Goal: Task Accomplishment & Management: Manage account settings

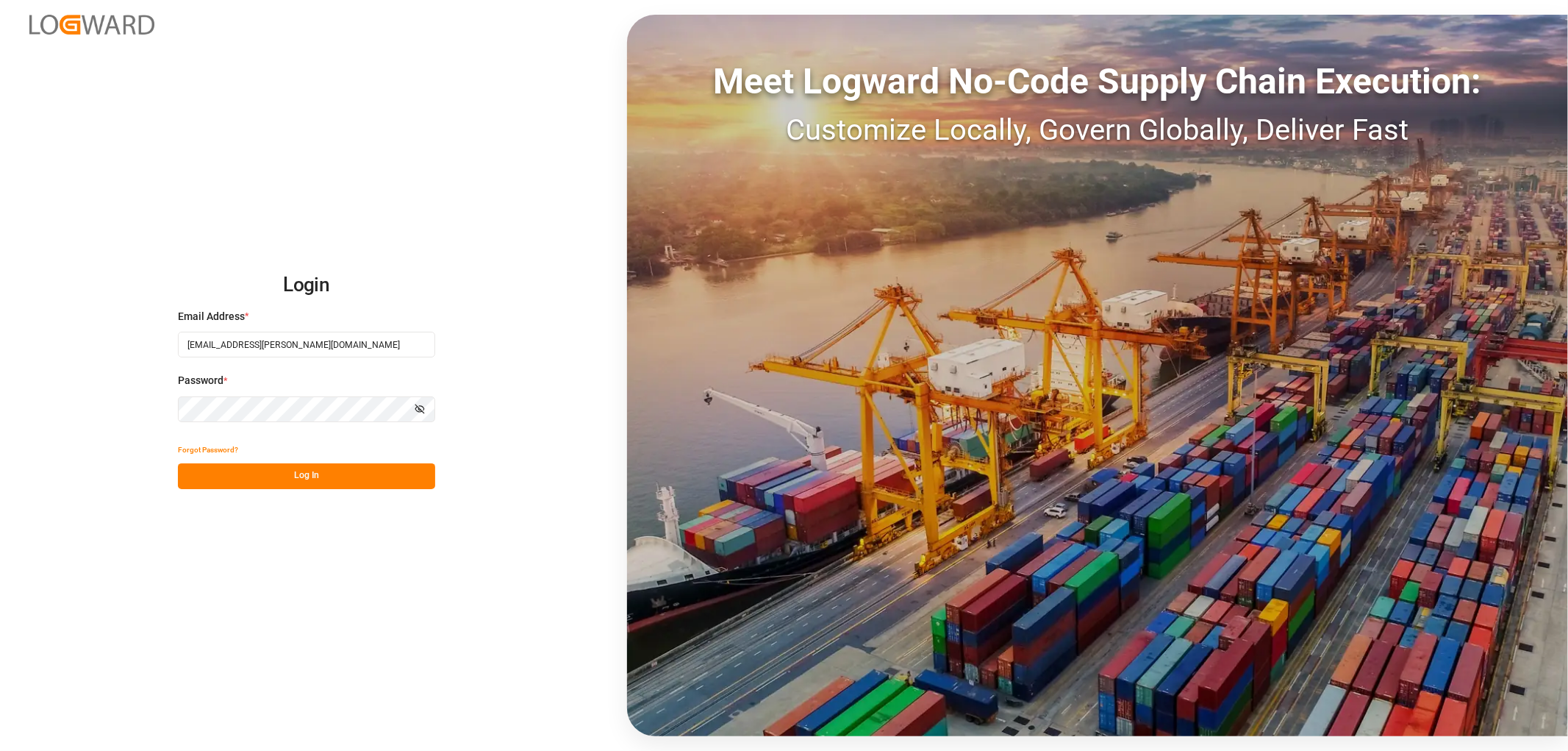
click at [248, 487] on button "Log In" at bounding box center [306, 476] width 257 height 26
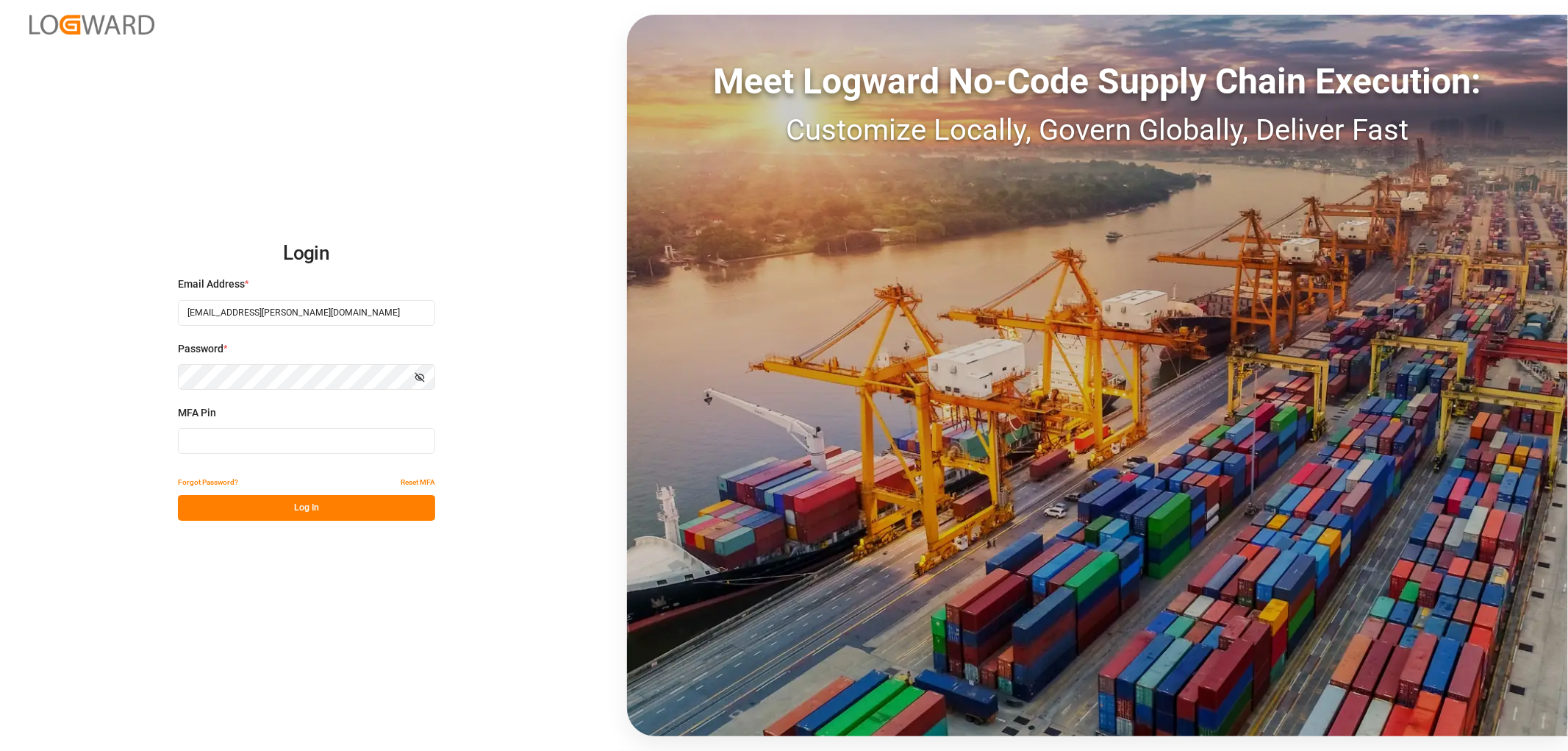
click at [231, 439] on input at bounding box center [306, 441] width 257 height 26
type input "027382"
click at [226, 511] on button "Log In" at bounding box center [306, 508] width 257 height 26
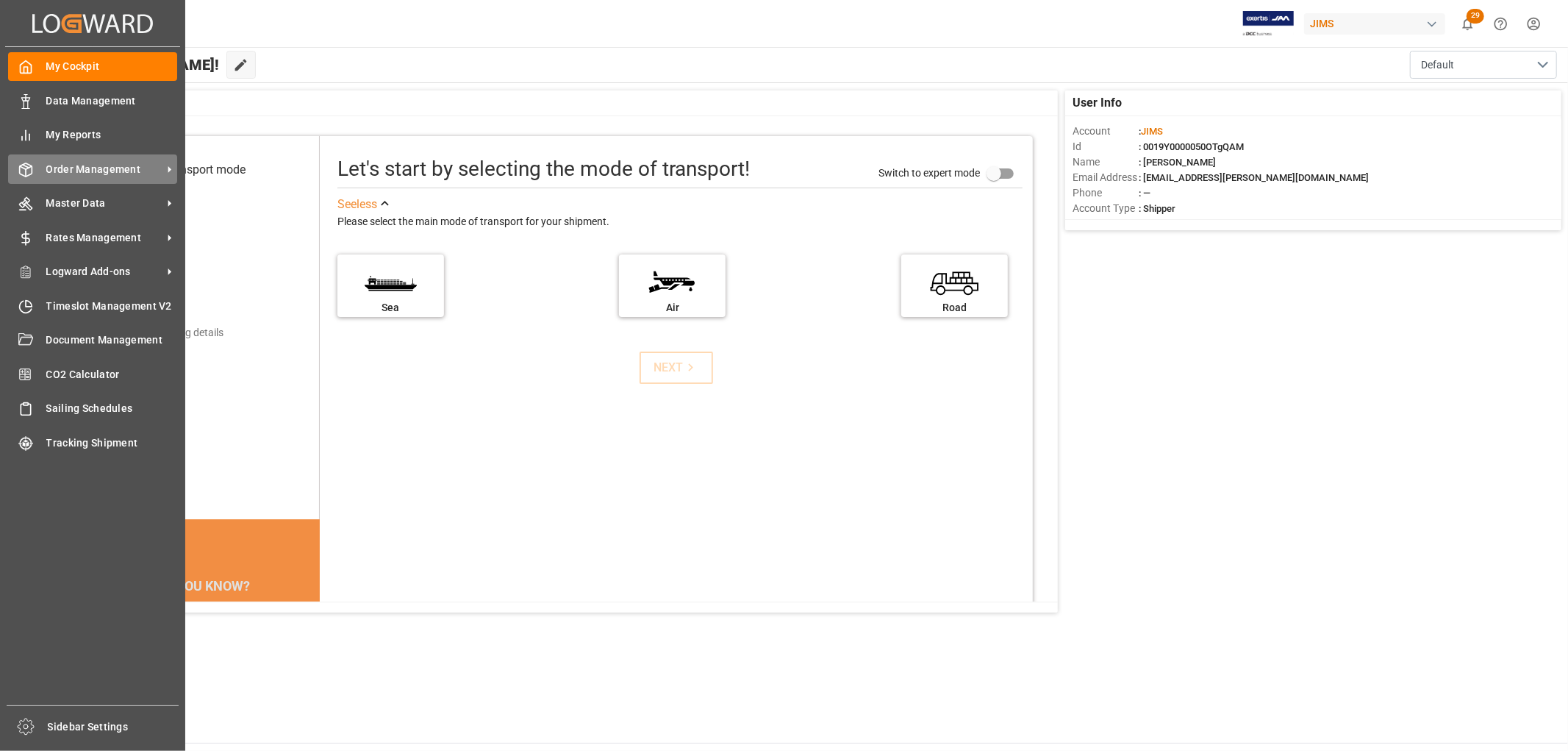
click at [68, 162] on span "Order Management" at bounding box center [104, 169] width 116 height 15
click at [95, 170] on span "Order Management" at bounding box center [104, 169] width 116 height 15
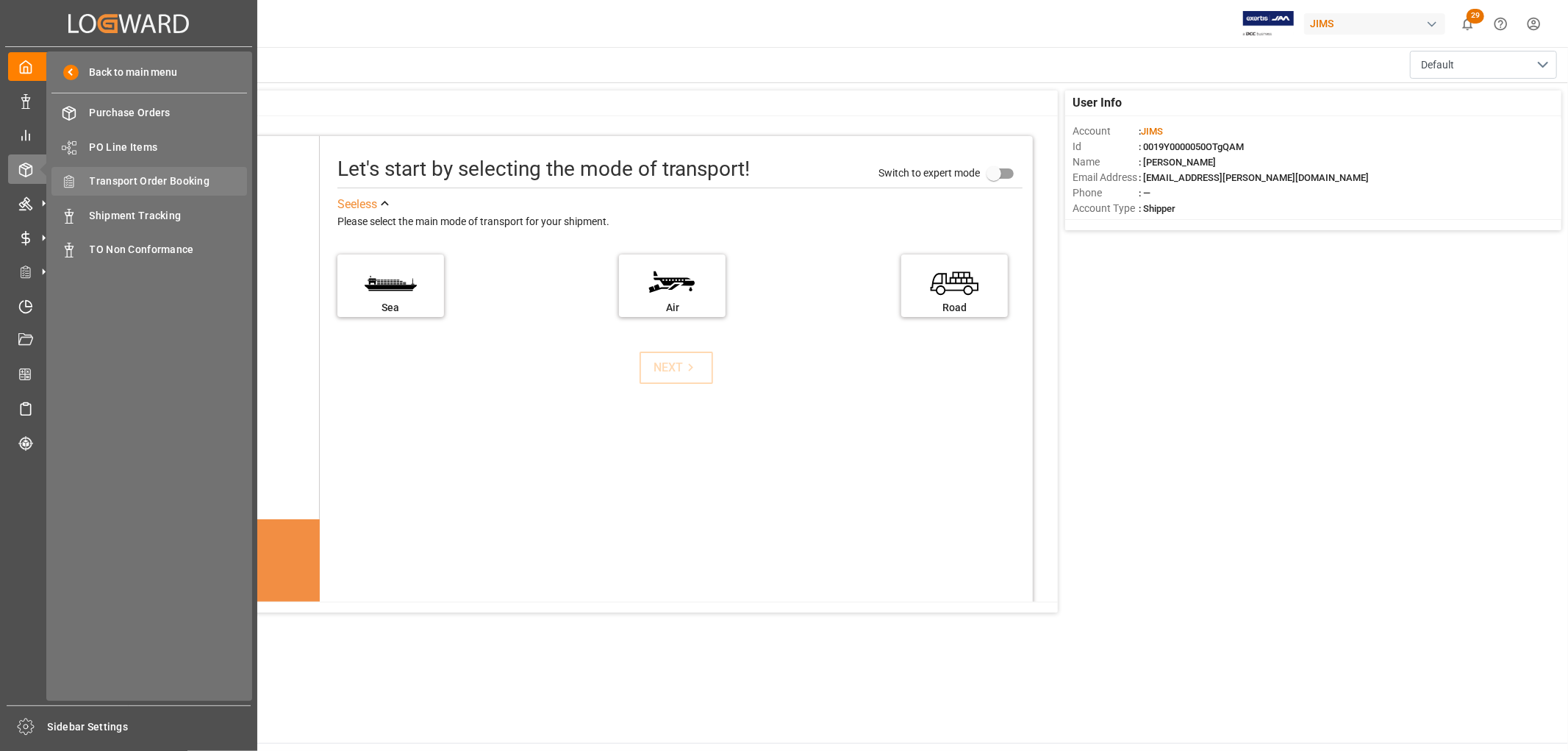
click at [120, 180] on span "Transport Order Booking" at bounding box center [168, 181] width 158 height 15
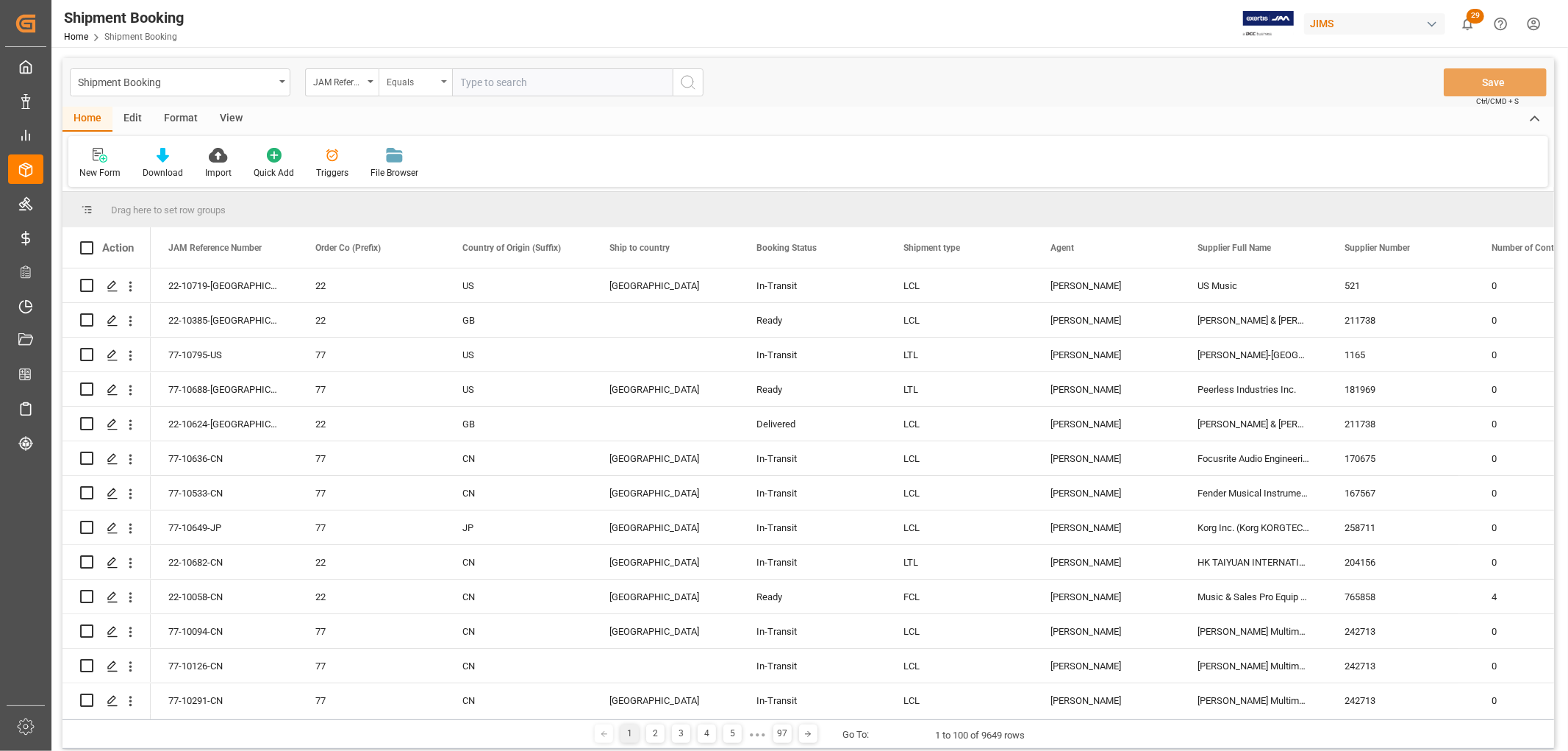
click at [447, 83] on div "Equals" at bounding box center [415, 82] width 74 height 28
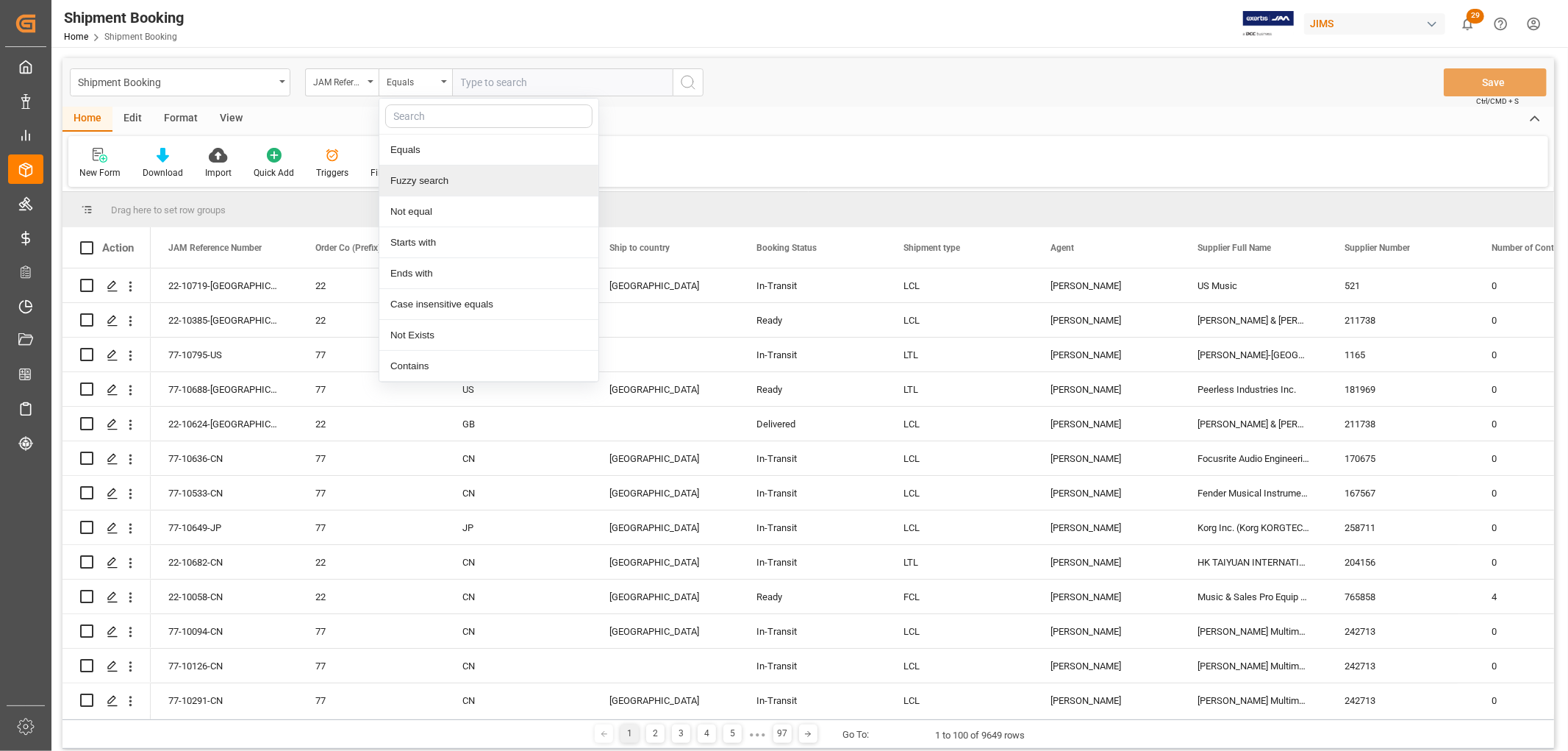
click at [456, 186] on div "Fuzzy search" at bounding box center [489, 181] width 219 height 31
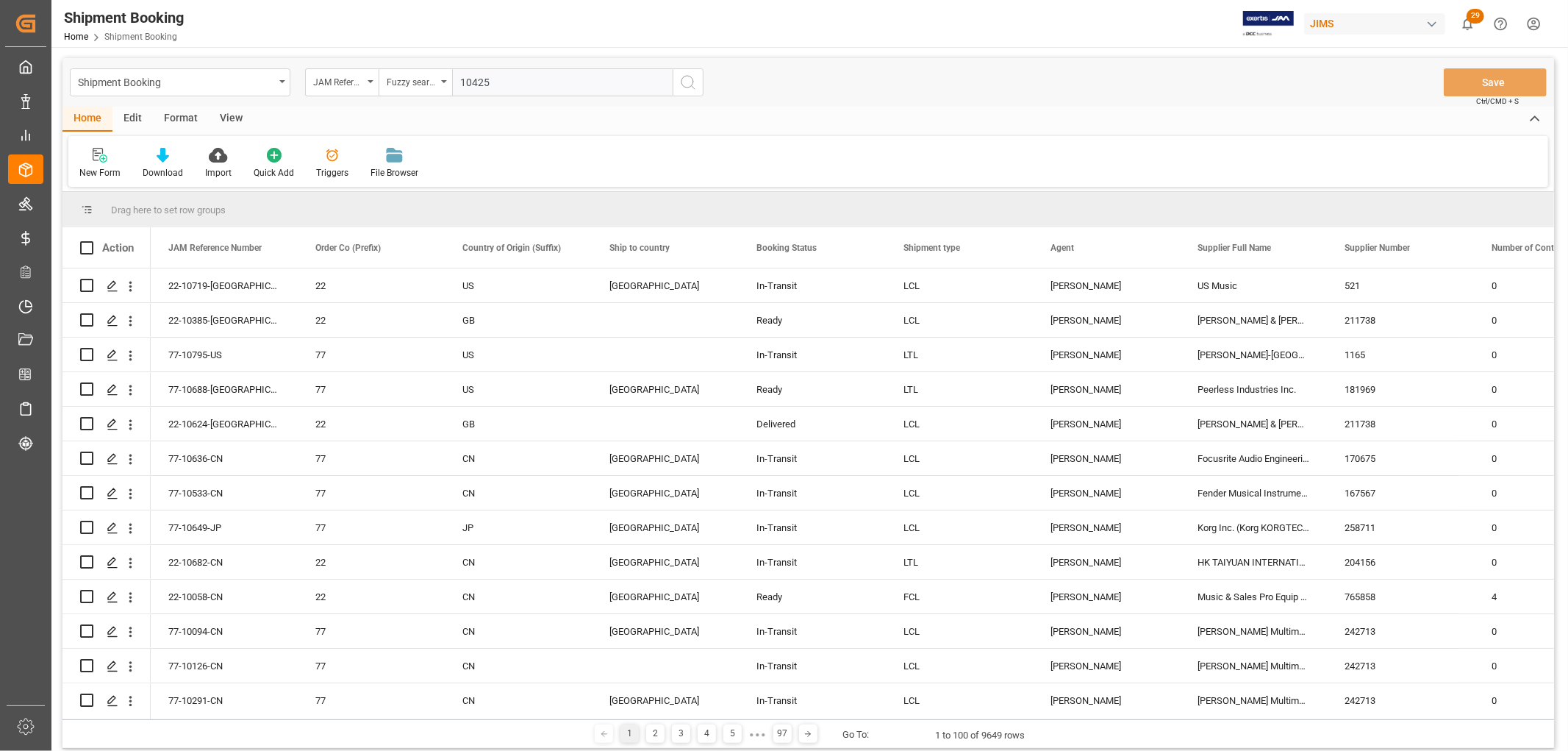
type input "10425"
click at [690, 86] on icon "search button" at bounding box center [688, 82] width 18 height 18
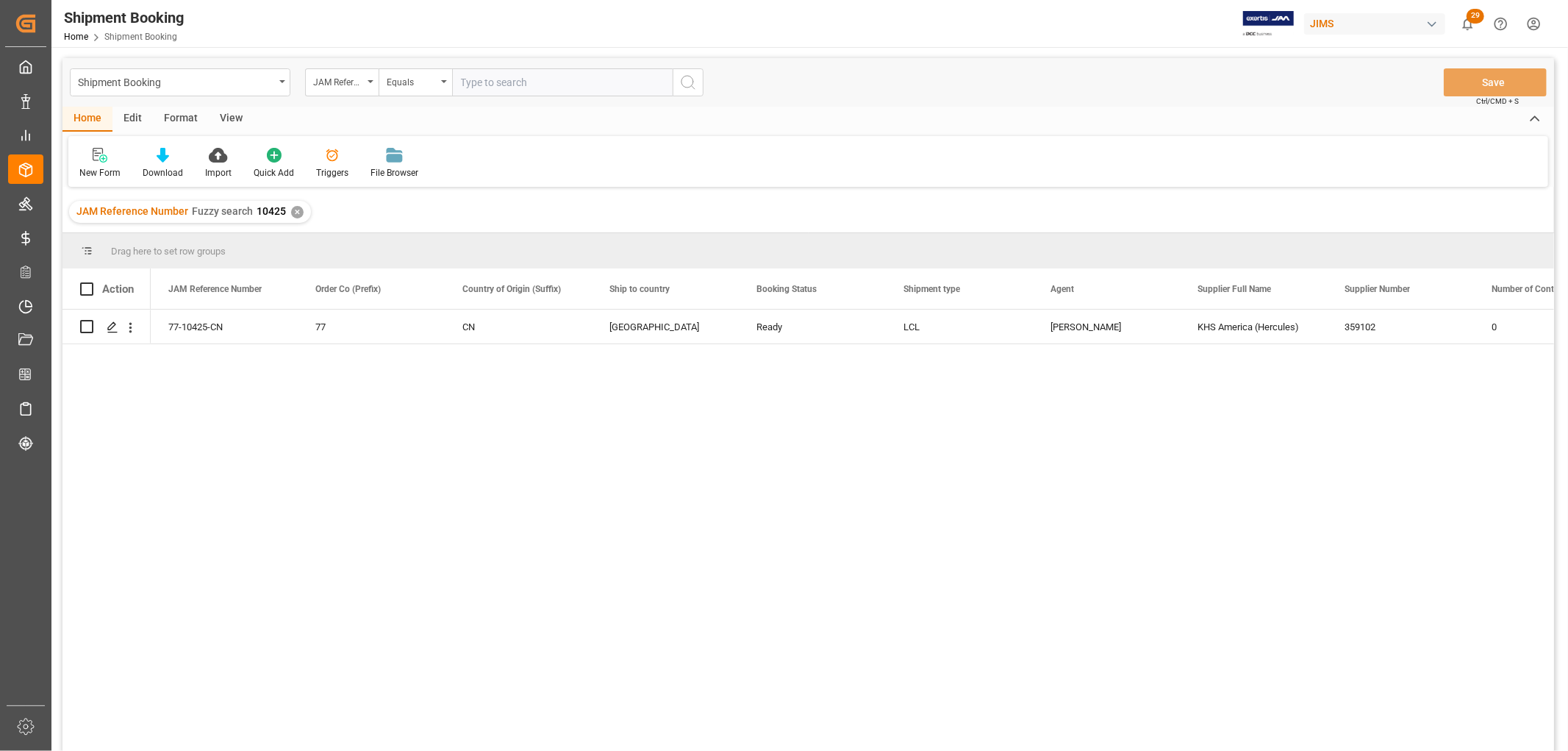
click at [229, 108] on div "View" at bounding box center [231, 118] width 45 height 25
click at [90, 170] on div "Default" at bounding box center [94, 173] width 29 height 14
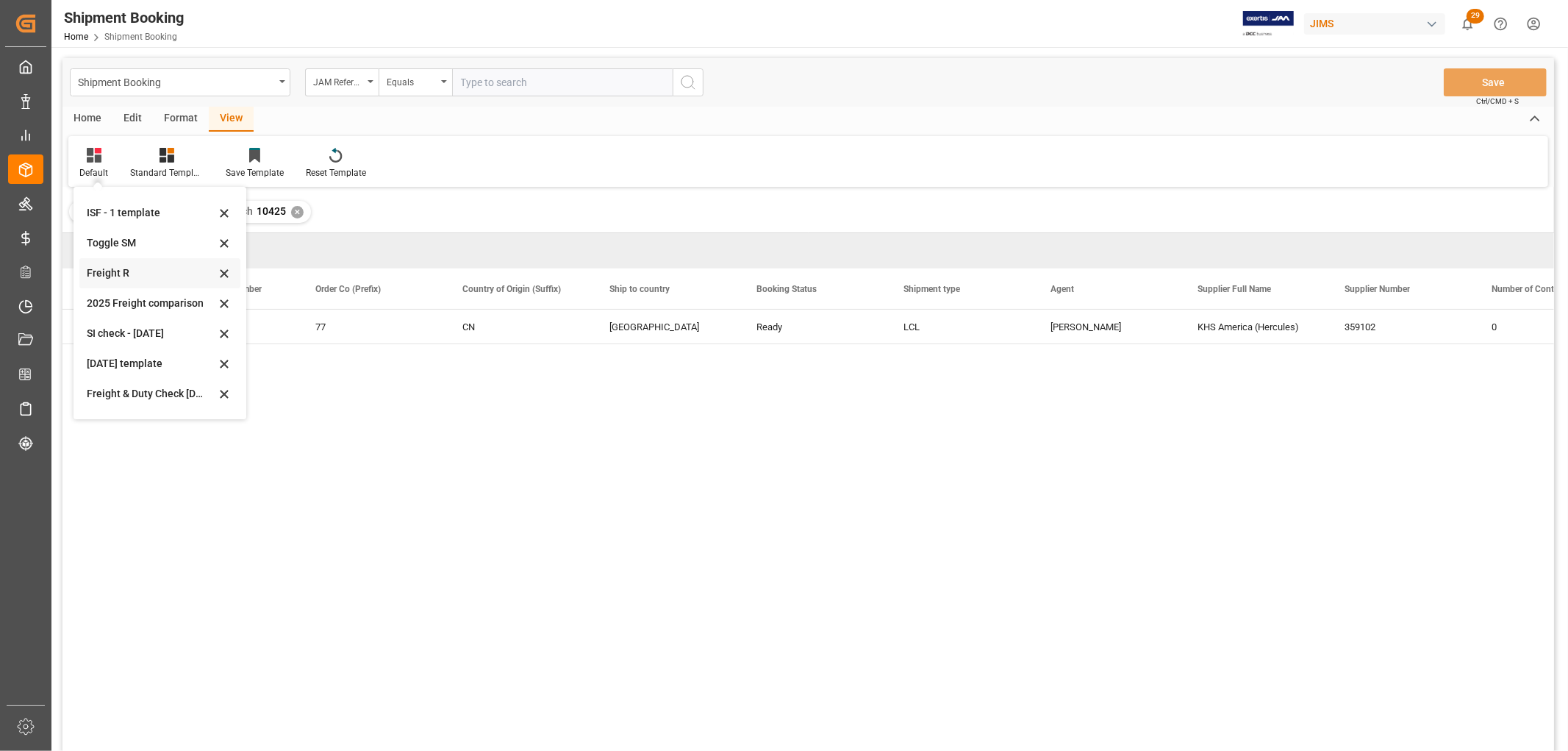
scroll to position [111, 0]
click at [122, 401] on div "Aug 2025 (2)" at bounding box center [150, 398] width 129 height 15
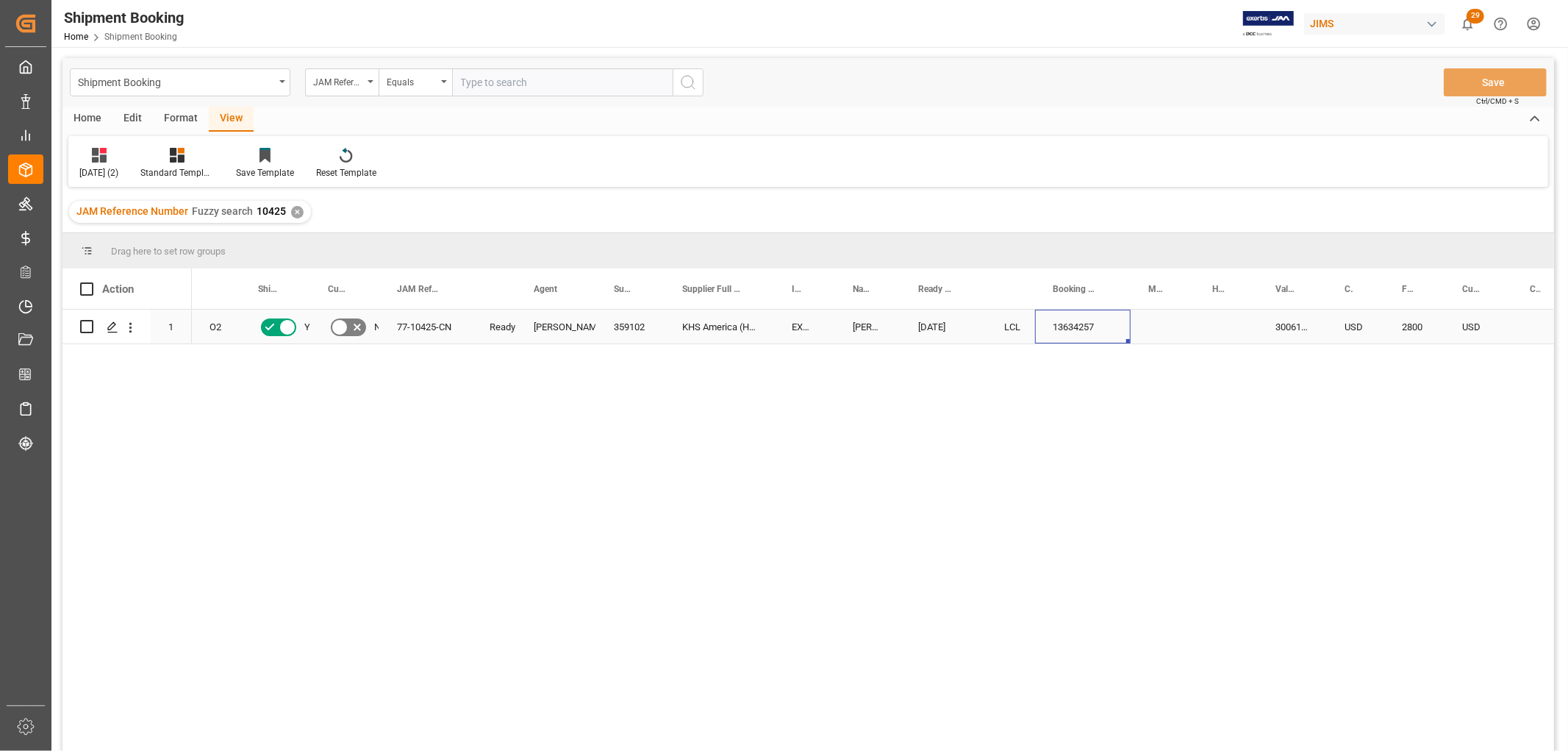
click at [1070, 324] on div "13634257" at bounding box center [1082, 327] width 95 height 34
click at [1083, 333] on div "13634257" at bounding box center [1082, 327] width 95 height 34
click at [1225, 314] on div "Press SPACE to select this row." at bounding box center [1226, 327] width 63 height 34
click at [1229, 332] on input "Press SPACE to select this row." at bounding box center [1226, 335] width 40 height 28
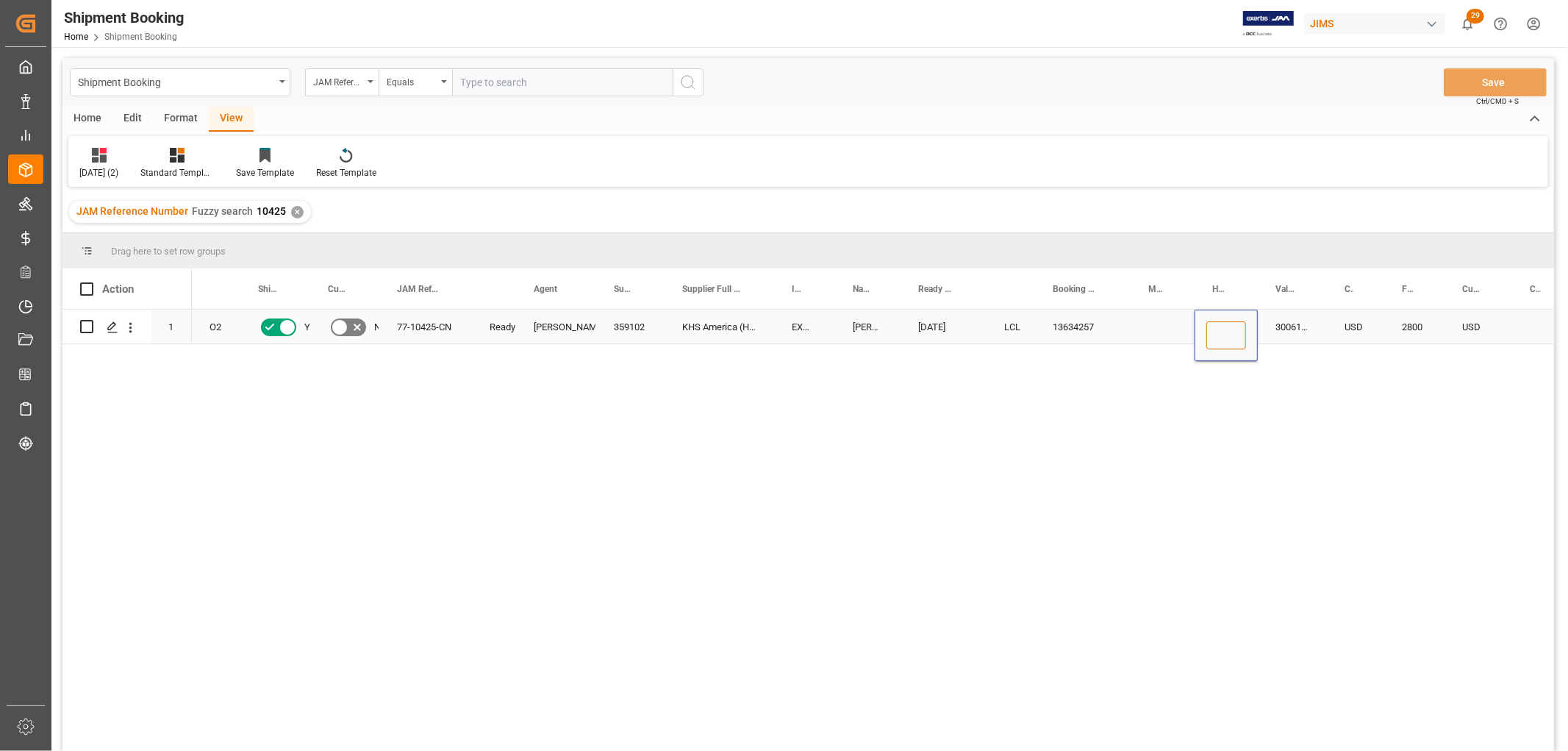
paste input "DMCNSY079288"
type input "DMCNSY079288"
click at [952, 330] on div "08-01-2025" at bounding box center [943, 327] width 86 height 34
click at [1077, 331] on div "13634257" at bounding box center [1082, 327] width 95 height 34
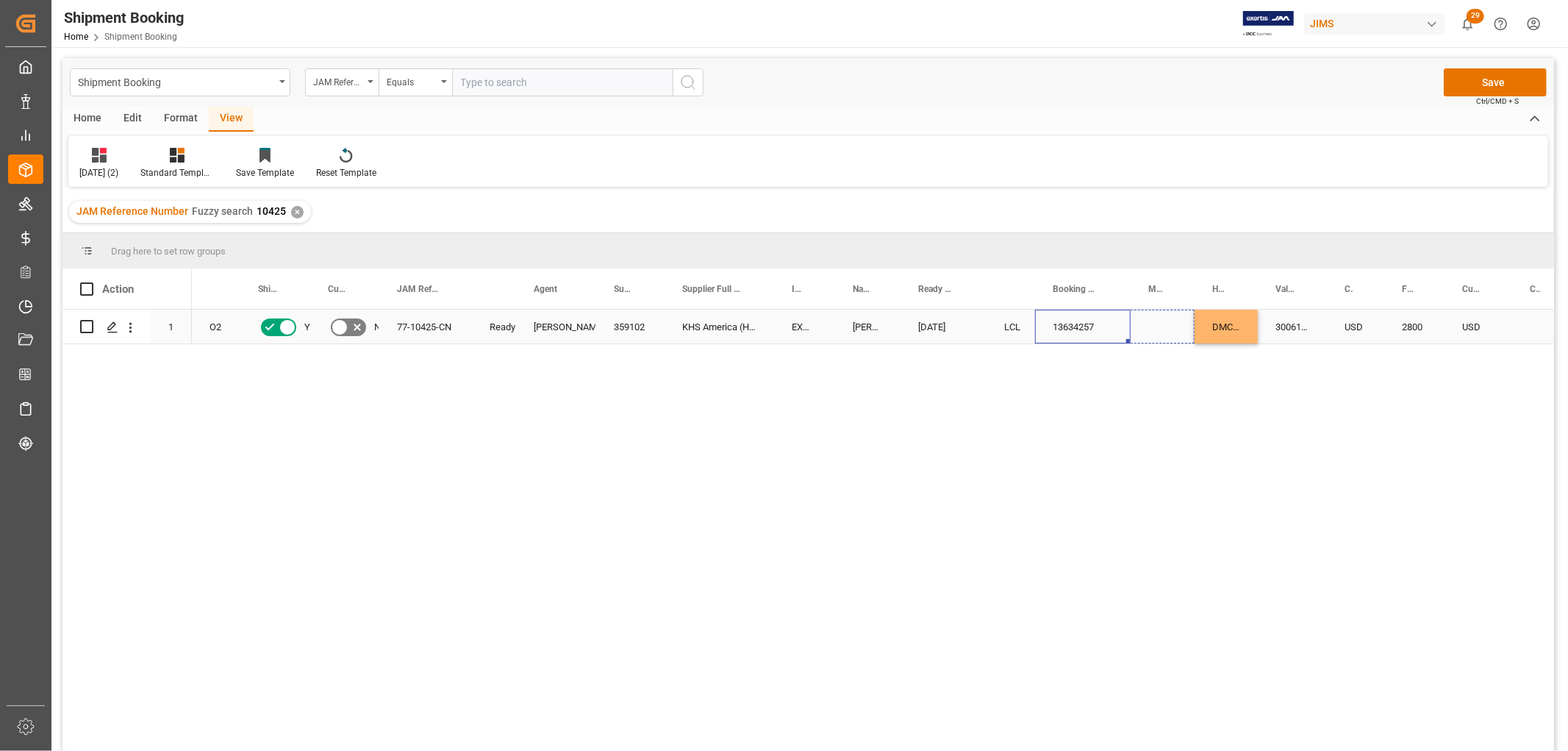
drag, startPoint x: 1128, startPoint y: 339, endPoint x: 1175, endPoint y: 336, distance: 47.1
click at [1519, 85] on button "Save" at bounding box center [1495, 82] width 103 height 28
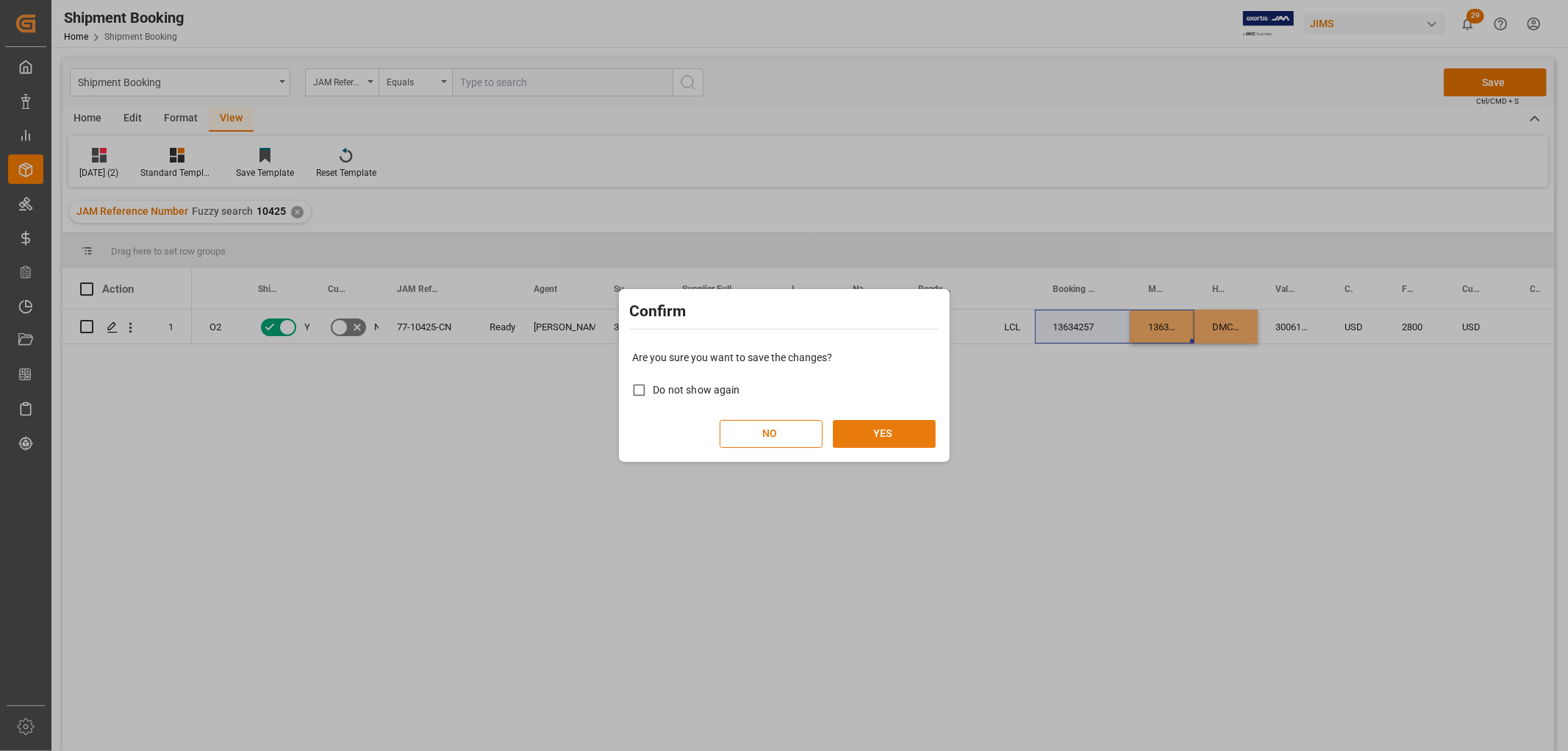
click at [889, 428] on button "YES" at bounding box center [884, 433] width 103 height 28
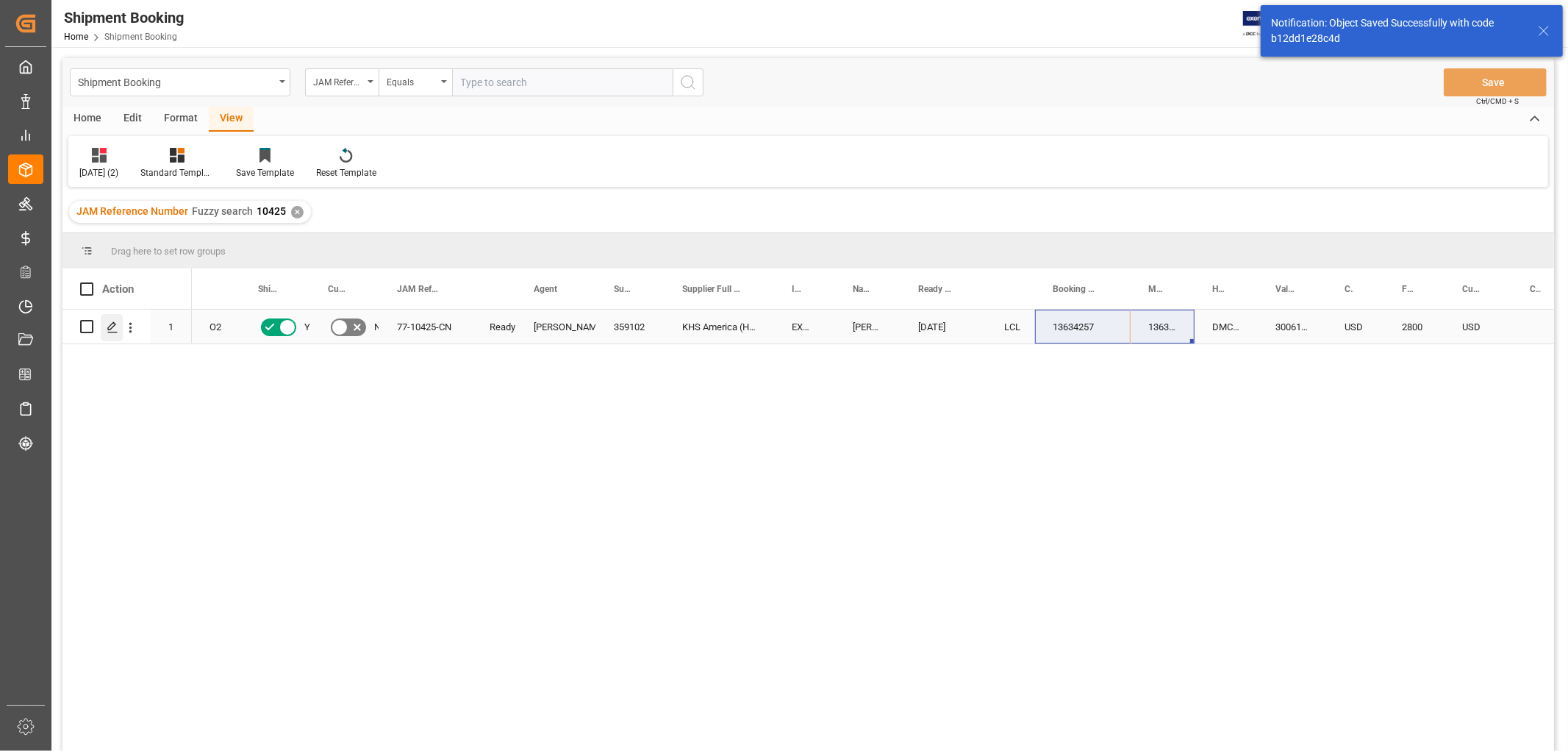
click at [105, 322] on div "Press SPACE to select this row." at bounding box center [112, 327] width 22 height 27
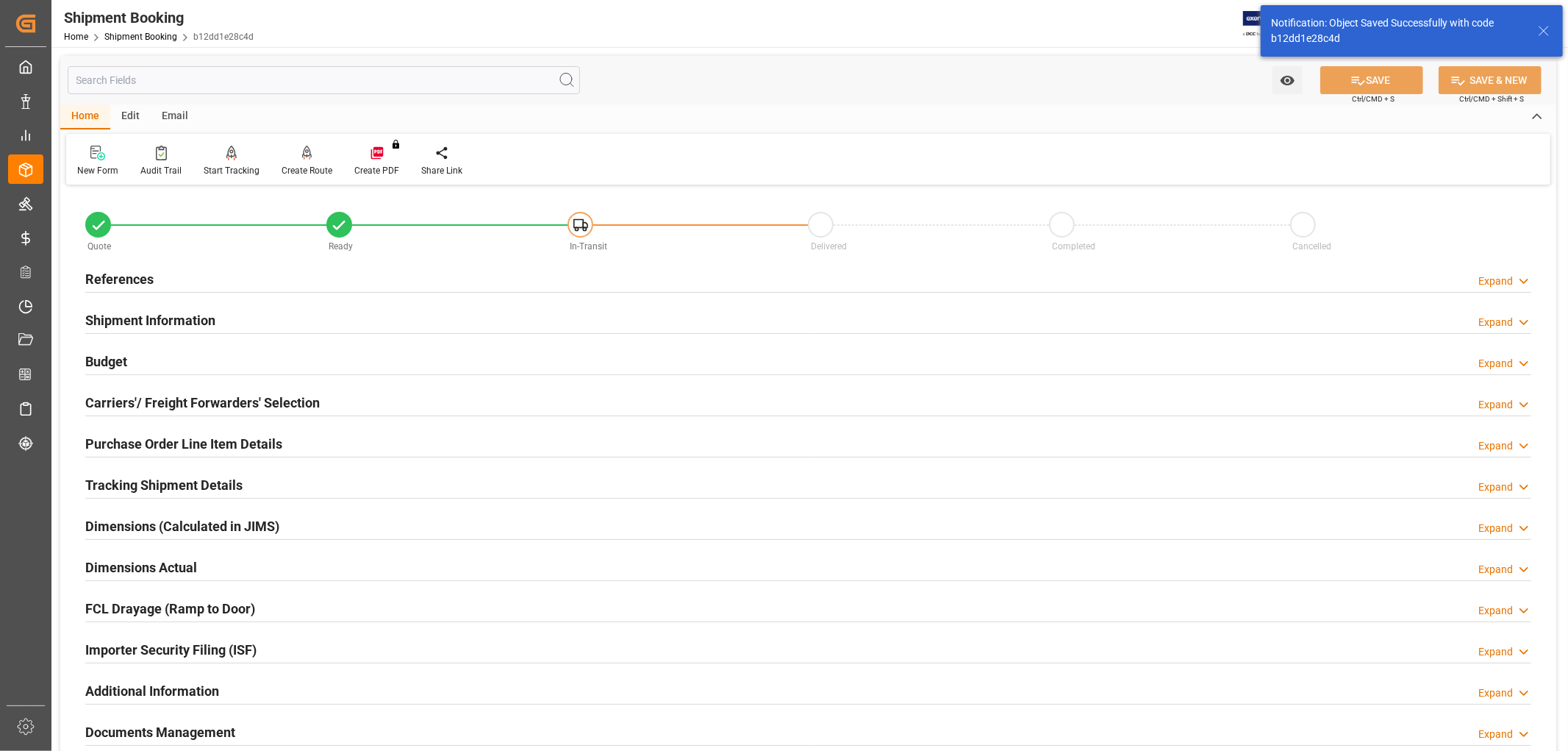
scroll to position [245, 0]
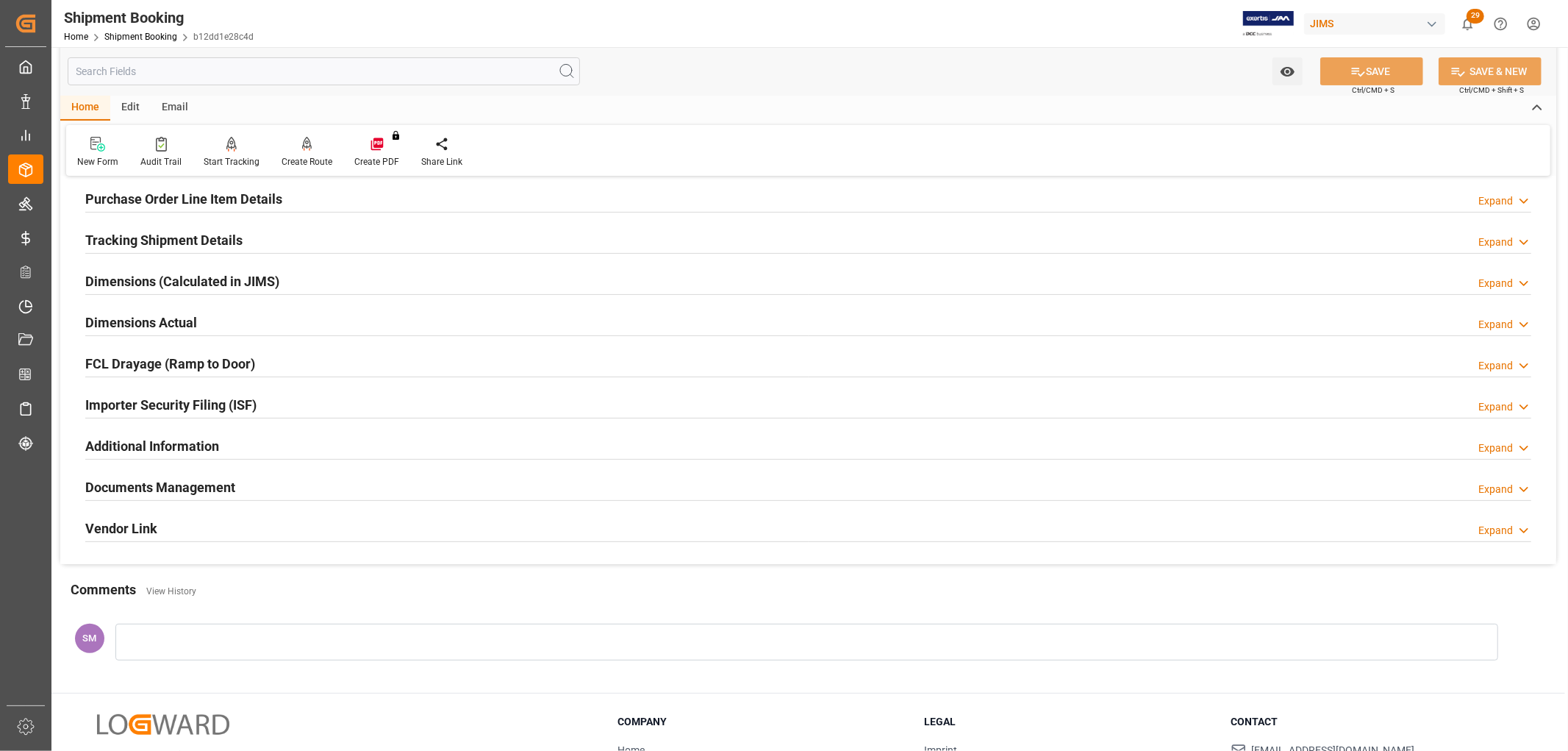
click at [123, 488] on h2 "Documents Management" at bounding box center [160, 487] width 150 height 20
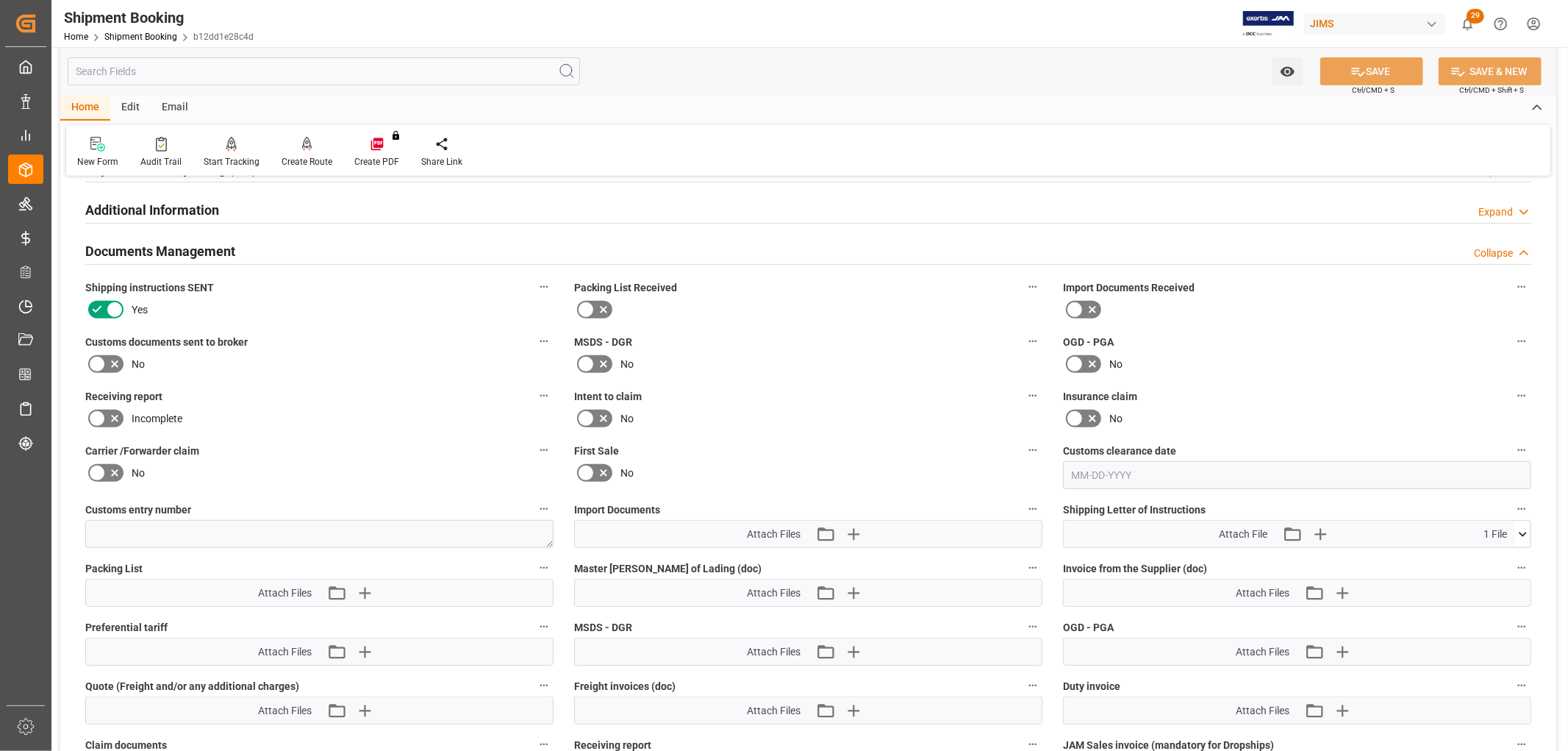
scroll to position [490, 0]
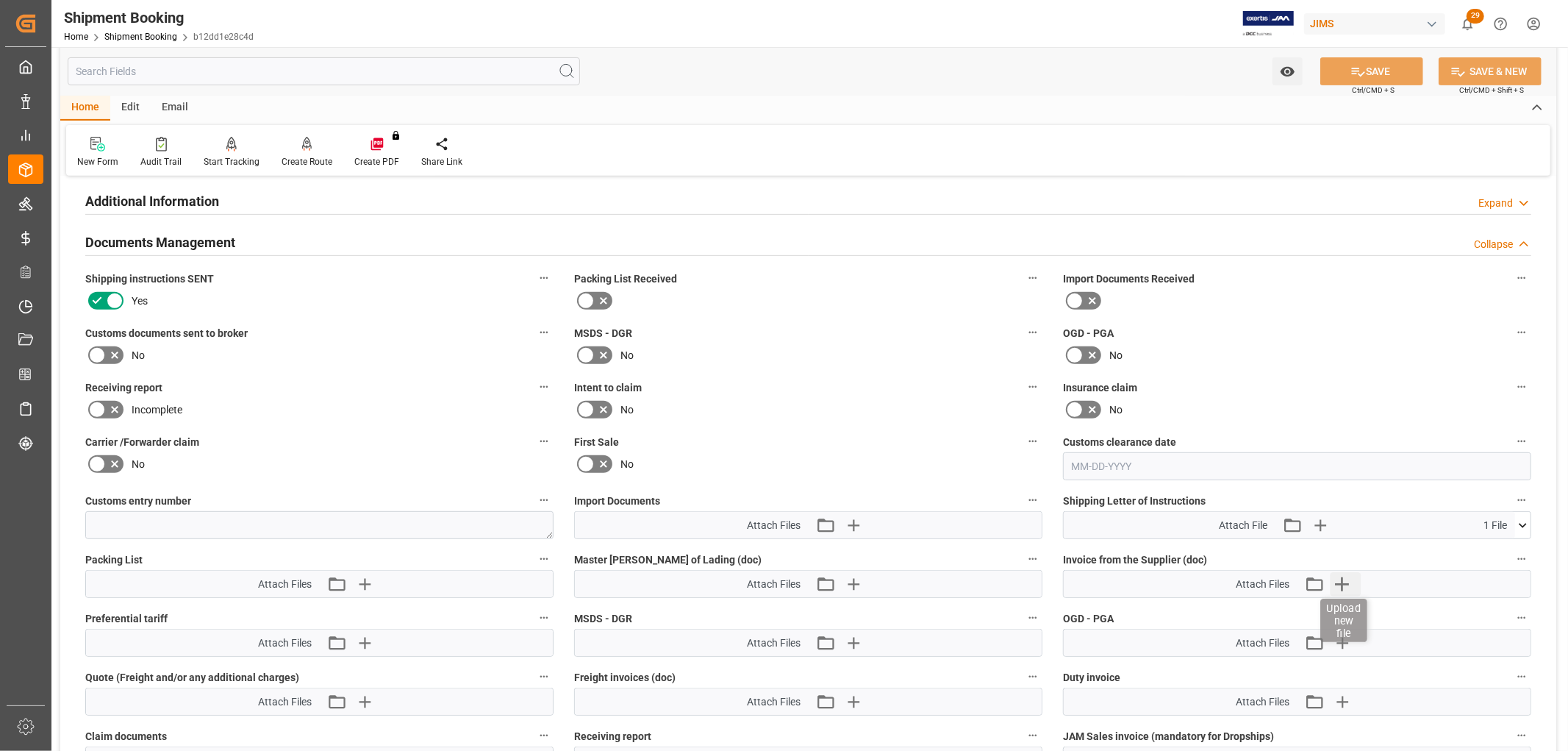
click at [1344, 576] on icon "button" at bounding box center [1341, 584] width 23 height 23
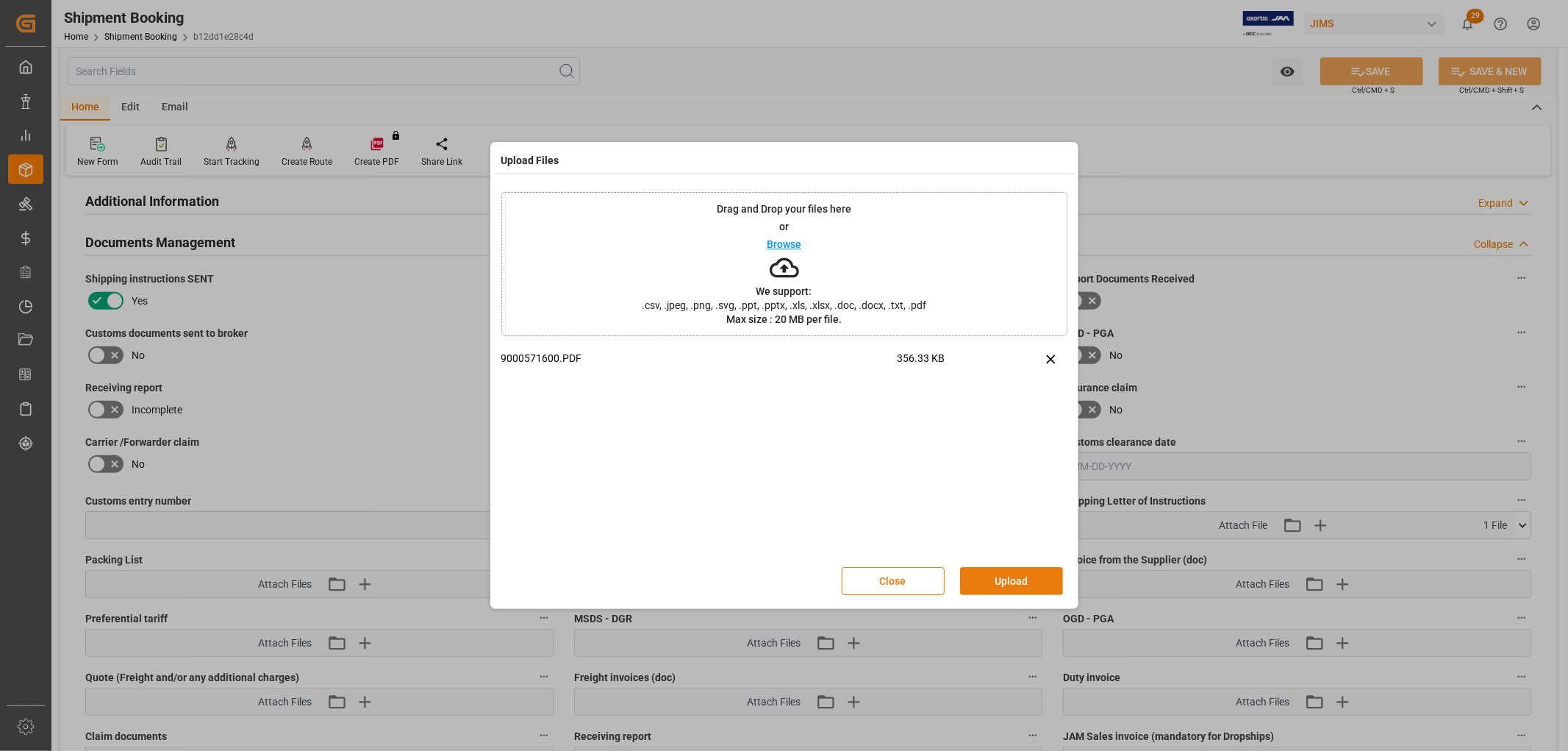
click at [1041, 577] on button "Upload" at bounding box center [1012, 580] width 103 height 28
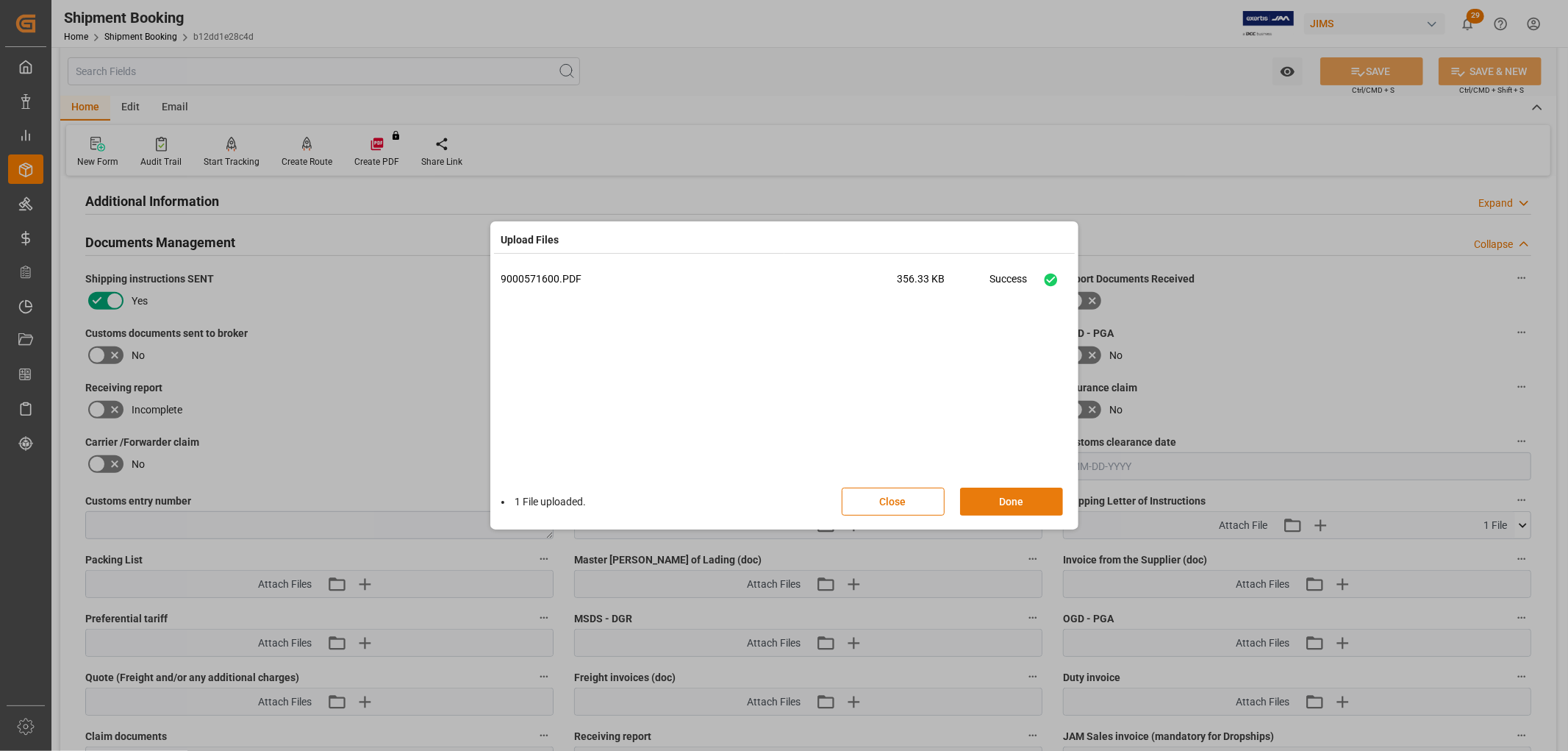
click at [1035, 501] on button "Done" at bounding box center [1012, 501] width 103 height 28
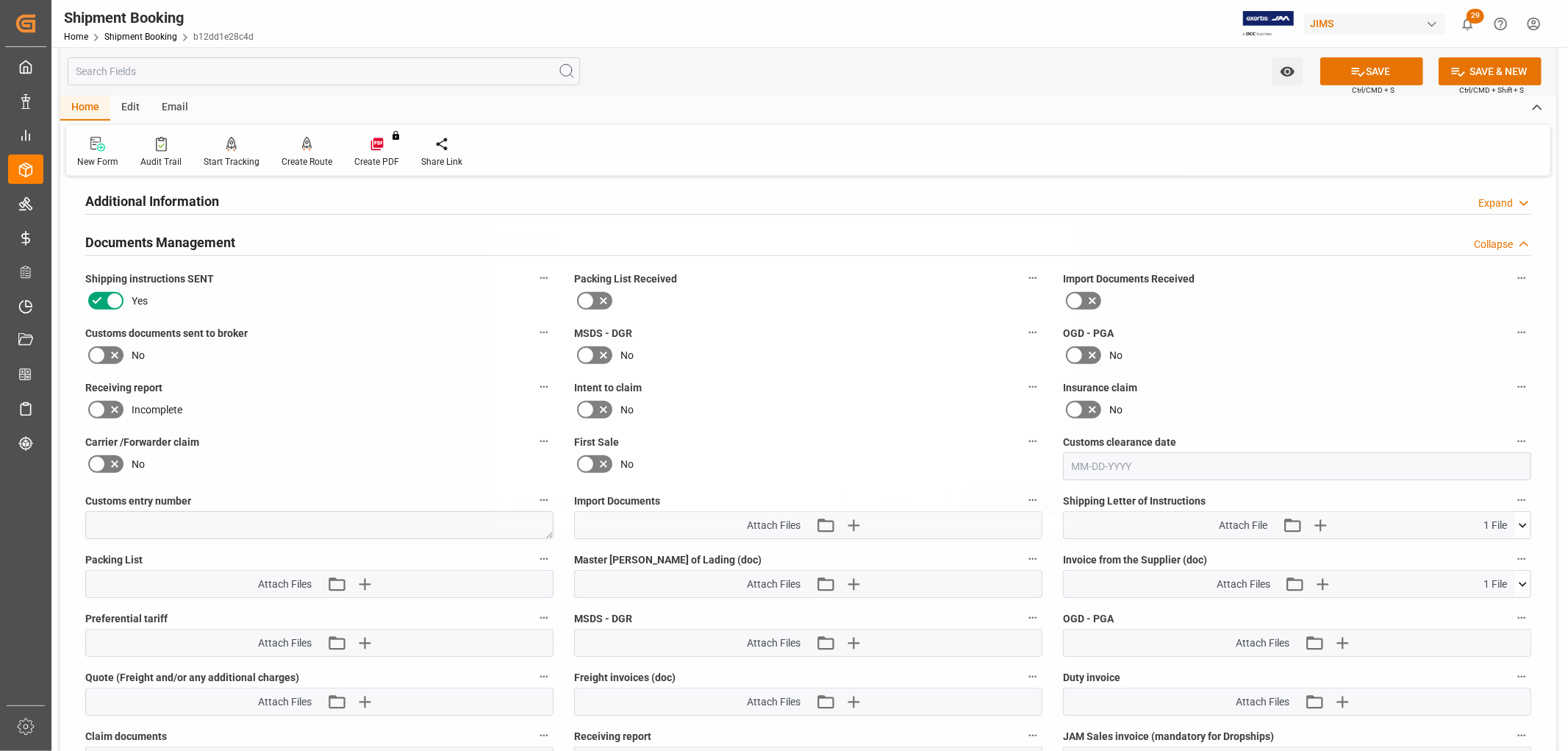
click at [1386, 70] on button "SAVE" at bounding box center [1372, 71] width 103 height 28
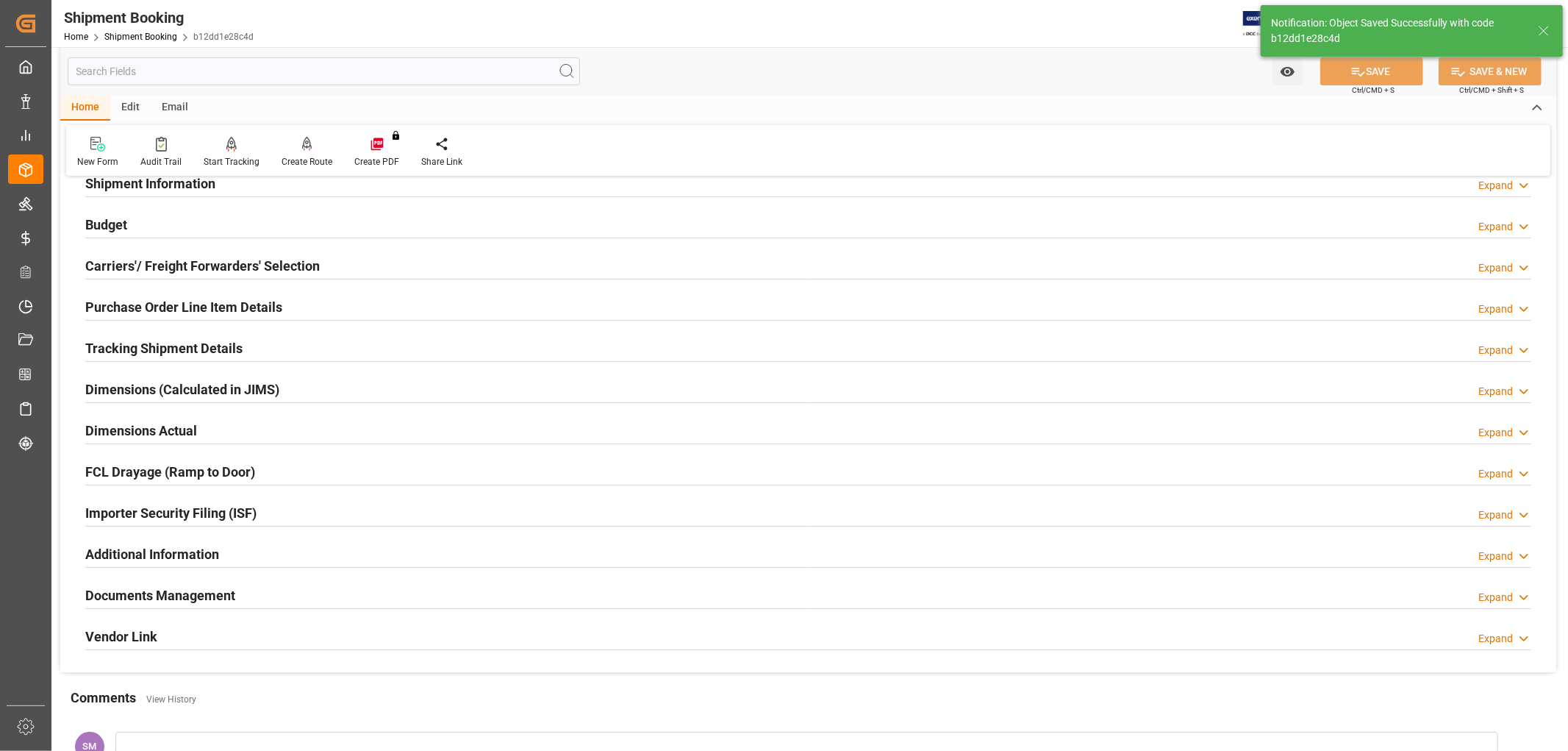
scroll to position [109, 0]
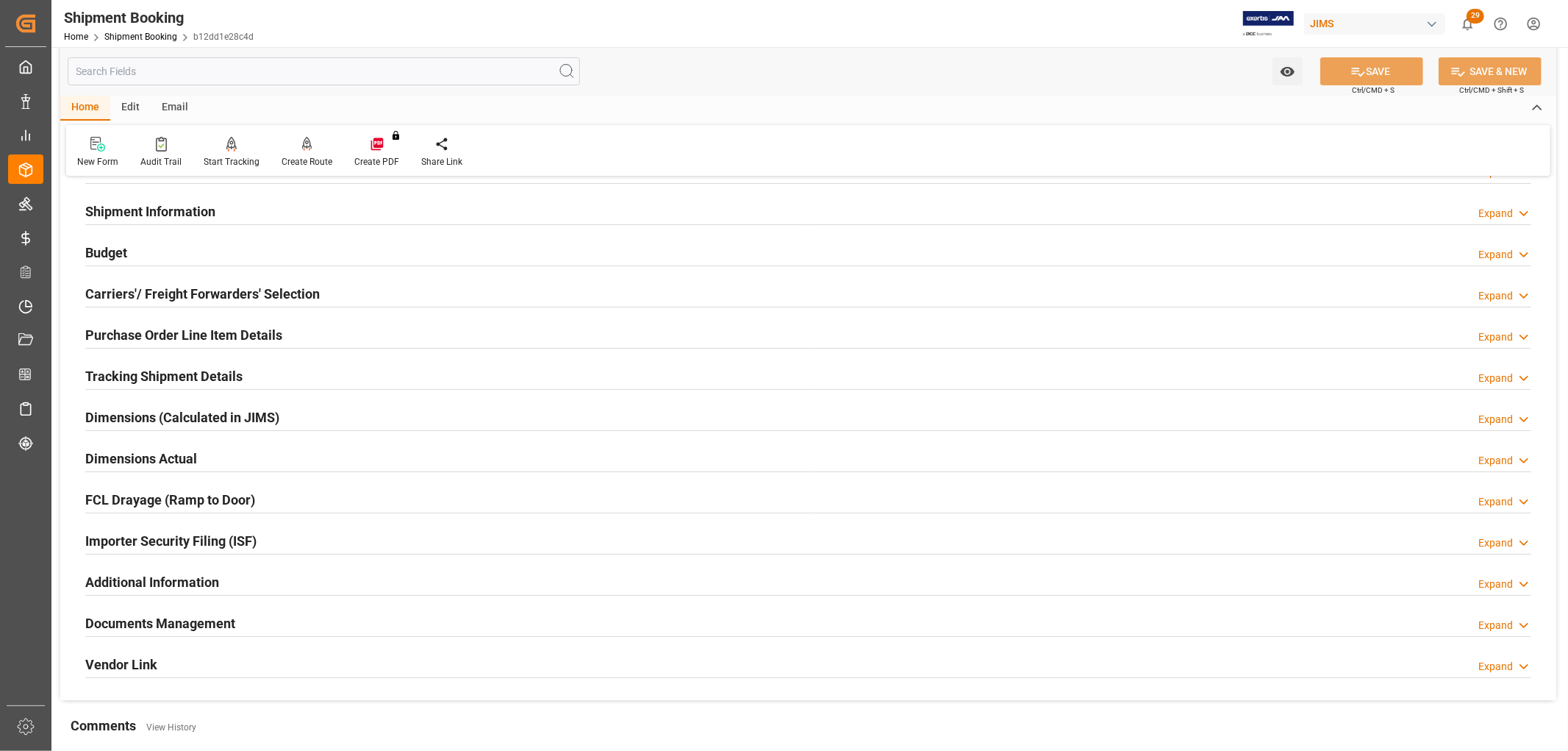
click at [113, 379] on h2 "Tracking Shipment Details" at bounding box center [164, 376] width 158 height 20
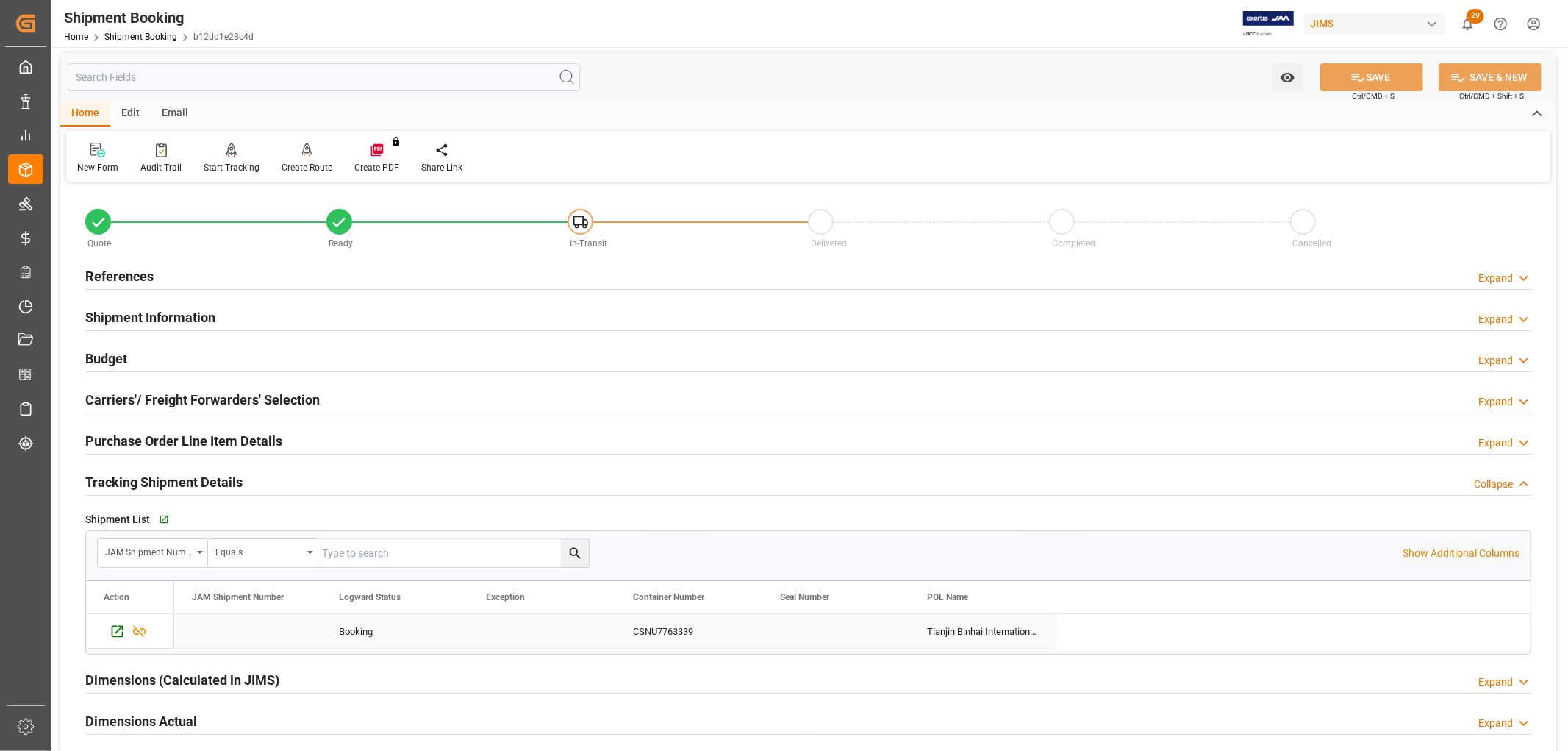
scroll to position [0, 0]
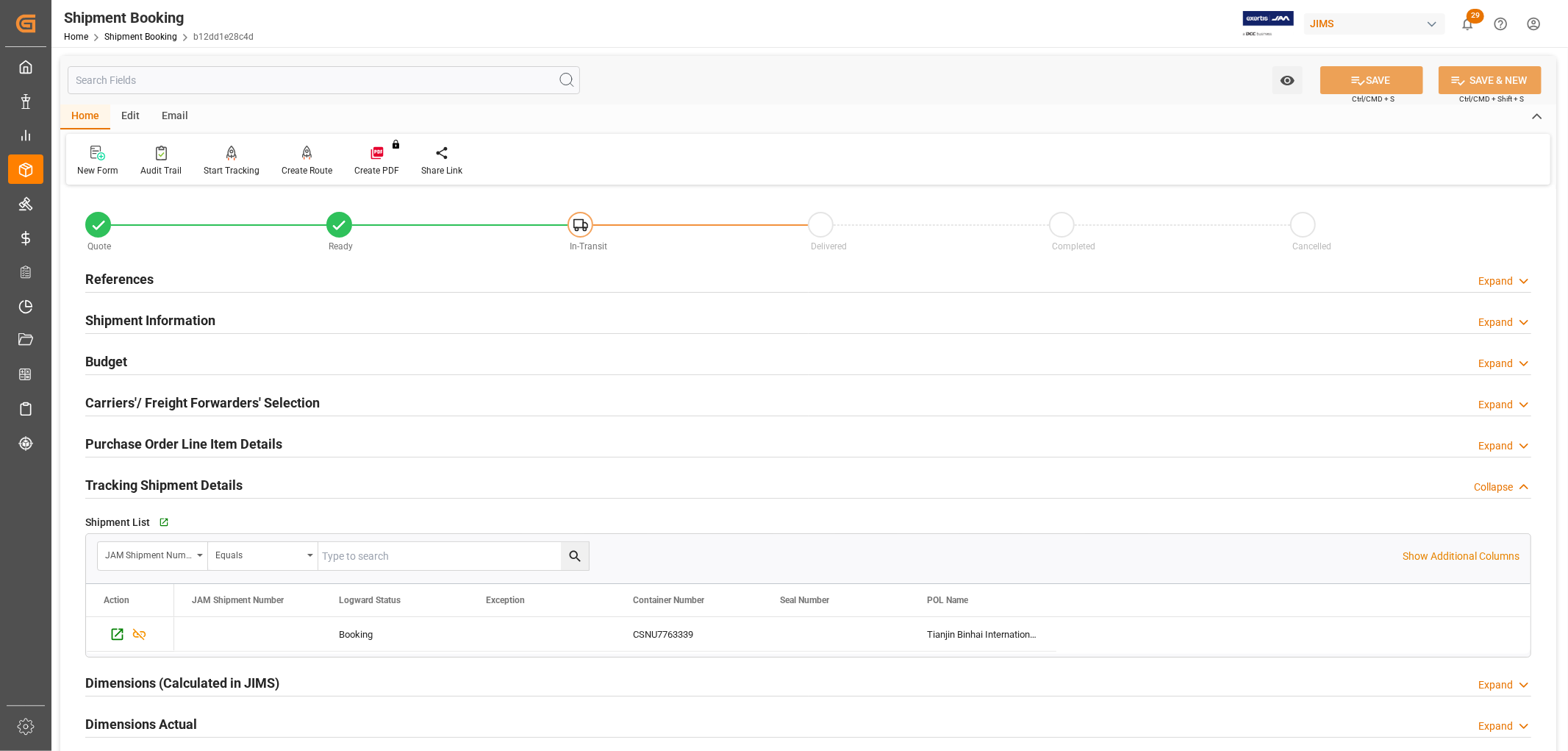
click at [96, 359] on h2 "Budget" at bounding box center [106, 361] width 42 height 20
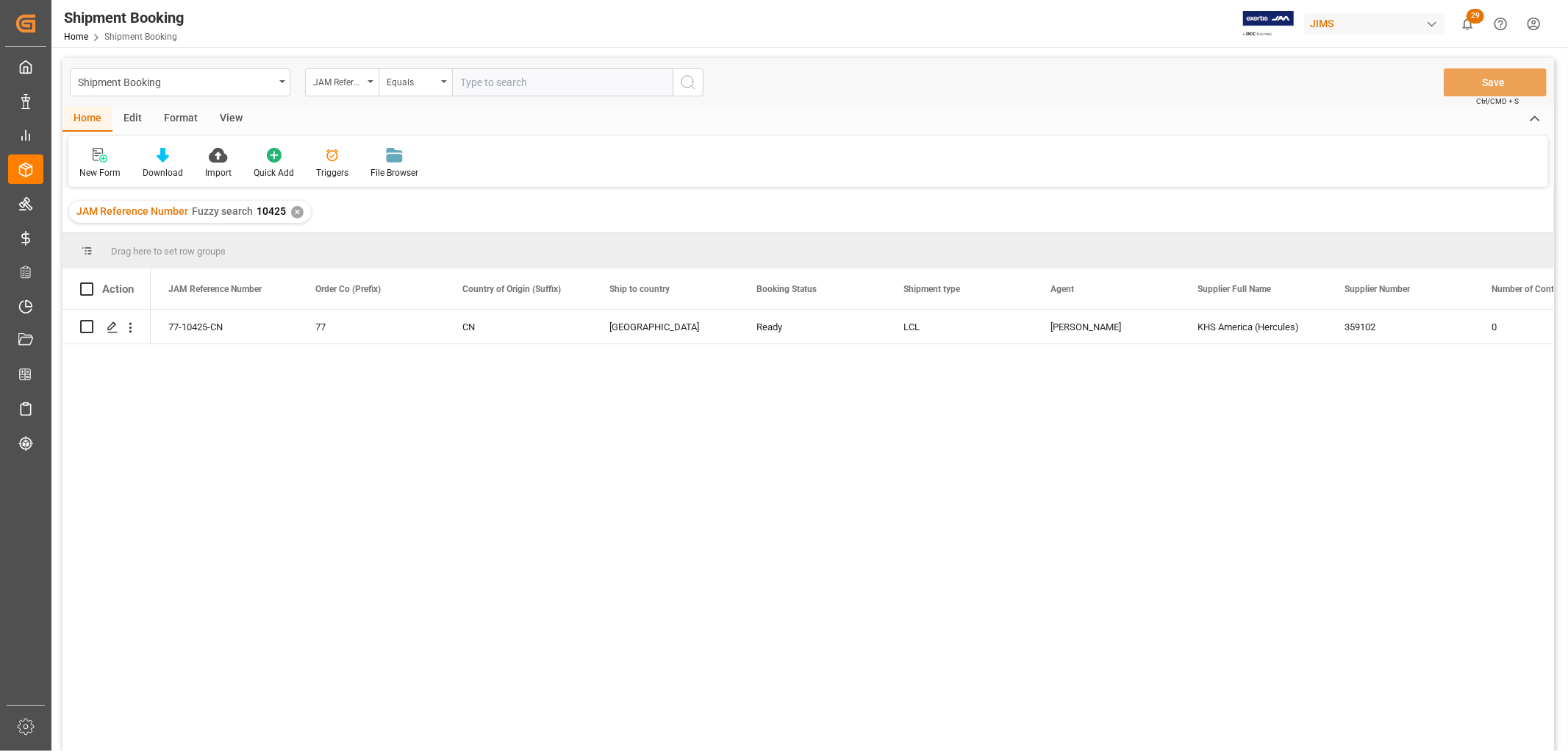
click at [229, 111] on div "View" at bounding box center [231, 118] width 45 height 25
click at [86, 171] on div "Default" at bounding box center [94, 173] width 29 height 14
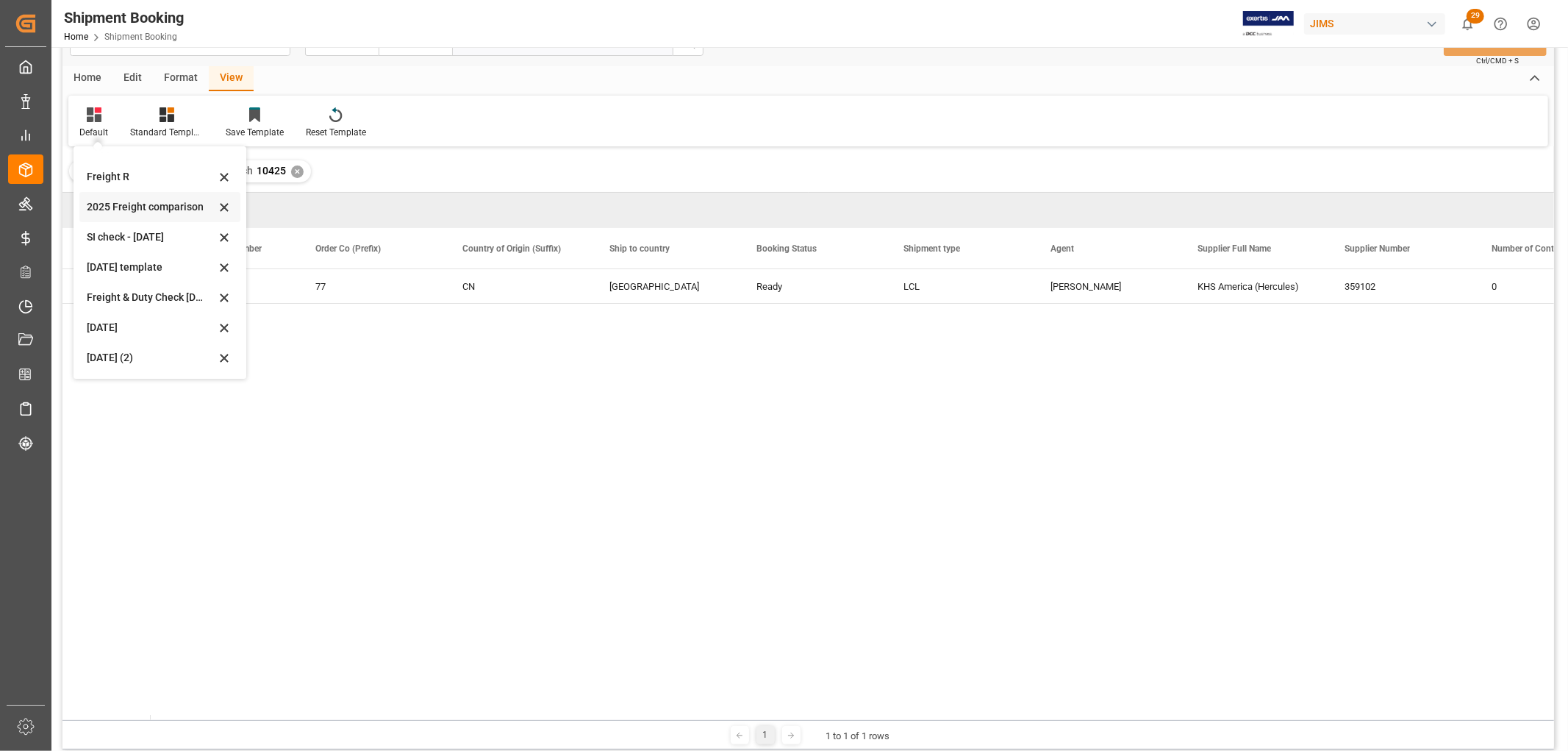
scroll to position [82, 0]
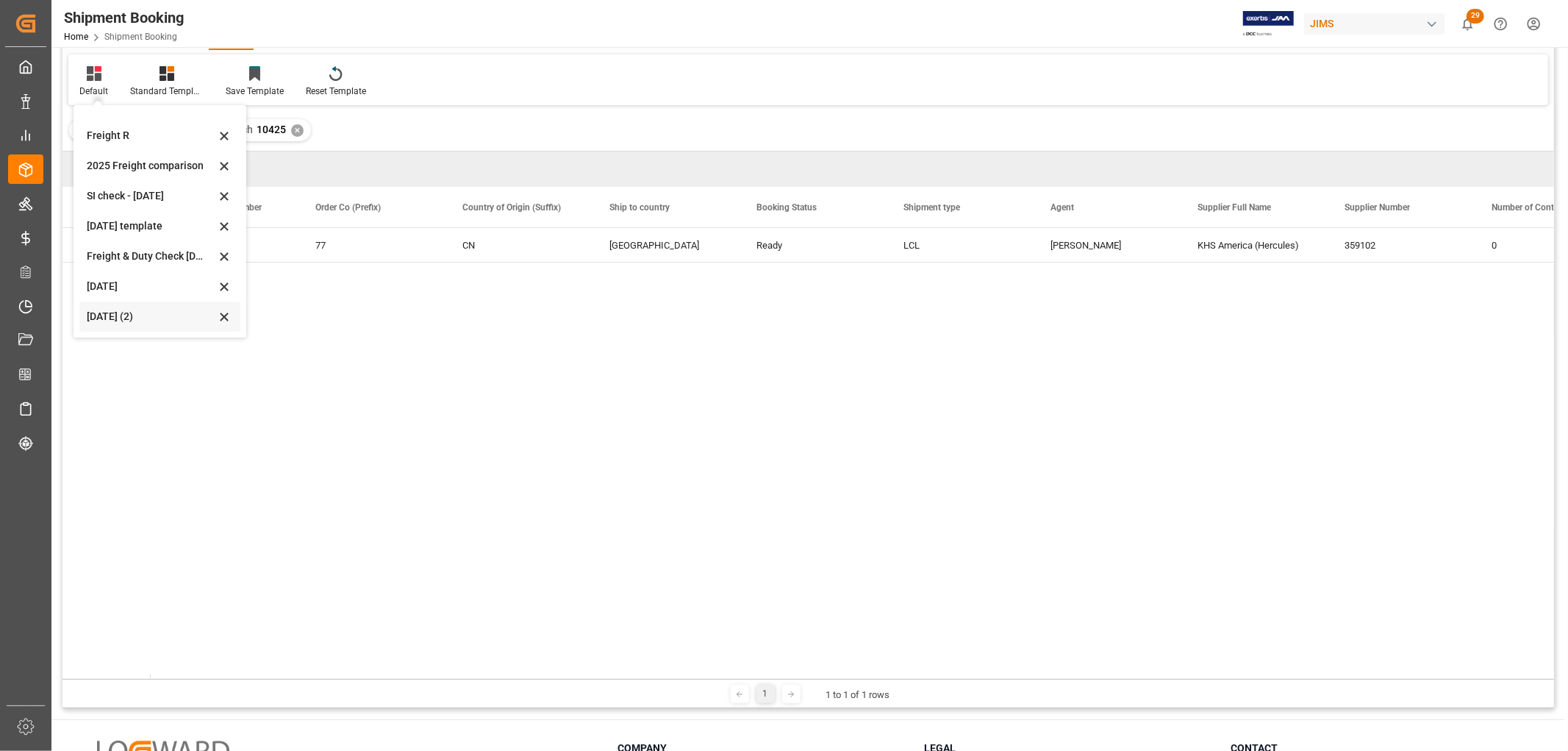
click at [123, 314] on div "Aug 2025 (2)" at bounding box center [150, 316] width 129 height 15
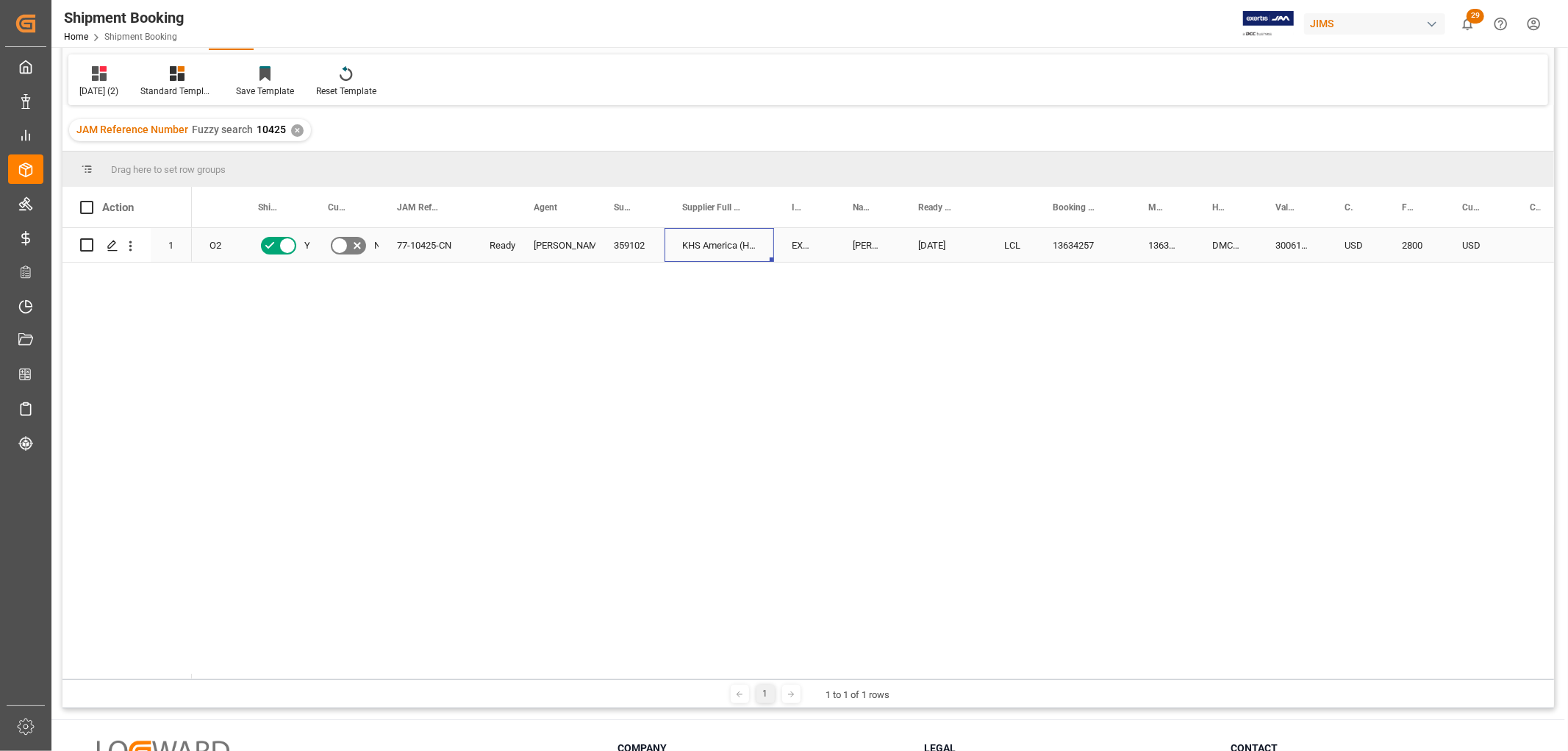
click at [664, 245] on div "KHS America (Hercules)" at bounding box center [719, 245] width 110 height 34
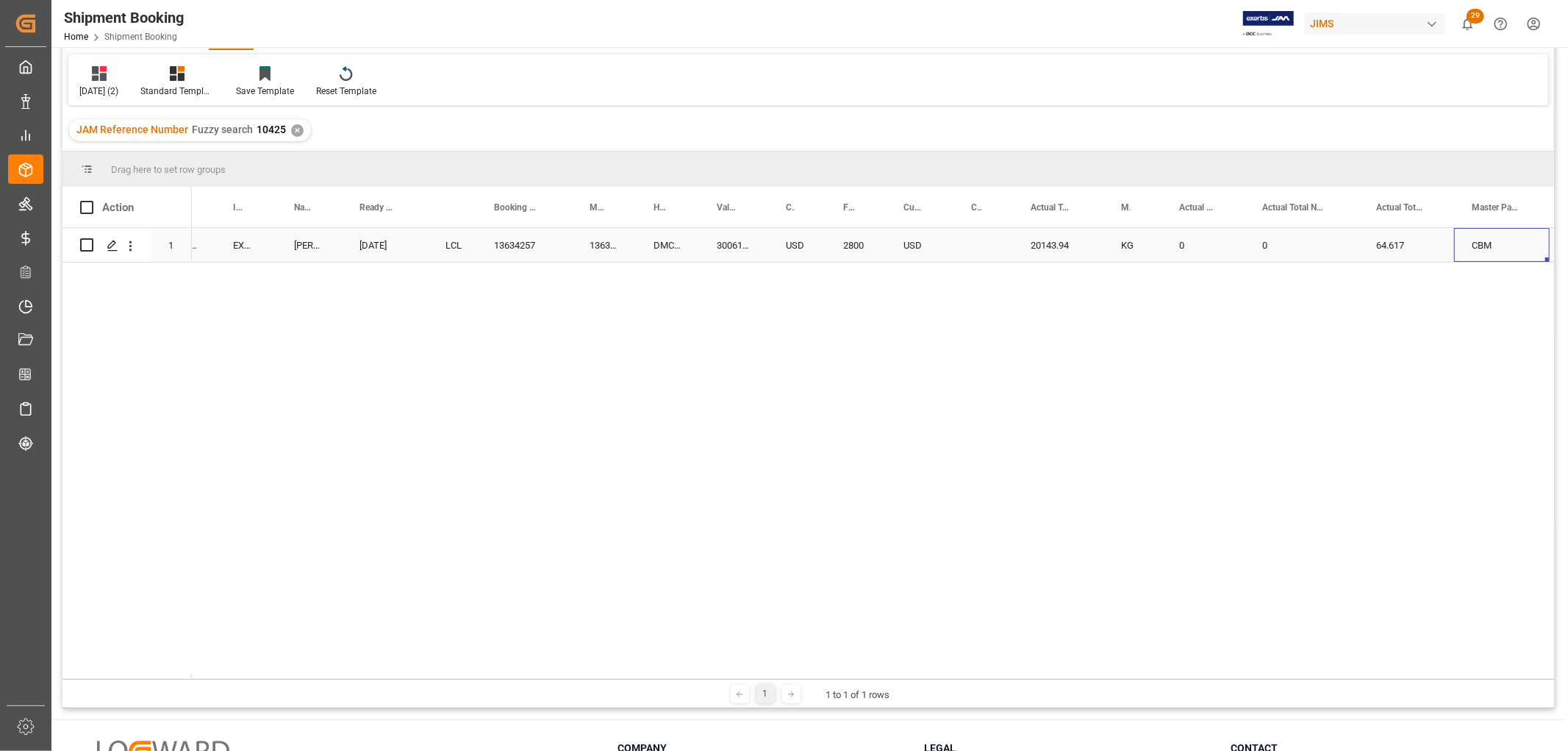
click at [1196, 247] on div "0" at bounding box center [1203, 245] width 83 height 34
drag, startPoint x: 1196, startPoint y: 247, endPoint x: 1157, endPoint y: 254, distance: 39.6
click at [1157, 254] on div "359102 KHS America (Hercules) EXW Mt. Juliet TN US DELMAR 08-01-2025 LCL 136342…" at bounding box center [1524, 245] width 3782 height 34
type input "244"
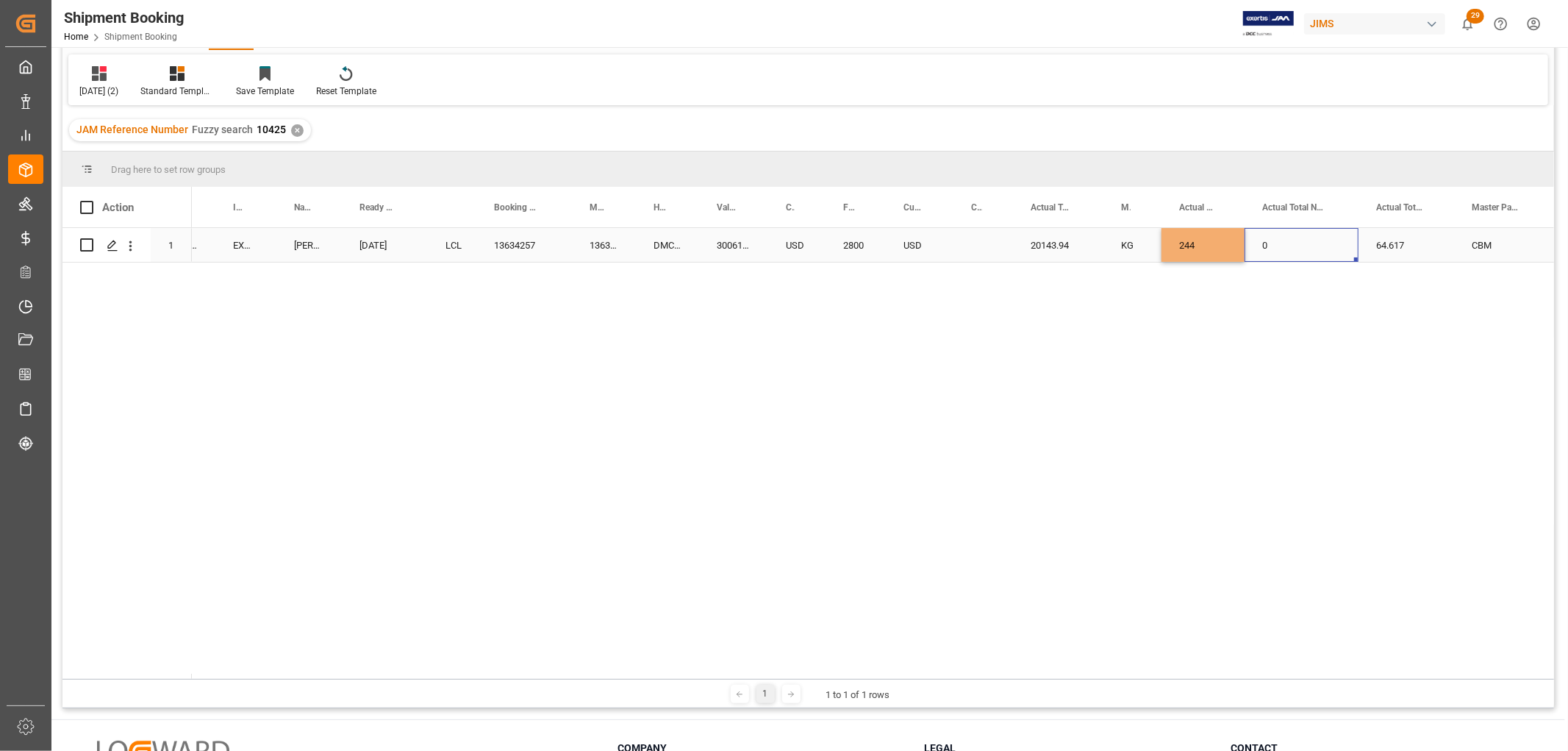
click at [1285, 247] on div "0" at bounding box center [1301, 245] width 114 height 34
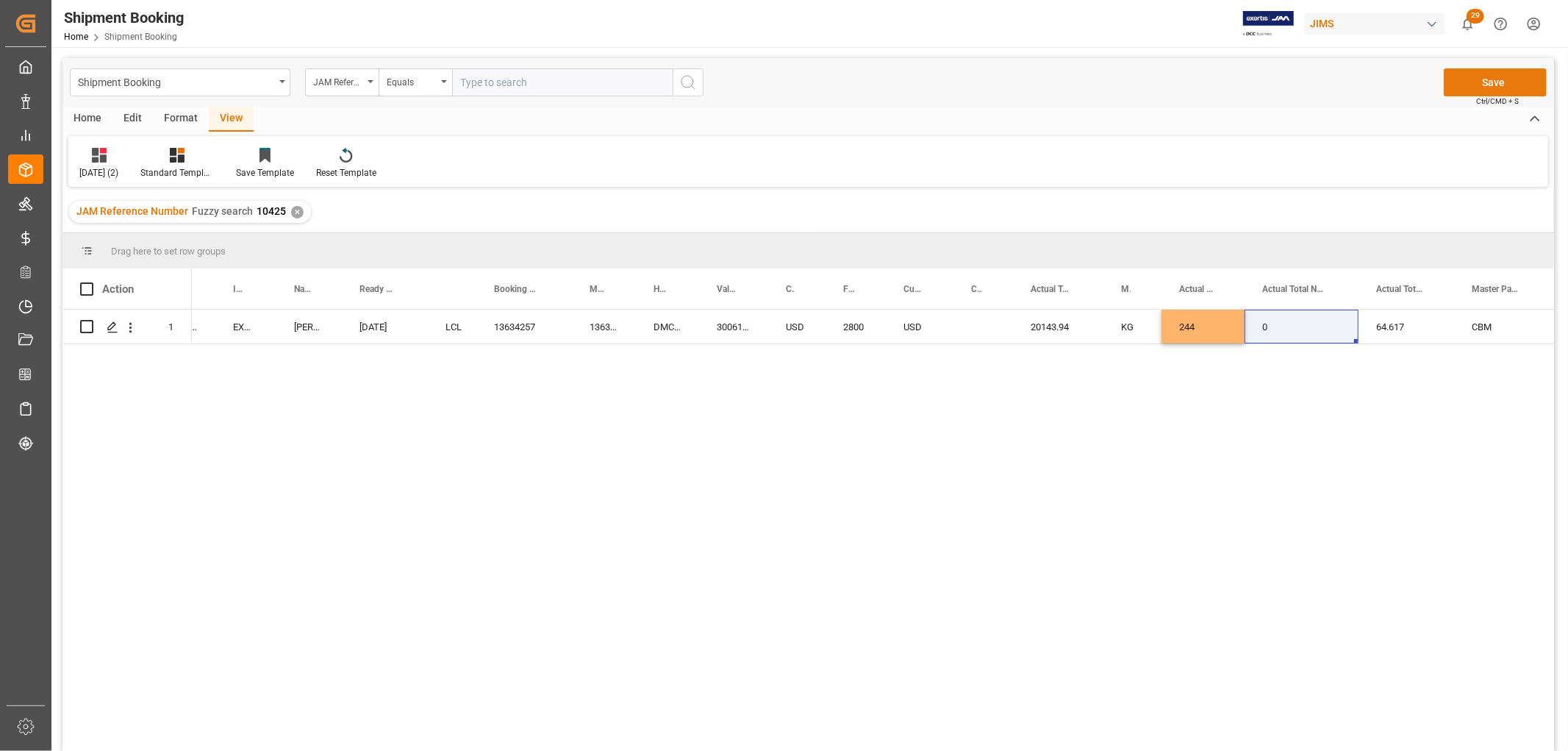
click at [1493, 78] on button "Save" at bounding box center [1495, 82] width 103 height 28
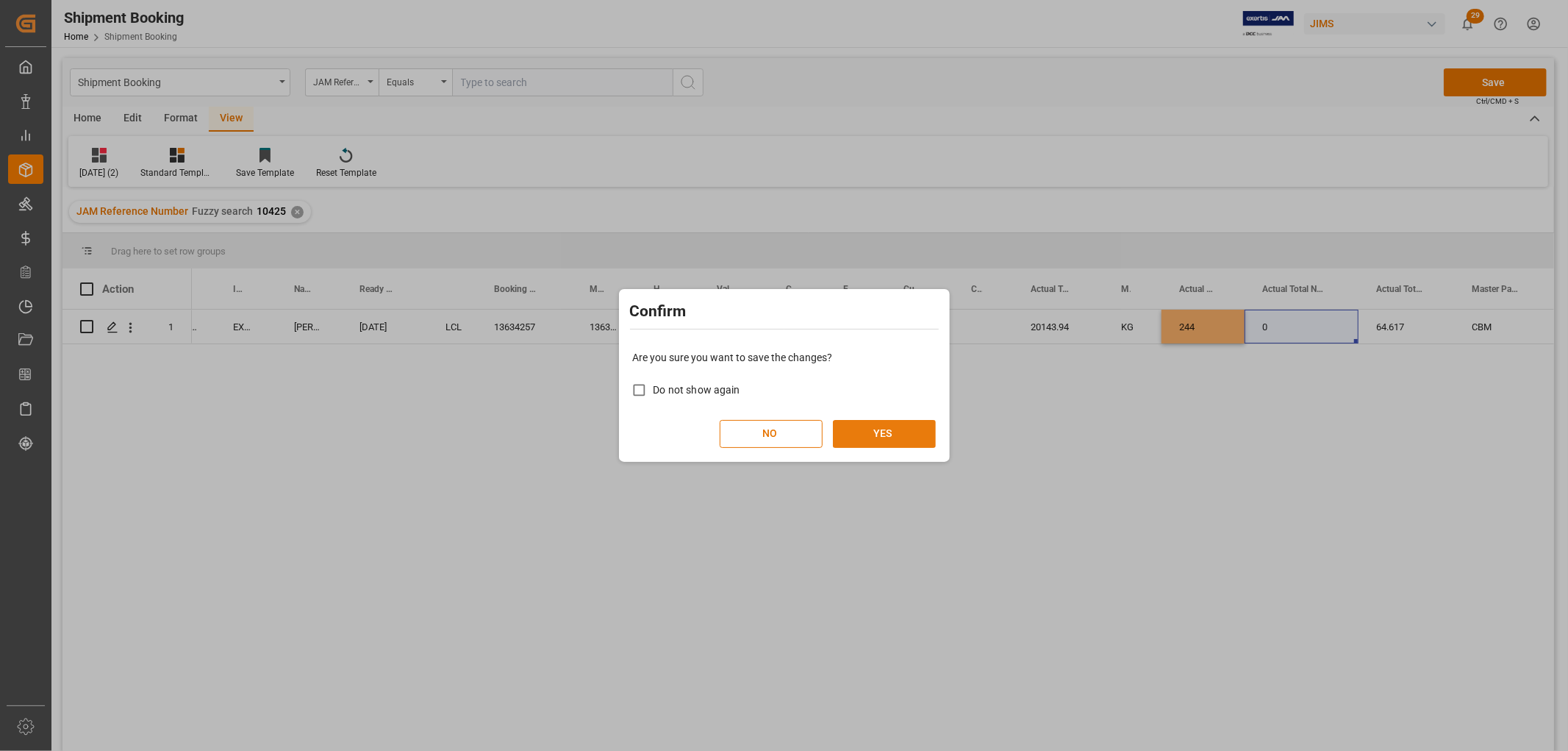
click at [900, 432] on button "YES" at bounding box center [884, 433] width 103 height 28
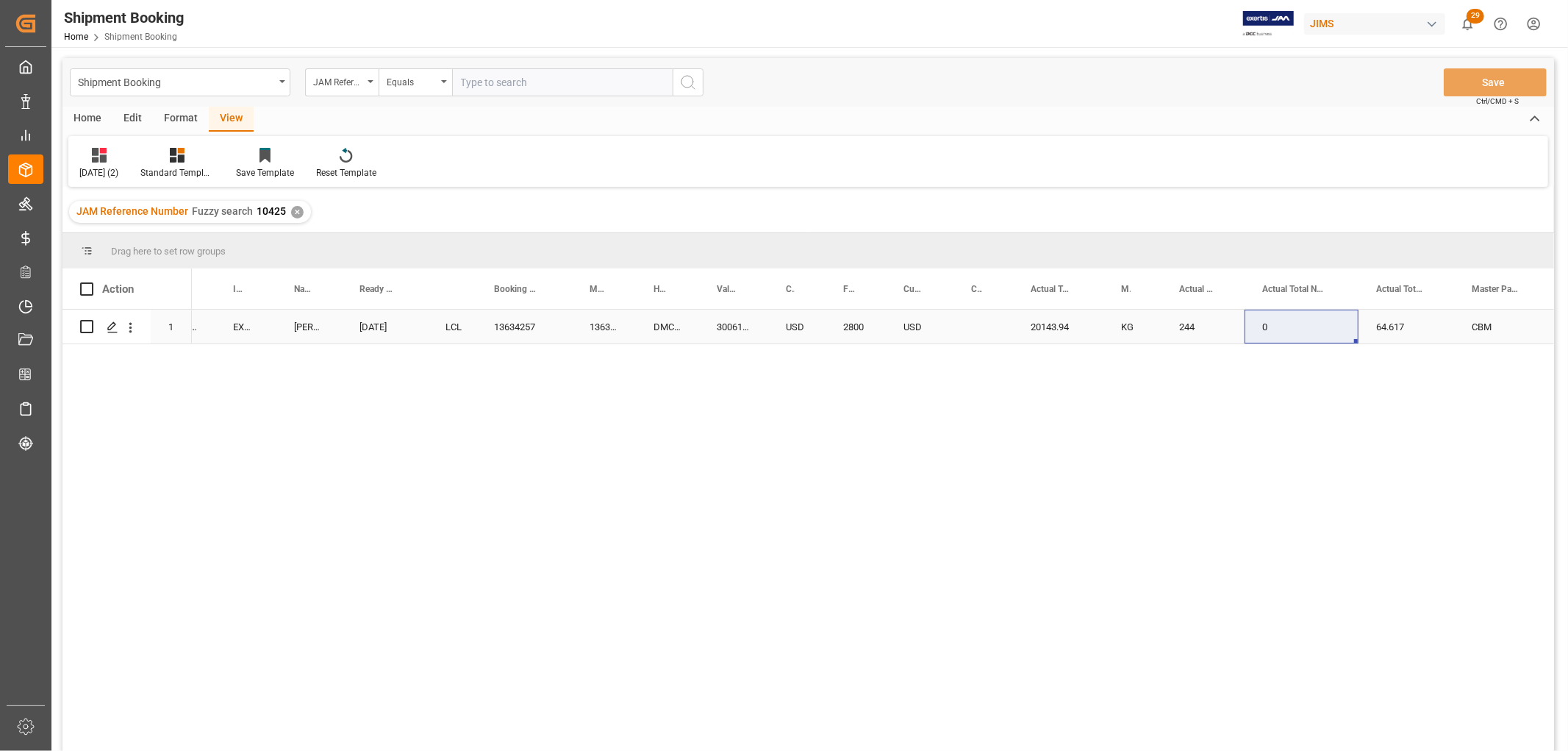
click at [1060, 319] on div "20143.94" at bounding box center [1058, 327] width 90 height 34
drag, startPoint x: 1081, startPoint y: 332, endPoint x: 1017, endPoint y: 340, distance: 64.5
click at [1017, 340] on div "20143.94" at bounding box center [1058, 335] width 90 height 51
paste input "Press SPACE to select this row."
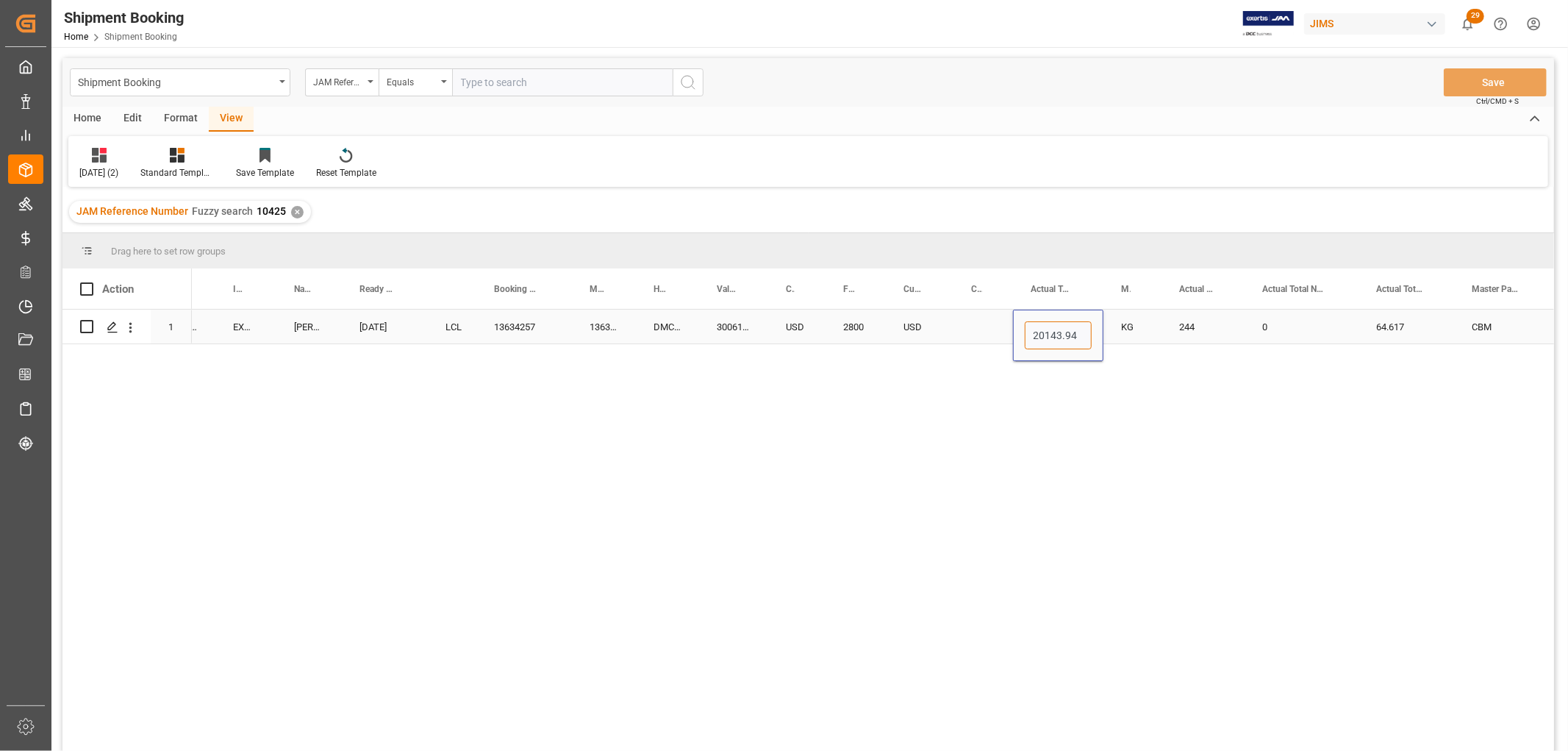
type input "20143.94"
click at [954, 316] on div "Press SPACE to select this row." at bounding box center [983, 327] width 59 height 34
click at [1077, 320] on div "20143.94" at bounding box center [1058, 327] width 90 height 34
click at [1084, 330] on input "20143.94" at bounding box center [1058, 335] width 67 height 28
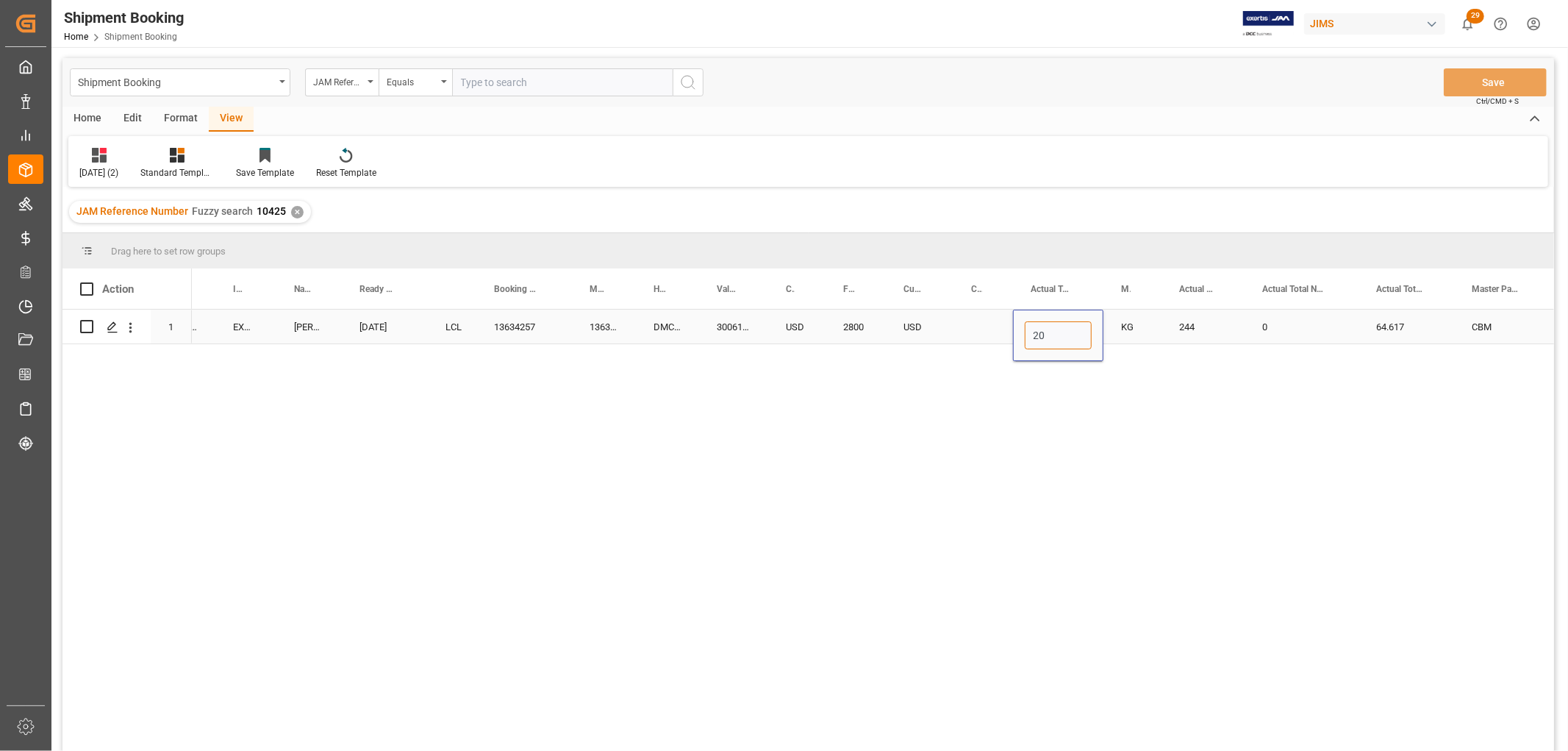
type input "2"
type input "0"
paste input "Press SPACE to select this row."
type input "3872"
click at [1202, 327] on div "244" at bounding box center [1203, 327] width 83 height 34
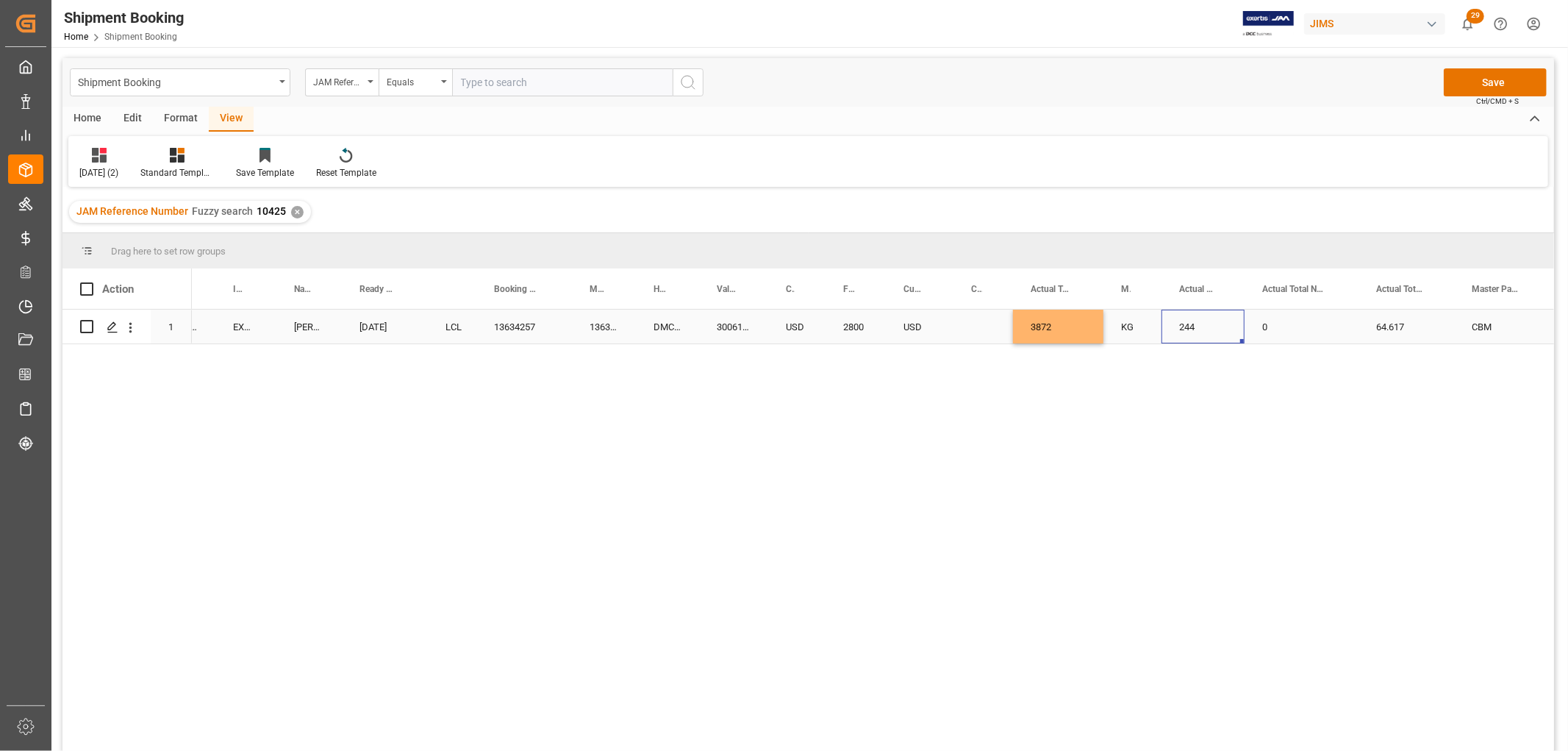
click at [1384, 326] on div "64.617" at bounding box center [1406, 327] width 95 height 34
drag, startPoint x: 1435, startPoint y: 331, endPoint x: 1366, endPoint y: 342, distance: 69.9
click at [1366, 342] on div "64.617" at bounding box center [1406, 335] width 95 height 51
type input "64.61726511"
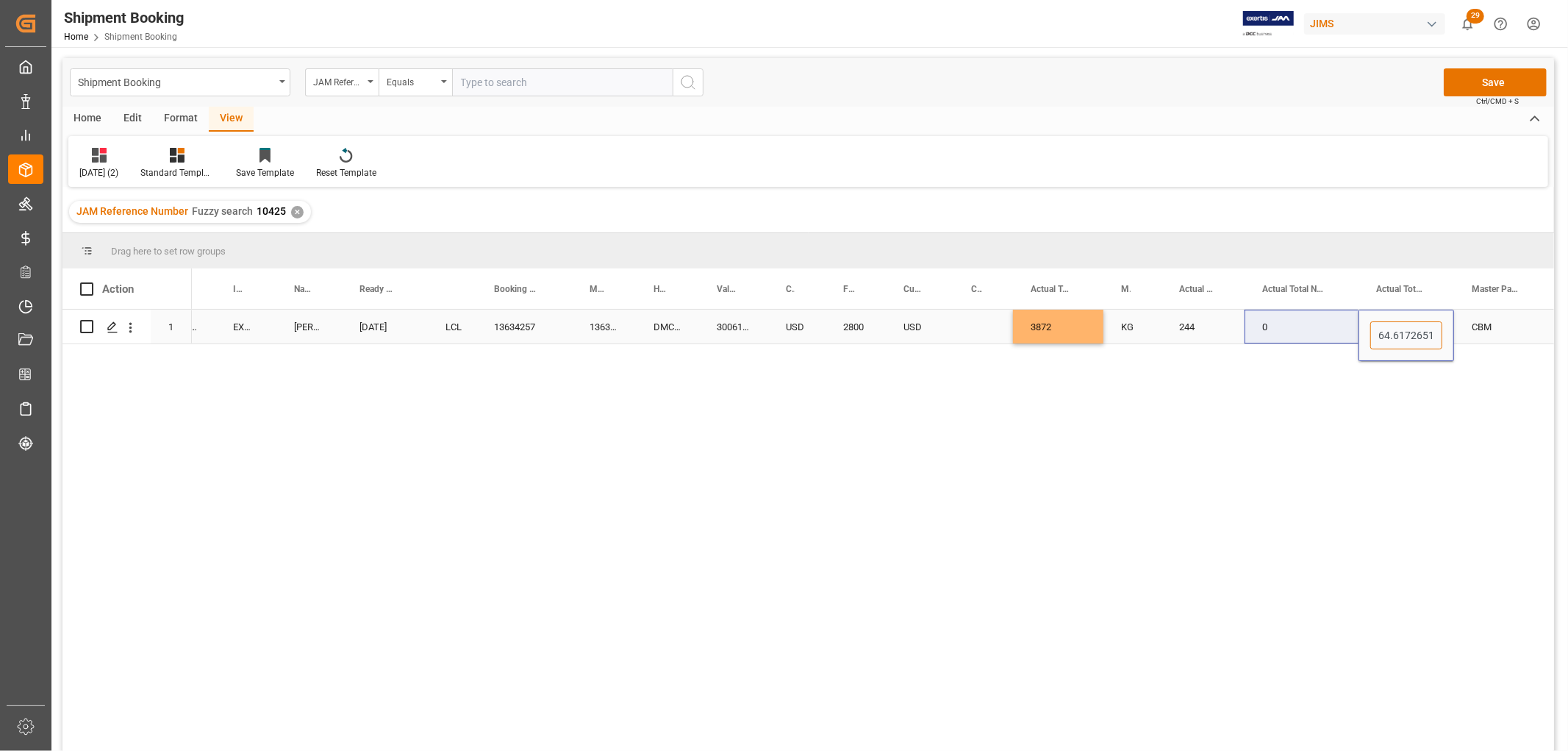
drag, startPoint x: 1441, startPoint y: 333, endPoint x: 1325, endPoint y: 343, distance: 116.4
click at [1325, 343] on div "359102 KHS America (Hercules) EXW Mt. Juliet TN US DELMAR 08-01-2025 LCL 136342…" at bounding box center [1524, 327] width 3782 height 34
type input "0"
type input "26.511"
click at [1211, 331] on div "244" at bounding box center [1203, 327] width 83 height 34
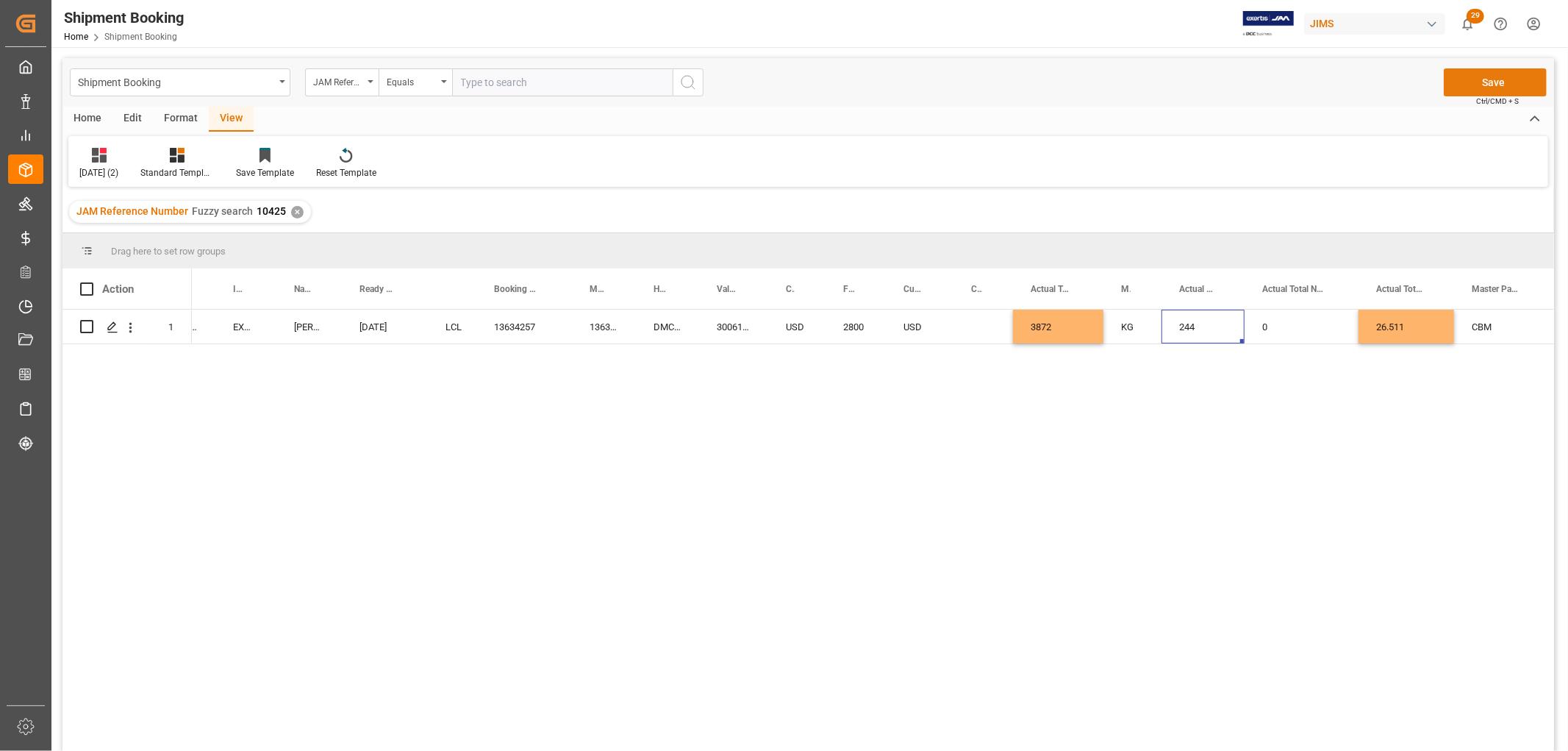
click at [1481, 77] on button "Save" at bounding box center [1495, 82] width 103 height 28
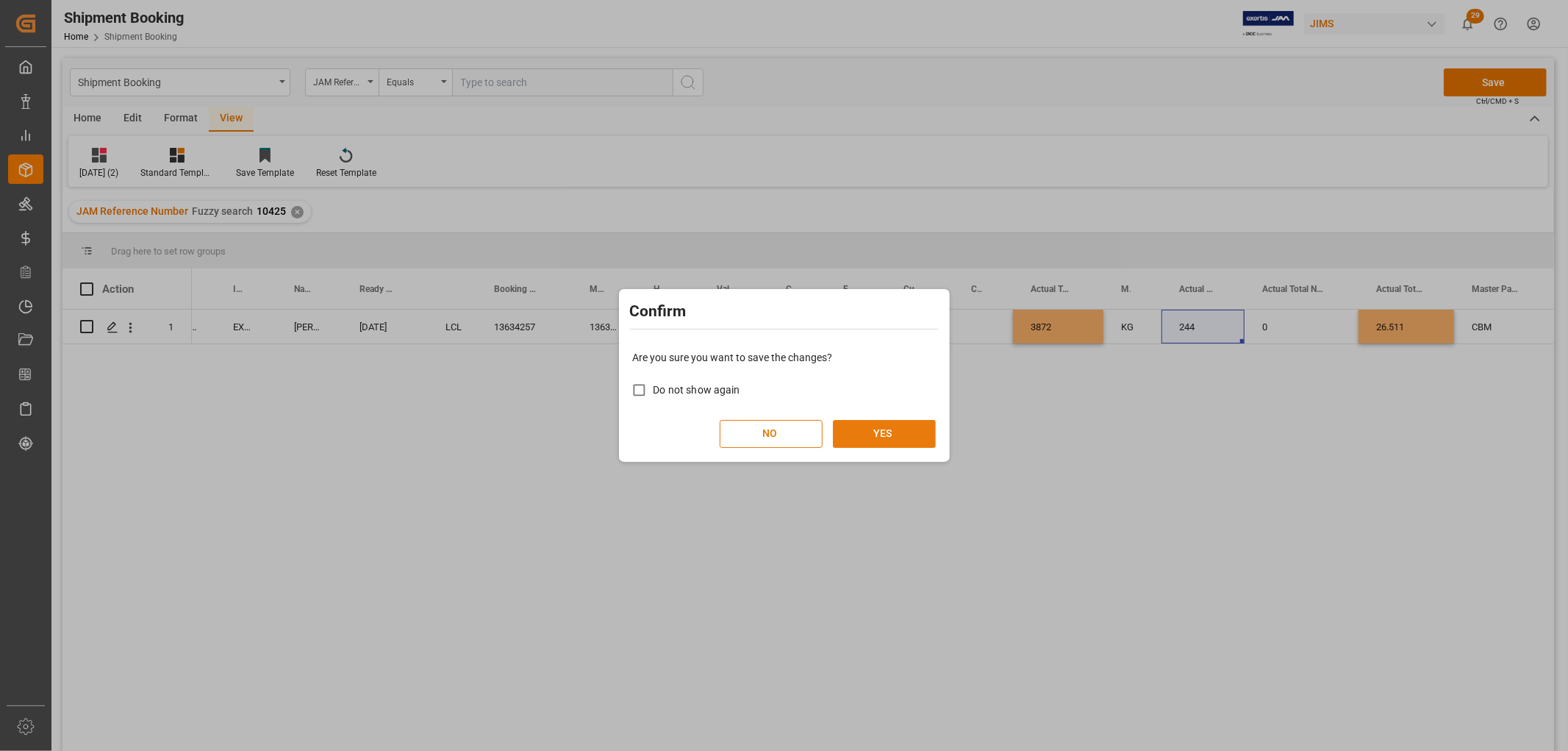
click at [876, 423] on button "YES" at bounding box center [884, 433] width 103 height 28
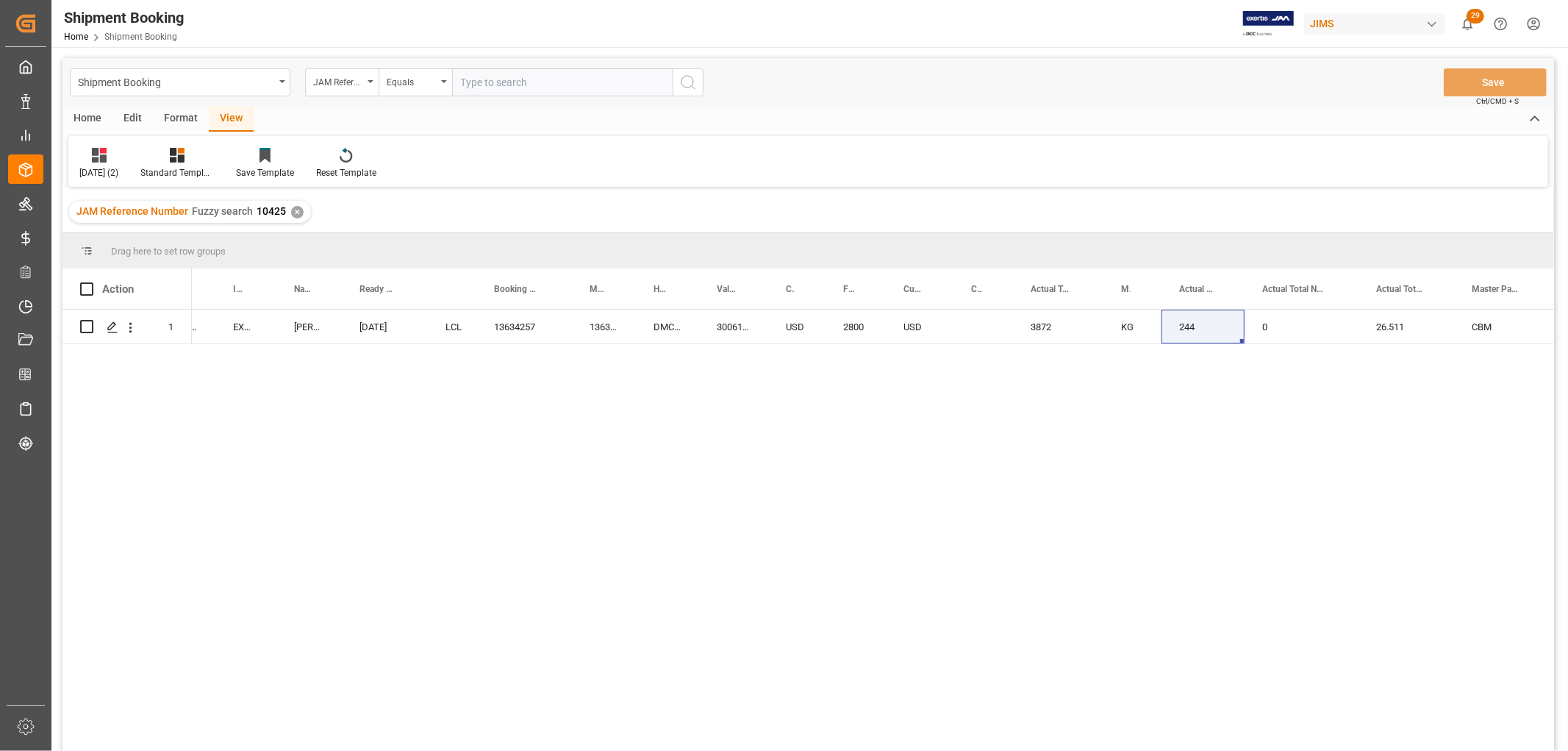
click at [578, 435] on div "359102 KHS America (Hercules) EXW Mt. Juliet TN US DELMAR 08-01-2025 LCL 136342…" at bounding box center [873, 535] width 1362 height 451
click at [106, 330] on icon "Press SPACE to select this row." at bounding box center [112, 327] width 12 height 12
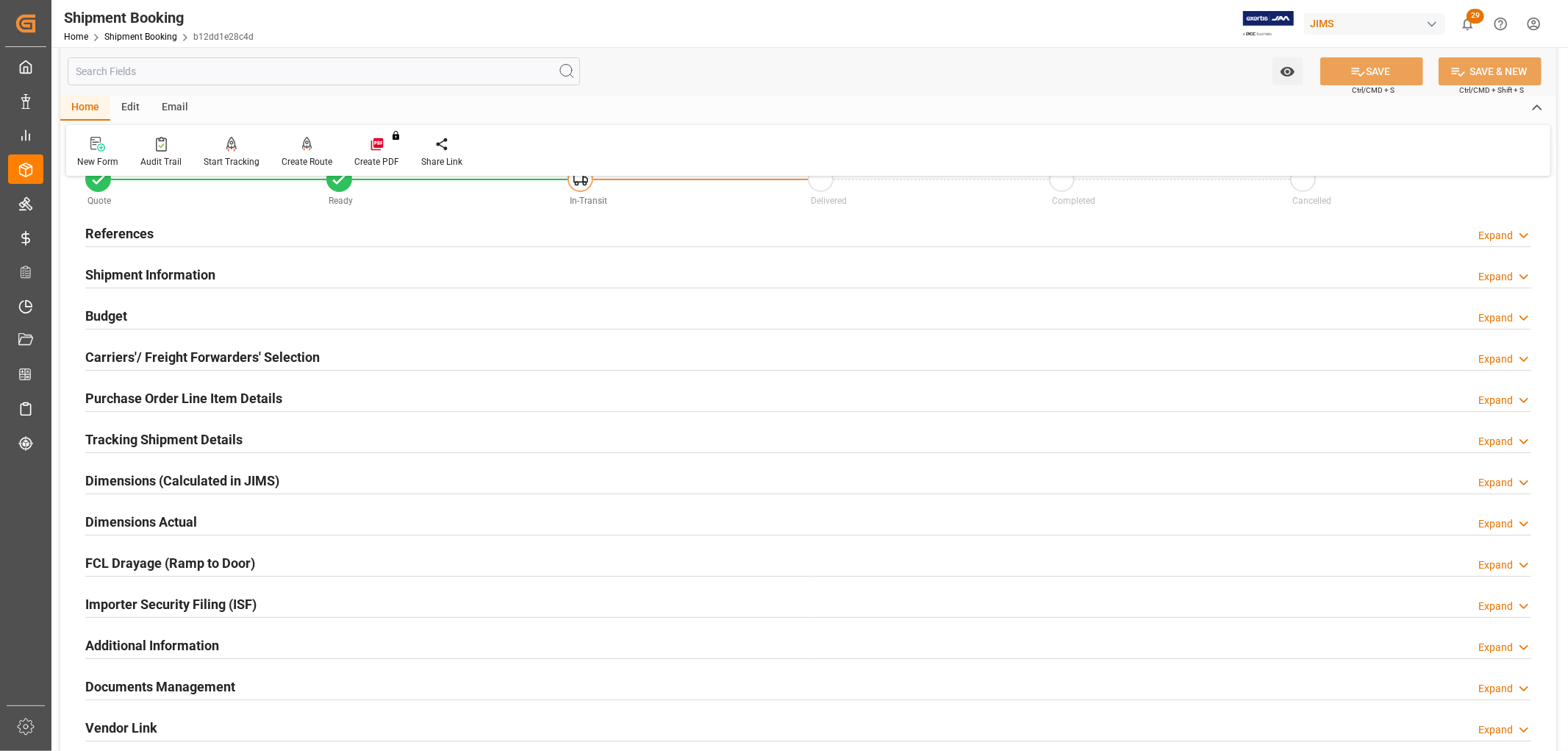
scroll to position [82, 0]
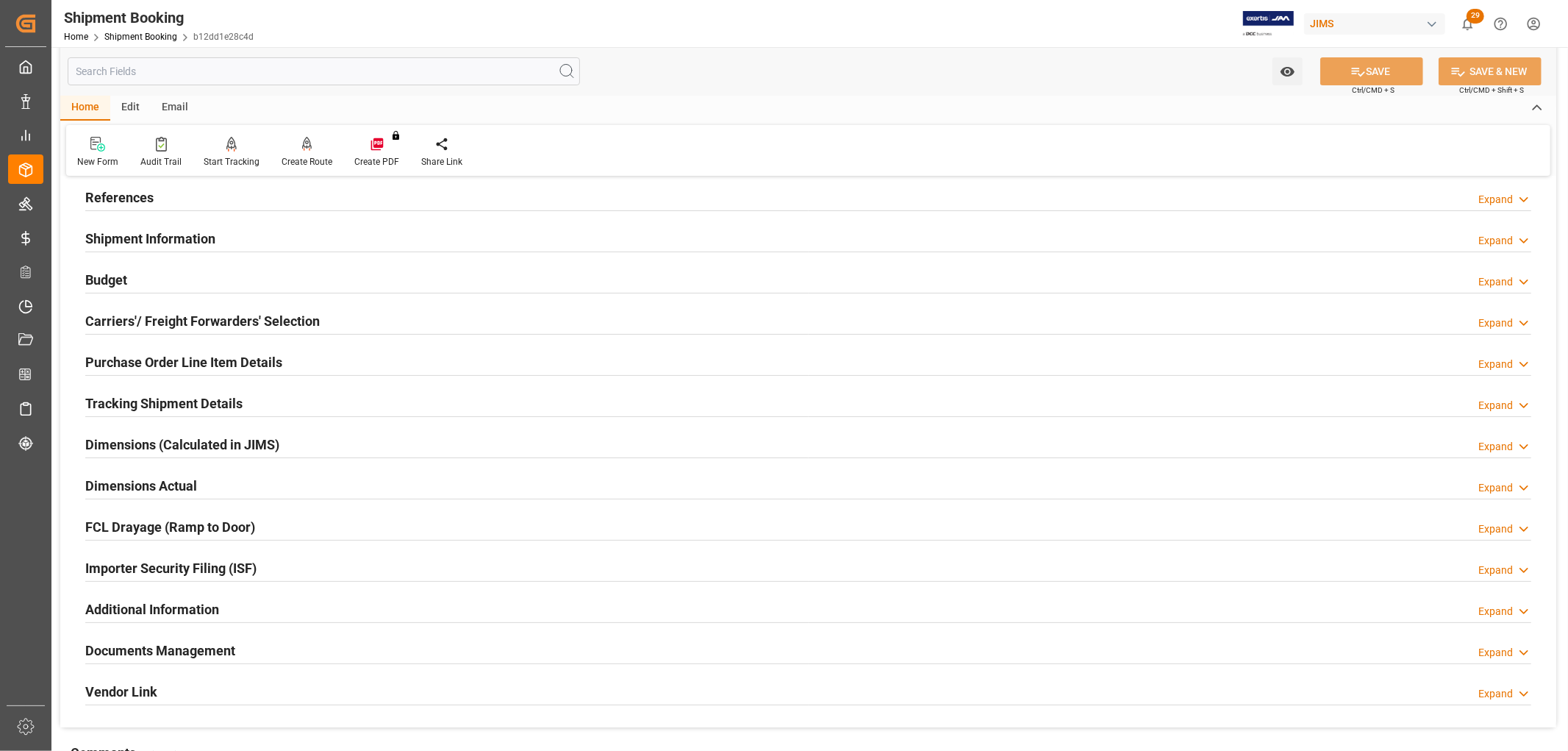
click at [140, 400] on h2 "Tracking Shipment Details" at bounding box center [164, 403] width 158 height 20
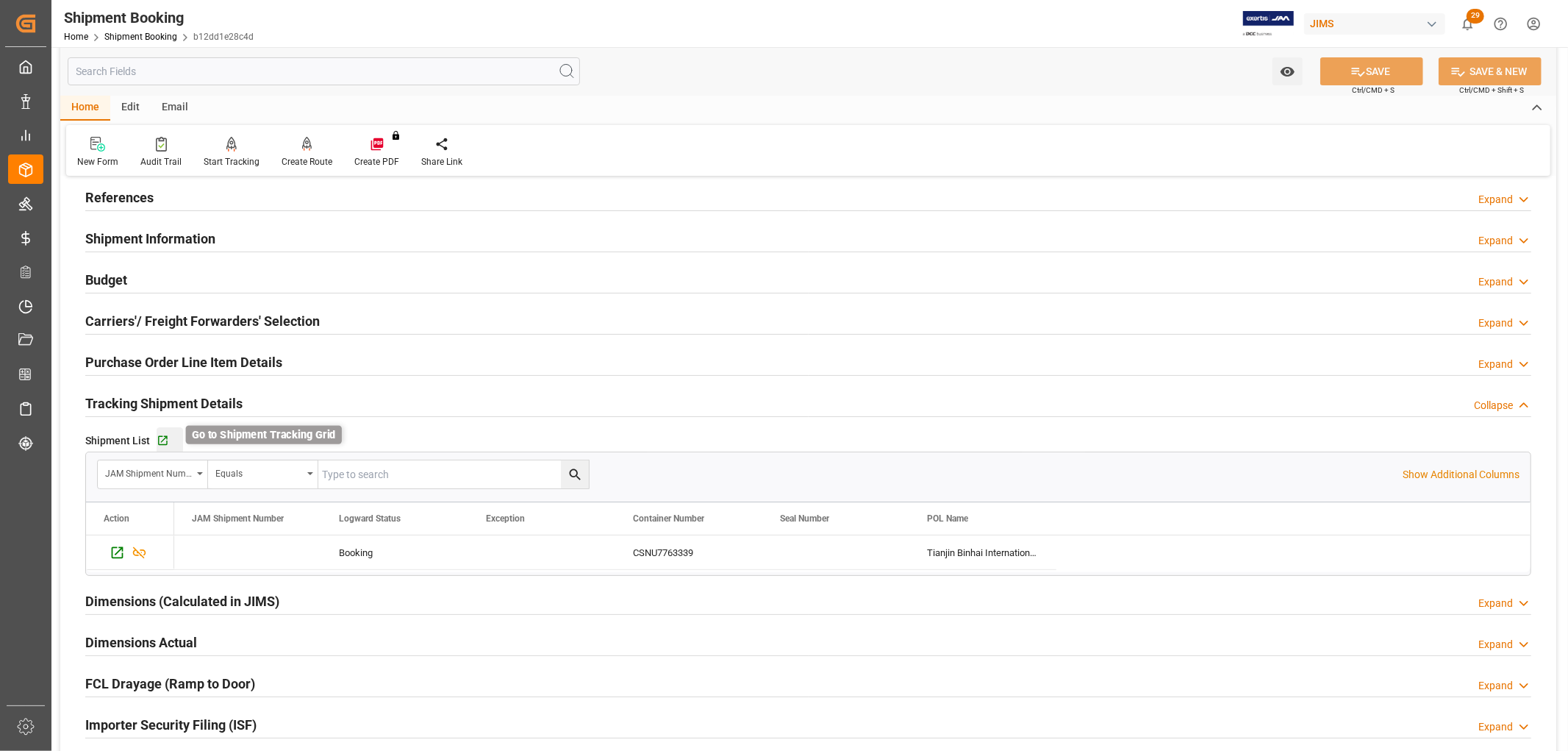
click at [164, 436] on icon "button" at bounding box center [162, 441] width 10 height 10
click at [150, 362] on h2 "Purchase Order Line Item Details" at bounding box center [184, 362] width 197 height 20
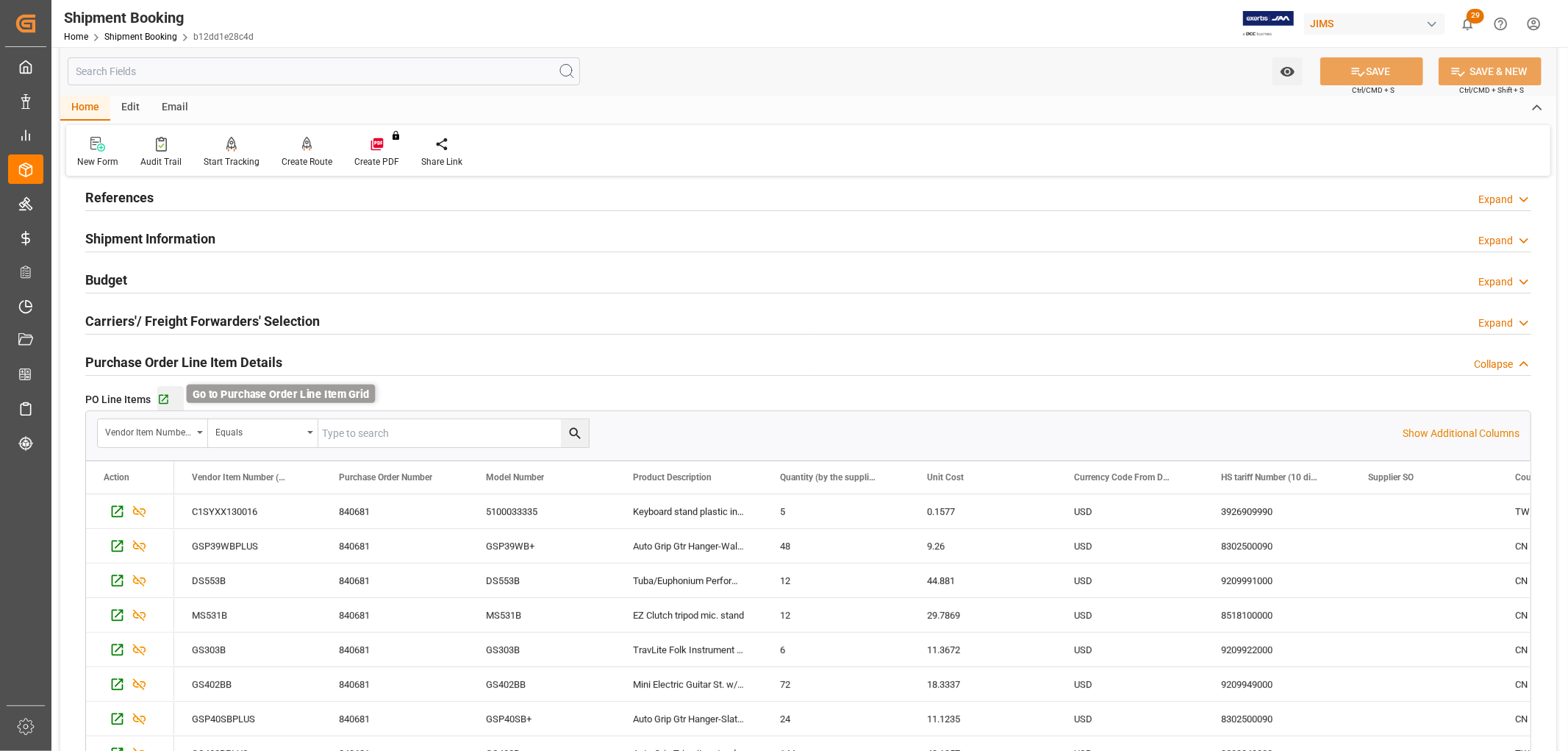
click at [162, 401] on icon "button" at bounding box center [164, 400] width 13 height 13
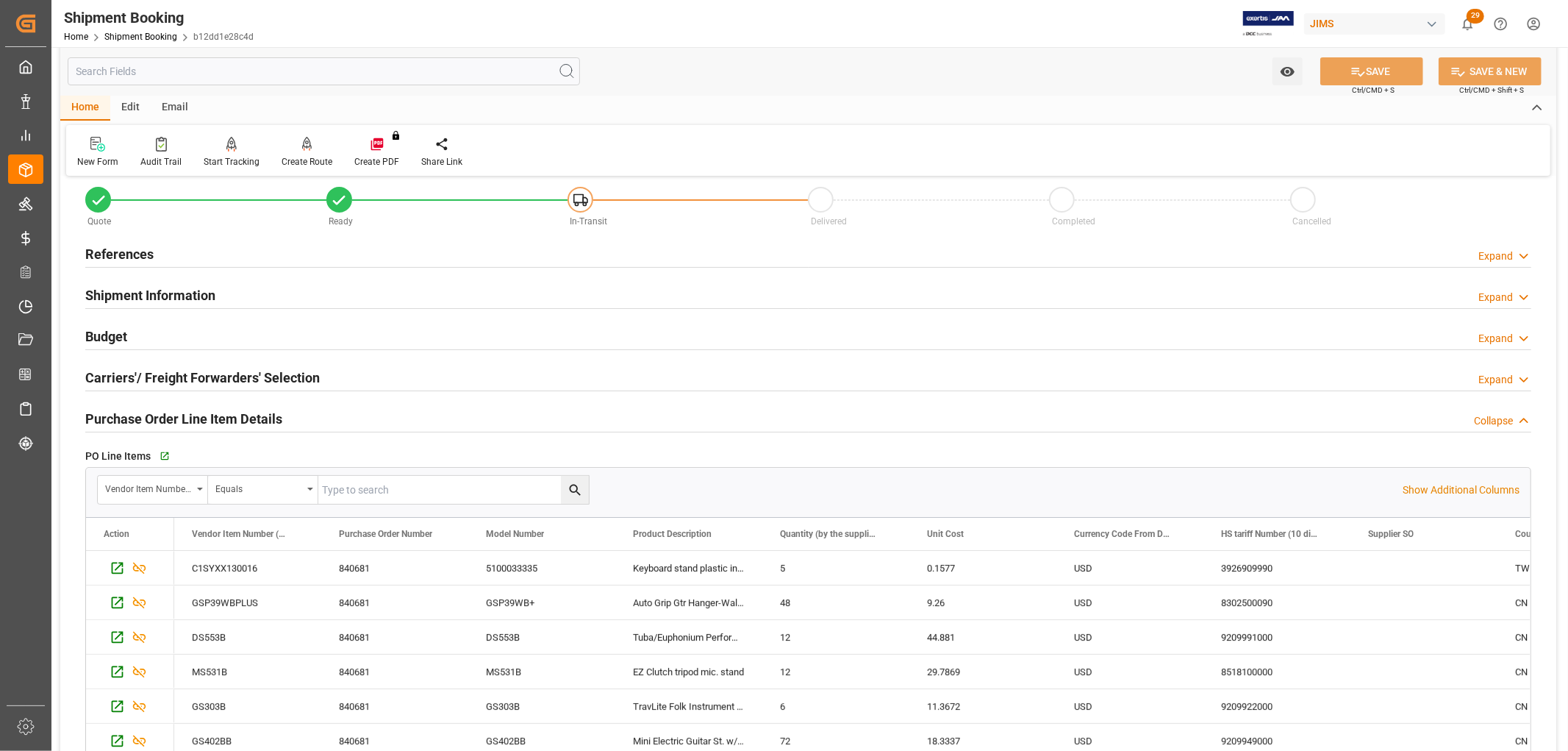
scroll to position [0, 0]
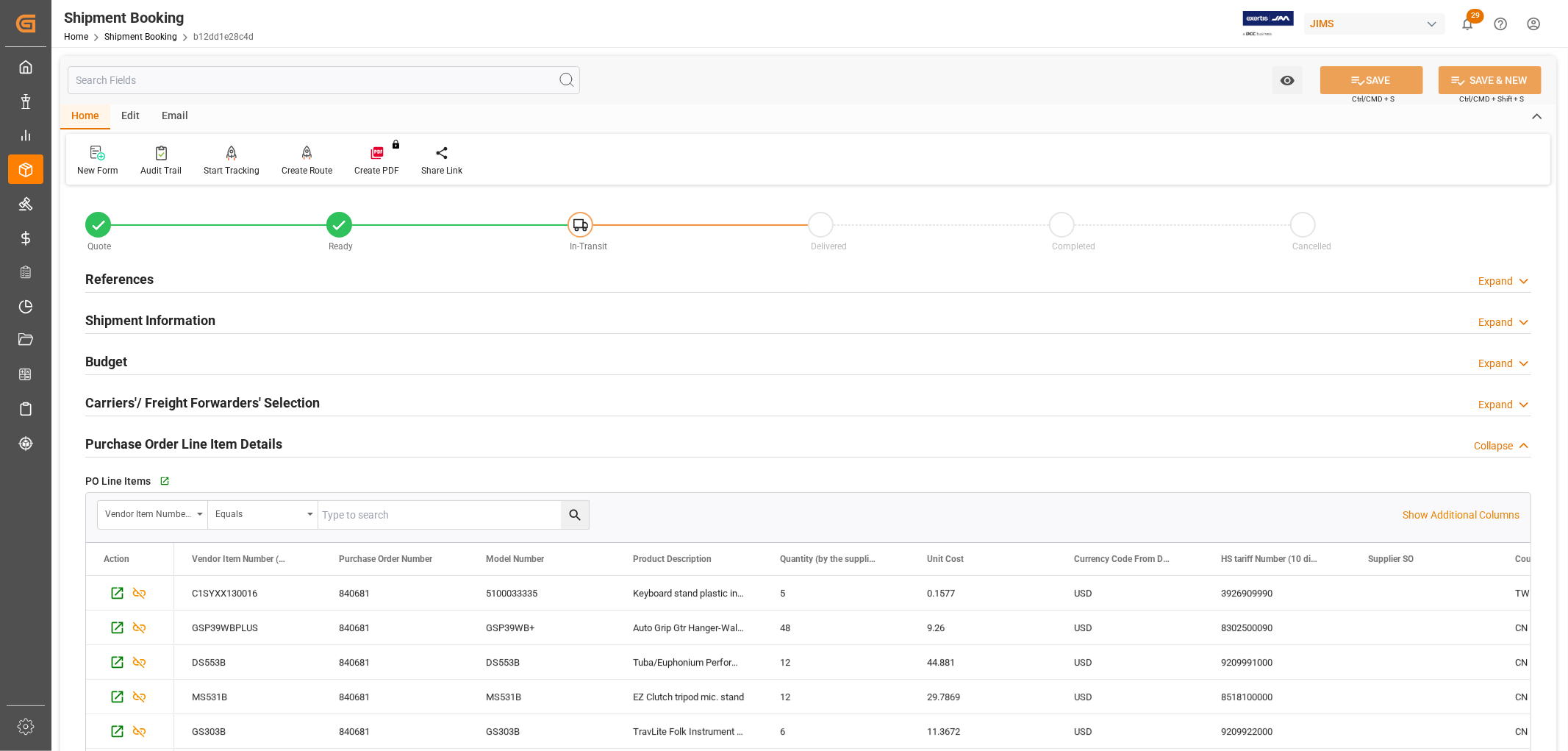
click at [134, 275] on h2 "References" at bounding box center [119, 279] width 68 height 20
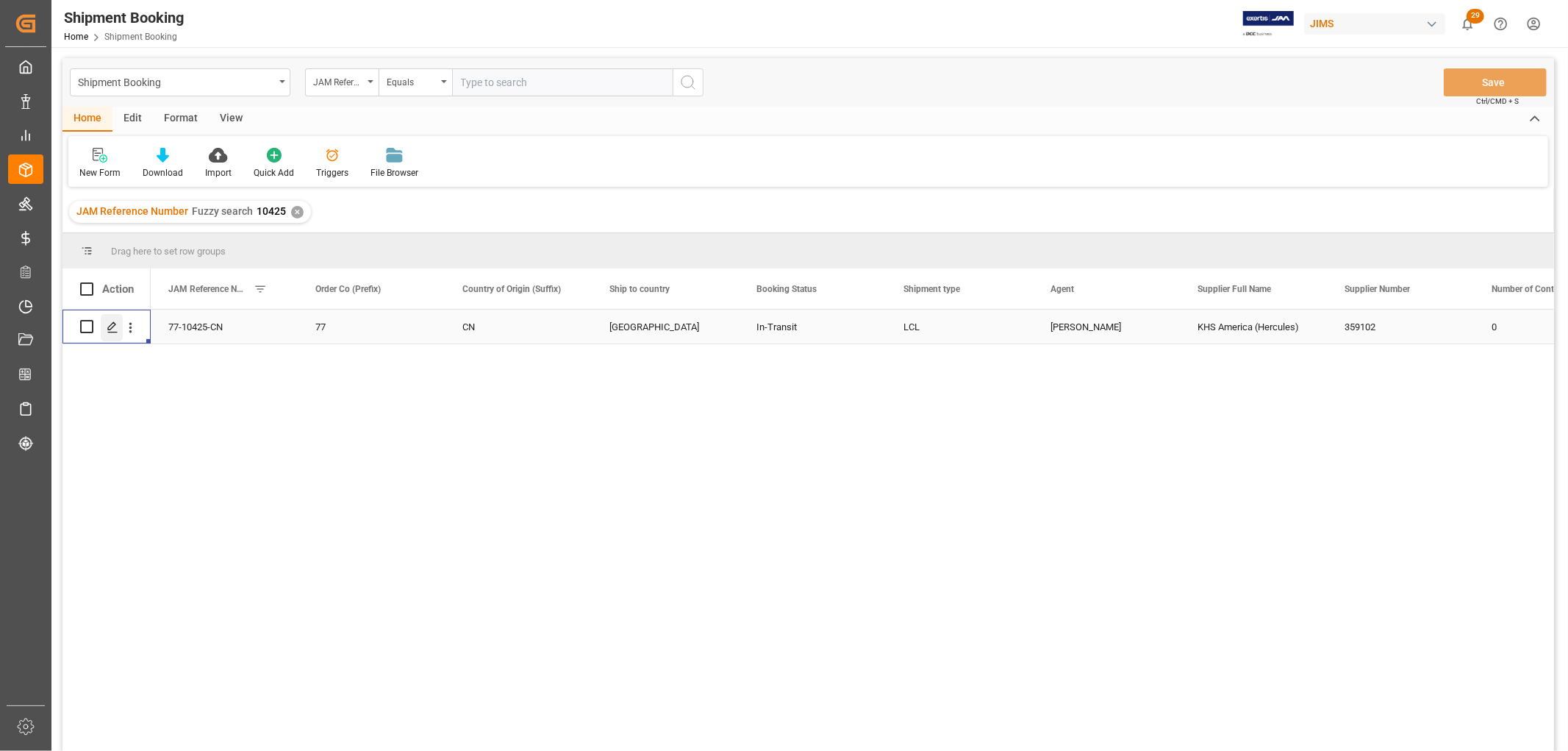
click at [113, 327] on polygon "Press SPACE to select this row." at bounding box center [111, 325] width 7 height 7
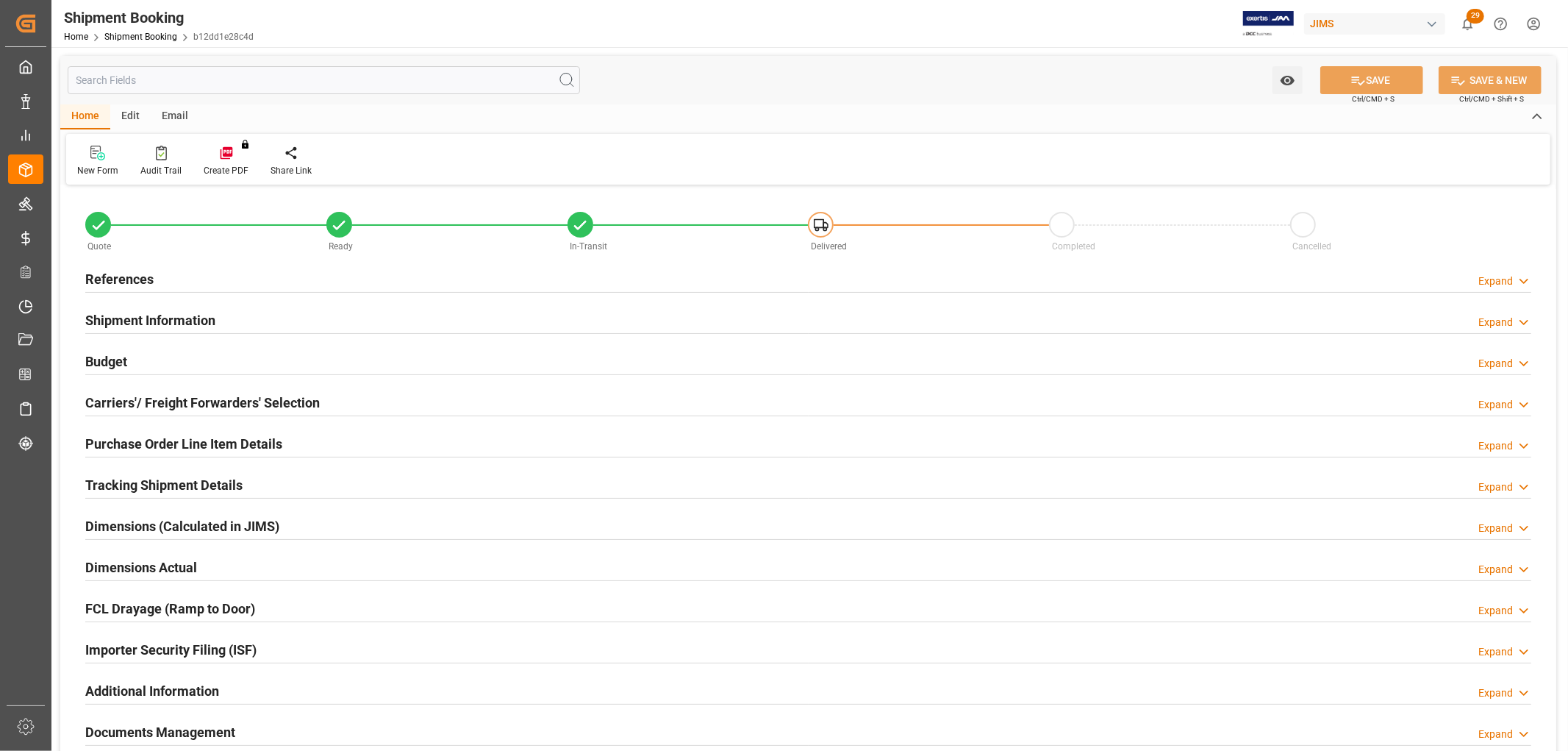
type input "48"
click at [125, 444] on h2 "Purchase Order Line Item Details" at bounding box center [184, 444] width 197 height 20
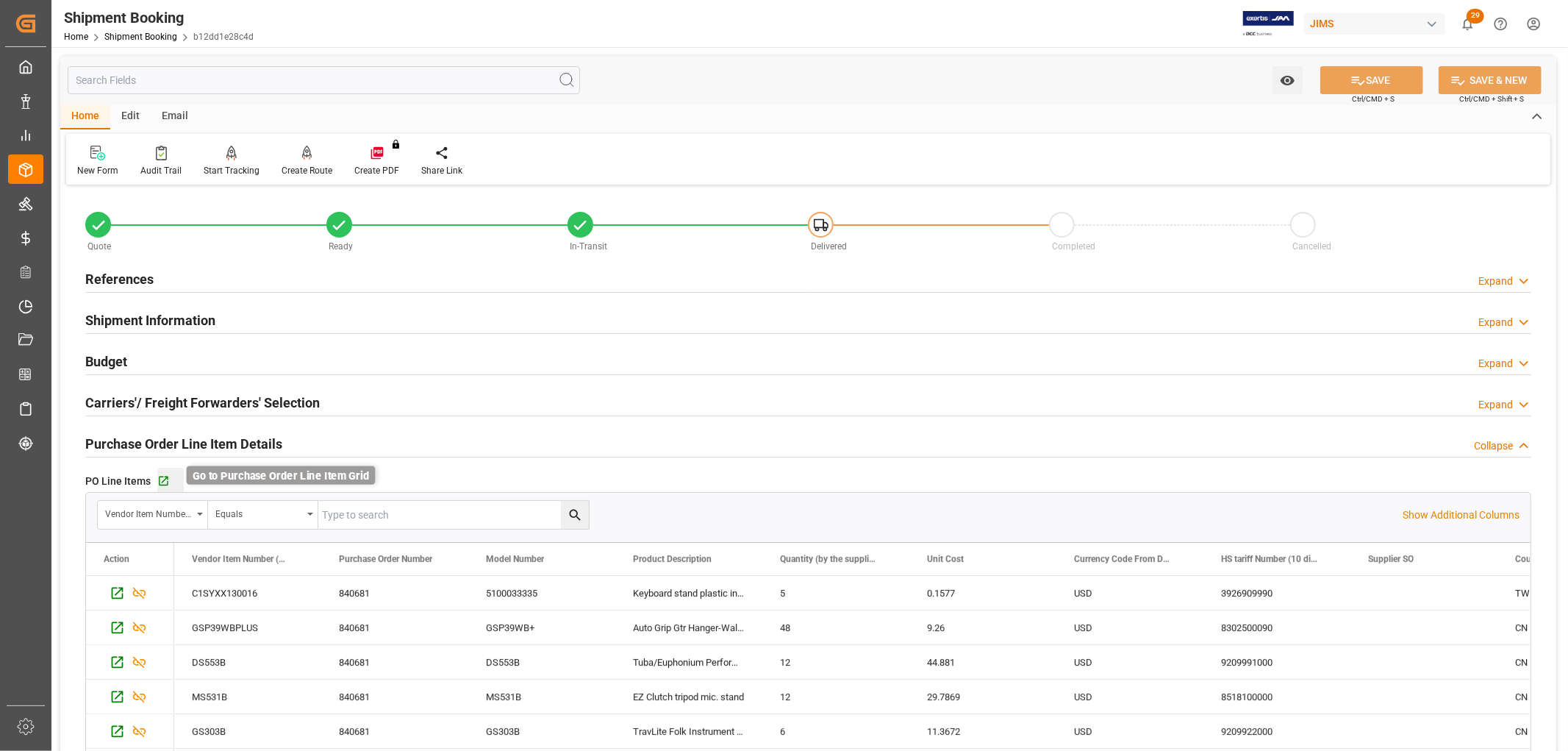
click at [164, 478] on icon "button" at bounding box center [164, 481] width 13 height 13
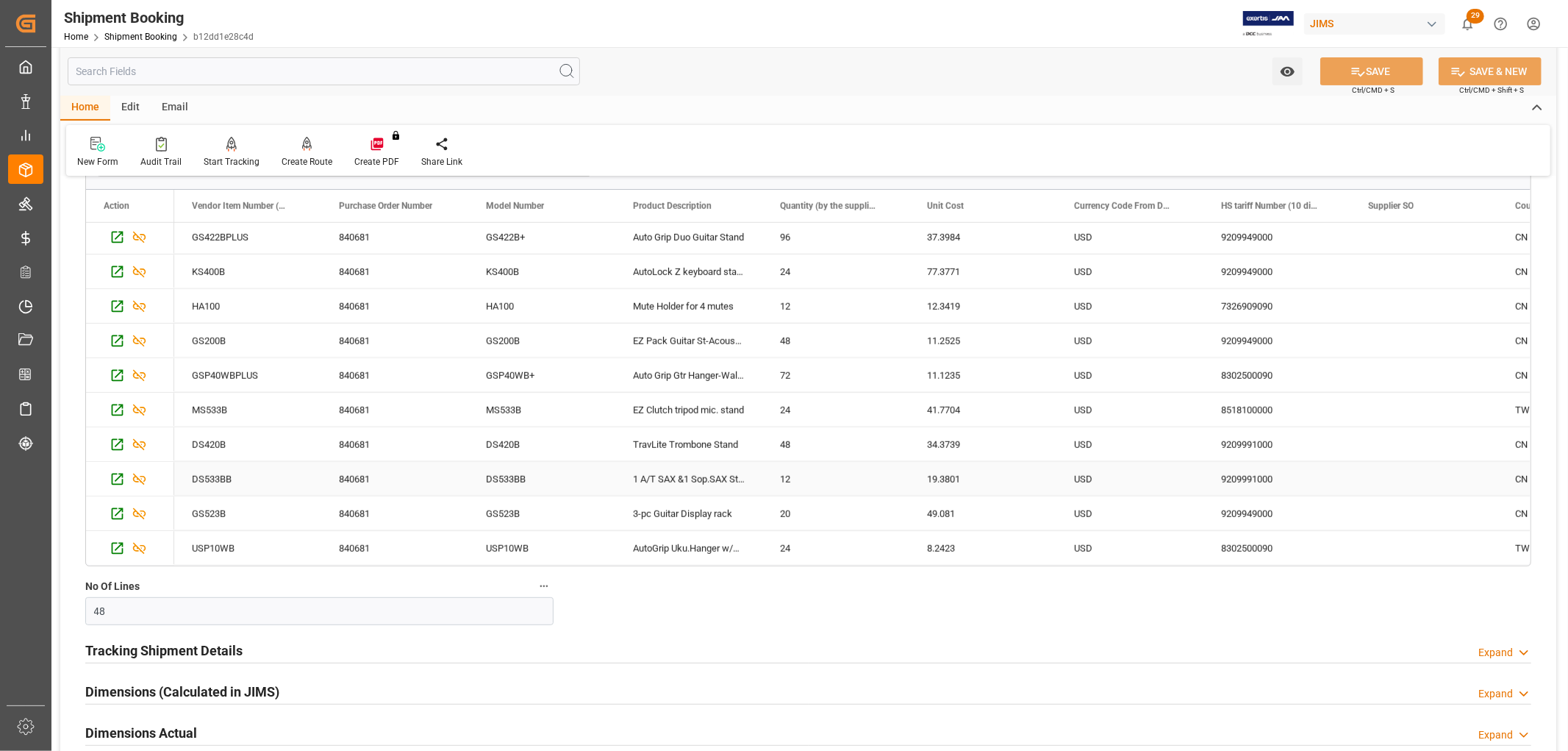
scroll to position [572, 0]
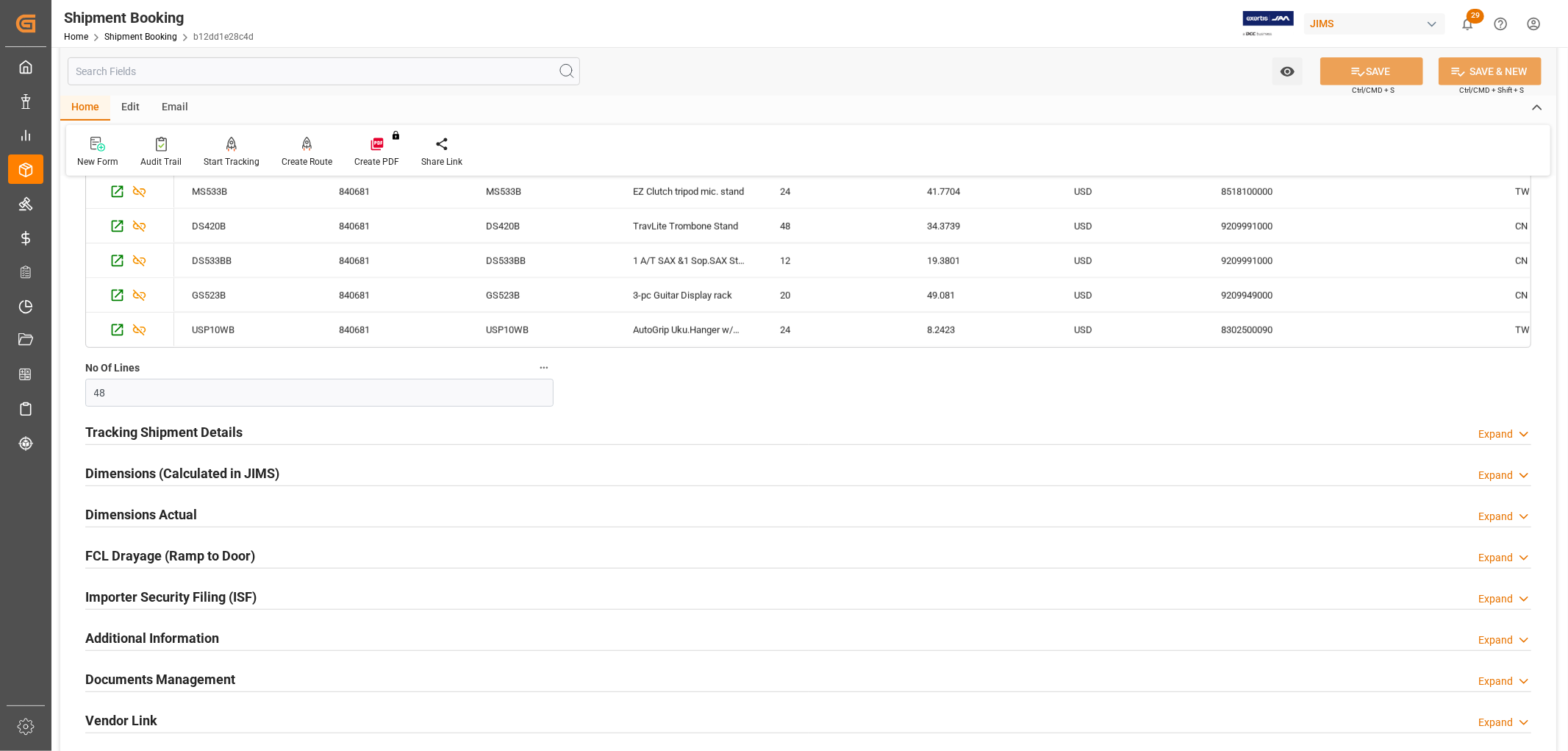
click at [129, 428] on h2 "Tracking Shipment Details" at bounding box center [164, 432] width 158 height 20
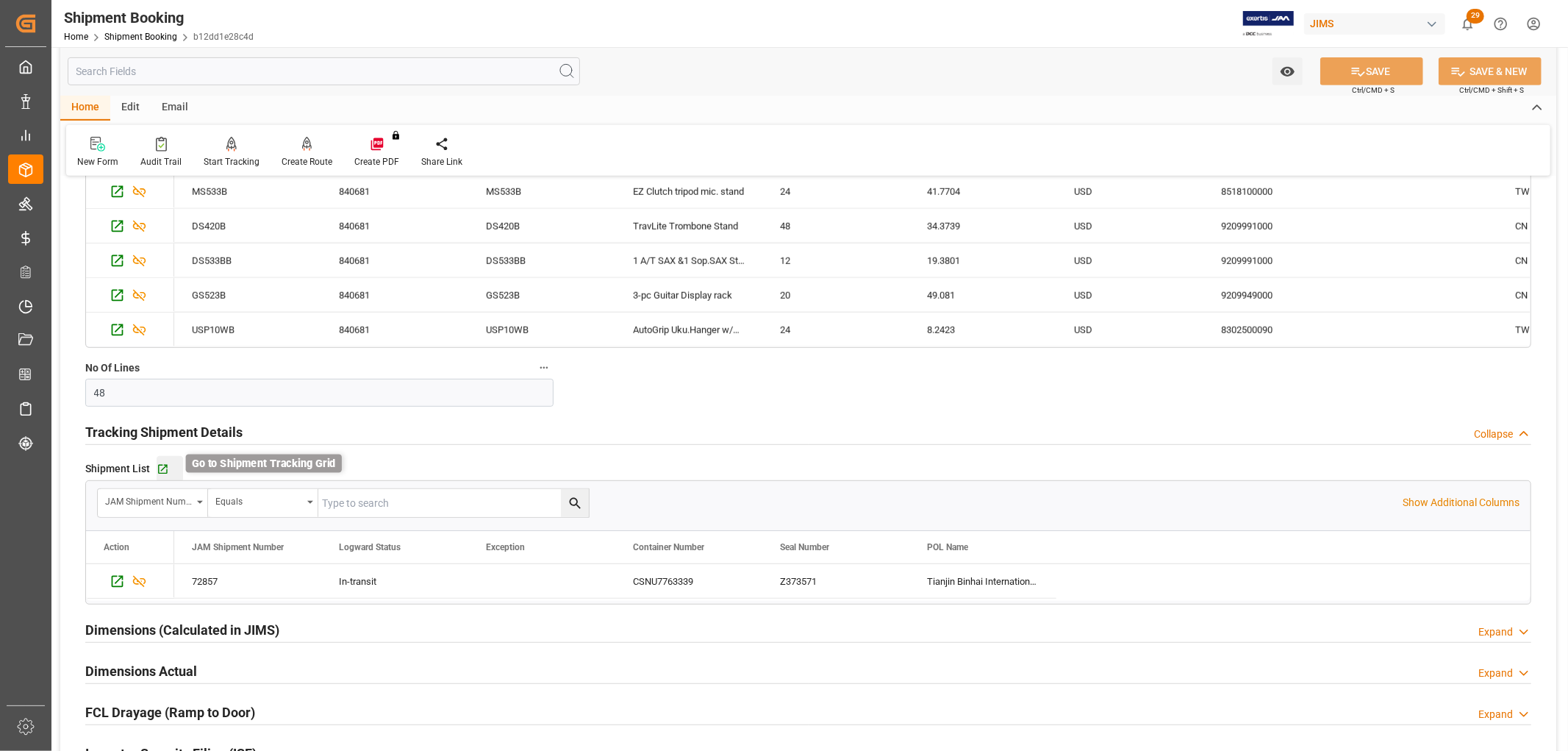
click at [162, 463] on icon "button" at bounding box center [163, 469] width 13 height 13
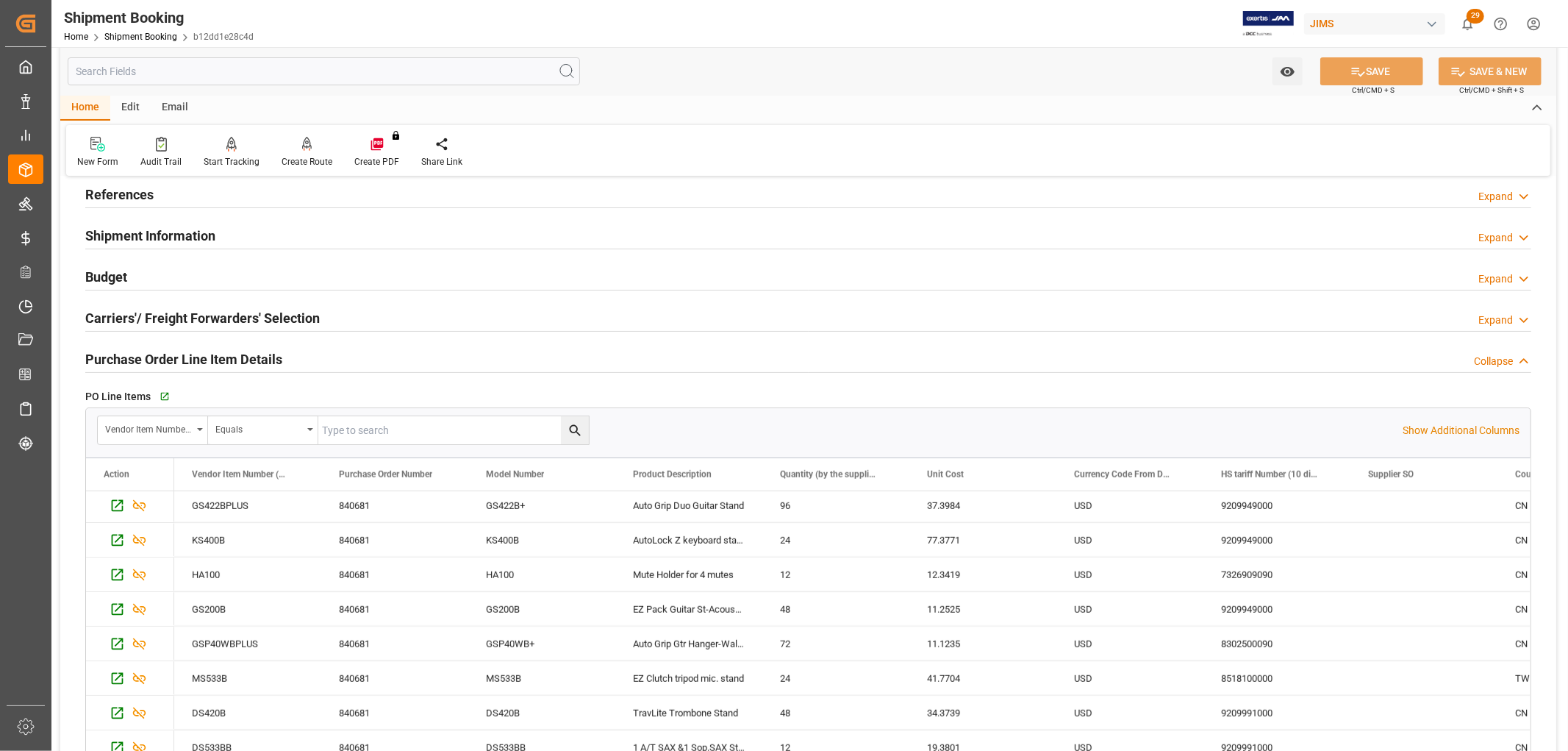
scroll to position [82, 0]
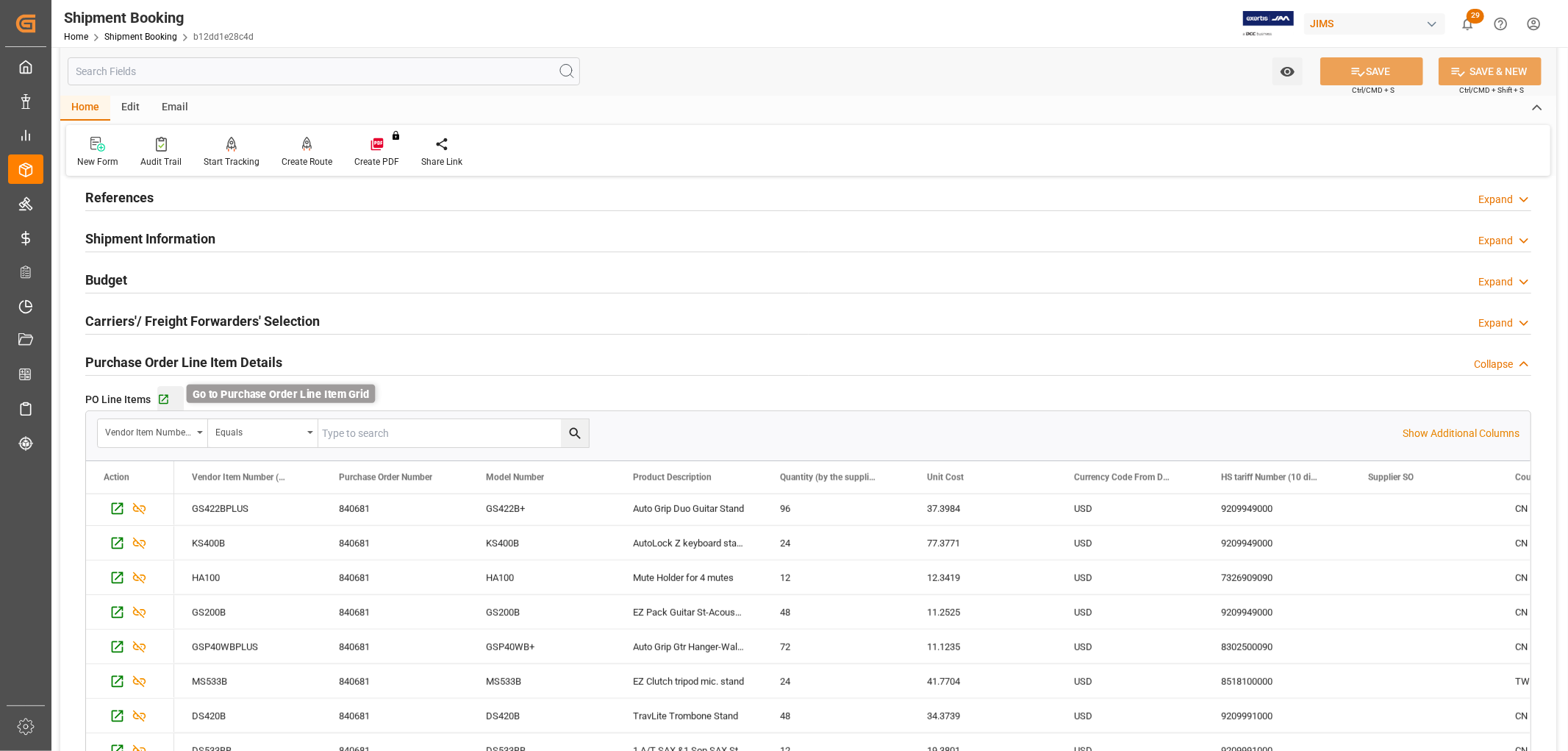
click at [158, 398] on icon "button" at bounding box center [164, 400] width 13 height 13
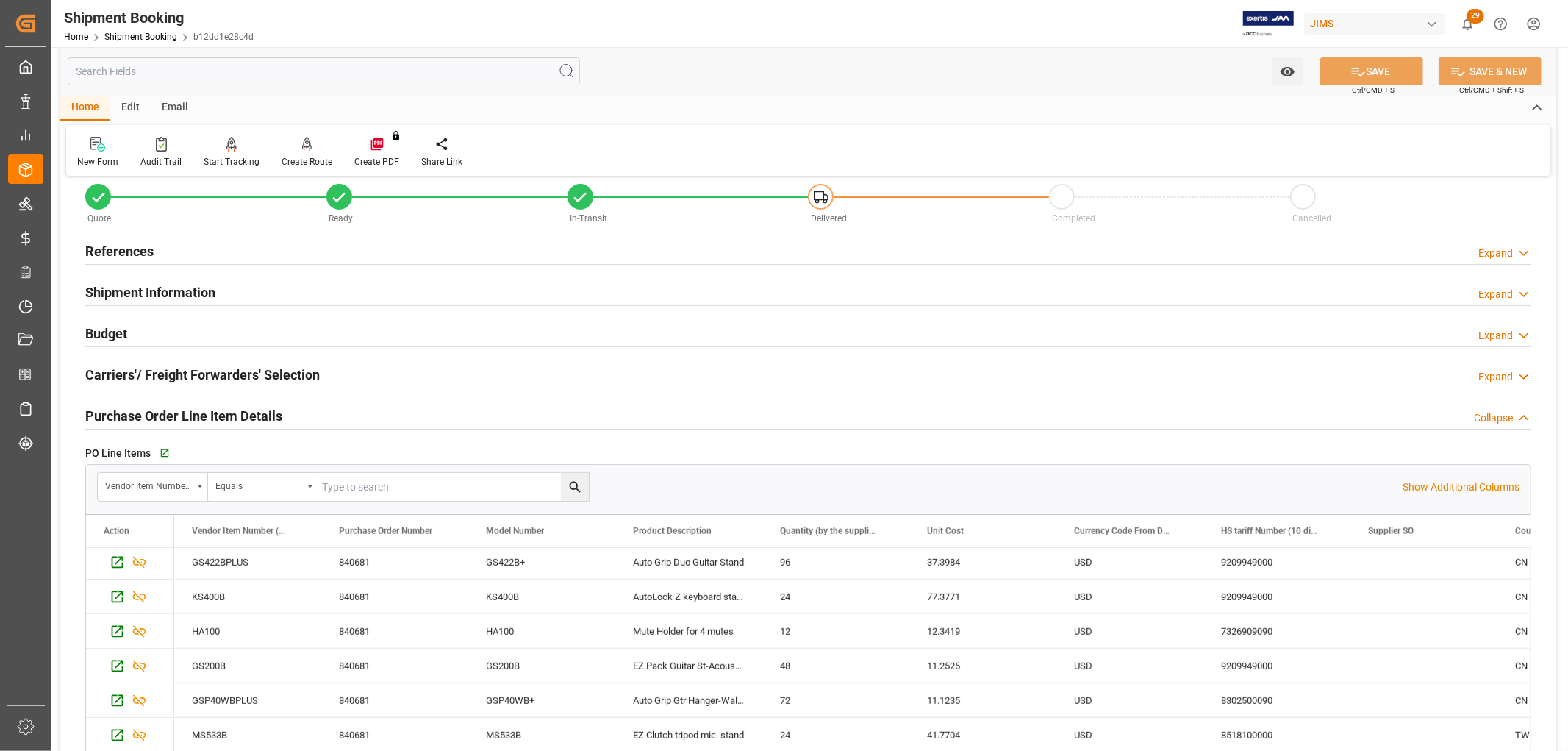
scroll to position [0, 0]
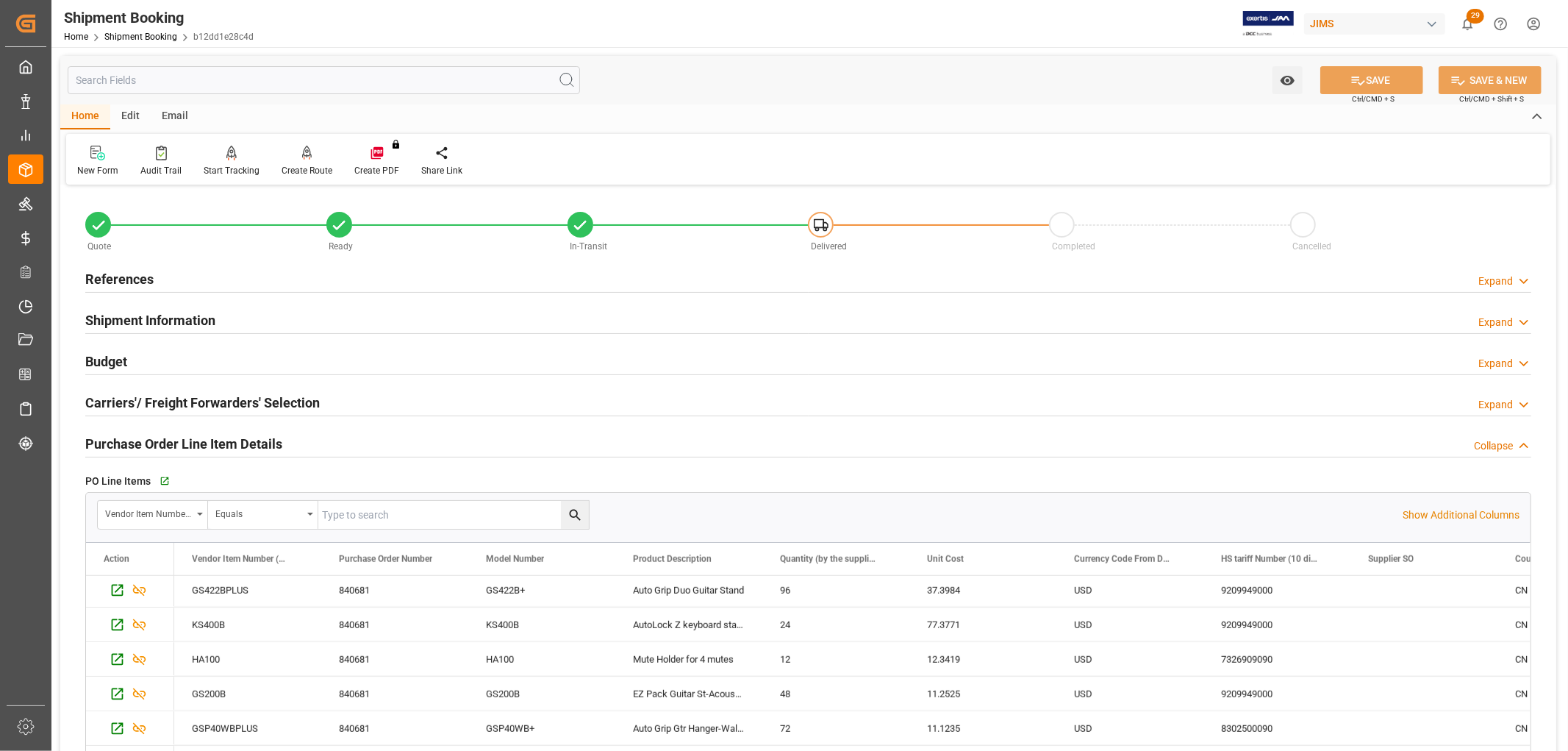
click at [142, 269] on h2 "References" at bounding box center [119, 279] width 68 height 20
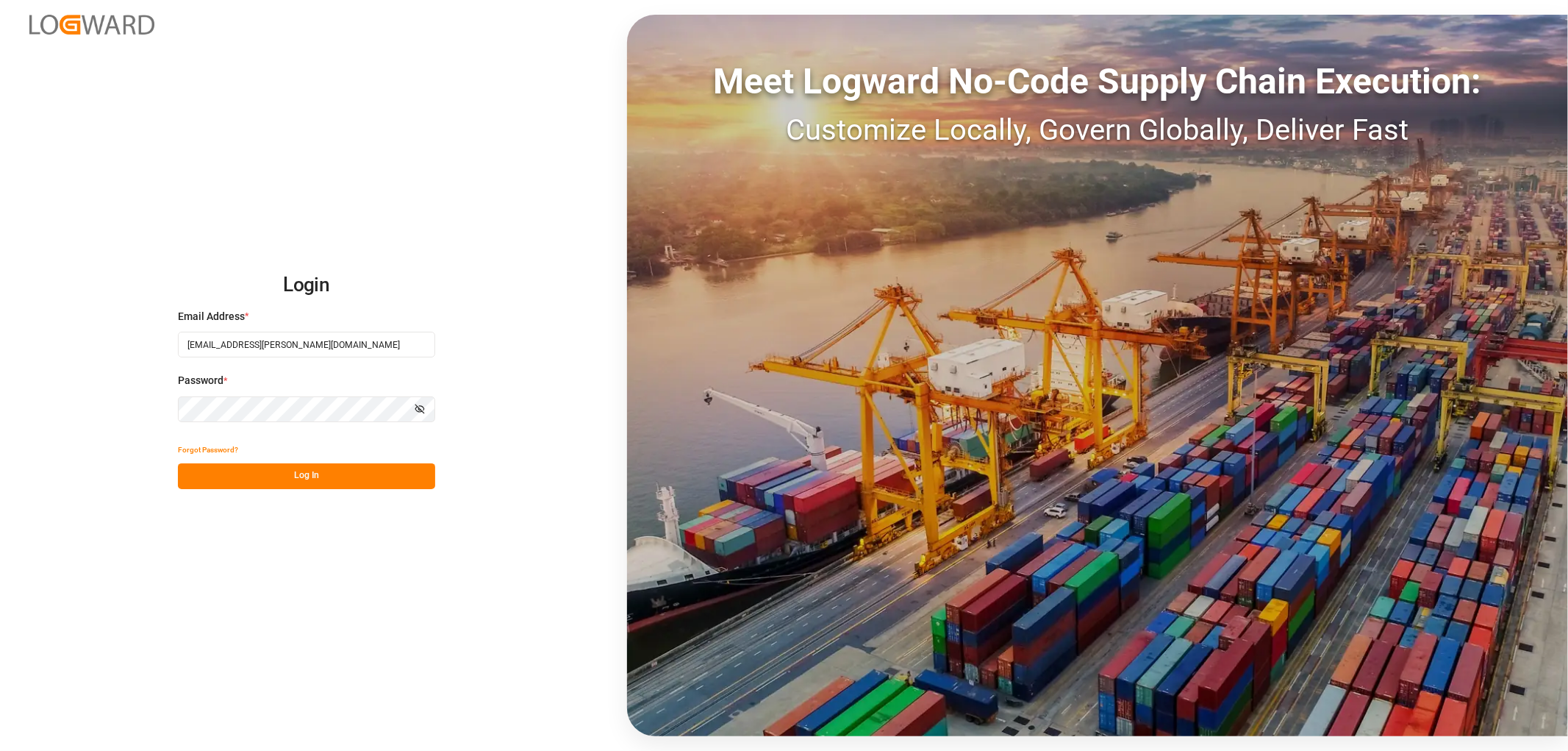
click at [265, 474] on button "Log In" at bounding box center [306, 476] width 257 height 26
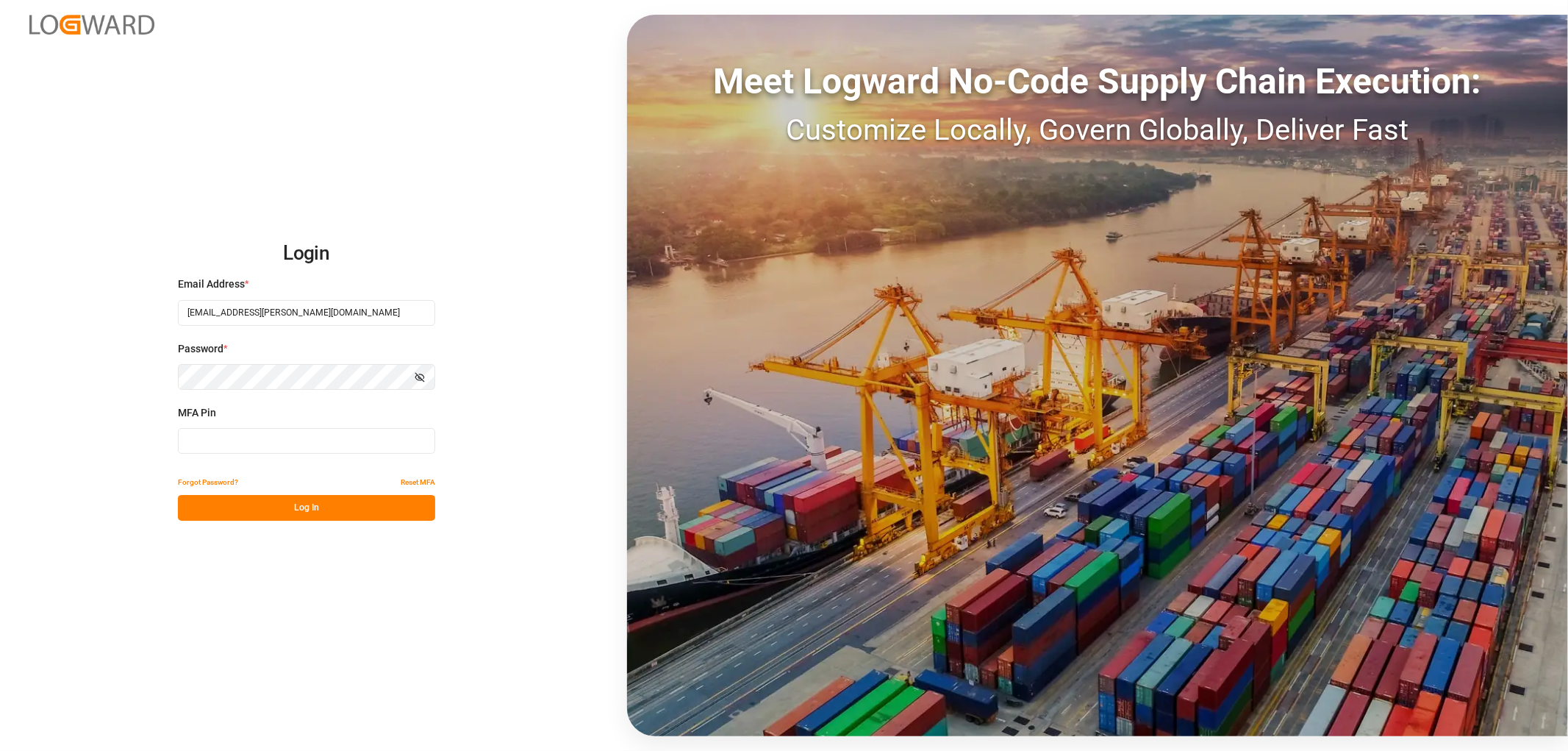
click at [267, 445] on input at bounding box center [306, 441] width 257 height 26
type input "208539"
click at [260, 501] on button "Log In" at bounding box center [306, 508] width 257 height 26
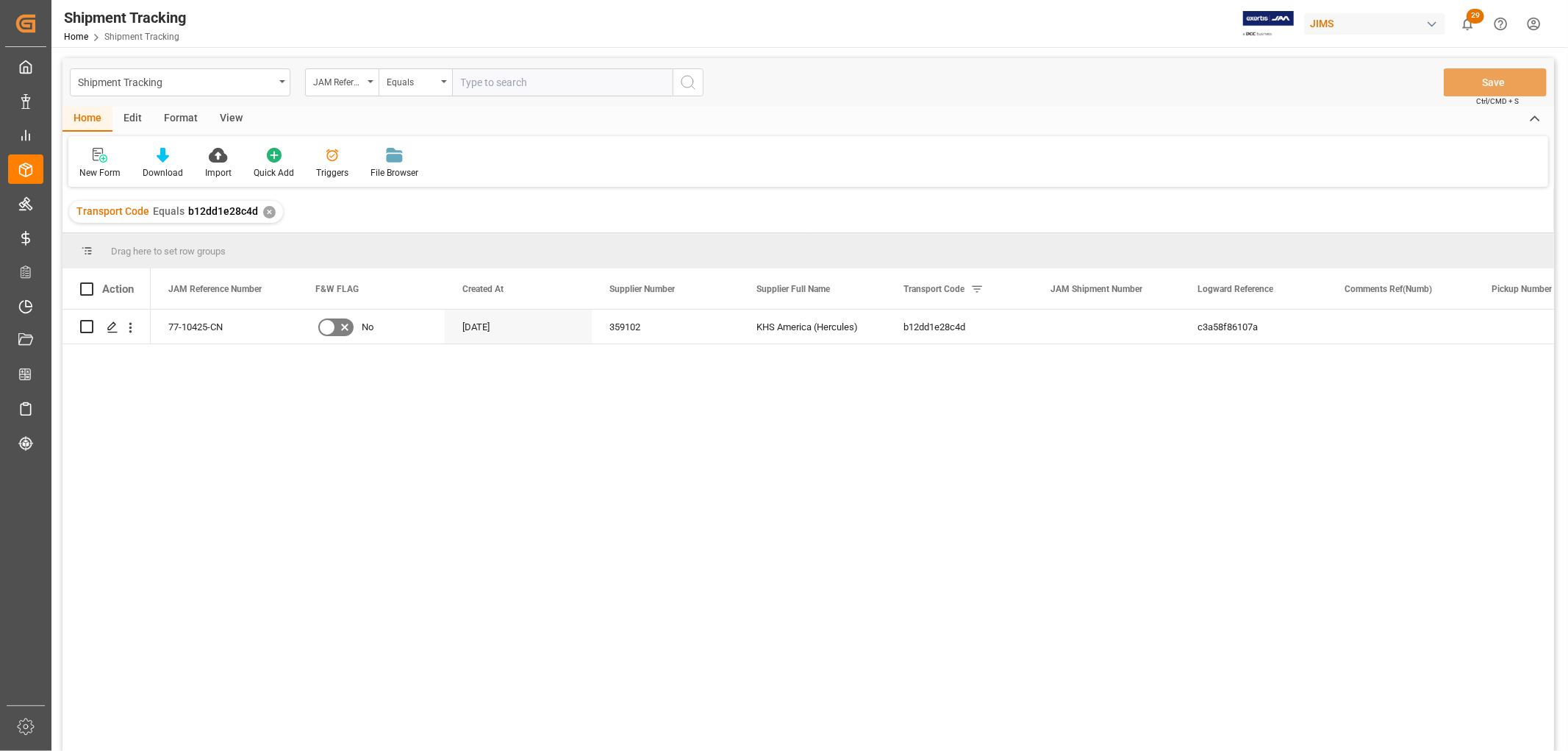
click at [229, 119] on div "View" at bounding box center [231, 118] width 45 height 25
click at [102, 163] on div "Default" at bounding box center [93, 163] width 50 height 32
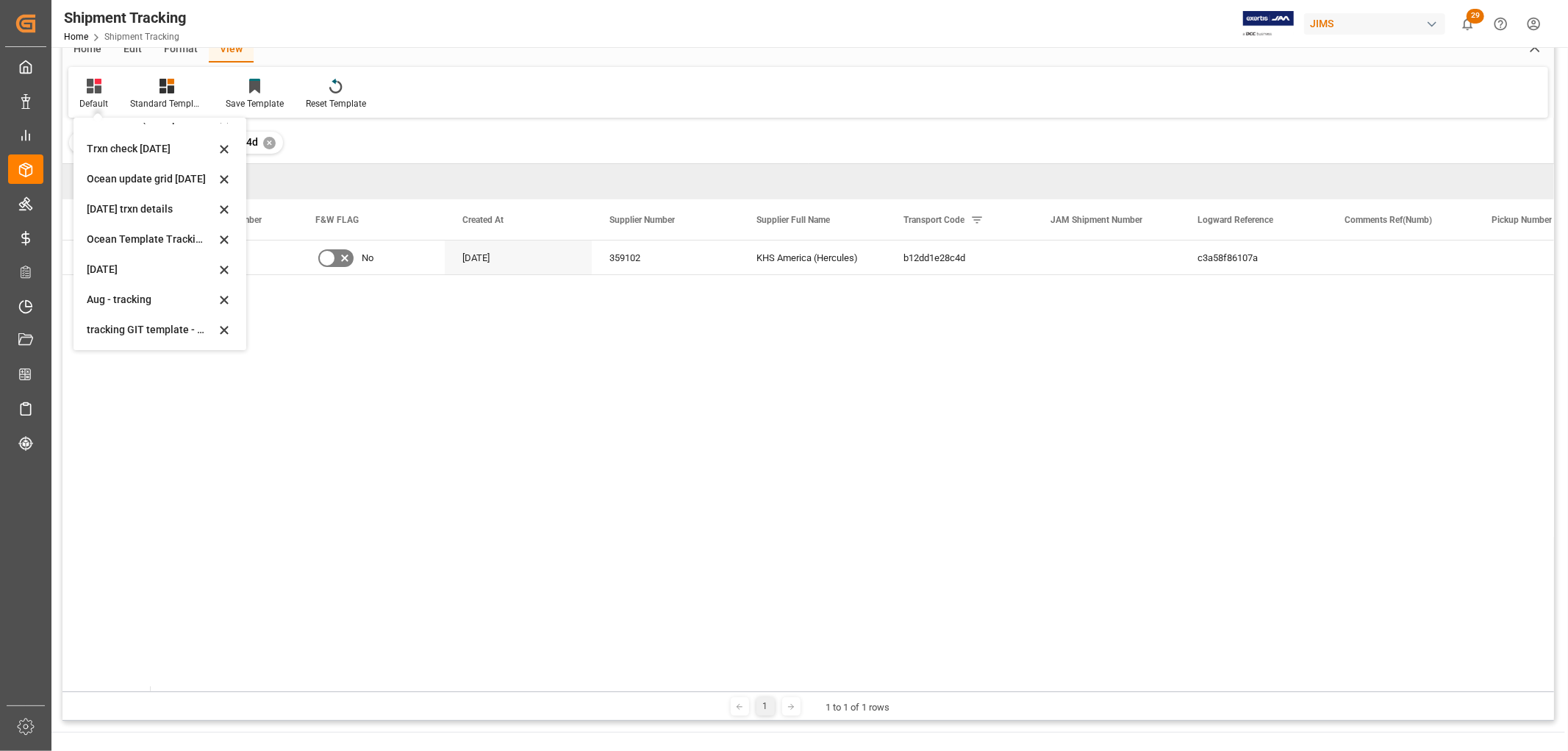
scroll to position [163, 0]
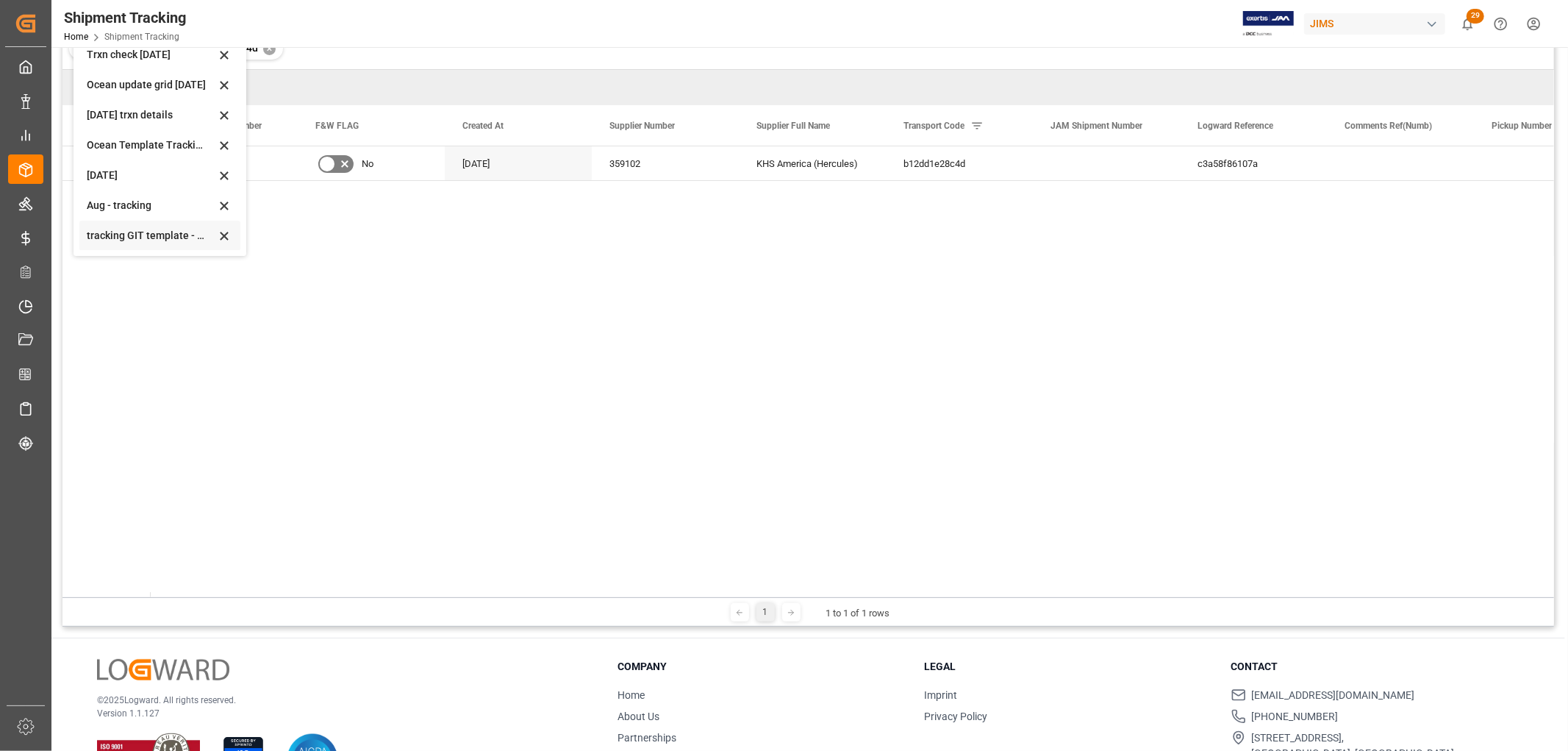
click at [122, 232] on div "tracking GIT template - Rev" at bounding box center [150, 235] width 129 height 15
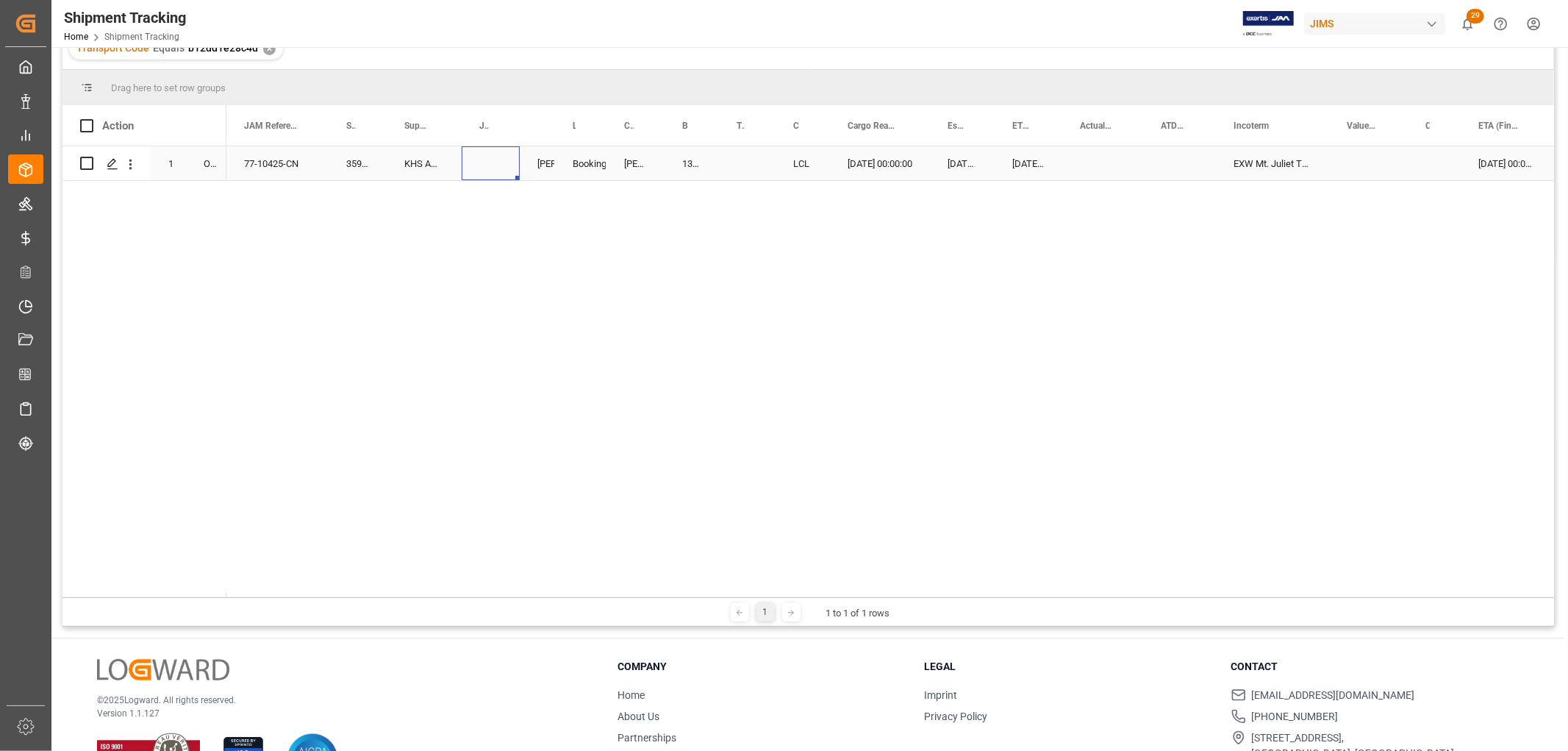
click at [473, 158] on div "Press SPACE to select this row." at bounding box center [491, 163] width 58 height 34
click at [478, 162] on input "Press SPACE to select this row." at bounding box center [491, 171] width 34 height 28
paste input "72857"
type input "72857"
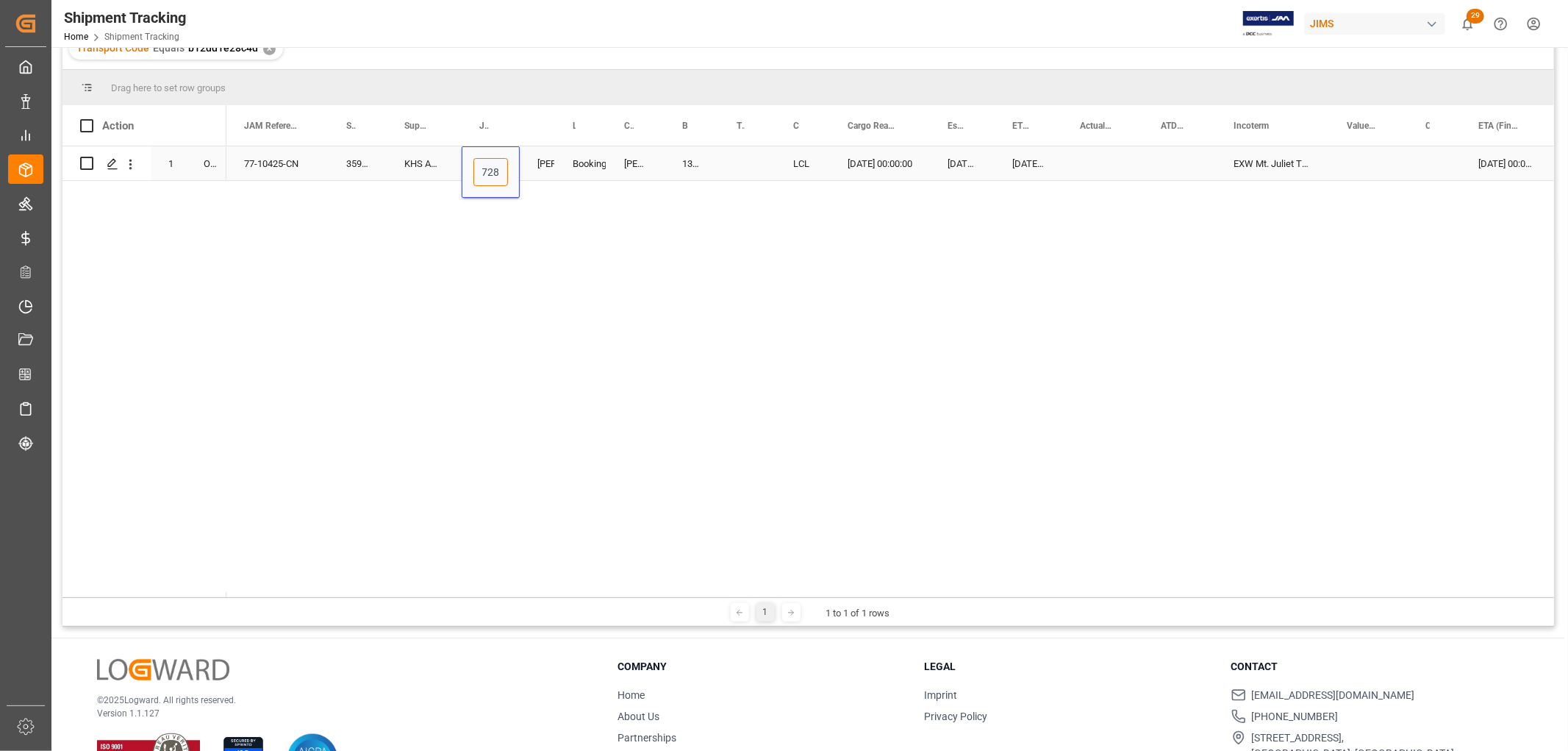
scroll to position [0, 11]
click at [645, 176] on div "DELMAR" at bounding box center [636, 163] width 58 height 34
click at [1114, 162] on div "Press SPACE to select this row." at bounding box center [1102, 163] width 81 height 34
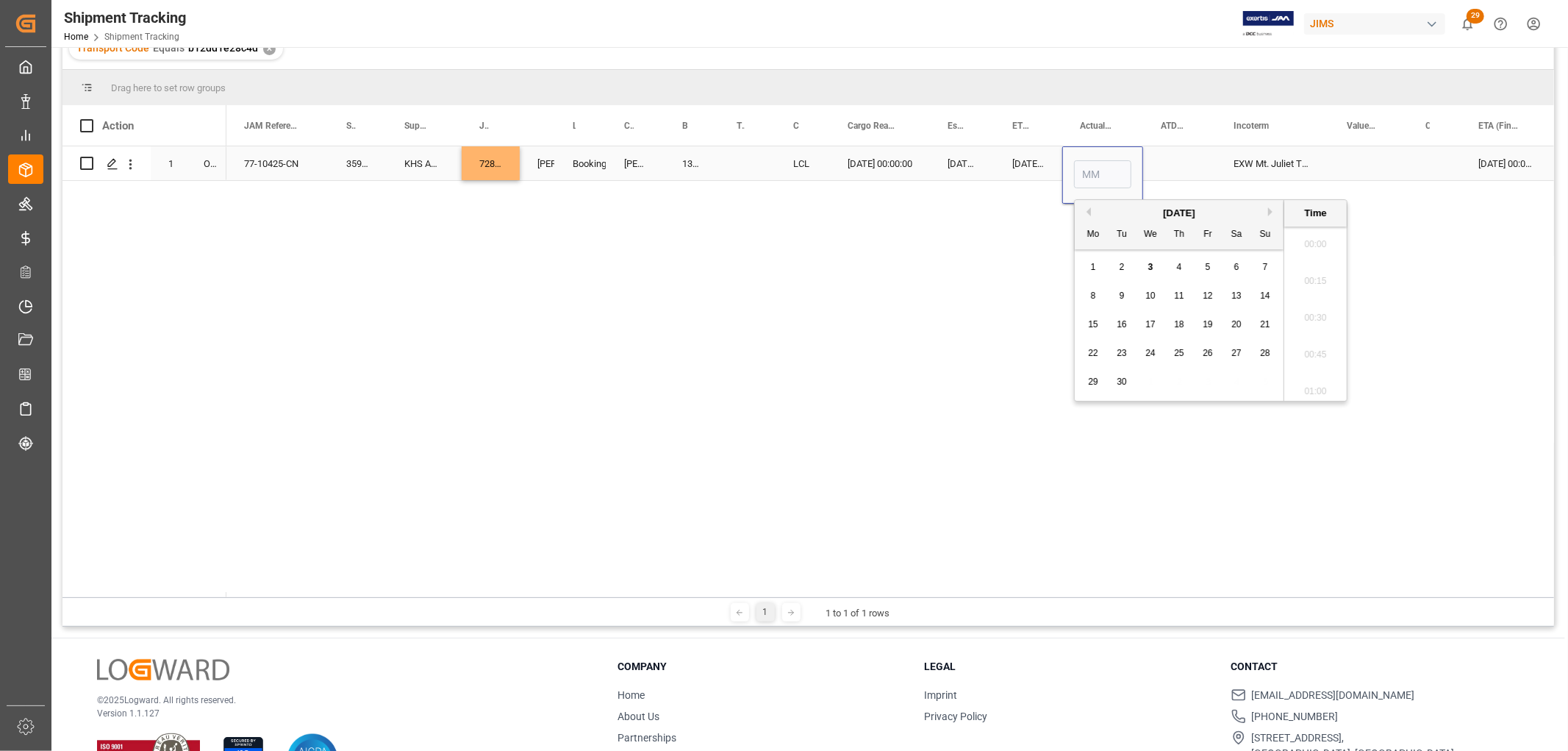
scroll to position [2137, 0]
click at [1091, 212] on div "September 2025" at bounding box center [1179, 213] width 209 height 14
click at [1089, 211] on button "Previous Month" at bounding box center [1086, 211] width 9 height 9
click at [1203, 351] on span "22" at bounding box center [1208, 352] width 10 height 10
type input "08-22-2025 00:00"
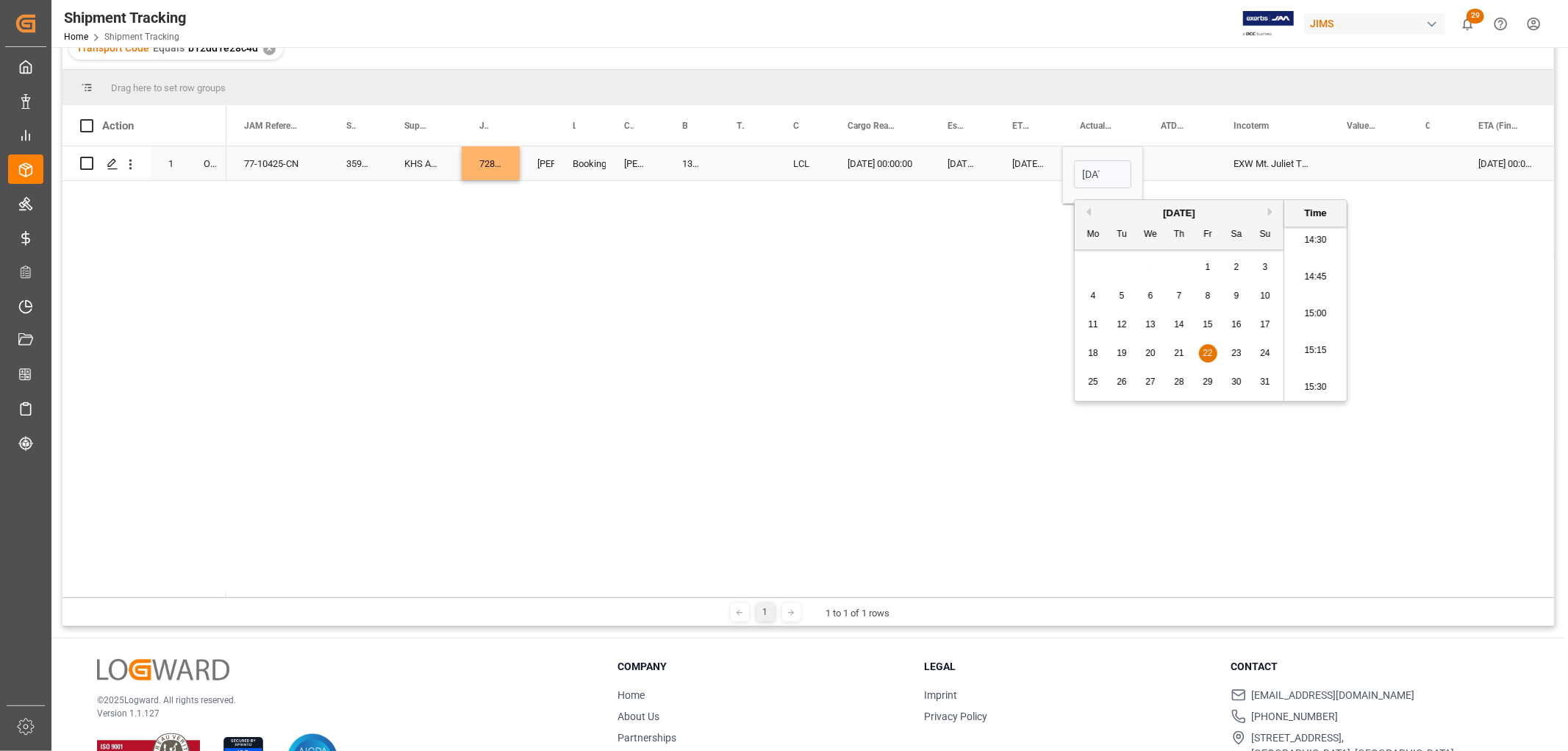
click at [1171, 166] on div "Press SPACE to select this row." at bounding box center [1179, 163] width 73 height 34
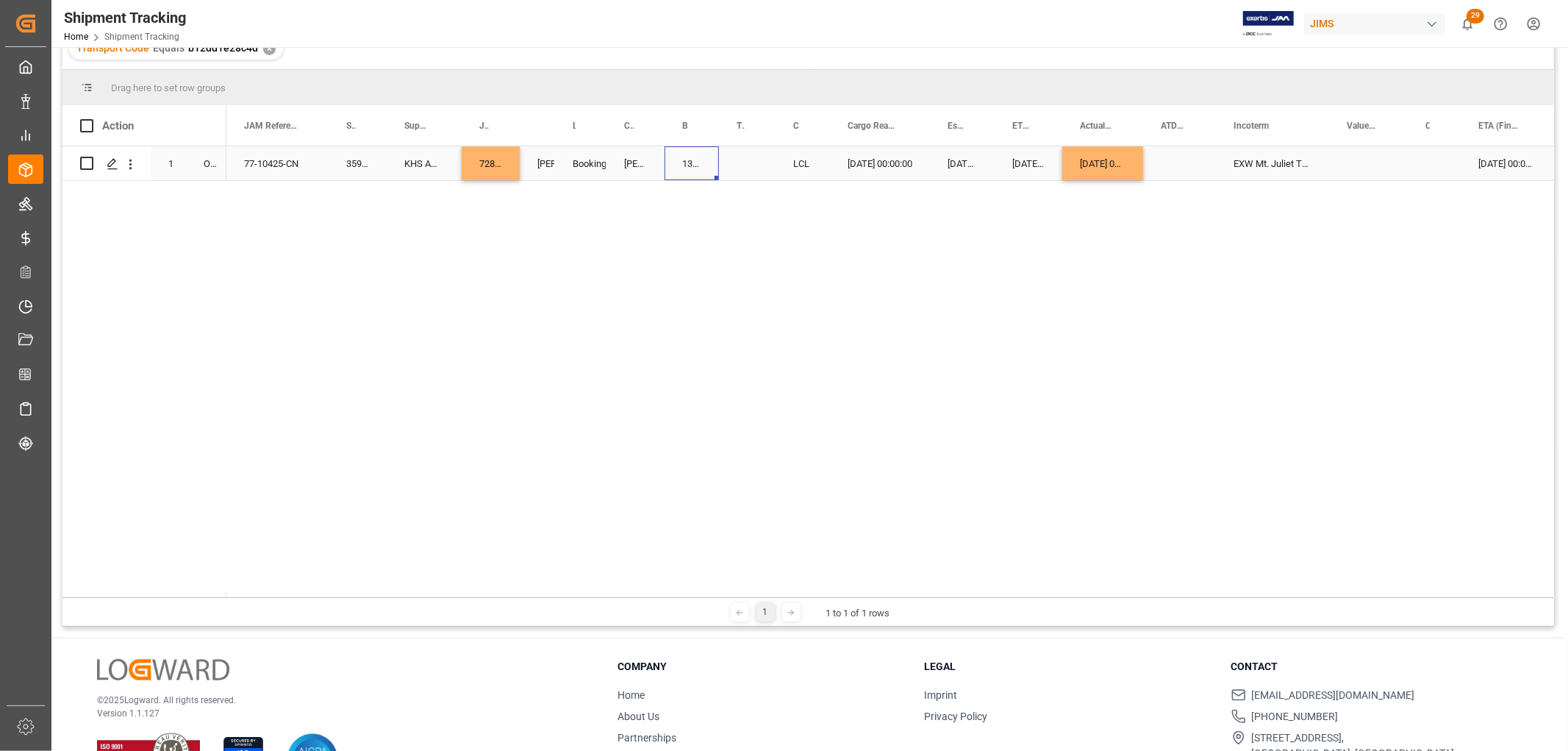
click at [681, 162] on div "13634257" at bounding box center [692, 163] width 54 height 34
drag, startPoint x: 716, startPoint y: 178, endPoint x: 762, endPoint y: 178, distance: 46.0
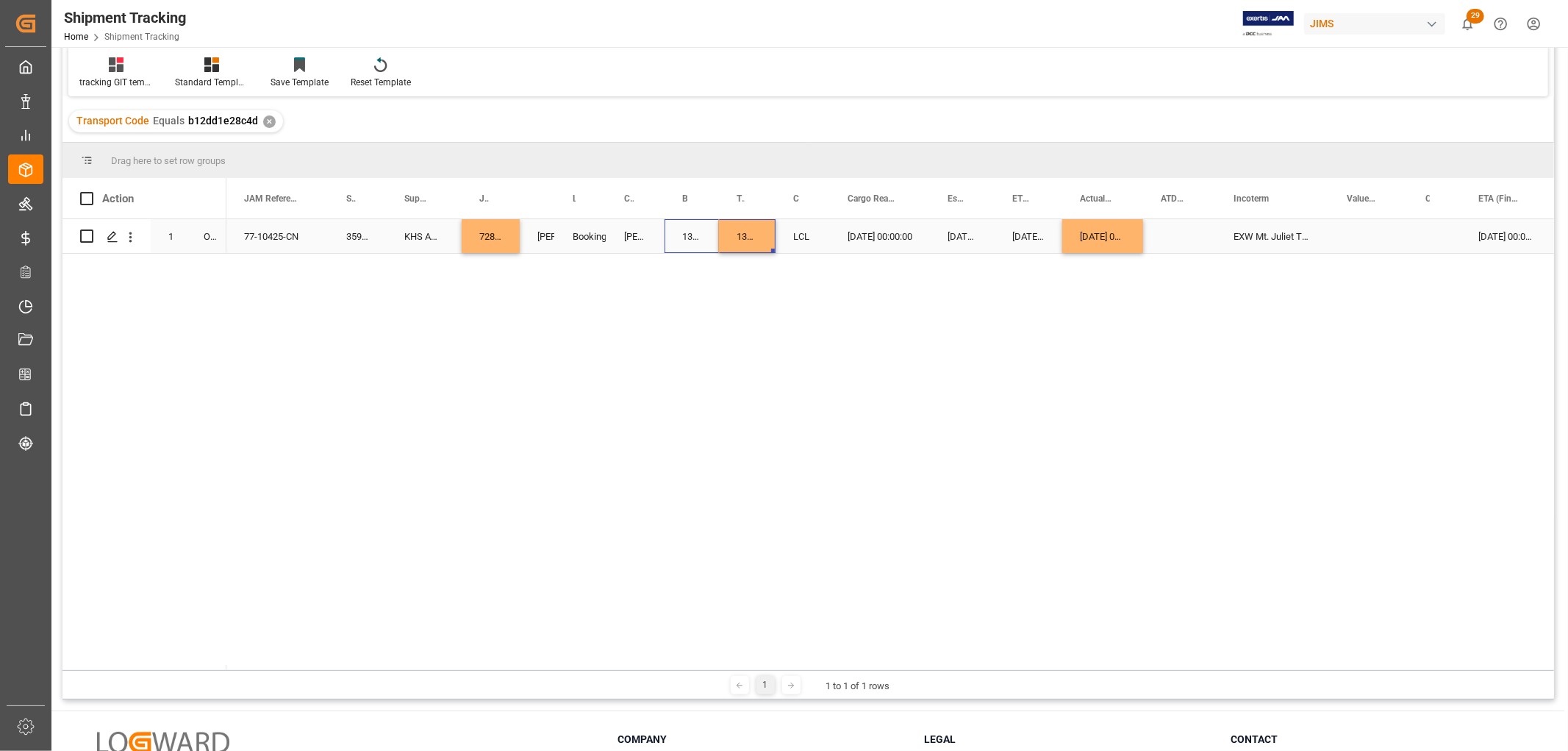
scroll to position [0, 0]
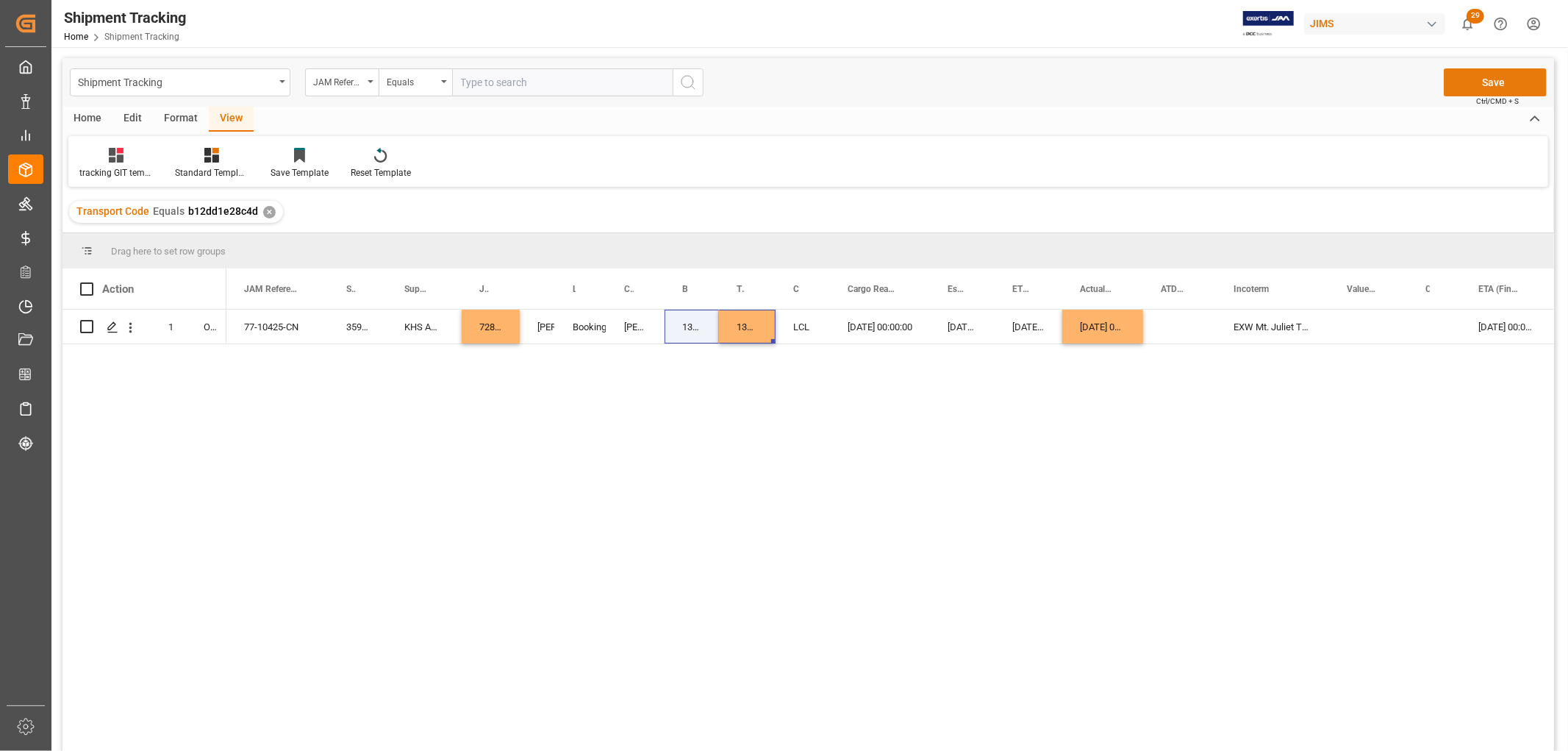
click at [1482, 72] on button "Save" at bounding box center [1495, 82] width 103 height 28
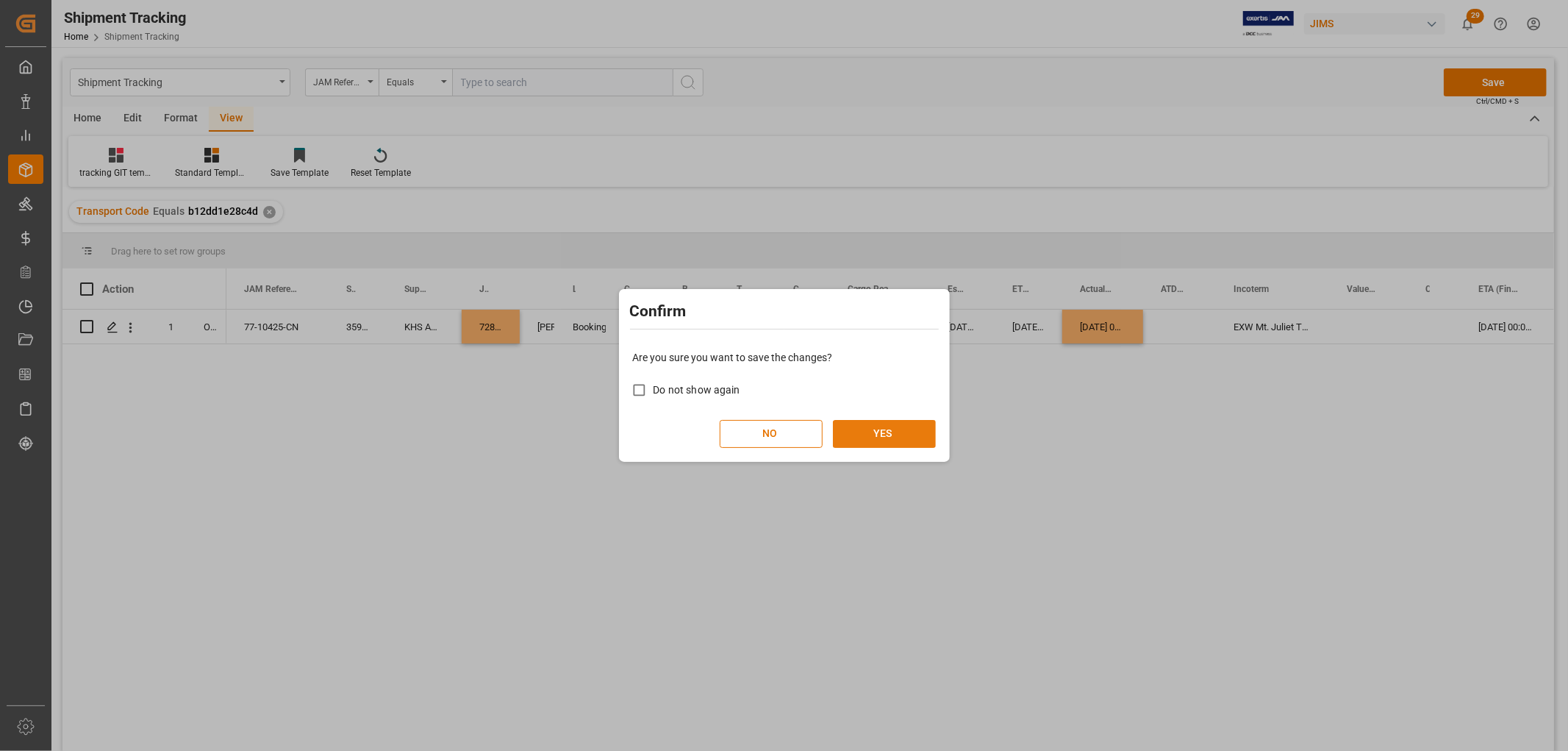
click at [876, 434] on button "YES" at bounding box center [884, 433] width 103 height 28
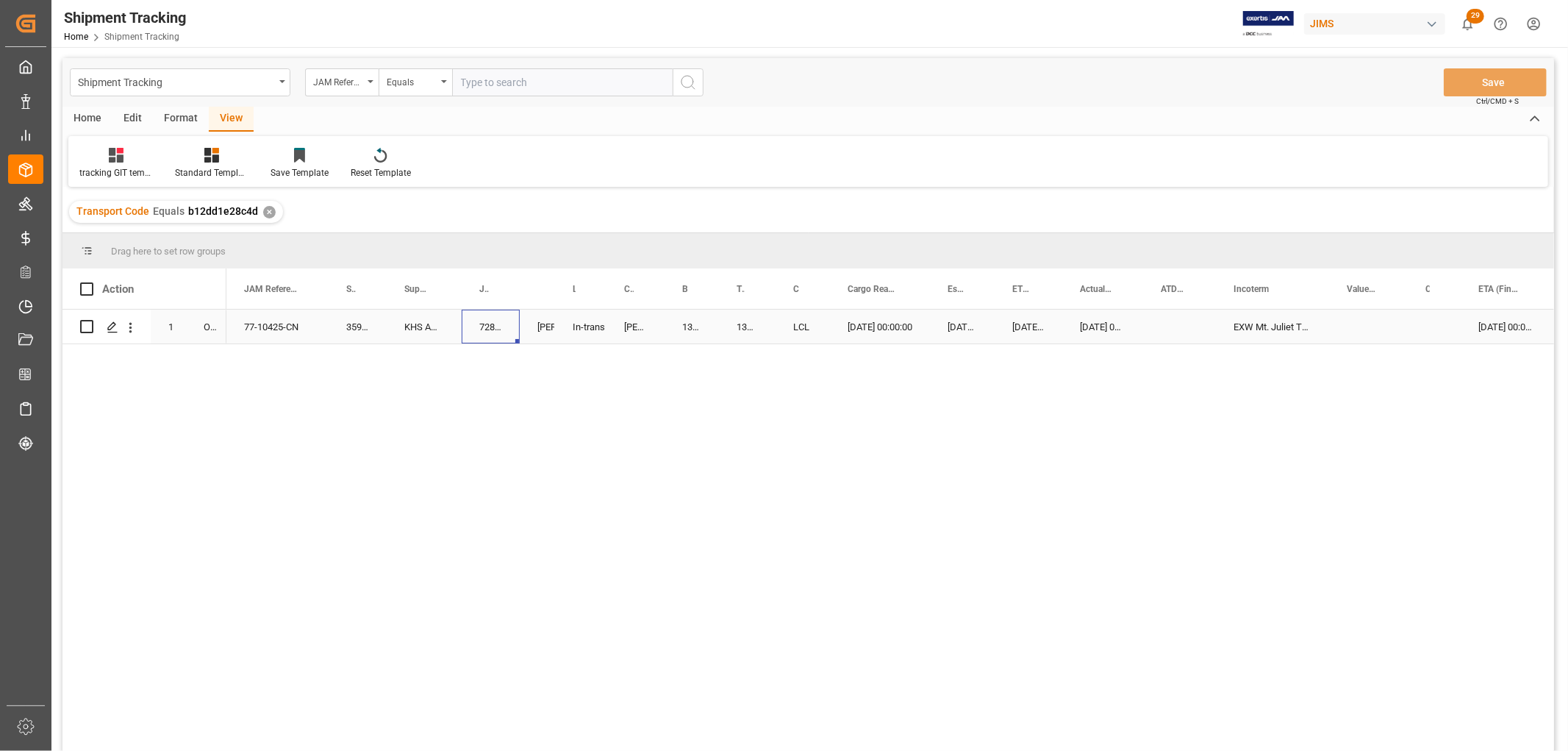
click at [493, 319] on div "72857" at bounding box center [491, 327] width 58 height 34
click at [696, 323] on div "13634257" at bounding box center [692, 327] width 54 height 34
click at [996, 325] on div "08-22-2025 00:00:00" at bounding box center [1029, 327] width 68 height 34
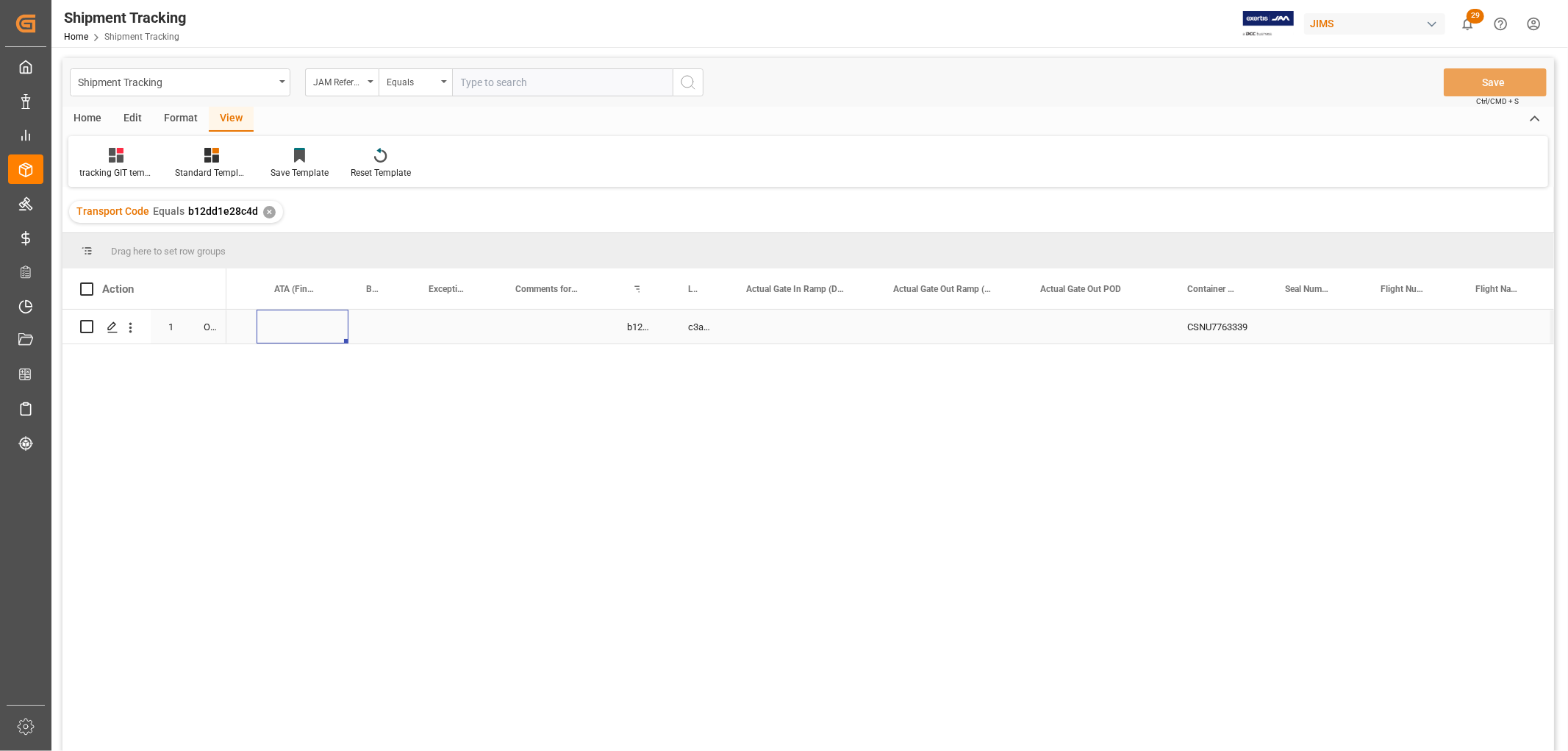
click at [334, 322] on div "Press SPACE to select this row." at bounding box center [303, 327] width 92 height 34
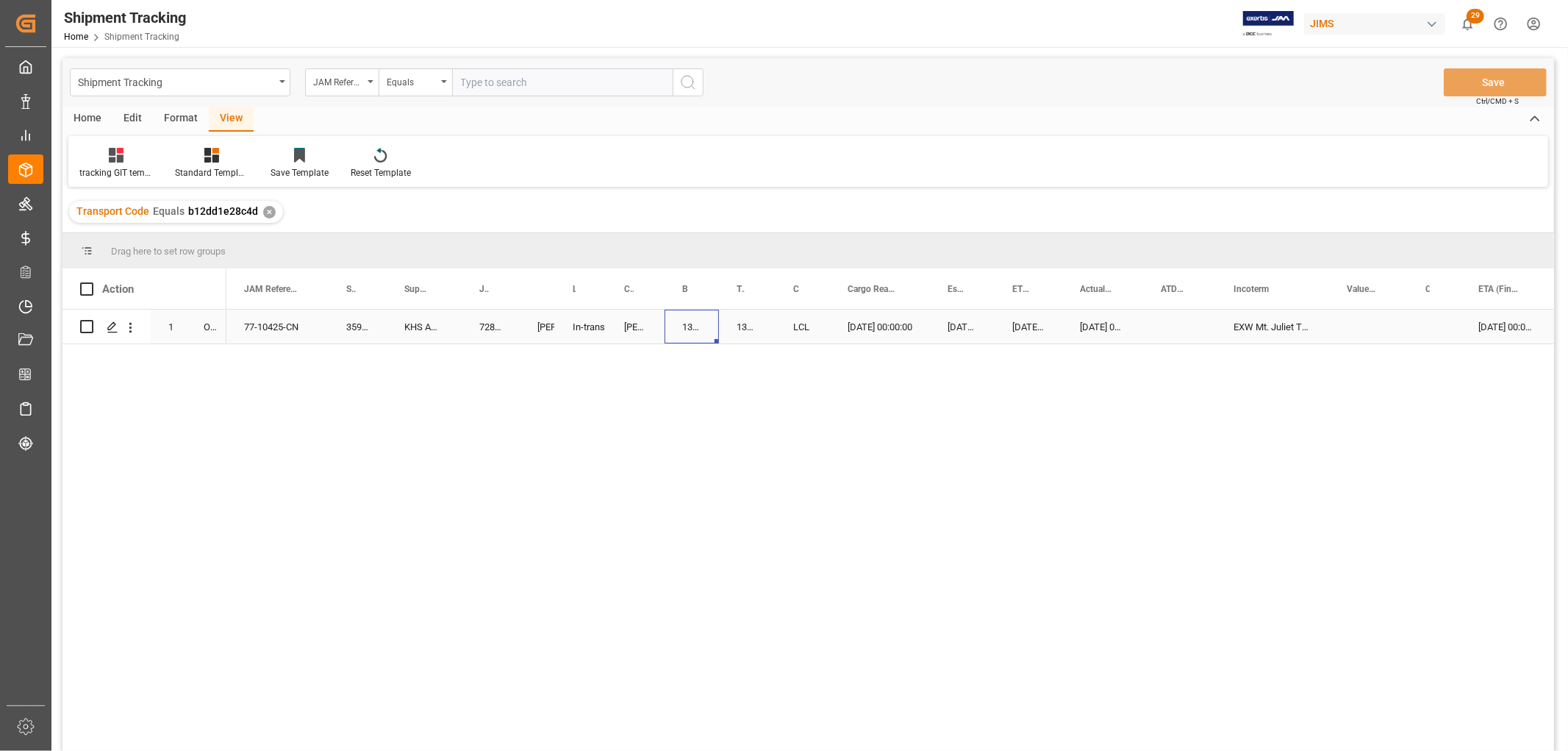
click at [690, 326] on div "13634257" at bounding box center [692, 327] width 54 height 34
click at [483, 332] on div "72857" at bounding box center [491, 327] width 58 height 34
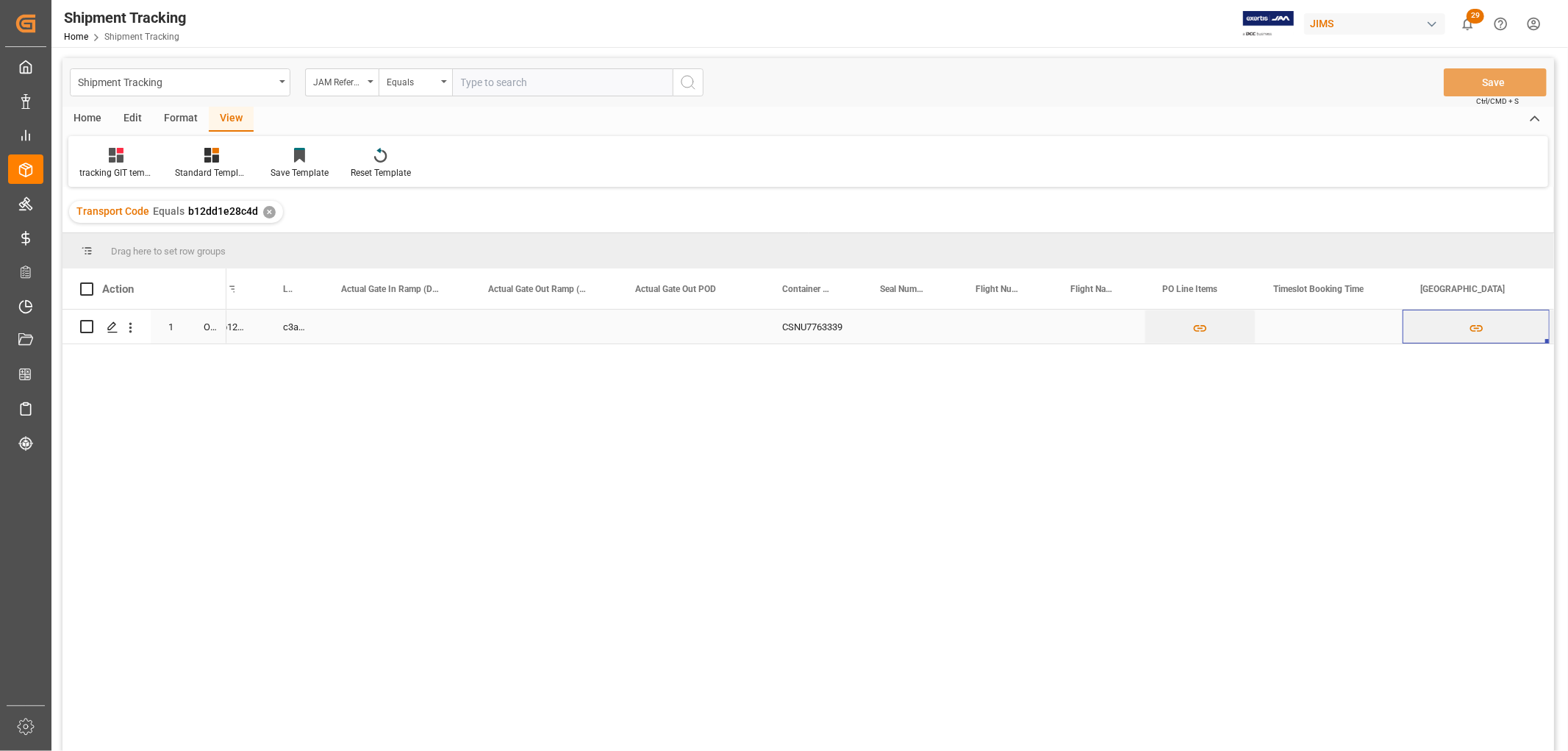
scroll to position [0, 2613]
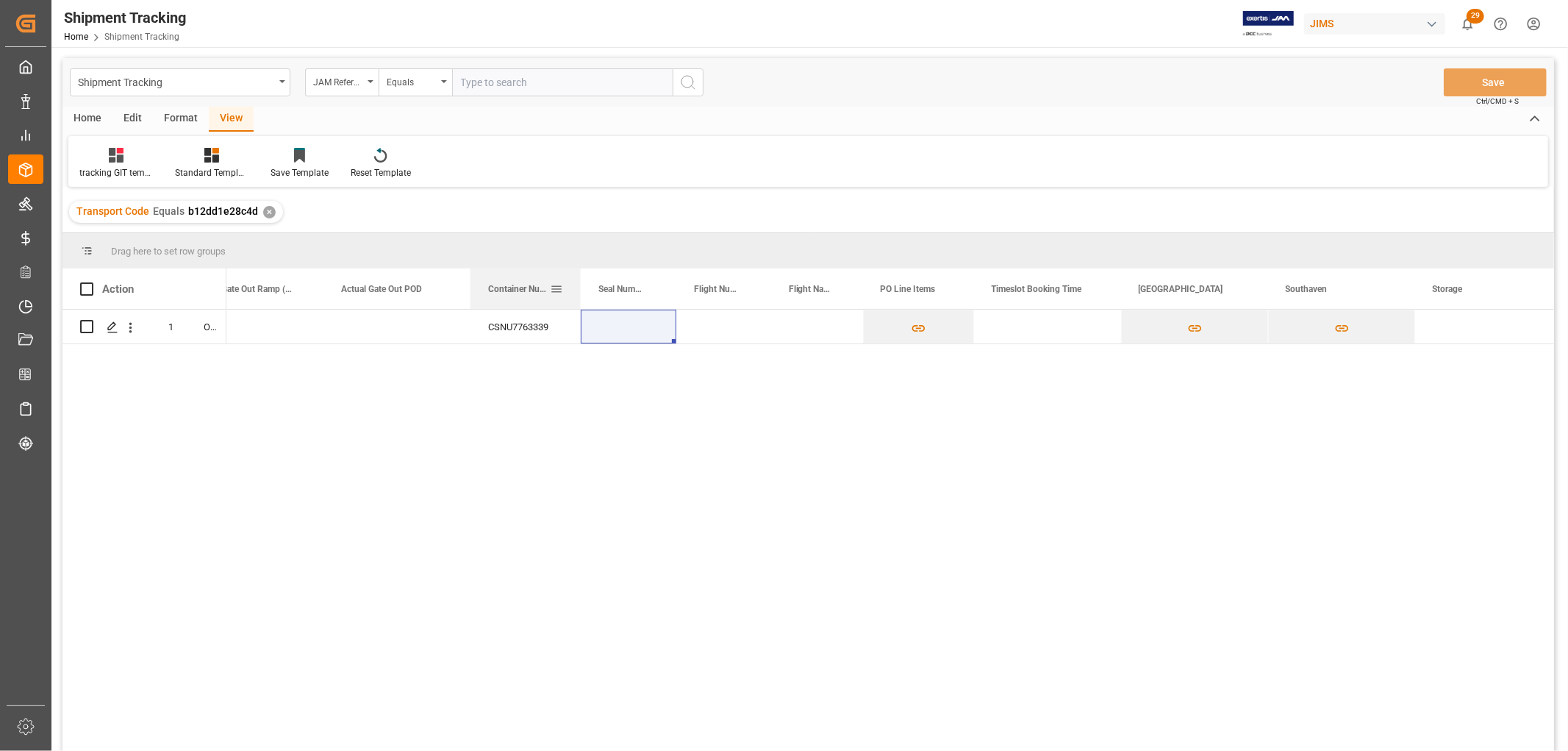
drag, startPoint x: 566, startPoint y: 279, endPoint x: 579, endPoint y: 288, distance: 15.8
click at [579, 288] on div at bounding box center [580, 288] width 6 height 41
click at [612, 322] on div "Press SPACE to select this row." at bounding box center [628, 327] width 95 height 34
click at [613, 335] on input "Press SPACE to select this row." at bounding box center [628, 335] width 72 height 28
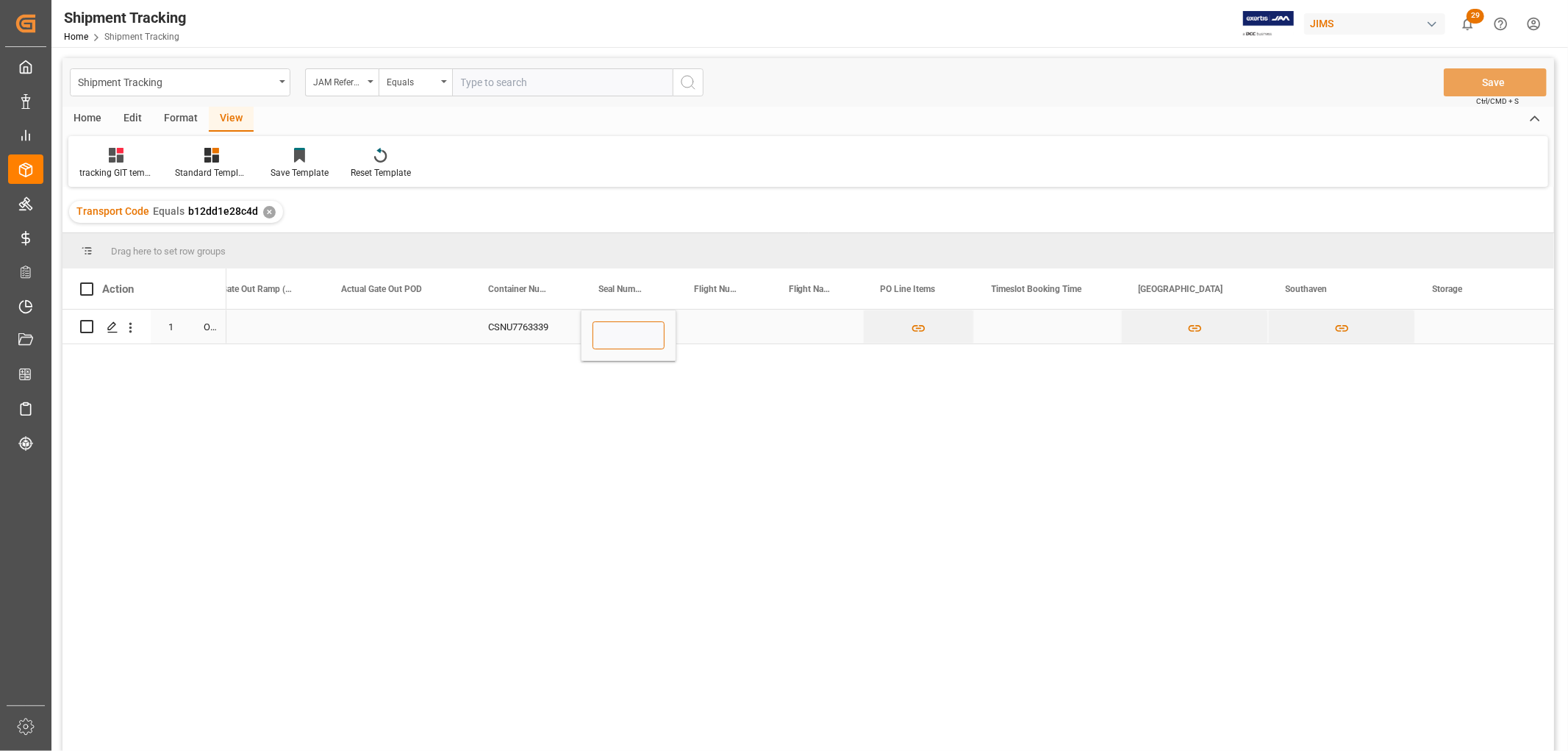
click at [635, 339] on input "Press SPACE to select this row." at bounding box center [628, 335] width 72 height 28
paste input "Z373571"
type input "Z373571"
click at [360, 332] on div "Press SPACE to select this row." at bounding box center [397, 327] width 147 height 34
click at [1478, 84] on button "Save" at bounding box center [1495, 82] width 103 height 28
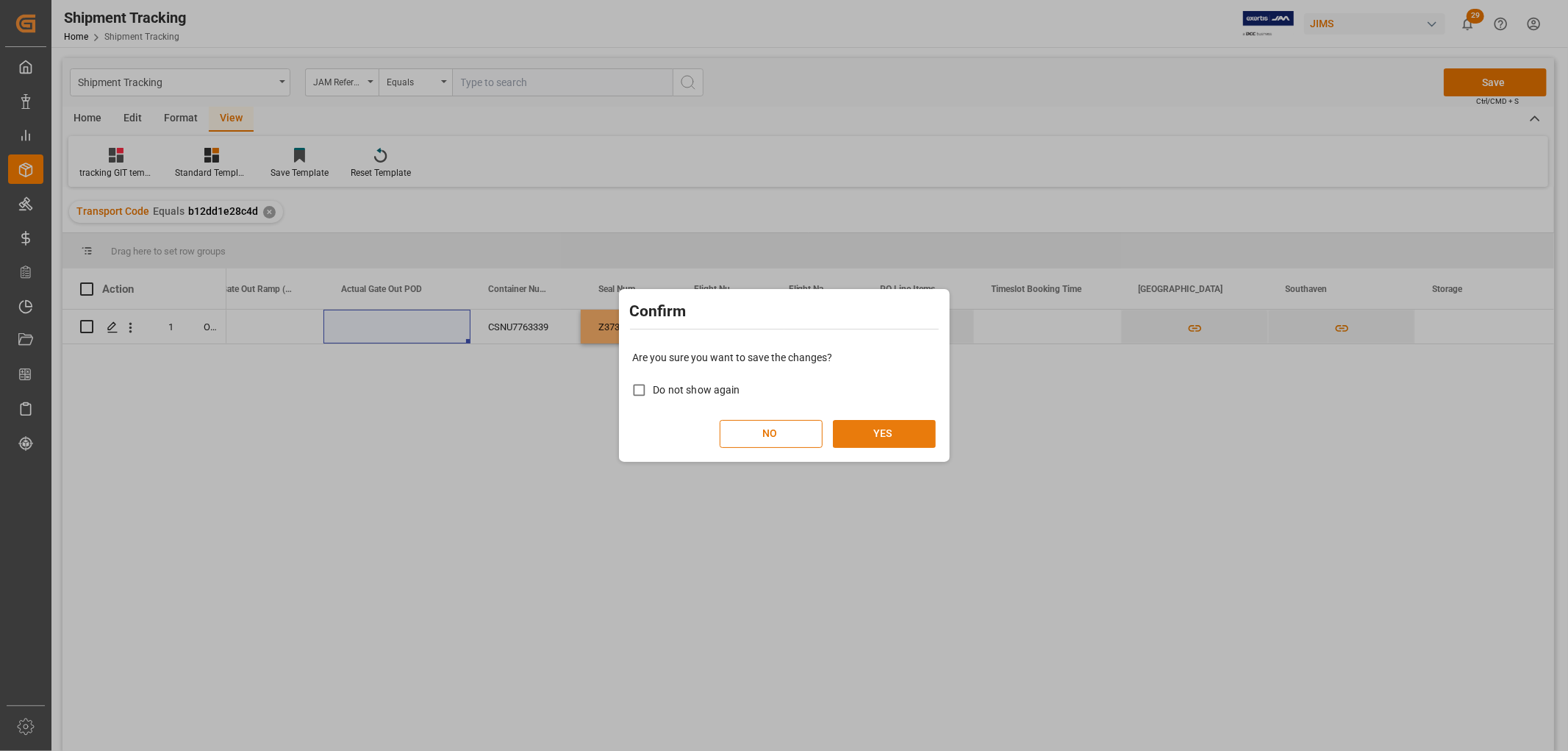
click at [899, 424] on button "YES" at bounding box center [884, 433] width 103 height 28
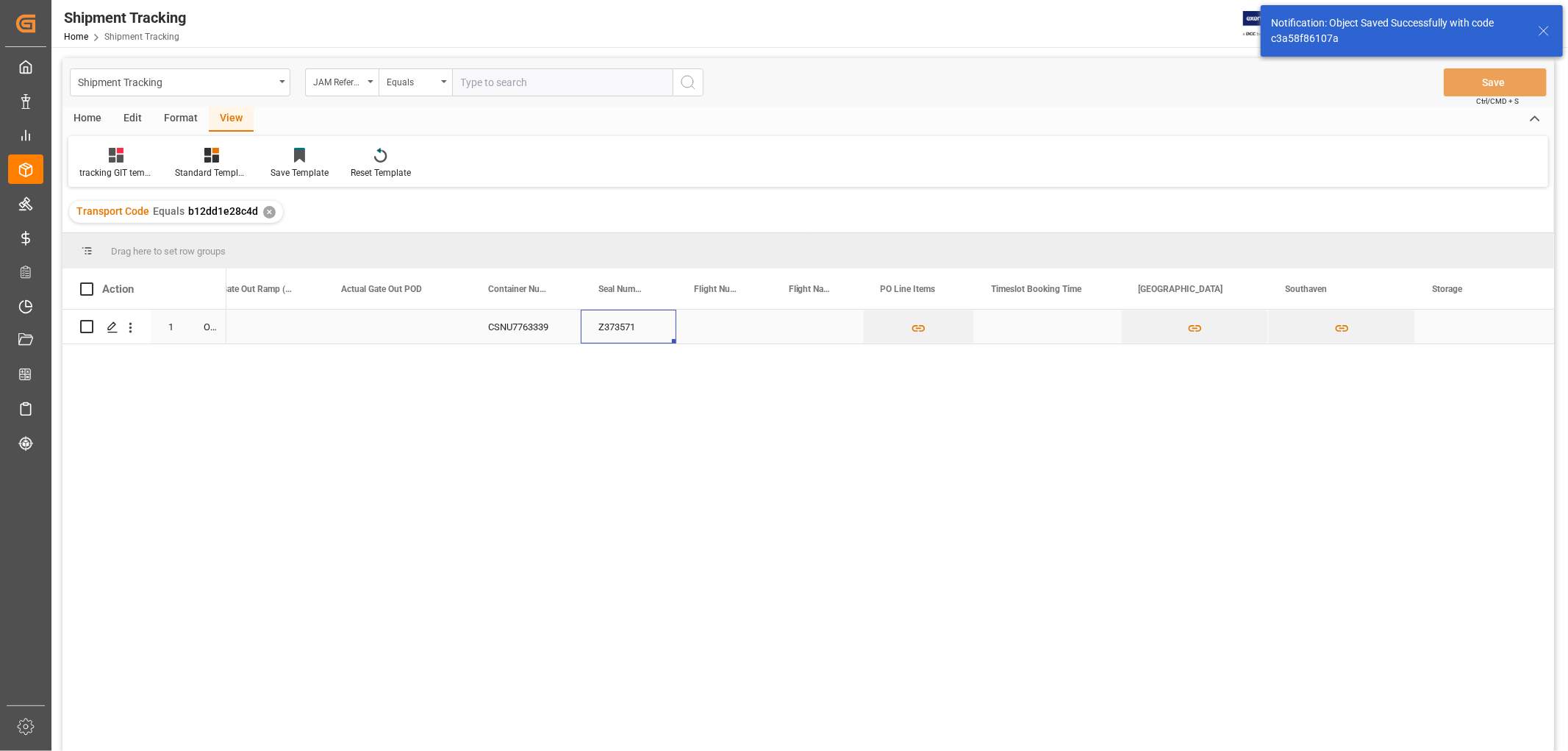
click at [667, 330] on div "Z373571" at bounding box center [628, 327] width 95 height 34
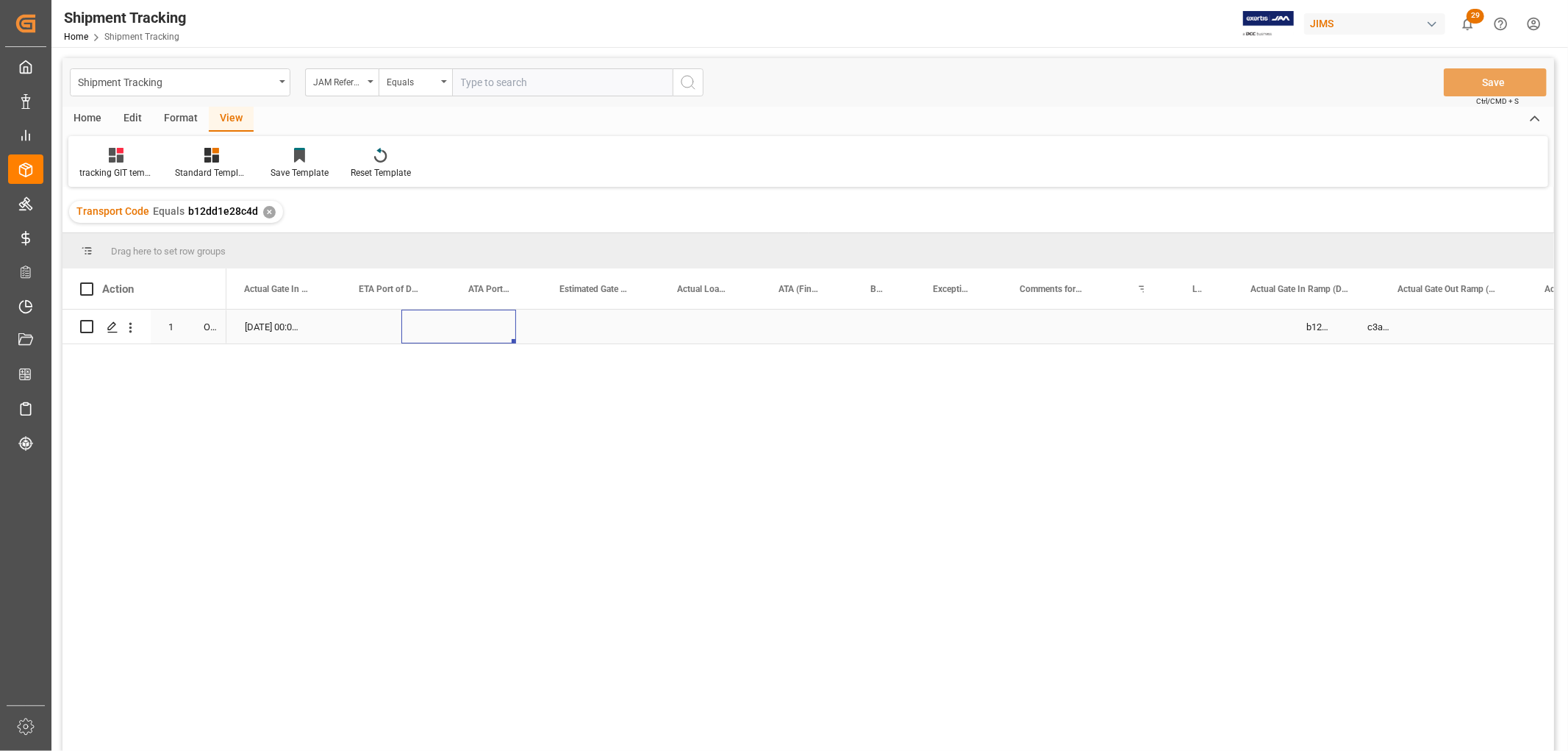
scroll to position [0, 835]
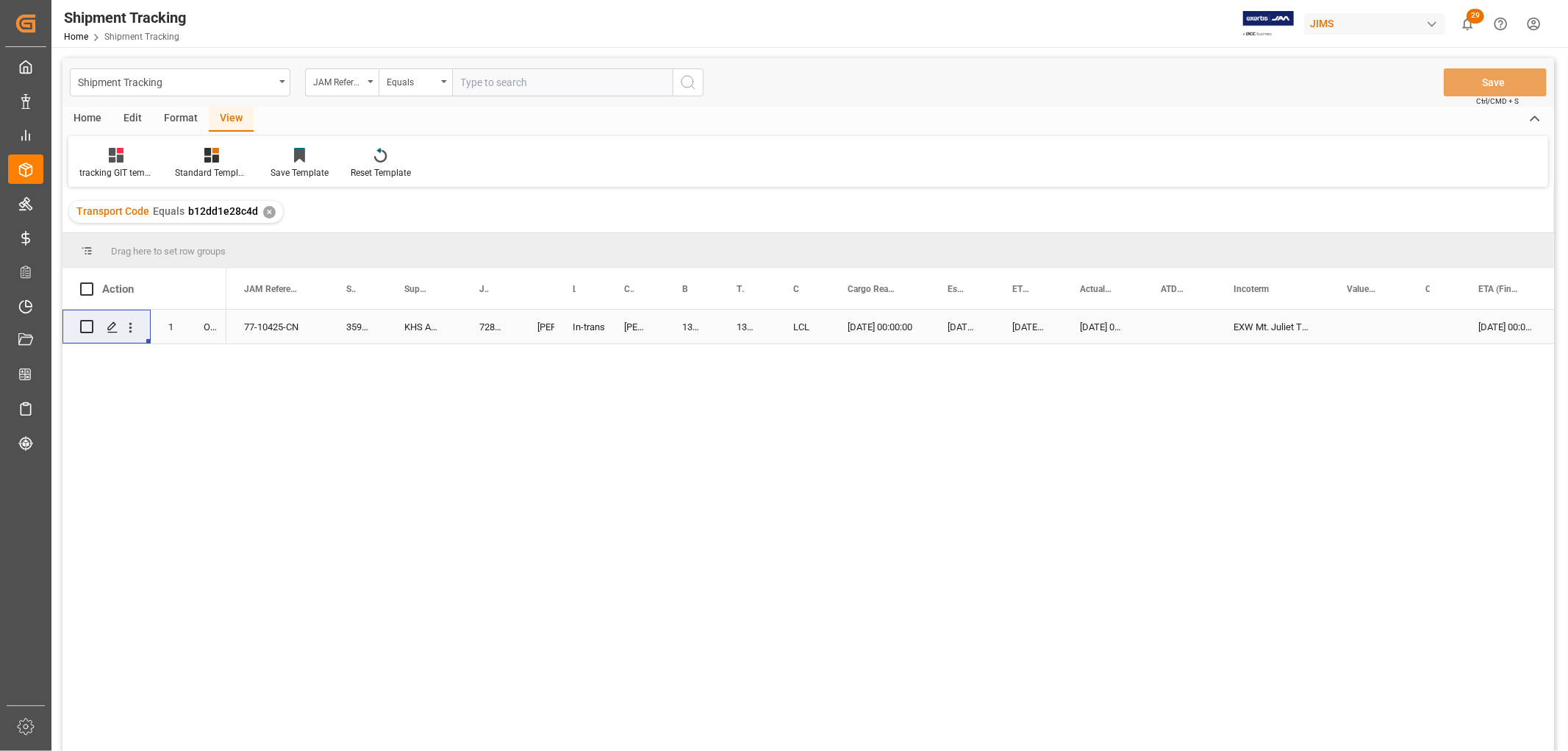
click at [387, 335] on div "KHS America (Hercules)" at bounding box center [424, 327] width 75 height 34
click at [243, 408] on div "10-06-2025 00:00:00 EXW Mt. Juliet TN US 08-22-2025 00:00:00 08-22-2025 00:00:0…" at bounding box center [890, 535] width 1328 height 451
click at [444, 77] on div "Equals" at bounding box center [415, 82] width 74 height 28
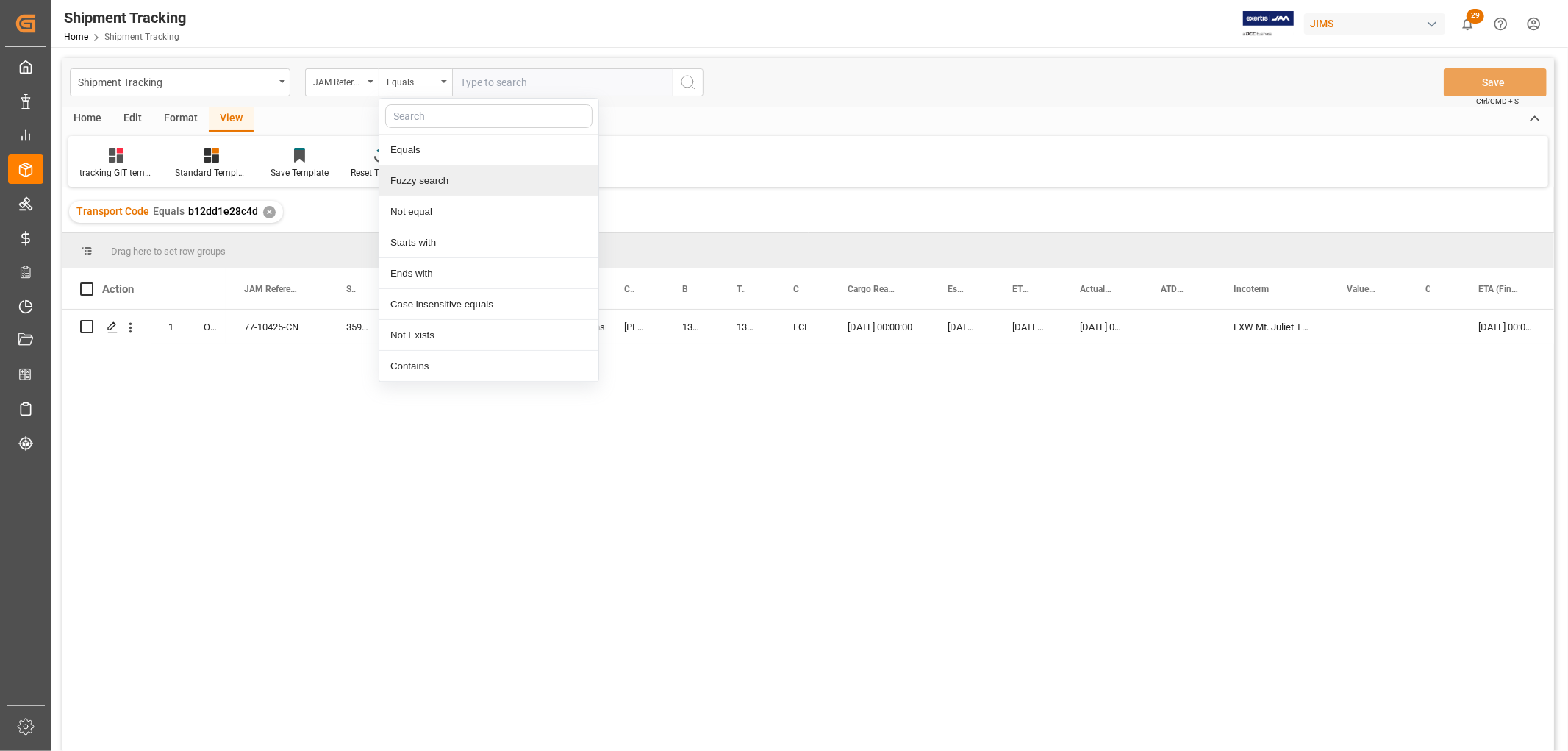
click at [436, 182] on div "Fuzzy search" at bounding box center [489, 181] width 219 height 31
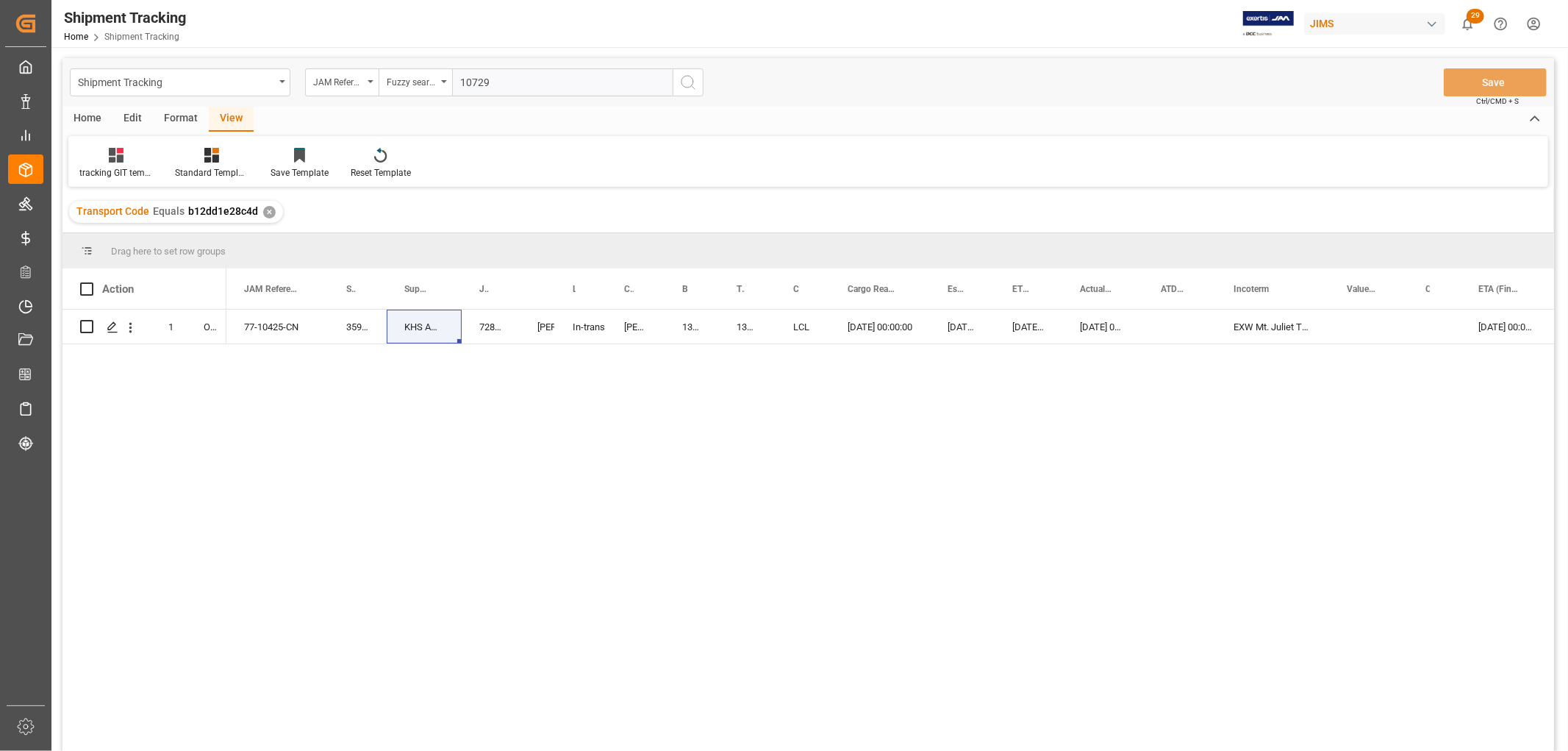
type input "10729"
click at [696, 83] on button "search button" at bounding box center [688, 82] width 31 height 28
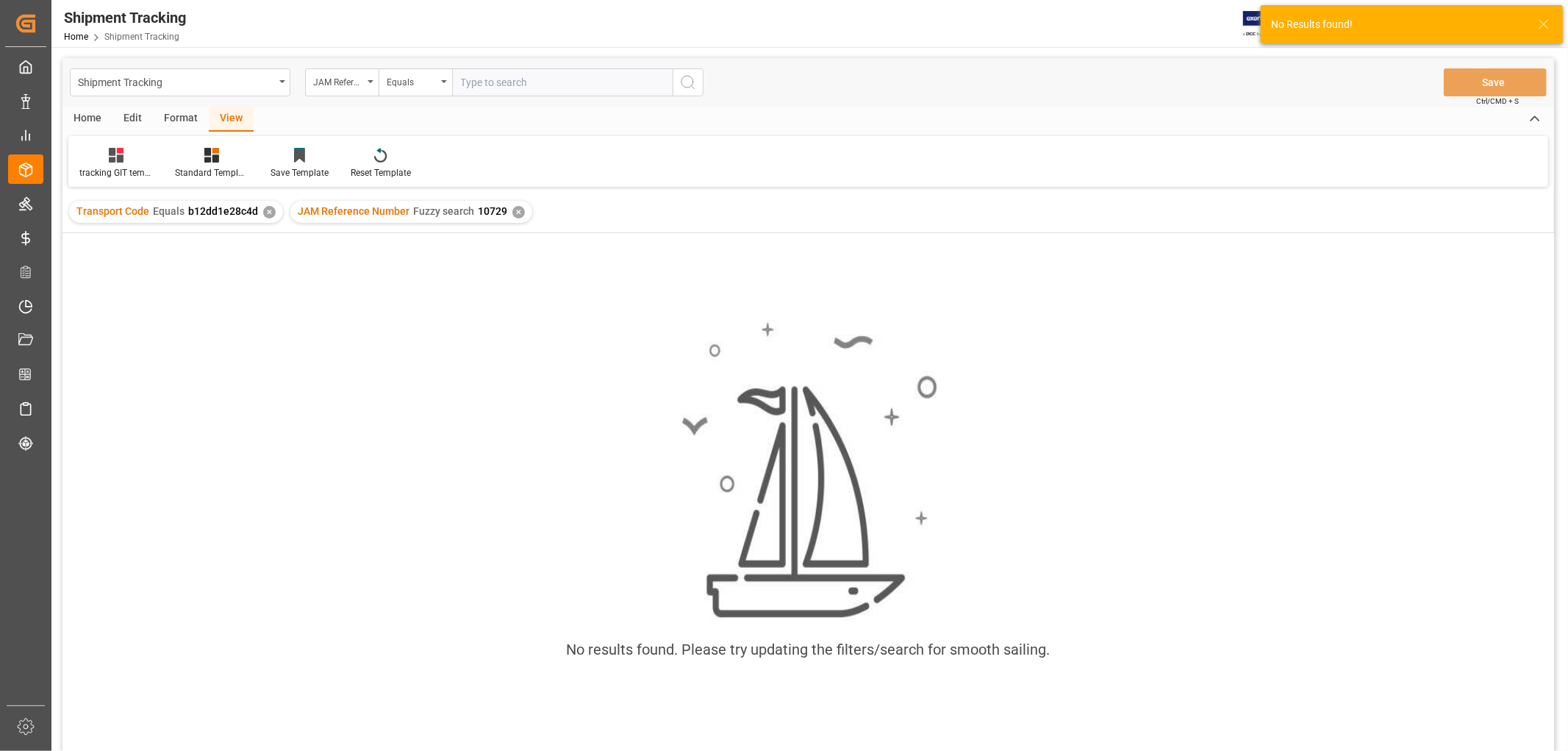
click at [267, 210] on div "✕" at bounding box center [270, 212] width 13 height 13
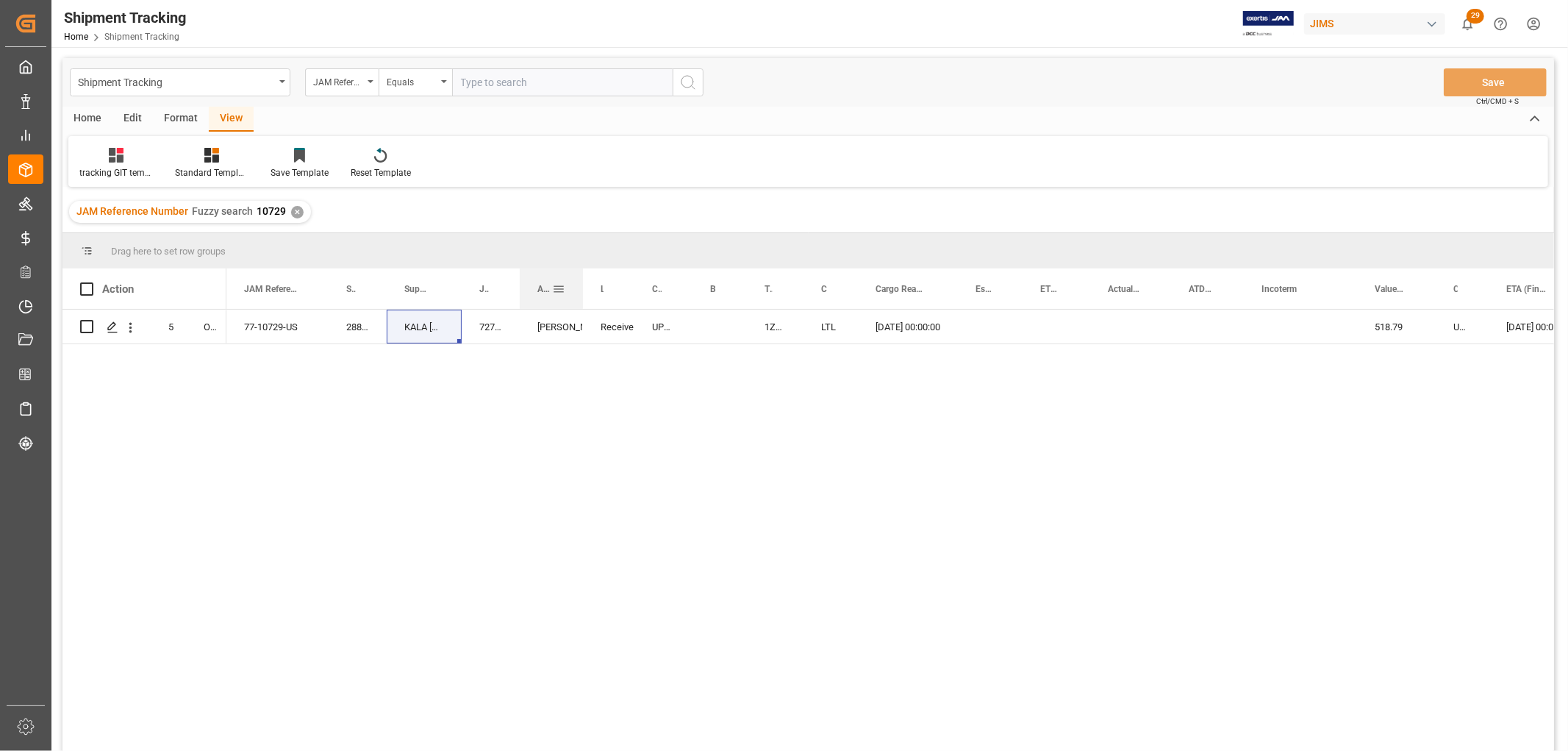
drag, startPoint x: 553, startPoint y: 282, endPoint x: 581, endPoint y: 291, distance: 29.4
click at [581, 291] on div at bounding box center [583, 288] width 6 height 41
drag, startPoint x: 460, startPoint y: 297, endPoint x: 483, endPoint y: 306, distance: 24.7
click at [483, 306] on div at bounding box center [483, 288] width 6 height 41
click at [349, 420] on div "77-10729-US 288564 KALA USA 72726 Manthan Sutaria Received Complete UPS STANDAR…" at bounding box center [890, 535] width 1328 height 451
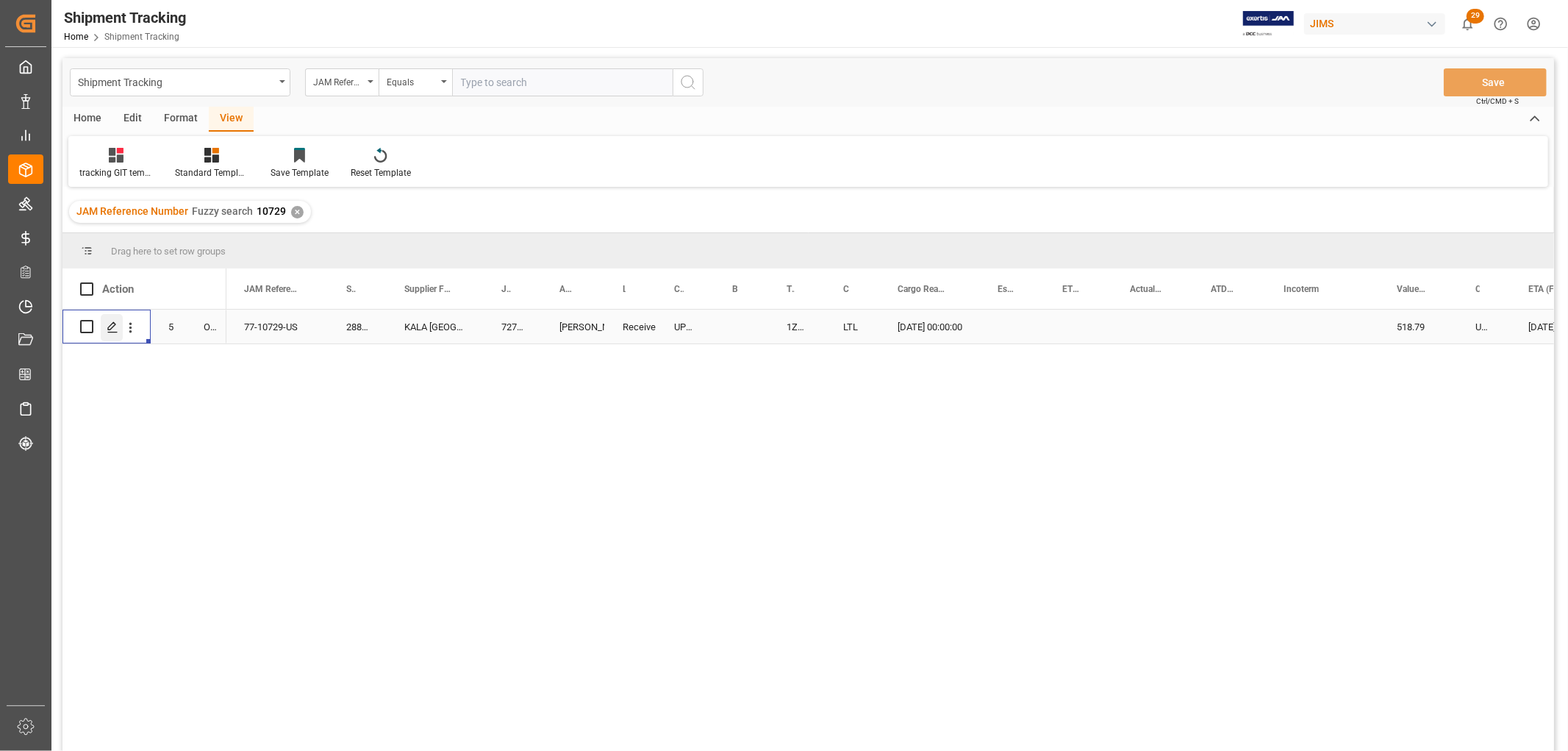
click at [108, 329] on polygon "Press SPACE to select this row." at bounding box center [111, 325] width 7 height 7
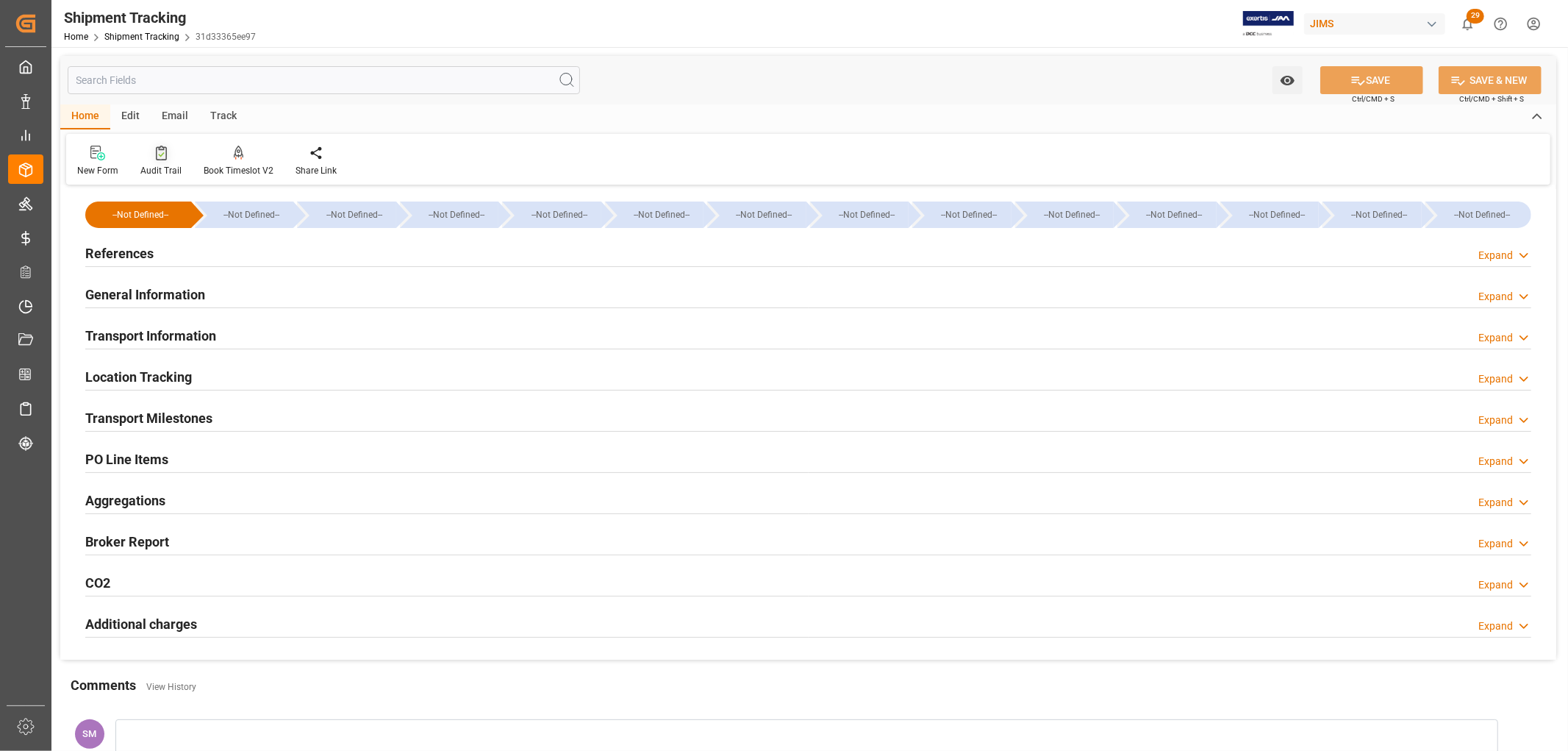
click at [145, 164] on div "Audit Trail" at bounding box center [160, 171] width 41 height 14
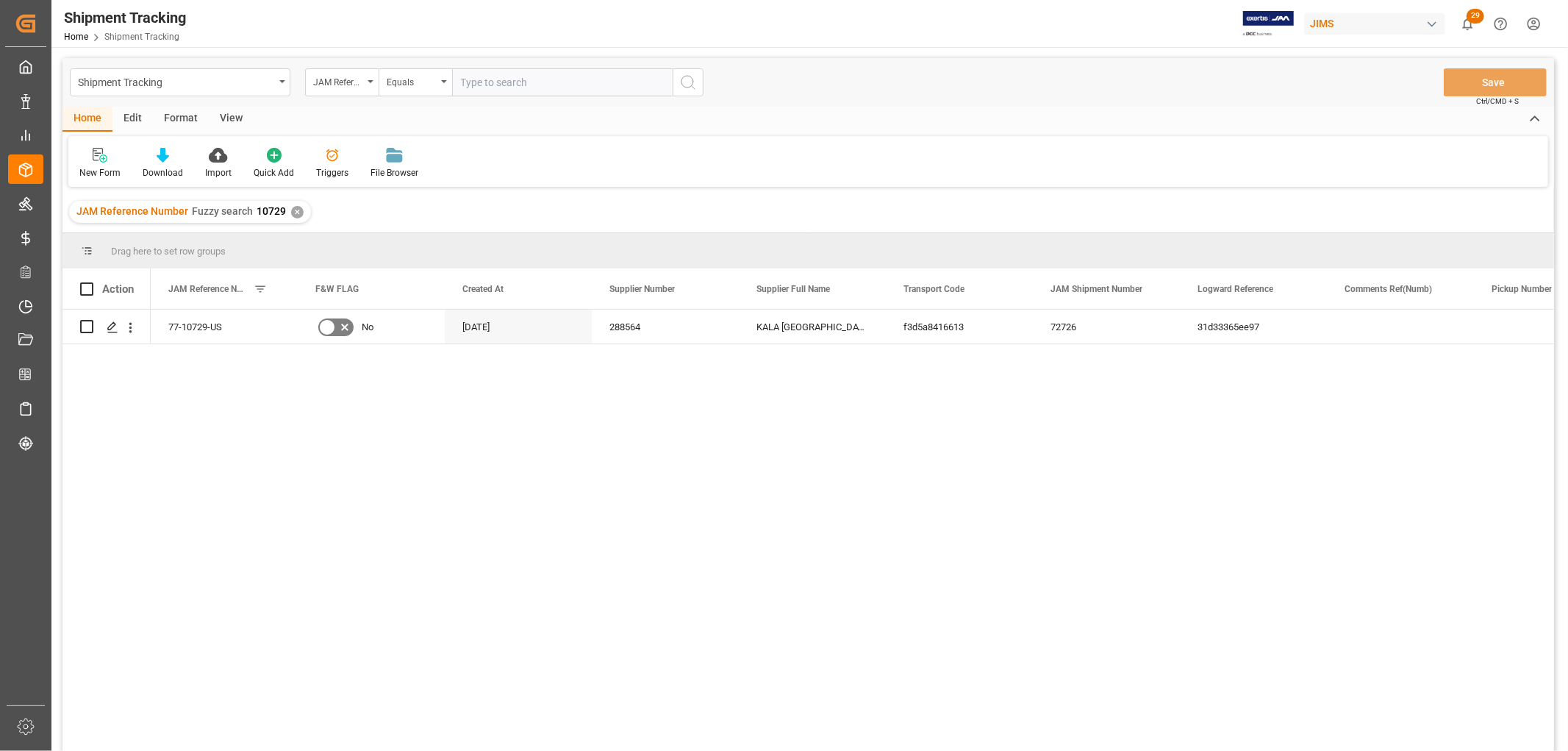
click at [237, 113] on div "View" at bounding box center [231, 118] width 45 height 25
click at [86, 163] on div "Default" at bounding box center [93, 163] width 50 height 32
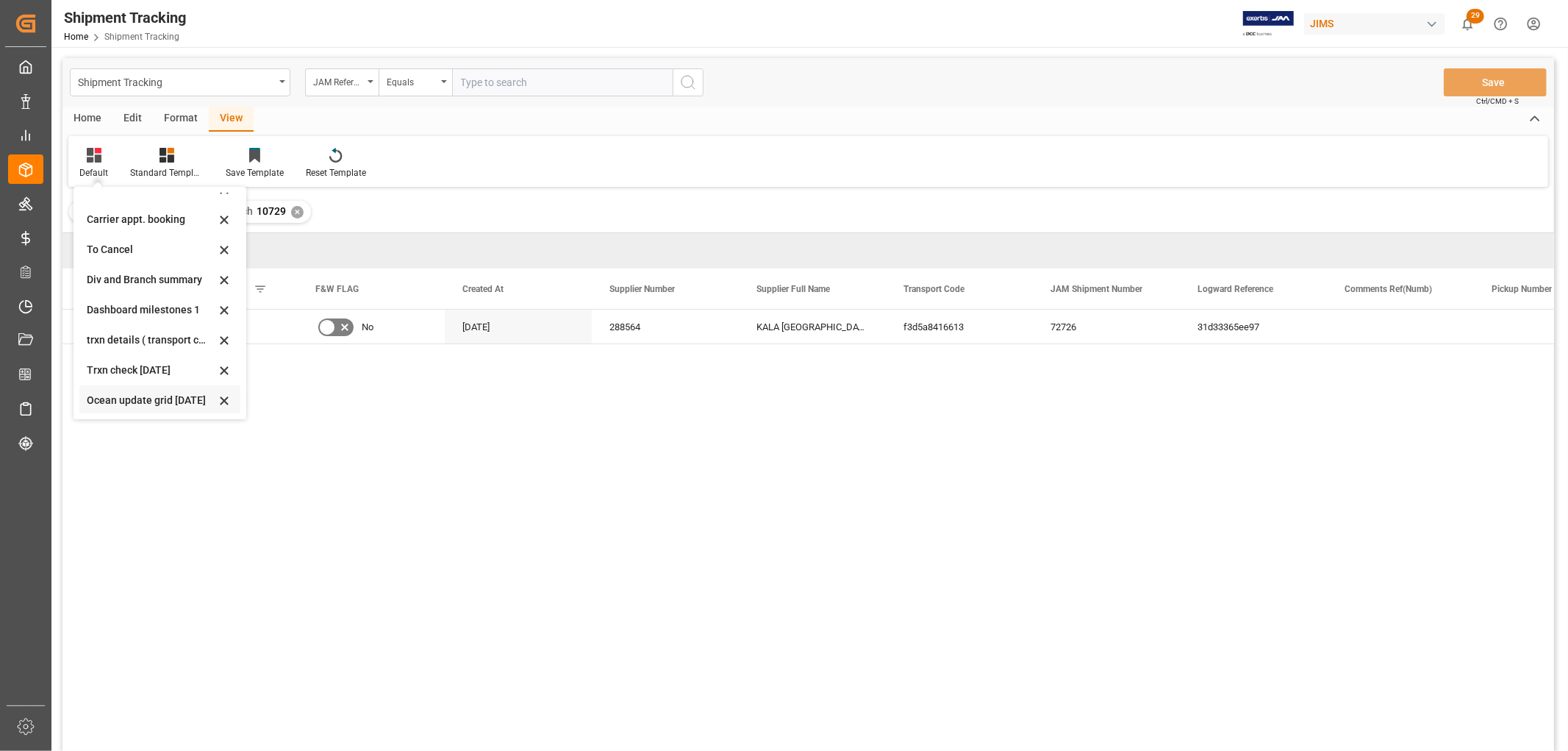
scroll to position [231, 0]
click at [109, 396] on div "tracking GIT template - Rev" at bounding box center [150, 399] width 129 height 15
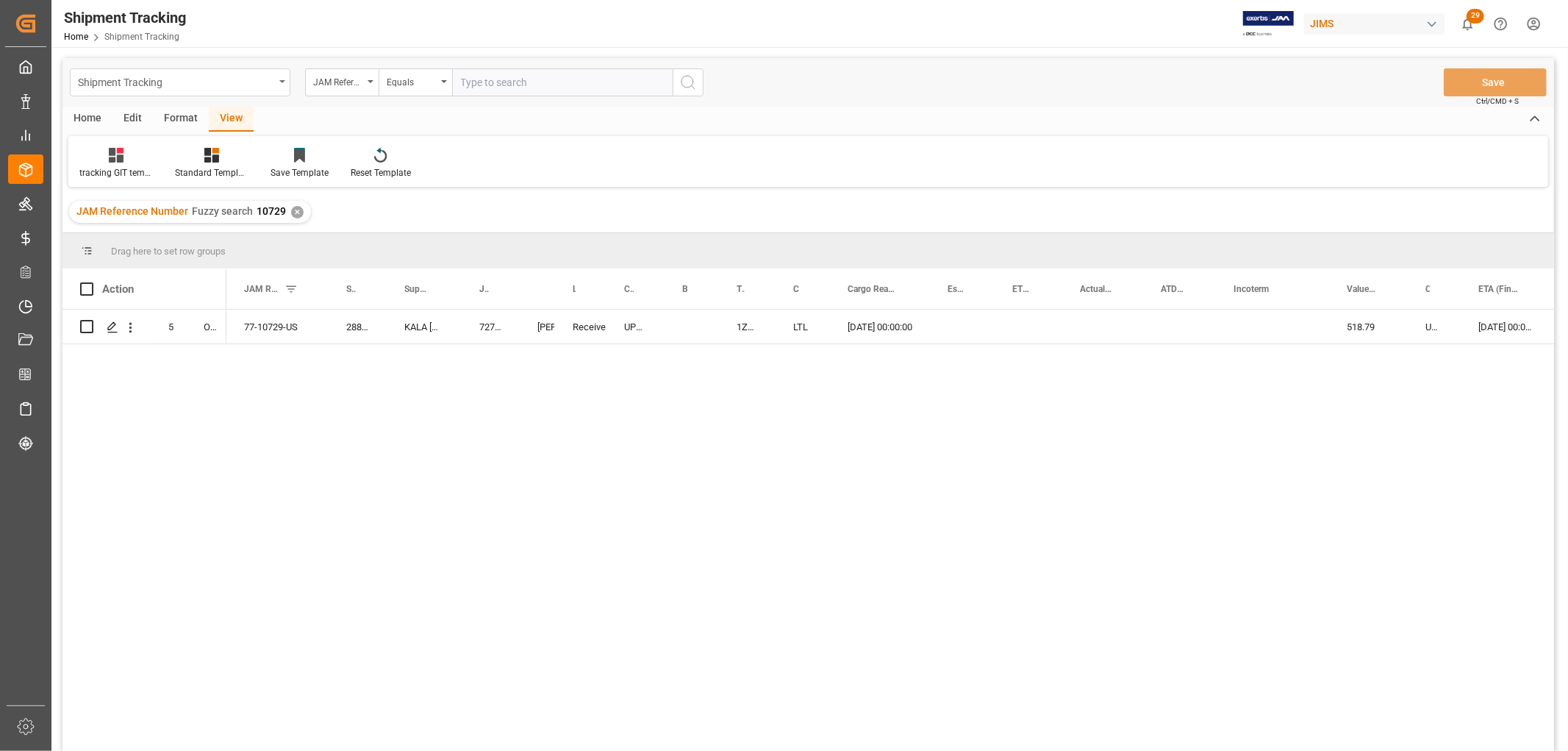
click at [281, 80] on icon "open menu" at bounding box center [282, 82] width 6 height 3
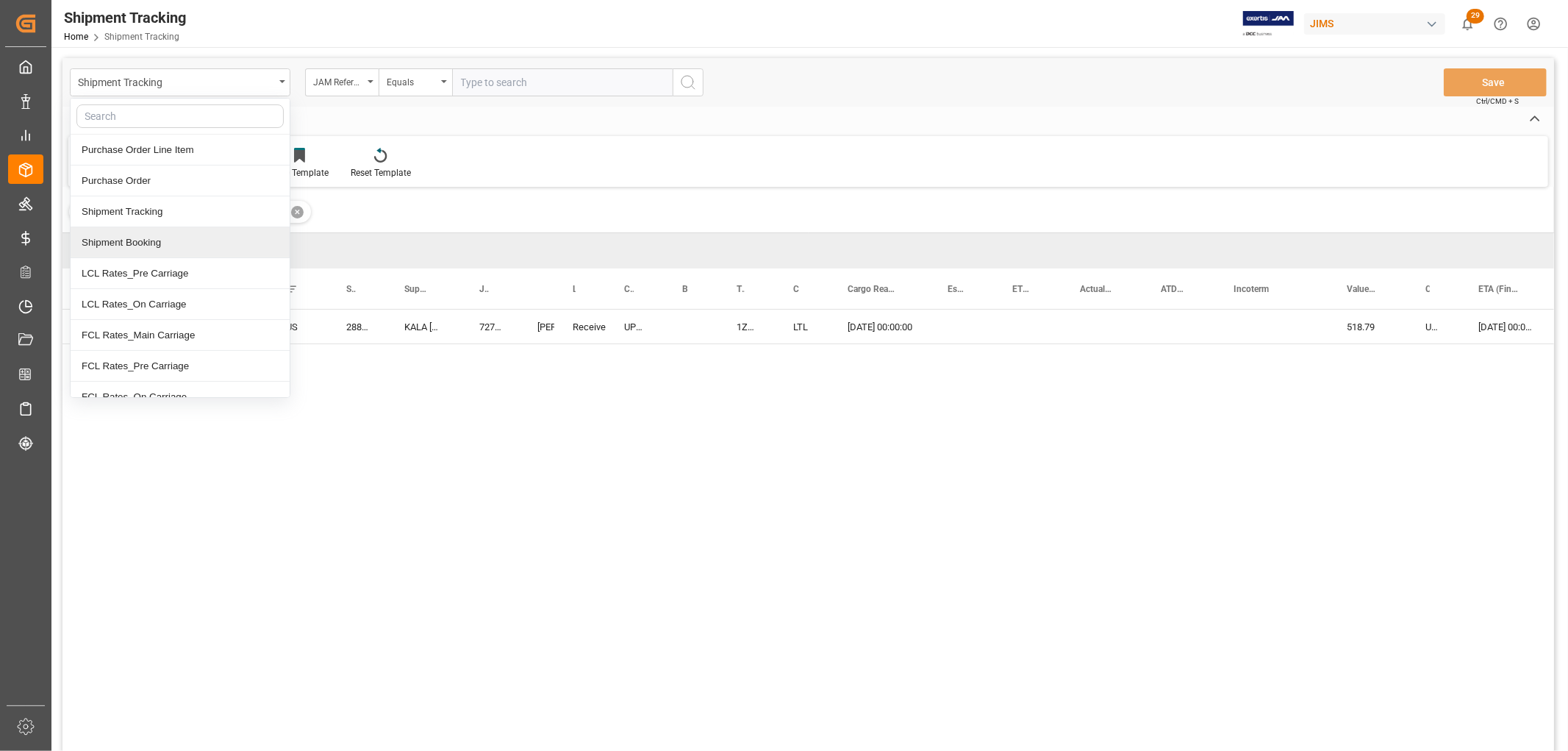
click at [185, 248] on div "Shipment Booking" at bounding box center [180, 243] width 219 height 31
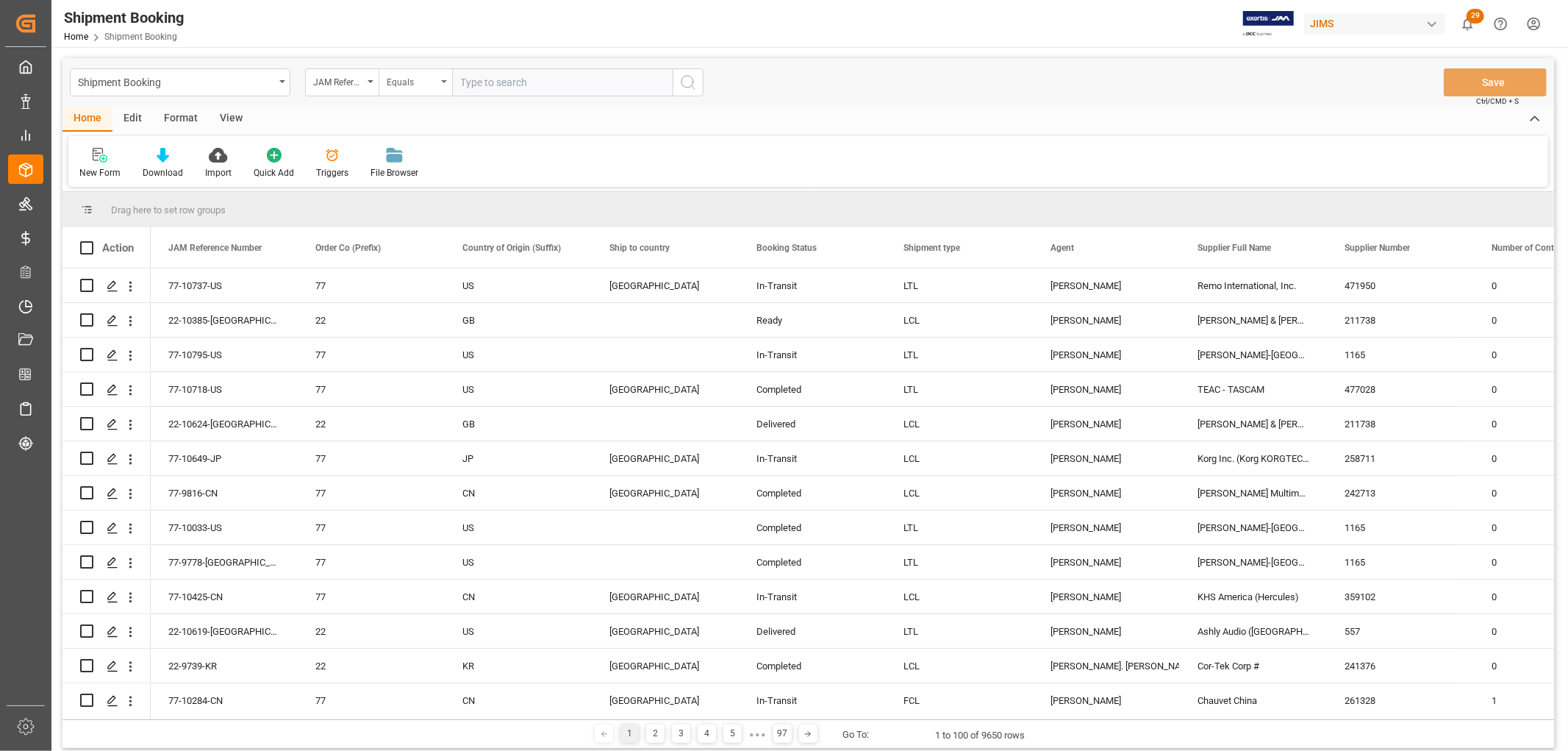
click at [445, 78] on div "Equals" at bounding box center [415, 82] width 74 height 28
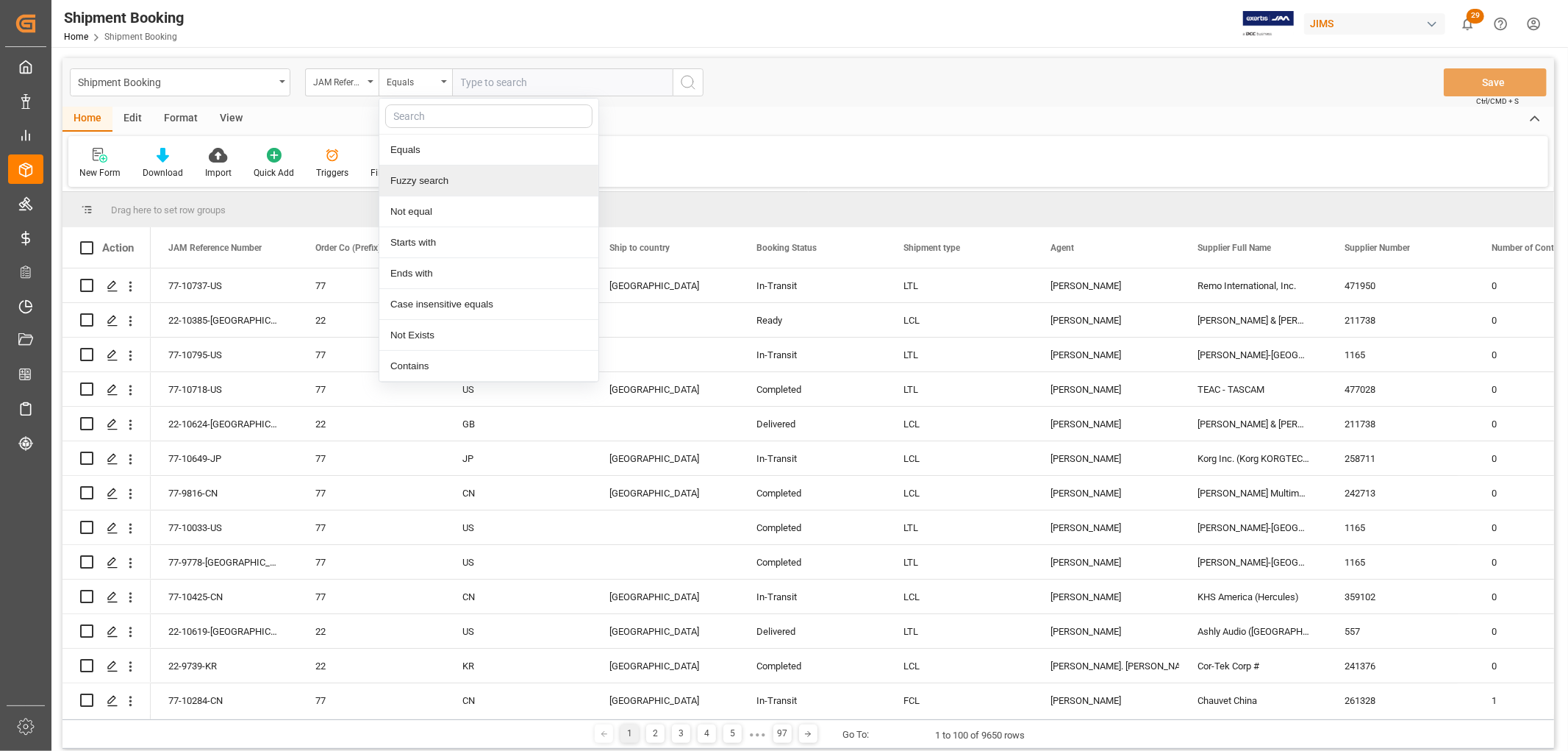
click at [449, 183] on div "Fuzzy search" at bounding box center [489, 181] width 219 height 31
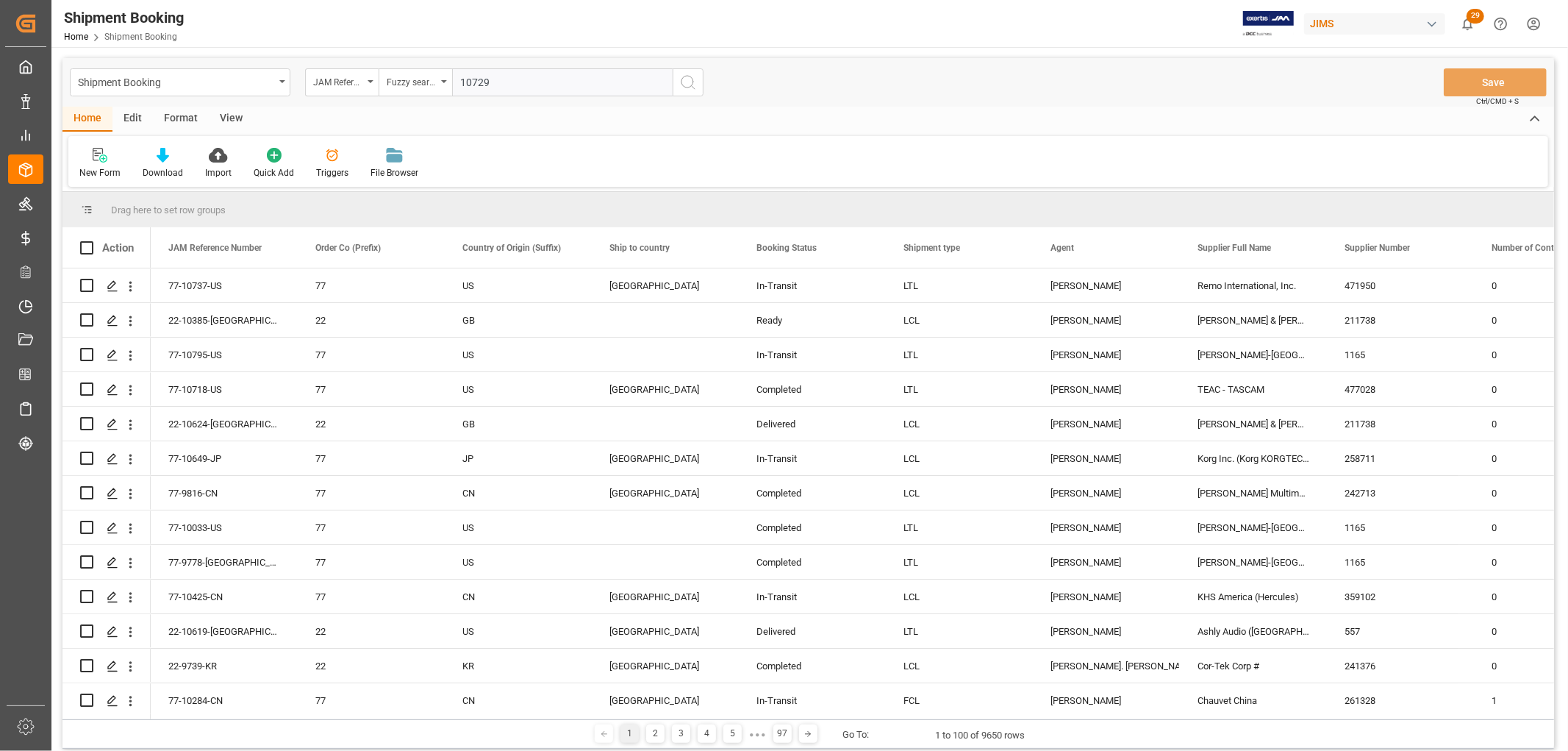
type input "10729"
click at [685, 82] on icon "search button" at bounding box center [688, 82] width 18 height 18
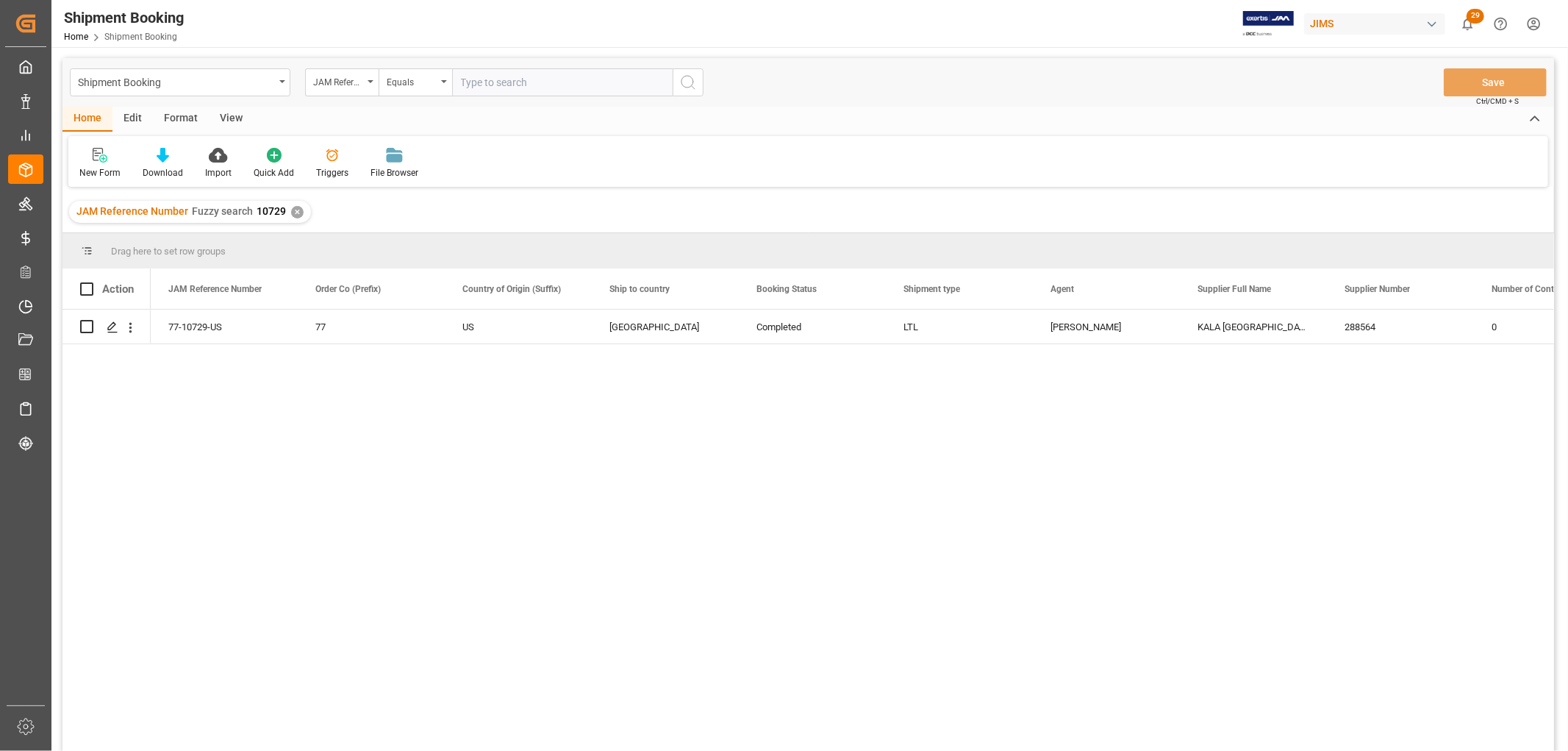
click at [225, 109] on div "View" at bounding box center [231, 118] width 45 height 25
click at [95, 160] on icon at bounding box center [94, 155] width 14 height 14
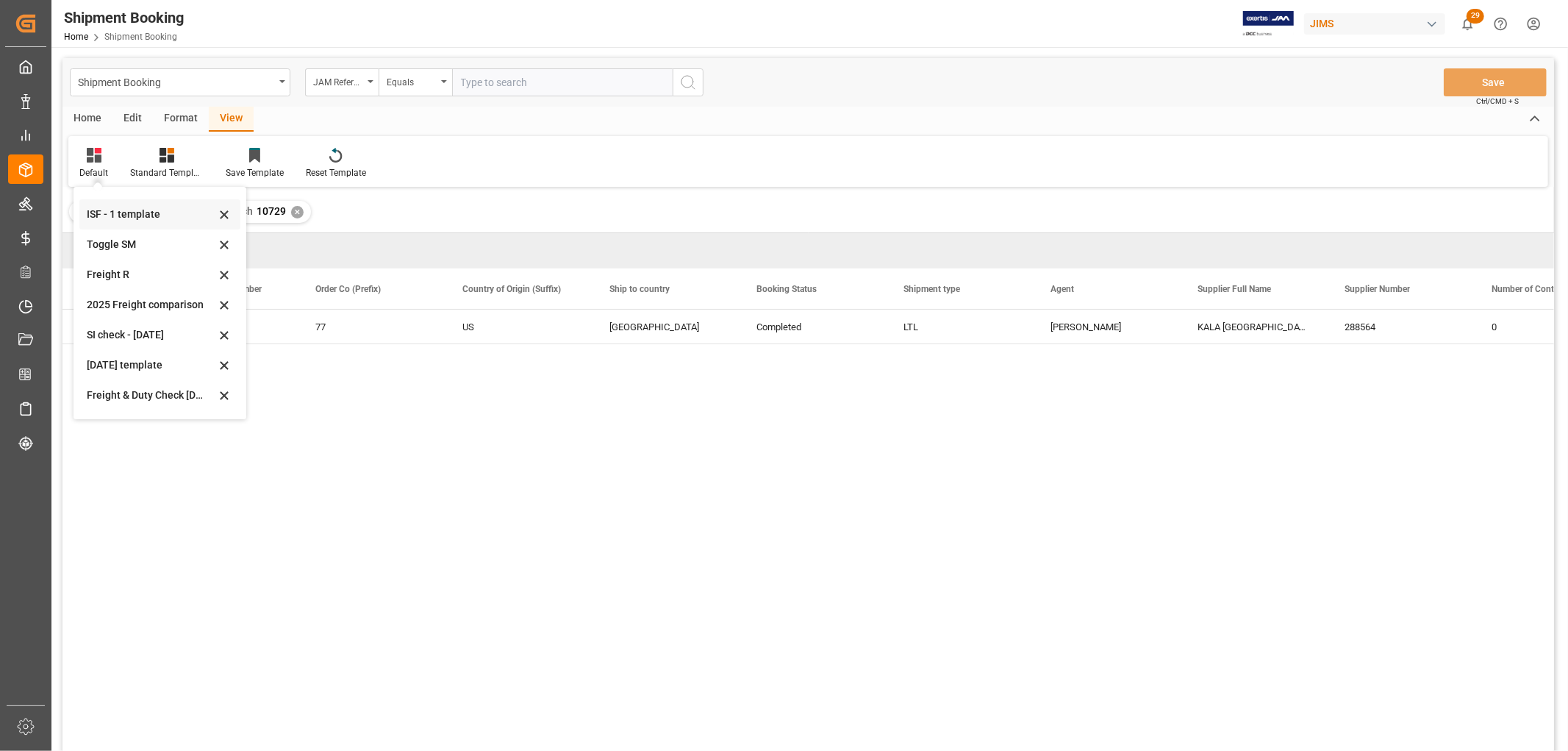
scroll to position [111, 0]
click at [127, 393] on div "Aug 2025 (2)" at bounding box center [150, 398] width 129 height 15
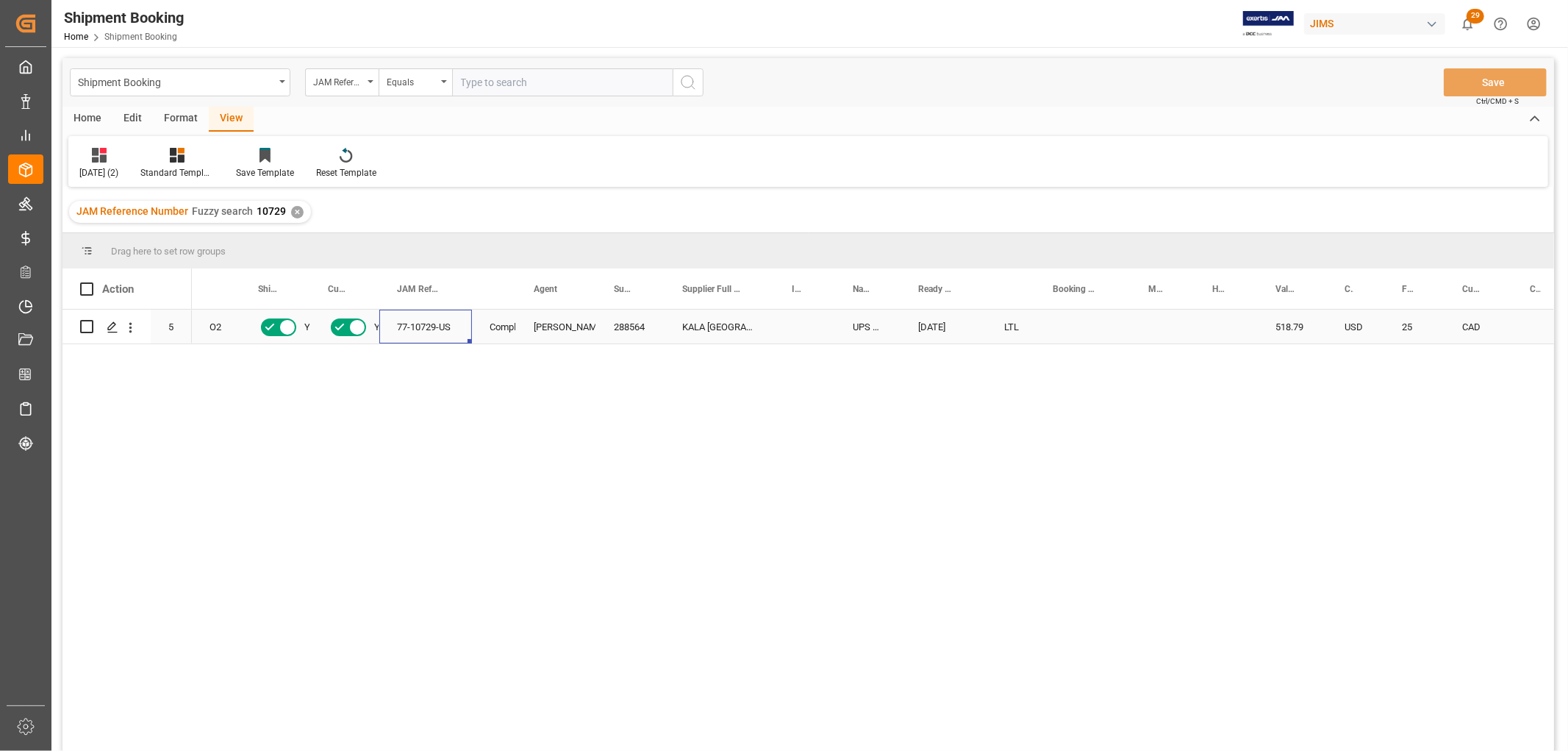
click at [429, 323] on div "77-10729-US" at bounding box center [426, 327] width 93 height 34
click at [480, 77] on input "text" at bounding box center [563, 82] width 221 height 28
paste input "77-10729-US"
type input "77-10729-US"
click at [682, 88] on icon "search button" at bounding box center [688, 82] width 18 height 18
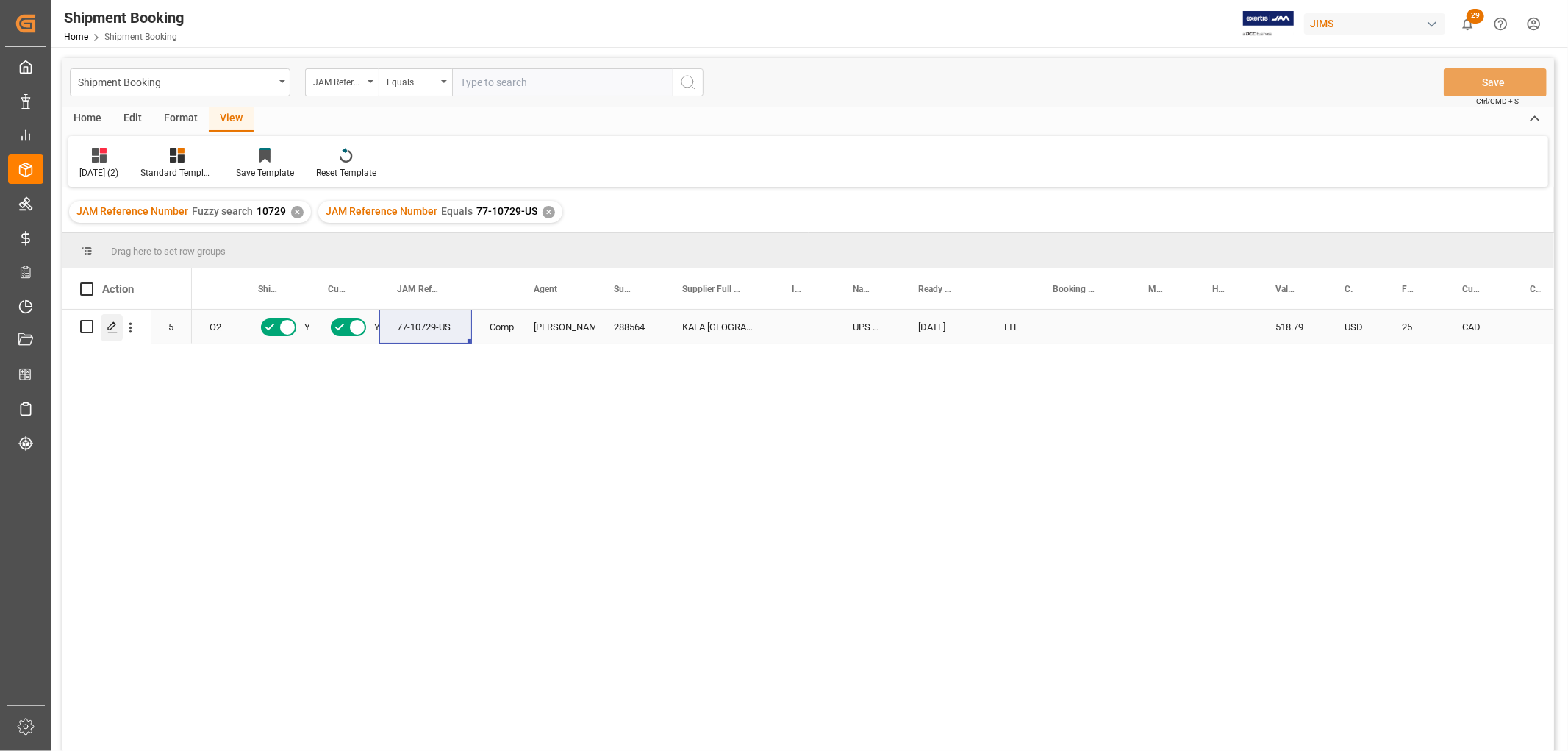
click at [110, 331] on line "Press SPACE to select this row." at bounding box center [112, 331] width 9 height 0
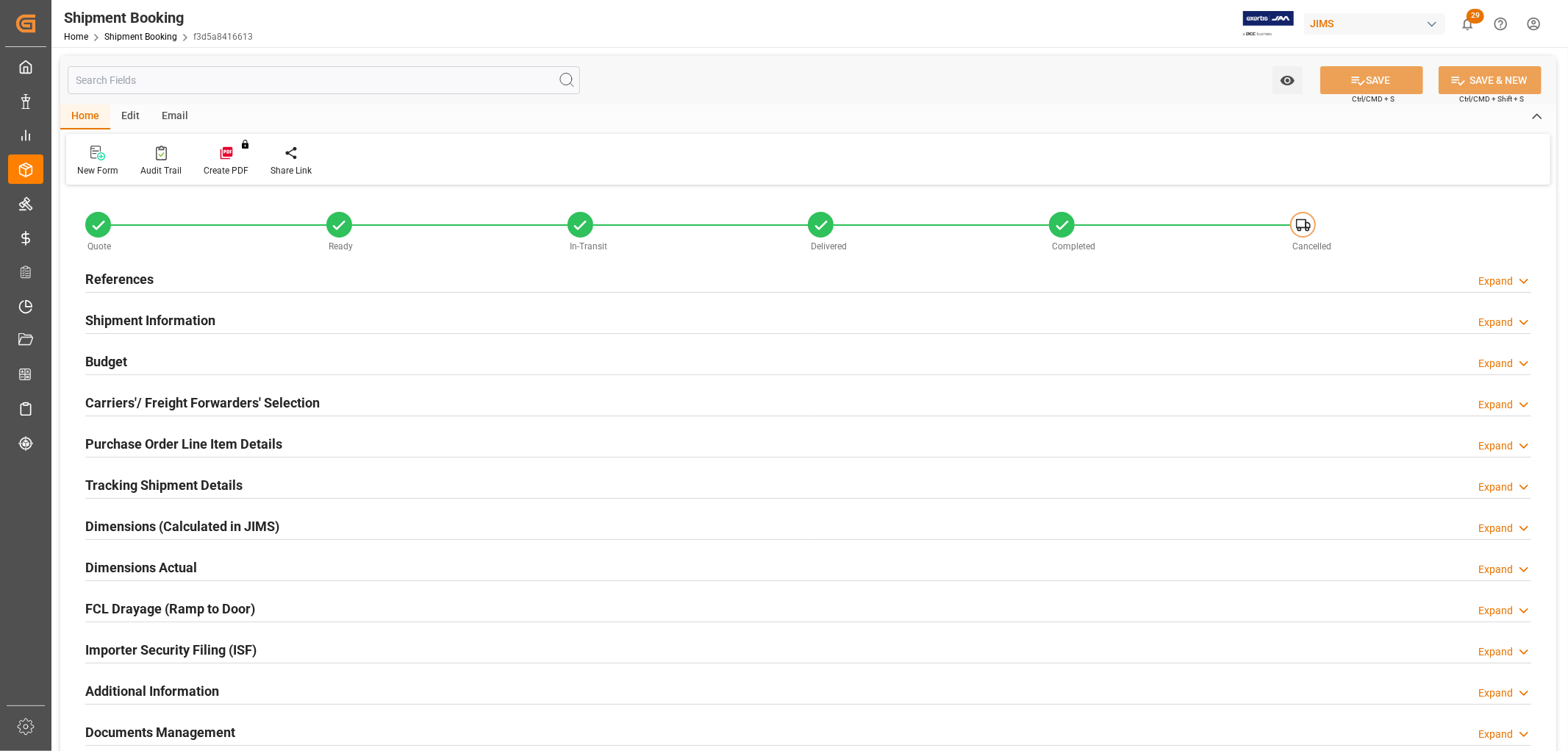
type input "4"
click at [145, 444] on h2 "Purchase Order Line Item Details" at bounding box center [184, 444] width 197 height 20
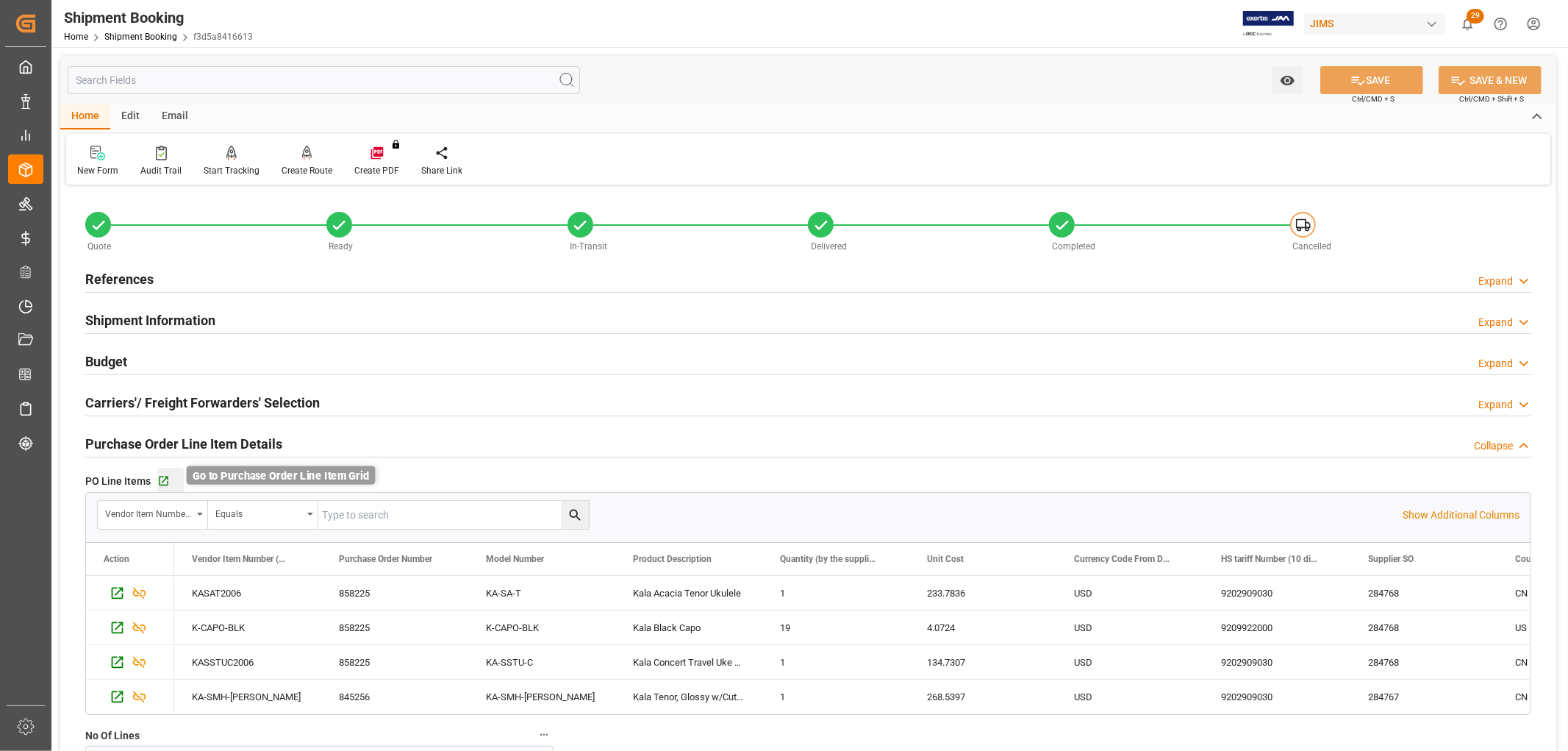
click at [162, 478] on icon "button" at bounding box center [164, 481] width 13 height 13
click at [136, 32] on link "Shipment Booking" at bounding box center [140, 36] width 73 height 10
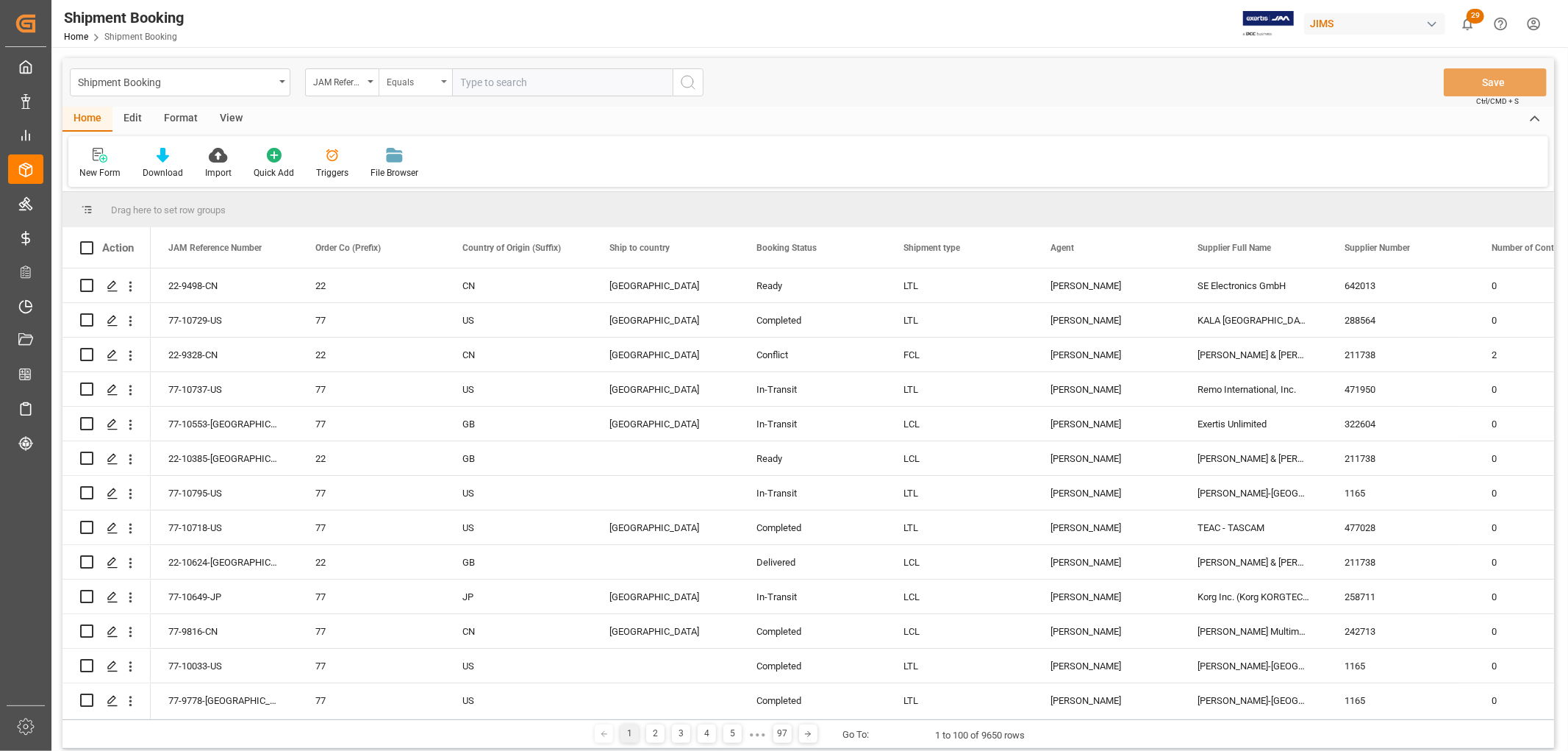
click at [443, 81] on icon "open menu" at bounding box center [443, 82] width 6 height 3
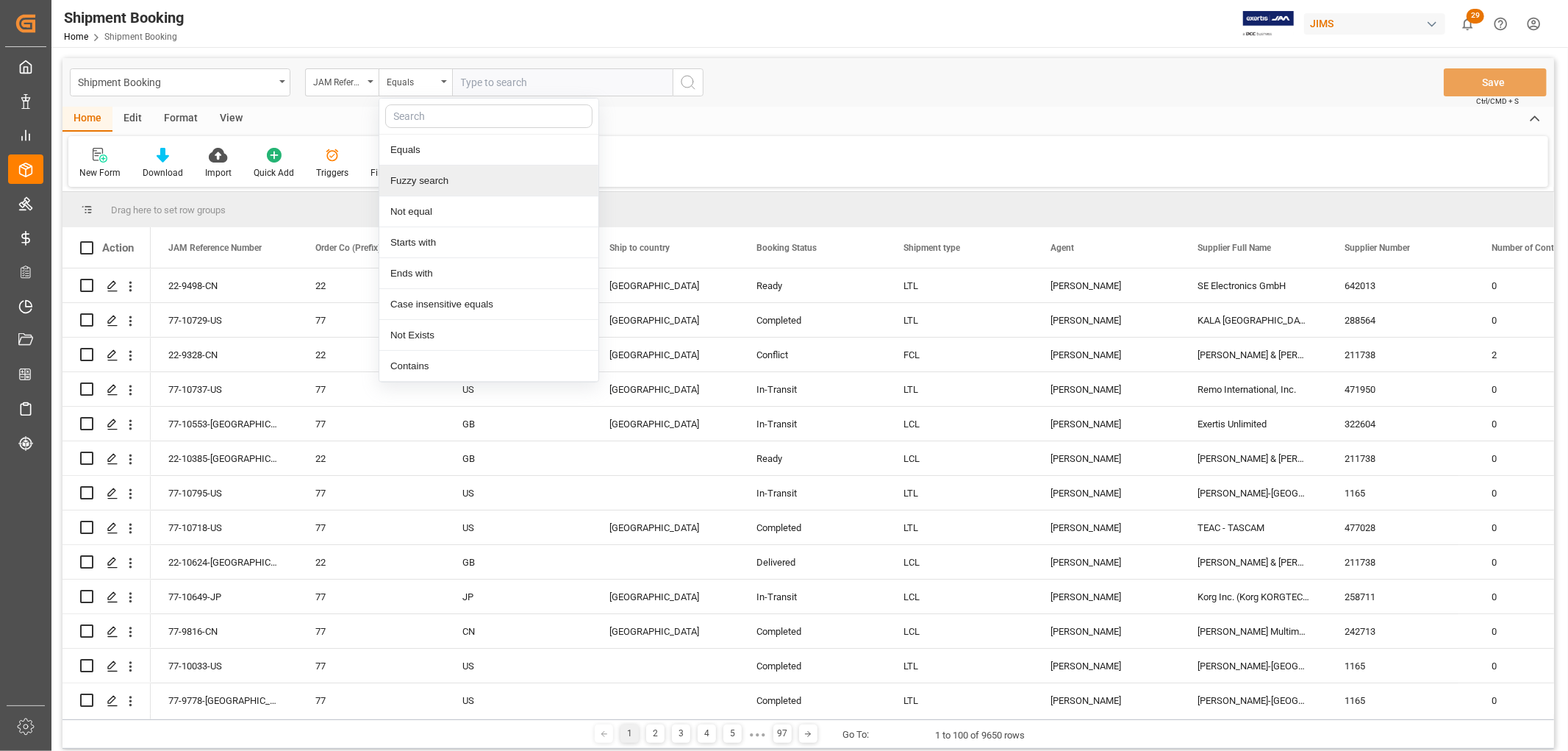
click at [455, 177] on div "Fuzzy search" at bounding box center [489, 181] width 219 height 31
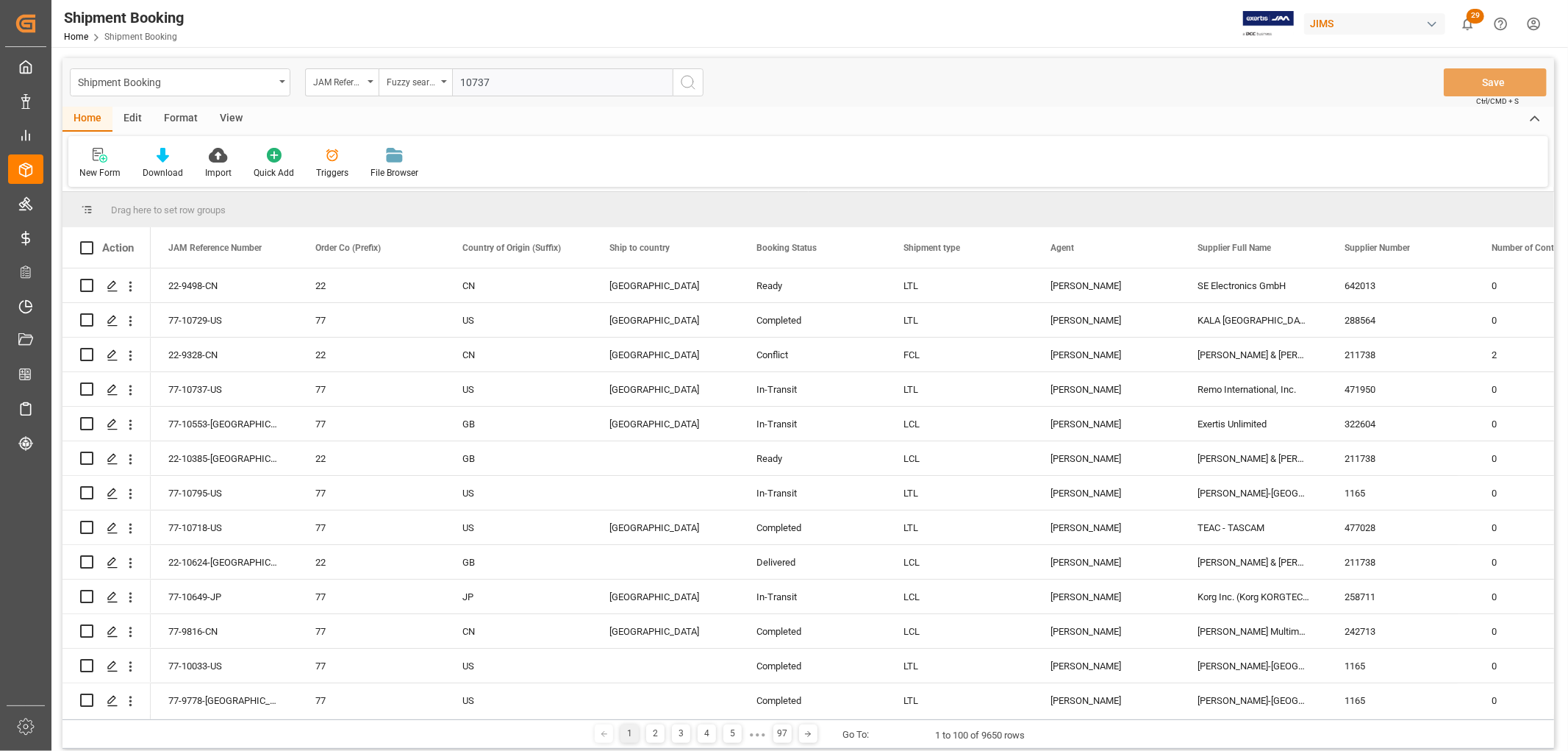
type input "10737"
click at [686, 86] on icon "search button" at bounding box center [688, 82] width 18 height 18
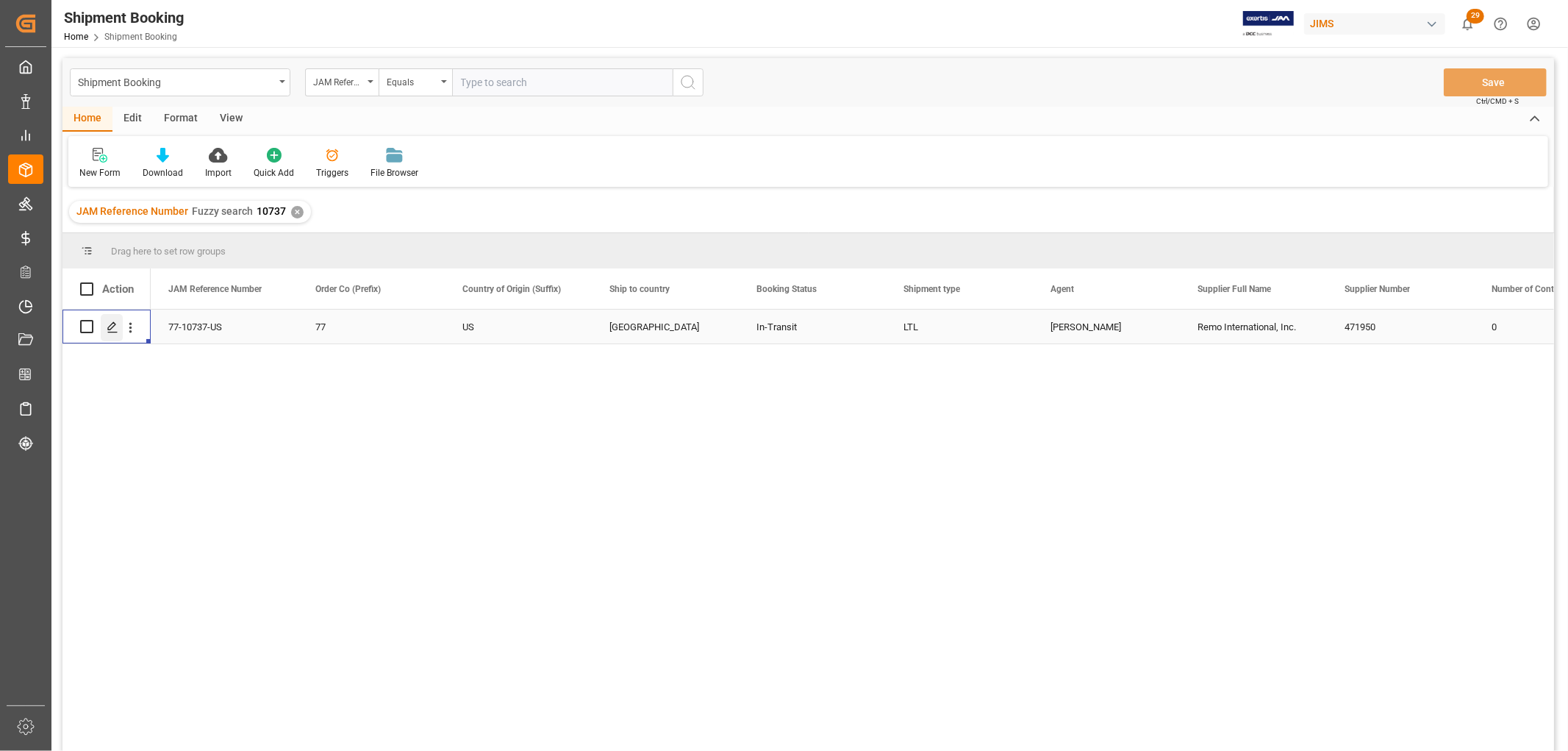
click at [116, 327] on icon "Press SPACE to select this row." at bounding box center [112, 327] width 12 height 12
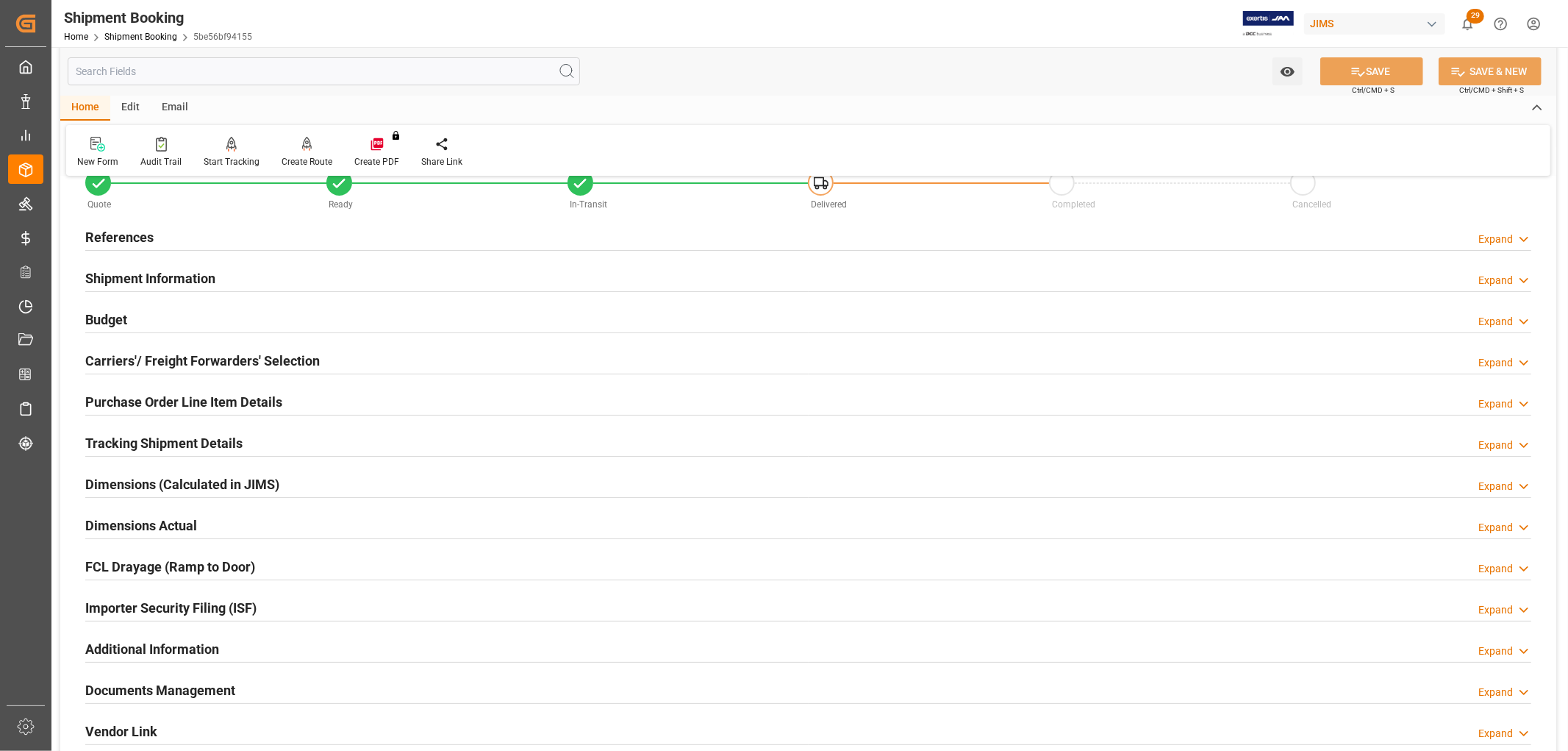
scroll to position [82, 0]
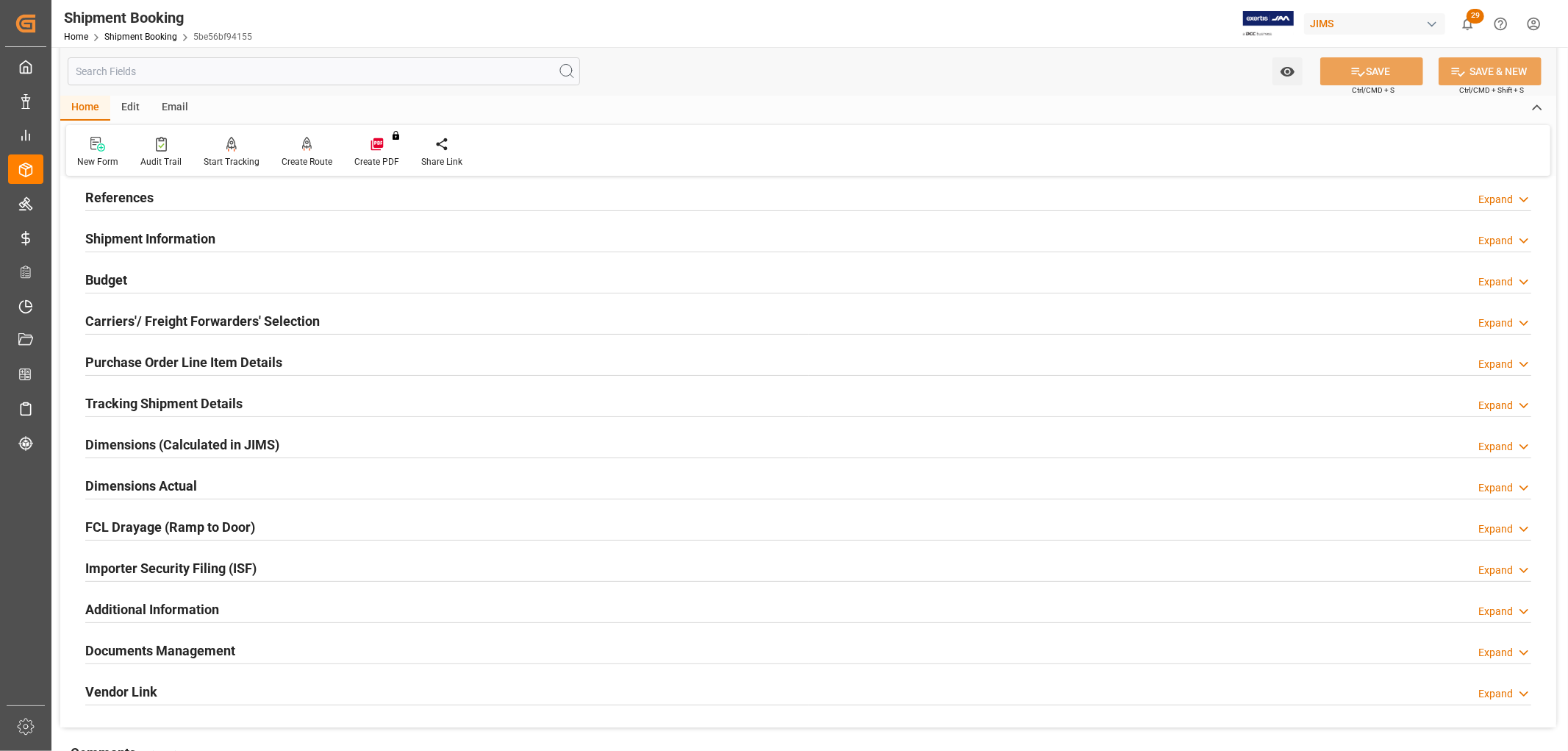
click at [142, 359] on h2 "Purchase Order Line Item Details" at bounding box center [184, 362] width 197 height 20
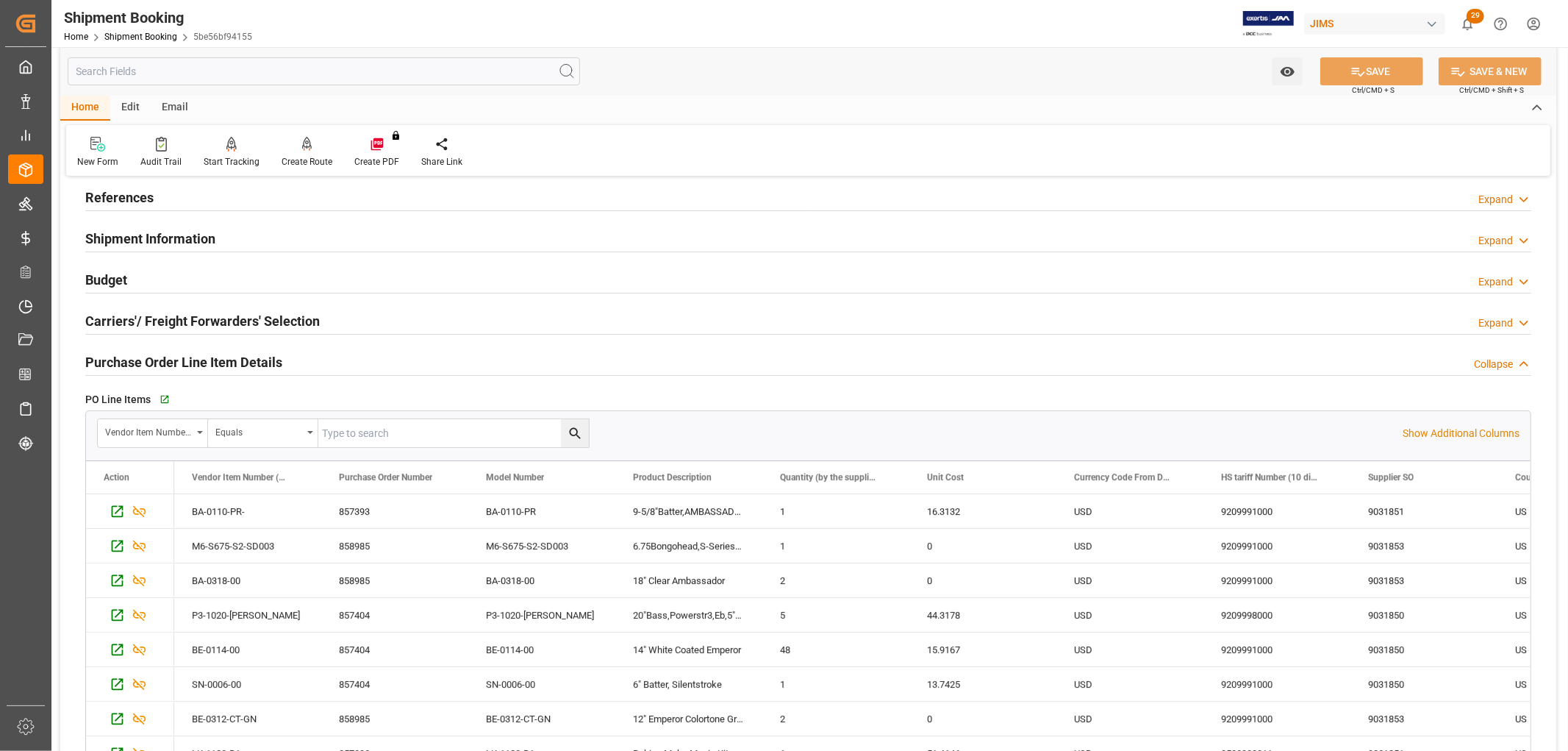
click at [142, 359] on h2 "Purchase Order Line Item Details" at bounding box center [184, 362] width 197 height 20
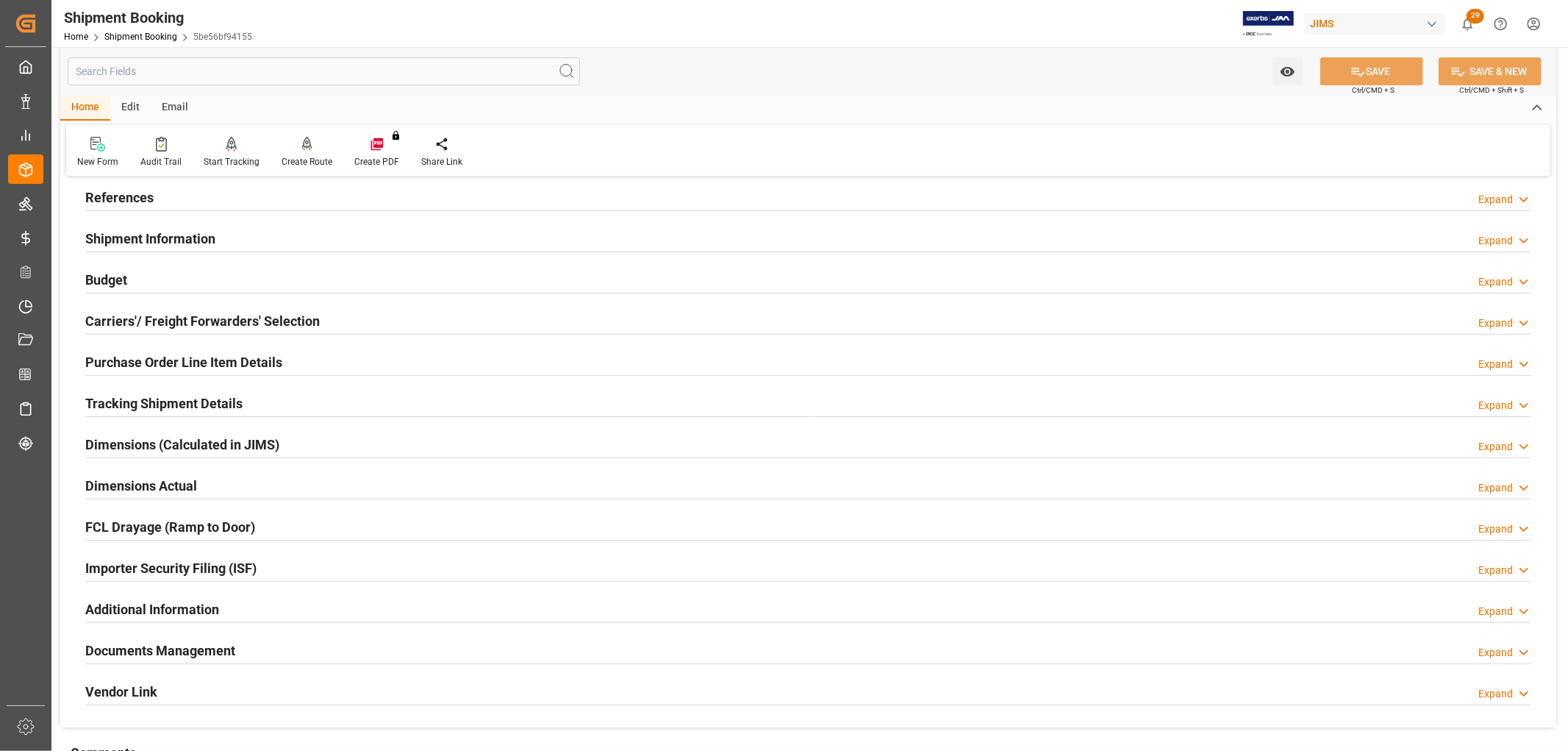
click at [150, 405] on h2 "Tracking Shipment Details" at bounding box center [164, 403] width 158 height 20
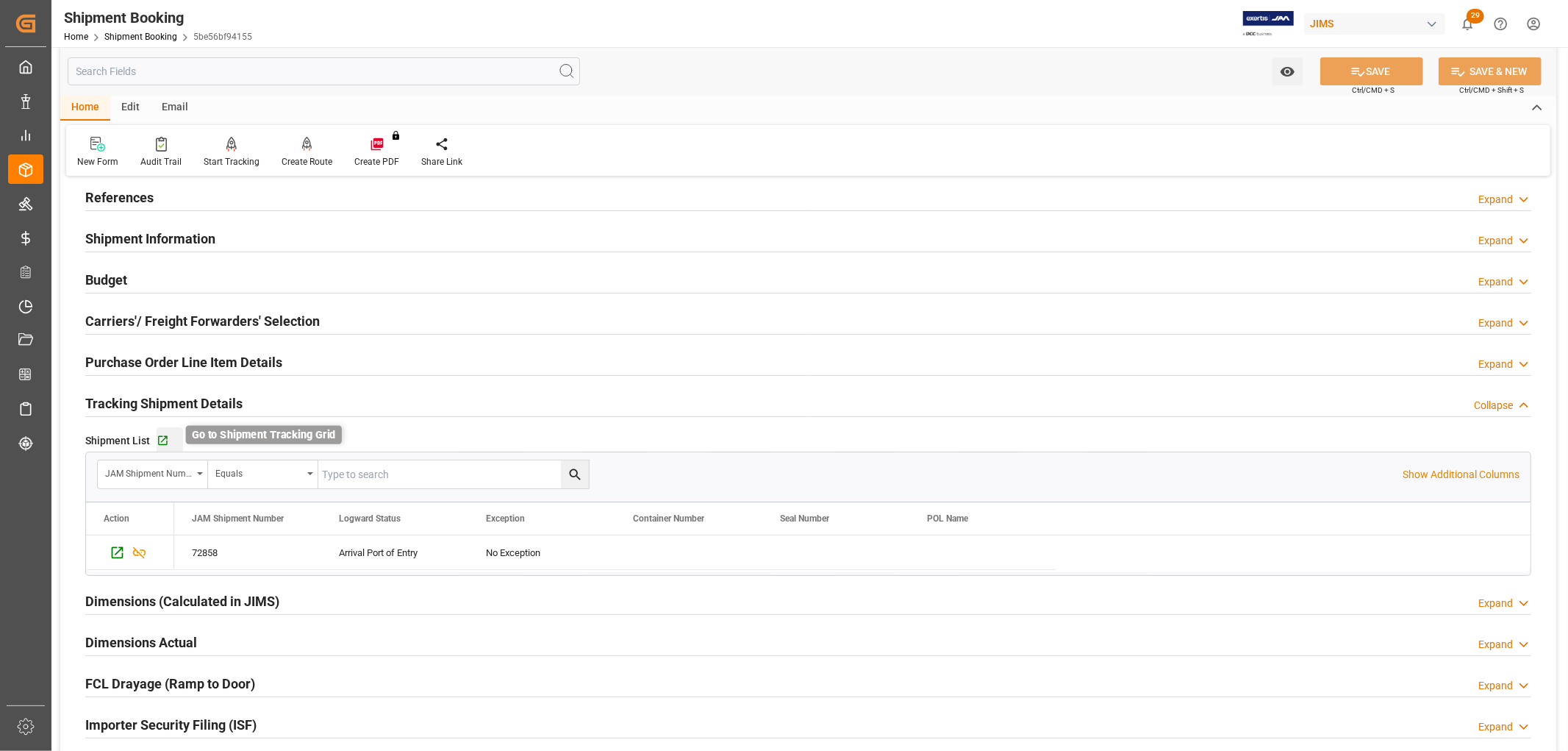
click at [158, 440] on icon "button" at bounding box center [162, 441] width 10 height 10
click at [126, 196] on h2 "References" at bounding box center [119, 197] width 68 height 20
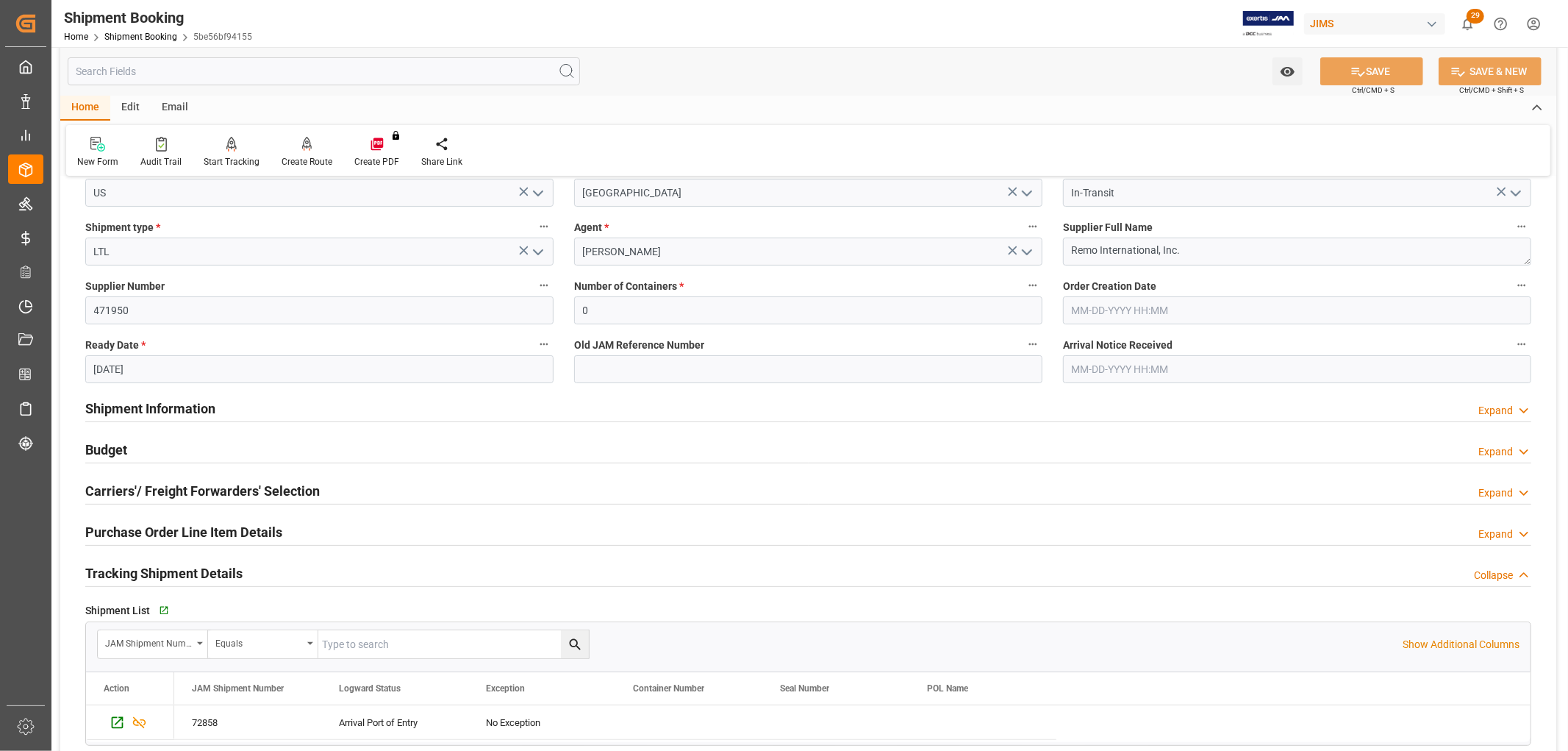
scroll to position [245, 0]
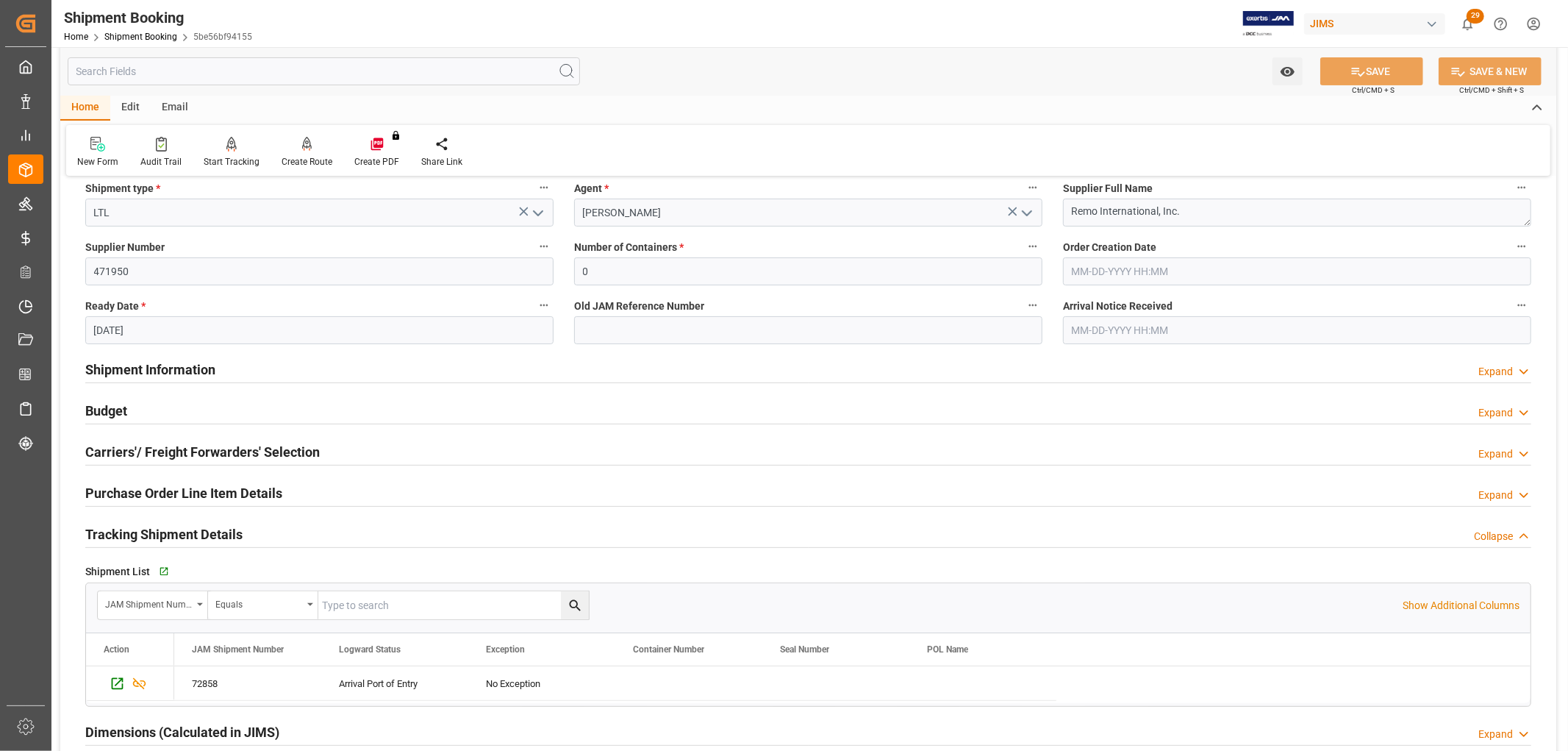
click at [162, 492] on h2 "Purchase Order Line Item Details" at bounding box center [184, 492] width 197 height 20
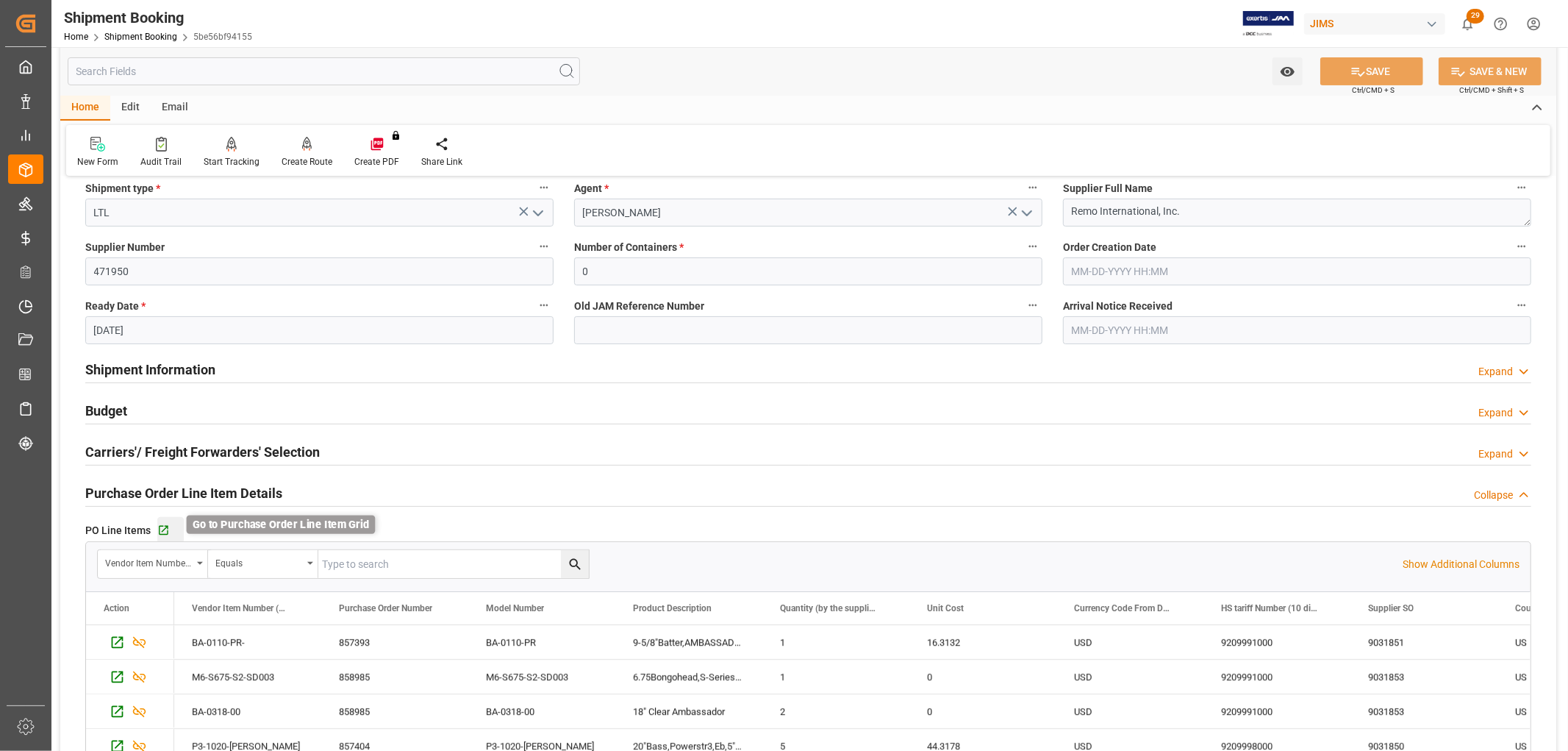
click at [163, 531] on icon "button" at bounding box center [164, 531] width 13 height 13
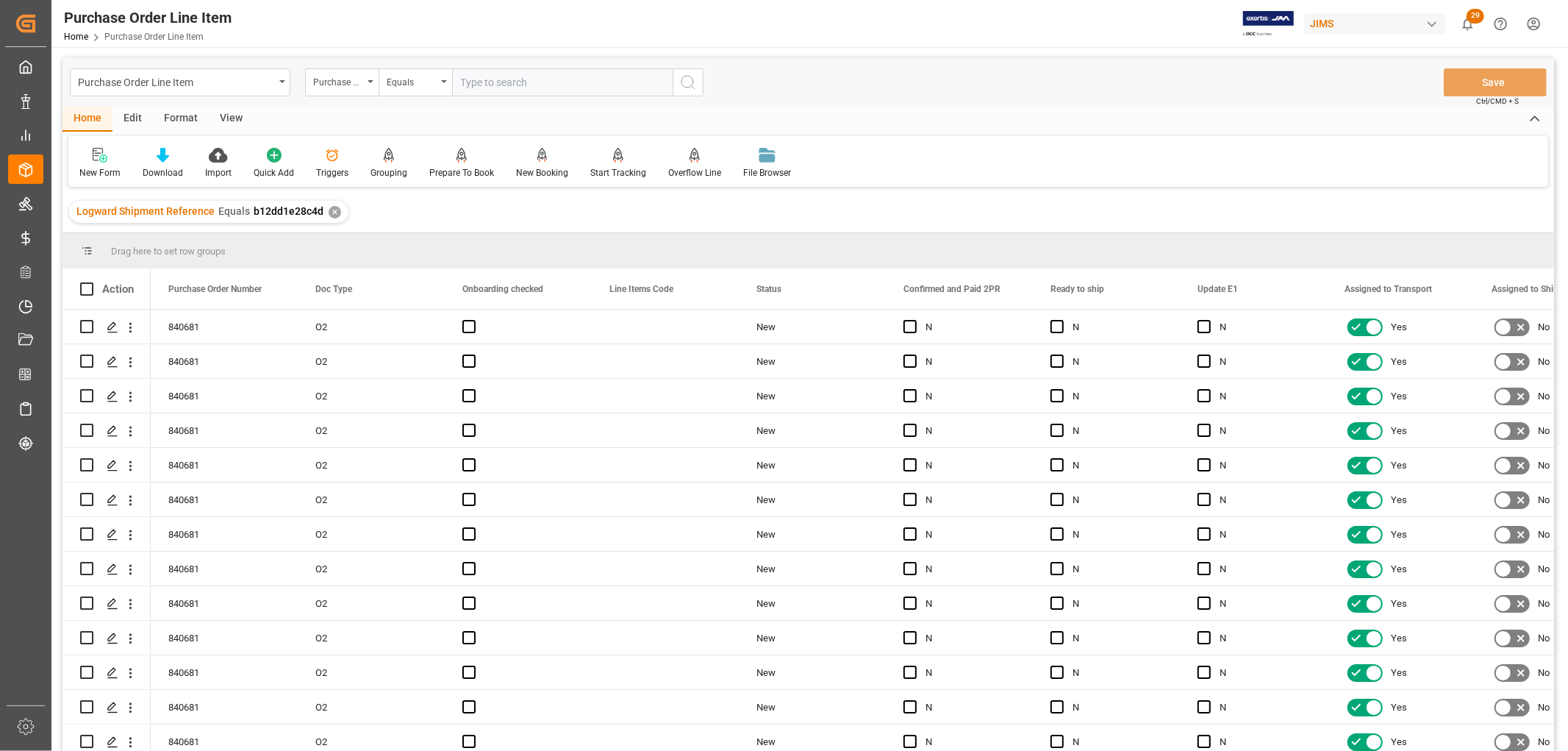
click at [237, 115] on div "View" at bounding box center [231, 118] width 45 height 25
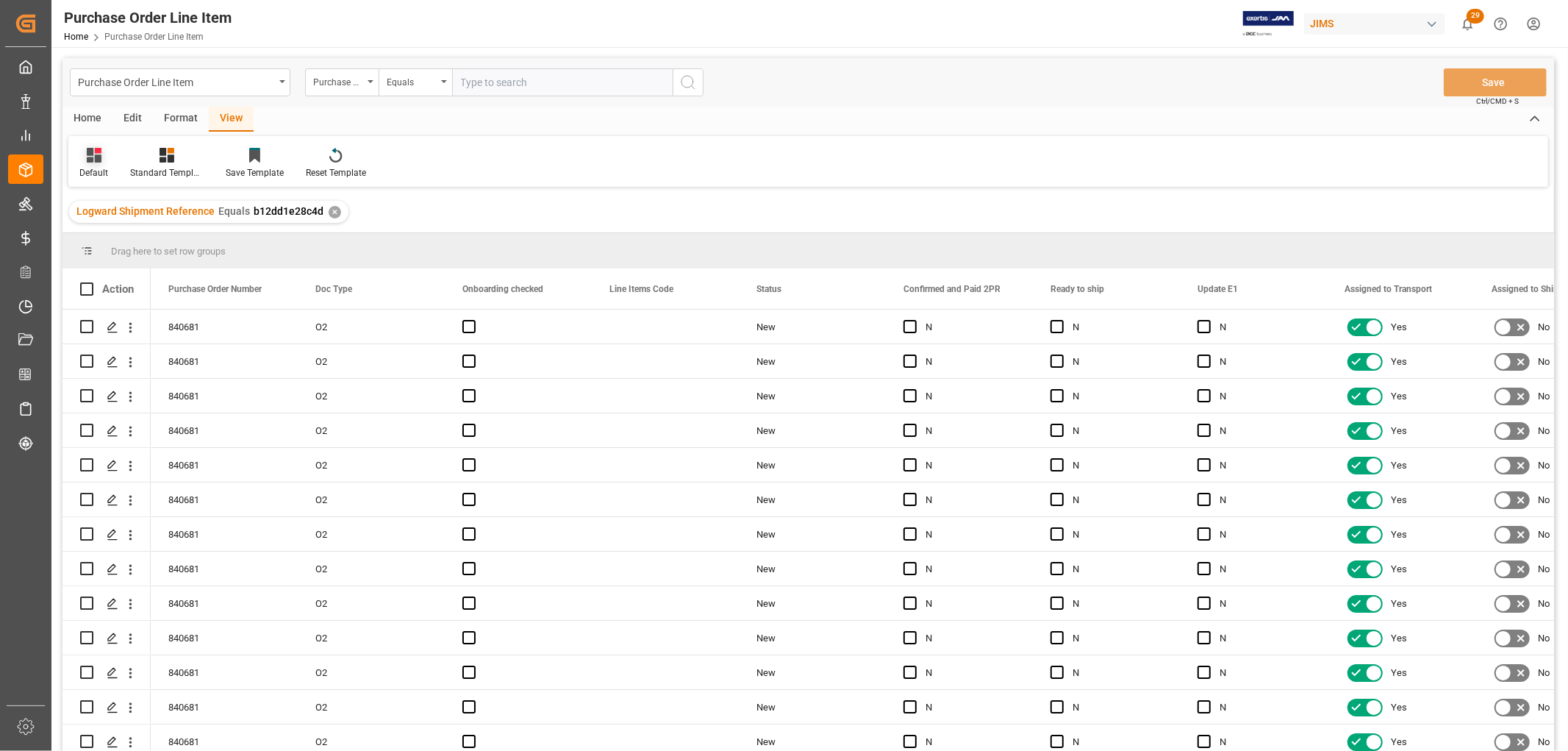
click at [85, 167] on div "Default" at bounding box center [94, 173] width 29 height 14
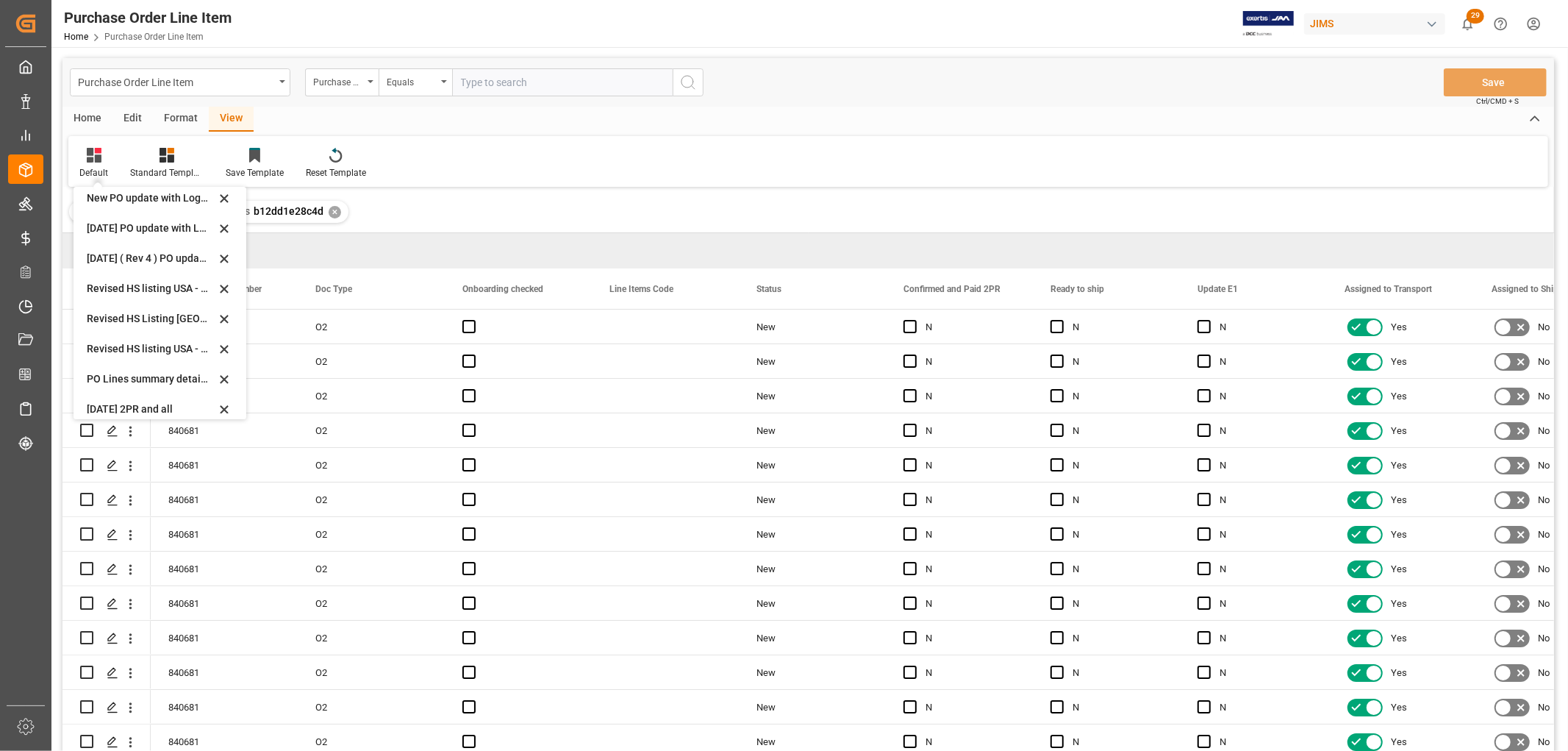
scroll to position [442, 0]
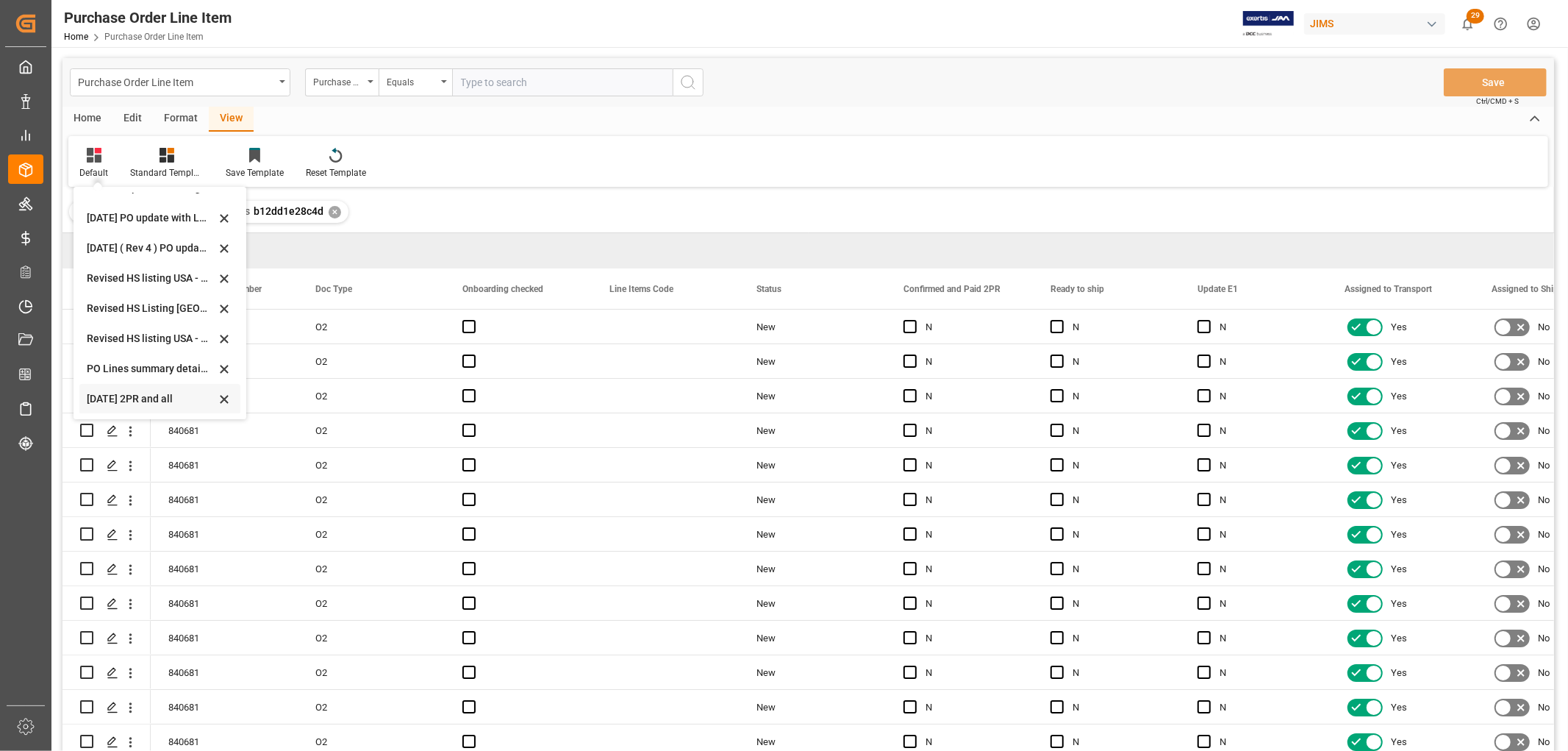
click at [113, 399] on div "[DATE] 2PR and all" at bounding box center [150, 399] width 129 height 15
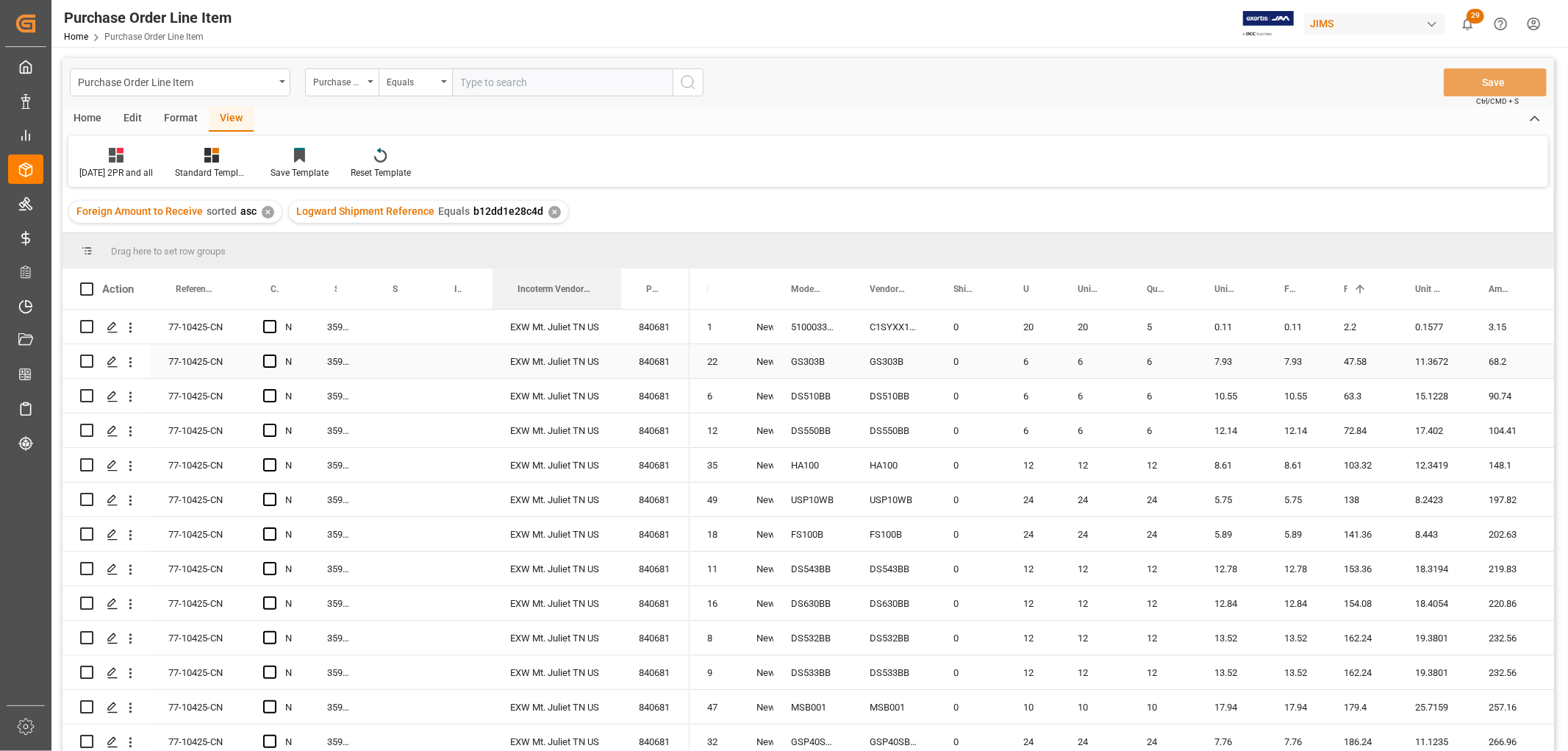
drag, startPoint x: 548, startPoint y: 289, endPoint x: 619, endPoint y: 363, distance: 102.6
click at [619, 363] on div "Action Reference 2 Vendor Confirmed and Paid 2PR Supplier Number 1 N" at bounding box center [808, 514] width 1492 height 492
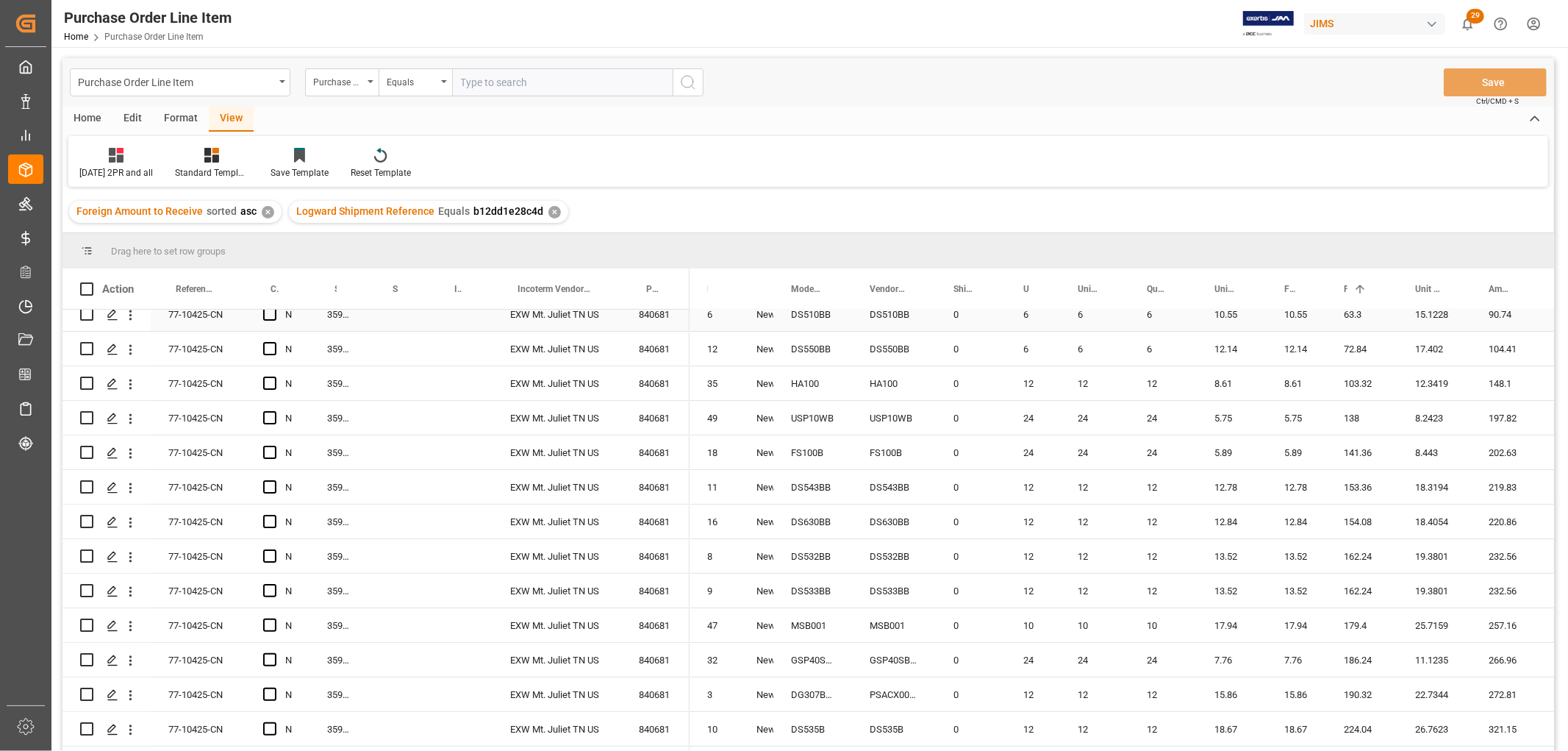
click at [446, 315] on div "Press SPACE to select this row." at bounding box center [460, 314] width 63 height 34
click at [446, 319] on input "Press SPACE to select this row." at bounding box center [461, 323] width 40 height 28
paste input "EXW Ashland,[GEOGRAPHIC_DATA],[GEOGRAPHIC_DATA]"
type input "EXW Ashland,[GEOGRAPHIC_DATA],[GEOGRAPHIC_DATA]"
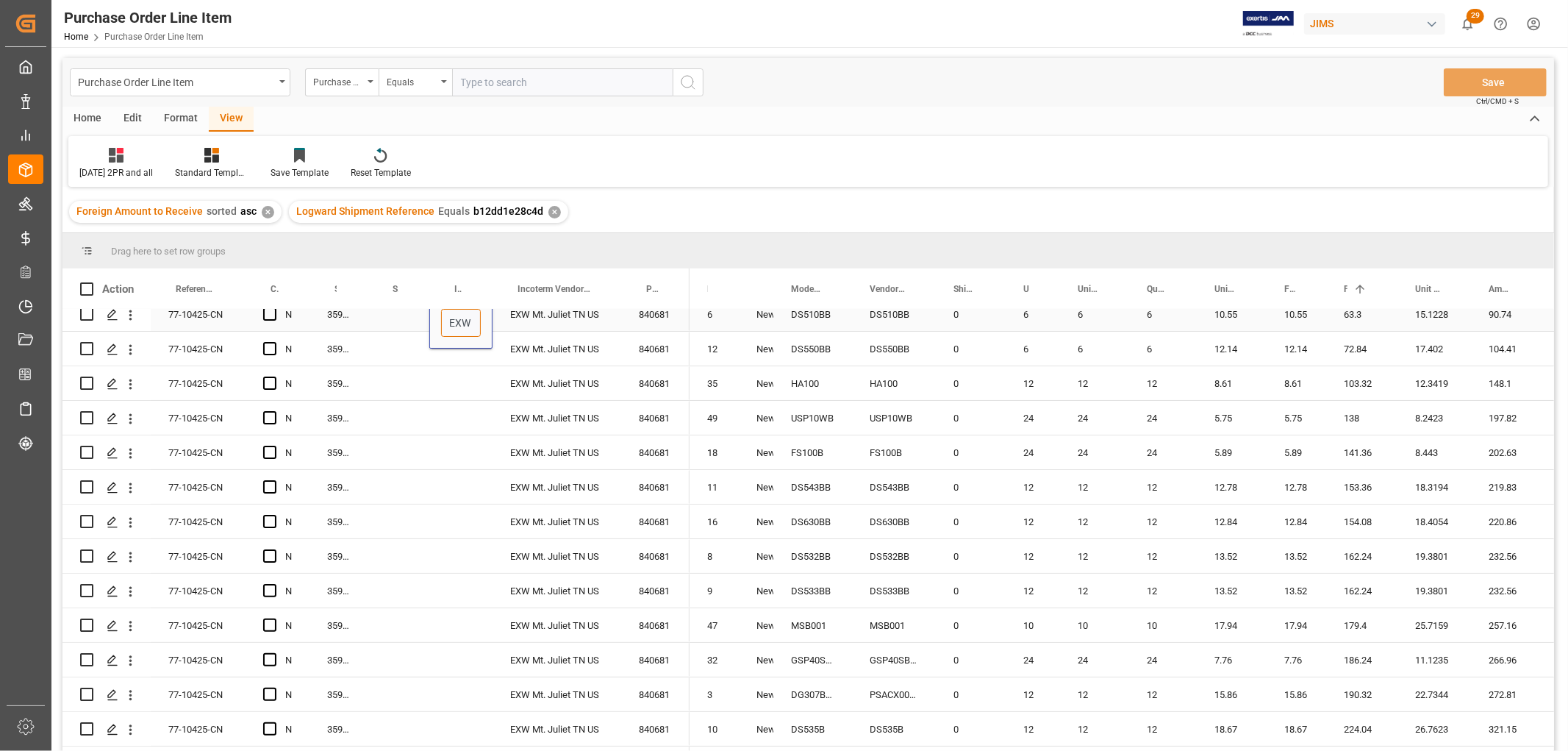
scroll to position [0, 68]
click at [393, 351] on div "Press SPACE to select this row." at bounding box center [398, 348] width 62 height 34
click at [383, 310] on div "Press SPACE to select this row." at bounding box center [398, 314] width 62 height 34
click at [480, 319] on div "EXW Ashland,[GEOGRAPHIC_DATA],[GEOGRAPHIC_DATA]" at bounding box center [460, 314] width 63 height 34
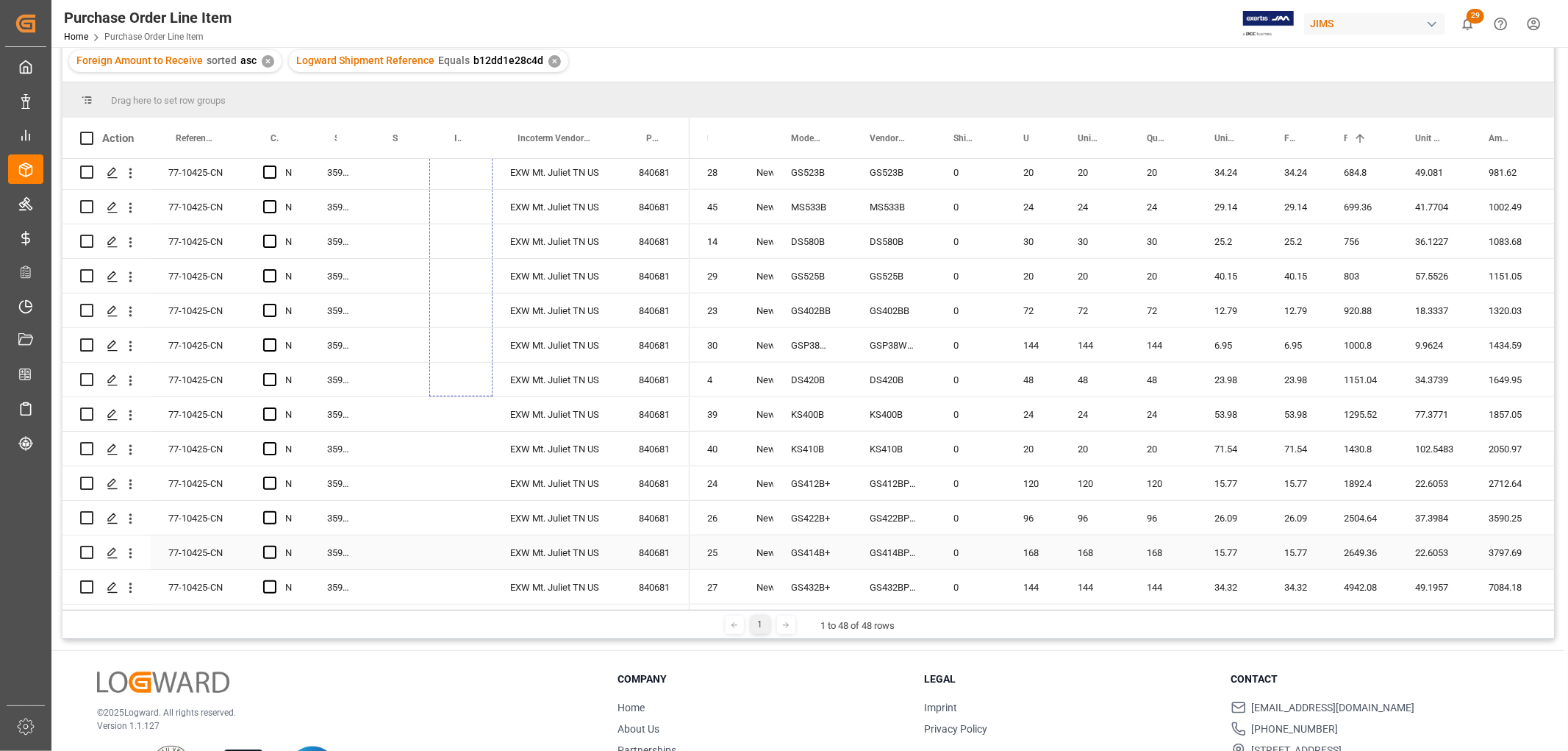
scroll to position [163, 0]
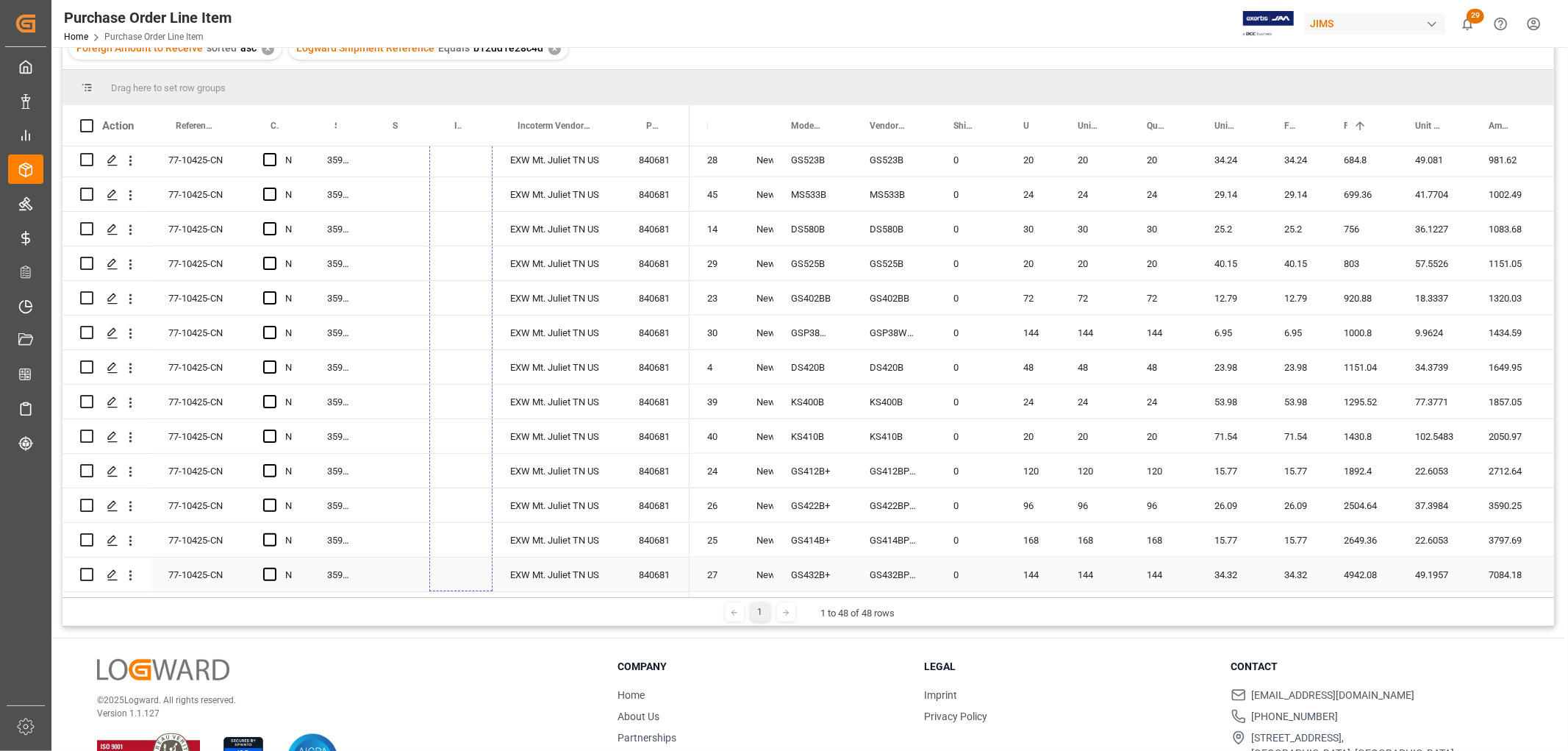
drag, startPoint x: 489, startPoint y: 326, endPoint x: 428, endPoint y: 568, distance: 249.6
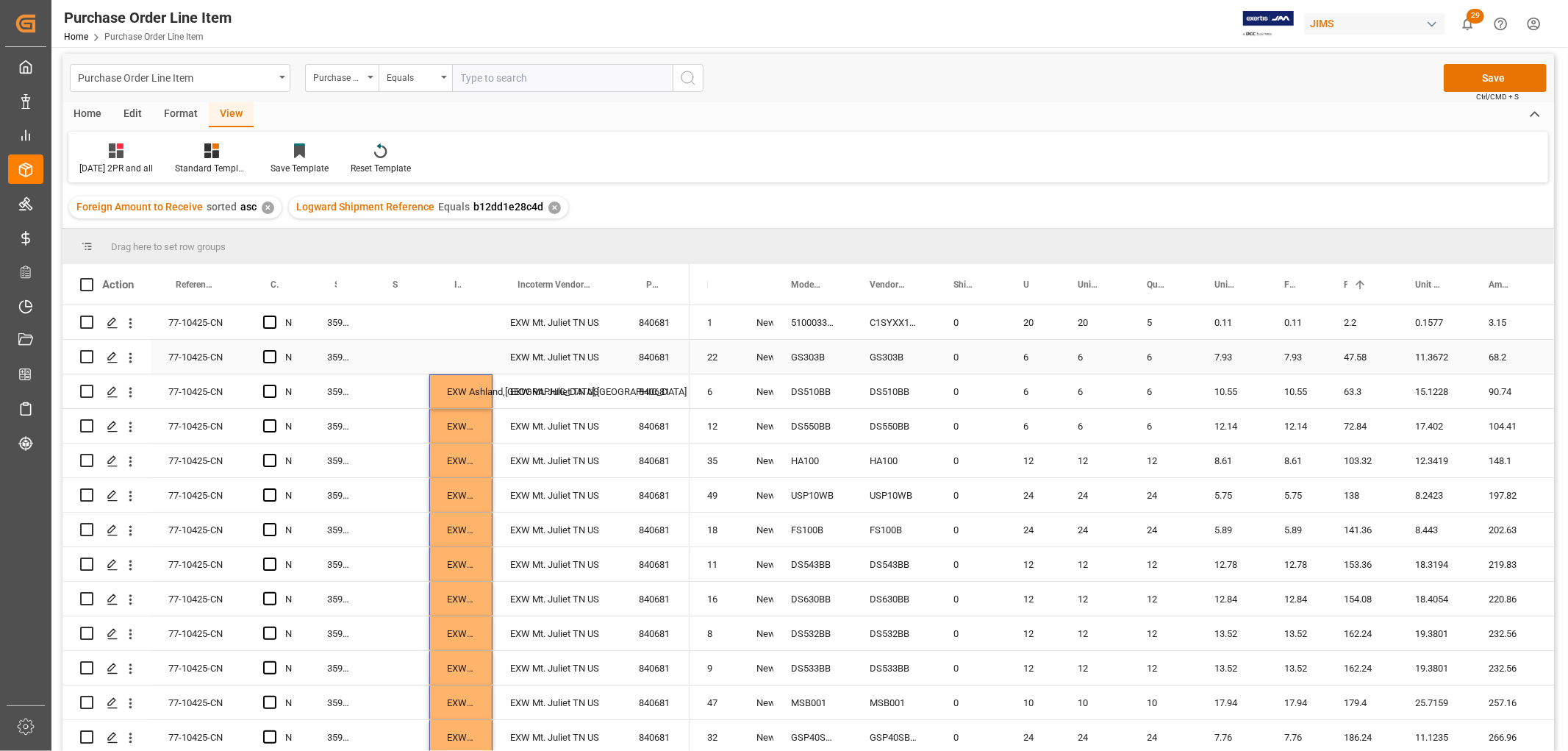
scroll to position [0, 0]
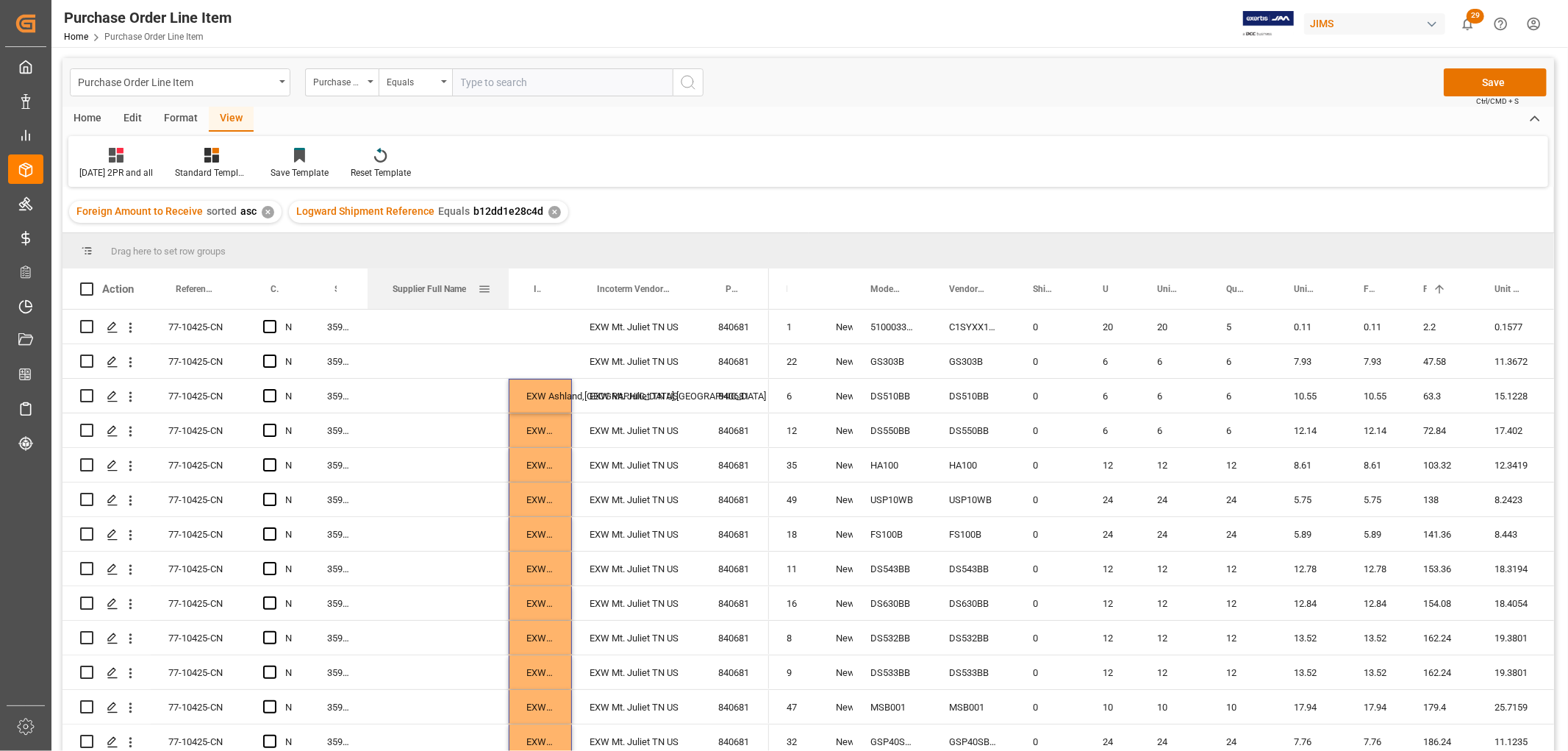
drag, startPoint x: 429, startPoint y: 290, endPoint x: 508, endPoint y: 300, distance: 79.6
click at [508, 300] on div at bounding box center [508, 288] width 6 height 41
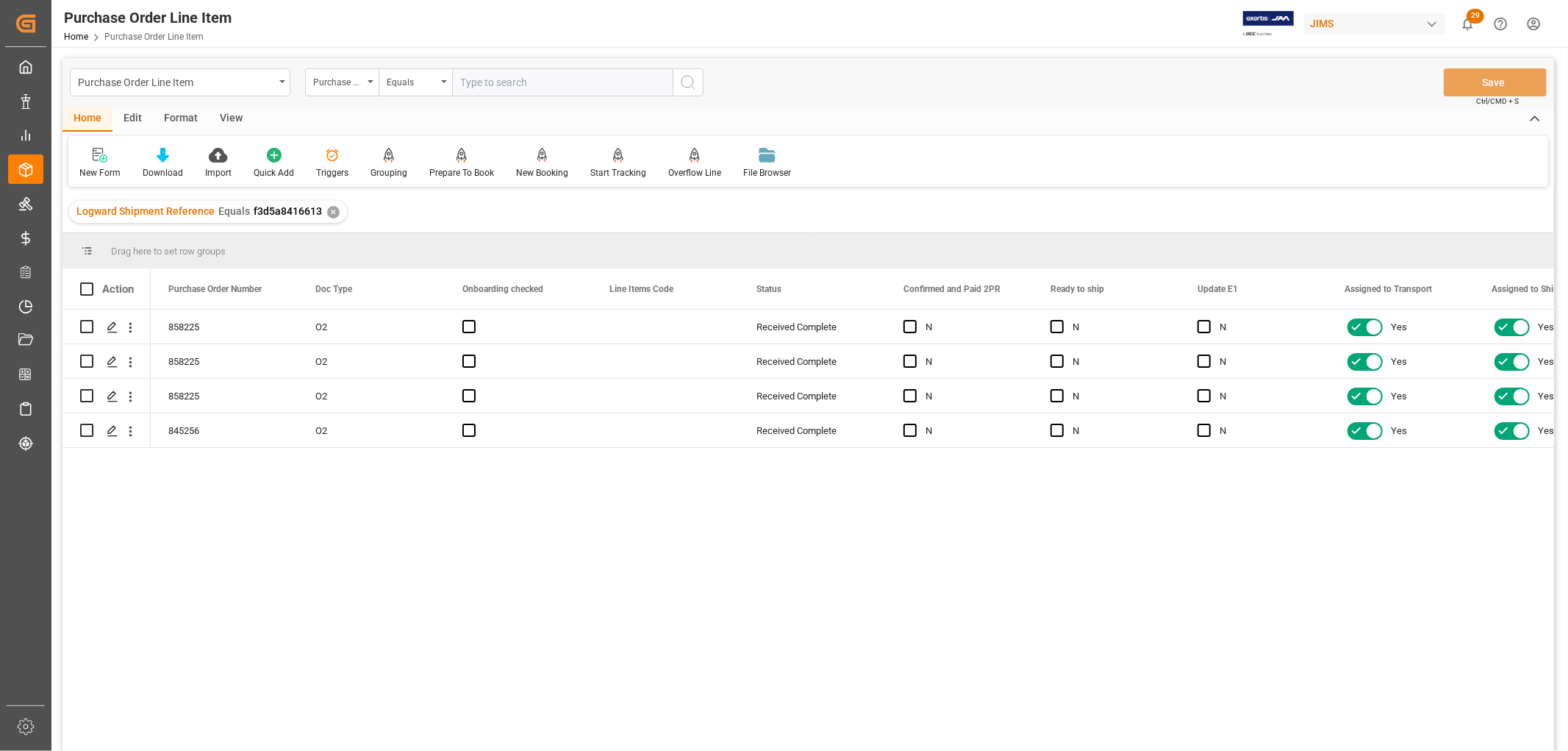
click at [231, 114] on div "View" at bounding box center [231, 118] width 45 height 25
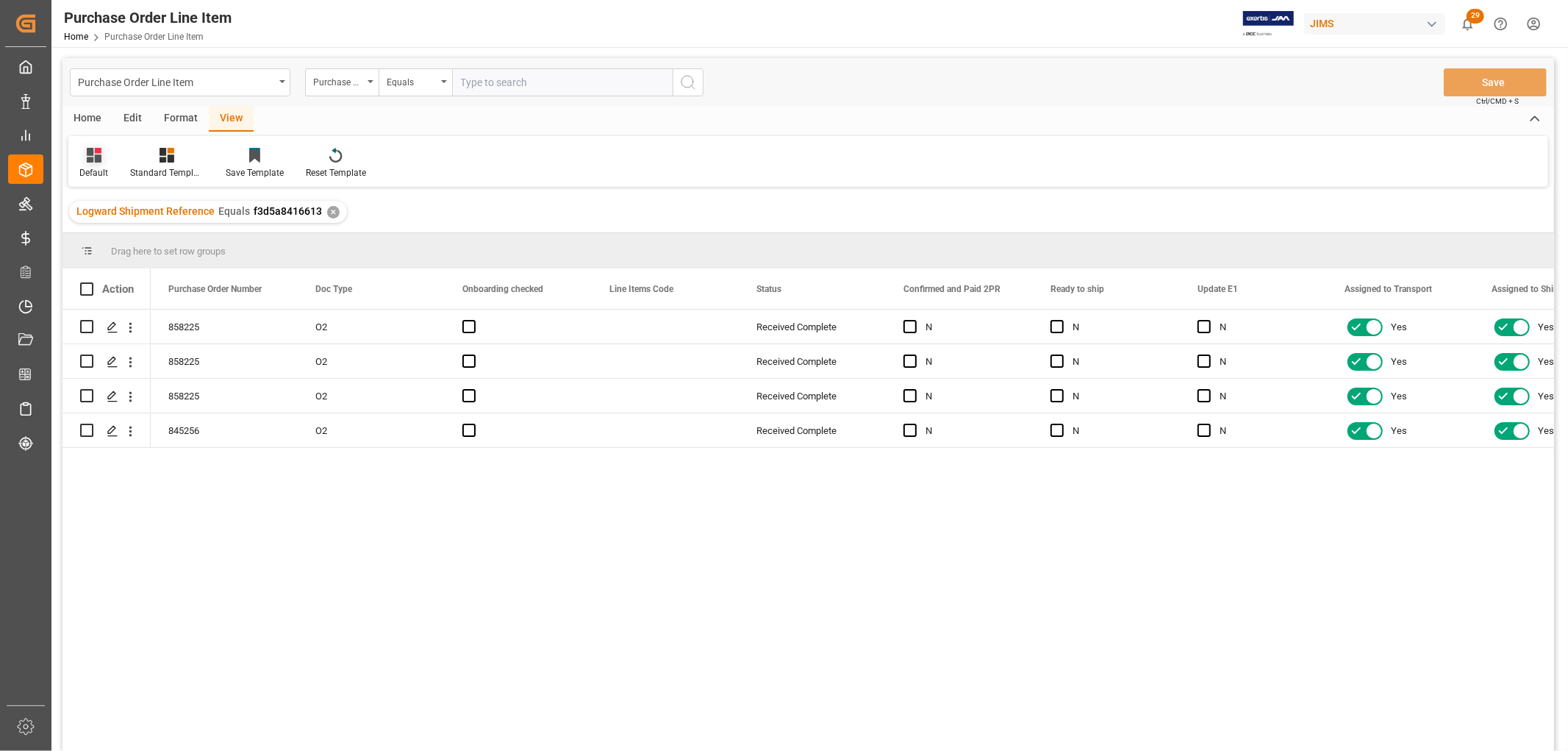
click at [92, 165] on div "Default" at bounding box center [93, 163] width 50 height 32
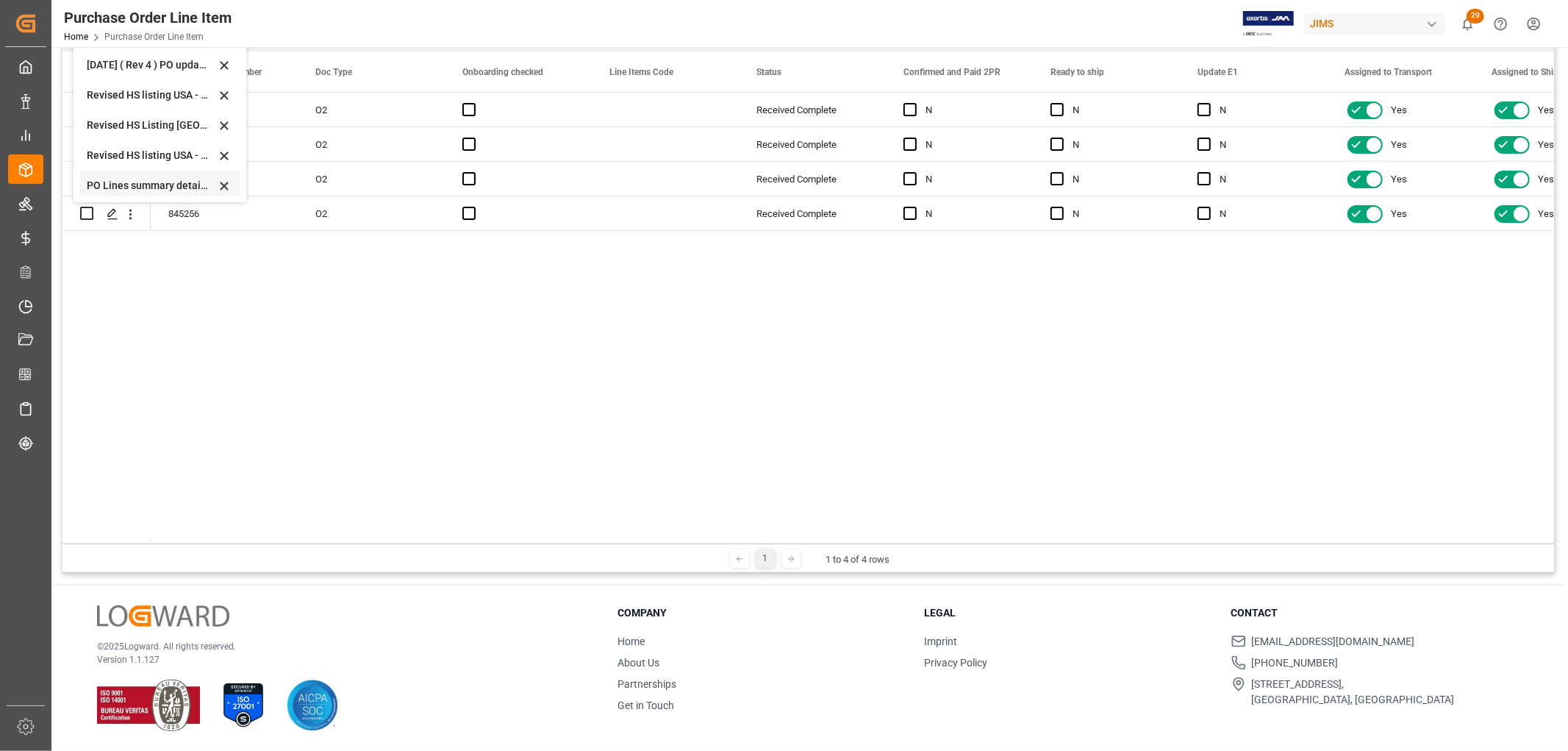
scroll to position [442, 0]
click at [91, 175] on div "[DATE] 2PR and all" at bounding box center [150, 182] width 129 height 15
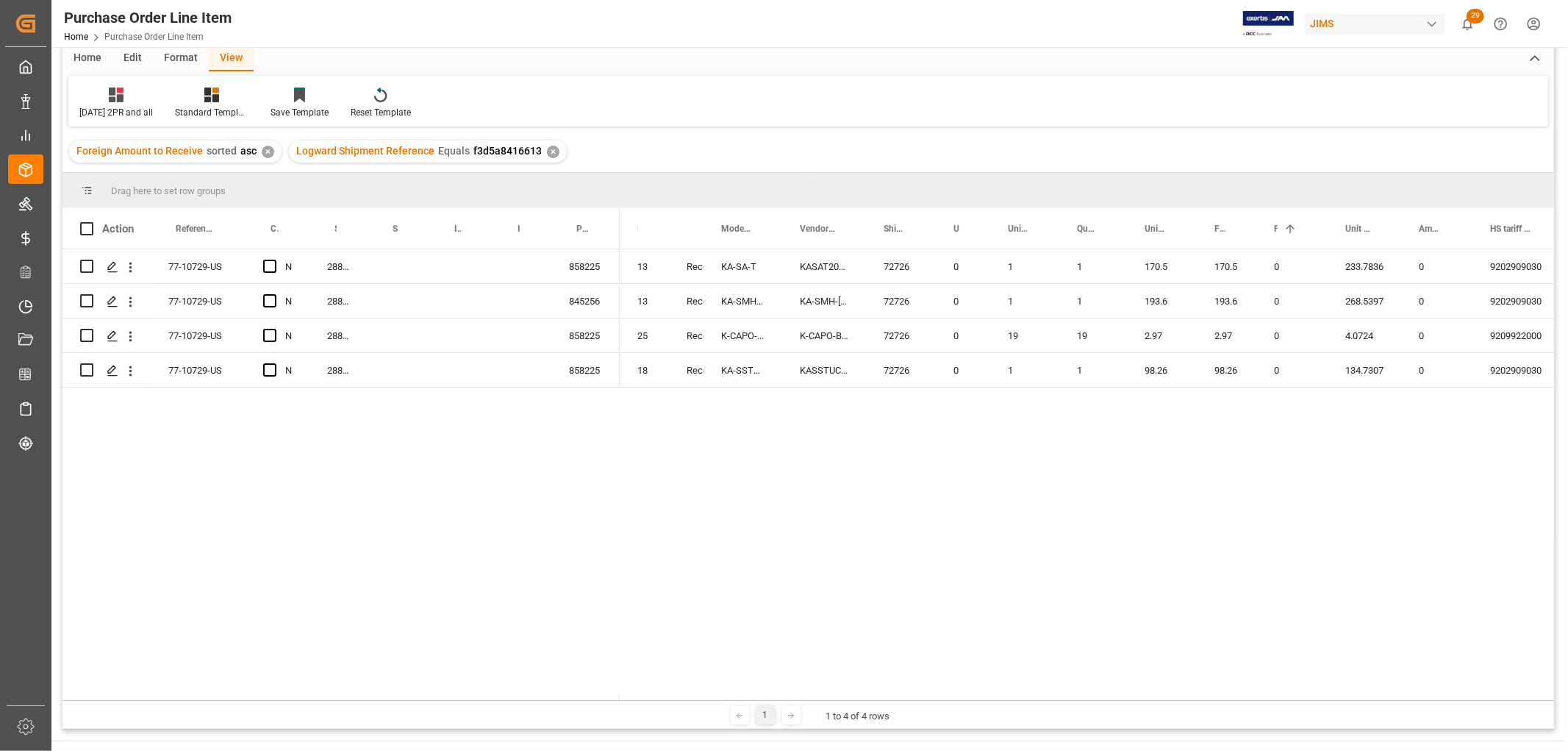
scroll to position [54, 0]
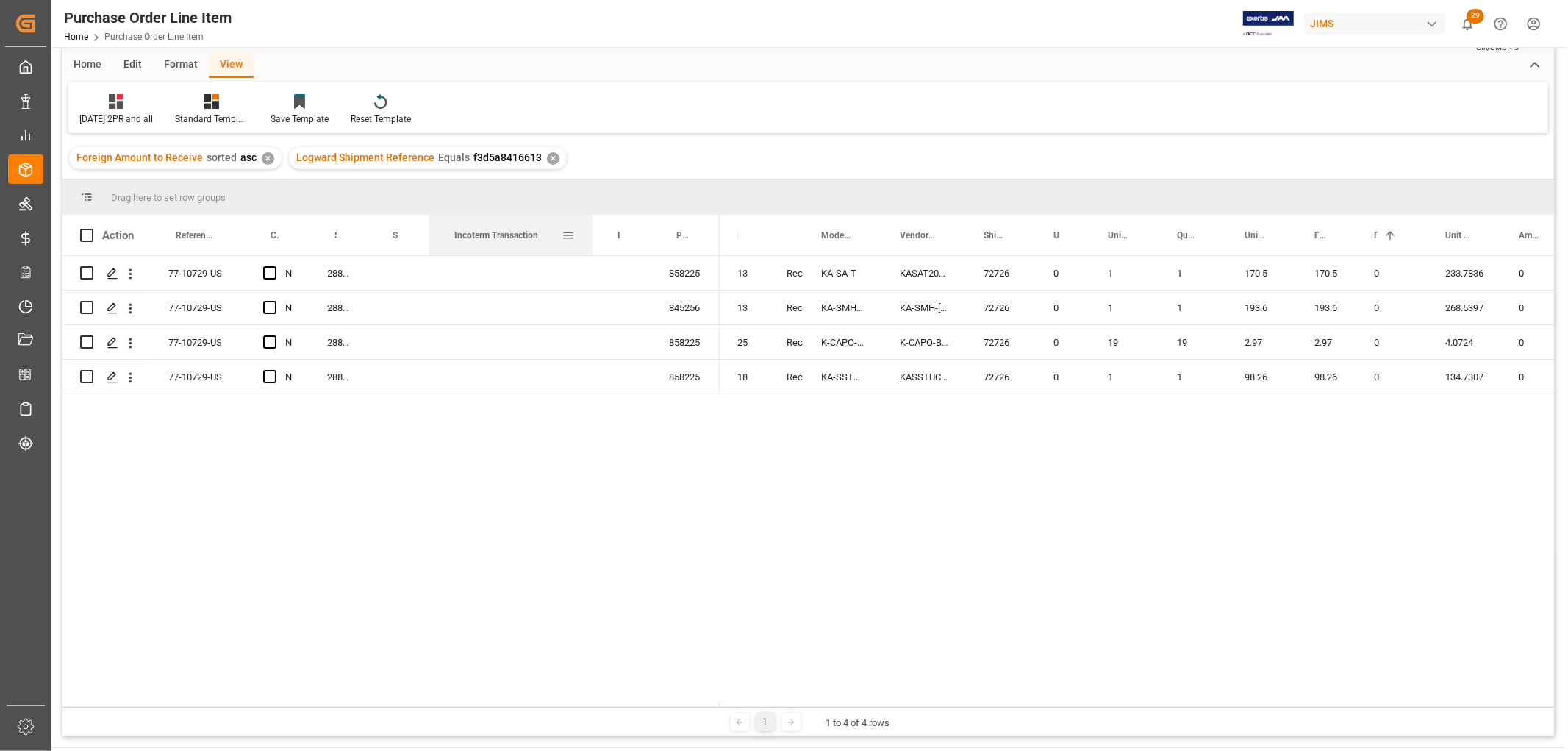
drag, startPoint x: 491, startPoint y: 231, endPoint x: 591, endPoint y: 250, distance: 101.8
click at [591, 250] on div at bounding box center [592, 235] width 6 height 41
click at [454, 267] on div "Press SPACE to select this row." at bounding box center [511, 273] width 163 height 34
click at [464, 275] on input "Press SPACE to select this row." at bounding box center [511, 281] width 140 height 28
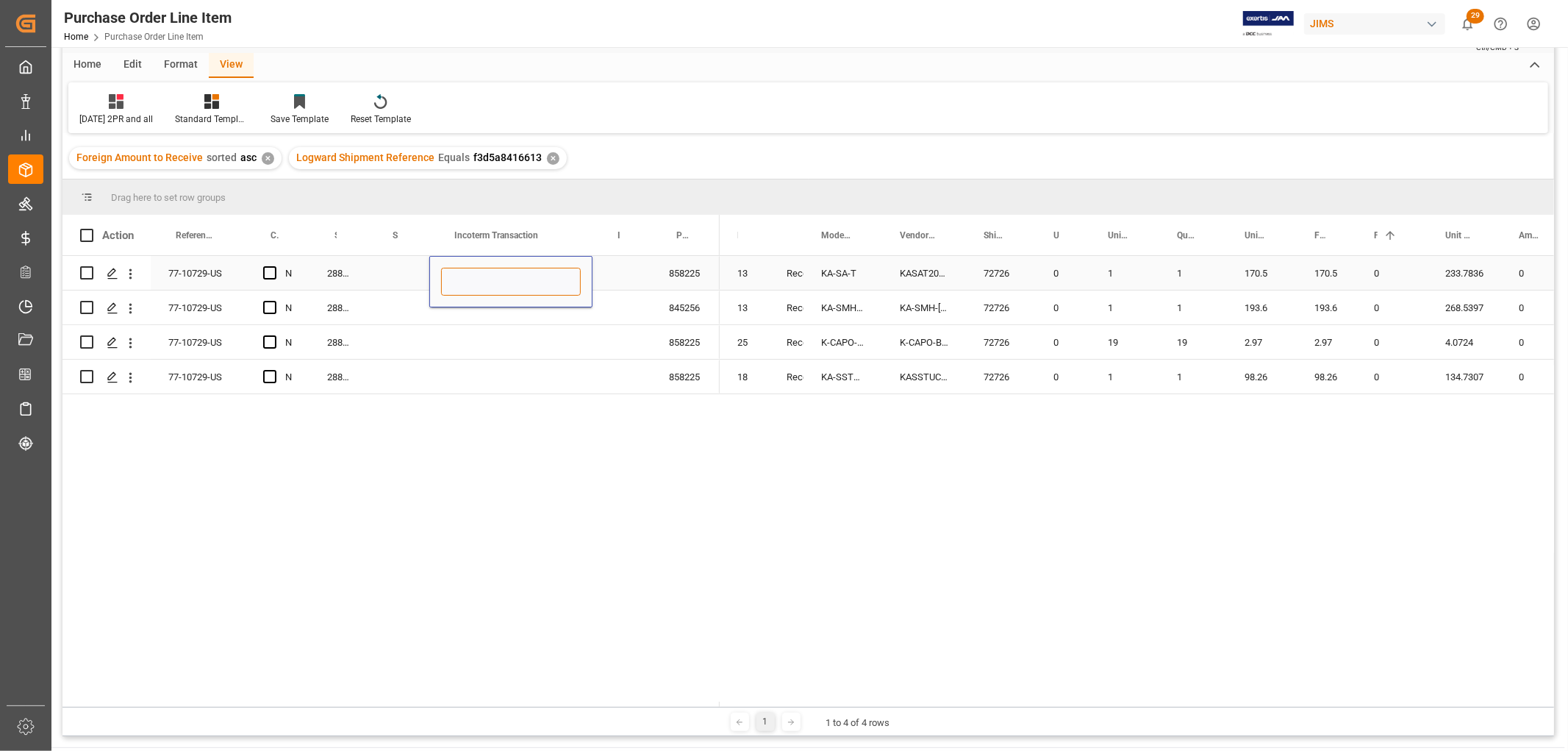
paste input "EXW Ashland,[GEOGRAPHIC_DATA],[GEOGRAPHIC_DATA]"
type input "EXW Ashland,[GEOGRAPHIC_DATA],[GEOGRAPHIC_DATA]"
click at [356, 267] on div "288564/AM1" at bounding box center [339, 273] width 58 height 34
click at [543, 275] on div "EXW Ashland,[GEOGRAPHIC_DATA],[GEOGRAPHIC_DATA]" at bounding box center [511, 273] width 163 height 34
drag, startPoint x: 588, startPoint y: 287, endPoint x: 592, endPoint y: 371, distance: 84.1
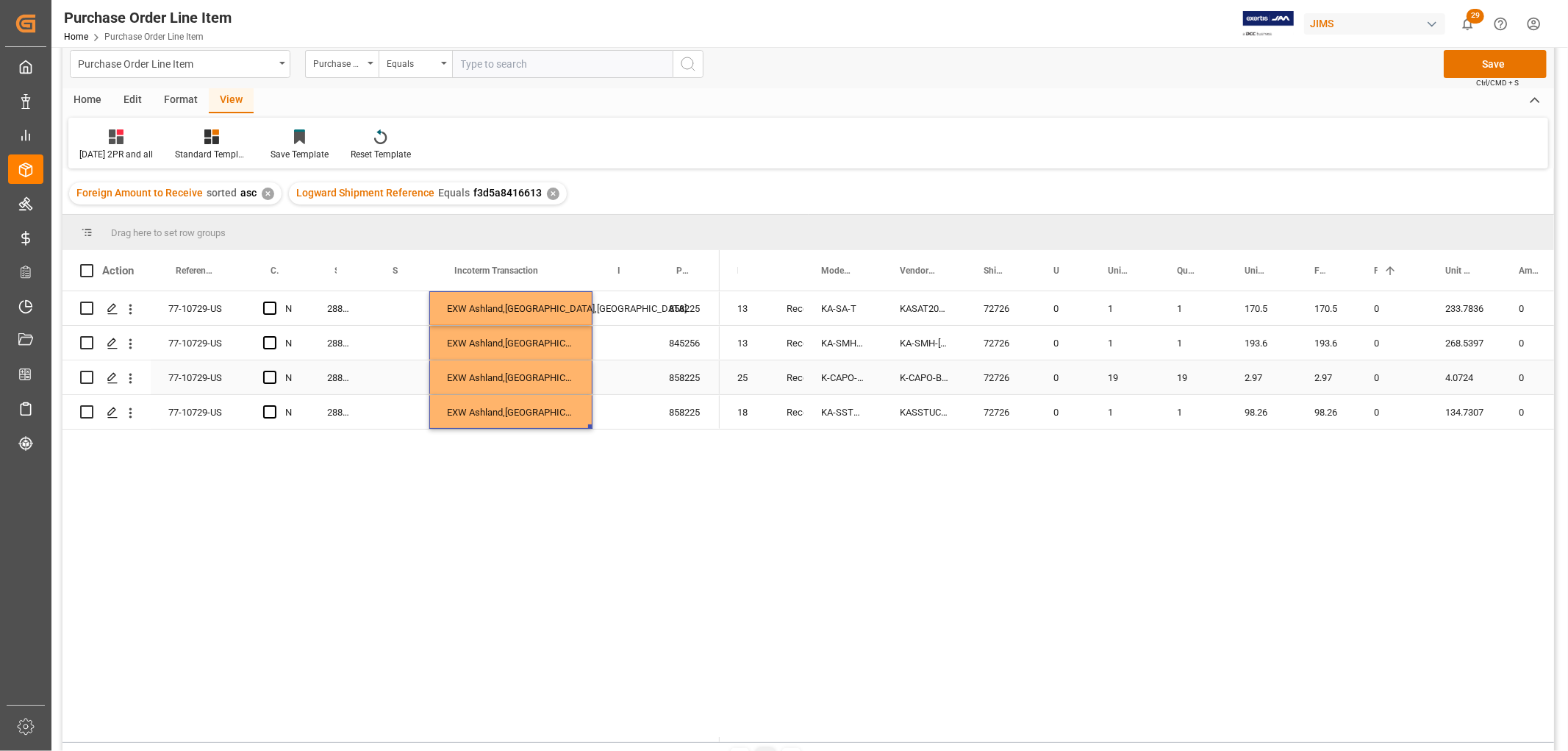
scroll to position [0, 0]
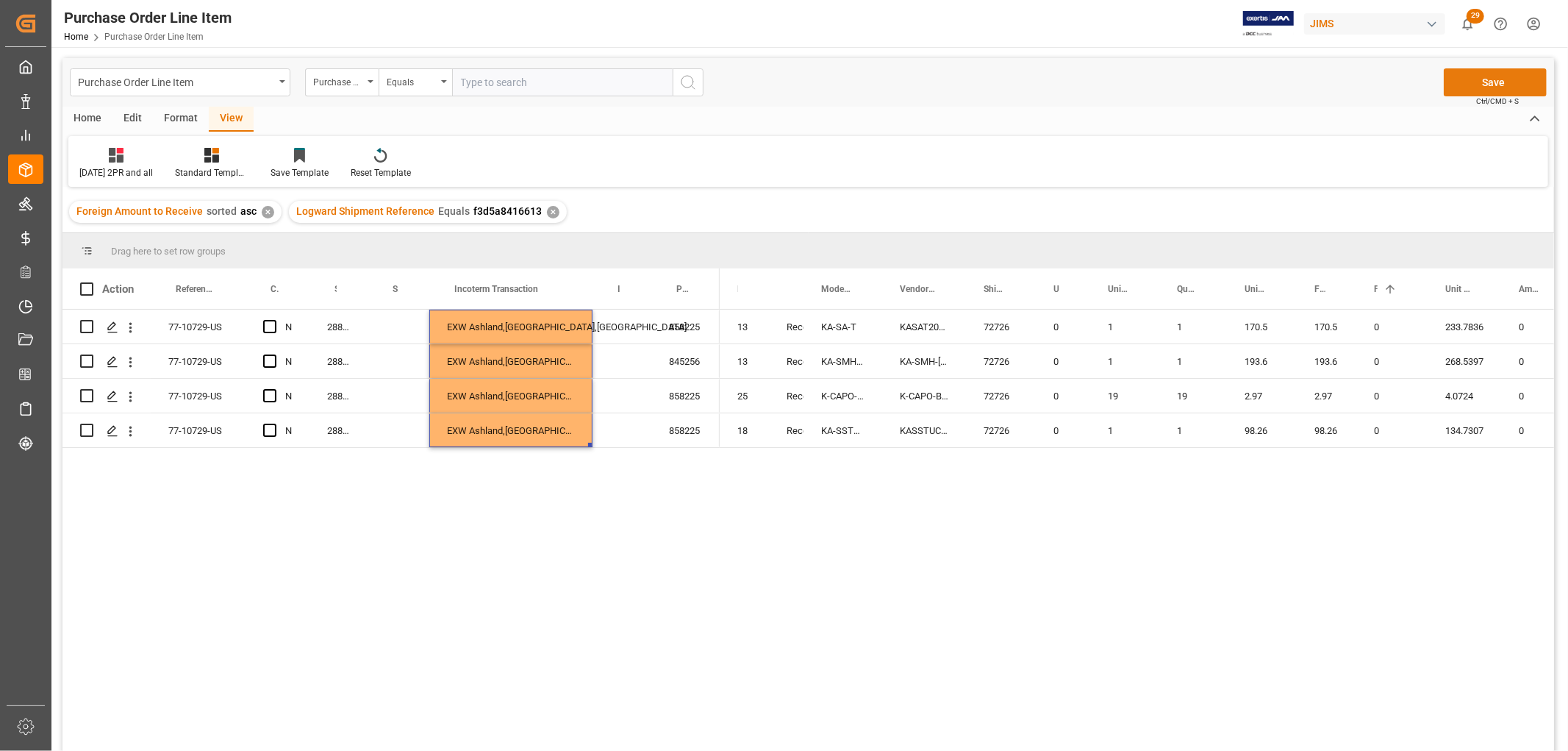
click at [1494, 79] on button "Save" at bounding box center [1495, 82] width 103 height 28
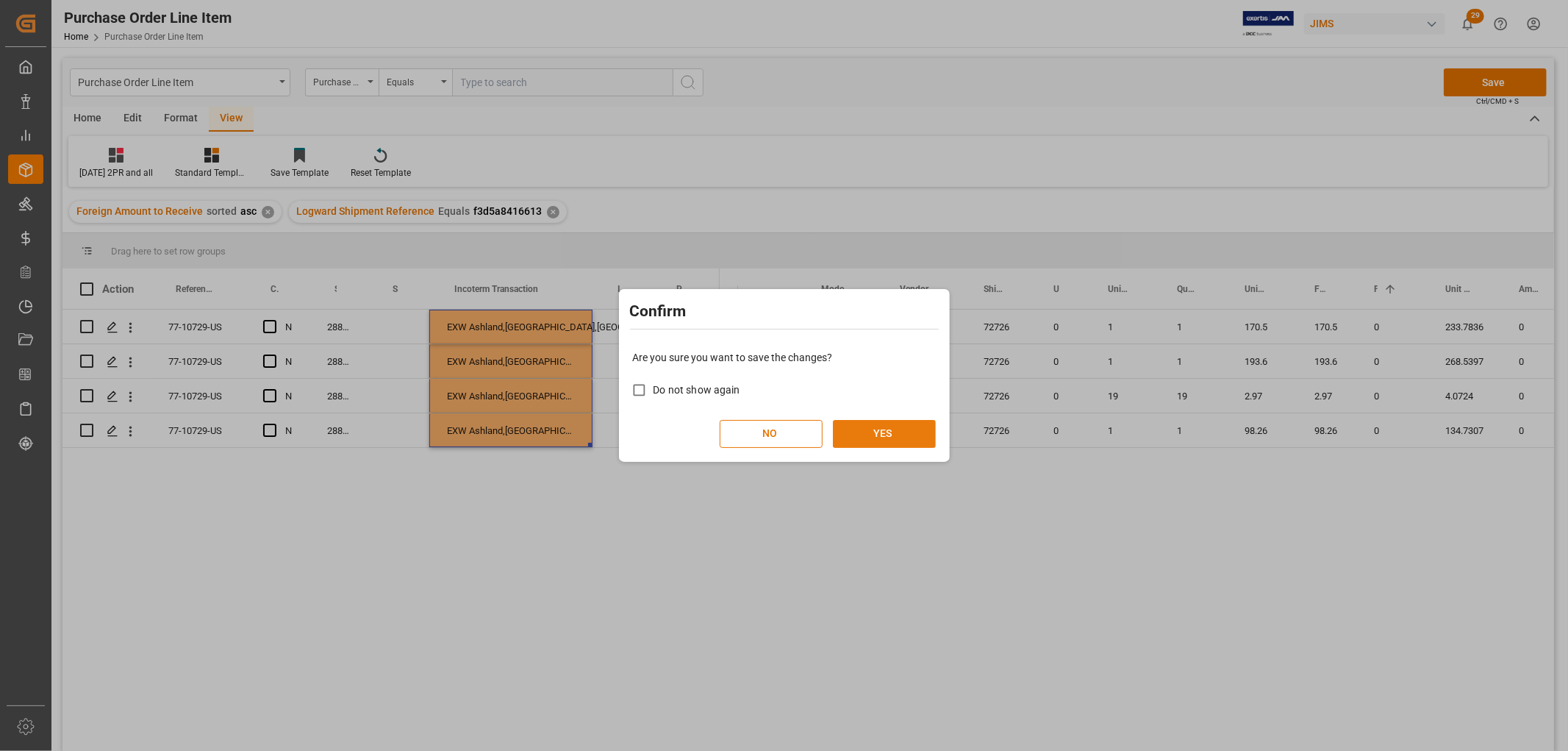
click at [872, 440] on button "YES" at bounding box center [884, 433] width 103 height 28
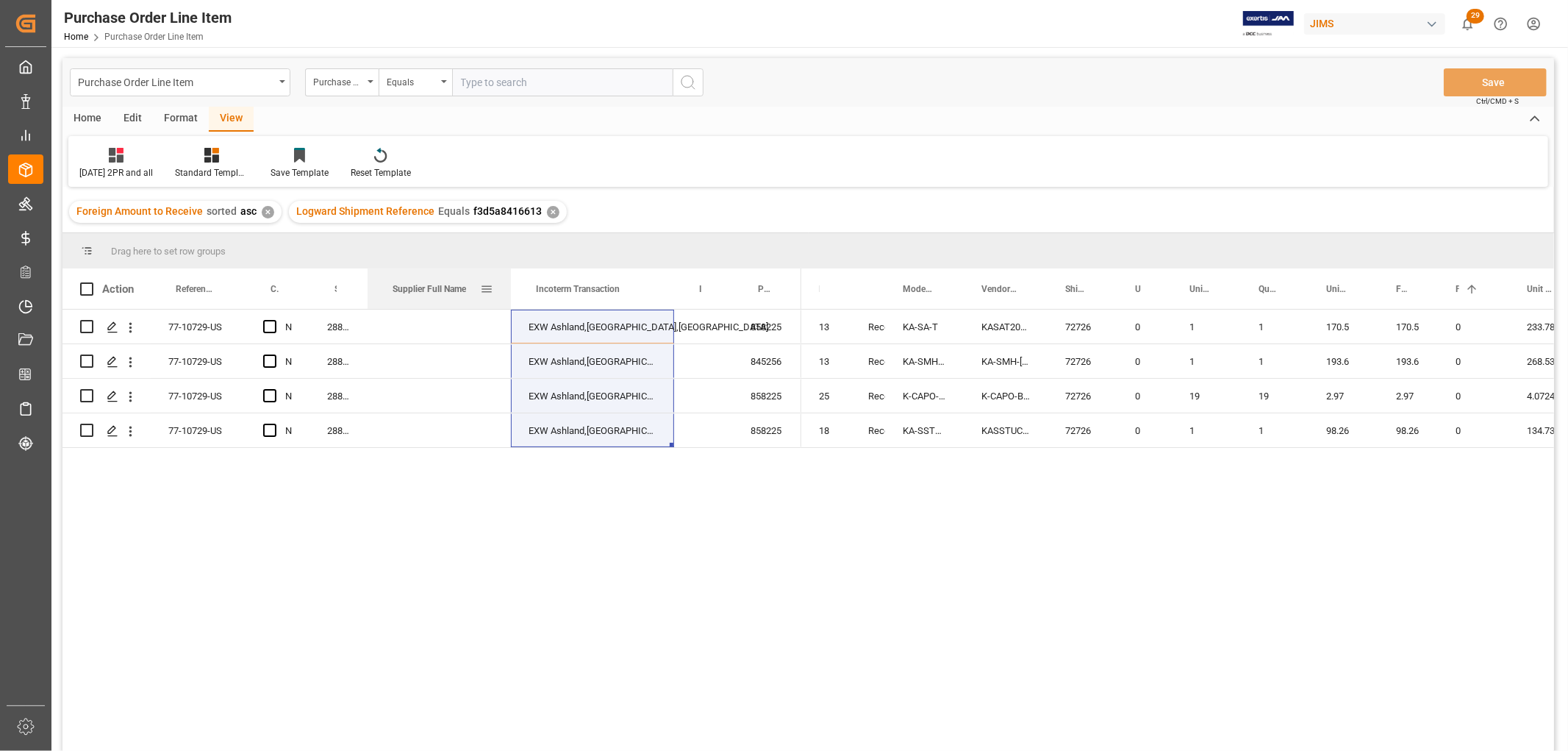
drag, startPoint x: 427, startPoint y: 283, endPoint x: 509, endPoint y: 300, distance: 83.7
click at [509, 300] on div at bounding box center [511, 288] width 6 height 41
click at [436, 355] on div "Press SPACE to select this row." at bounding box center [439, 361] width 143 height 34
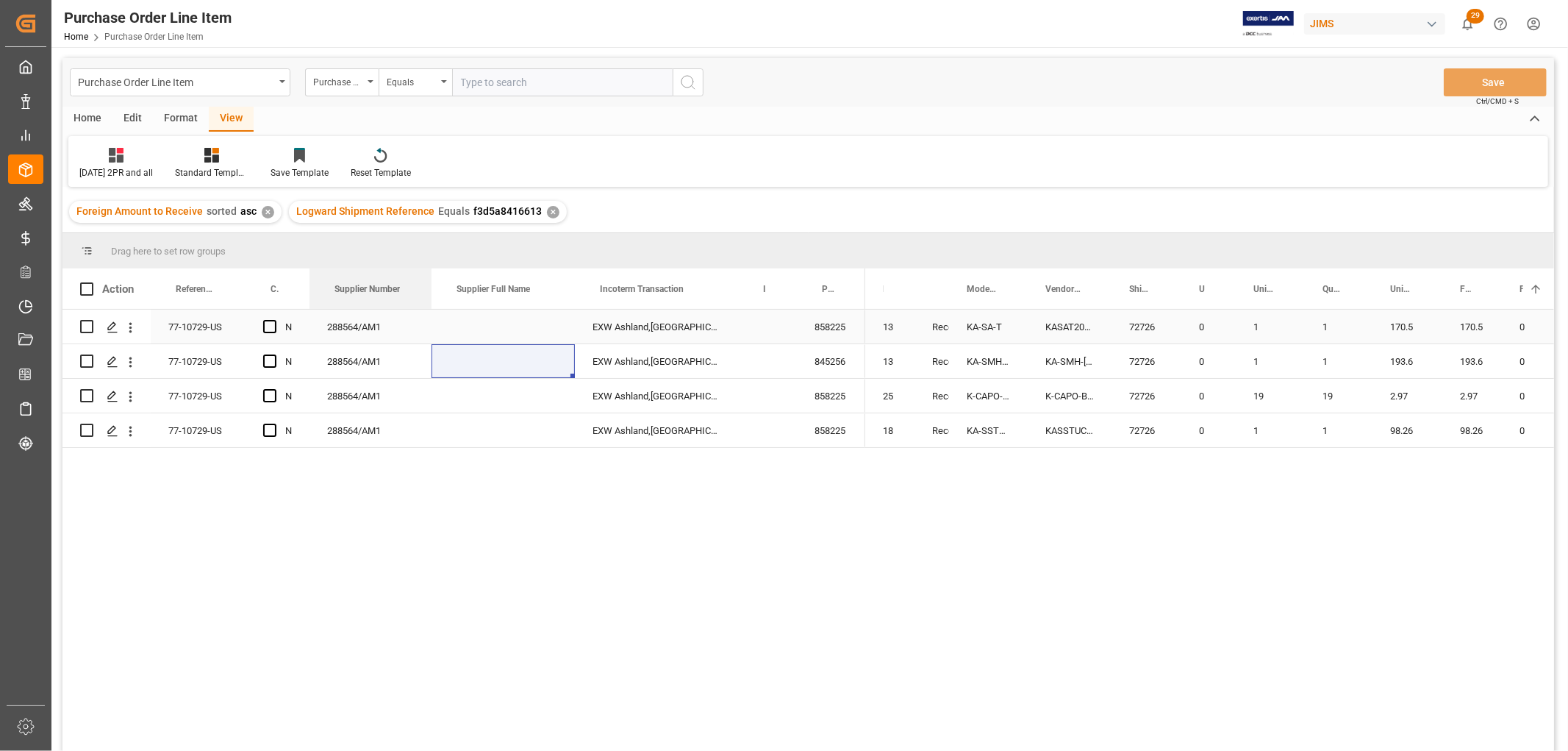
drag, startPoint x: 366, startPoint y: 285, endPoint x: 429, endPoint y: 320, distance: 72.1
click at [429, 320] on div "Action Reference 2 Vendor Confirmed and Paid 2PR Supplier Number 1 N" at bounding box center [808, 514] width 1492 height 492
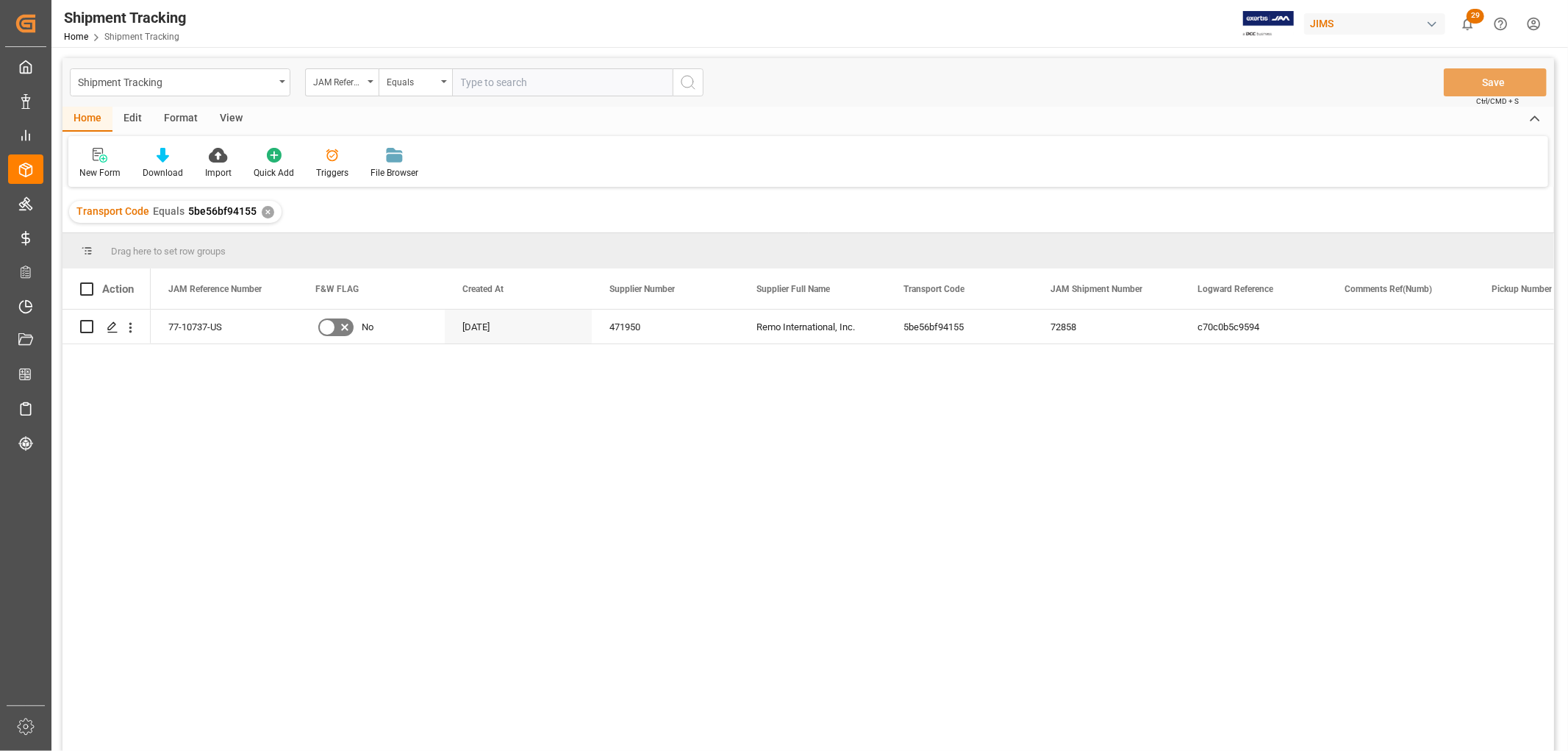
click at [231, 119] on div "View" at bounding box center [231, 118] width 45 height 25
click at [94, 169] on div "Default" at bounding box center [94, 173] width 29 height 14
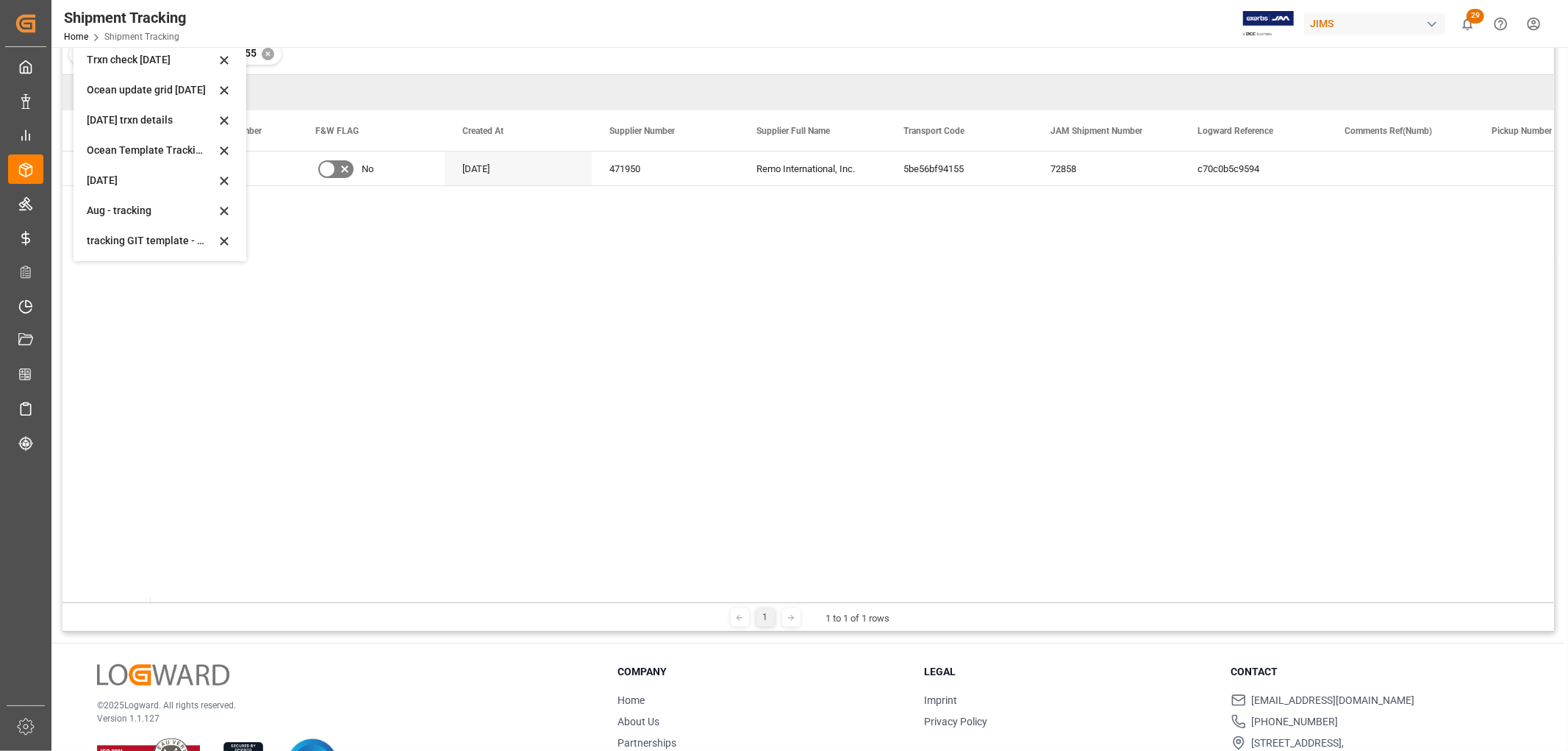
scroll to position [163, 0]
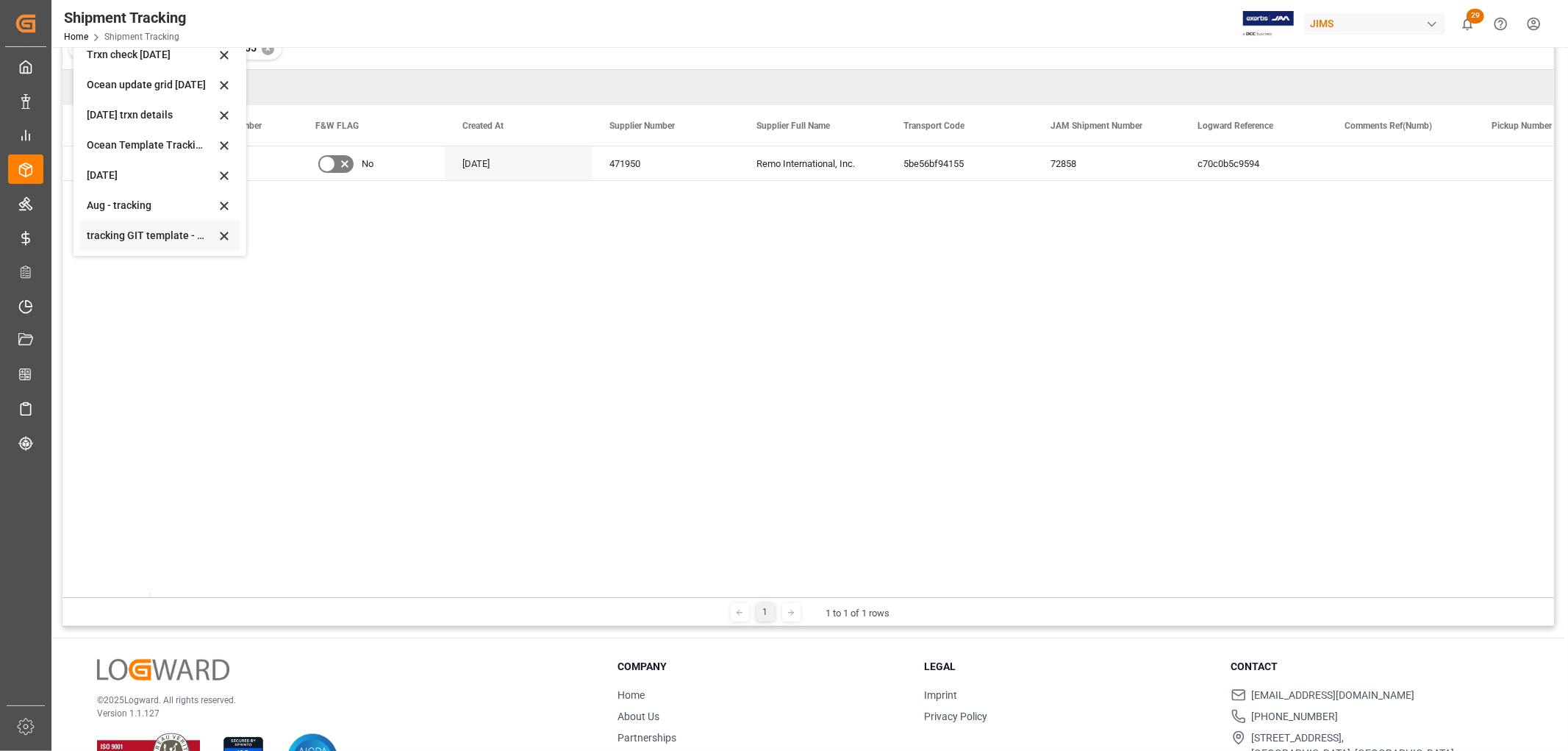
click at [105, 233] on div "tracking GIT template - Rev" at bounding box center [150, 235] width 129 height 15
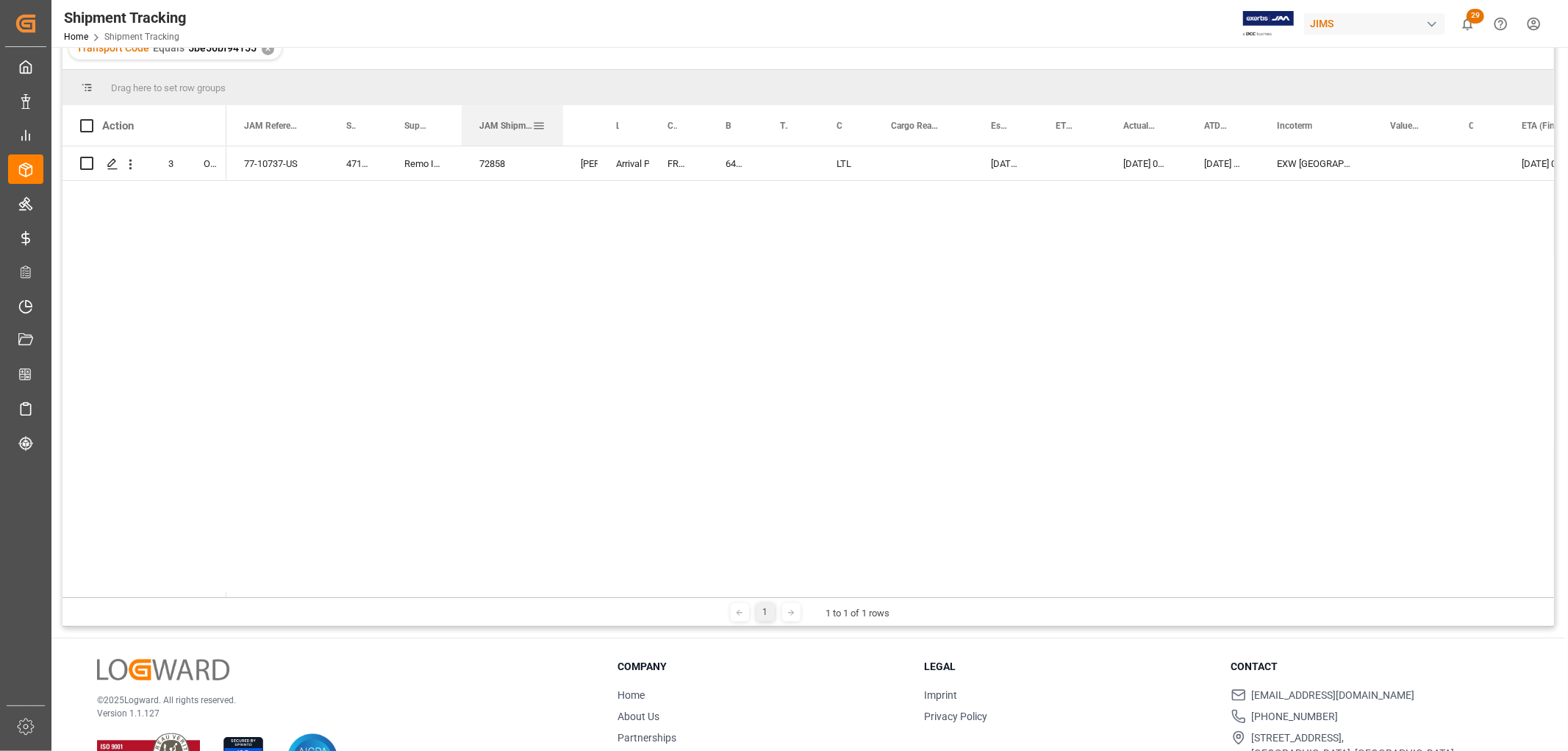
drag, startPoint x: 519, startPoint y: 118, endPoint x: 562, endPoint y: 132, distance: 45.2
click at [562, 132] on div at bounding box center [563, 125] width 6 height 41
click at [111, 164] on polygon "Press SPACE to select this row." at bounding box center [111, 162] width 7 height 7
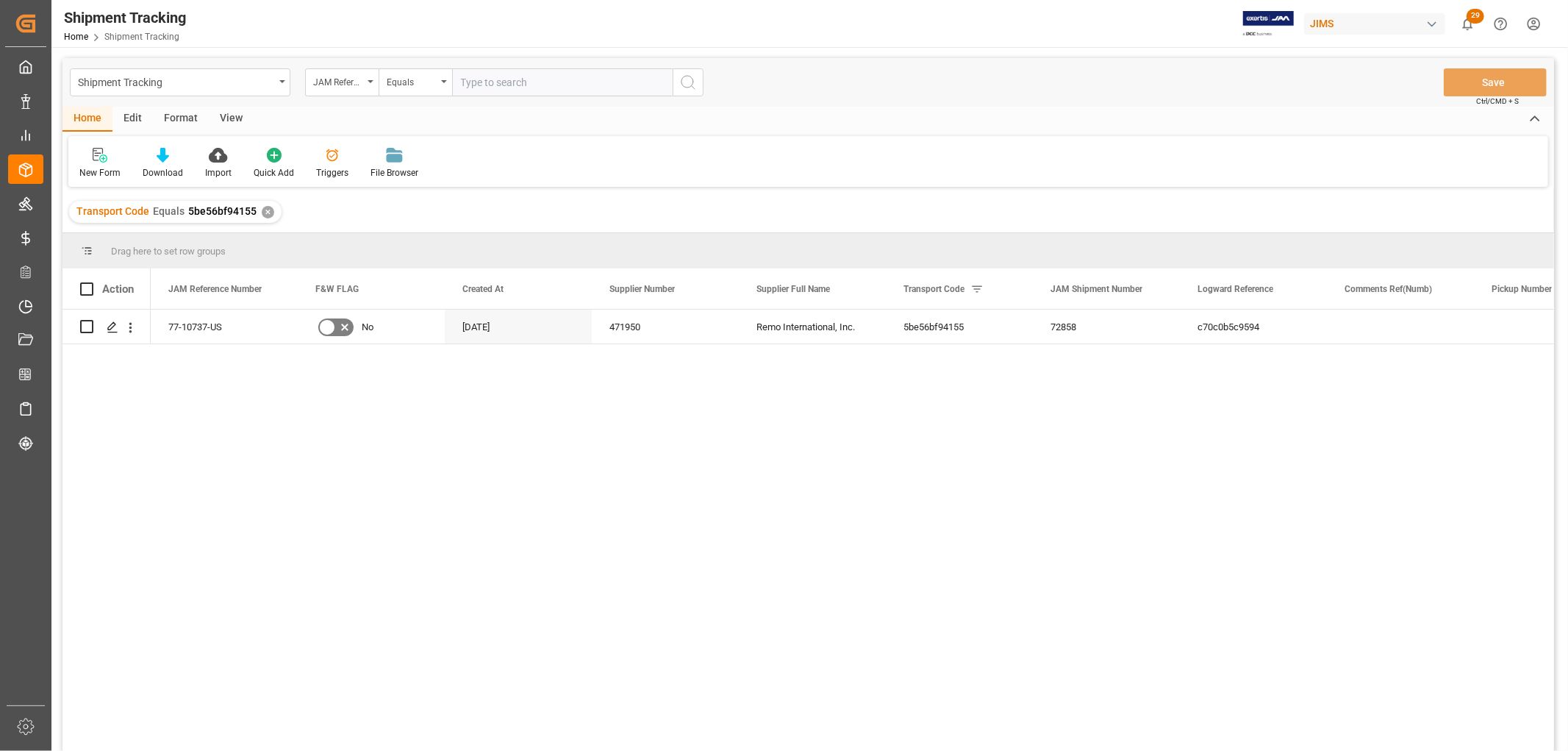
click at [232, 110] on div "View" at bounding box center [231, 118] width 45 height 25
click at [77, 159] on div "Default" at bounding box center [93, 163] width 50 height 32
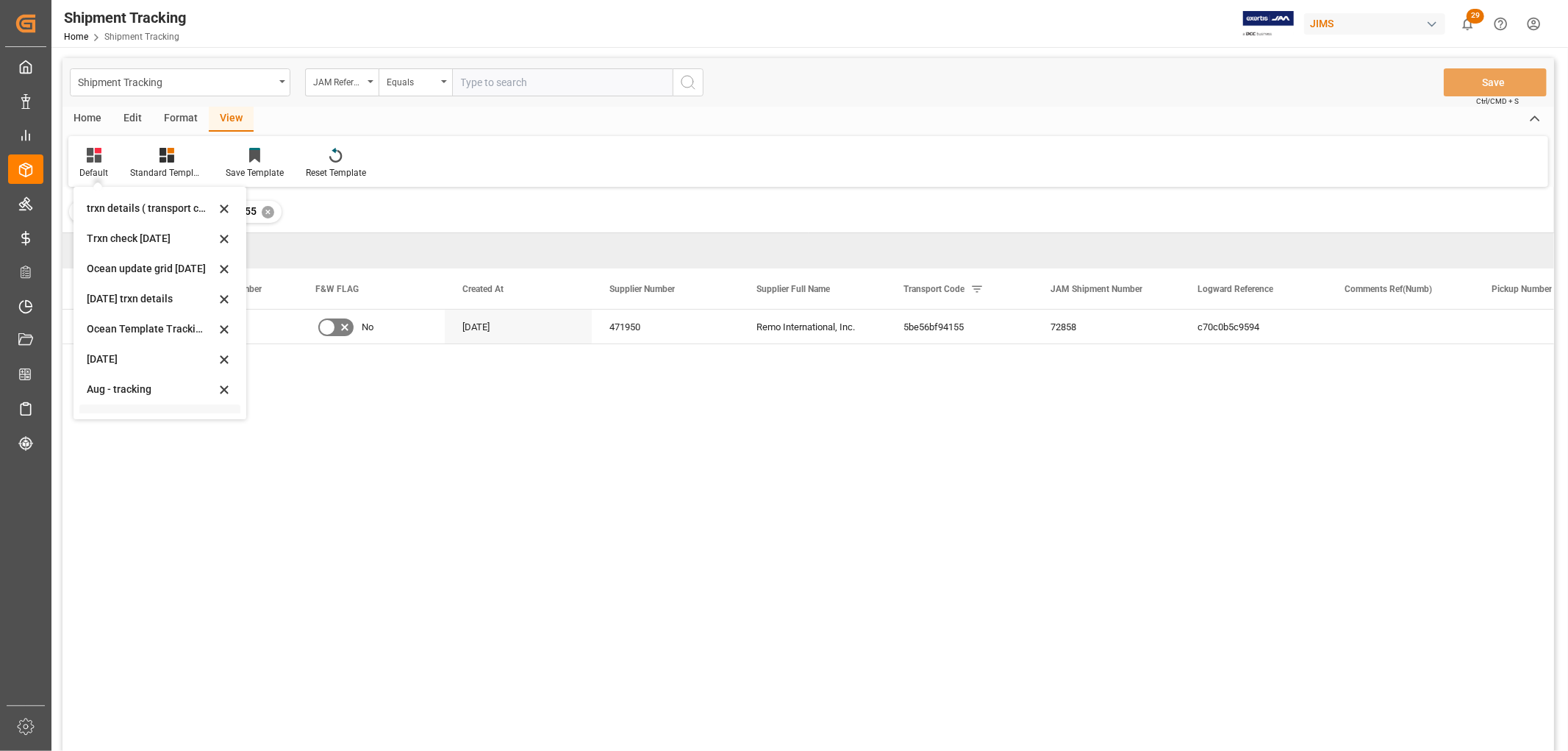
scroll to position [231, 0]
click at [121, 395] on div "tracking GIT template - Rev" at bounding box center [150, 399] width 129 height 15
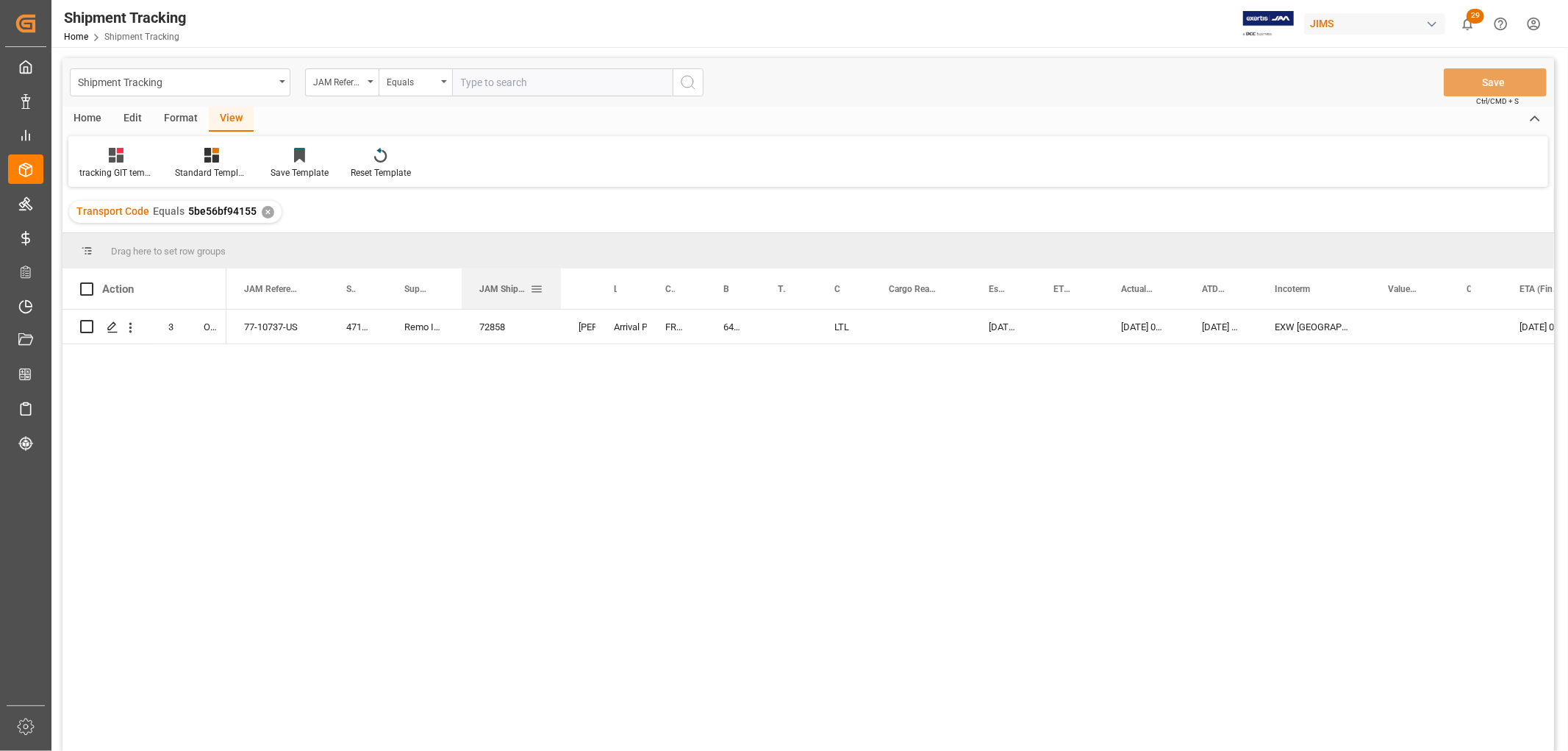
drag, startPoint x: 519, startPoint y: 277, endPoint x: 559, endPoint y: 287, distance: 41.2
click at [559, 287] on div at bounding box center [560, 288] width 6 height 41
click at [311, 393] on div "77-10737-US 471950 Remo International, Inc. 72858 Arrival Port of Entry Manthan…" at bounding box center [890, 535] width 1328 height 451
click at [504, 329] on div "72858" at bounding box center [511, 327] width 99 height 34
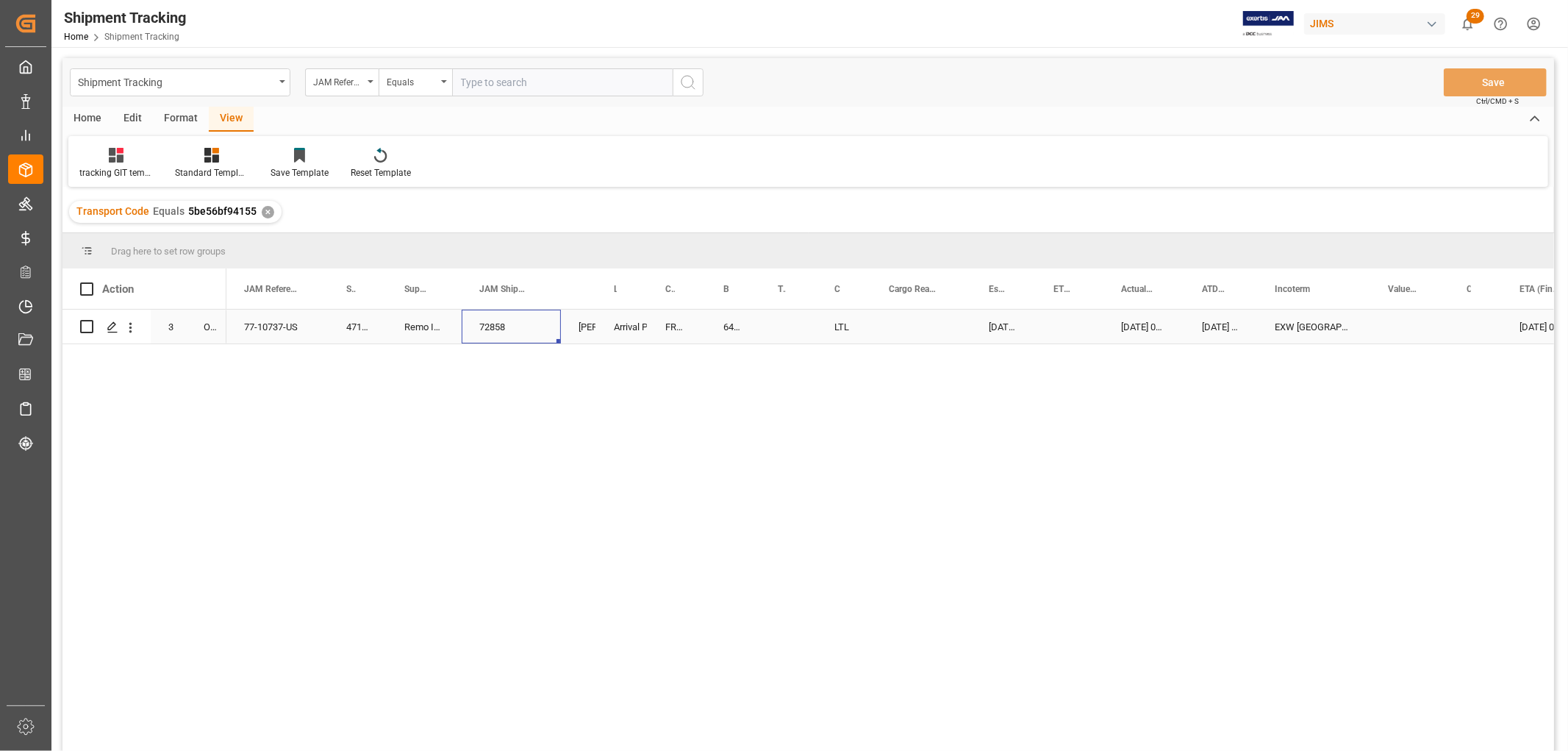
click at [504, 329] on div "72858" at bounding box center [511, 327] width 99 height 34
click at [519, 339] on input "72858" at bounding box center [511, 335] width 76 height 28
click at [115, 327] on icon "Press SPACE to select this row." at bounding box center [112, 327] width 12 height 12
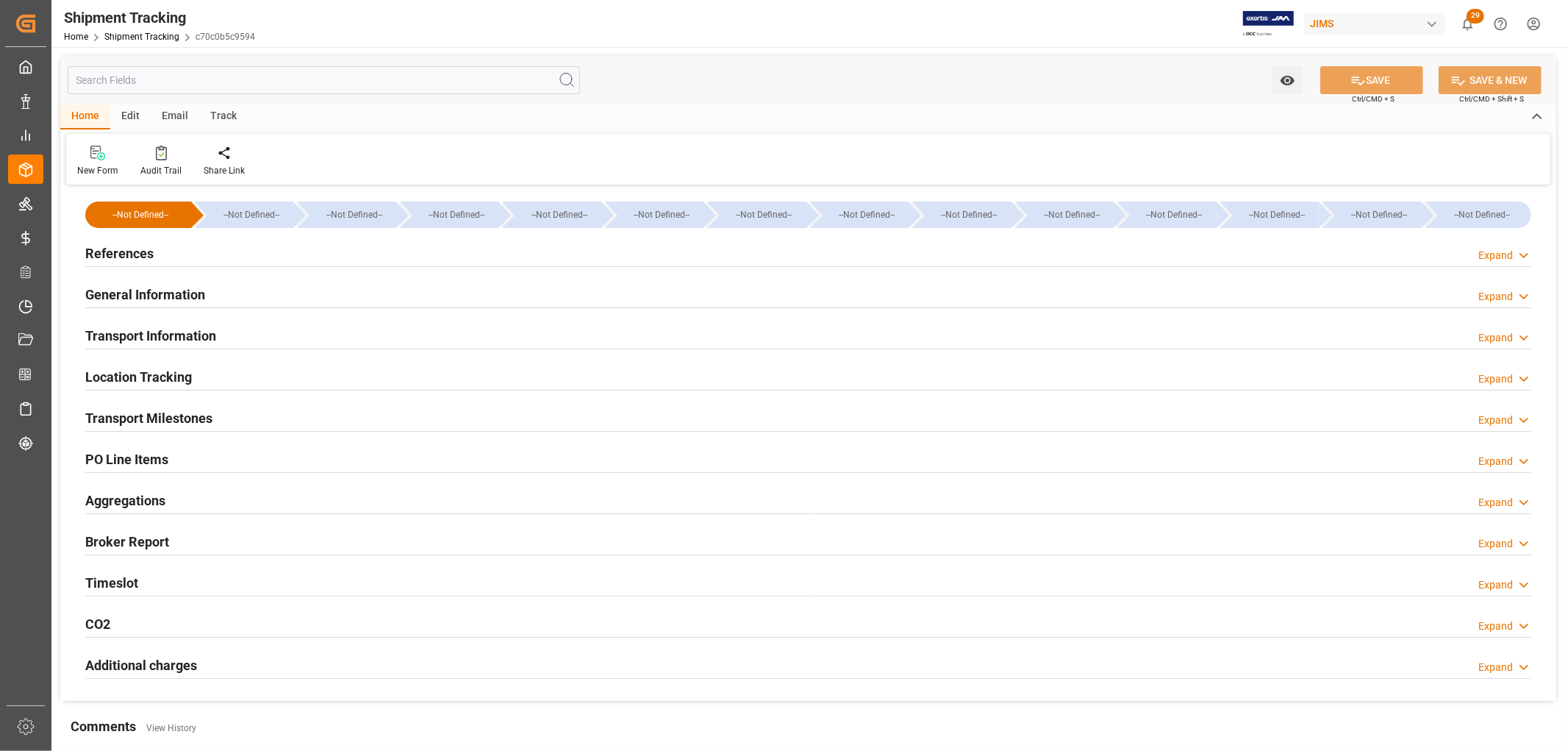
scroll to position [82, 0]
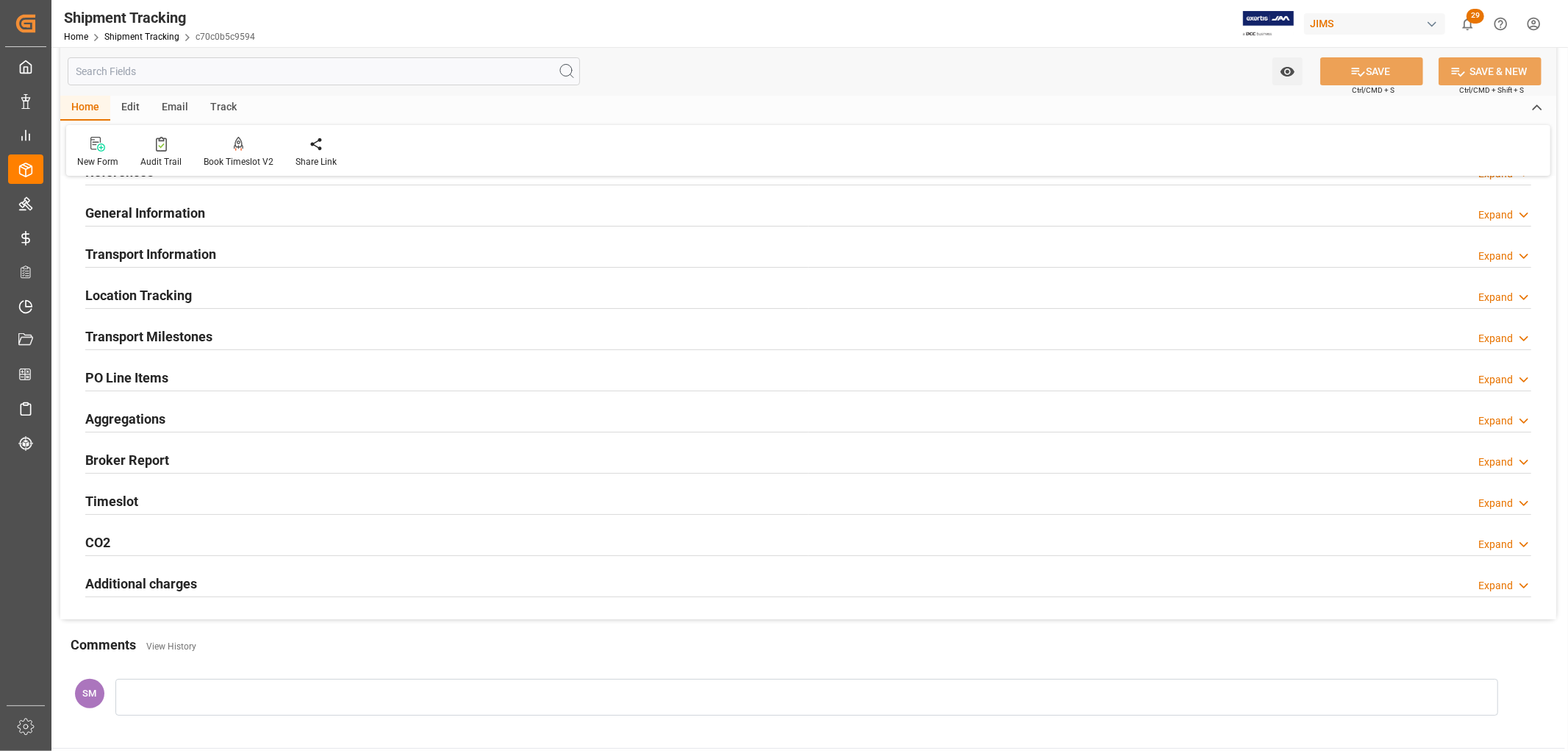
click at [123, 253] on h2 "Transport Information" at bounding box center [151, 254] width 131 height 20
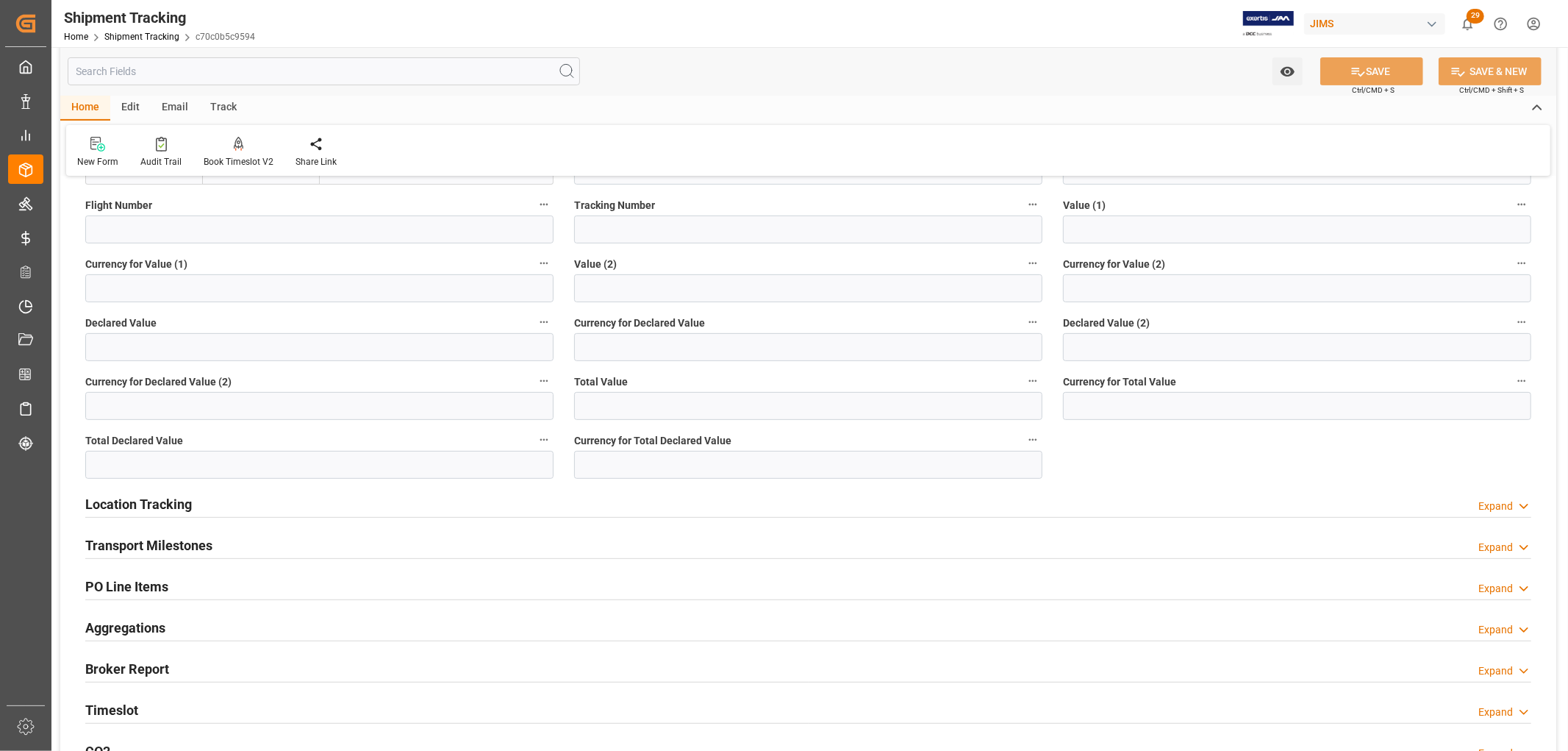
scroll to position [408, 0]
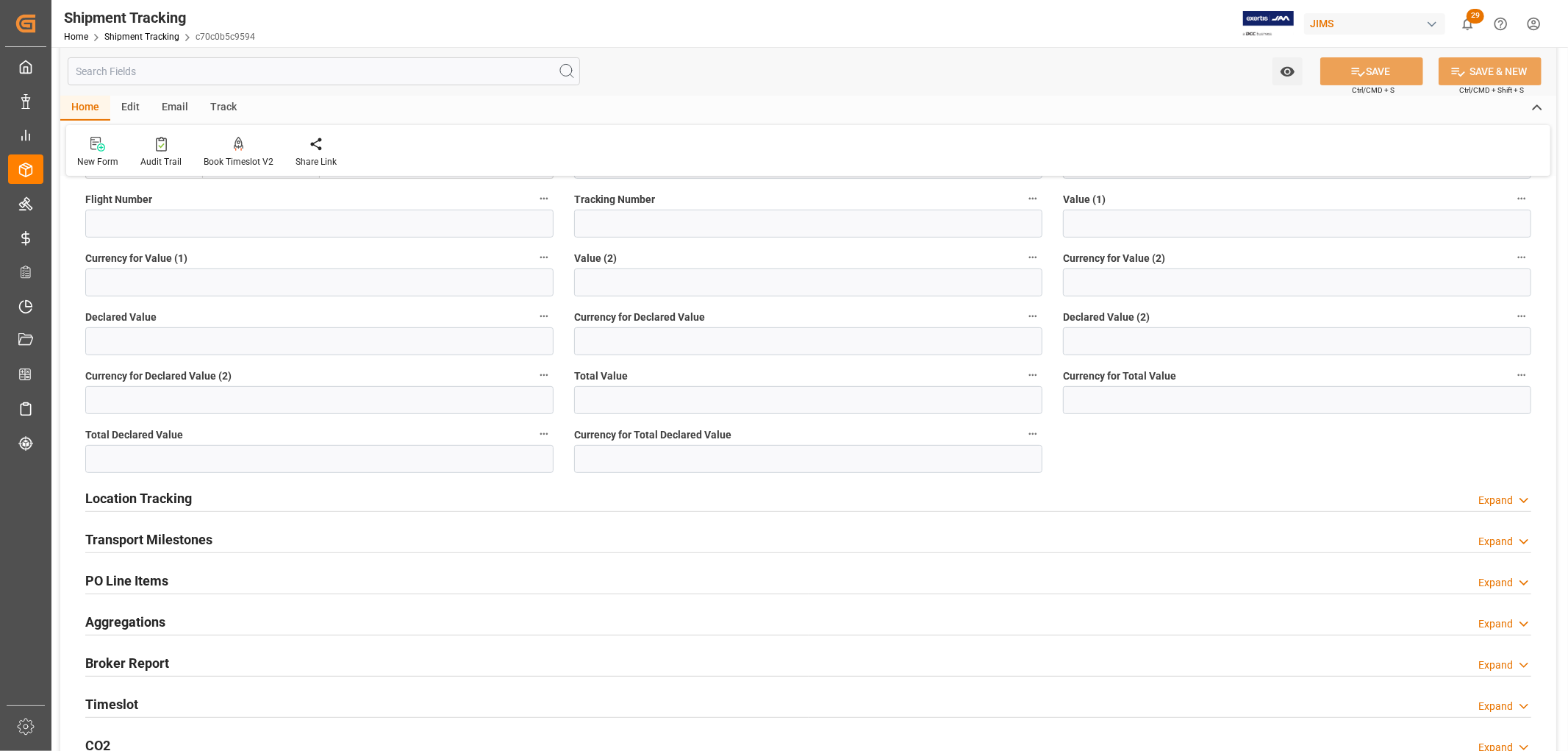
click at [104, 580] on h2 "PO Line Items" at bounding box center [127, 580] width 83 height 20
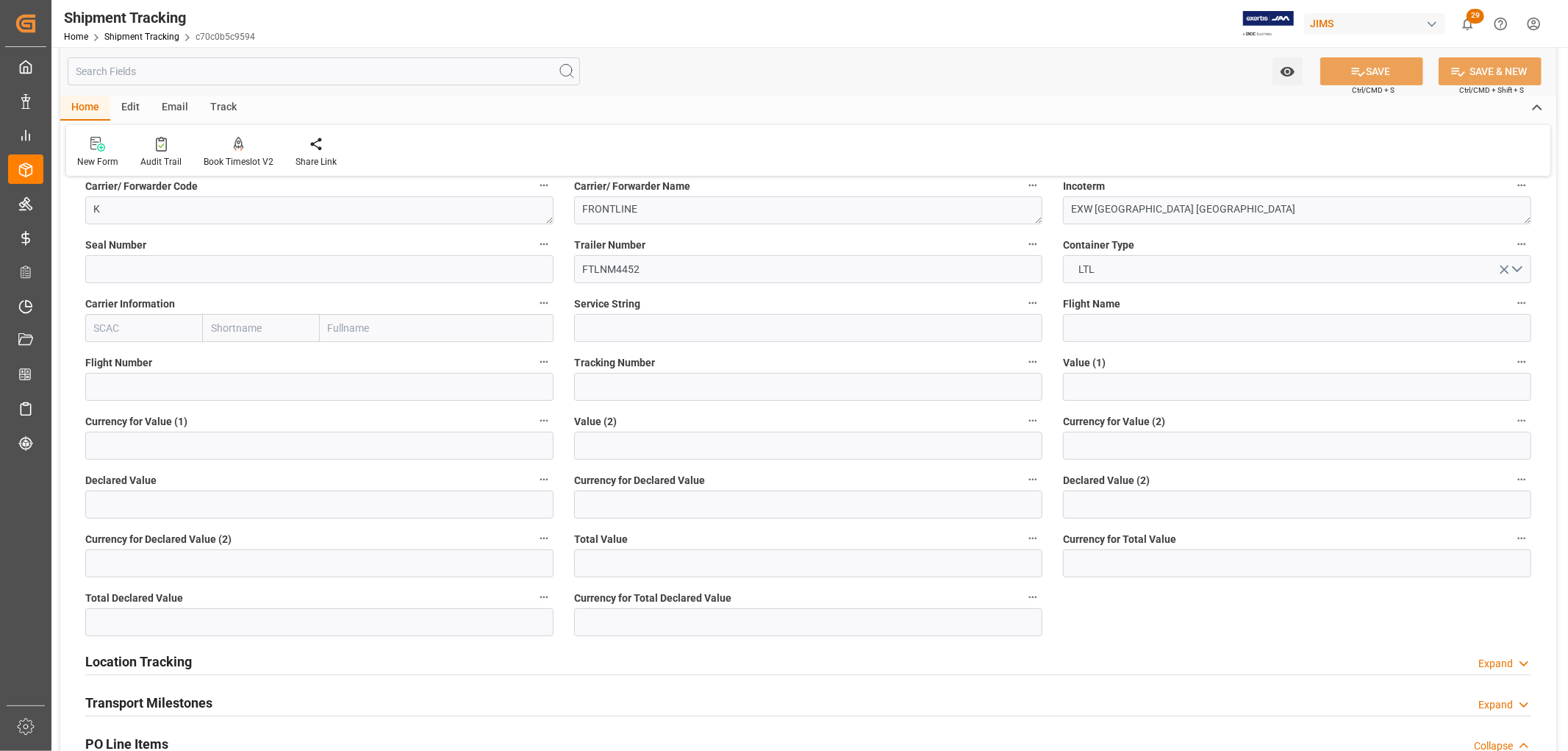
scroll to position [0, 0]
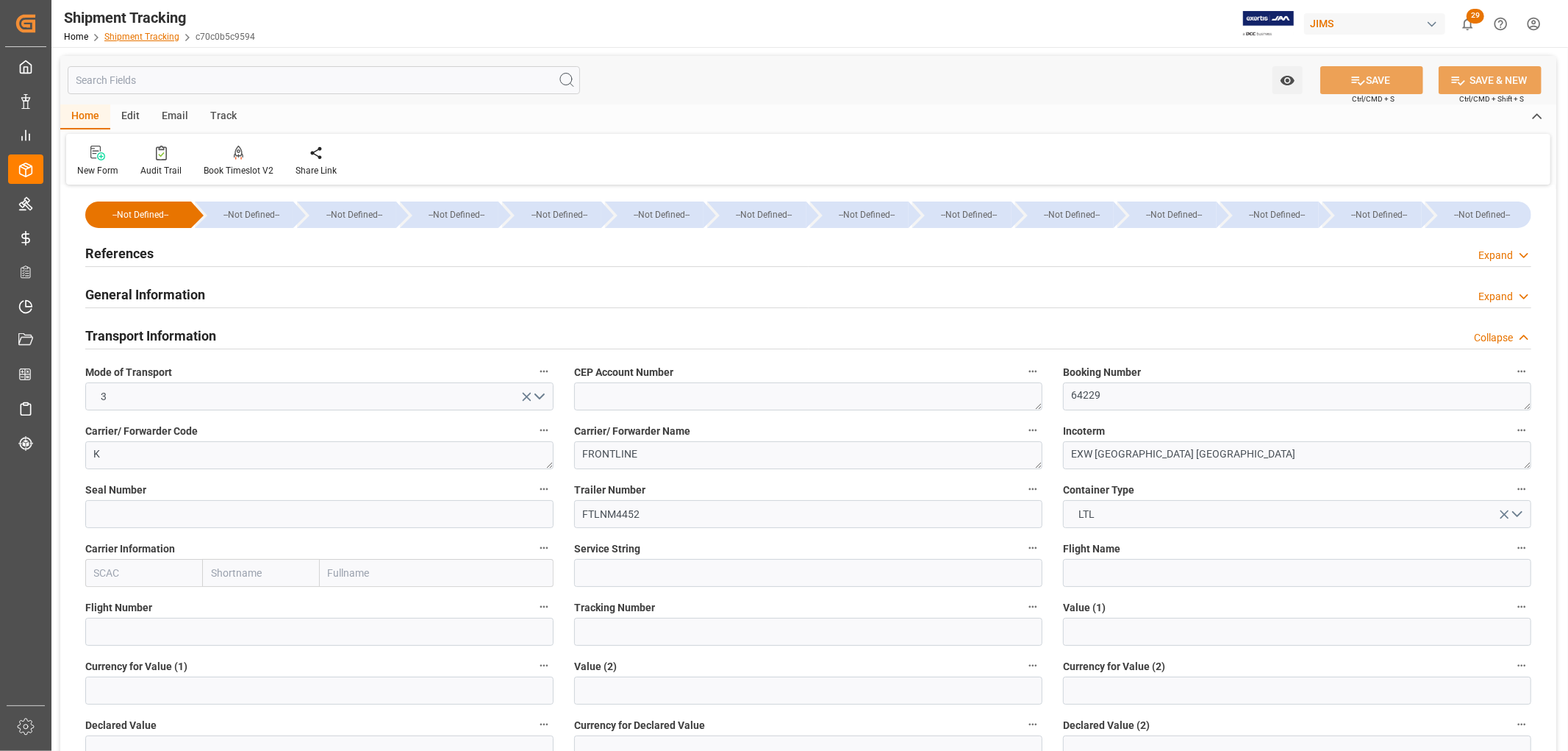
click at [141, 31] on link "Shipment Tracking" at bounding box center [142, 36] width 75 height 10
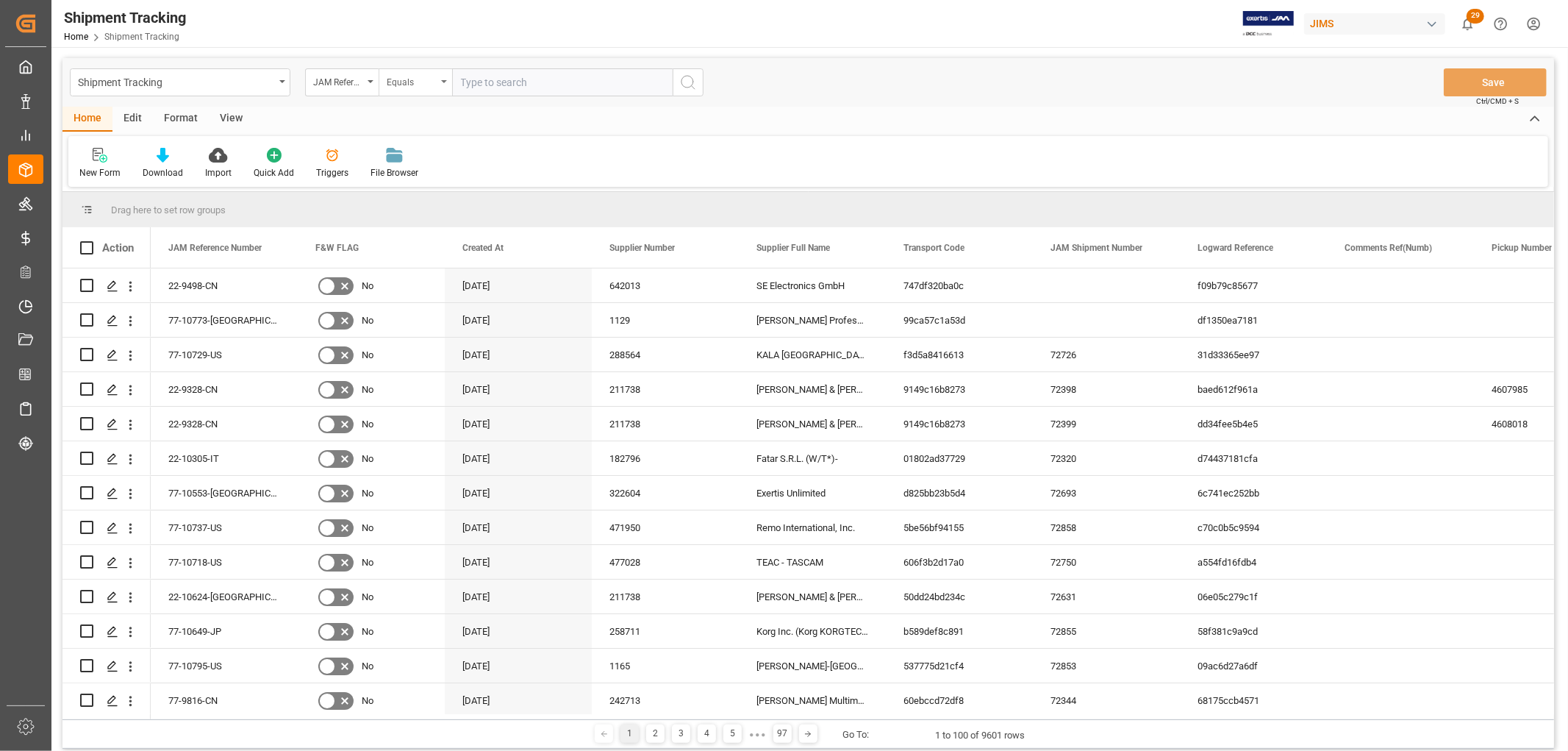
click at [446, 84] on div "Equals" at bounding box center [415, 82] width 74 height 28
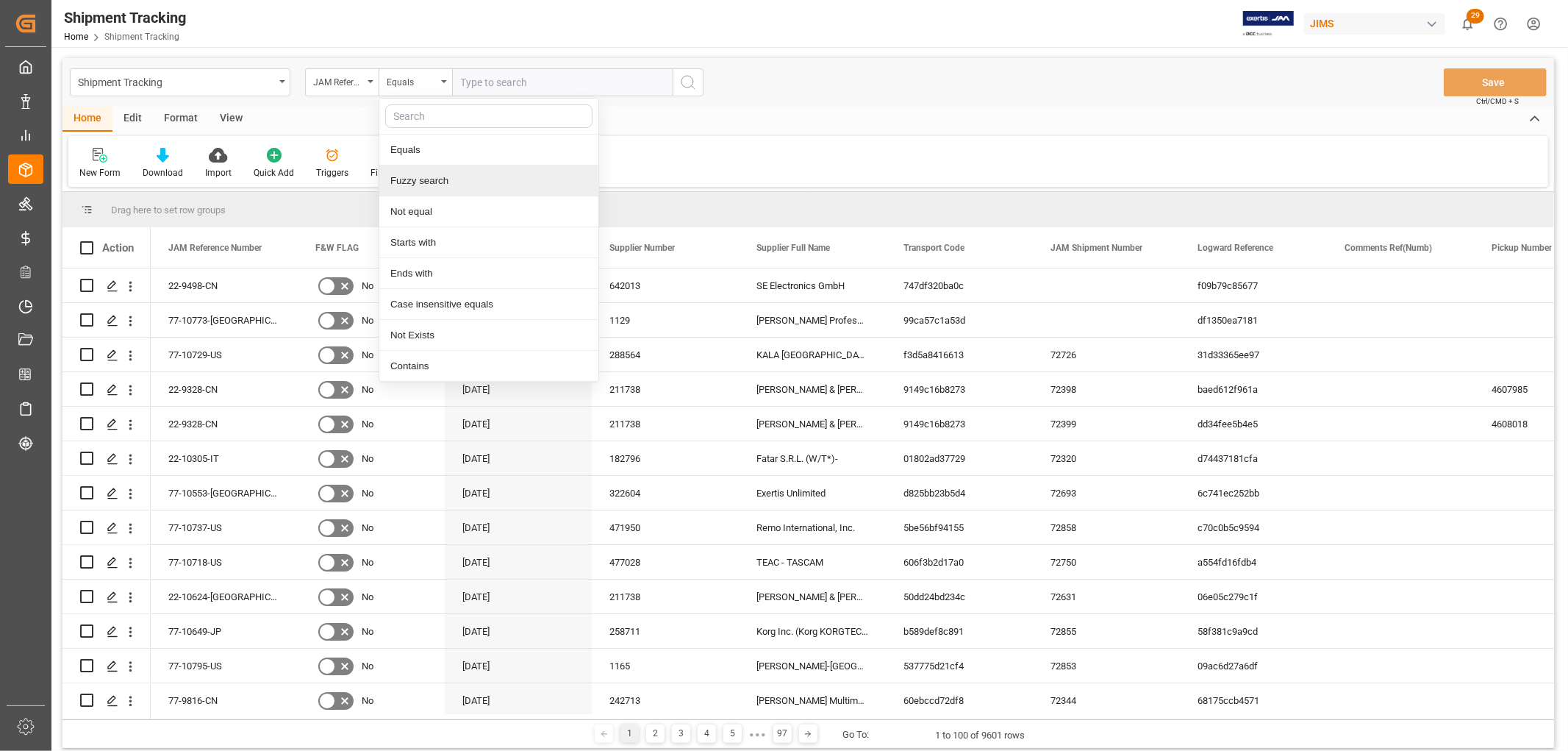
click at [429, 184] on div "Fuzzy search" at bounding box center [489, 181] width 219 height 31
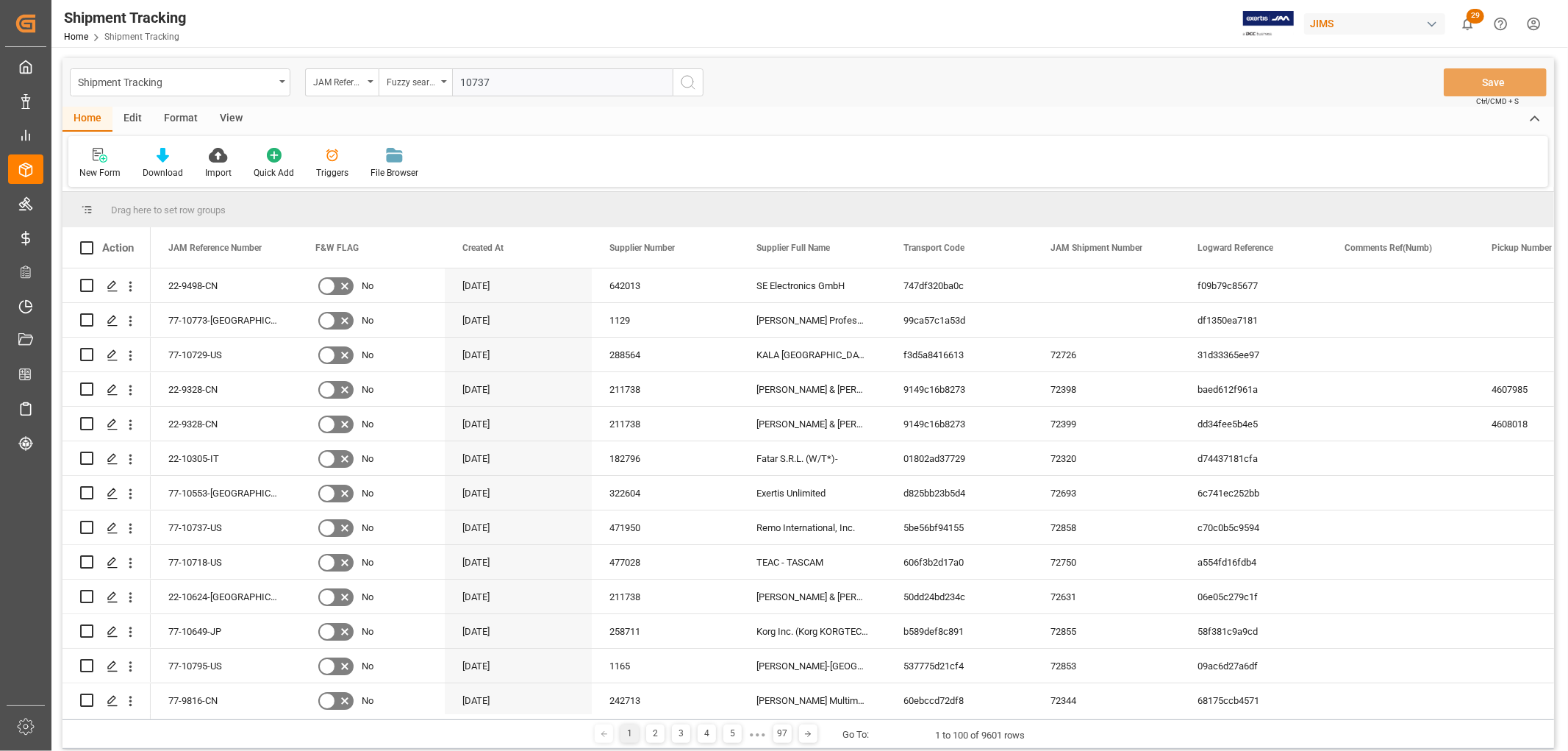
type input "10737"
click at [700, 82] on button "search button" at bounding box center [688, 82] width 31 height 28
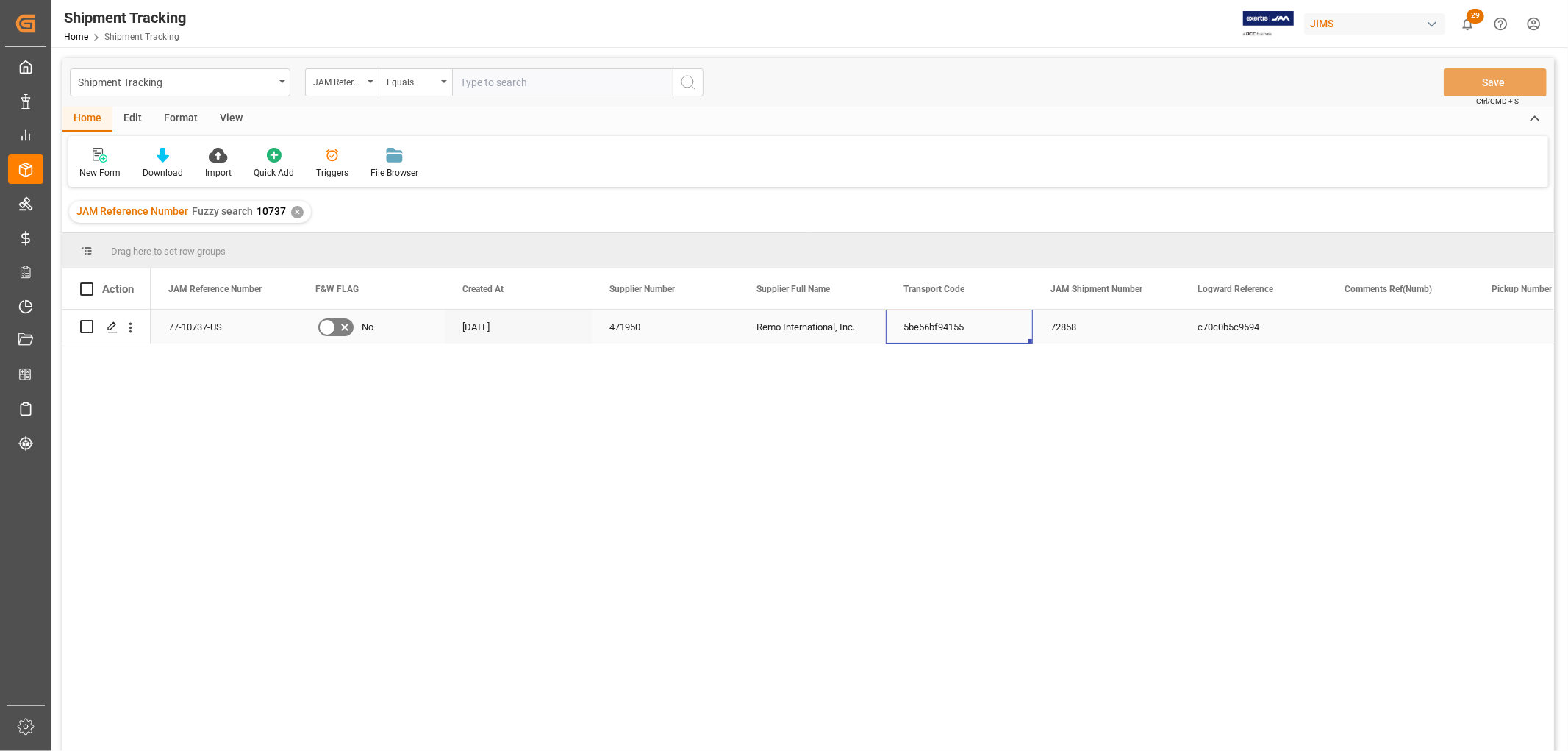
drag, startPoint x: 972, startPoint y: 323, endPoint x: 890, endPoint y: 331, distance: 82.4
click at [890, 331] on div "5be56bf94155" at bounding box center [960, 327] width 147 height 34
click at [968, 323] on div "5be56bf94155" at bounding box center [960, 327] width 147 height 34
drag, startPoint x: 985, startPoint y: 330, endPoint x: 897, endPoint y: 339, distance: 88.5
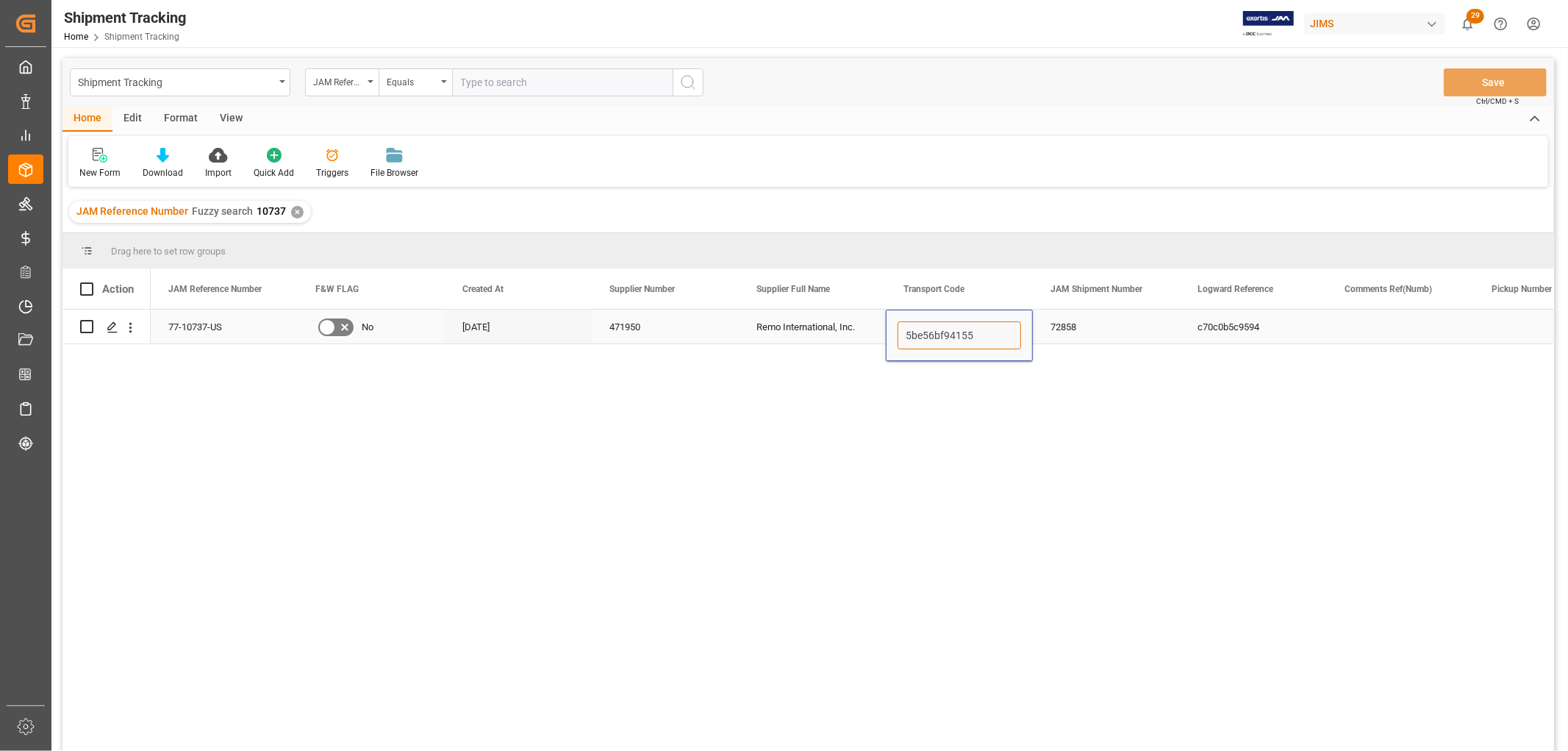
click at [898, 339] on div "5be56bf94155" at bounding box center [960, 335] width 123 height 28
click at [111, 328] on polygon "Press SPACE to select this row." at bounding box center [111, 325] width 7 height 7
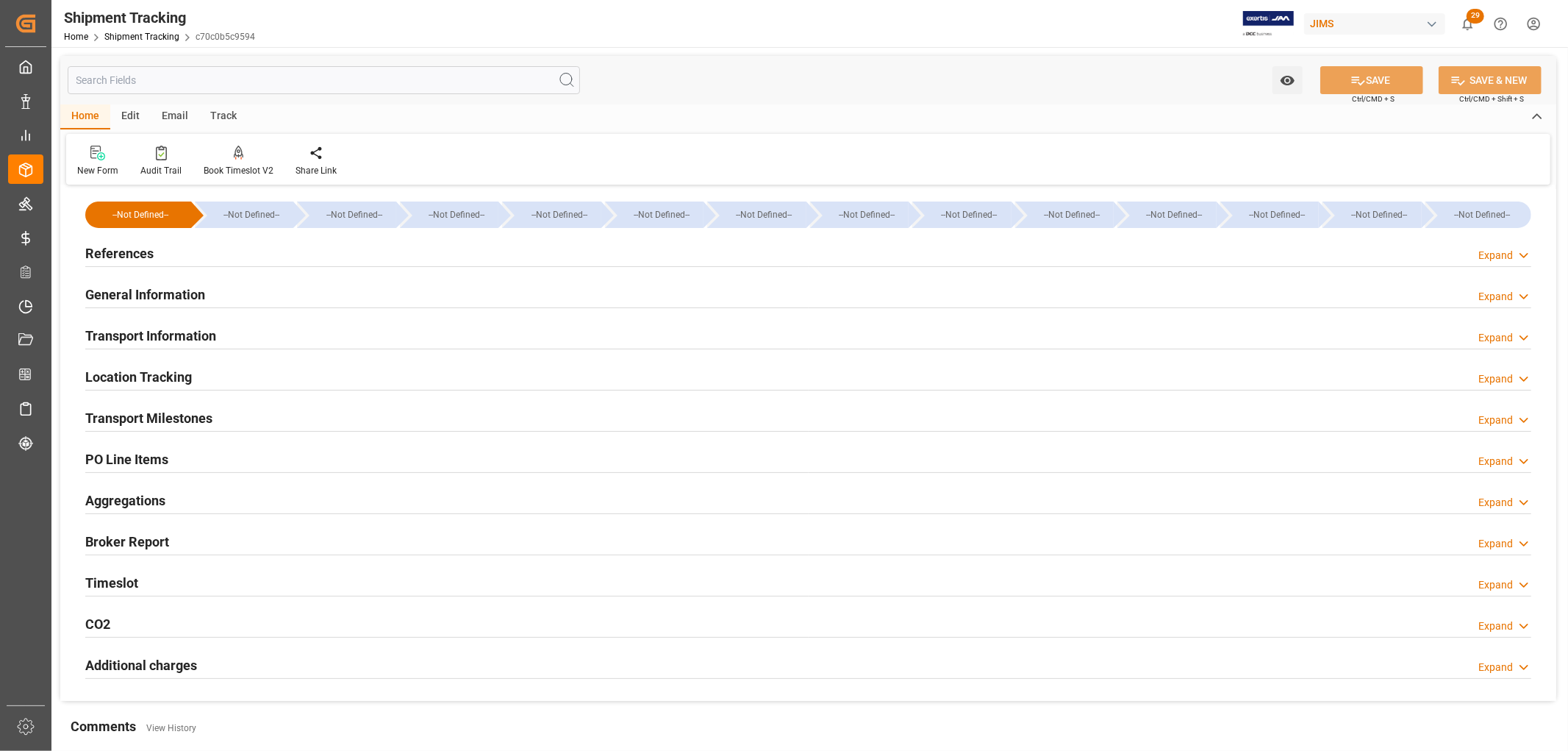
type input "08-26-2025"
click at [103, 251] on h2 "References" at bounding box center [119, 253] width 68 height 20
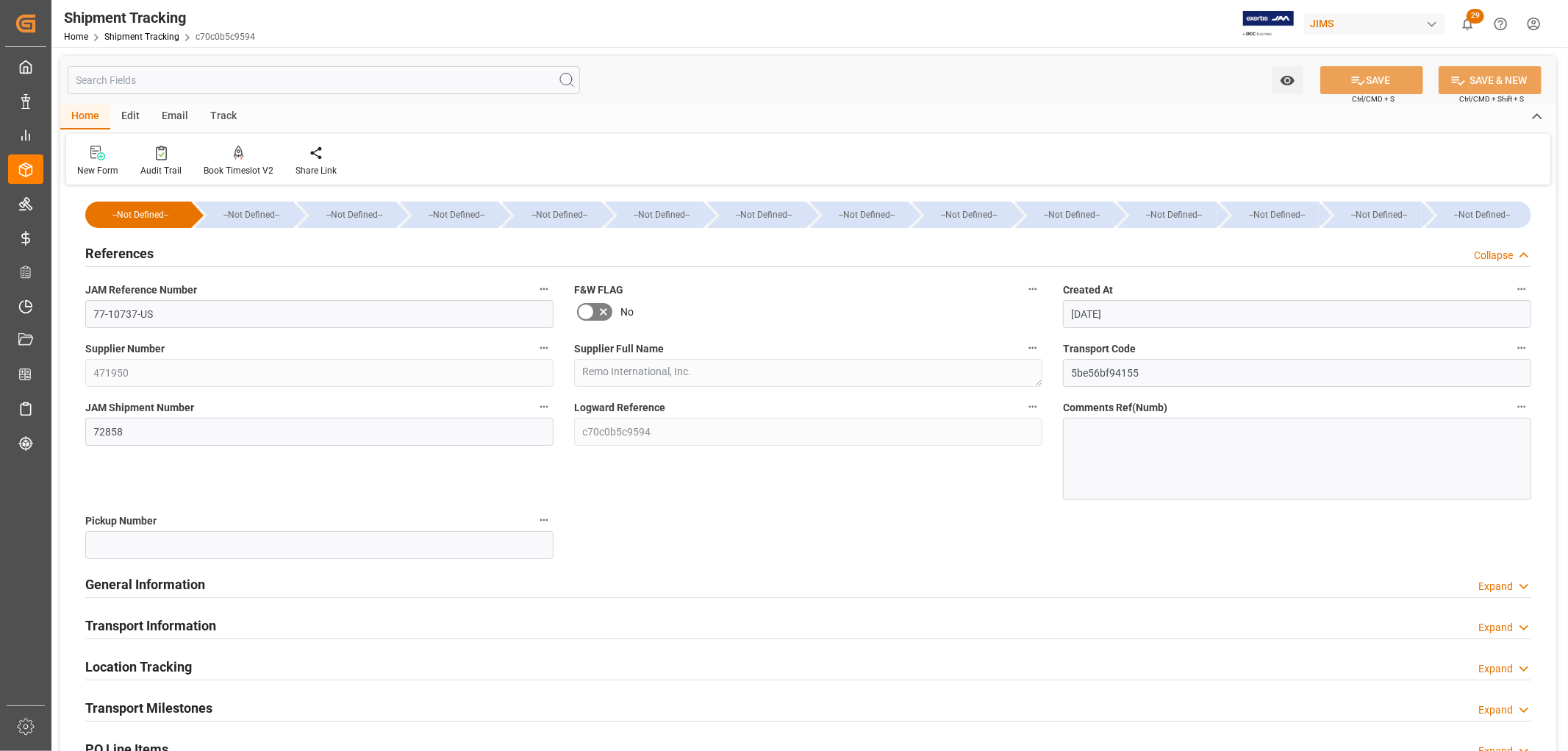
click at [191, 38] on span "Shipment Tracking" at bounding box center [150, 36] width 91 height 10
drag, startPoint x: 192, startPoint y: 35, endPoint x: 251, endPoint y: 42, distance: 59.4
click at [251, 42] on div "Home Shipment Tracking c70c0b5c9594" at bounding box center [159, 36] width 191 height 15
copy link "c70c0b5c9594"
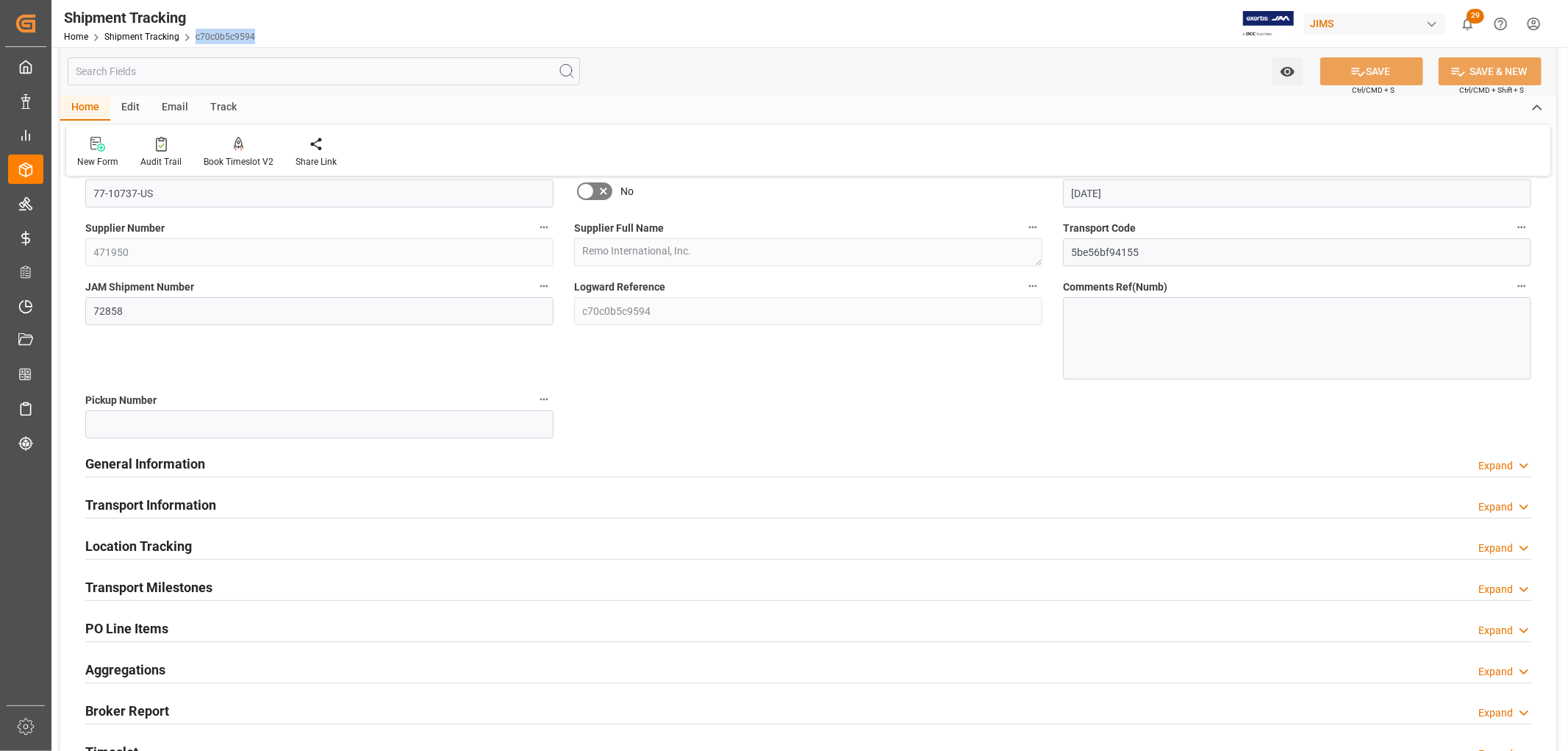
scroll to position [82, 0]
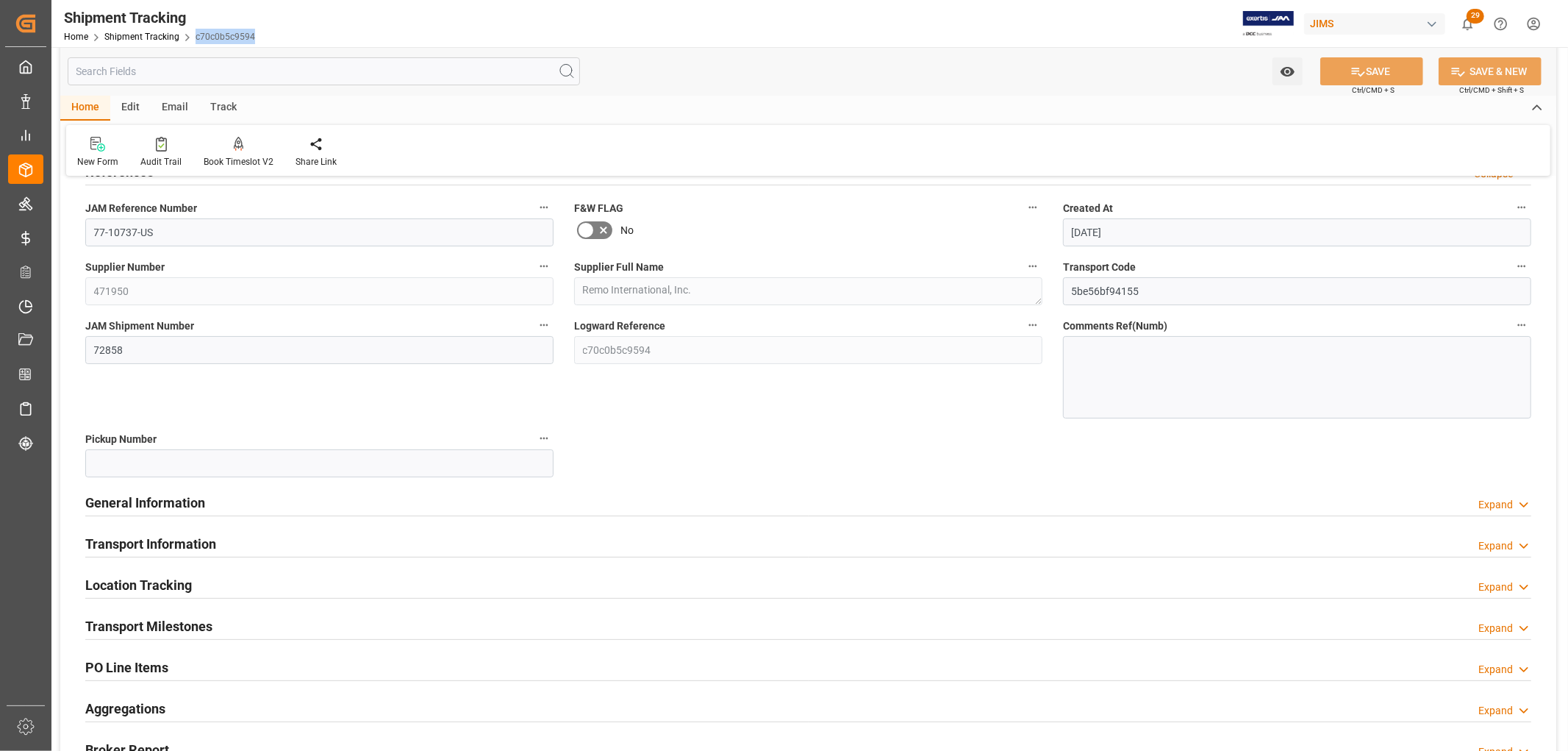
copy link "c70c0b5c9594"
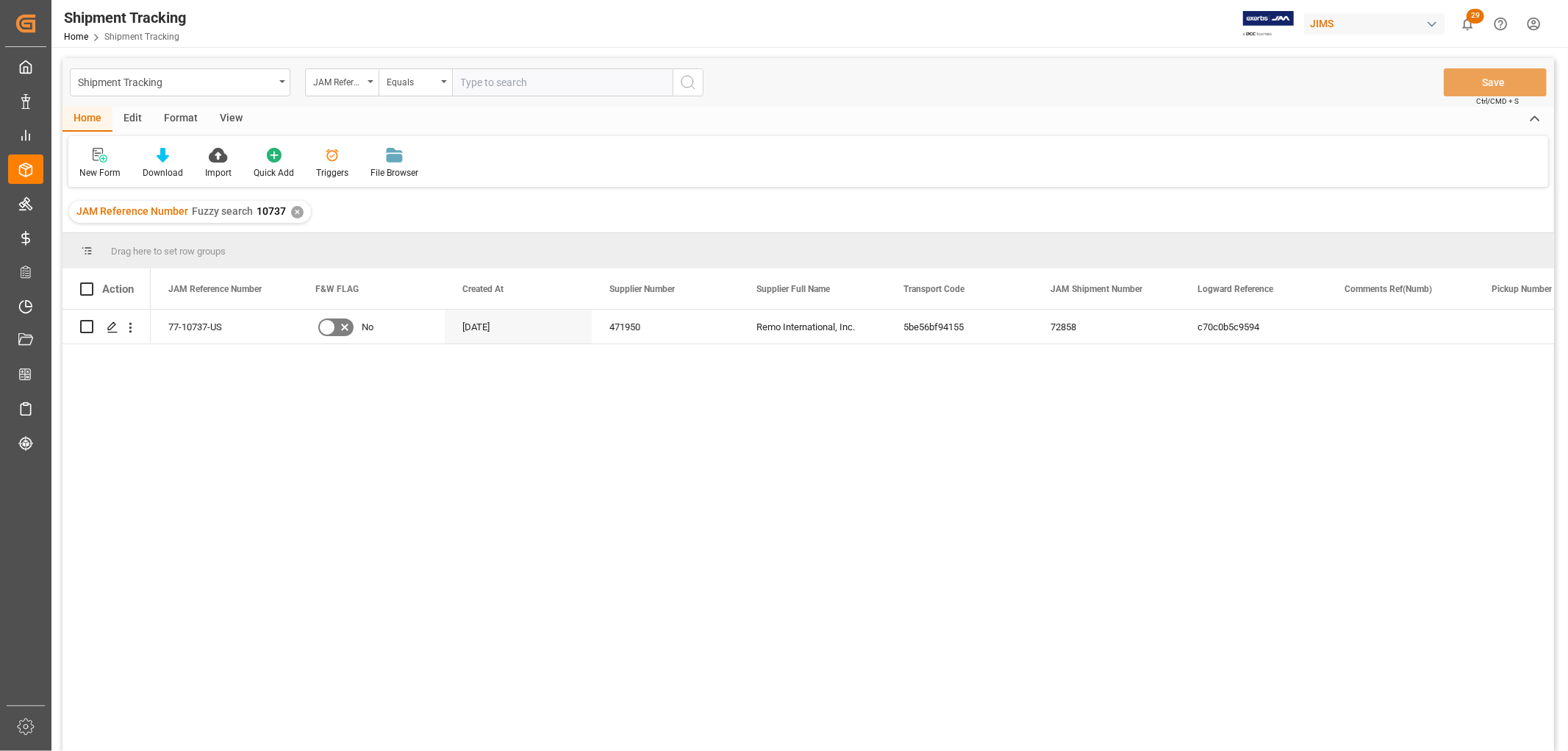
click at [224, 114] on div "View" at bounding box center [231, 118] width 45 height 25
click at [98, 164] on div "Default" at bounding box center [93, 163] width 50 height 32
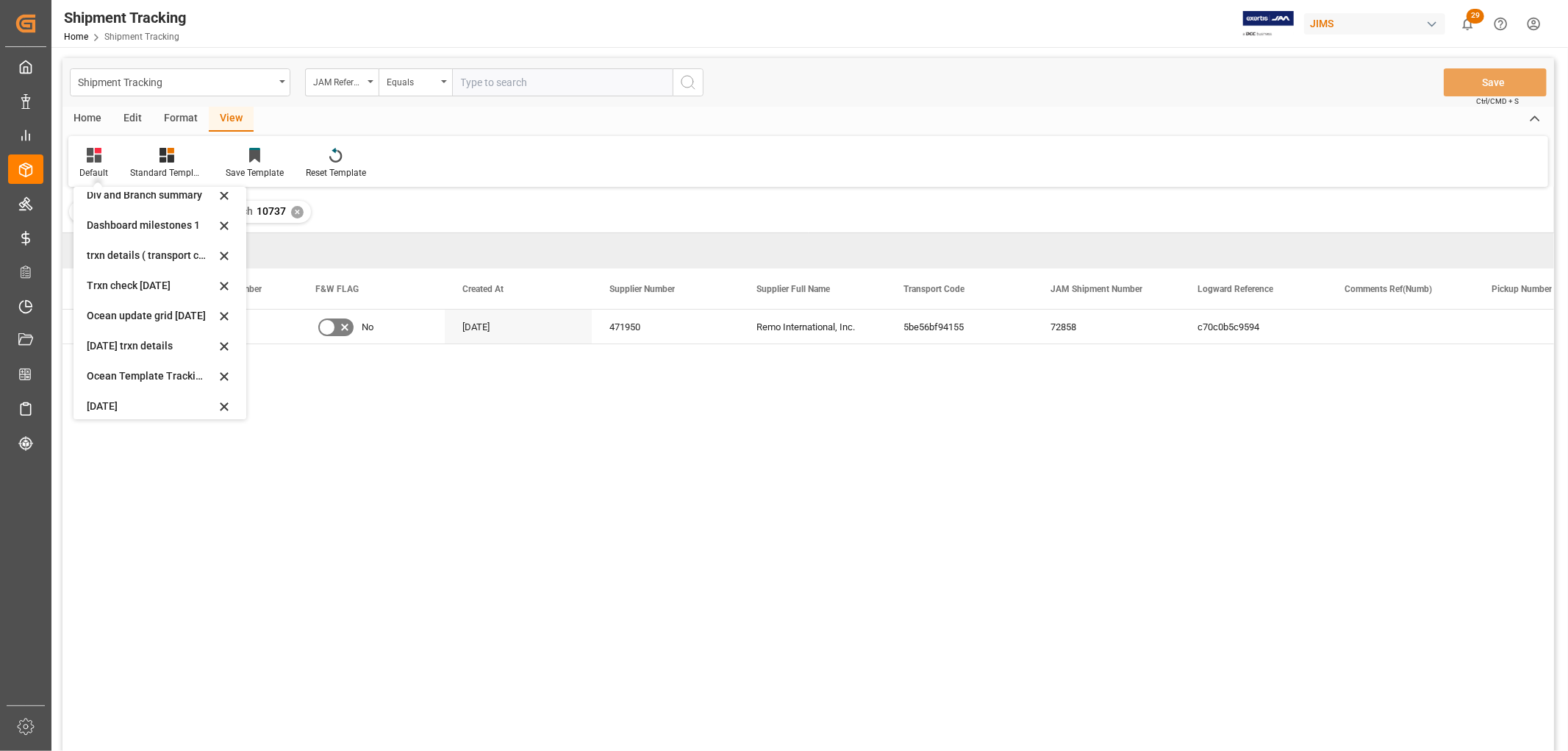
scroll to position [231, 0]
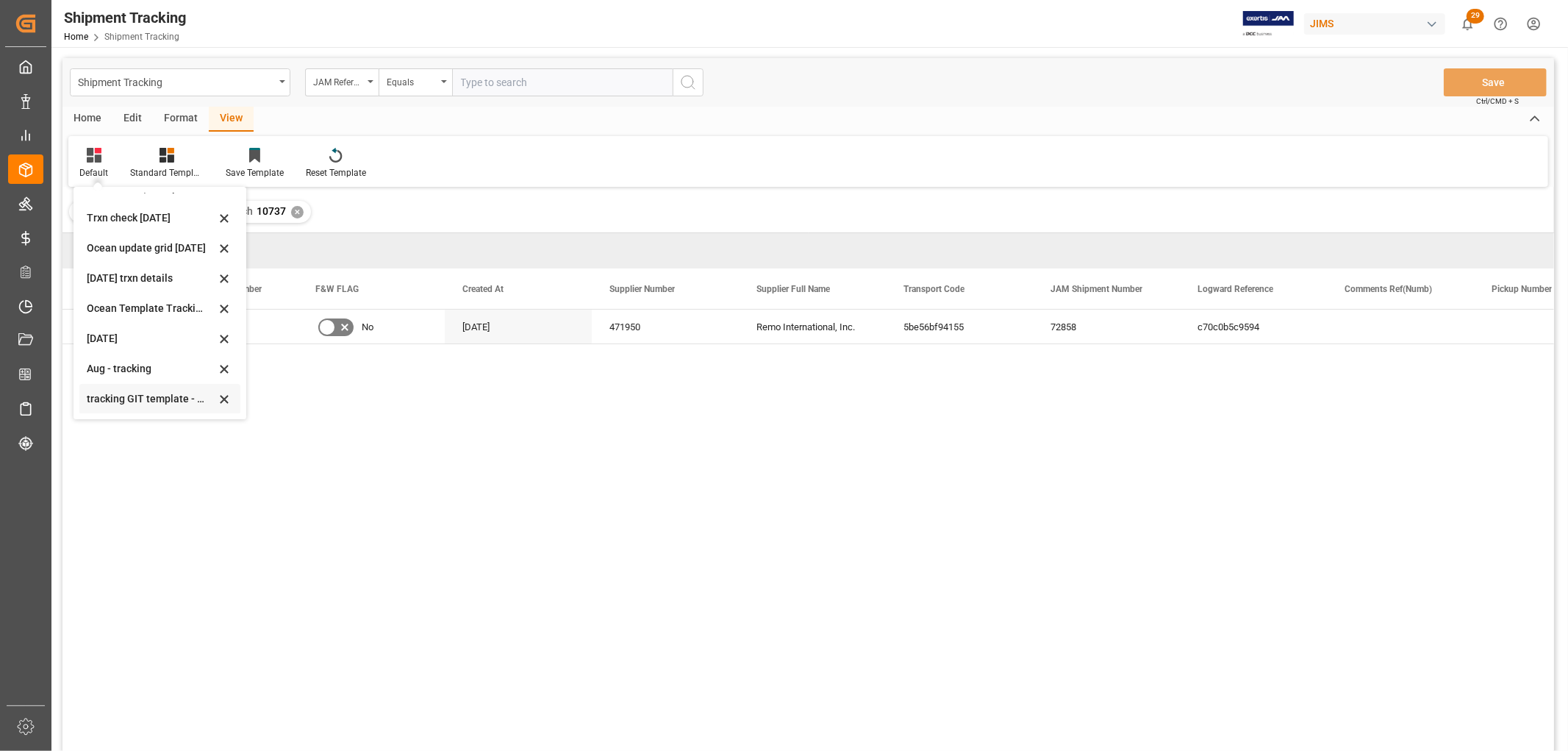
click at [138, 394] on div "tracking GIT template - Rev" at bounding box center [150, 399] width 129 height 15
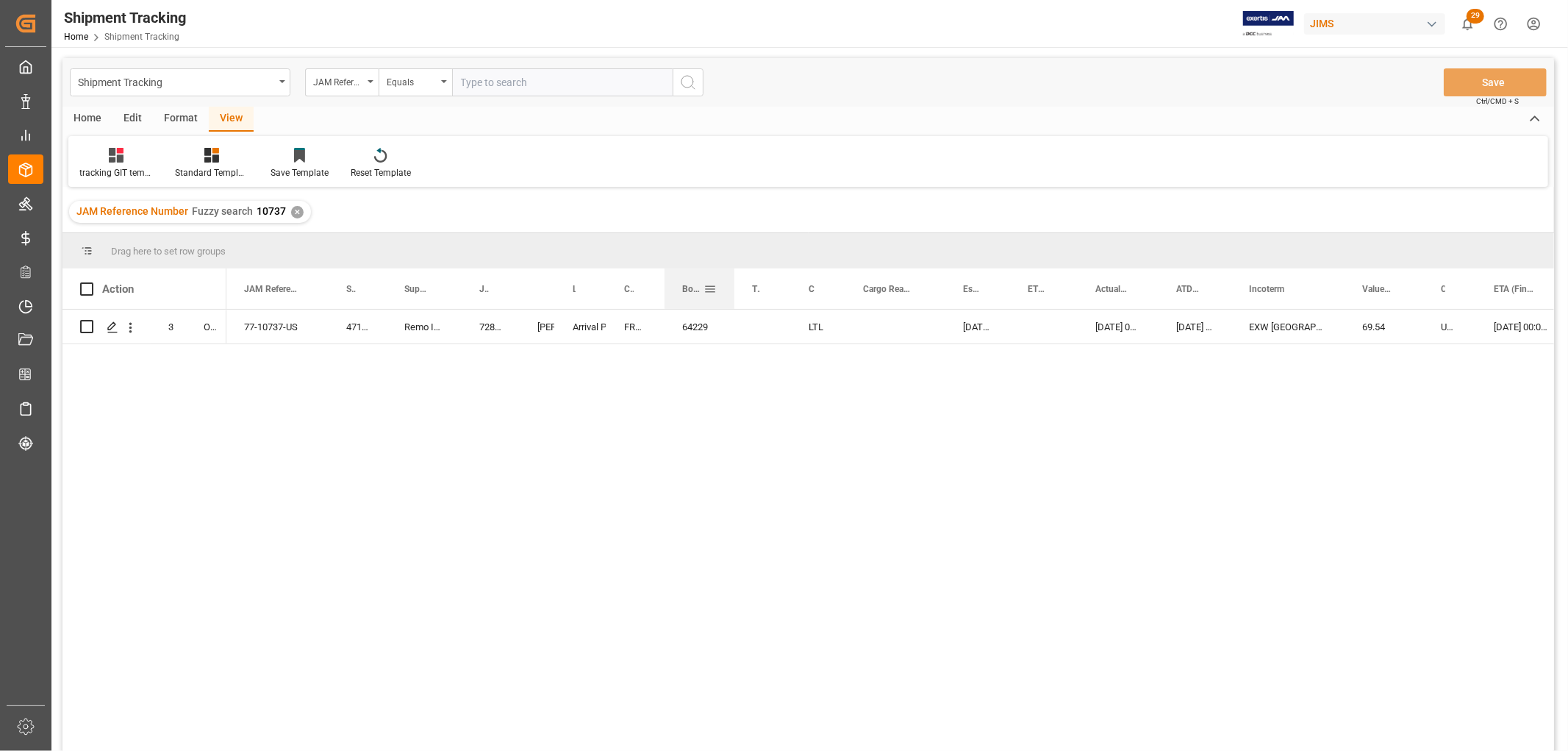
drag, startPoint x: 716, startPoint y: 279, endPoint x: 731, endPoint y: 291, distance: 19.2
click at [732, 291] on div at bounding box center [734, 288] width 6 height 41
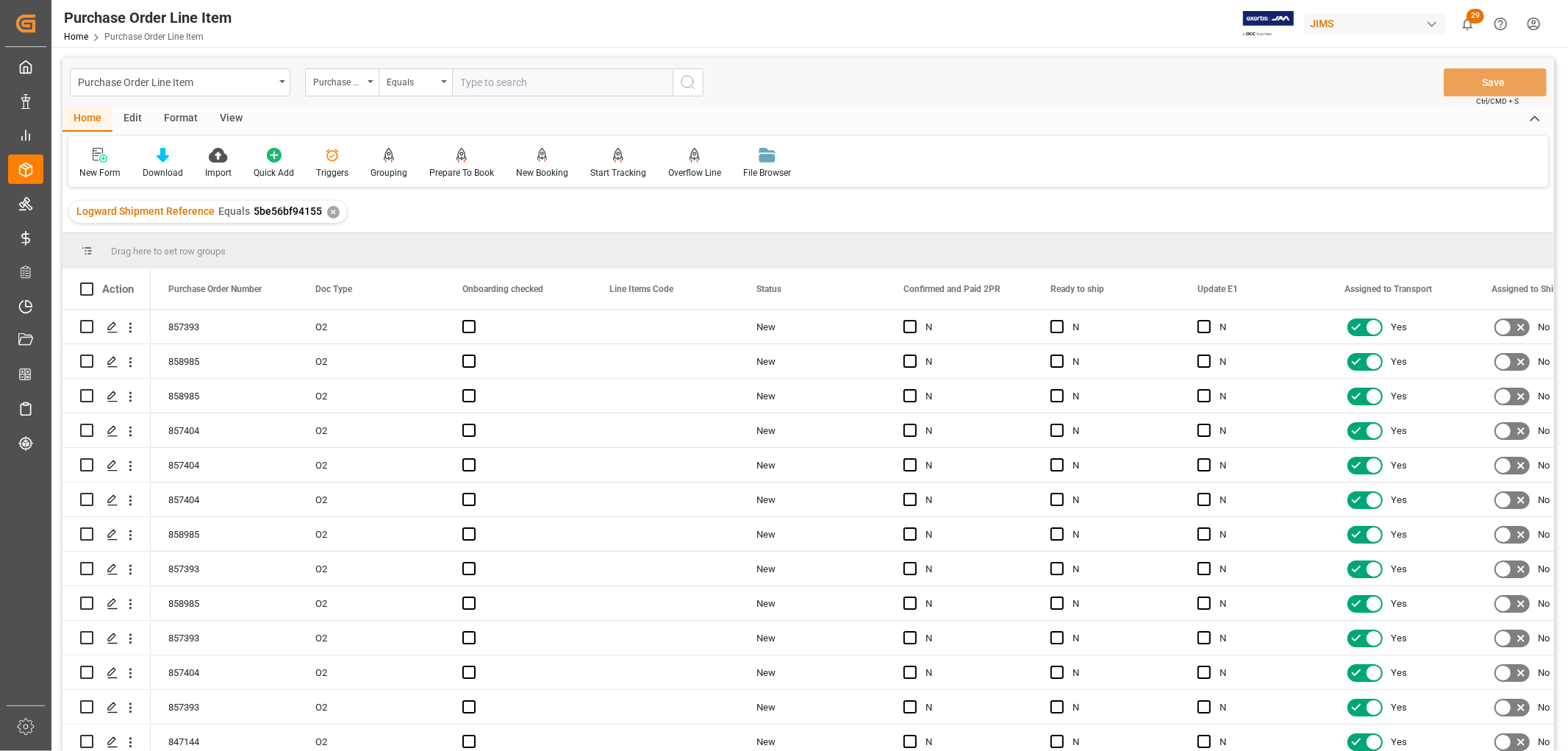
click at [221, 114] on div "View" at bounding box center [231, 118] width 45 height 25
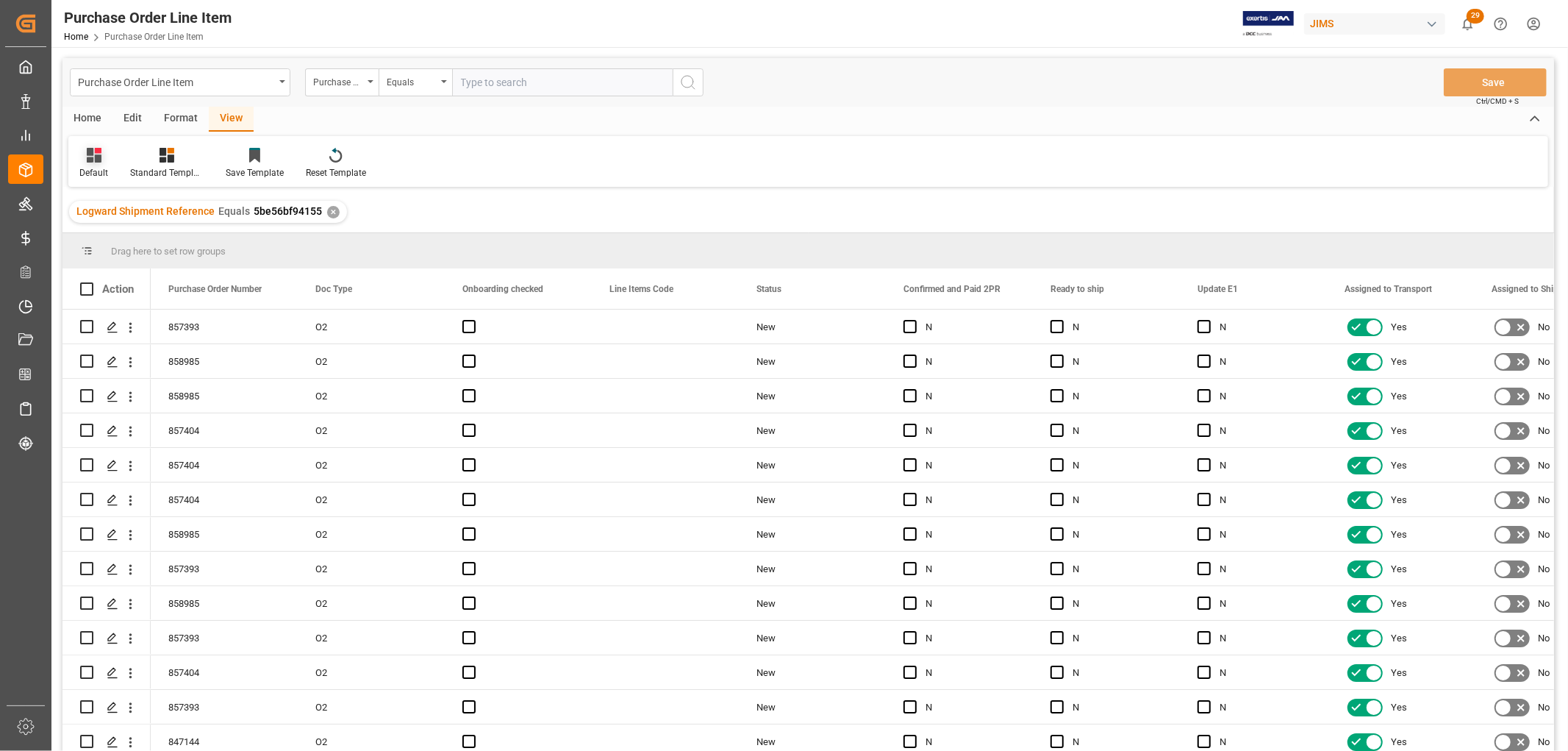
click at [93, 159] on icon at bounding box center [94, 155] width 14 height 14
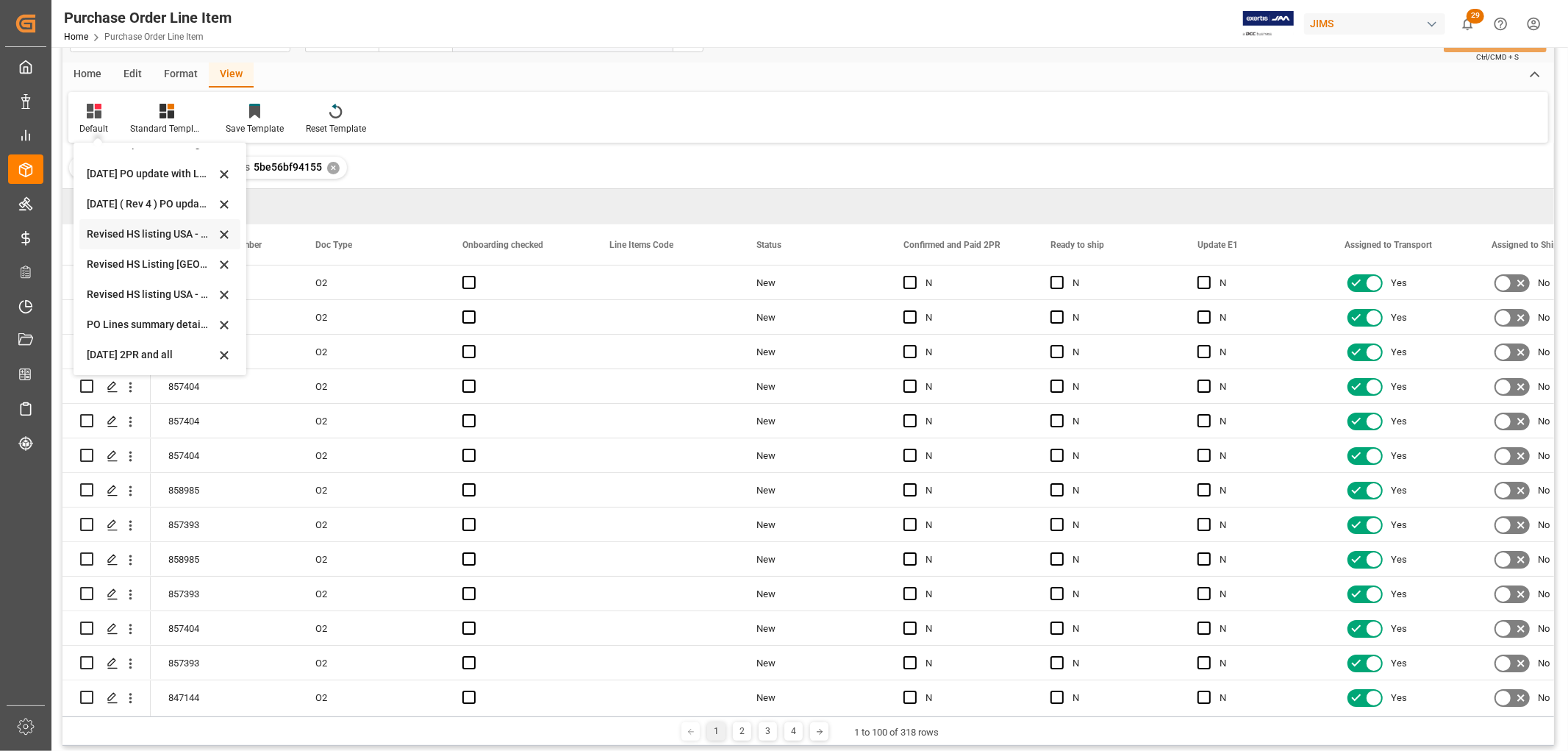
scroll to position [82, 0]
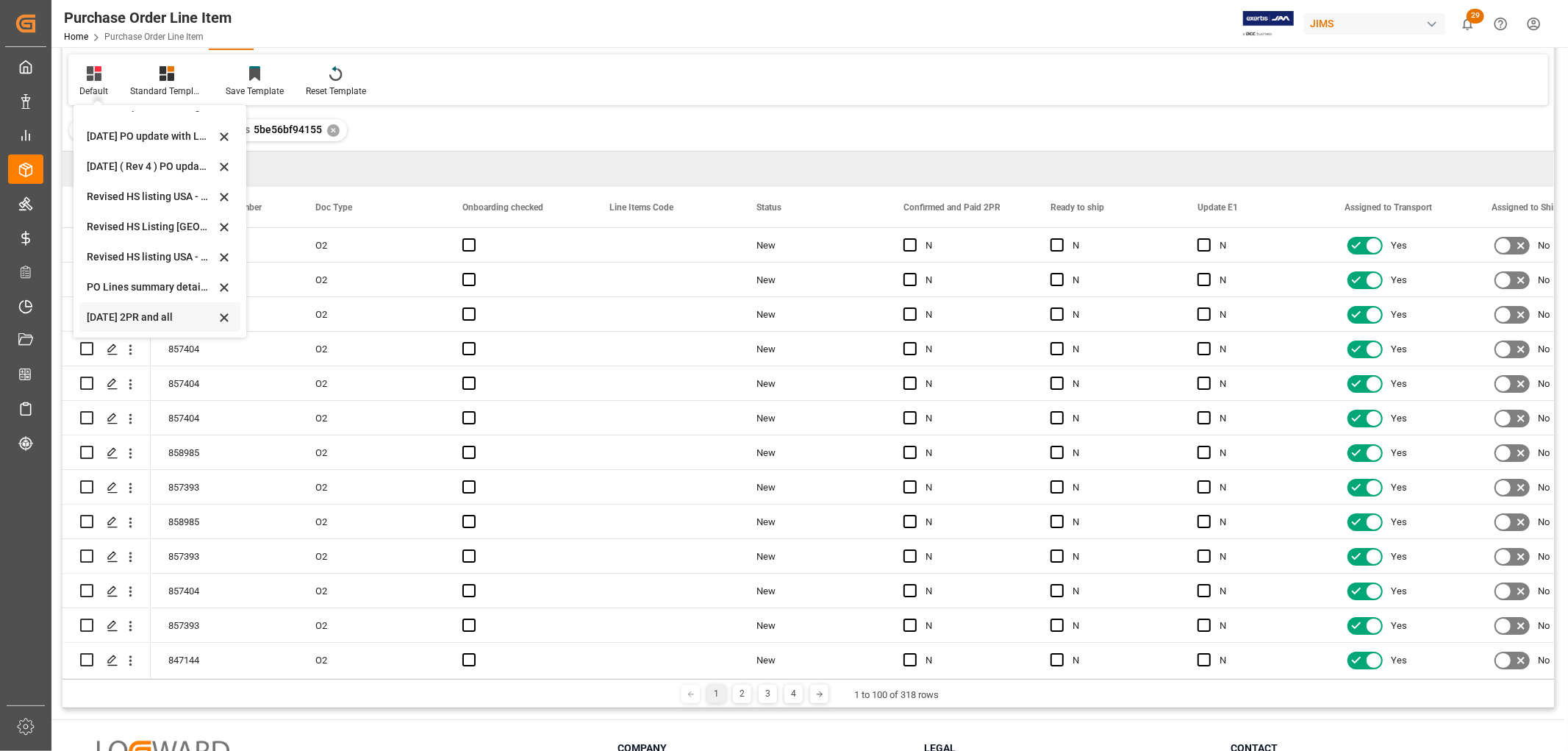
click at [133, 310] on div "[DATE] 2PR and all" at bounding box center [150, 317] width 129 height 15
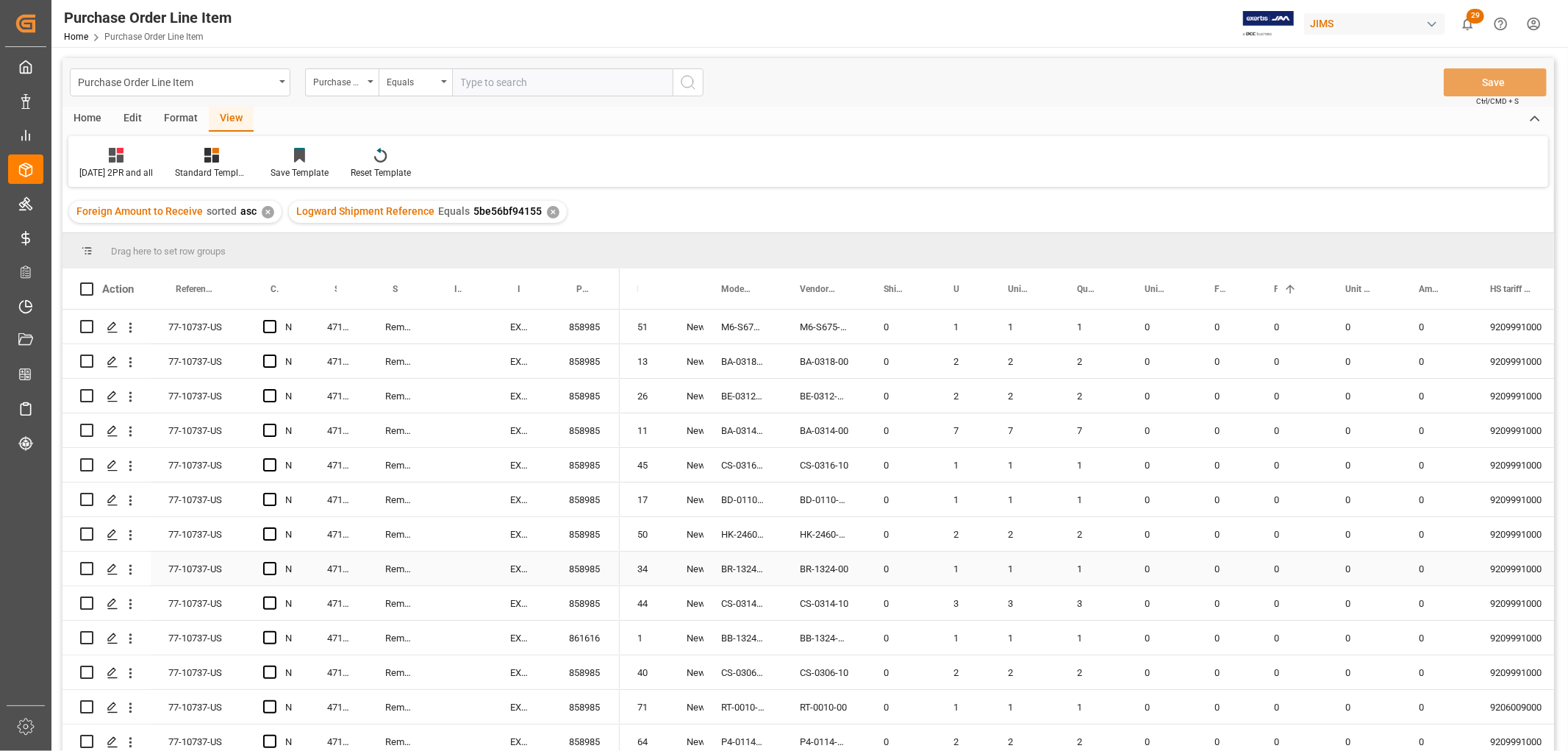
click at [414, 572] on div "Remo International, Inc." at bounding box center [398, 568] width 62 height 34
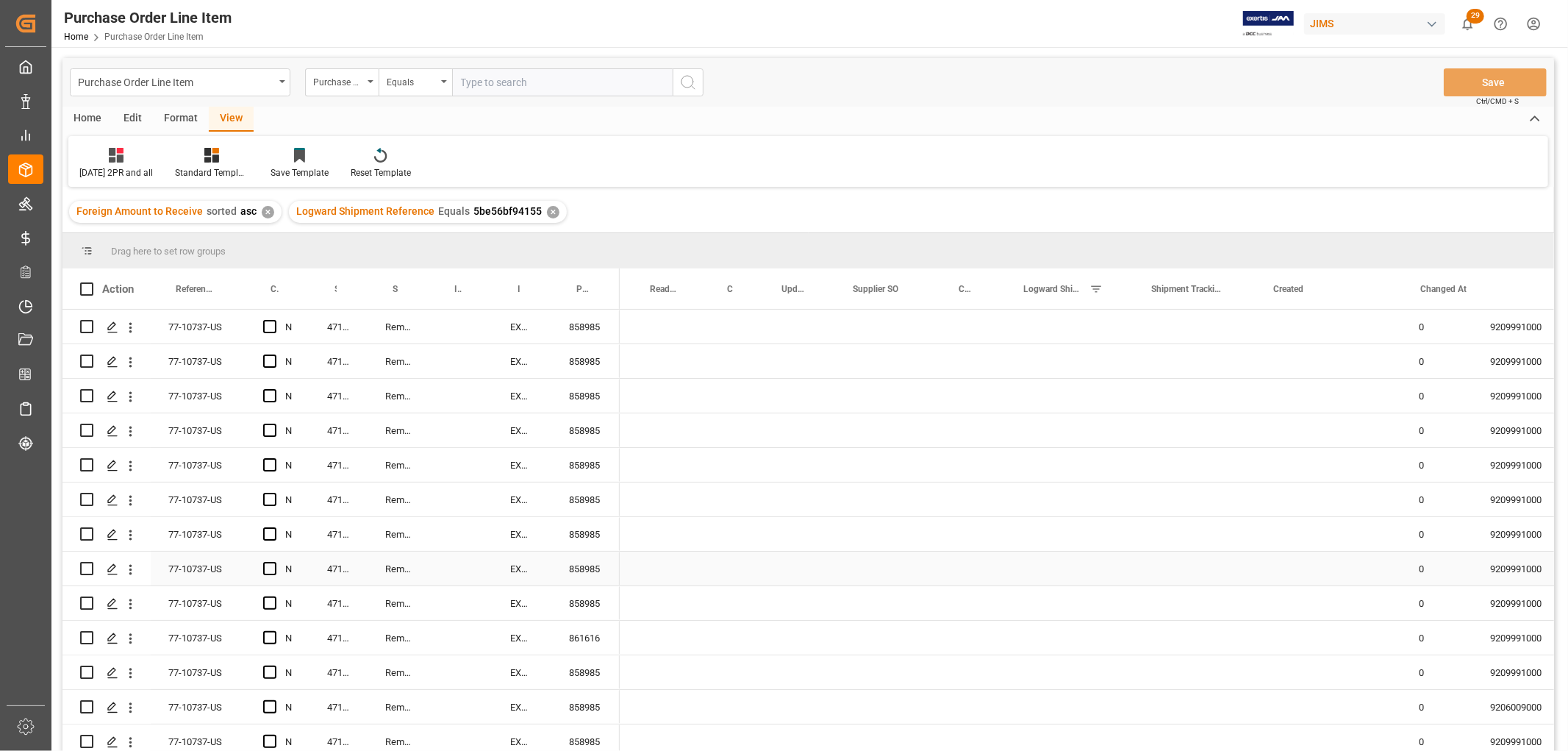
scroll to position [0, 932]
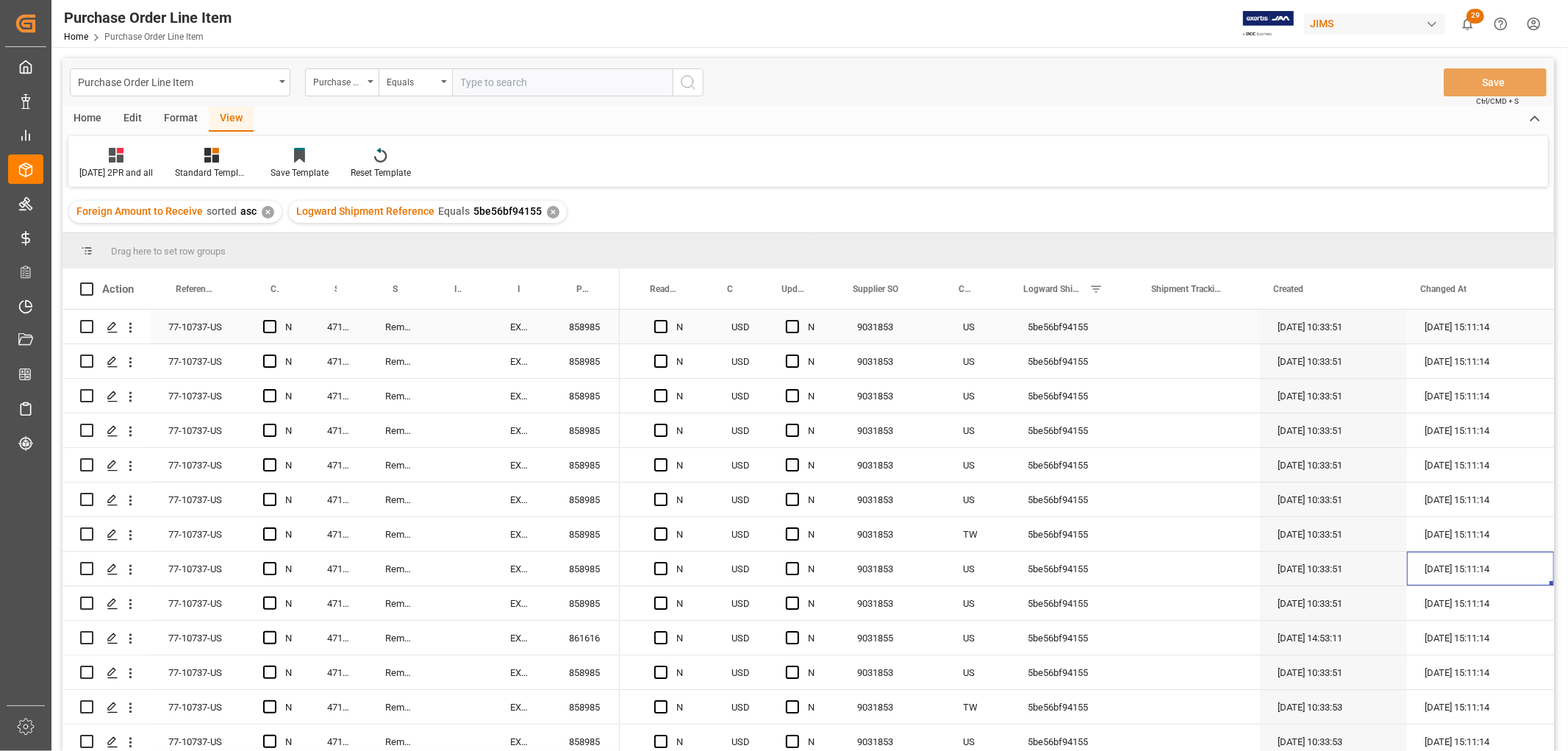
click at [1159, 320] on div "Press SPACE to select this row." at bounding box center [1199, 327] width 122 height 34
click at [1160, 356] on div "Press SPACE to select this row." at bounding box center [1199, 361] width 122 height 34
click at [1224, 329] on div "c70c0b5c9594" at bounding box center [1199, 327] width 122 height 34
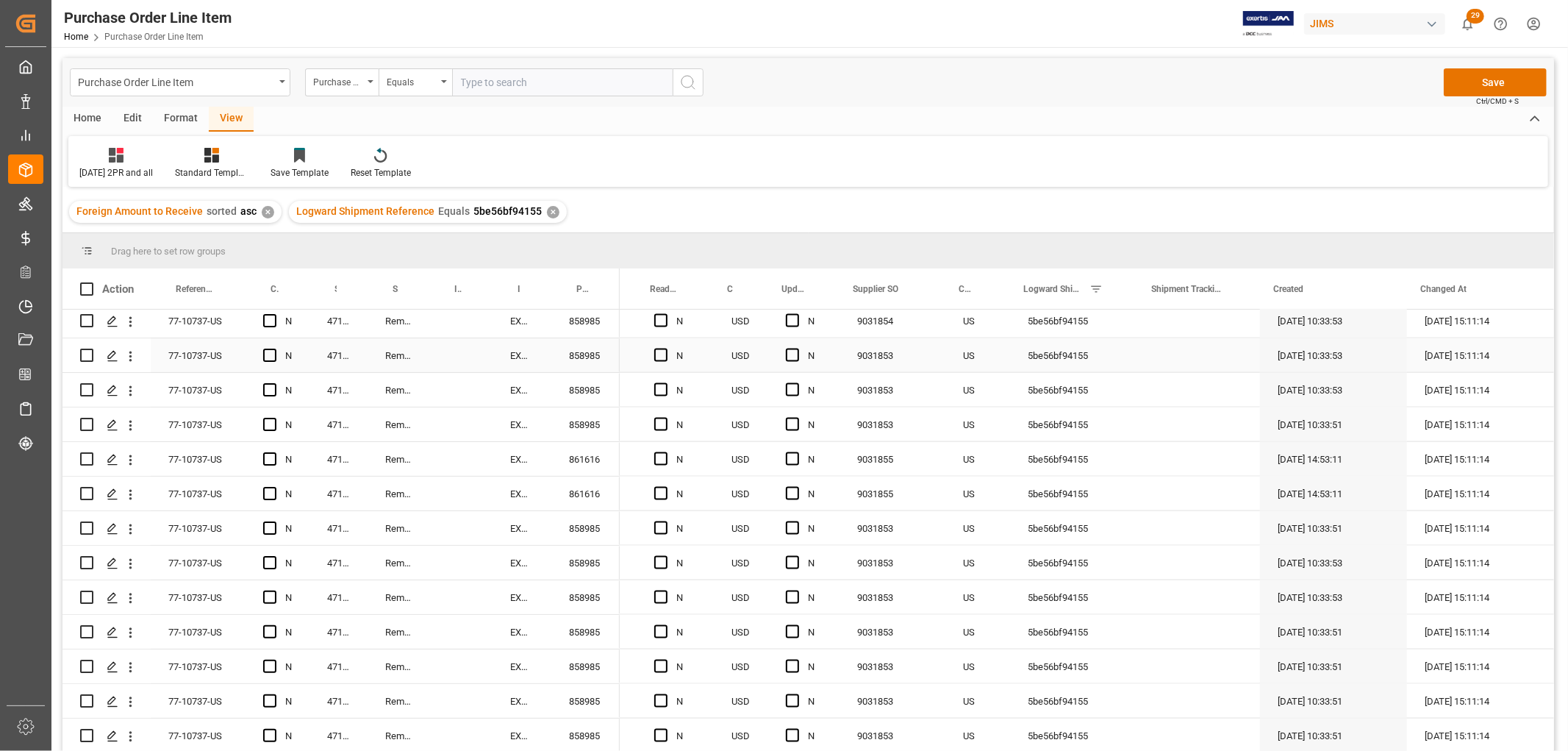
scroll to position [1797, 0]
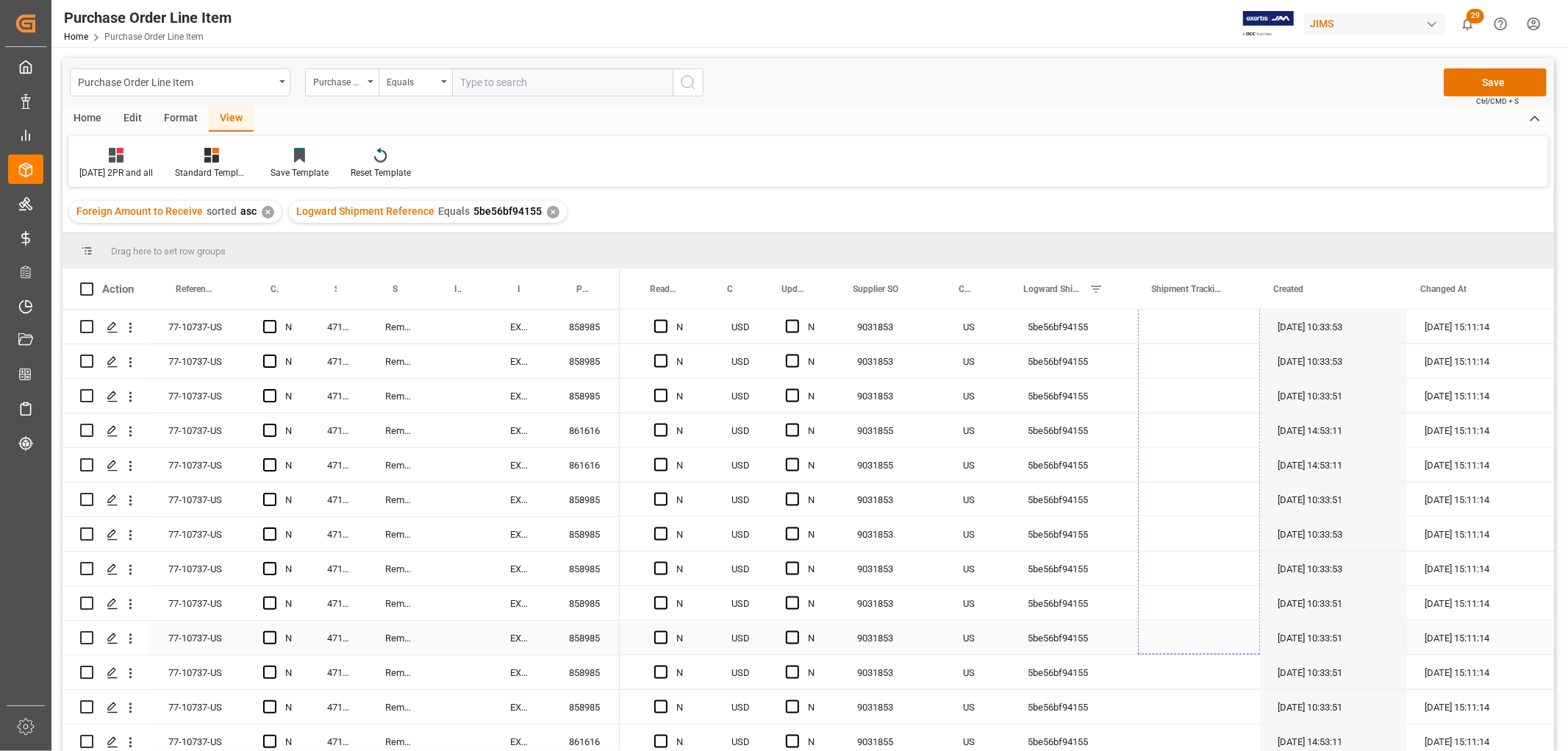
drag, startPoint x: 1253, startPoint y: 339, endPoint x: 1226, endPoint y: 649, distance: 311.2
drag, startPoint x: 1250, startPoint y: 408, endPoint x: 1242, endPoint y: 673, distance: 265.1
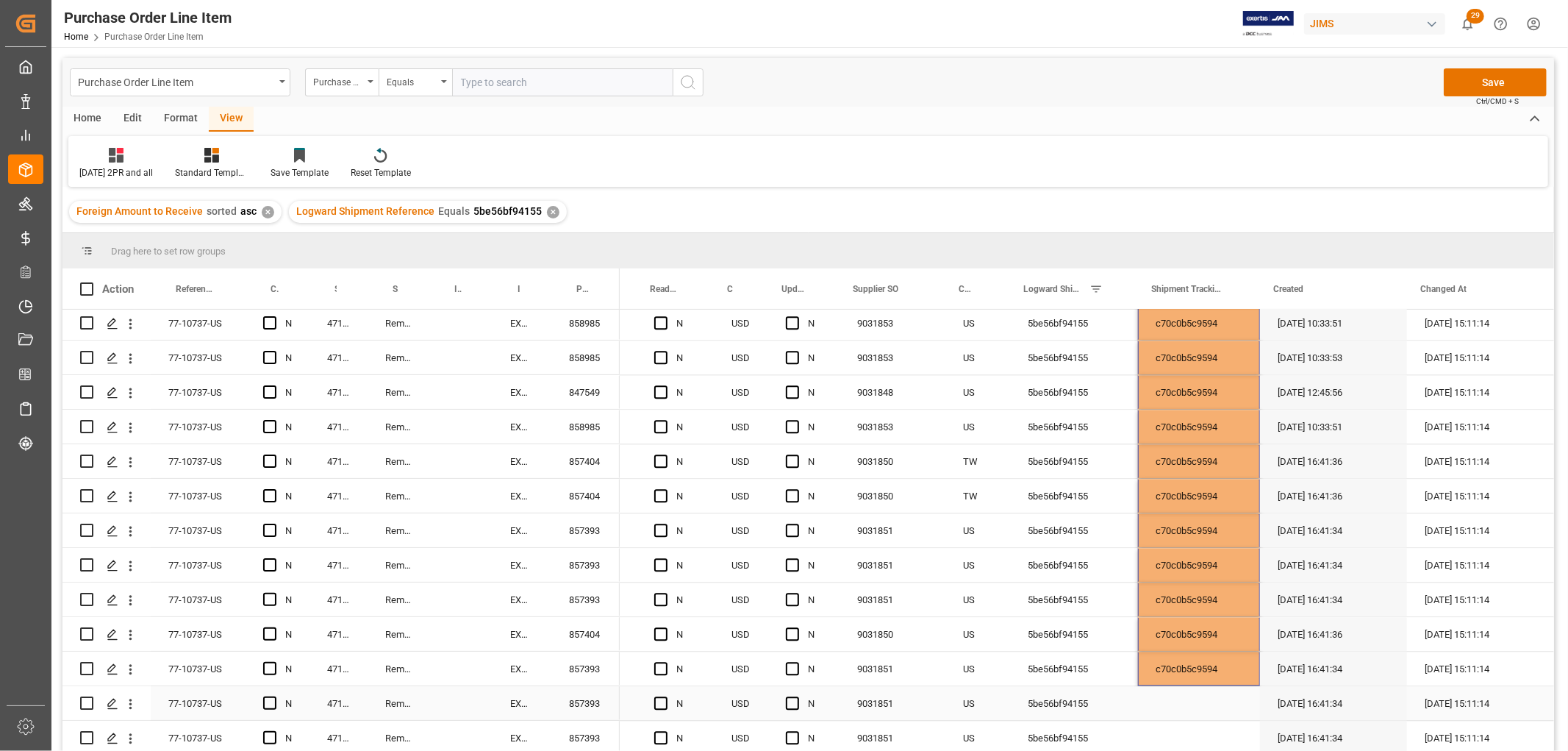
scroll to position [163, 0]
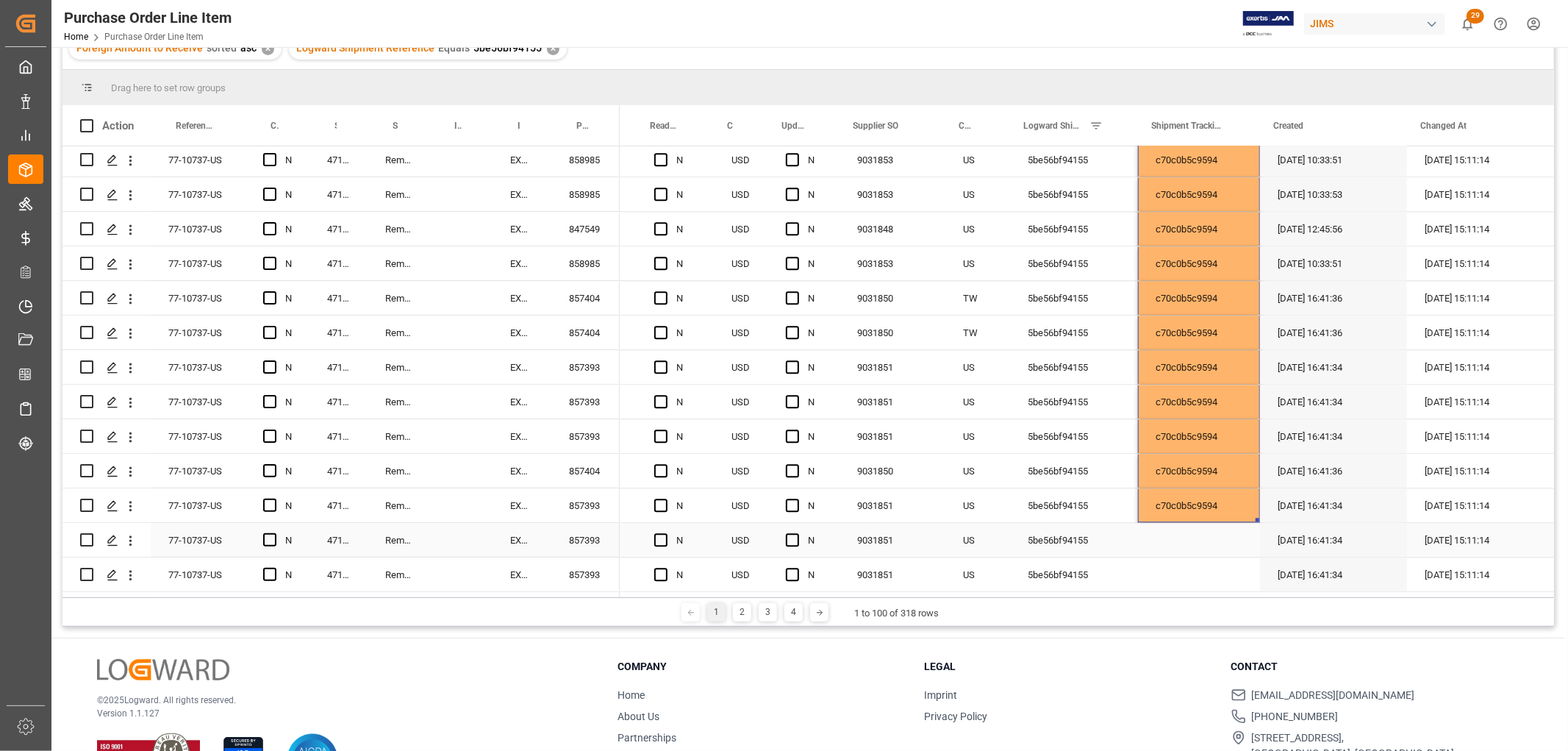
click at [1224, 523] on div "Press SPACE to select this row." at bounding box center [1199, 540] width 122 height 34
click at [1232, 496] on div "c70c0b5c9594" at bounding box center [1199, 505] width 122 height 34
drag, startPoint x: 1252, startPoint y: 510, endPoint x: 1252, endPoint y: 567, distance: 57.0
click at [1172, 492] on div "c70c0b5c9594" at bounding box center [1199, 505] width 122 height 34
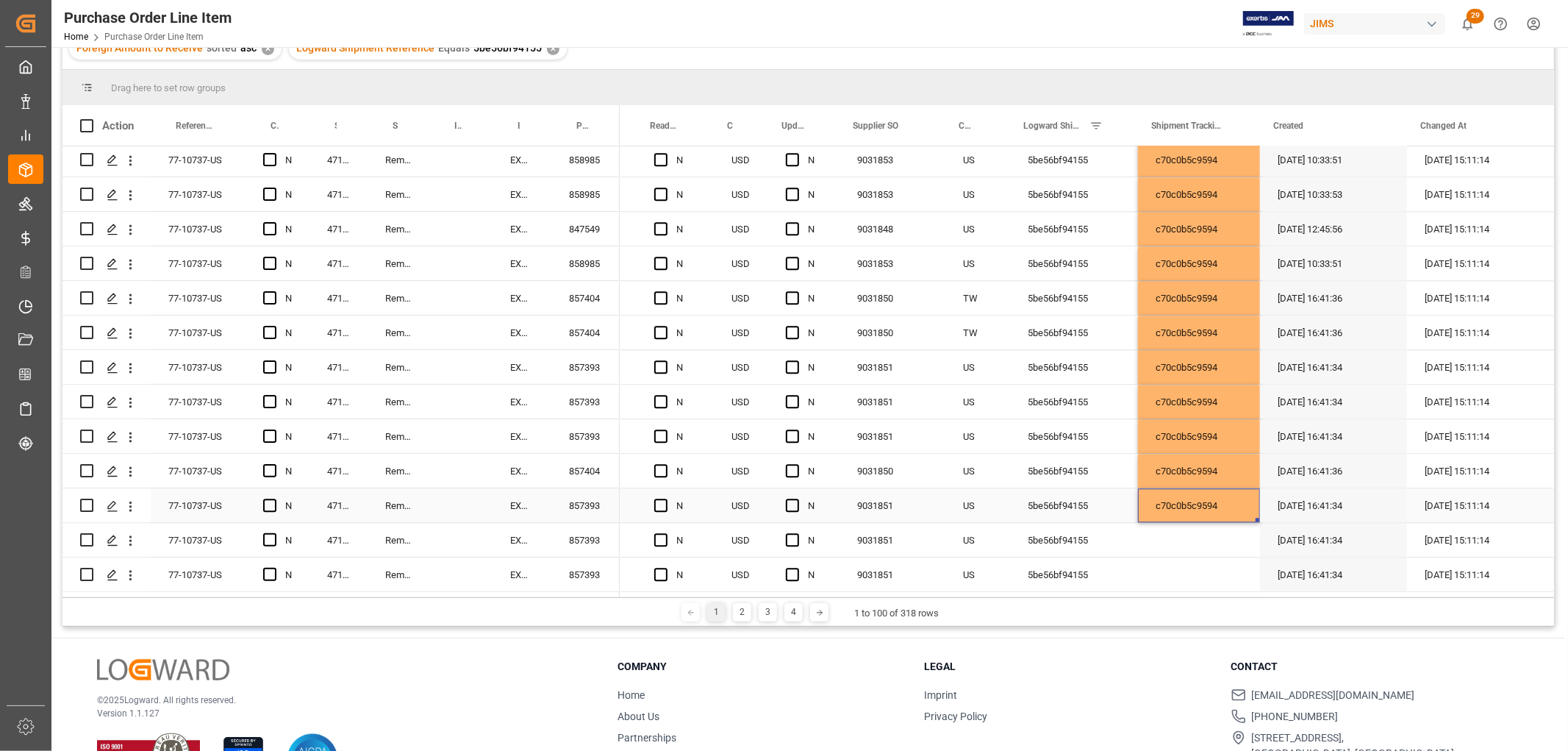
click at [1239, 508] on div "c70c0b5c9594" at bounding box center [1199, 505] width 122 height 34
drag, startPoint x: 1252, startPoint y: 516, endPoint x: 1249, endPoint y: 564, distance: 48.1
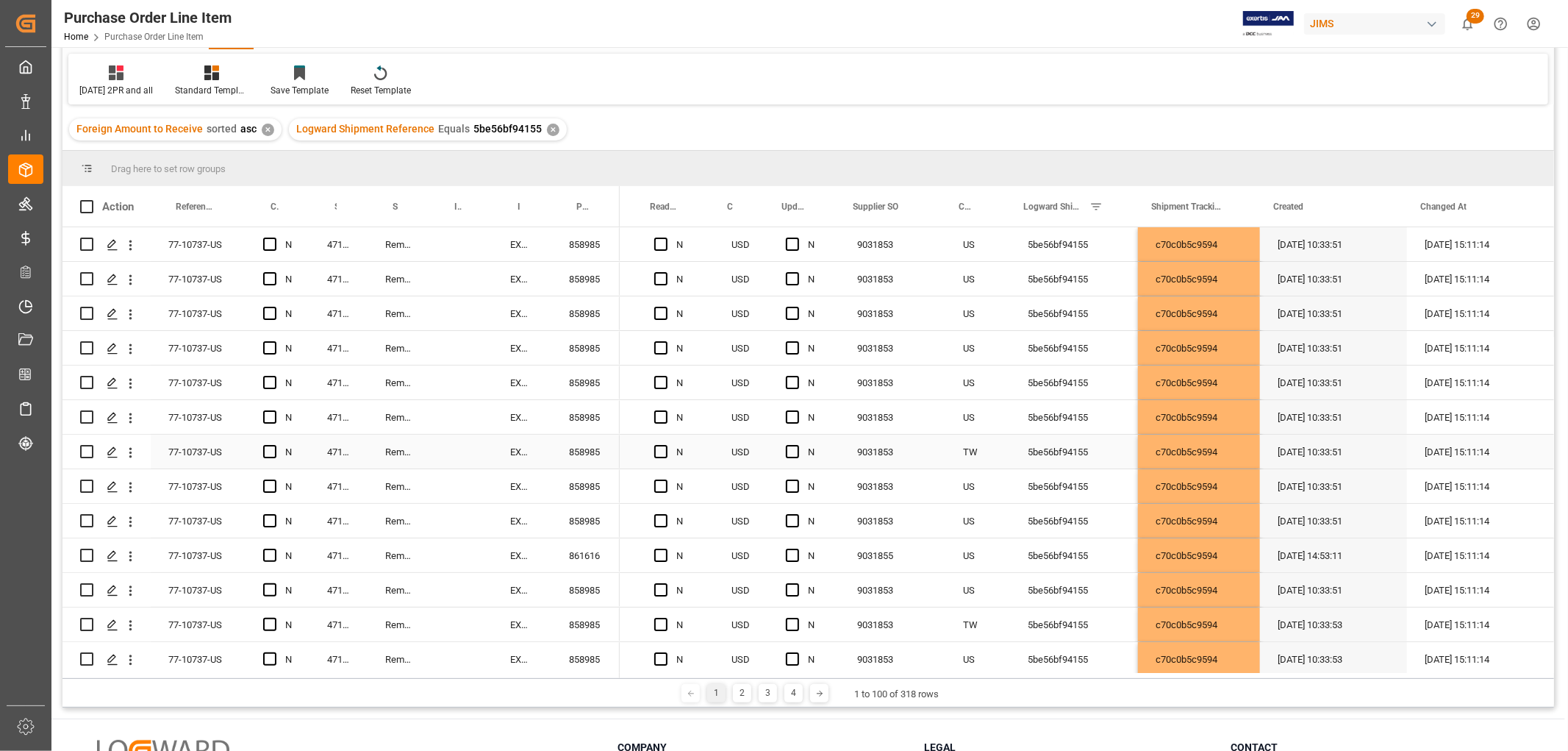
scroll to position [0, 0]
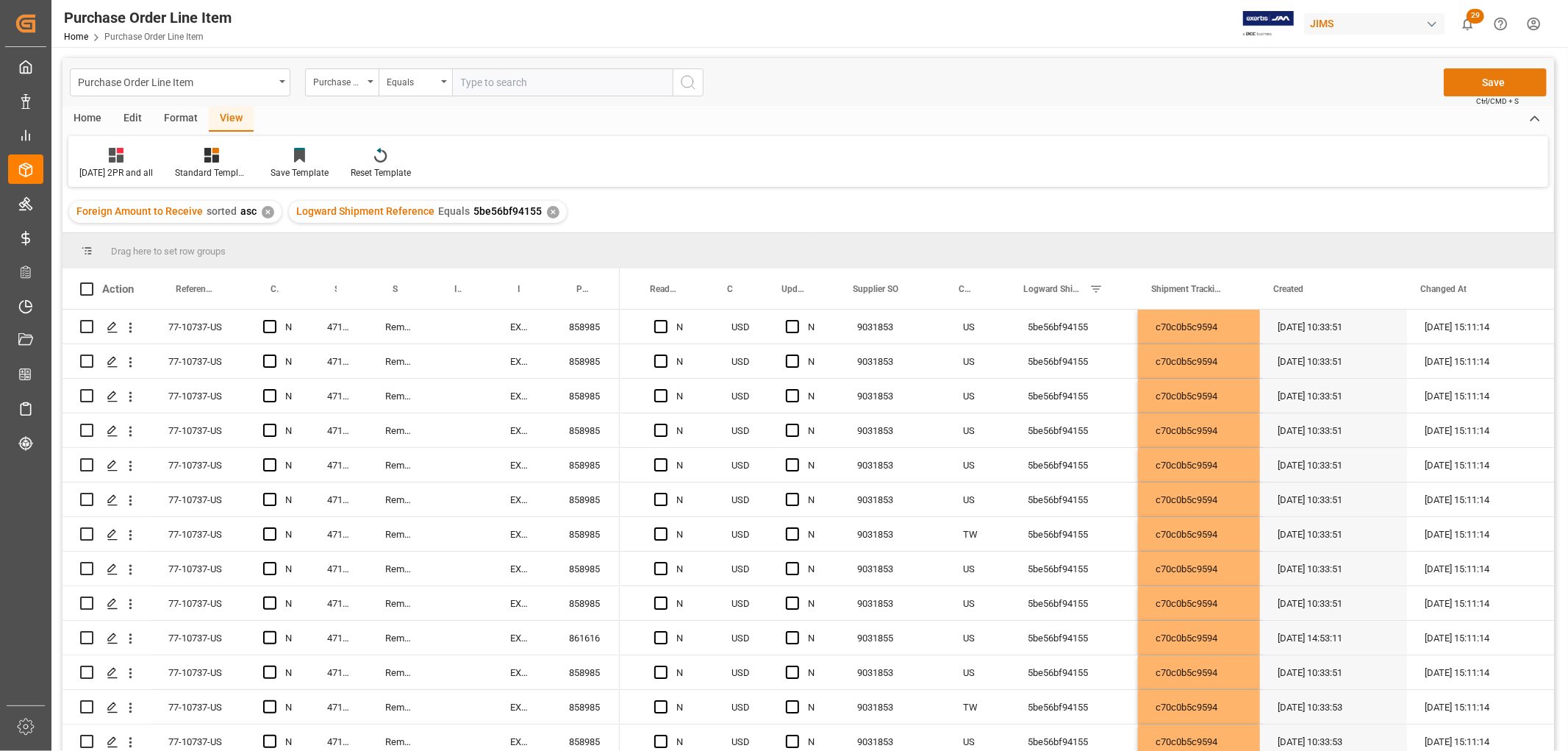
click at [1485, 82] on button "Save" at bounding box center [1495, 82] width 103 height 28
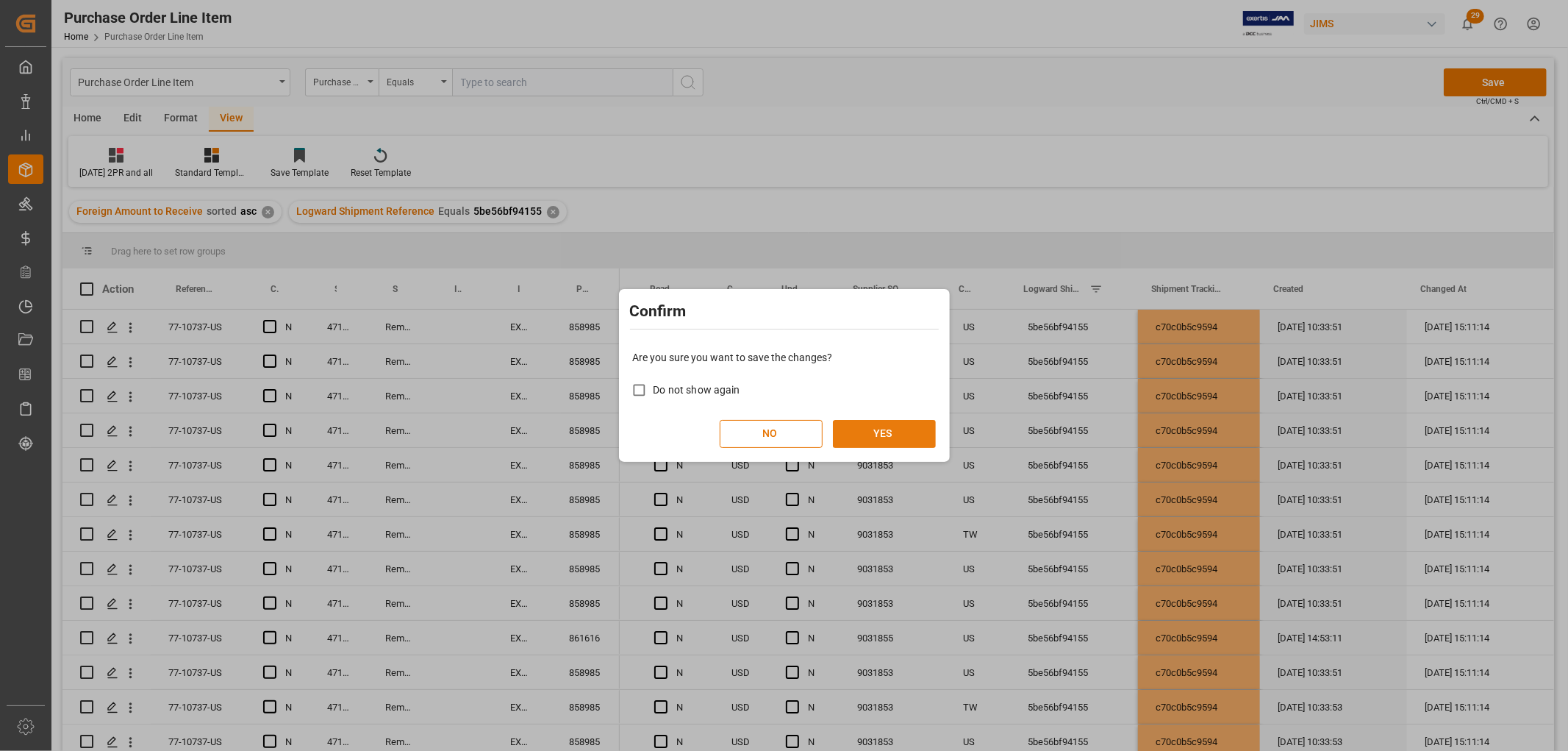
click at [875, 434] on button "YES" at bounding box center [884, 433] width 103 height 28
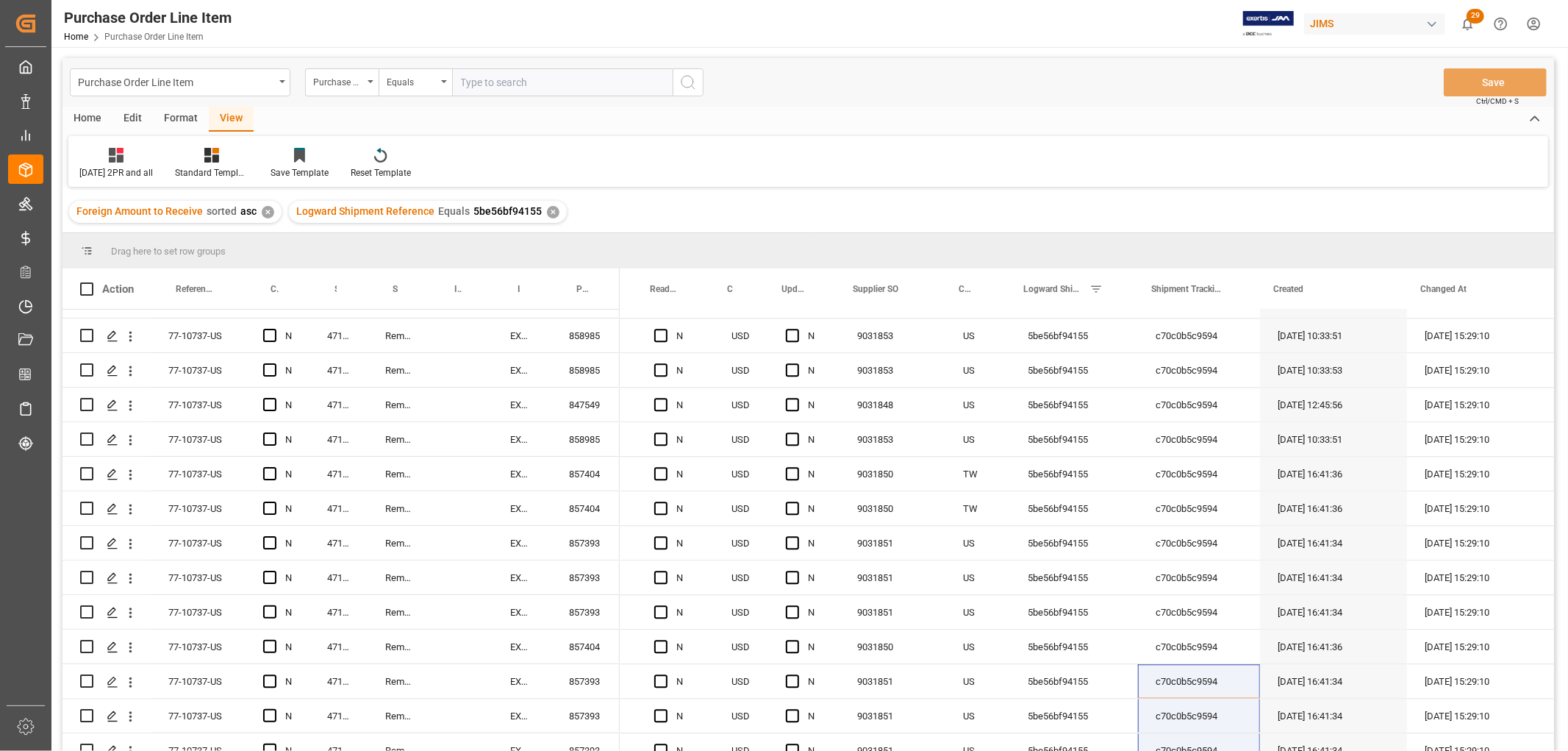
scroll to position [3015, 0]
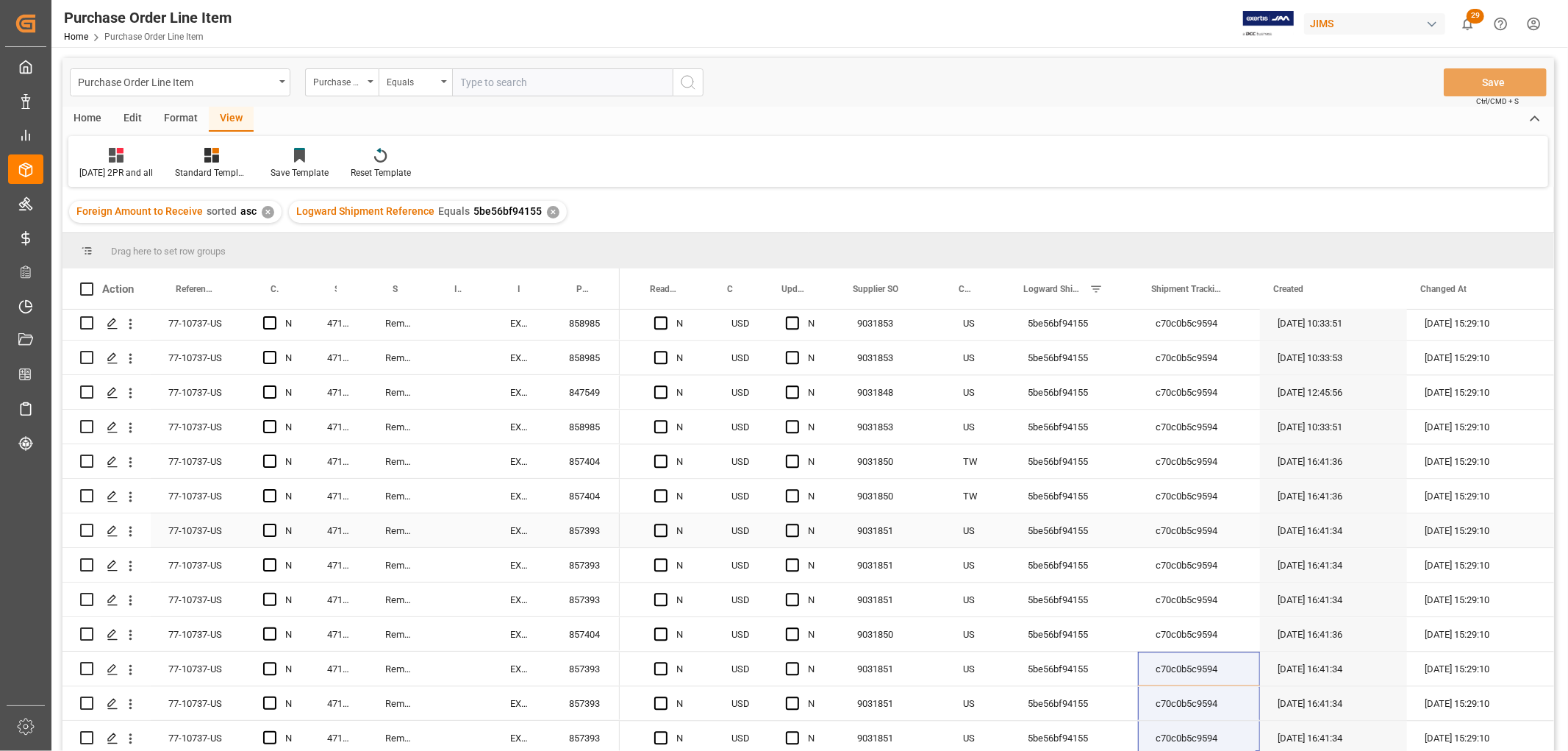
click at [1099, 528] on div "5be56bf94155" at bounding box center [1074, 530] width 128 height 34
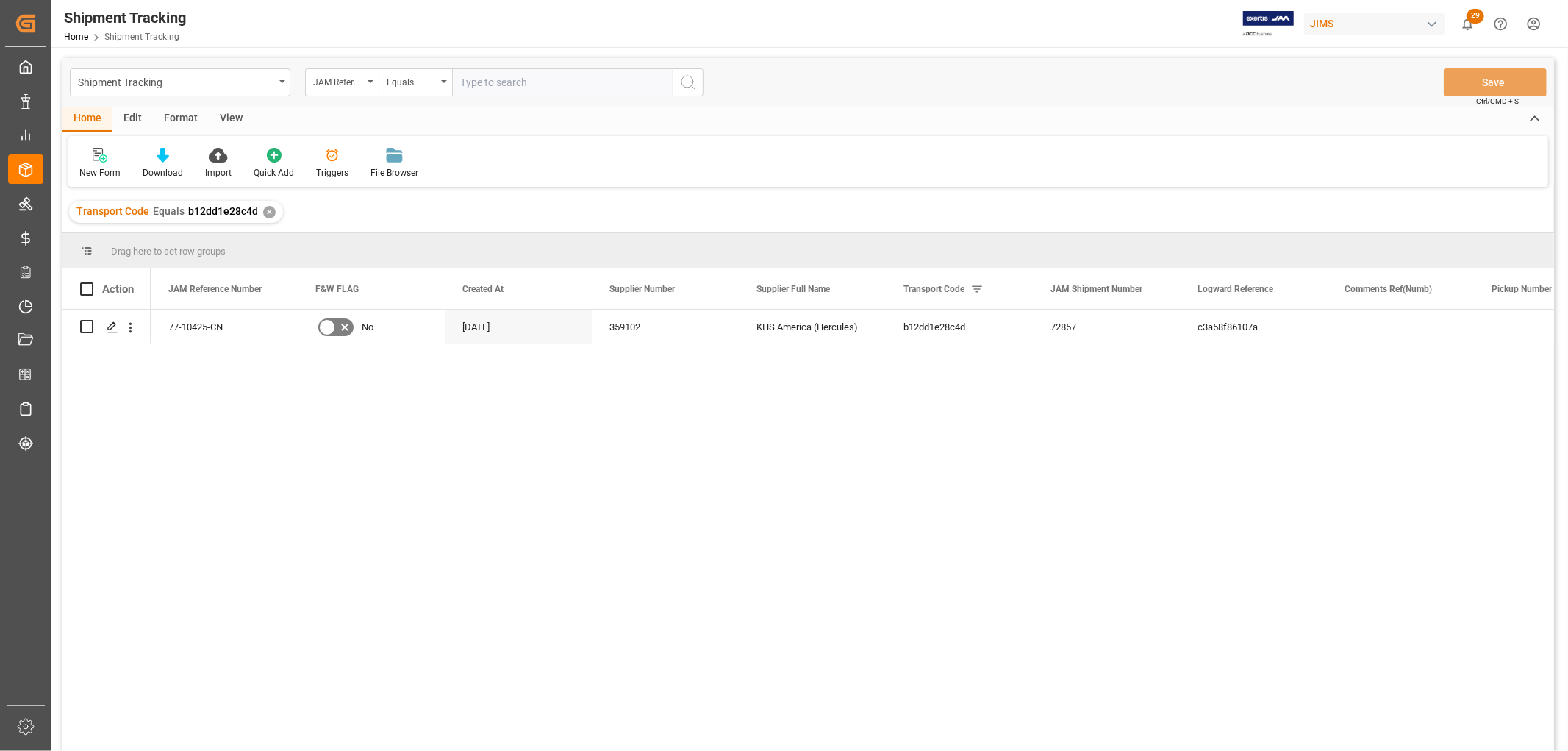
click at [231, 119] on div "View" at bounding box center [231, 118] width 45 height 25
click at [85, 170] on div "Default" at bounding box center [94, 173] width 29 height 14
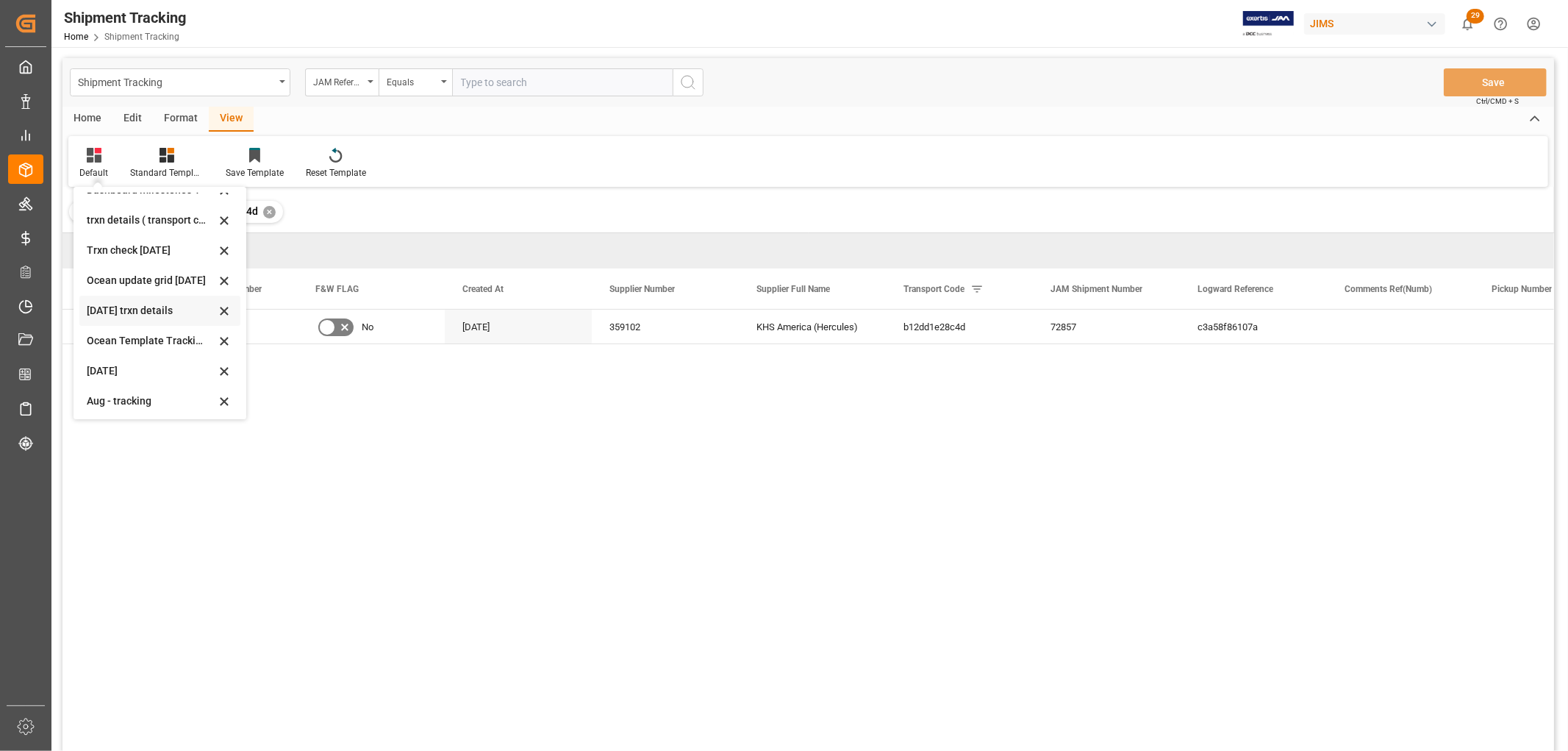
scroll to position [231, 0]
click at [109, 399] on div "tracking GIT template - Rev" at bounding box center [150, 399] width 129 height 15
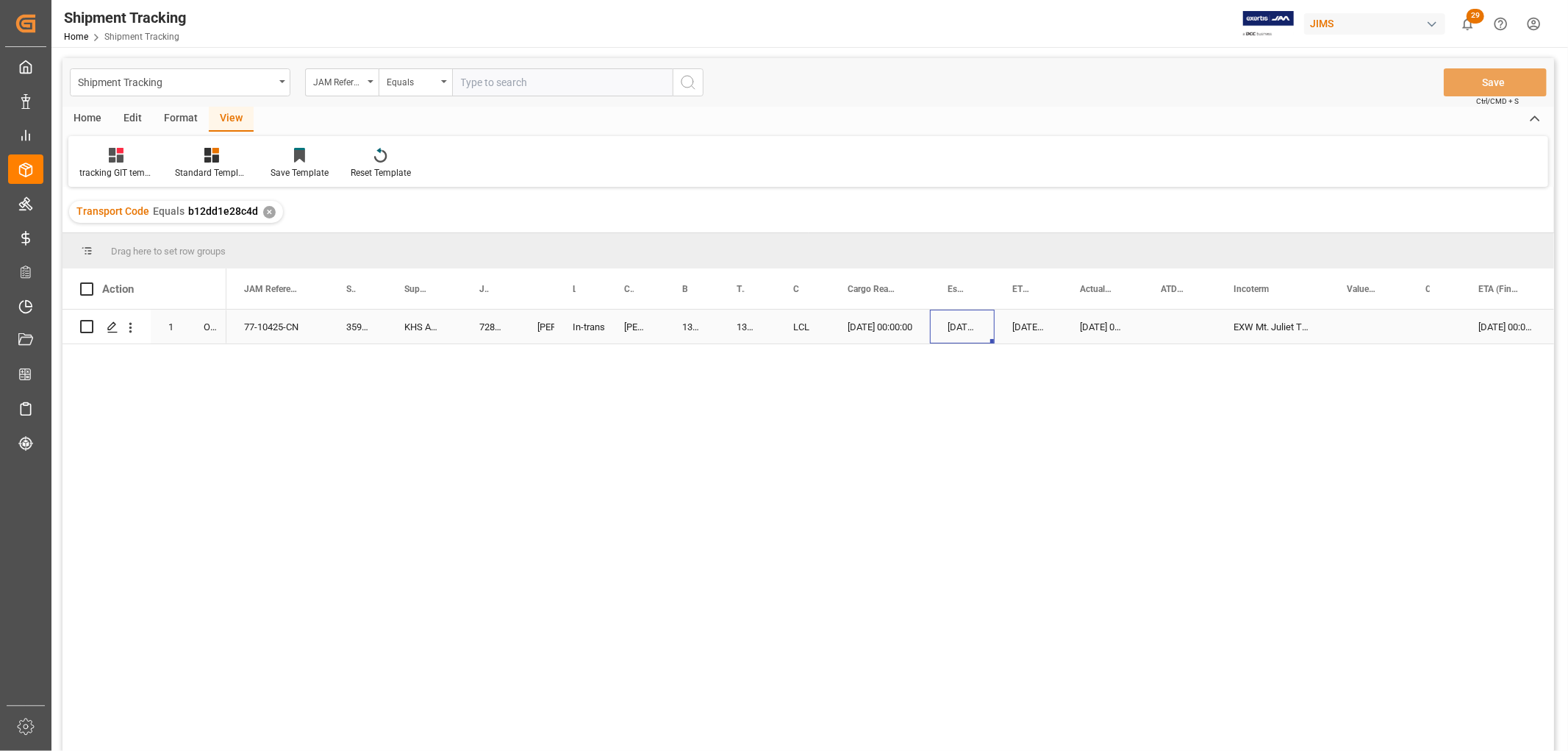
click at [932, 322] on div "[DATE] 00:00:00" at bounding box center [962, 327] width 65 height 34
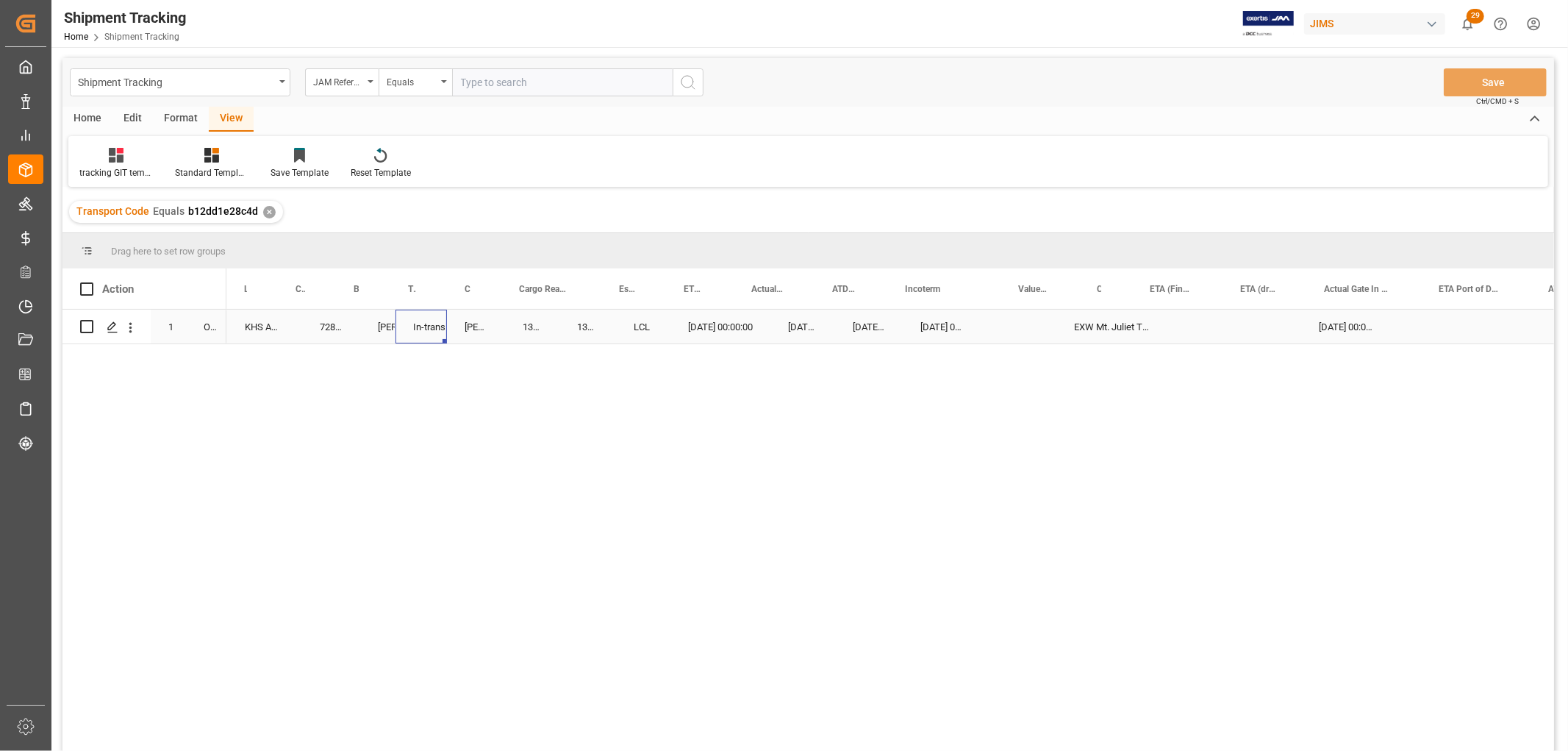
scroll to position [0, 0]
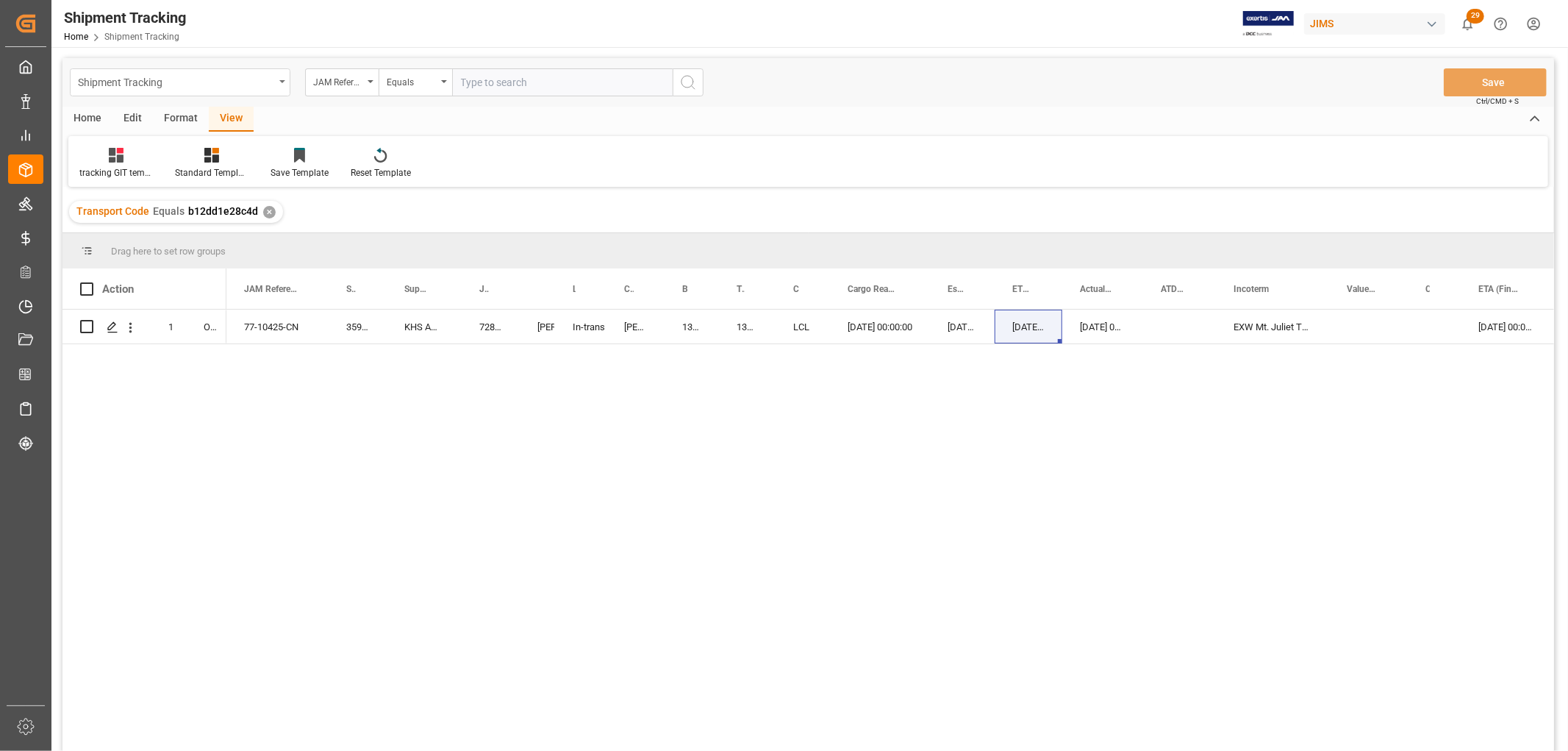
click at [283, 81] on icon "open menu" at bounding box center [282, 82] width 6 height 3
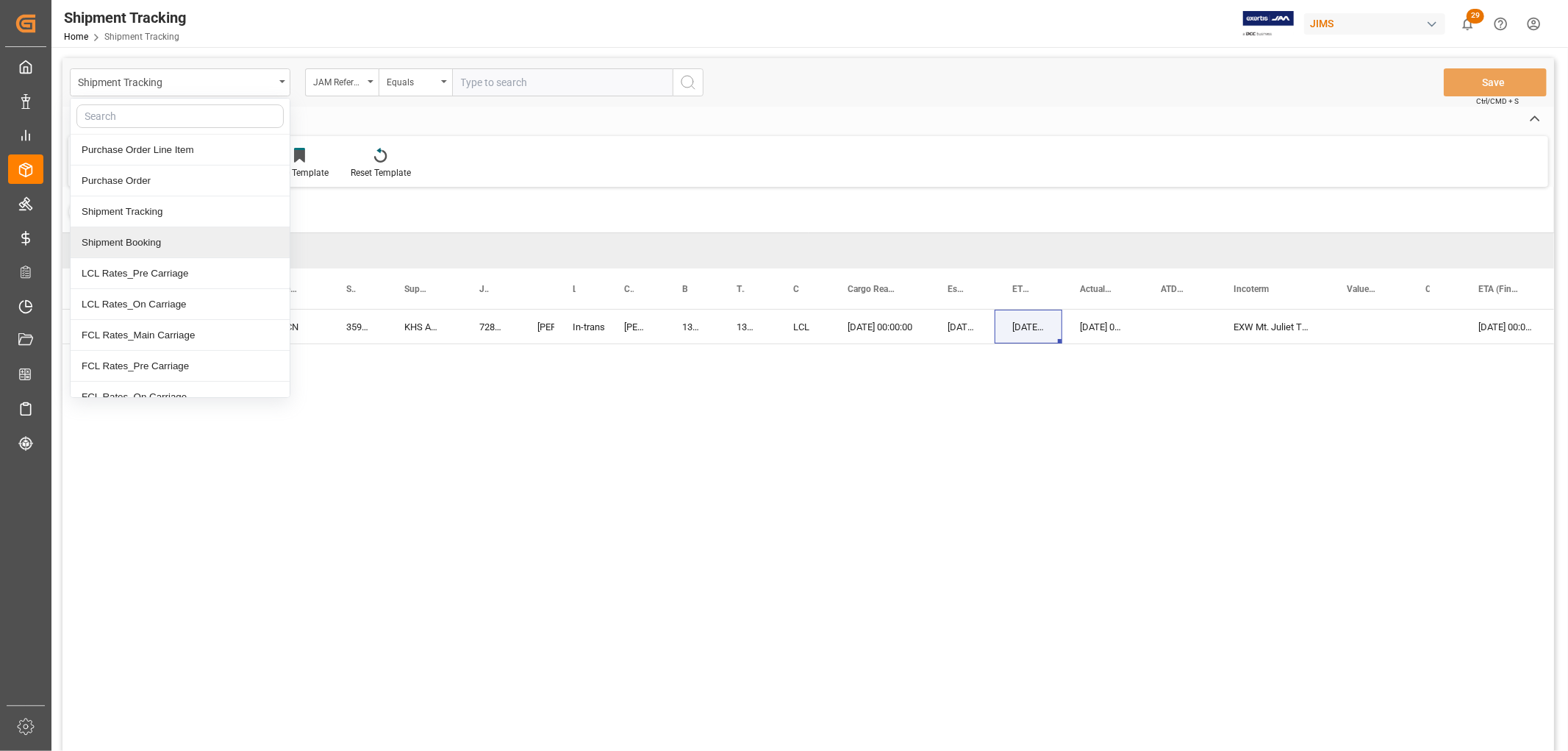
click at [142, 247] on div "Shipment Booking" at bounding box center [180, 243] width 219 height 31
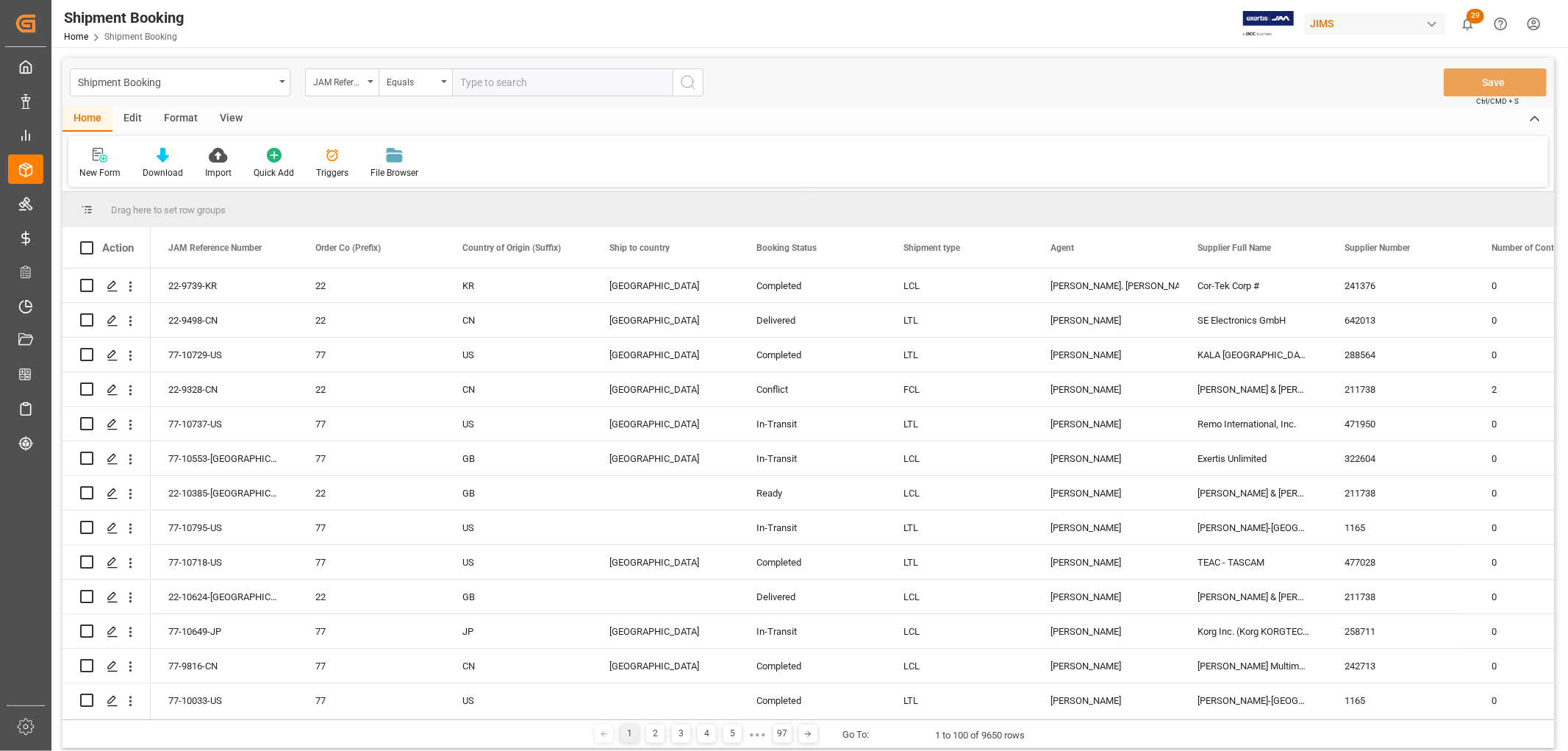
click at [475, 86] on input "text" at bounding box center [563, 82] width 221 height 28
paste input "77-10729-US"
type input "77-10729-US"
click at [693, 79] on icon "search button" at bounding box center [688, 82] width 18 height 18
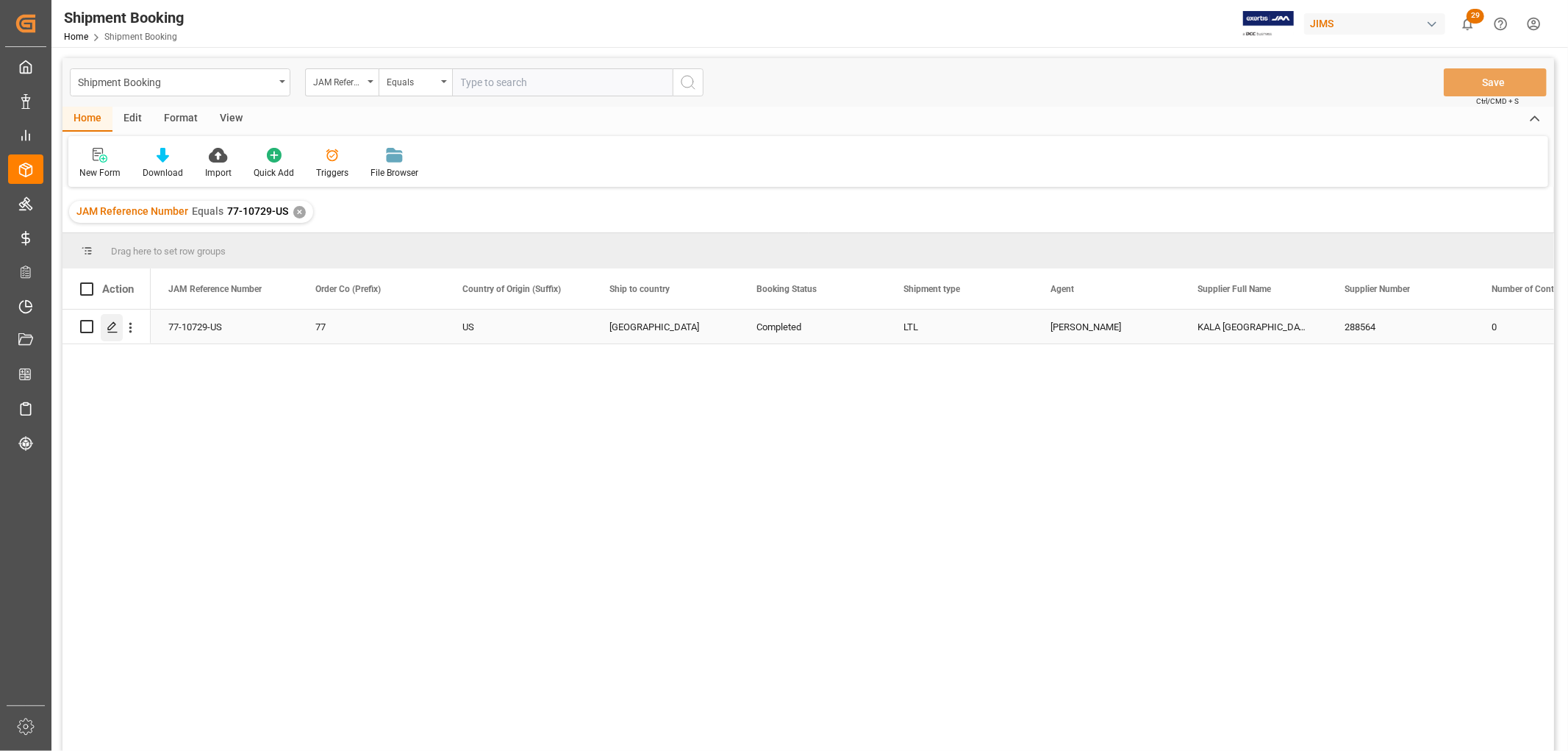
click at [108, 331] on line "Press SPACE to select this row." at bounding box center [112, 331] width 9 height 0
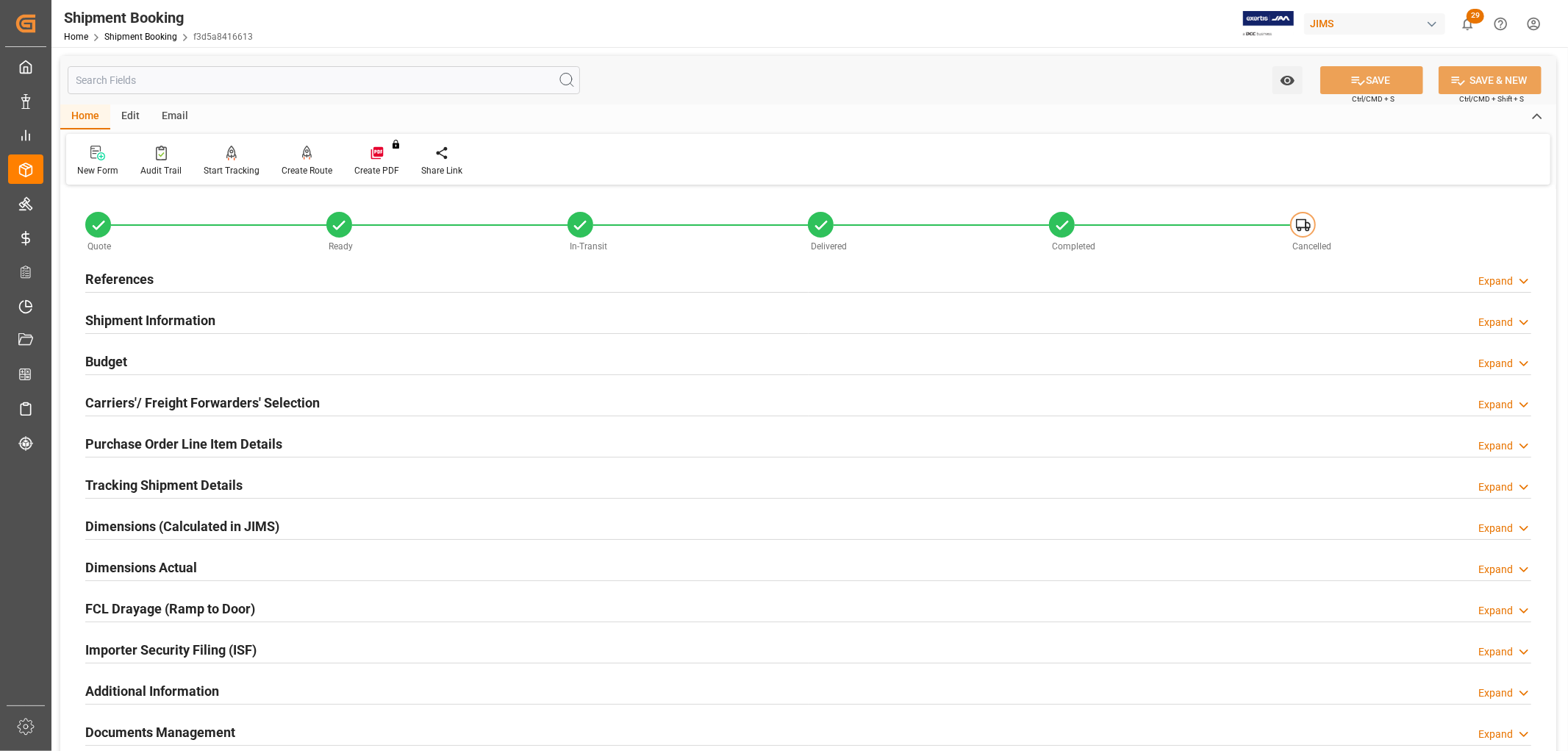
click at [140, 483] on h2 "Tracking Shipment Details" at bounding box center [164, 484] width 158 height 20
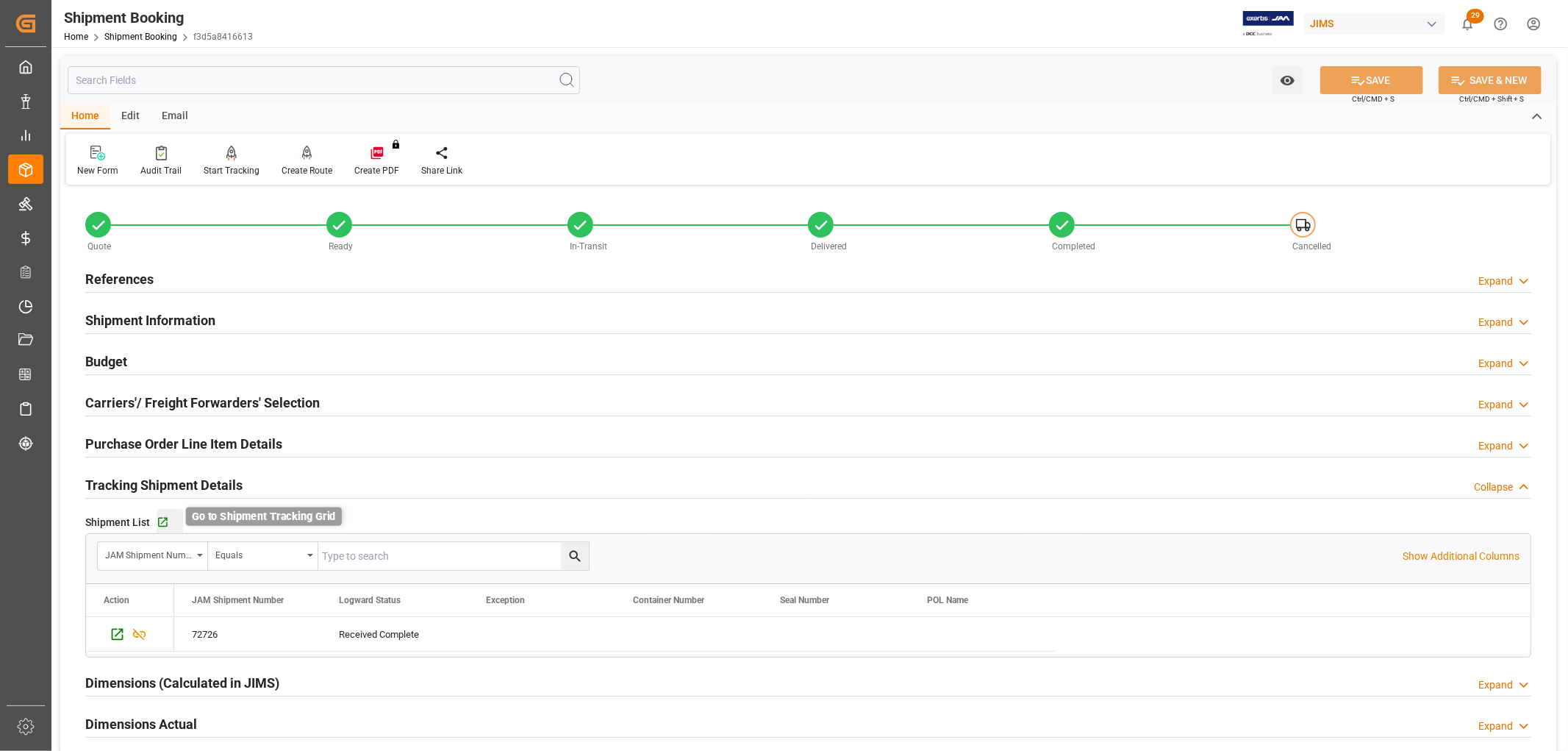
click at [162, 524] on icon "button" at bounding box center [163, 523] width 13 height 13
click at [88, 275] on h2 "References" at bounding box center [119, 279] width 68 height 20
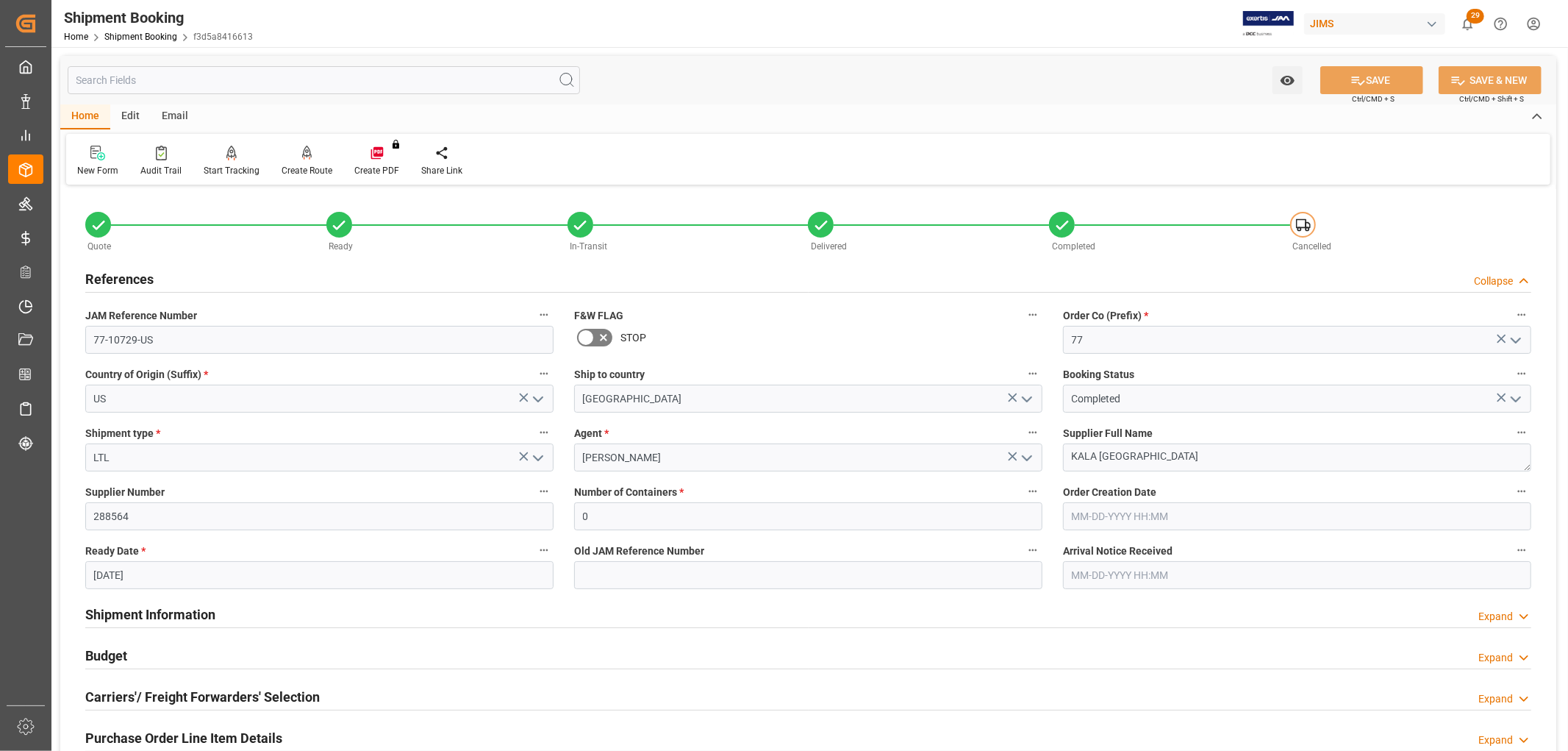
click at [105, 275] on h2 "References" at bounding box center [119, 279] width 68 height 20
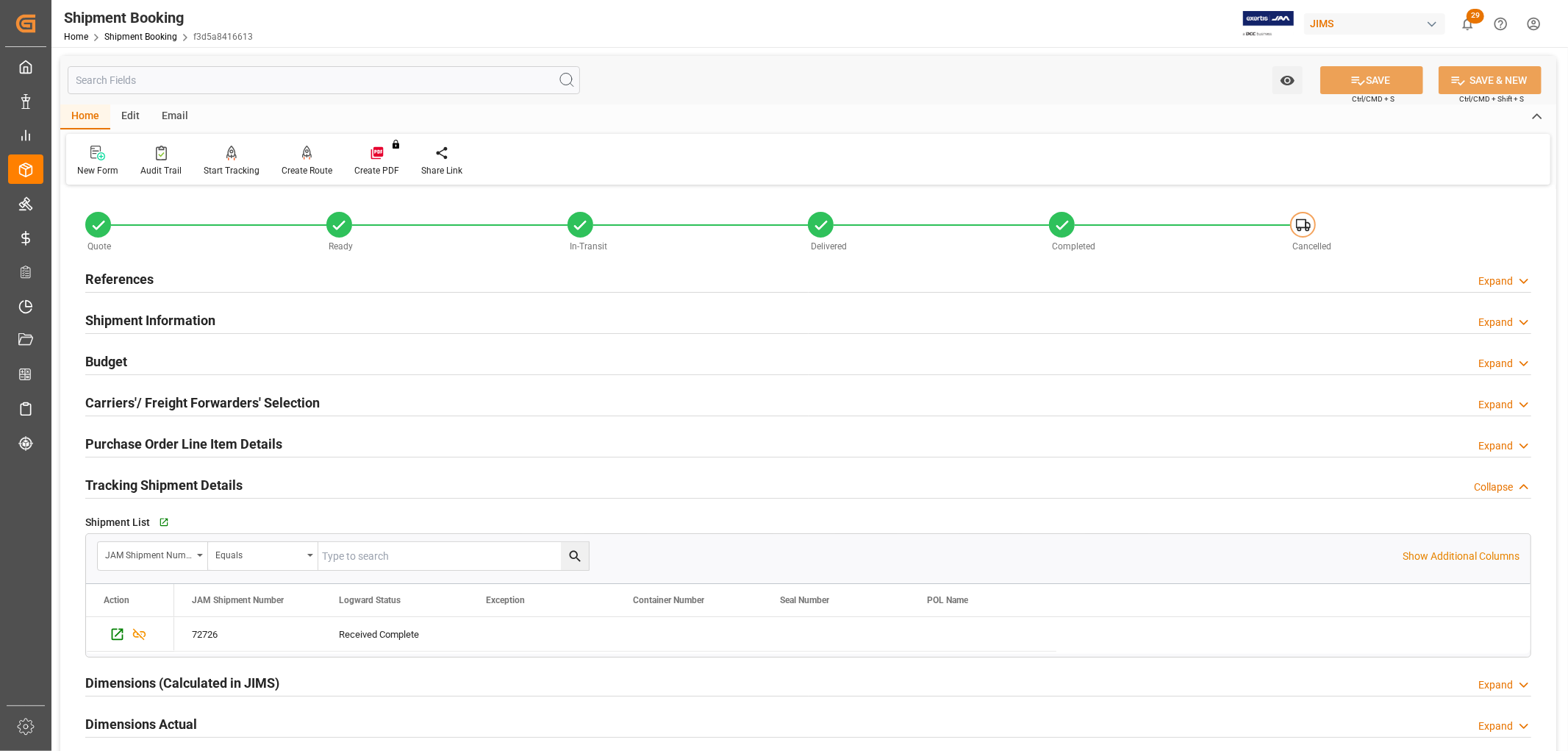
click at [105, 275] on h2 "References" at bounding box center [119, 279] width 68 height 20
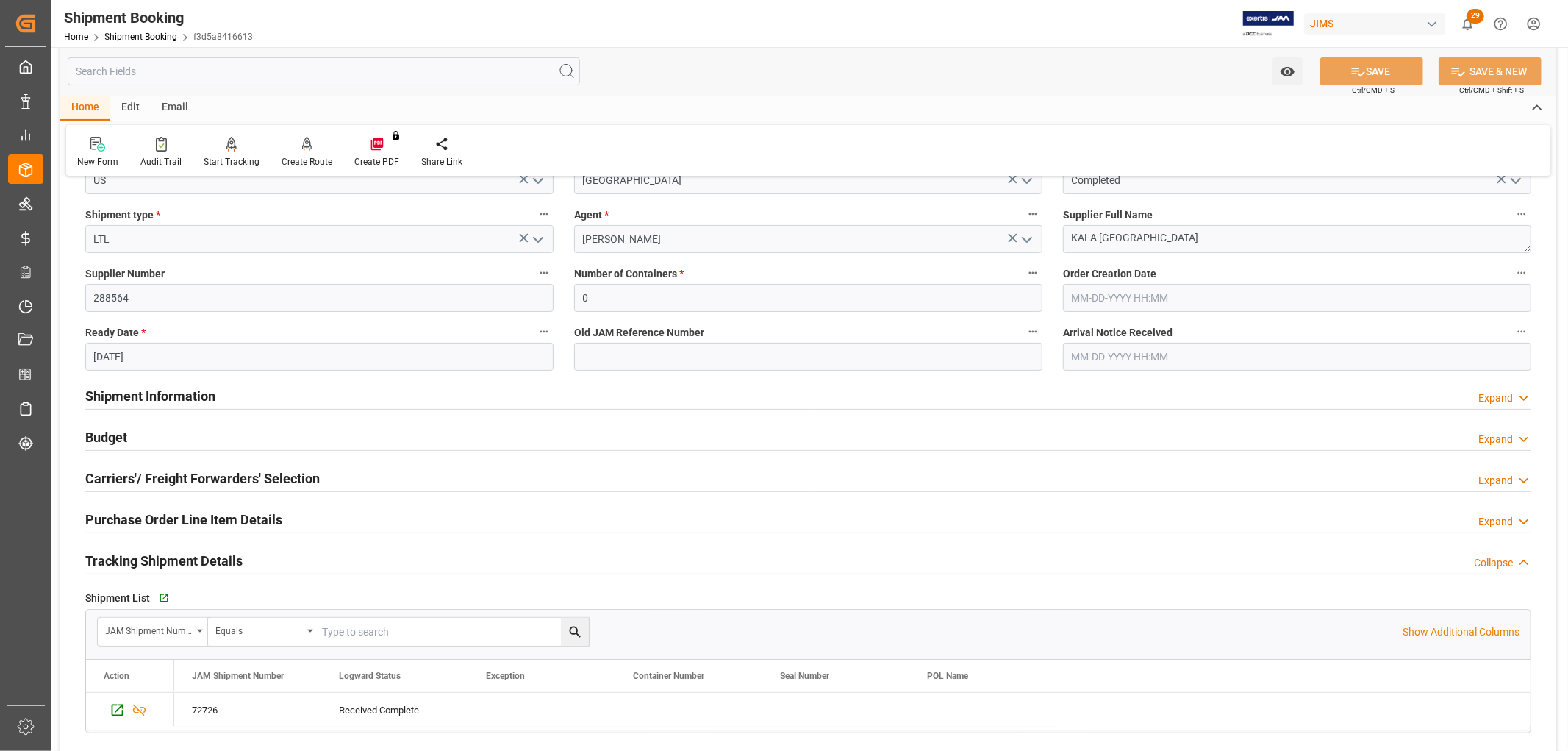
scroll to position [245, 0]
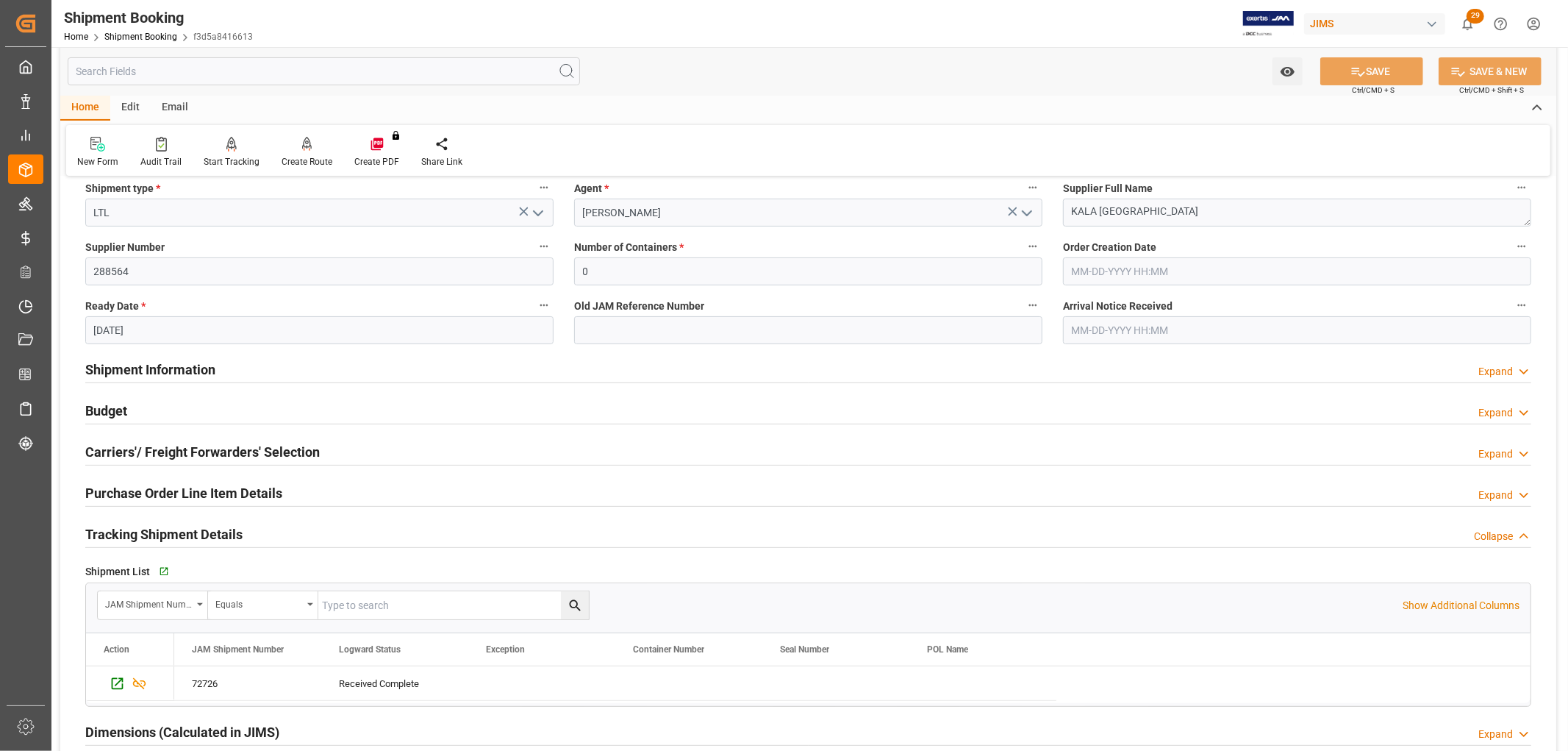
click at [148, 488] on h2 "Purchase Order Line Item Details" at bounding box center [184, 492] width 197 height 20
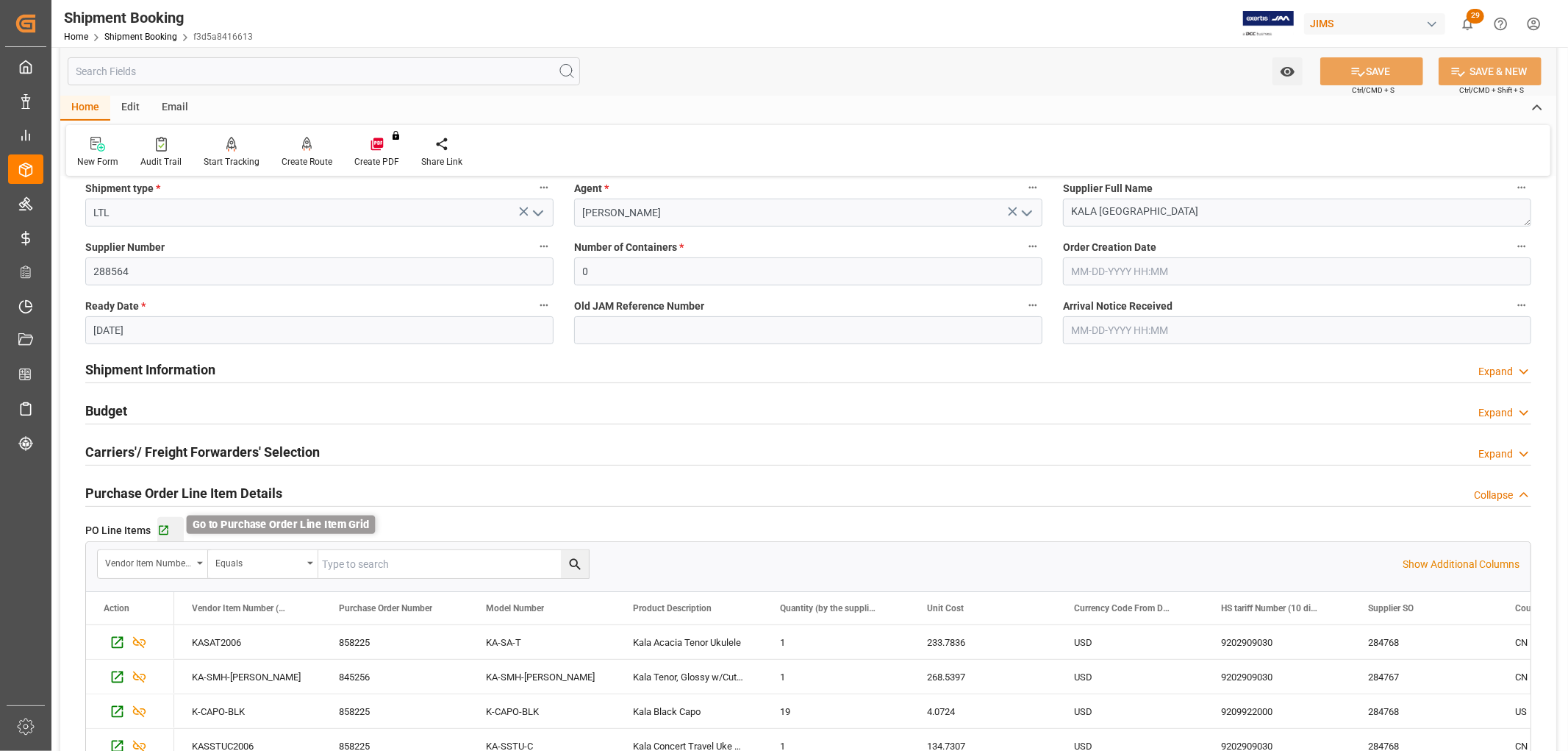
click at [159, 526] on icon "button" at bounding box center [163, 531] width 10 height 10
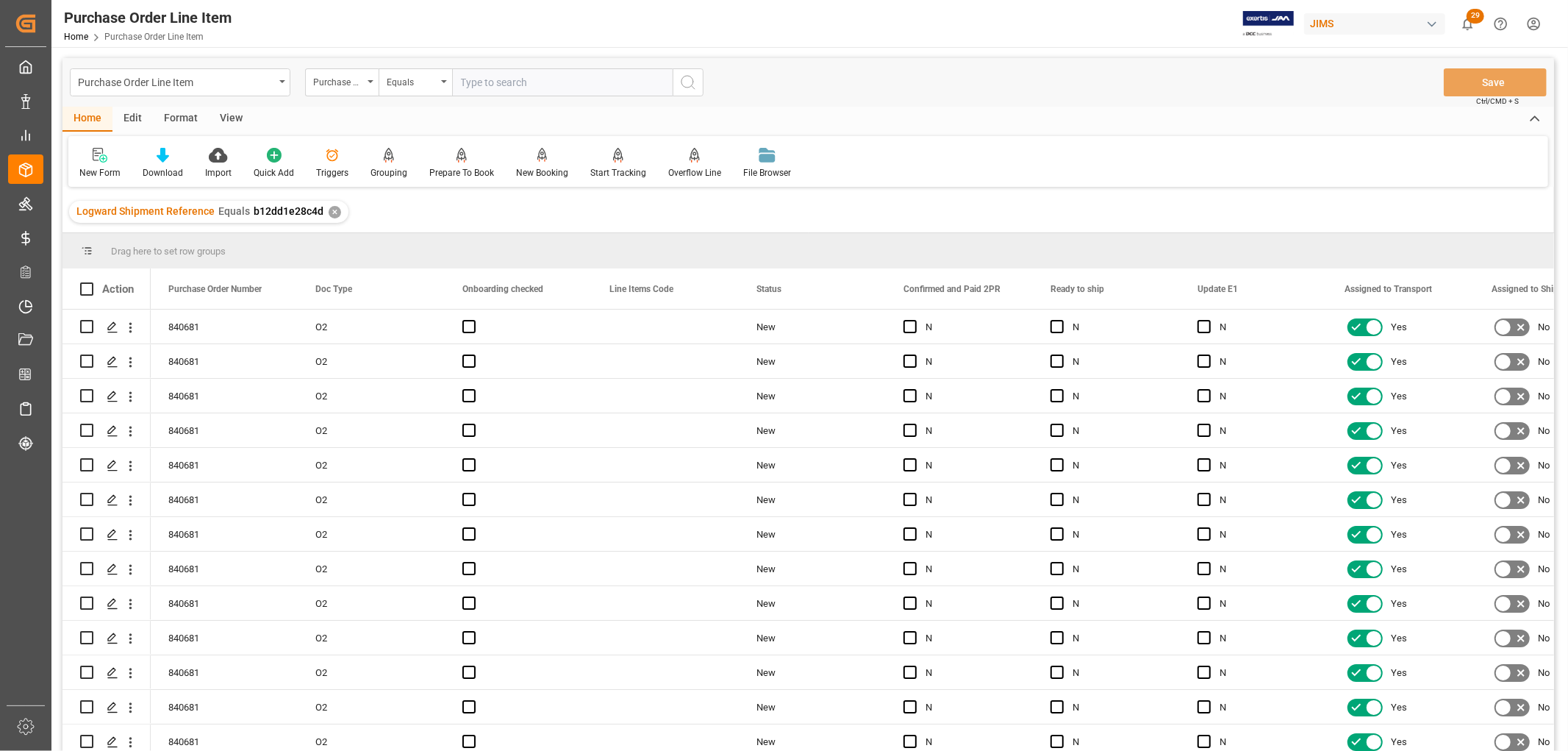
click at [223, 116] on div "View" at bounding box center [231, 118] width 45 height 25
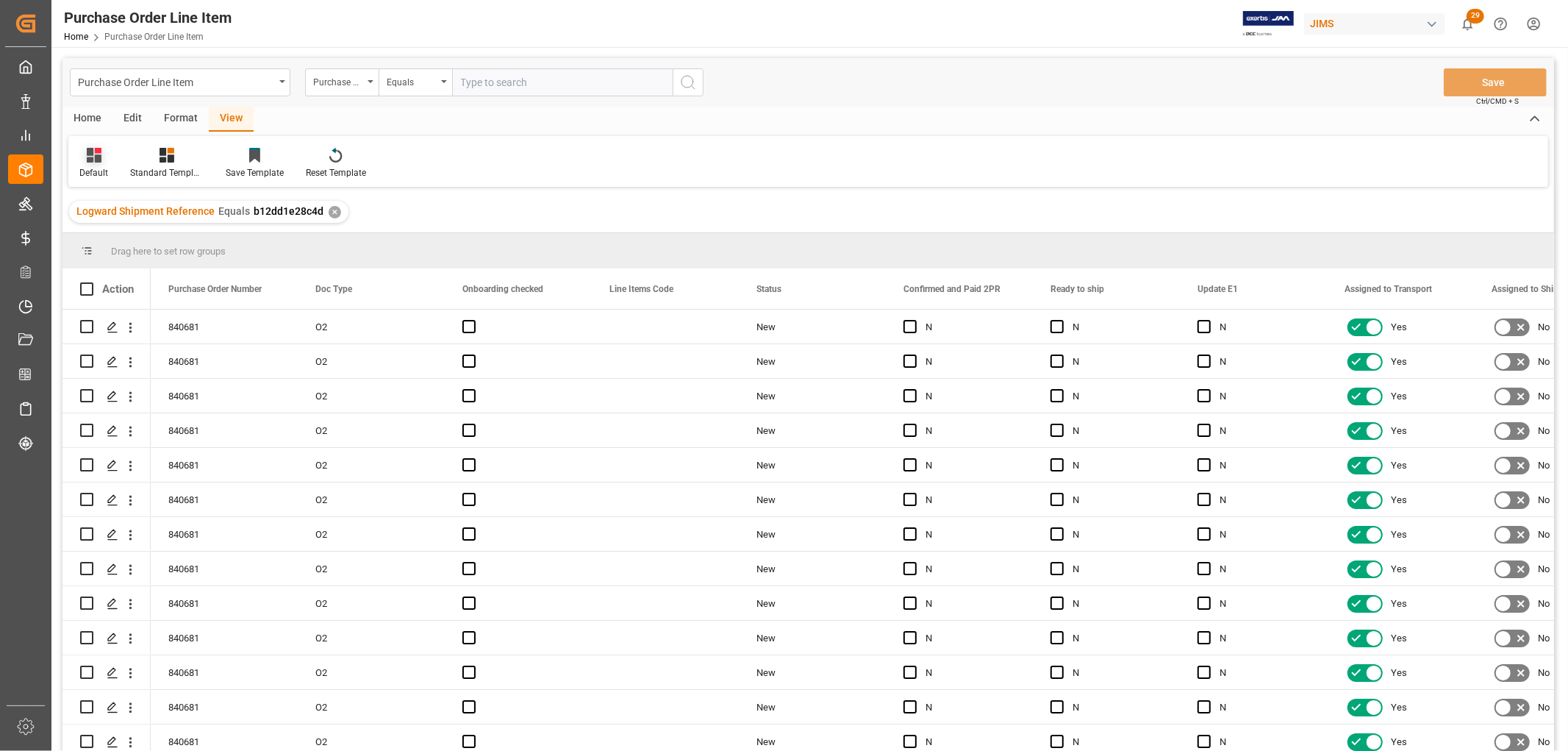
click at [93, 167] on div "Default" at bounding box center [94, 173] width 29 height 14
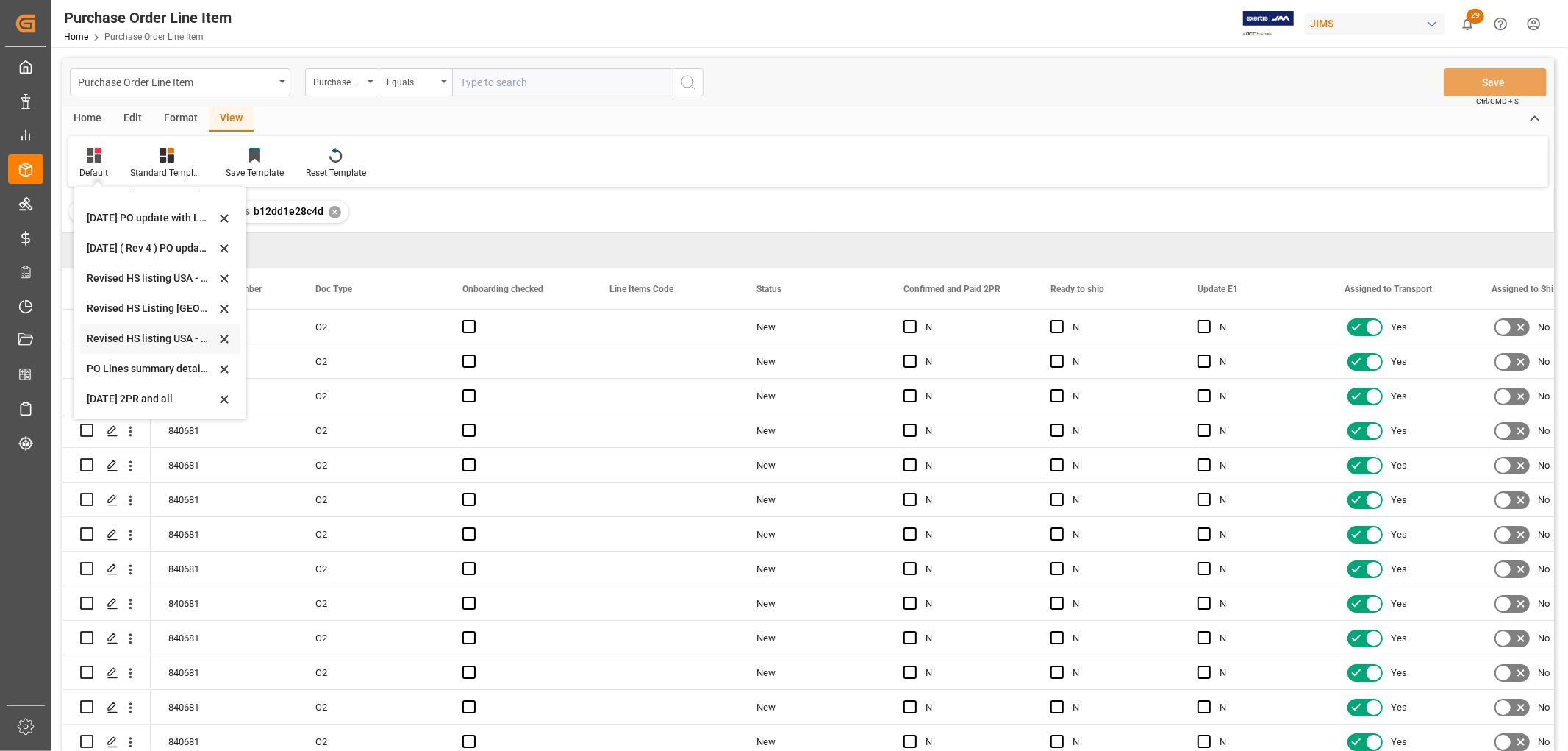
scroll to position [82, 0]
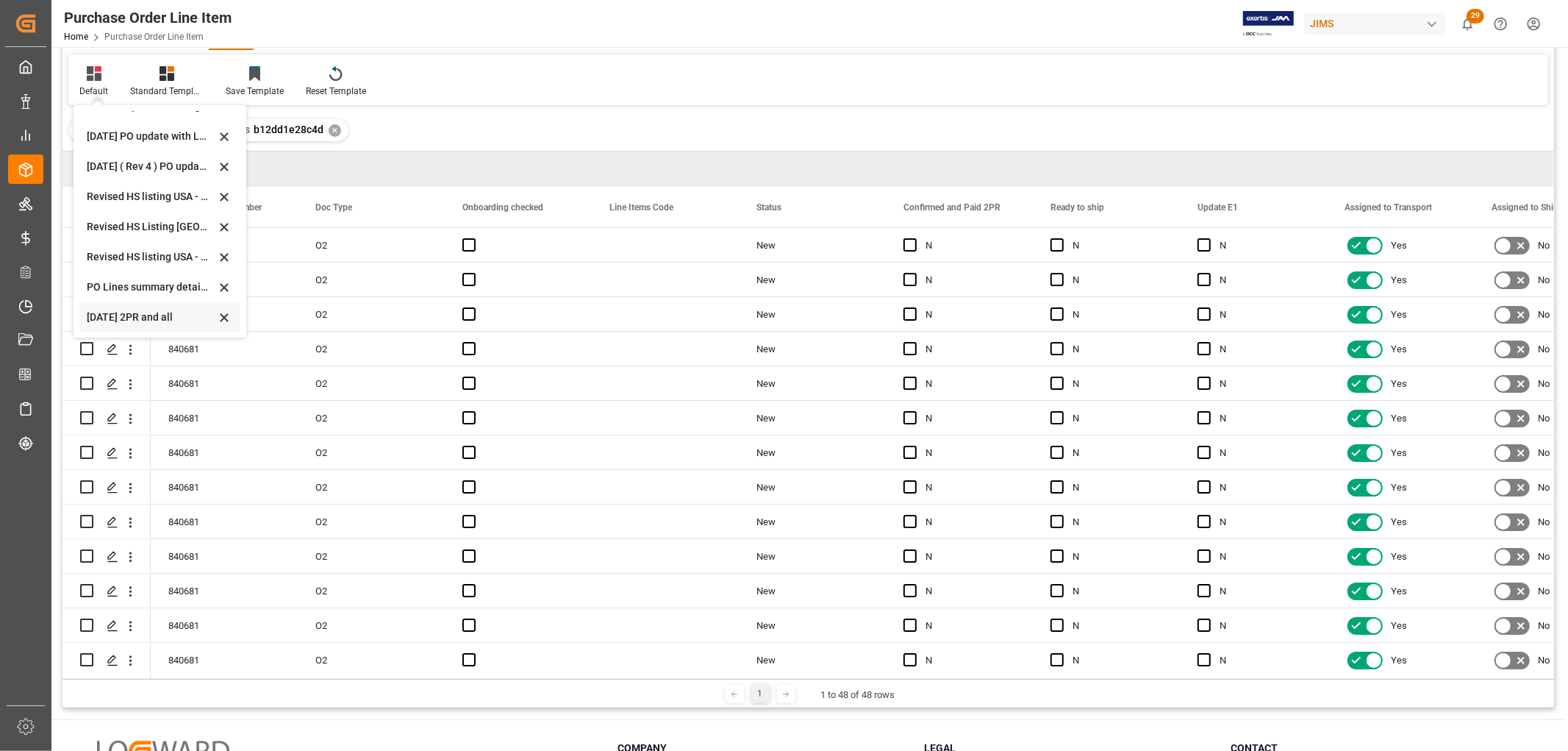
click at [130, 319] on div "Sept 2025 2PR and all" at bounding box center [150, 317] width 129 height 15
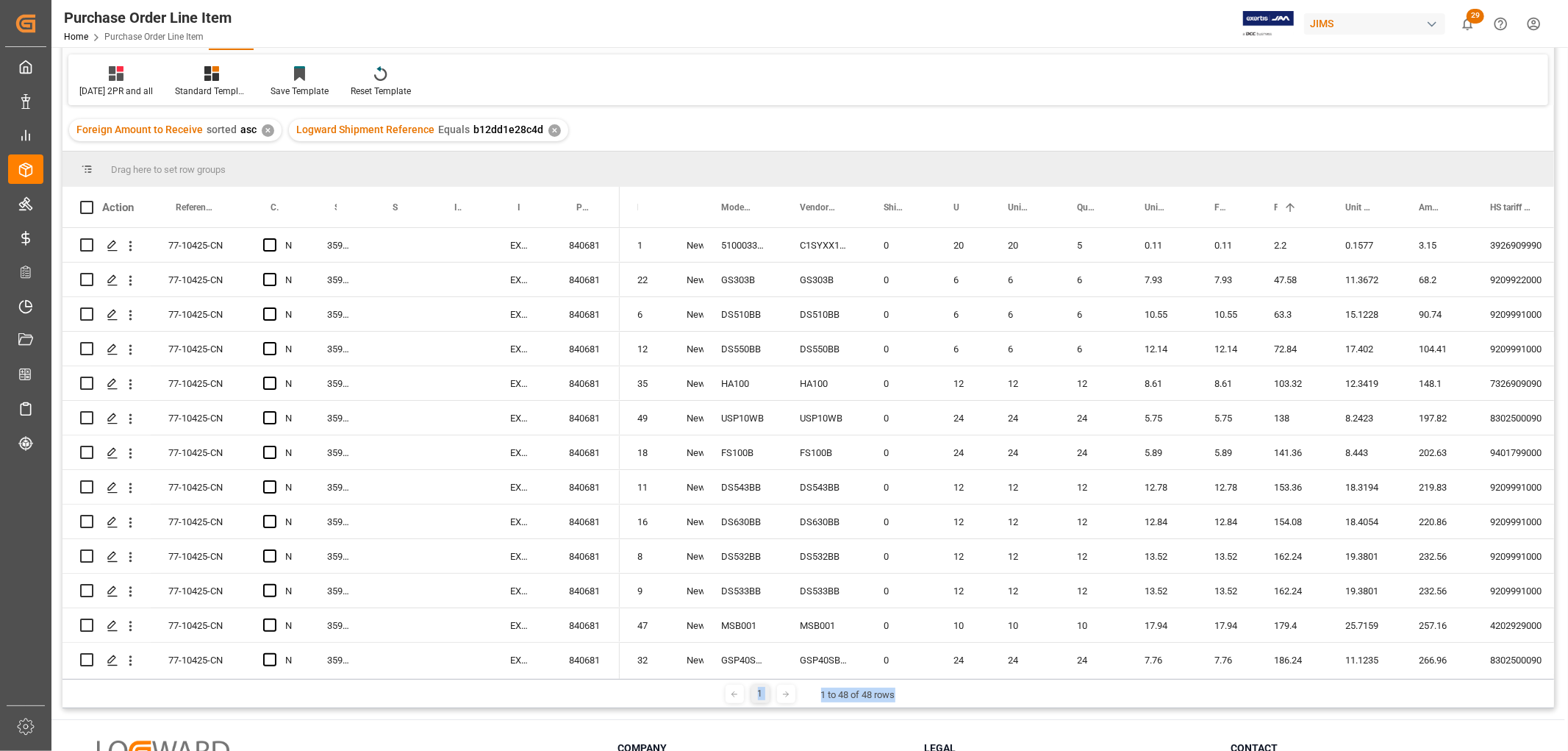
drag, startPoint x: 949, startPoint y: 679, endPoint x: 993, endPoint y: 677, distance: 44.0
click at [993, 677] on div "Drag here to set row groups Drag here to set column labels Action Reference 2 V…" at bounding box center [808, 429] width 1492 height 556
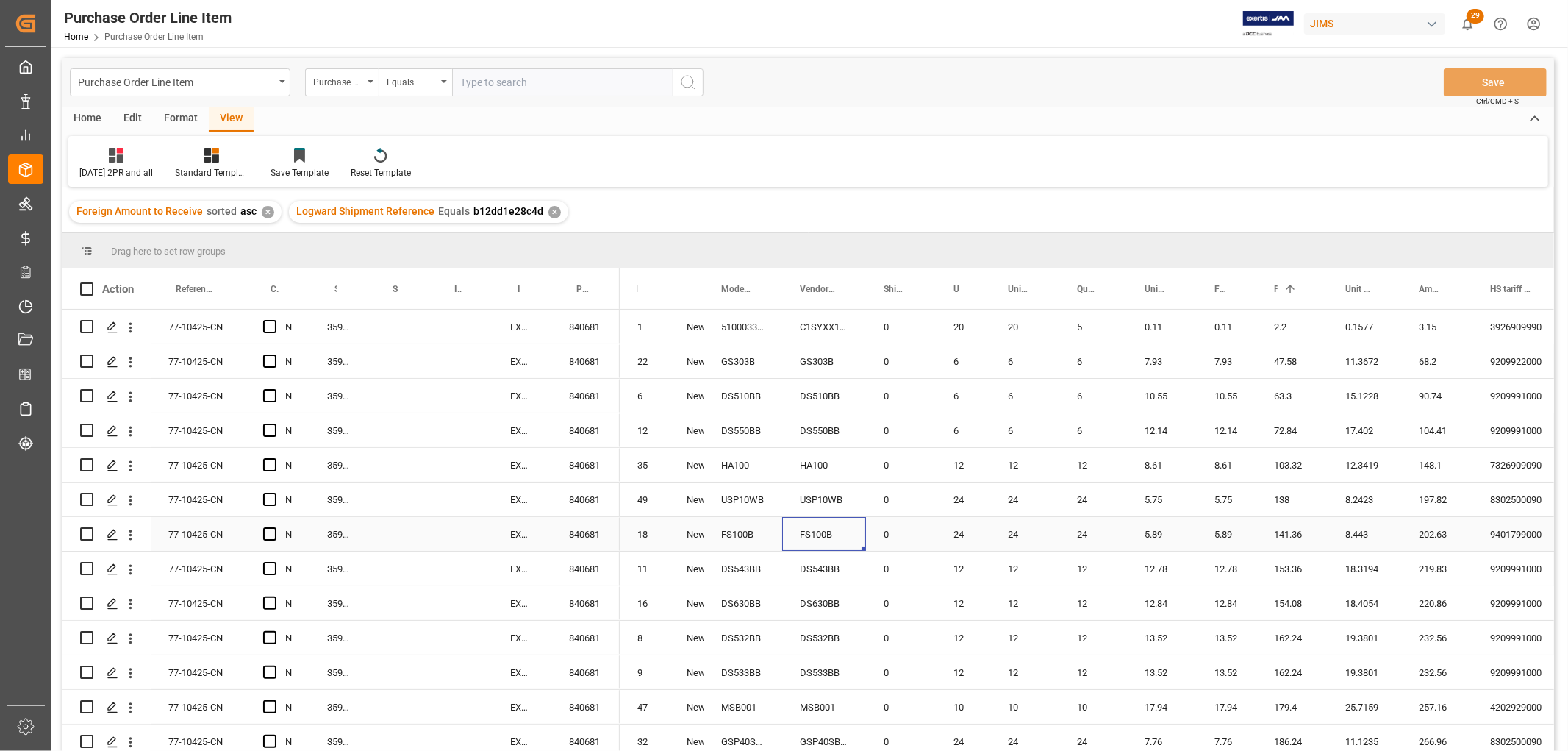
click at [860, 532] on div "FS100B" at bounding box center [824, 534] width 84 height 34
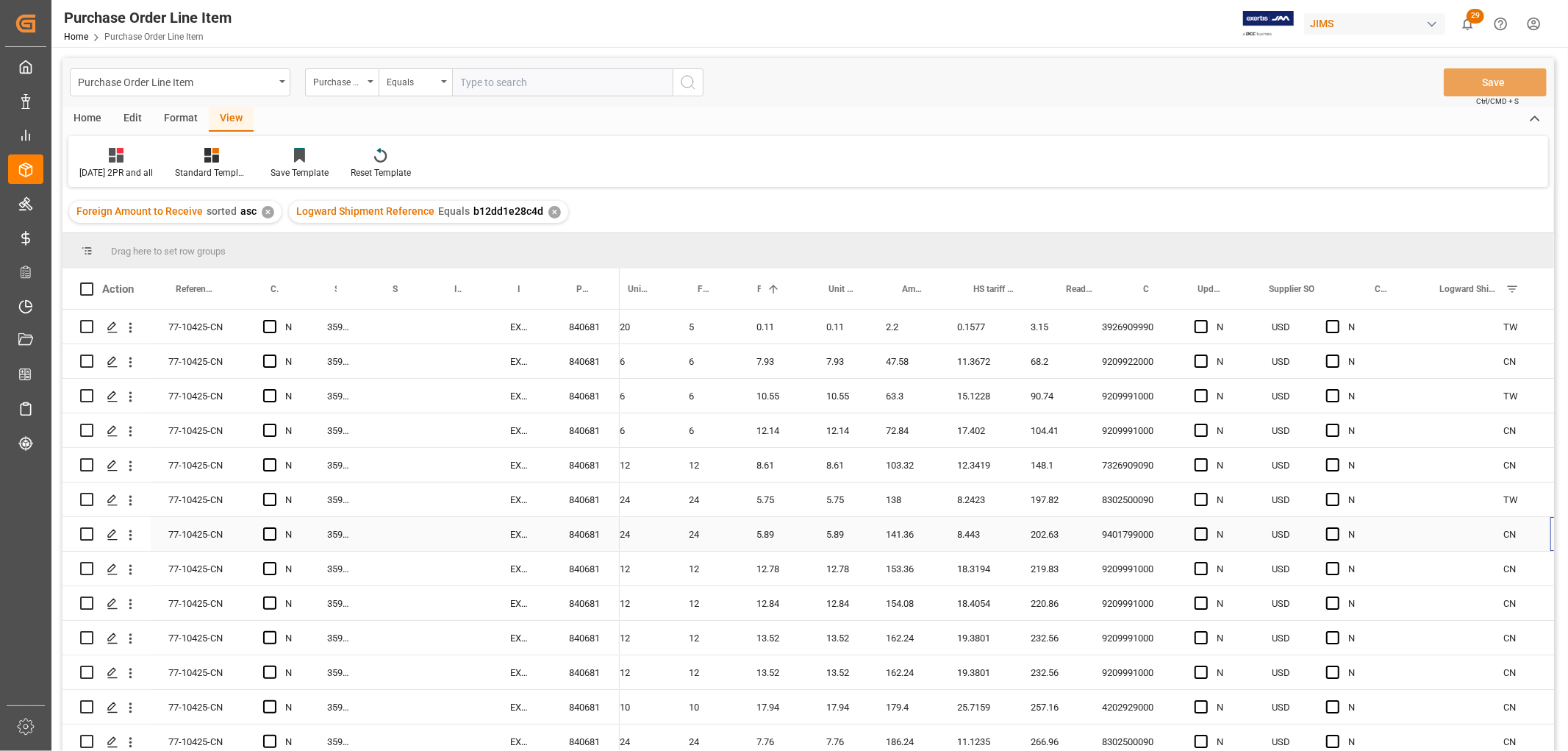
scroll to position [0, 785]
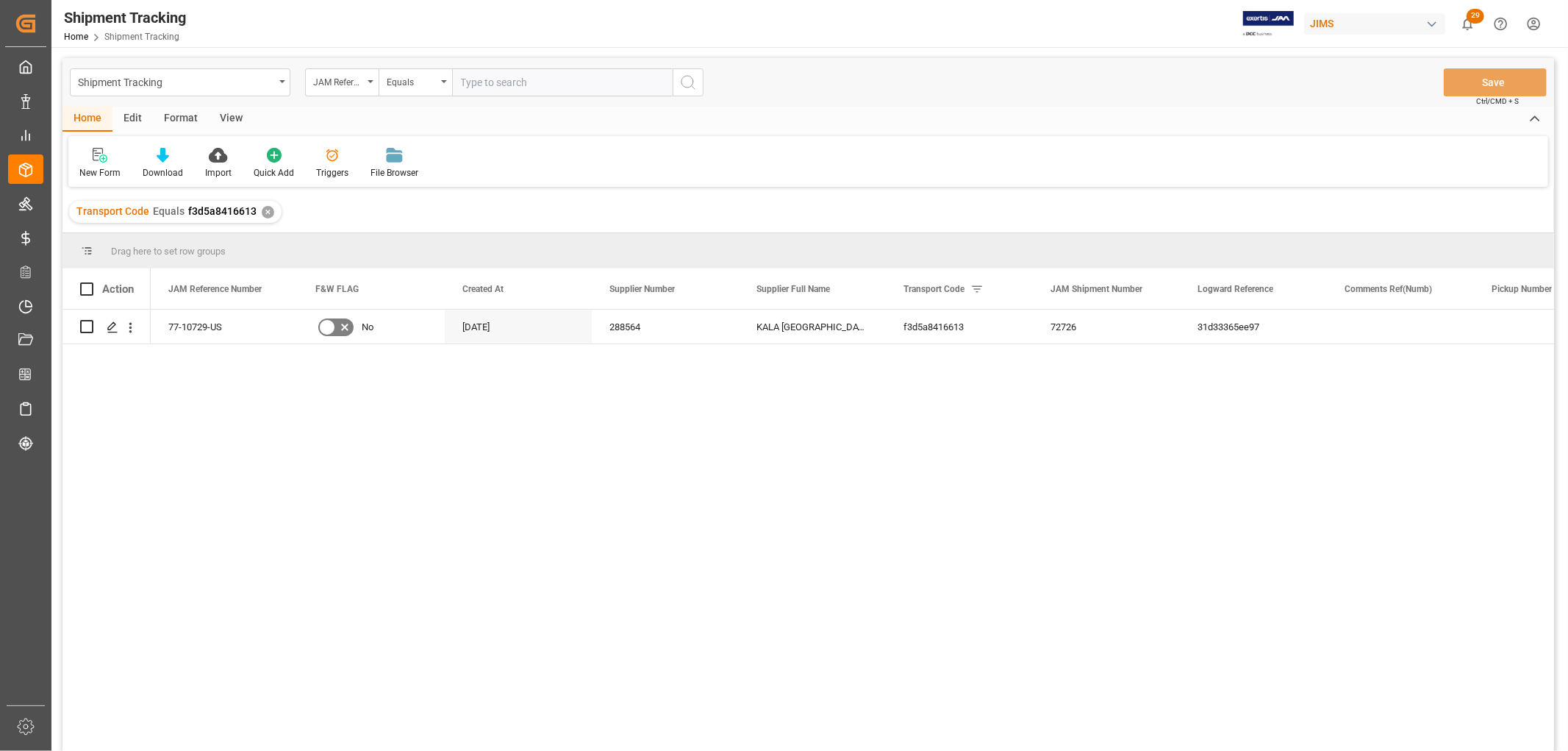
click at [233, 113] on div "View" at bounding box center [231, 118] width 45 height 25
click at [104, 163] on div "Default" at bounding box center [93, 163] width 50 height 32
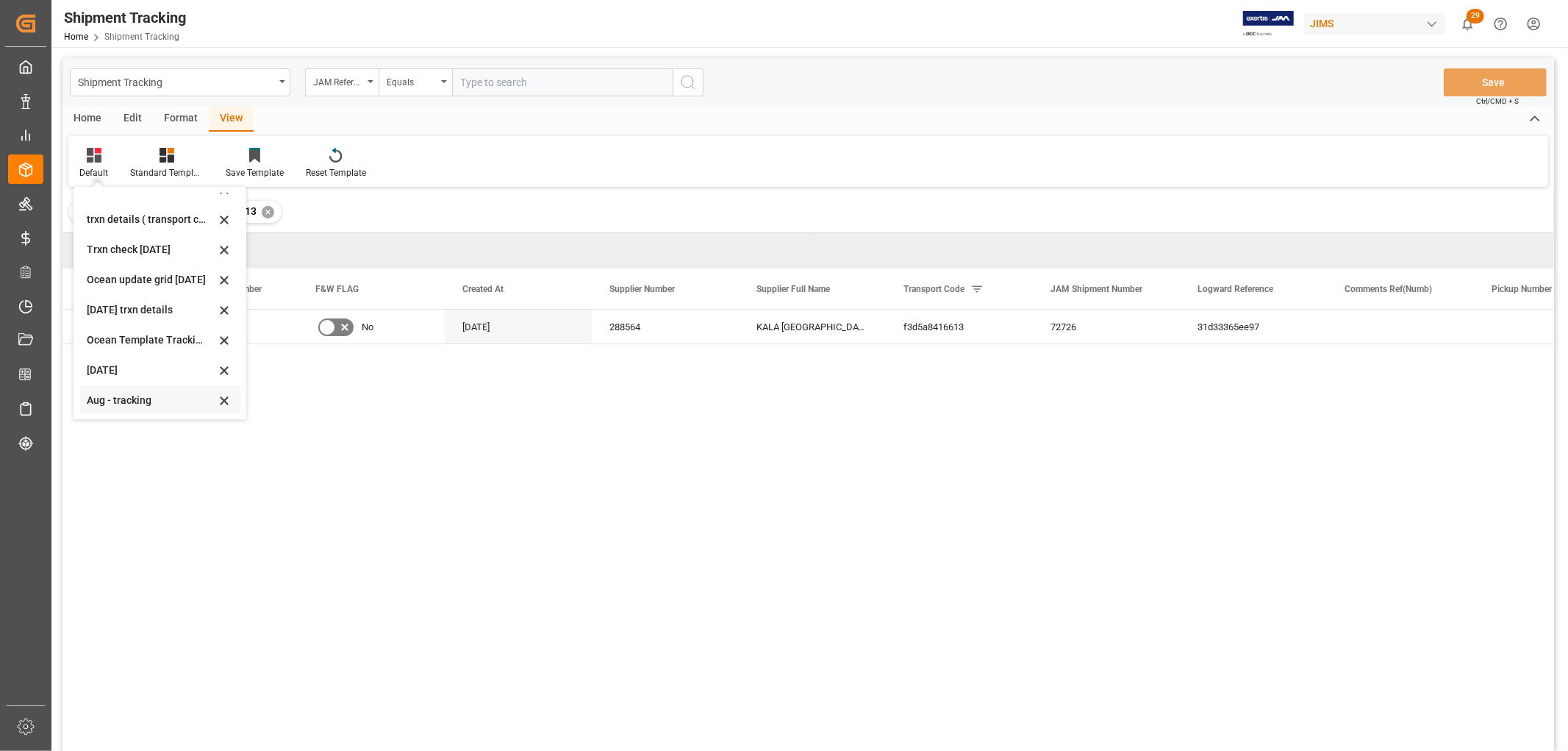
scroll to position [231, 0]
click at [98, 365] on div "Aug - tracking" at bounding box center [150, 368] width 129 height 15
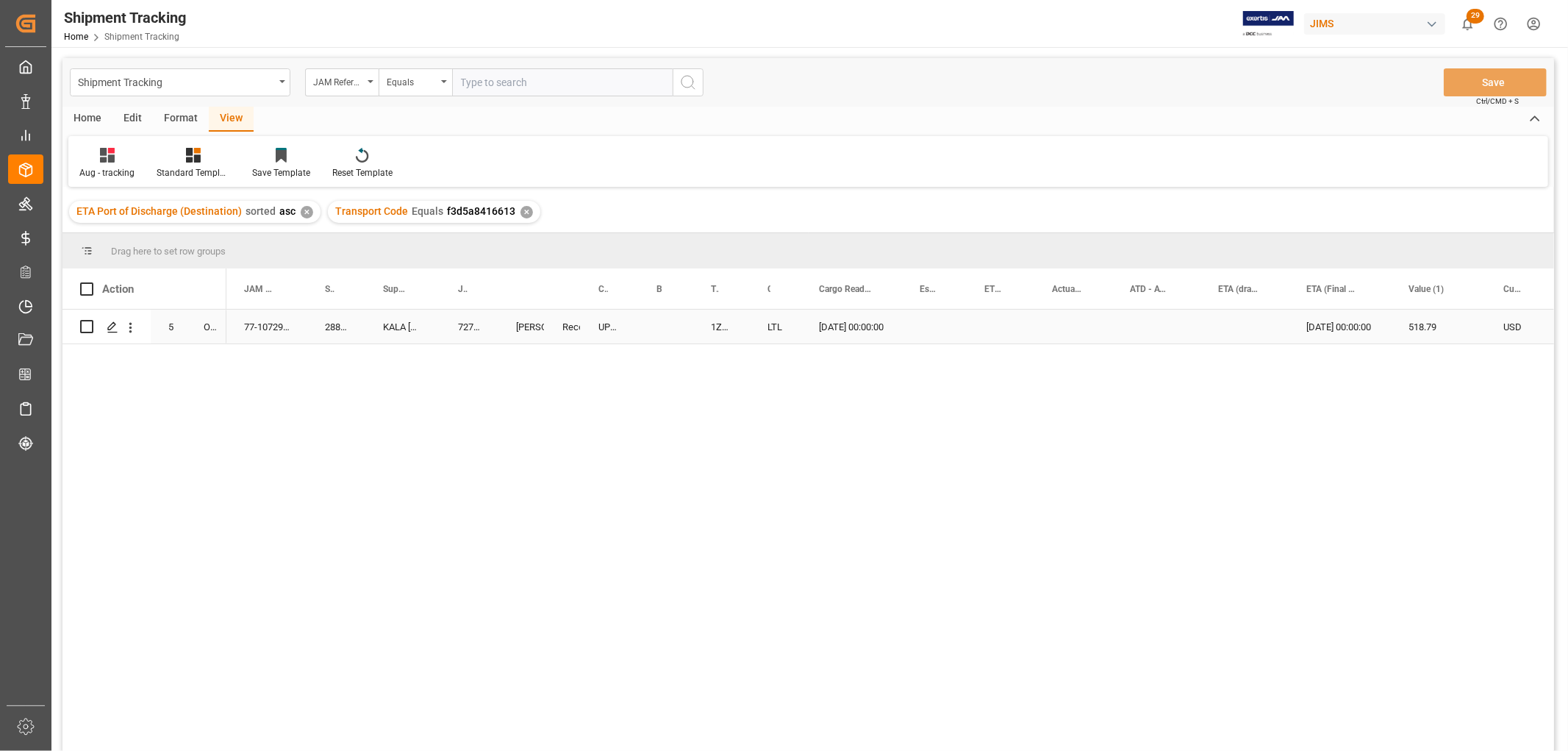
click at [1037, 335] on div "Press SPACE to select this row." at bounding box center [1073, 327] width 78 height 34
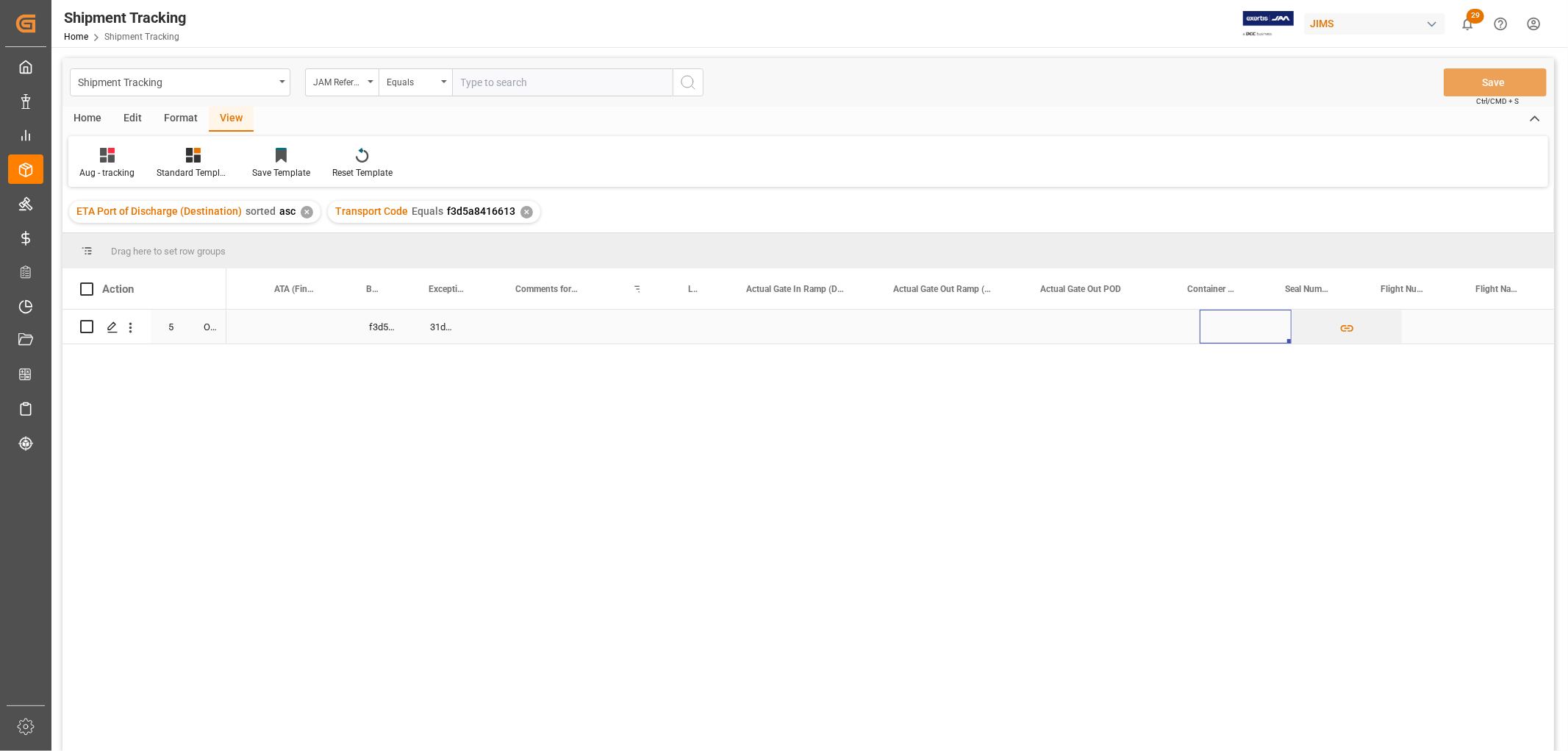
scroll to position [0, 2209]
drag, startPoint x: 411, startPoint y: 285, endPoint x: 476, endPoint y: 310, distance: 69.6
click at [476, 310] on div "Action Mode of Transport Order Type ATA (Final Delivery Location) 5 O2 M" at bounding box center [808, 514] width 1492 height 492
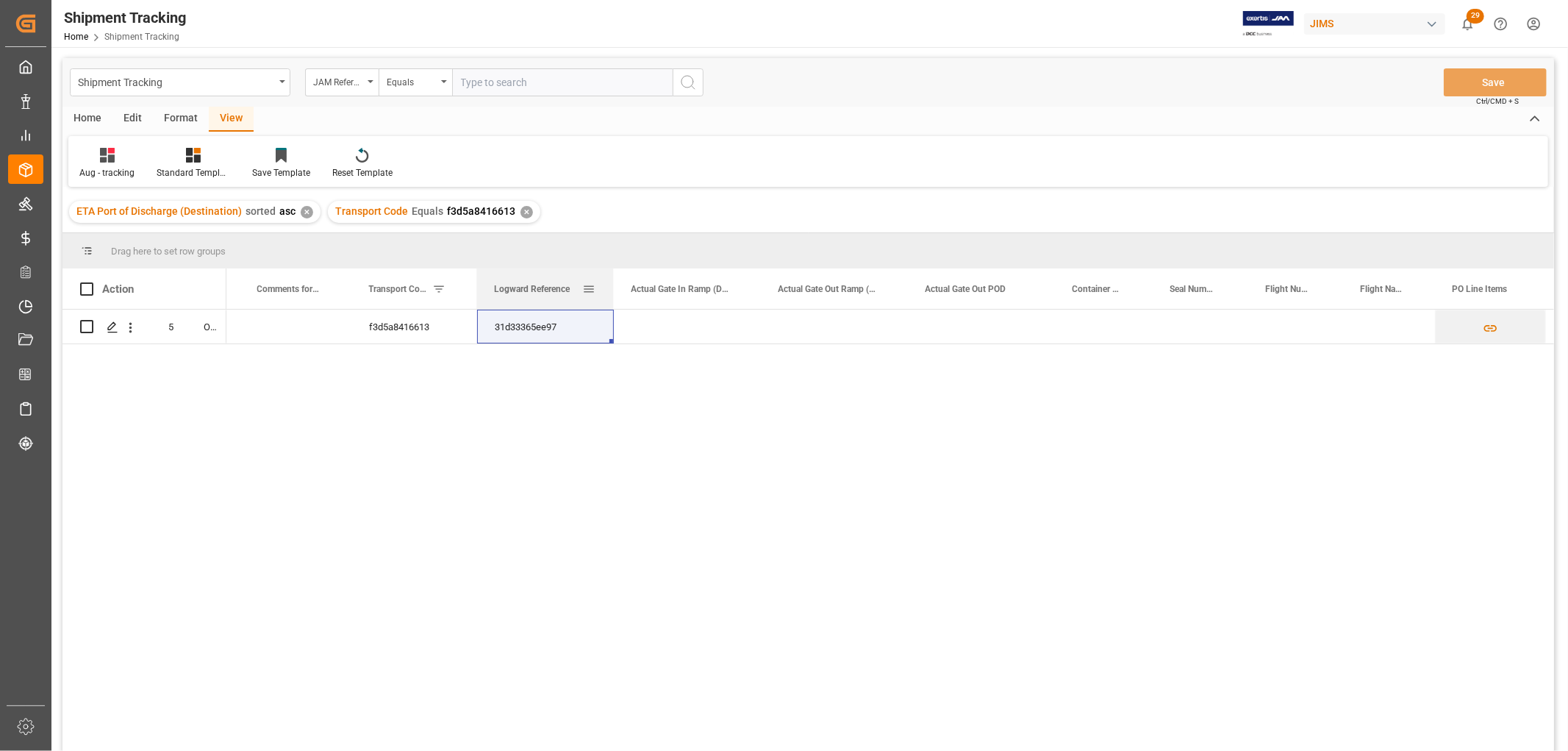
drag, startPoint x: 533, startPoint y: 295, endPoint x: 612, endPoint y: 304, distance: 79.5
click at [612, 304] on div at bounding box center [612, 288] width 6 height 41
click at [114, 330] on icon "Press SPACE to select this row." at bounding box center [112, 327] width 12 height 12
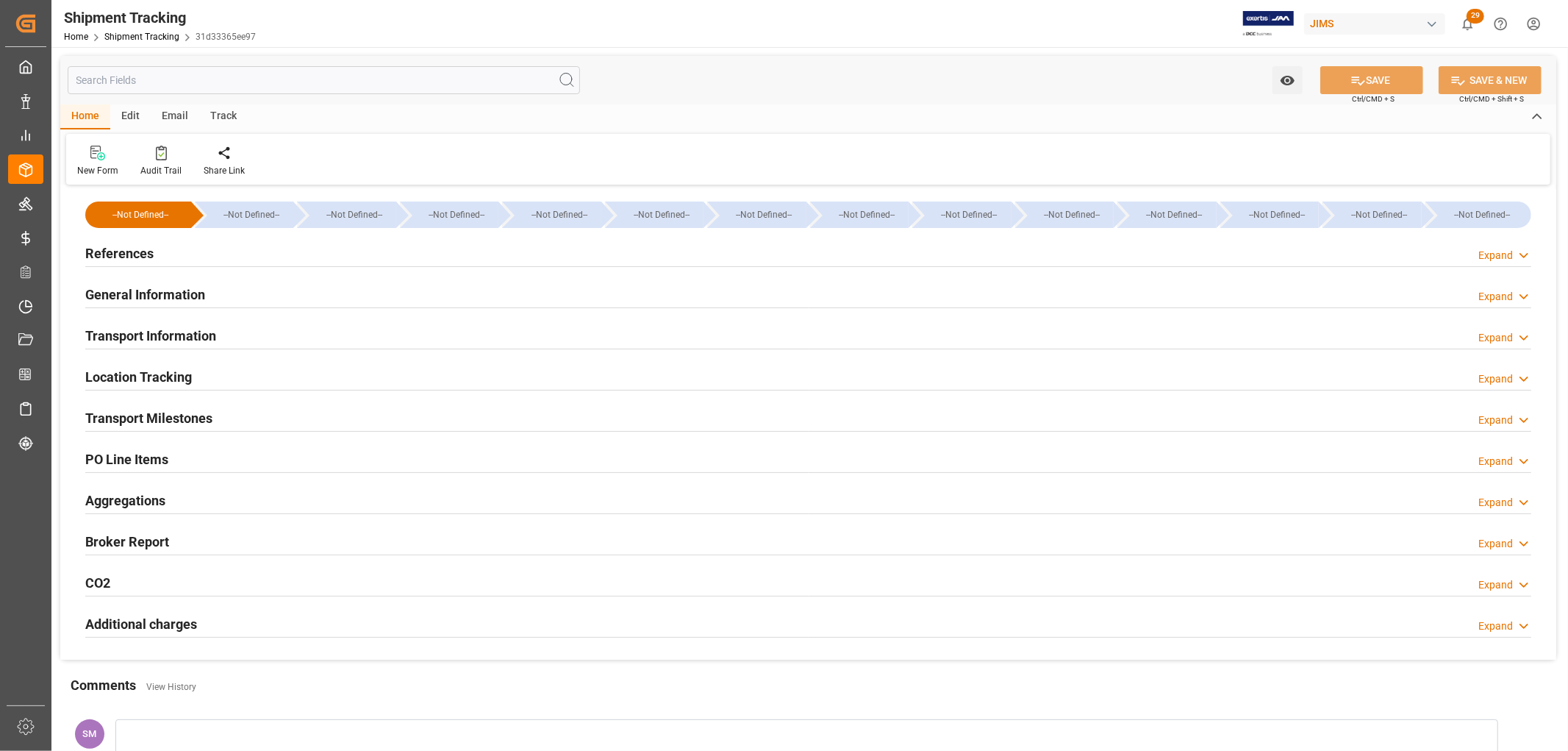
type input "08-26-2025"
click at [126, 247] on h2 "References" at bounding box center [119, 253] width 68 height 20
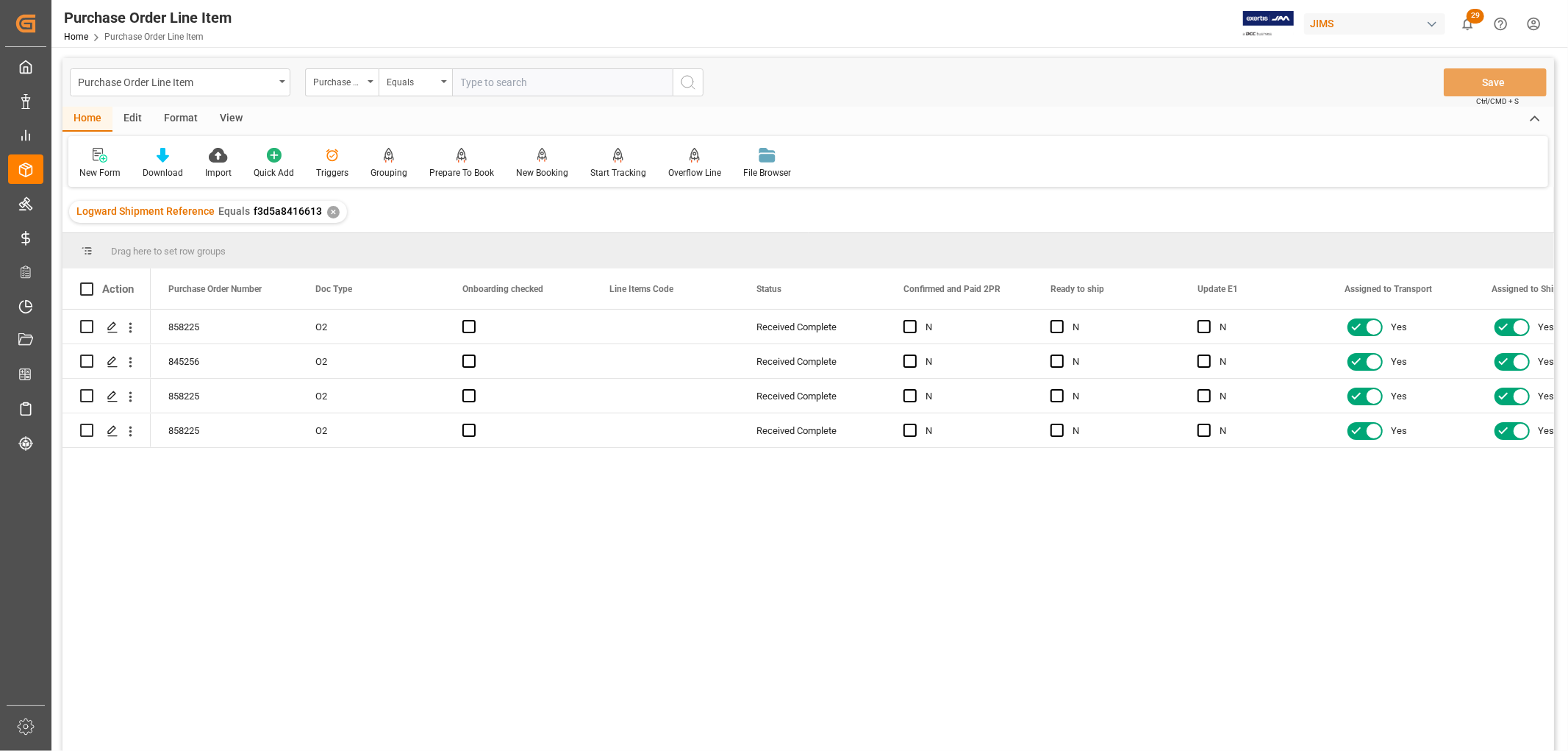
click at [231, 114] on div "View" at bounding box center [231, 118] width 45 height 25
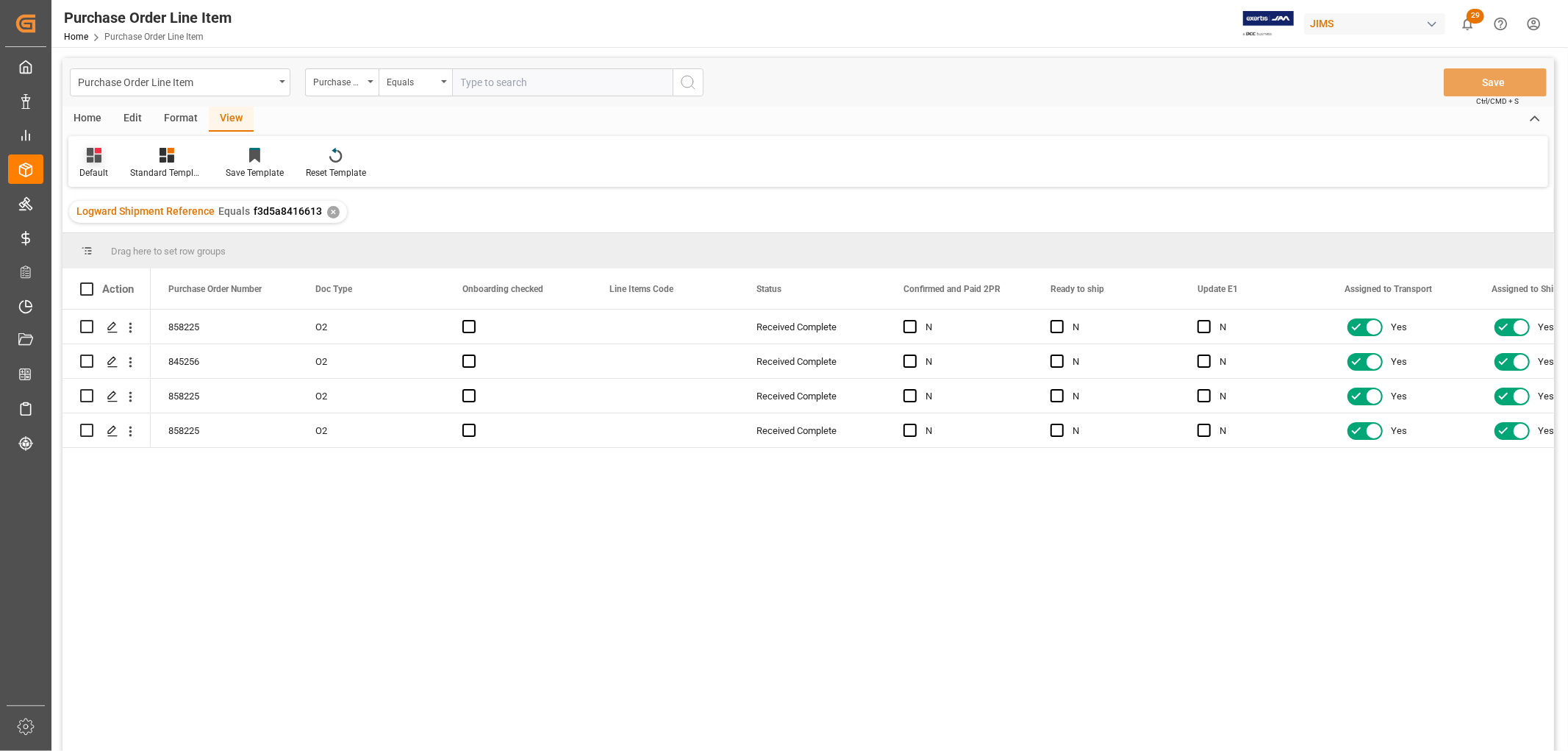
click at [102, 165] on div "Default" at bounding box center [93, 163] width 50 height 32
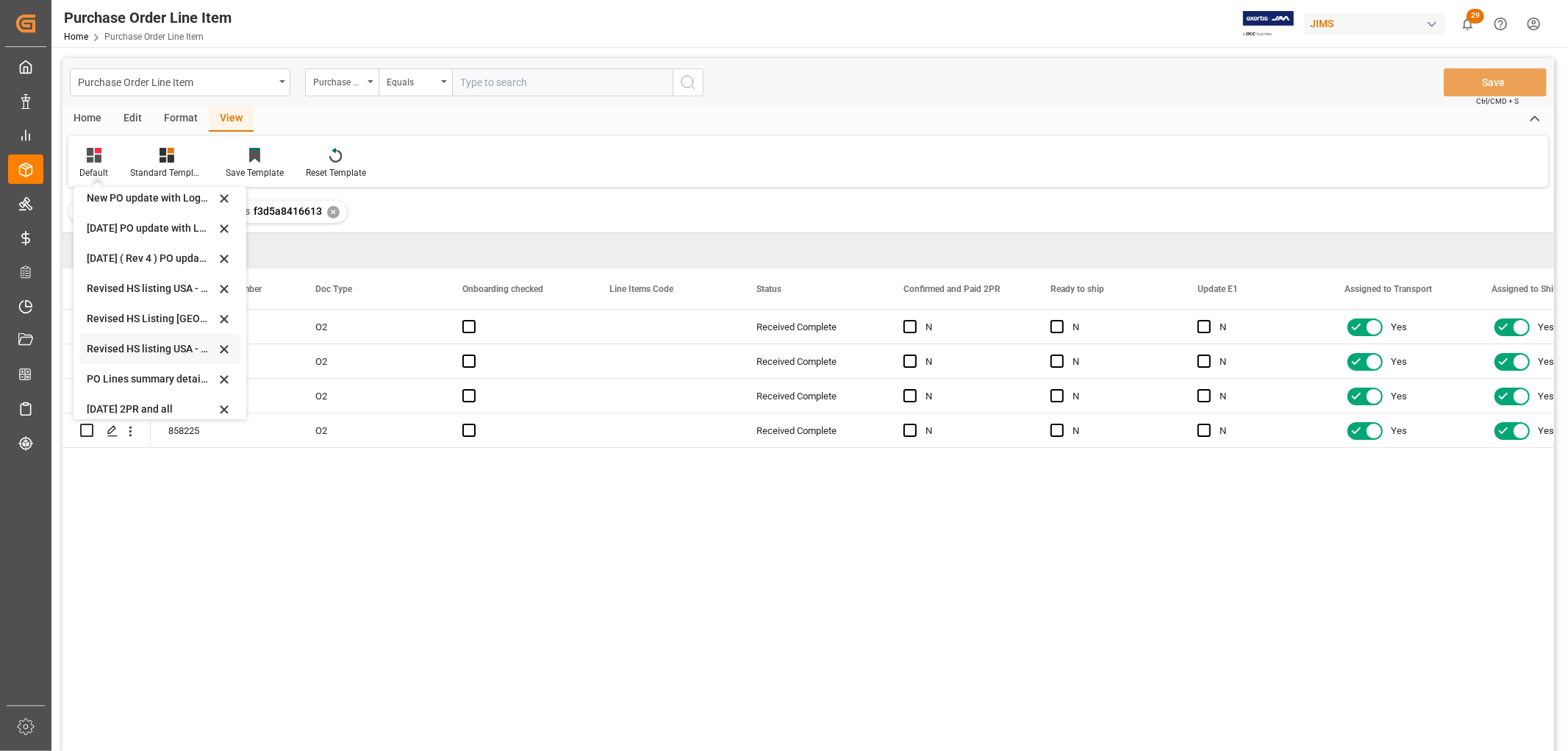
scroll to position [442, 0]
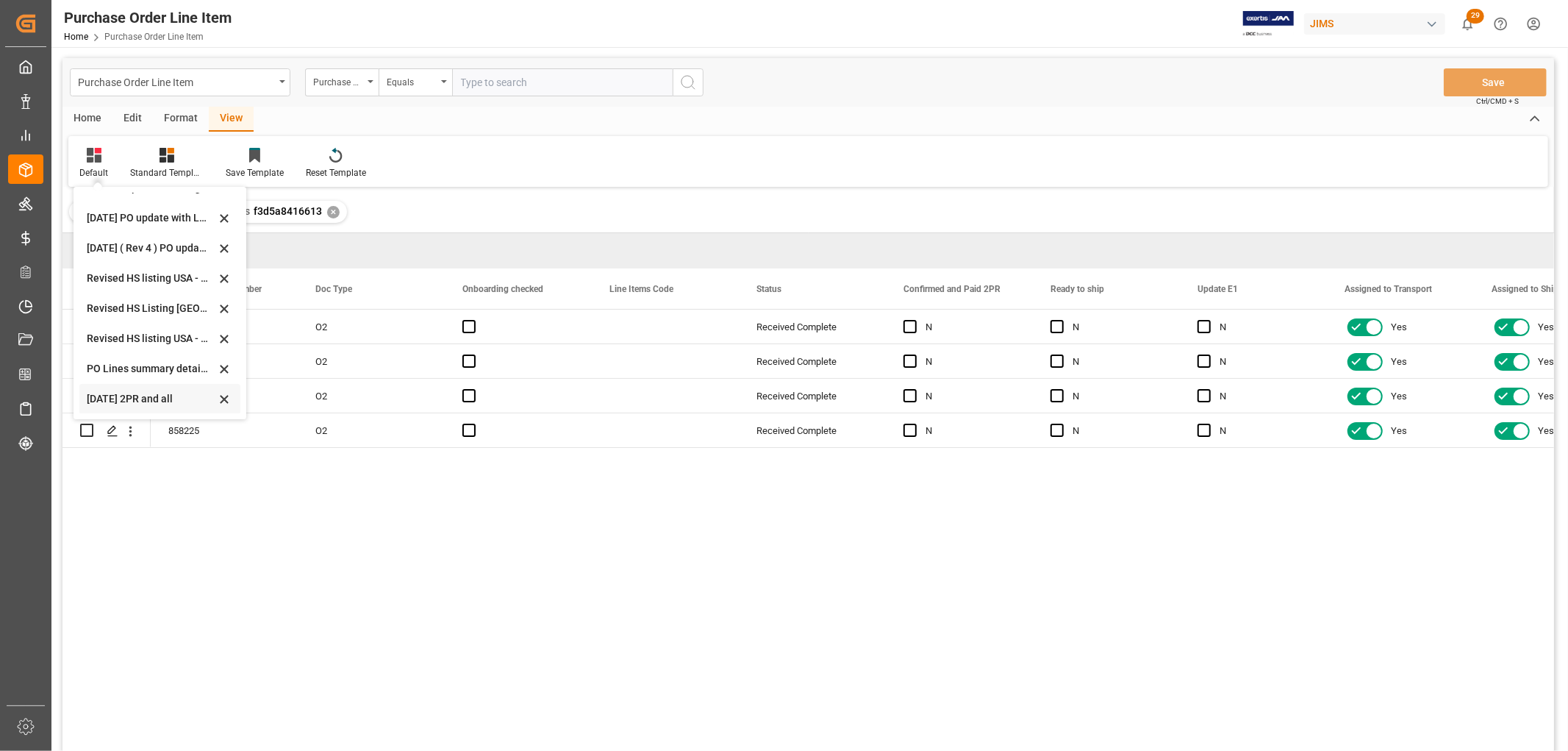
click at [119, 398] on div "[DATE] 2PR and all" at bounding box center [150, 399] width 129 height 15
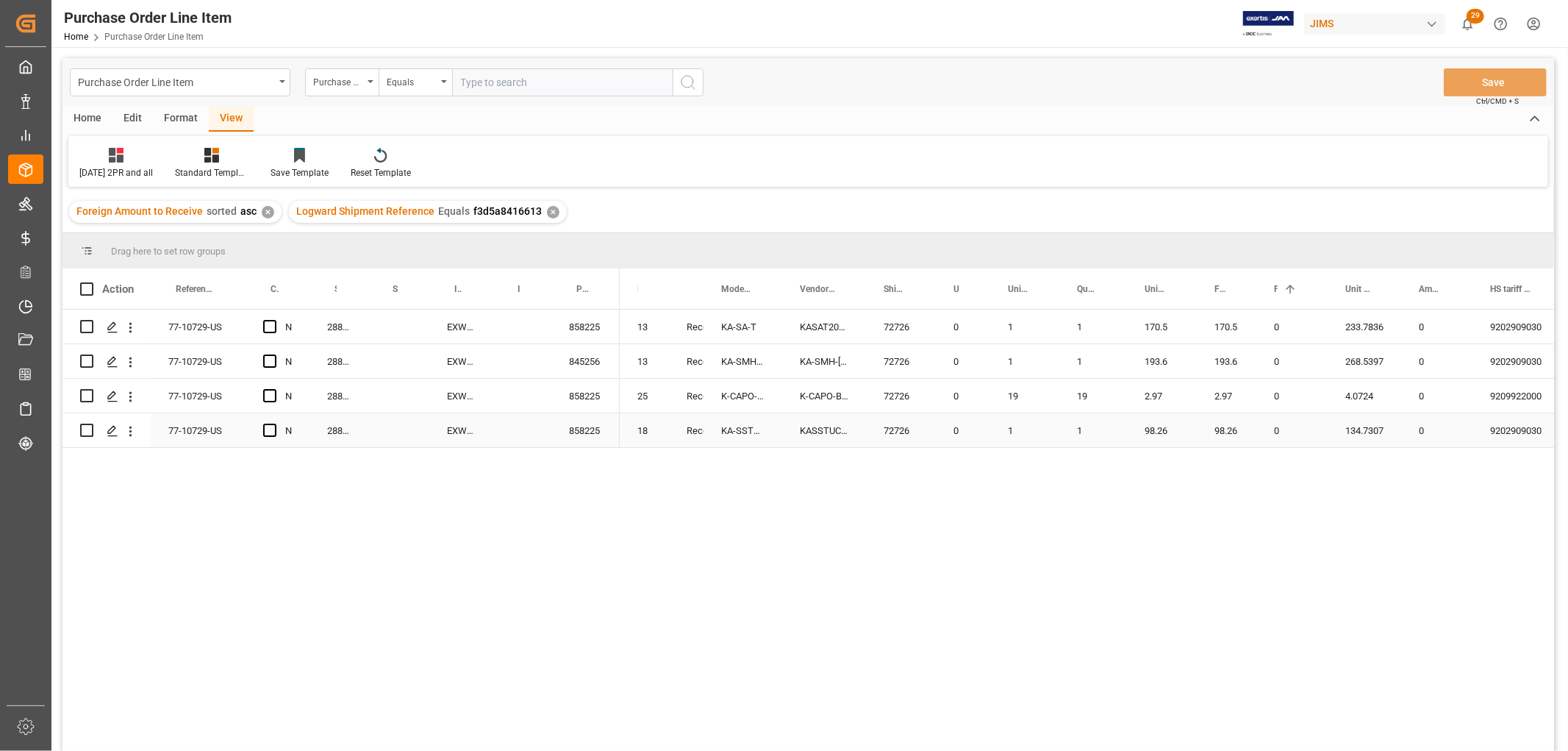
click at [1035, 416] on div "1" at bounding box center [1025, 430] width 69 height 34
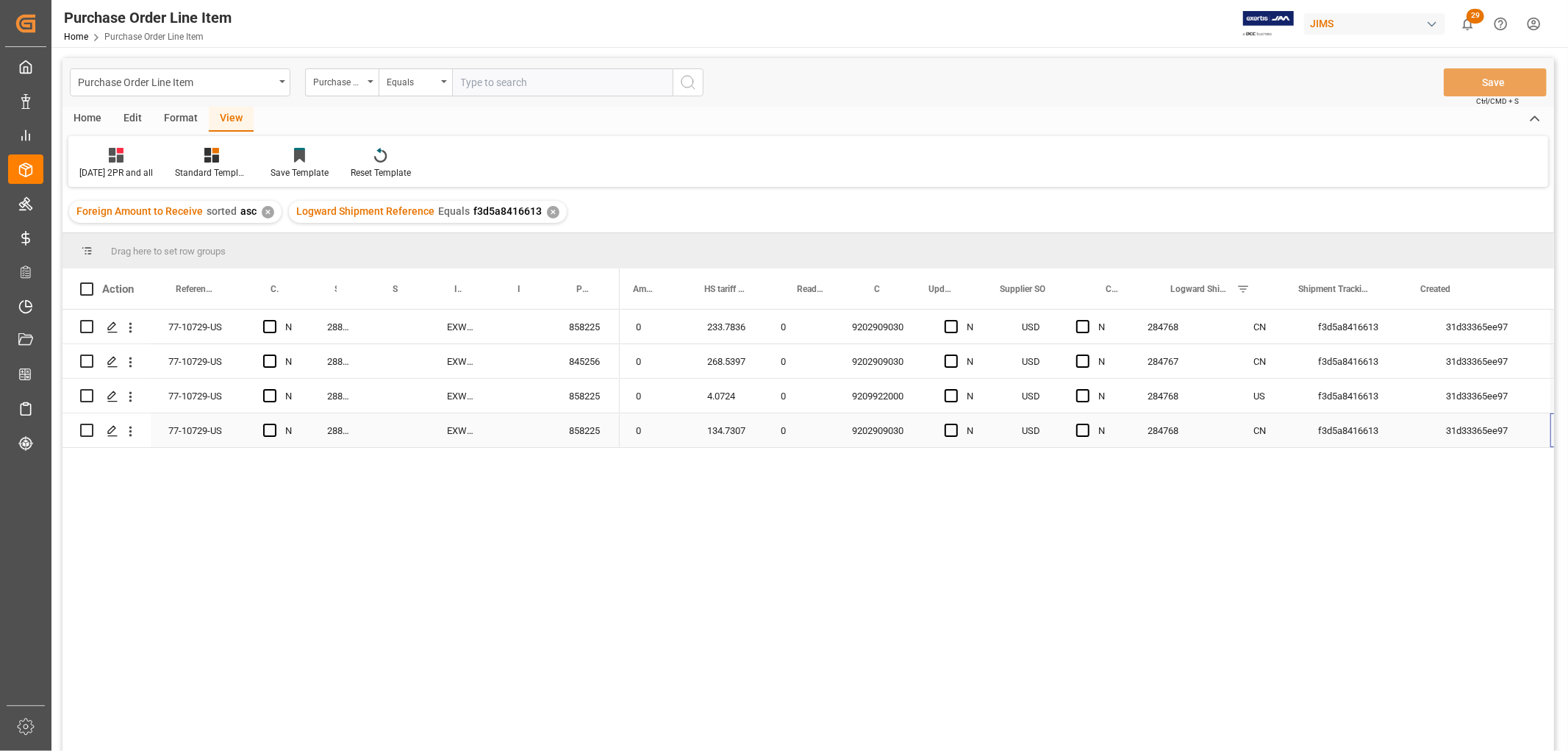
scroll to position [0, 785]
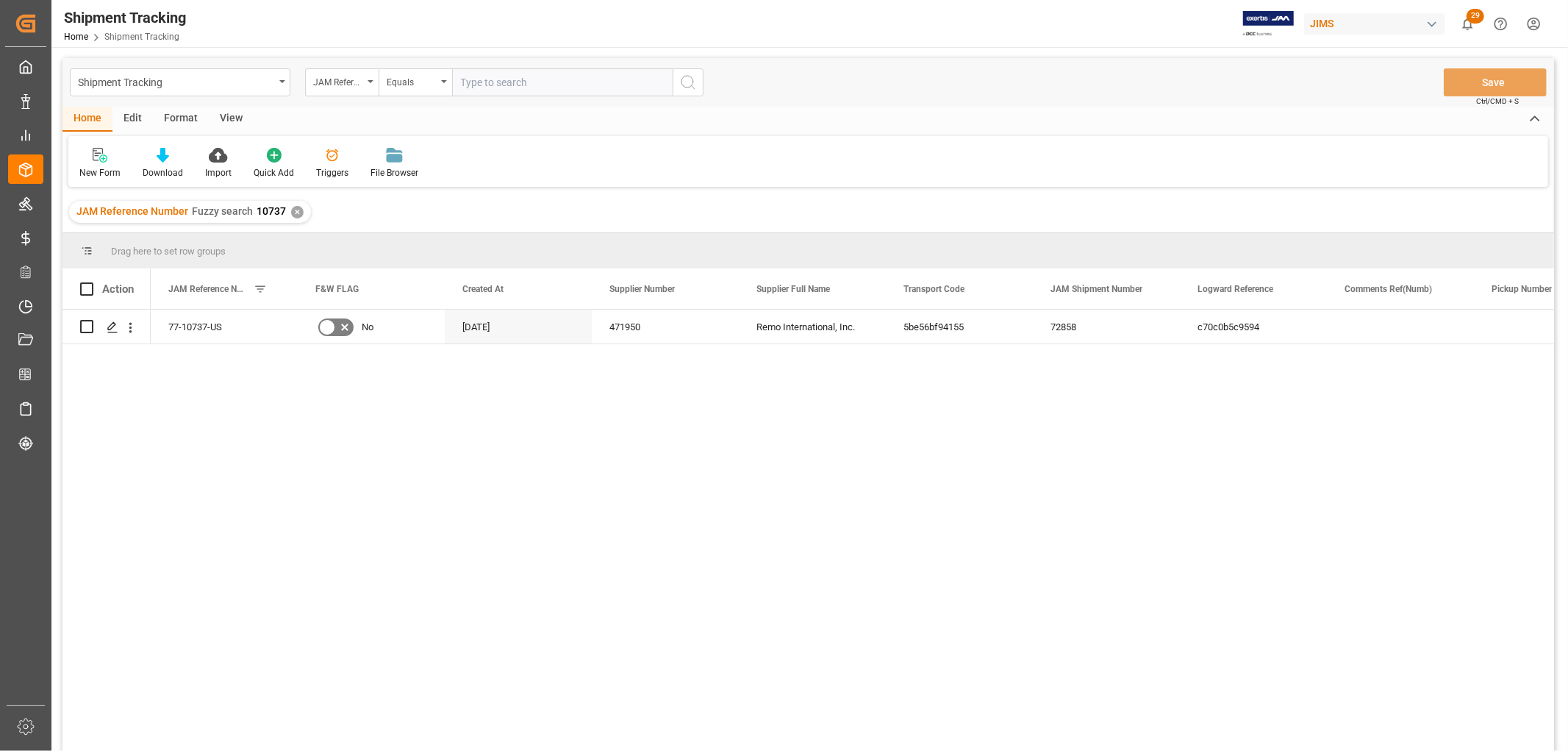
click at [223, 118] on div "View" at bounding box center [231, 118] width 45 height 25
click at [94, 171] on div "Default" at bounding box center [94, 173] width 29 height 14
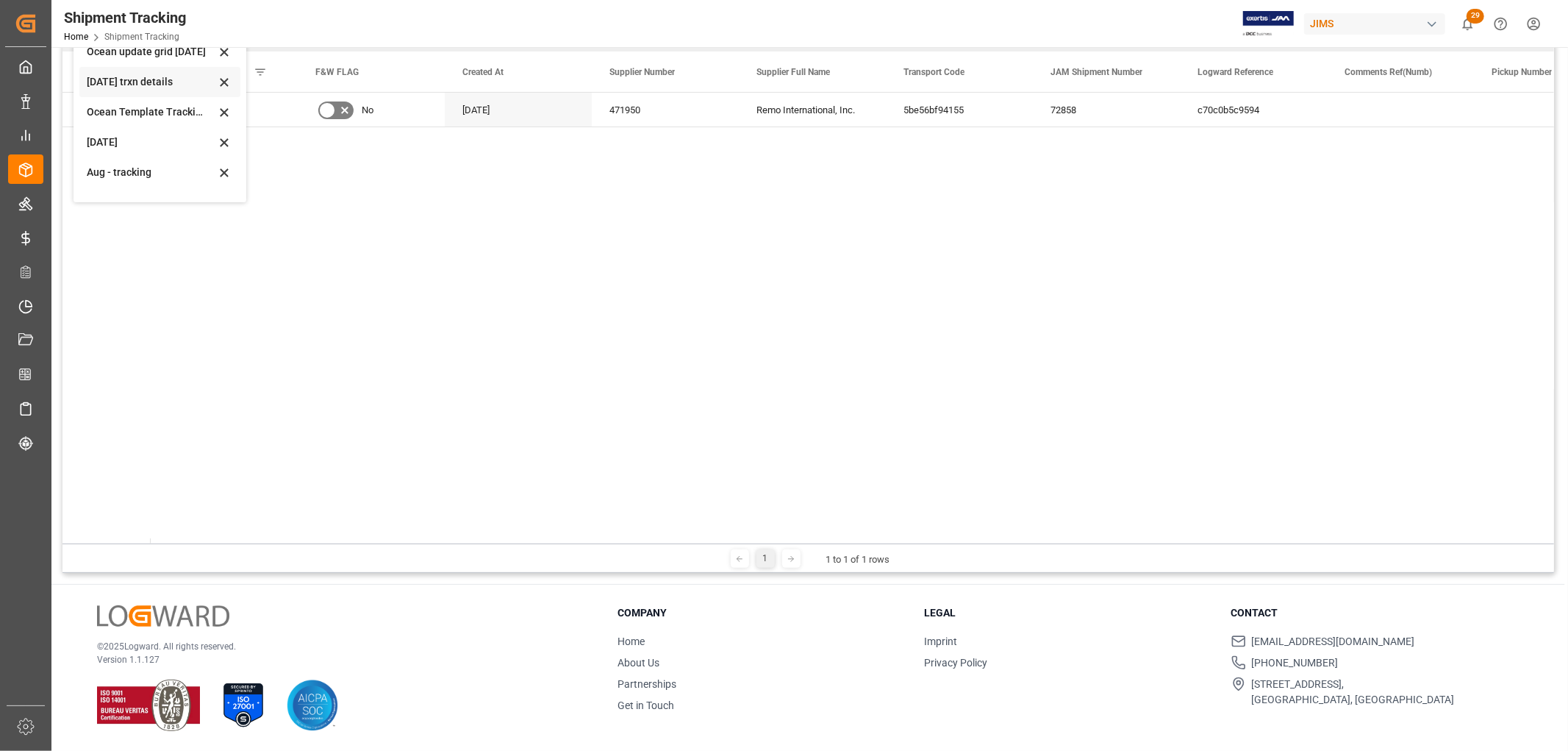
scroll to position [231, 0]
click at [118, 179] on div "tracking GIT template - Rev" at bounding box center [150, 182] width 129 height 15
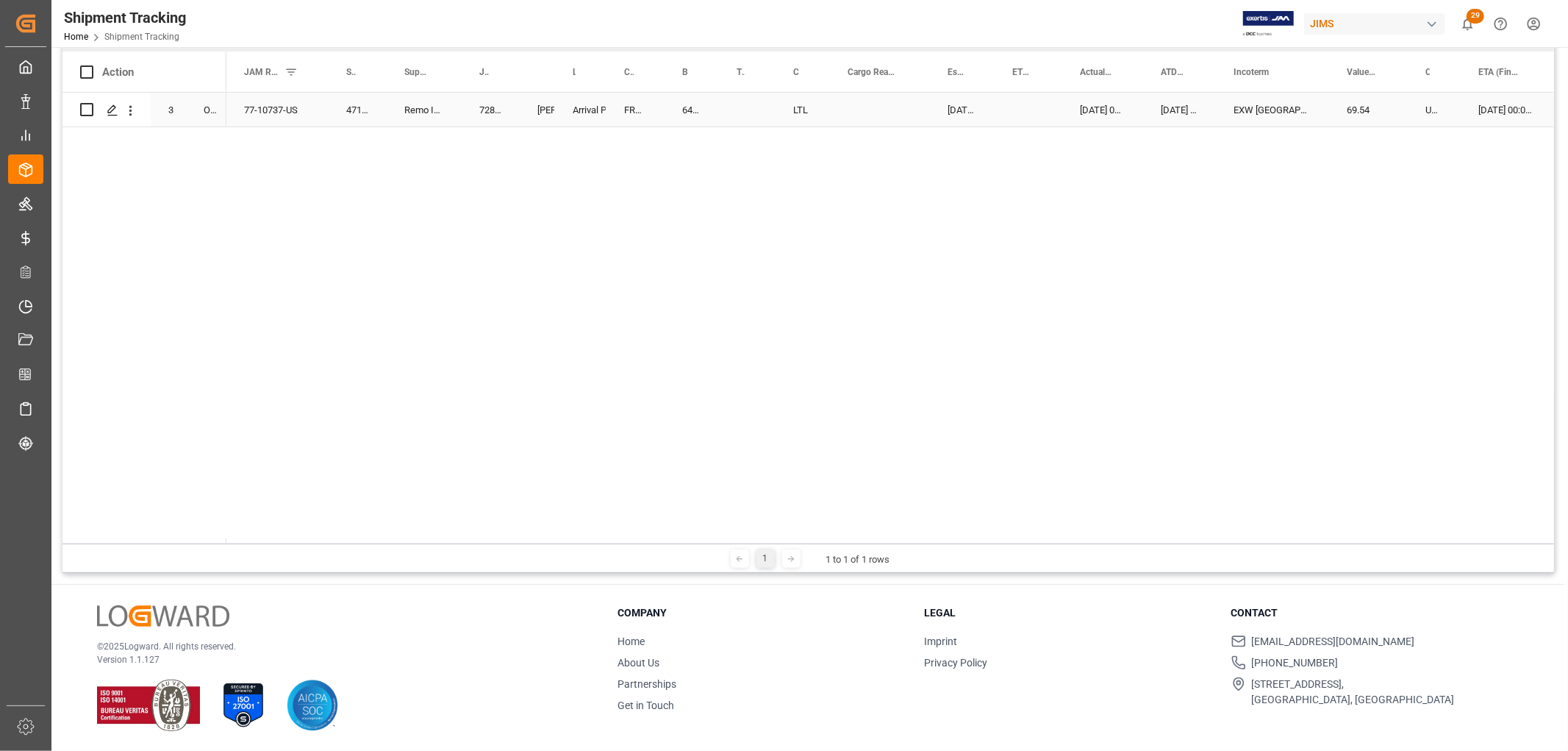
scroll to position [135, 0]
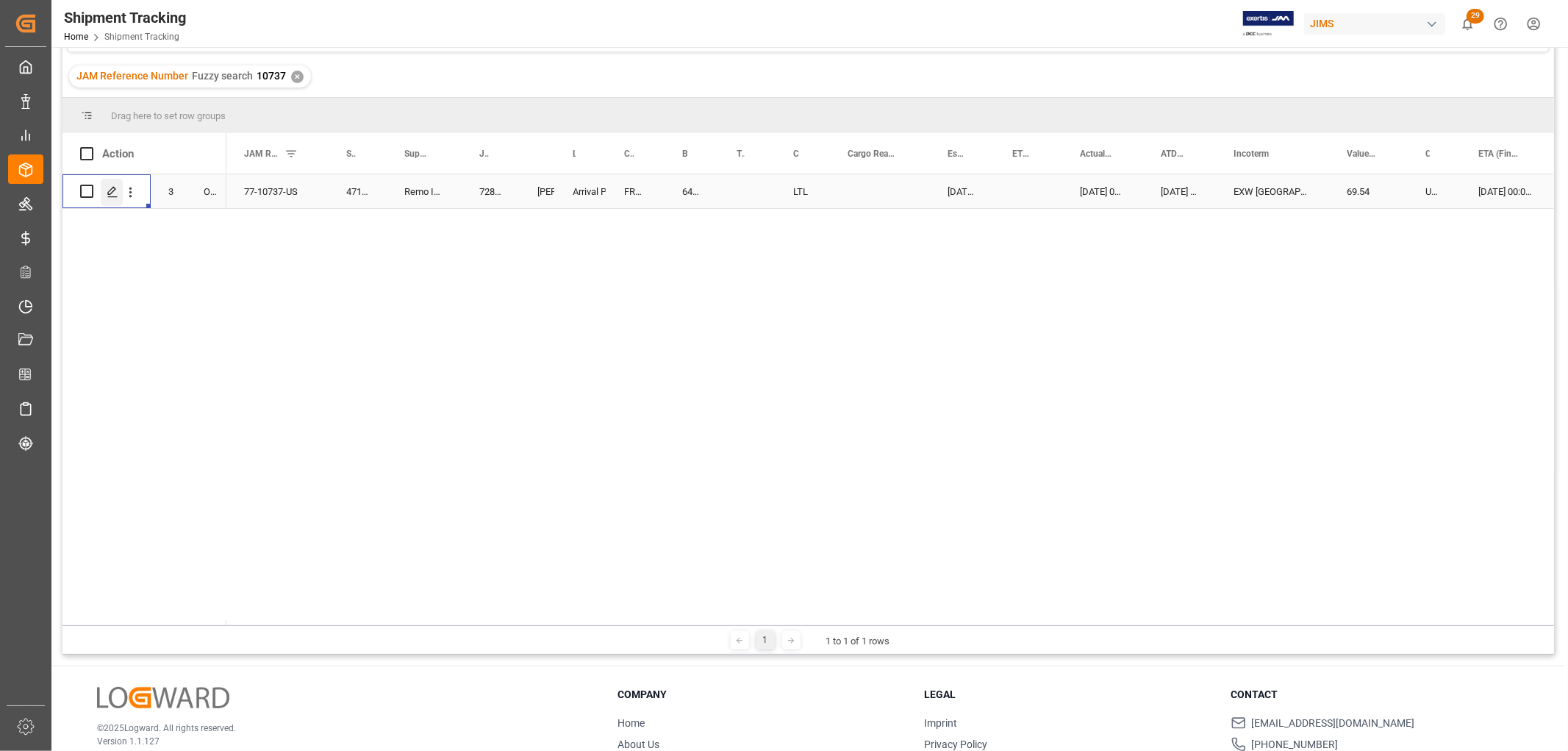
click at [110, 195] on icon "Press SPACE to select this row." at bounding box center [112, 191] width 12 height 12
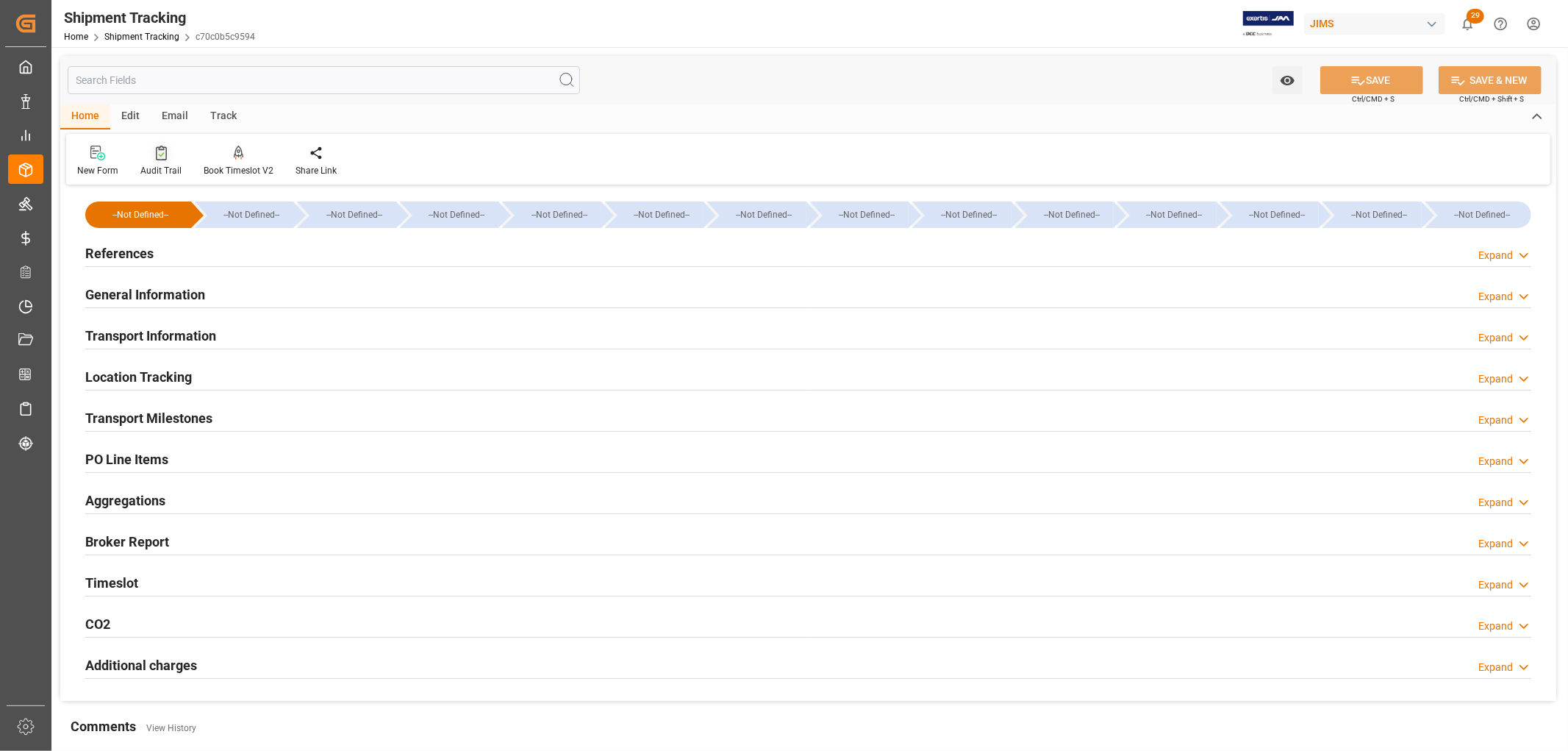
click at [162, 167] on div "Audit Trail" at bounding box center [160, 171] width 41 height 14
click at [138, 35] on link "Shipment Tracking" at bounding box center [142, 36] width 75 height 10
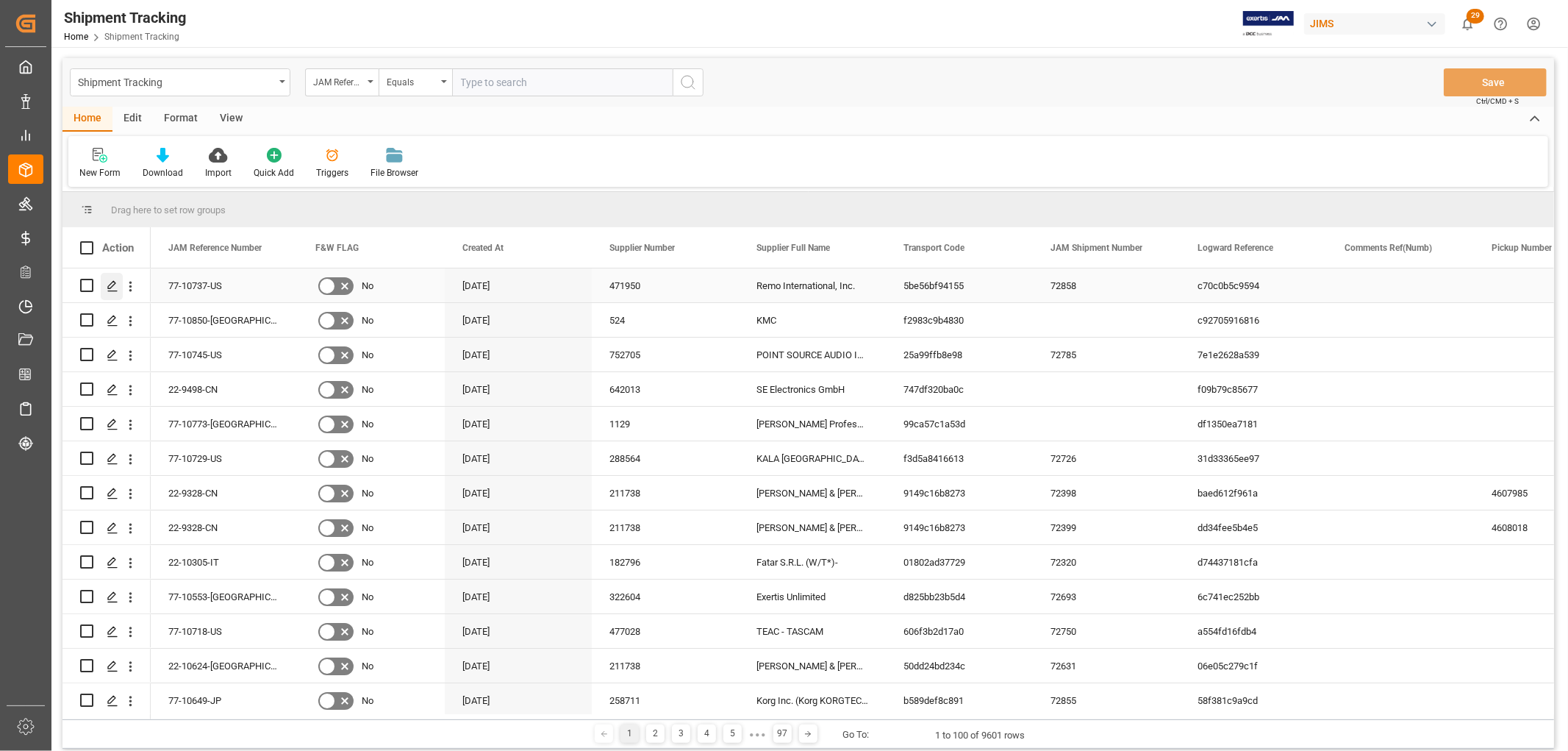
click at [114, 287] on icon "Press SPACE to select this row." at bounding box center [112, 286] width 12 height 12
click at [449, 86] on div "Equals" at bounding box center [415, 82] width 74 height 28
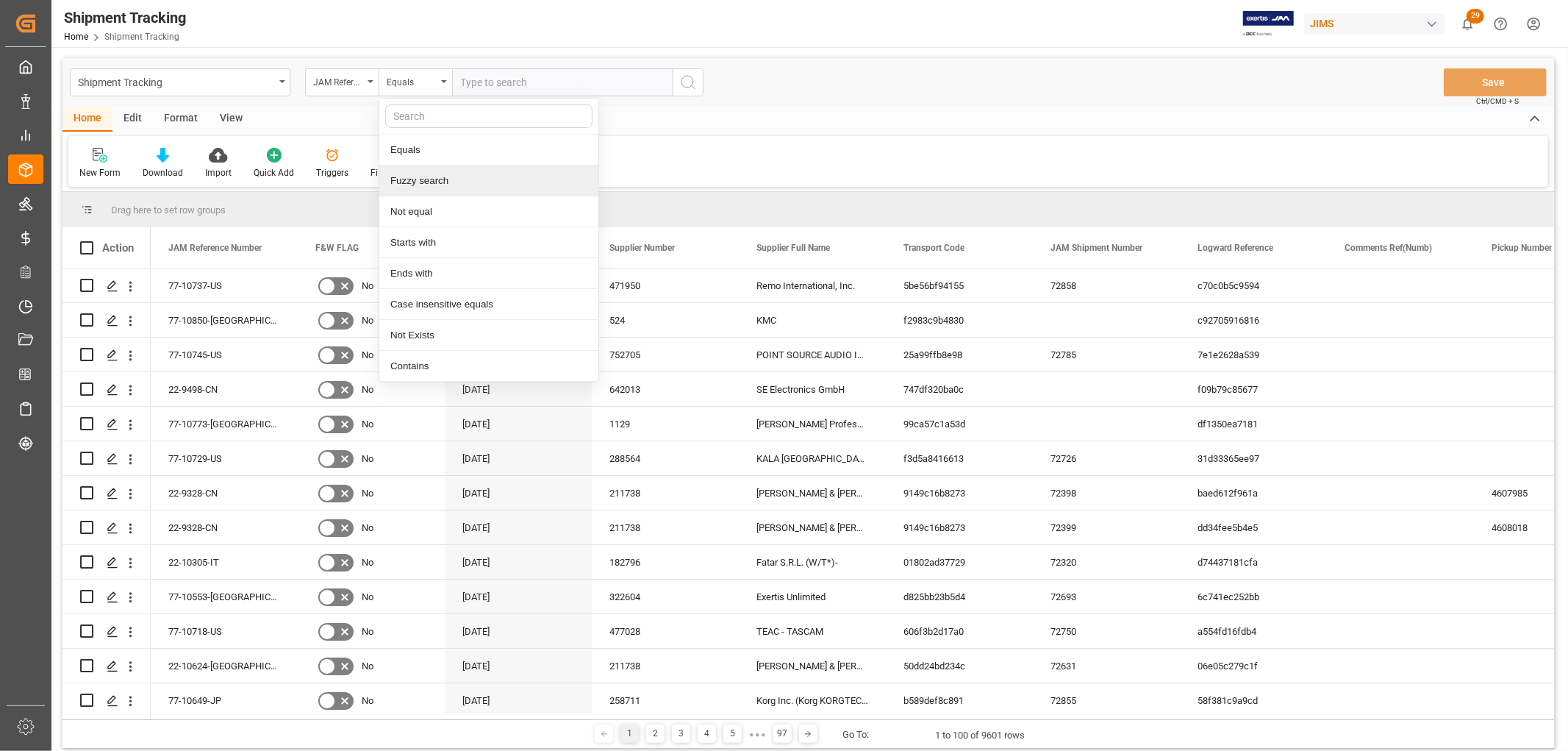
click at [447, 185] on div "Fuzzy search" at bounding box center [489, 181] width 219 height 31
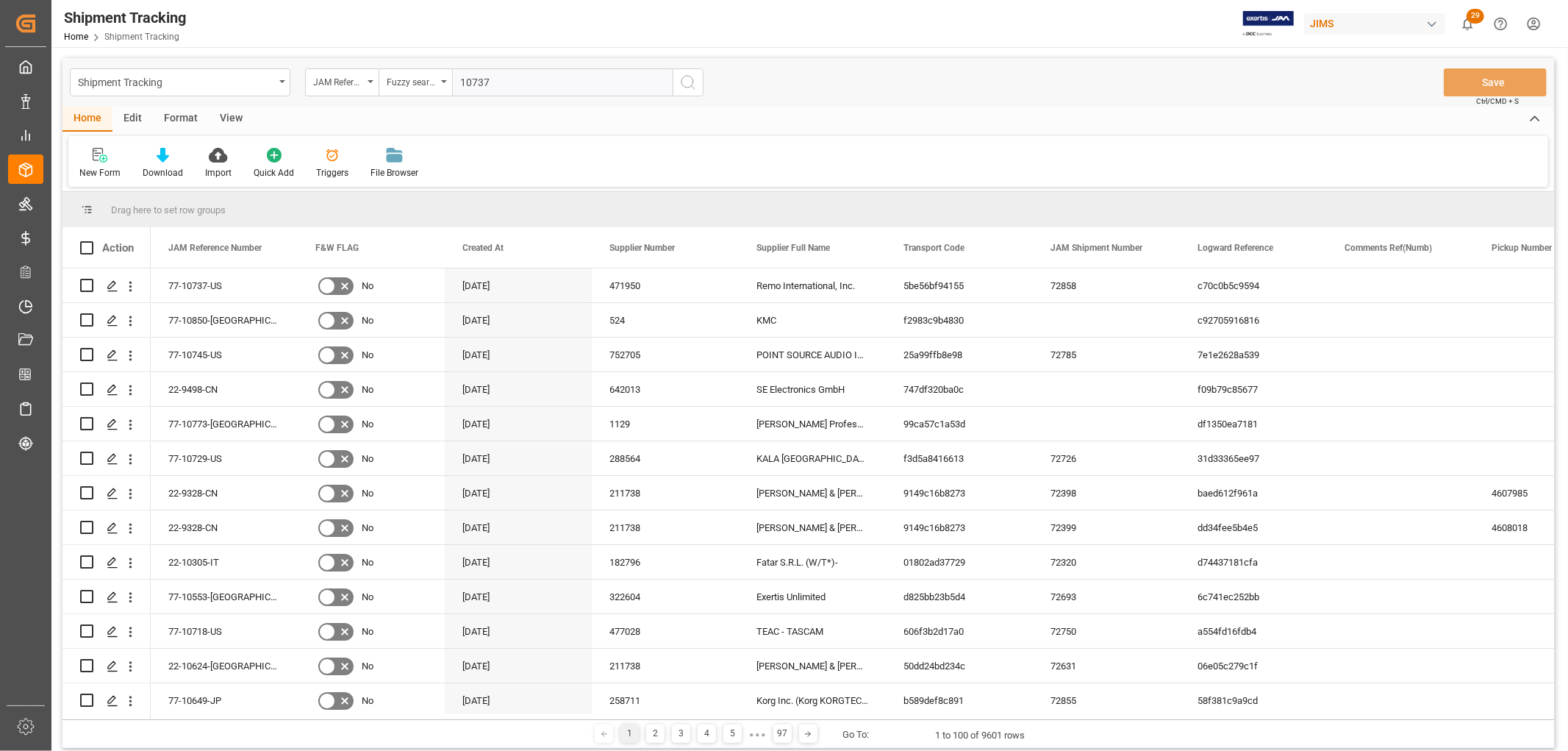
type input "10737"
click at [682, 82] on icon "search button" at bounding box center [688, 82] width 18 height 18
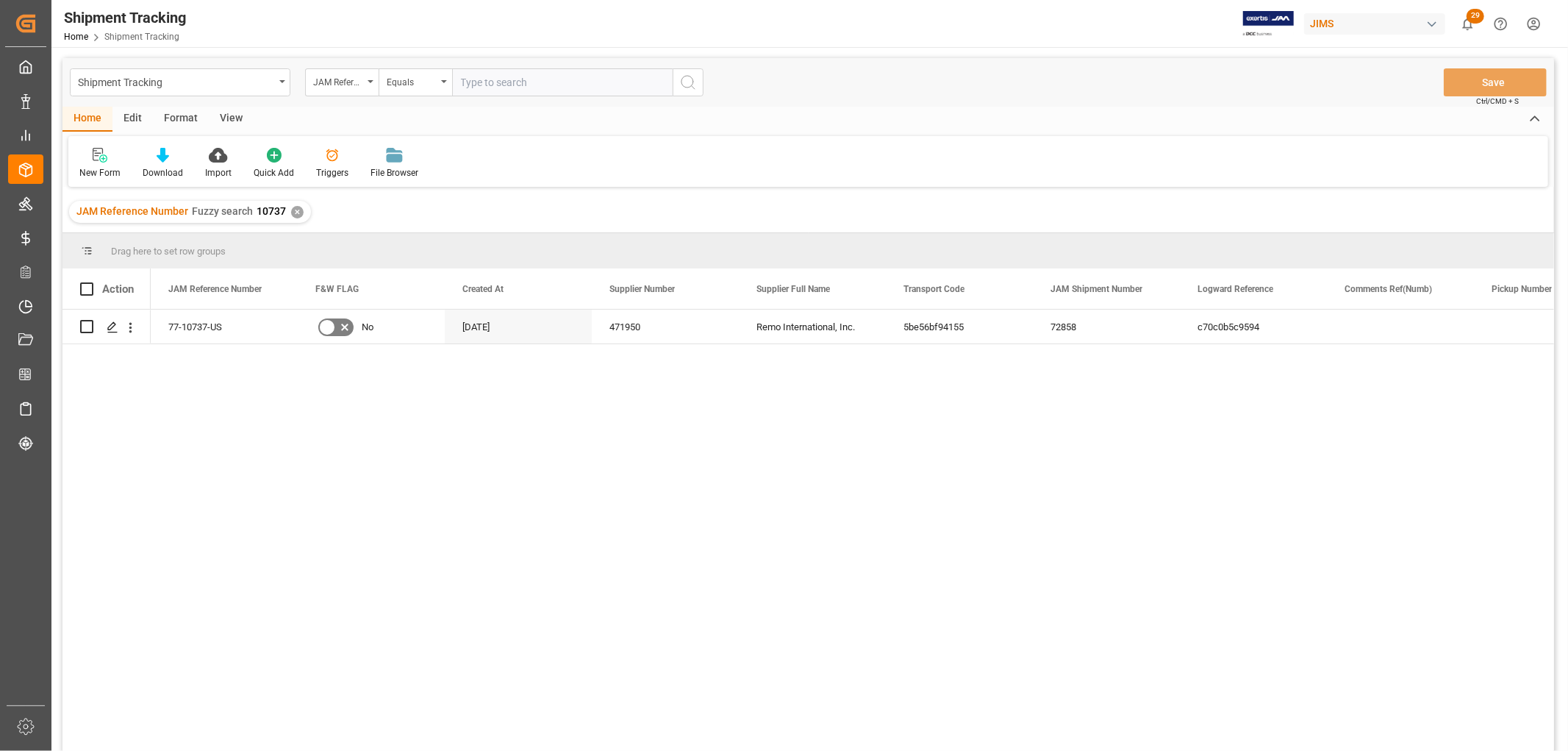
click at [233, 114] on div "View" at bounding box center [231, 118] width 45 height 25
click at [91, 162] on icon at bounding box center [94, 155] width 14 height 14
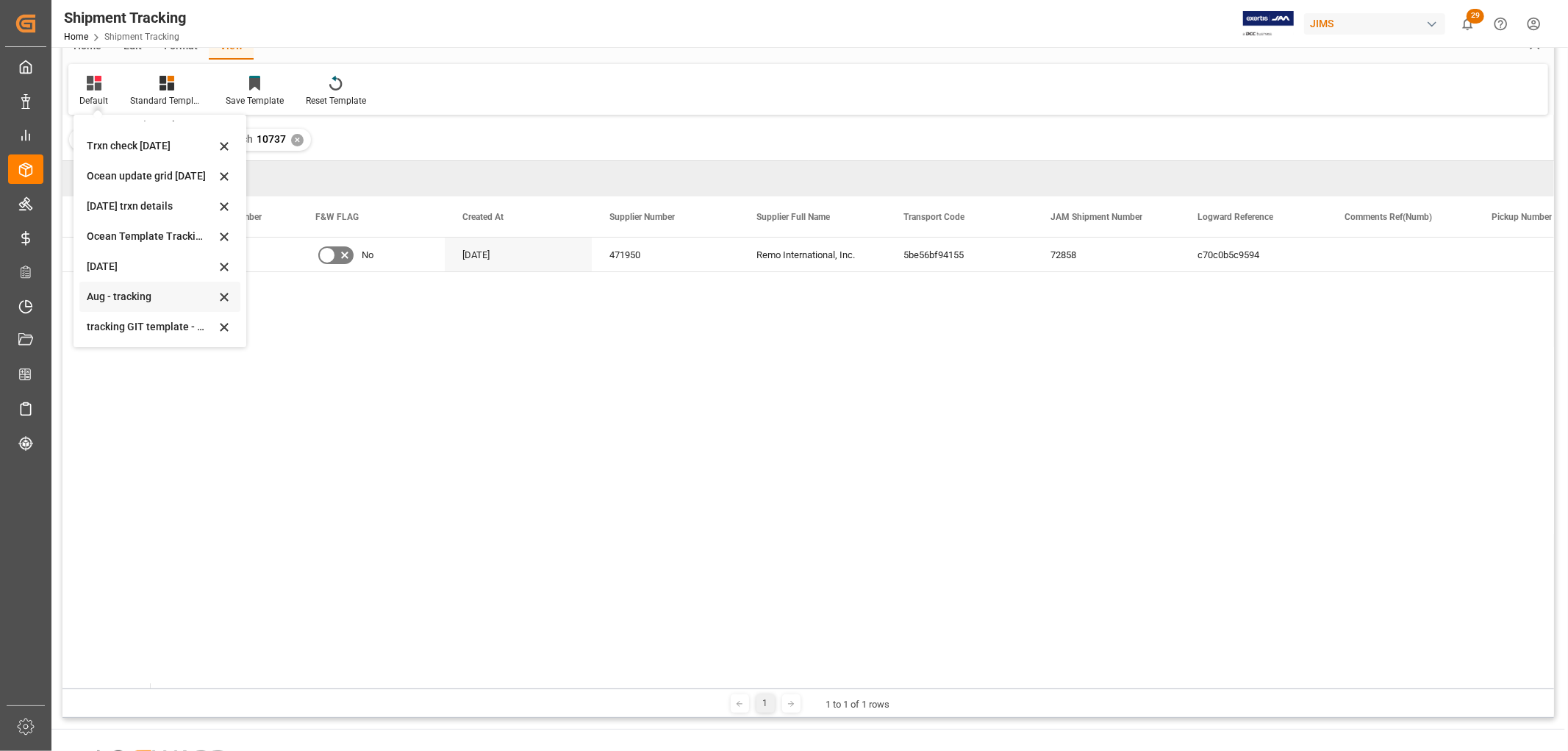
scroll to position [163, 0]
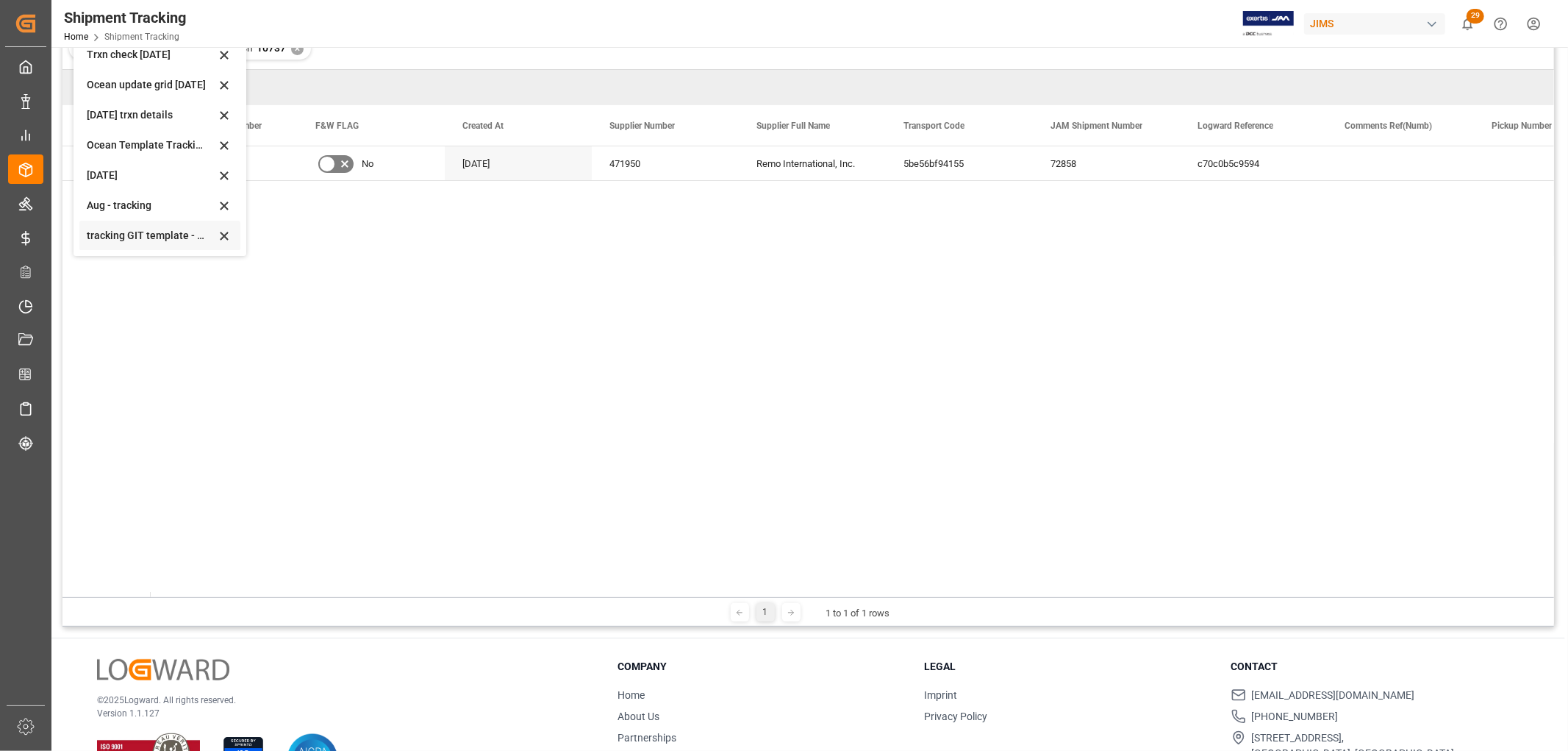
click at [120, 234] on div "tracking GIT template - Rev" at bounding box center [150, 235] width 129 height 15
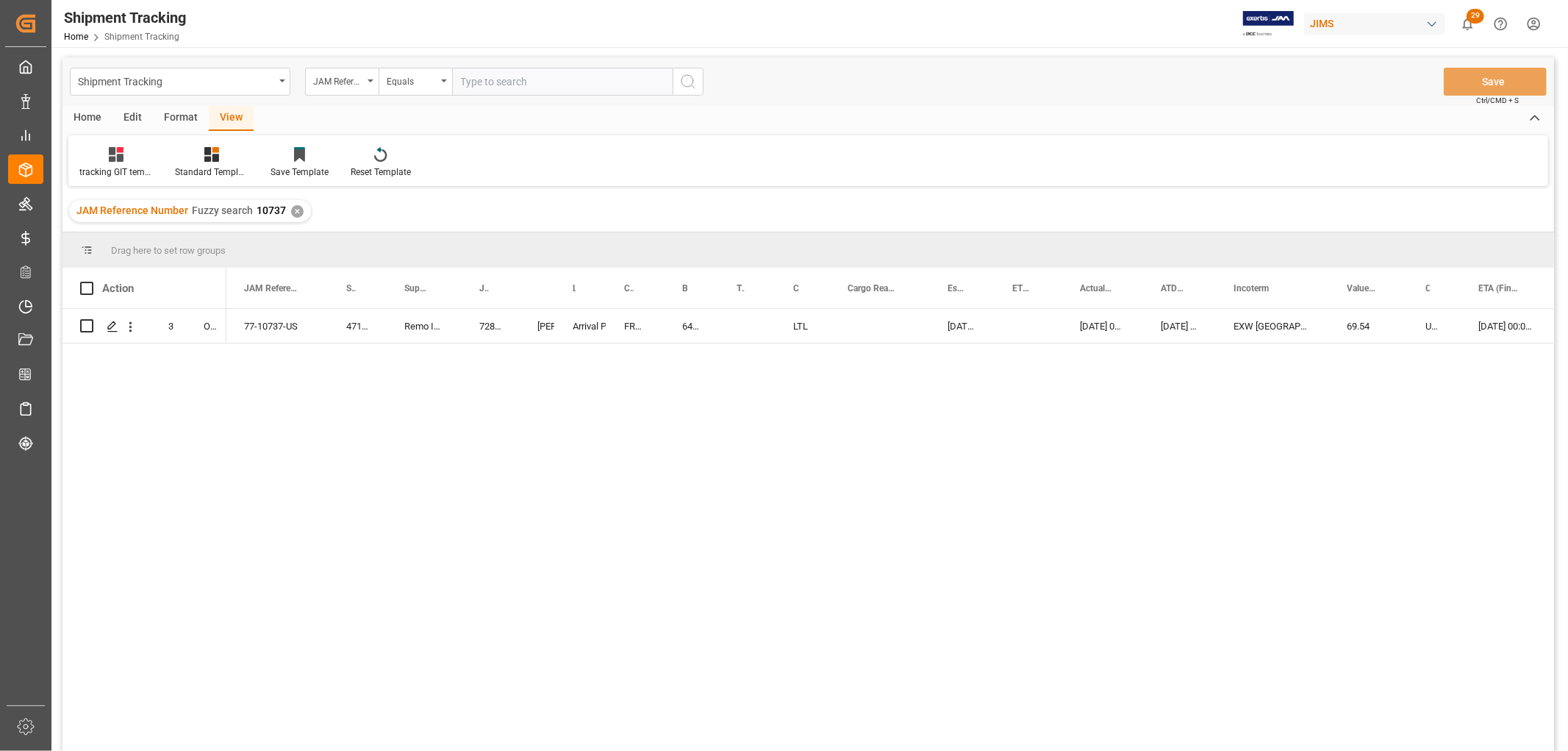
scroll to position [0, 0]
click at [443, 81] on icon "open menu" at bounding box center [443, 82] width 6 height 3
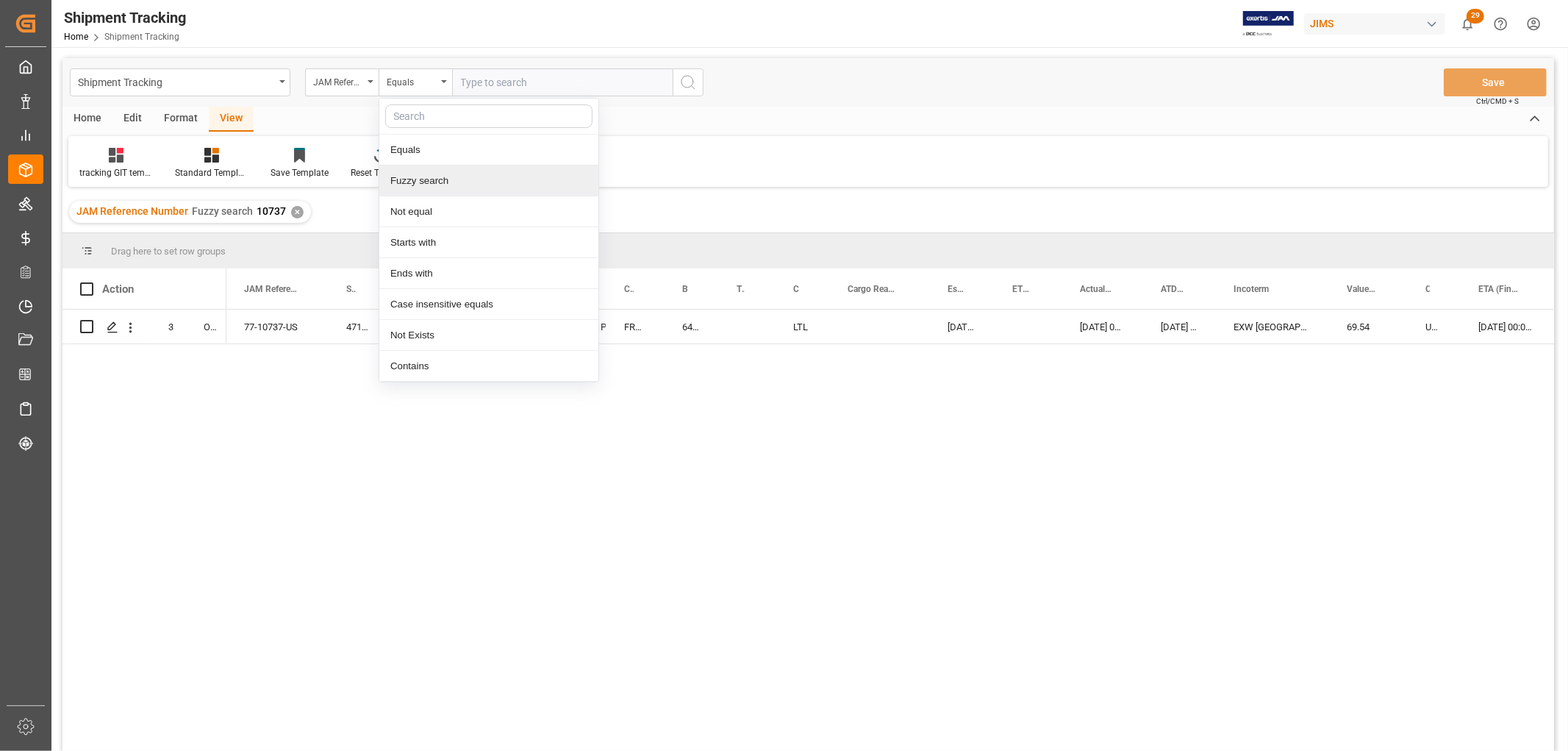
click at [442, 183] on div "Fuzzy search" at bounding box center [489, 181] width 219 height 31
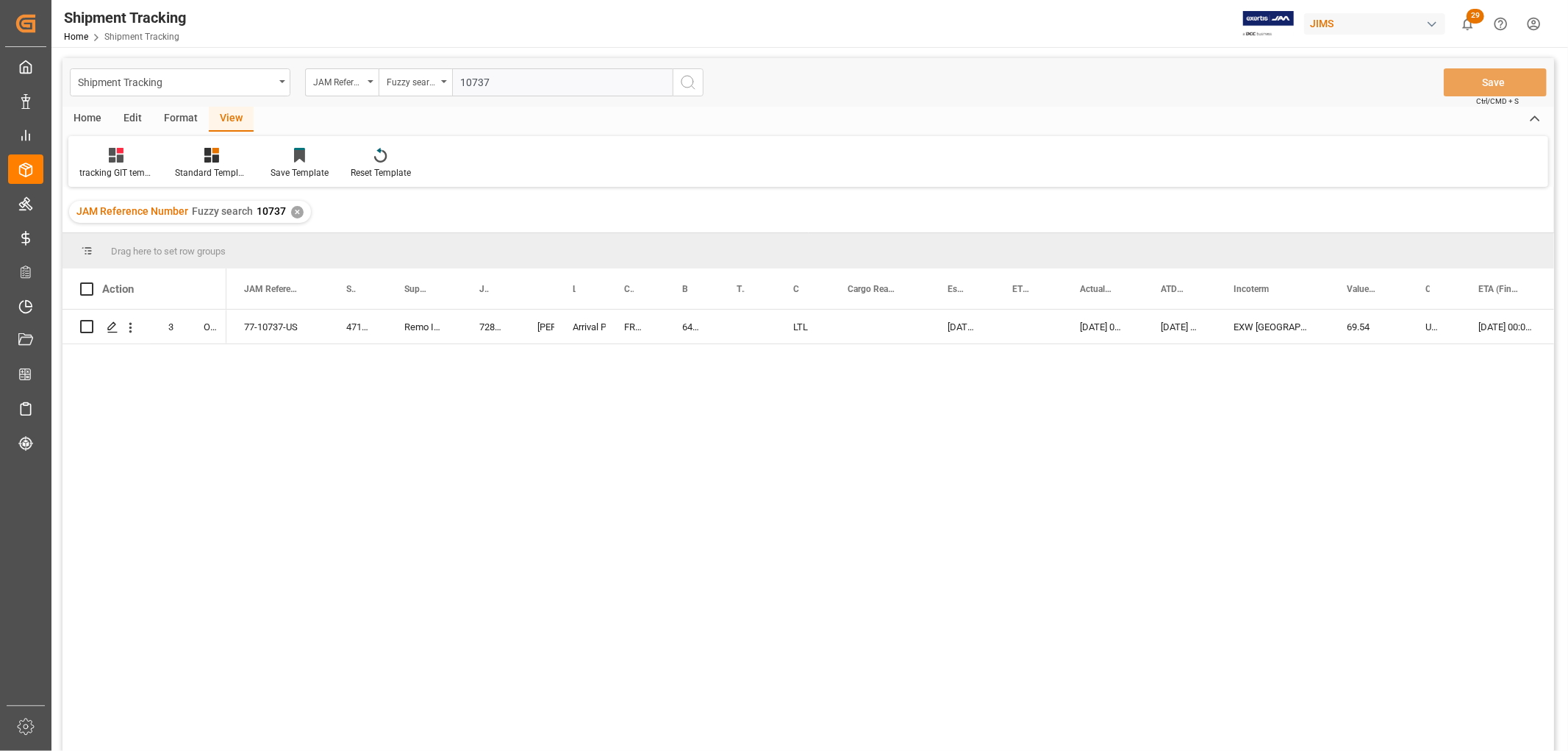
type input "10737"
click at [692, 75] on icon "search button" at bounding box center [688, 82] width 18 height 18
click at [294, 211] on div "✕" at bounding box center [298, 212] width 13 height 13
click at [394, 547] on div "77-10737-US 471950 Remo International, Inc. 72858 Manthan Sutaria Arrival Port …" at bounding box center [890, 535] width 1328 height 451
click at [288, 376] on div "77-10737-US 471950 Remo International, Inc. 72858 Manthan Sutaria Arrival Port …" at bounding box center [890, 535] width 1328 height 451
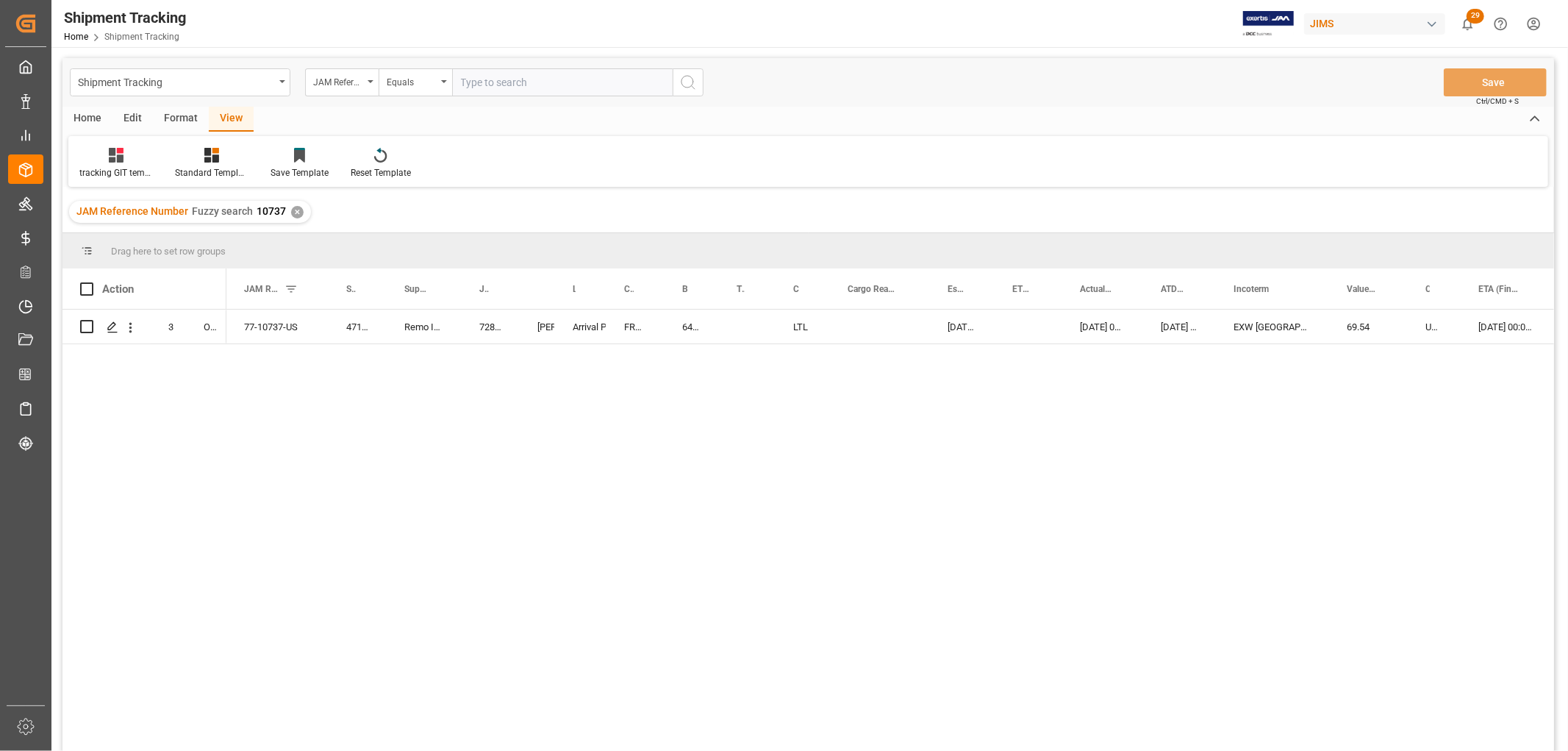
click at [194, 393] on div "3 O2 77-10737-US 471950 Remo International, Inc. 72858 Manthan Sutaria Arrival …" at bounding box center [808, 532] width 1492 height 446
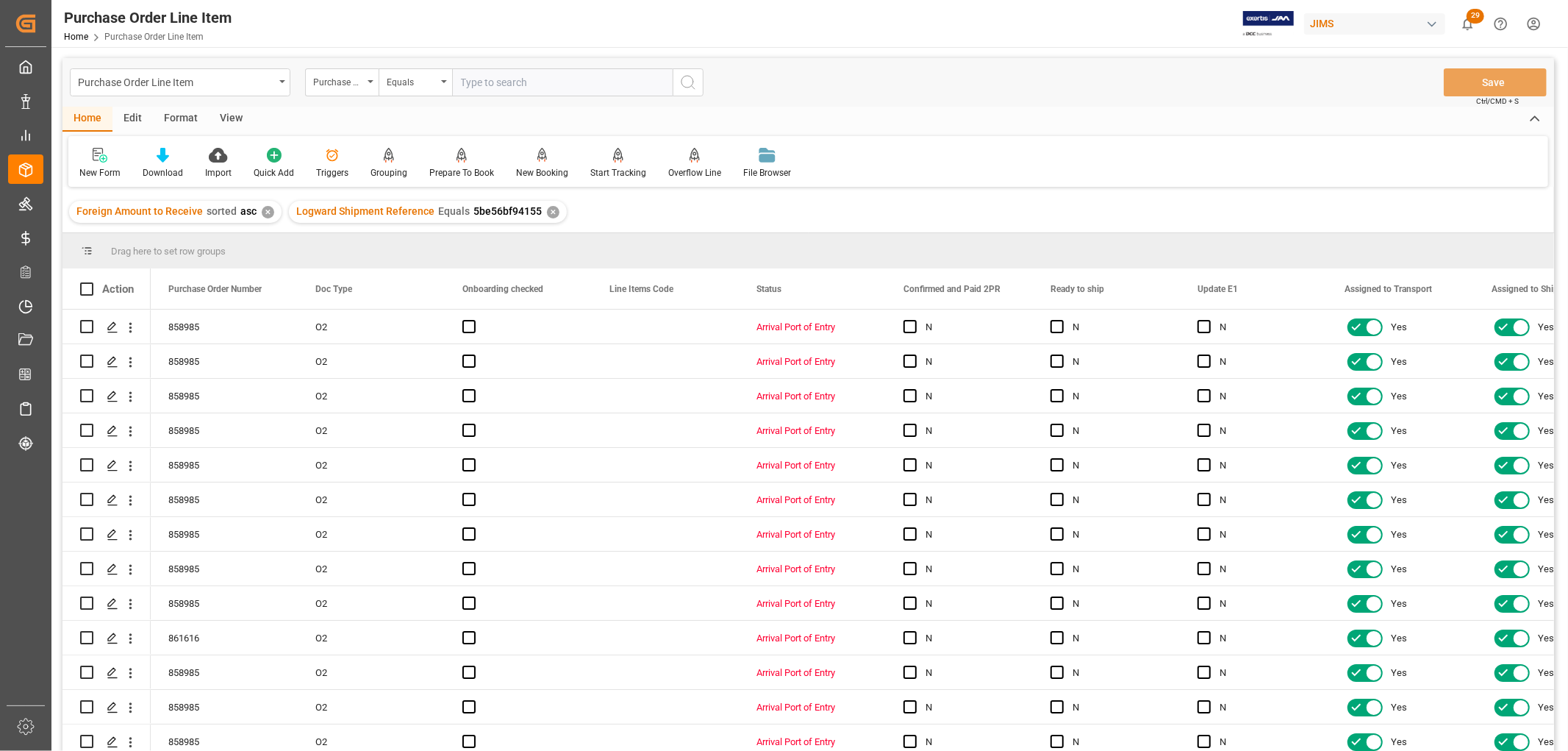
click at [221, 113] on div "View" at bounding box center [231, 118] width 45 height 25
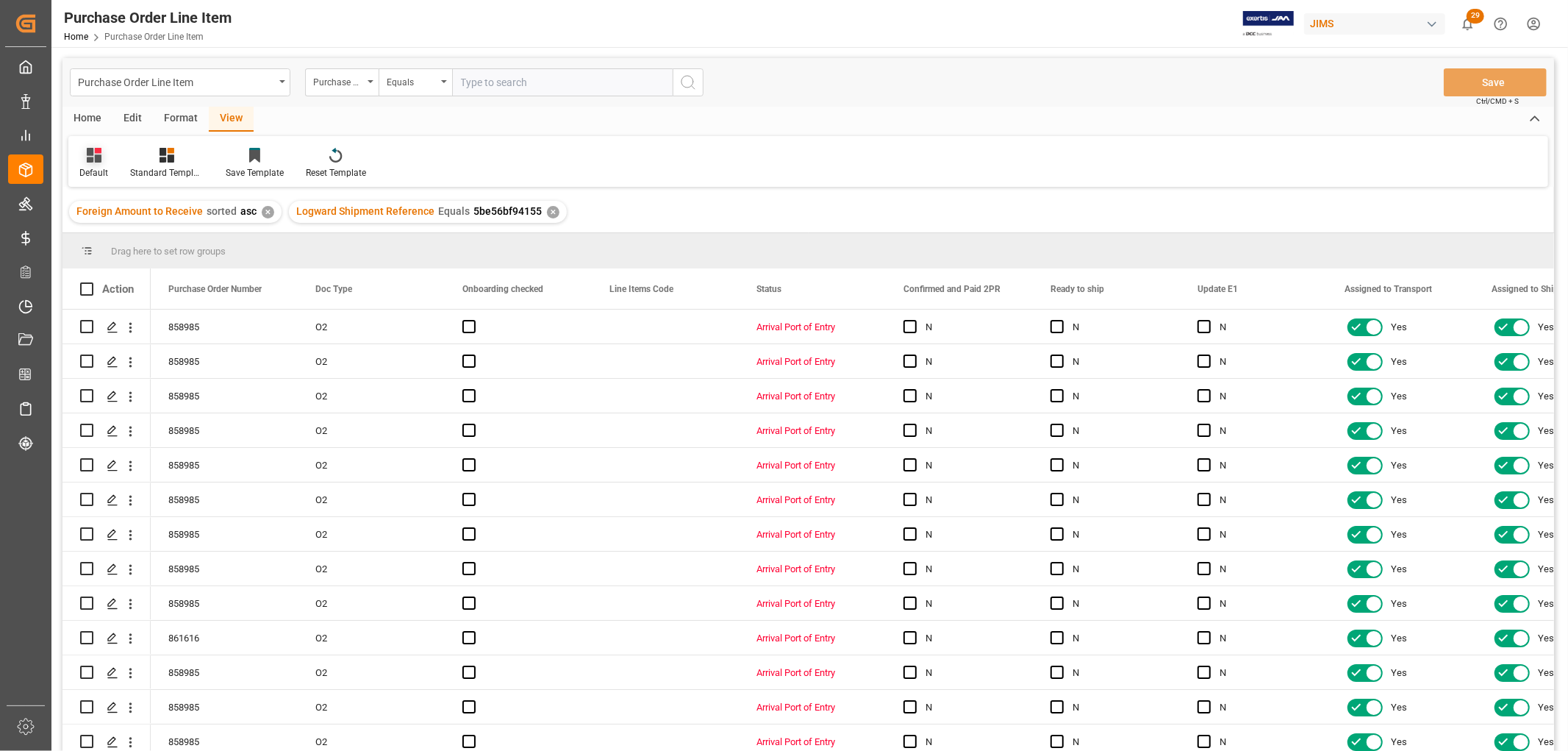
click at [95, 167] on div "Default" at bounding box center [94, 173] width 29 height 14
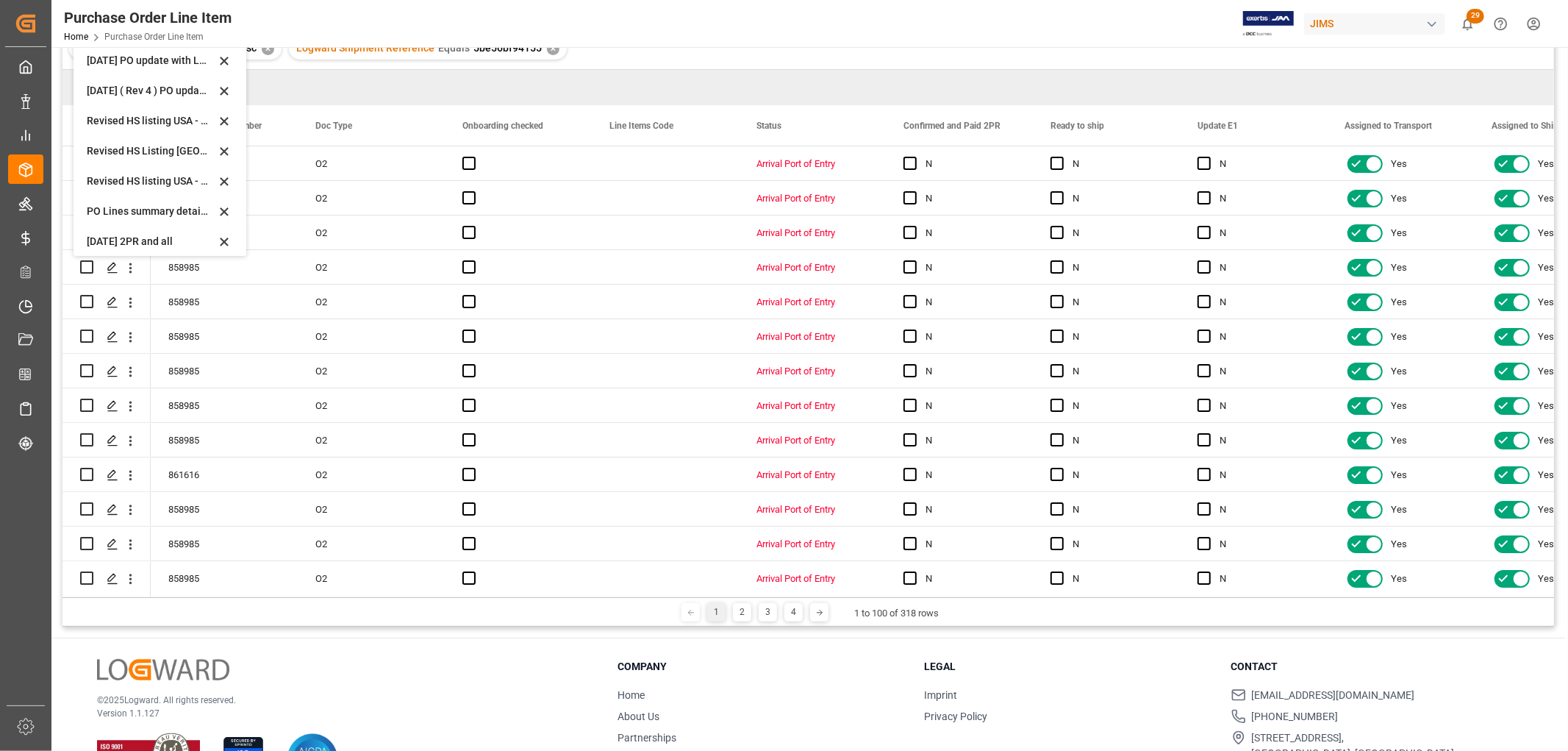
scroll to position [442, 0]
click at [154, 235] on div "[DATE] 2PR and all" at bounding box center [150, 235] width 129 height 15
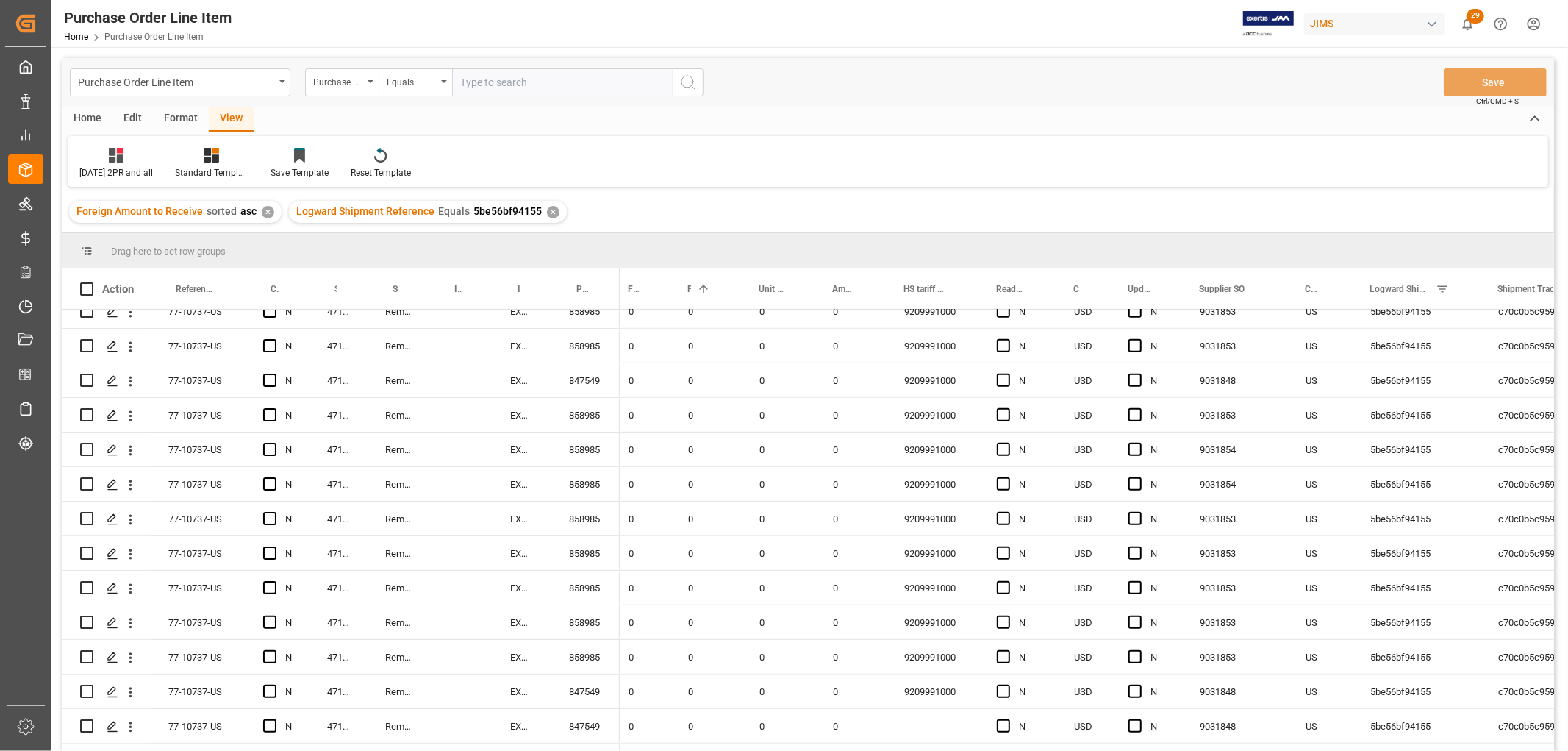
scroll to position [817, 0]
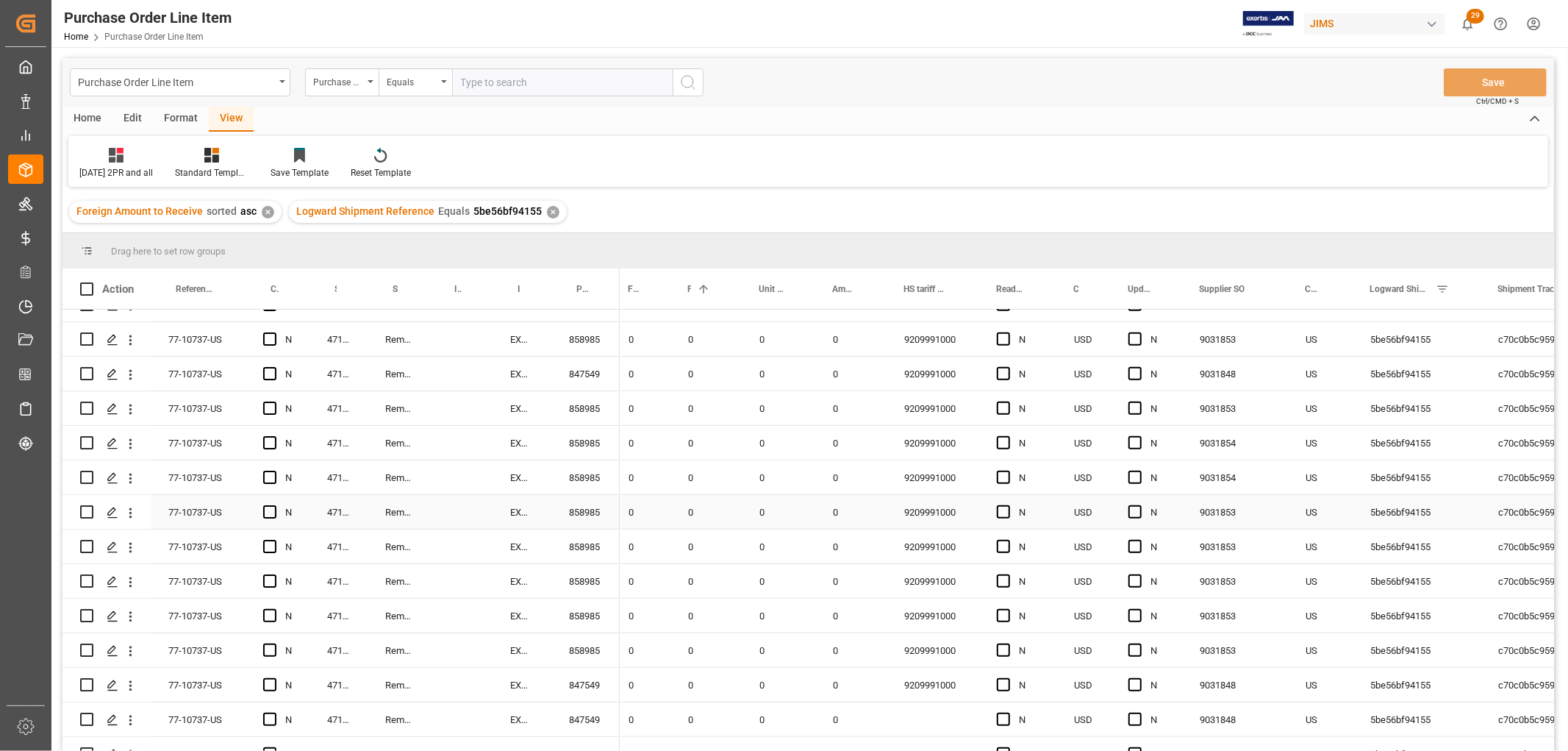
click at [712, 511] on div "0" at bounding box center [706, 512] width 71 height 34
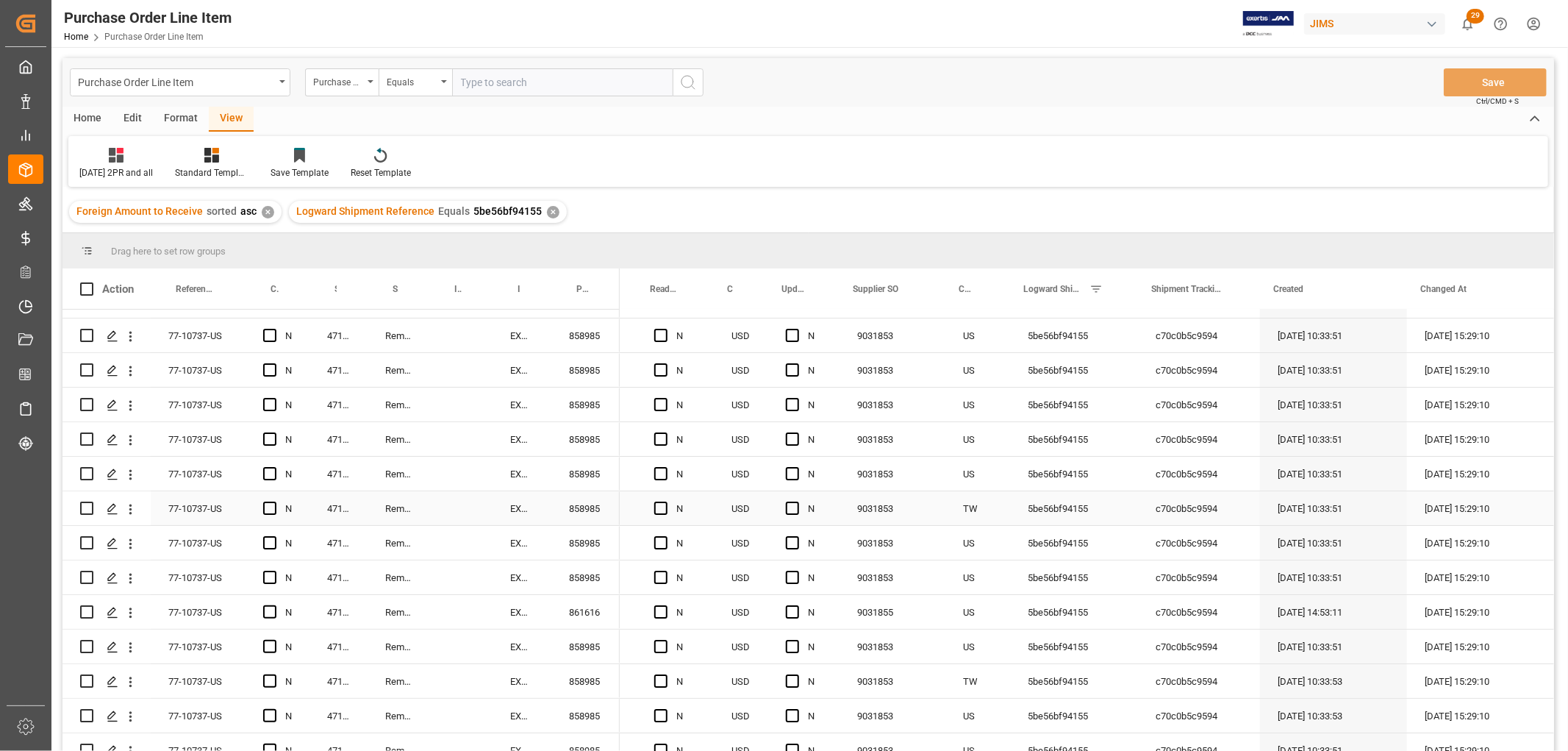
scroll to position [0, 0]
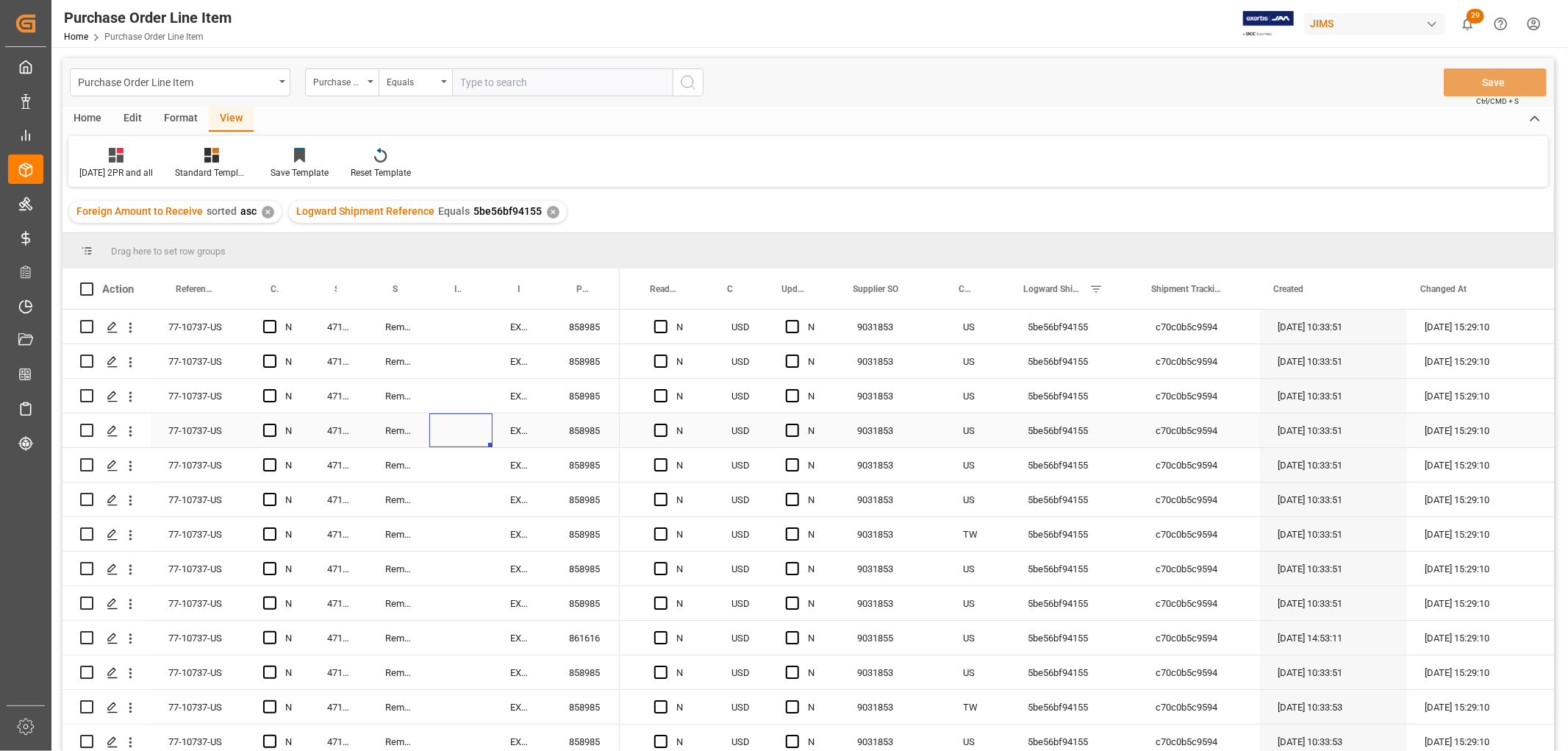
click at [462, 438] on div "Press SPACE to select this row." at bounding box center [460, 430] width 63 height 34
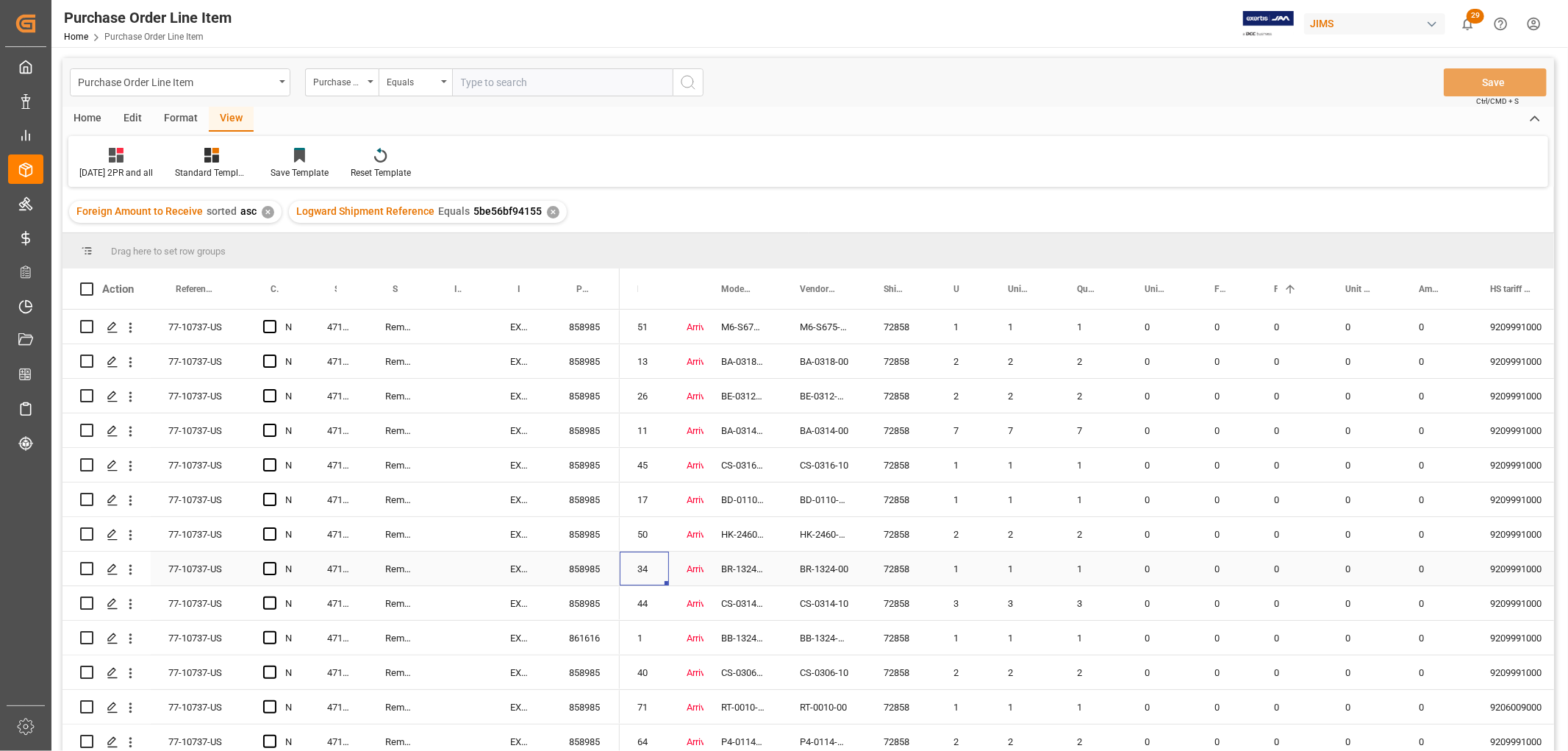
click at [651, 555] on div "34" at bounding box center [644, 568] width 50 height 34
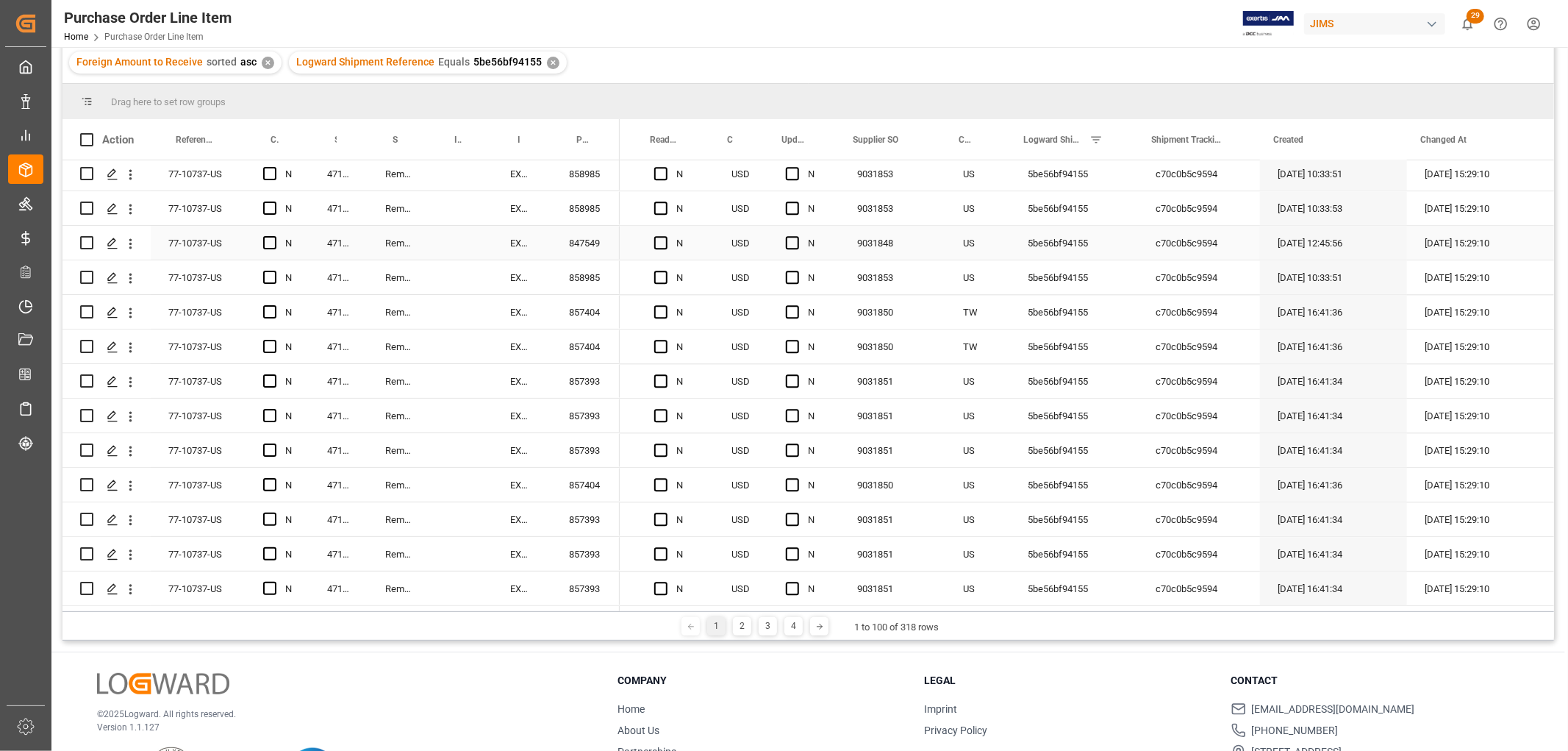
scroll to position [163, 0]
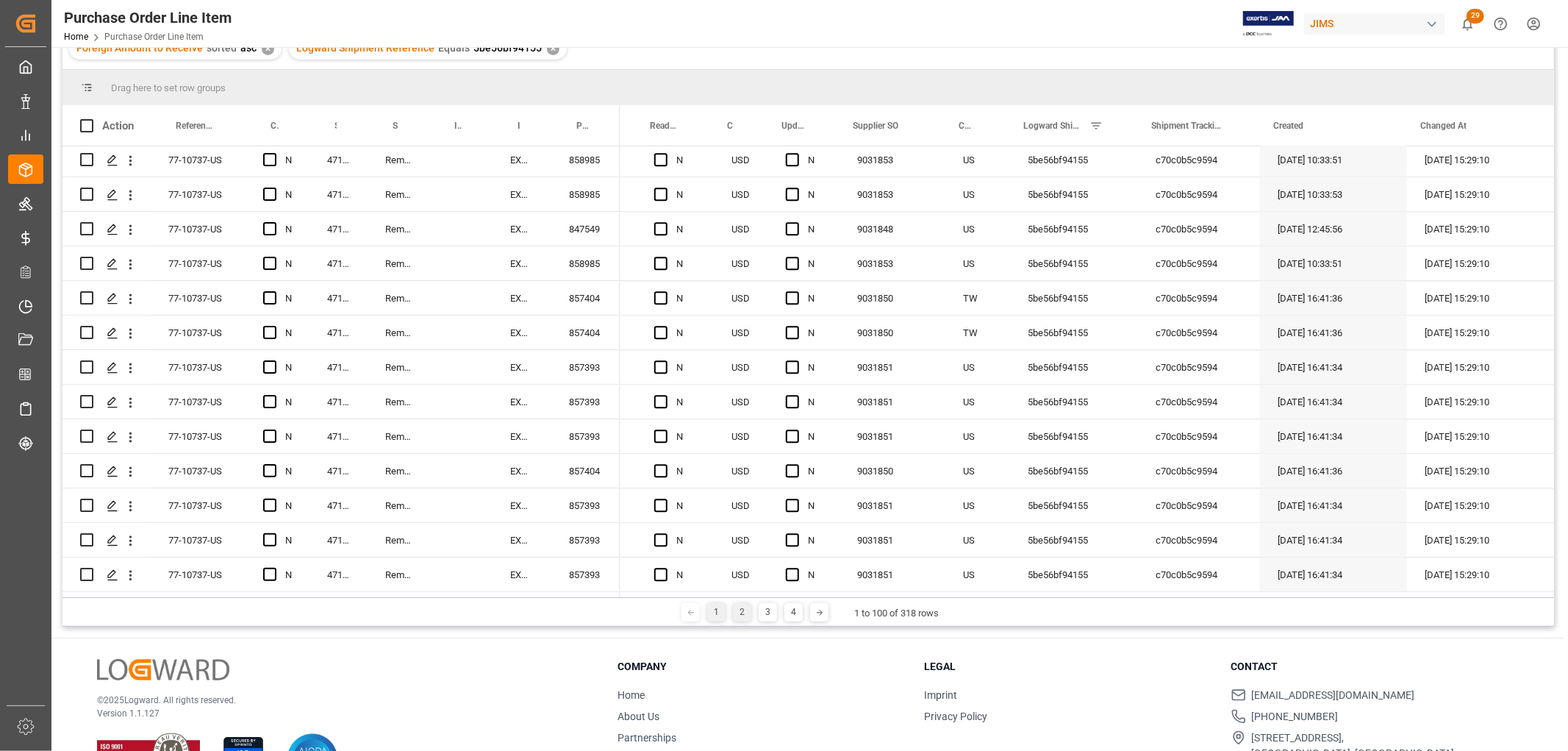
click at [740, 609] on div "2" at bounding box center [742, 612] width 18 height 18
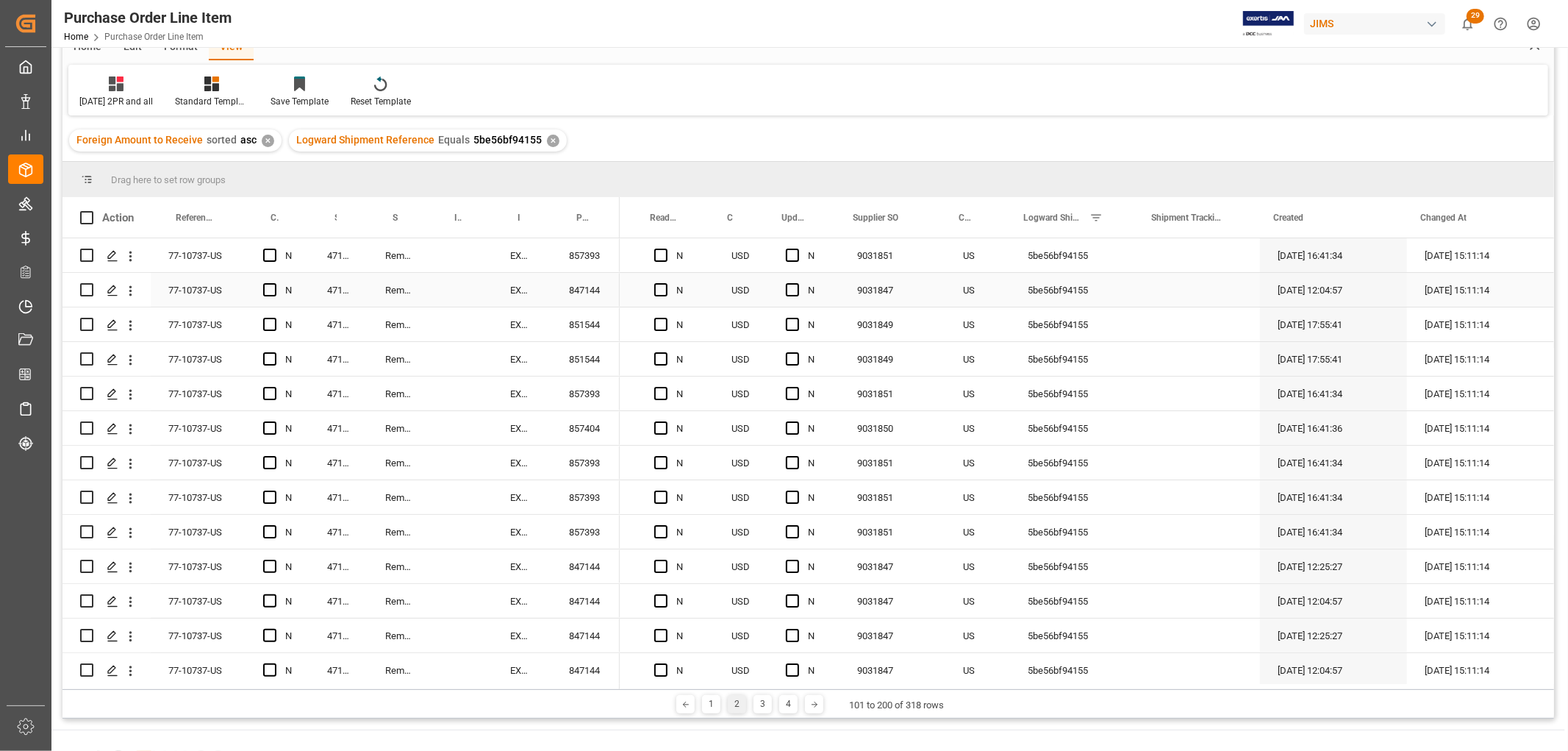
scroll to position [0, 0]
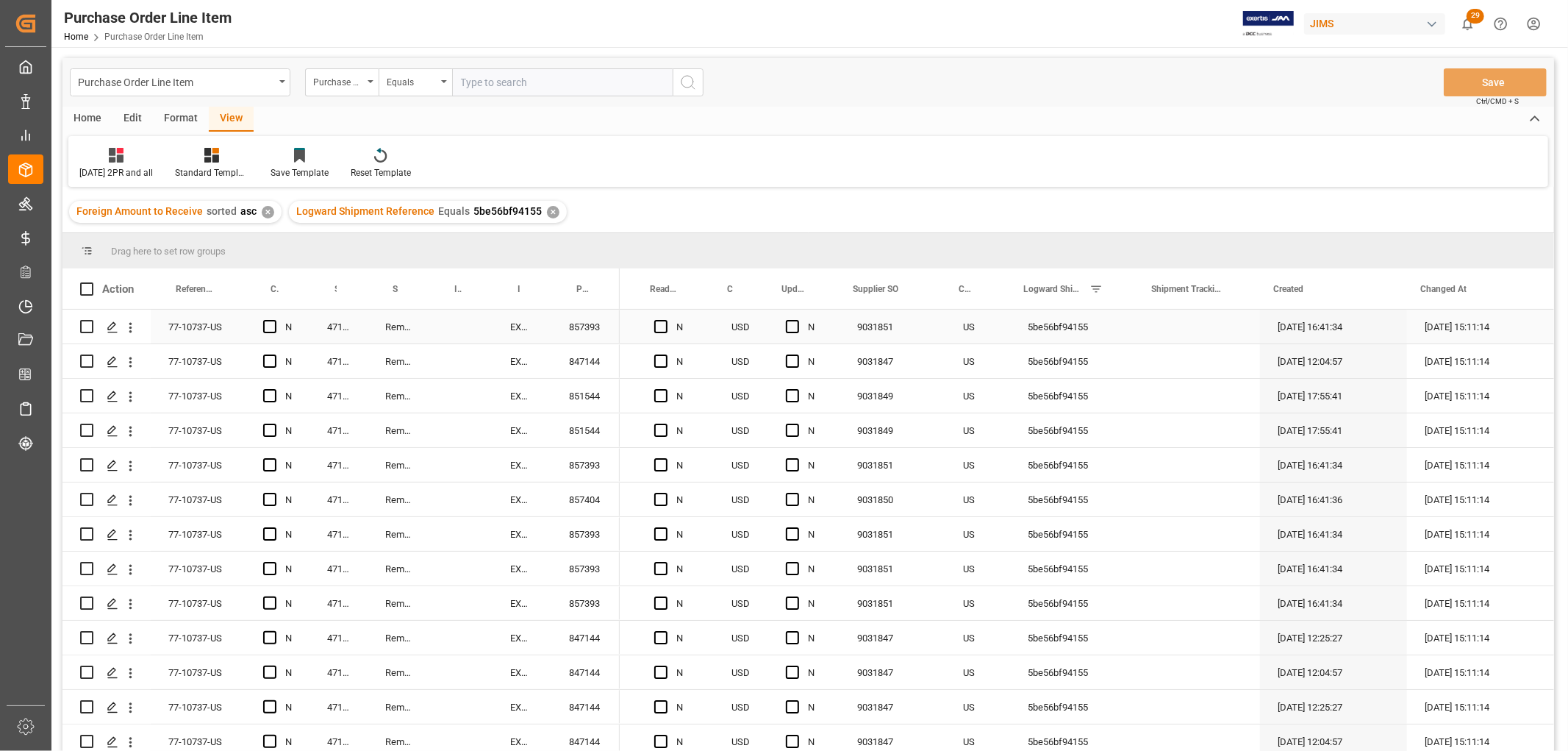
click at [1150, 322] on div "Press SPACE to select this row." at bounding box center [1199, 327] width 122 height 34
click at [1159, 331] on input "Press SPACE to select this row." at bounding box center [1199, 335] width 98 height 28
paste input "c70c0b5c9594"
type input "c70c0b5c9594"
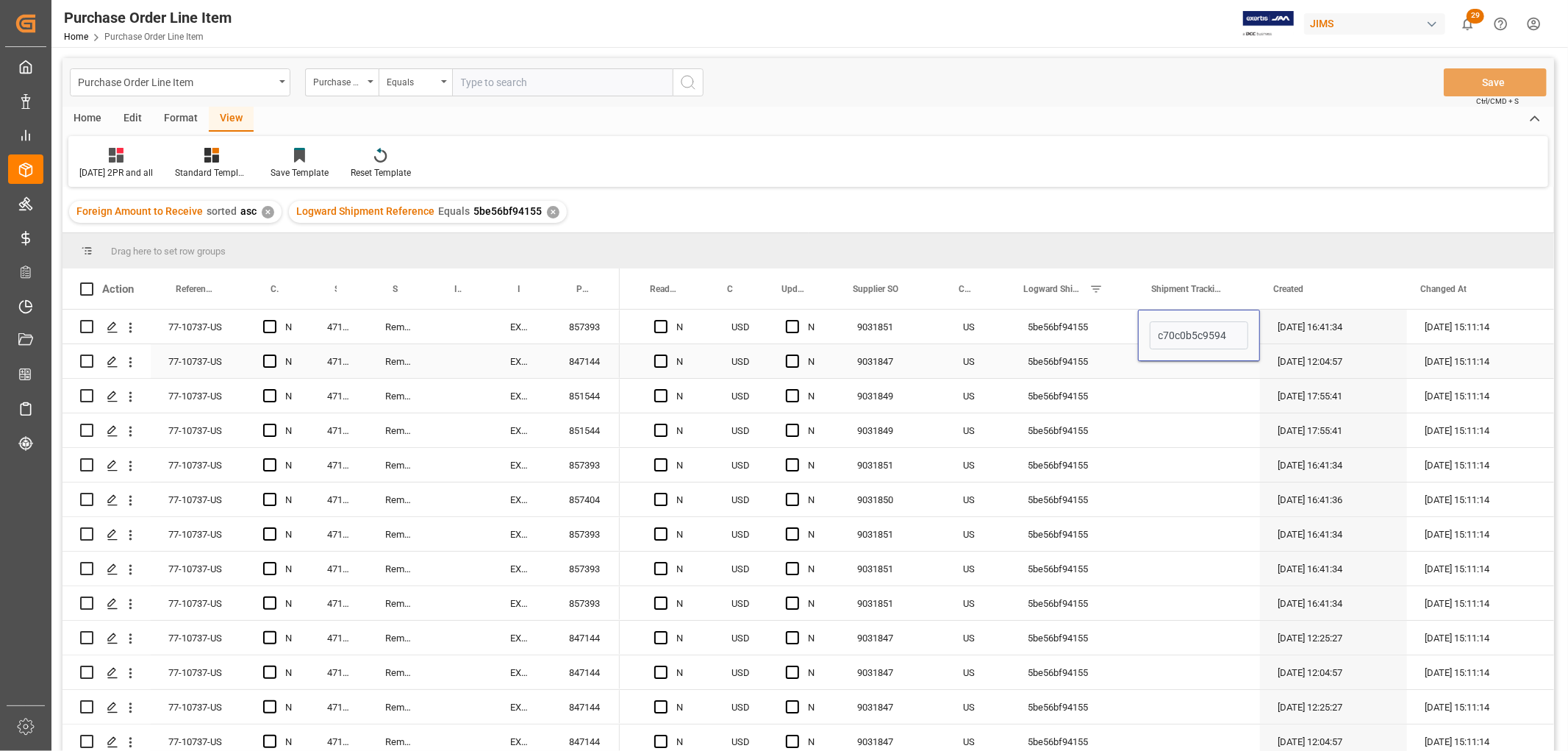
click at [1165, 384] on div "Press SPACE to select this row." at bounding box center [1199, 396] width 122 height 34
click at [1223, 329] on div "c70c0b5c9594" at bounding box center [1199, 327] width 122 height 34
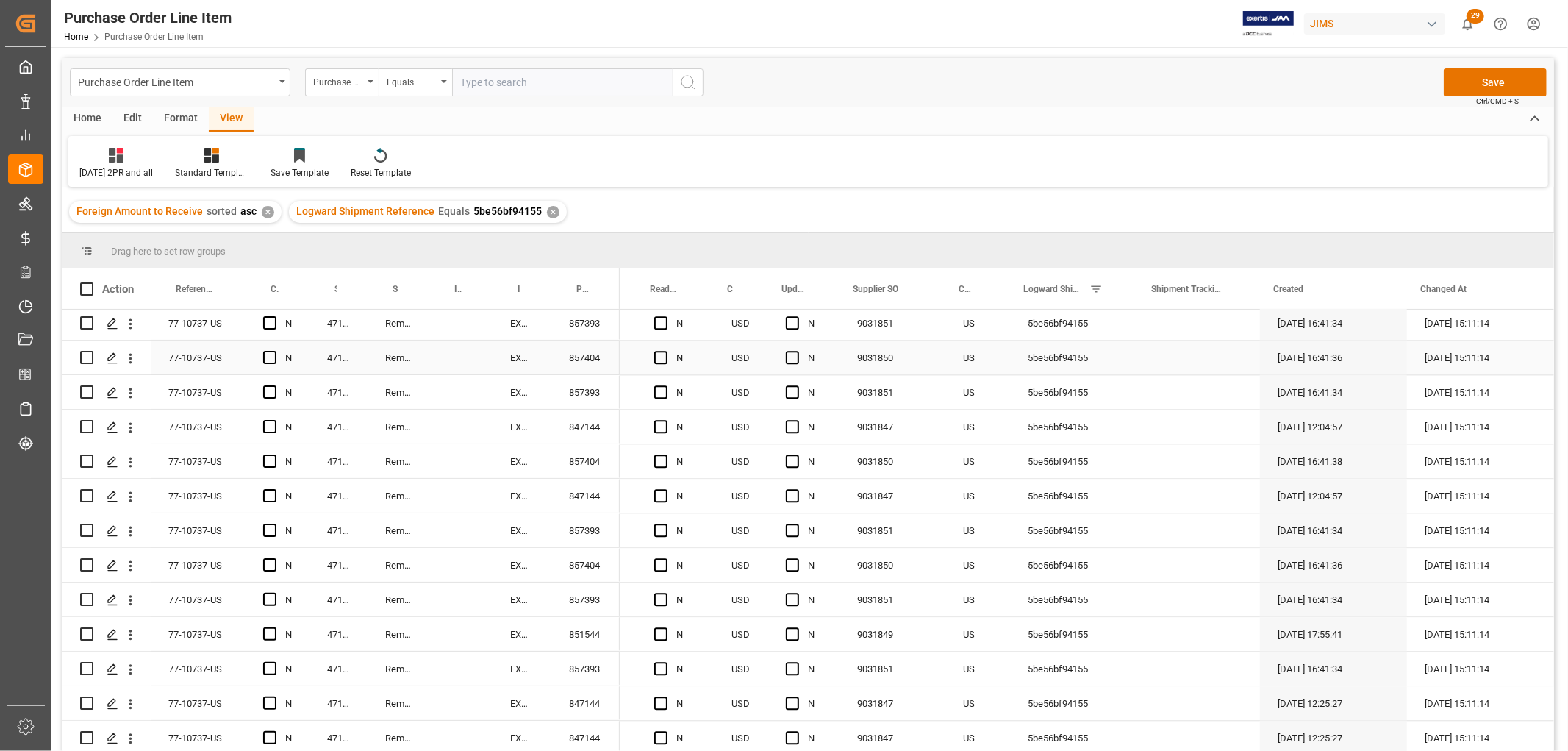
scroll to position [3015, 0]
drag, startPoint x: 1253, startPoint y: 339, endPoint x: 1208, endPoint y: 589, distance: 254.0
click at [1142, 490] on div "Press SPACE to select this row." at bounding box center [1199, 496] width 122 height 34
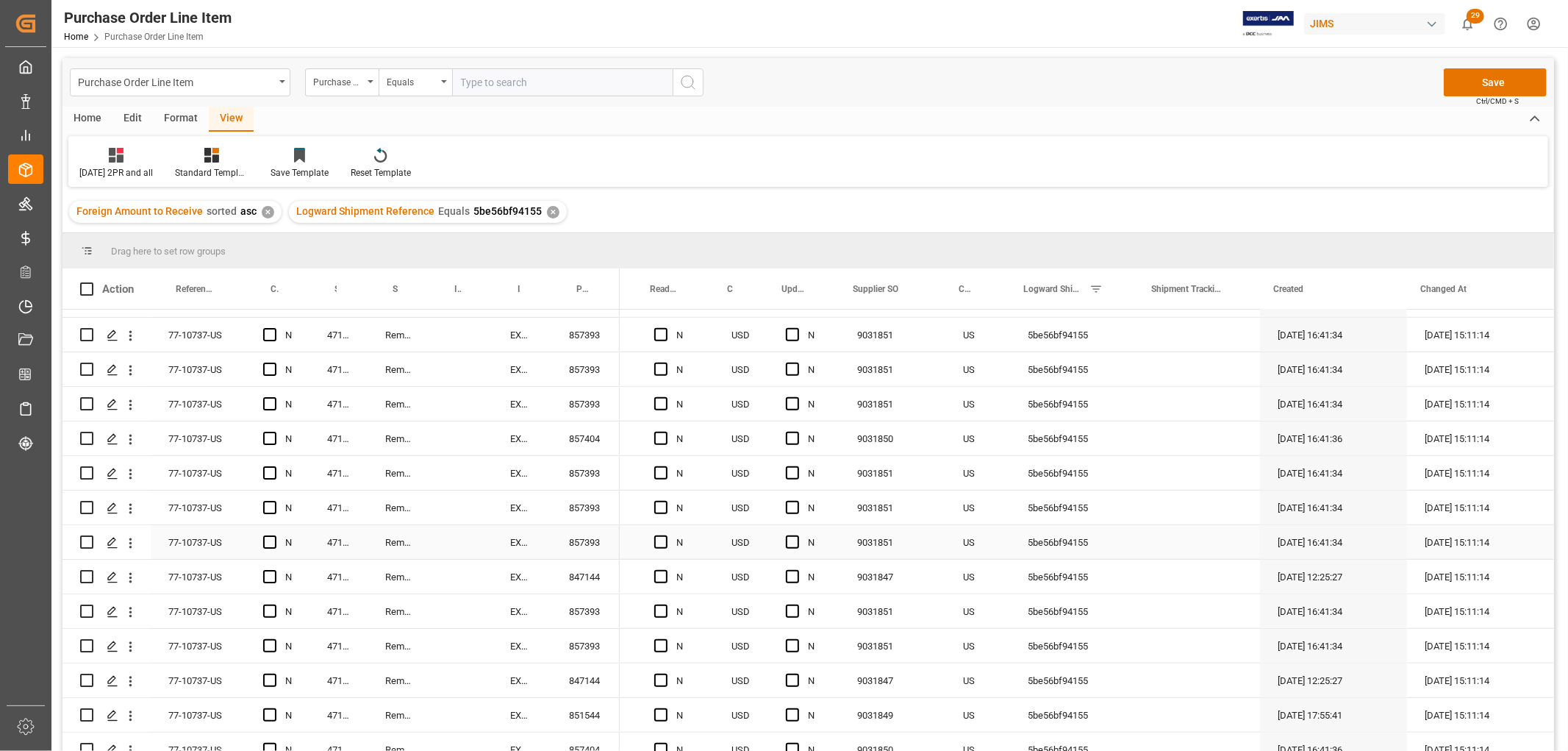
scroll to position [727, 0]
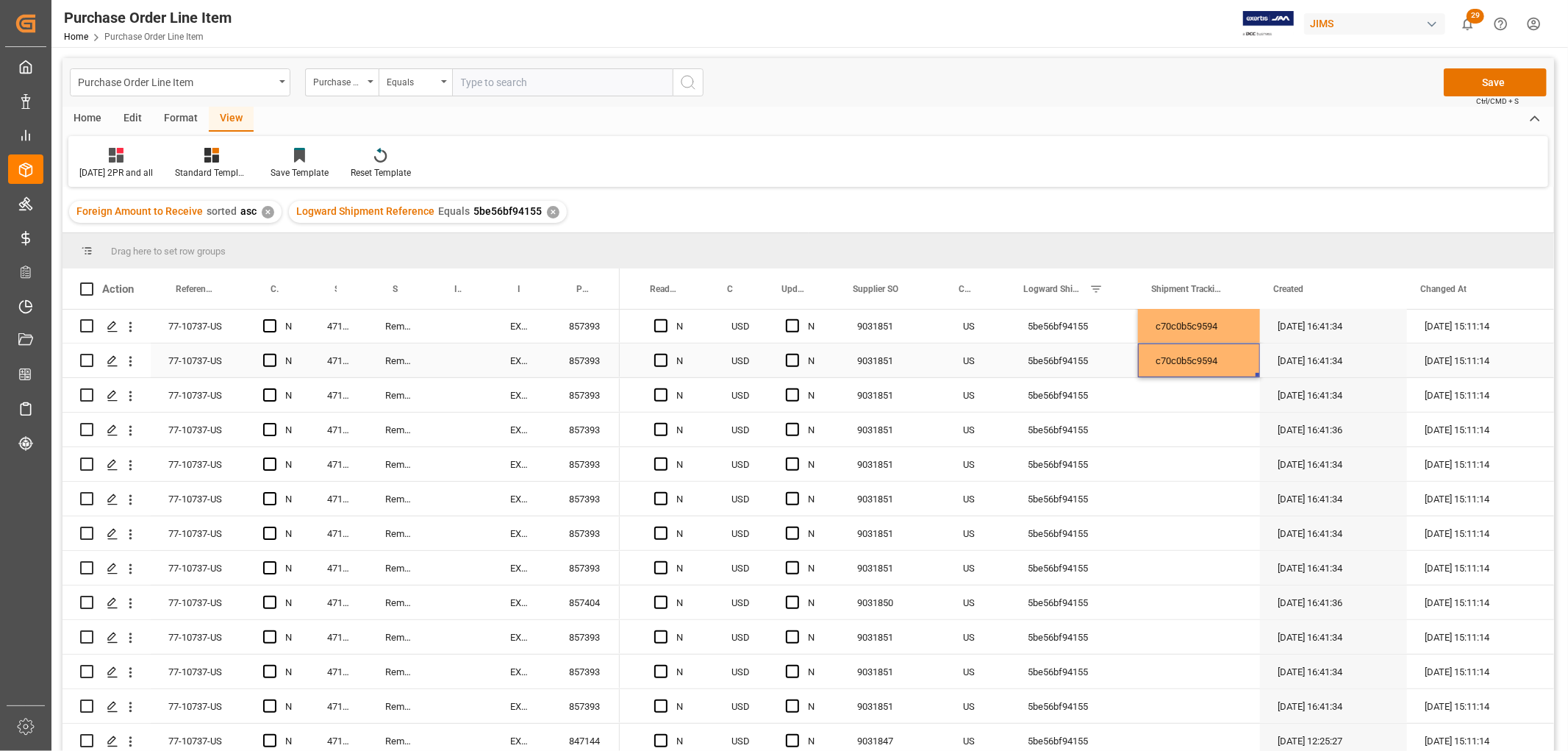
click at [1217, 362] on div "c70c0b5c9594" at bounding box center [1199, 360] width 122 height 34
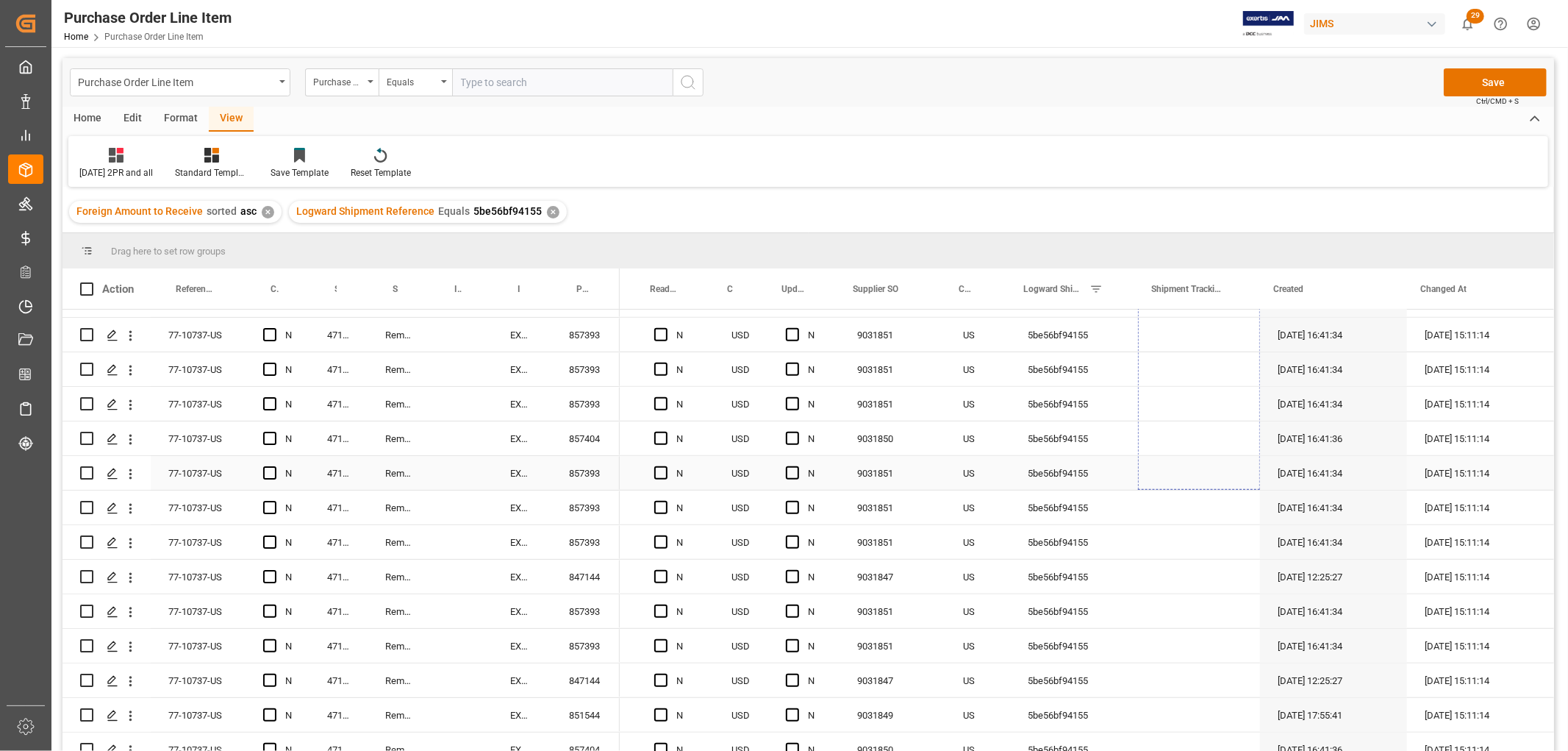
scroll to position [972, 0]
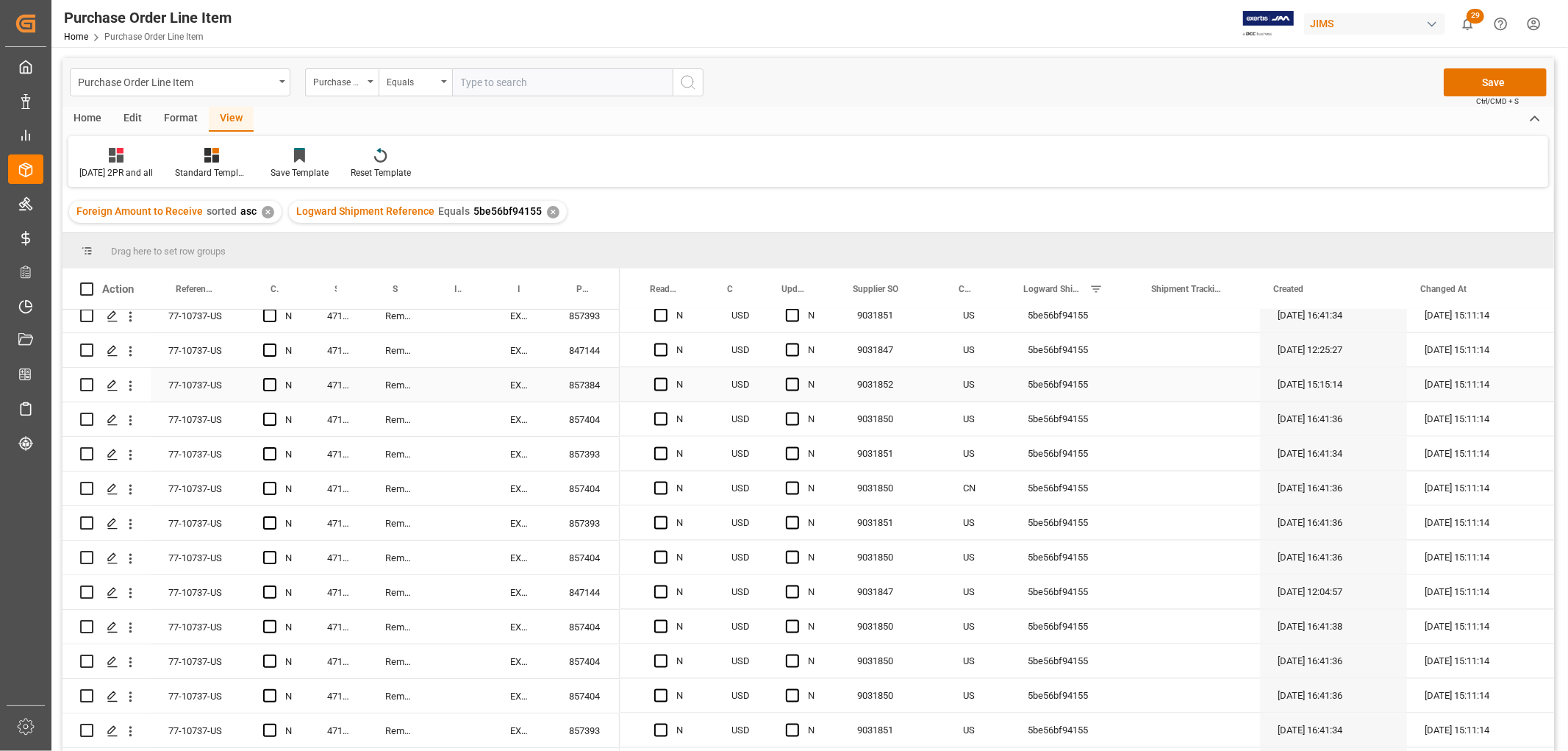
drag, startPoint x: 1252, startPoint y: 375, endPoint x: 1201, endPoint y: 633, distance: 263.0
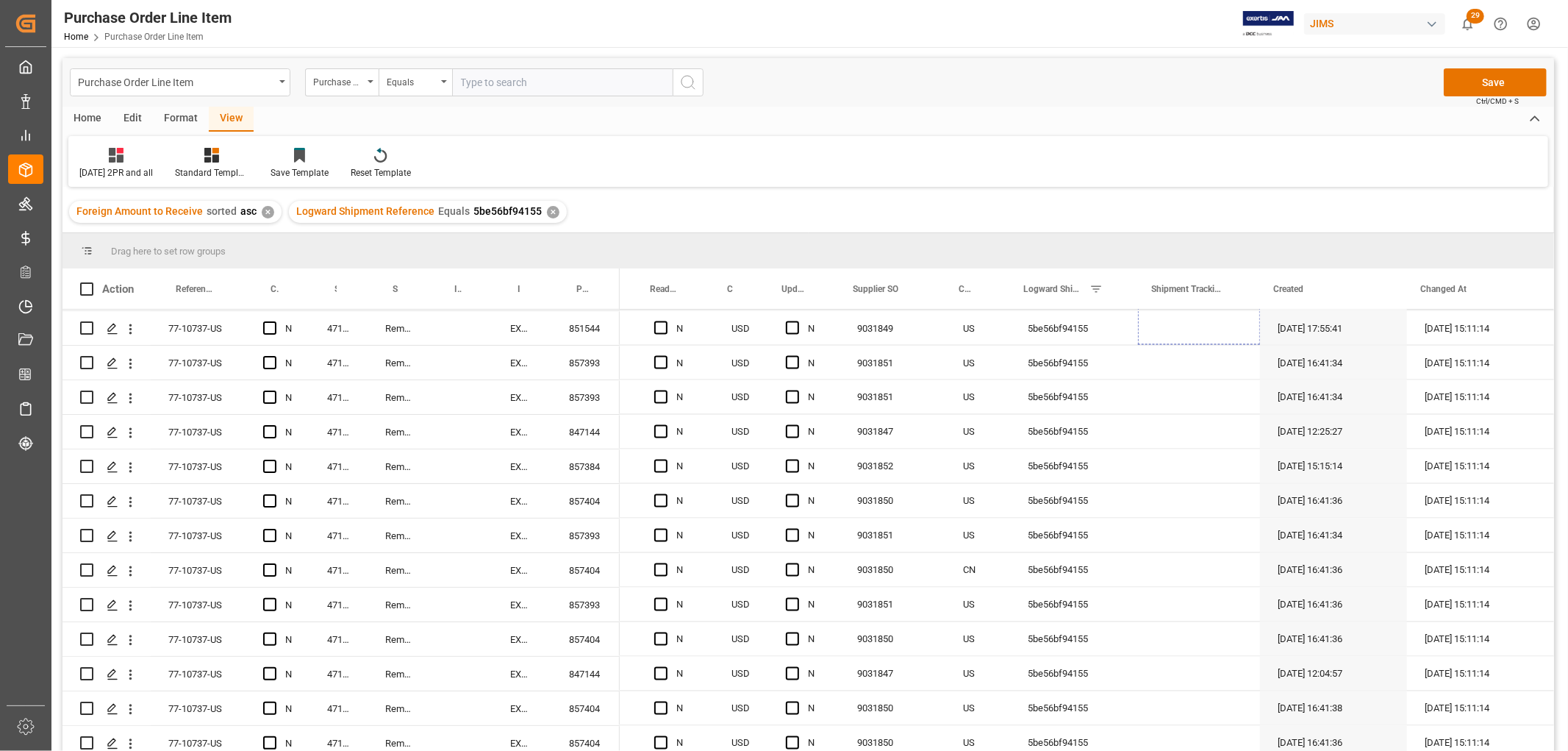
scroll to position [2198, 0]
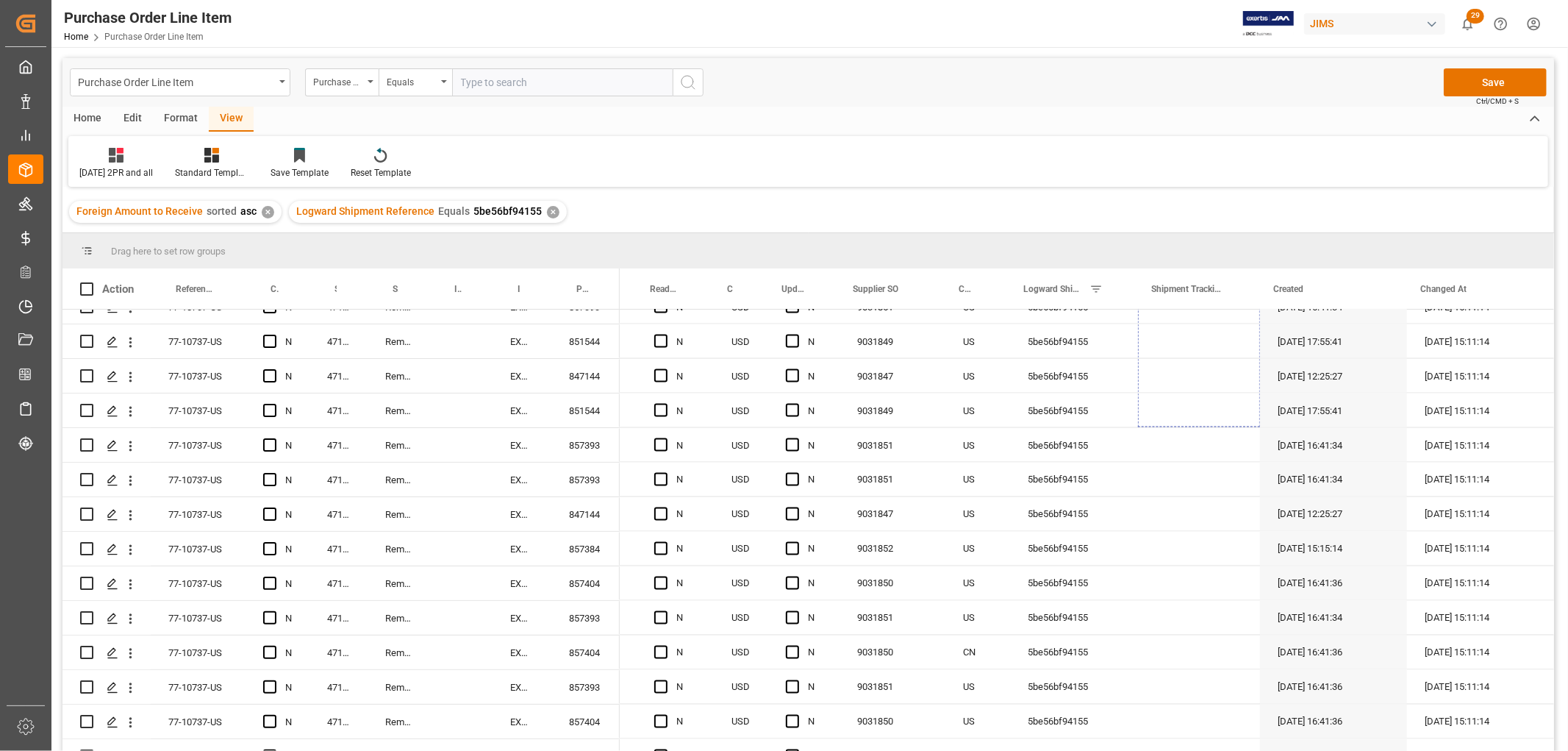
drag, startPoint x: 1250, startPoint y: 411, endPoint x: 1213, endPoint y: 657, distance: 248.8
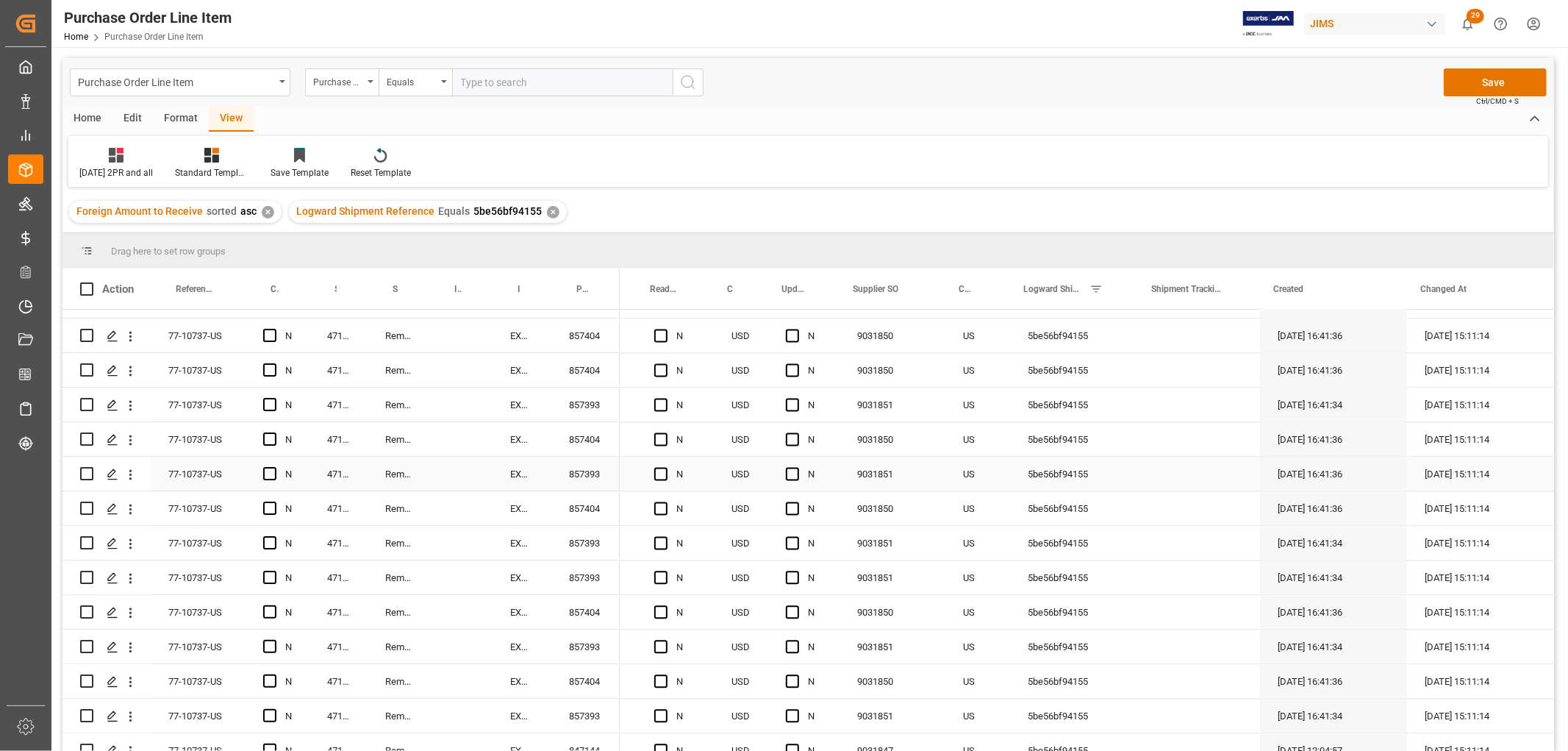
scroll to position [2688, 0]
drag, startPoint x: 1250, startPoint y: 424, endPoint x: 1233, endPoint y: 645, distance: 221.7
click at [1182, 491] on div "Press SPACE to select this row." at bounding box center [1199, 508] width 122 height 34
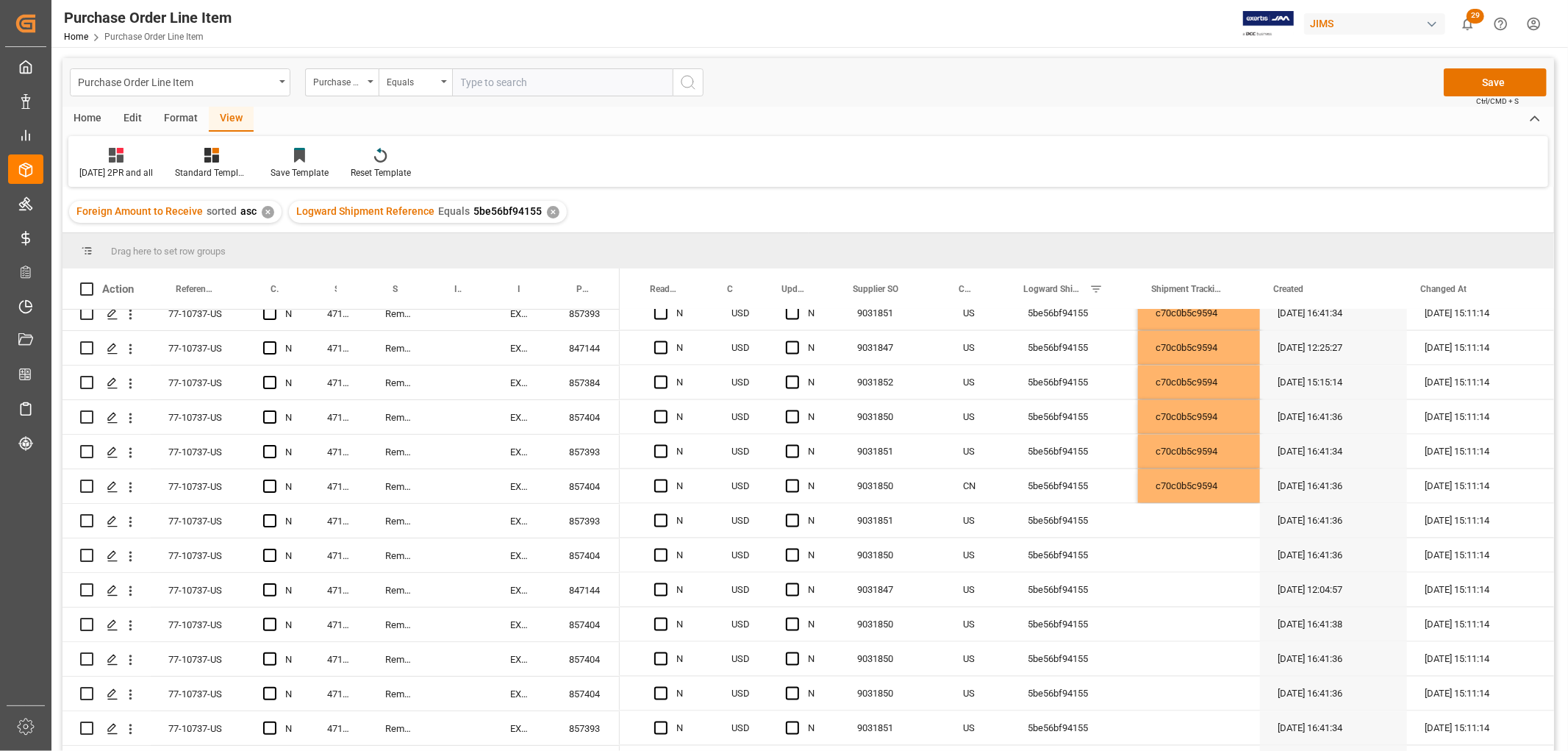
scroll to position [2361, 0]
click at [1225, 492] on div "c70c0b5c9594" at bounding box center [1199, 488] width 122 height 34
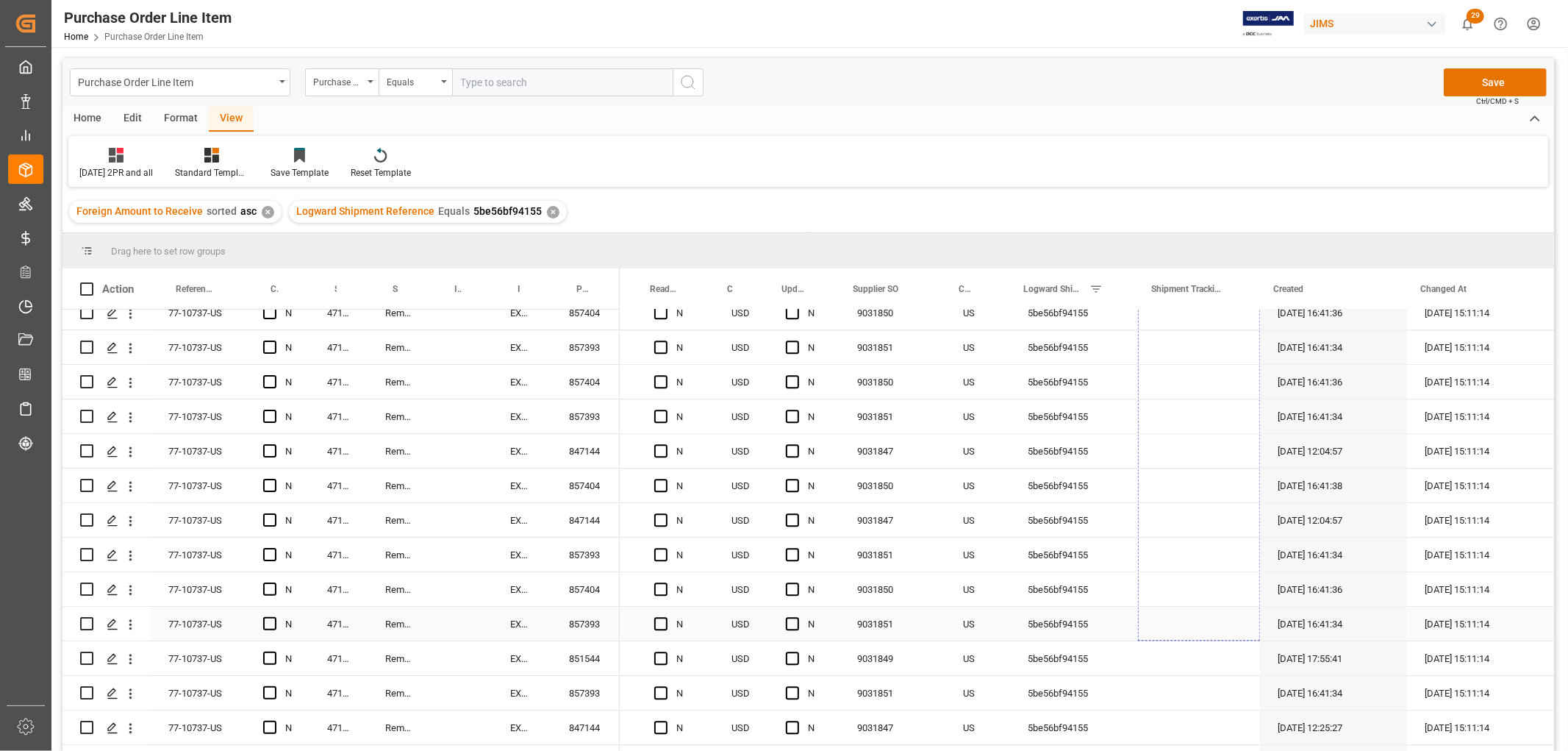
scroll to position [3015, 0]
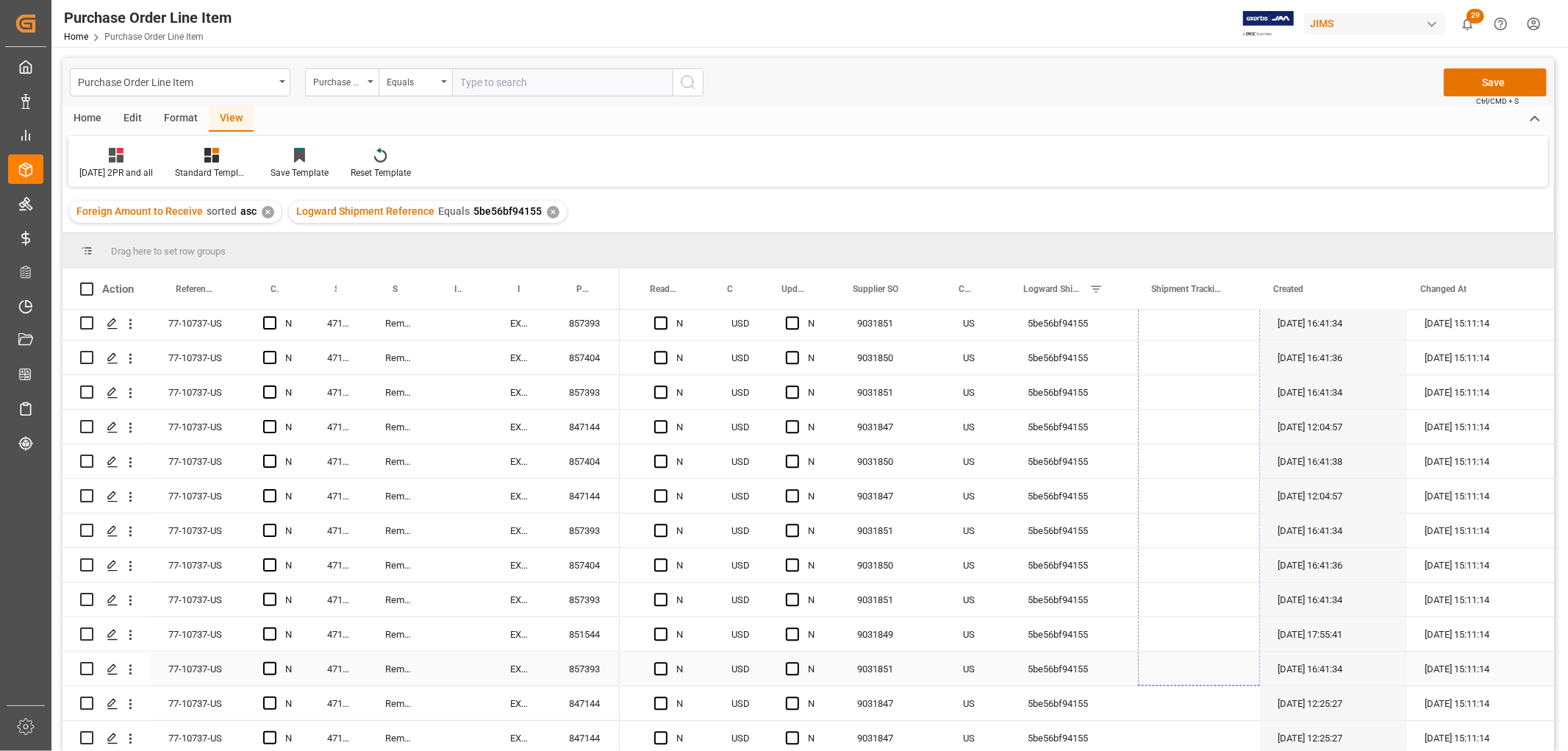
drag, startPoint x: 1250, startPoint y: 503, endPoint x: 1200, endPoint y: 681, distance: 184.9
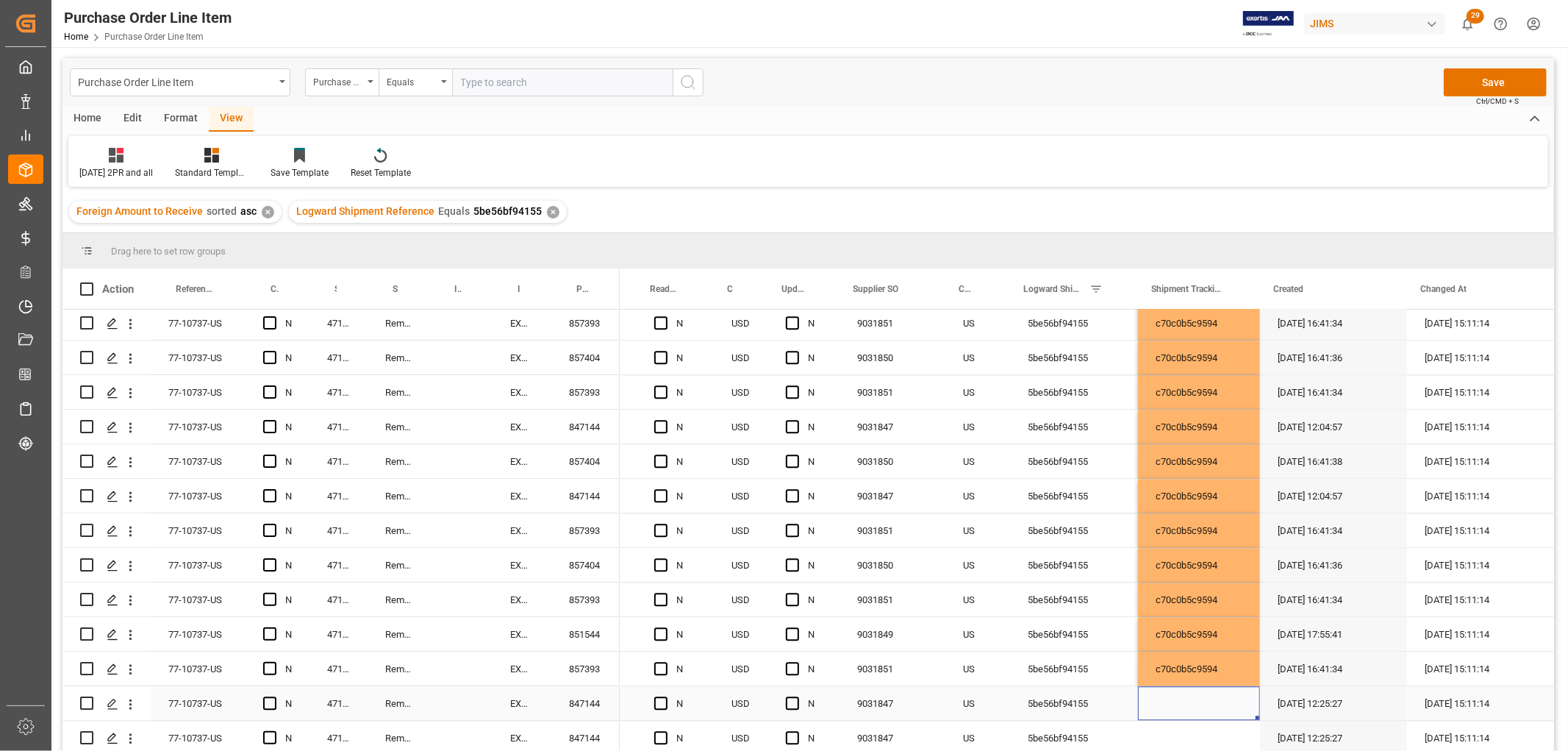
click at [1200, 686] on div "Press SPACE to select this row." at bounding box center [1199, 703] width 122 height 34
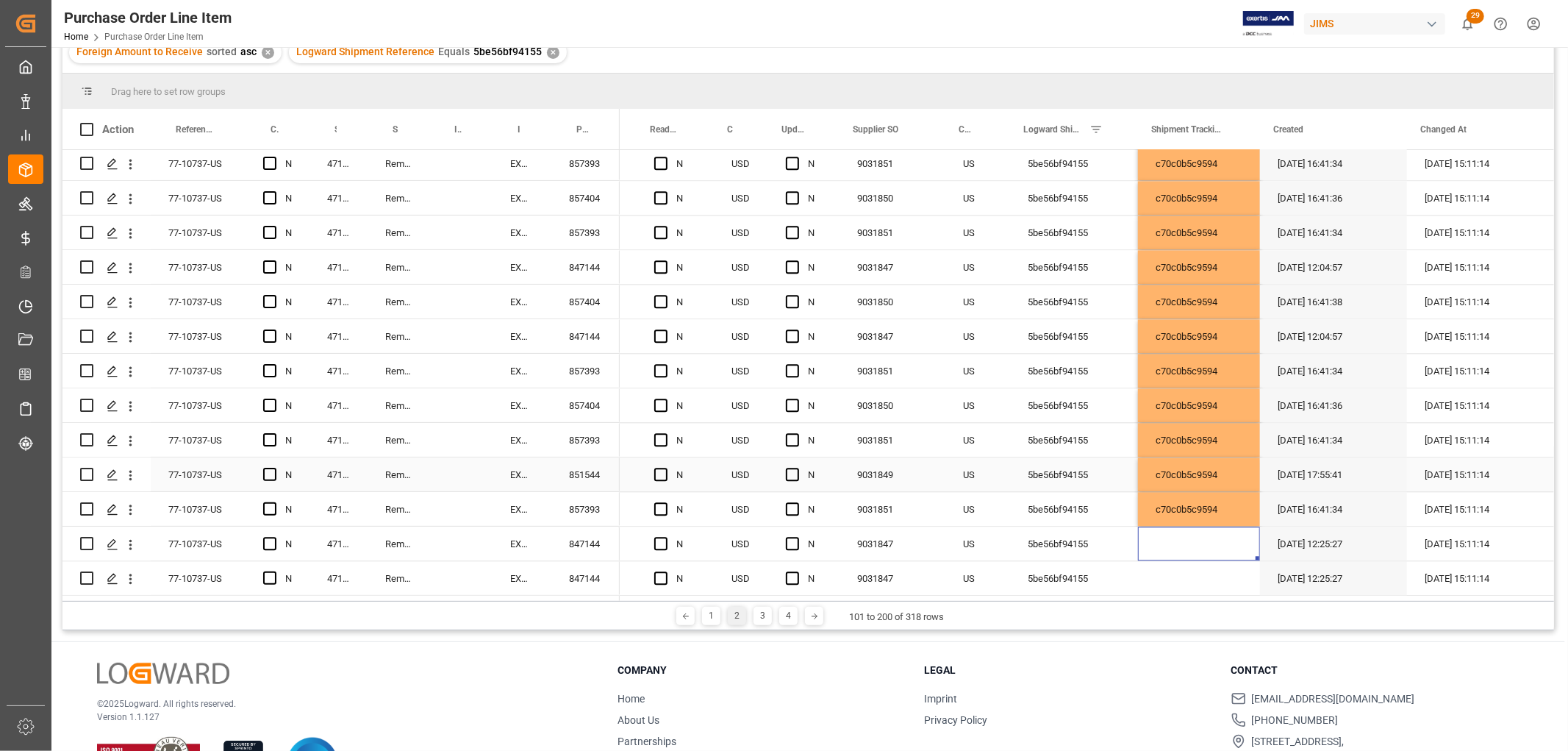
scroll to position [163, 0]
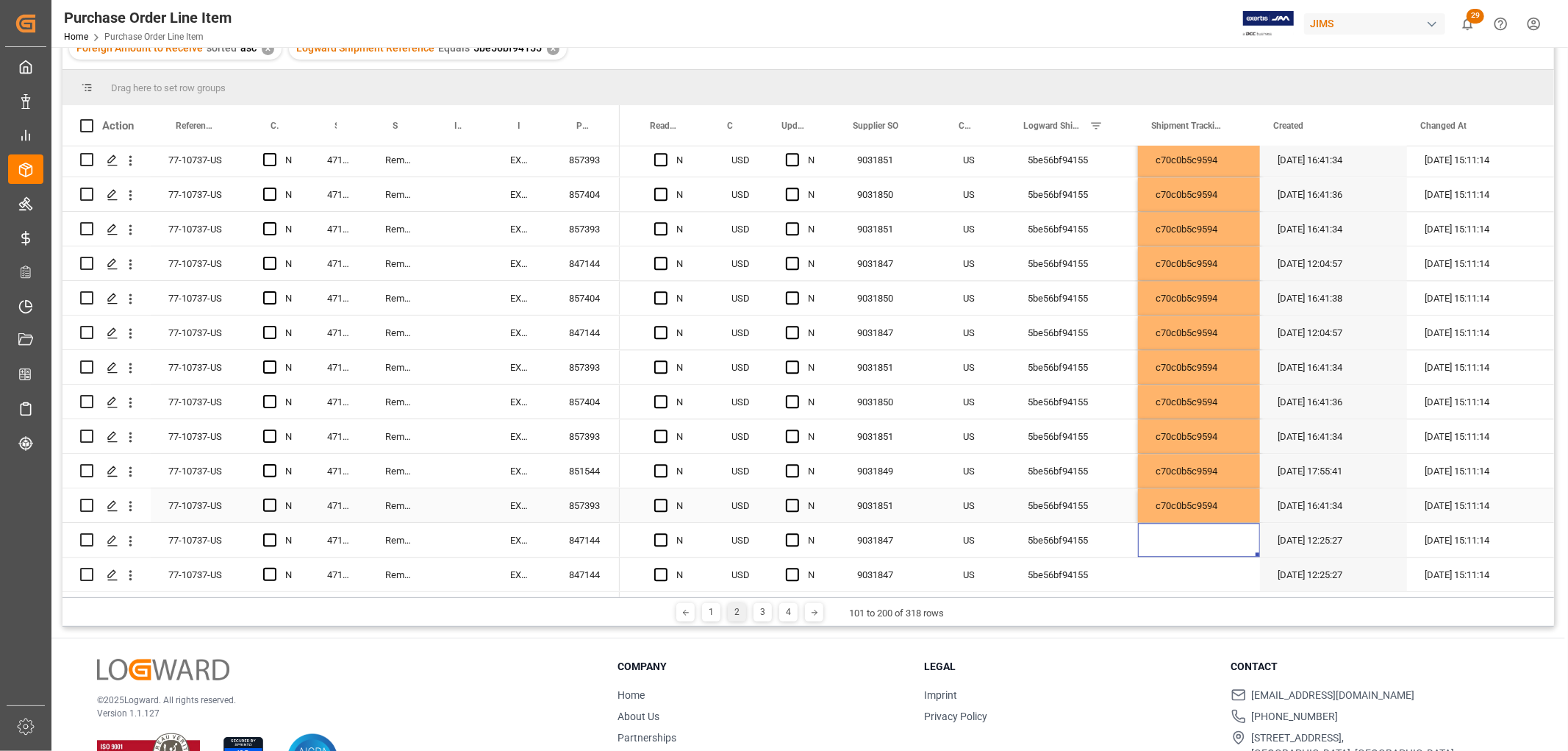
click at [1208, 501] on div "c70c0b5c9594" at bounding box center [1199, 505] width 122 height 34
drag, startPoint x: 1250, startPoint y: 515, endPoint x: 1253, endPoint y: 572, distance: 57.1
click at [758, 612] on div "3" at bounding box center [763, 612] width 18 height 18
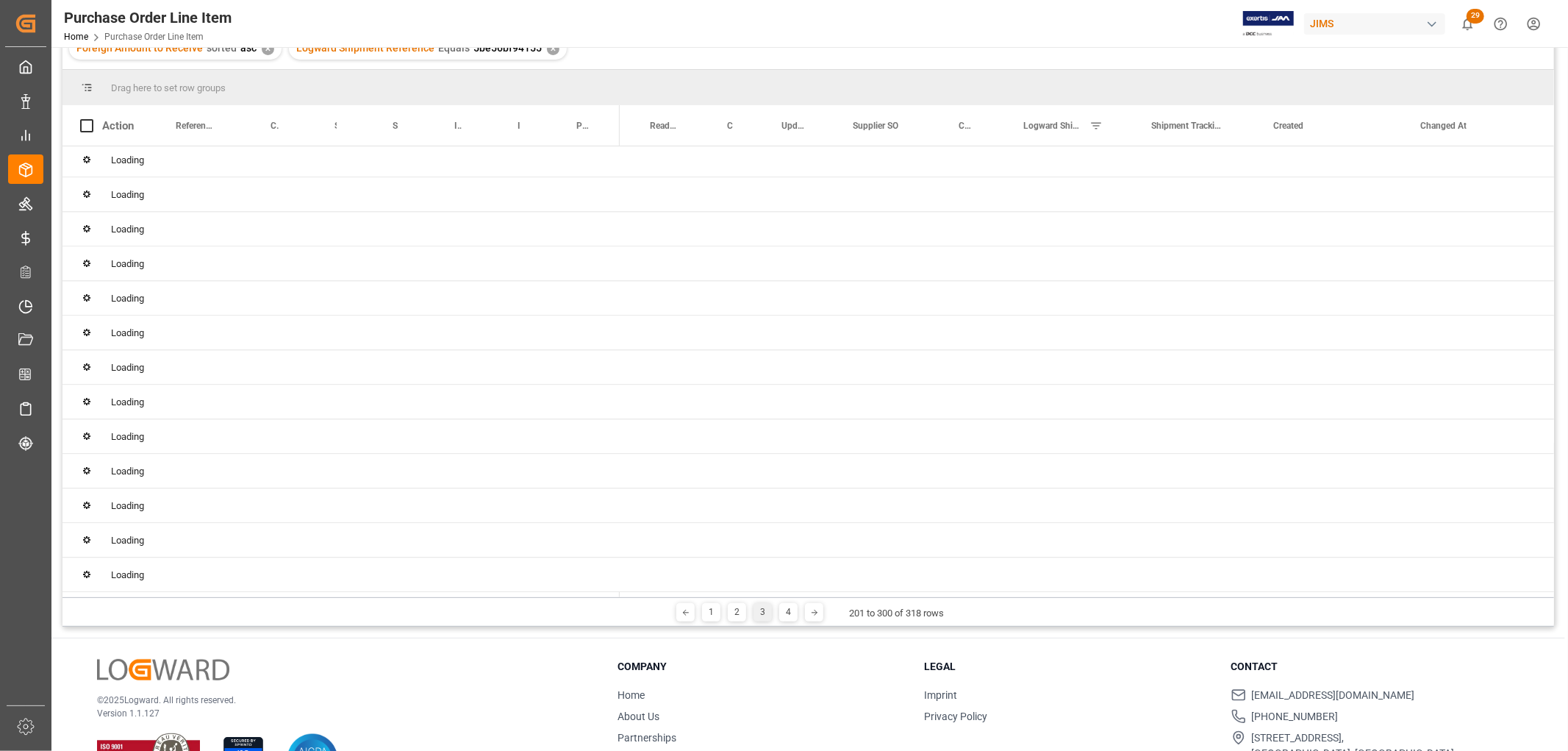
scroll to position [0, 0]
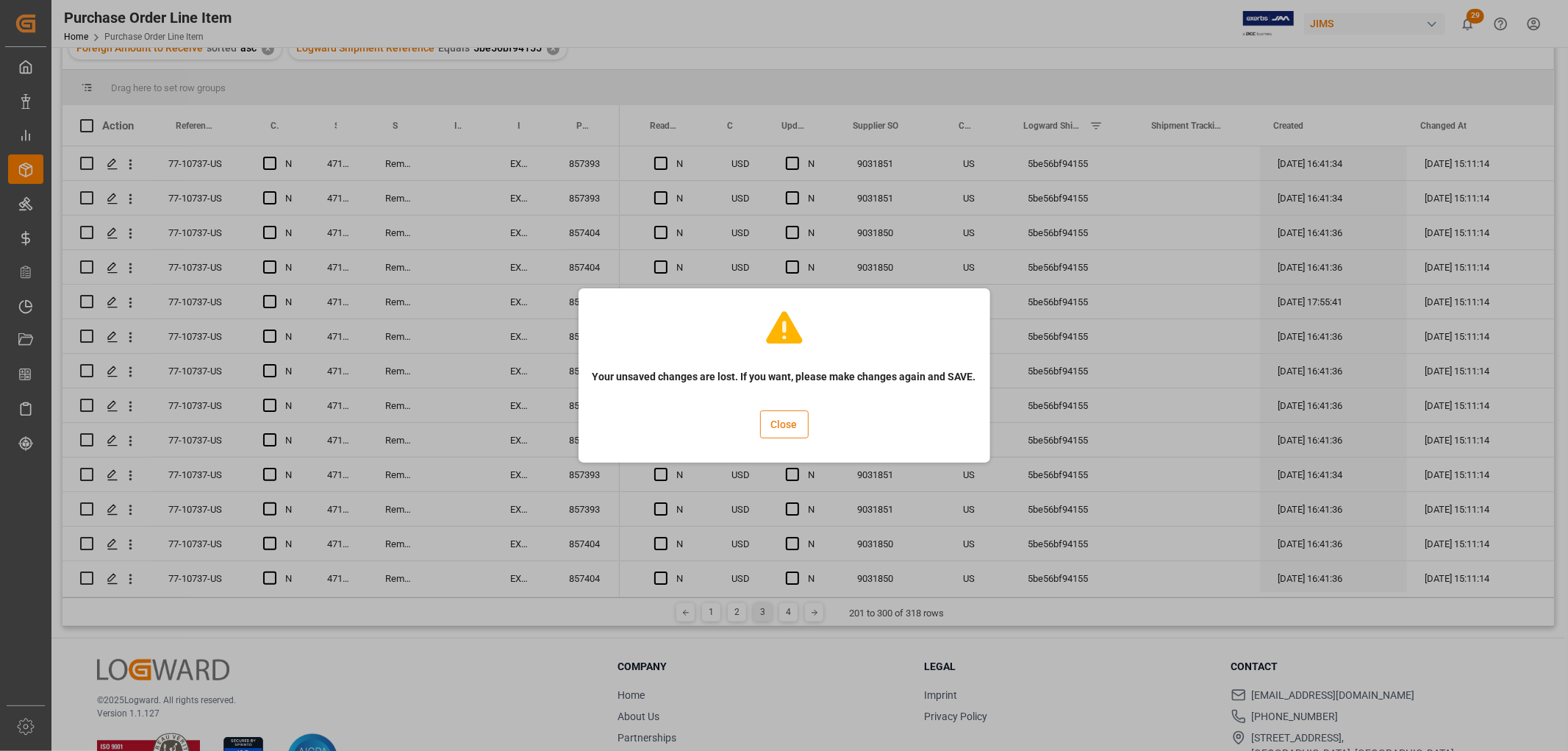
click at [785, 428] on button "Close" at bounding box center [784, 424] width 49 height 28
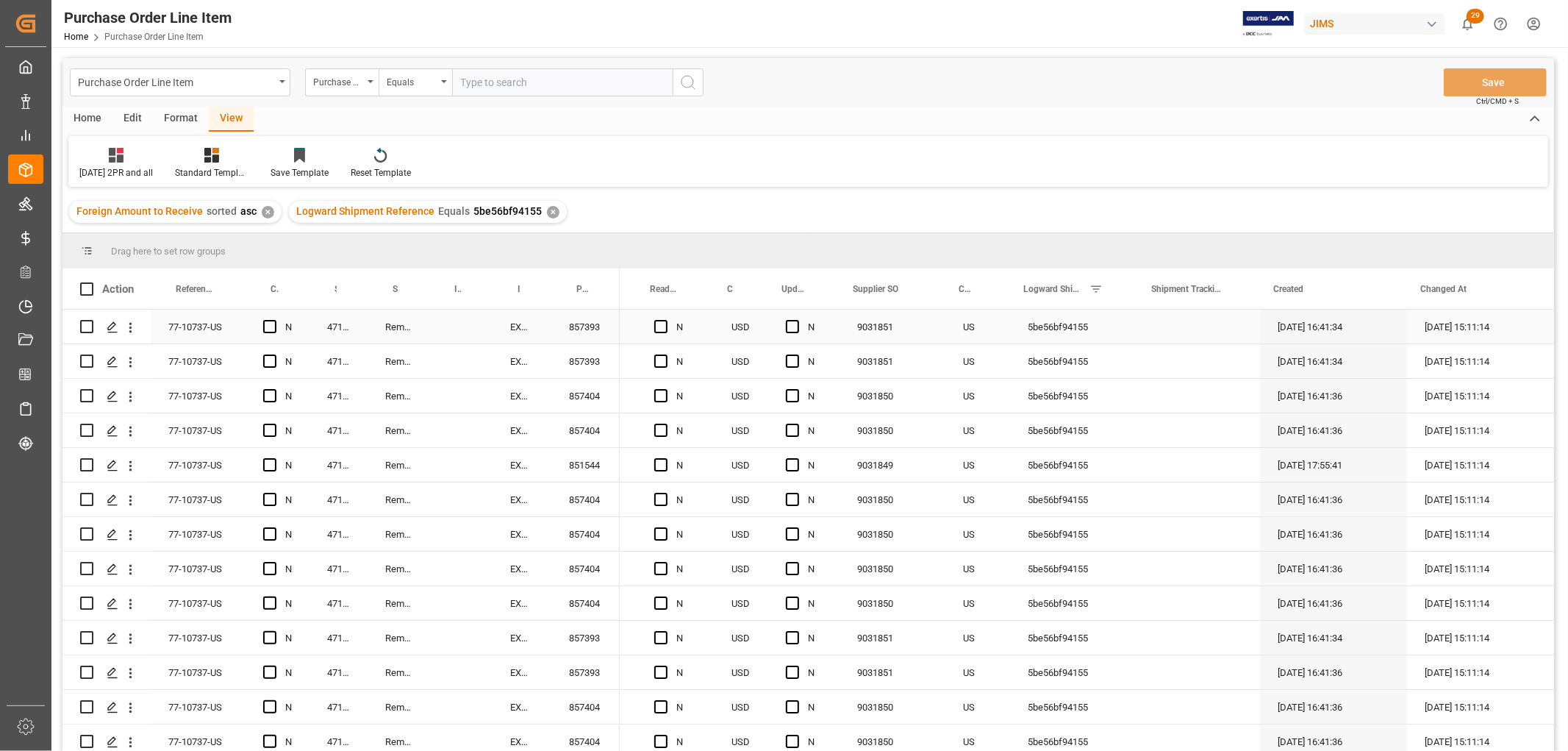
click at [1170, 324] on div "Press SPACE to select this row." at bounding box center [1199, 327] width 122 height 34
click at [1170, 324] on input "Press SPACE to select this row." at bounding box center [1199, 335] width 98 height 28
paste input "c70c0b5c9594"
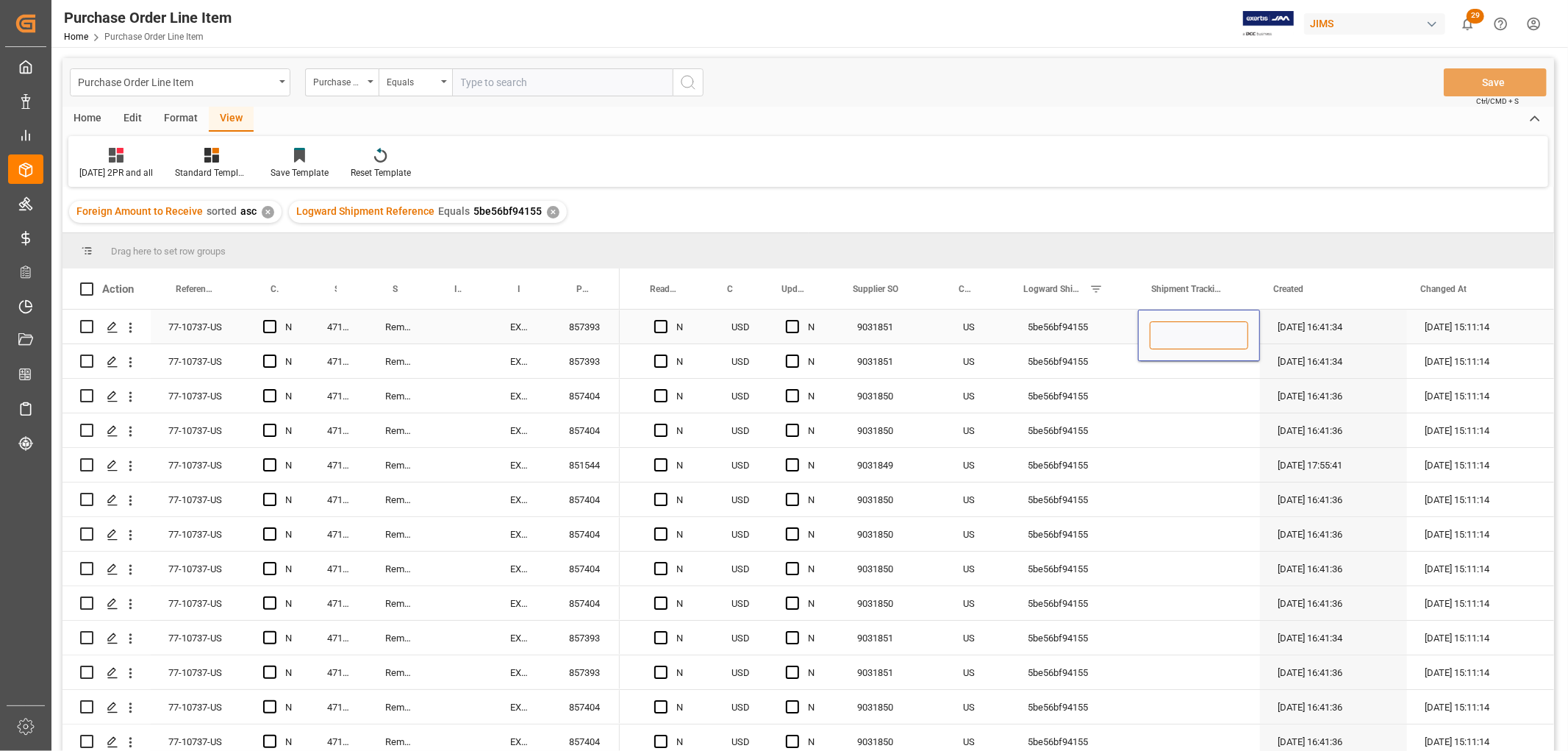
type input "c70c0b5c9594"
click at [1184, 385] on div "Press SPACE to select this row." at bounding box center [1199, 396] width 122 height 34
click at [1180, 324] on div "c70c0b5c9594" at bounding box center [1199, 327] width 122 height 34
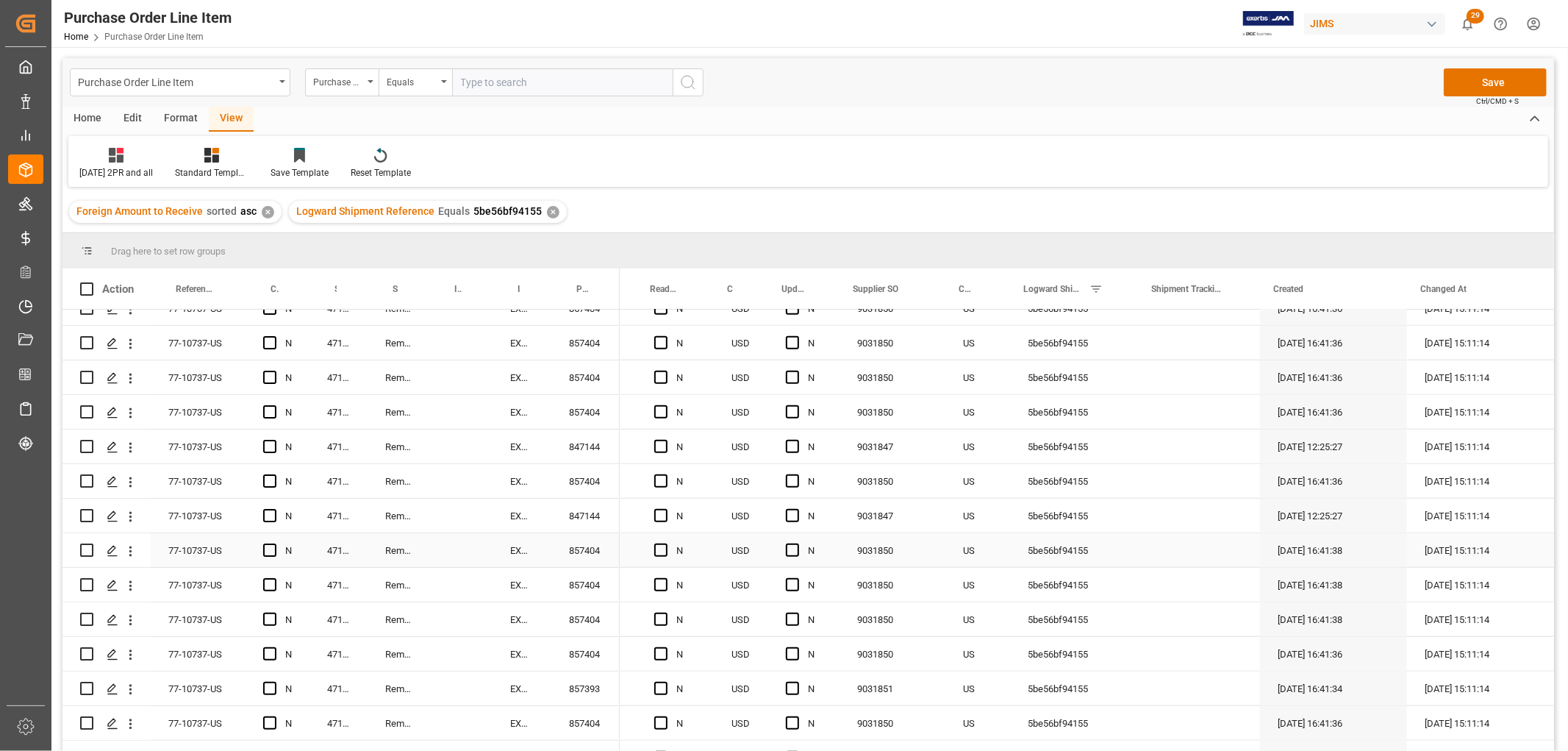
scroll to position [1062, 0]
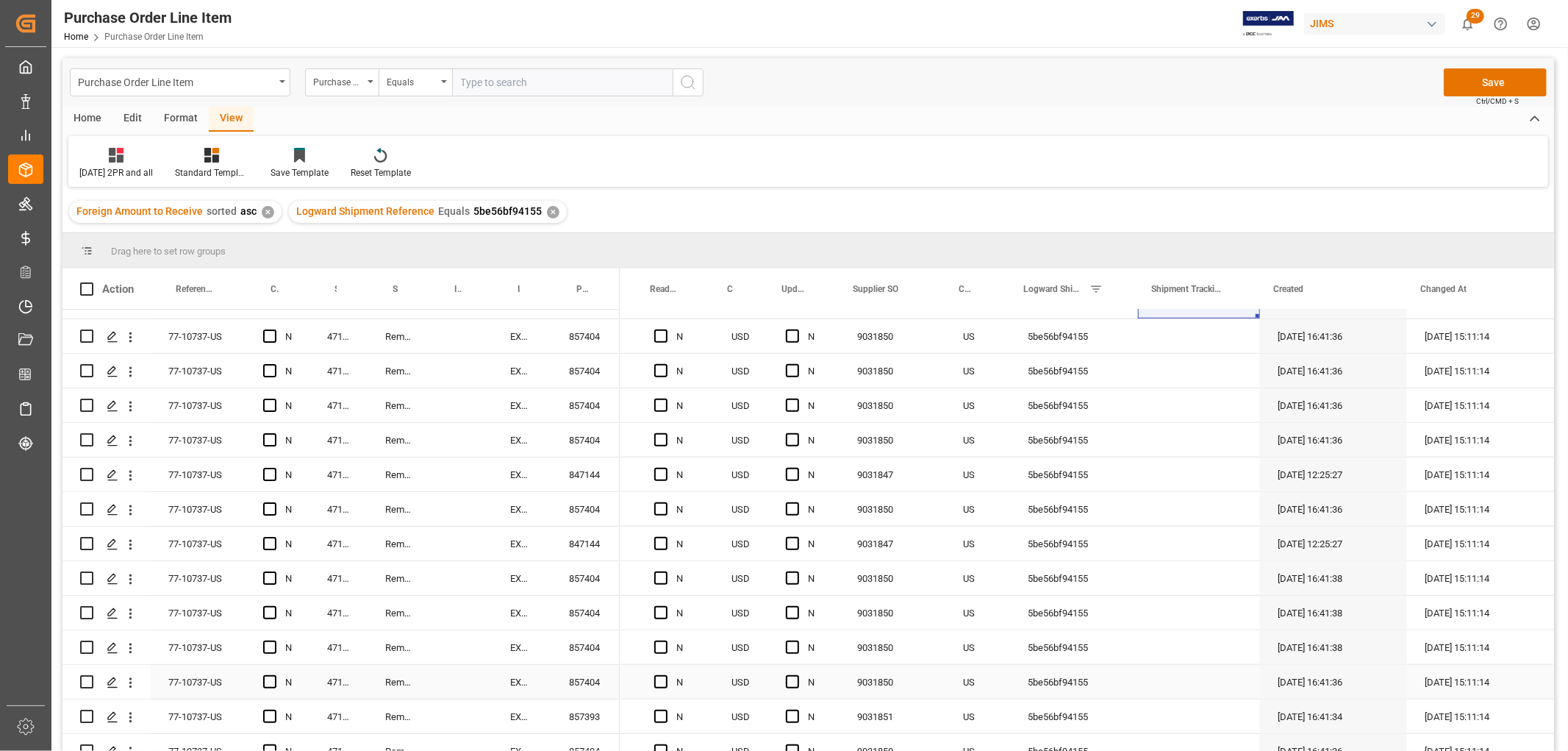
drag, startPoint x: 1253, startPoint y: 337, endPoint x: 1228, endPoint y: 665, distance: 329.0
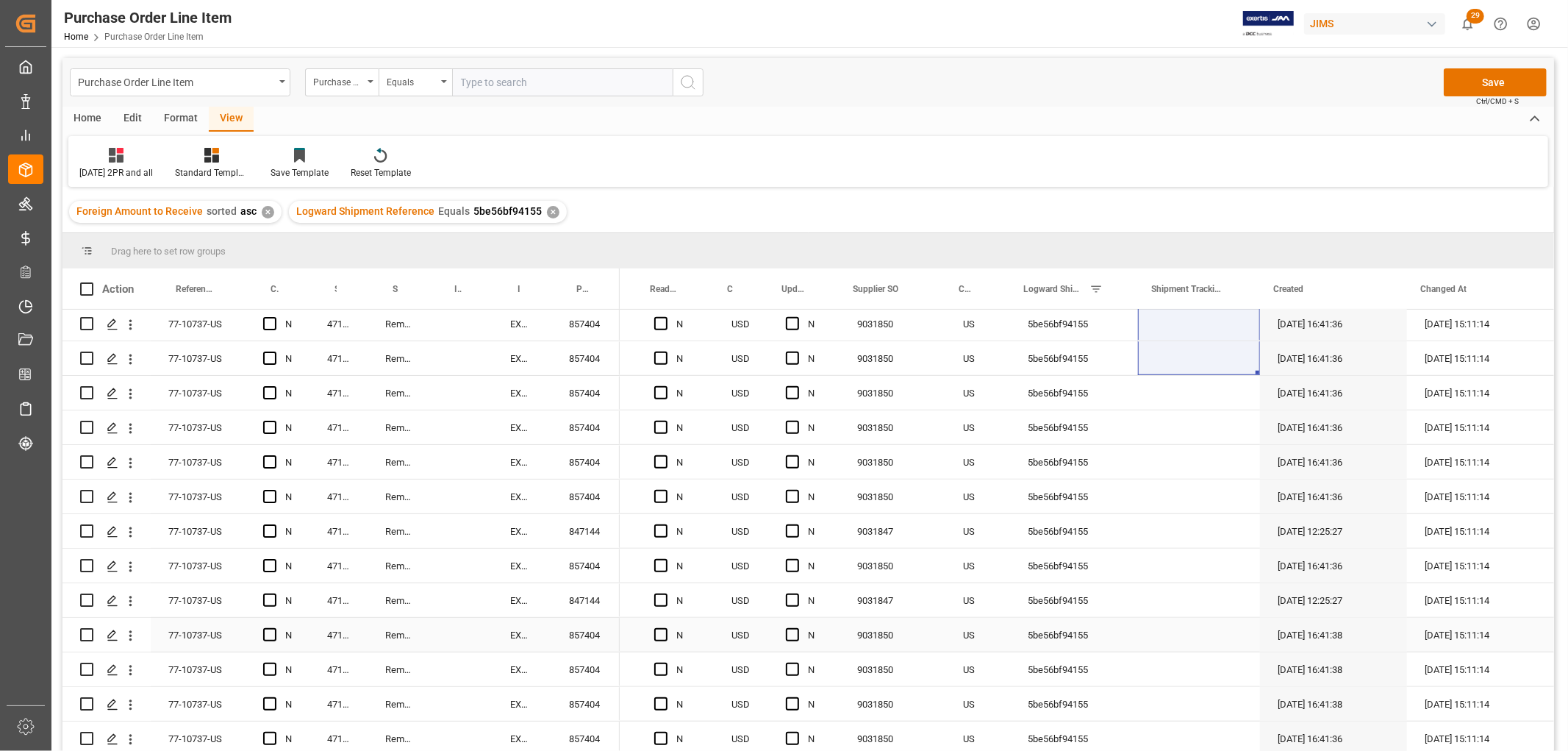
scroll to position [817, 0]
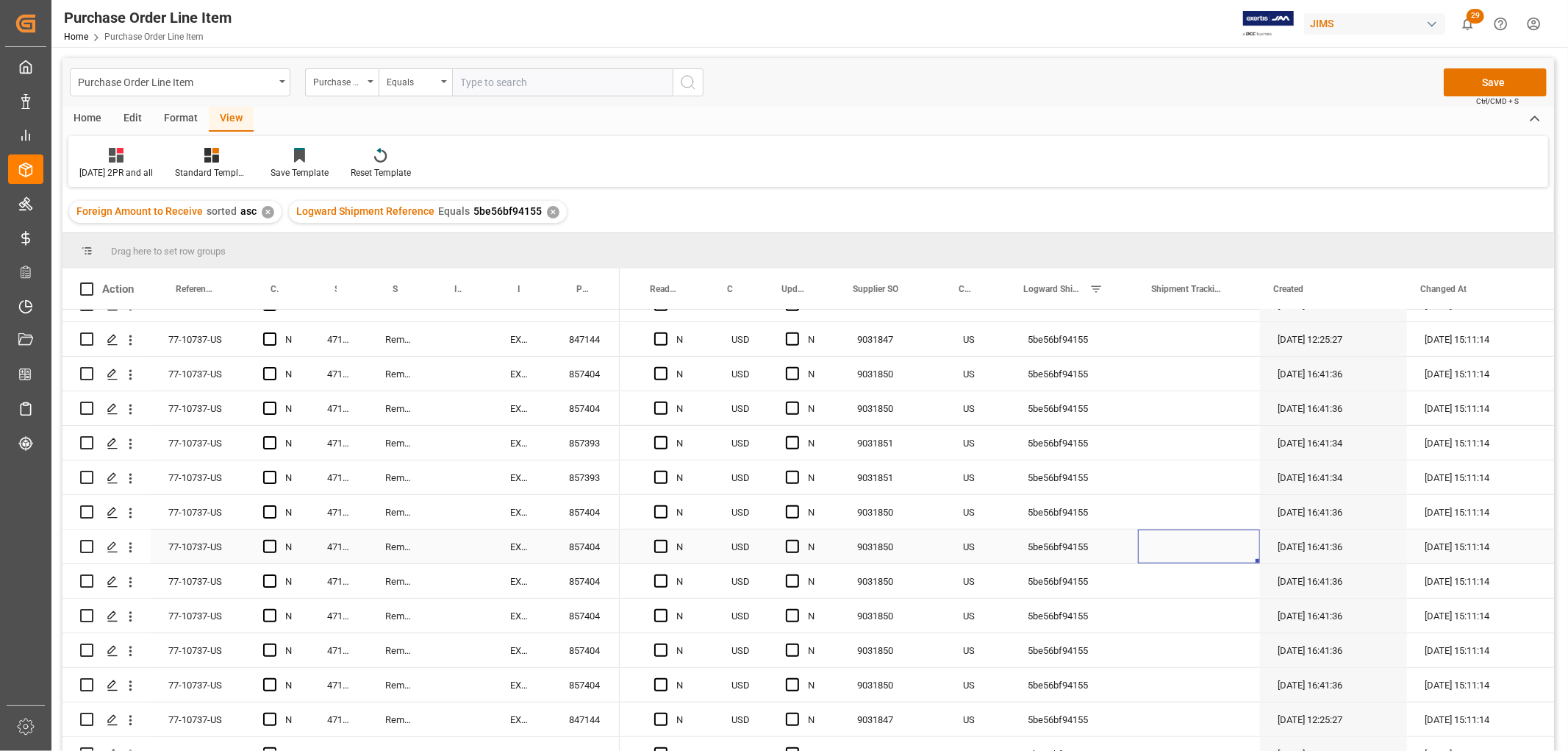
click at [1193, 529] on div "Press SPACE to select this row." at bounding box center [1199, 546] width 122 height 34
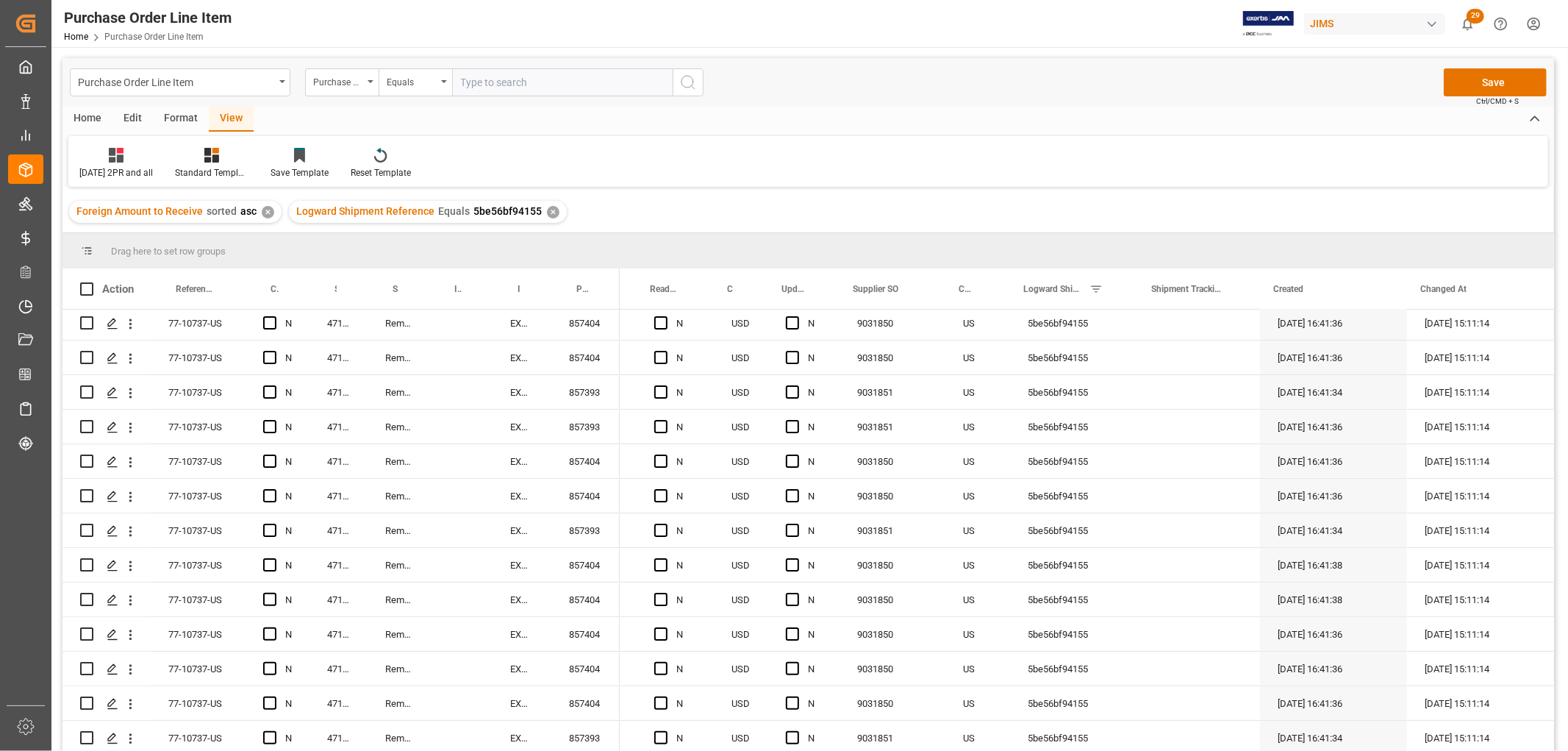
scroll to position [0, 0]
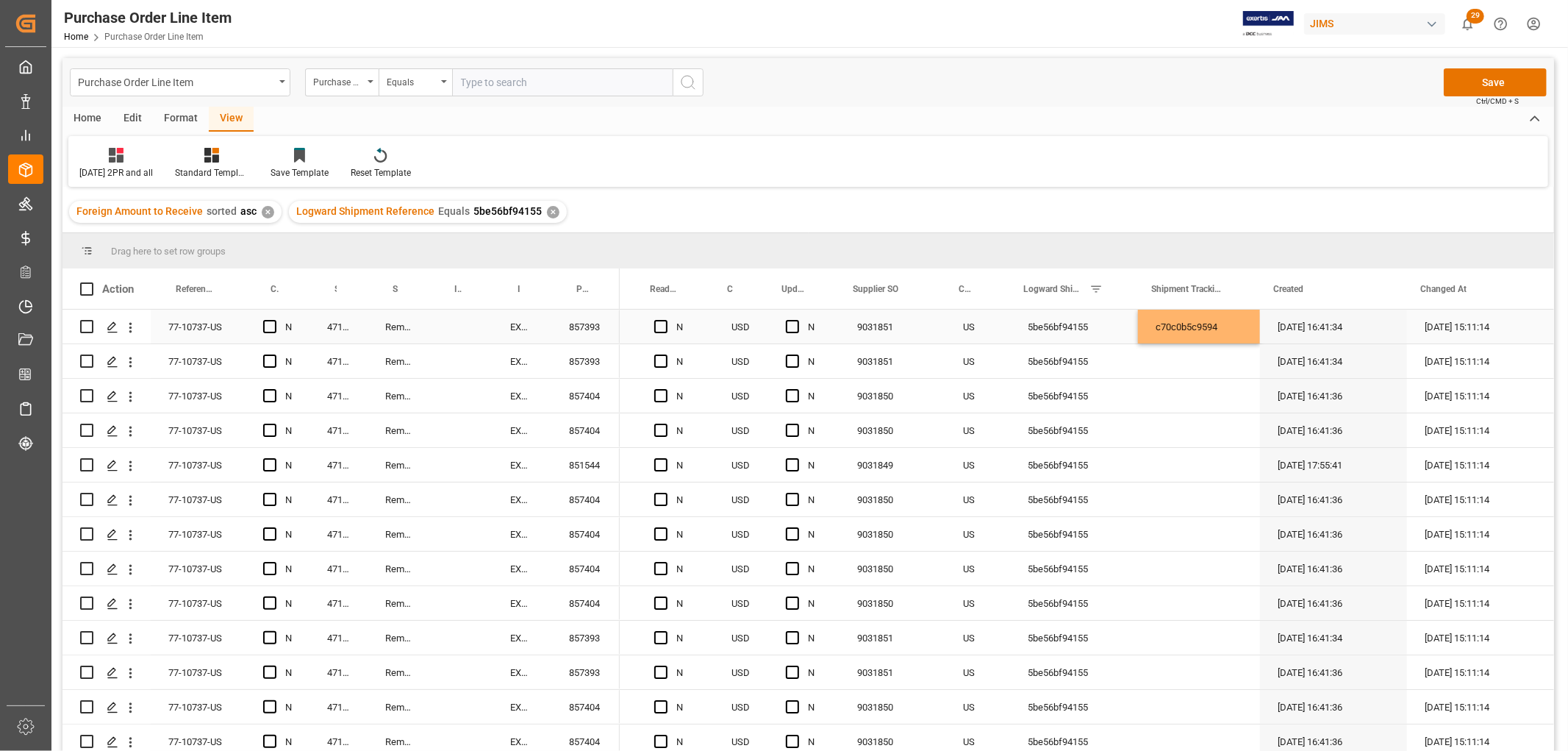
click at [1178, 320] on div "c70c0b5c9594" at bounding box center [1199, 327] width 122 height 34
click at [1252, 343] on div "c70c0b5c9594" at bounding box center [1199, 327] width 122 height 34
click at [1238, 379] on div "Press SPACE to select this row." at bounding box center [1199, 396] width 122 height 34
click at [1225, 324] on div "c70c0b5c9594" at bounding box center [1199, 327] width 122 height 34
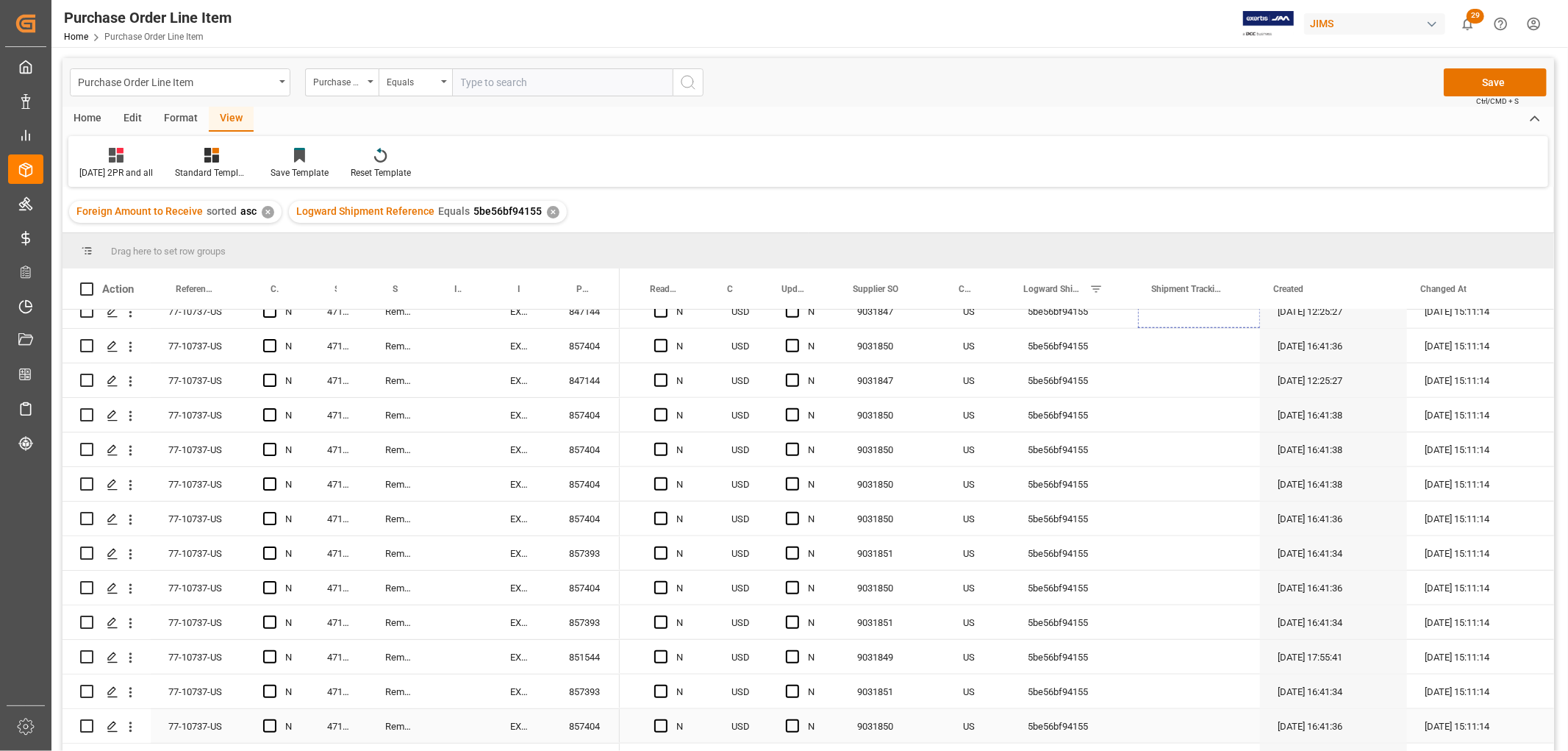
scroll to position [1143, 0]
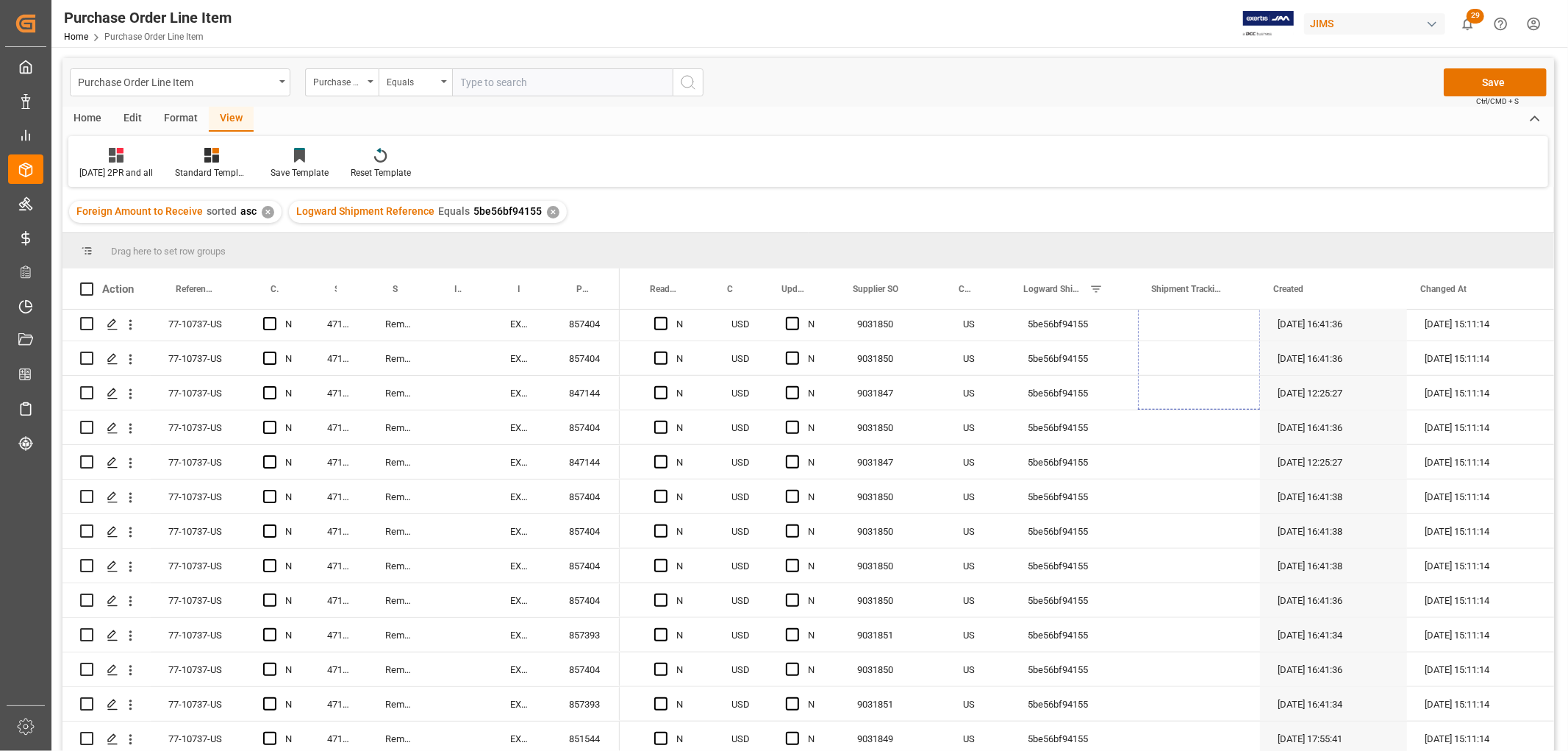
drag, startPoint x: 1250, startPoint y: 339, endPoint x: 1237, endPoint y: 651, distance: 312.3
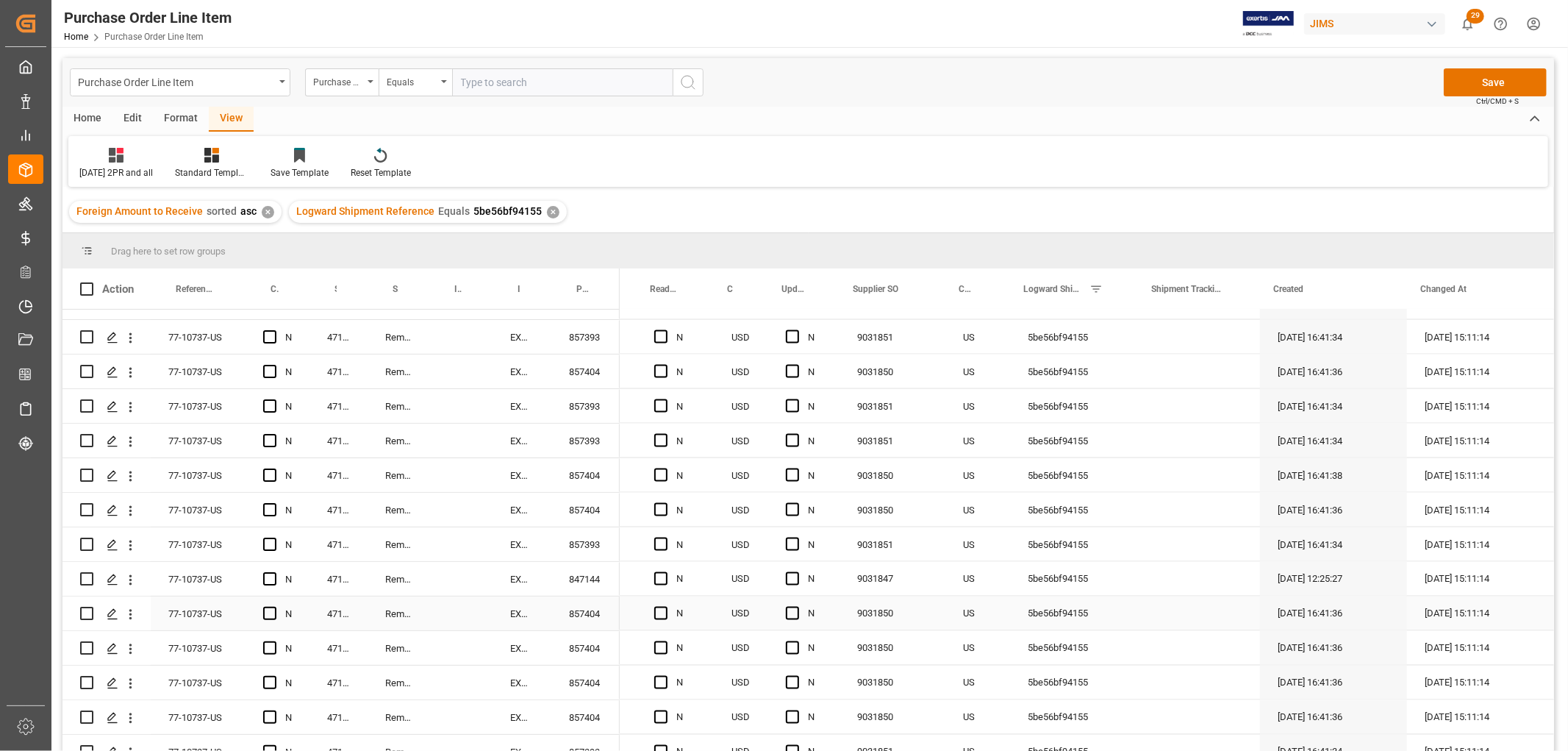
scroll to position [2124, 0]
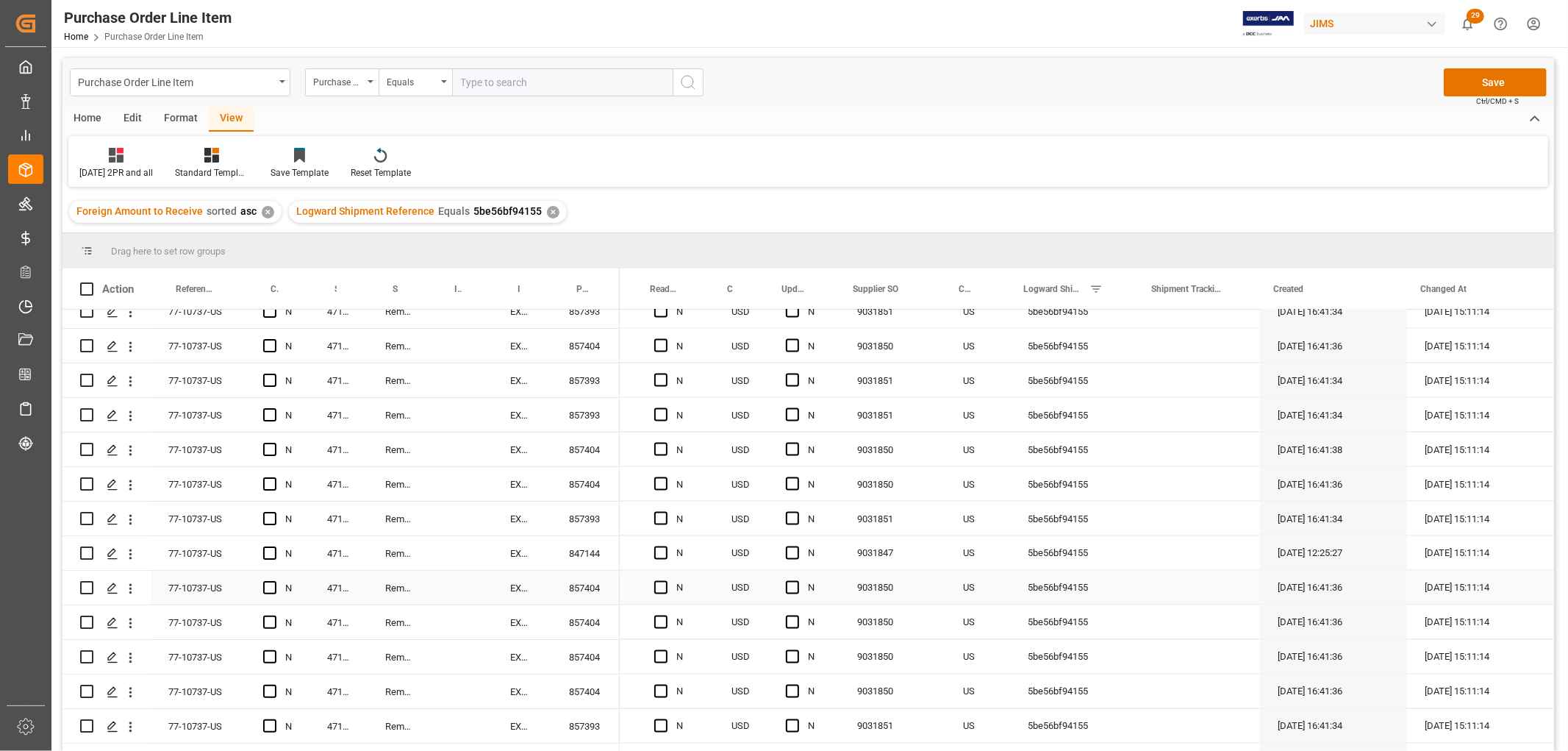
drag, startPoint x: 1250, startPoint y: 325, endPoint x: 1223, endPoint y: 664, distance: 340.1
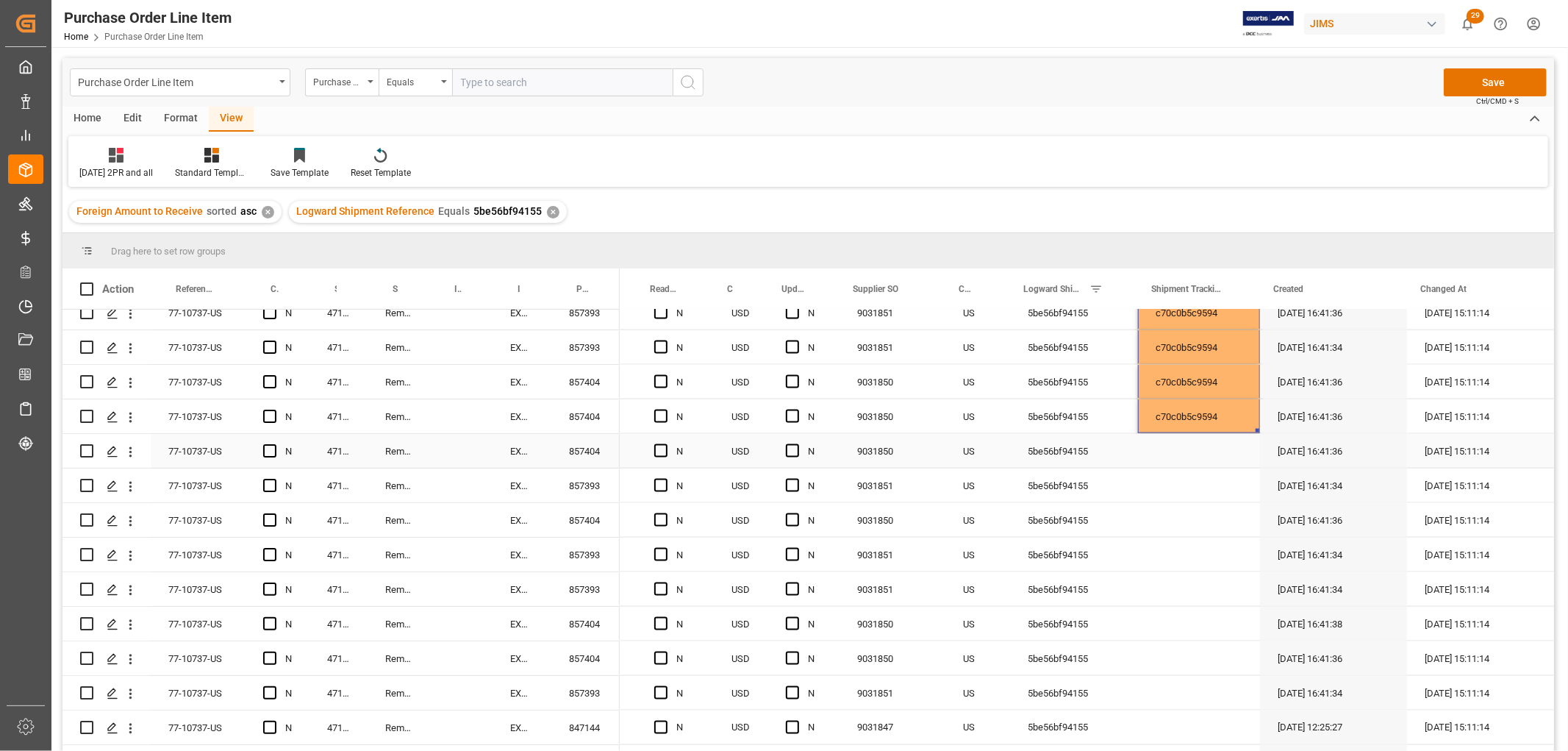
scroll to position [1961, 0]
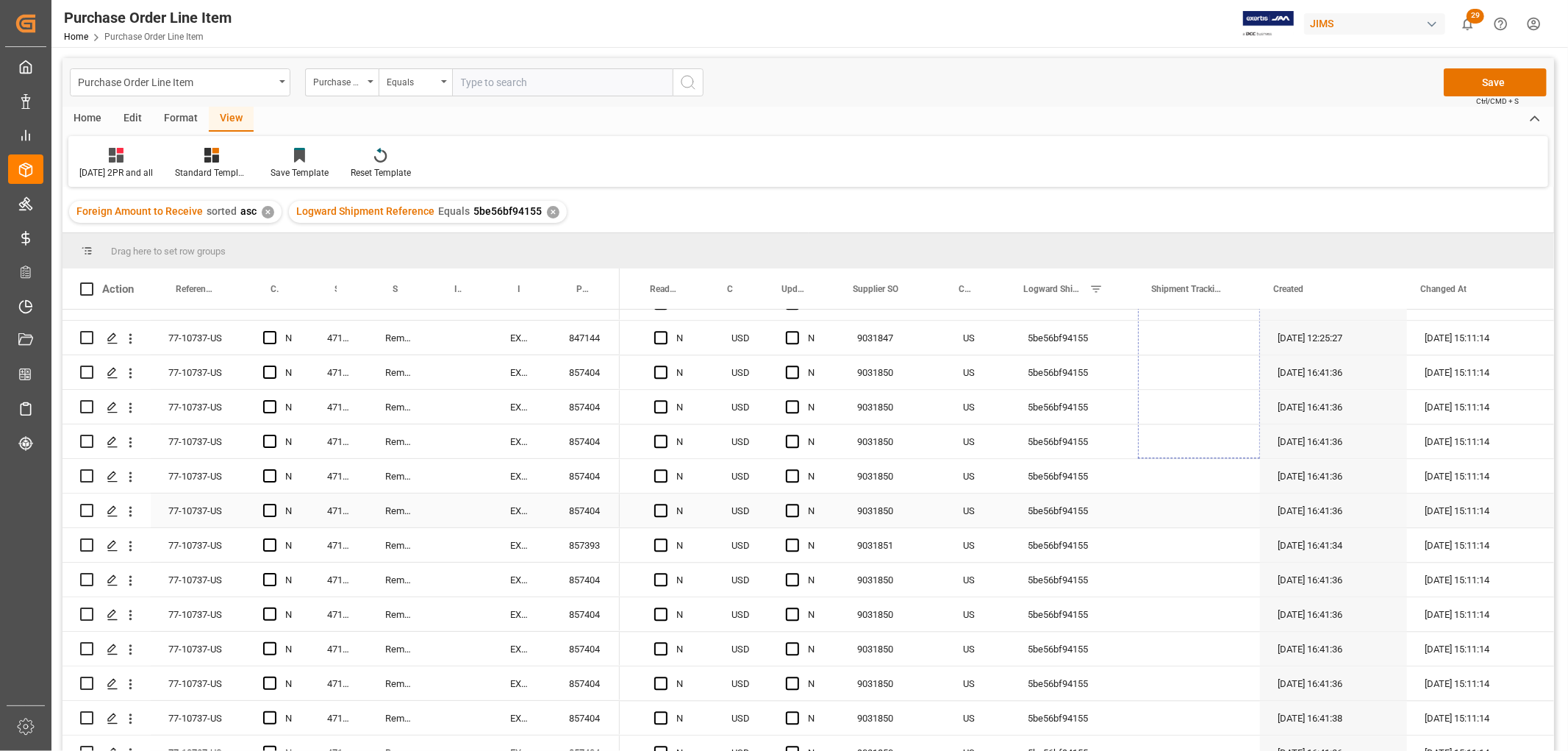
drag, startPoint x: 1250, startPoint y: 420, endPoint x: 1223, endPoint y: 701, distance: 282.3
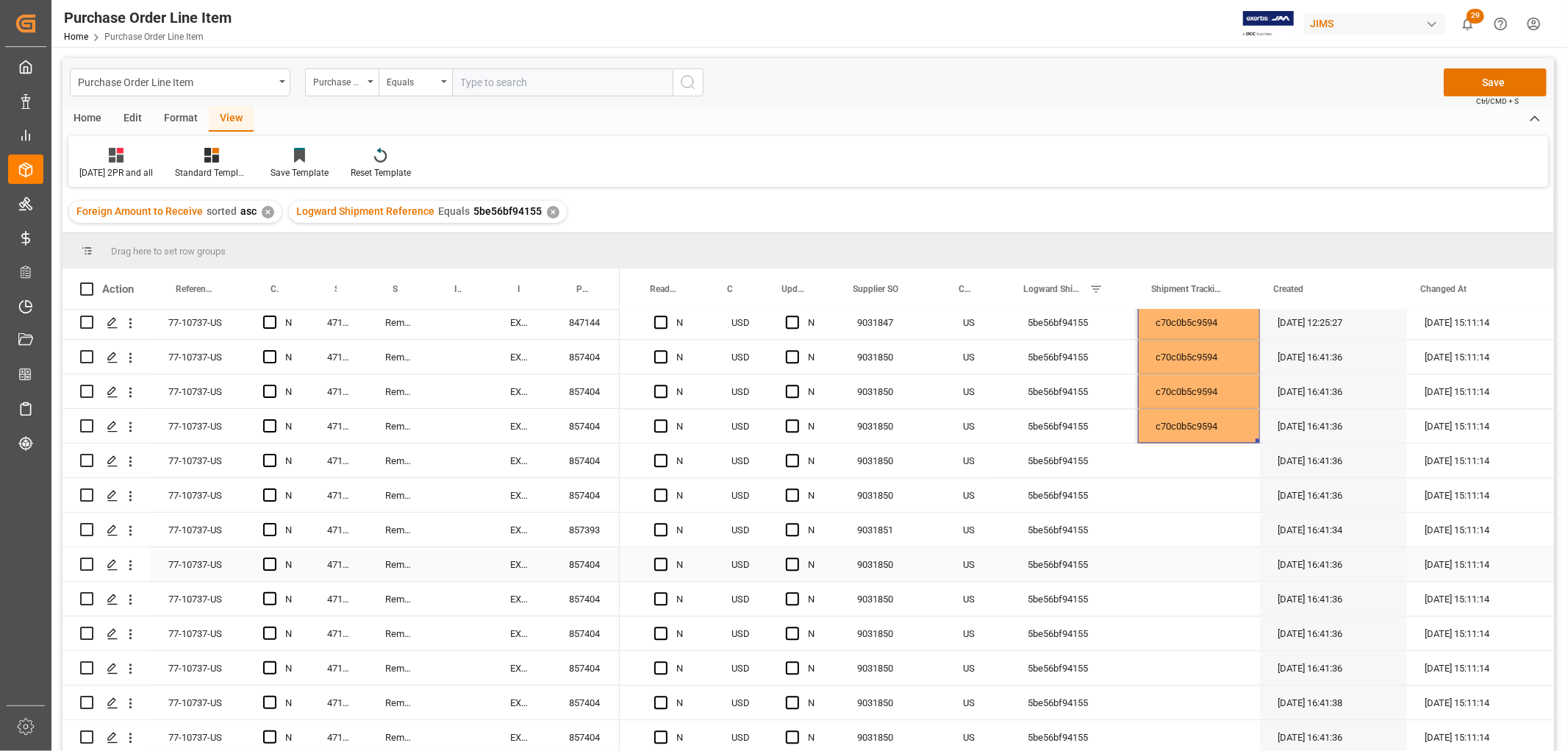
scroll to position [3015, 0]
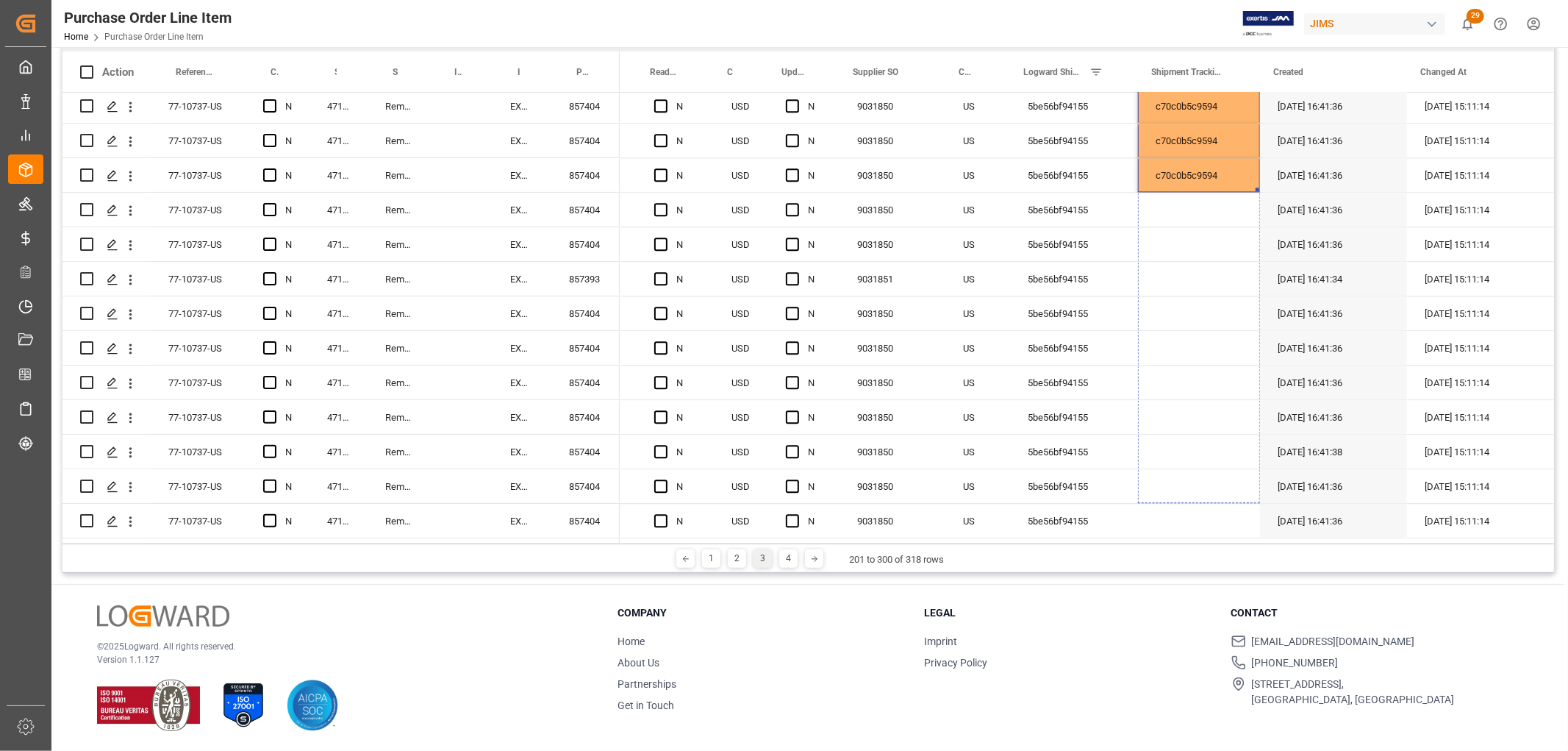
drag, startPoint x: 1253, startPoint y: 400, endPoint x: 1226, endPoint y: 685, distance: 286.3
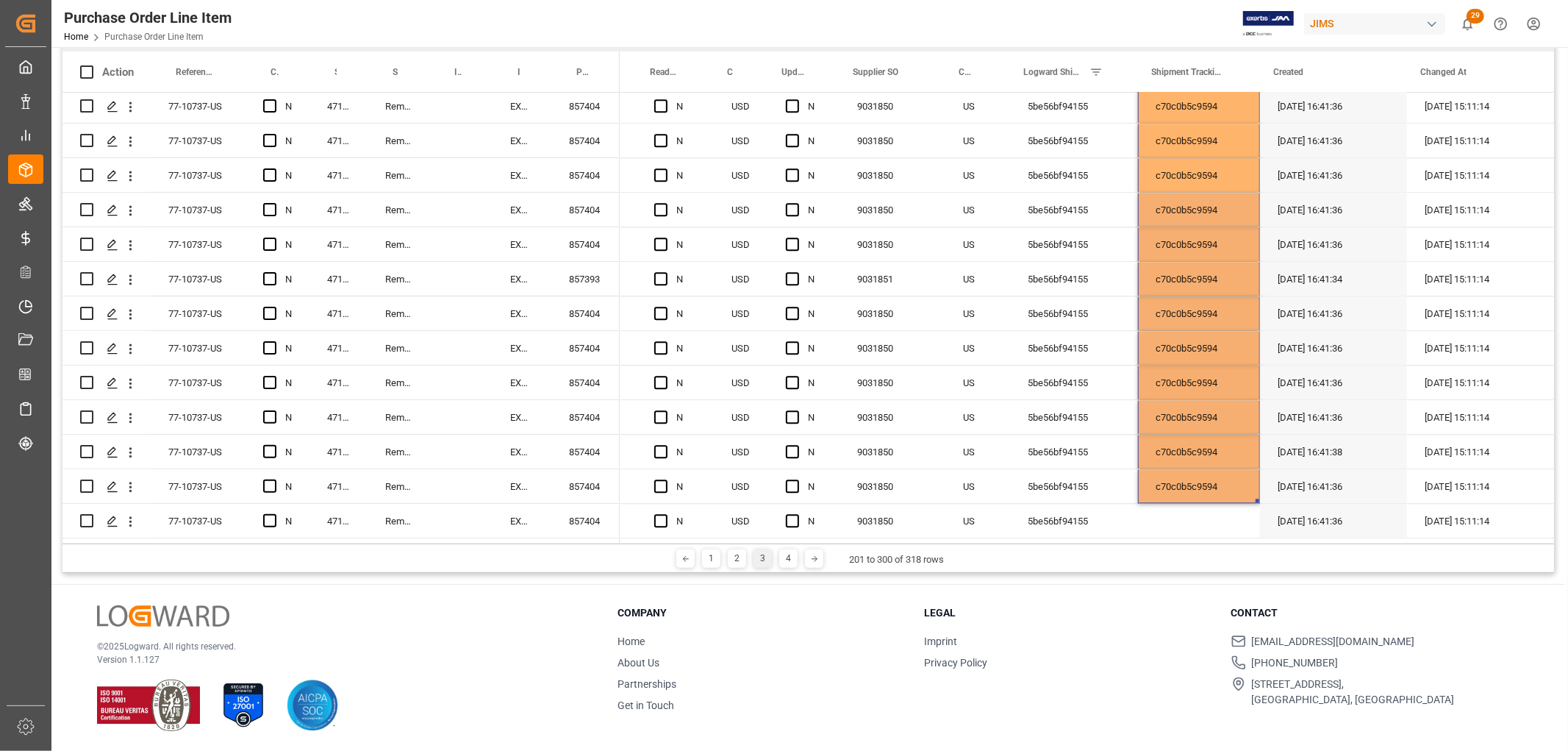
scroll to position [135, 0]
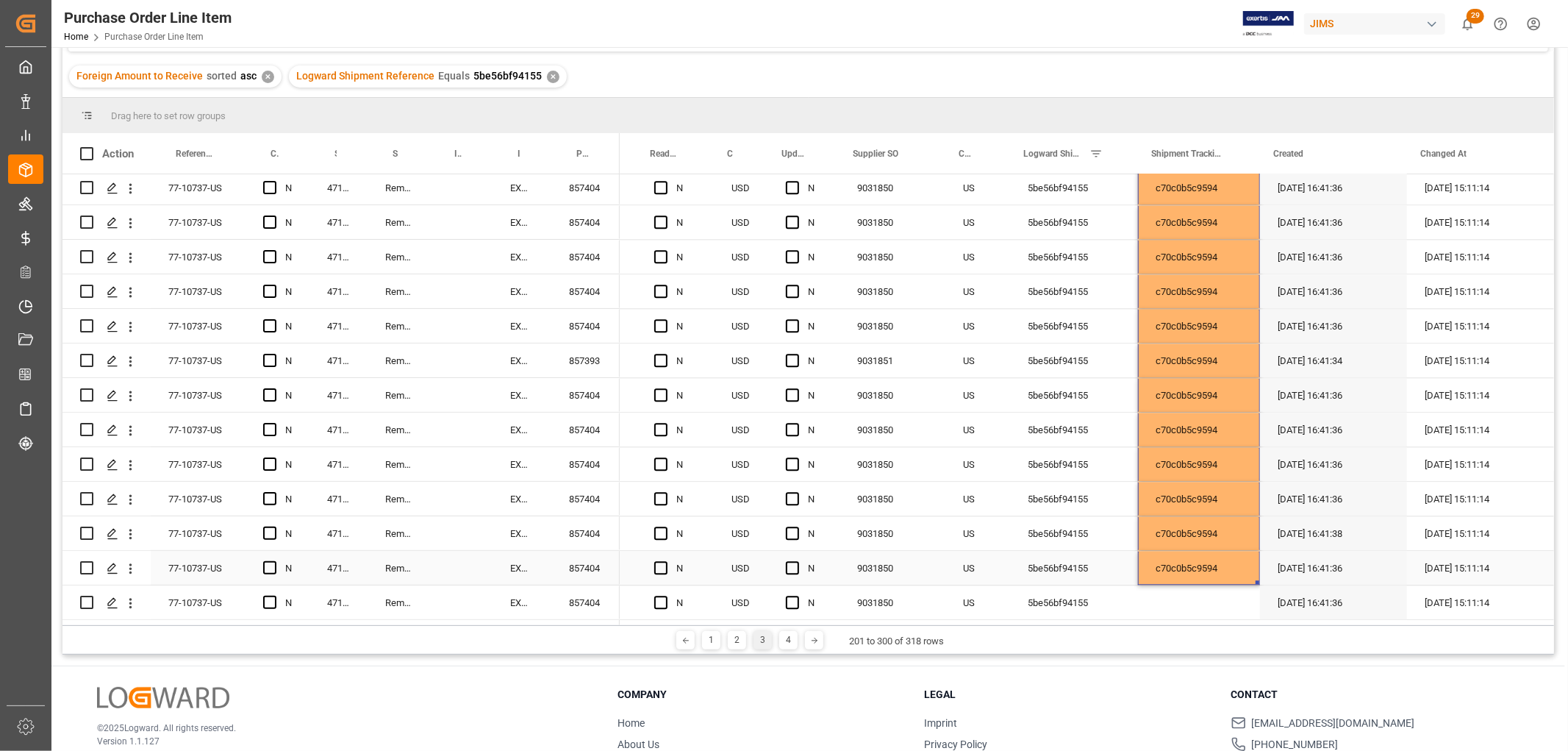
click at [1186, 559] on div "c70c0b5c9594" at bounding box center [1199, 568] width 122 height 34
drag, startPoint x: 1251, startPoint y: 574, endPoint x: 1253, endPoint y: 596, distance: 22.1
click at [1213, 557] on div "c70c0b5c9594" at bounding box center [1199, 568] width 122 height 34
drag, startPoint x: 1251, startPoint y: 576, endPoint x: 1250, endPoint y: 598, distance: 22.0
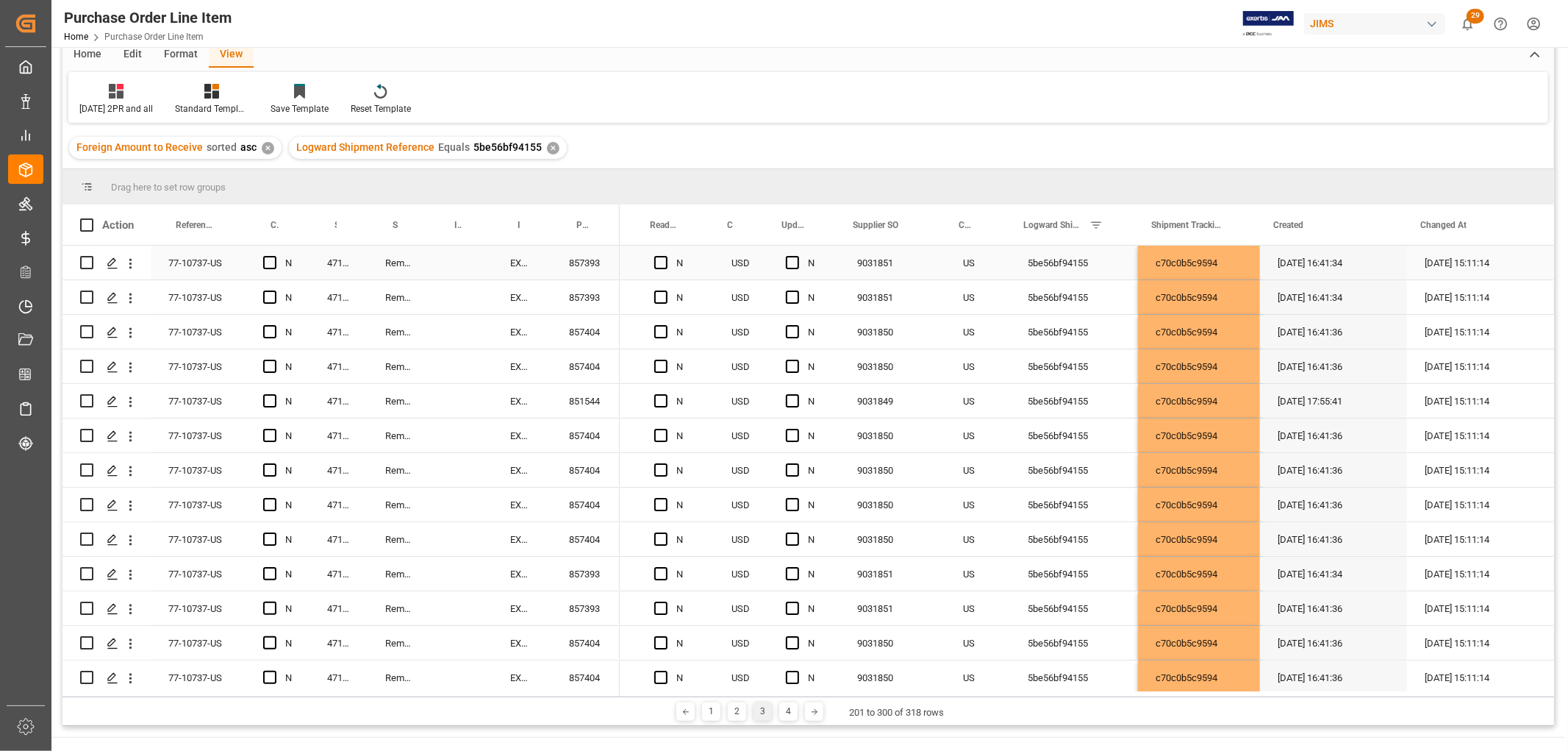
scroll to position [0, 0]
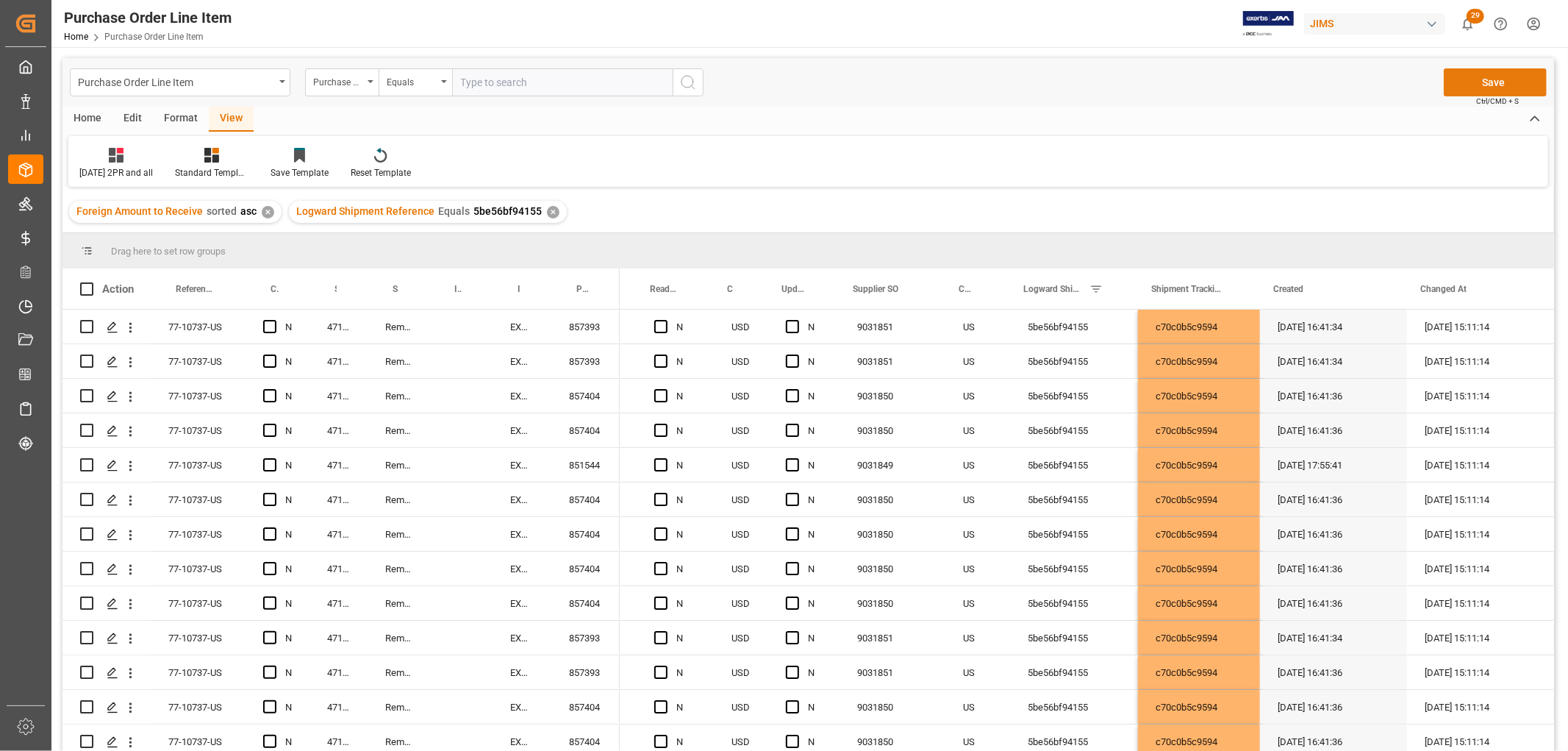
click at [1510, 76] on button "Save" at bounding box center [1495, 82] width 103 height 28
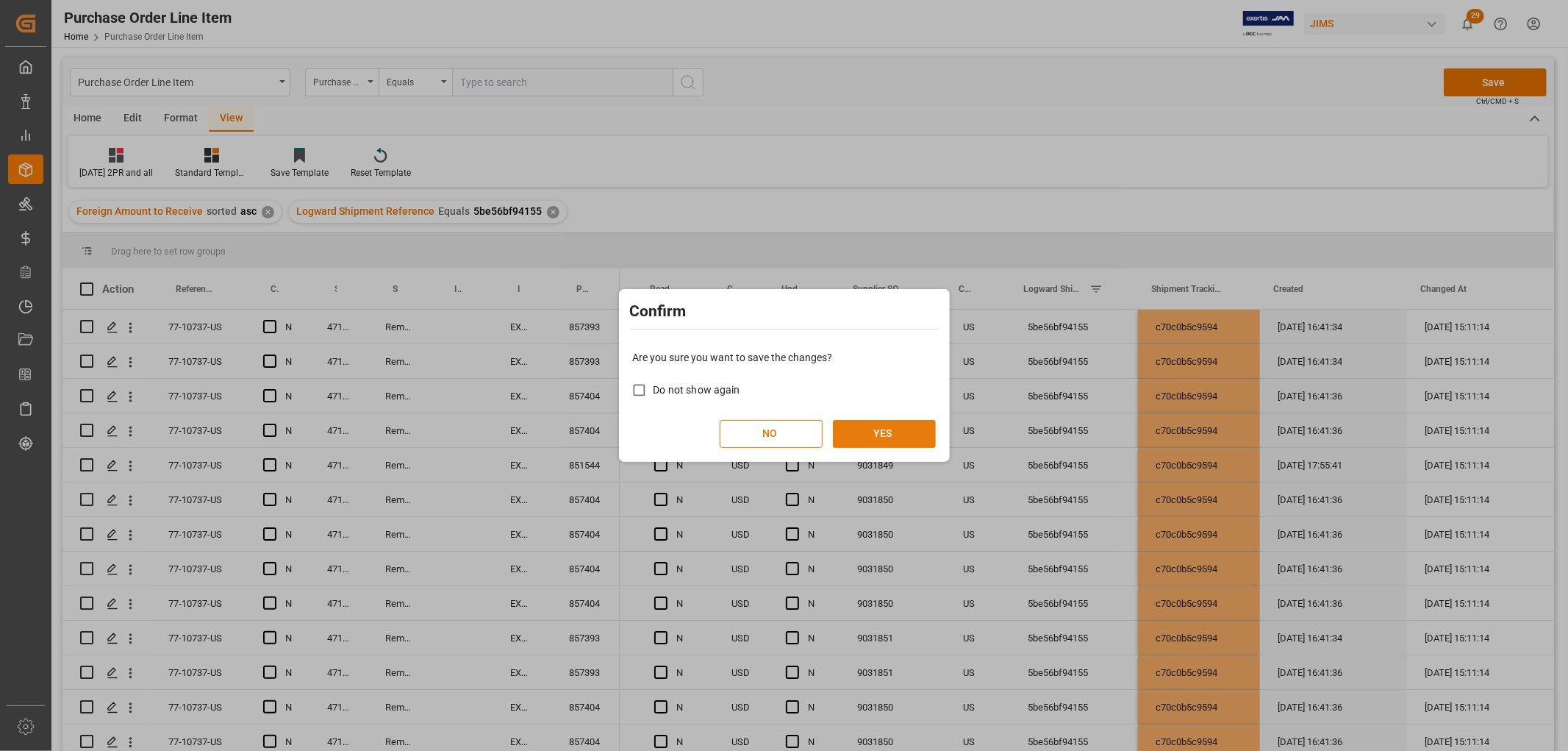
click at [907, 424] on button "YES" at bounding box center [884, 433] width 103 height 28
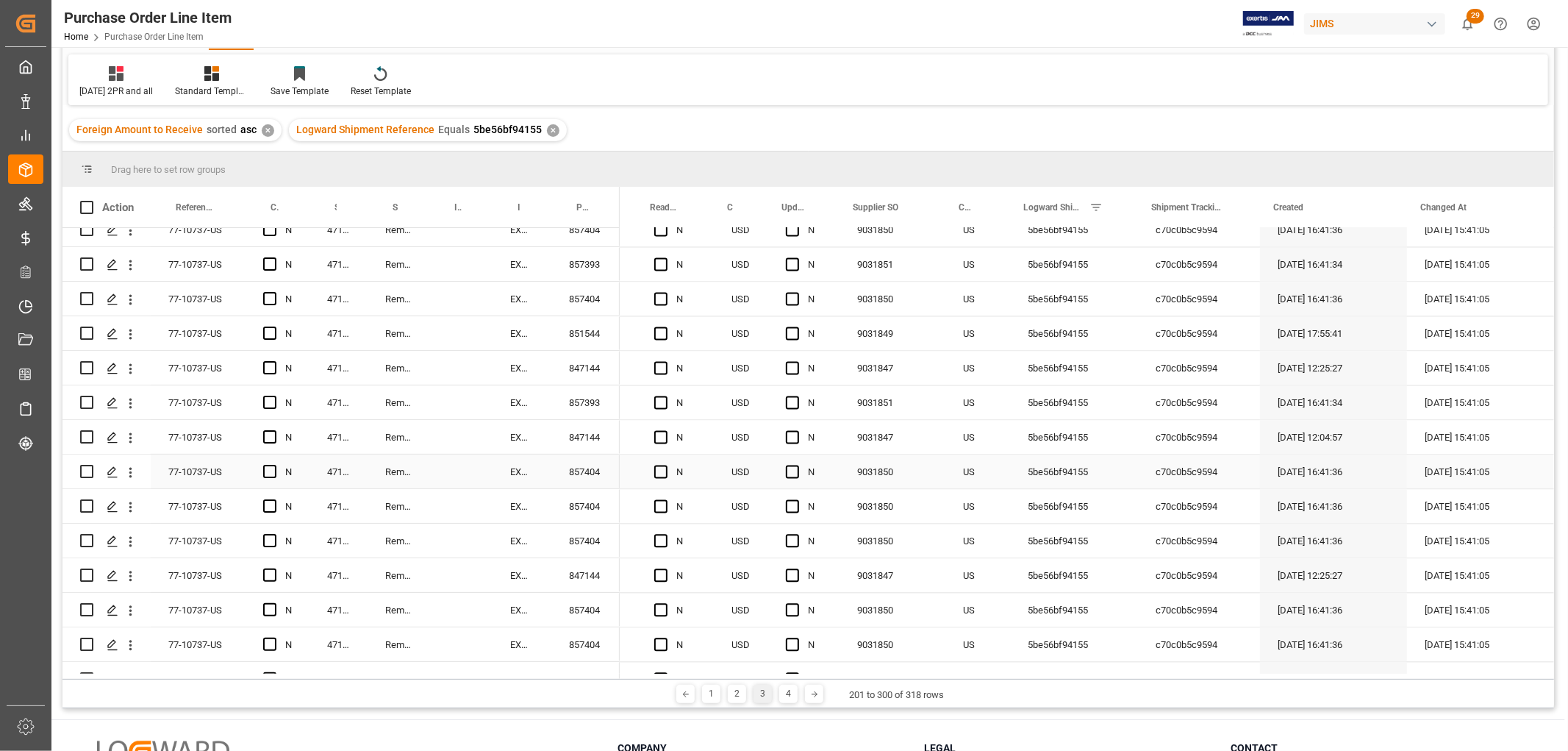
scroll to position [3015, 0]
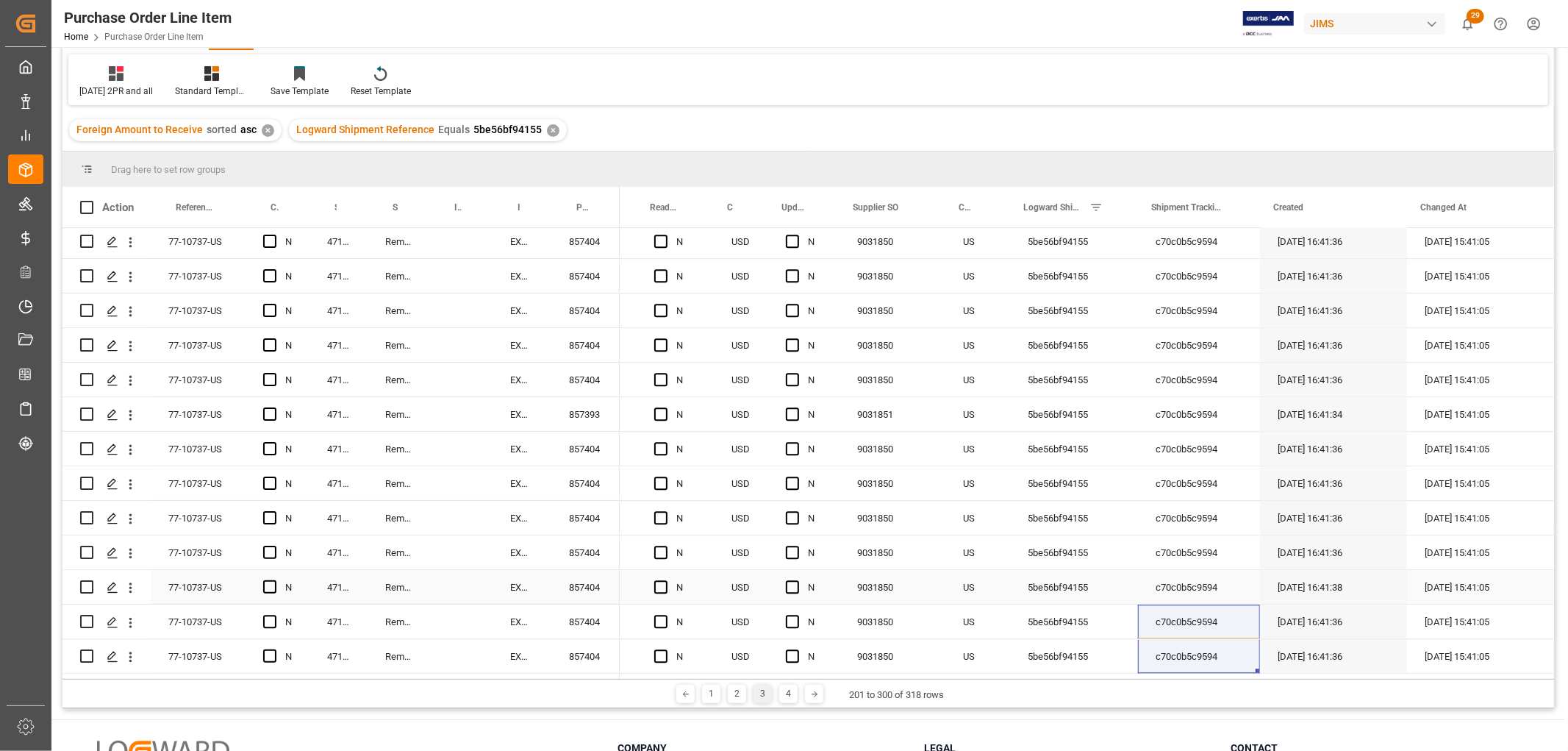
click at [929, 596] on div "9031850" at bounding box center [892, 587] width 106 height 34
click at [1165, 649] on div "c70c0b5c9594" at bounding box center [1199, 656] width 122 height 34
click at [755, 697] on div "3" at bounding box center [763, 693] width 18 height 18
click at [789, 696] on div "4" at bounding box center [788, 693] width 18 height 18
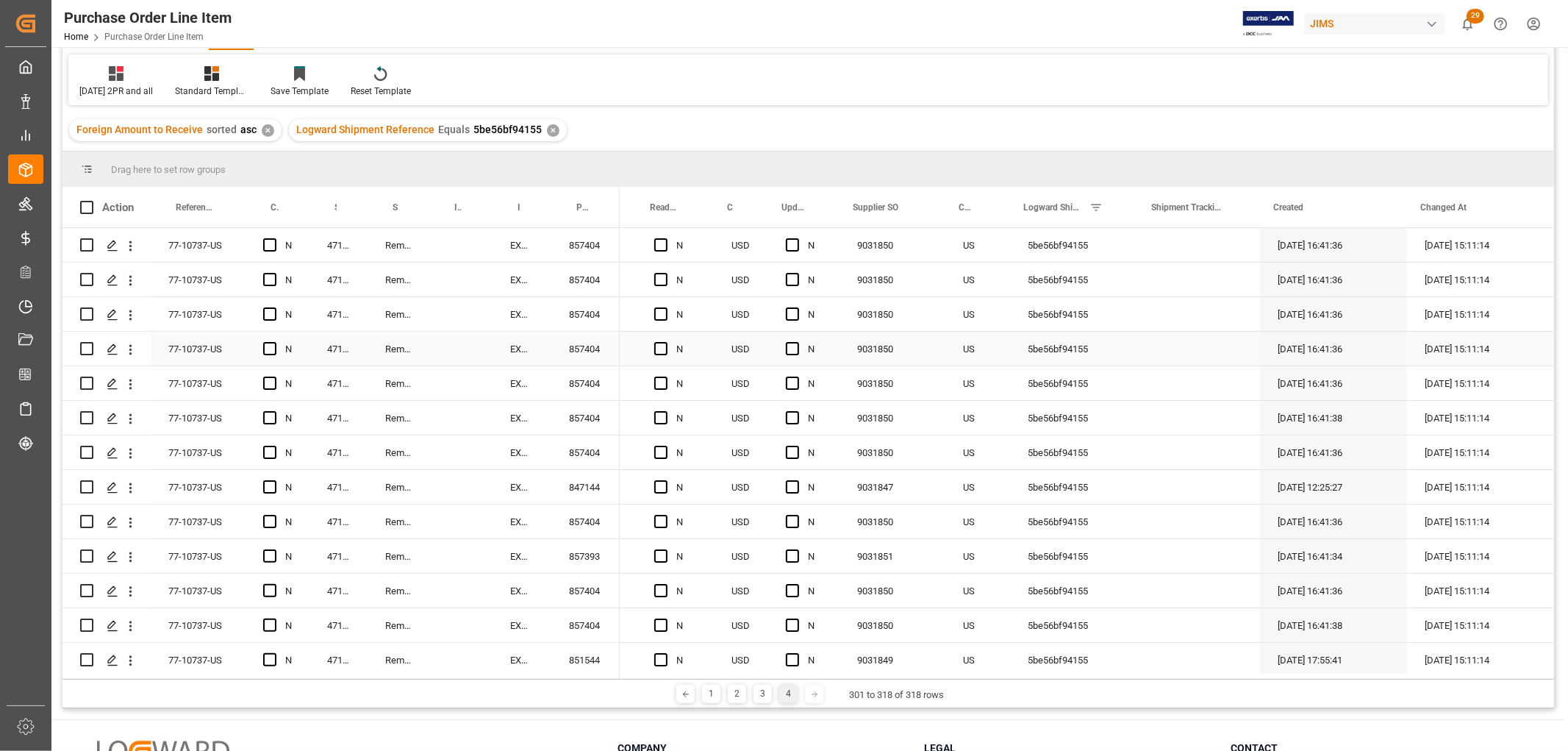
scroll to position [0, 0]
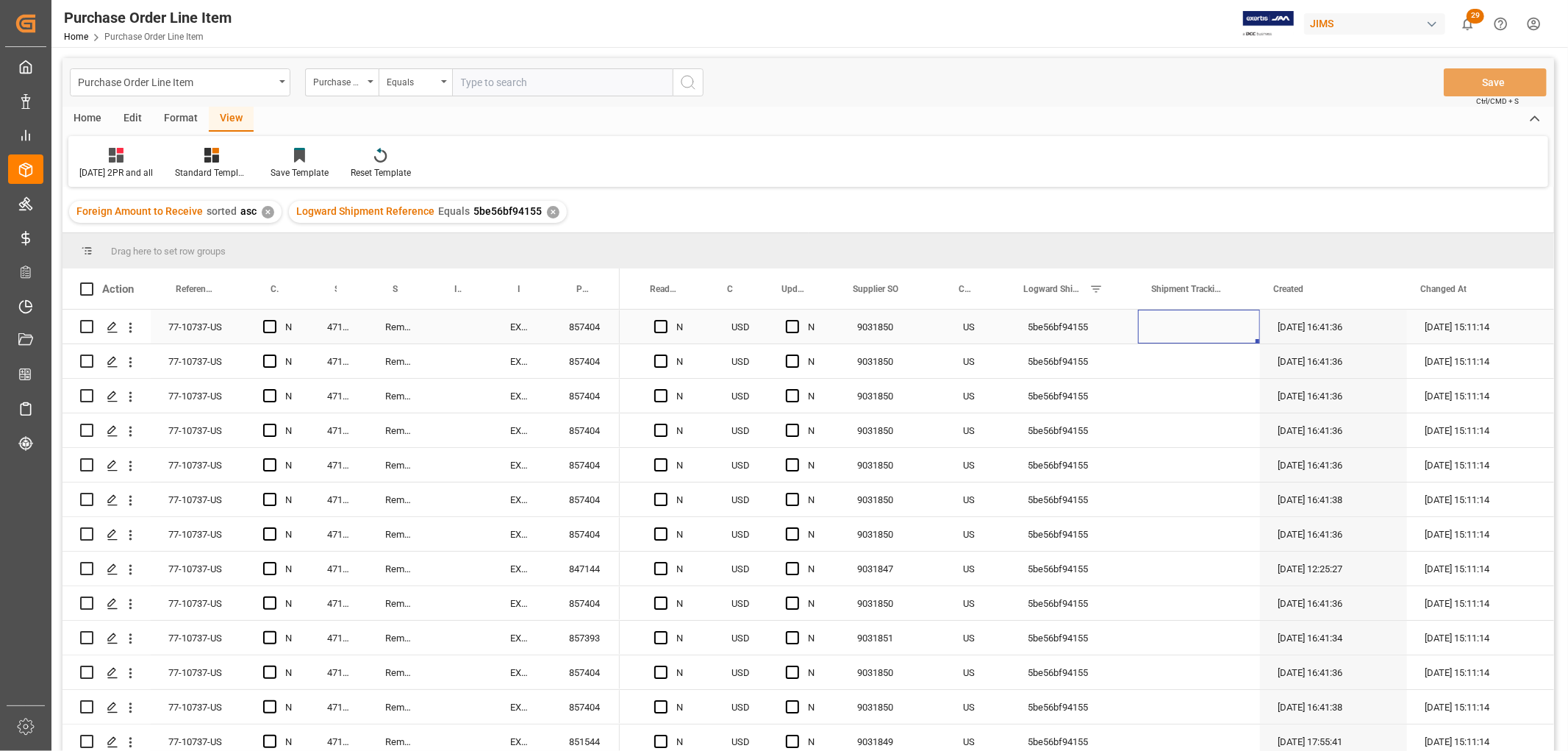
click at [1170, 321] on div "Press SPACE to select this row." at bounding box center [1199, 327] width 122 height 34
click at [1157, 348] on div "Press SPACE to select this row." at bounding box center [1199, 361] width 122 height 34
click at [1213, 317] on div "c70c0b5c9594" at bounding box center [1199, 327] width 122 height 34
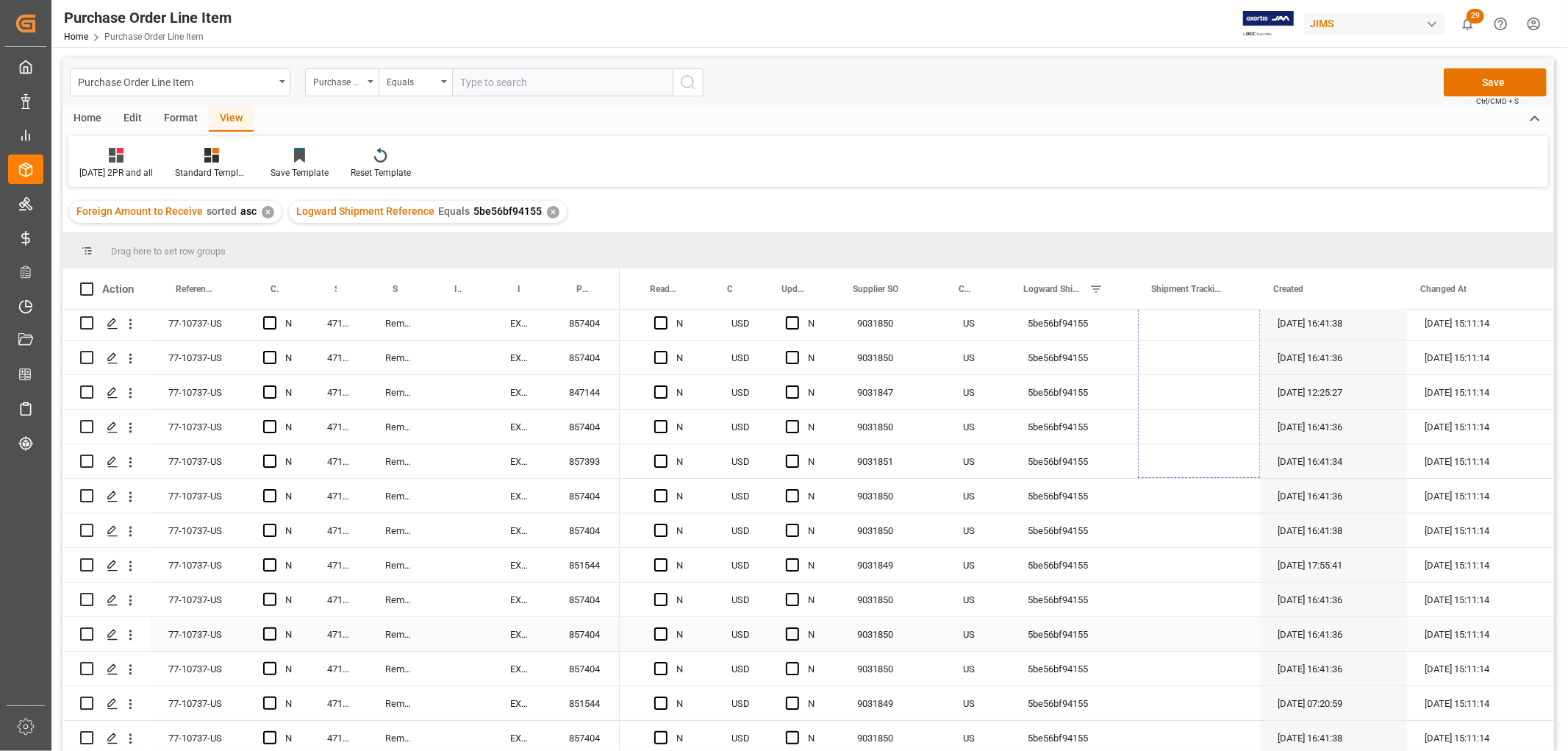
drag, startPoint x: 1252, startPoint y: 340, endPoint x: 1225, endPoint y: 625, distance: 286.3
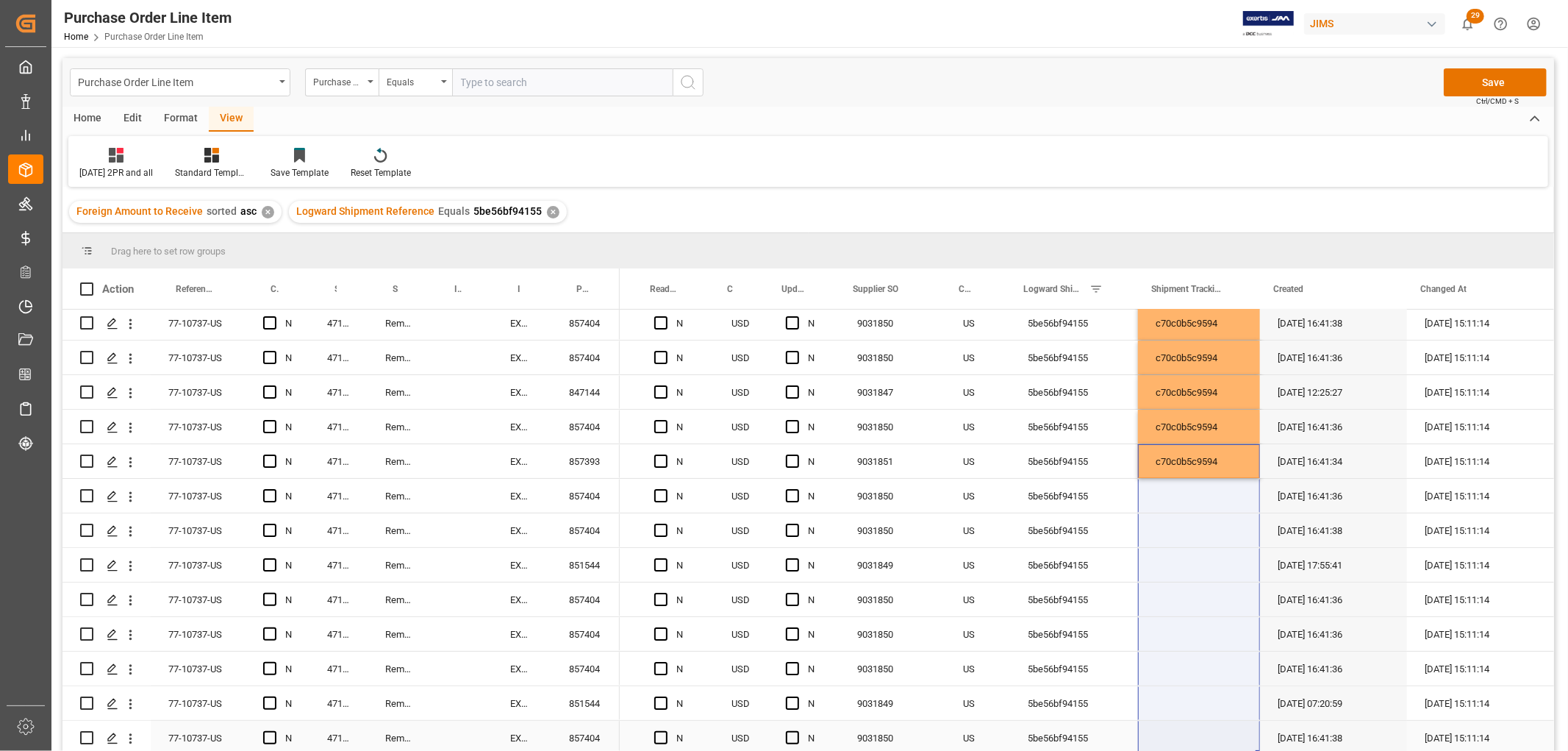
drag, startPoint x: 1250, startPoint y: 466, endPoint x: 1207, endPoint y: 714, distance: 251.7
click at [1207, 722] on div "844.79 9209991000 N USD N 9031850 US 5be56bf94155 c70c0b5c9594 07-09-2025 16:41…" at bounding box center [623, 444] width 1863 height 622
click at [1209, 575] on div "Press SPACE to select this row." at bounding box center [1199, 564] width 122 height 34
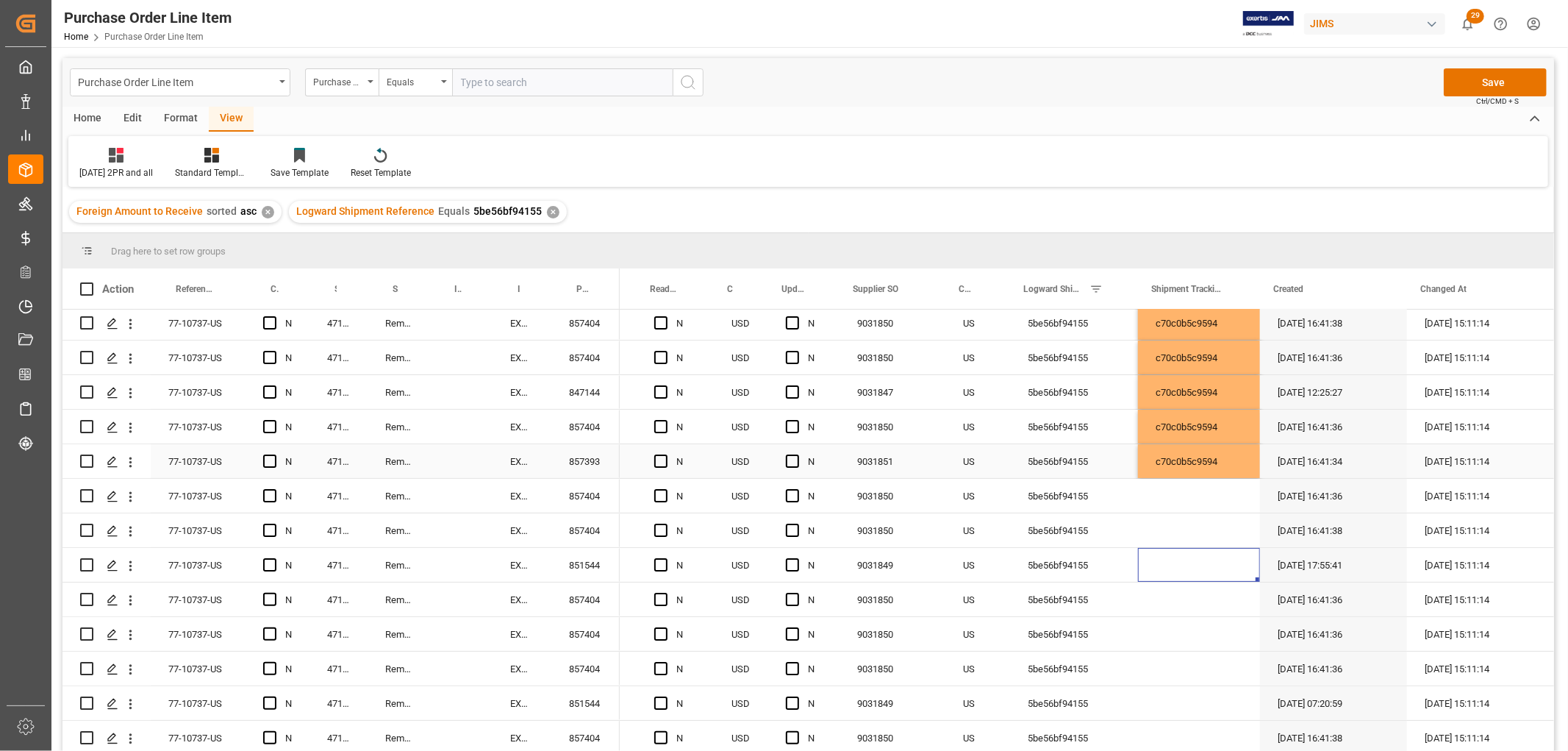
click at [1233, 460] on div "c70c0b5c9594" at bounding box center [1199, 461] width 122 height 34
drag, startPoint x: 1252, startPoint y: 472, endPoint x: 1237, endPoint y: 714, distance: 242.5
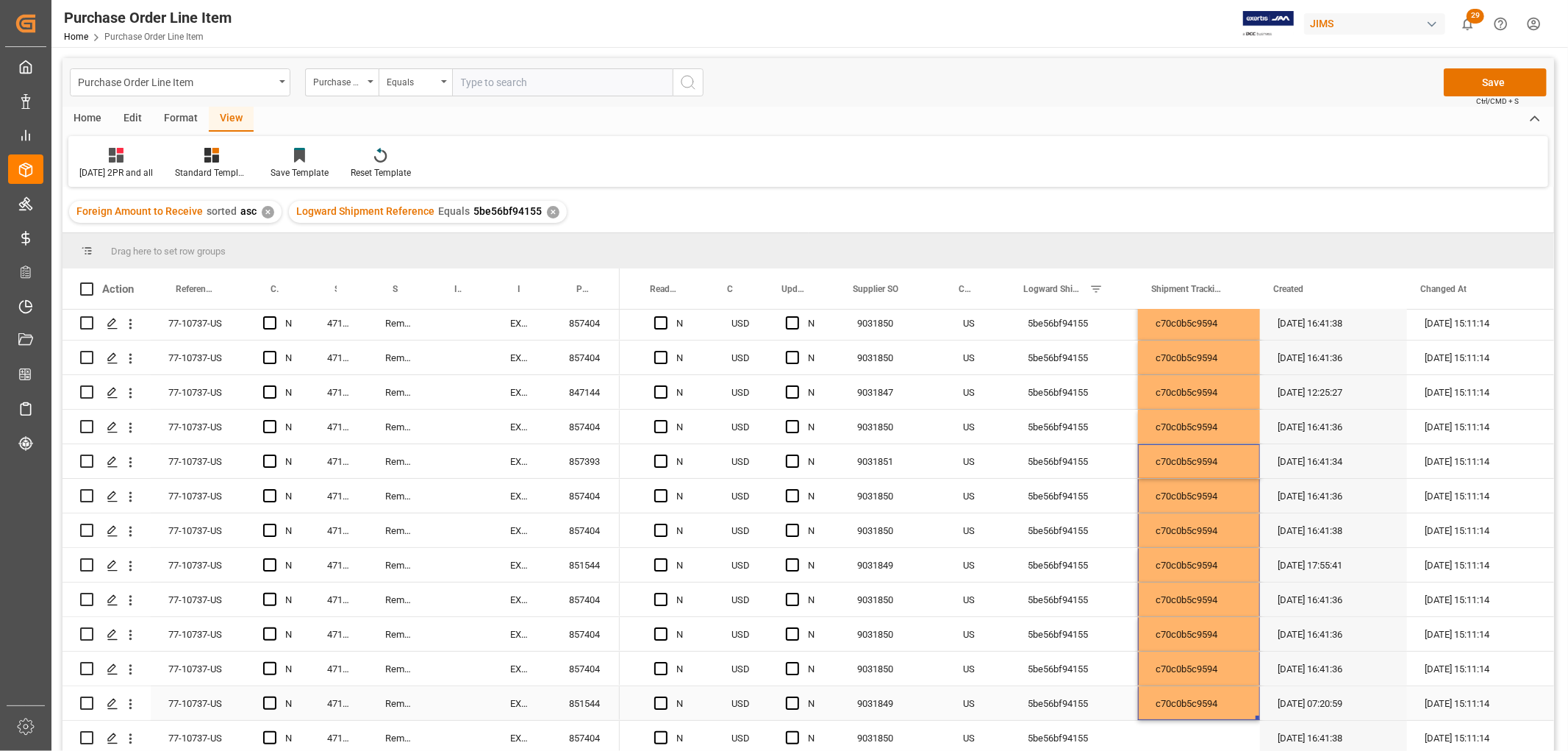
click at [936, 686] on div "9031849" at bounding box center [892, 703] width 106 height 34
click at [1170, 693] on div "c70c0b5c9594" at bounding box center [1199, 703] width 122 height 34
click at [1242, 703] on div "c70c0b5c9594" at bounding box center [1199, 703] width 122 height 34
drag, startPoint x: 1251, startPoint y: 709, endPoint x: 1249, endPoint y: 733, distance: 24.1
click at [1249, 733] on div "844.79 9209991000 N USD N 9031850 US 5be56bf94155 c70c0b5c9594 07-09-2025 16:41…" at bounding box center [623, 444] width 1863 height 622
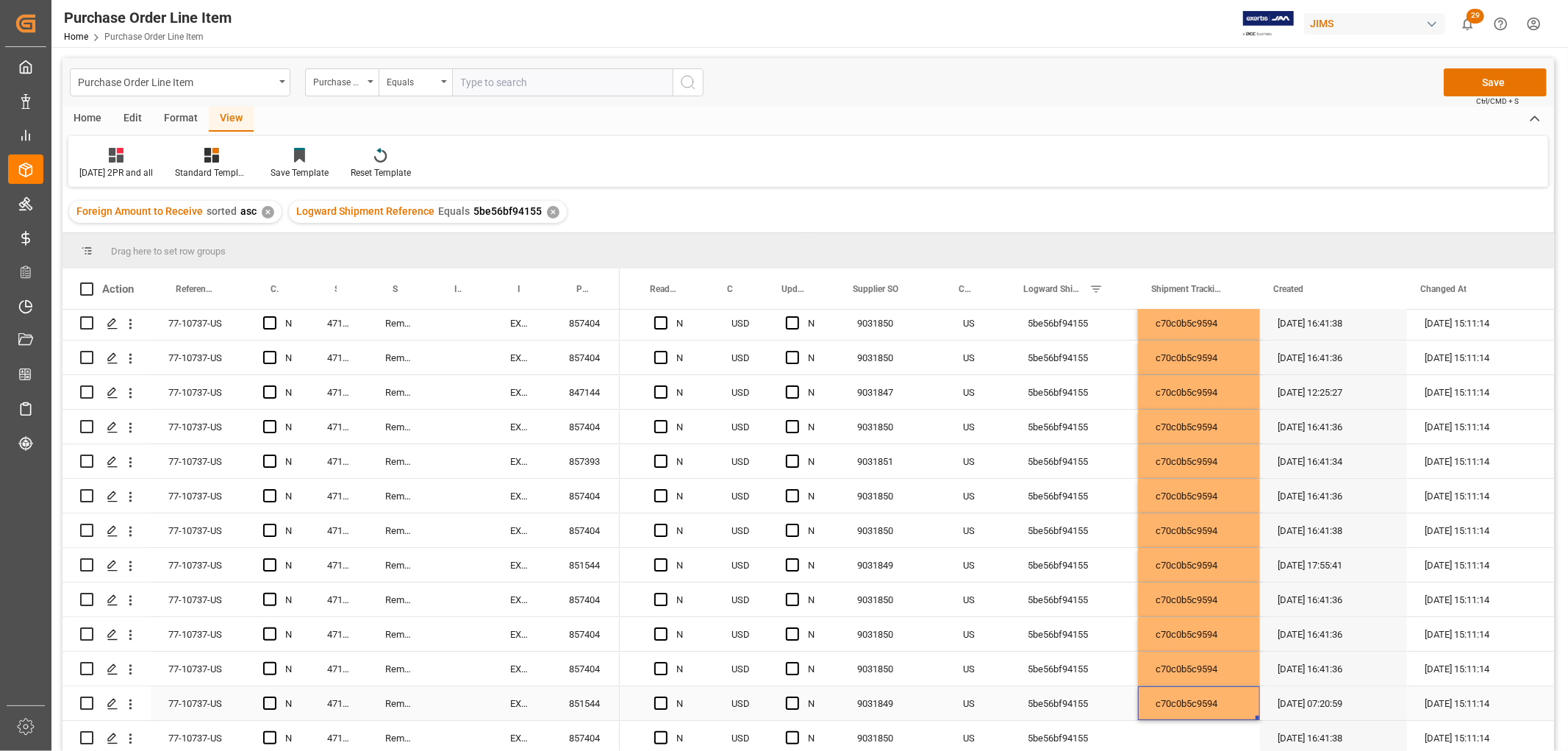
click at [1189, 686] on div "c70c0b5c9594" at bounding box center [1199, 703] width 122 height 34
click at [1193, 694] on div "c70c0b5c9594" at bounding box center [1199, 703] width 122 height 34
drag, startPoint x: 1253, startPoint y: 709, endPoint x: 1250, endPoint y: 733, distance: 24.2
click at [1250, 733] on div "844.79 9209991000 N USD N 9031850 US 5be56bf94155 c70c0b5c9594 07-09-2025 16:41…" at bounding box center [623, 444] width 1863 height 622
click at [1204, 704] on div "c70c0b5c9594" at bounding box center [1199, 703] width 122 height 34
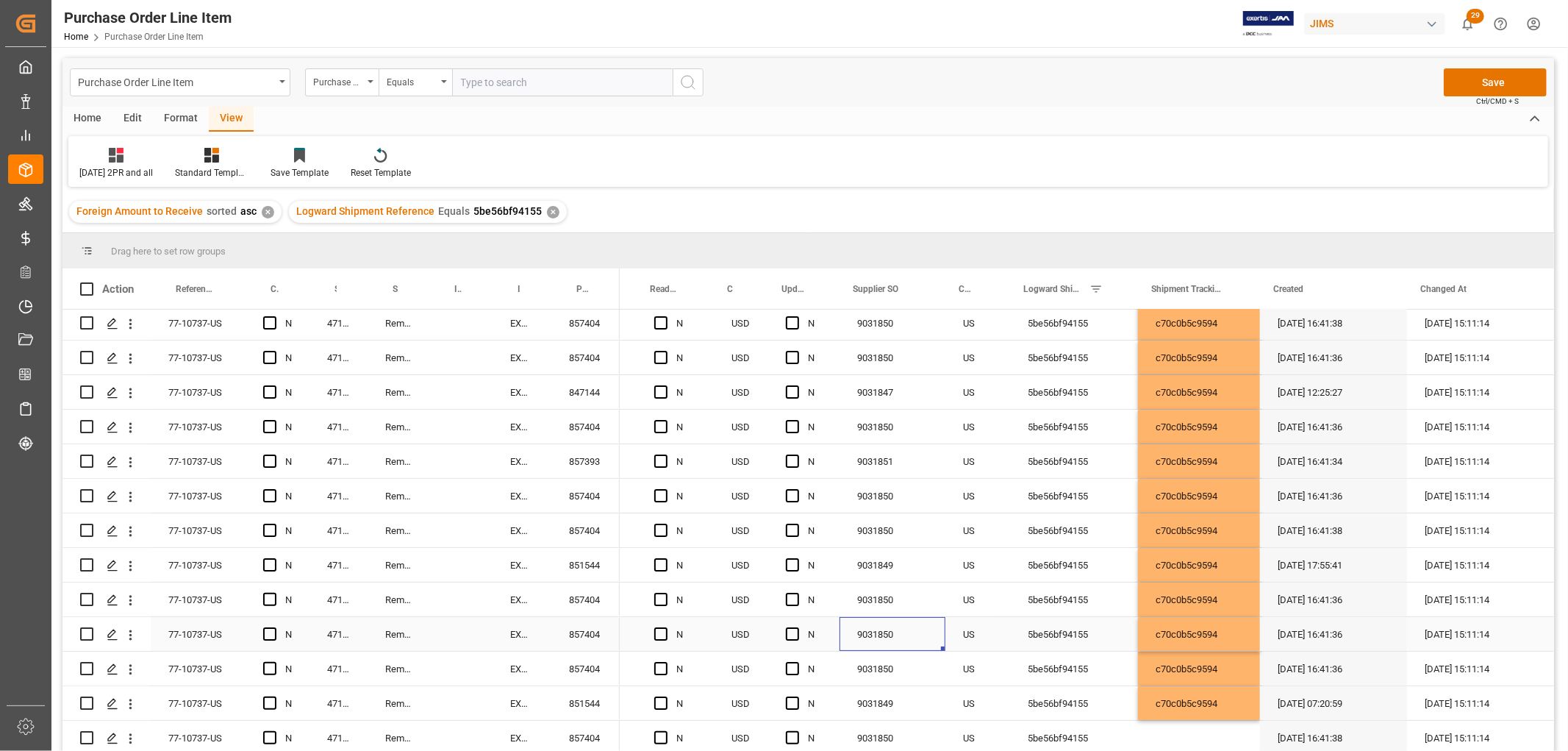
click at [883, 627] on div "9031850" at bounding box center [892, 634] width 106 height 34
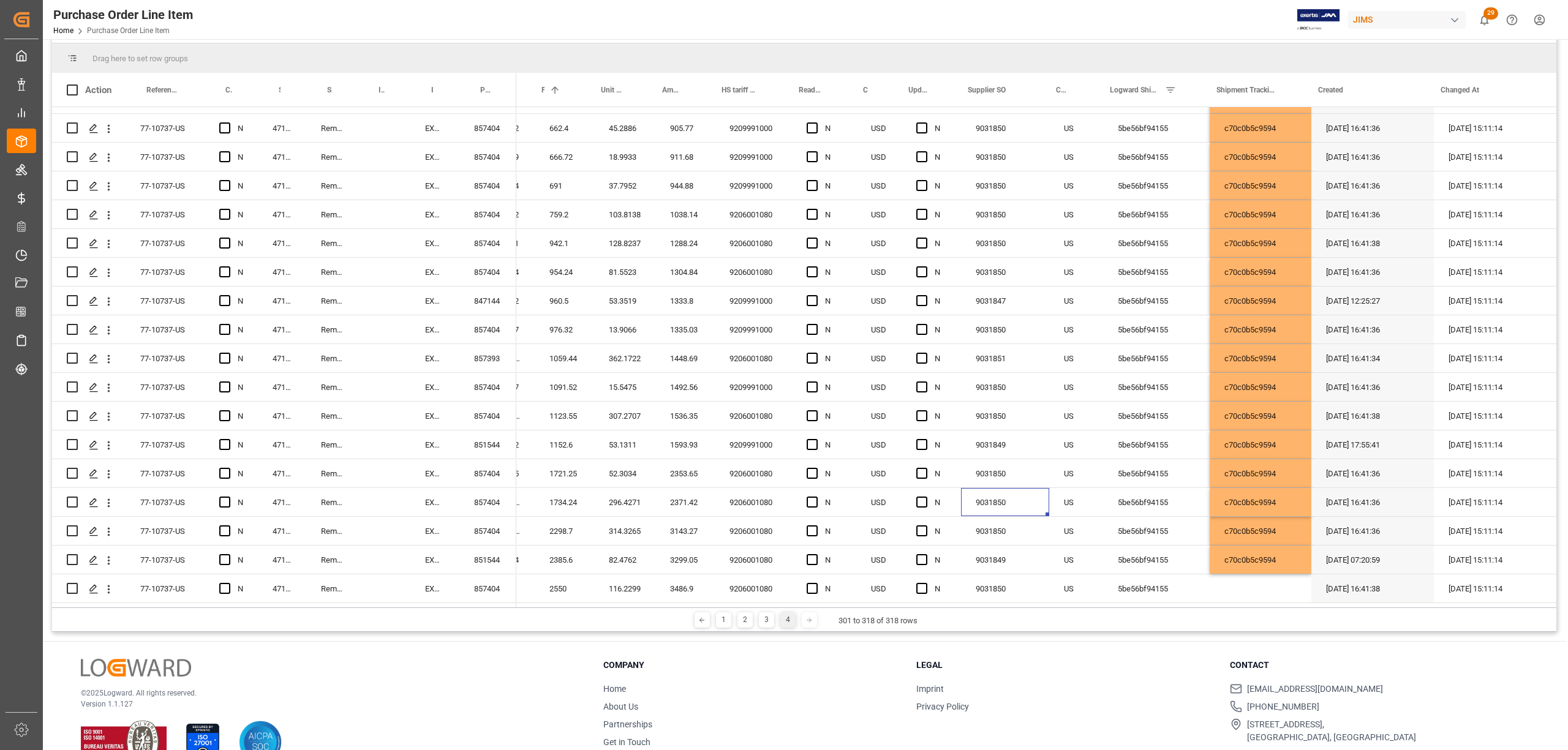
scroll to position [163, 0]
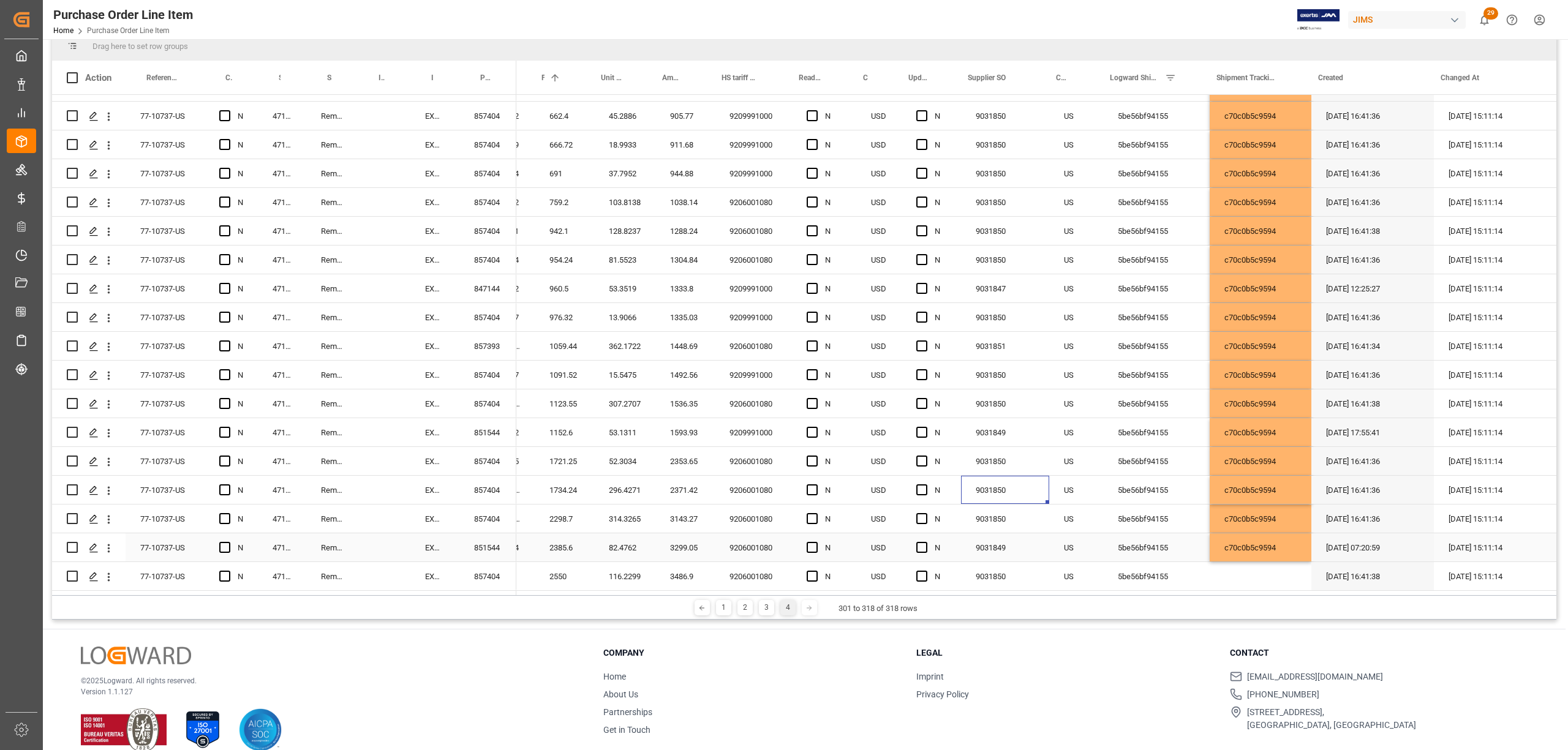
click at [1228, 543] on div "c70c0b5c9594" at bounding box center [1261, 547] width 101 height 28
drag, startPoint x: 1297, startPoint y: 553, endPoint x: 1297, endPoint y: 561, distance: 8.0
click at [1297, 561] on div "844.79 9209991000 N USD N 9031850 US 5be56bf94155 c70c0b5c9594 07-09-2025 16:41…" at bounding box center [780, 331] width 1553 height 518
click at [1241, 533] on div "c70c0b5c9594" at bounding box center [1261, 547] width 101 height 28
click at [1287, 545] on div "c70c0b5c9594" at bounding box center [1261, 547] width 101 height 28
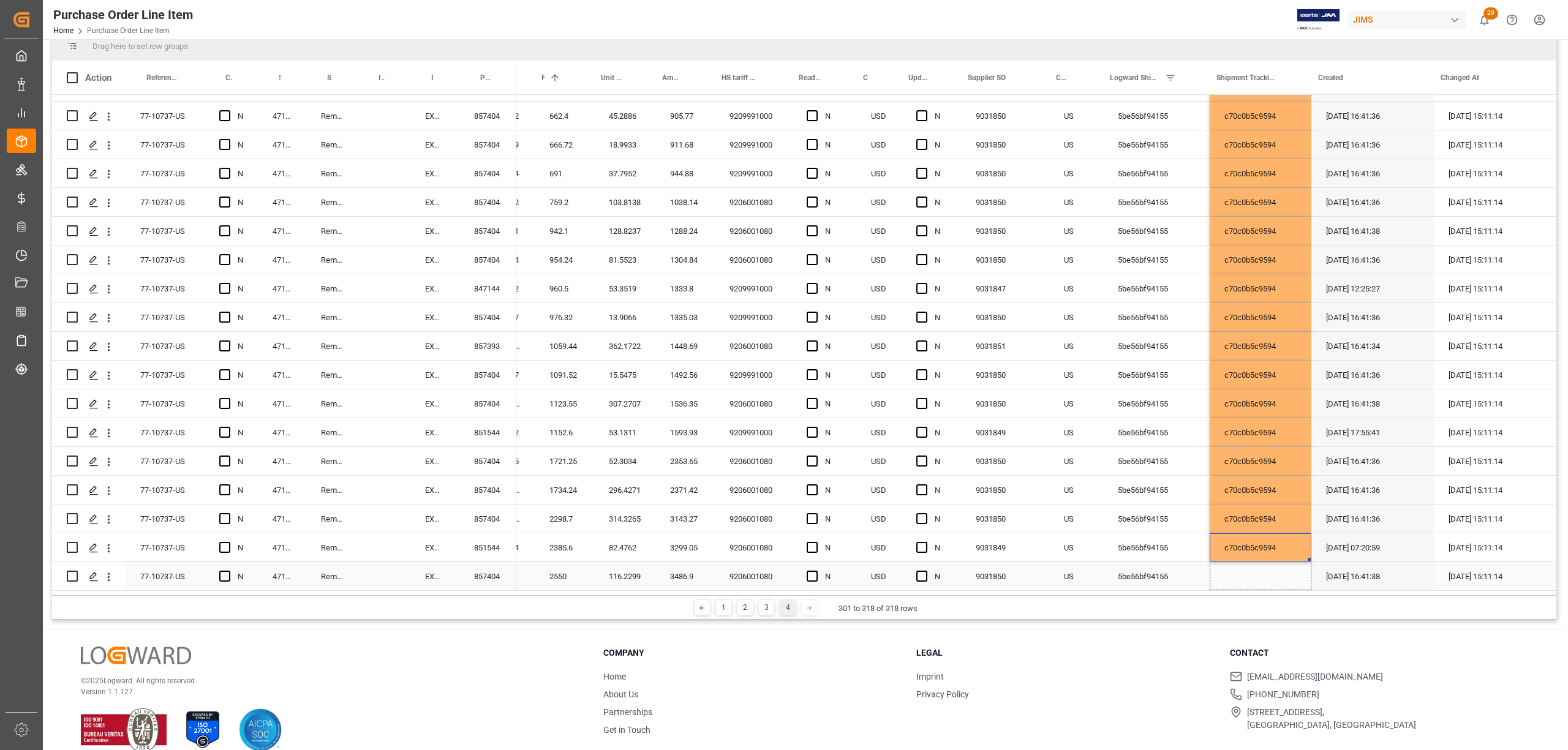
drag, startPoint x: 1300, startPoint y: 555, endPoint x: 1299, endPoint y: 573, distance: 18.0
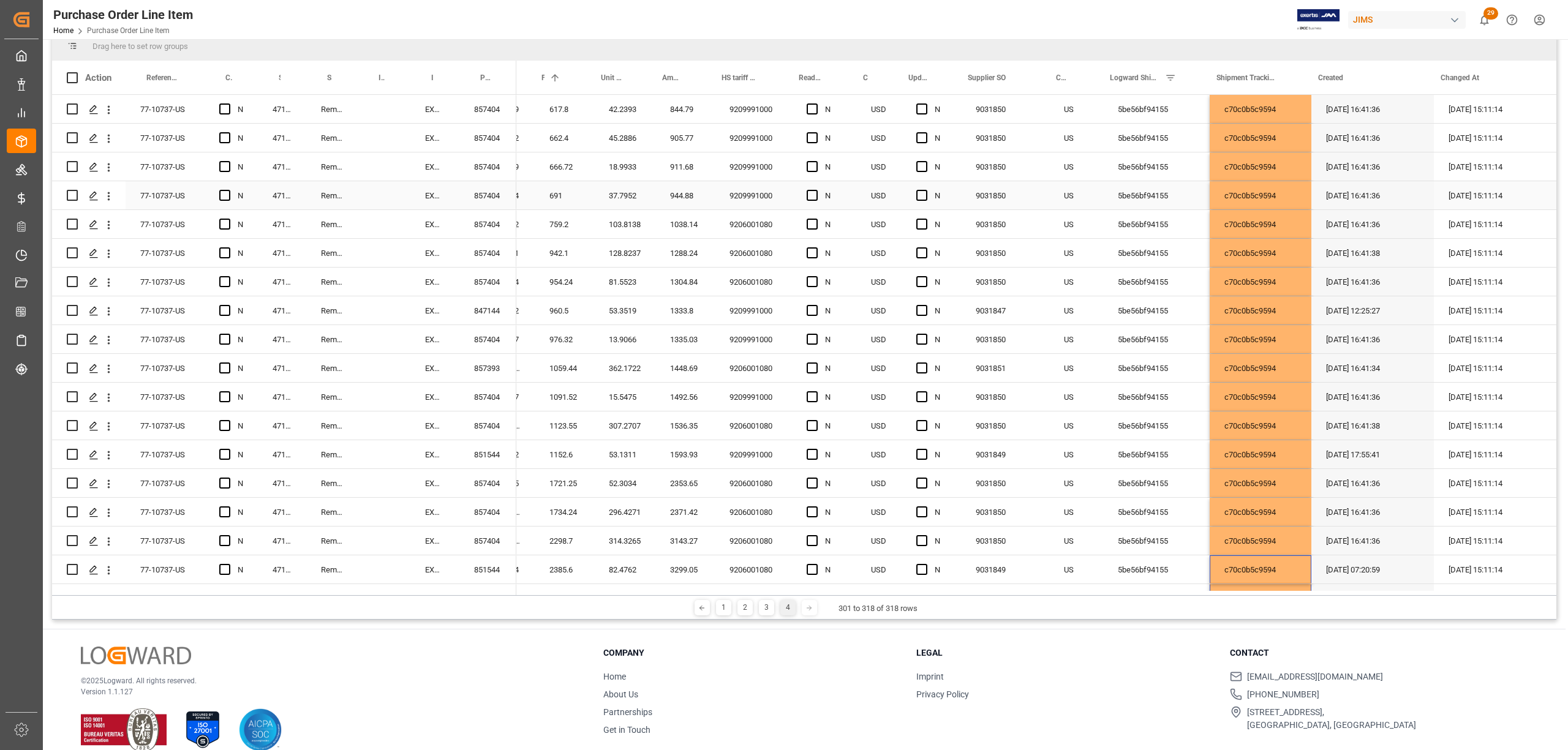
scroll to position [0, 0]
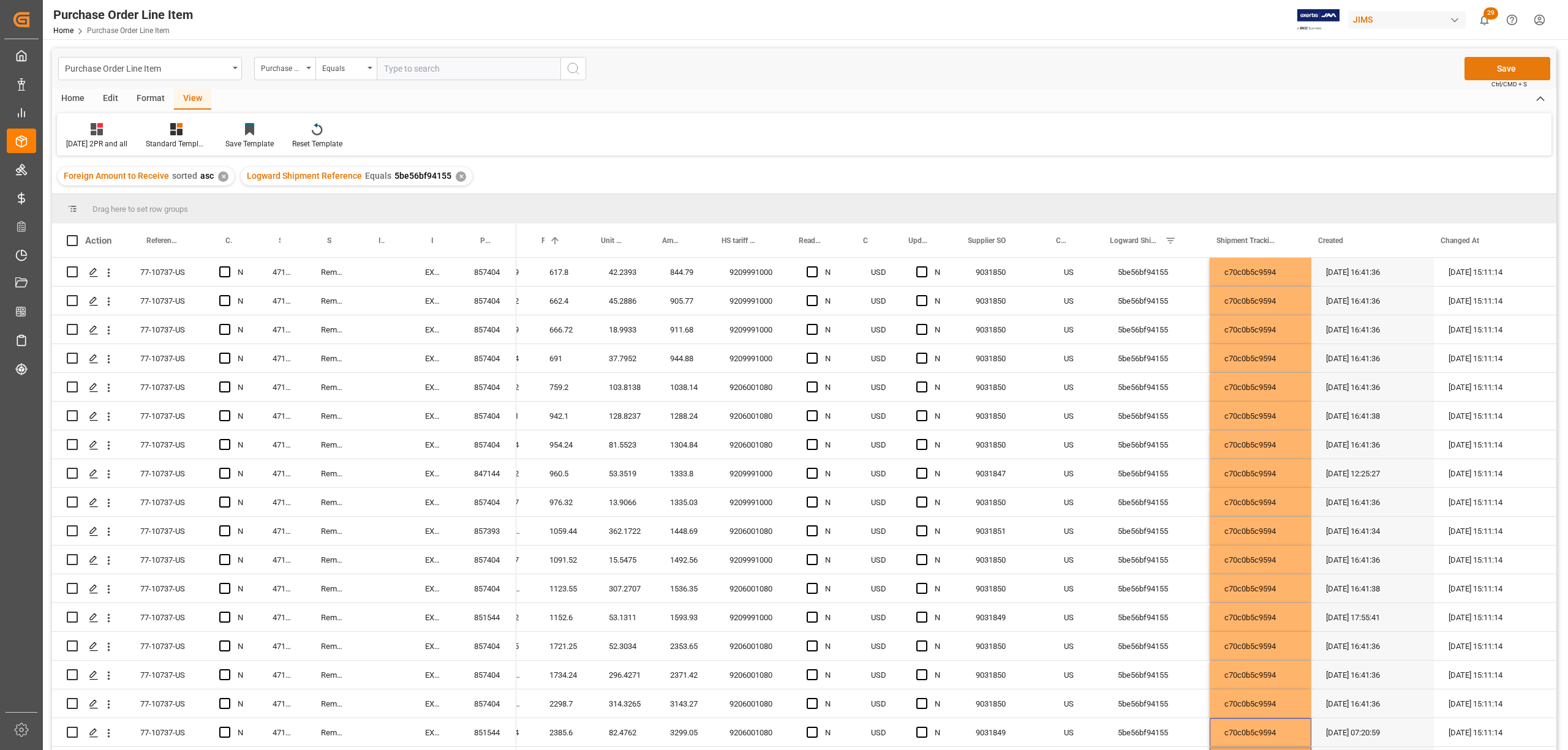
click at [1306, 63] on button "Save" at bounding box center [1507, 68] width 86 height 23
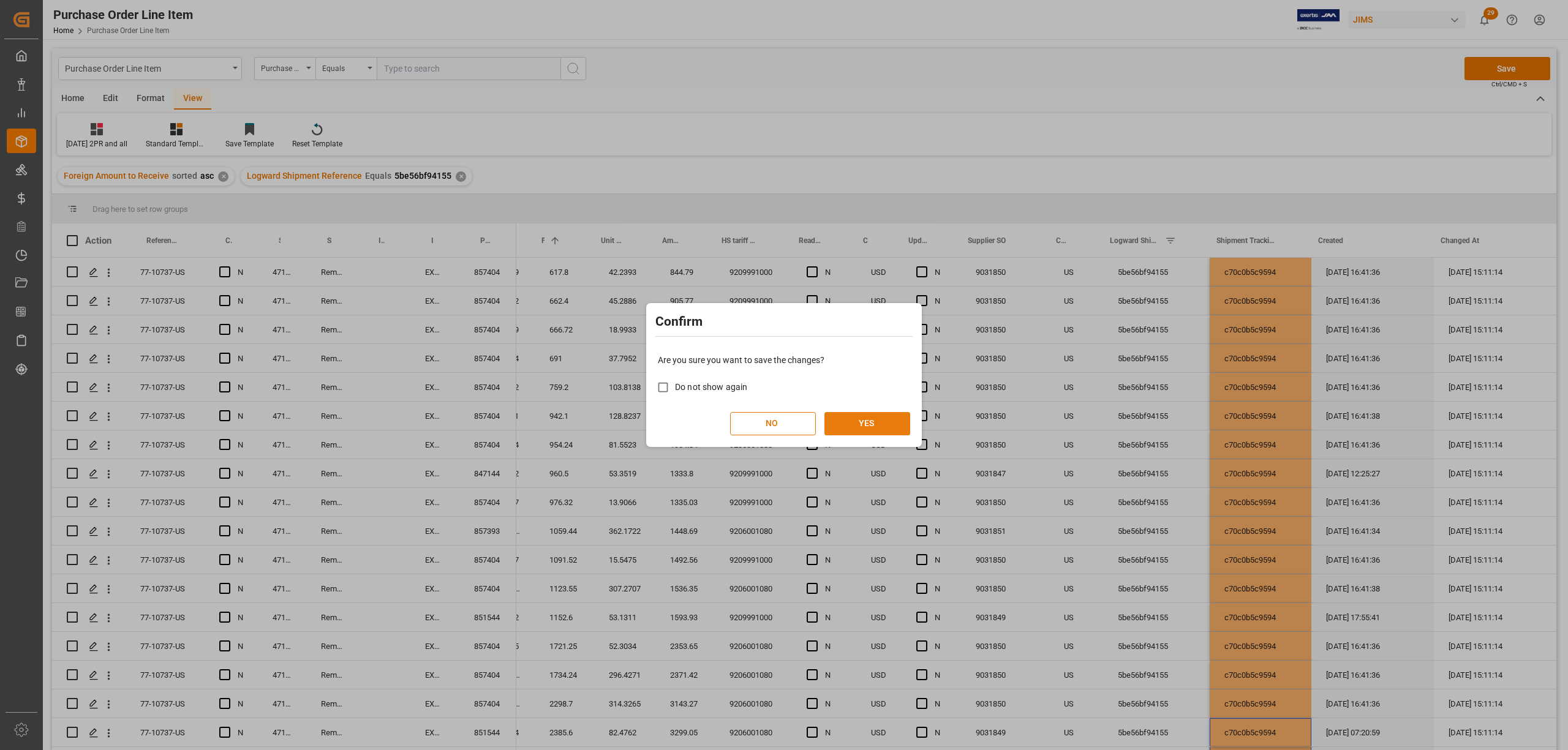
click at [899, 415] on button "YES" at bounding box center [867, 423] width 86 height 23
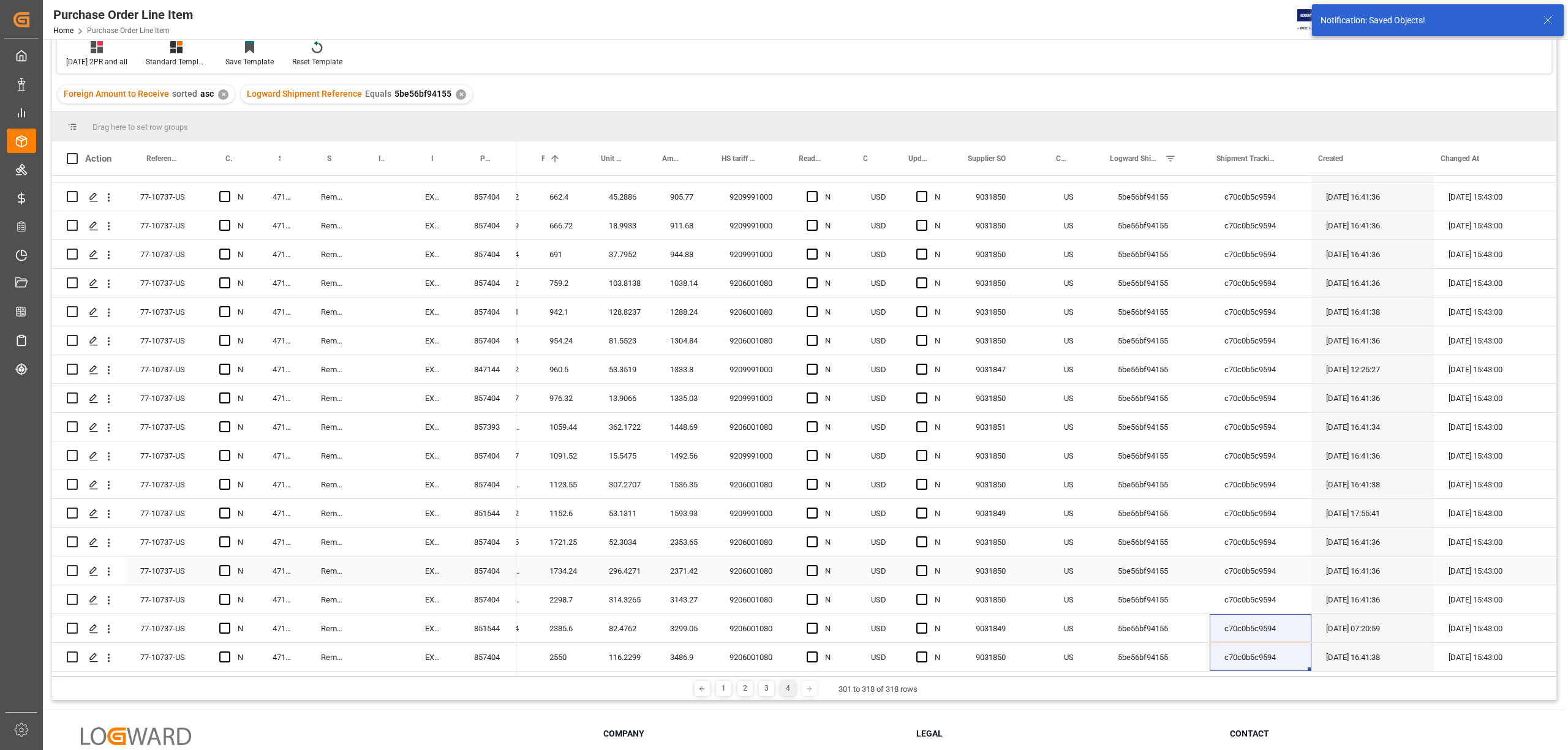
scroll to position [181, 0]
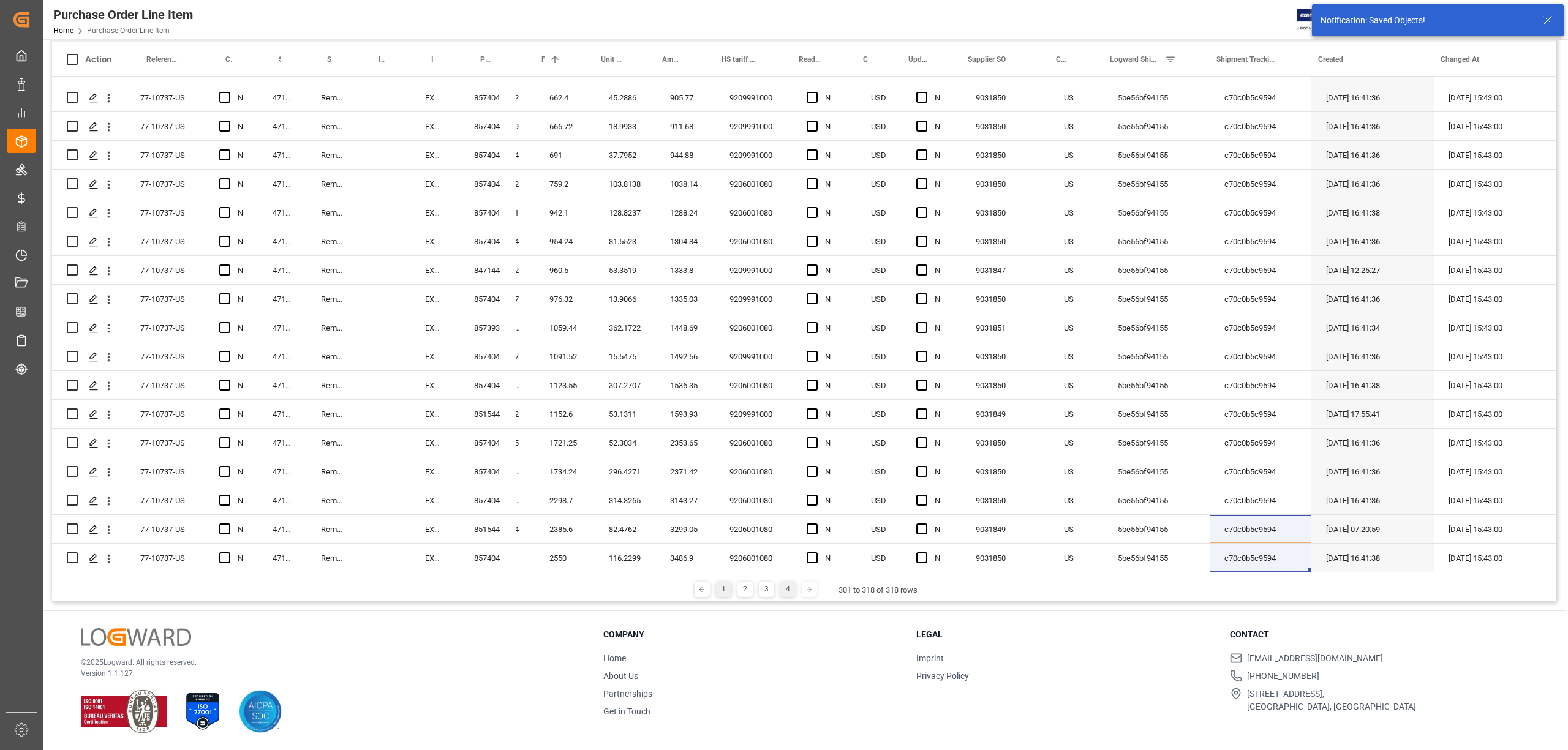
click at [722, 589] on div "1" at bounding box center [724, 589] width 15 height 15
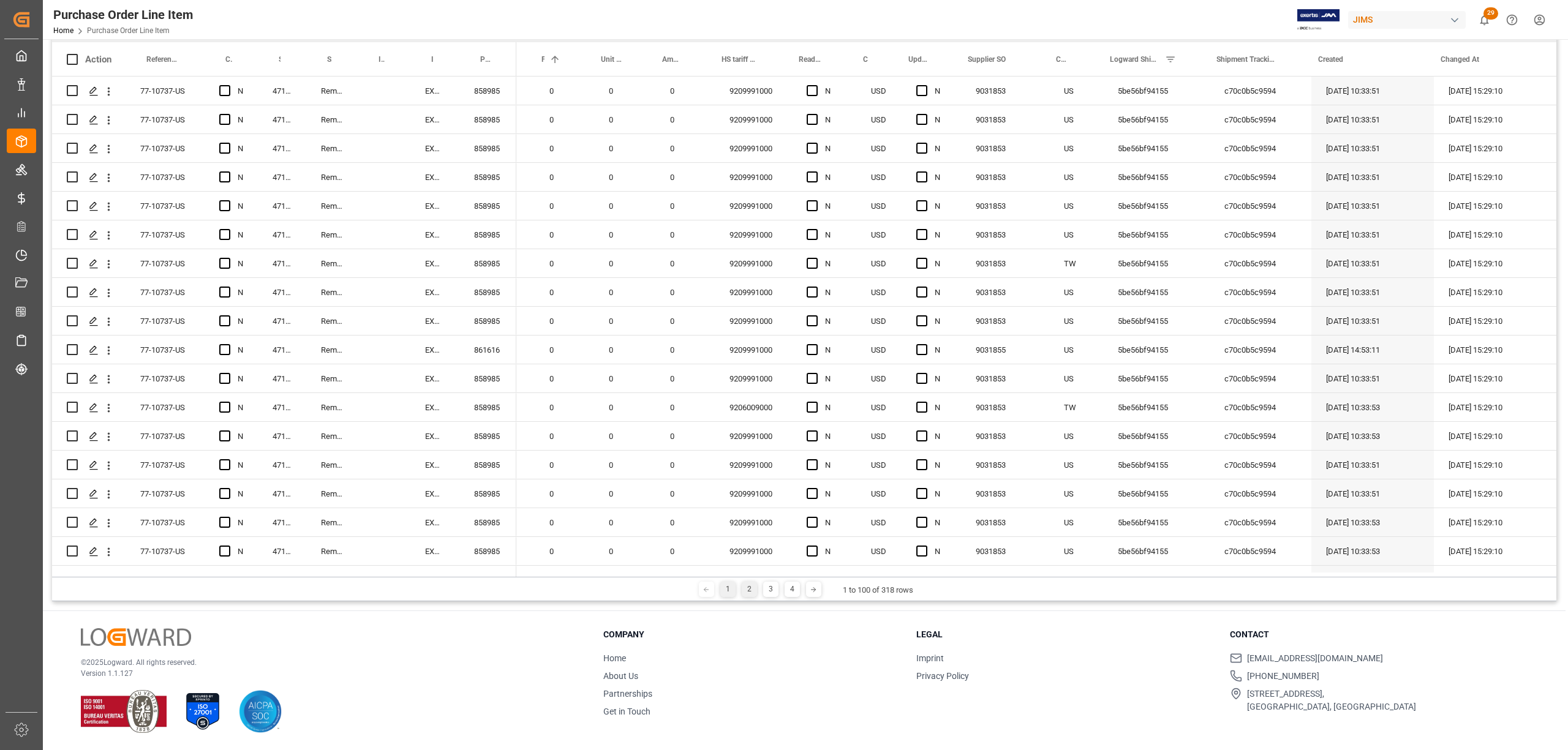
click at [742, 589] on div "2" at bounding box center [749, 589] width 15 height 15
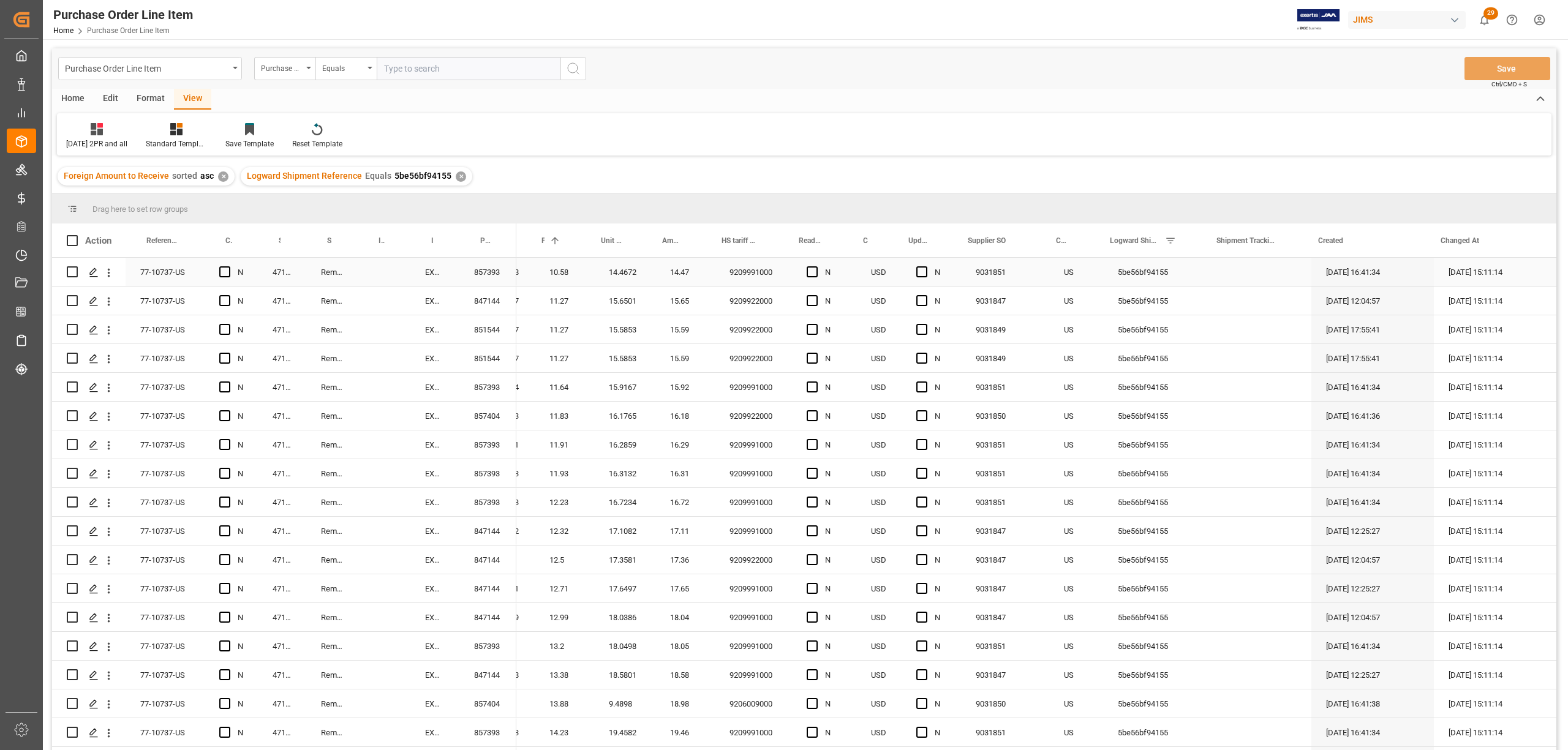
click at [1215, 269] on div "Press SPACE to select this row." at bounding box center [1261, 272] width 101 height 28
click at [1238, 307] on div "Press SPACE to select this row." at bounding box center [1261, 301] width 101 height 28
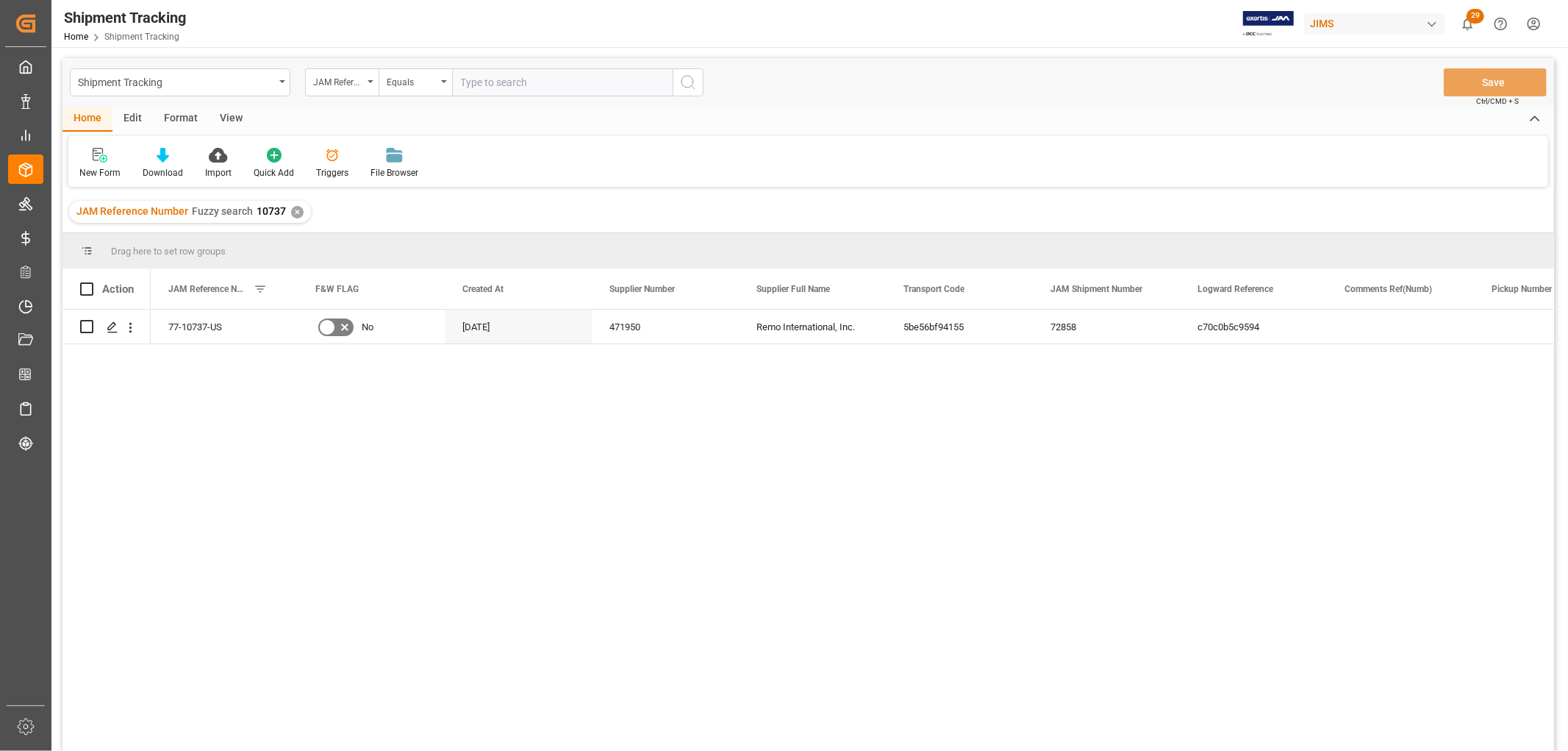
click at [232, 116] on div "View" at bounding box center [231, 118] width 45 height 25
click at [82, 163] on div "Default" at bounding box center [93, 163] width 50 height 32
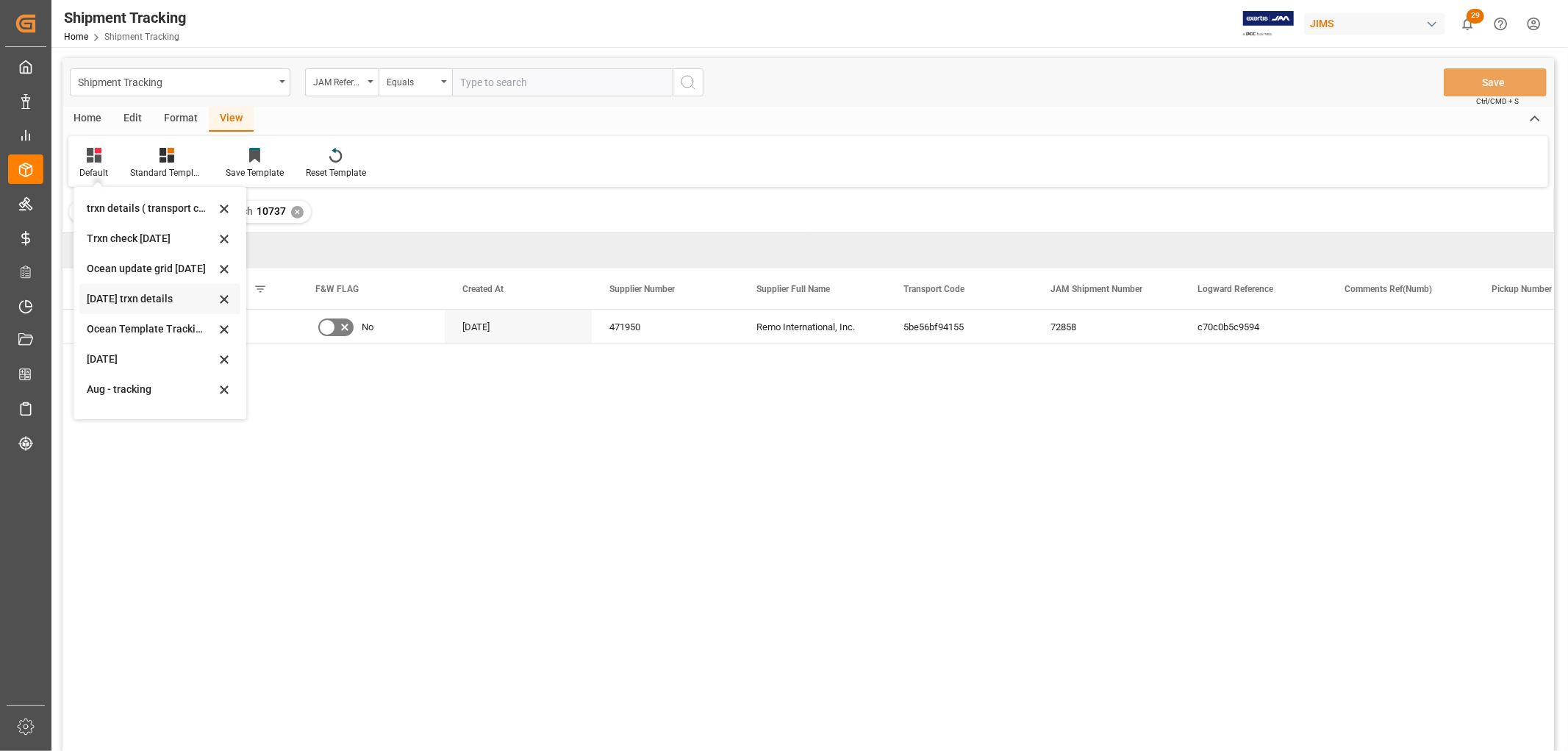
scroll to position [231, 0]
click at [115, 392] on div "tracking GIT template - Rev" at bounding box center [150, 399] width 129 height 15
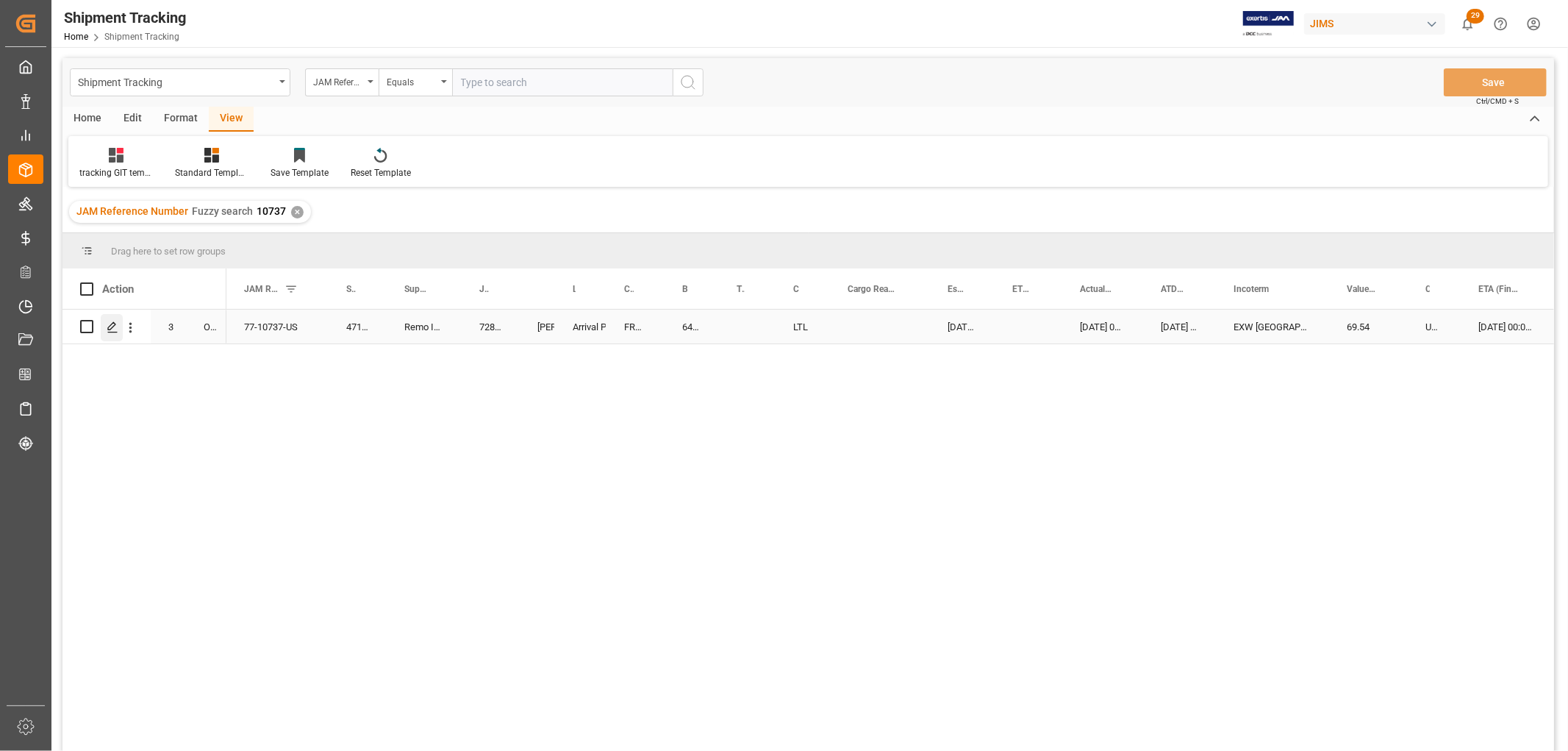
click at [115, 322] on icon "Press SPACE to select this row." at bounding box center [112, 327] width 12 height 12
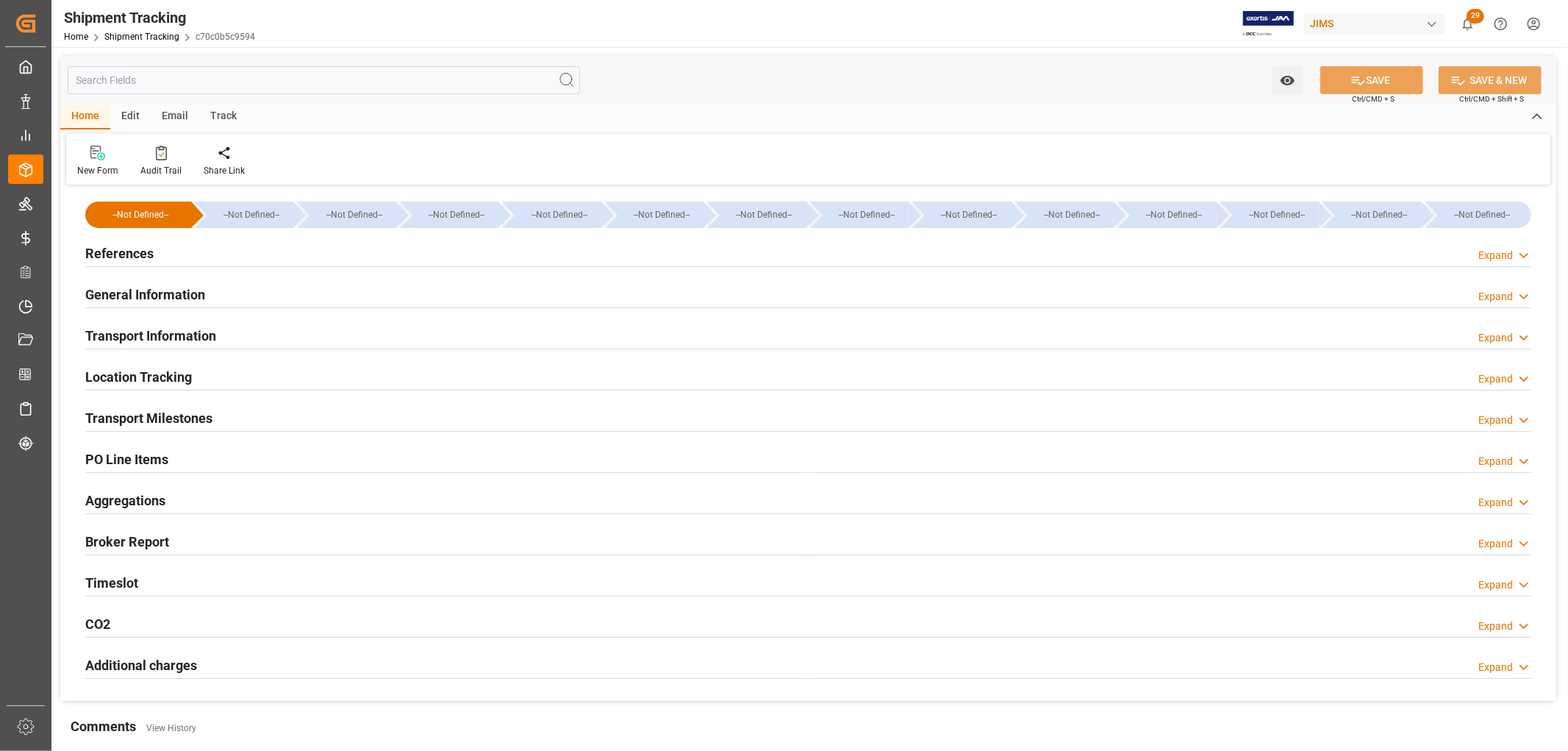
type input "08-26-2025"
click at [116, 251] on h2 "References" at bounding box center [119, 253] width 68 height 20
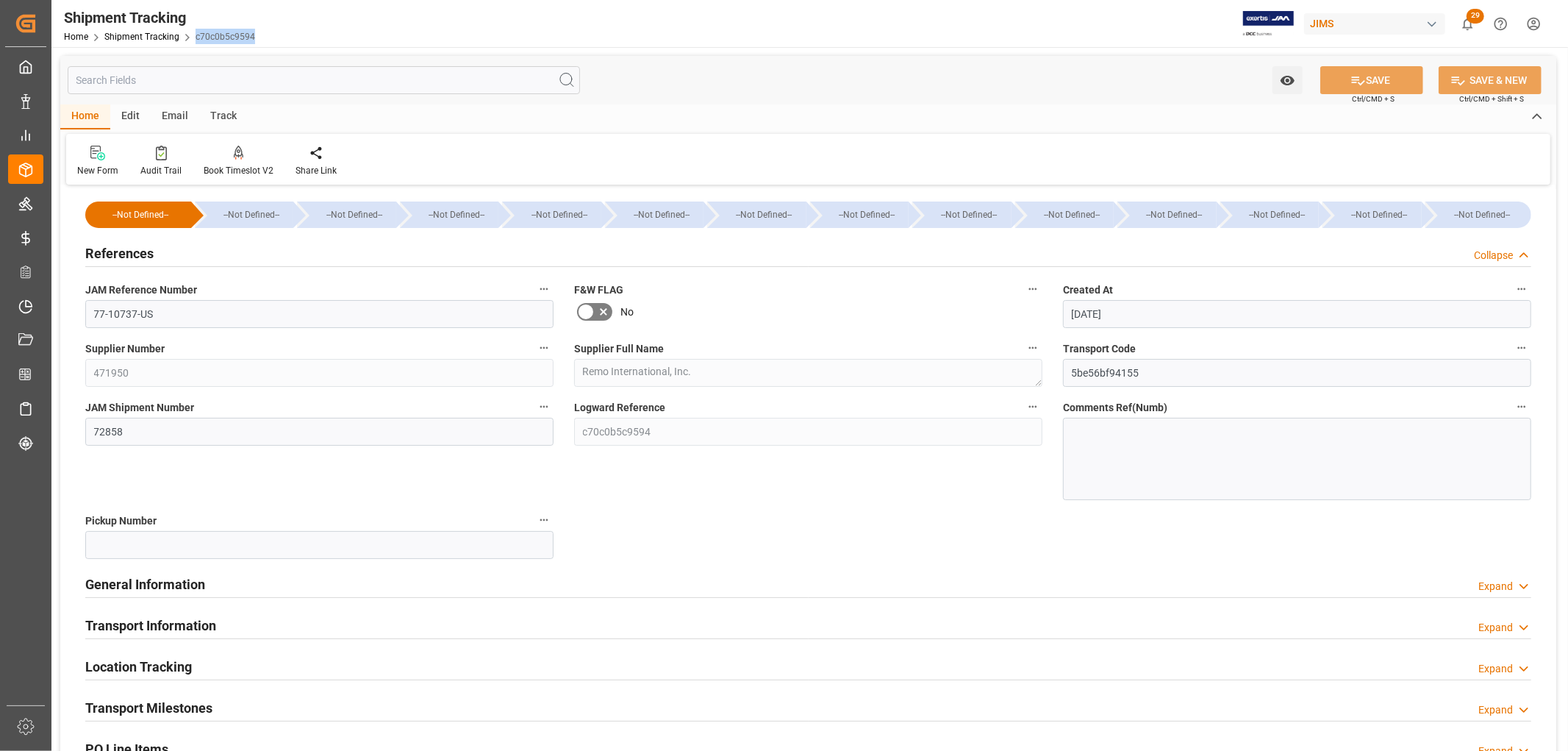
drag, startPoint x: 256, startPoint y: 33, endPoint x: 193, endPoint y: 46, distance: 64.3
click at [193, 46] on div "Shipment Tracking Home Shipment Tracking c70c0b5c9594" at bounding box center [159, 23] width 202 height 47
copy link "c70c0b5c9594"
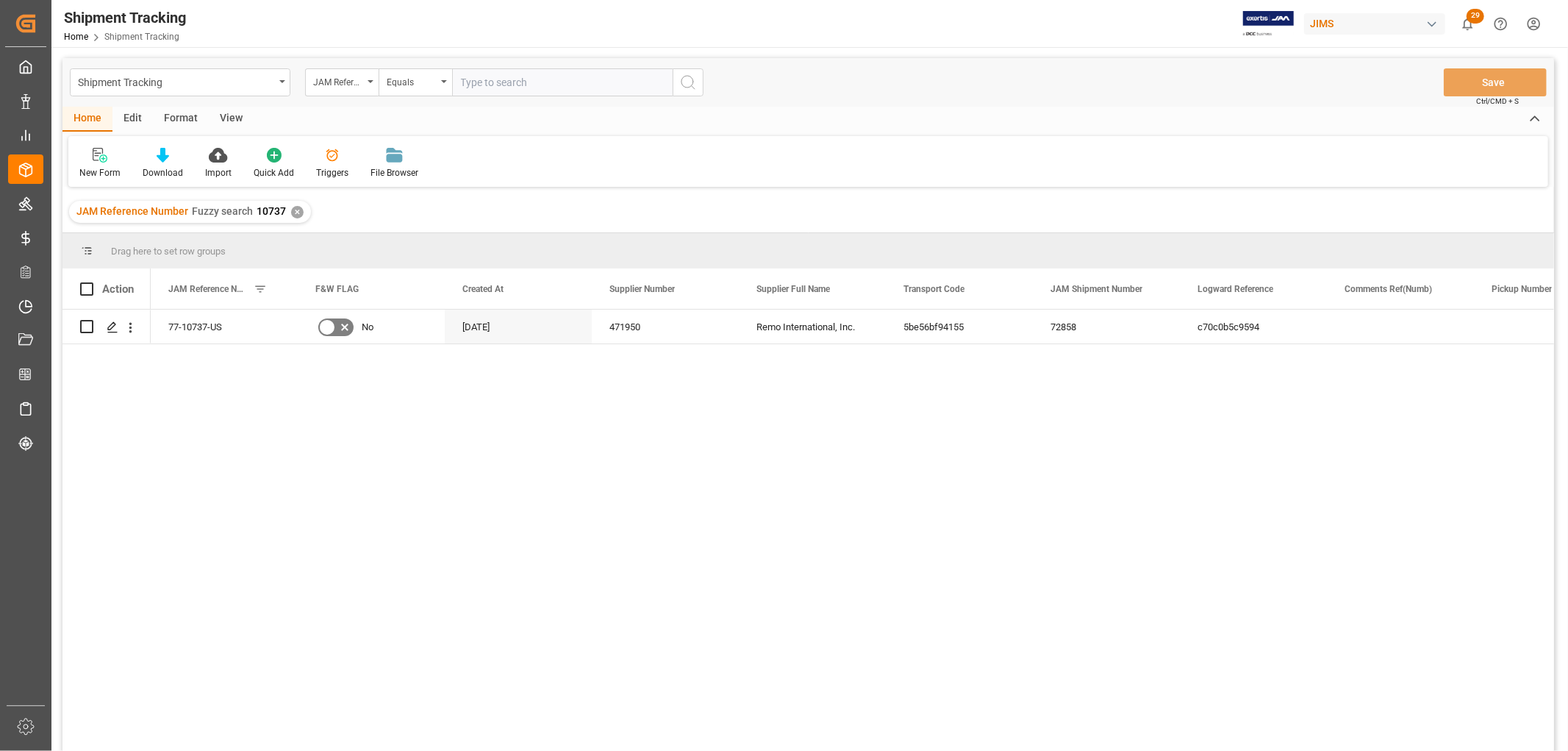
click at [233, 108] on div "View" at bounding box center [231, 118] width 45 height 25
click at [83, 165] on div "Default" at bounding box center [93, 163] width 50 height 32
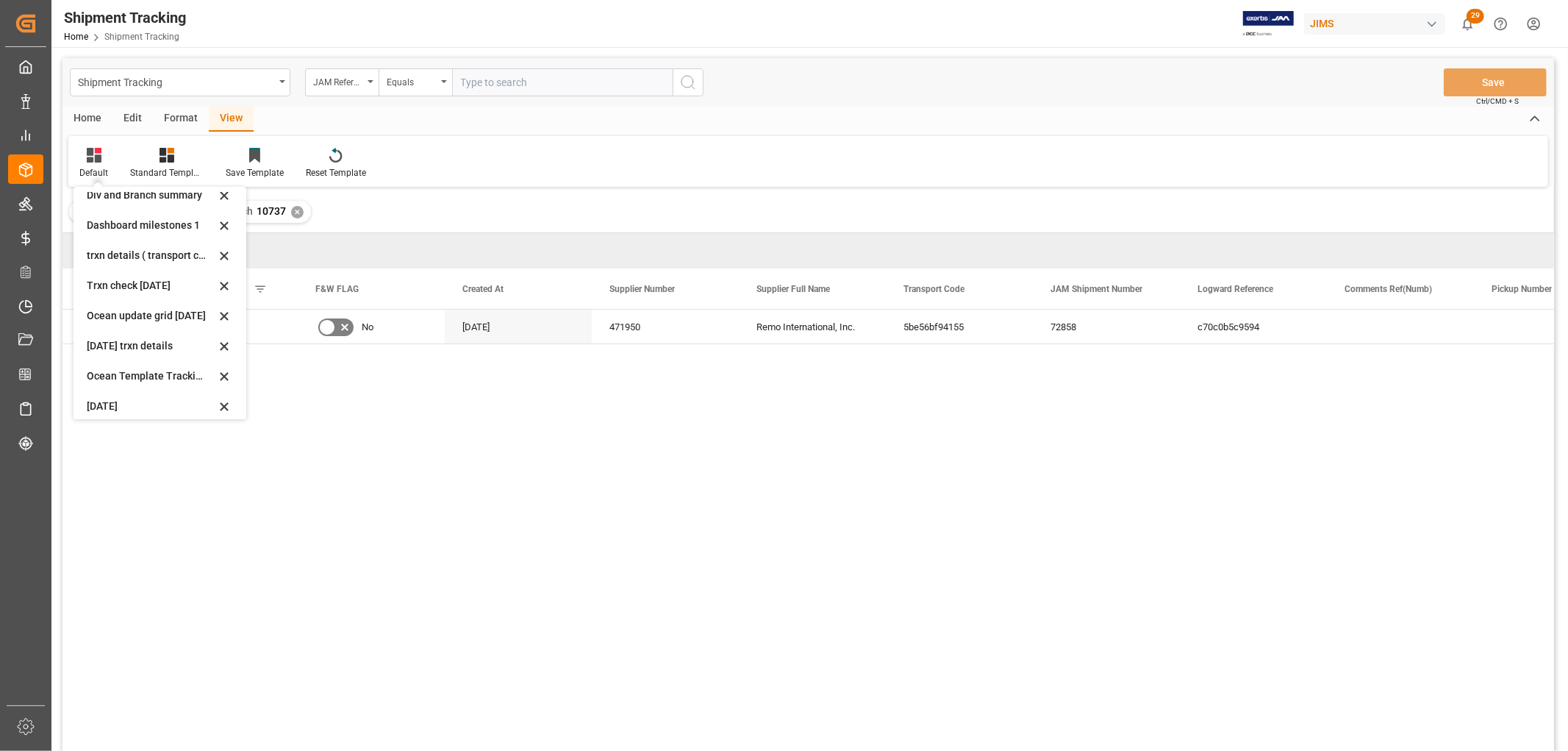
scroll to position [231, 0]
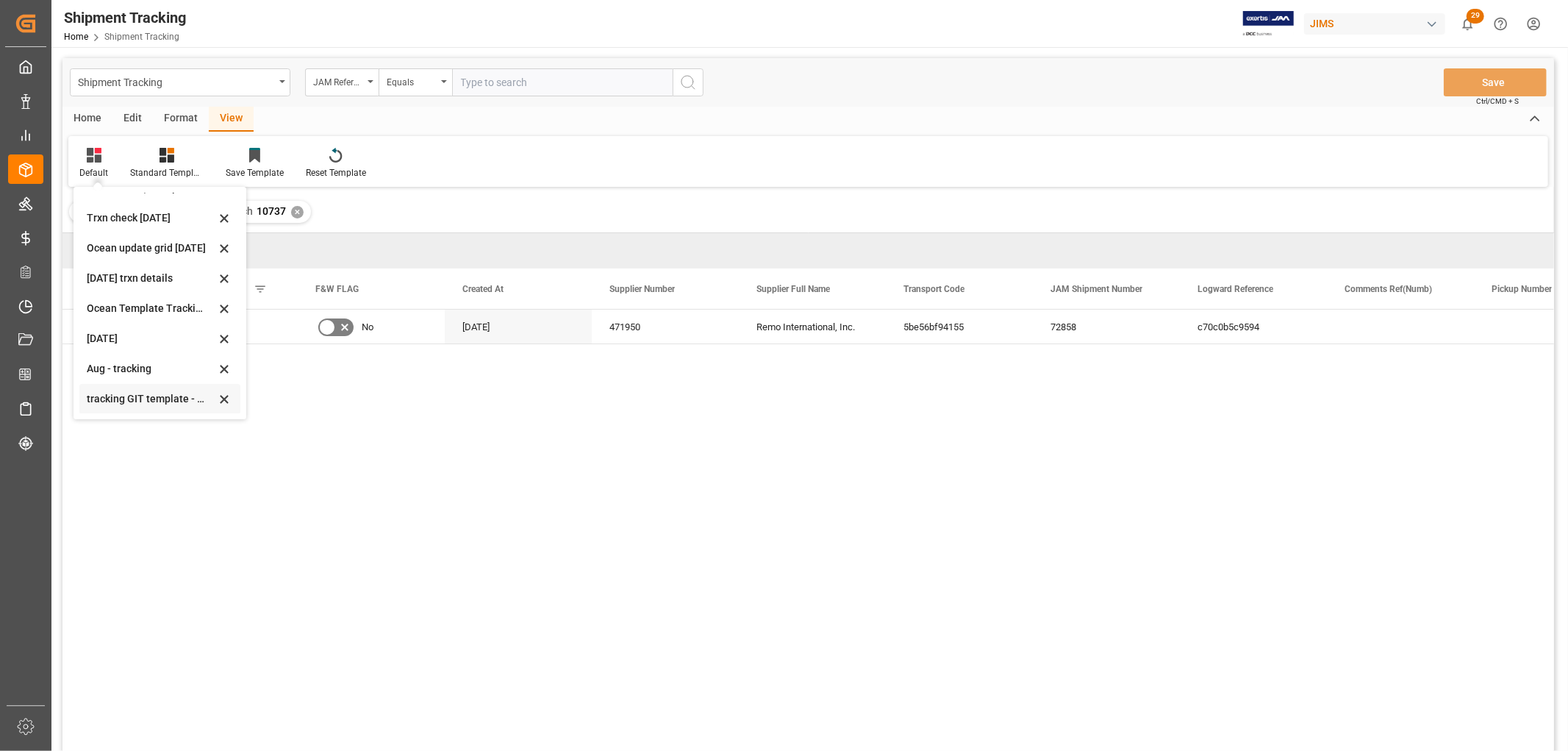
click at [128, 393] on div "tracking GIT template - Rev" at bounding box center [150, 399] width 129 height 15
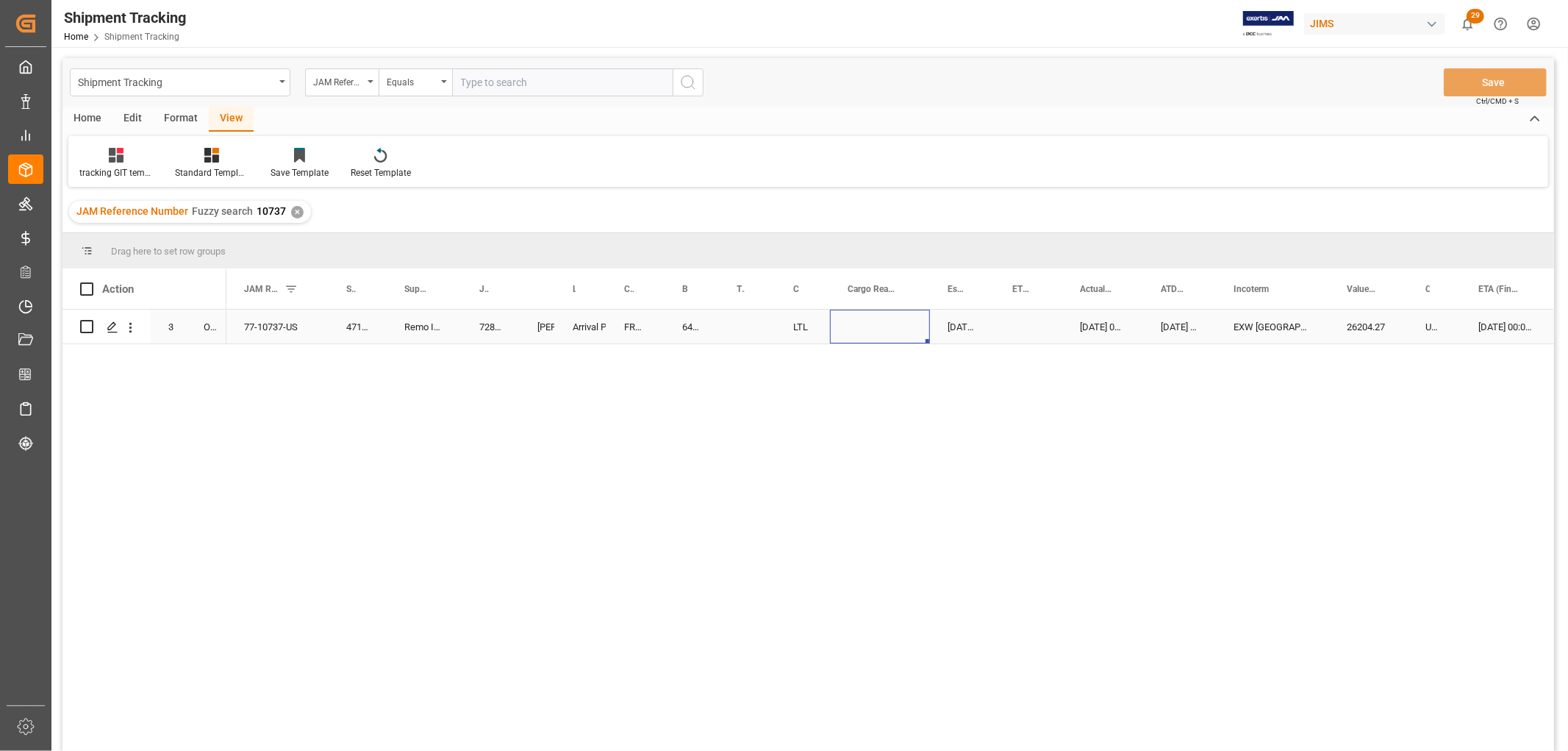
click at [905, 327] on div "Press SPACE to select this row." at bounding box center [880, 327] width 100 height 34
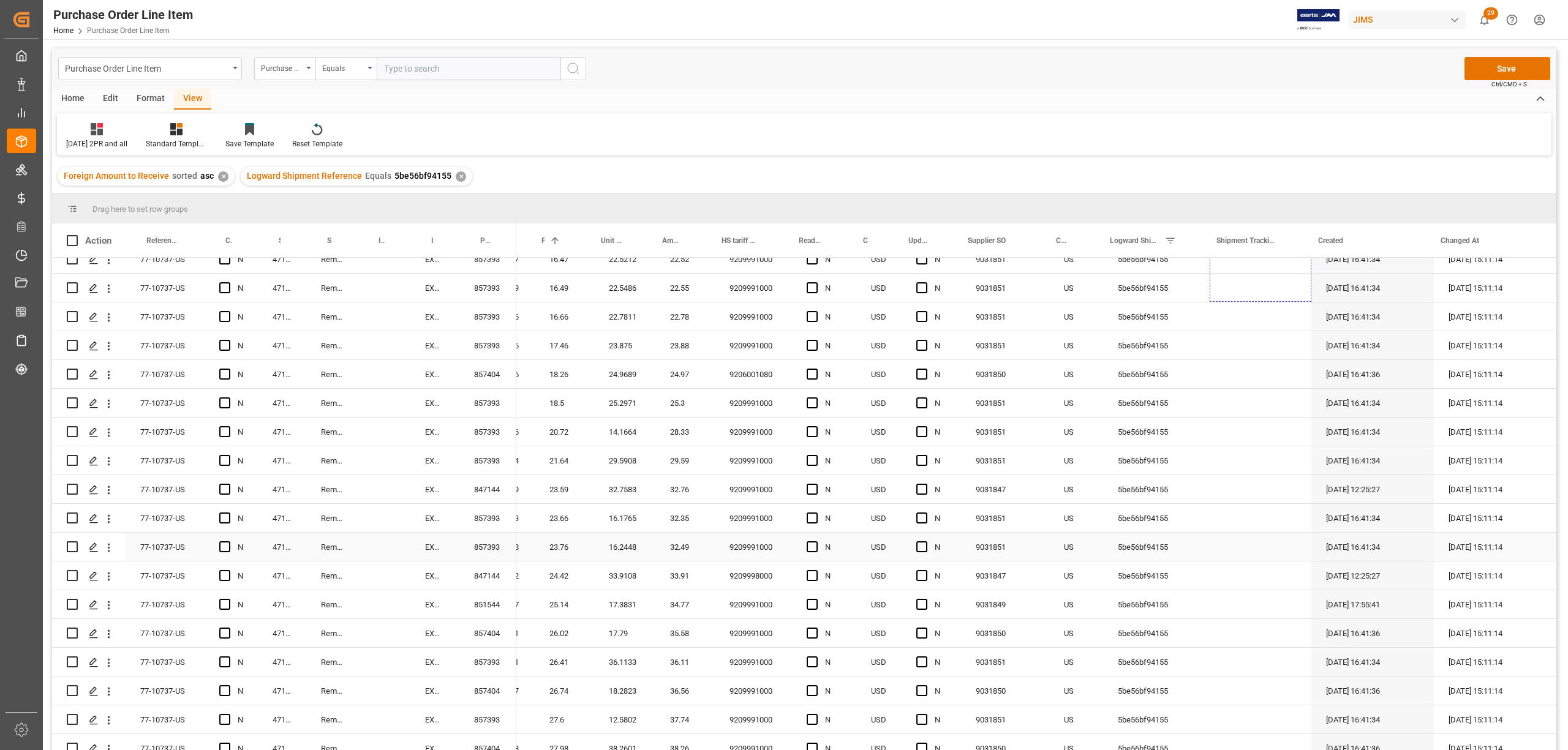
scroll to position [653, 0]
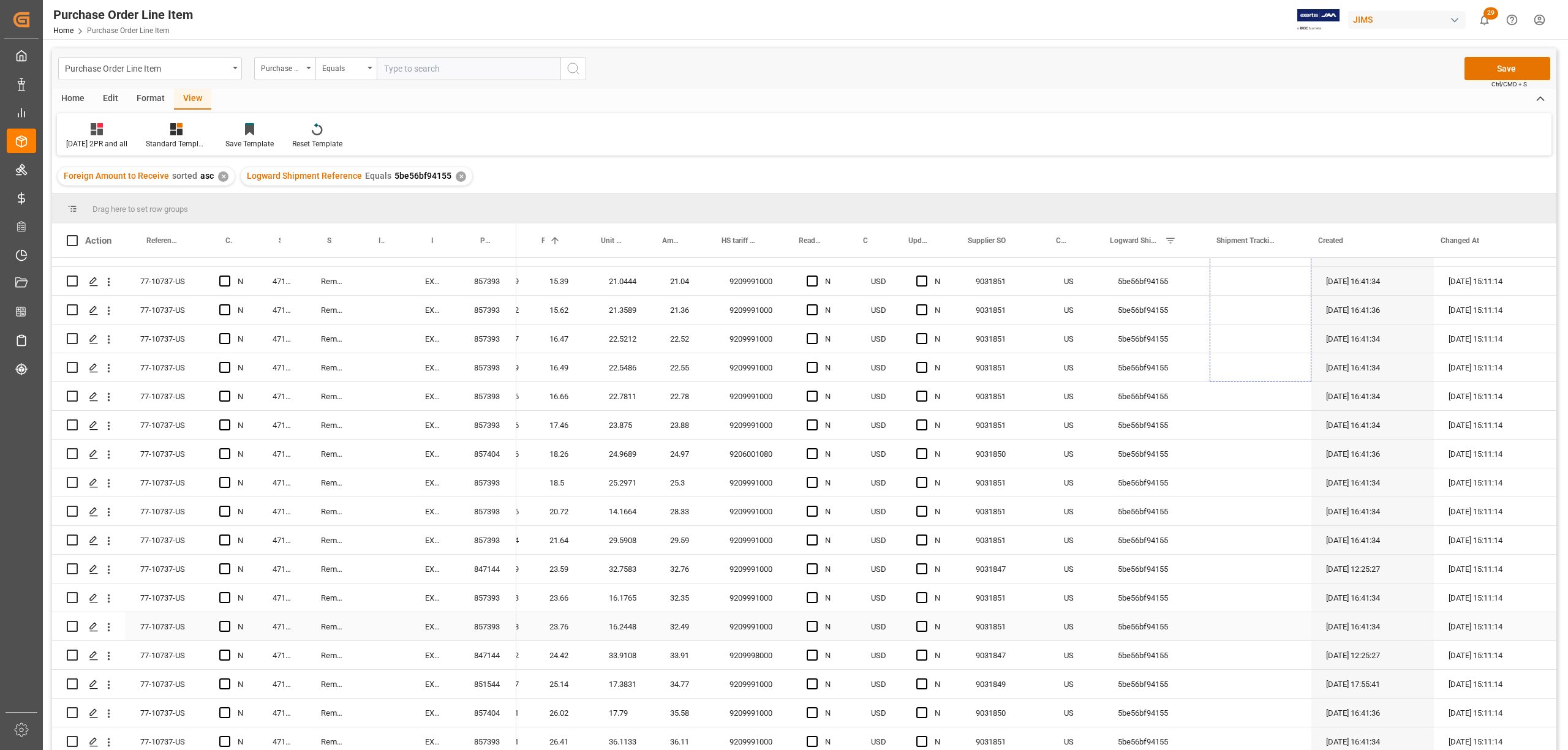
drag, startPoint x: 1300, startPoint y: 282, endPoint x: 1281, endPoint y: 537, distance: 255.7
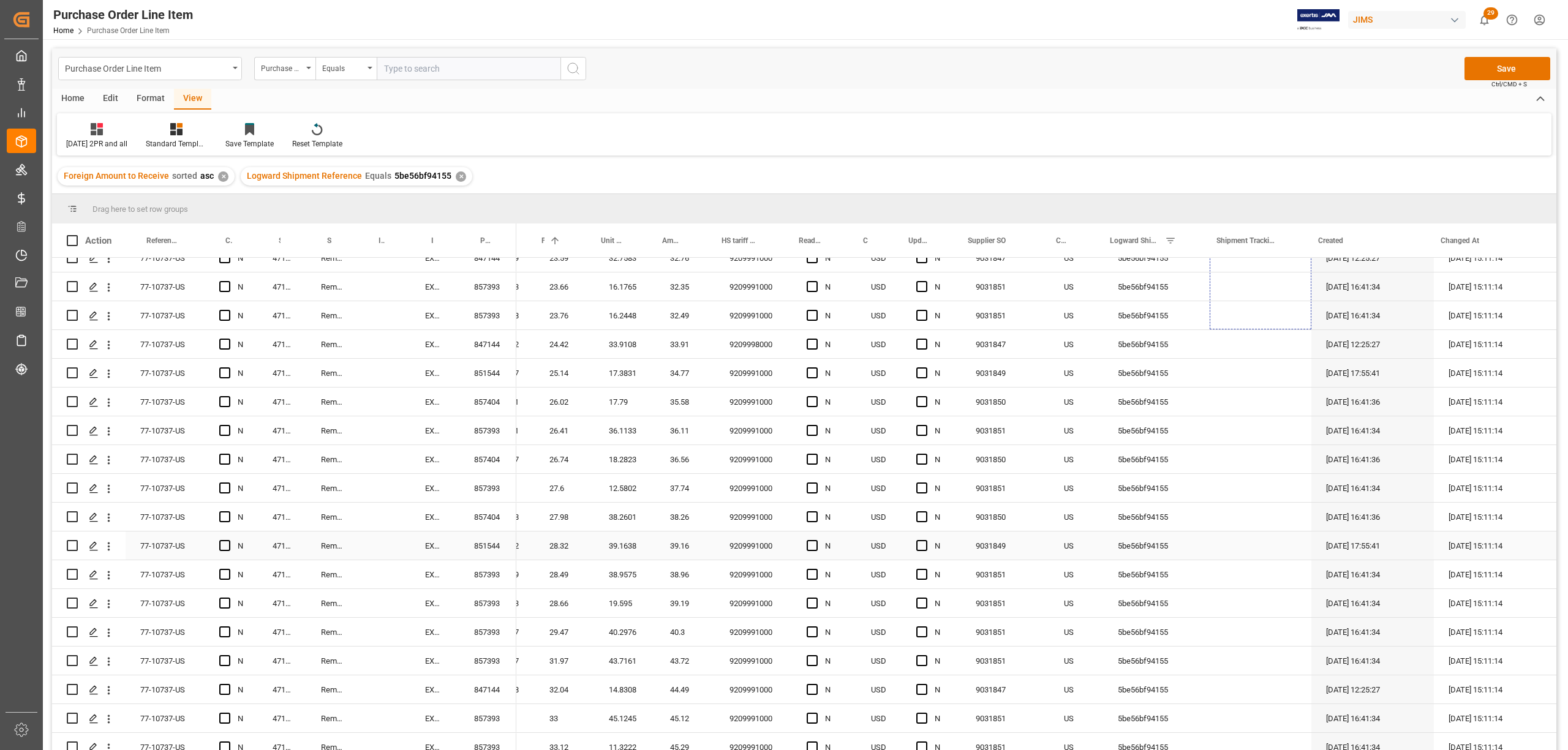
scroll to position [980, 0]
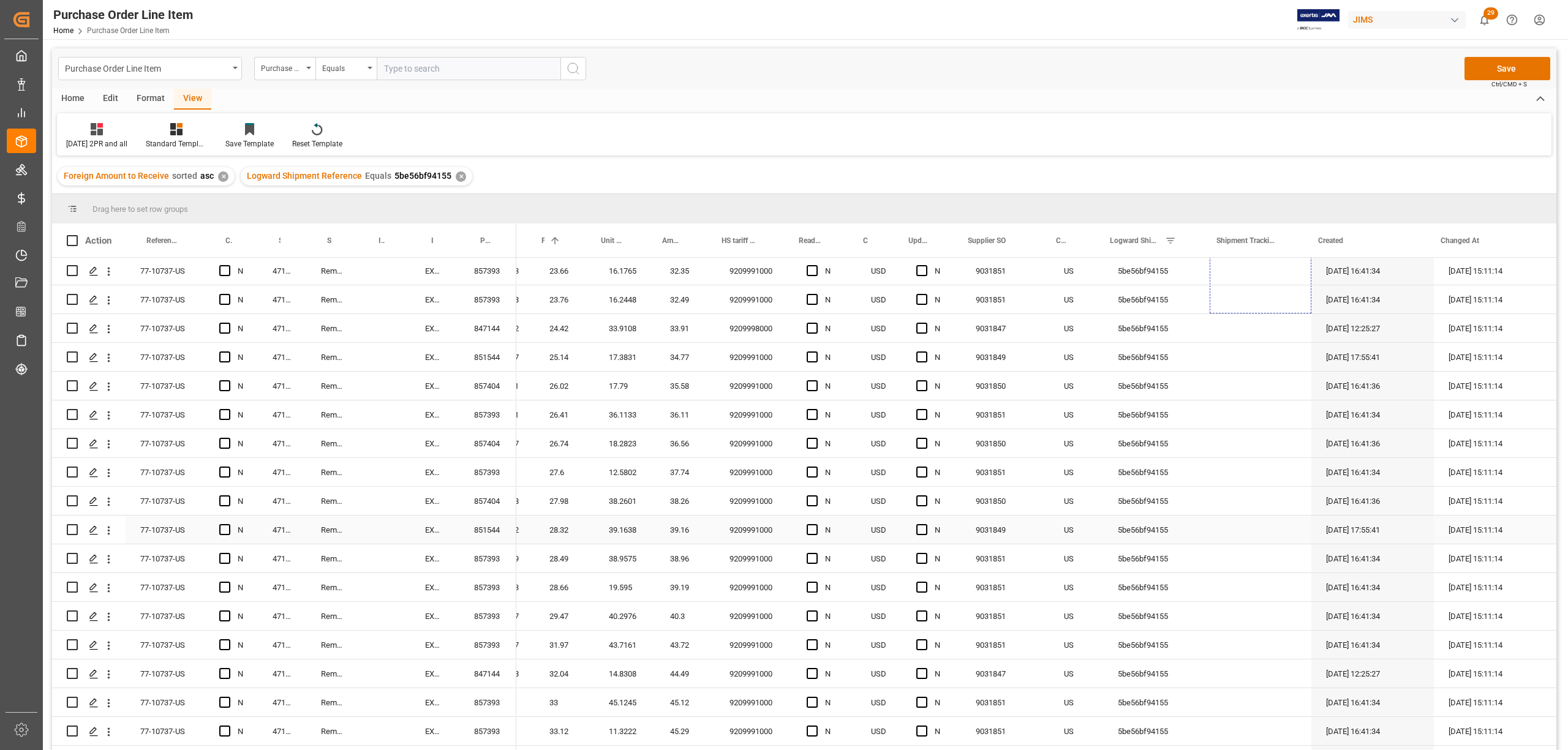
drag, startPoint x: 1299, startPoint y: 377, endPoint x: 1279, endPoint y: 609, distance: 232.9
click at [1275, 290] on div "c70c0b5c9594" at bounding box center [1261, 299] width 101 height 28
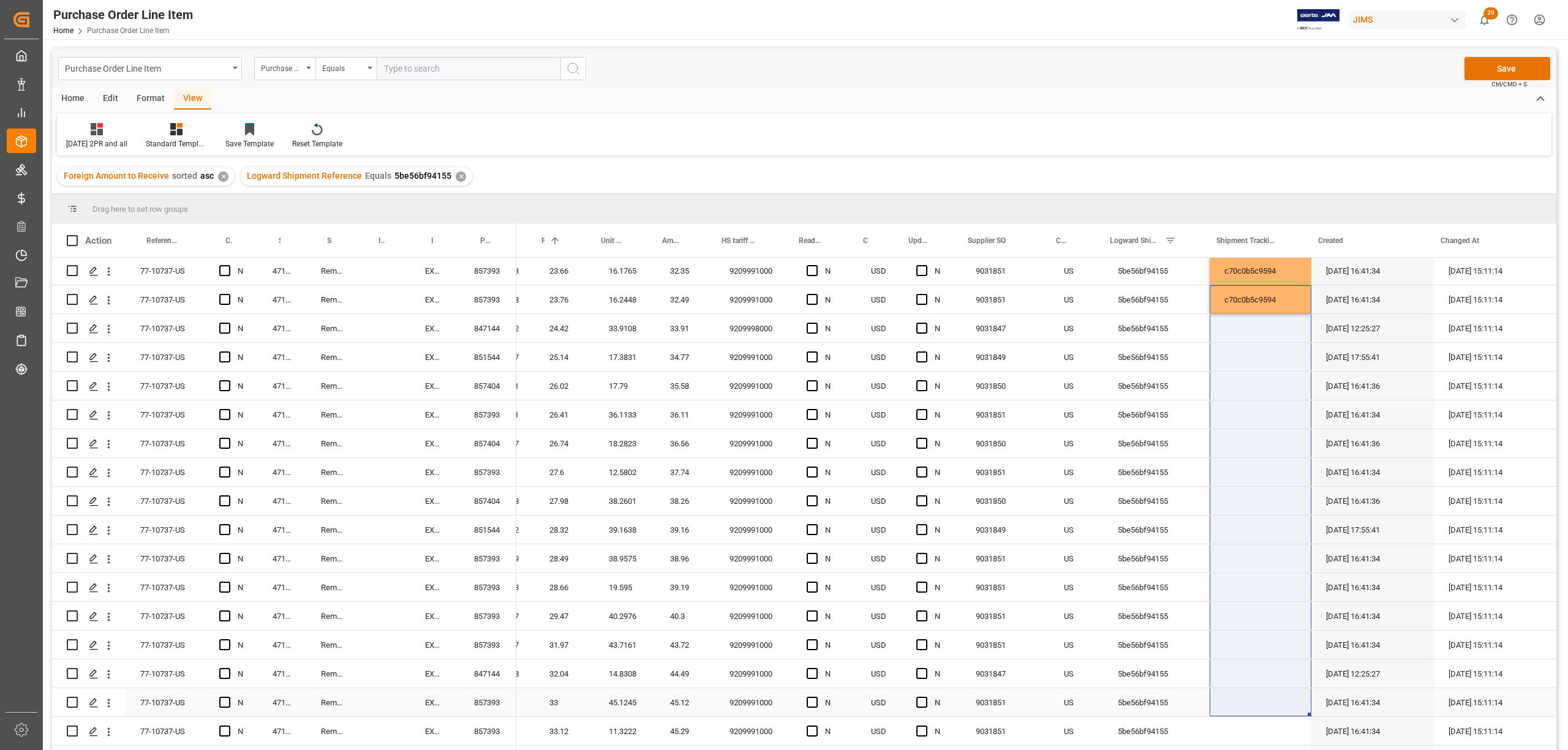
drag, startPoint x: 1301, startPoint y: 307, endPoint x: 1251, endPoint y: 711, distance: 407.1
click at [1251, 711] on div "1 10.58 10.58 10.58 14.4672 14.47 9209991000 N USD N 9031851 US 5be56bf94155 c7…" at bounding box center [780, 717] width 1553 height 2878
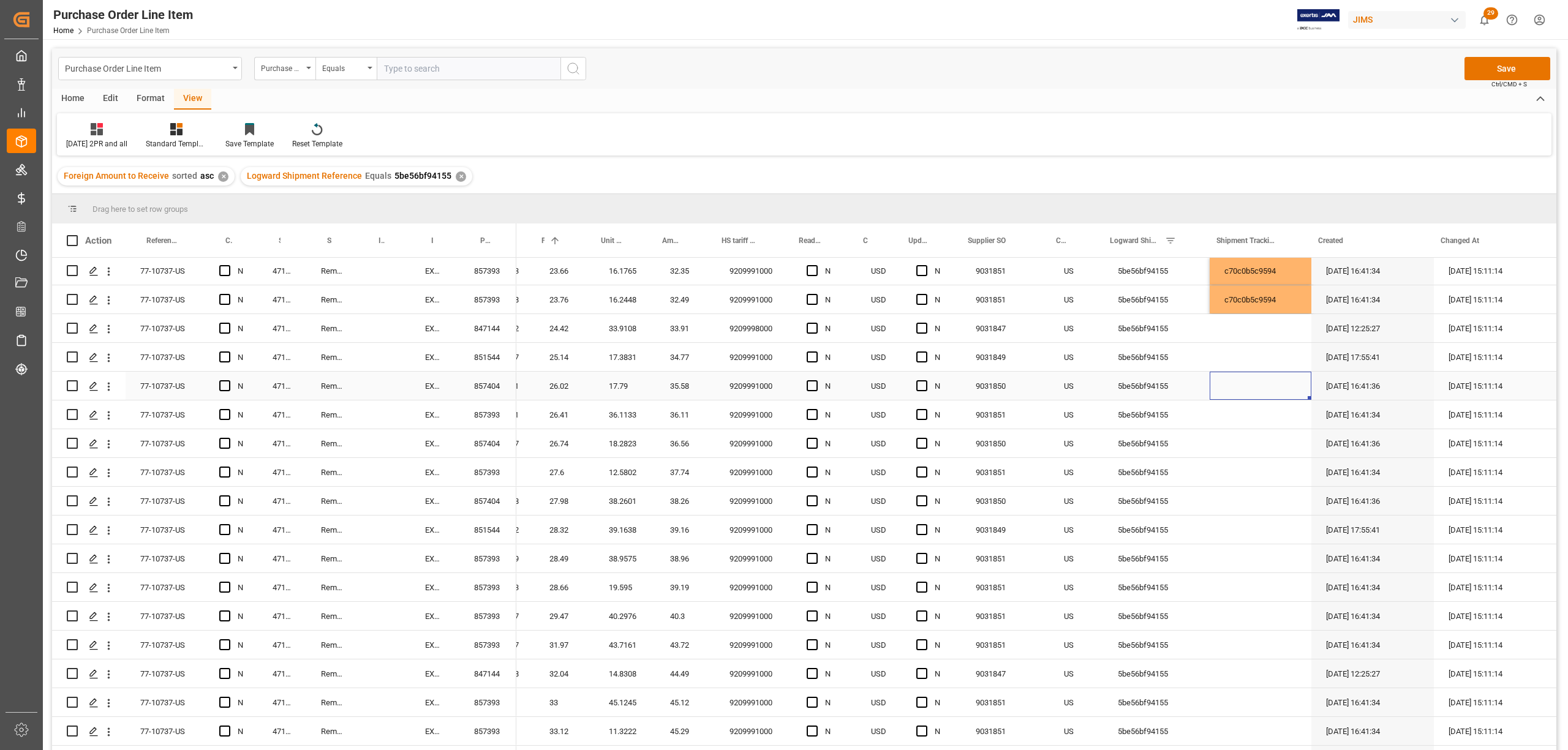
click at [1258, 388] on div "Press SPACE to select this row." at bounding box center [1261, 386] width 101 height 28
click at [1255, 294] on div "c70c0b5c9594" at bounding box center [1261, 299] width 101 height 28
drag, startPoint x: 1300, startPoint y: 310, endPoint x: 1277, endPoint y: 655, distance: 345.8
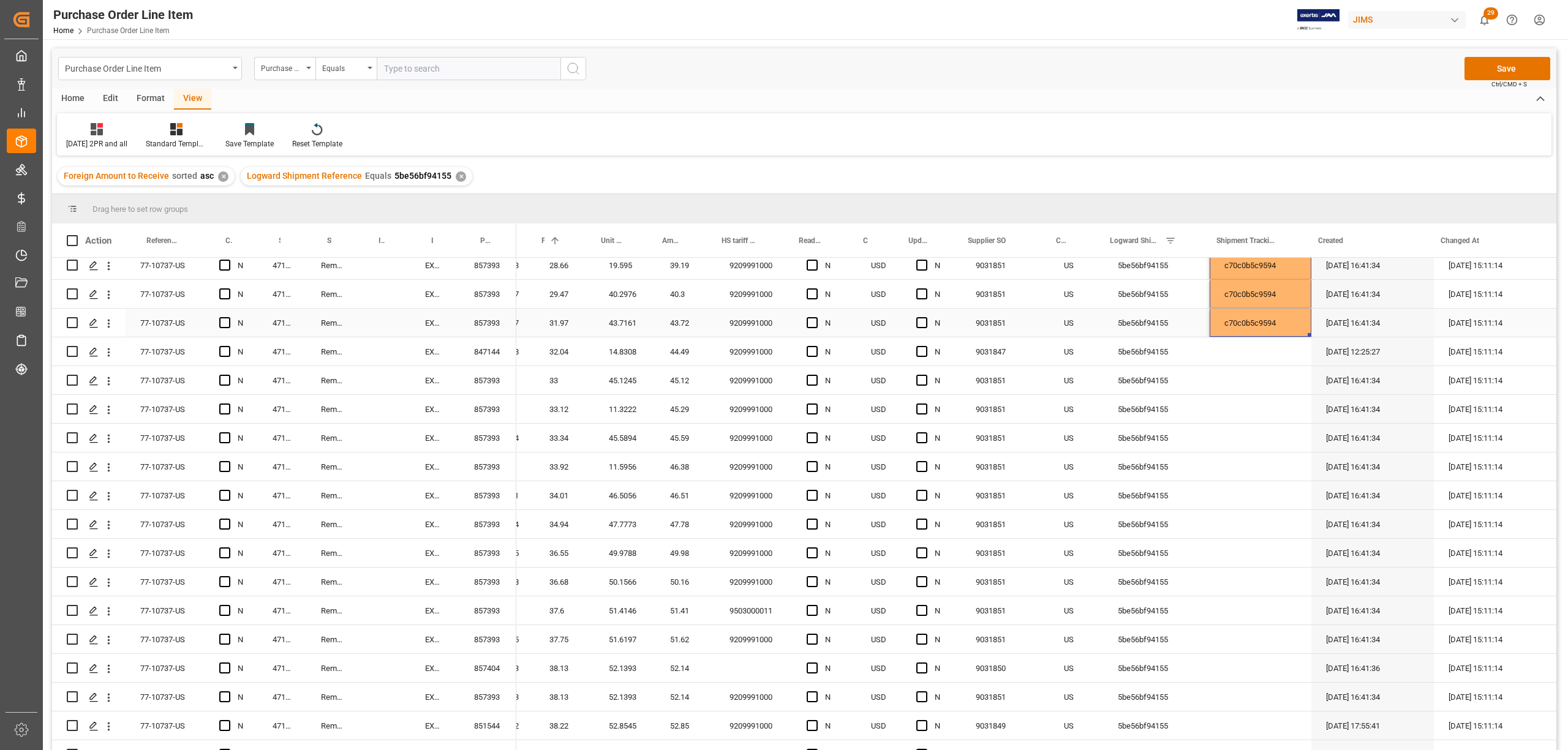
scroll to position [1306, 0]
click at [1262, 313] on div "c70c0b5c9594" at bounding box center [1261, 319] width 101 height 28
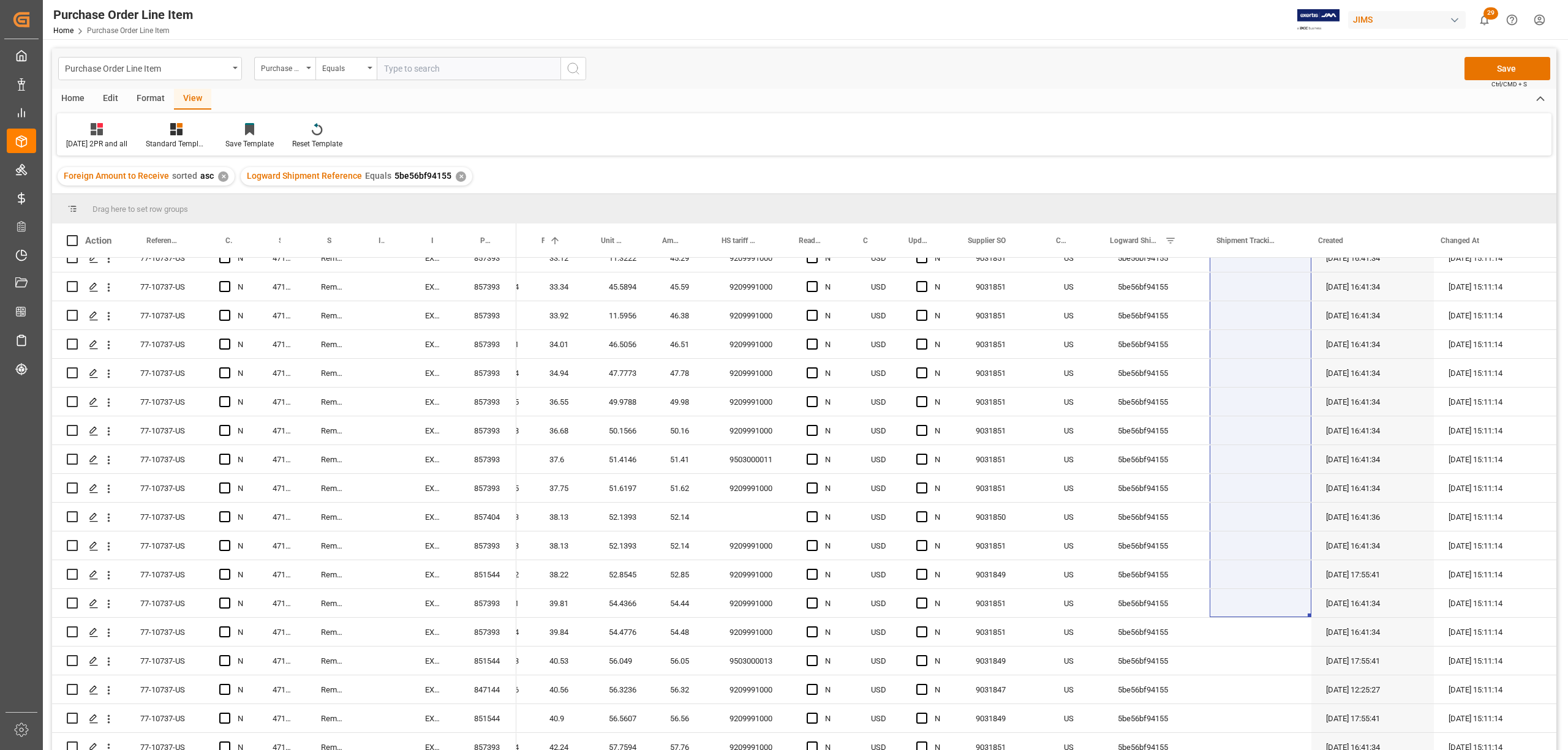
scroll to position [1502, 0]
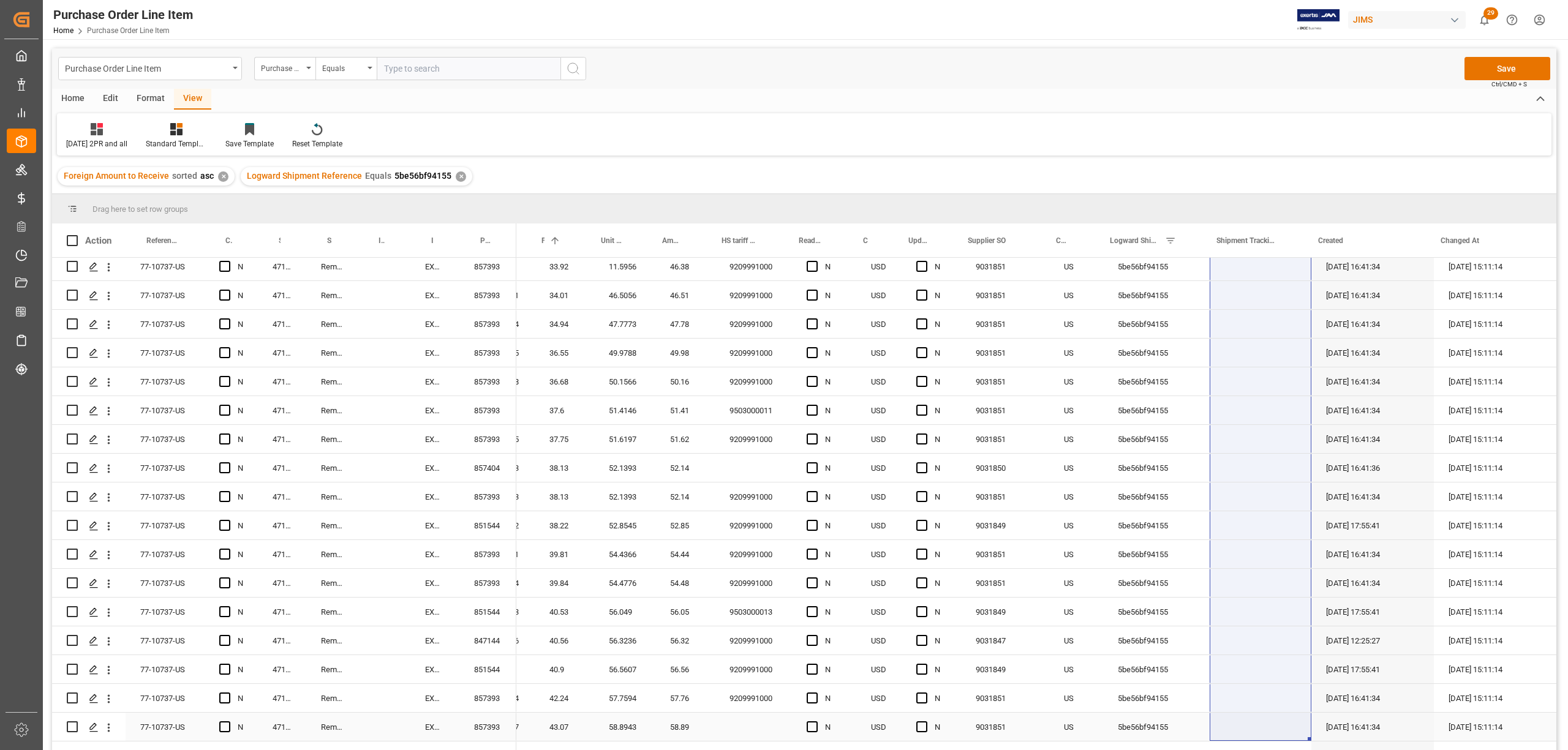
drag, startPoint x: 1302, startPoint y: 326, endPoint x: 1293, endPoint y: 737, distance: 411.1
click at [1293, 737] on div "1 10.58 10.58 10.58 14.4672 14.47 9209991000 N USD N 9031851 US 5be56bf94155 c7…" at bounding box center [780, 195] width 1553 height 2878
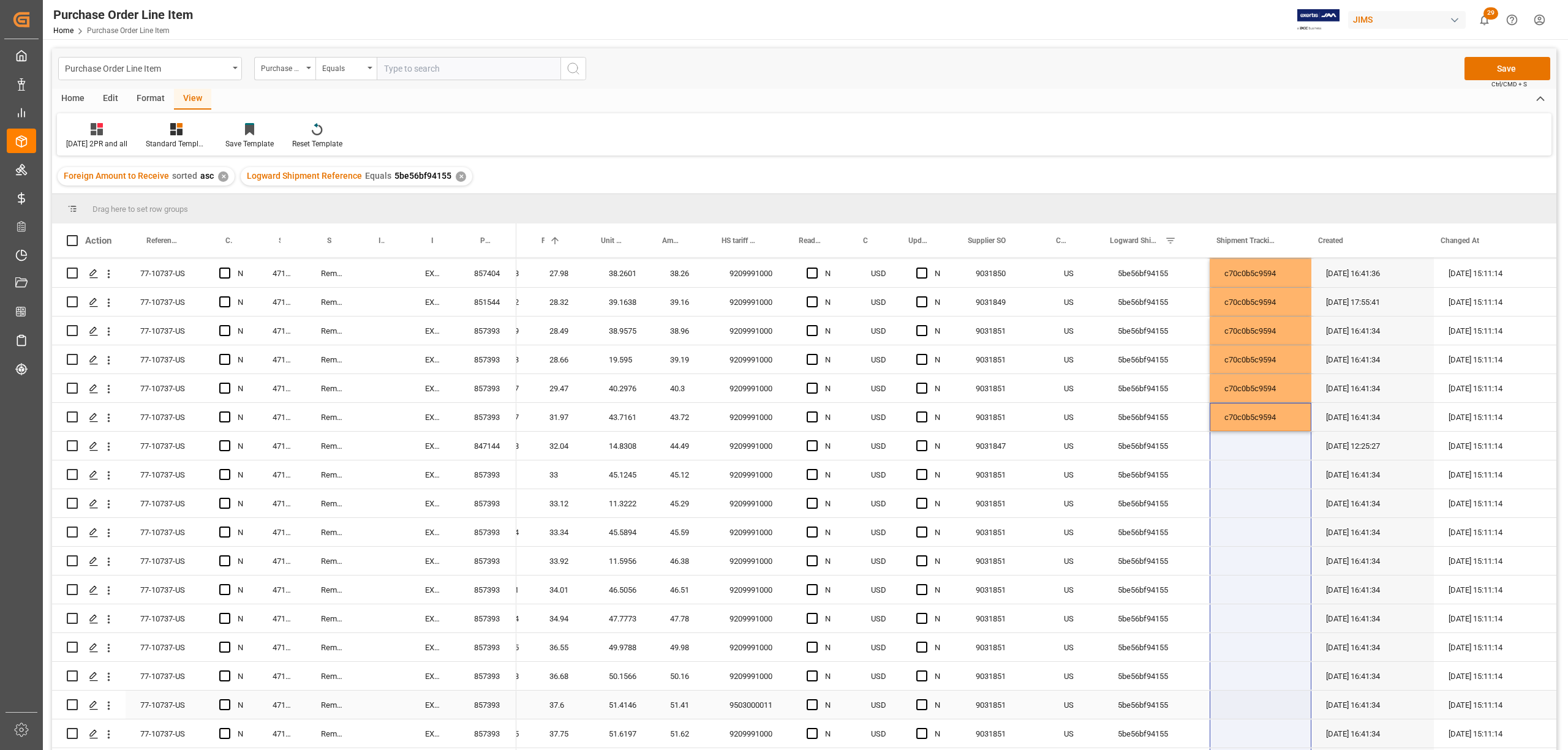
scroll to position [1176, 0]
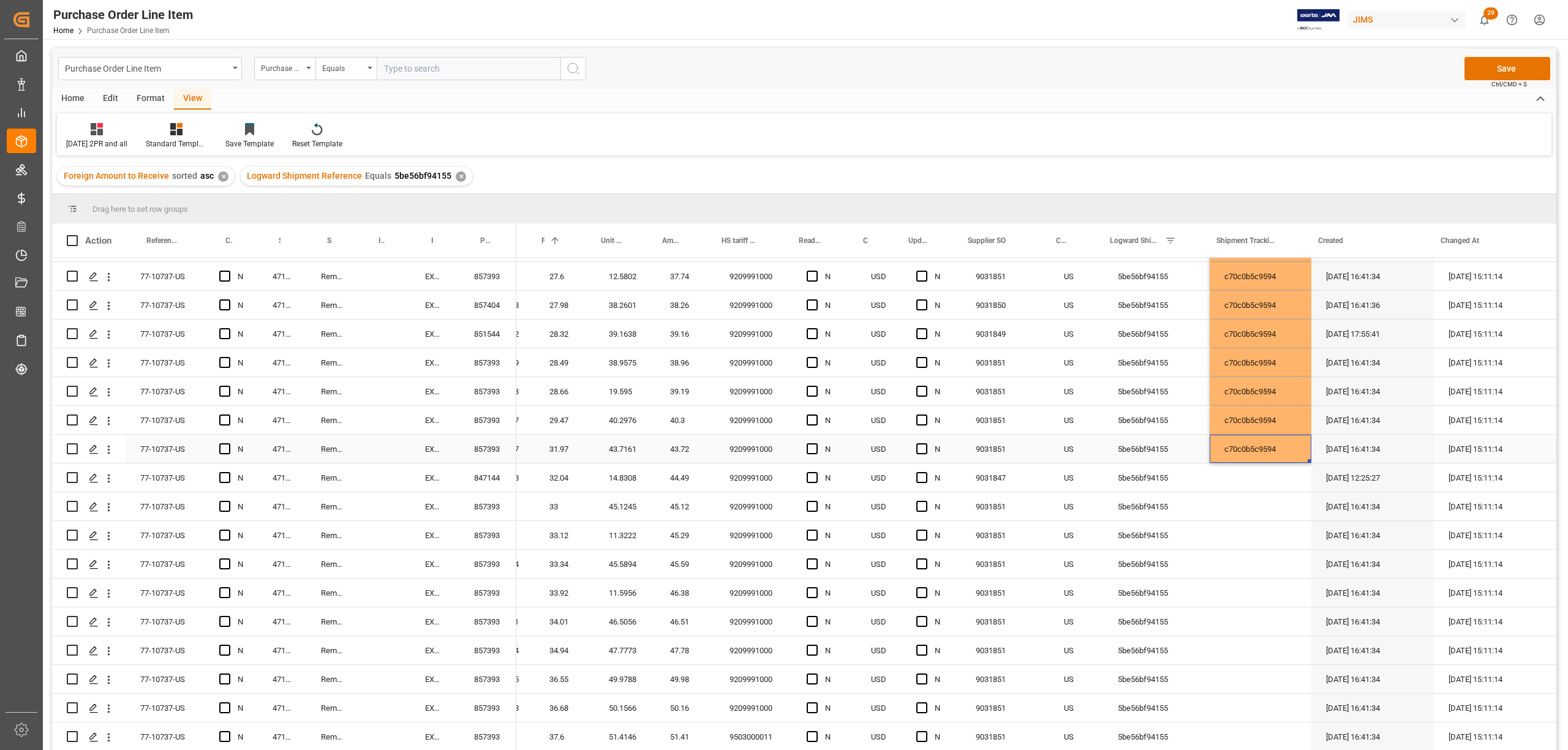
click at [1238, 441] on div "c70c0b5c9594" at bounding box center [1261, 449] width 101 height 28
drag, startPoint x: 1299, startPoint y: 459, endPoint x: 1290, endPoint y: 715, distance: 256.2
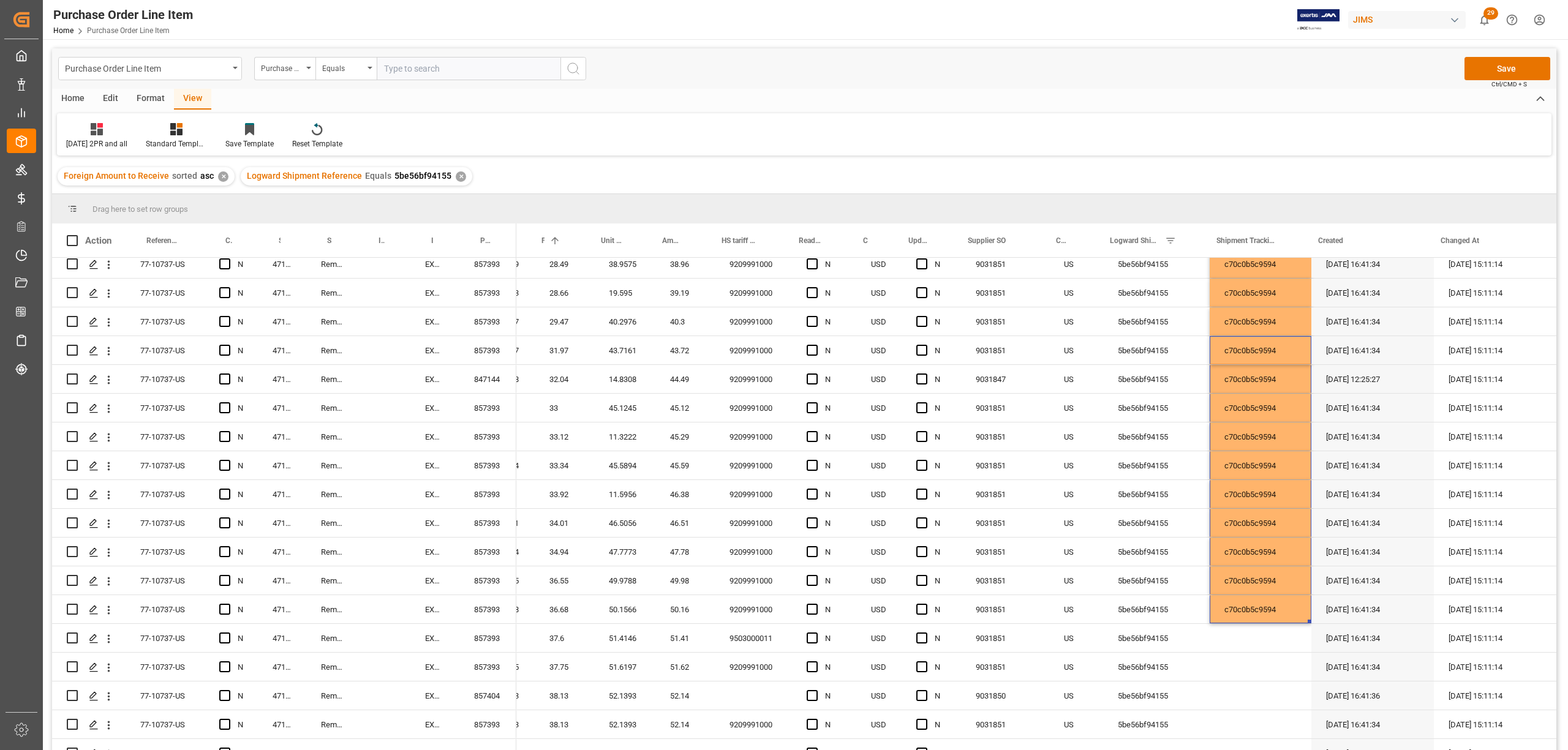
scroll to position [1421, 0]
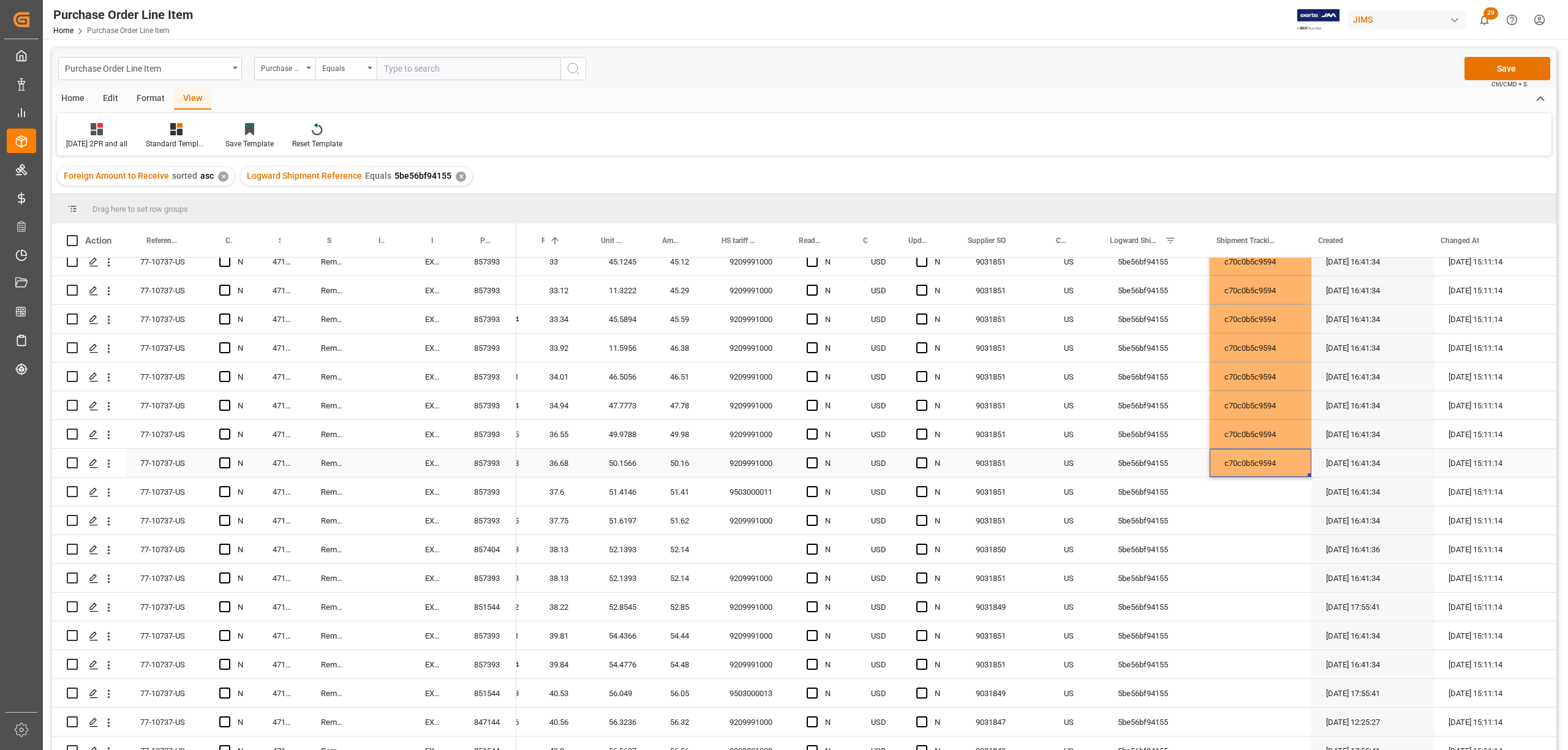
click at [1262, 455] on div "c70c0b5c9594" at bounding box center [1261, 463] width 101 height 28
drag, startPoint x: 1300, startPoint y: 474, endPoint x: 1273, endPoint y: 735, distance: 262.4
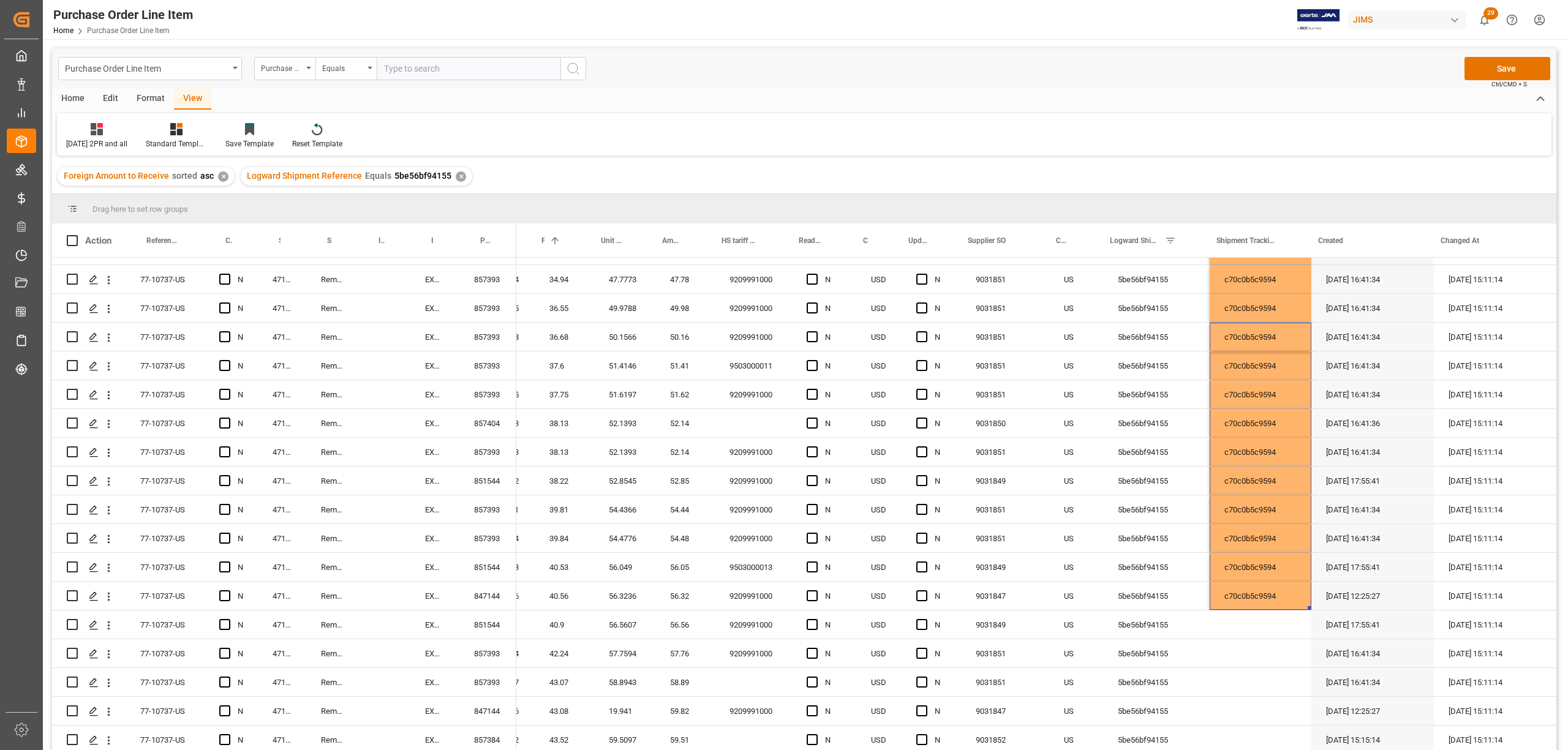
scroll to position [1747, 0]
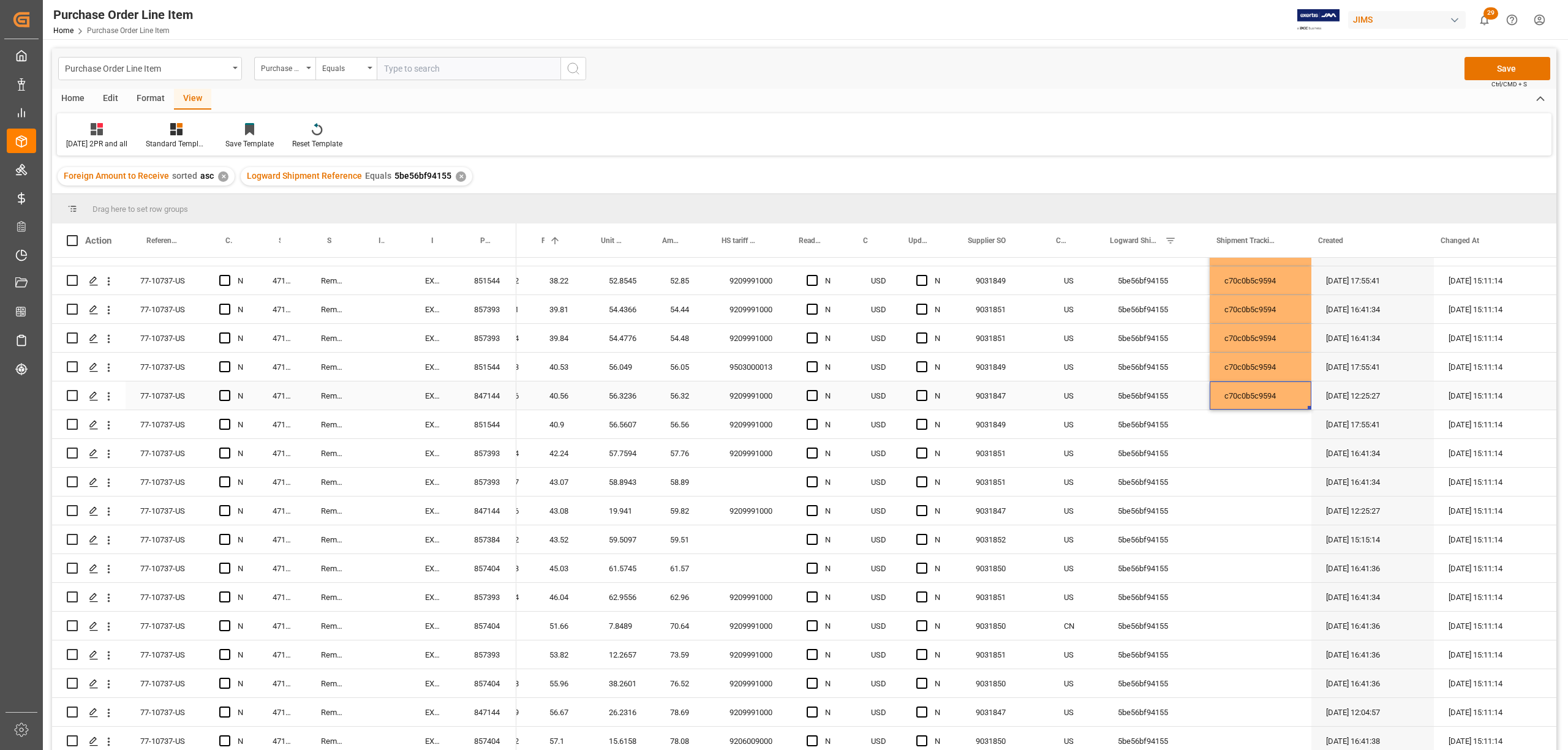
click at [1243, 388] on div "c70c0b5c9594" at bounding box center [1261, 395] width 101 height 28
drag, startPoint x: 1302, startPoint y: 407, endPoint x: 1265, endPoint y: 709, distance: 304.3
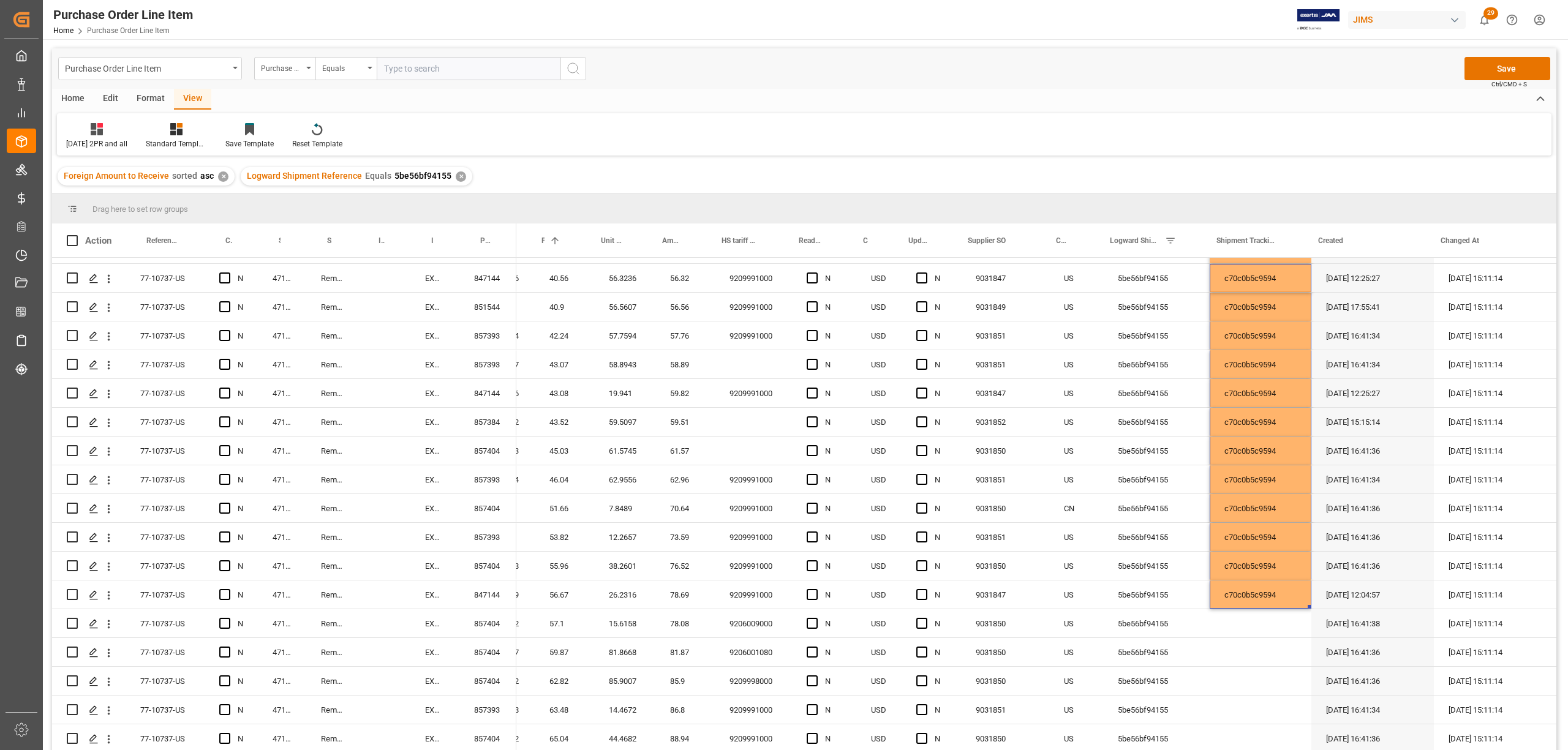
scroll to position [2073, 0]
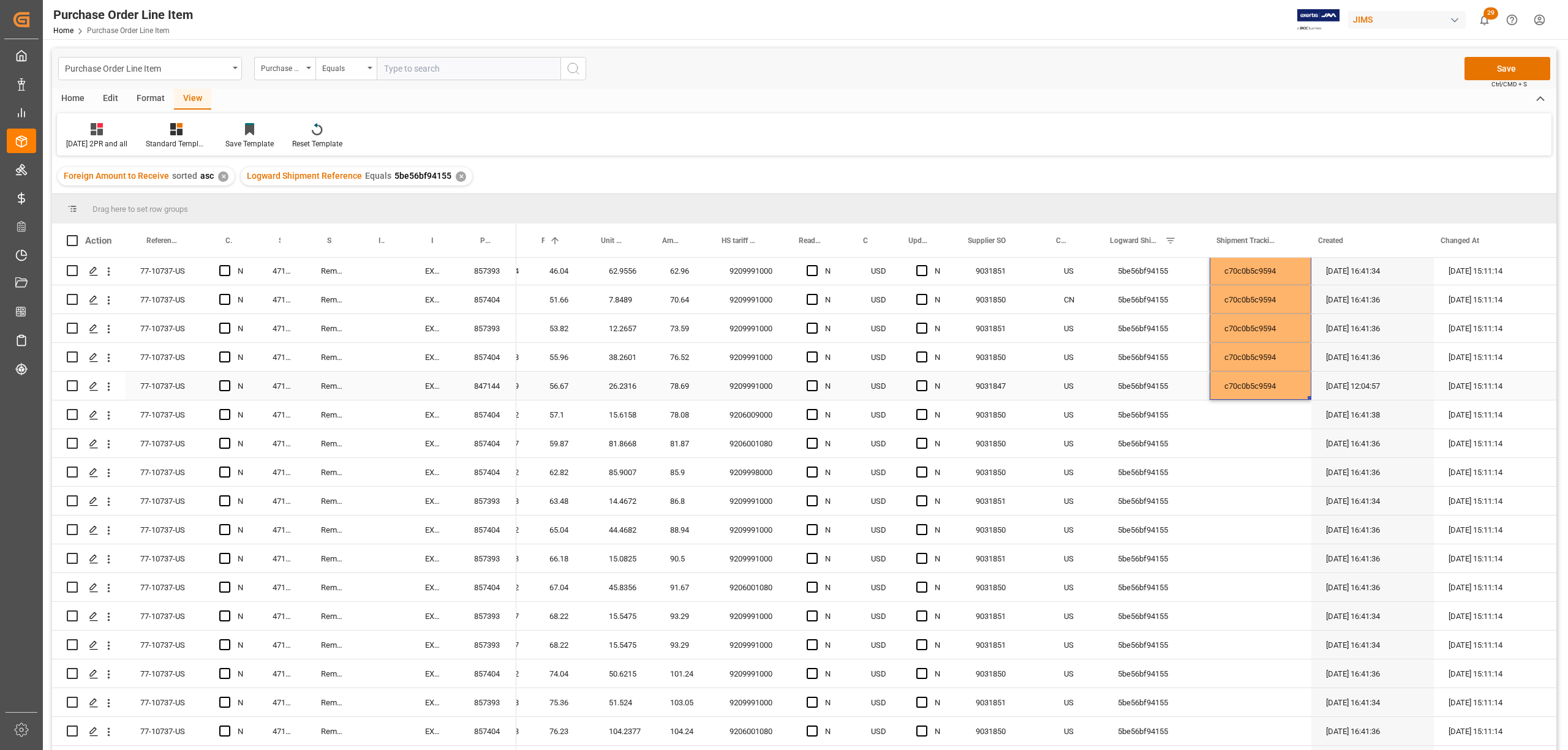
click at [1261, 383] on div "c70c0b5c9594" at bounding box center [1261, 386] width 101 height 28
drag, startPoint x: 1301, startPoint y: 397, endPoint x: 1297, endPoint y: 694, distance: 297.0
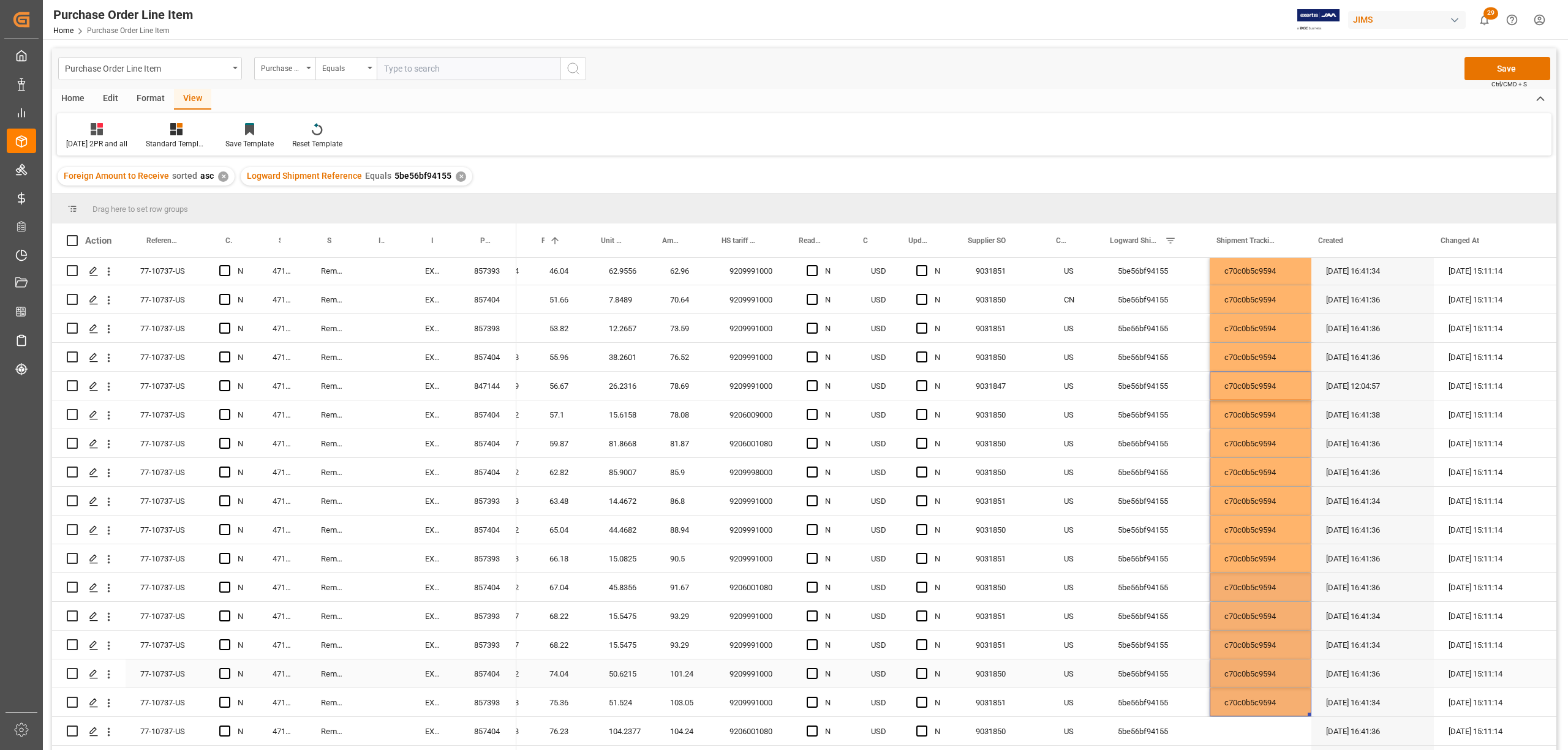
scroll to position [2386, 0]
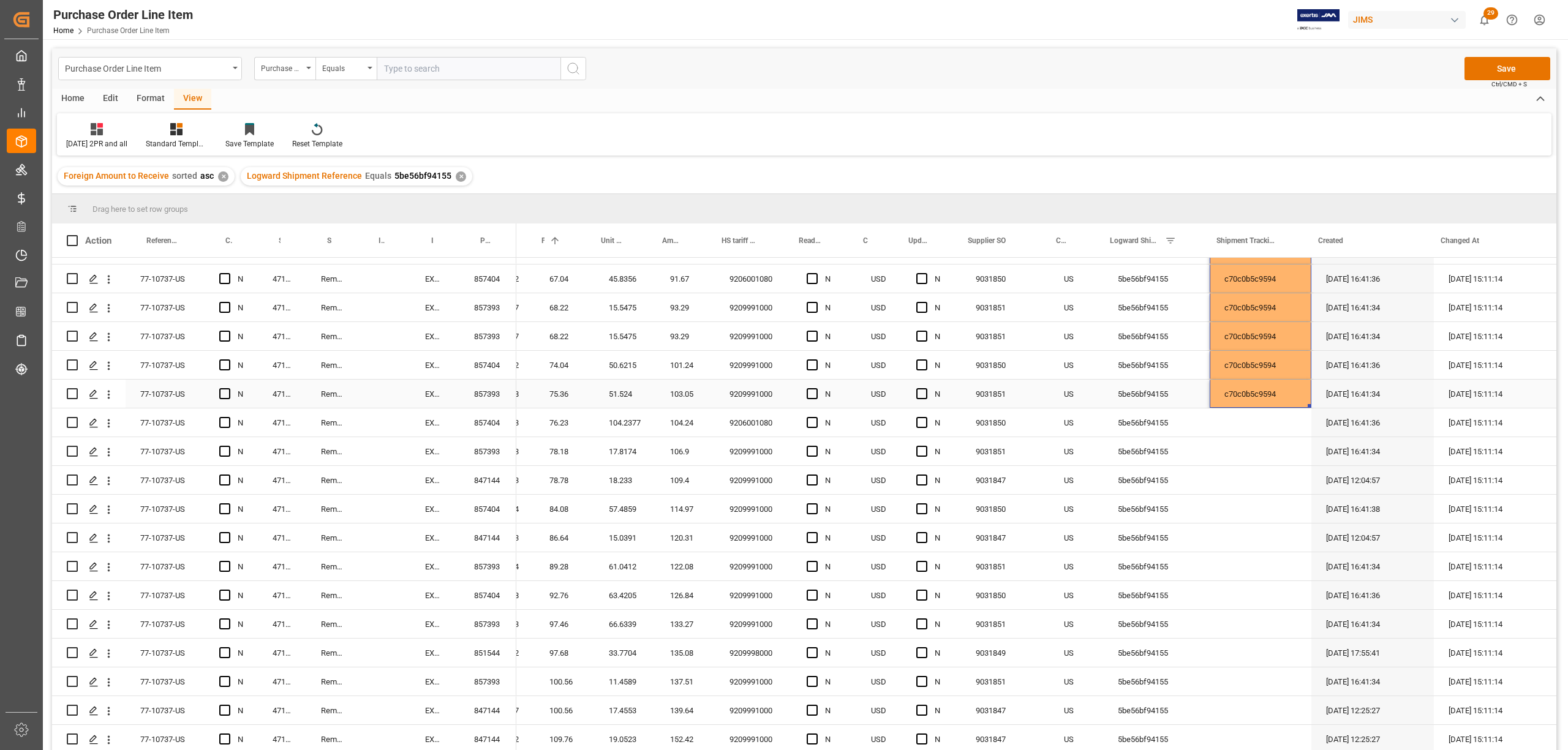
click at [1237, 385] on div "c70c0b5c9594" at bounding box center [1261, 394] width 101 height 28
drag, startPoint x: 1300, startPoint y: 401, endPoint x: 1288, endPoint y: 737, distance: 336.2
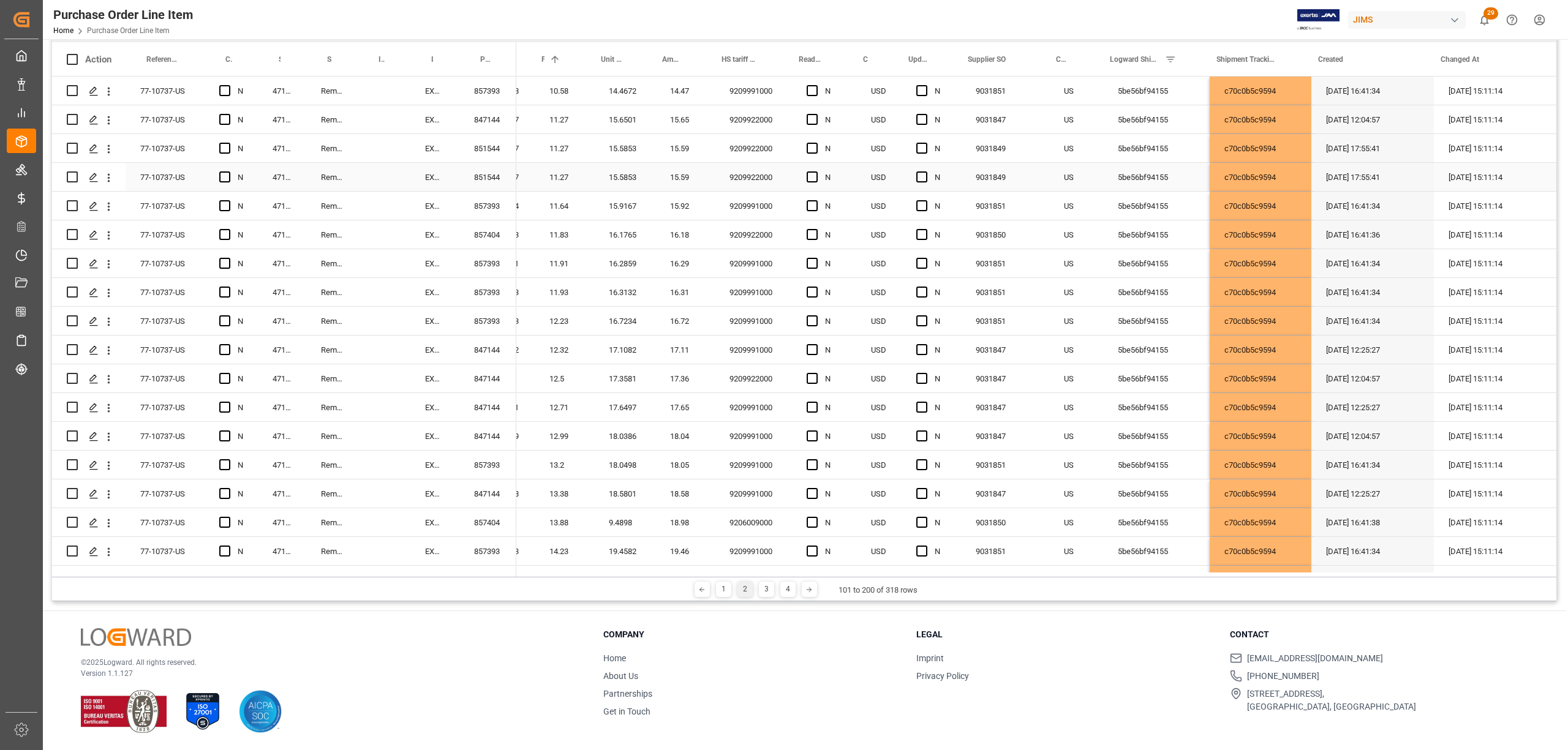
scroll to position [0, 0]
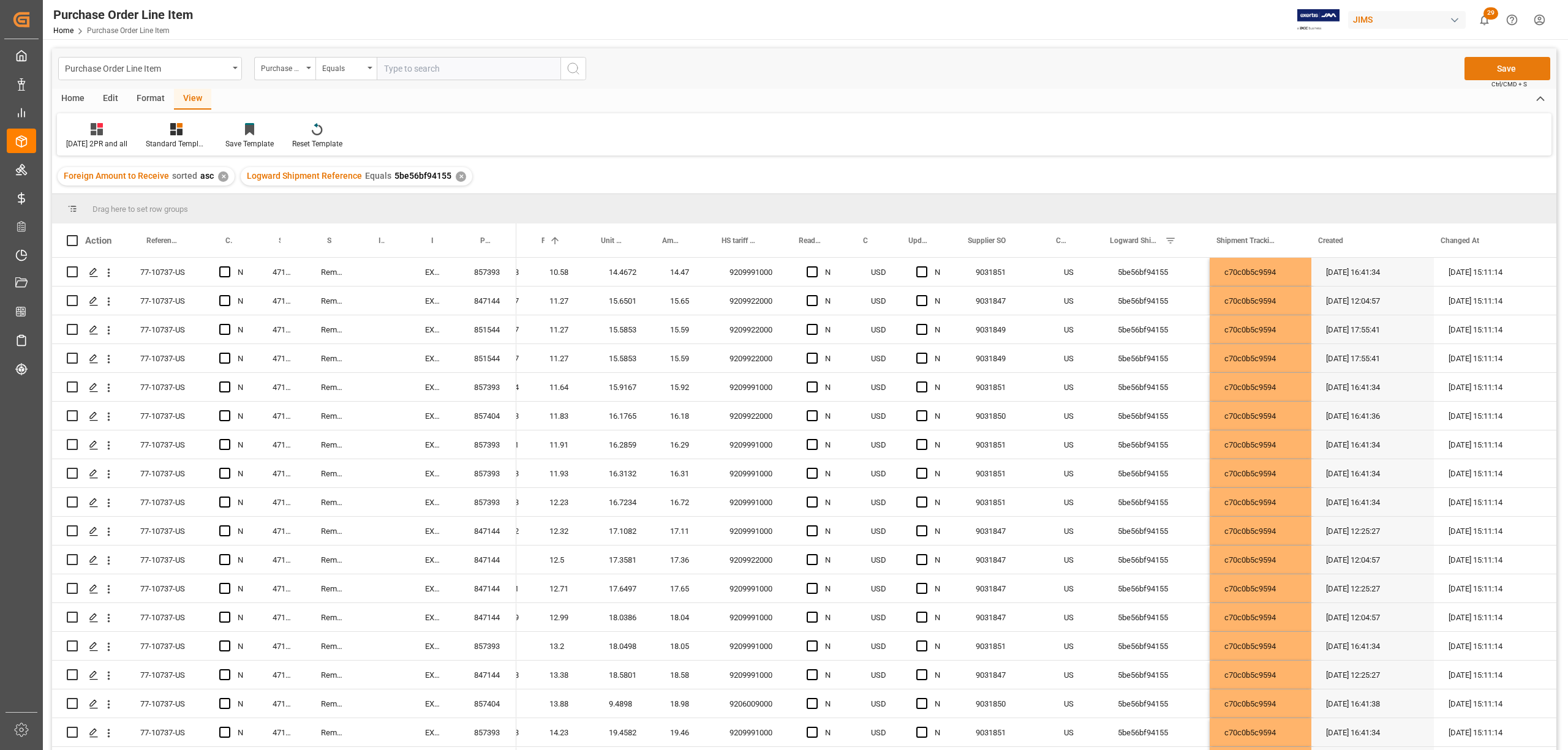
click at [1509, 65] on button "Save" at bounding box center [1507, 68] width 86 height 23
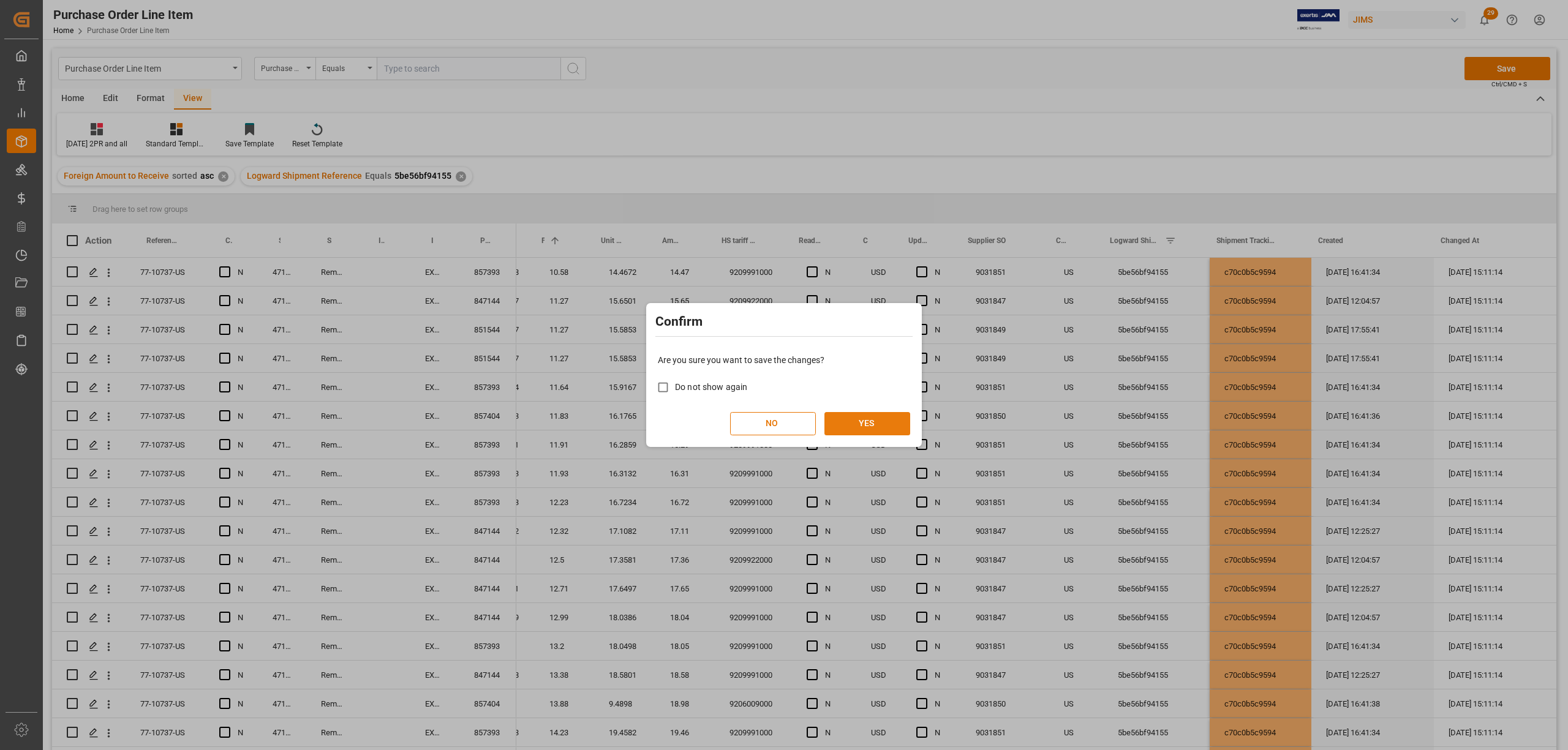
click at [886, 425] on button "YES" at bounding box center [867, 423] width 86 height 23
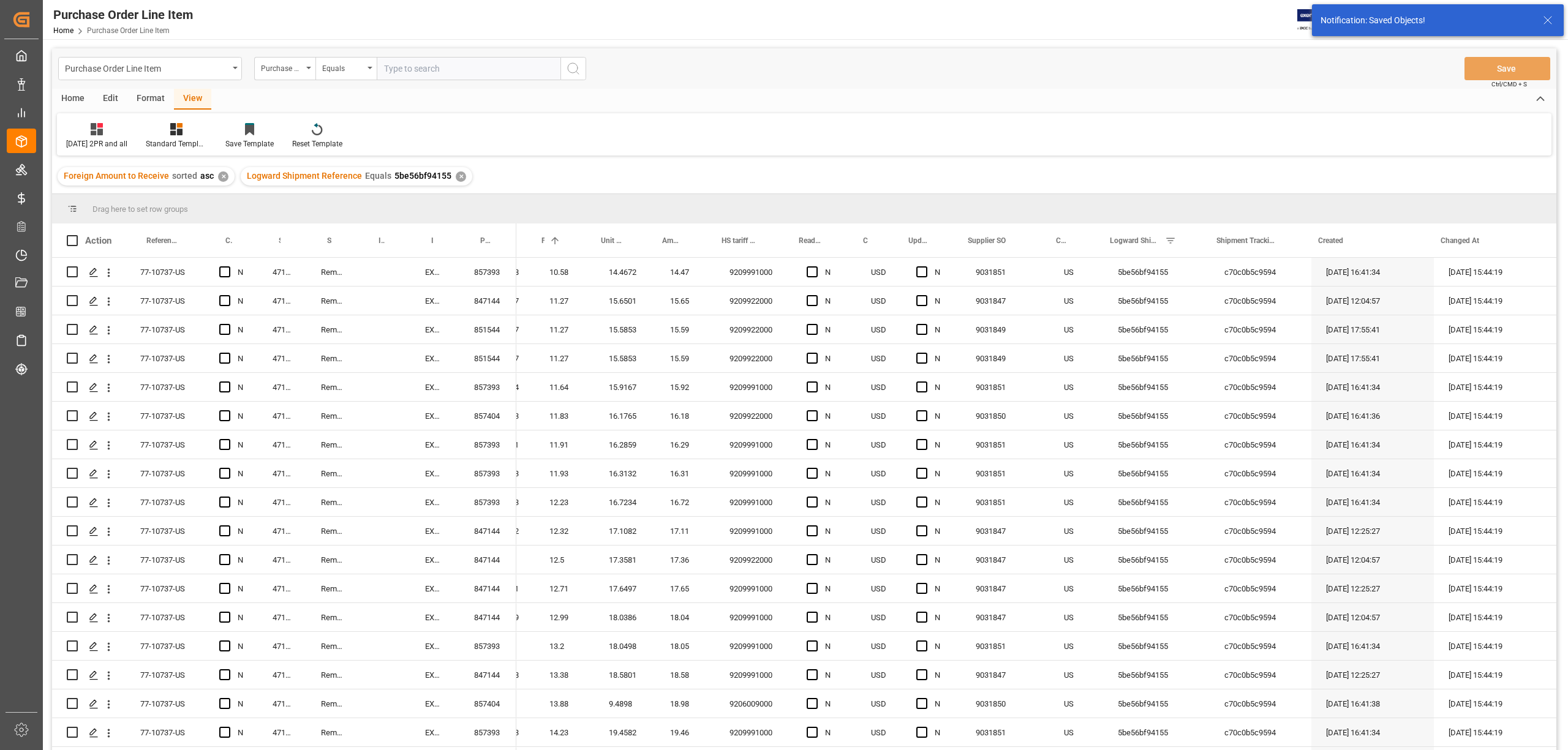
scroll to position [181, 0]
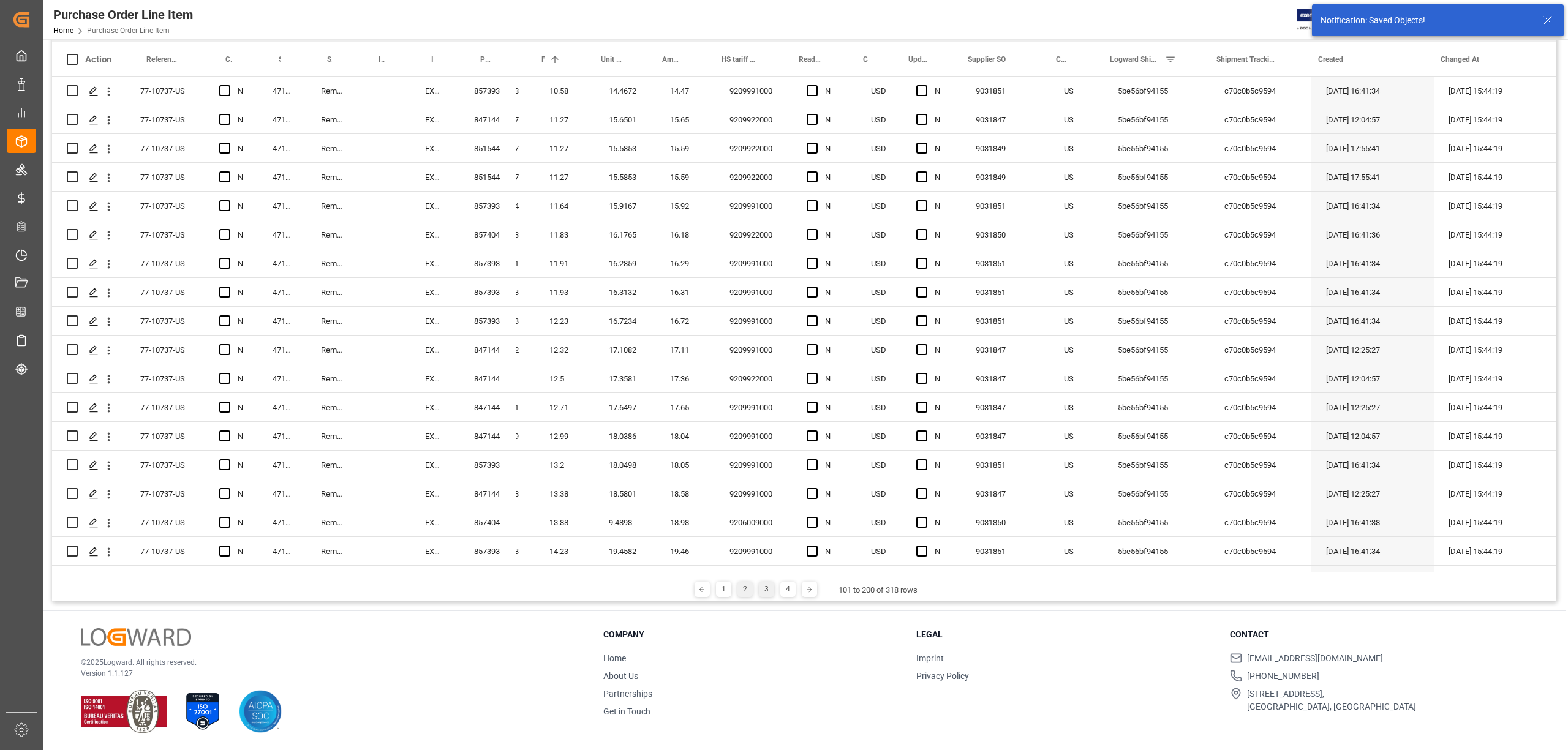
click at [768, 593] on div "3" at bounding box center [766, 589] width 15 height 15
click at [782, 591] on div "4" at bounding box center [788, 589] width 15 height 15
click at [724, 591] on div "1" at bounding box center [724, 589] width 15 height 15
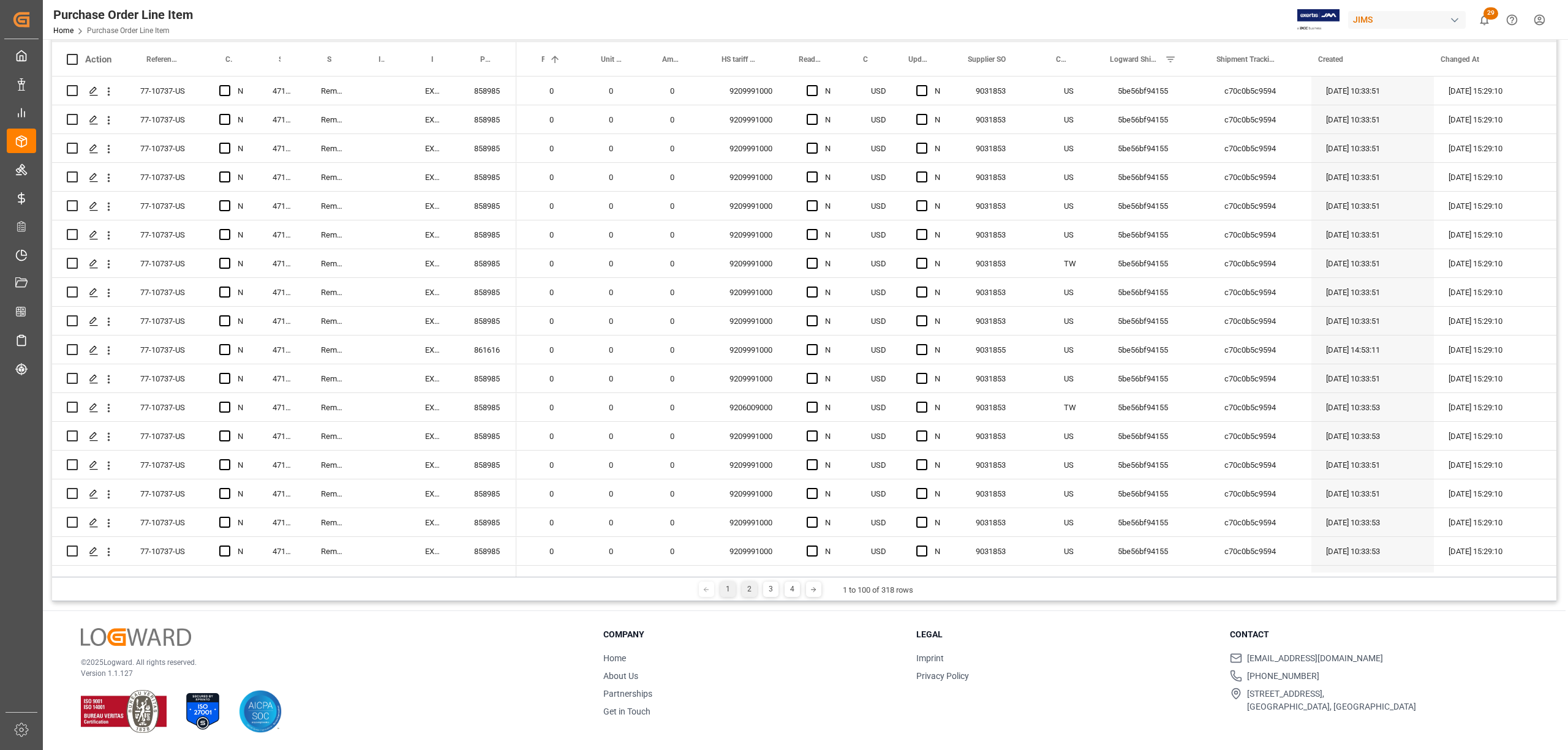
click at [748, 589] on div "2" at bounding box center [749, 589] width 15 height 15
click at [765, 590] on div "3" at bounding box center [766, 589] width 15 height 15
click at [786, 590] on div "4" at bounding box center [788, 589] width 15 height 15
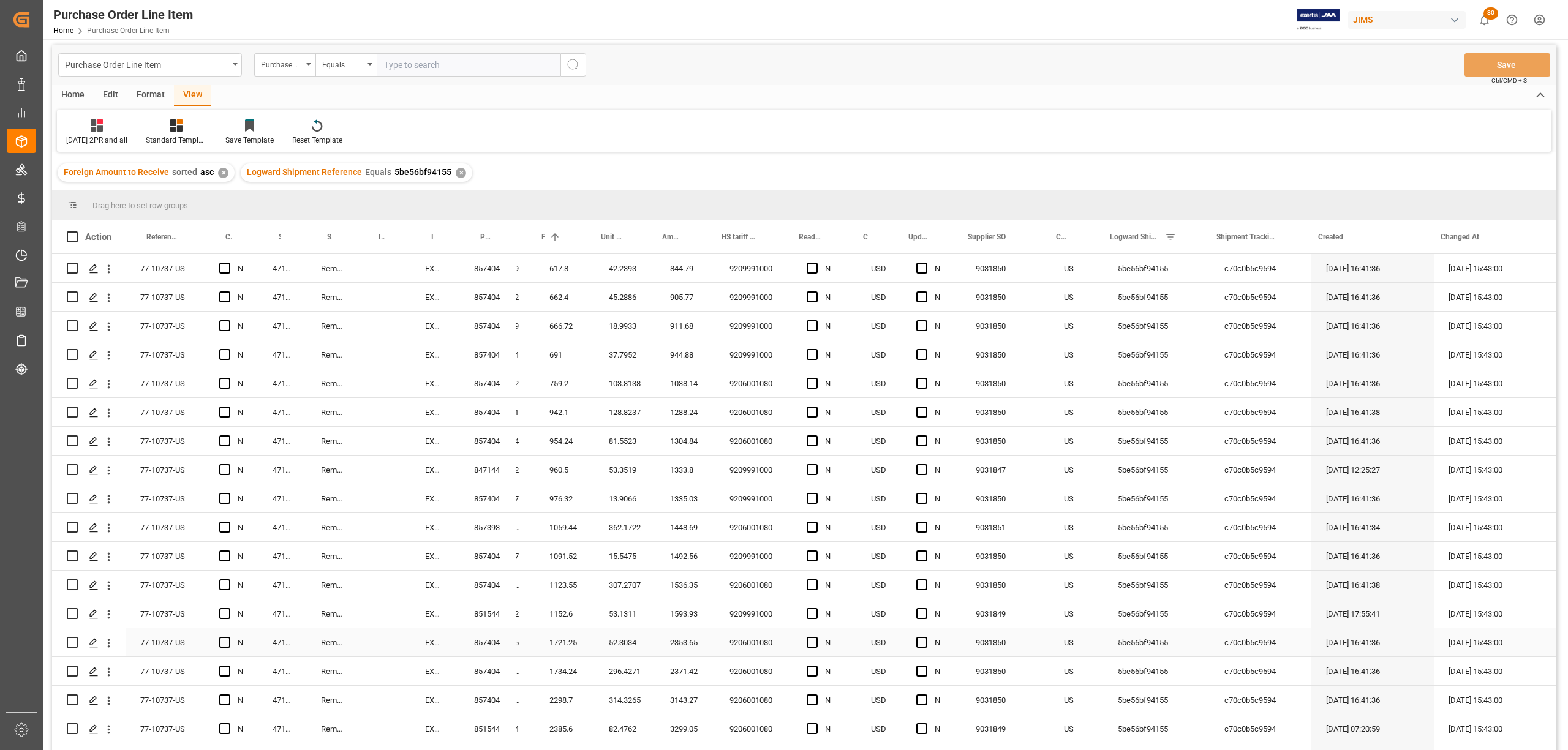
scroll to position [0, 0]
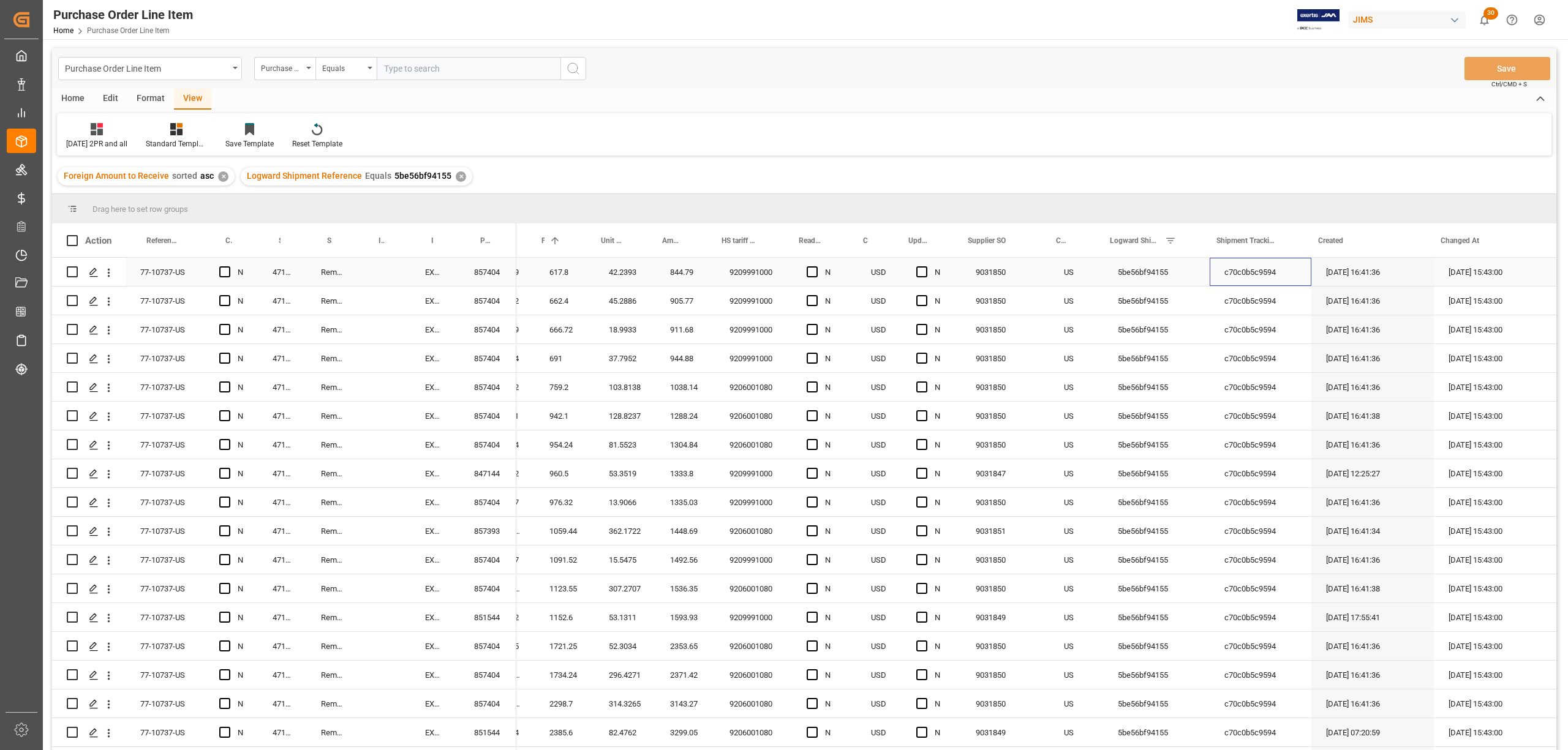
click at [1228, 270] on div "c70c0b5c9594" at bounding box center [1261, 272] width 101 height 28
click at [398, 524] on div "Press SPACE to select this row." at bounding box center [383, 531] width 53 height 28
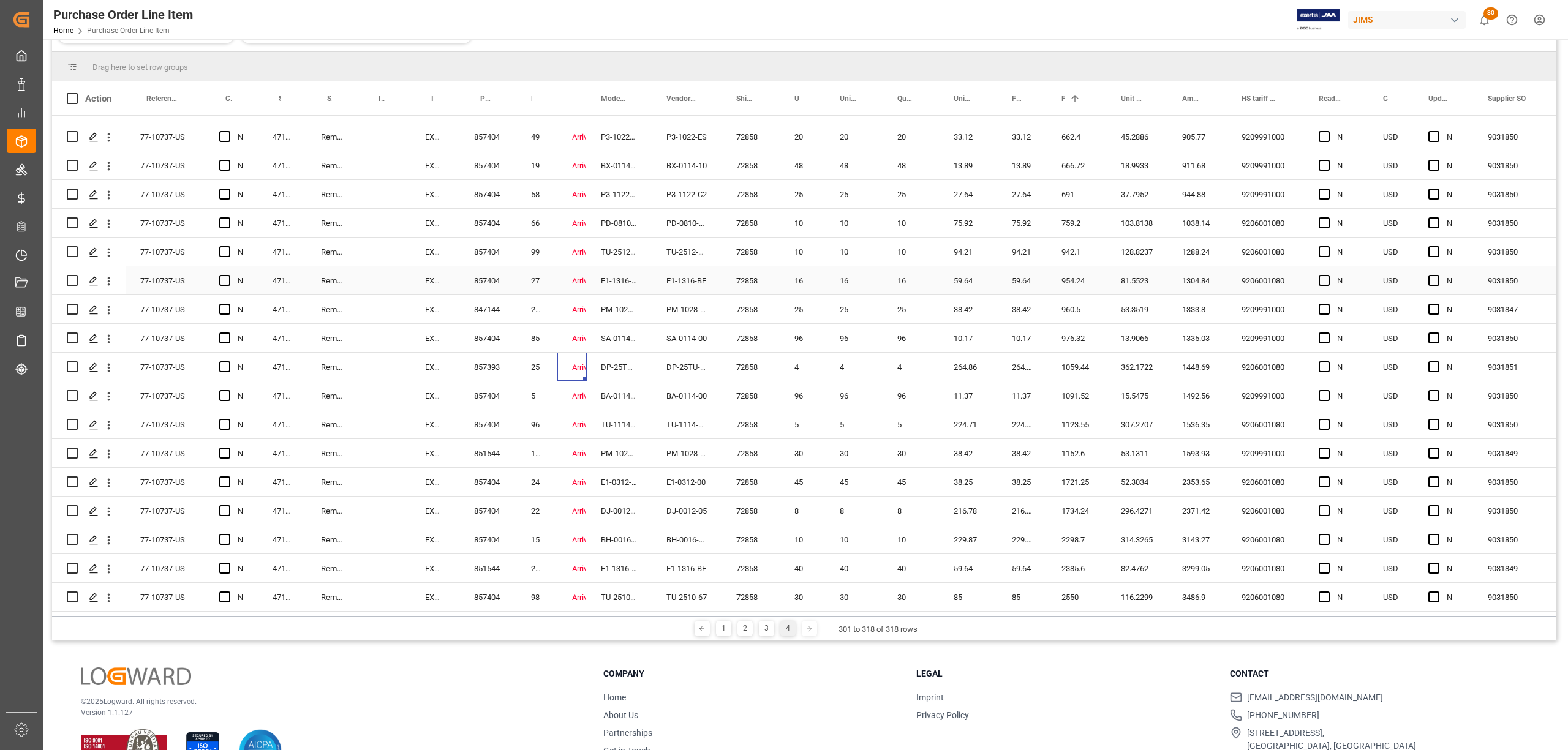
scroll to position [163, 0]
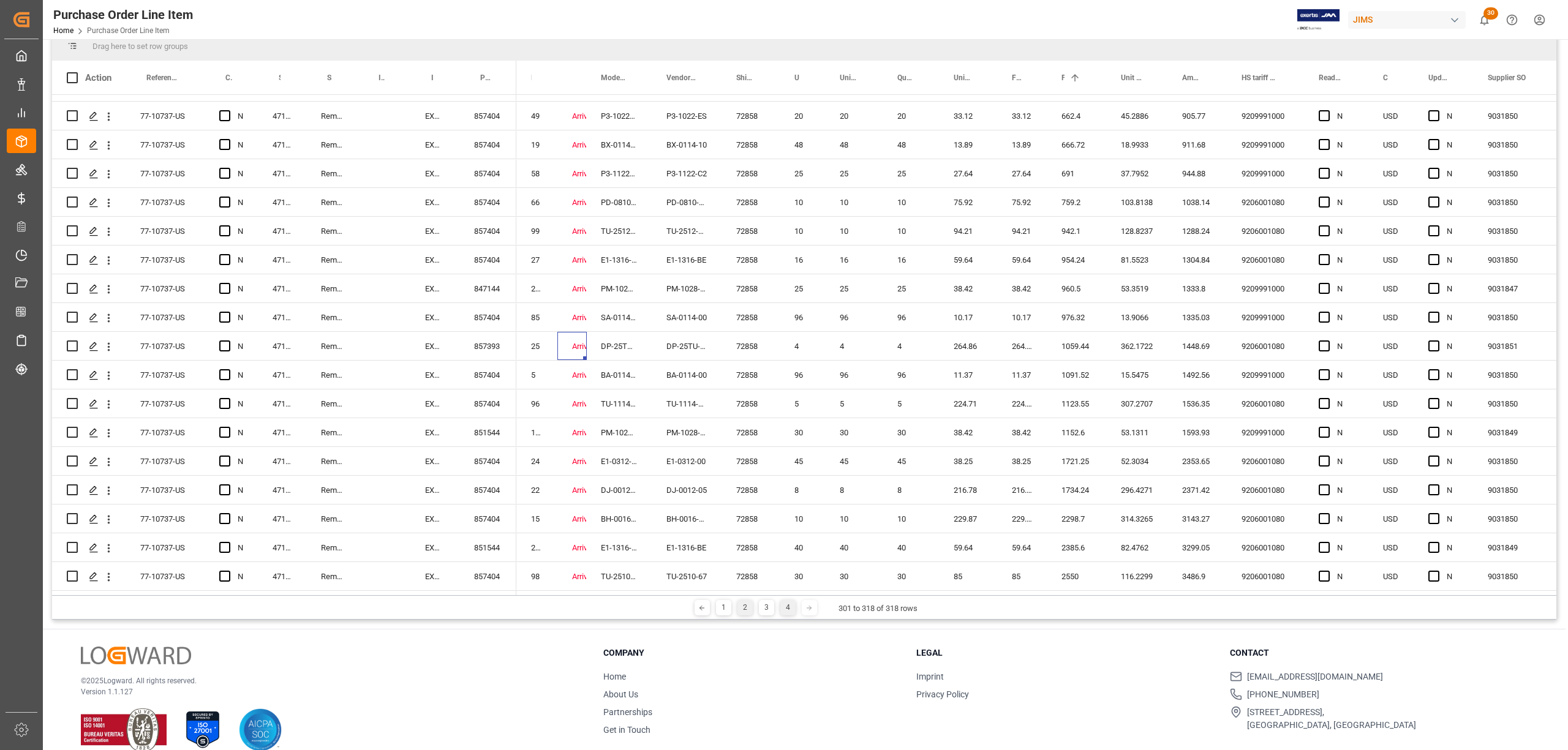
click at [738, 611] on div "2" at bounding box center [745, 607] width 15 height 15
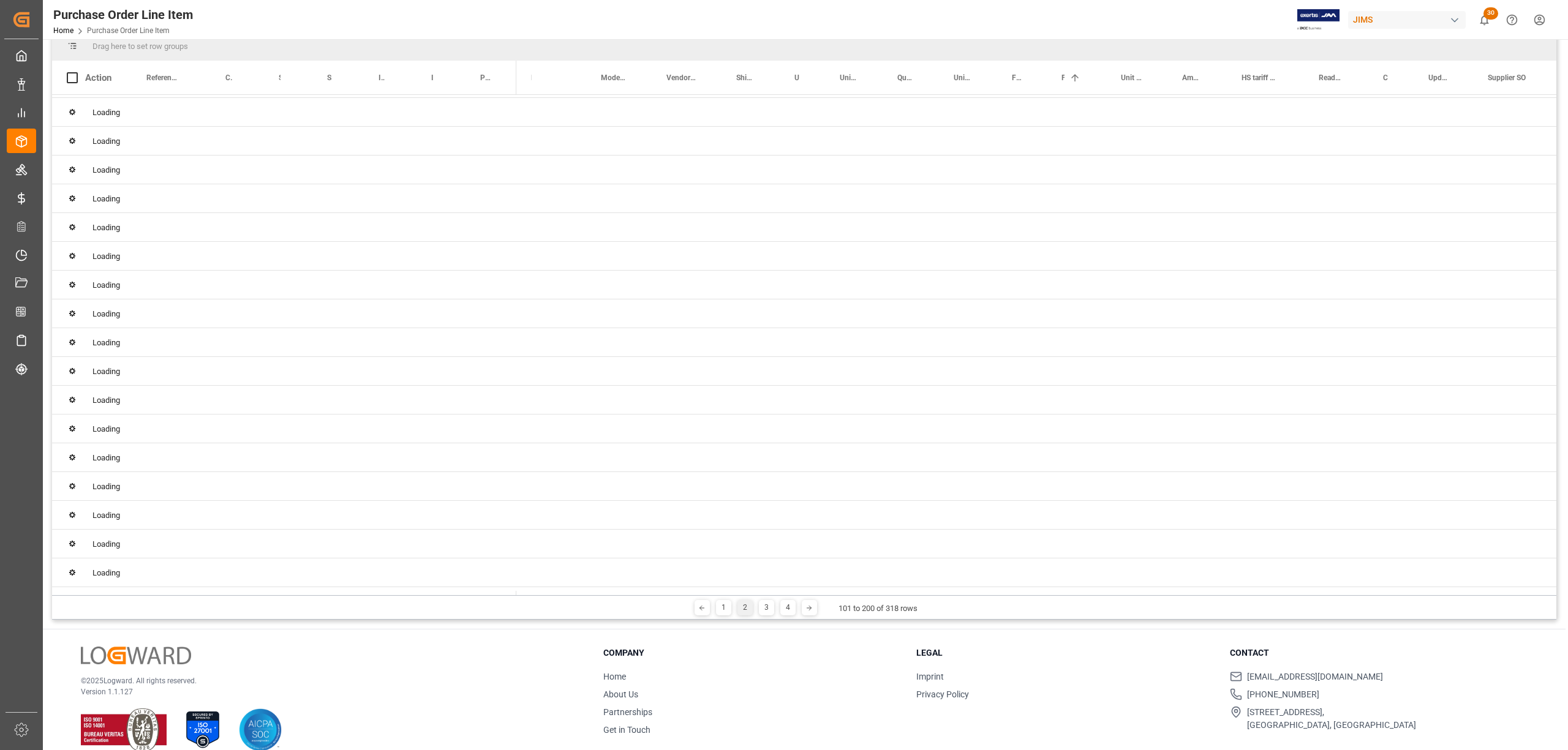
scroll to position [0, 0]
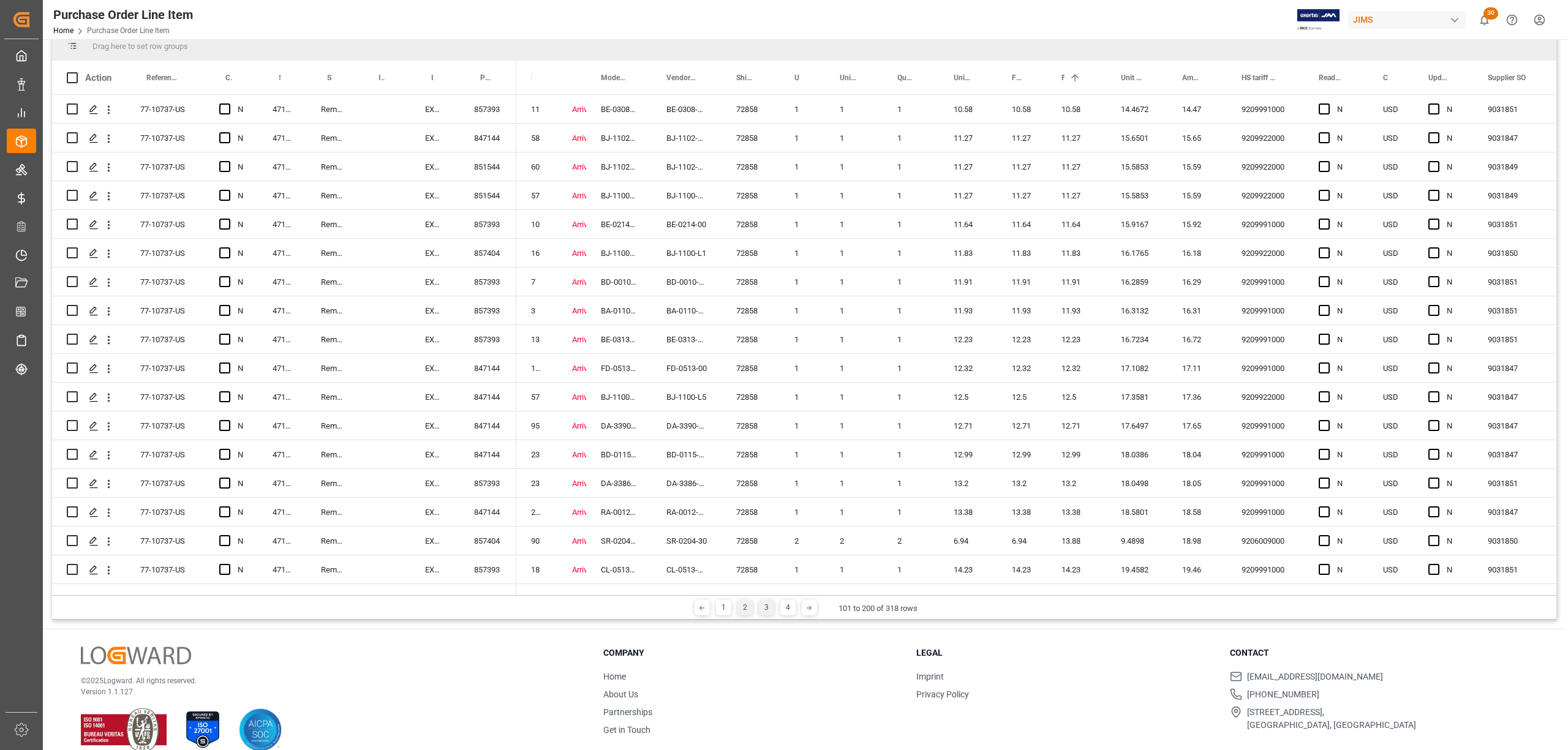
click at [768, 605] on div "3" at bounding box center [766, 607] width 15 height 15
click at [783, 613] on div "4" at bounding box center [788, 607] width 15 height 15
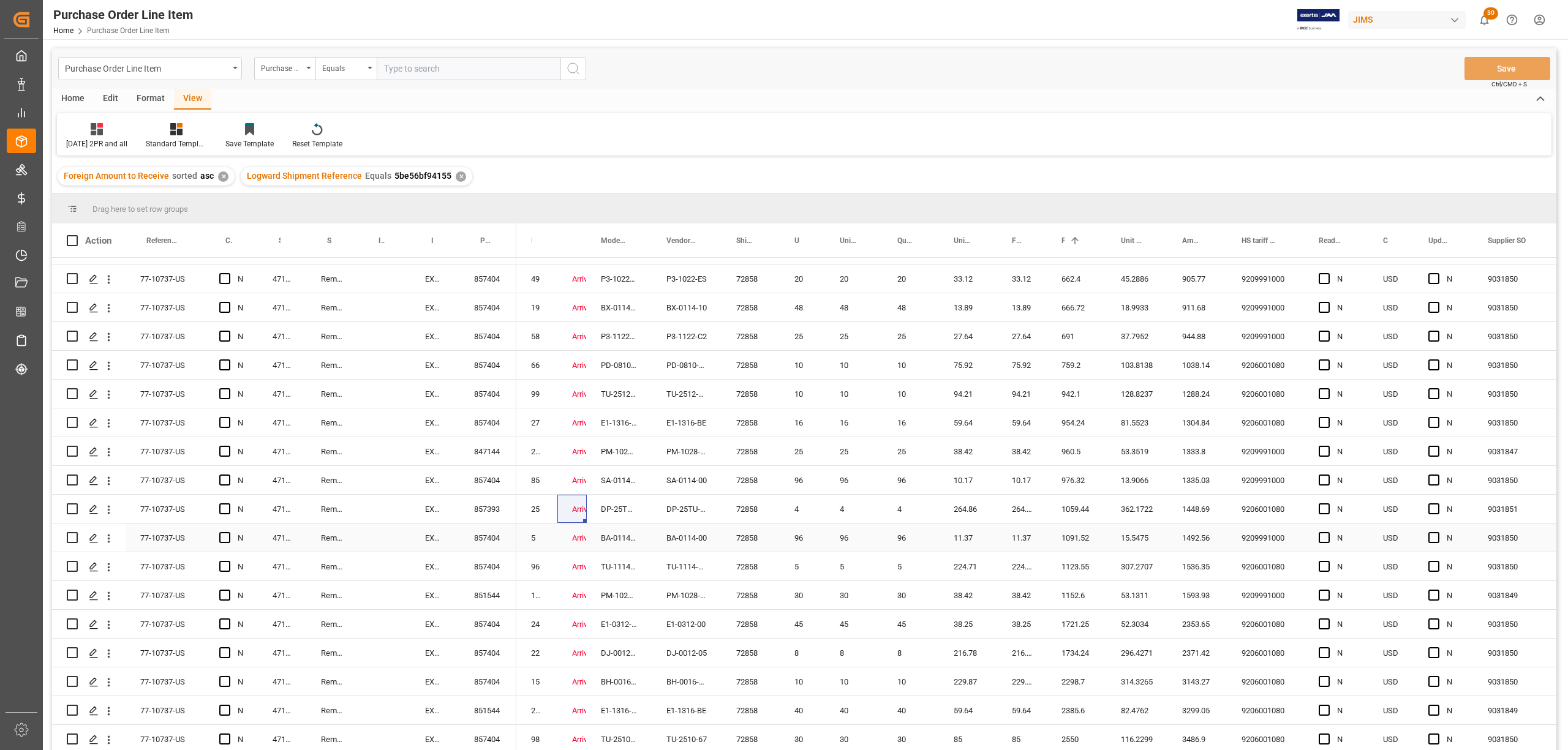
scroll to position [81, 0]
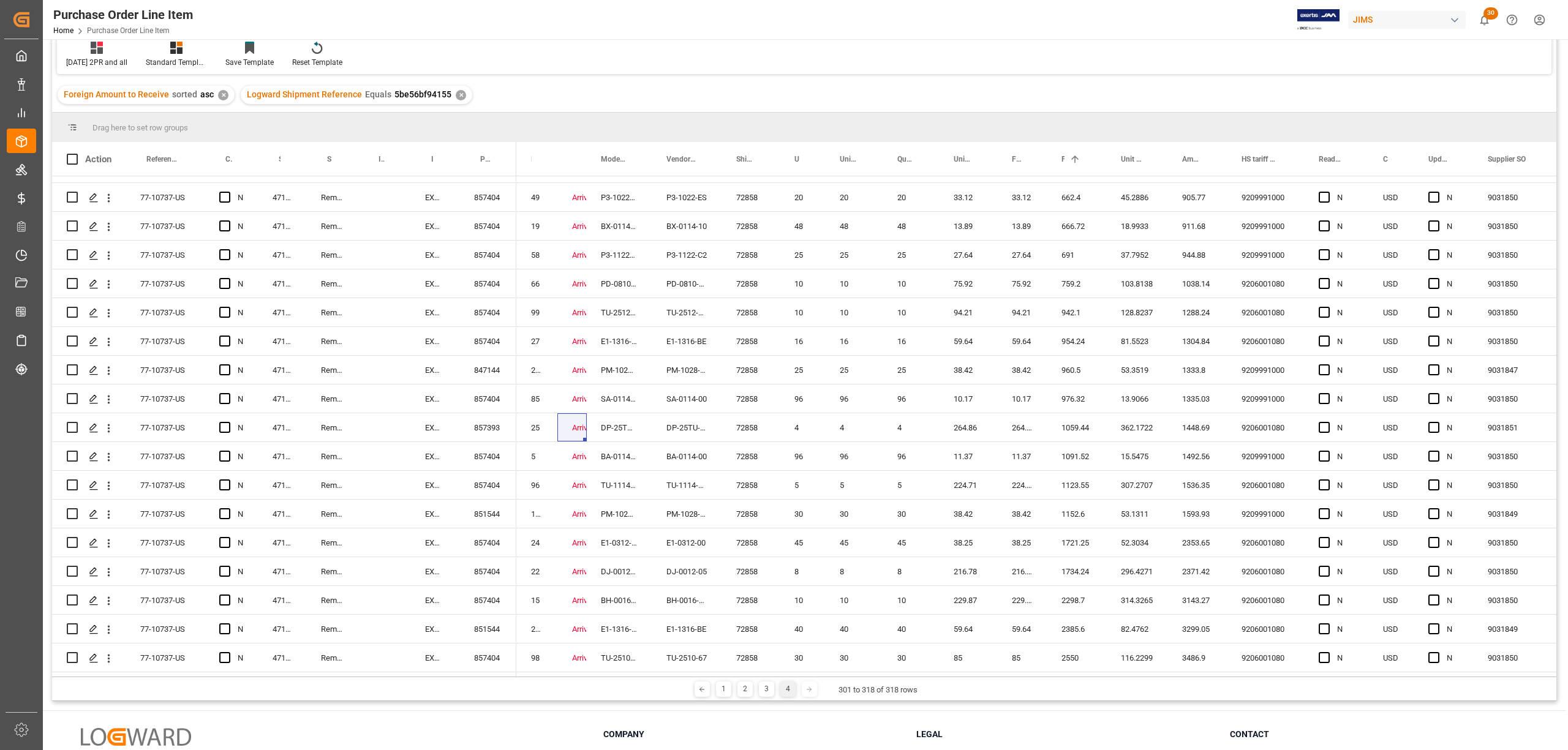
drag, startPoint x: 1086, startPoint y: 672, endPoint x: 1158, endPoint y: 672, distance: 72.0
click at [1158, 673] on div at bounding box center [1293, 675] width 1553 height 4
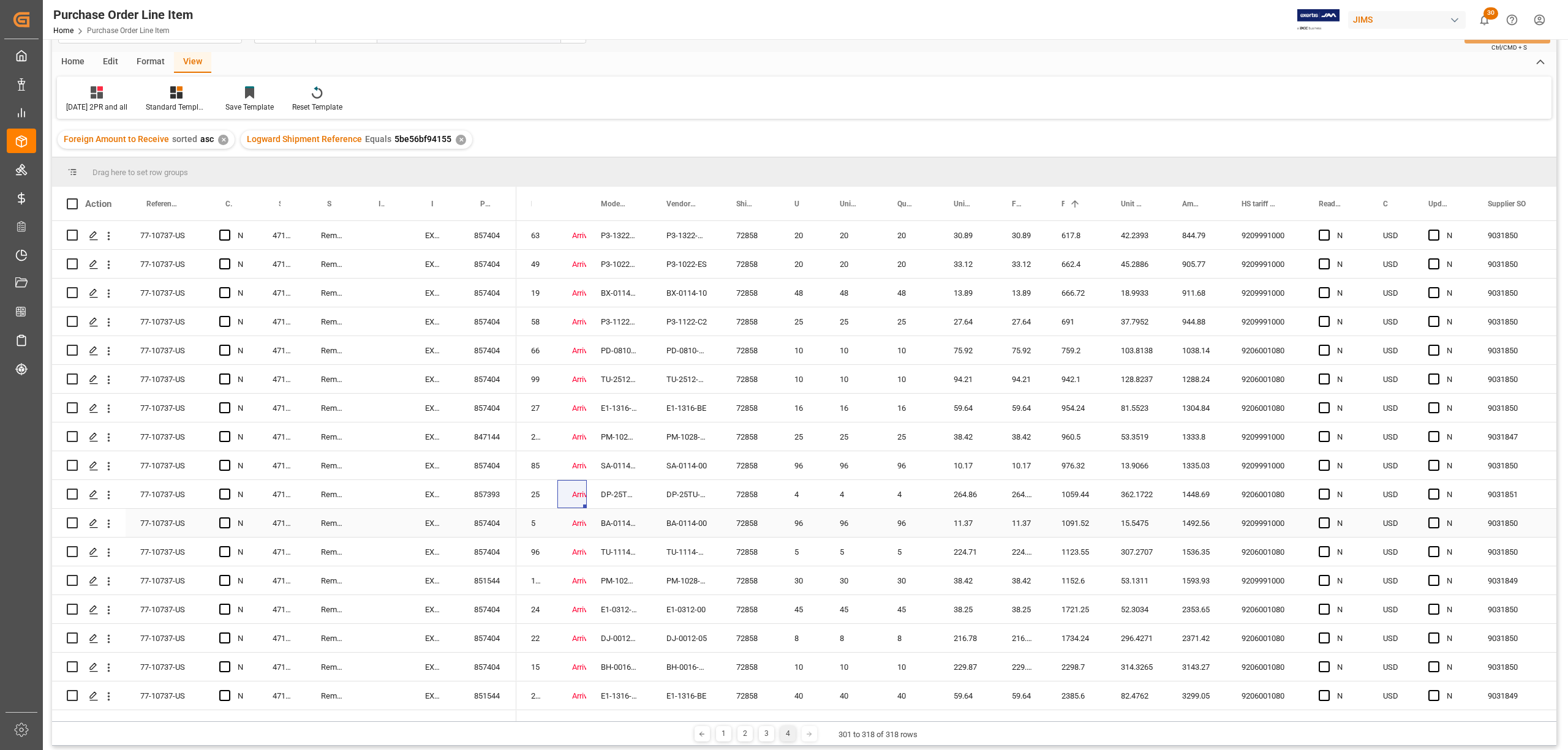
scroll to position [0, 0]
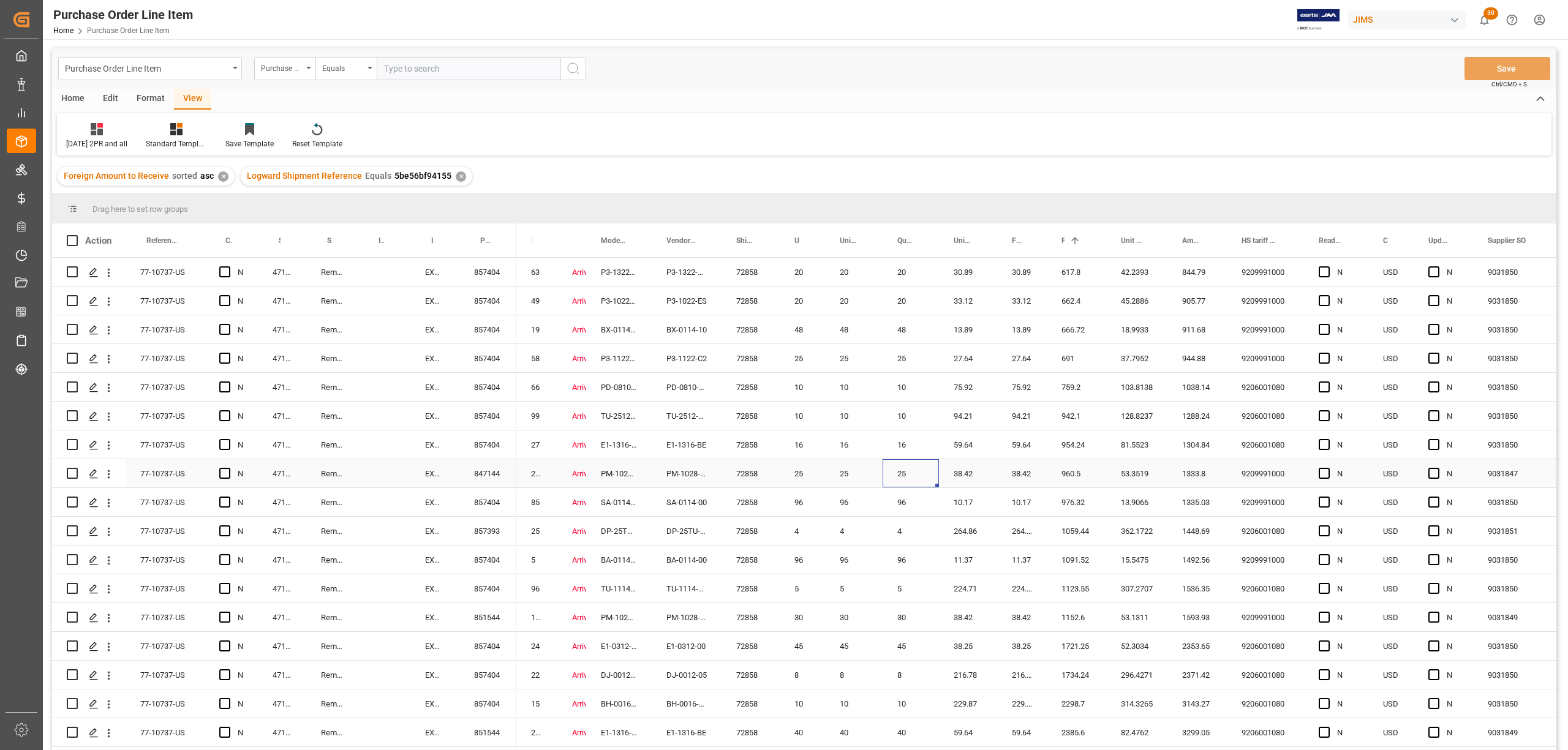
click at [909, 462] on div "25" at bounding box center [911, 473] width 57 height 28
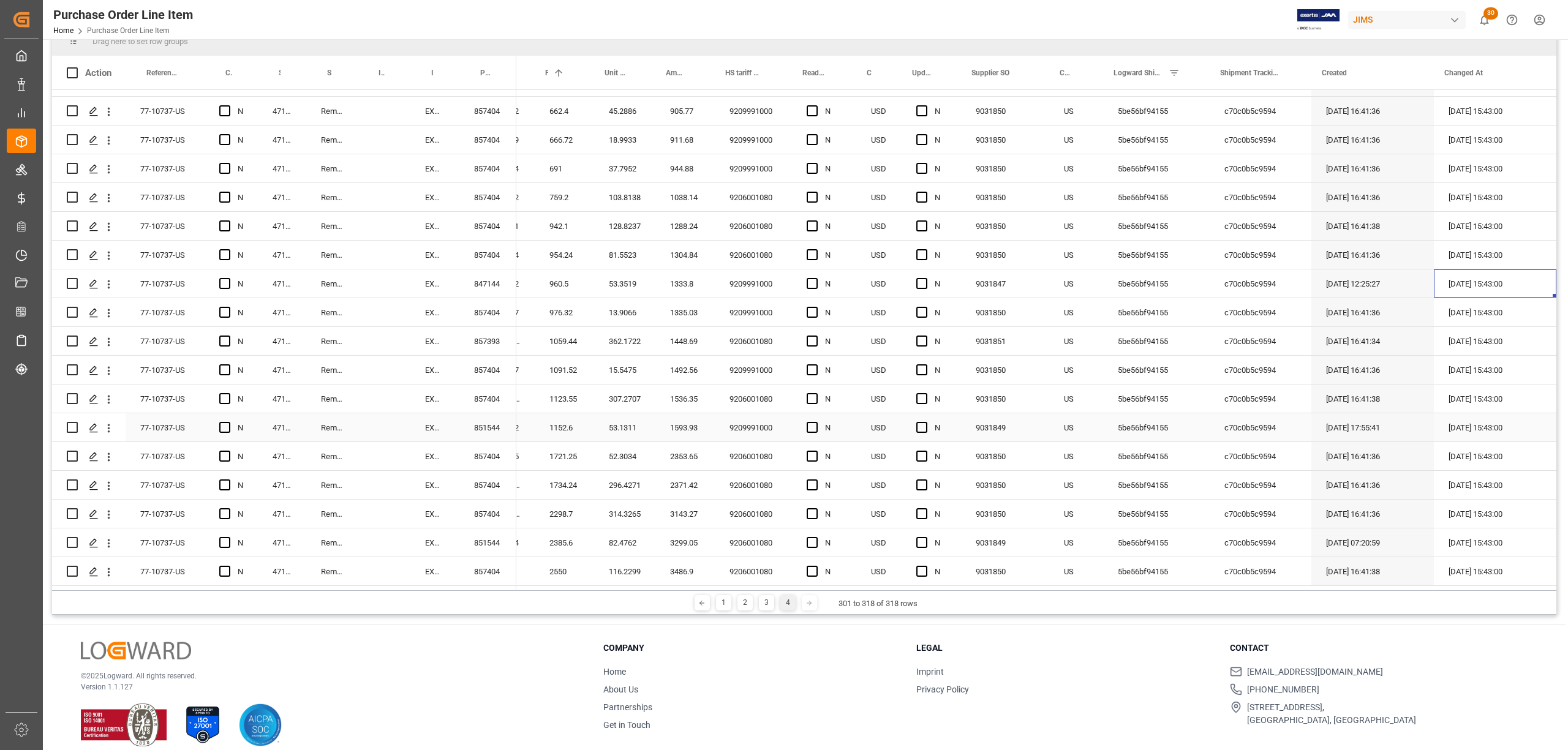
scroll to position [181, 0]
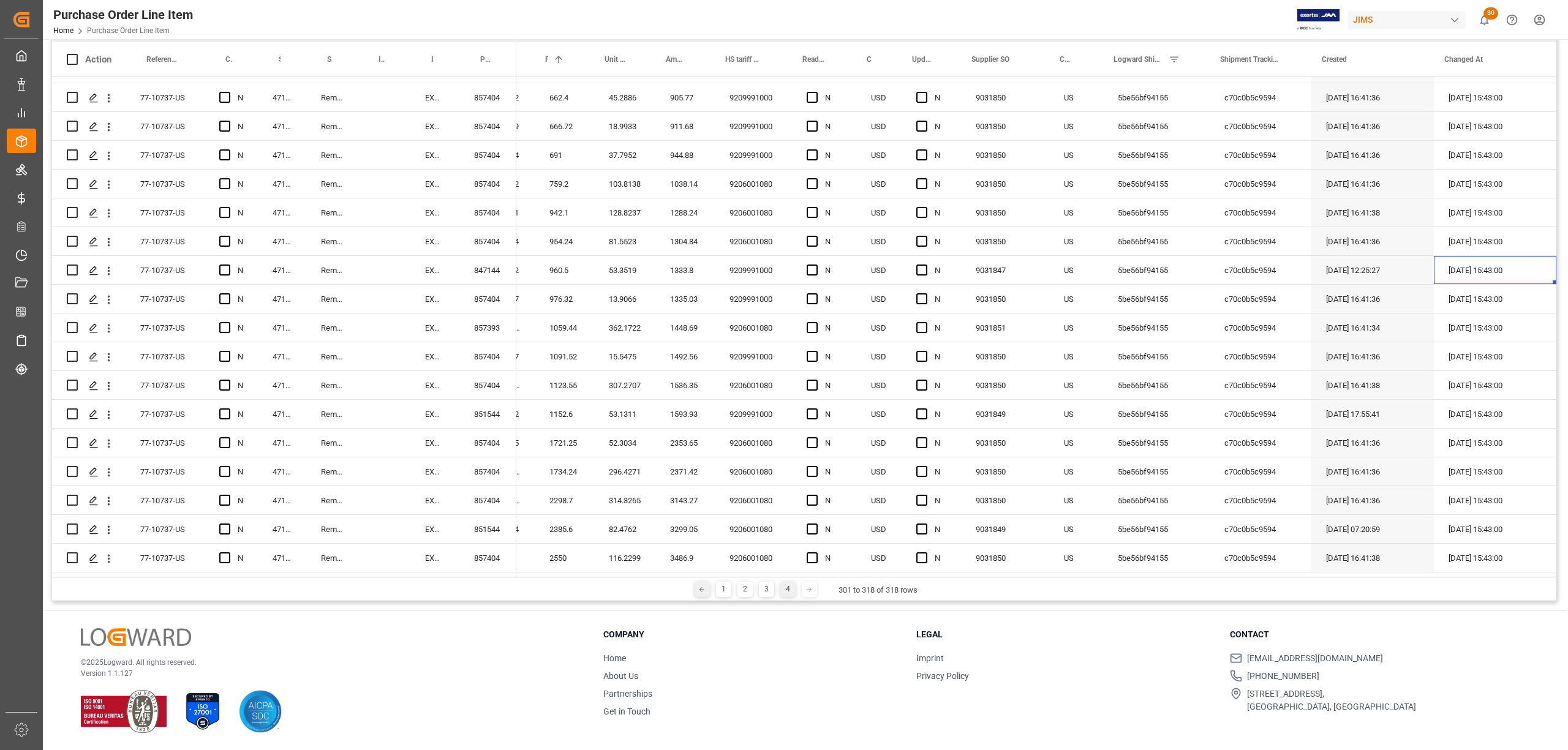
click at [699, 591] on icon at bounding box center [702, 589] width 7 height 7
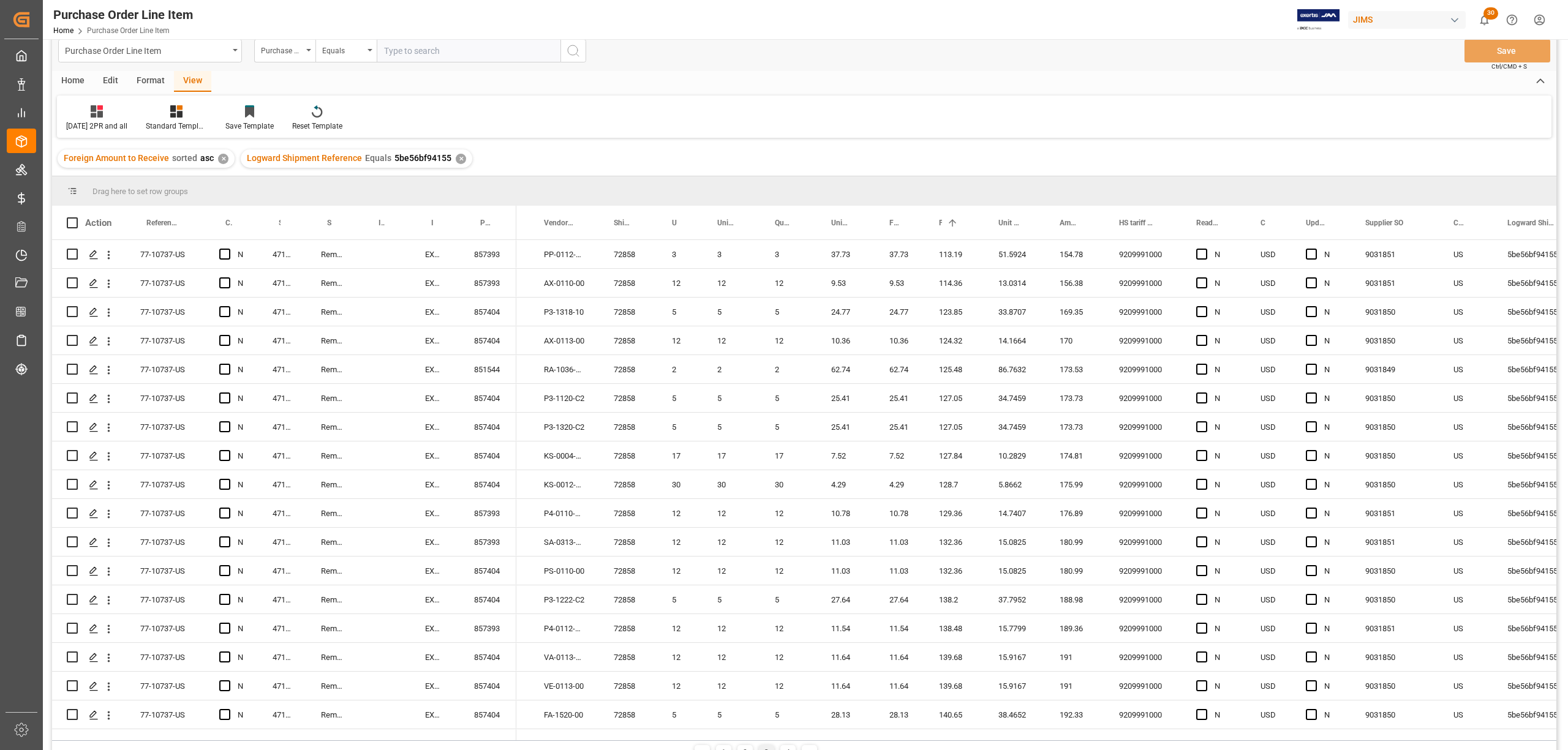
scroll to position [0, 0]
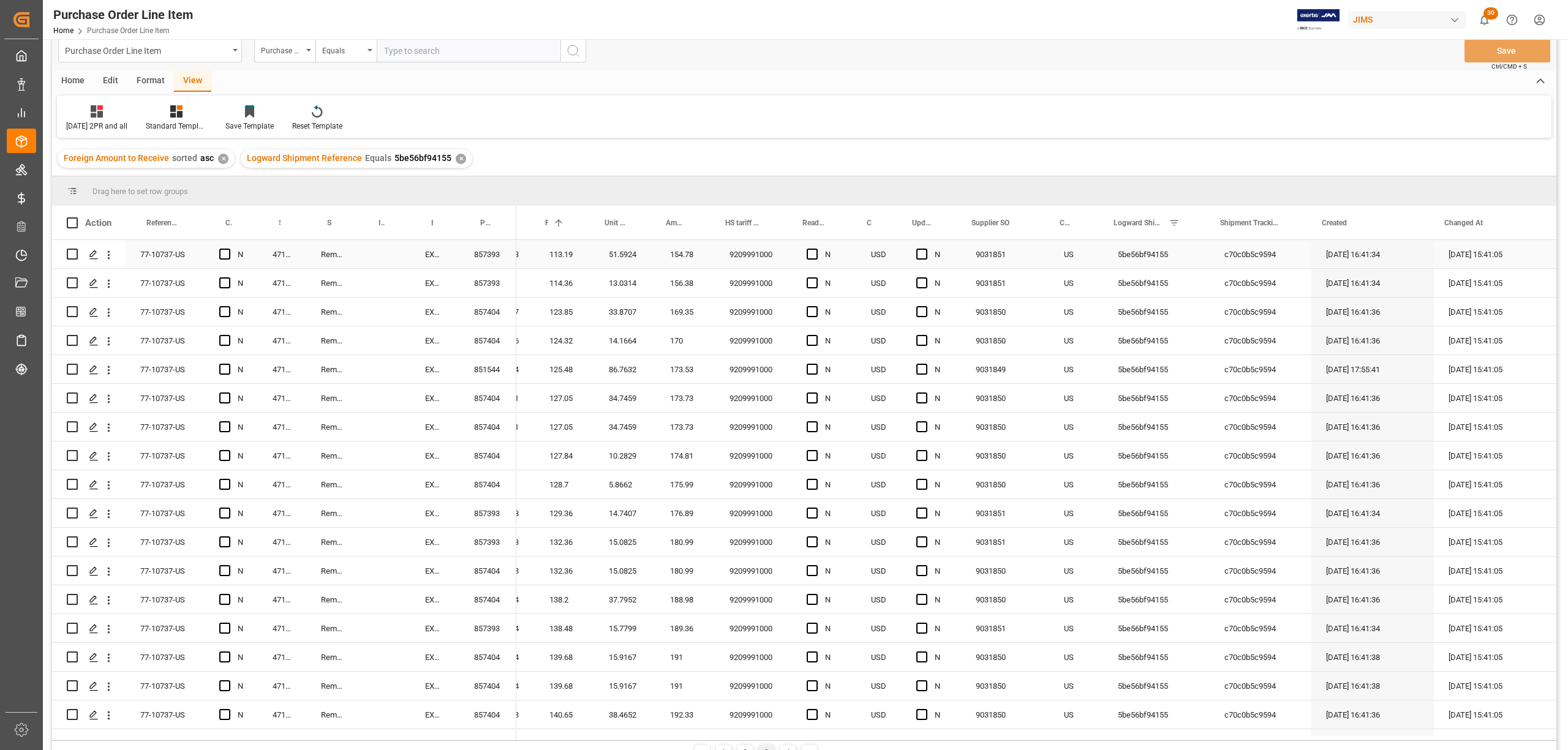
click at [1229, 251] on div "c70c0b5c9594" at bounding box center [1261, 254] width 101 height 28
click at [1269, 255] on div "c70c0b5c9594" at bounding box center [1261, 254] width 101 height 28
drag, startPoint x: 1285, startPoint y: 261, endPoint x: 1177, endPoint y: 261, distance: 108.0
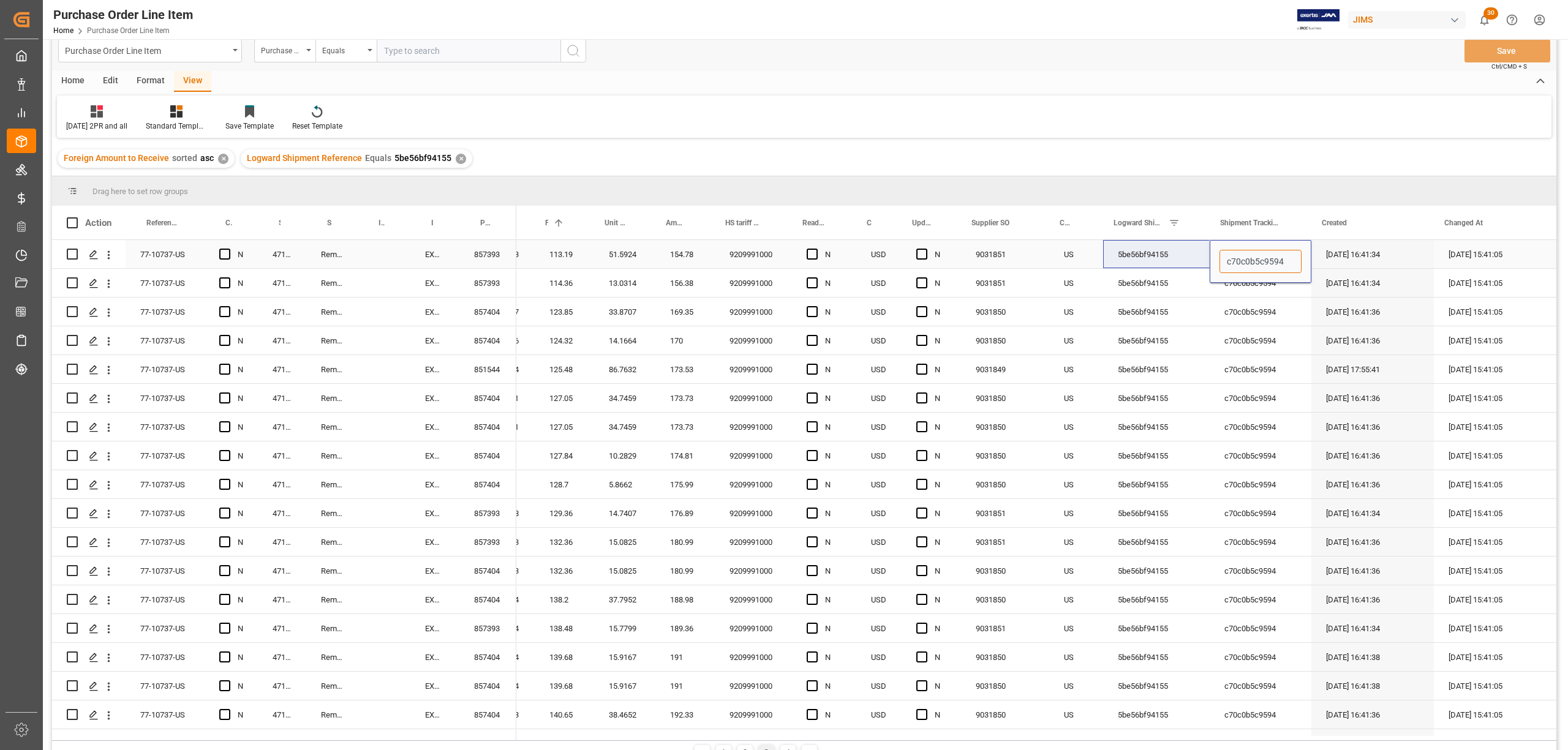
click at [1177, 261] on div "3 37.73 37.73 113.19 51.5924 154.78 9209991000 N USD N 9031851 US 5be56bf94155 …" at bounding box center [780, 254] width 1553 height 29
click at [1191, 302] on div "5be56bf94155" at bounding box center [1156, 311] width 107 height 28
click at [1228, 256] on div "Press SPACE to select this row." at bounding box center [1261, 254] width 101 height 28
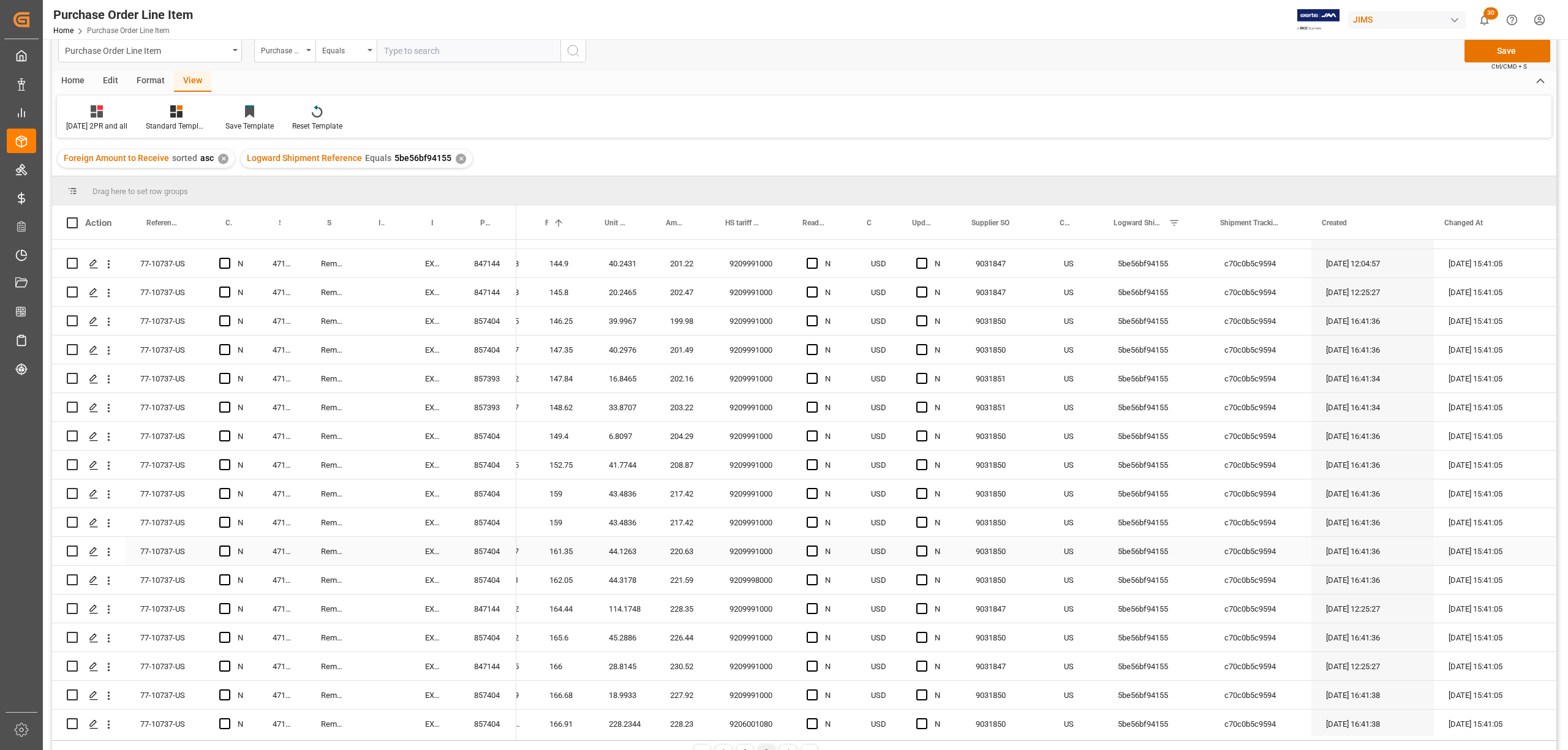
drag, startPoint x: 1305, startPoint y: 267, endPoint x: 1284, endPoint y: 559, distance: 292.8
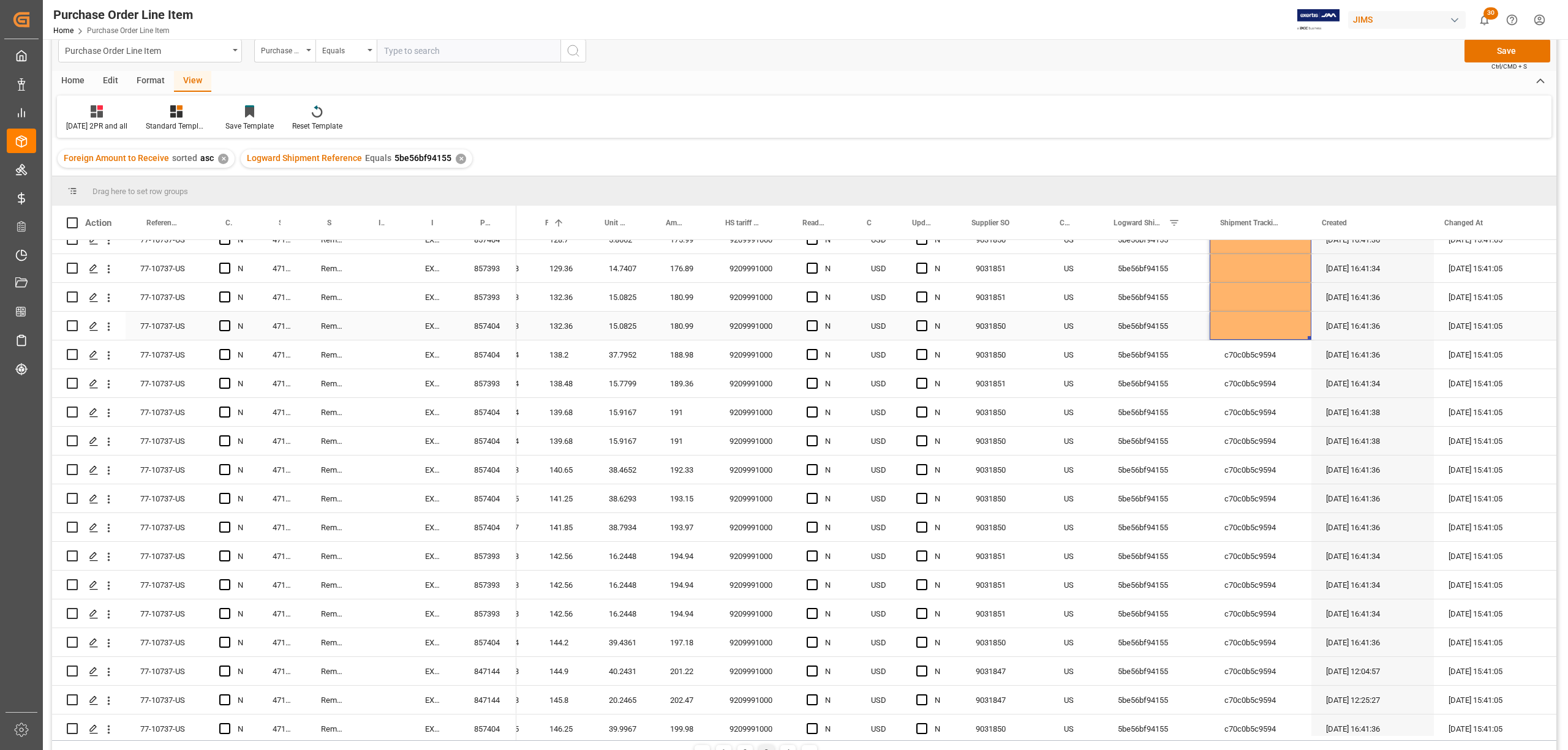
click at [1241, 317] on div "Press SPACE to select this row." at bounding box center [1261, 326] width 101 height 28
click at [1297, 328] on div "Press SPACE to select this row." at bounding box center [1261, 326] width 101 height 28
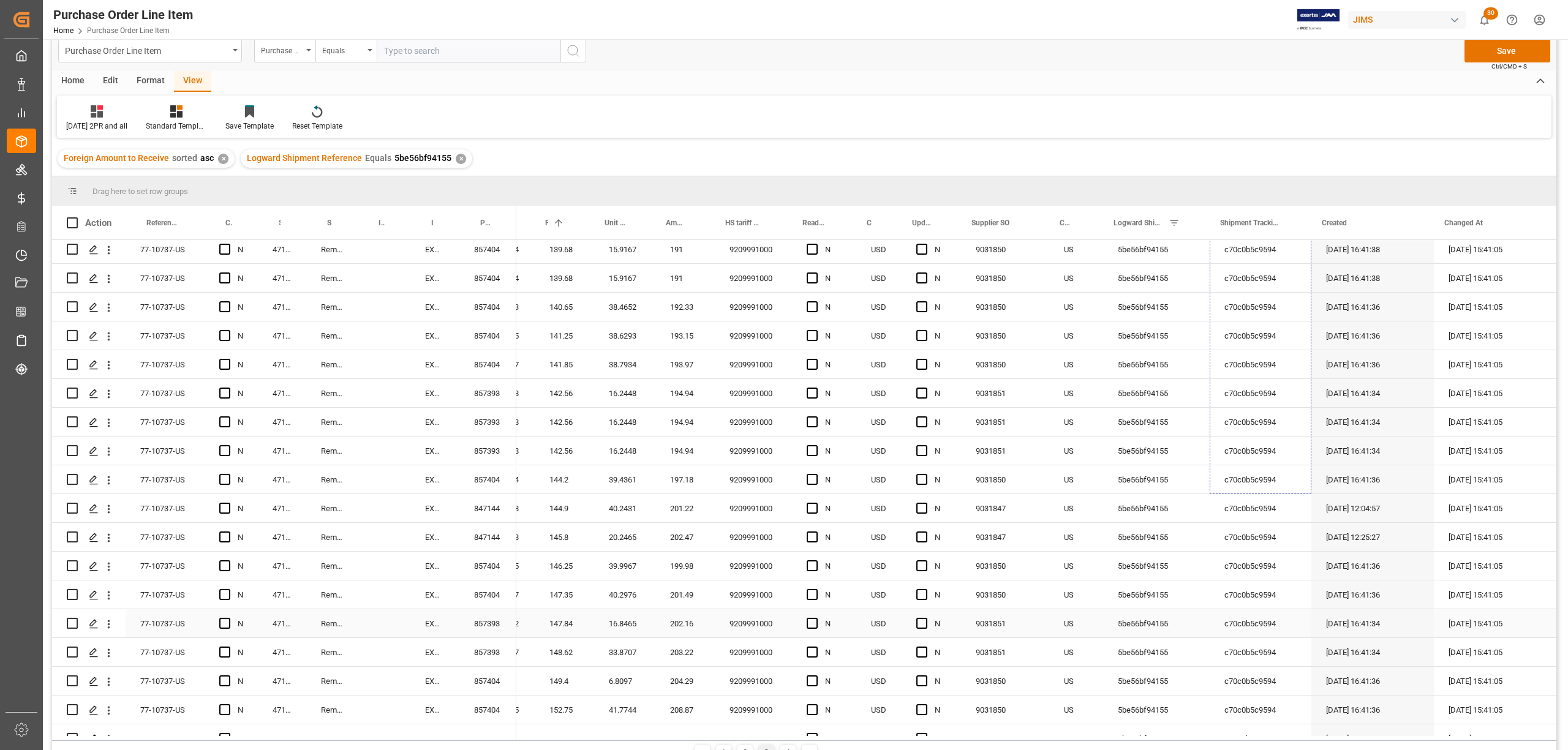
drag, startPoint x: 1305, startPoint y: 336, endPoint x: 1265, endPoint y: 628, distance: 294.7
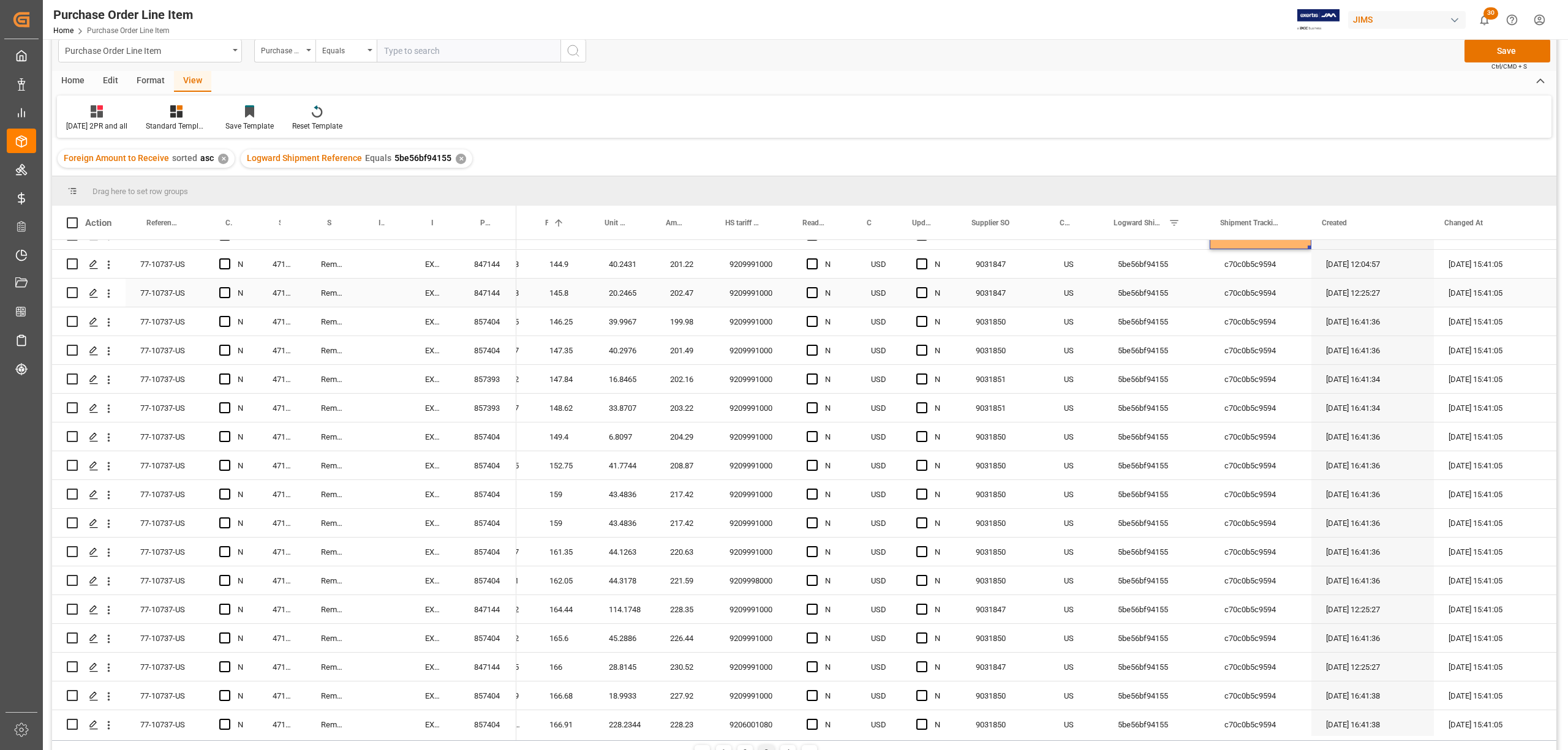
scroll to position [653, 0]
drag, startPoint x: 1305, startPoint y: 245, endPoint x: 1300, endPoint y: 658, distance: 413.0
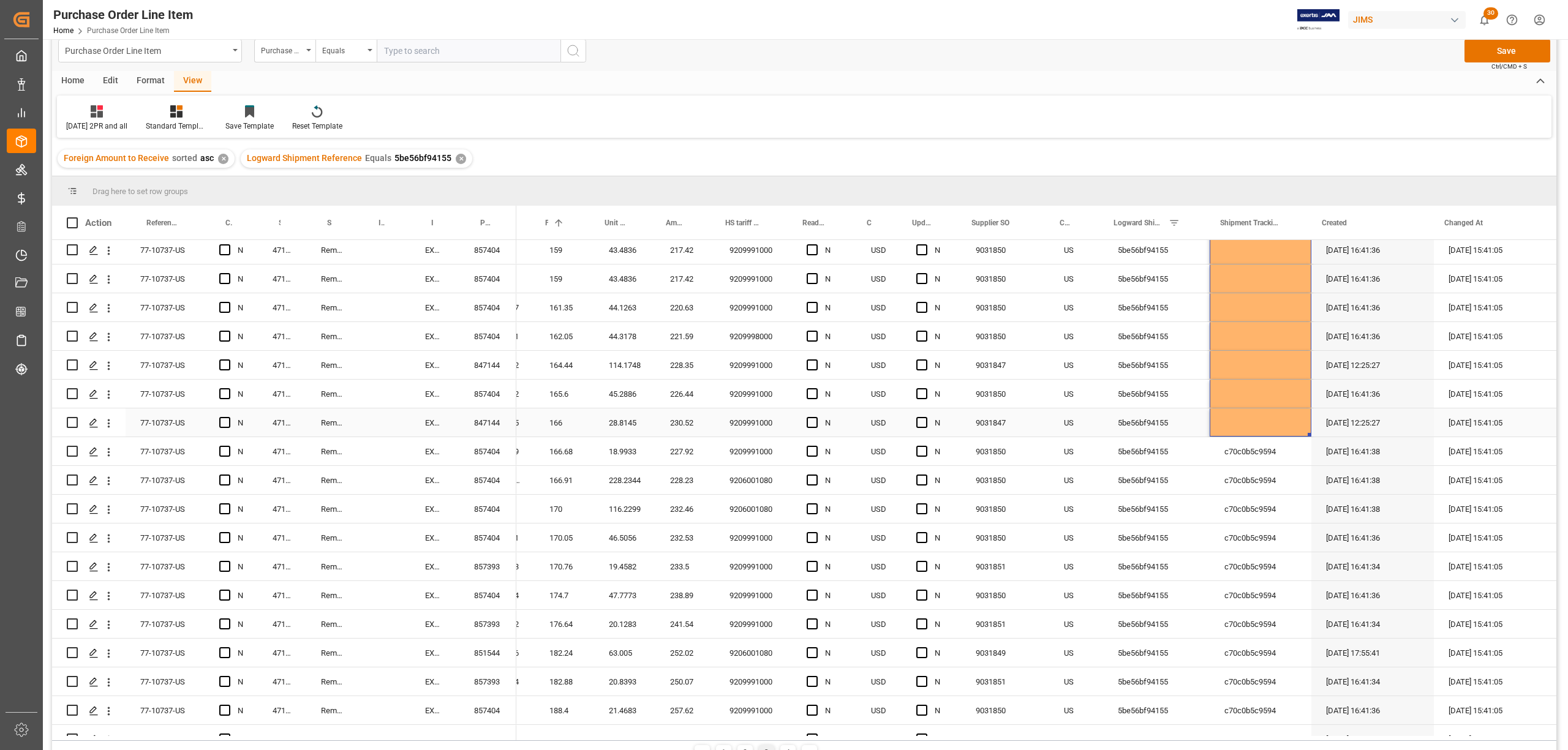
scroll to position [898, 0]
drag, startPoint x: 1306, startPoint y: 432, endPoint x: 1295, endPoint y: 706, distance: 274.2
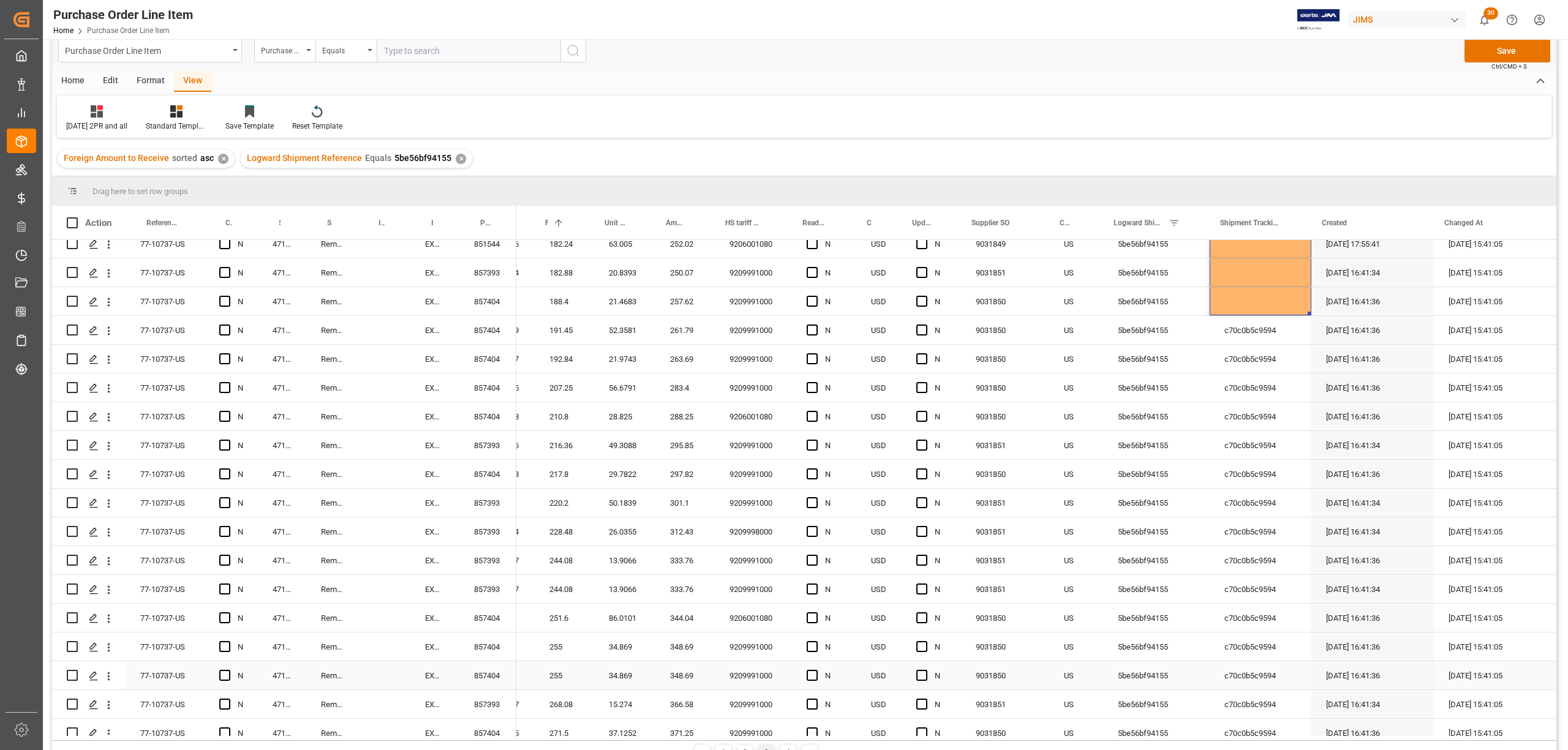
scroll to position [1306, 0]
click at [1299, 301] on div "Press SPACE to select this row." at bounding box center [1261, 301] width 101 height 28
drag, startPoint x: 1305, startPoint y: 311, endPoint x: 1287, endPoint y: 655, distance: 344.5
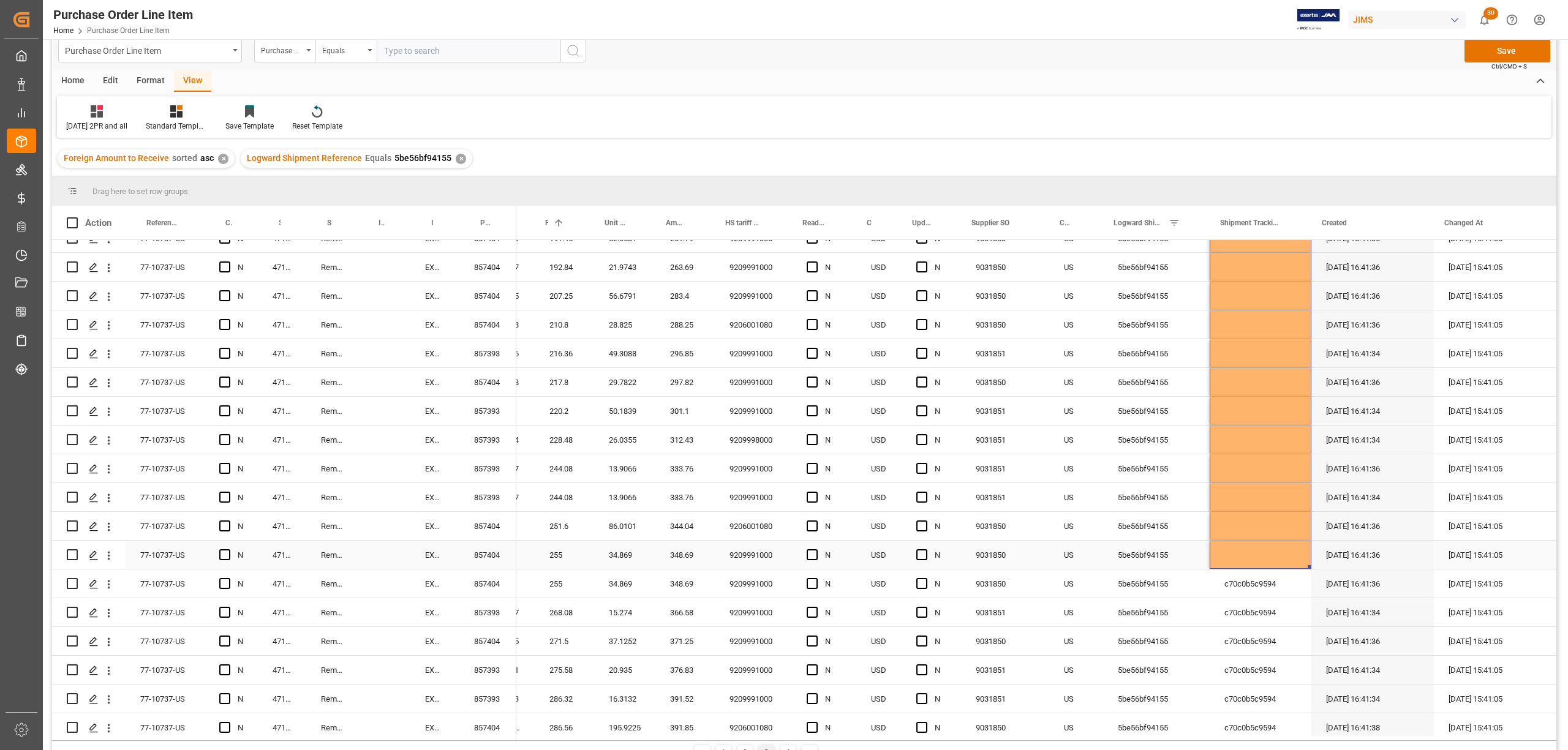
scroll to position [1633, 0]
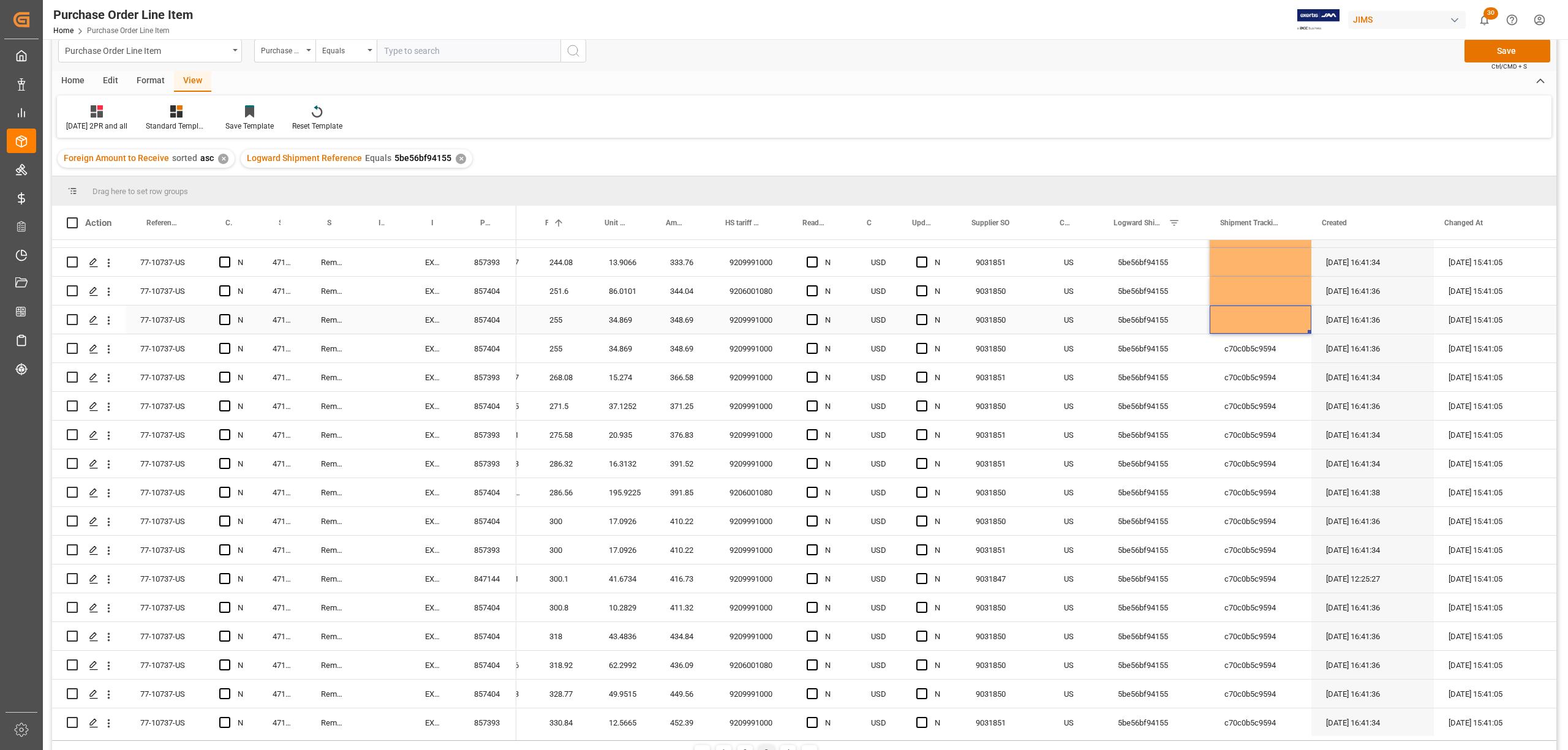
click at [1282, 319] on div "Press SPACE to select this row." at bounding box center [1261, 319] width 101 height 28
drag, startPoint x: 1304, startPoint y: 329, endPoint x: 1281, endPoint y: 669, distance: 340.8
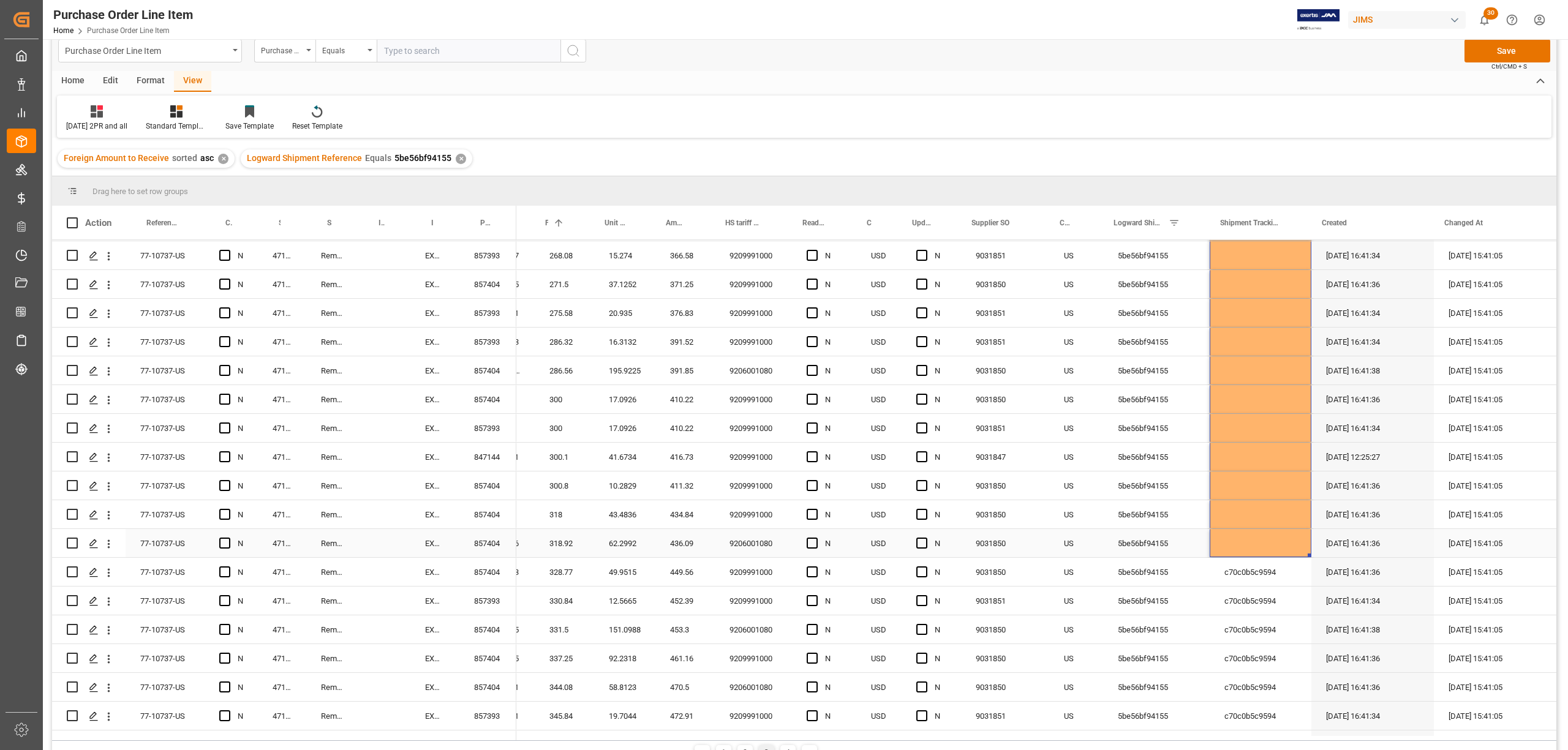
scroll to position [1959, 0]
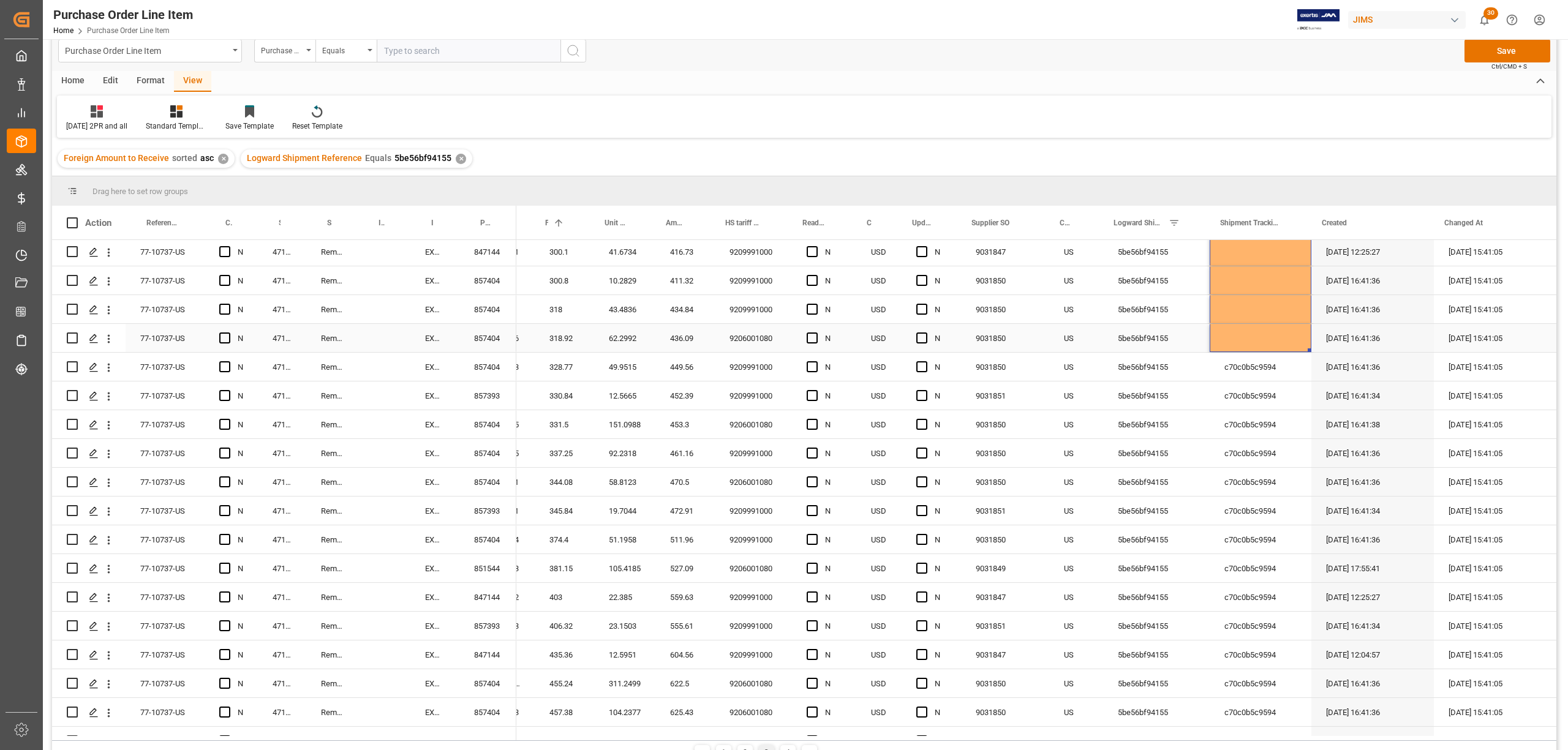
click at [1251, 334] on div "Press SPACE to select this row." at bounding box center [1261, 338] width 101 height 28
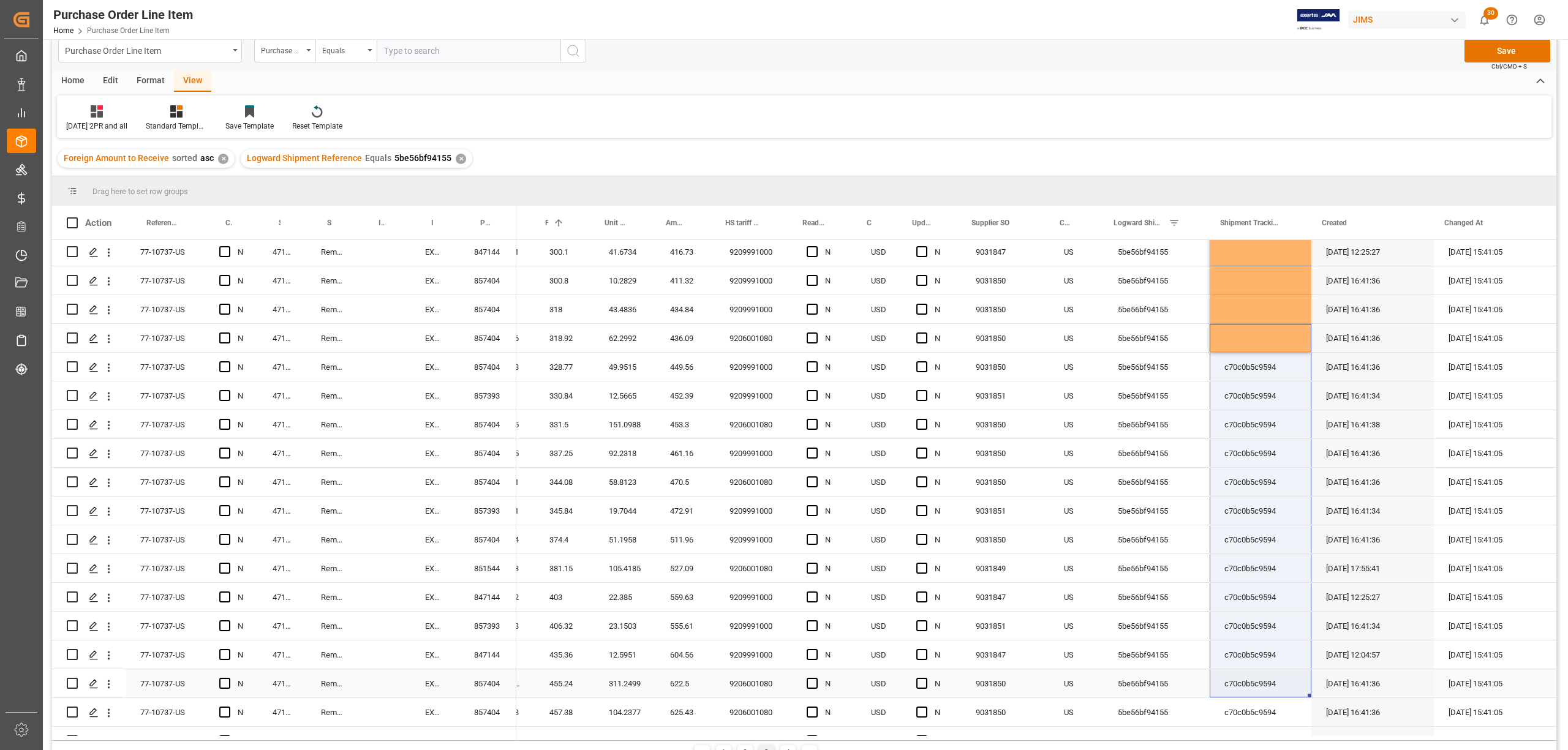
drag, startPoint x: 1306, startPoint y: 345, endPoint x: 1292, endPoint y: 696, distance: 351.3
click at [1251, 329] on div "Press SPACE to select this row." at bounding box center [1261, 338] width 101 height 28
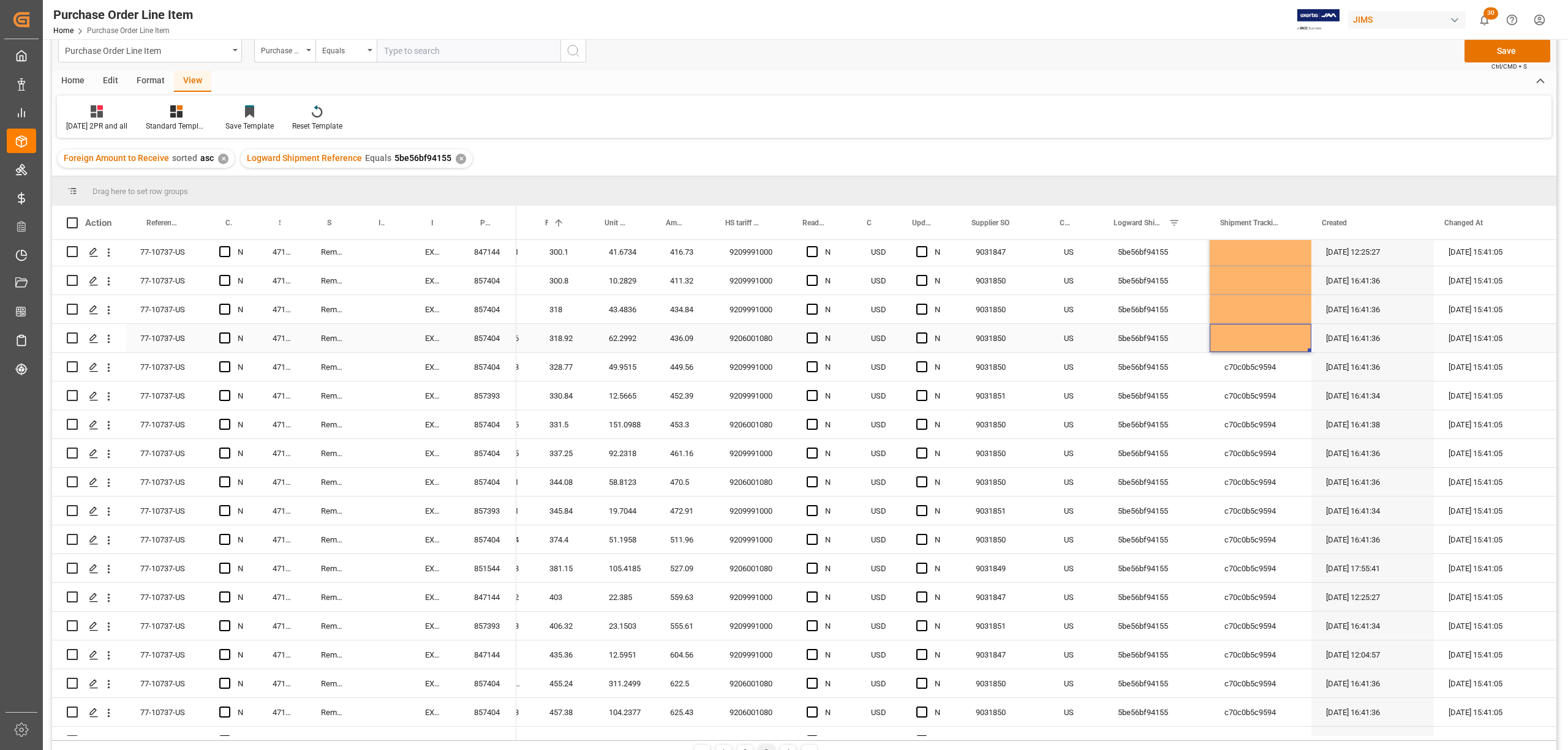
click at [1255, 327] on div "Press SPACE to select this row." at bounding box center [1261, 338] width 101 height 28
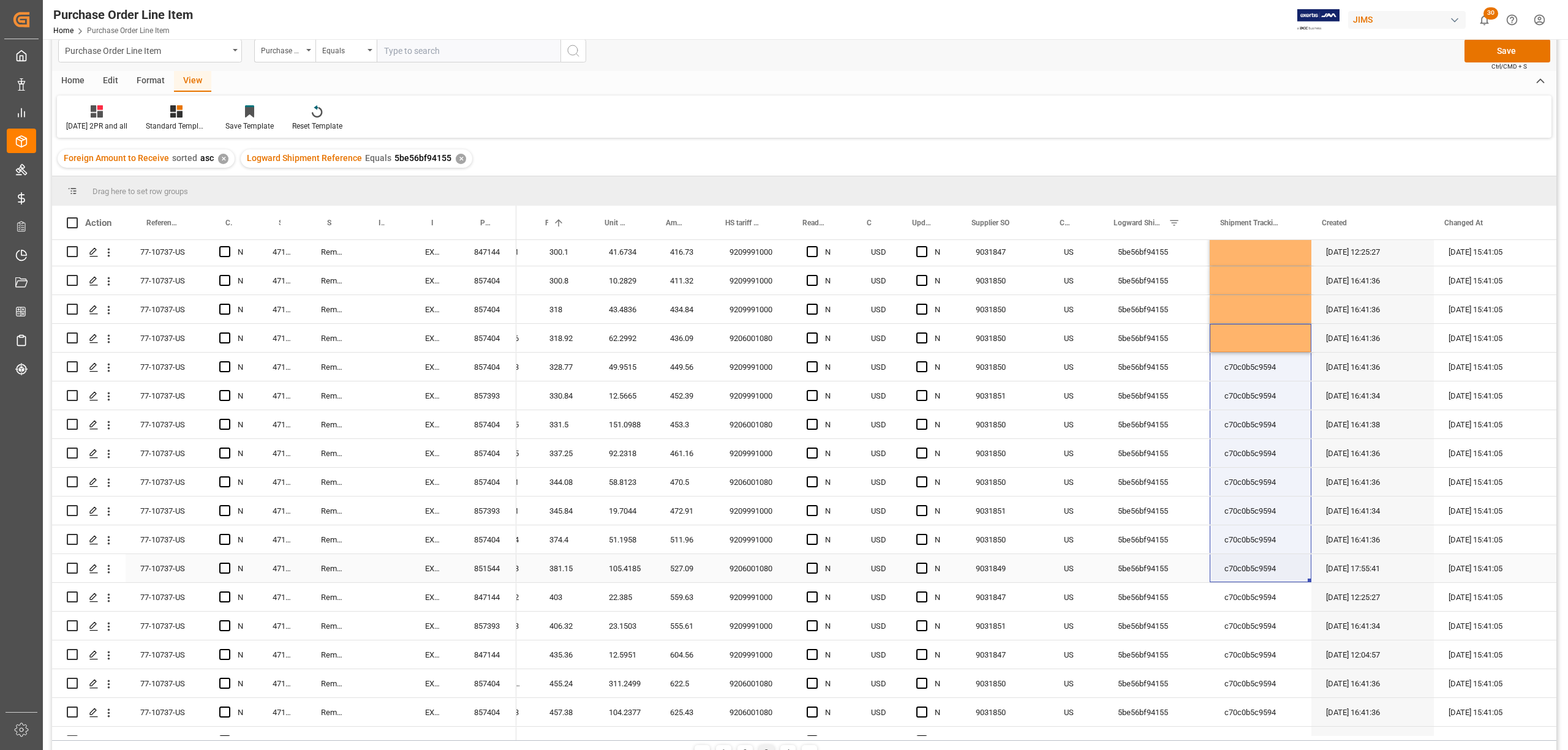
drag, startPoint x: 1305, startPoint y: 347, endPoint x: 1301, endPoint y: 568, distance: 221.0
click at [1260, 329] on div "Press SPACE to select this row." at bounding box center [1261, 338] width 101 height 28
drag, startPoint x: 1306, startPoint y: 347, endPoint x: 1290, endPoint y: 535, distance: 188.7
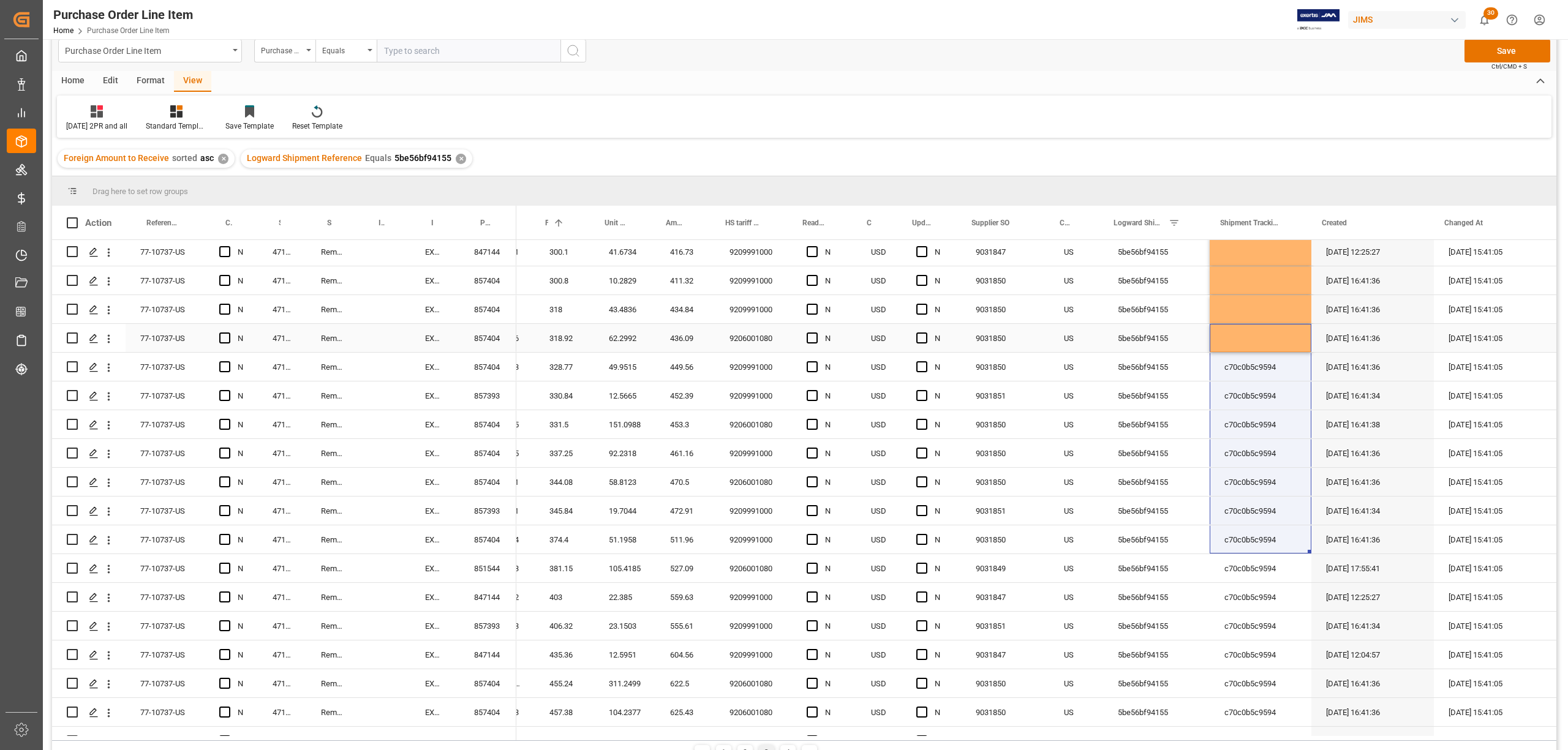
click at [1272, 333] on div "Press SPACE to select this row." at bounding box center [1261, 338] width 101 height 28
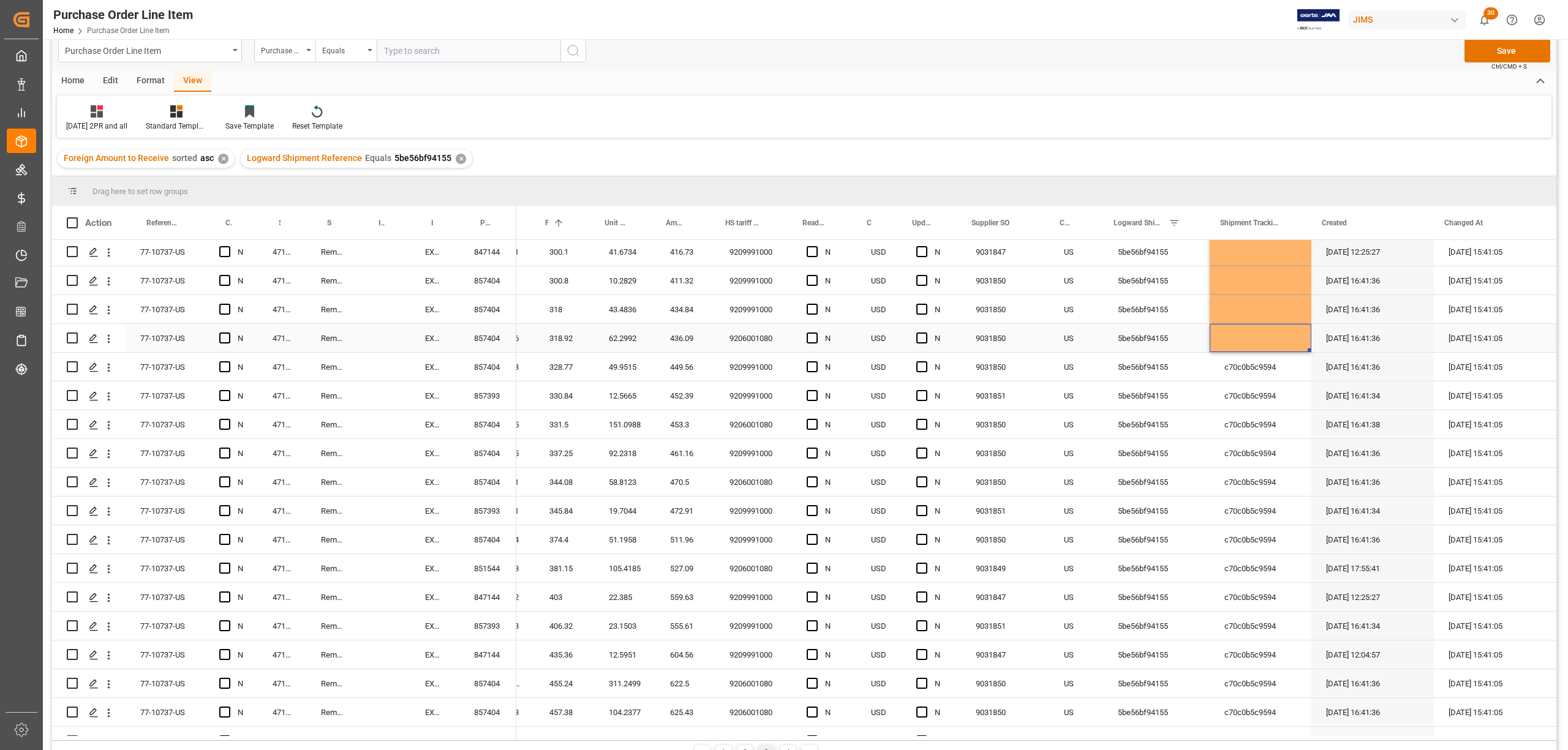
click at [1272, 332] on div "Press SPACE to select this row." at bounding box center [1261, 338] width 101 height 28
click at [1302, 397] on div "c70c0b5c9594" at bounding box center [1261, 395] width 101 height 28
click at [1290, 331] on div "Press SPACE to select this row." at bounding box center [1261, 338] width 101 height 28
click at [1291, 335] on div "Press SPACE to select this row." at bounding box center [1261, 338] width 101 height 28
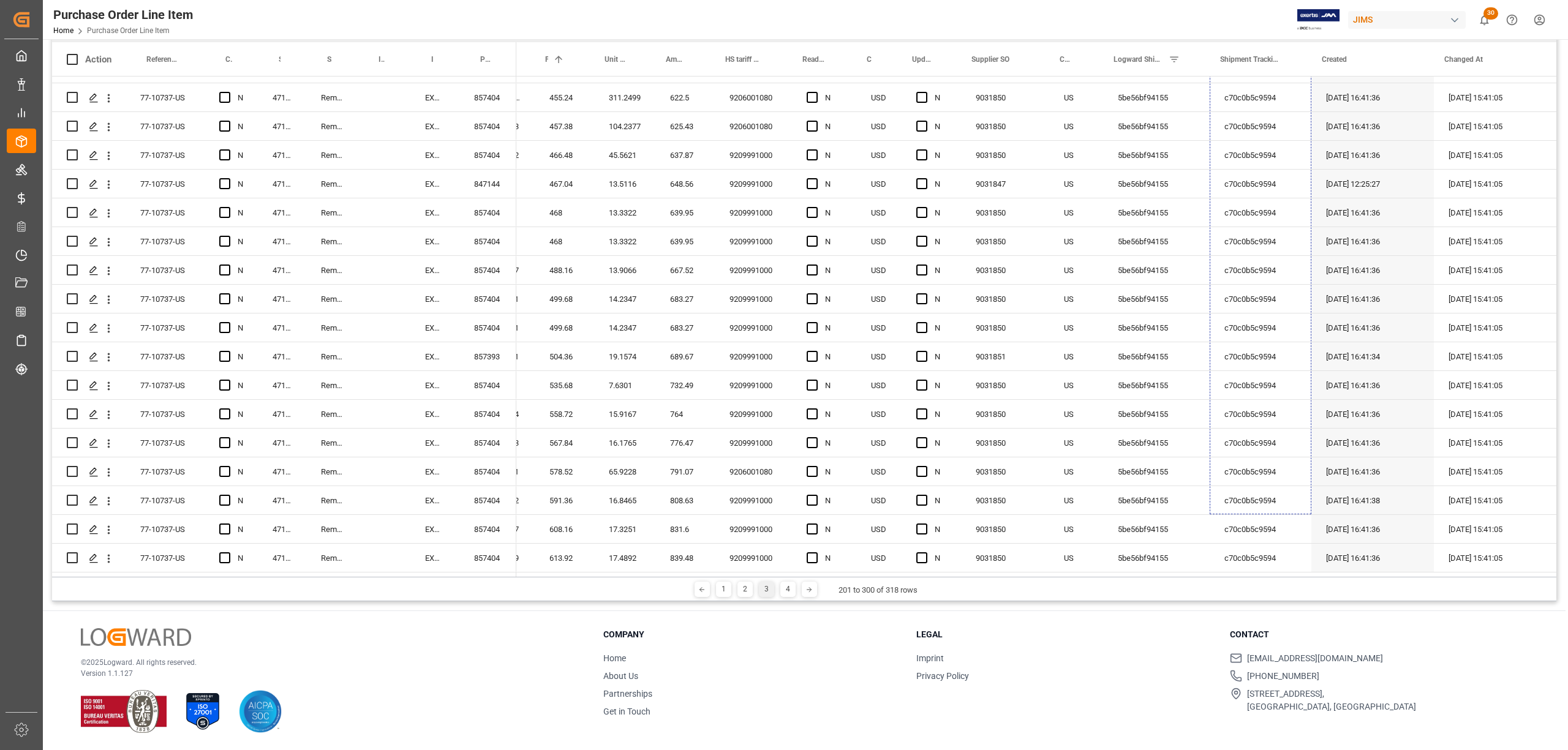
scroll to position [99, 0]
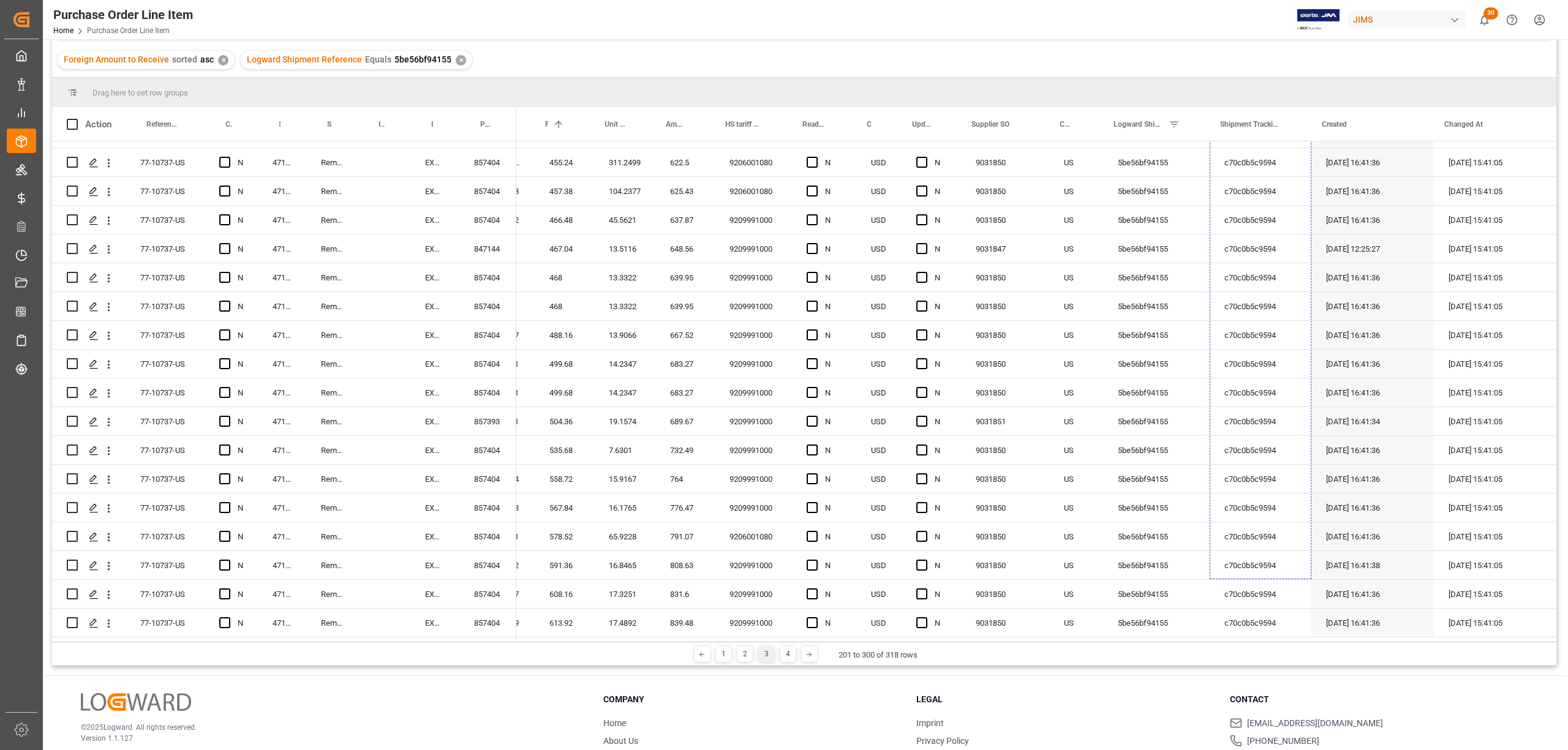
drag, startPoint x: 1305, startPoint y: 349, endPoint x: 1265, endPoint y: 673, distance: 326.5
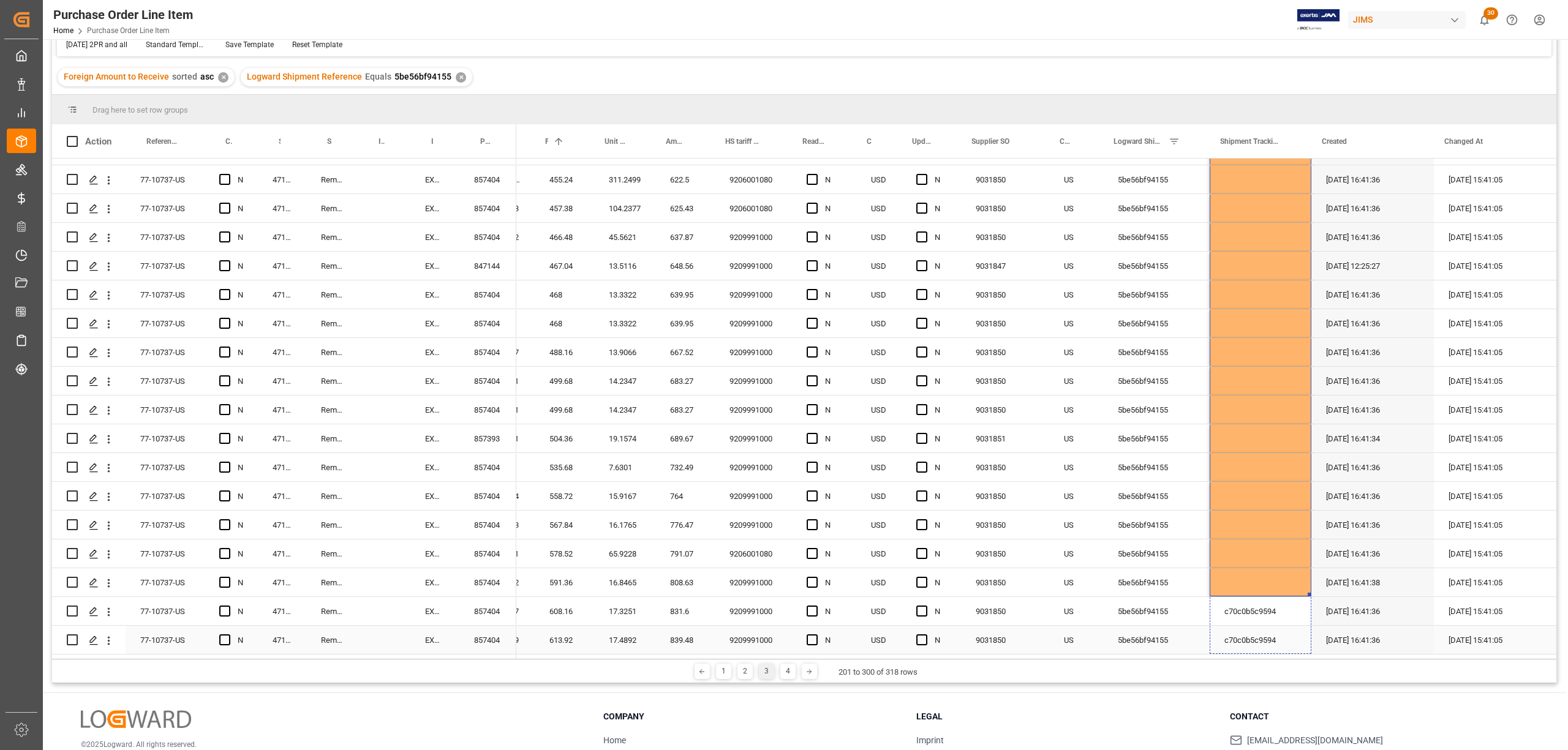
drag, startPoint x: 1304, startPoint y: 588, endPoint x: 1304, endPoint y: 633, distance: 45.0
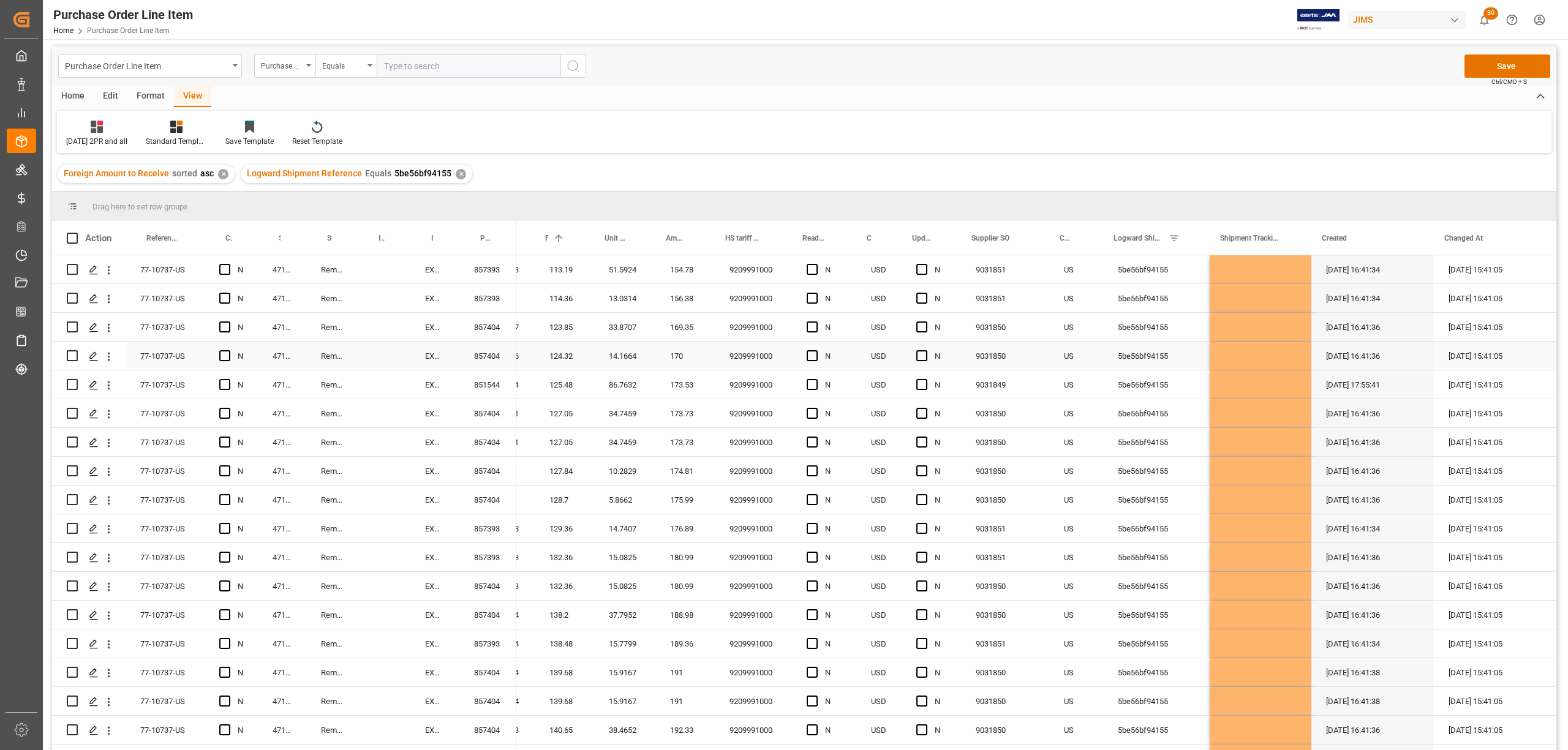
scroll to position [0, 0]
click at [1500, 67] on button "Save" at bounding box center [1507, 68] width 86 height 23
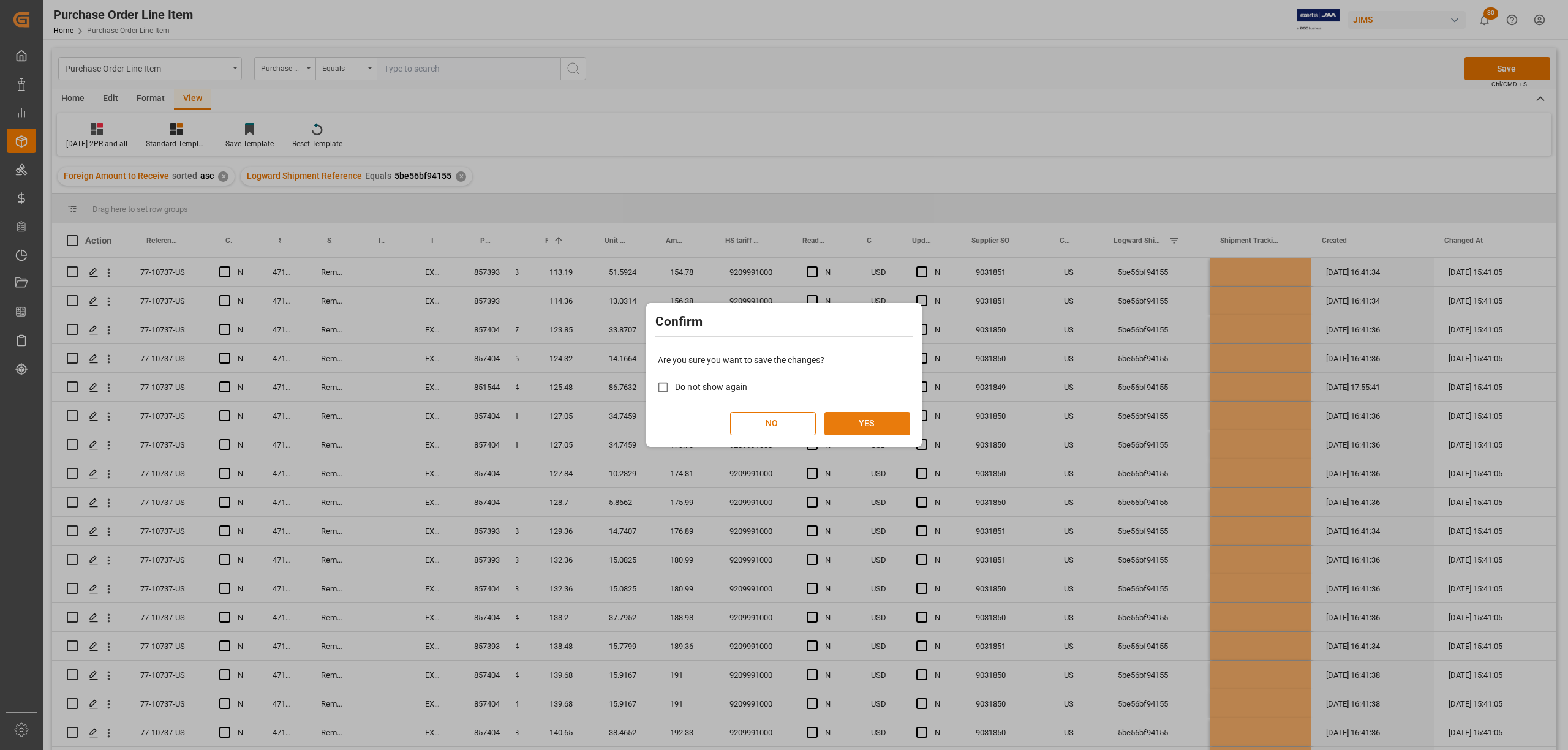
click at [861, 432] on button "YES" at bounding box center [867, 423] width 86 height 23
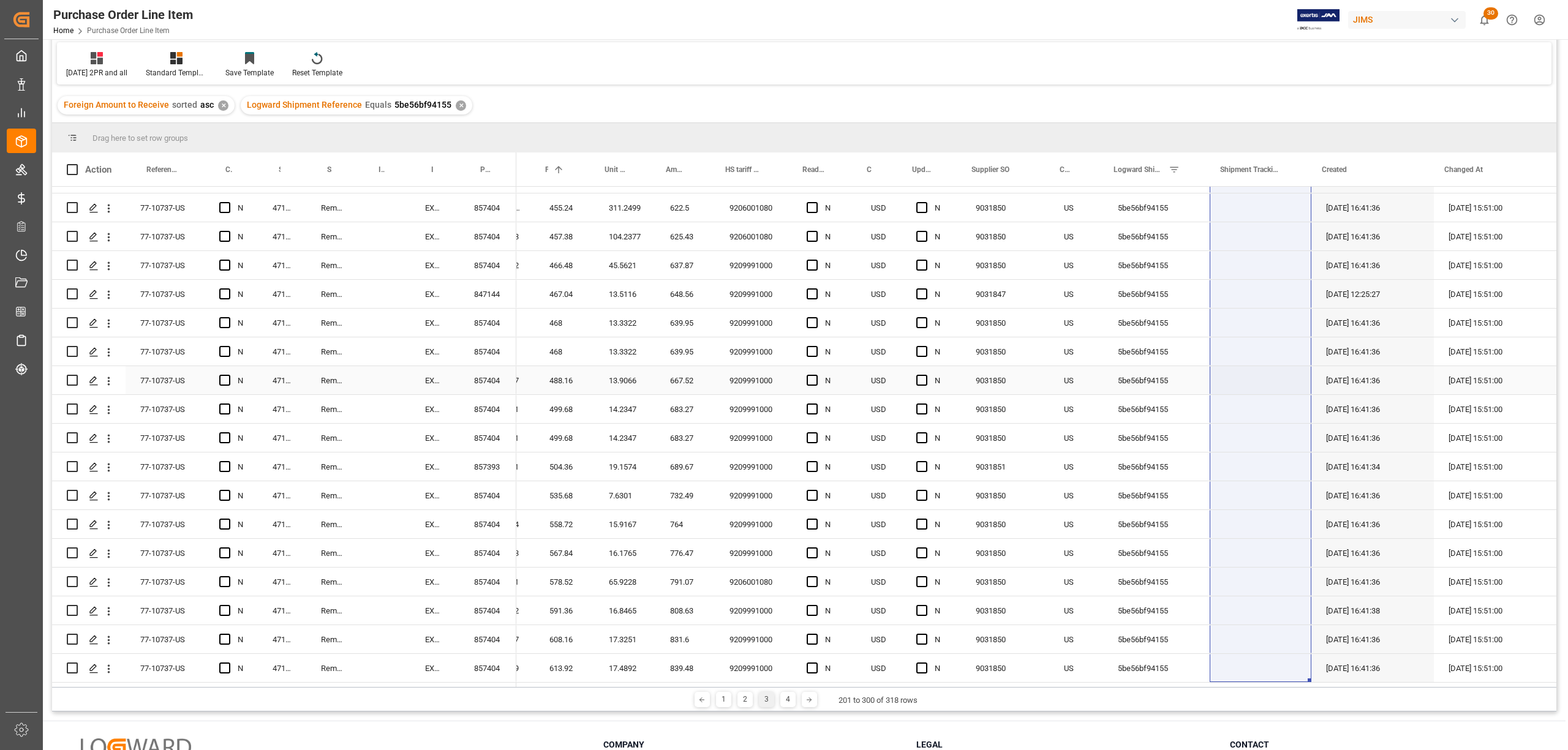
scroll to position [181, 0]
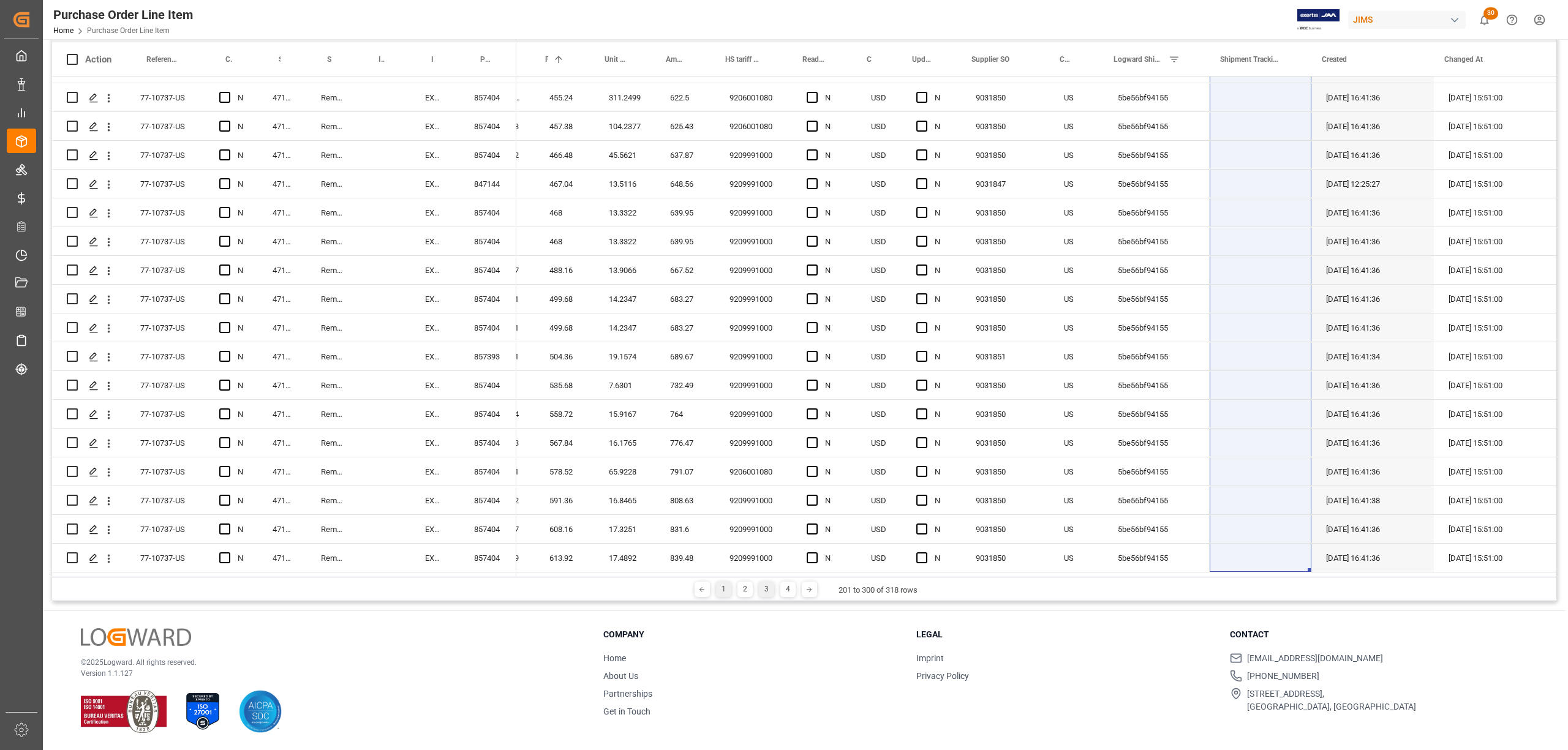
click at [716, 591] on div "1" at bounding box center [724, 589] width 15 height 15
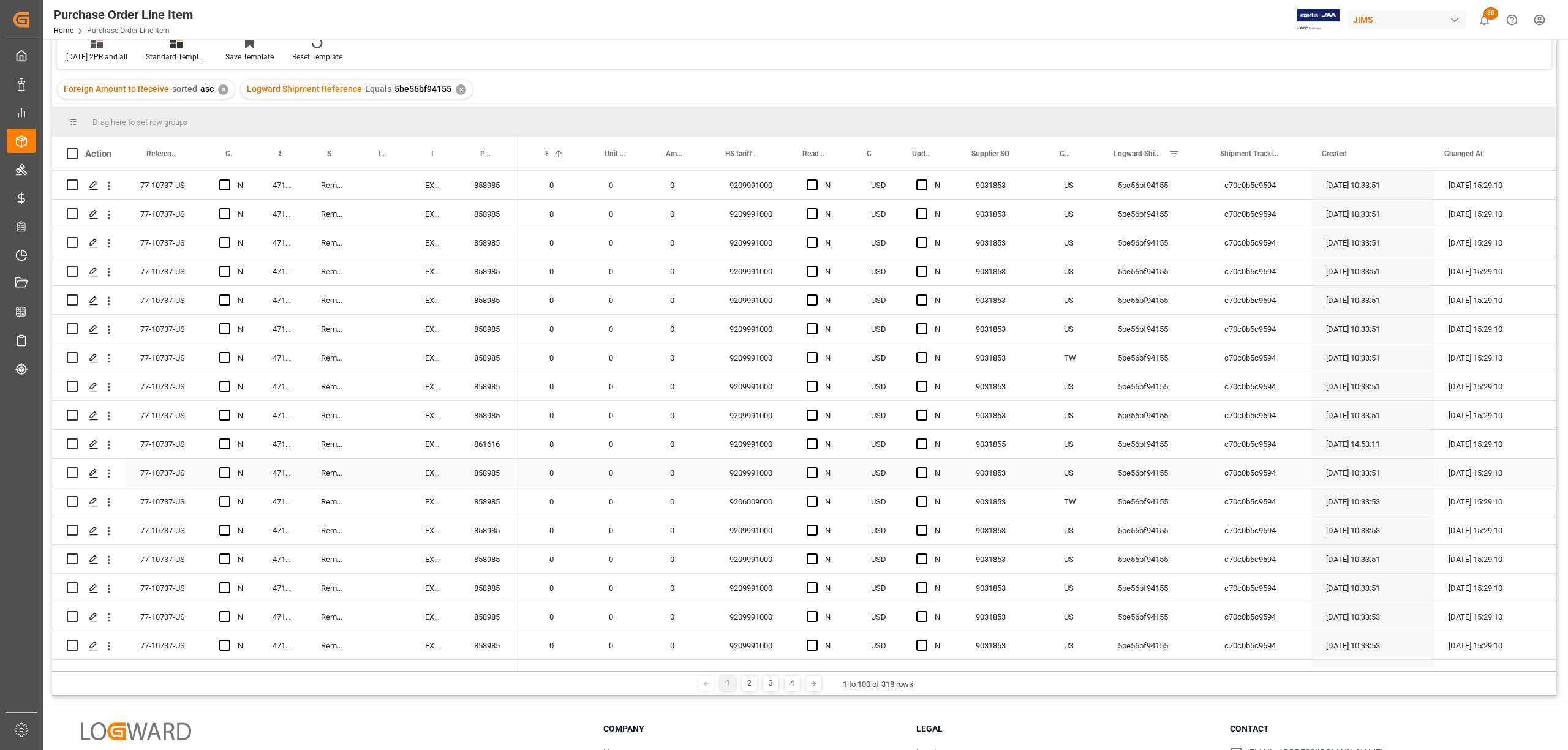
scroll to position [0, 0]
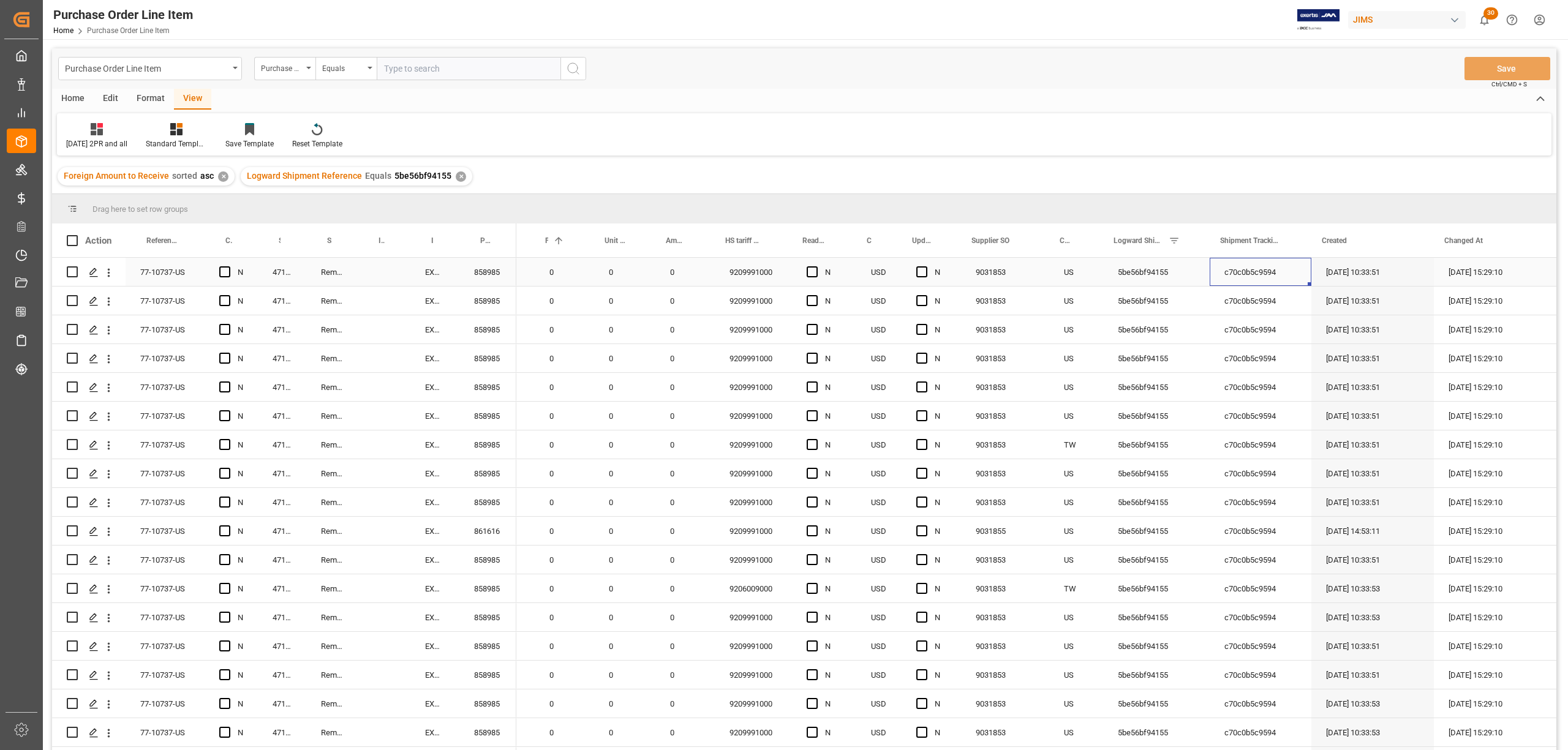
click at [1238, 271] on div "c70c0b5c9594" at bounding box center [1261, 272] width 101 height 28
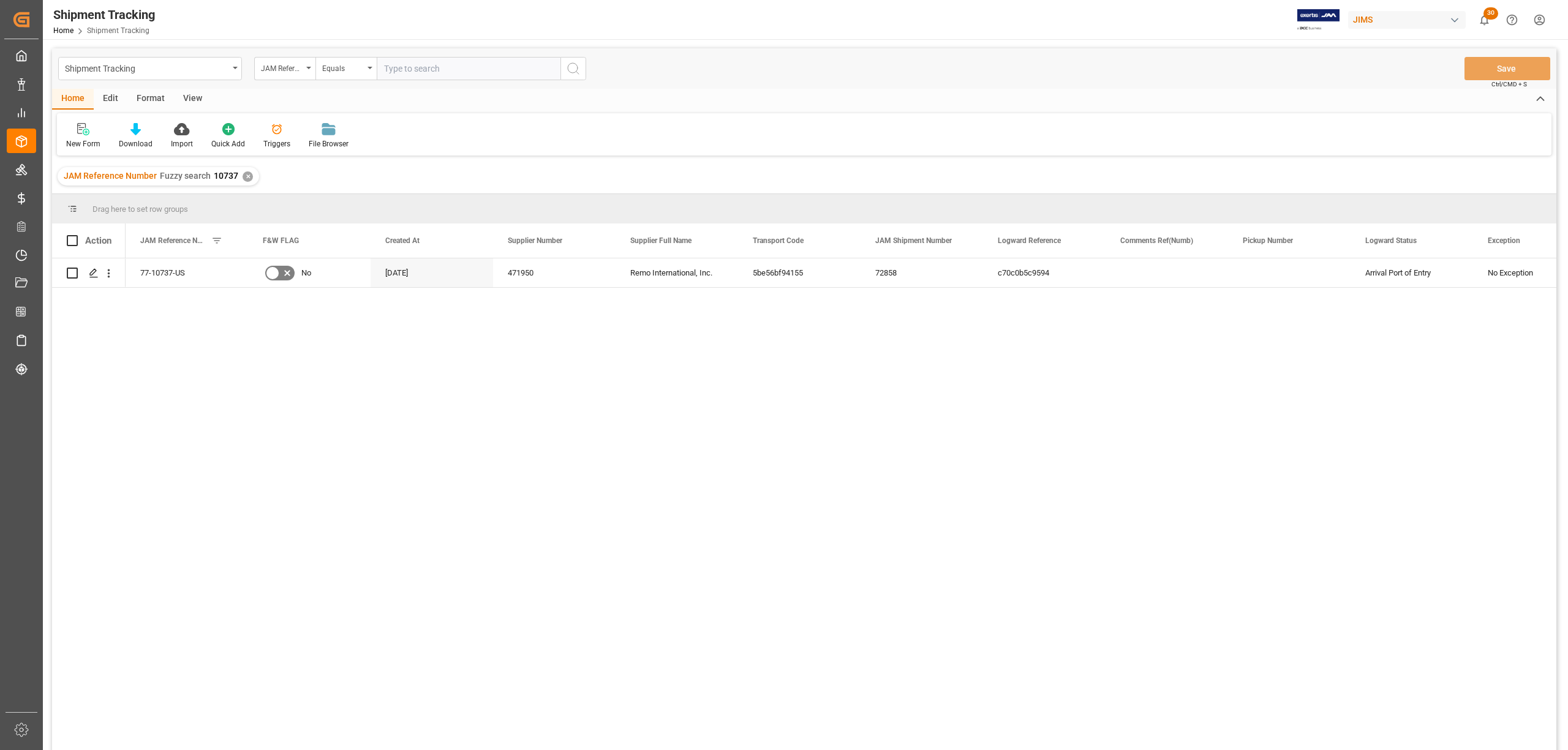
click at [189, 94] on div "View" at bounding box center [193, 99] width 37 height 21
click at [76, 139] on div "Default" at bounding box center [78, 144] width 24 height 11
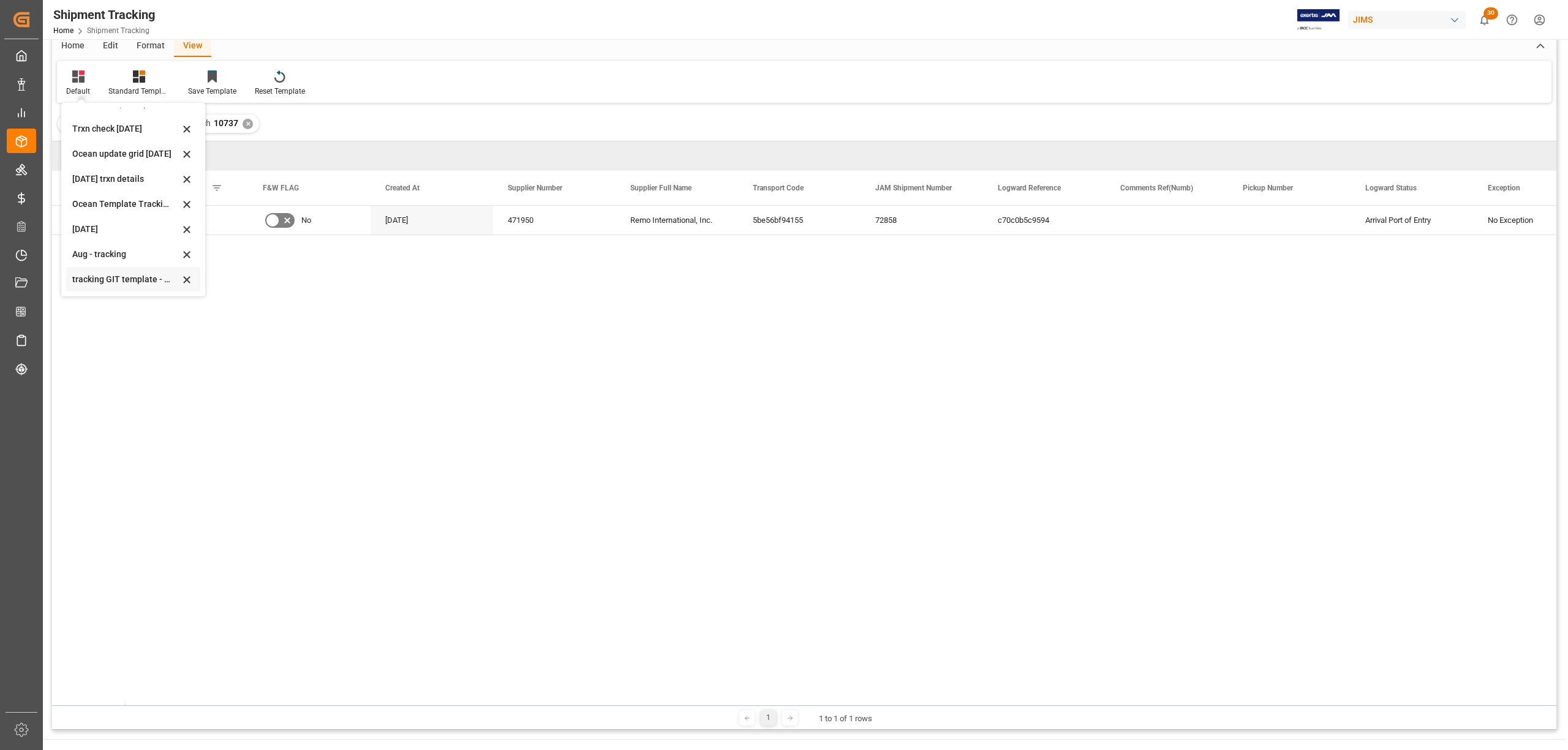
scroll to position [81, 0]
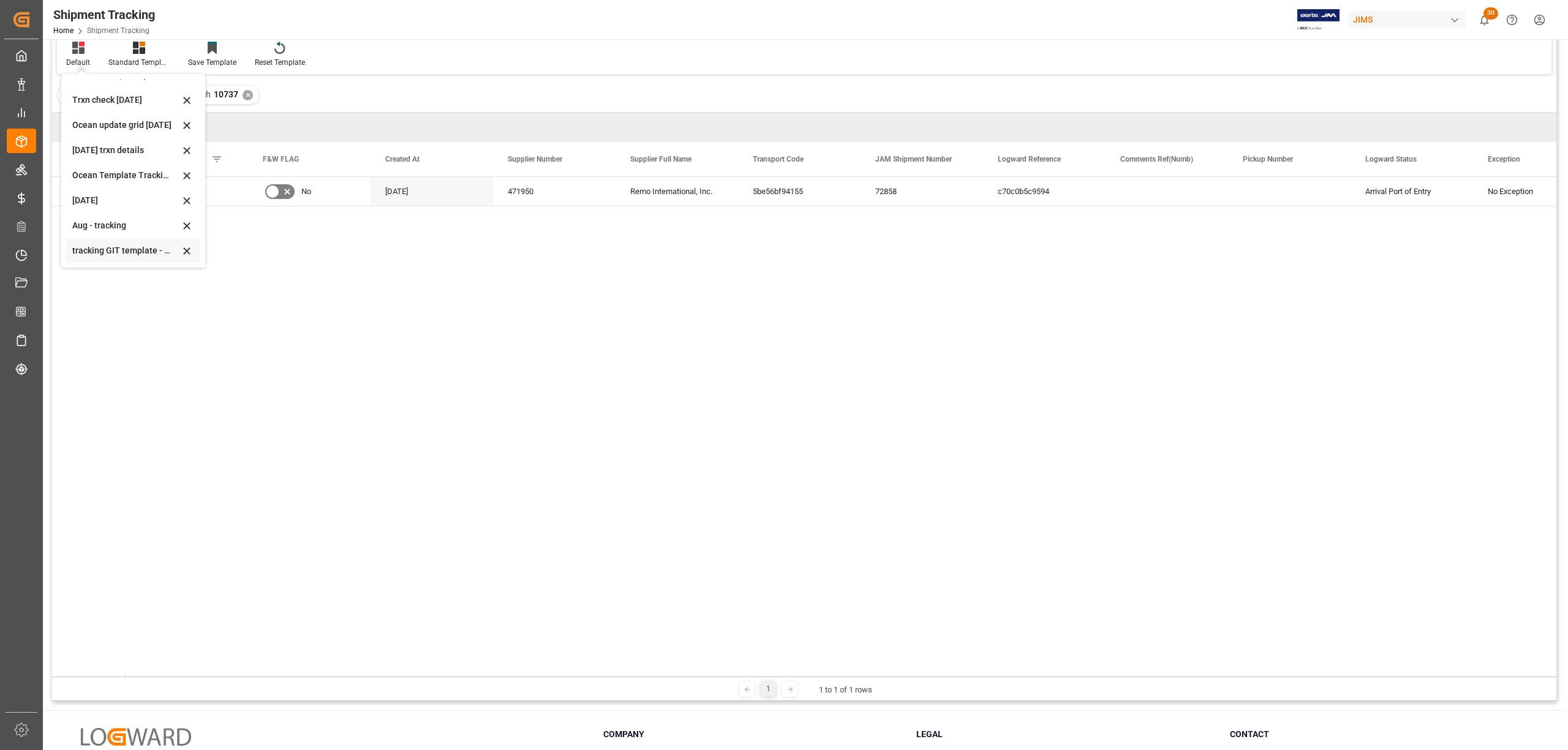
click at [103, 248] on div "tracking GIT template - Rev" at bounding box center [125, 251] width 107 height 13
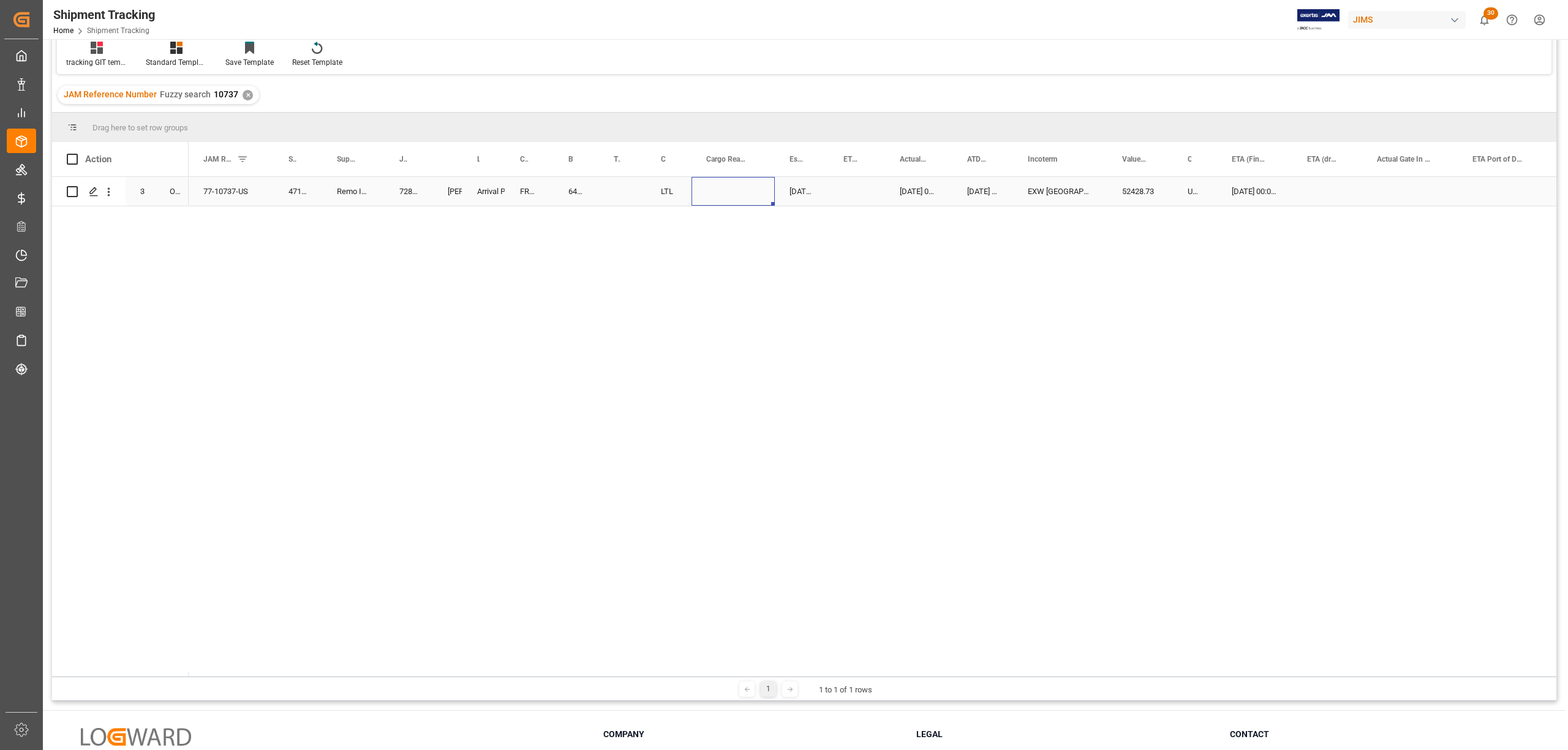
click at [735, 194] on div "Press SPACE to select this row." at bounding box center [733, 191] width 83 height 29
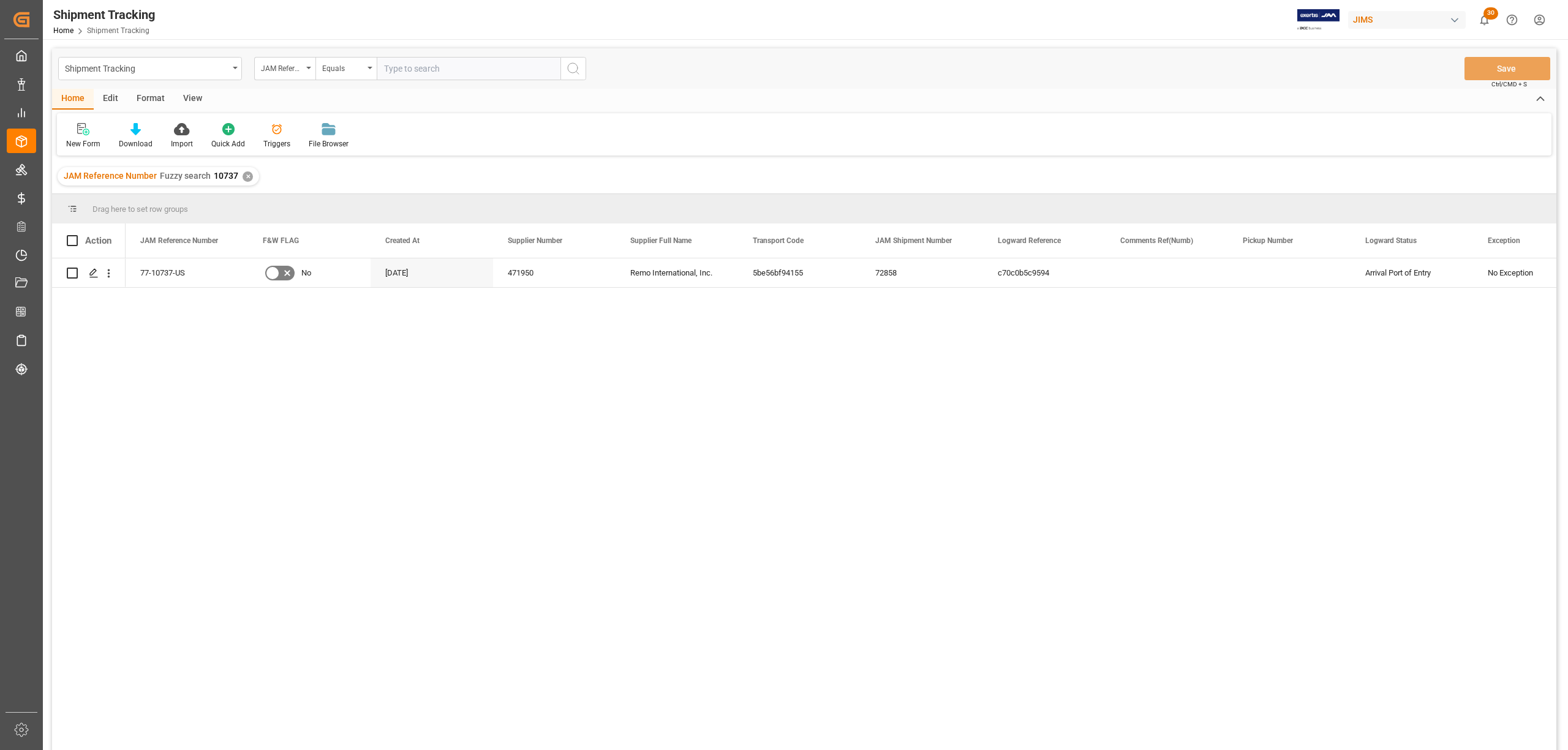
click at [199, 97] on div "View" at bounding box center [193, 99] width 37 height 21
click at [87, 133] on div at bounding box center [78, 129] width 24 height 13
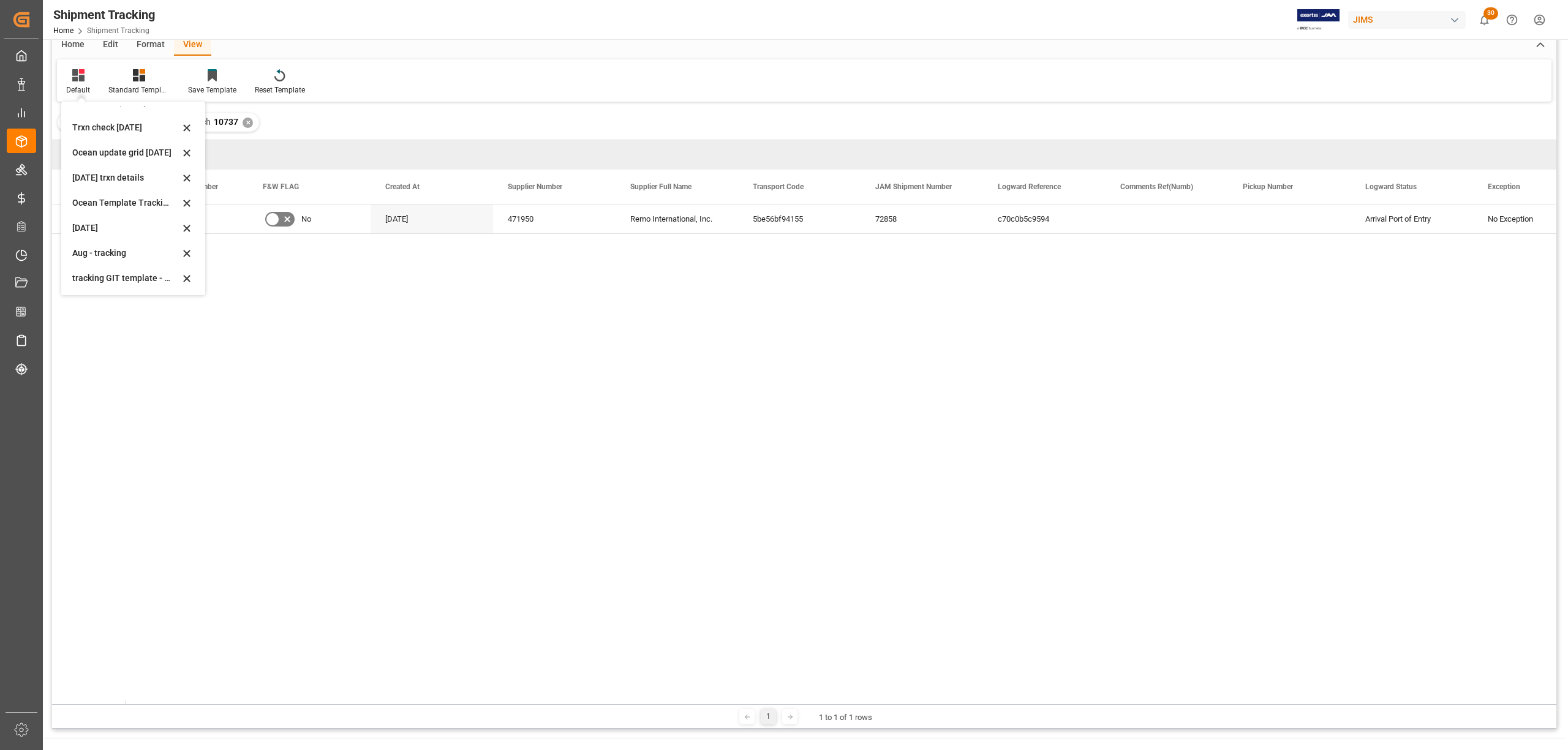
scroll to position [81, 0]
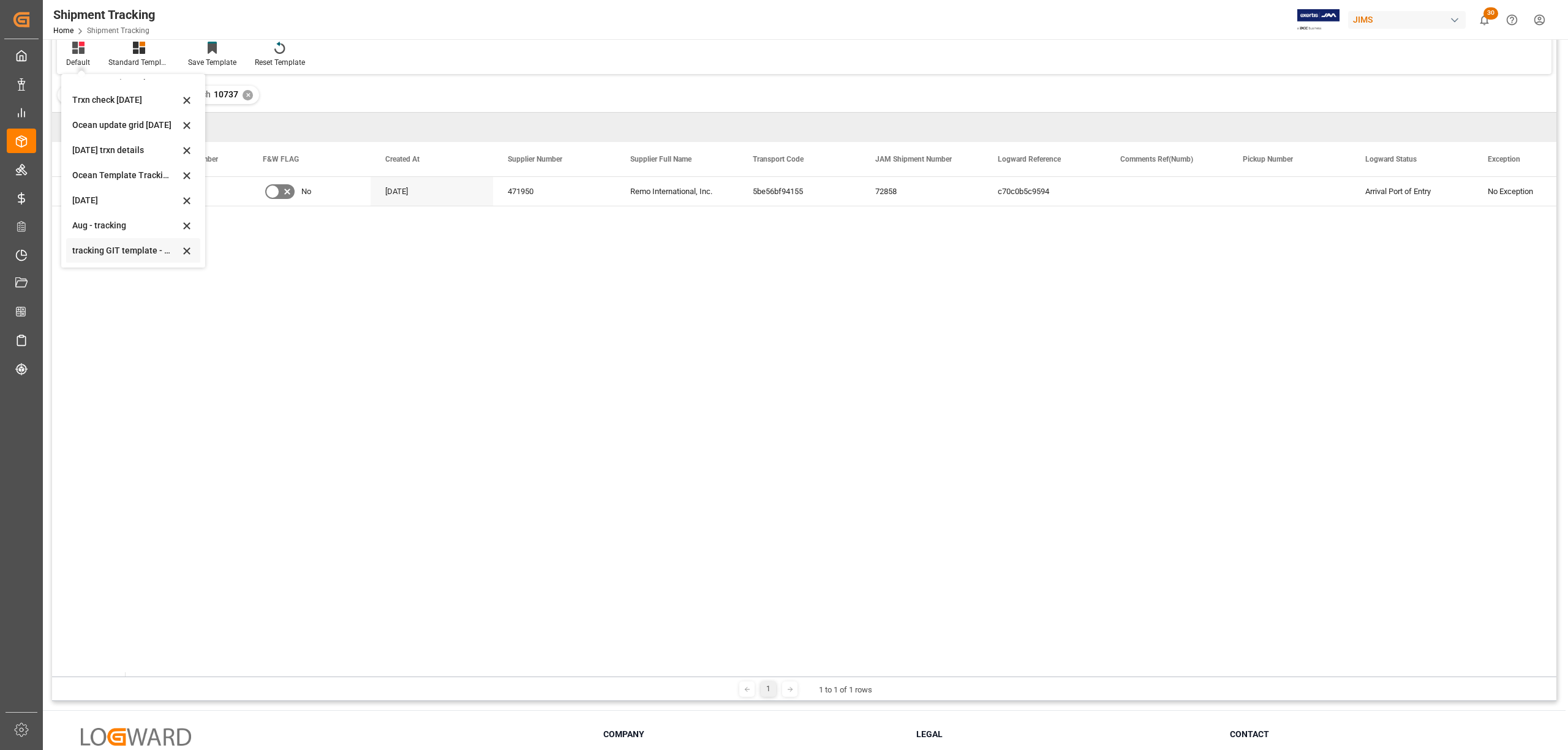
click at [126, 246] on div "tracking GIT template - Rev" at bounding box center [125, 251] width 107 height 13
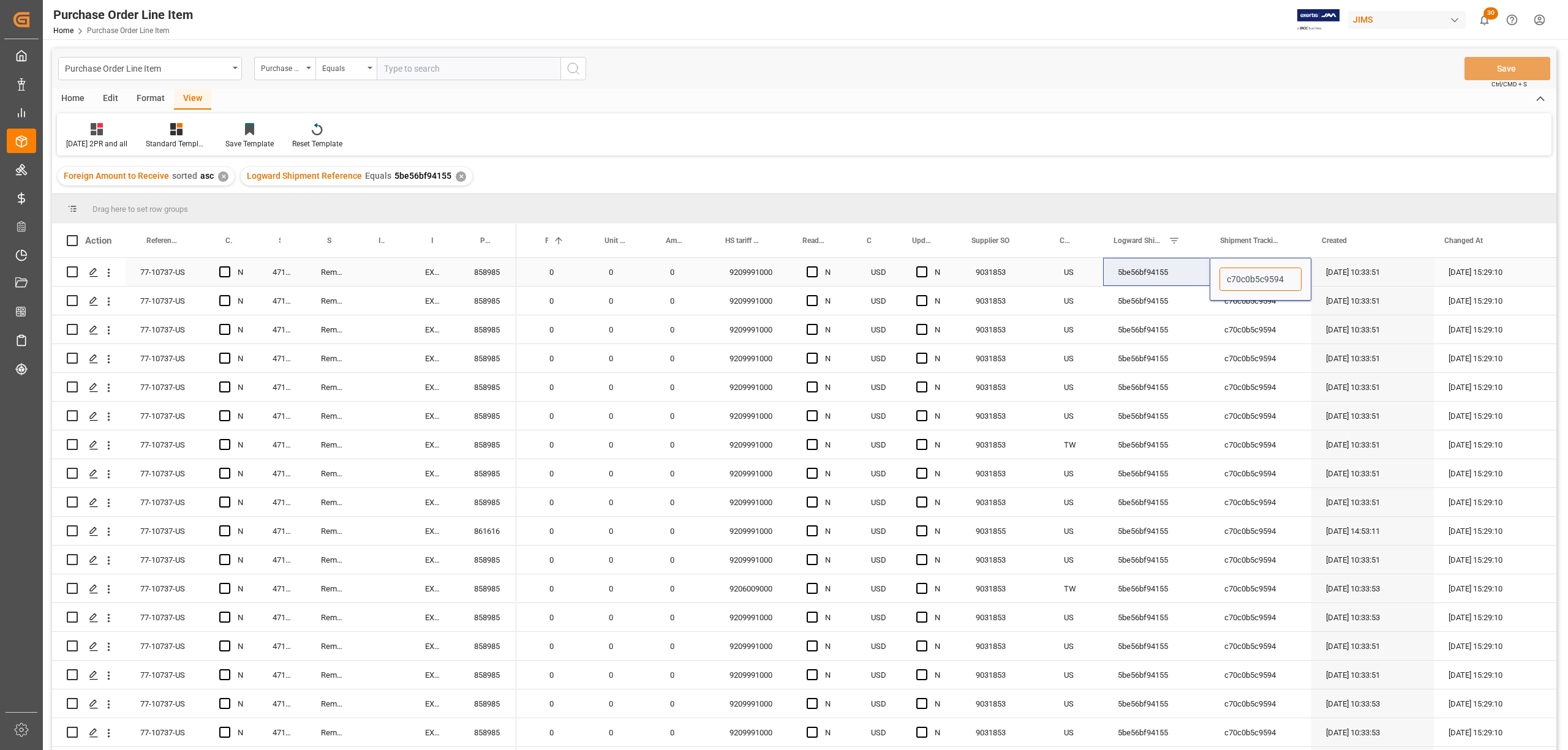
drag, startPoint x: 1290, startPoint y: 277, endPoint x: 1201, endPoint y: 277, distance: 89.0
click at [1201, 277] on div "1 0 0 0 0 0 9209991000 N USD N 9031853 US 5be56bf94155 c70c0b5c9594 07-22-2025 …" at bounding box center [780, 272] width 1553 height 29
click at [1255, 336] on div "c70c0b5c9594" at bounding box center [1261, 329] width 101 height 28
click at [1245, 278] on div "Press SPACE to select this row." at bounding box center [1261, 272] width 101 height 28
click at [1303, 280] on div "Press SPACE to select this row." at bounding box center [1261, 272] width 101 height 28
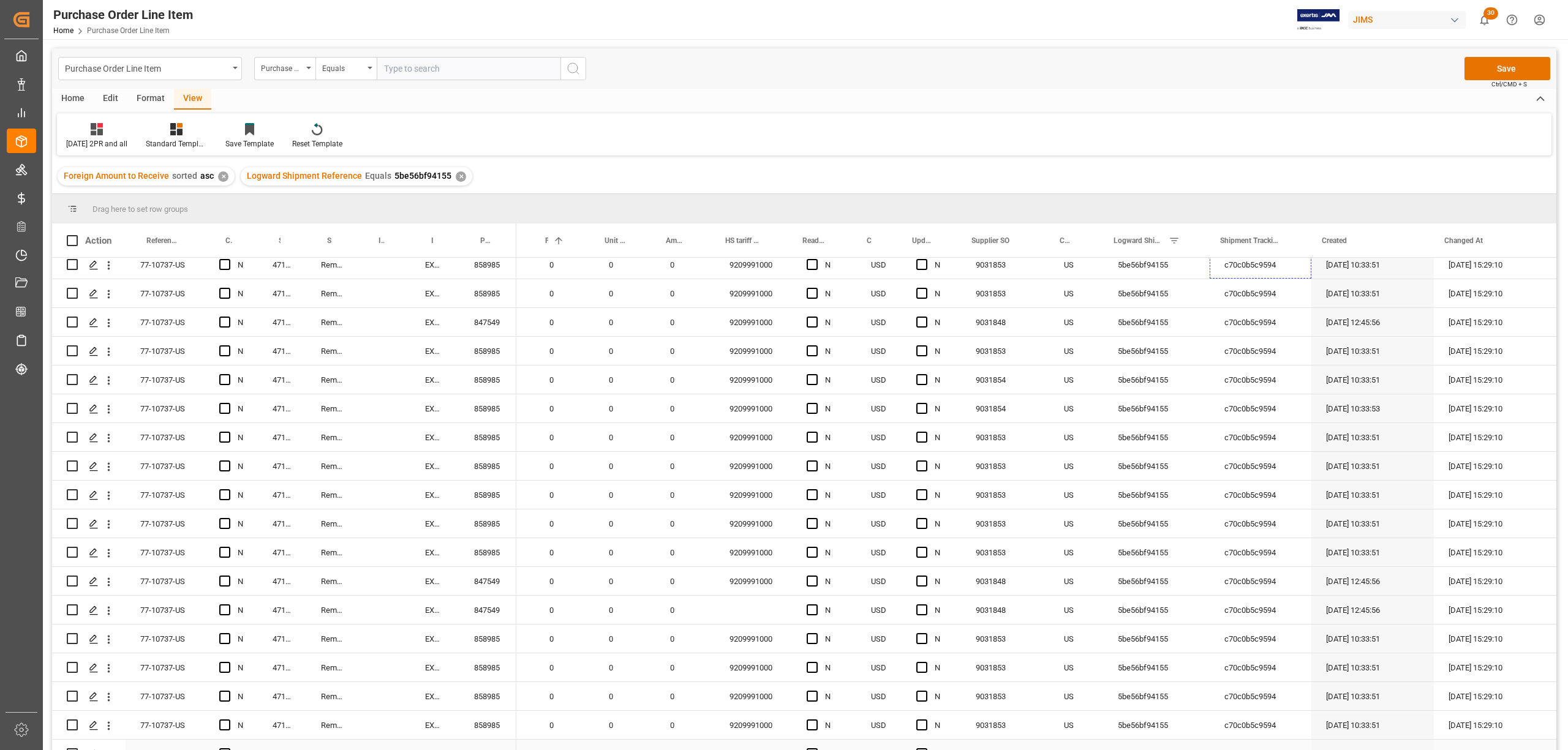
scroll to position [653, 0]
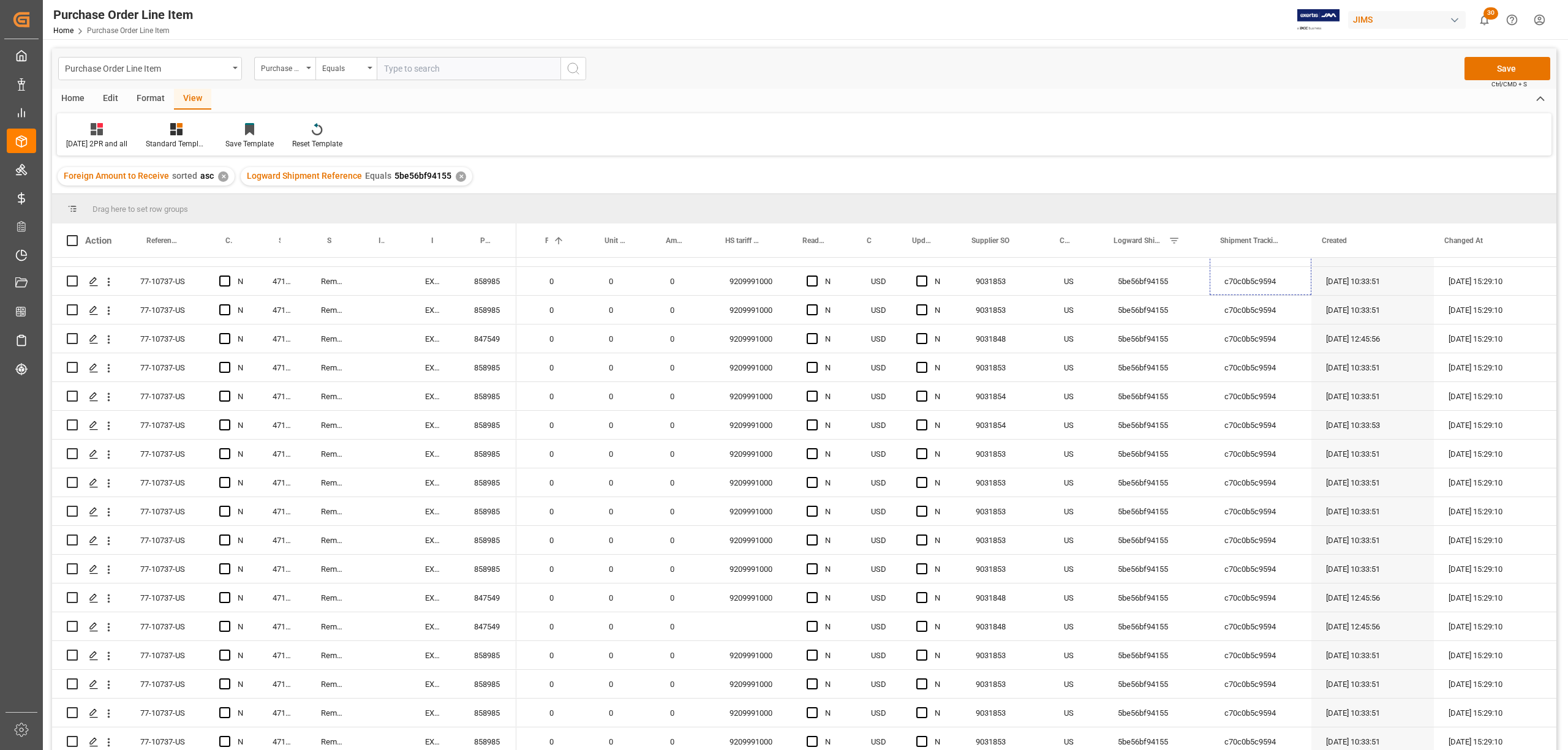
drag, startPoint x: 1304, startPoint y: 285, endPoint x: 1251, endPoint y: 593, distance: 312.5
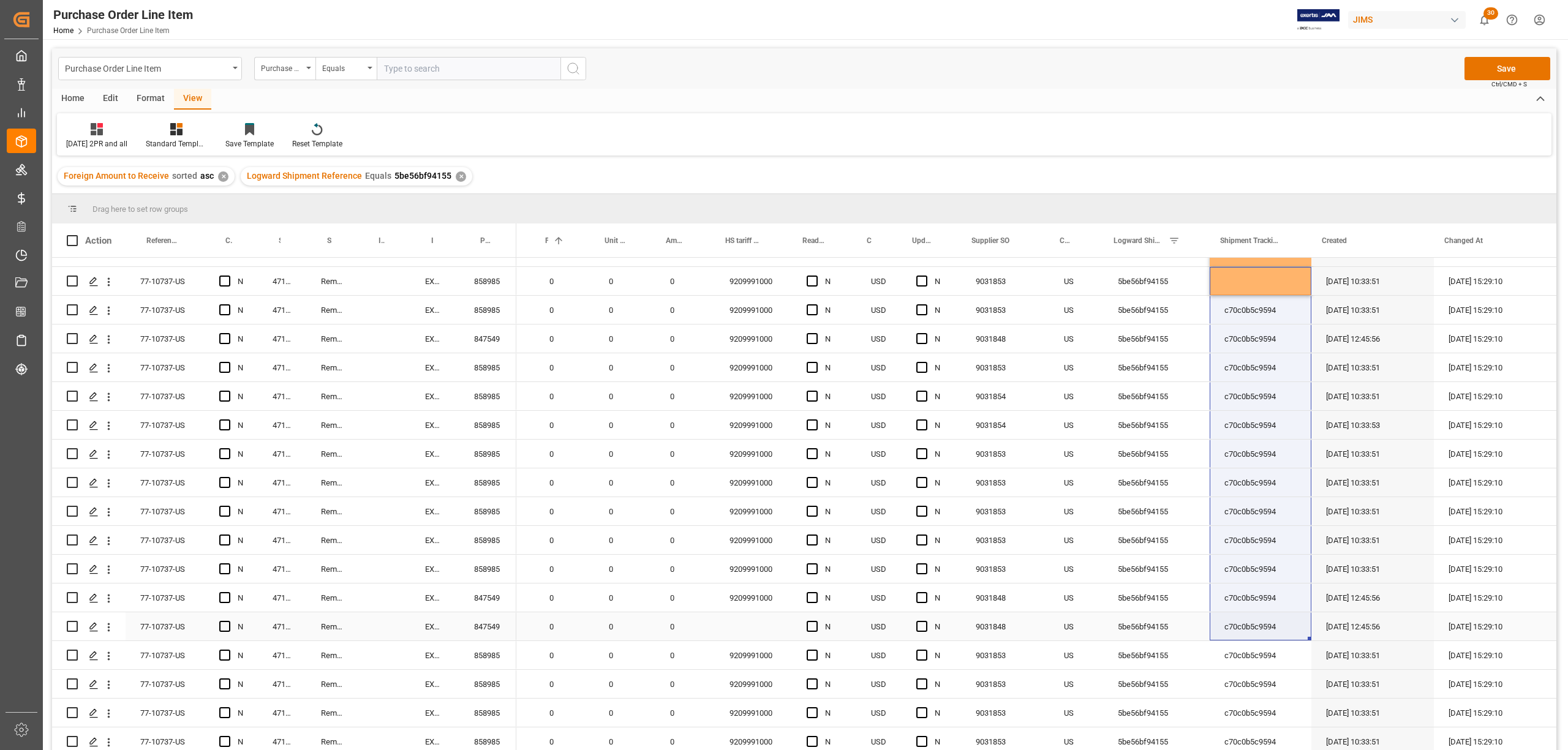
drag, startPoint x: 1303, startPoint y: 289, endPoint x: 1288, endPoint y: 632, distance: 343.3
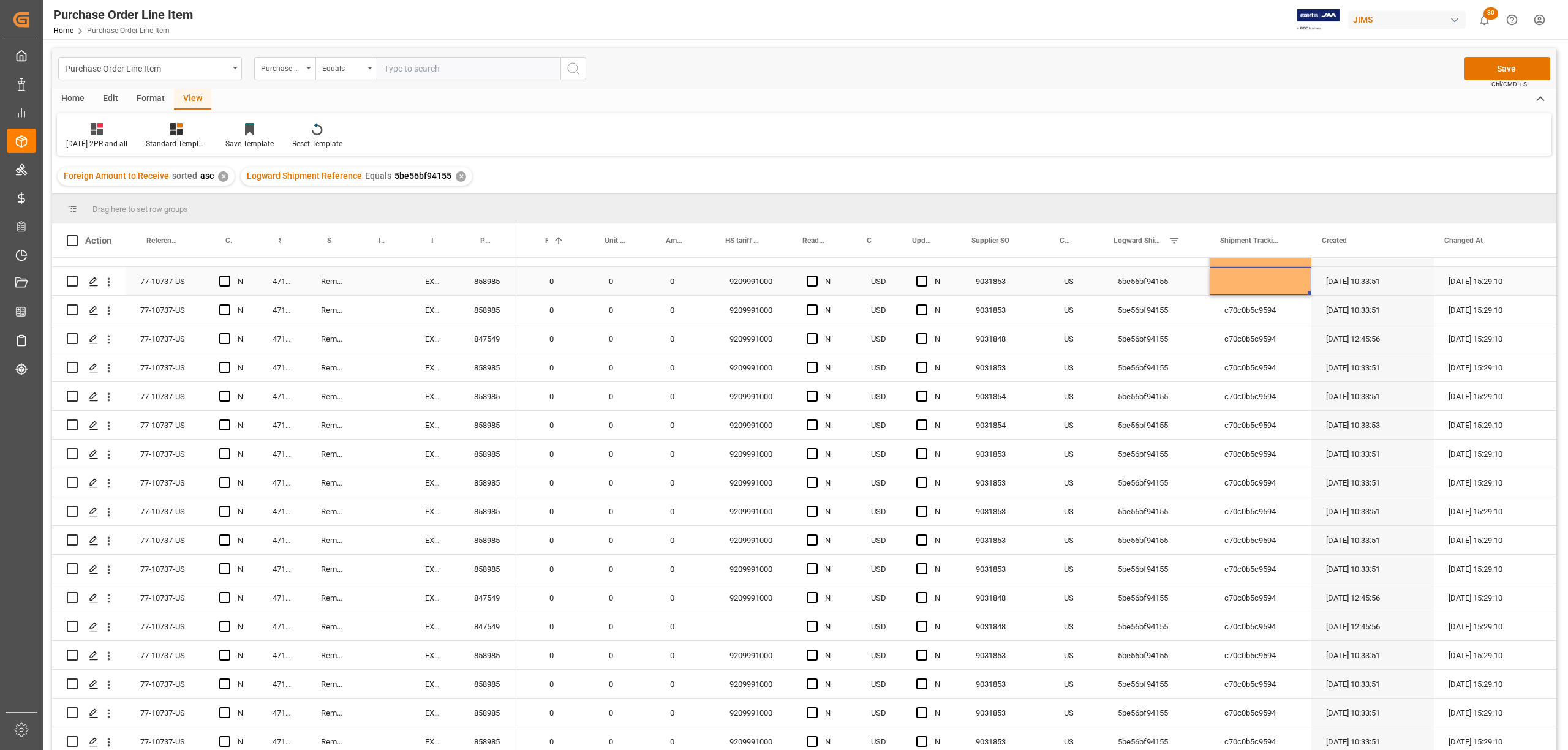
click at [1246, 277] on div "Press SPACE to select this row." at bounding box center [1261, 281] width 101 height 28
drag, startPoint x: 1305, startPoint y: 292, endPoint x: 1305, endPoint y: 621, distance: 329.0
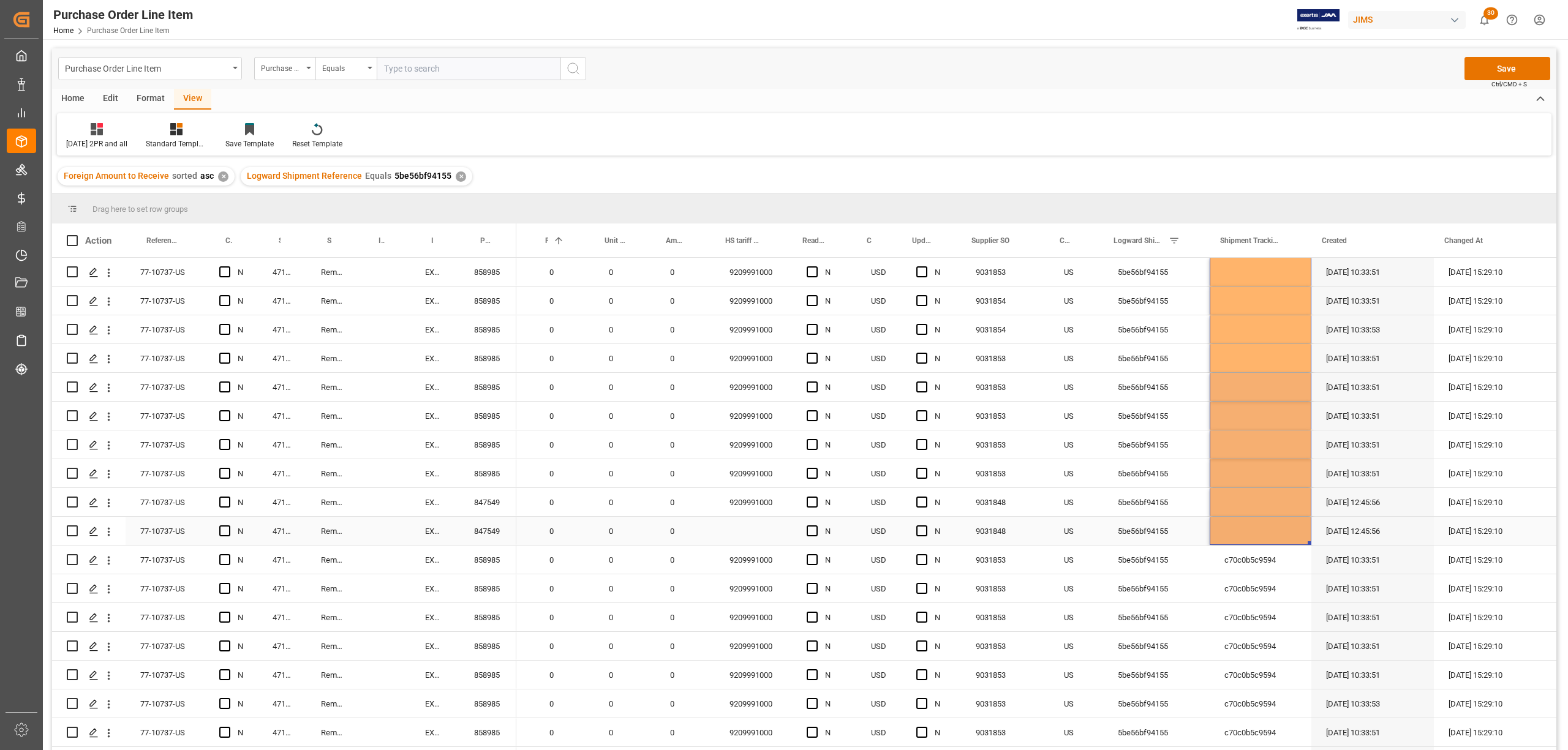
scroll to position [898, 0]
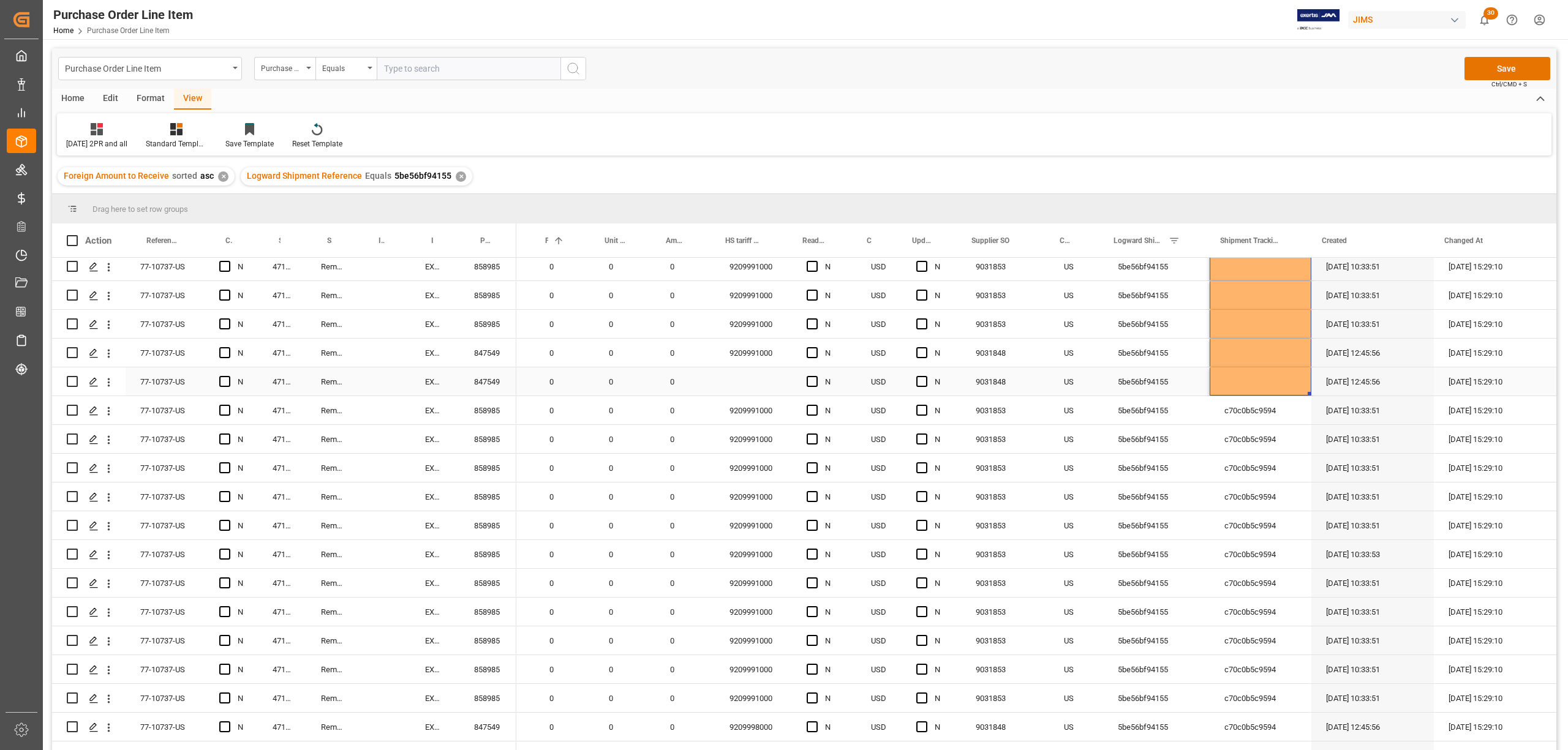
click at [1295, 380] on div "Press SPACE to select this row." at bounding box center [1261, 381] width 101 height 28
drag, startPoint x: 1304, startPoint y: 391, endPoint x: 1289, endPoint y: 711, distance: 320.4
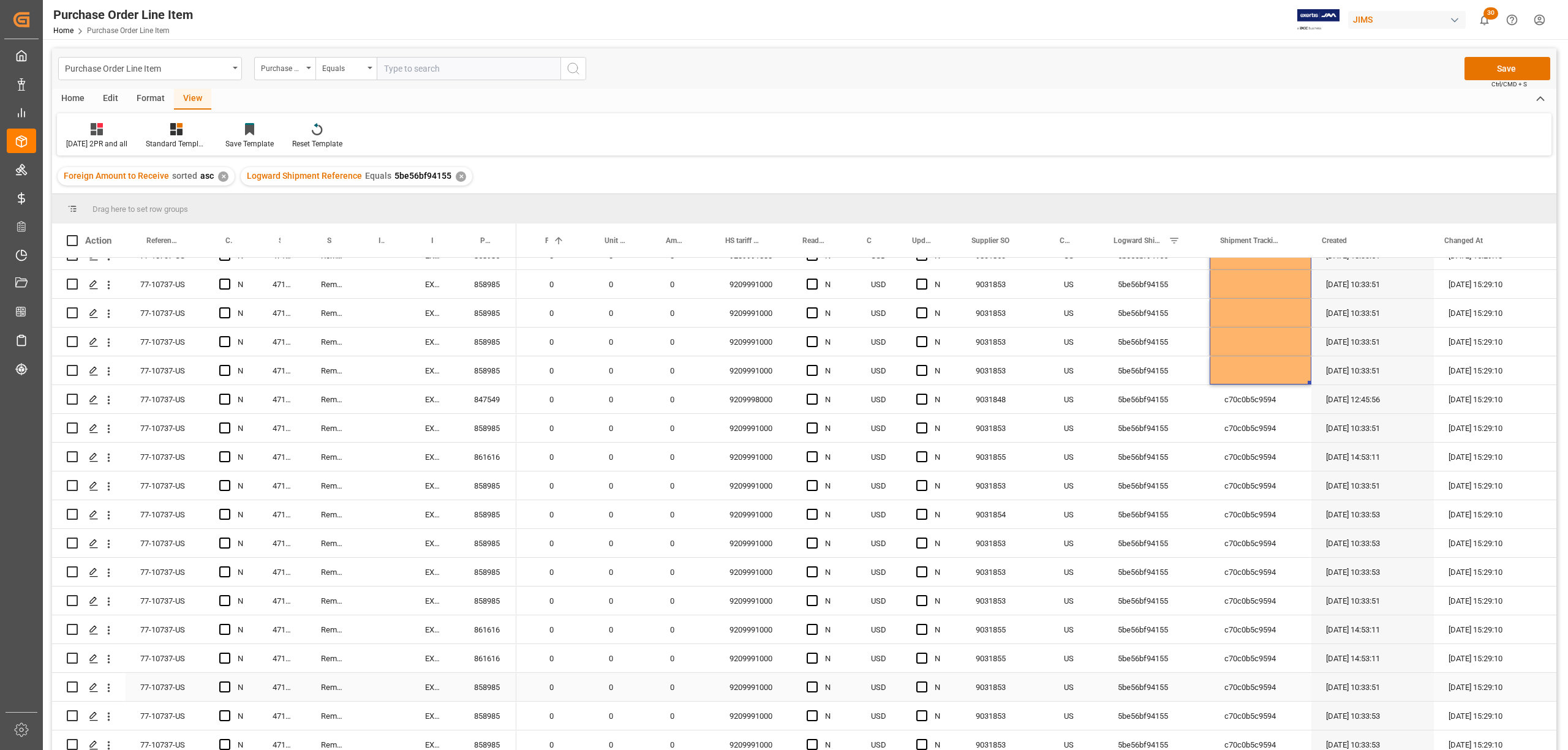
scroll to position [1225, 0]
click at [1245, 359] on div "Press SPACE to select this row." at bounding box center [1261, 371] width 101 height 28
drag, startPoint x: 1304, startPoint y: 381, endPoint x: 1295, endPoint y: 708, distance: 327.1
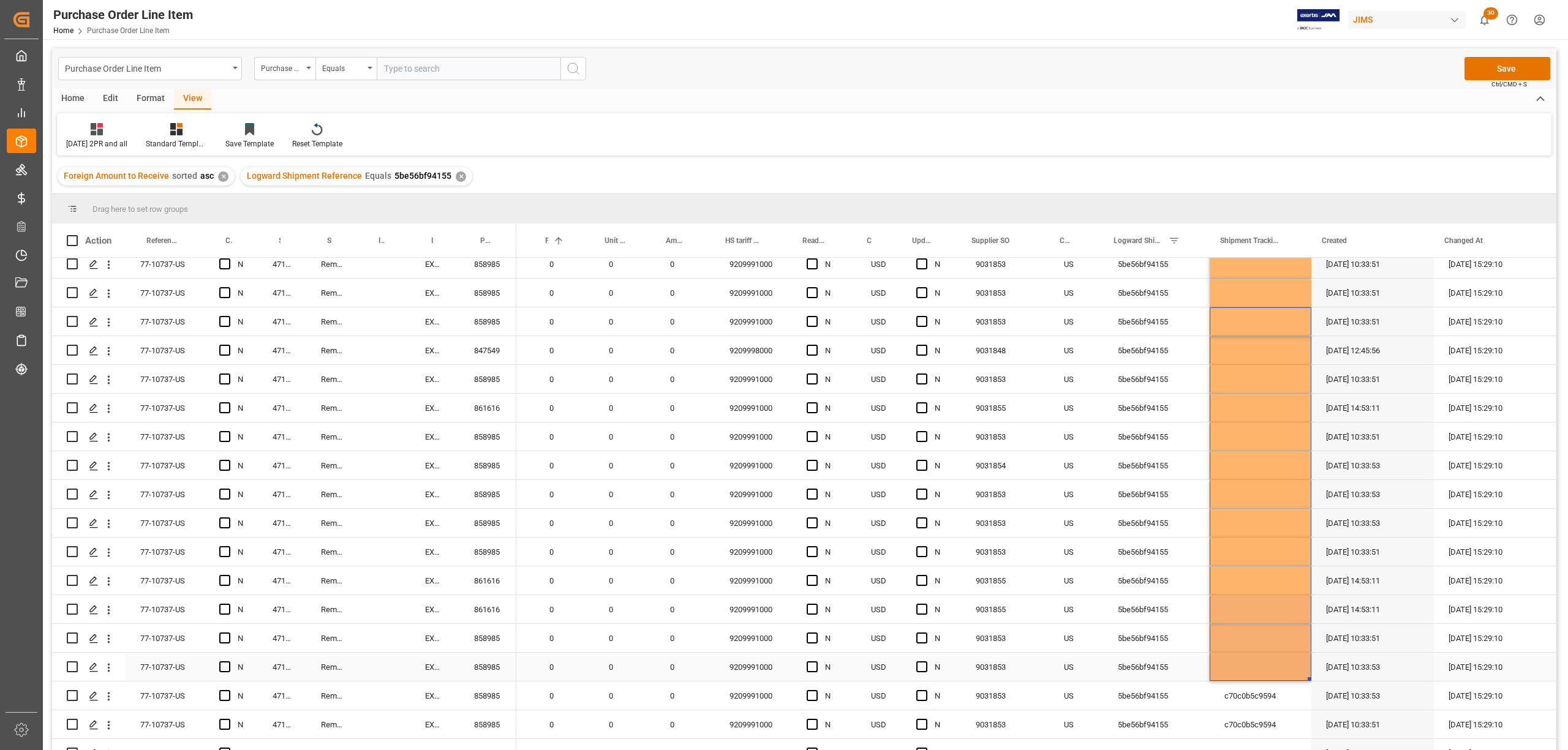
scroll to position [1470, 0]
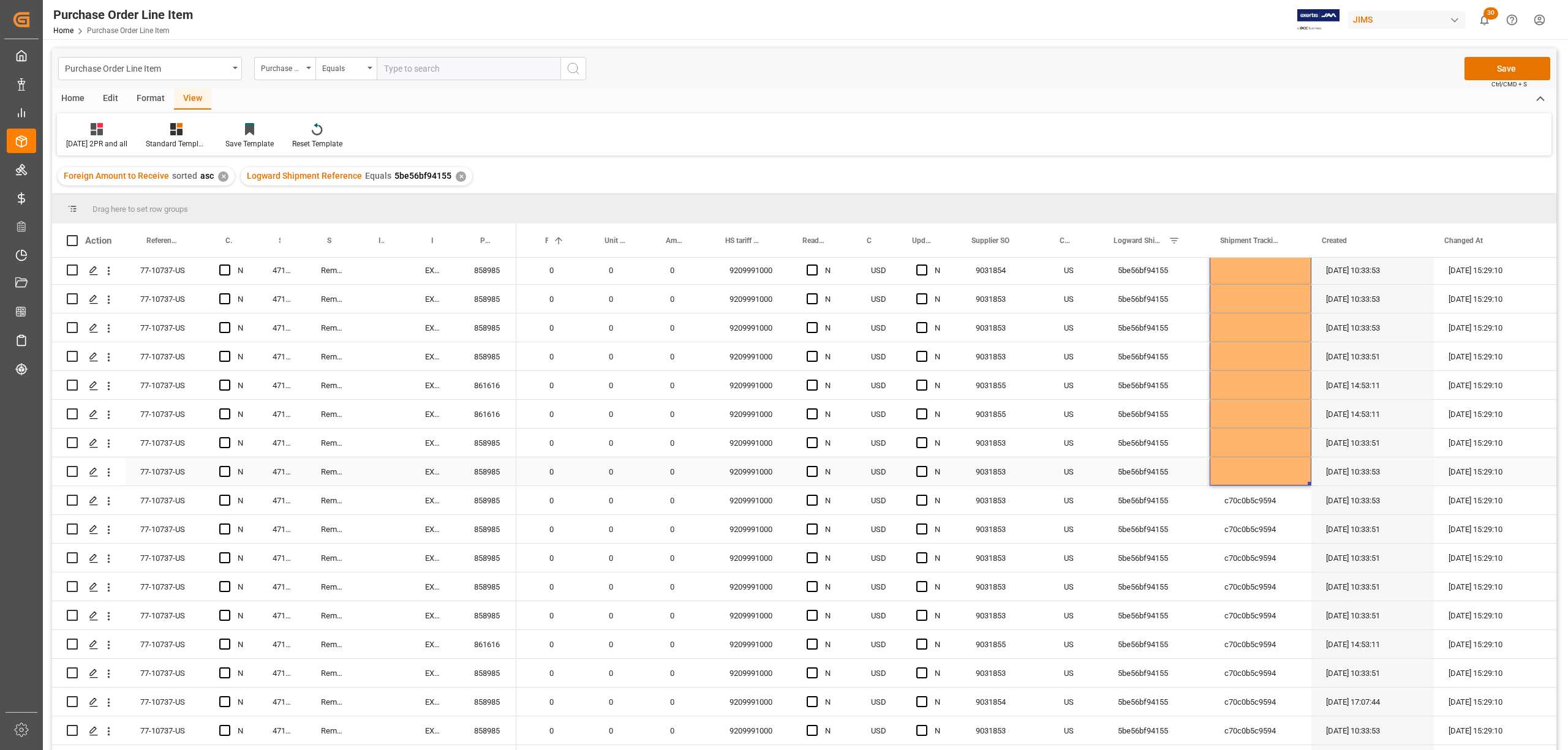
click at [1260, 467] on div "Press SPACE to select this row." at bounding box center [1261, 471] width 101 height 28
drag, startPoint x: 1304, startPoint y: 481, endPoint x: 1309, endPoint y: 704, distance: 223.1
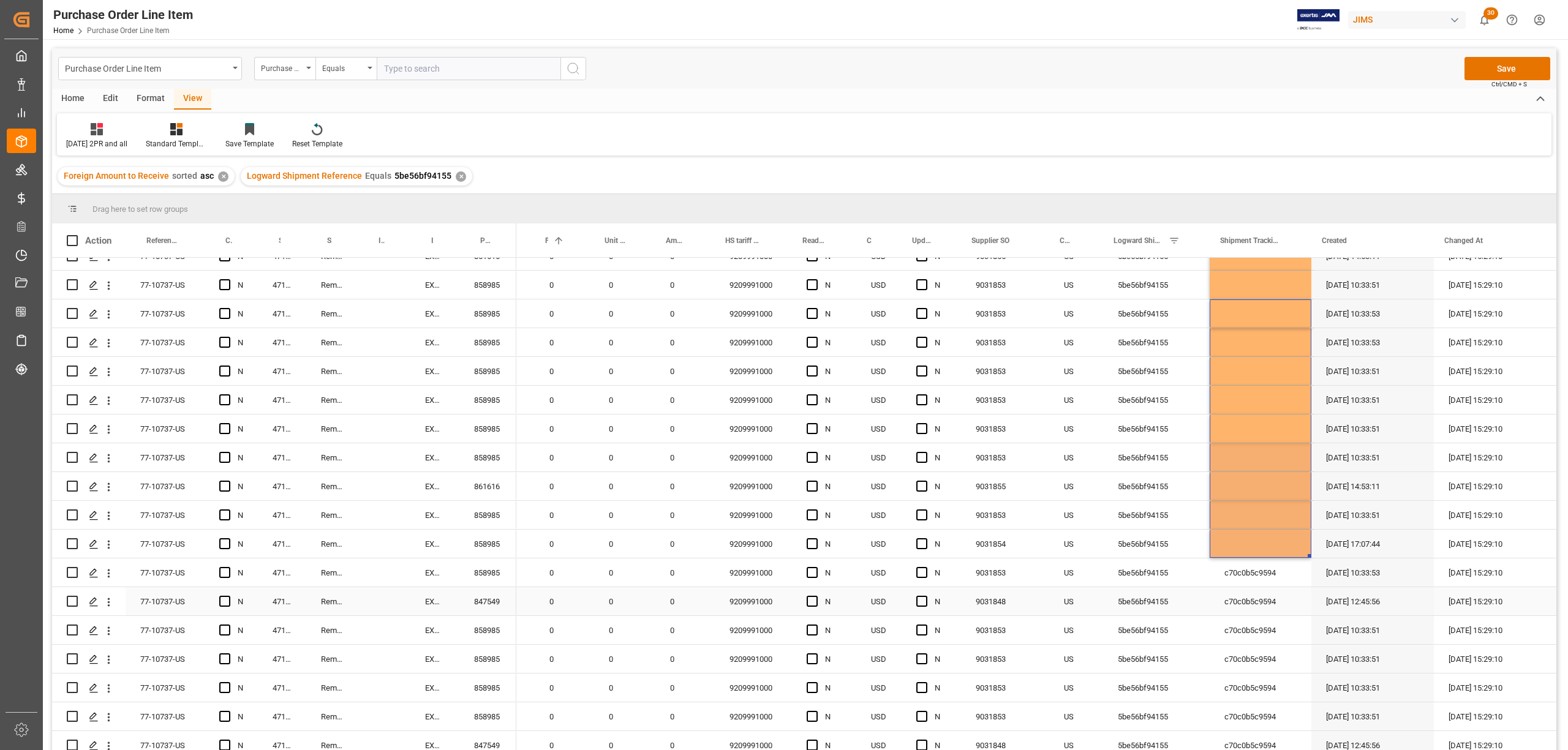
scroll to position [1796, 0]
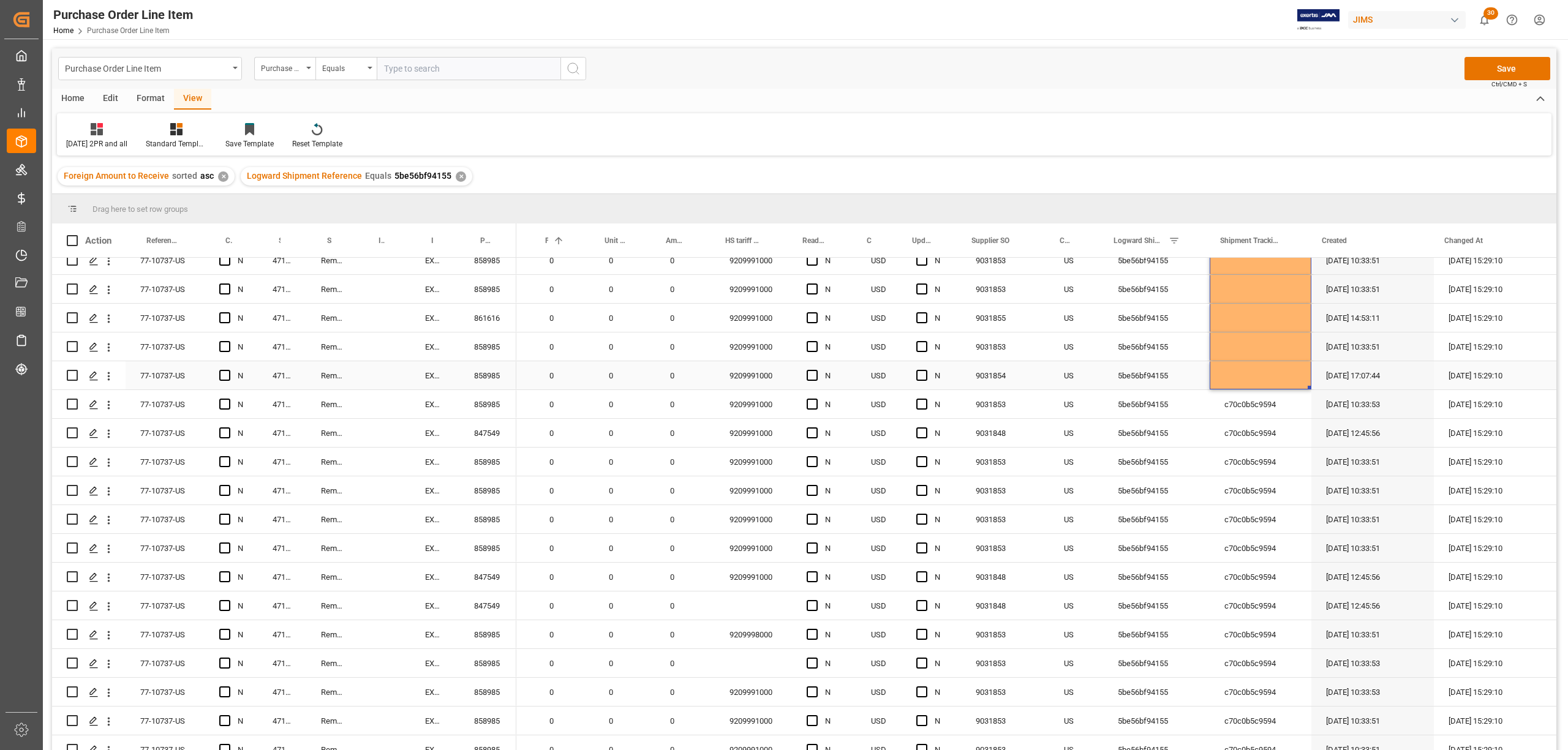
click at [1246, 365] on div "Press SPACE to select this row." at bounding box center [1261, 375] width 101 height 28
click at [1281, 379] on div "Press SPACE to select this row." at bounding box center [1261, 375] width 101 height 28
drag, startPoint x: 1306, startPoint y: 387, endPoint x: 1303, endPoint y: 695, distance: 308.0
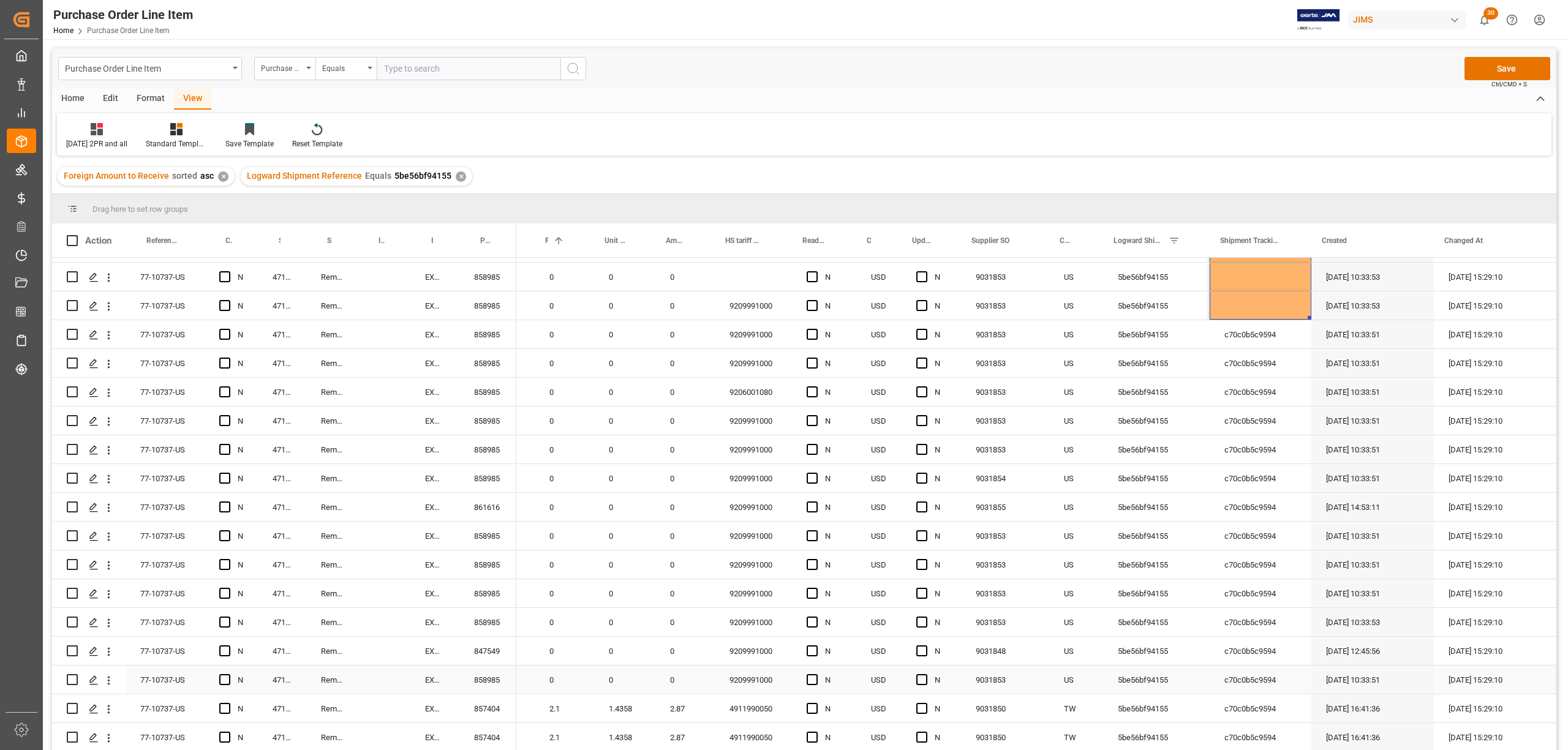
scroll to position [2205, 0]
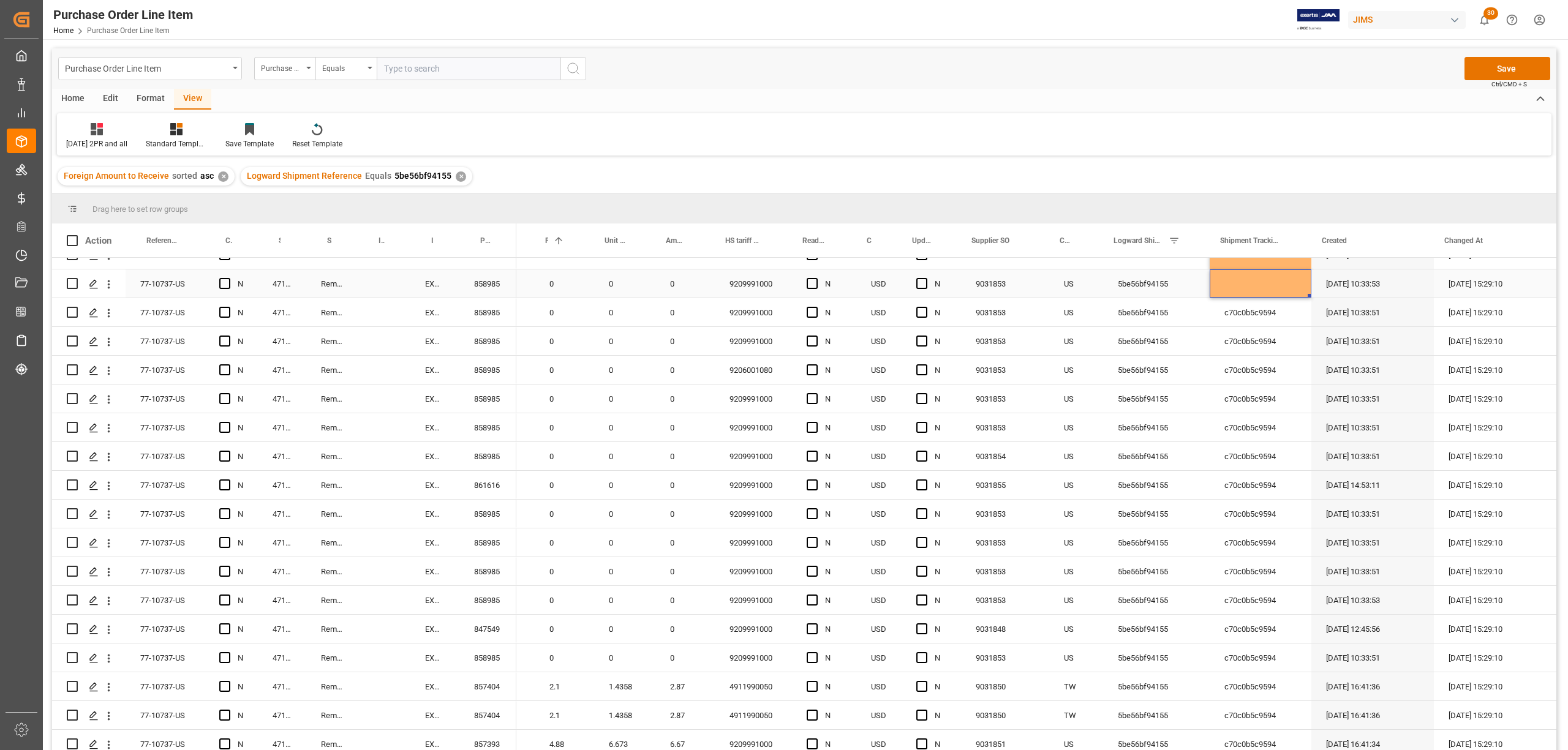
click at [1241, 285] on div "Press SPACE to select this row." at bounding box center [1261, 283] width 101 height 28
drag, startPoint x: 1305, startPoint y: 295, endPoint x: 1280, endPoint y: 653, distance: 358.9
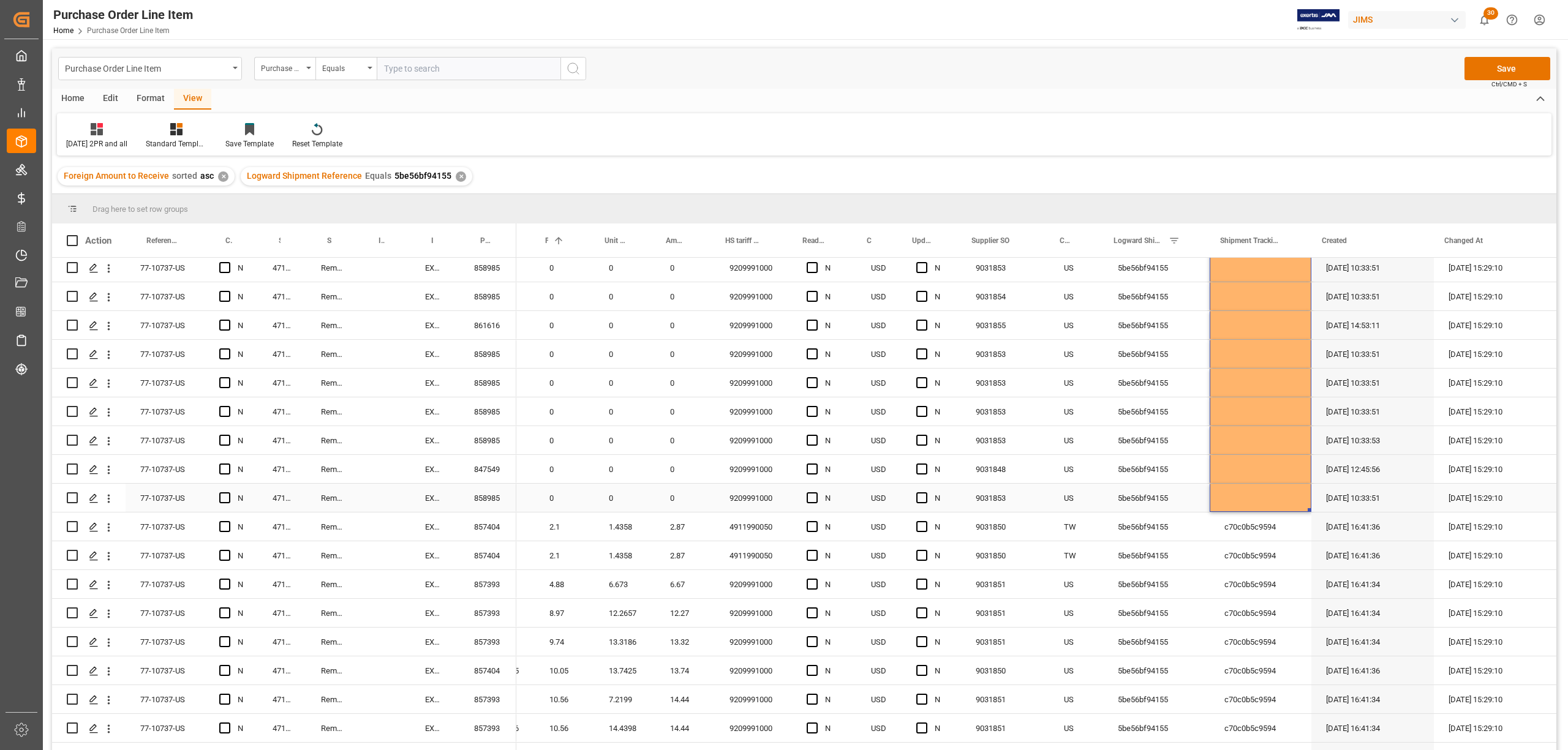
scroll to position [2386, 0]
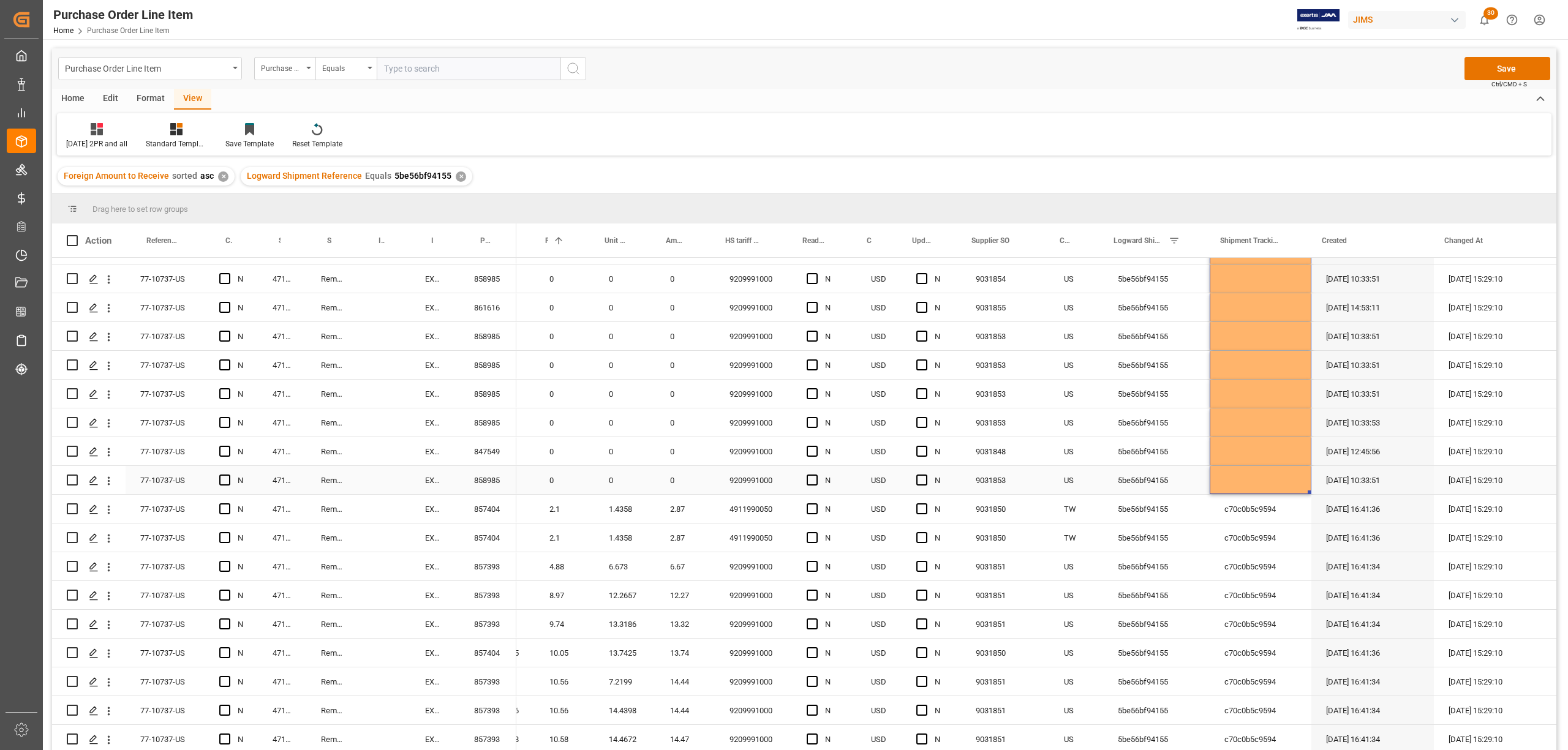
click at [1255, 468] on div "Press SPACE to select this row." at bounding box center [1261, 480] width 101 height 28
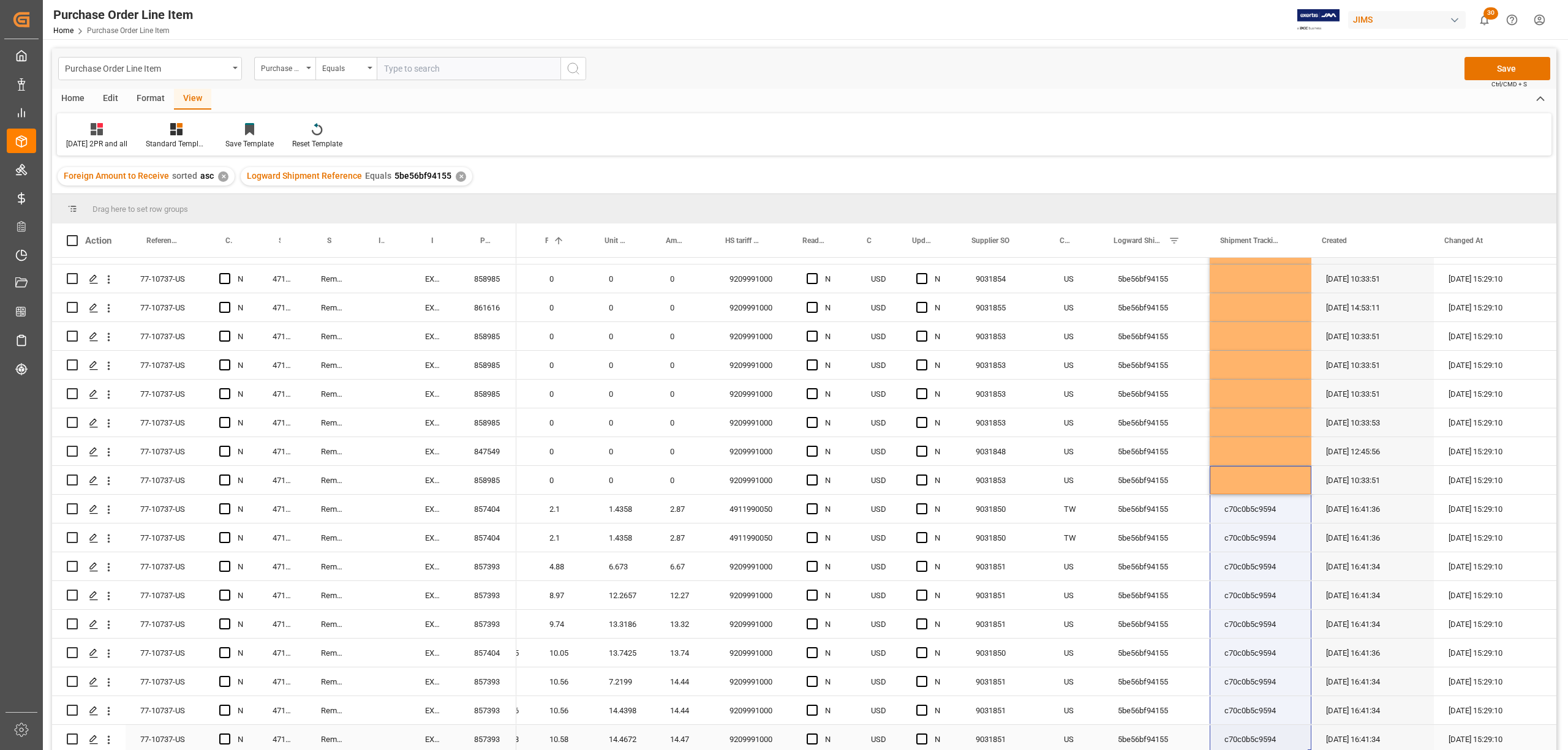
drag, startPoint x: 1305, startPoint y: 481, endPoint x: 1293, endPoint y: 721, distance: 240.3
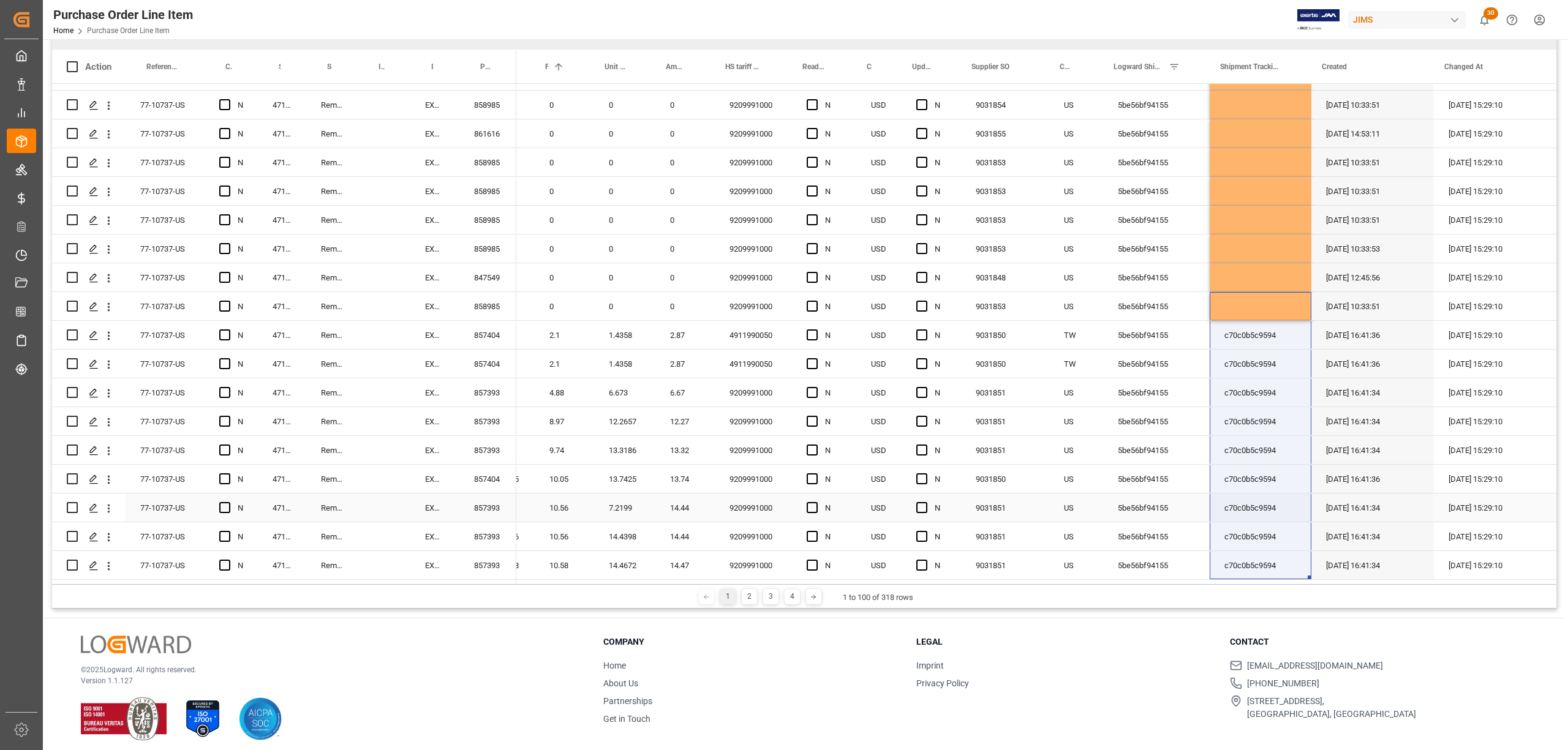
scroll to position [181, 0]
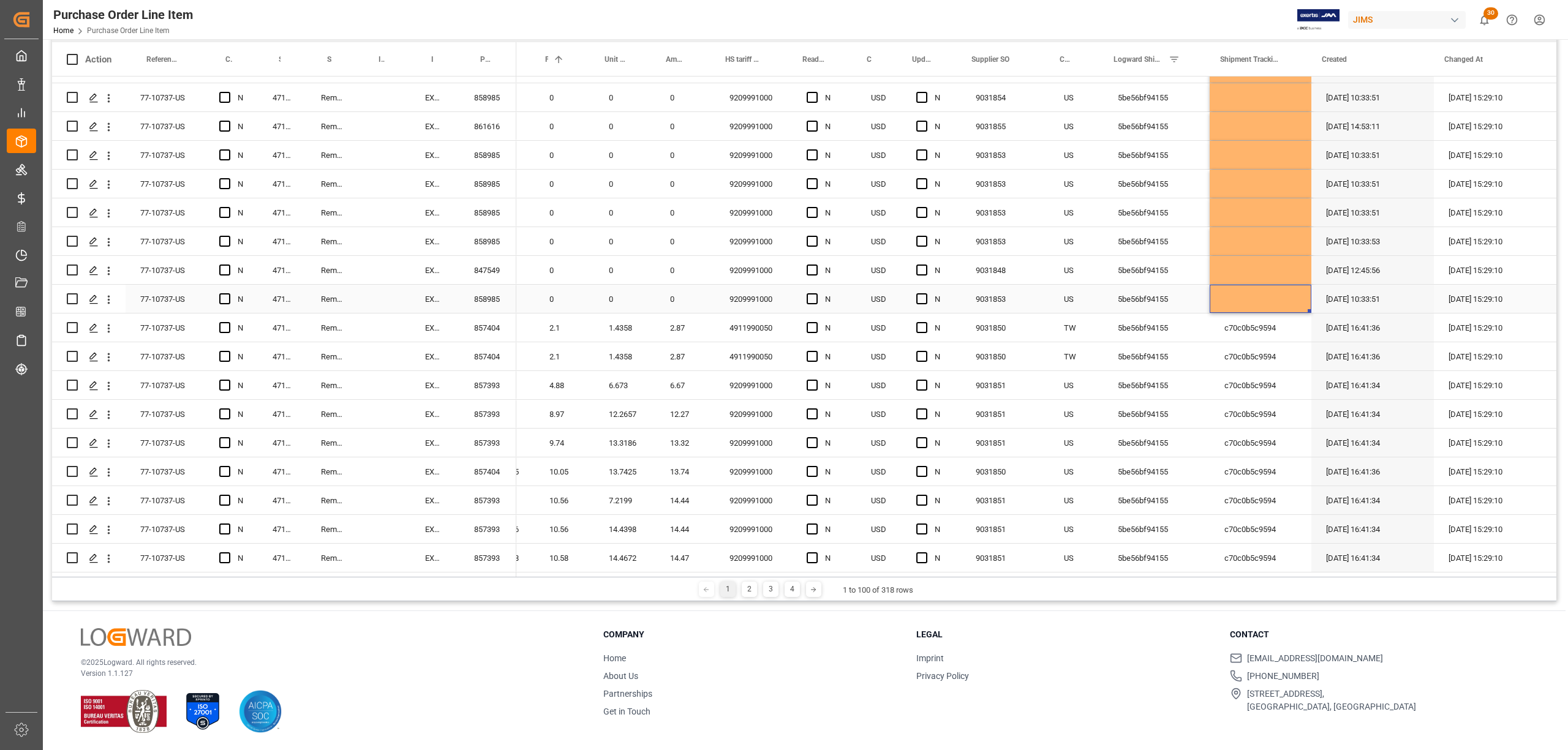
click at [1231, 288] on div "Press SPACE to select this row." at bounding box center [1261, 299] width 101 height 28
click at [1240, 295] on div "Press SPACE to select this row." at bounding box center [1261, 299] width 101 height 28
drag, startPoint x: 1307, startPoint y: 304, endPoint x: 1251, endPoint y: 399, distance: 110.3
click at [1245, 294] on div "Press SPACE to select this row." at bounding box center [1261, 299] width 101 height 28
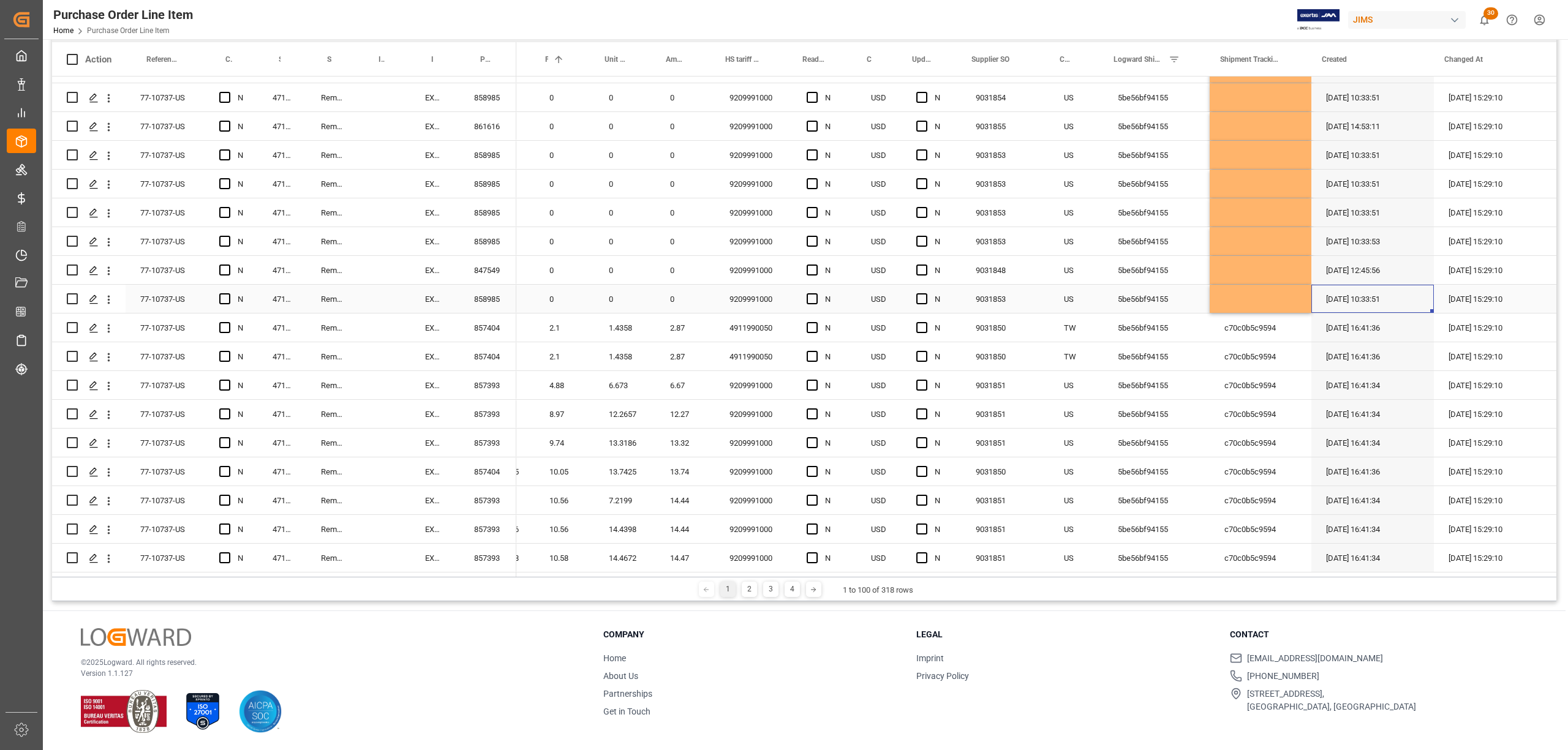
click at [1312, 306] on div "[DATE] 10:33:51" at bounding box center [1373, 299] width 123 height 28
click at [1273, 297] on div "Press SPACE to select this row." at bounding box center [1261, 299] width 101 height 28
drag, startPoint x: 1304, startPoint y: 307, endPoint x: 1306, endPoint y: 545, distance: 238.0
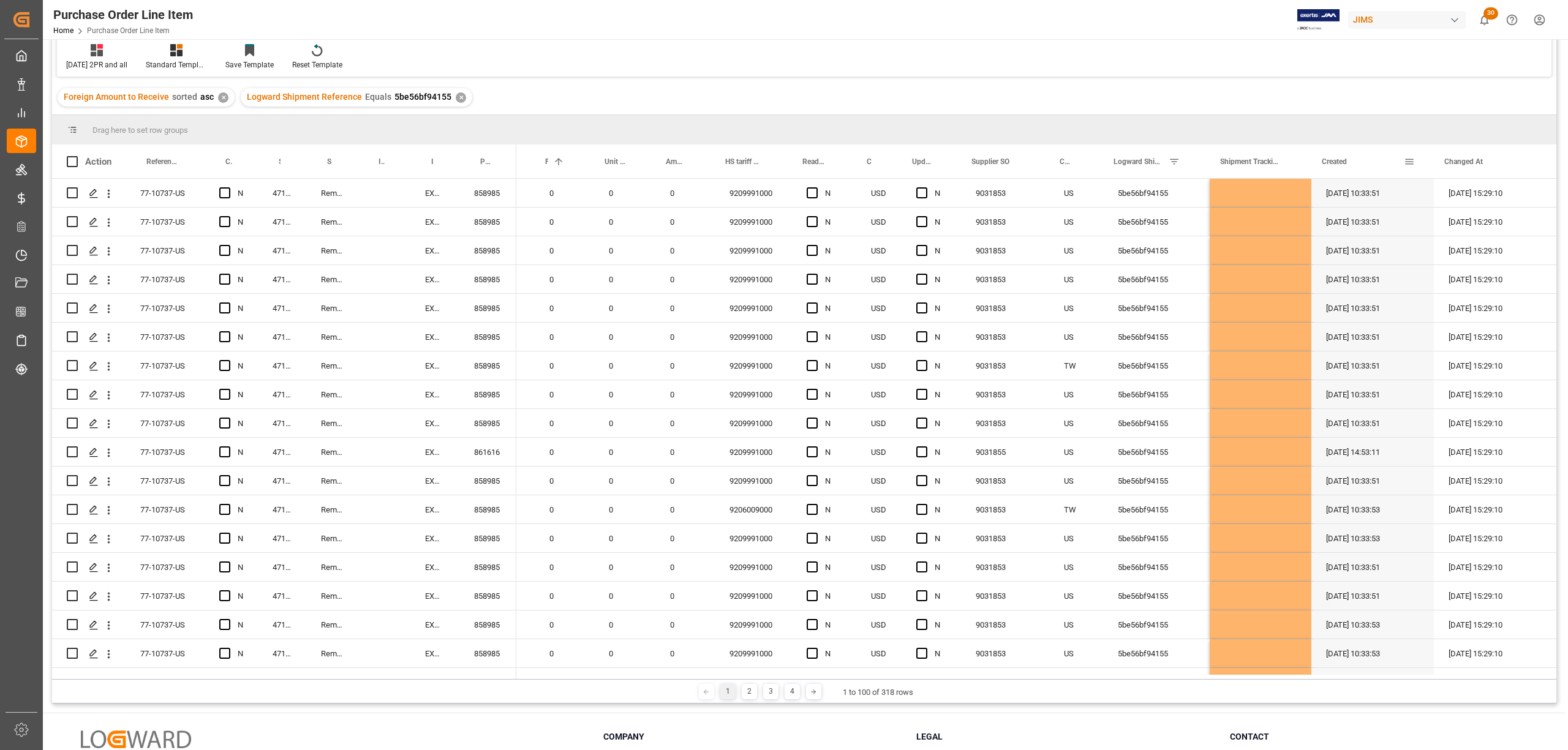
scroll to position [0, 0]
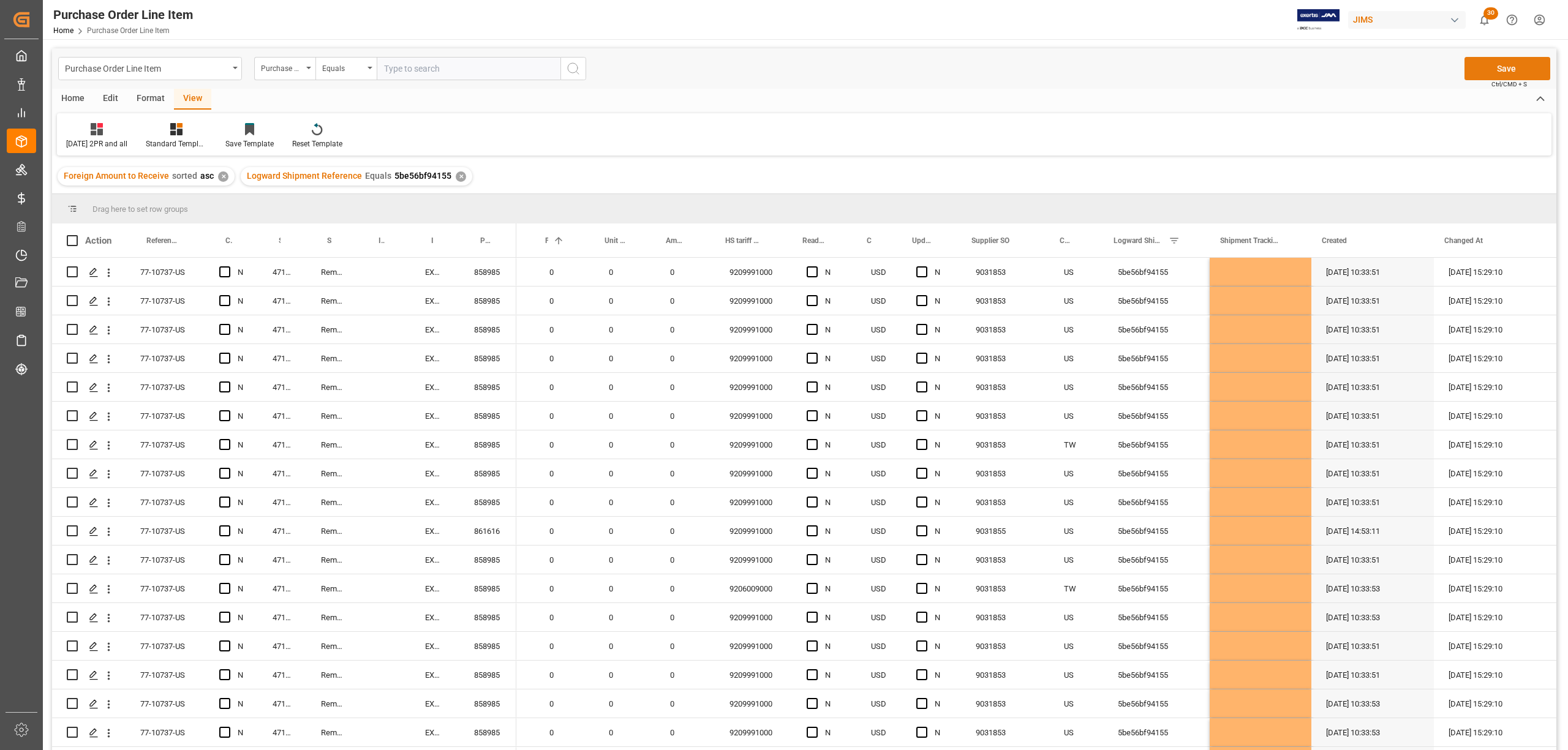
click at [1513, 64] on button "Save" at bounding box center [1507, 68] width 86 height 23
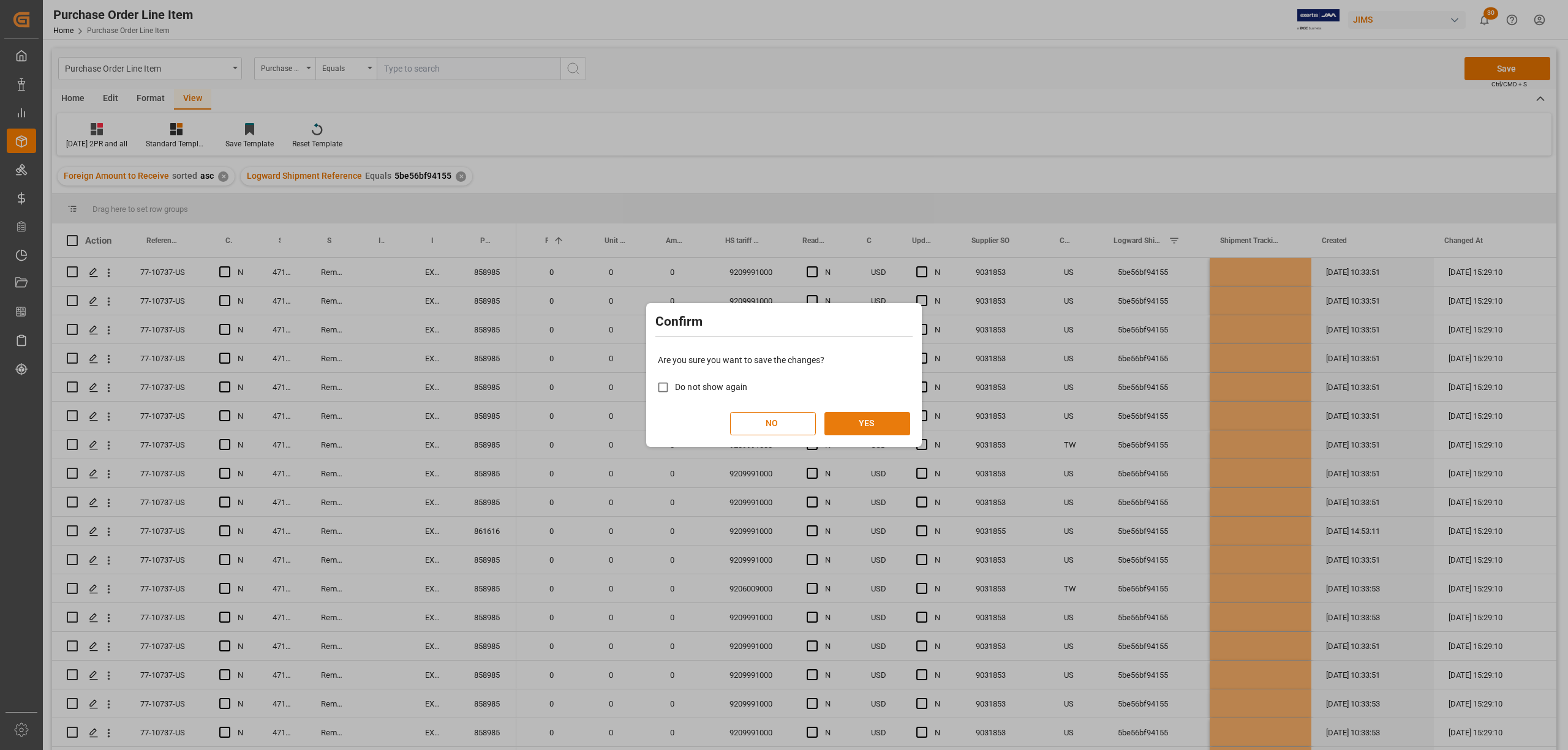
click at [881, 426] on button "YES" at bounding box center [867, 423] width 86 height 23
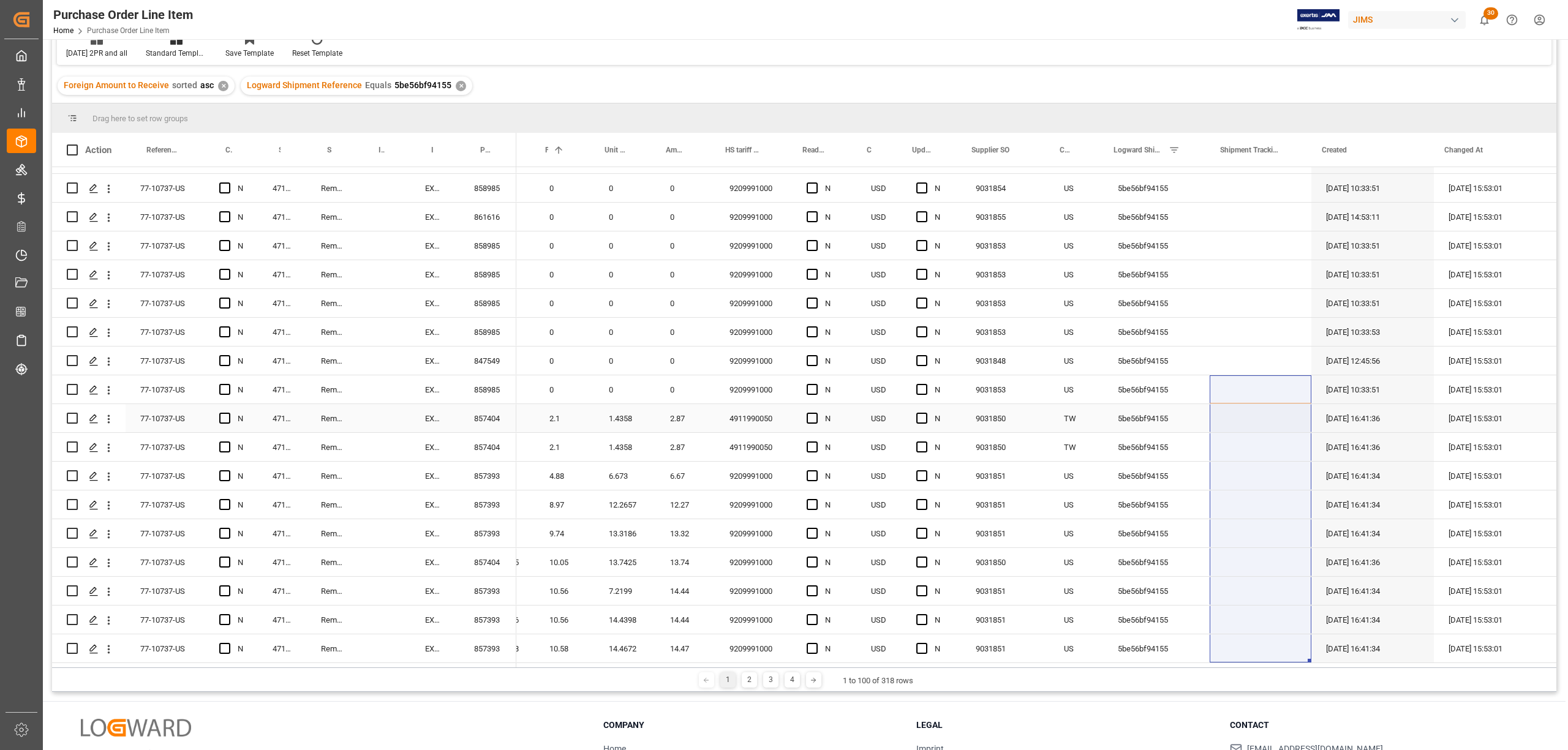
scroll to position [181, 0]
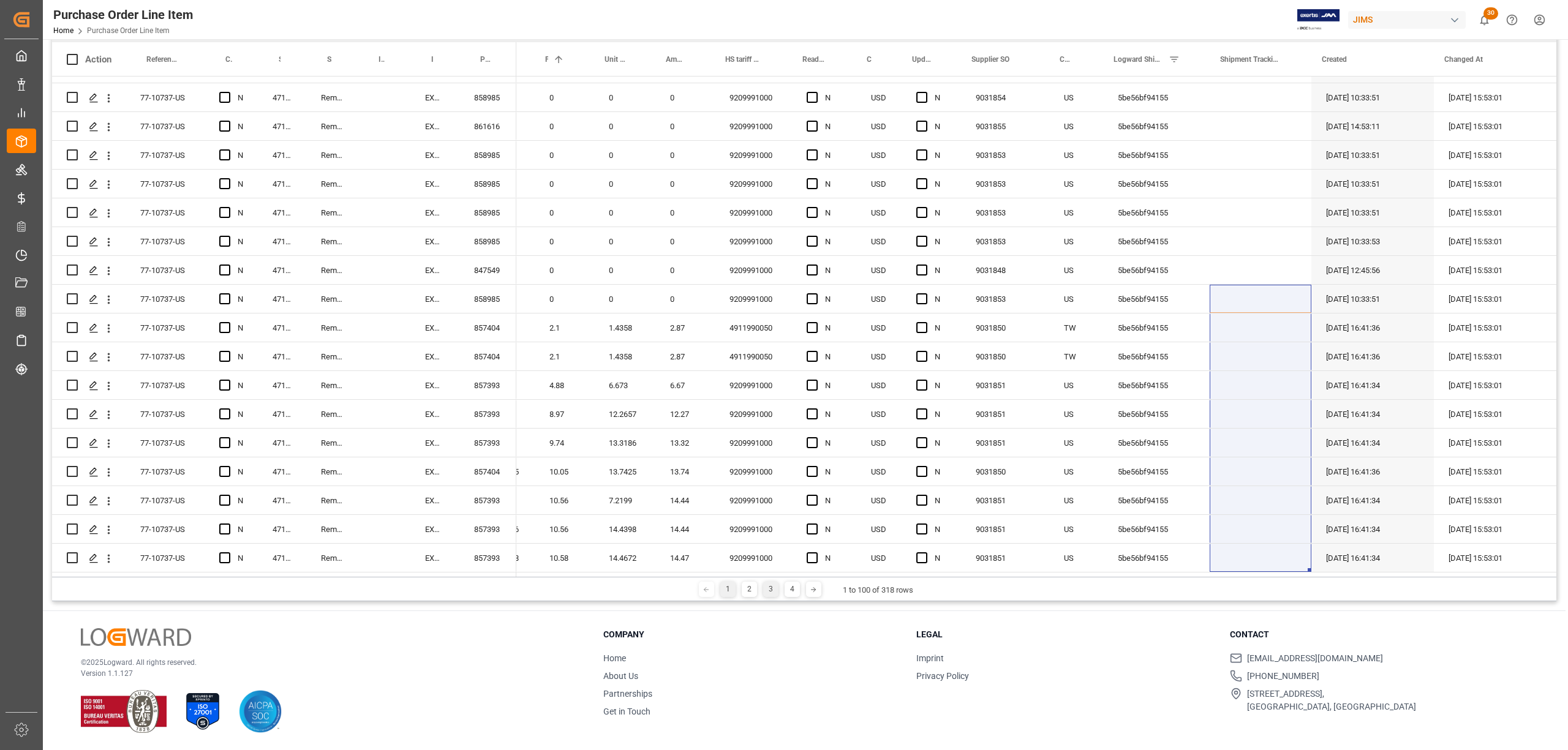
click at [765, 588] on div "3" at bounding box center [771, 589] width 15 height 15
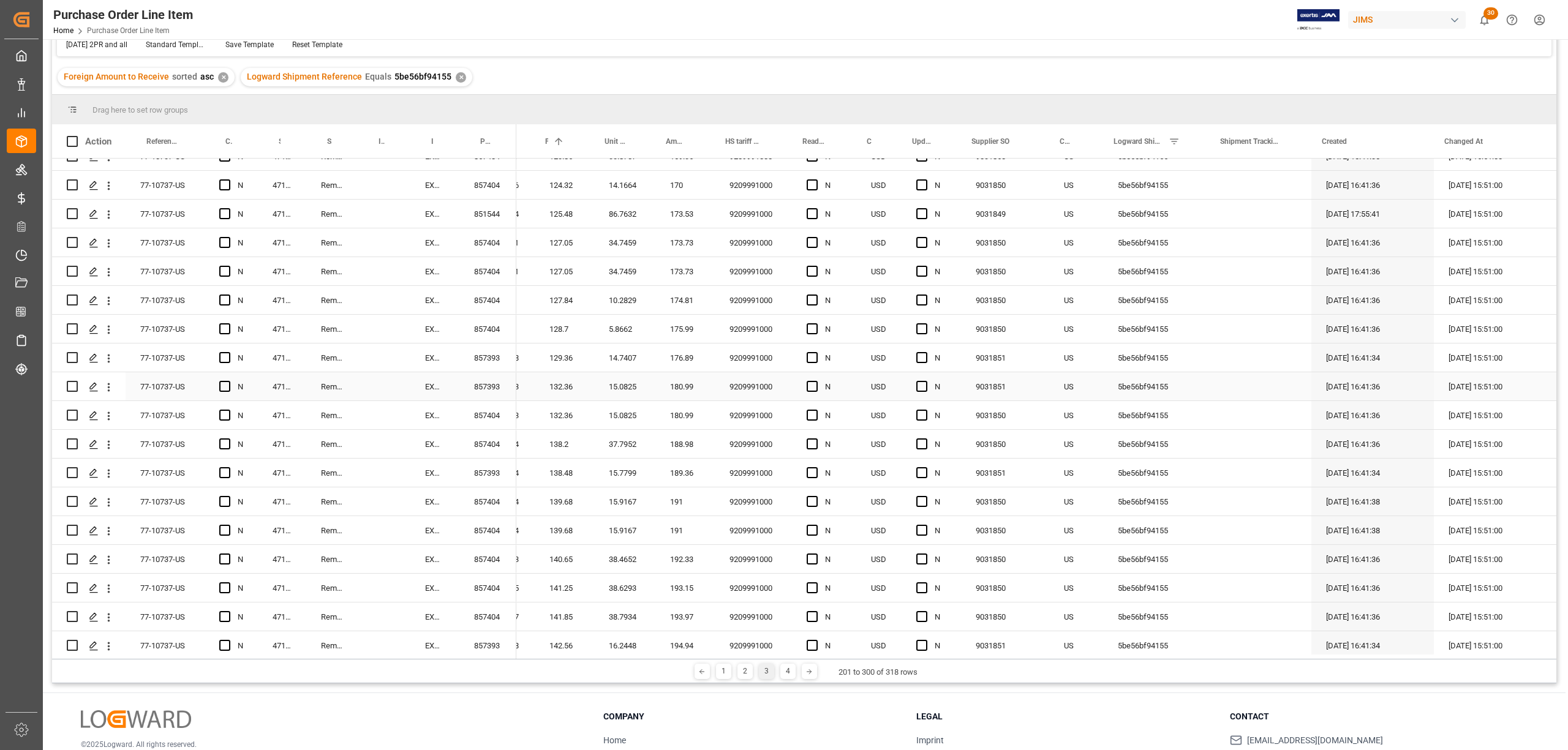
scroll to position [163, 0]
click at [718, 673] on div "1" at bounding box center [724, 671] width 15 height 15
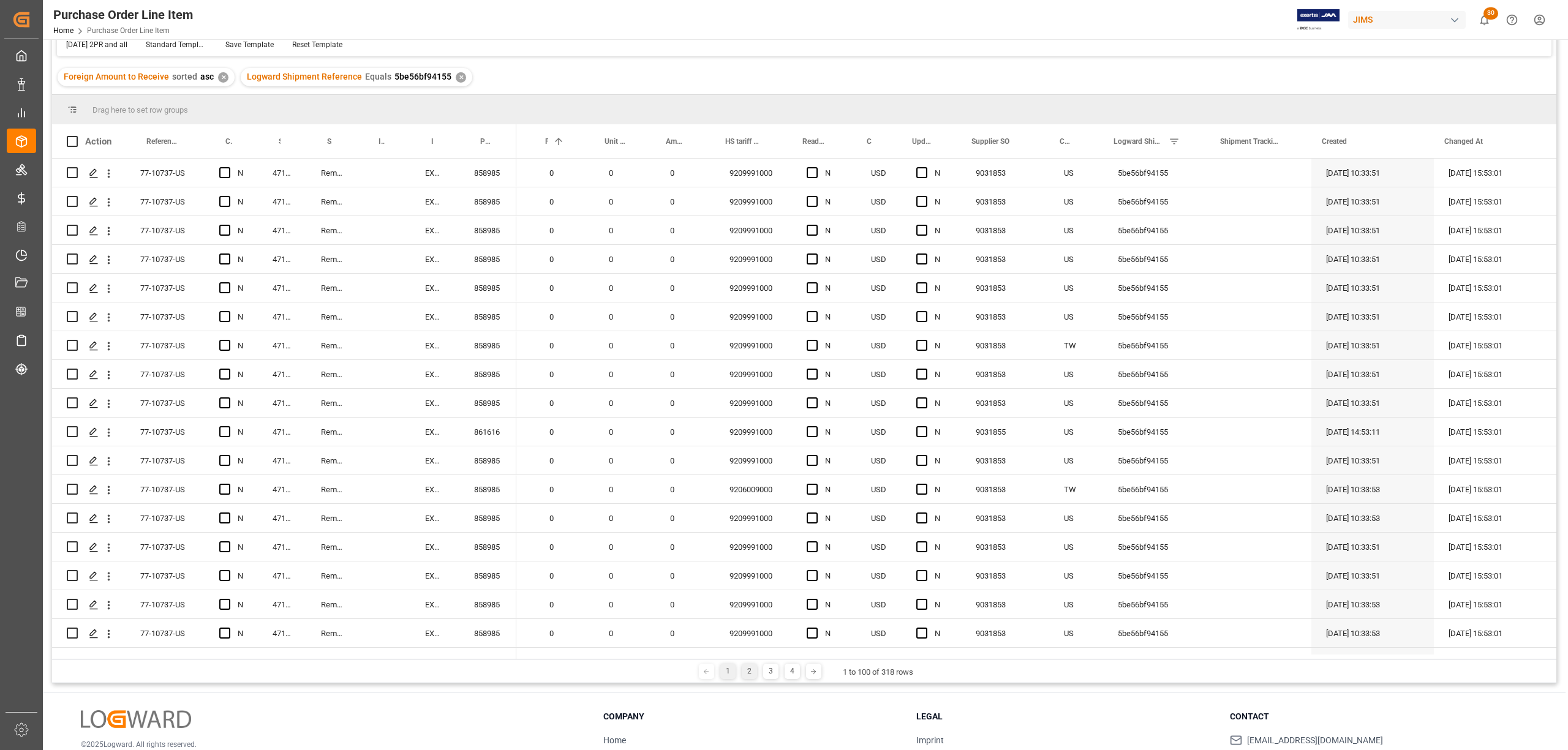
click at [743, 673] on div "2" at bounding box center [749, 671] width 15 height 15
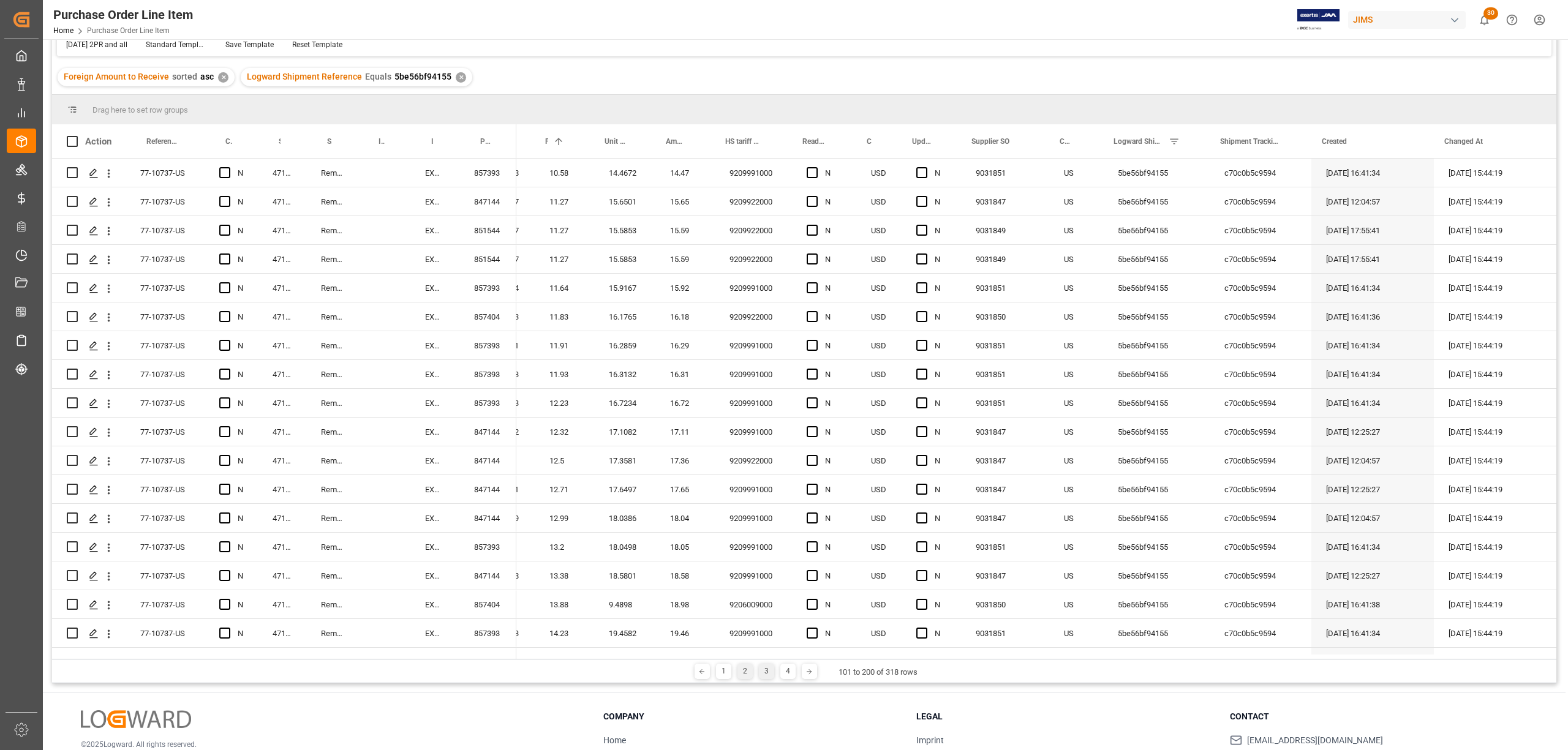
click at [760, 676] on div "3" at bounding box center [766, 671] width 15 height 15
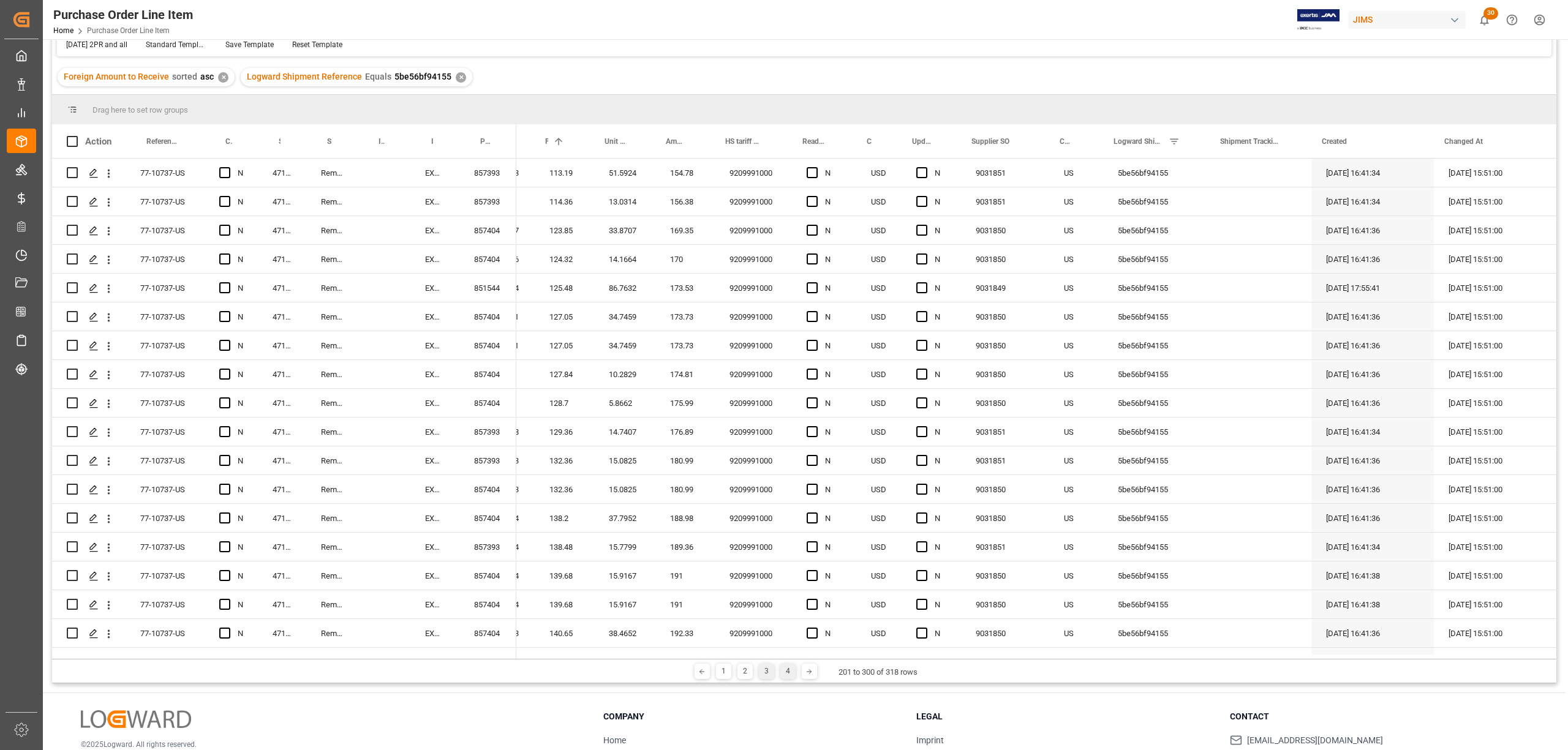
click at [786, 676] on div "4" at bounding box center [788, 671] width 15 height 15
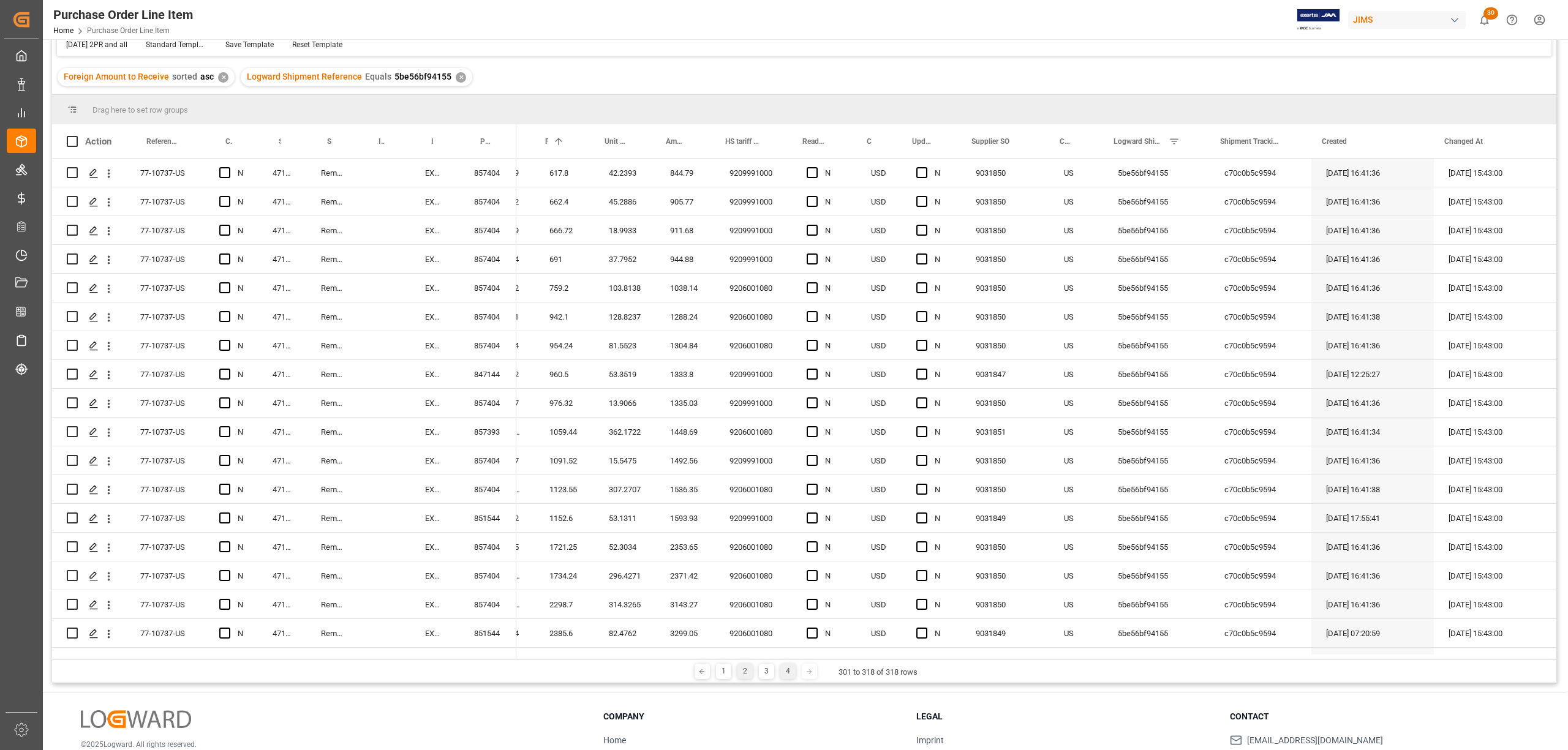
click at [746, 673] on div "2" at bounding box center [745, 671] width 15 height 15
click at [1245, 169] on div "c70c0b5c9594" at bounding box center [1261, 173] width 101 height 28
drag, startPoint x: 1290, startPoint y: 177, endPoint x: 1199, endPoint y: 179, distance: 91.0
click at [1199, 179] on div "1 10.58 10.58 10.58 14.4672 14.47 9209991000 N USD N 9031851 US 5be56bf94155 c7…" at bounding box center [780, 173] width 1553 height 29
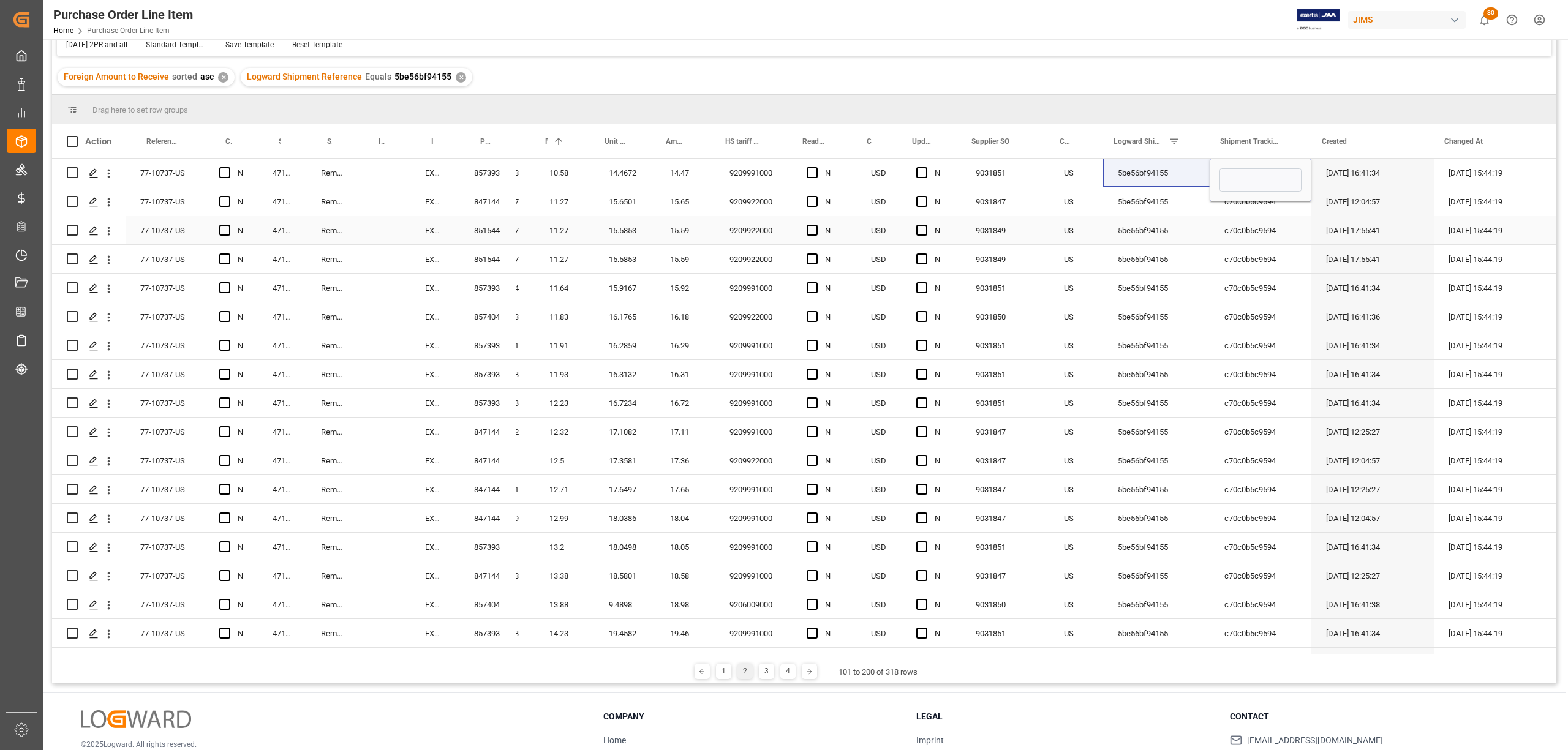
click at [1253, 228] on div "c70c0b5c9594" at bounding box center [1261, 230] width 101 height 28
click at [1236, 175] on div "Press SPACE to select this row." at bounding box center [1261, 173] width 101 height 28
drag, startPoint x: 1306, startPoint y: 184, endPoint x: 1256, endPoint y: 572, distance: 391.2
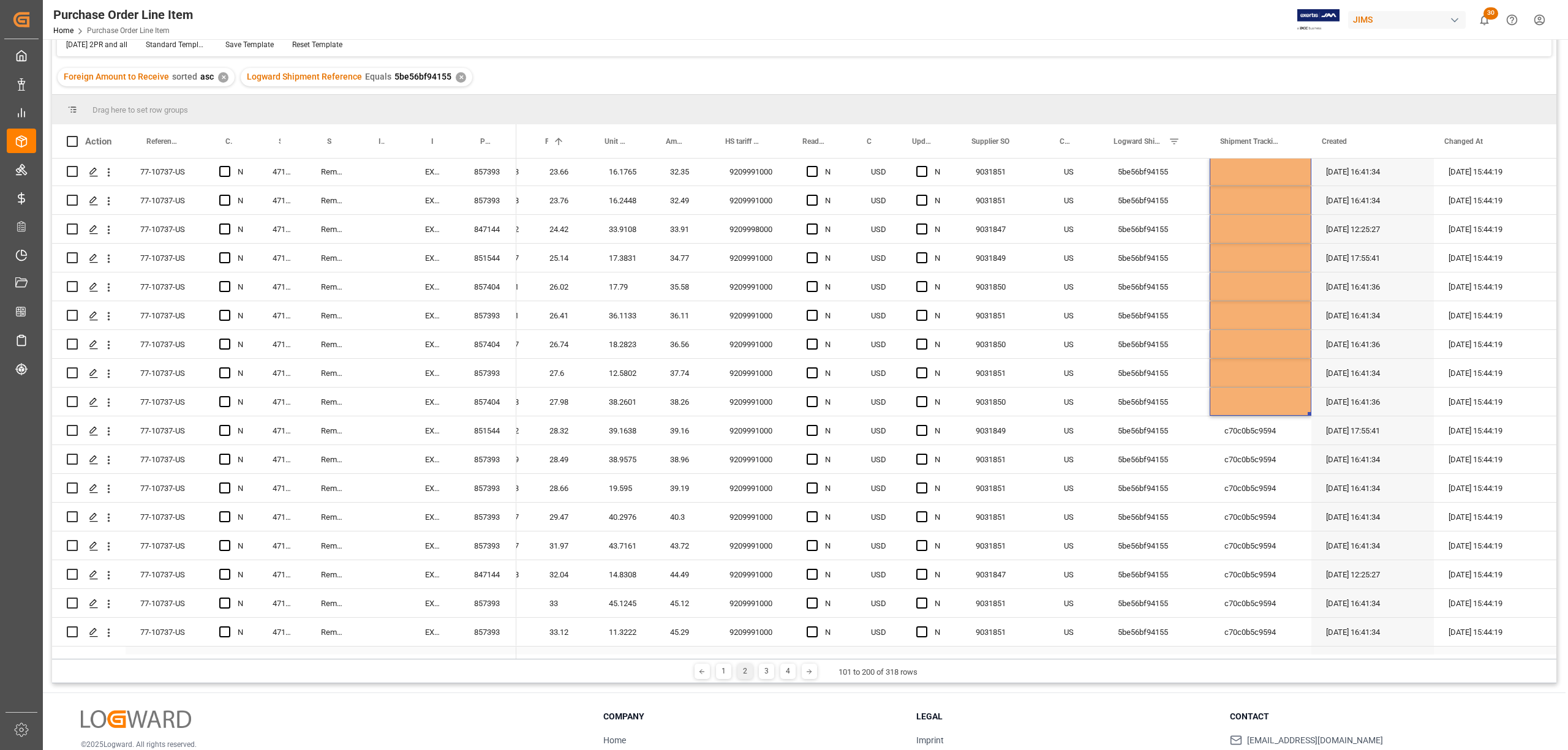
scroll to position [1061, 0]
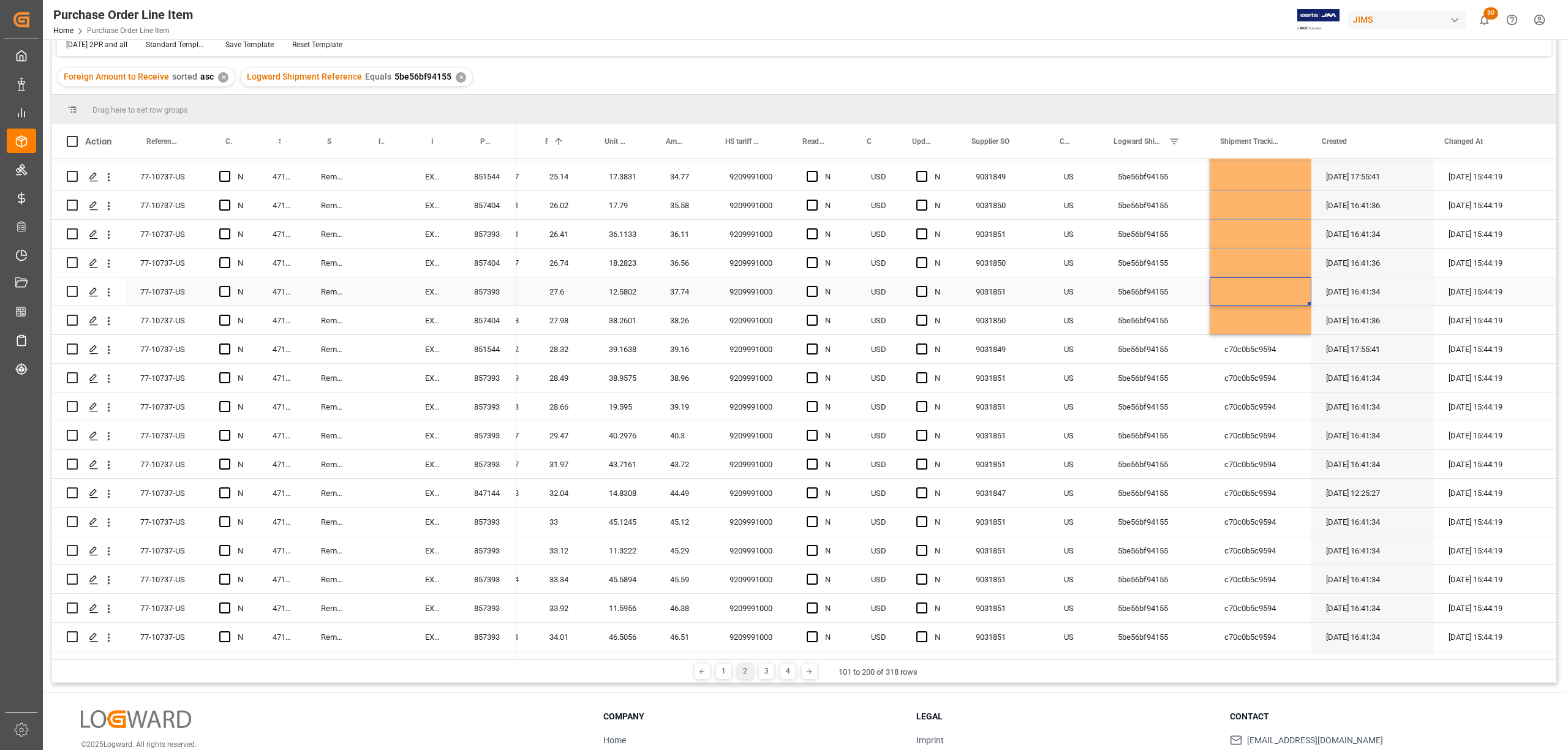
click at [1240, 284] on div "Press SPACE to select this row." at bounding box center [1261, 291] width 101 height 28
click at [1275, 326] on div "Press SPACE to select this row." at bounding box center [1261, 320] width 101 height 28
click at [1305, 335] on div "1 10.58 10.58 10.58 14.4672 14.47 9209991000 N USD N 9031851 US 5be56bf94155 07…" at bounding box center [780, 536] width 1553 height 2878
click at [1279, 319] on div "Press SPACE to select this row." at bounding box center [1261, 320] width 101 height 28
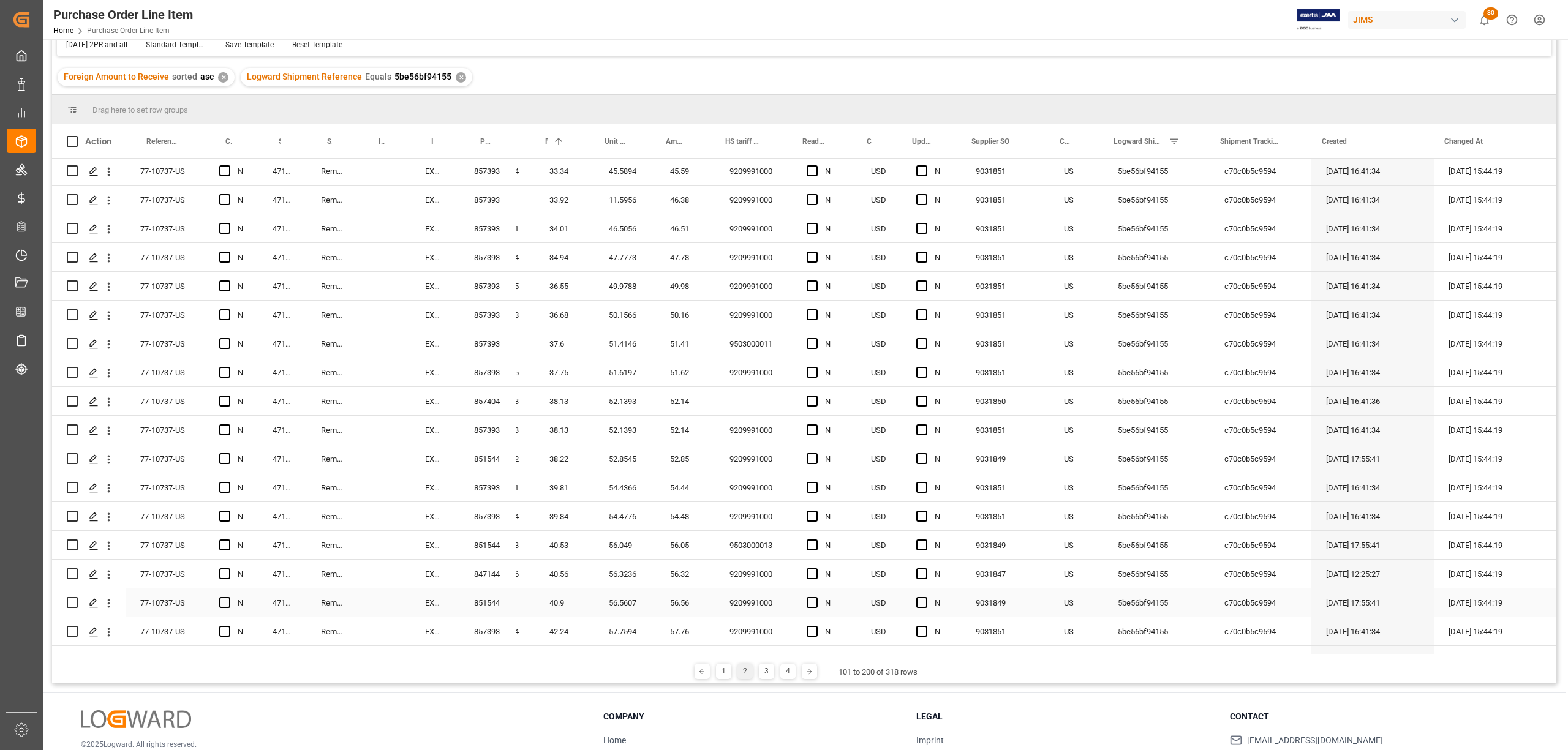
scroll to position [1551, 0]
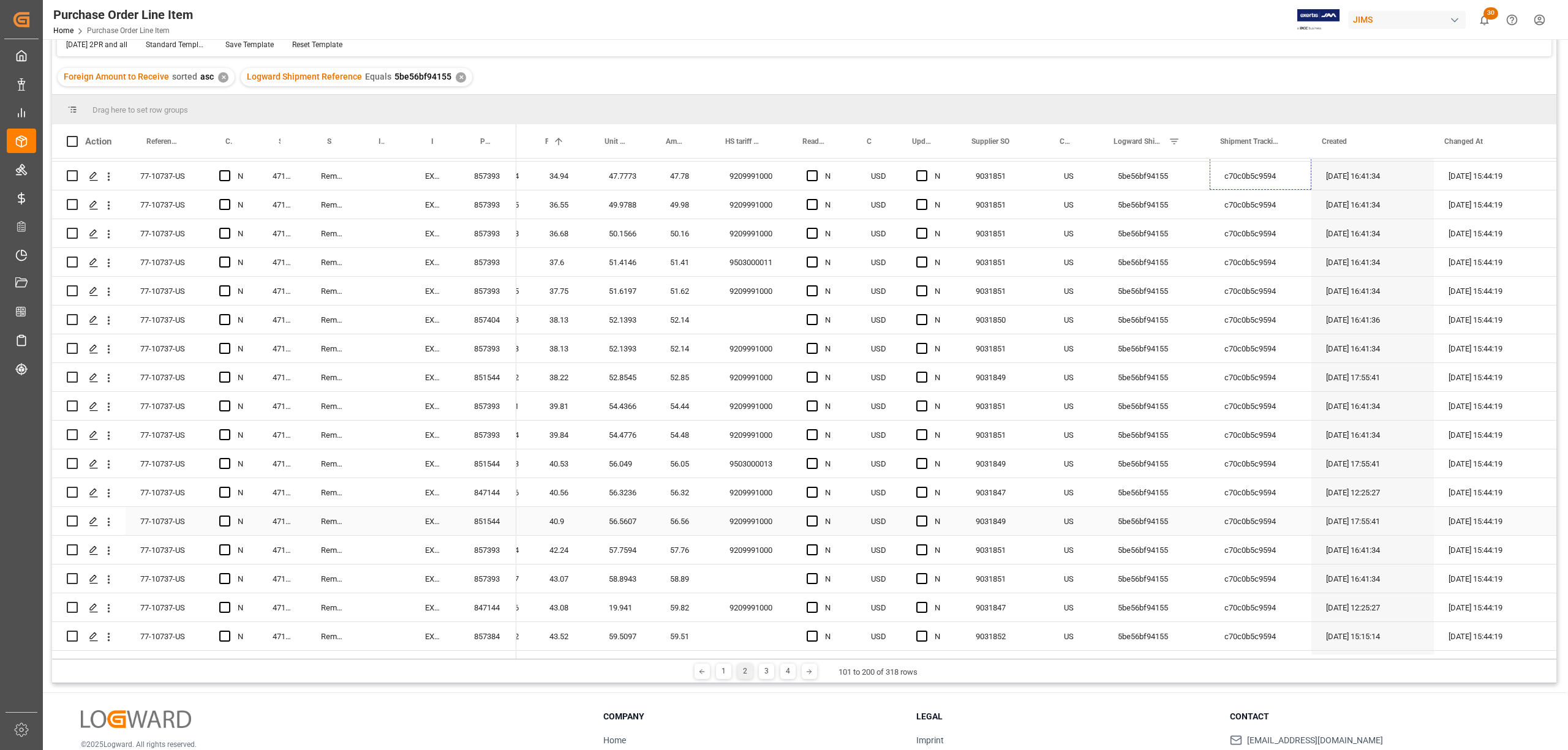
drag, startPoint x: 1305, startPoint y: 329, endPoint x: 1278, endPoint y: 512, distance: 185.0
click at [1229, 165] on div "Press SPACE to select this row." at bounding box center [1261, 175] width 101 height 28
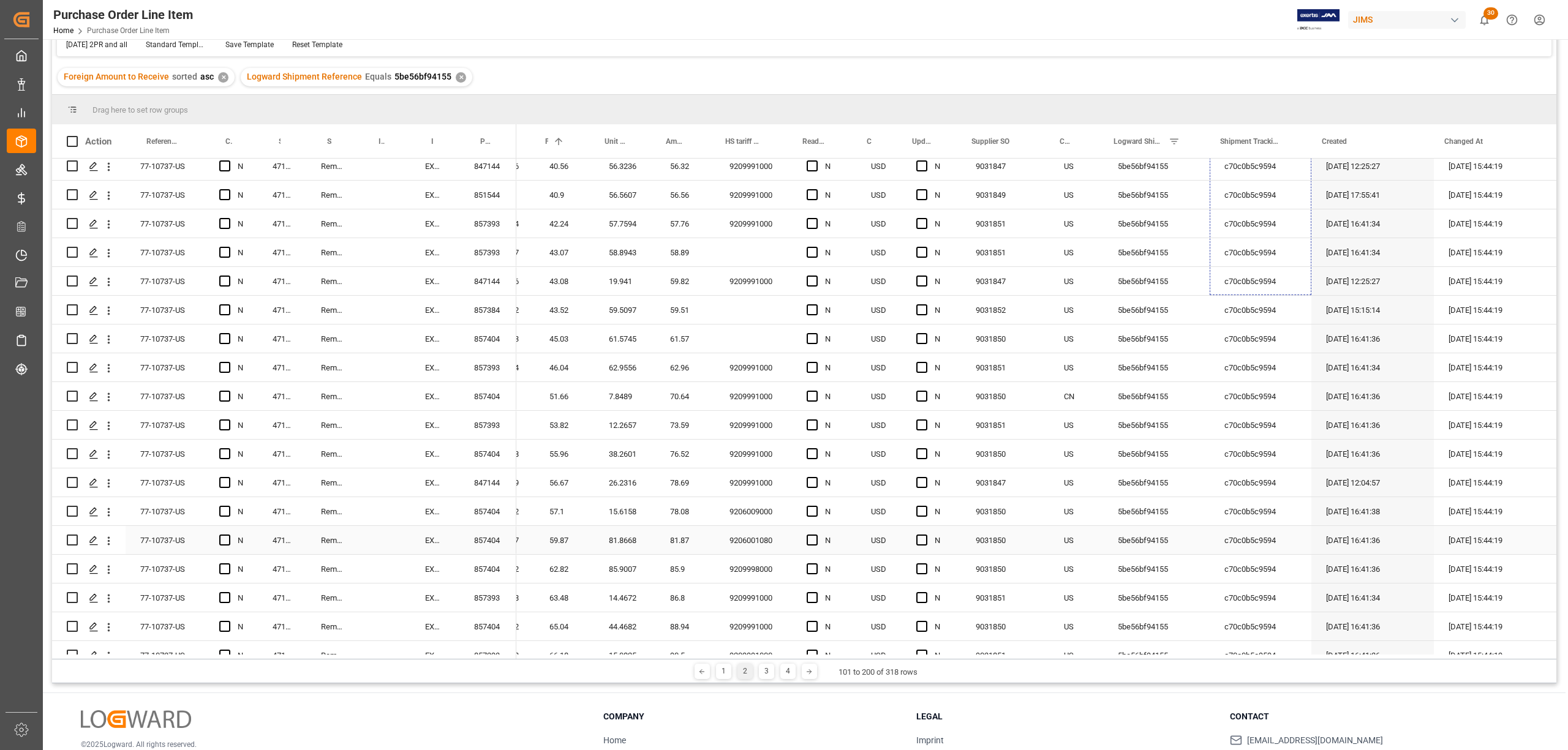
scroll to position [1796, 0]
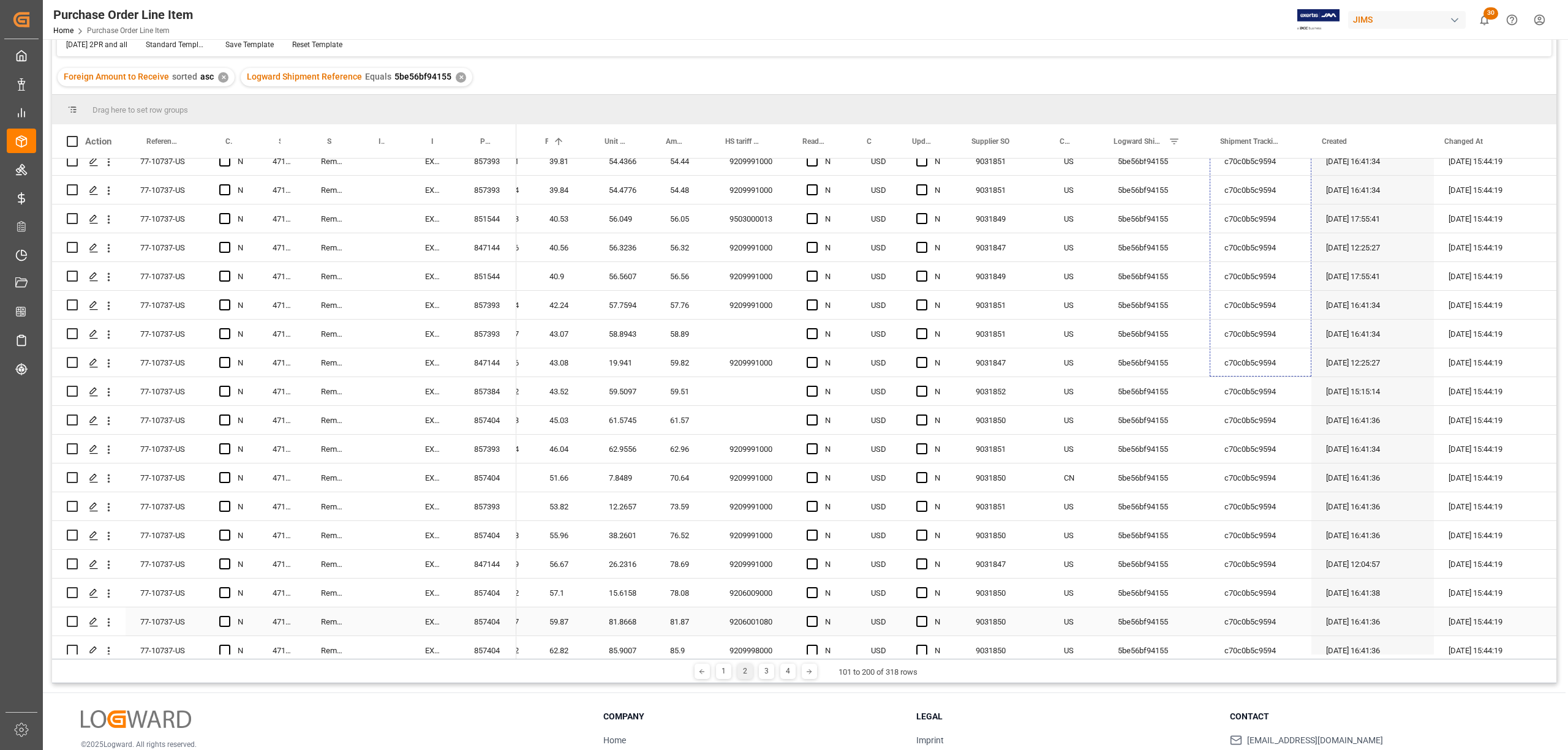
drag, startPoint x: 1305, startPoint y: 185, endPoint x: 1251, endPoint y: 529, distance: 348.2
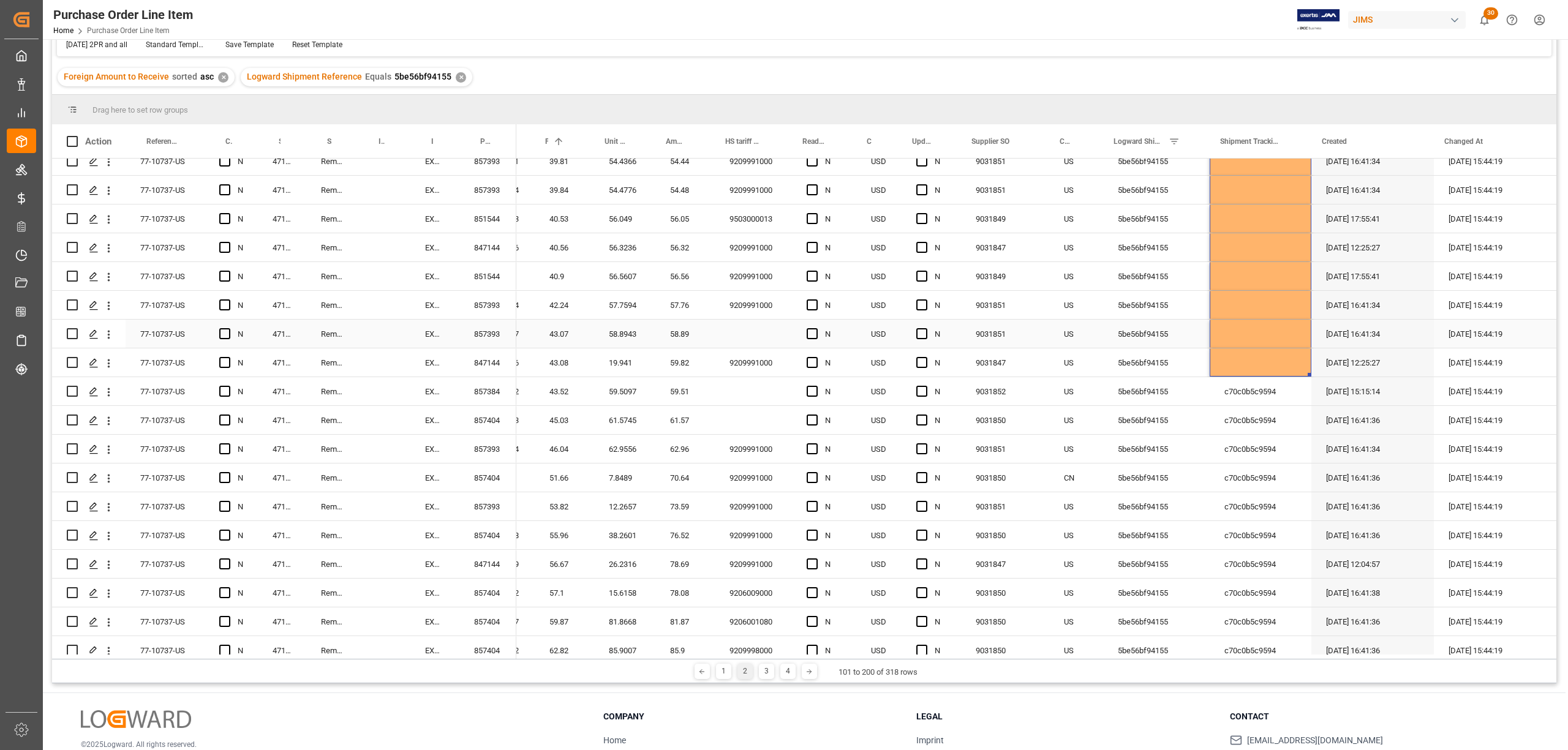
click at [1231, 346] on div "Press SPACE to select this row." at bounding box center [1261, 333] width 101 height 28
click at [1283, 359] on div "Press SPACE to select this row." at bounding box center [1261, 363] width 101 height 28
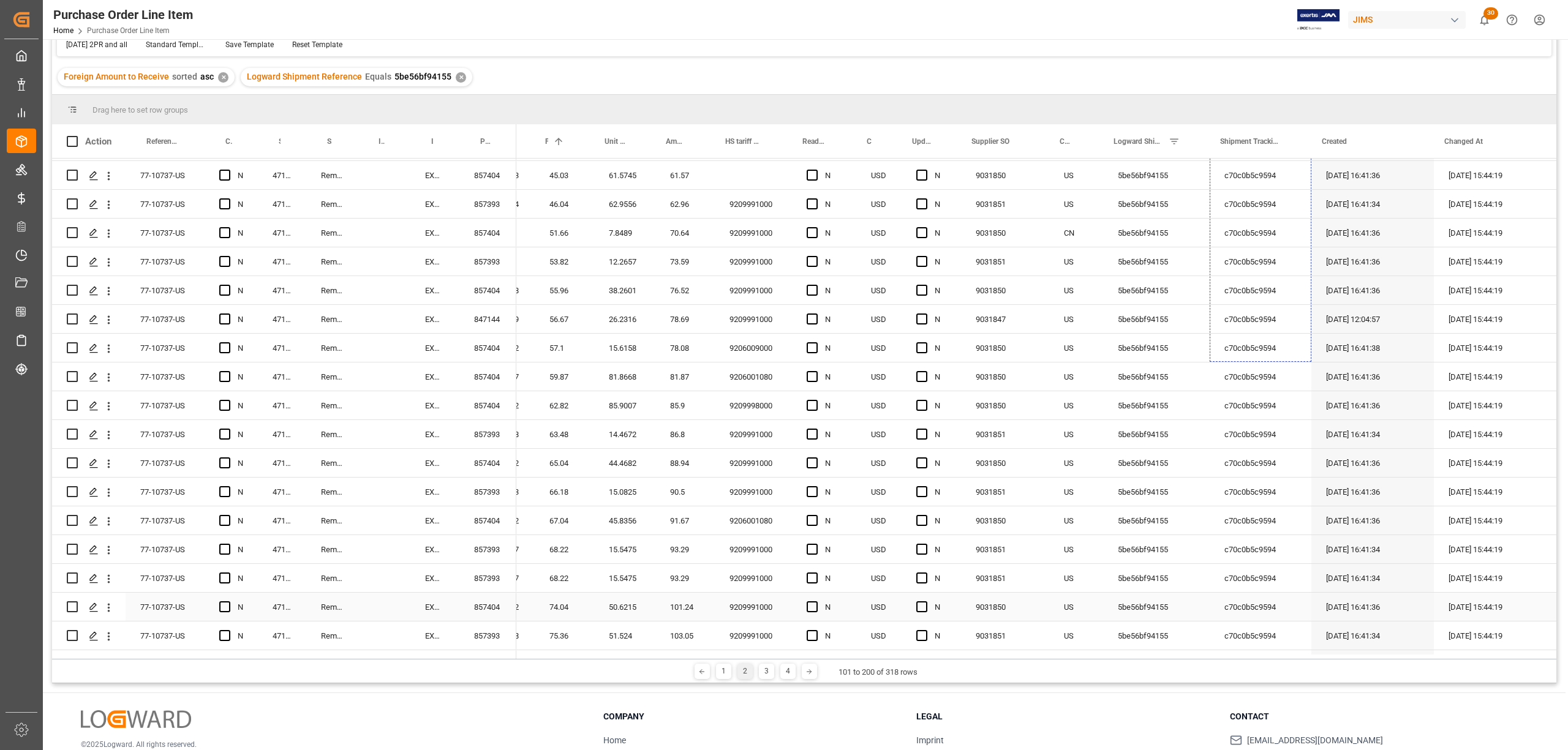
scroll to position [2123, 0]
drag, startPoint x: 1305, startPoint y: 371, endPoint x: 1262, endPoint y: 605, distance: 237.9
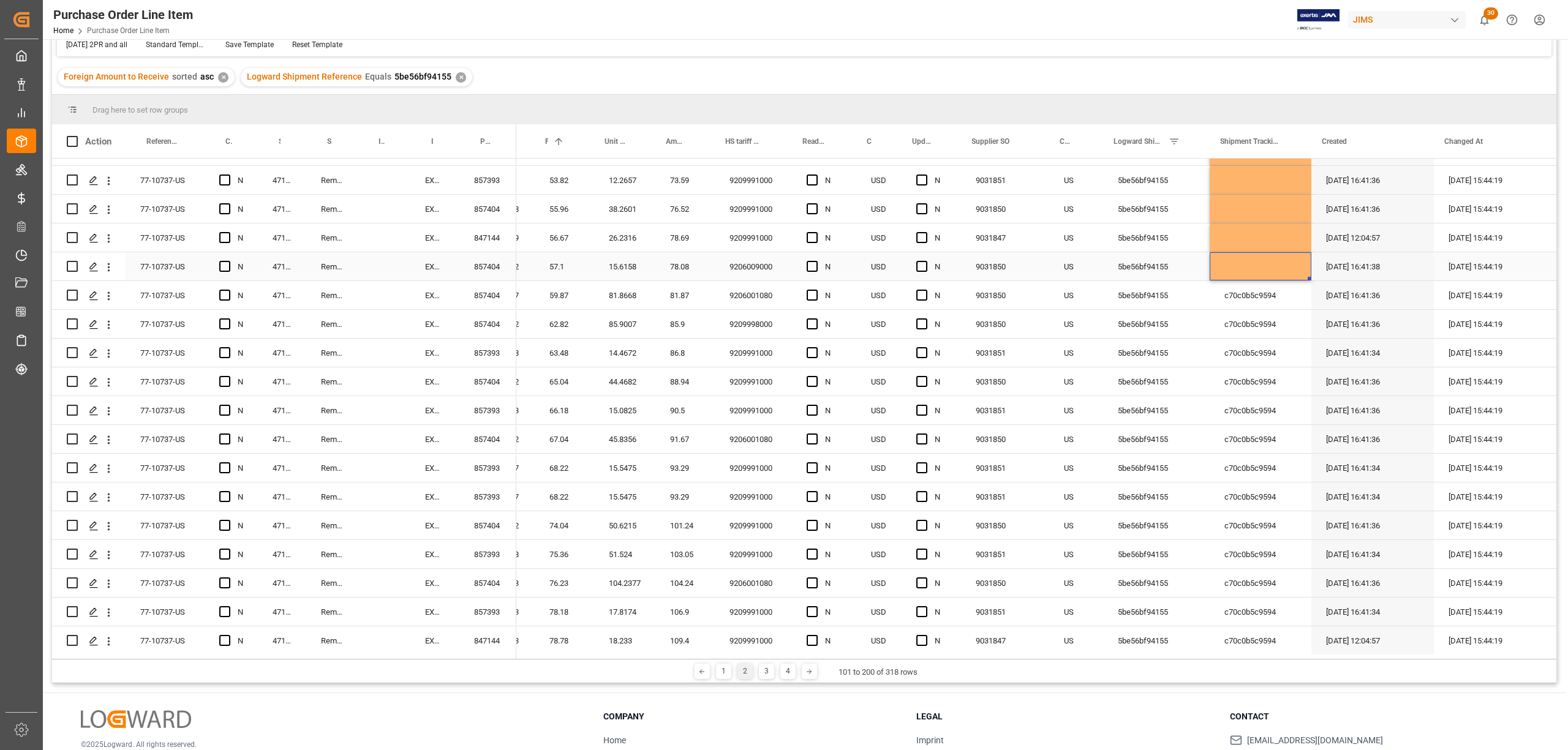
click at [1280, 259] on div "Press SPACE to select this row." at bounding box center [1261, 266] width 101 height 28
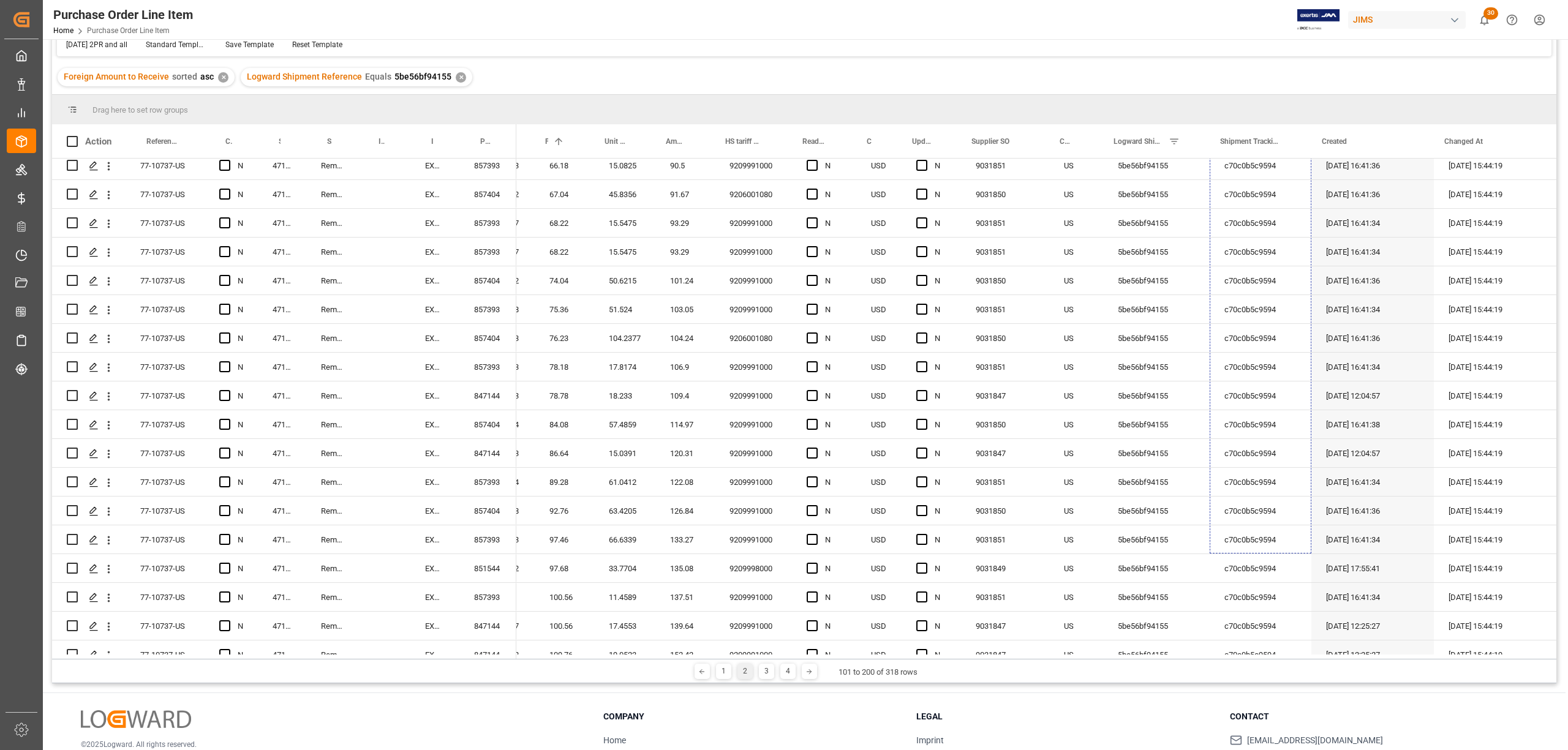
scroll to position [2386, 0]
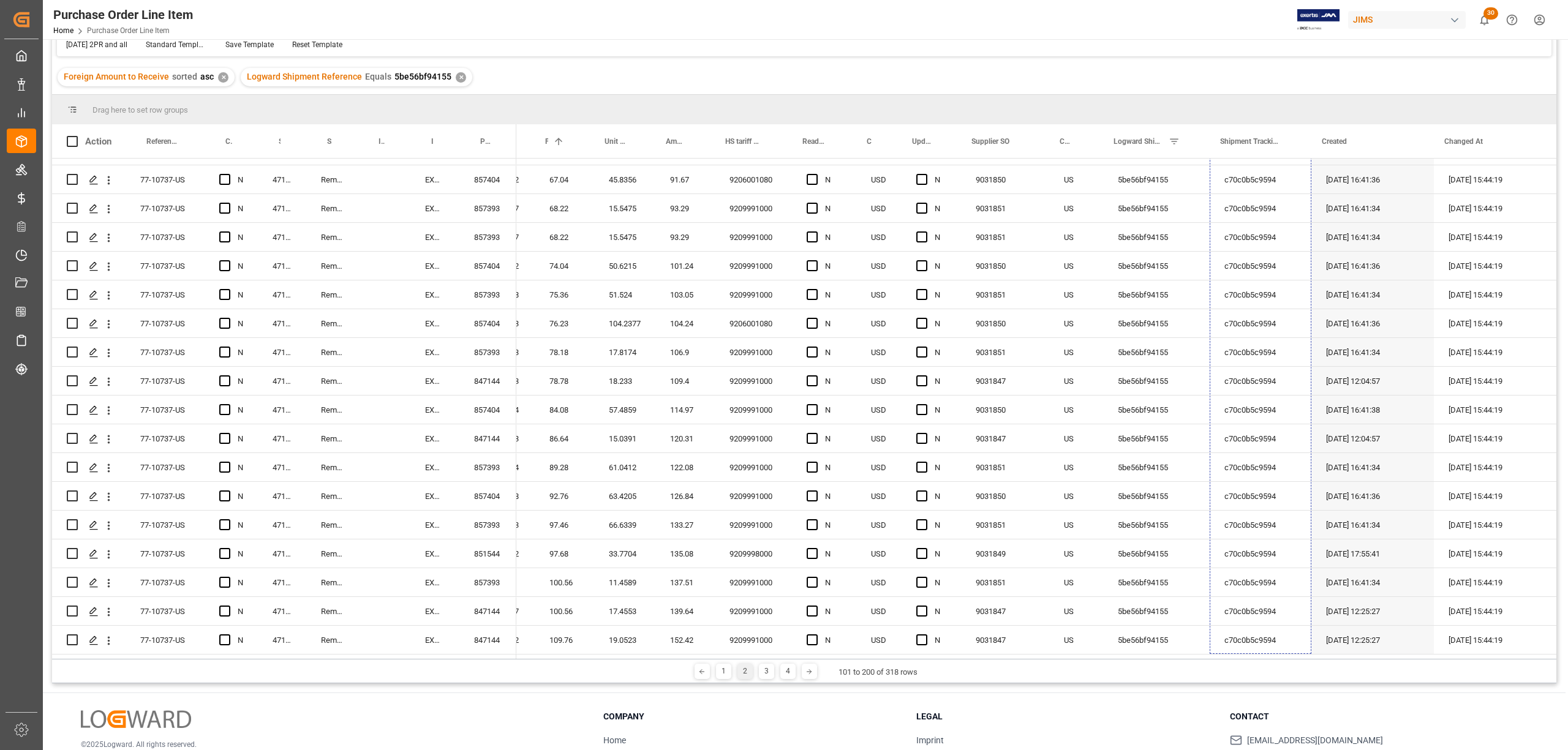
drag, startPoint x: 1306, startPoint y: 278, endPoint x: 1229, endPoint y: 659, distance: 388.7
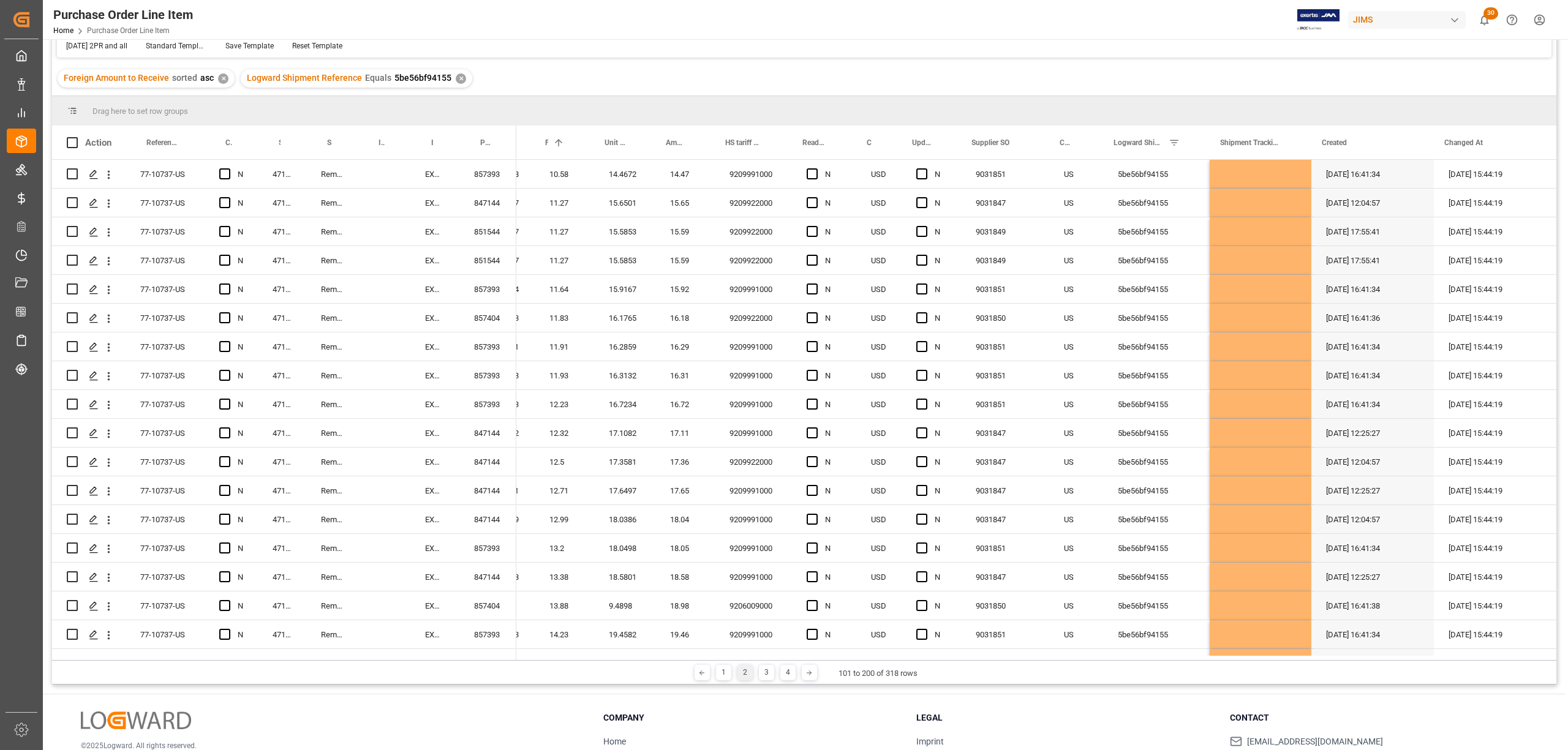
scroll to position [0, 0]
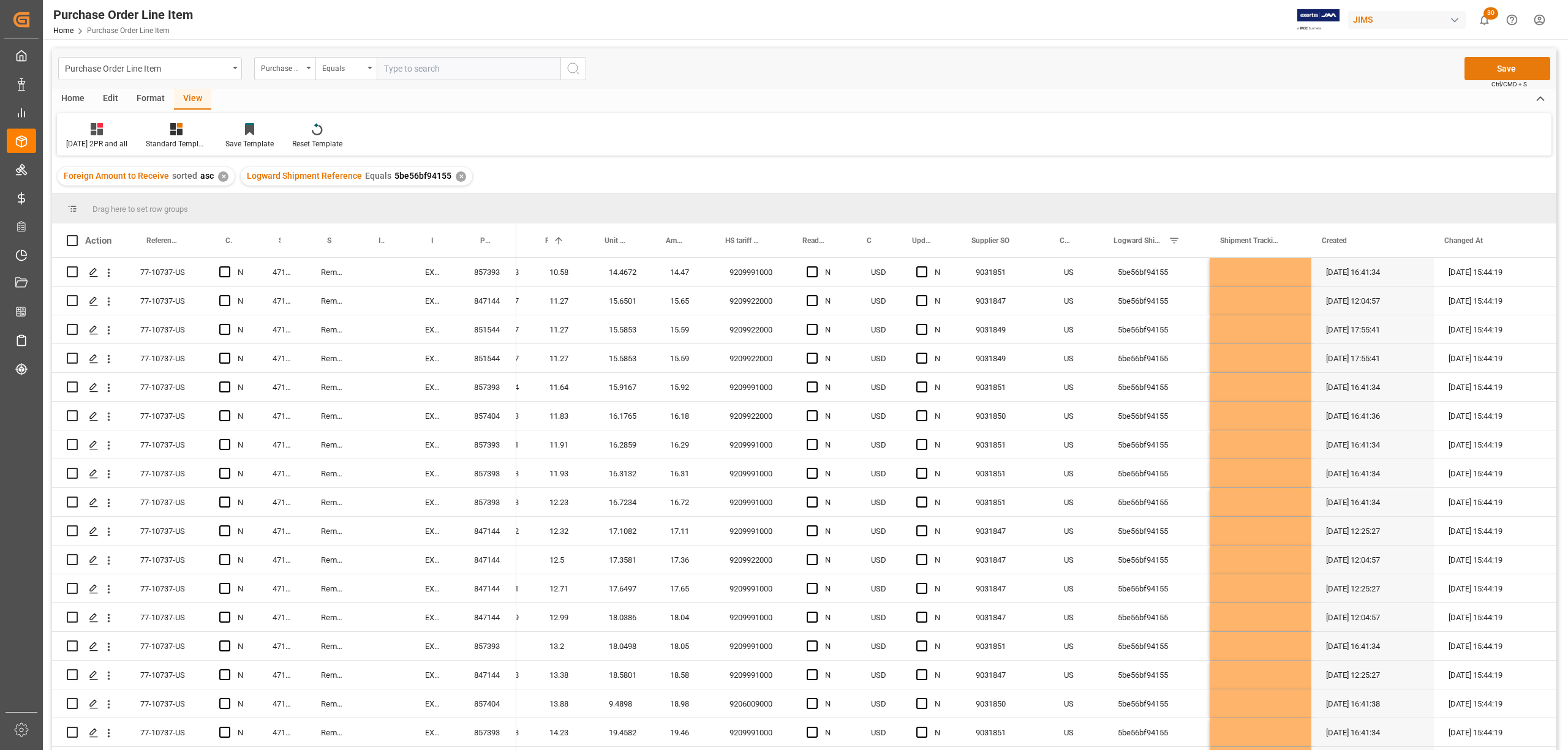
click at [1505, 67] on button "Save" at bounding box center [1507, 68] width 86 height 23
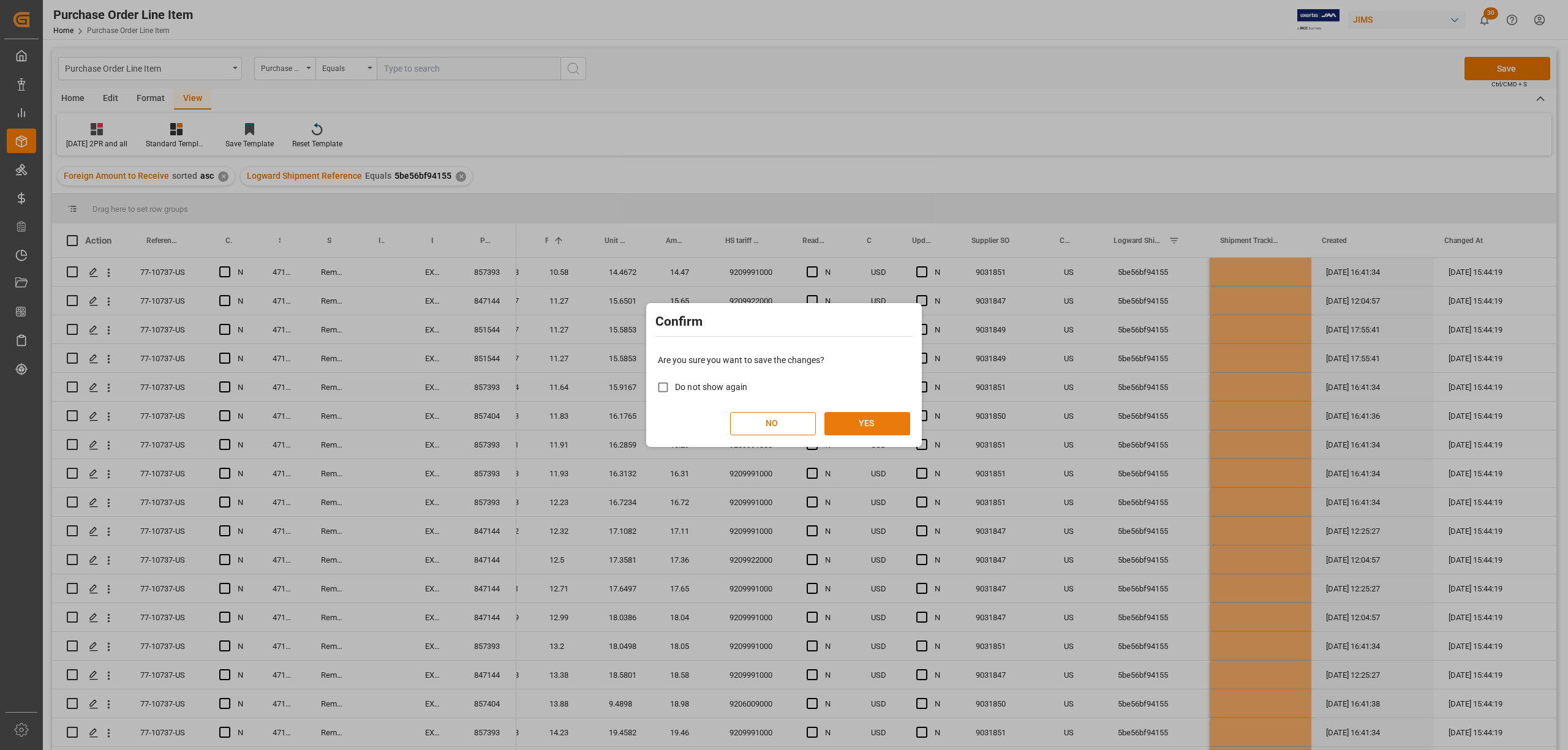
click at [854, 415] on button "YES" at bounding box center [867, 423] width 86 height 23
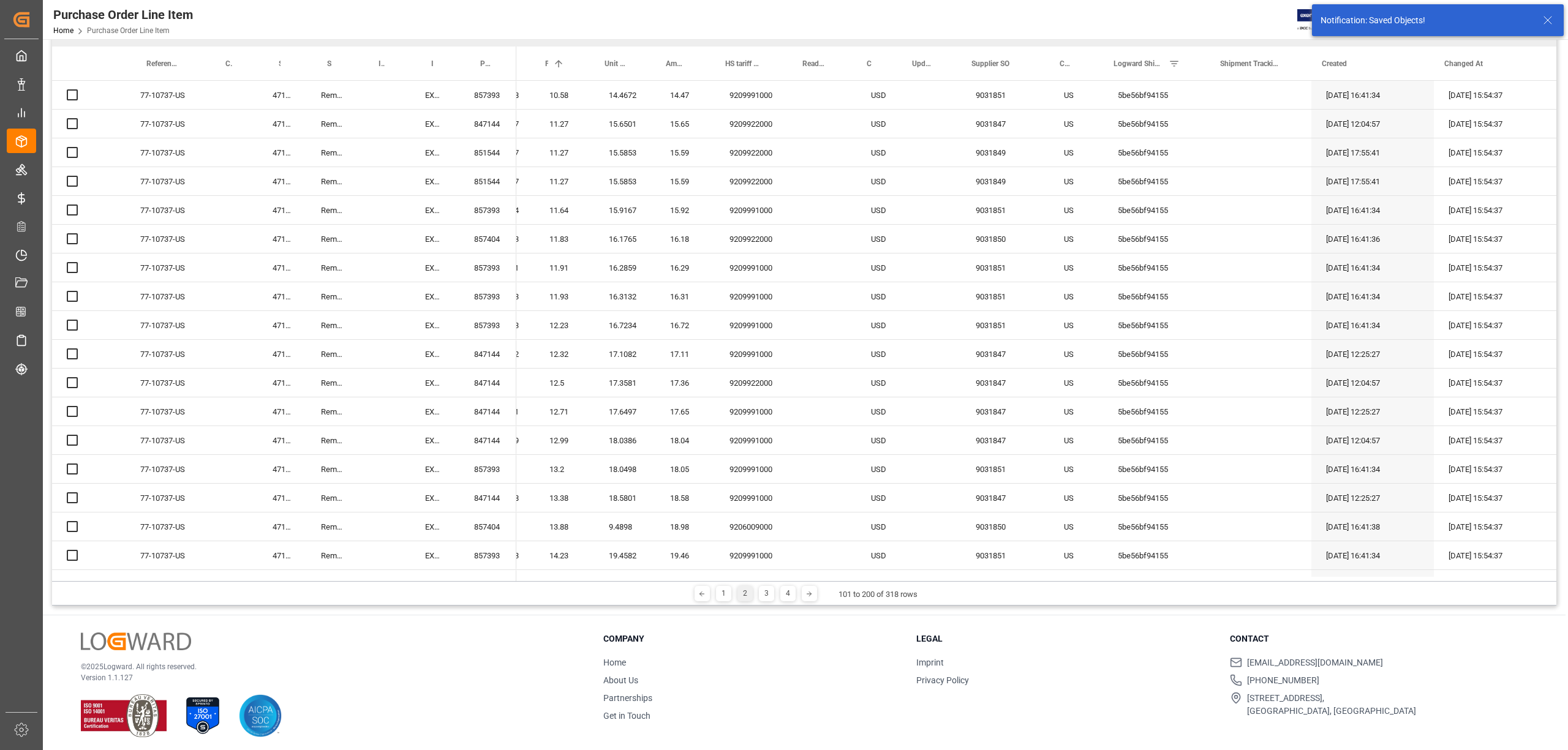
scroll to position [181, 0]
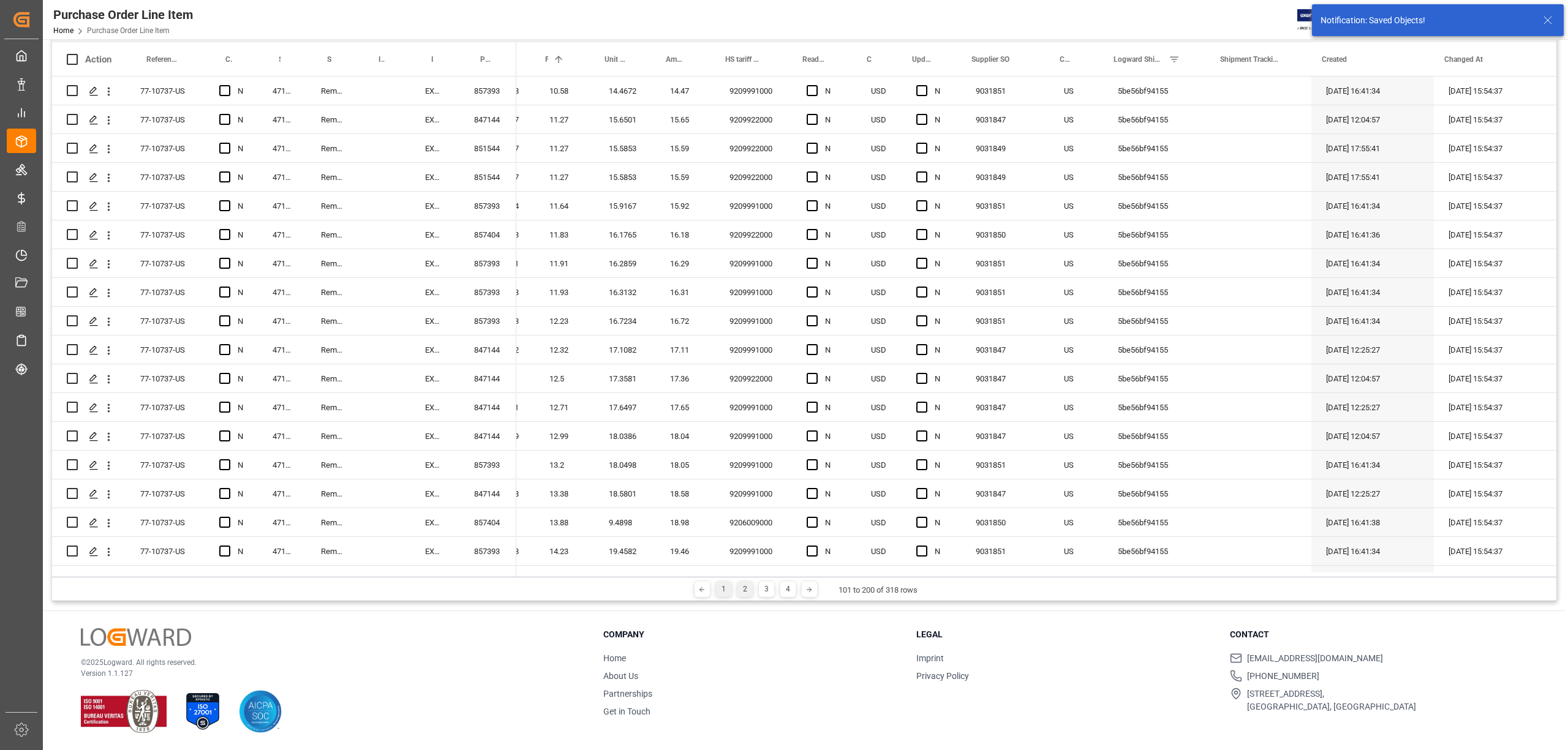
click at [716, 586] on div "1" at bounding box center [724, 589] width 15 height 15
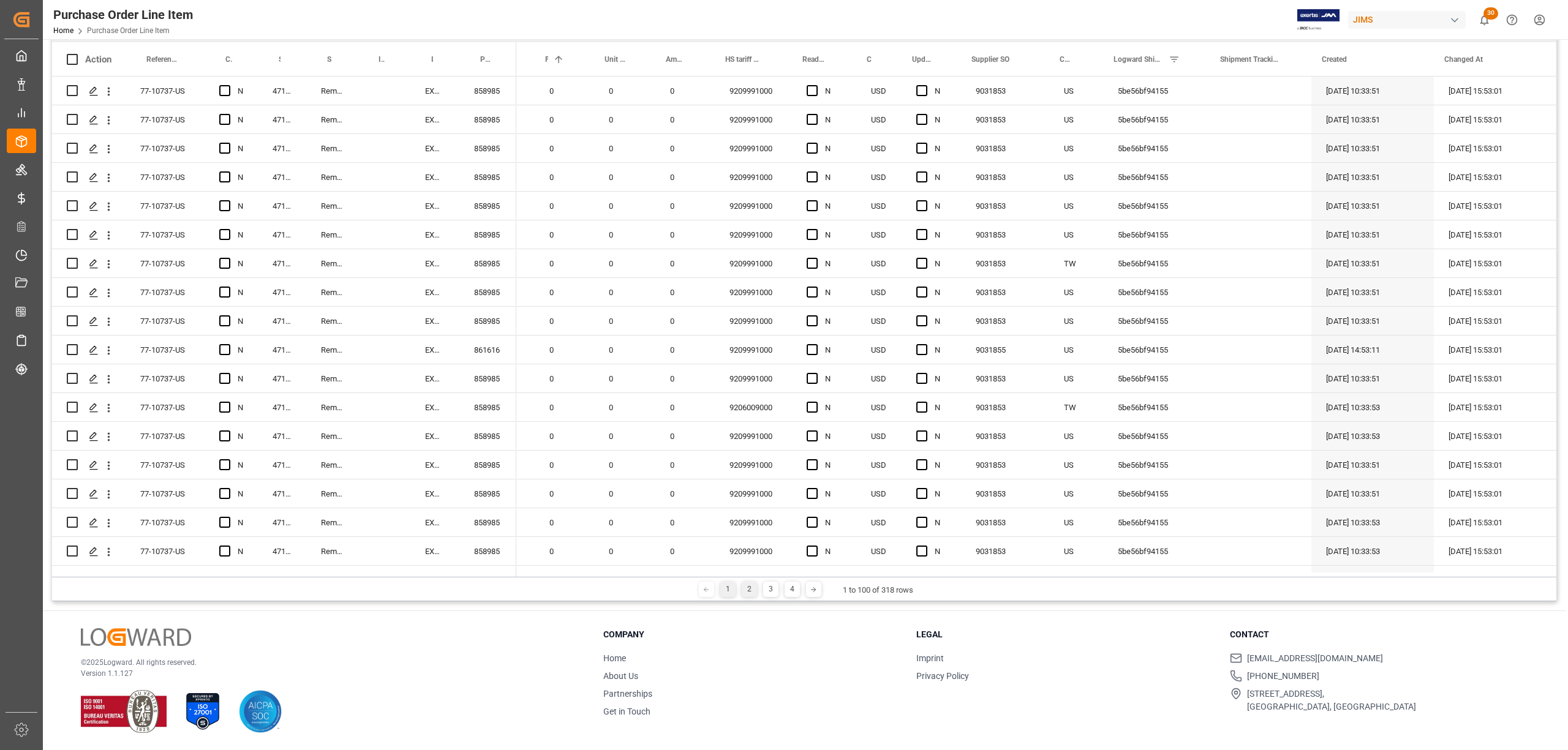
click at [748, 585] on div "2" at bounding box center [749, 589] width 15 height 15
click at [764, 591] on div "3" at bounding box center [766, 589] width 15 height 15
click at [782, 589] on div "4" at bounding box center [788, 589] width 15 height 15
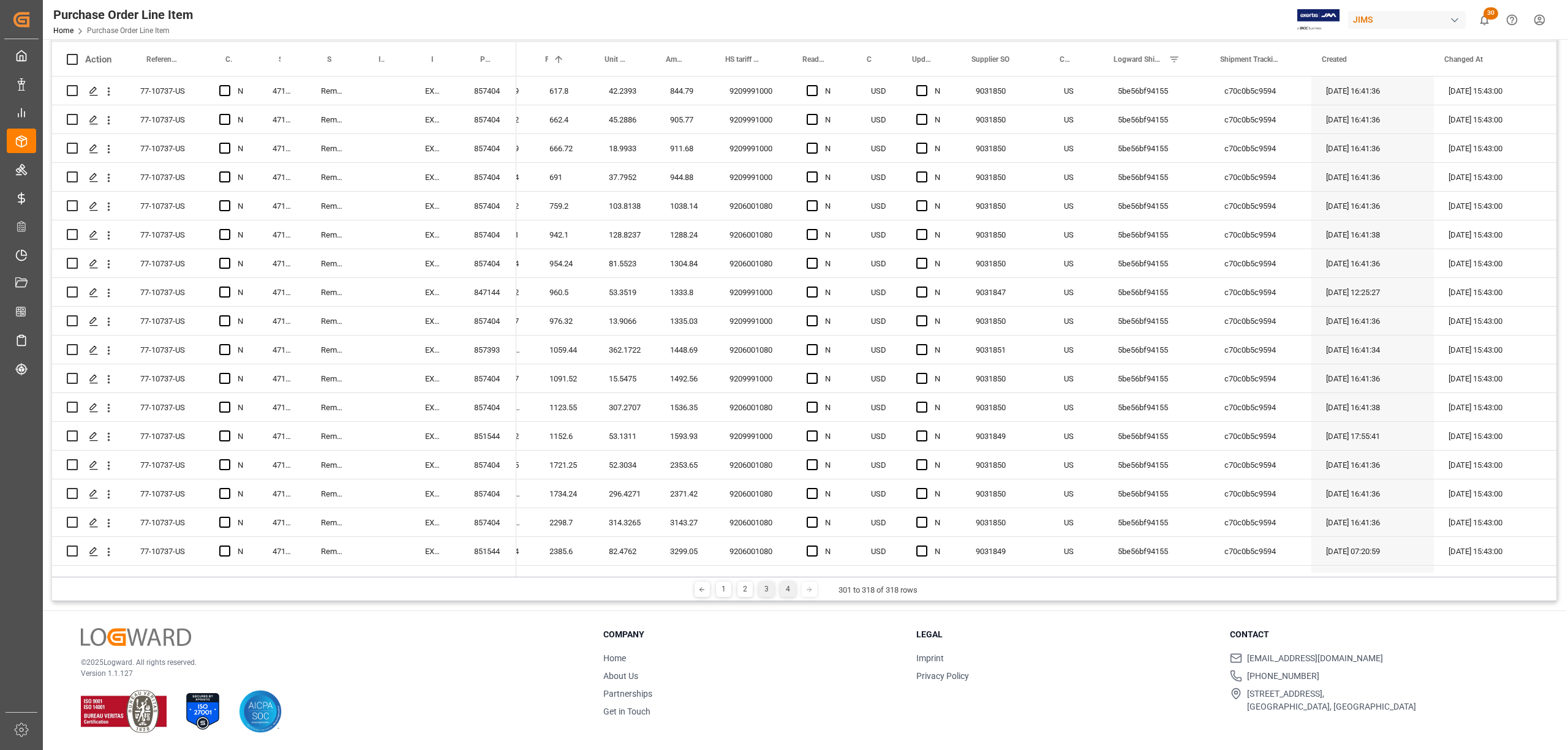
click at [765, 589] on div "3" at bounding box center [766, 589] width 15 height 15
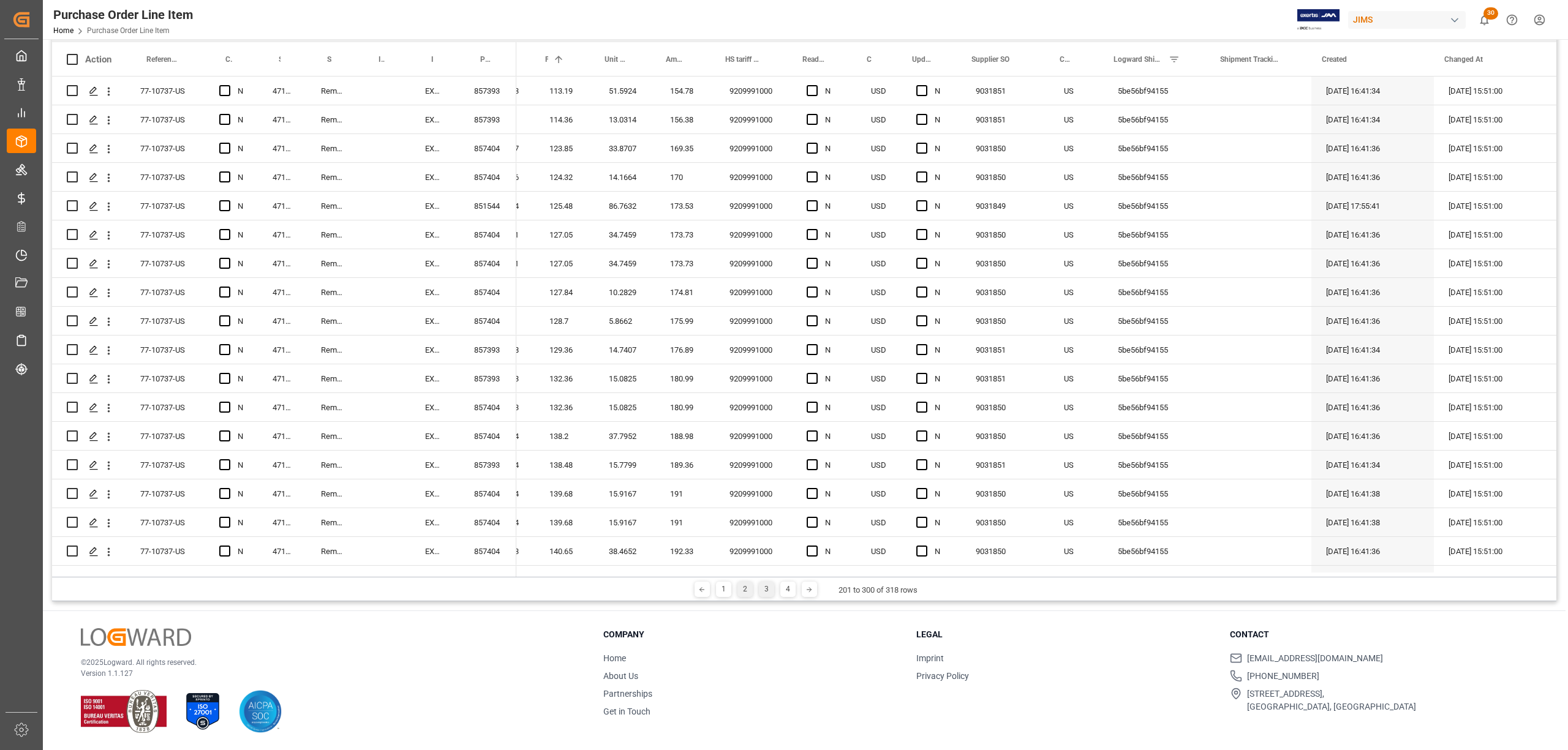
click at [746, 591] on div "2" at bounding box center [745, 589] width 15 height 15
click at [724, 593] on div "1" at bounding box center [724, 589] width 15 height 15
click at [788, 593] on div "4" at bounding box center [792, 589] width 15 height 15
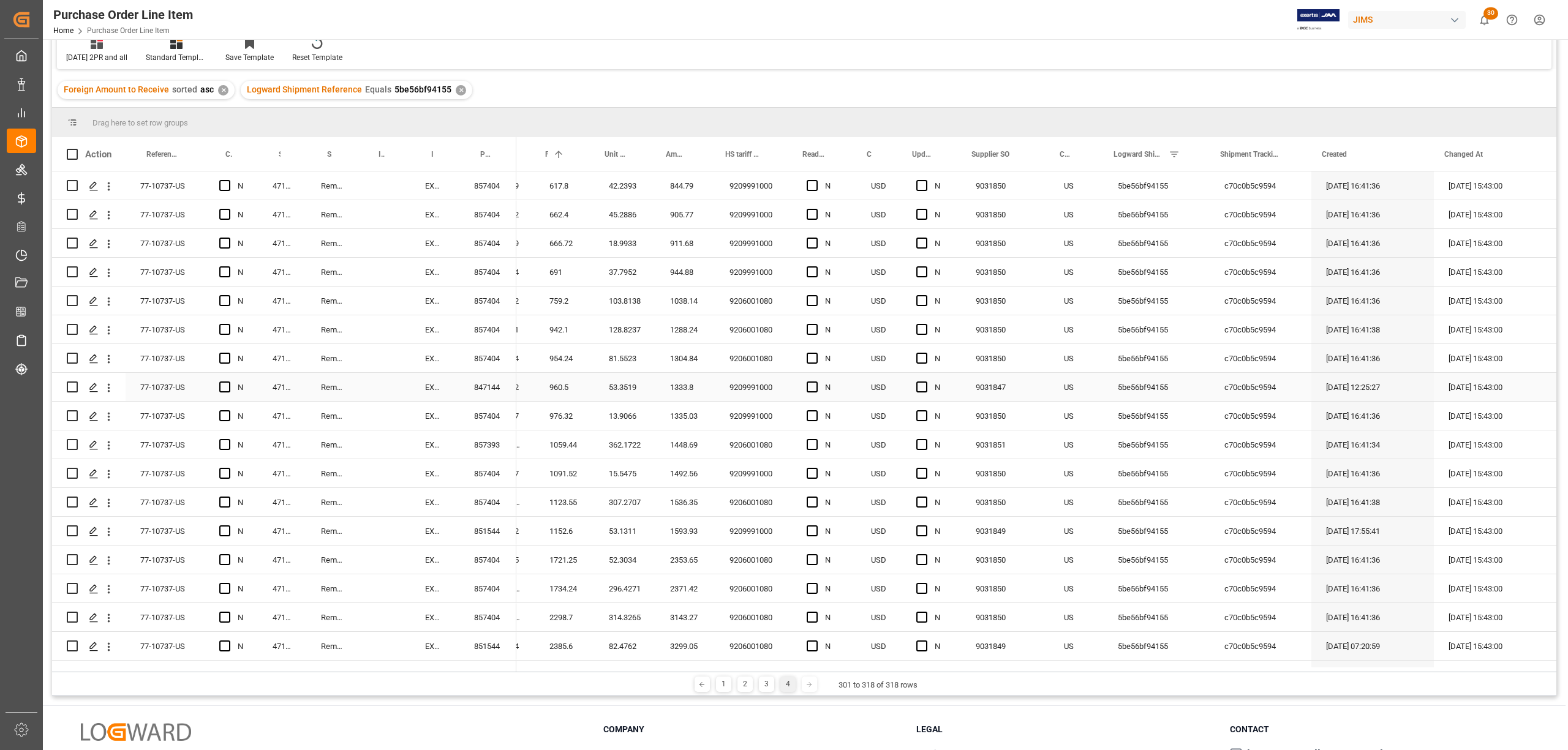
scroll to position [0, 0]
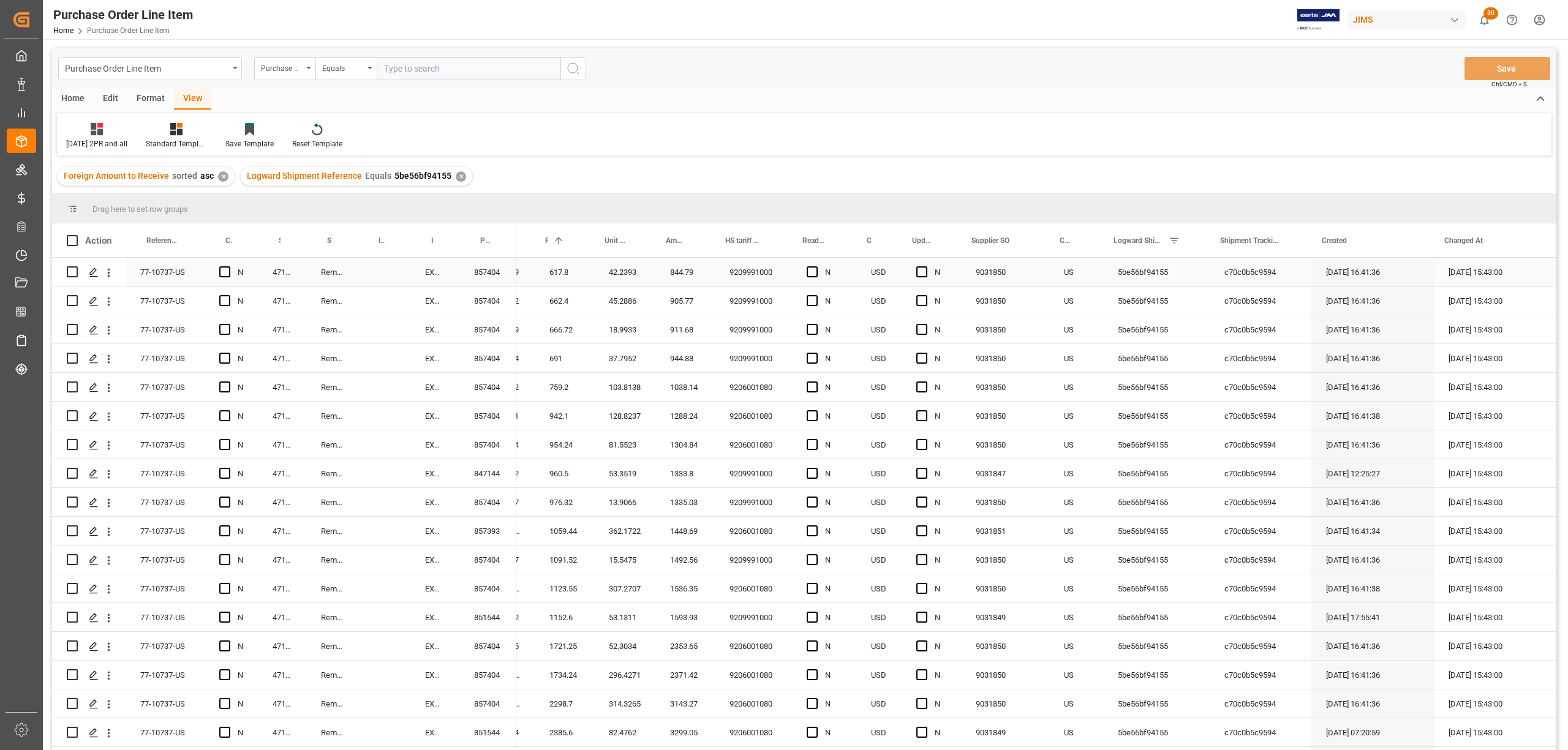
click at [1230, 267] on div "c70c0b5c9594" at bounding box center [1261, 272] width 101 height 28
click at [1243, 353] on div "c70c0b5c9594" at bounding box center [1261, 358] width 101 height 28
click at [1233, 268] on div "c70c0b5c9594" at bounding box center [1261, 272] width 101 height 28
drag, startPoint x: 1285, startPoint y: 281, endPoint x: 1201, endPoint y: 280, distance: 84.0
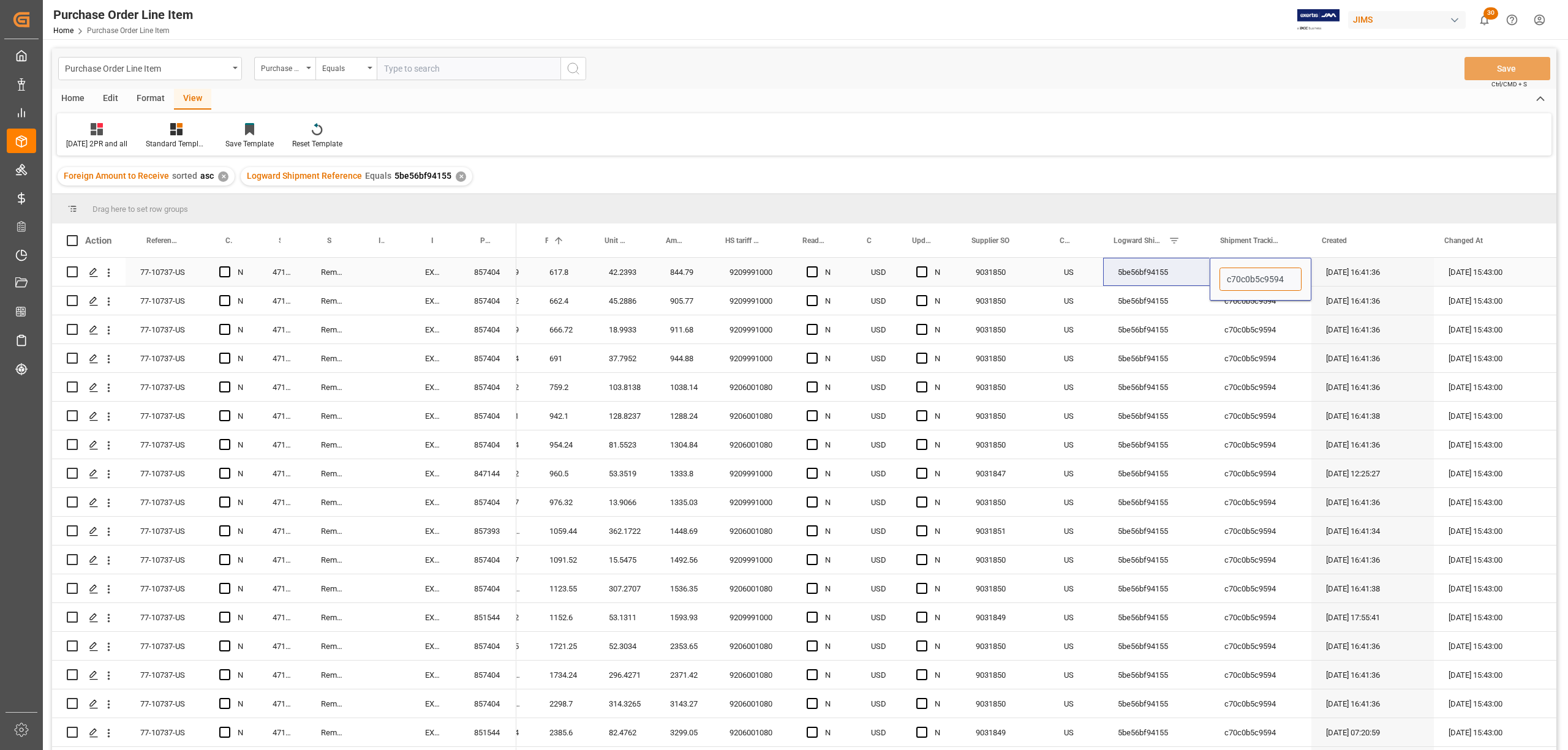
click at [1201, 280] on div "20 30.89 30.89 617.8 42.2393 844.79 9209991000 N USD N 9031850 US 5be56bf94155 …" at bounding box center [780, 272] width 1553 height 29
click at [1130, 273] on div "5be56bf94155" at bounding box center [1156, 272] width 107 height 28
click at [1199, 262] on div "5be56bf94155" at bounding box center [1156, 272] width 107 height 28
click at [1239, 266] on div "Press SPACE to select this row." at bounding box center [1261, 272] width 101 height 28
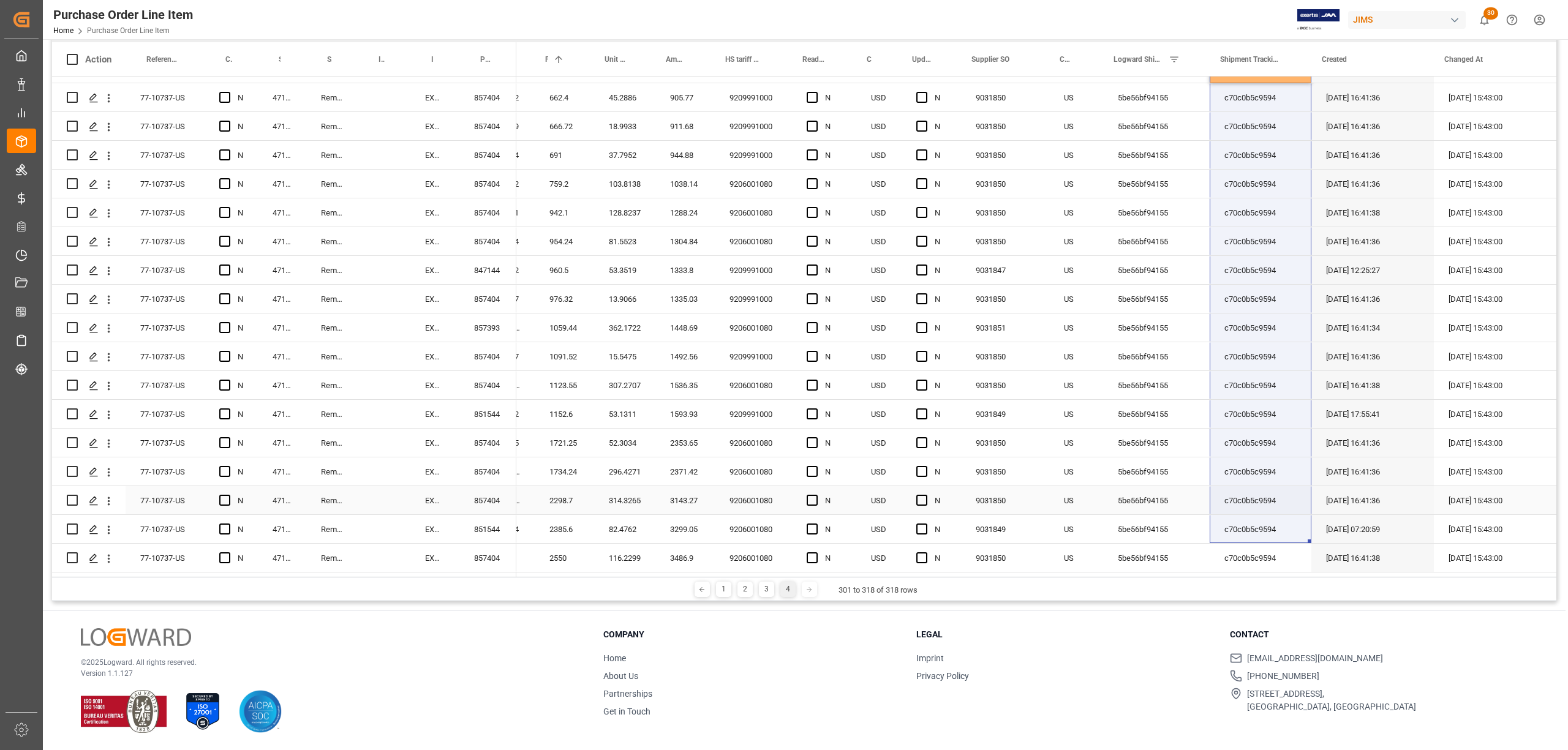
scroll to position [26, 0]
drag, startPoint x: 1304, startPoint y: 279, endPoint x: 1265, endPoint y: 513, distance: 237.2
click at [1265, 513] on div "20 30.89 30.89 617.8 42.2393 844.79 9209991000 N USD N 9031850 US 5be56bf94155 …" at bounding box center [780, 313] width 1553 height 518
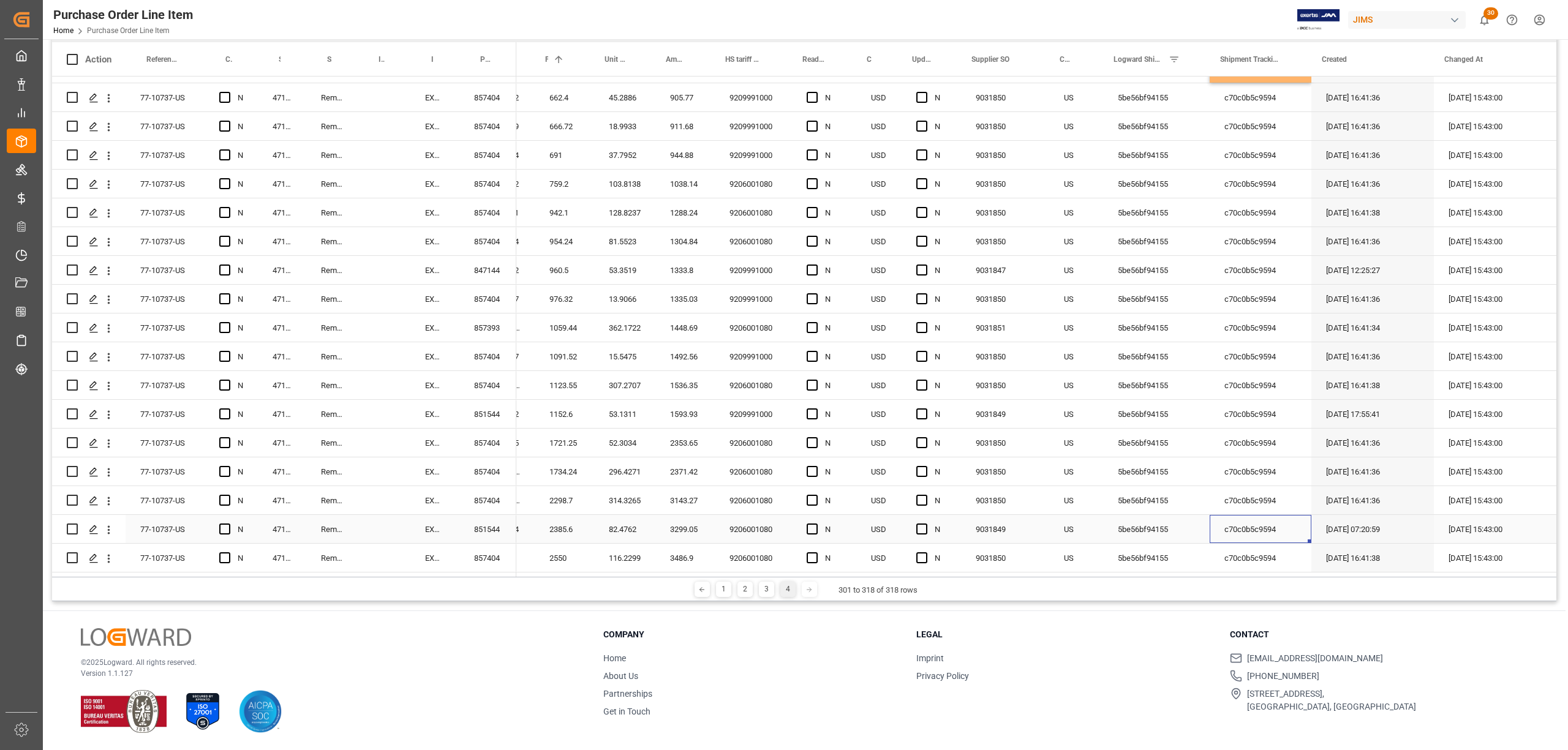
click at [1265, 515] on div "c70c0b5c9594" at bounding box center [1261, 529] width 101 height 28
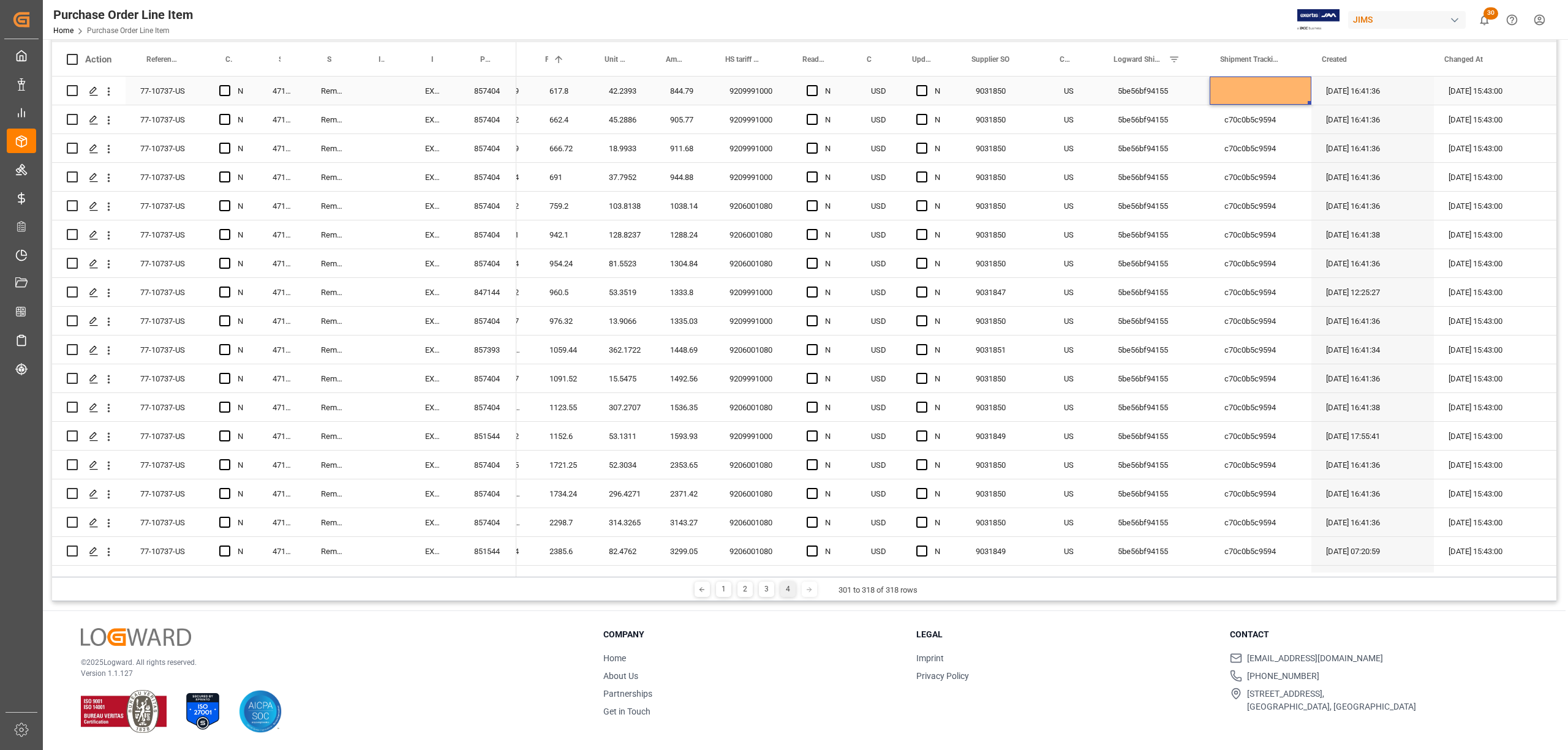
click at [1253, 86] on div "Press SPACE to select this row." at bounding box center [1261, 91] width 101 height 28
drag, startPoint x: 1305, startPoint y: 101, endPoint x: 1297, endPoint y: 513, distance: 412.1
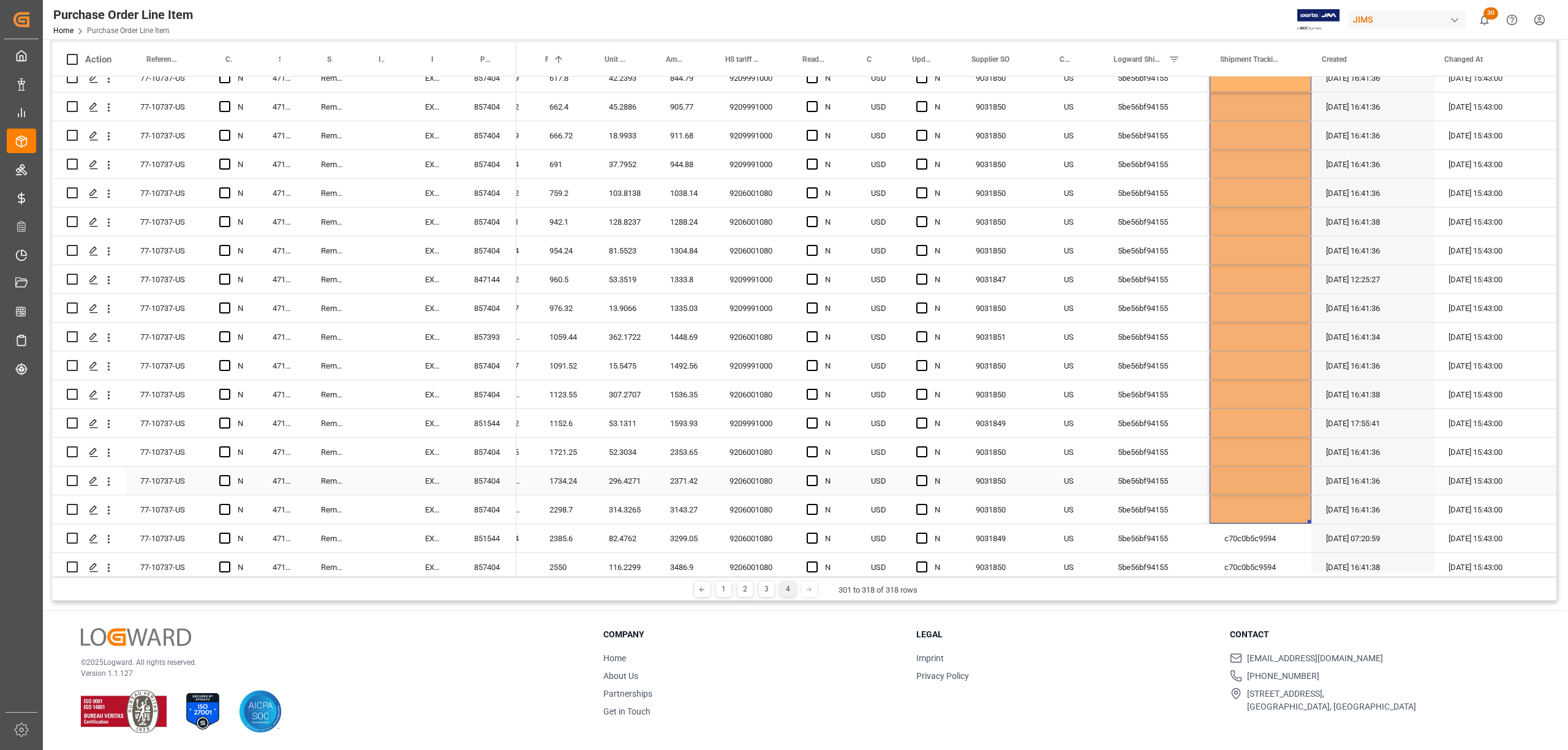
scroll to position [26, 0]
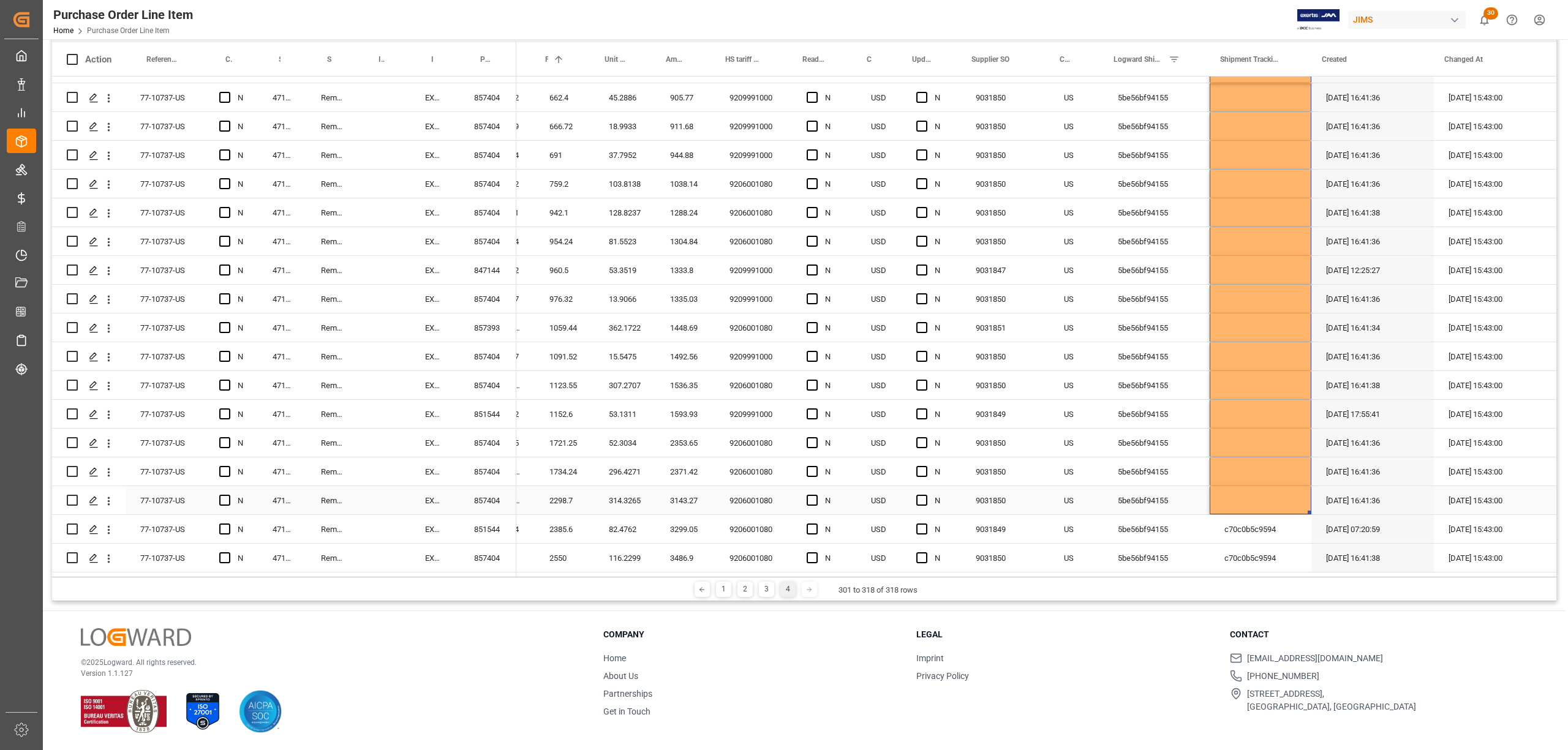
click at [1258, 500] on div "Press SPACE to select this row." at bounding box center [1261, 500] width 101 height 28
drag, startPoint x: 1305, startPoint y: 506, endPoint x: 1302, endPoint y: 546, distance: 40.1
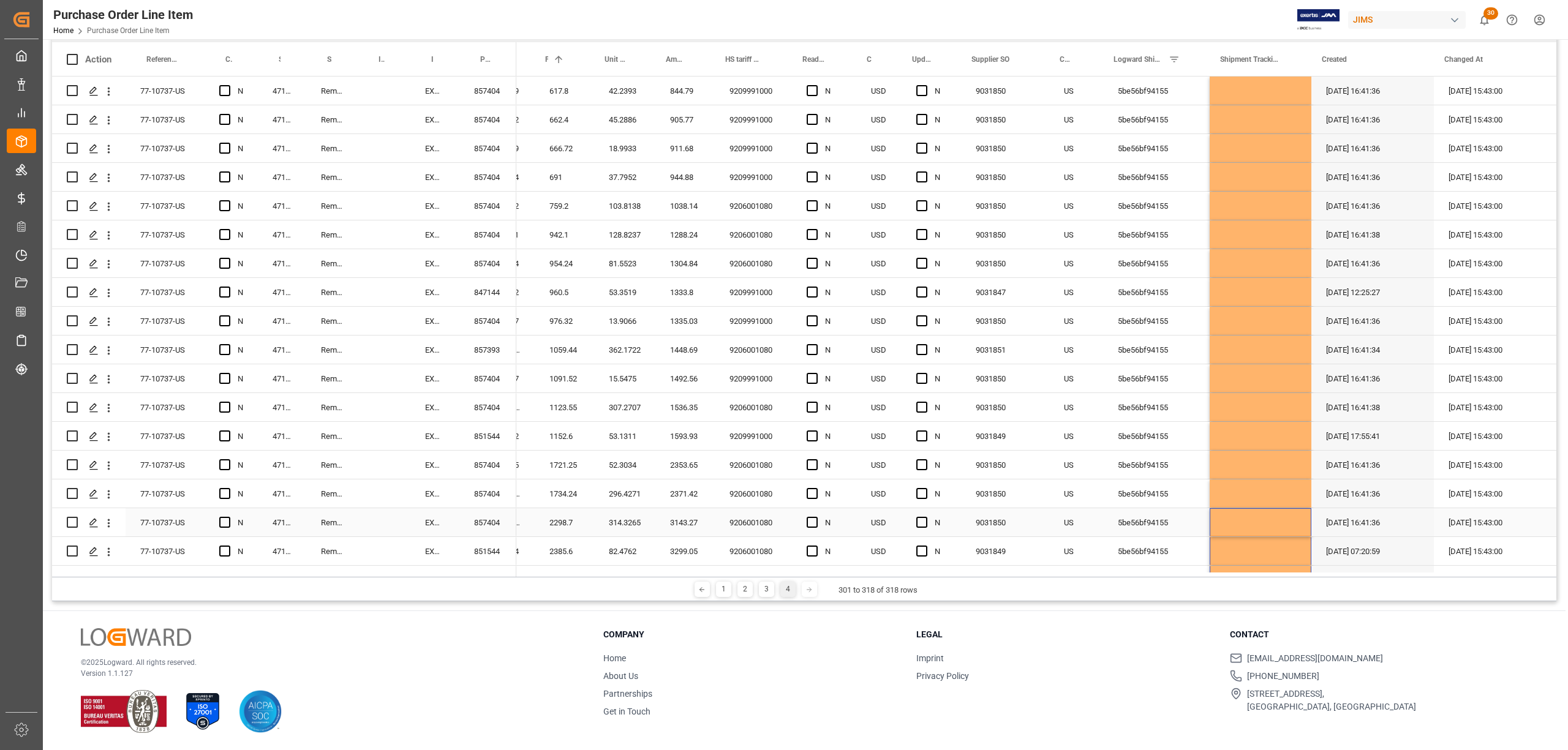
scroll to position [0, 0]
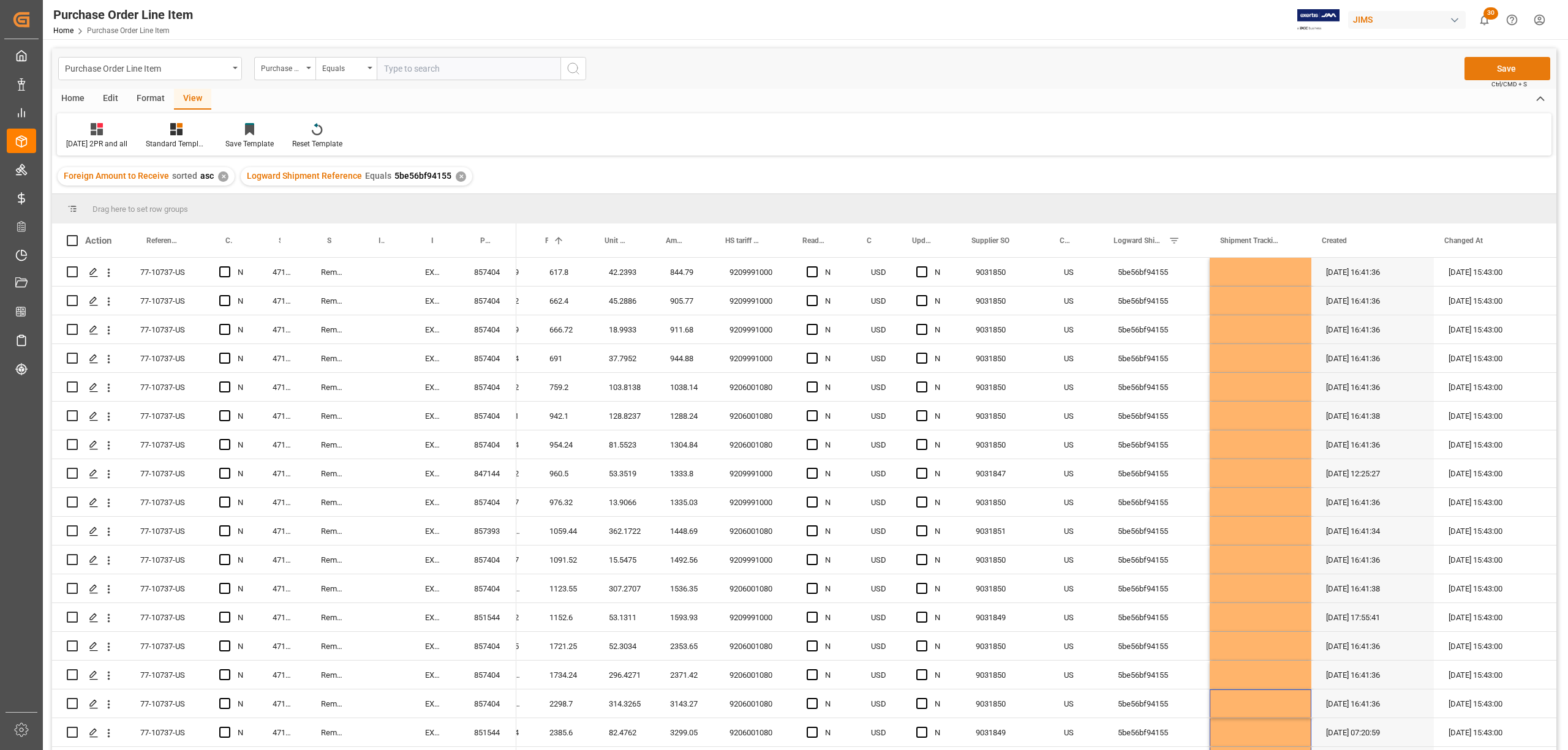
click at [1501, 69] on button "Save" at bounding box center [1507, 68] width 86 height 23
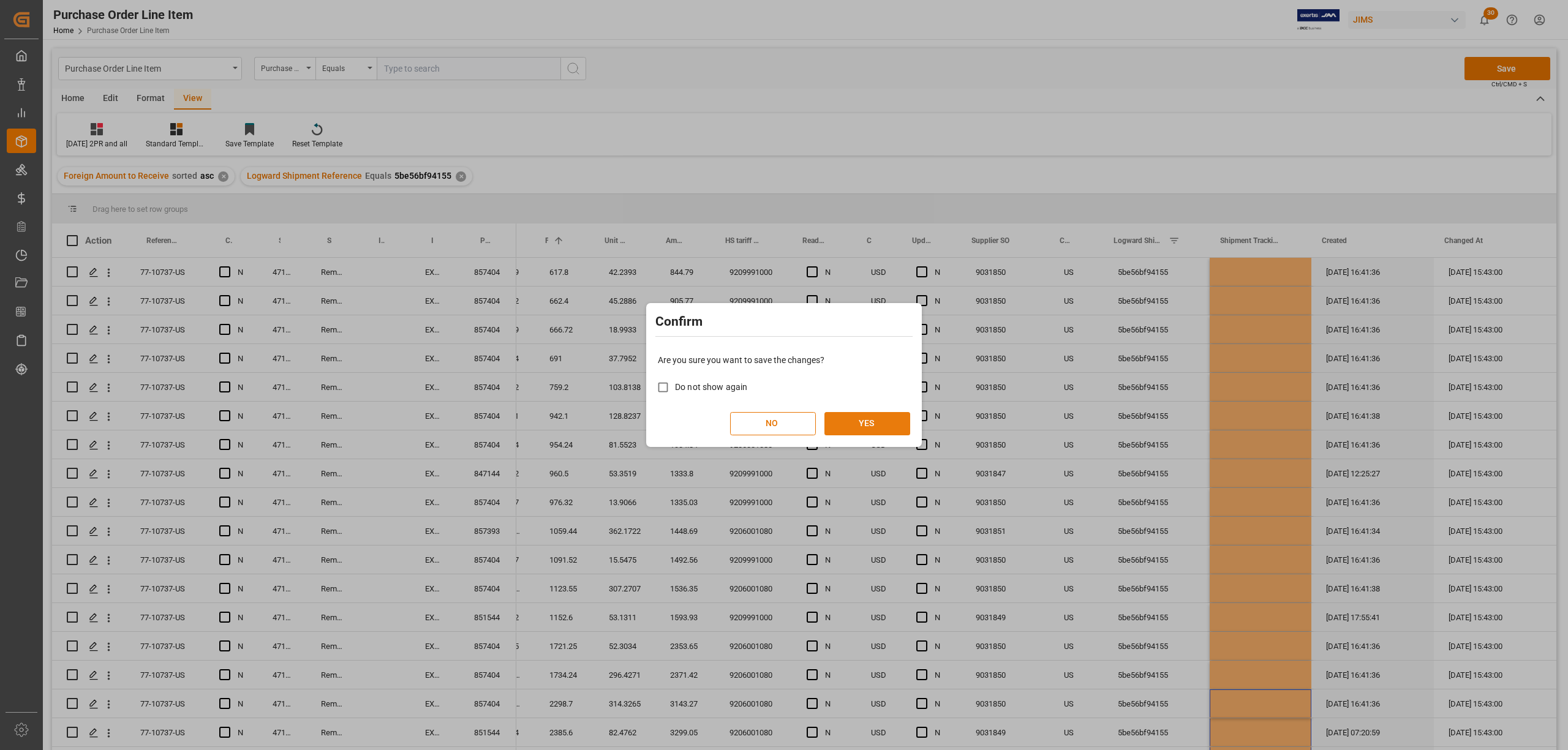
click at [874, 434] on button "YES" at bounding box center [867, 423] width 86 height 23
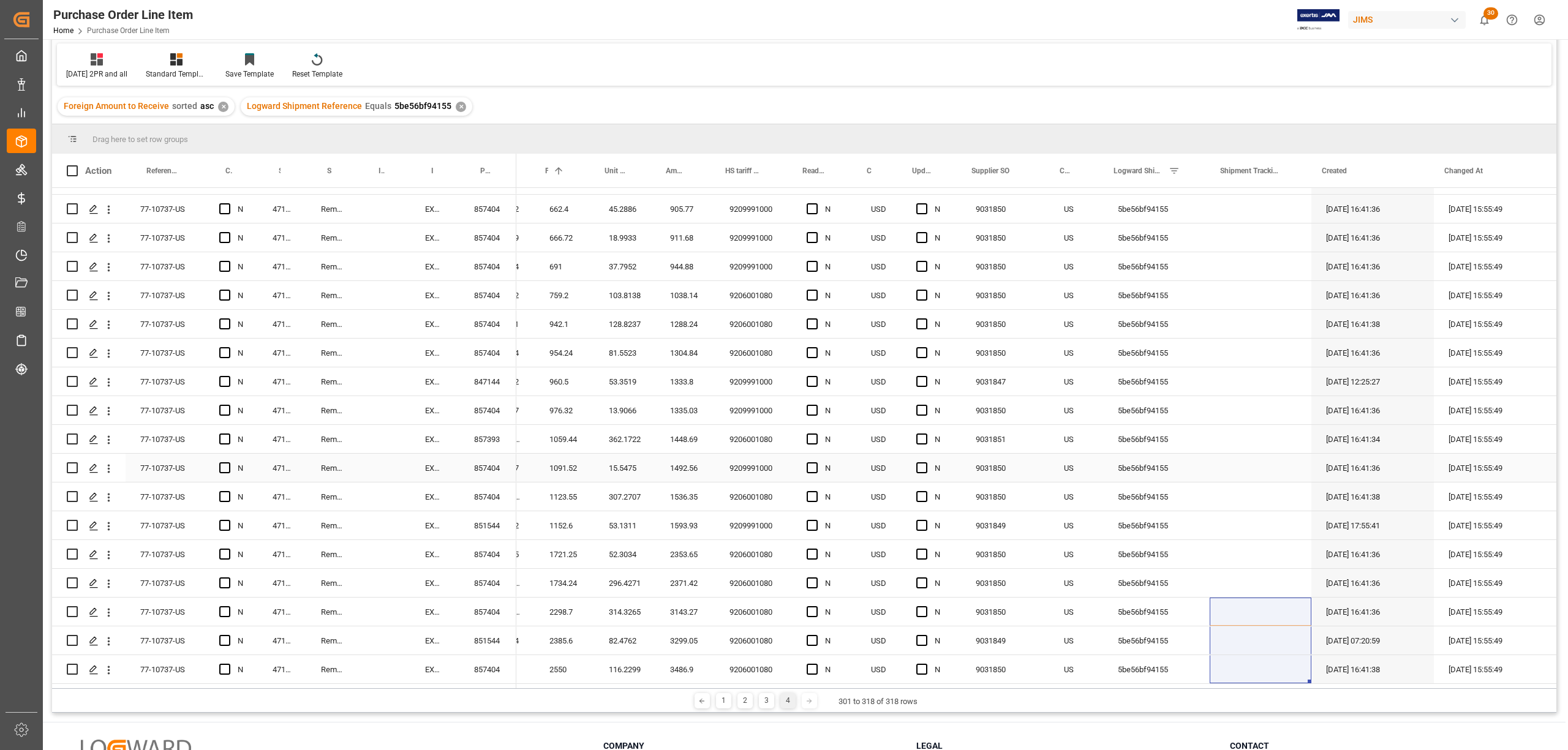
scroll to position [181, 0]
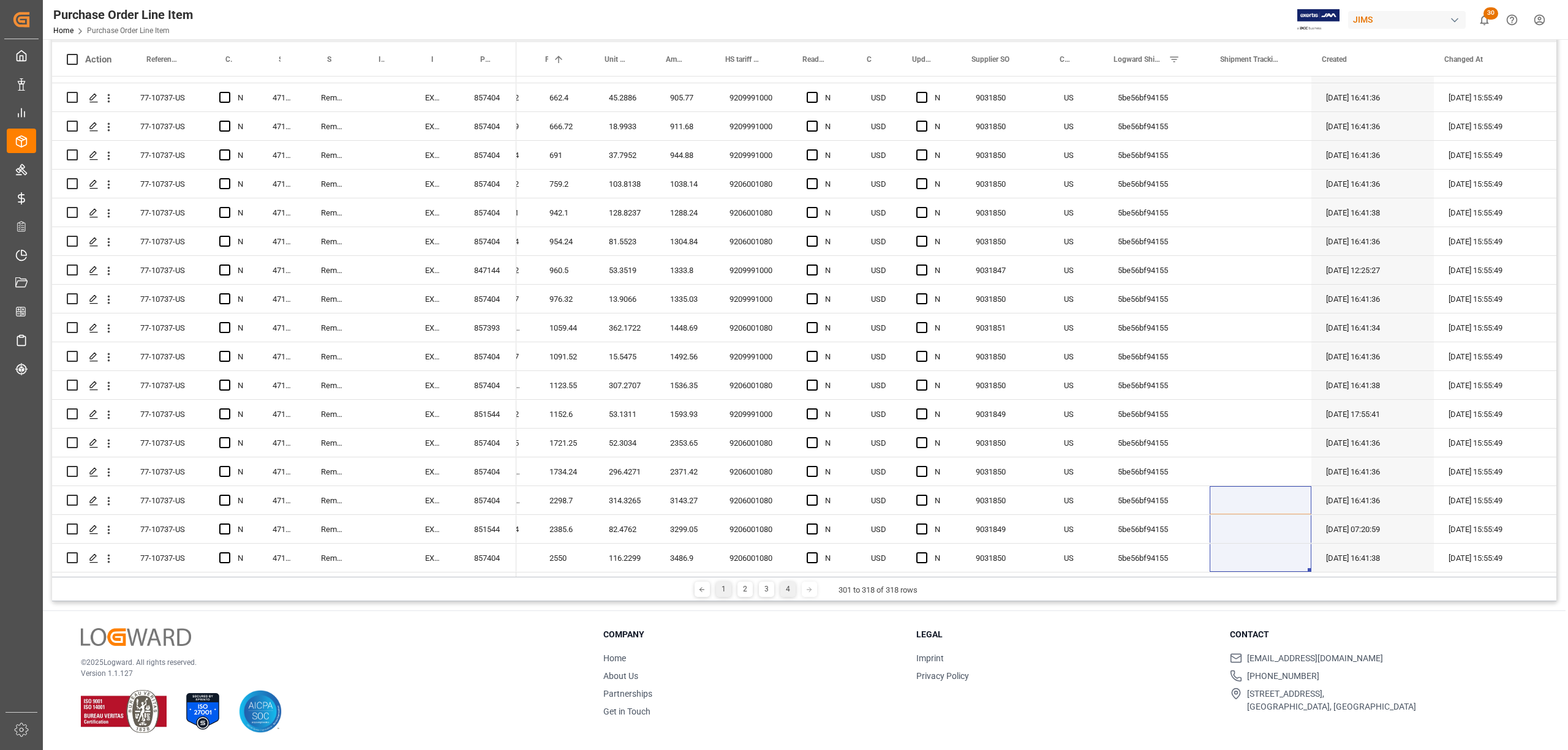
click at [716, 589] on div "1" at bounding box center [724, 589] width 15 height 15
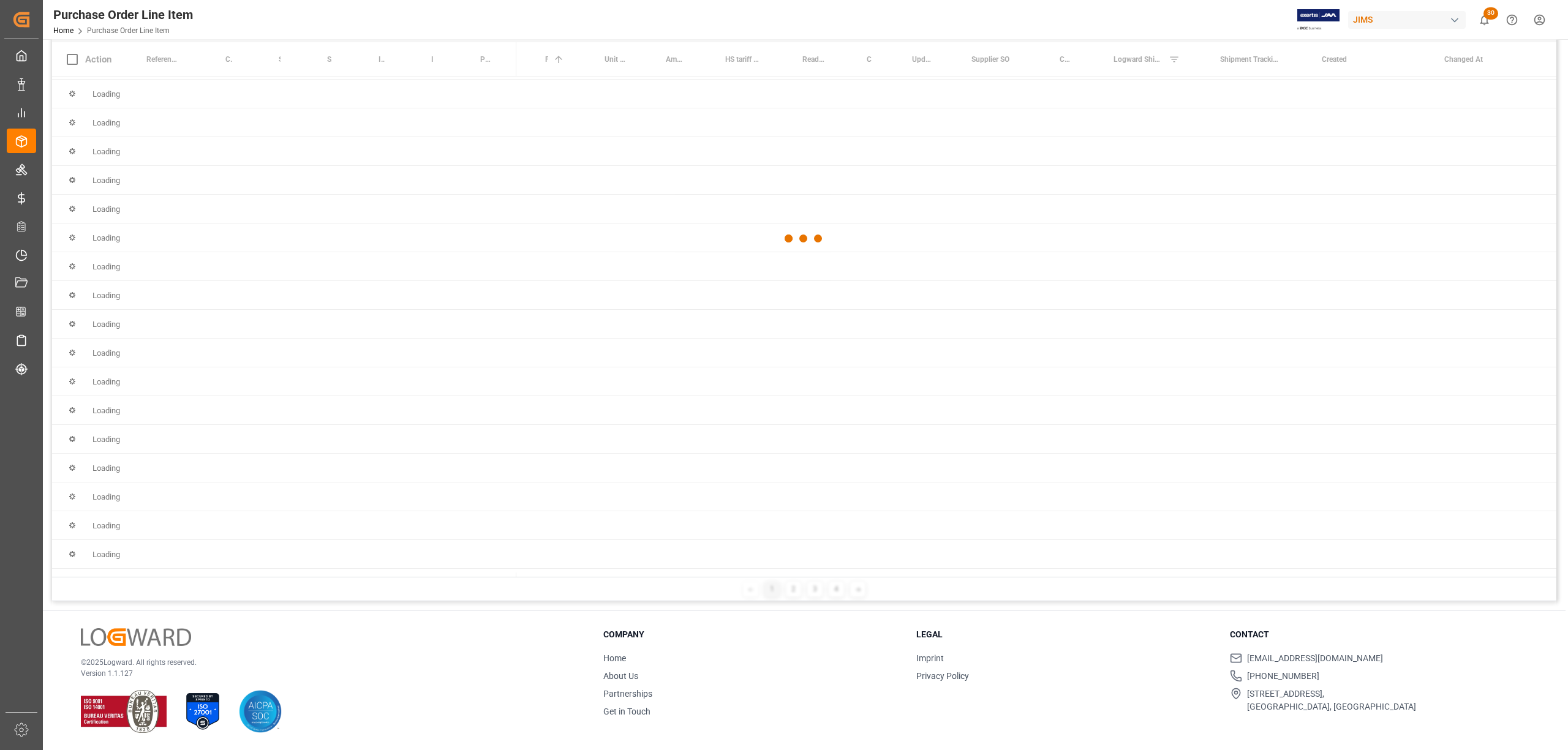
scroll to position [0, 0]
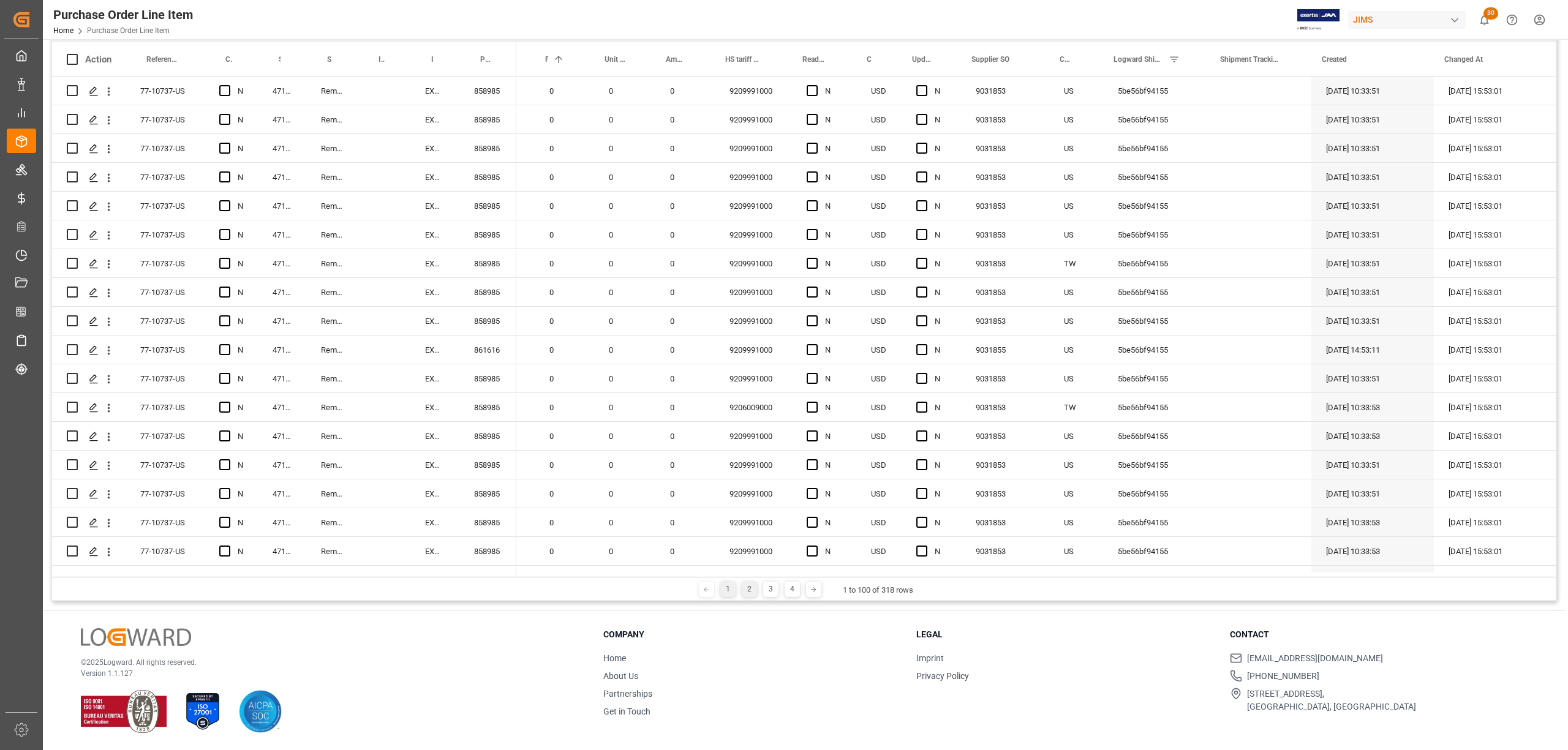
click at [742, 590] on div "2" at bounding box center [749, 589] width 15 height 15
click at [770, 589] on div "3" at bounding box center [766, 589] width 15 height 15
click at [789, 589] on div "4" at bounding box center [788, 589] width 15 height 15
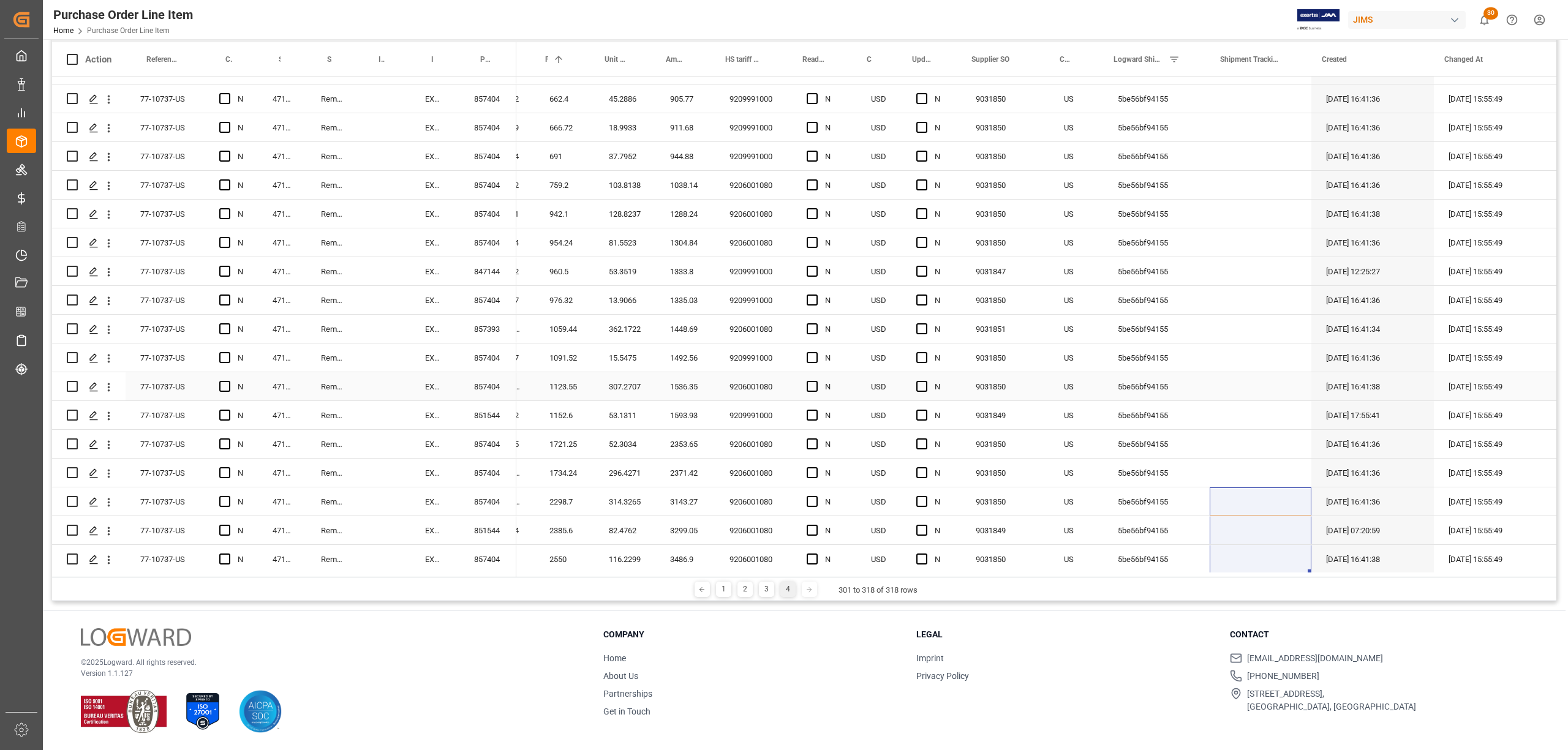
scroll to position [26, 0]
click at [764, 590] on div "3" at bounding box center [766, 589] width 15 height 15
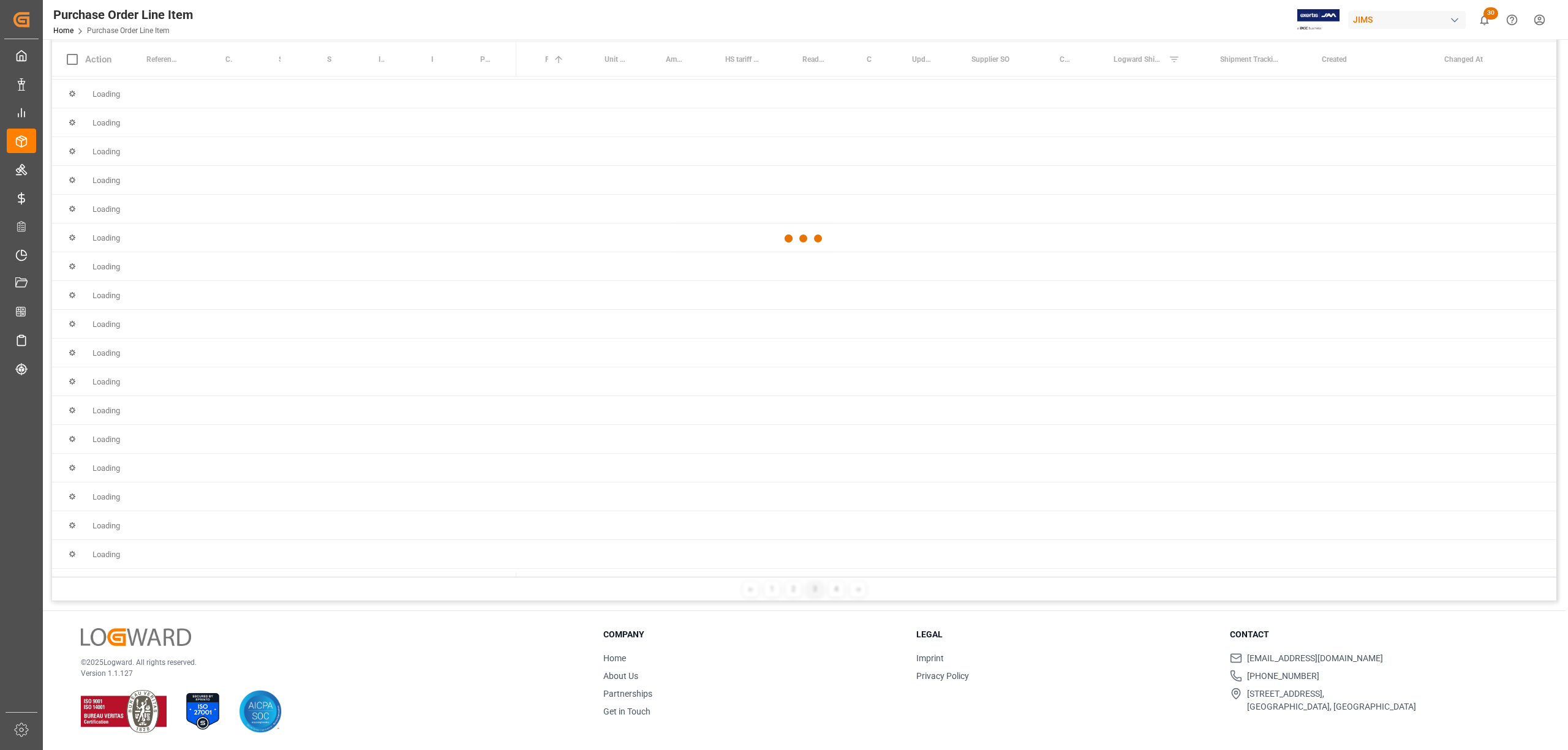
scroll to position [0, 0]
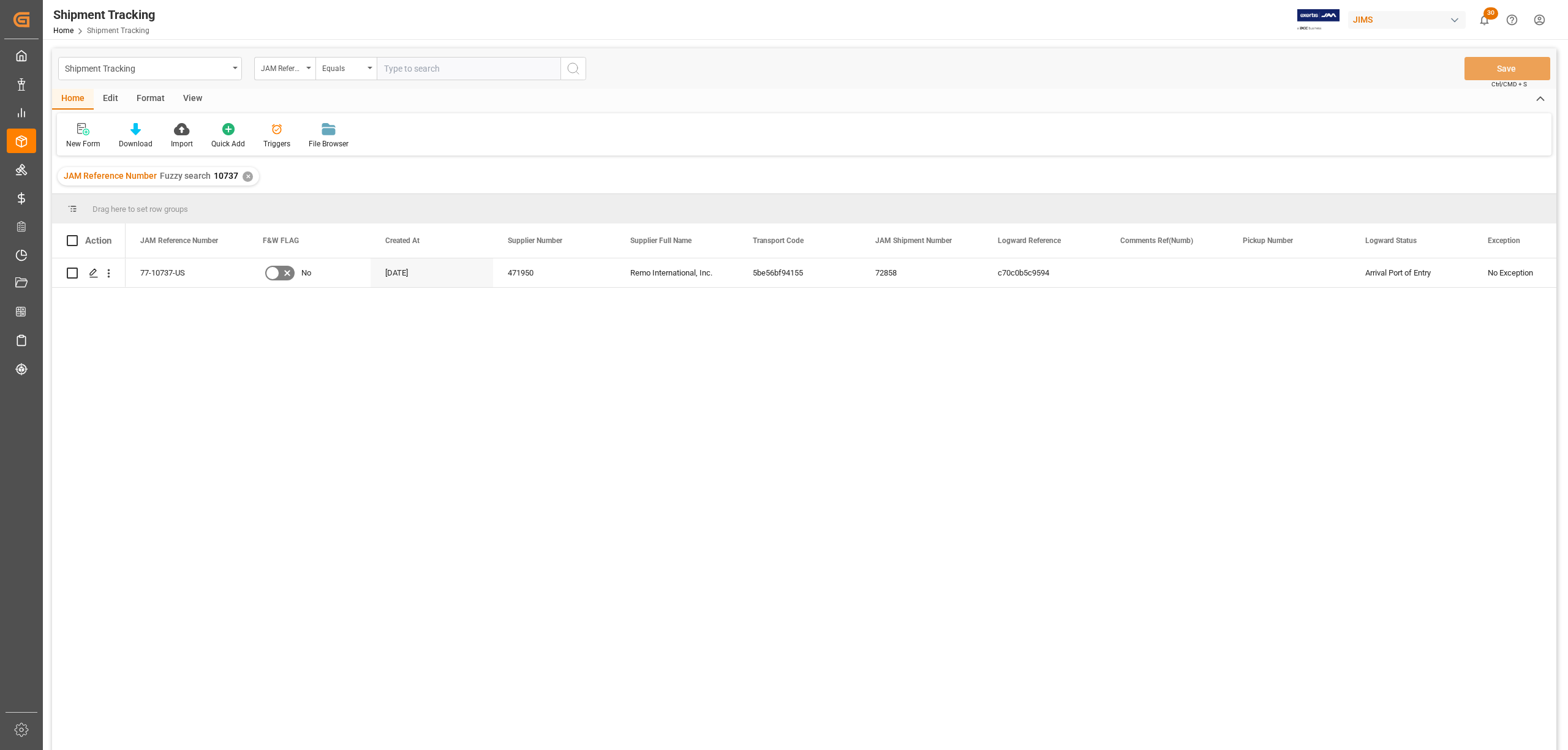
click at [190, 101] on div "View" at bounding box center [193, 99] width 37 height 21
click at [83, 143] on div "Default" at bounding box center [78, 144] width 24 height 11
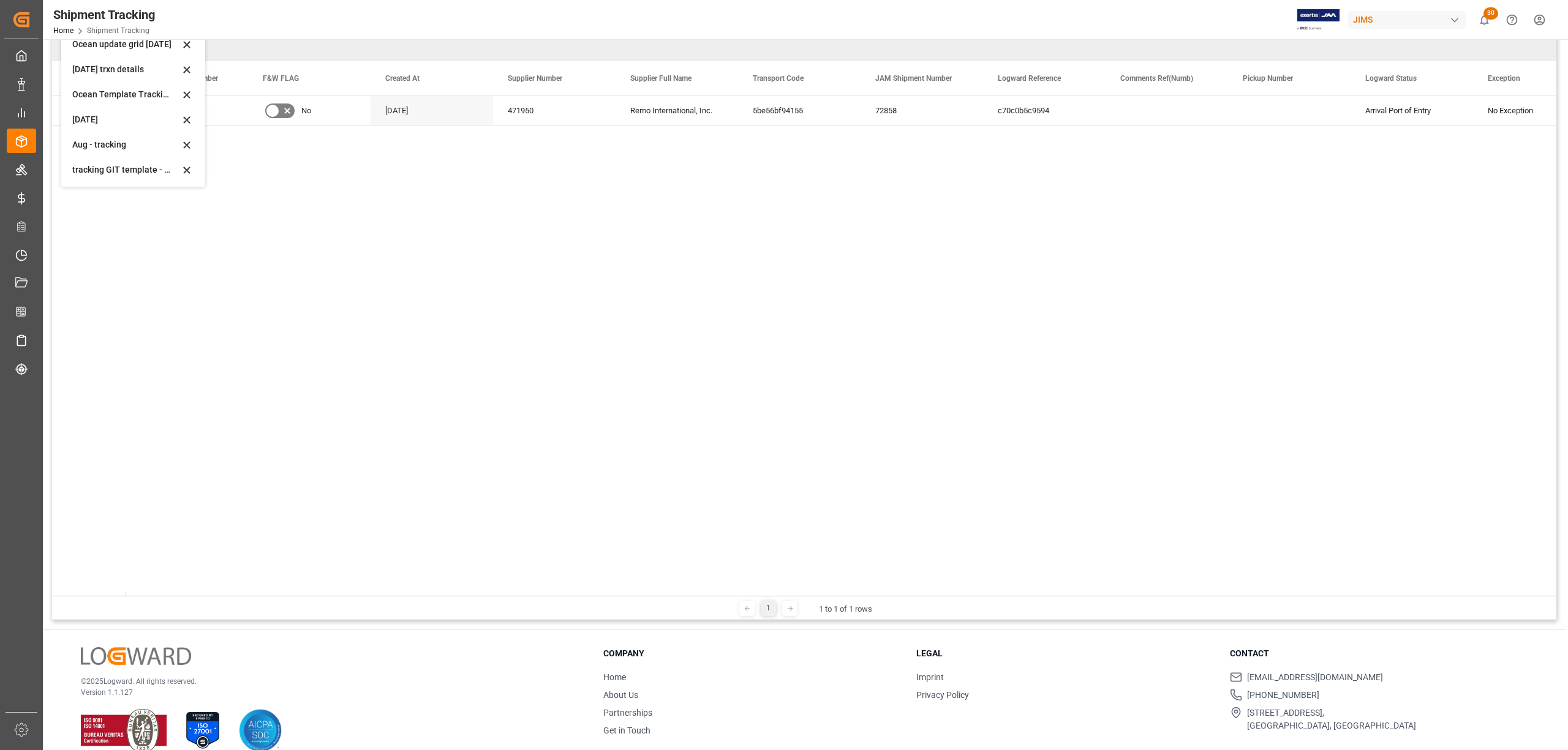
scroll to position [163, 0]
click at [111, 163] on div "tracking GIT template - Rev" at bounding box center [125, 169] width 107 height 13
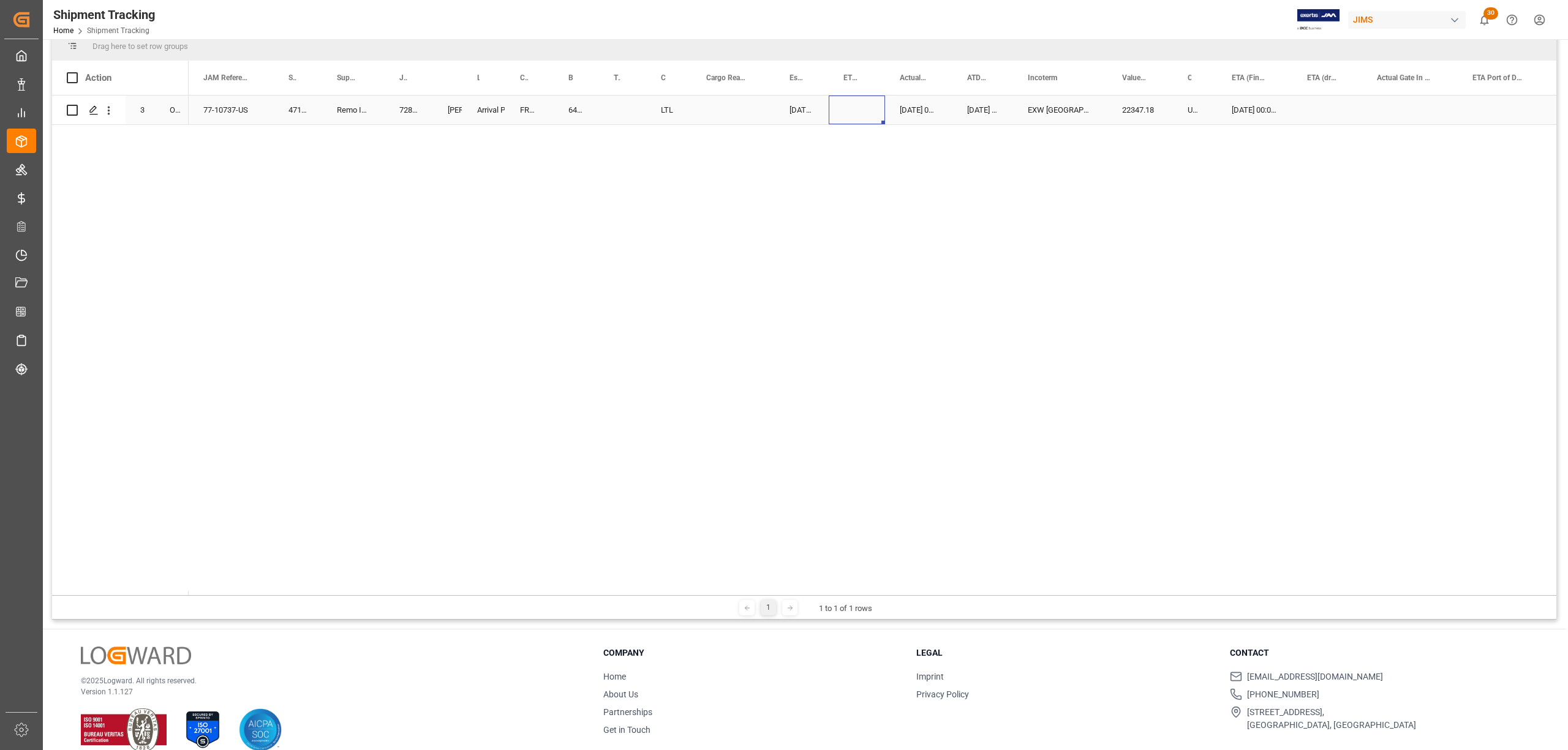
click at [838, 110] on div "Press SPACE to select this row." at bounding box center [857, 109] width 57 height 29
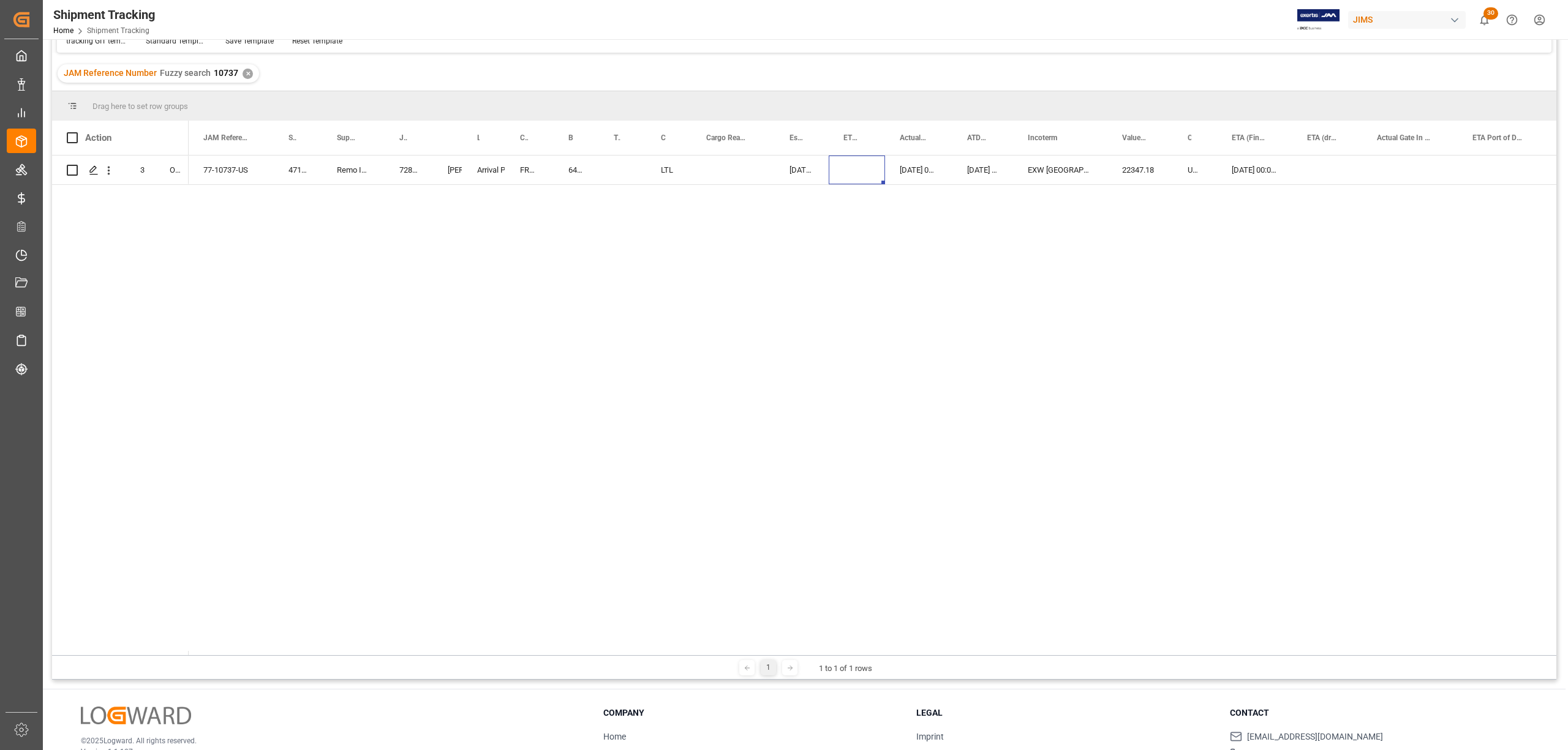
scroll to position [0, 0]
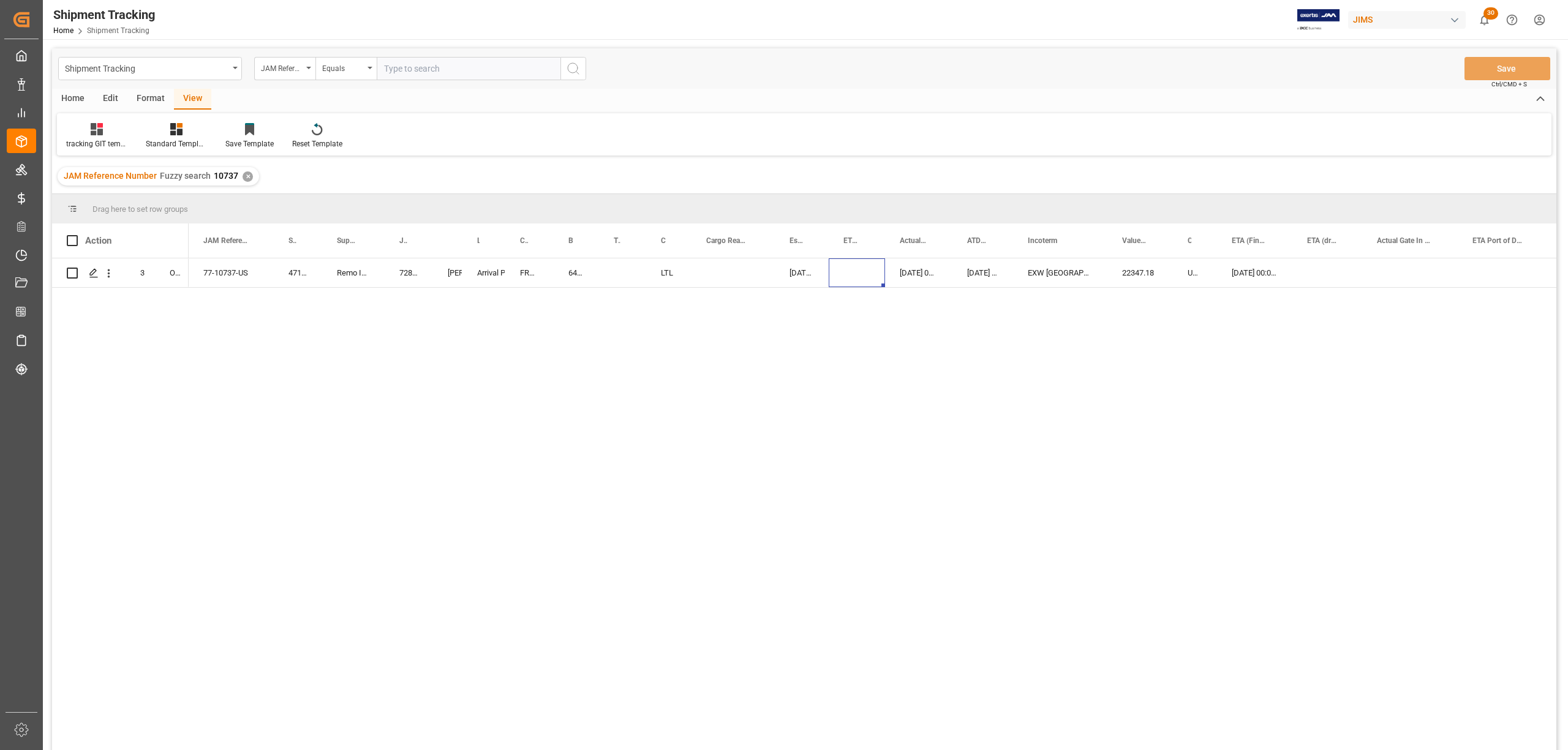
click at [771, 337] on div "77-10737-US 471950 Remo International, Inc. 72858 Arrival Port of Entry Manthan…" at bounding box center [872, 509] width 1368 height 500
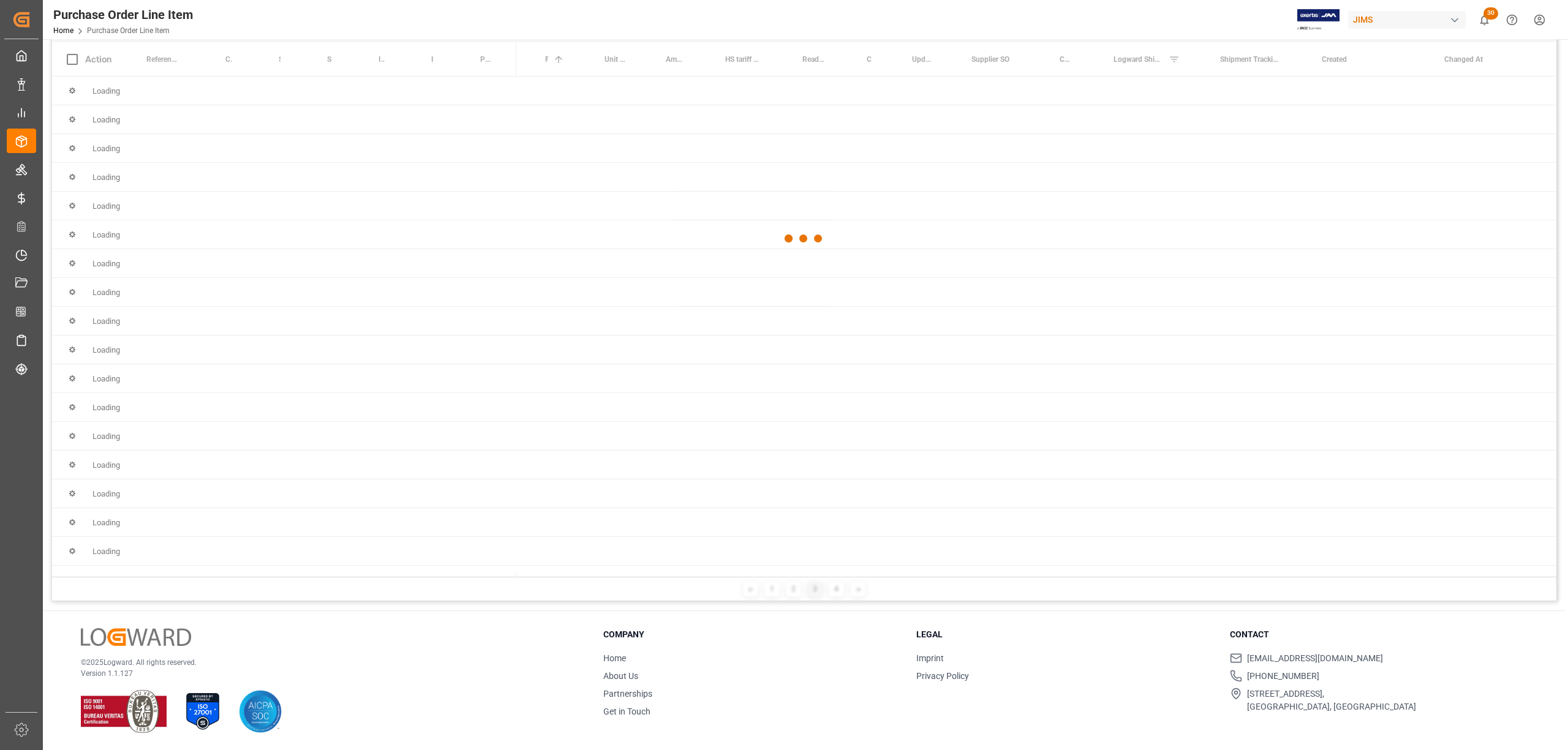
scroll to position [0, 516]
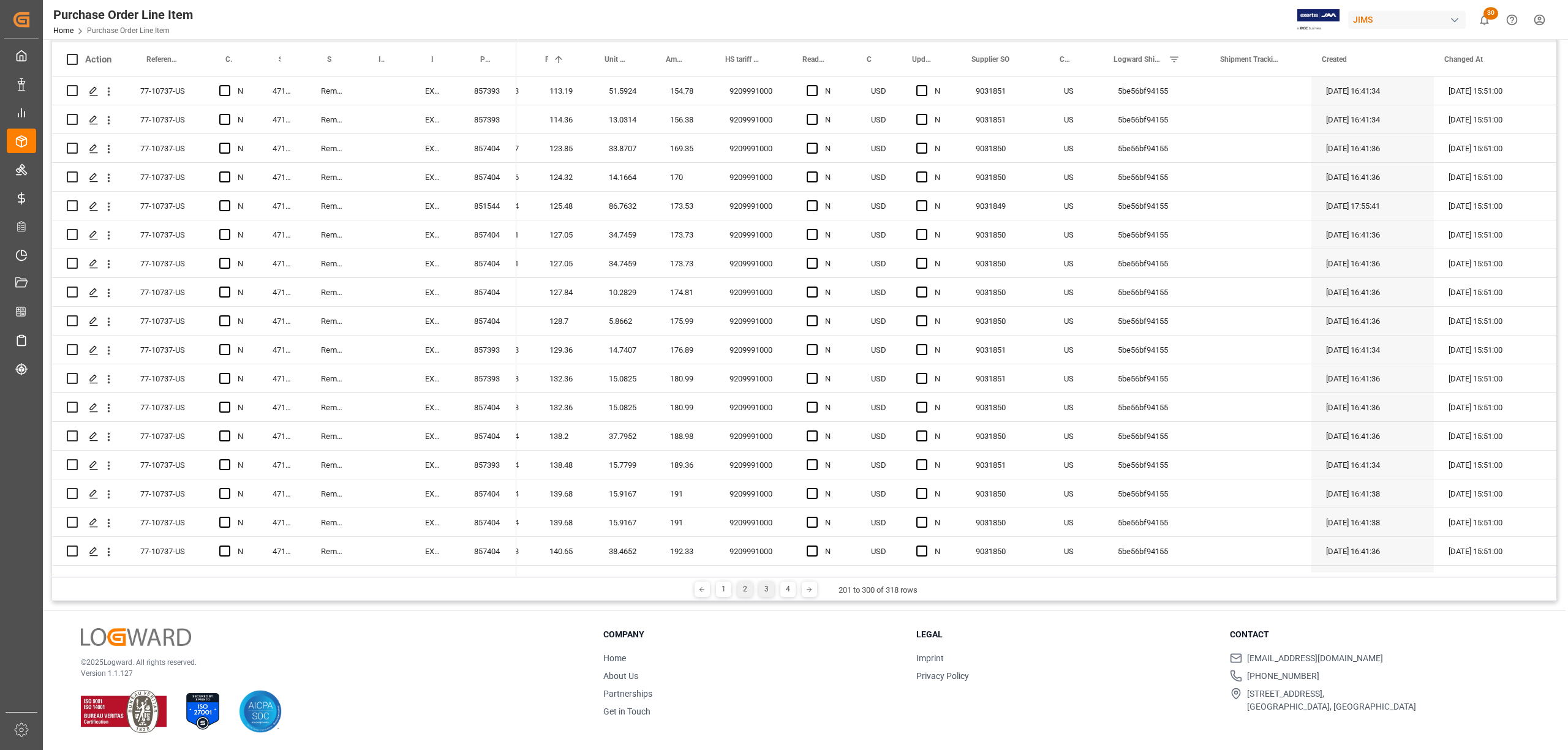
click at [746, 589] on div "2" at bounding box center [745, 589] width 15 height 15
click at [721, 591] on div "1" at bounding box center [724, 589] width 15 height 15
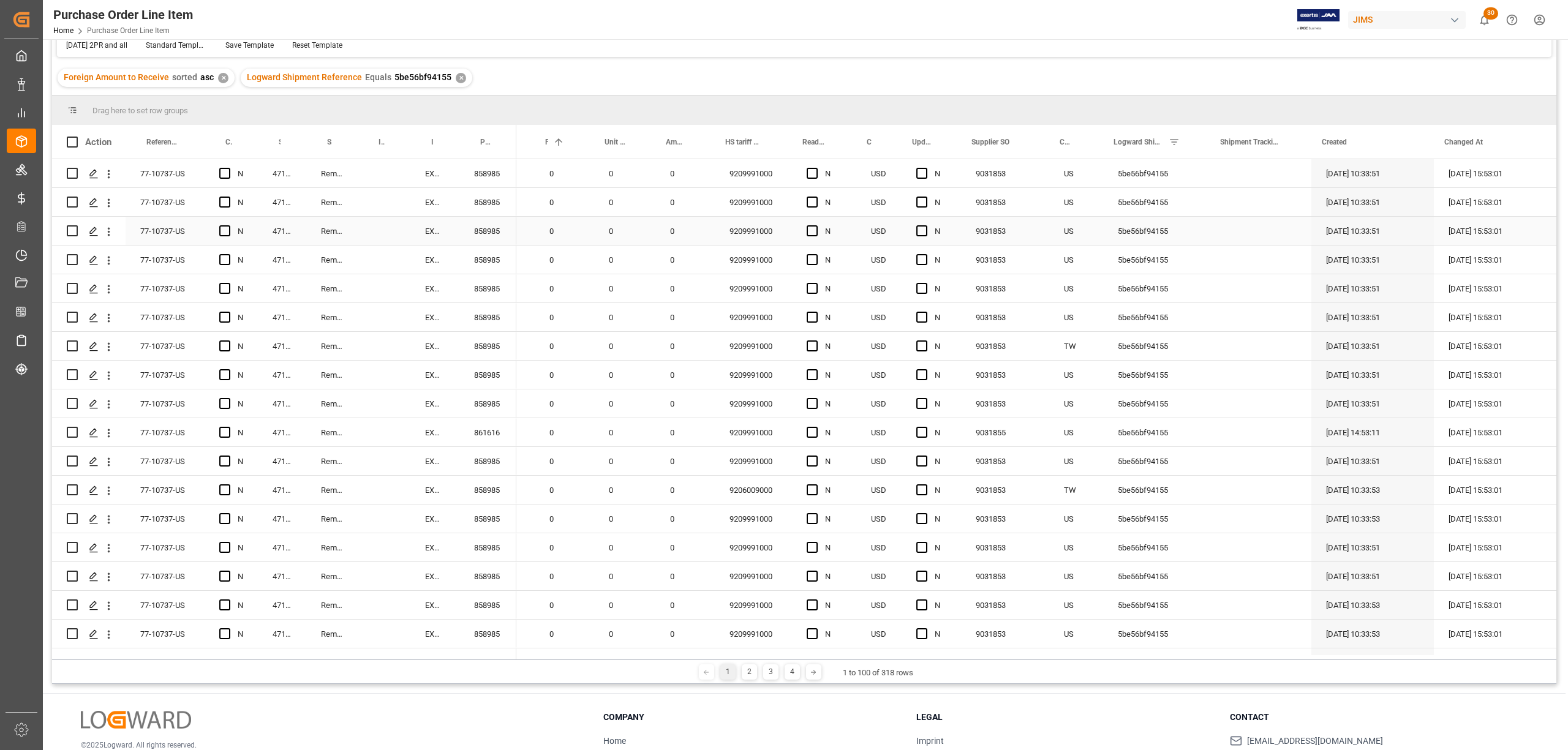
scroll to position [0, 0]
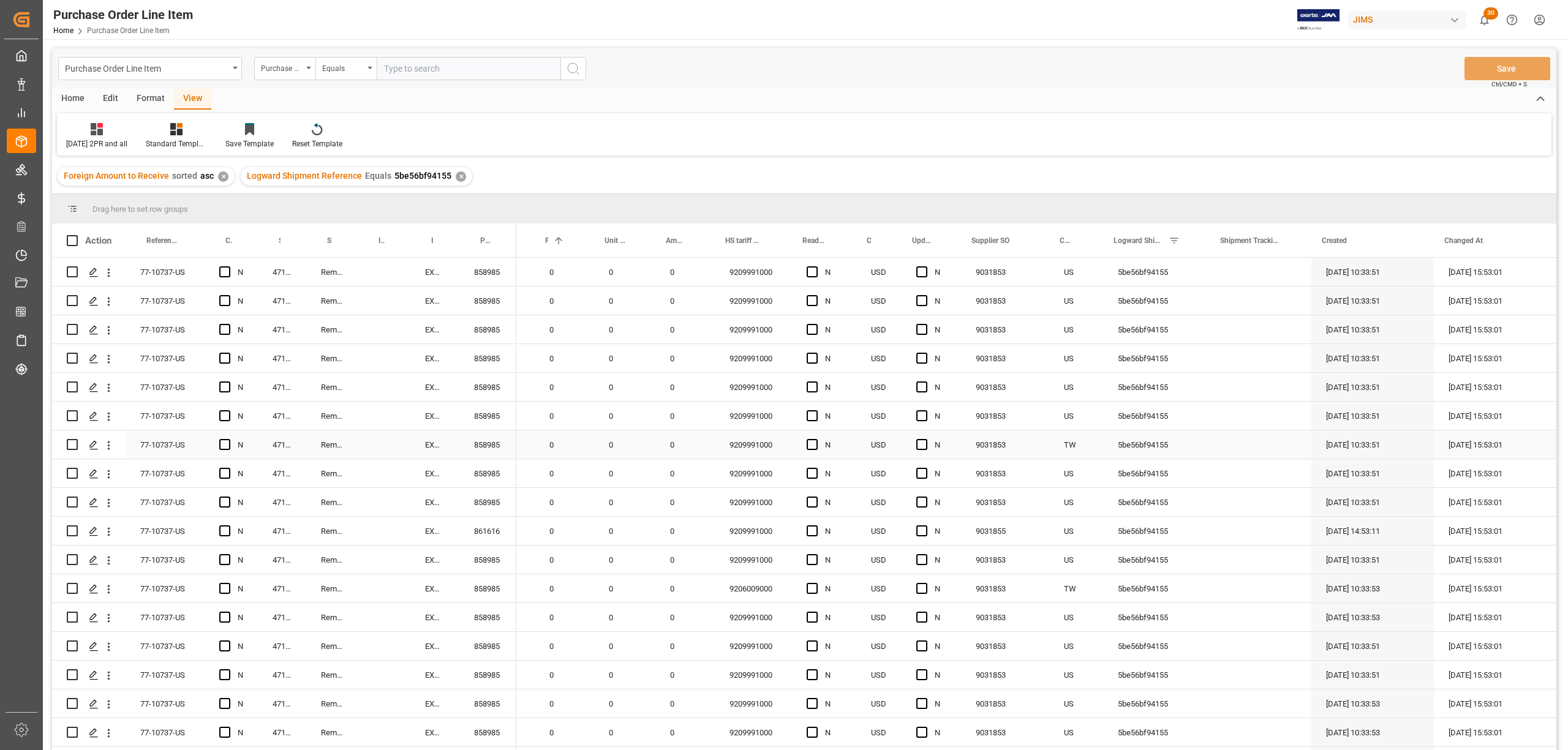
click at [565, 459] on div "0" at bounding box center [564, 473] width 59 height 28
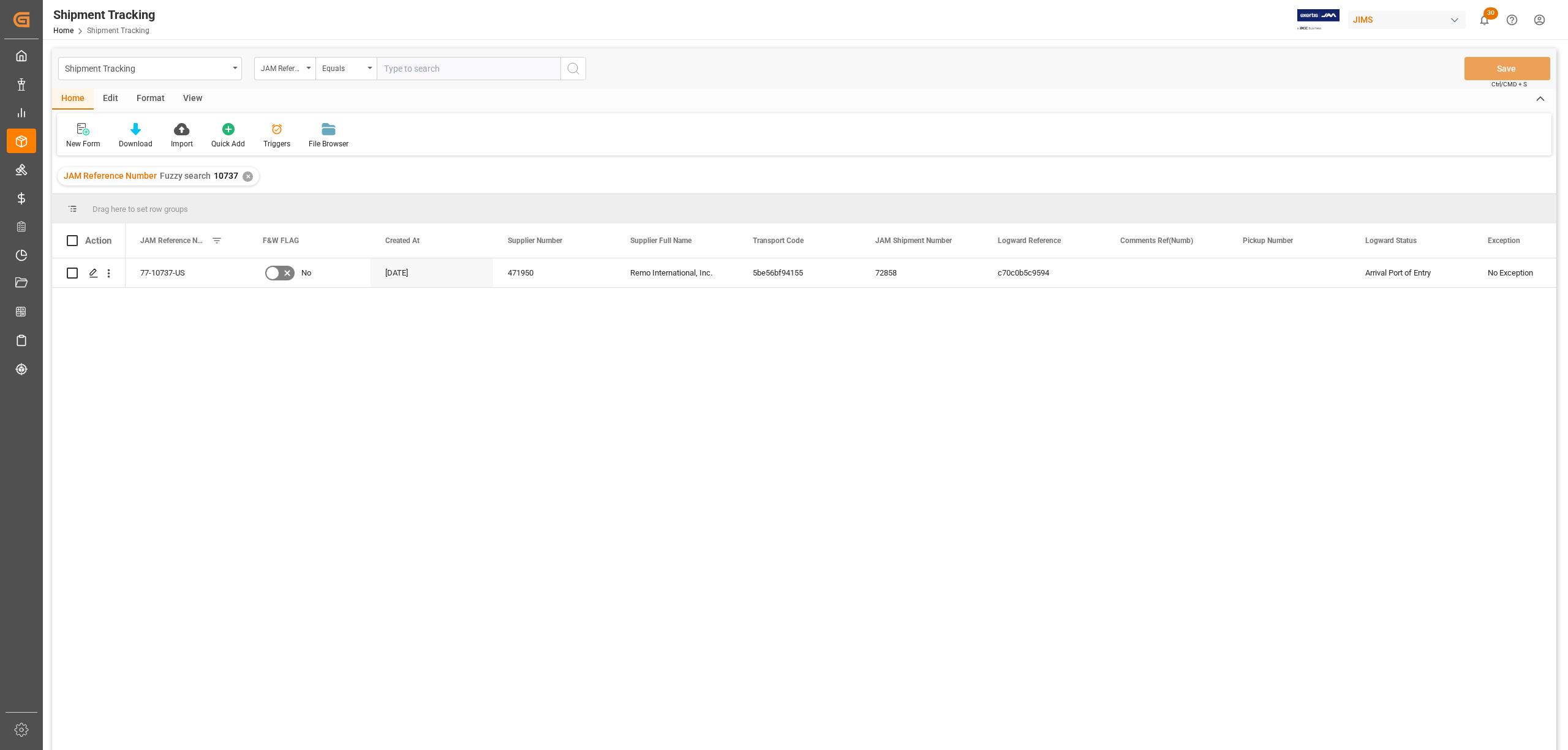
click at [184, 95] on div "View" at bounding box center [193, 99] width 37 height 21
click at [79, 137] on div "Default" at bounding box center [77, 136] width 42 height 27
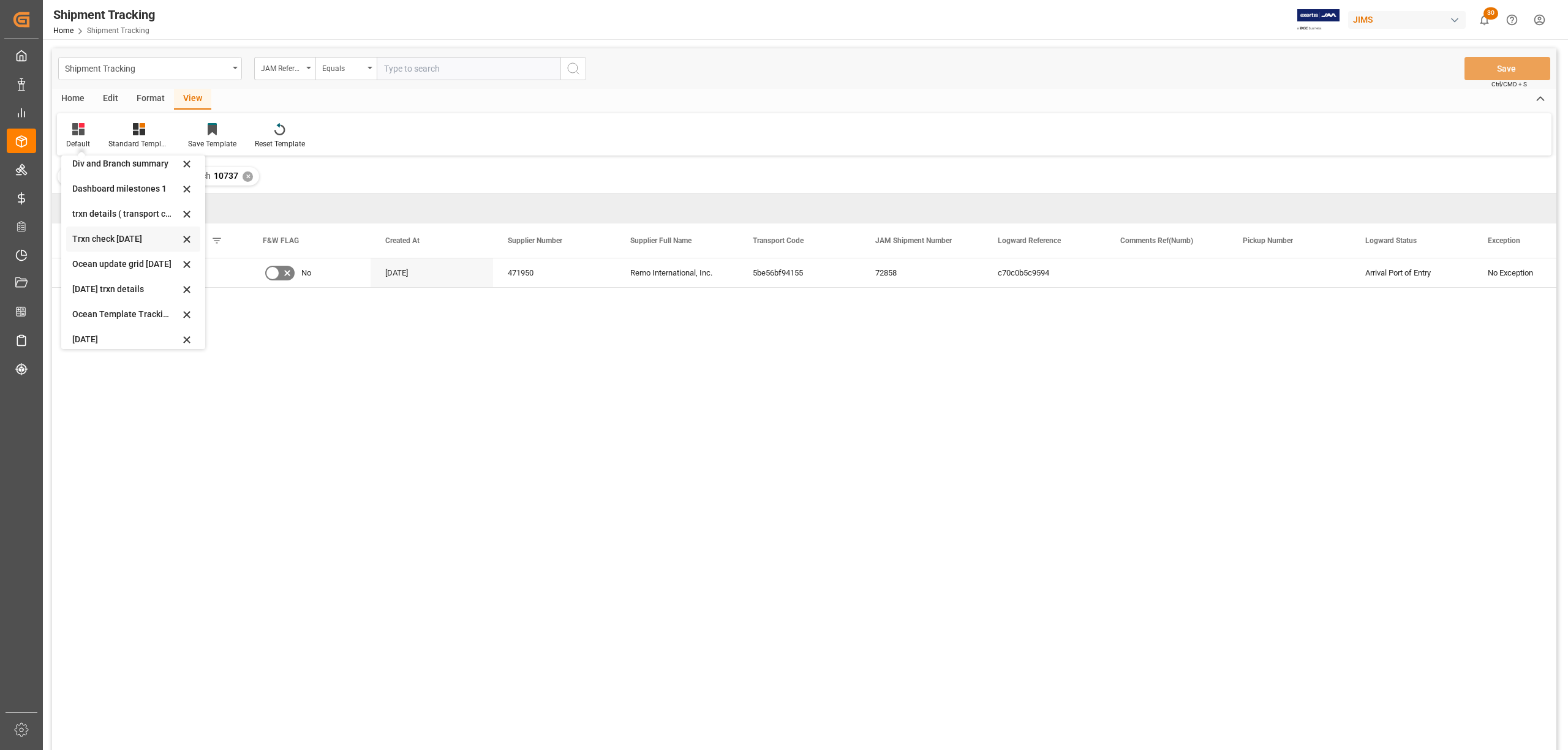
scroll to position [192, 0]
click at [87, 280] on div "[DATE]" at bounding box center [125, 281] width 107 height 13
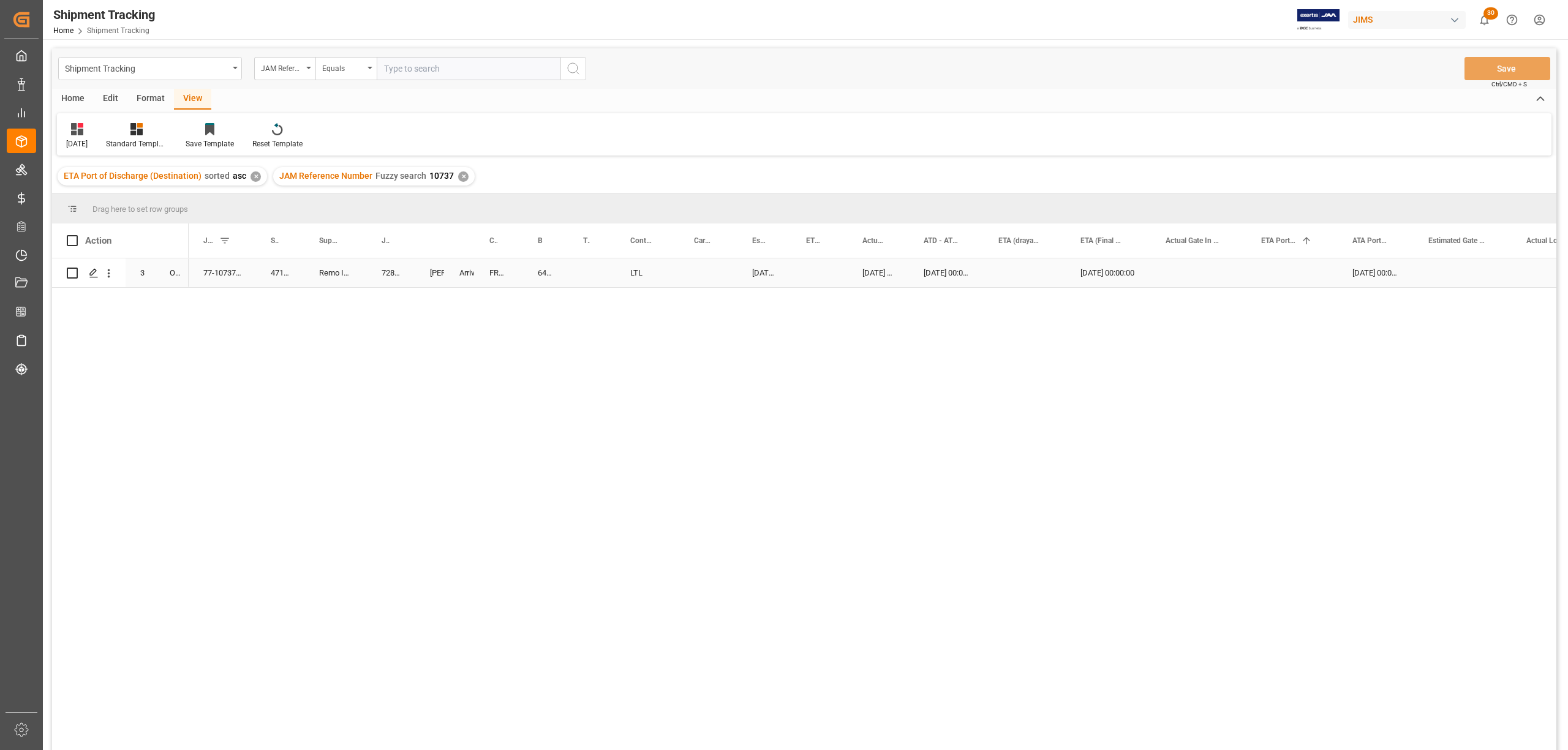
click at [808, 273] on div "Press SPACE to select this row." at bounding box center [820, 273] width 57 height 29
click at [92, 275] on polygon "Press SPACE to select this row." at bounding box center [93, 272] width 6 height 6
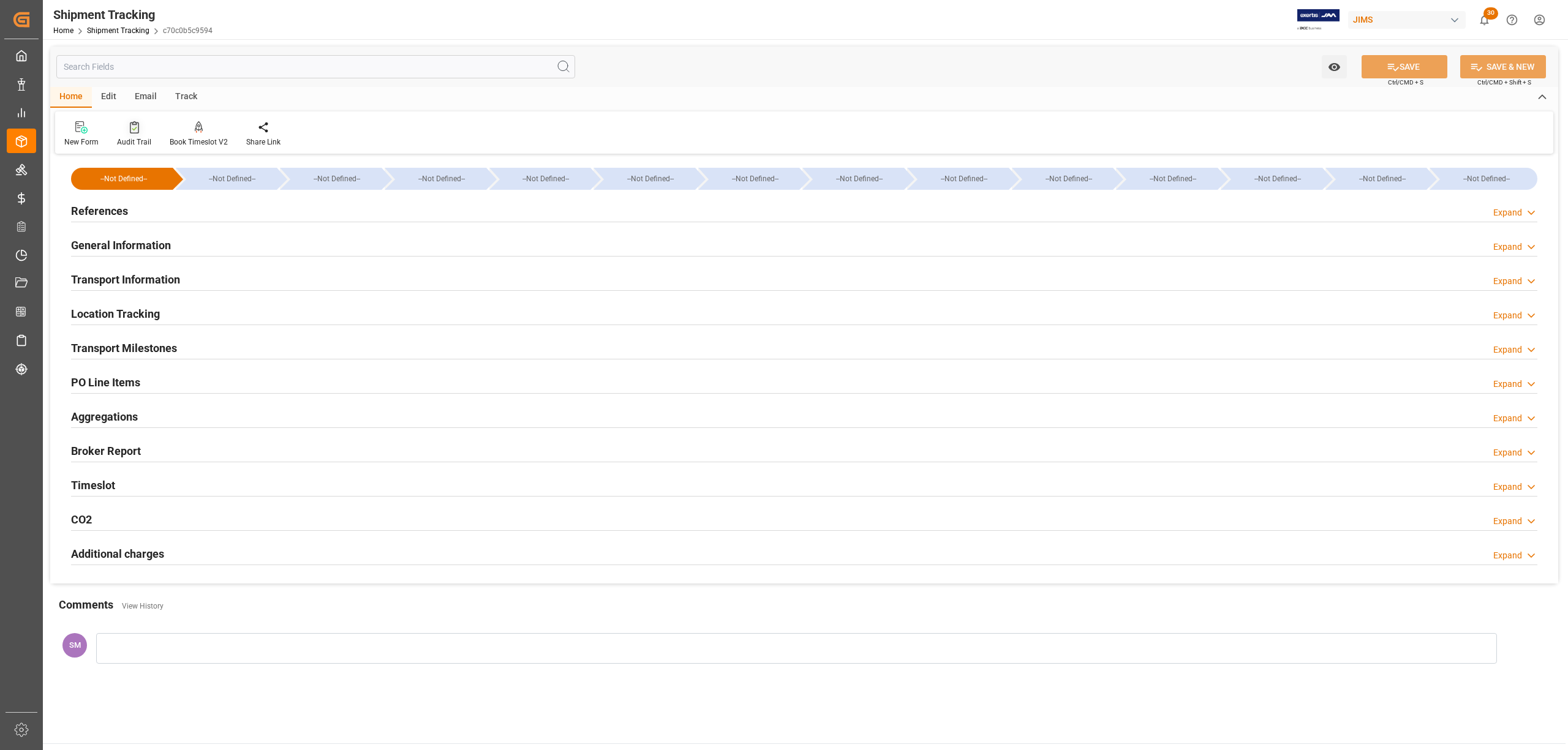
click at [135, 140] on div "Audit Trail" at bounding box center [133, 142] width 34 height 11
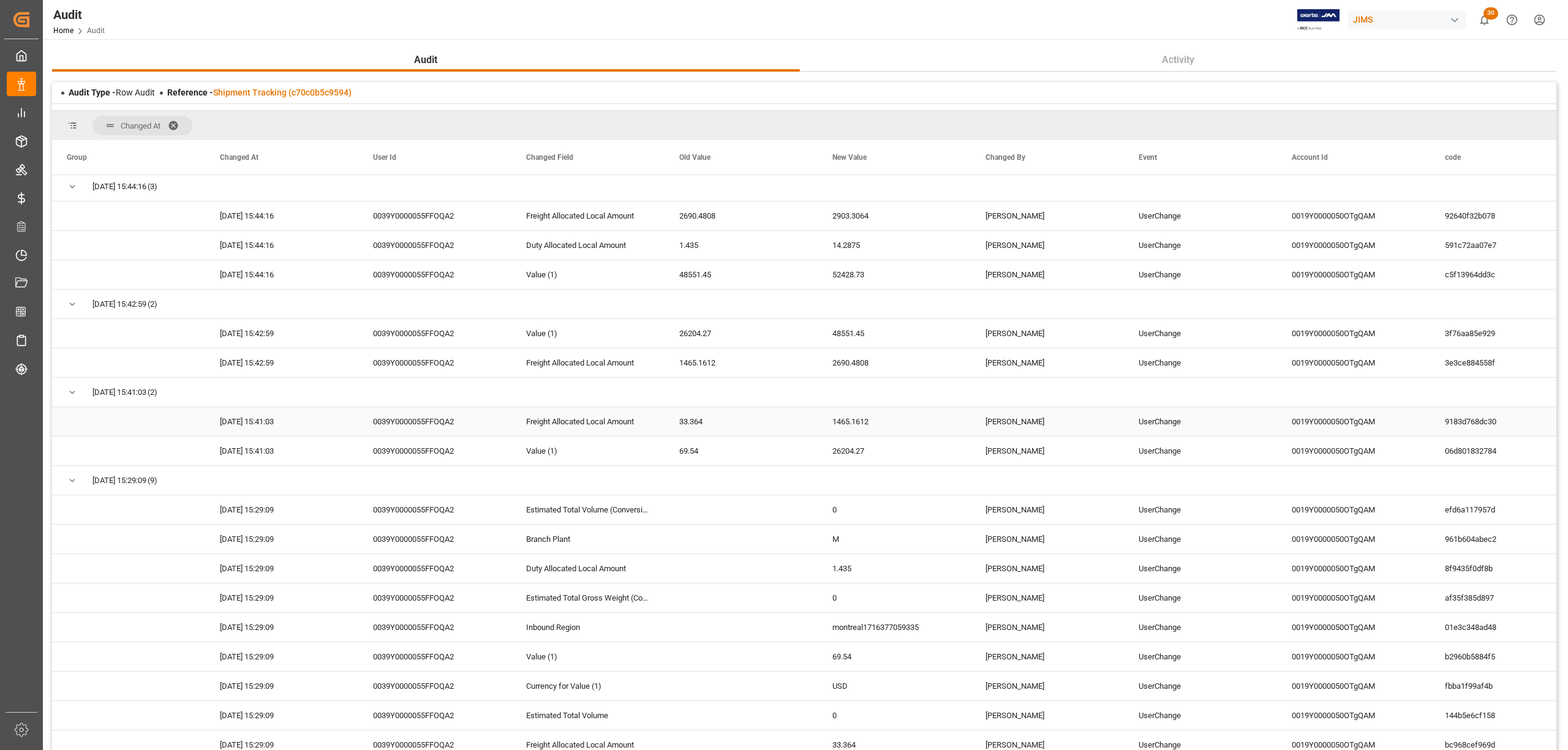
scroll to position [408, 0]
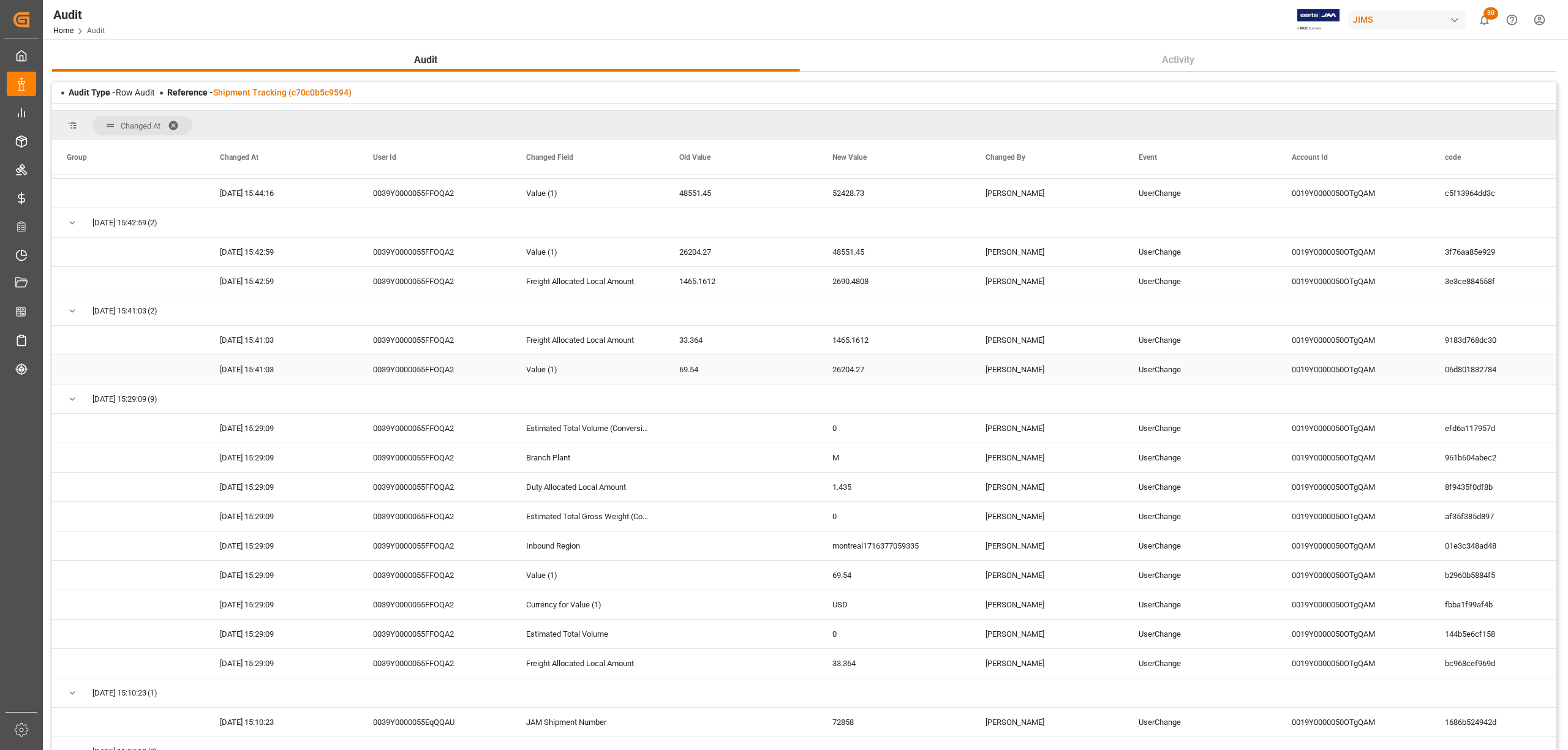
click at [414, 368] on div "0039Y0000055FFOQA2" at bounding box center [435, 369] width 153 height 29
click at [266, 365] on div "[DATE] 15:41:03" at bounding box center [282, 369] width 153 height 29
click at [833, 363] on div "26204.27" at bounding box center [894, 369] width 153 height 29
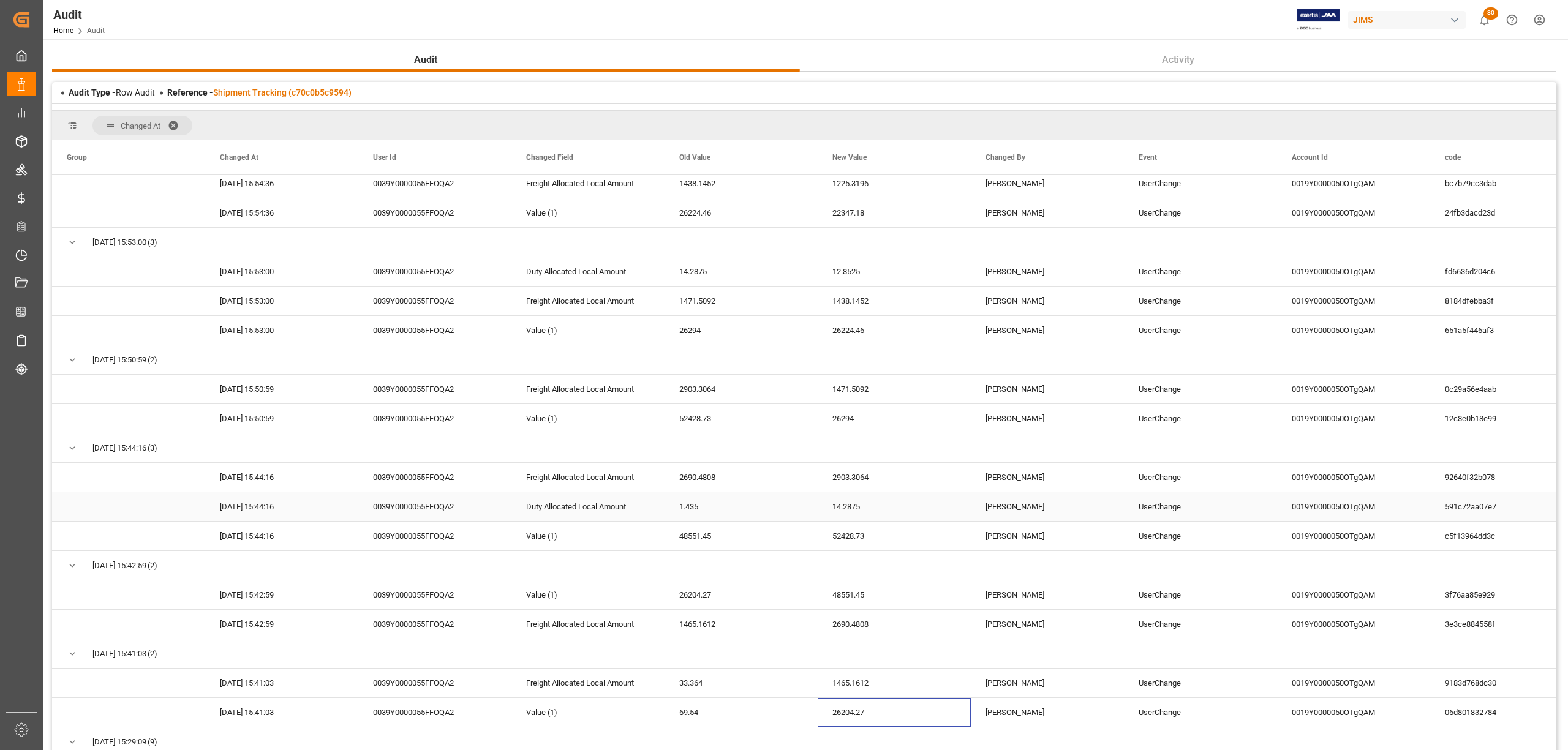
scroll to position [0, 0]
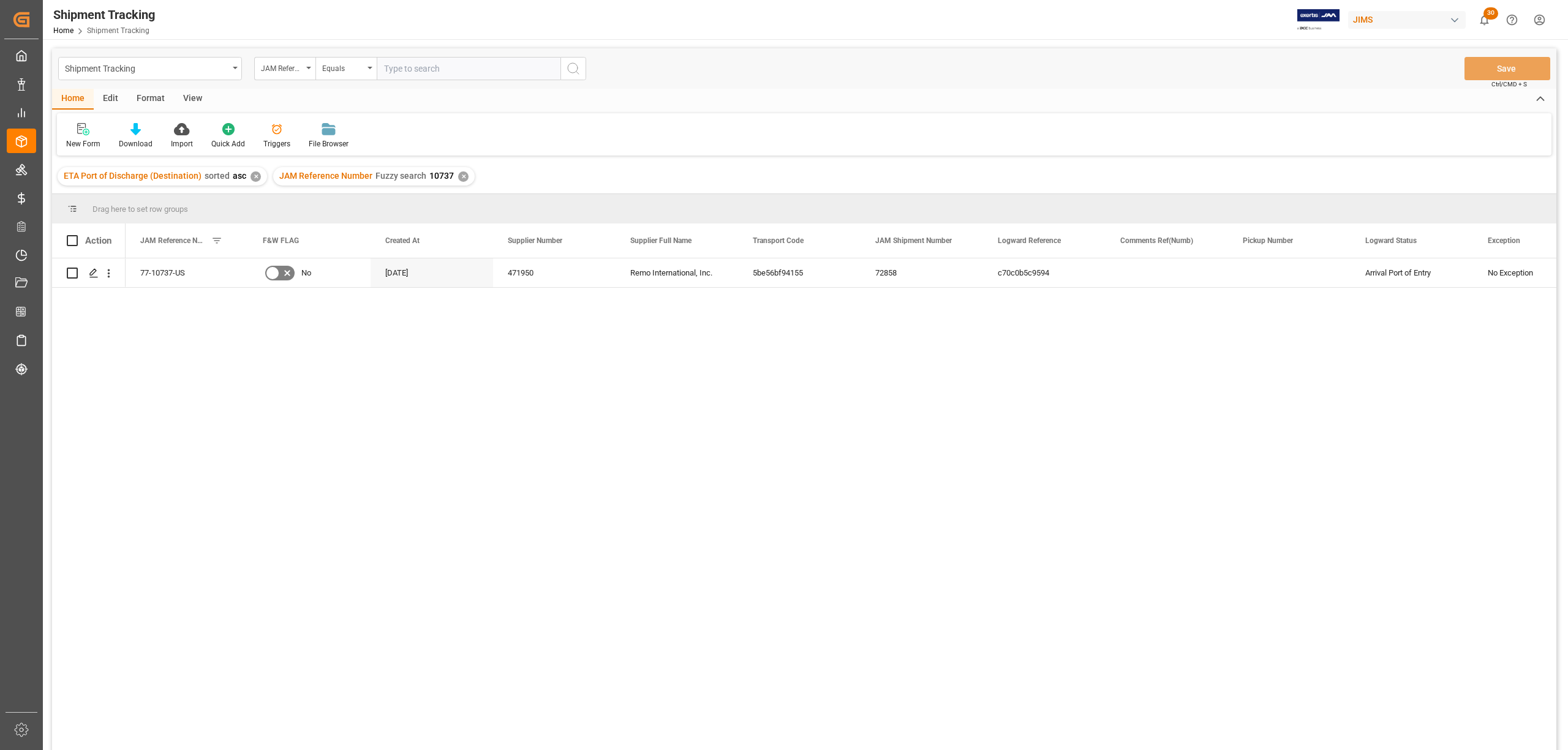
click at [195, 97] on div "View" at bounding box center [193, 99] width 37 height 21
click at [72, 139] on div "Default" at bounding box center [78, 144] width 24 height 11
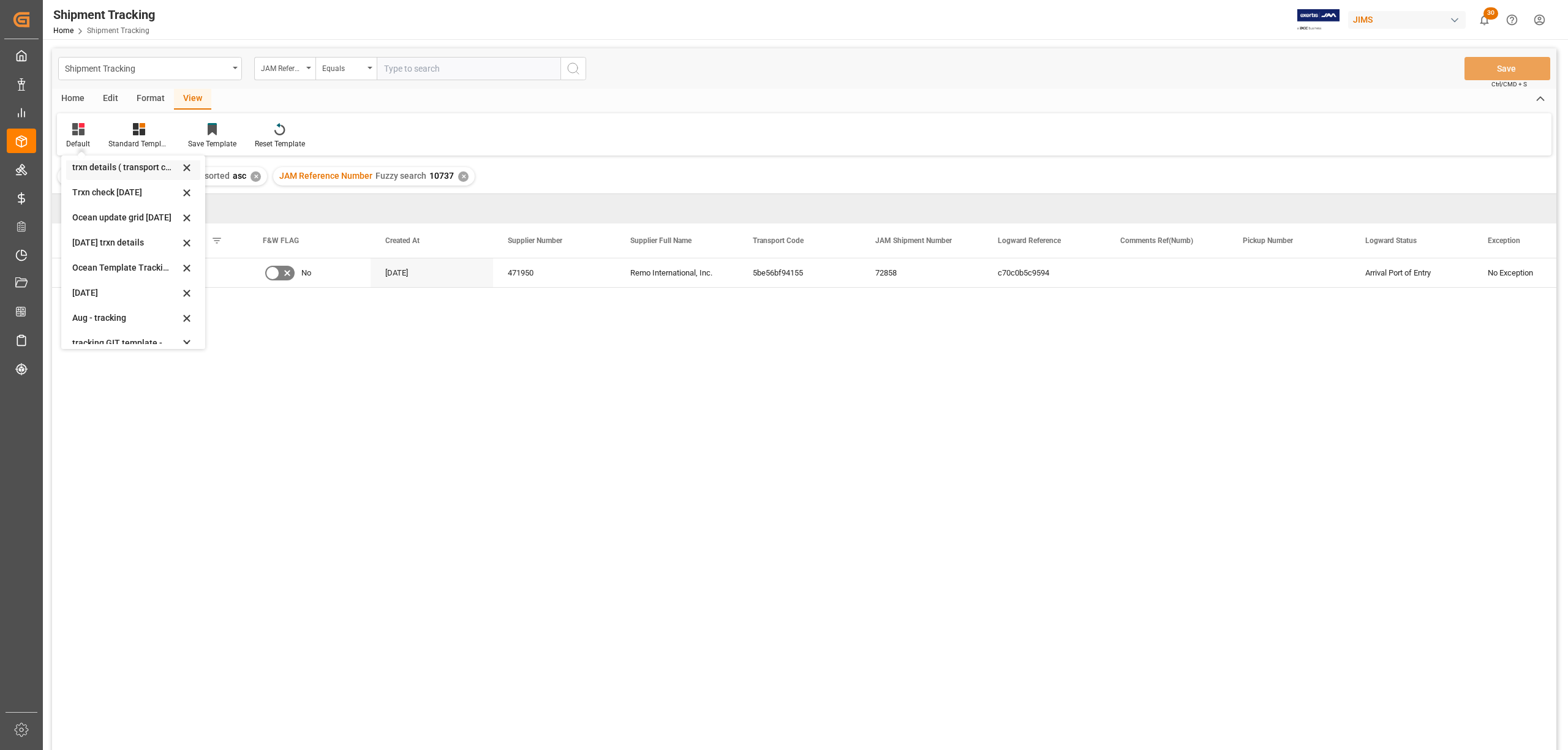
scroll to position [192, 0]
click at [98, 331] on div "tracking GIT template - Rev" at bounding box center [125, 332] width 107 height 13
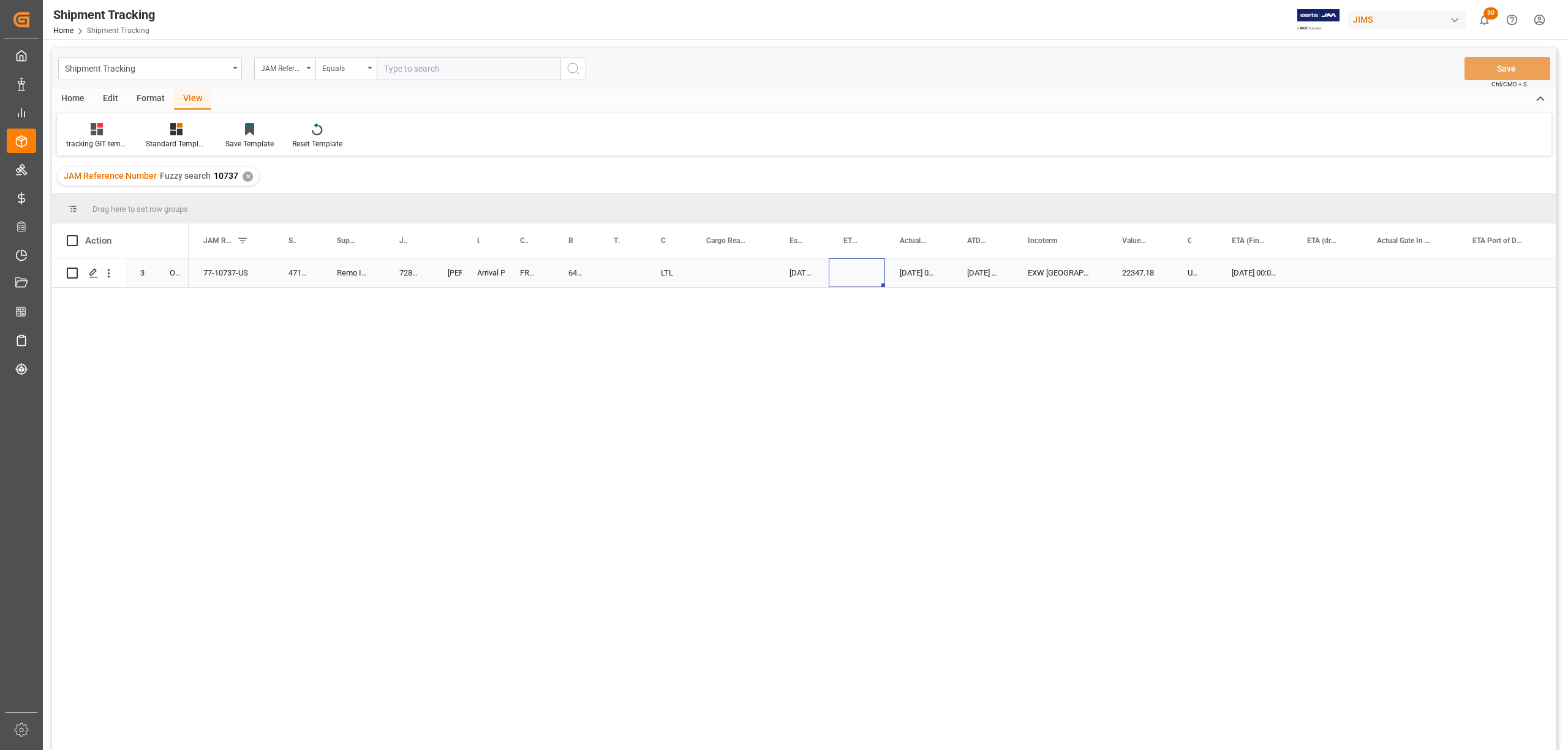
click at [841, 279] on div "Press SPACE to select this row." at bounding box center [857, 273] width 57 height 29
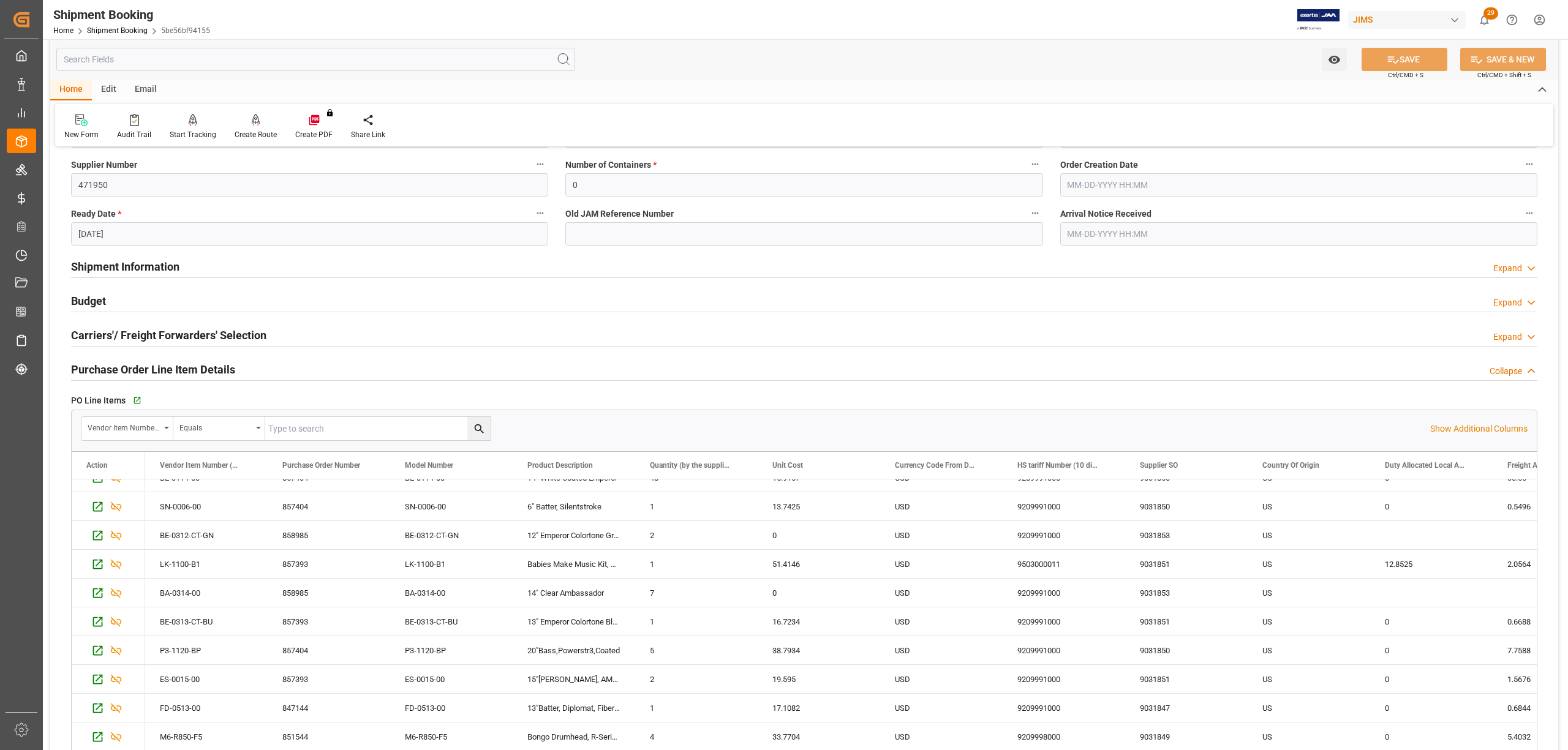
scroll to position [163, 0]
click at [138, 398] on icon "button" at bounding box center [136, 401] width 8 height 8
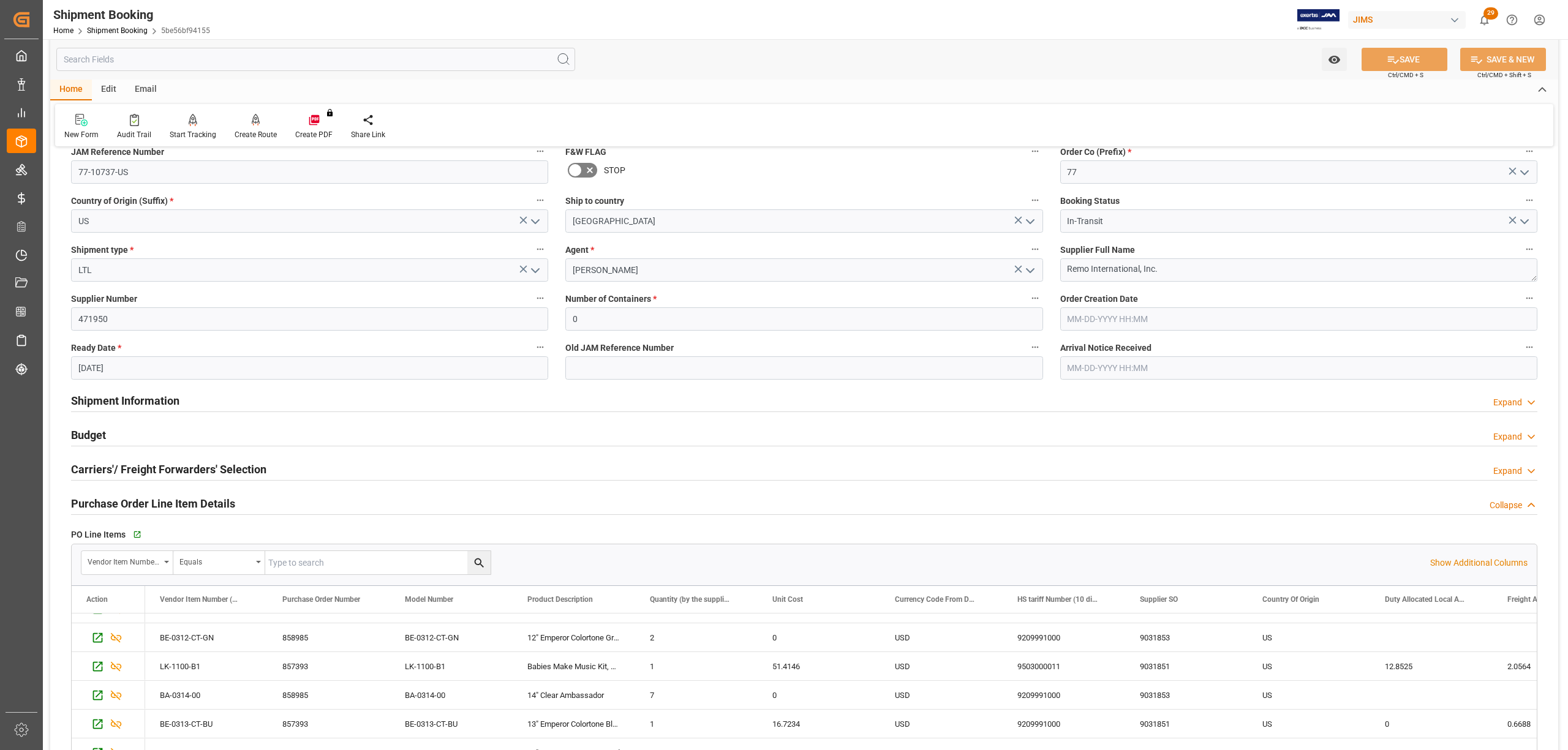
scroll to position [81, 0]
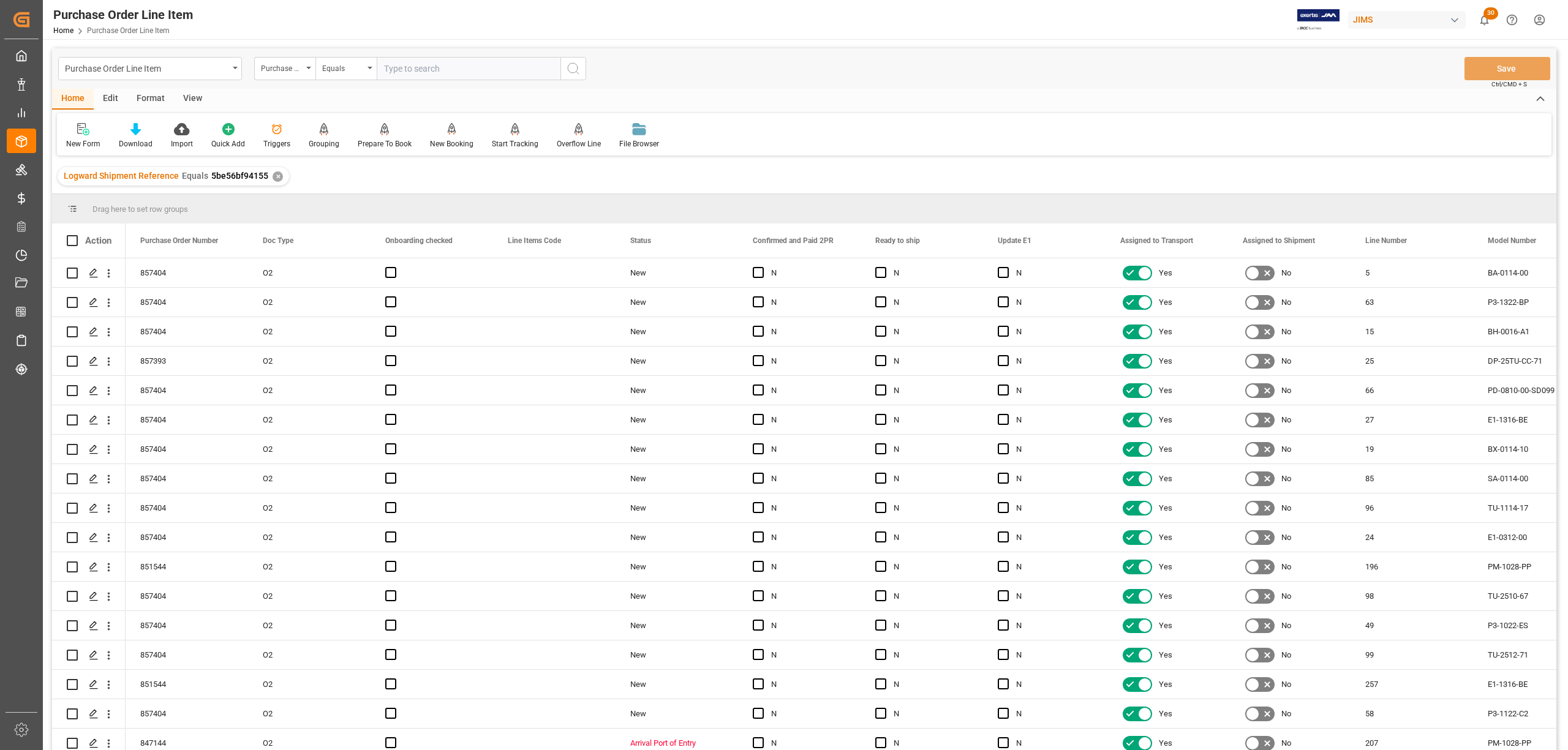
click at [186, 95] on div "View" at bounding box center [193, 99] width 37 height 21
click at [79, 140] on div "Default" at bounding box center [78, 144] width 24 height 11
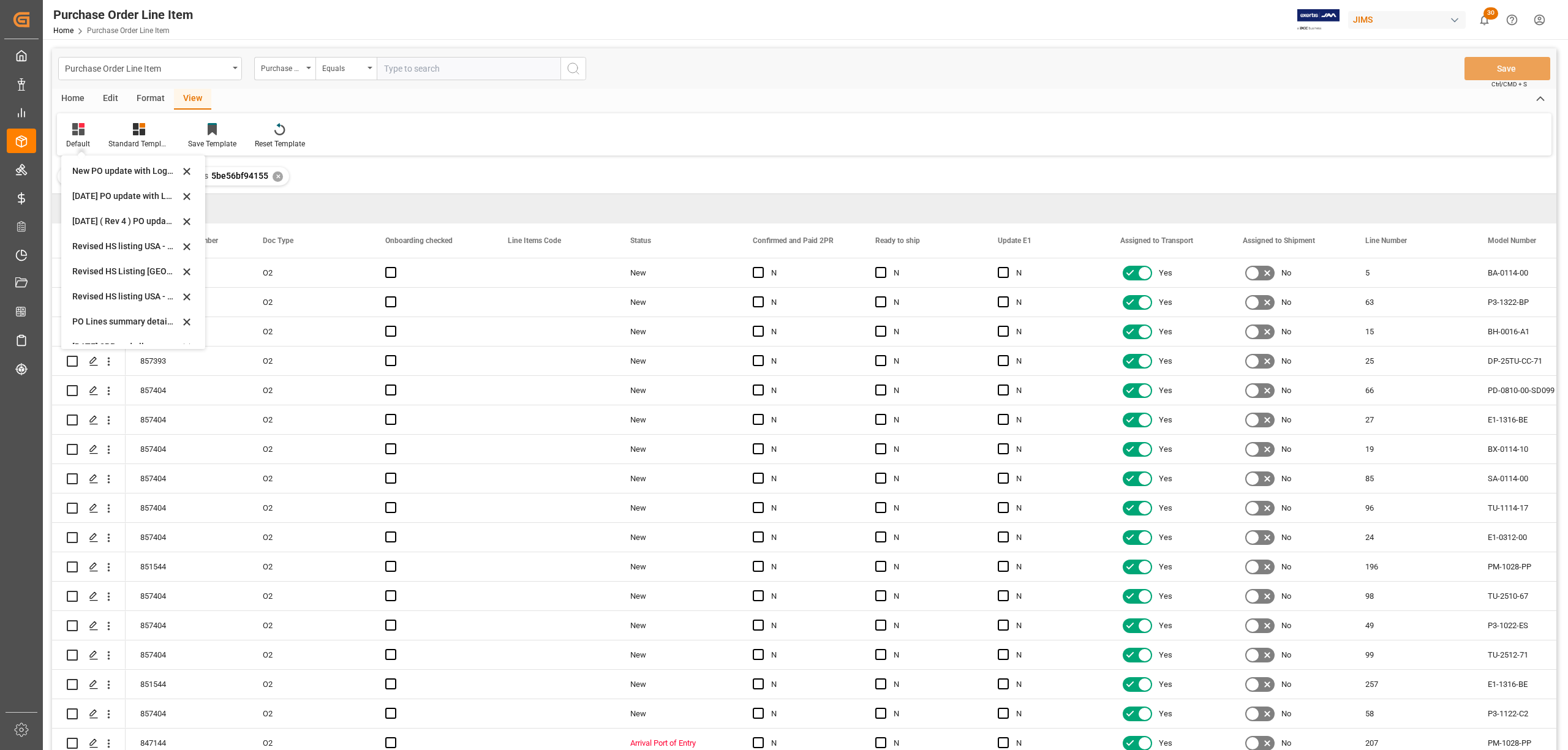
scroll to position [368, 0]
click at [108, 328] on div "[DATE] 2PR and all" at bounding box center [125, 332] width 107 height 13
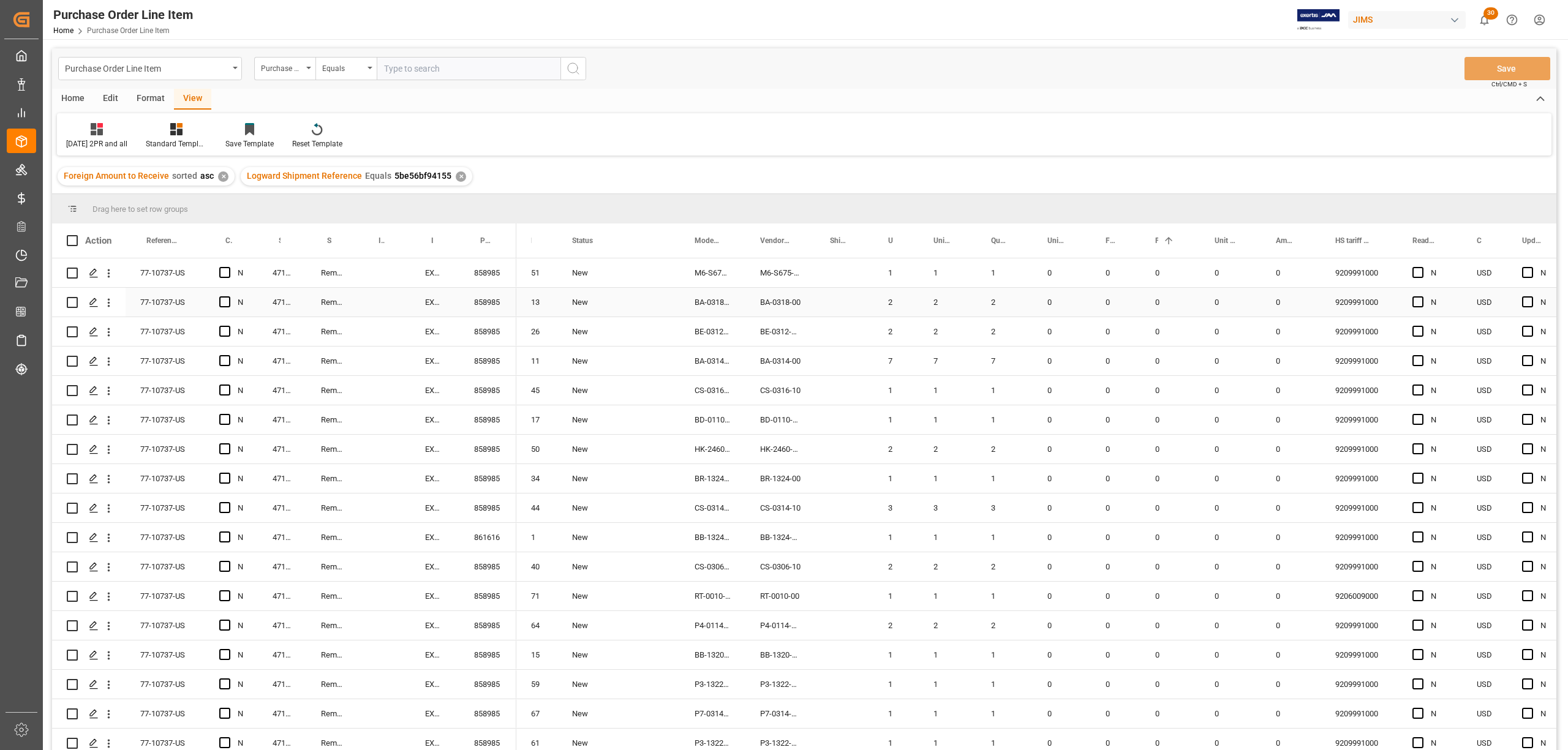
click at [838, 309] on div "Press SPACE to select this row." at bounding box center [844, 302] width 58 height 29
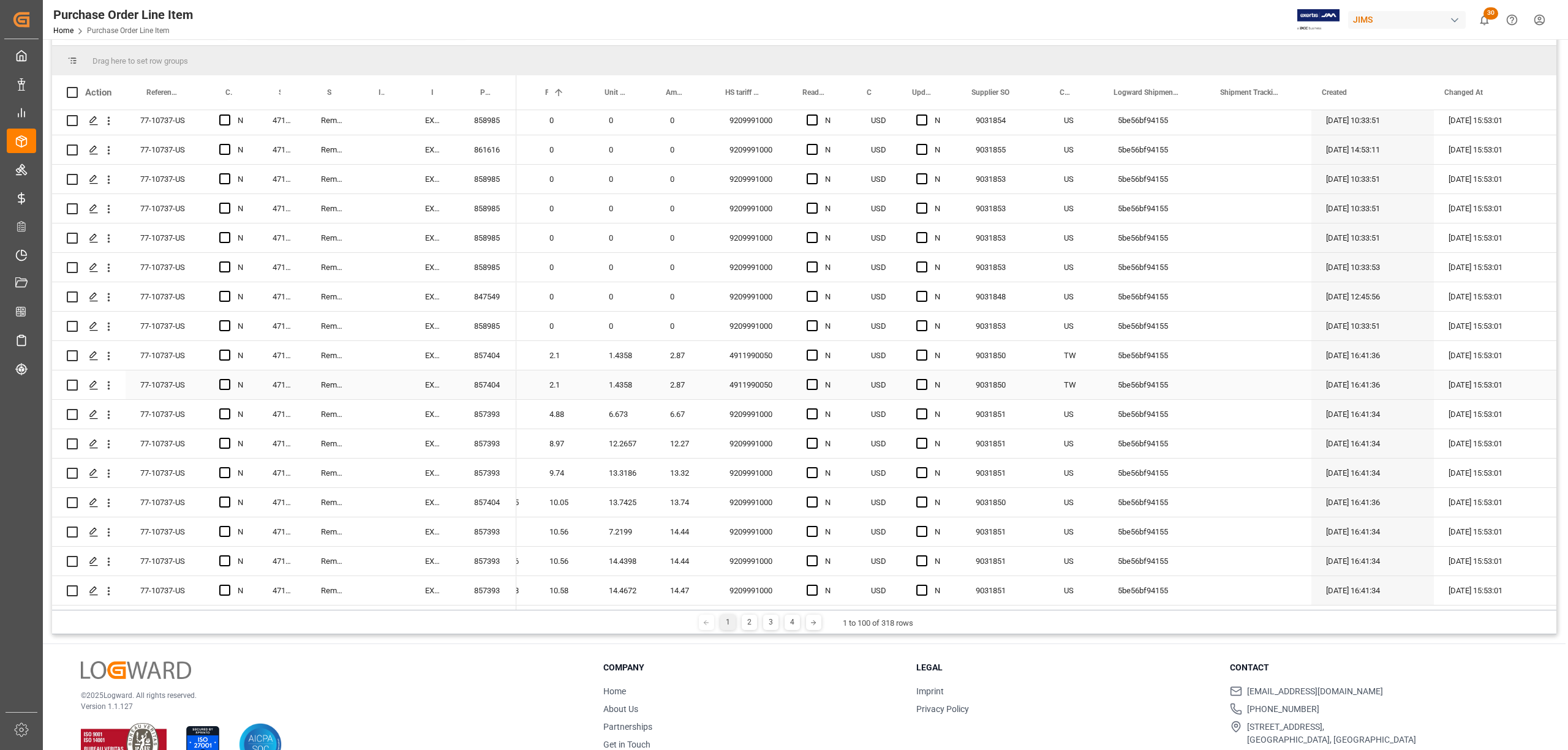
scroll to position [181, 0]
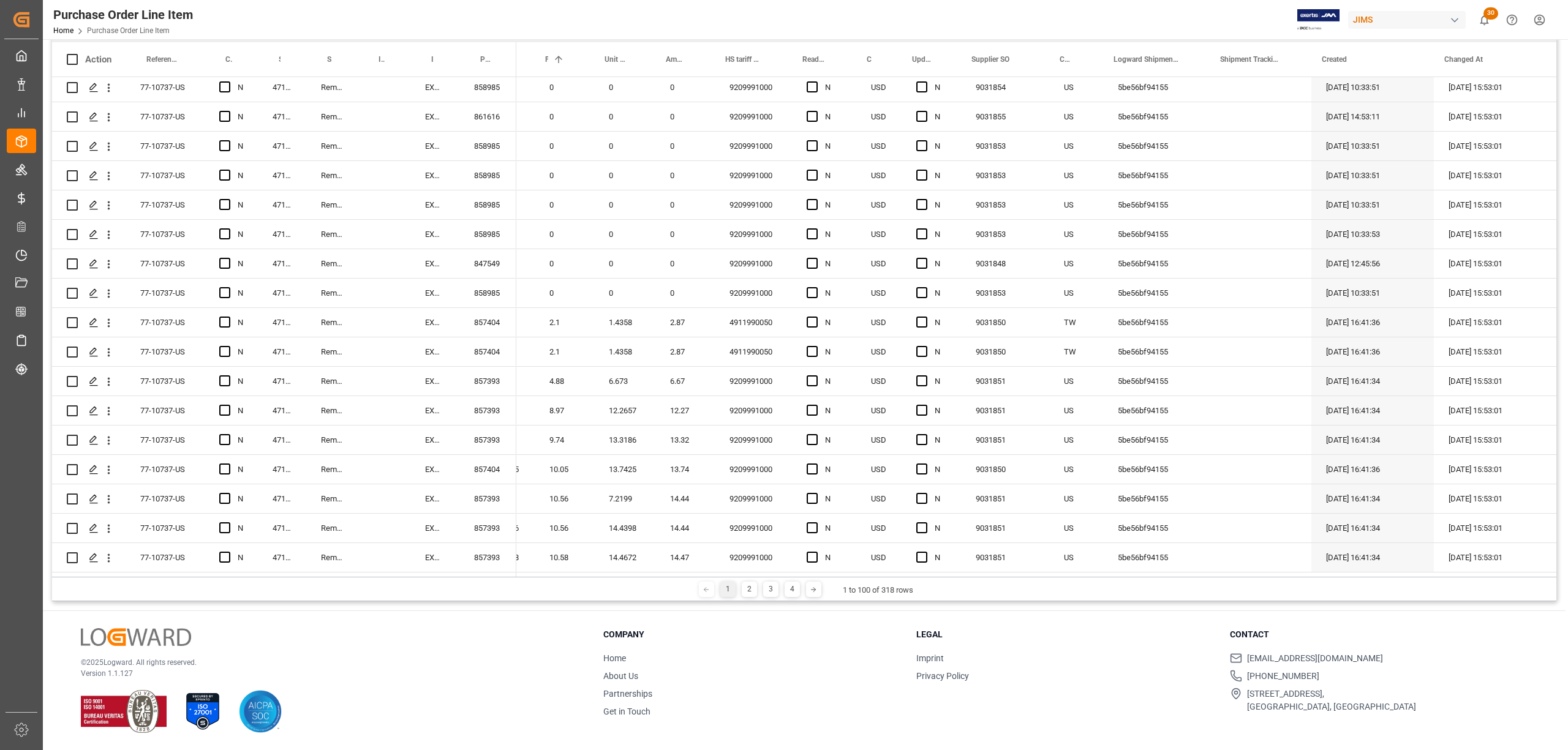
click at [722, 591] on div "1" at bounding box center [728, 589] width 15 height 15
click at [748, 591] on div "2" at bounding box center [749, 589] width 15 height 15
click at [765, 591] on div "3" at bounding box center [766, 589] width 15 height 15
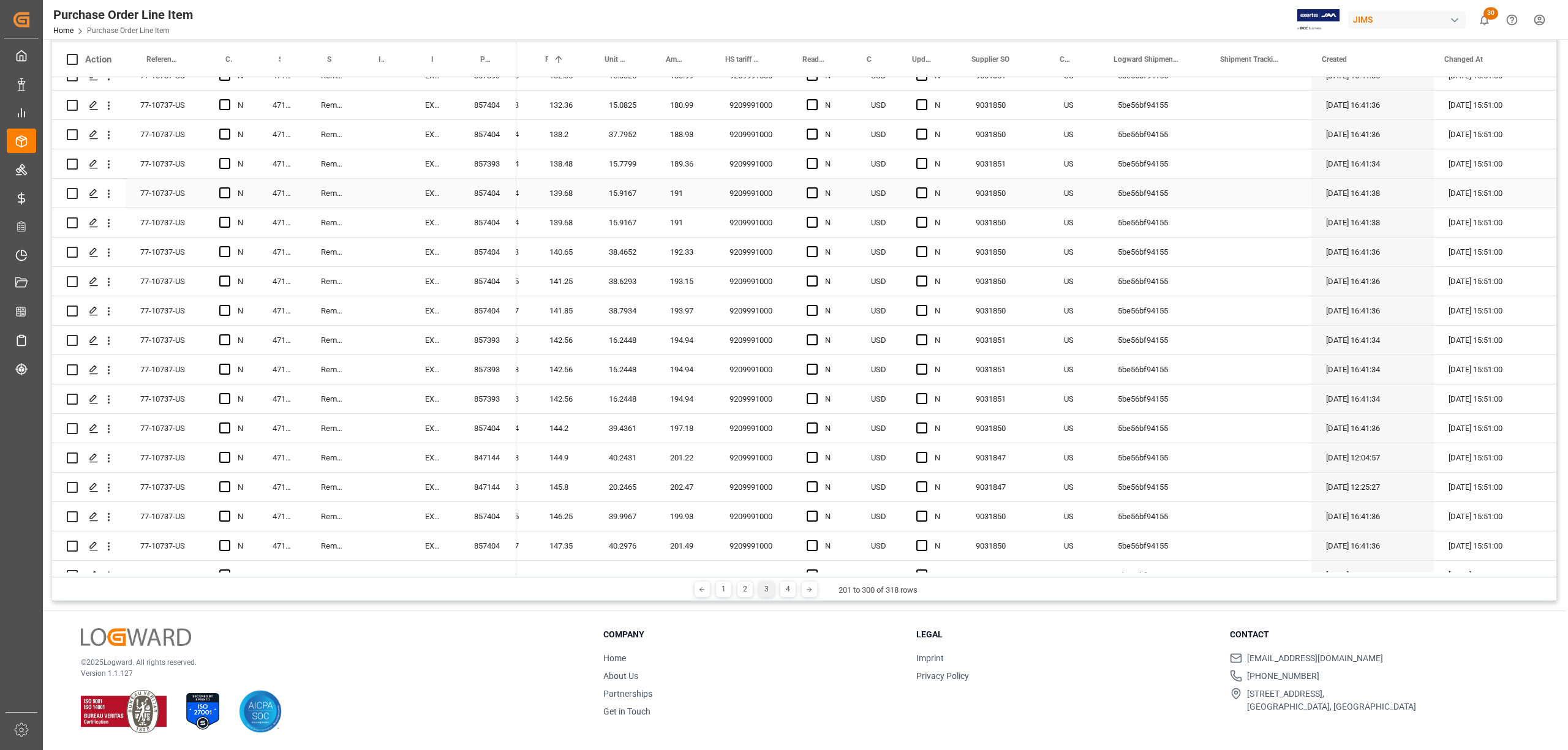
scroll to position [327, 0]
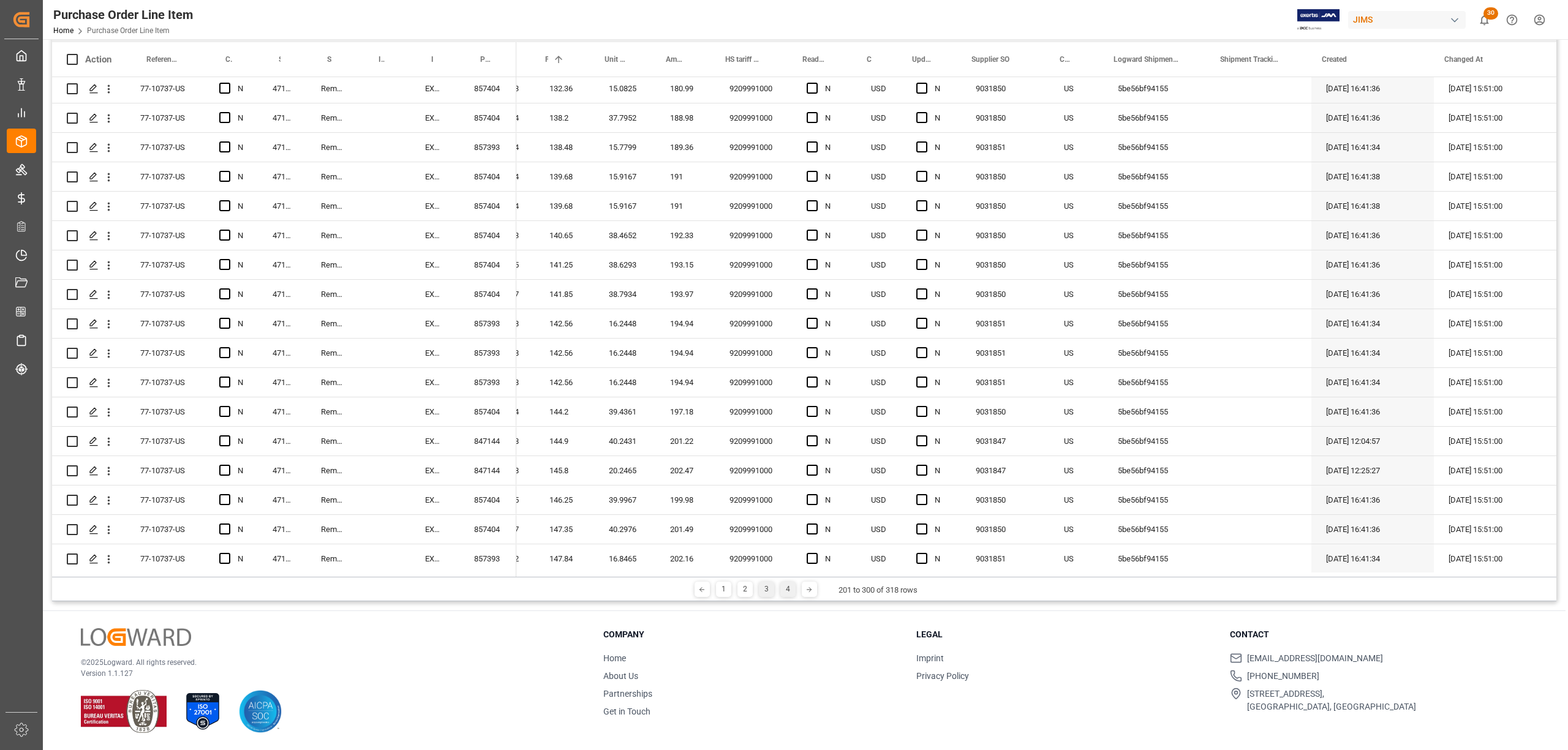
click at [782, 591] on div "4" at bounding box center [788, 589] width 15 height 15
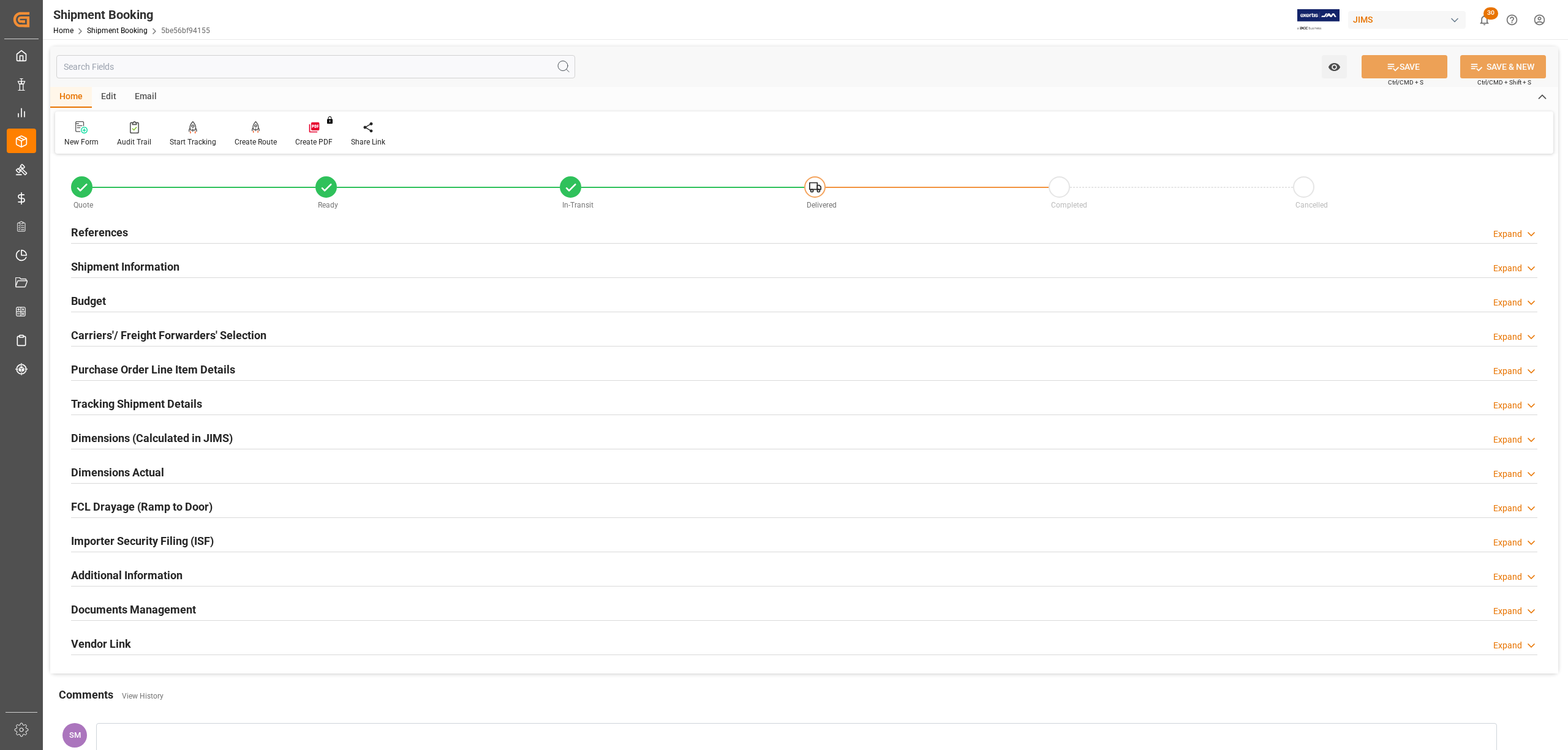
click at [111, 370] on h2 "Purchase Order Line Item Details" at bounding box center [153, 369] width 164 height 17
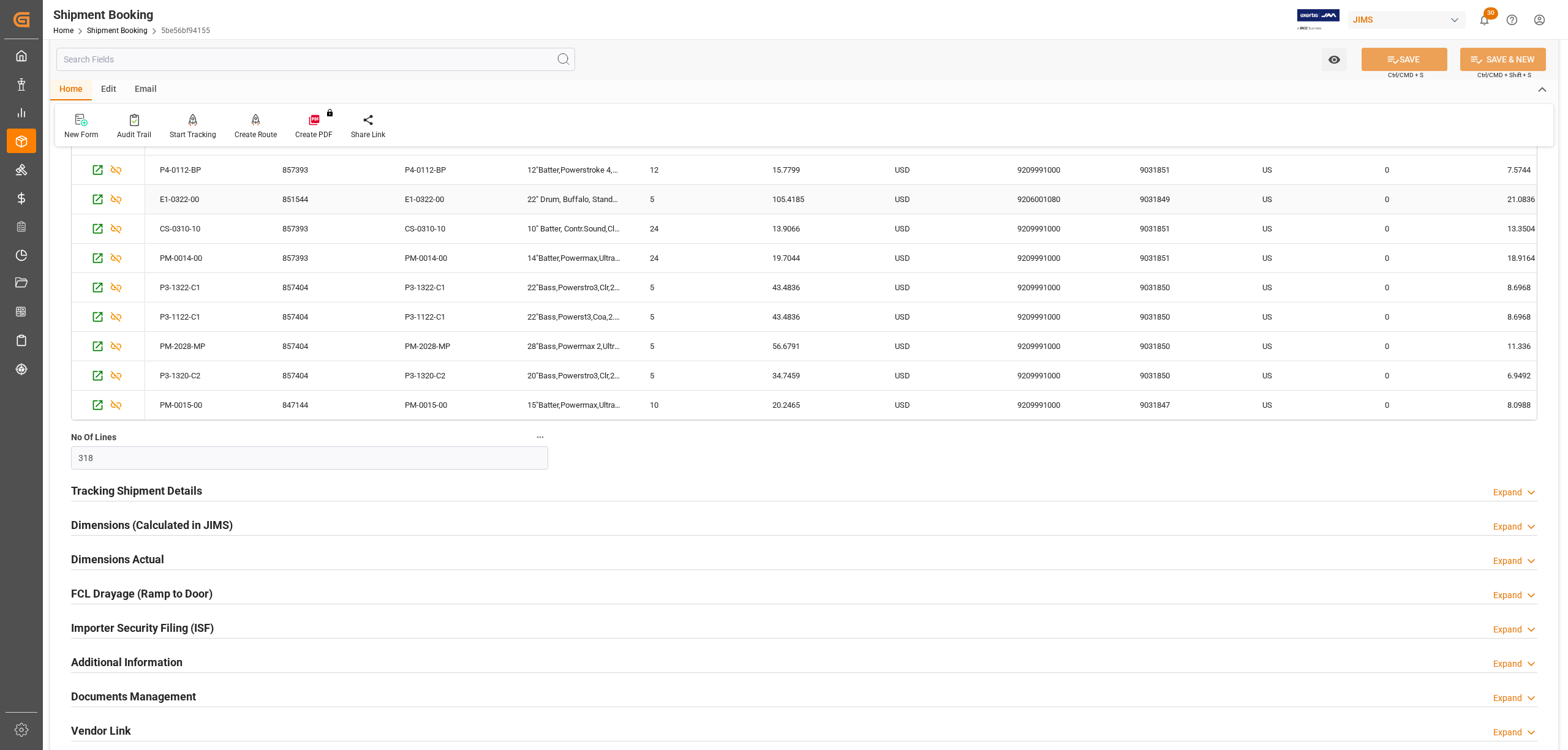
scroll to position [490, 0]
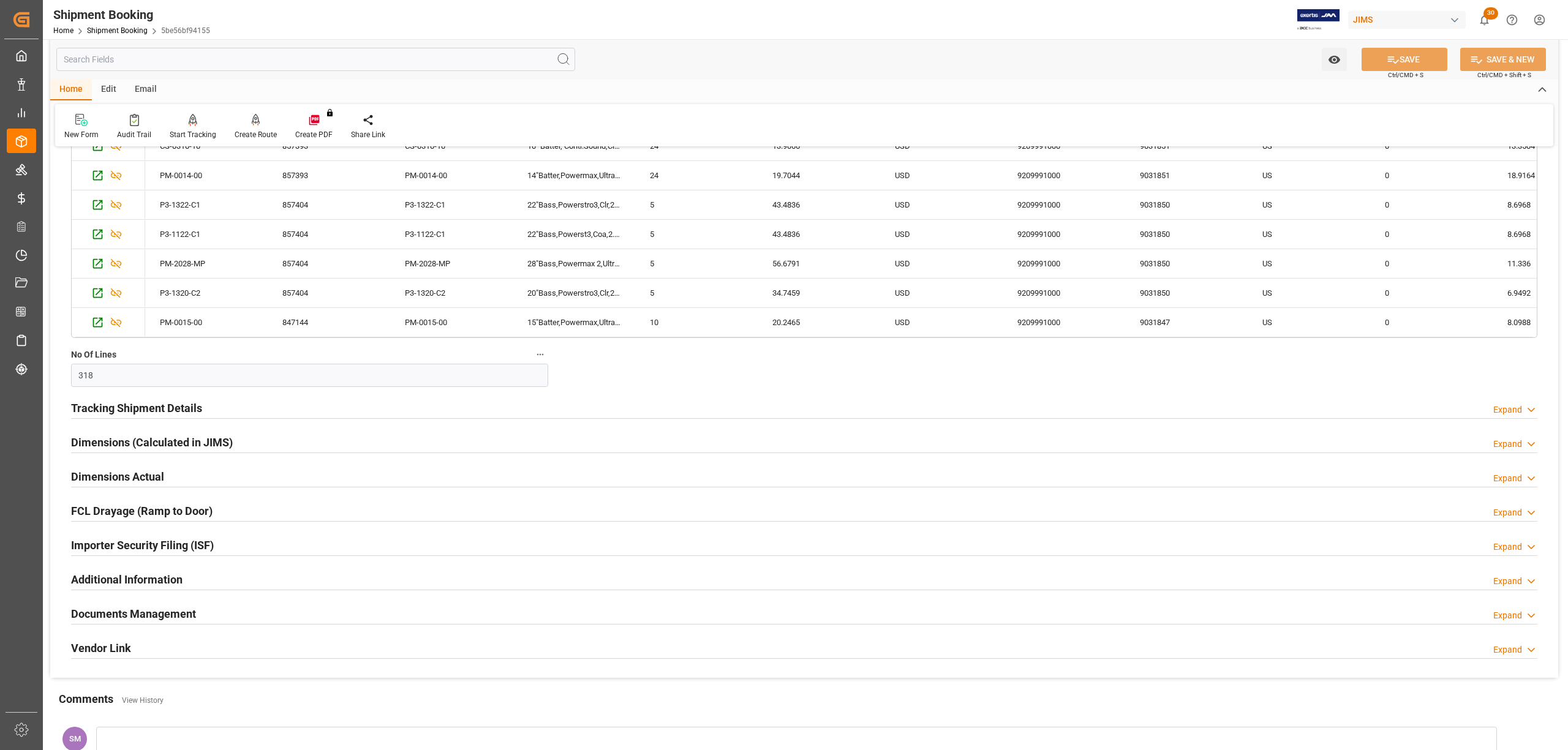
click at [130, 402] on h2 "Tracking Shipment Details" at bounding box center [137, 408] width 131 height 17
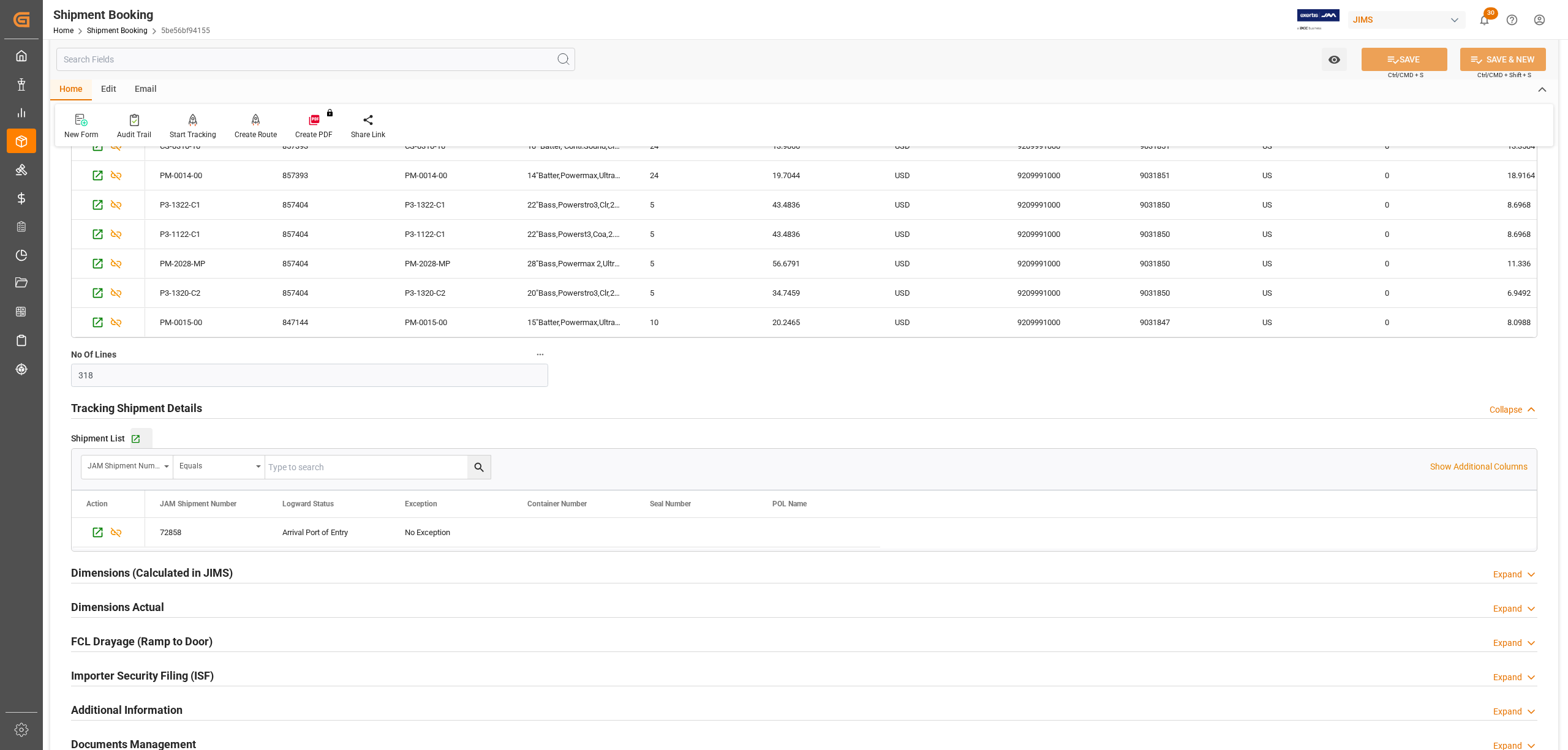
click at [140, 440] on div "Go to Shipment Tracking Grid" at bounding box center [141, 439] width 22 height 11
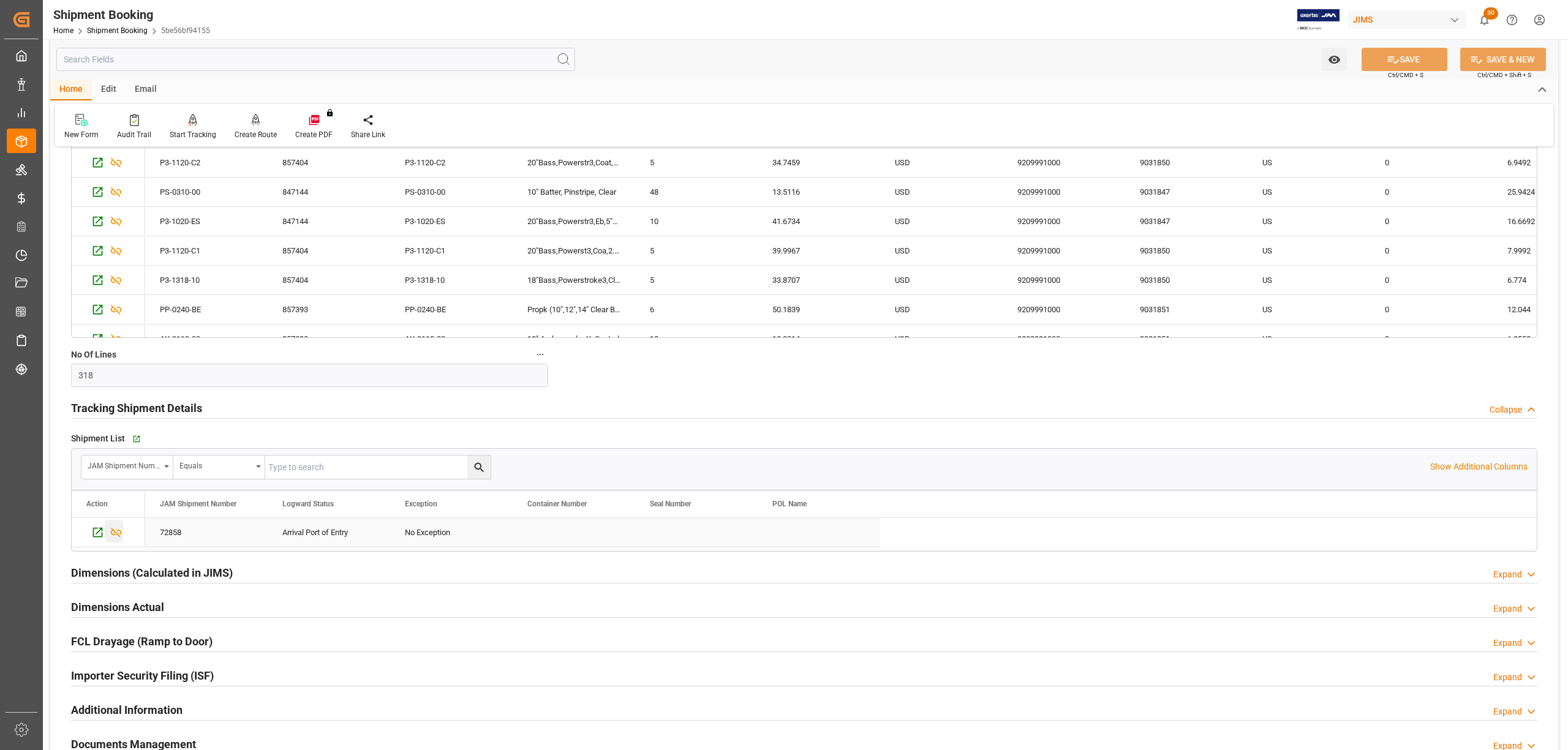
click at [123, 535] on div "Press SPACE to select this row." at bounding box center [114, 531] width 19 height 23
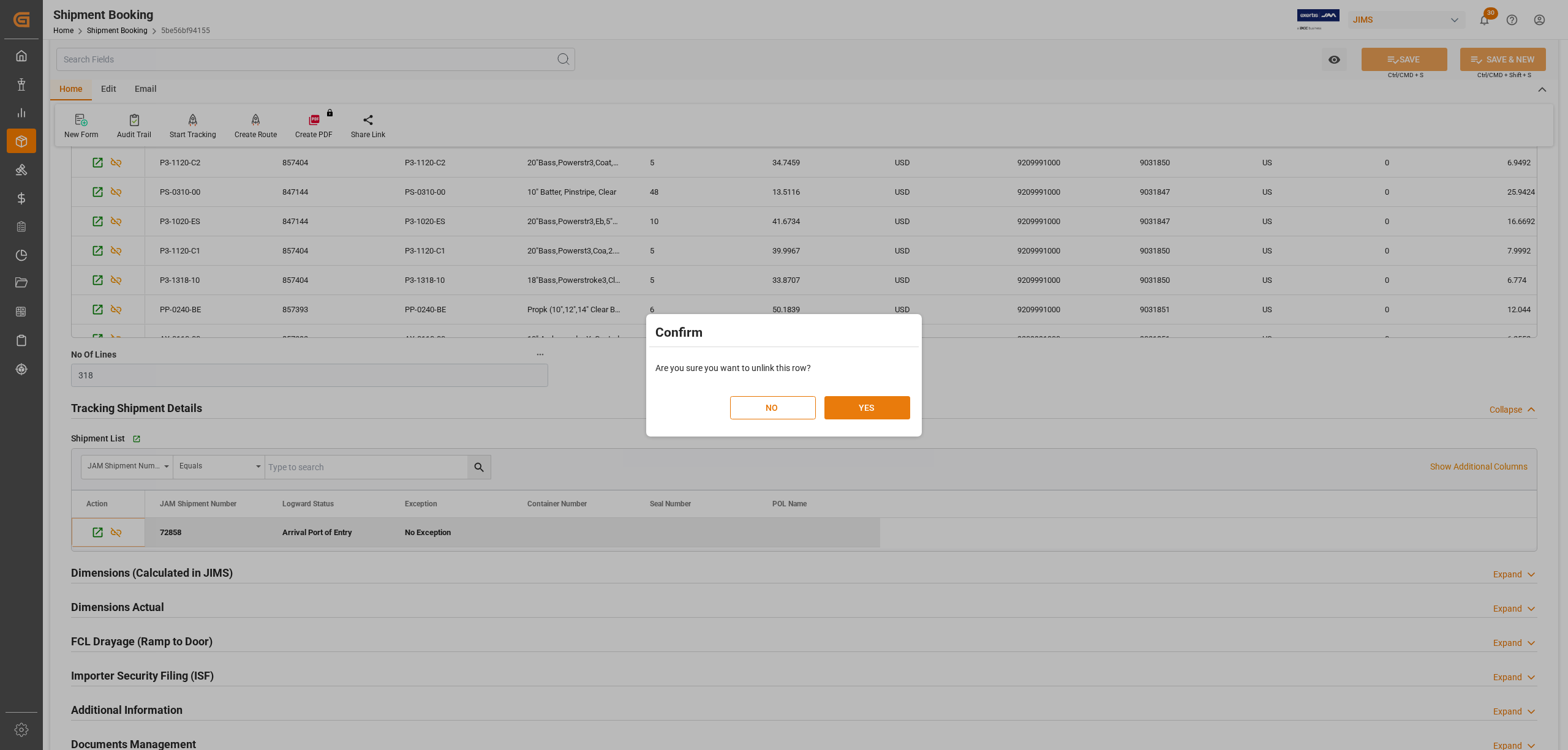
click at [883, 402] on button "YES" at bounding box center [867, 407] width 86 height 23
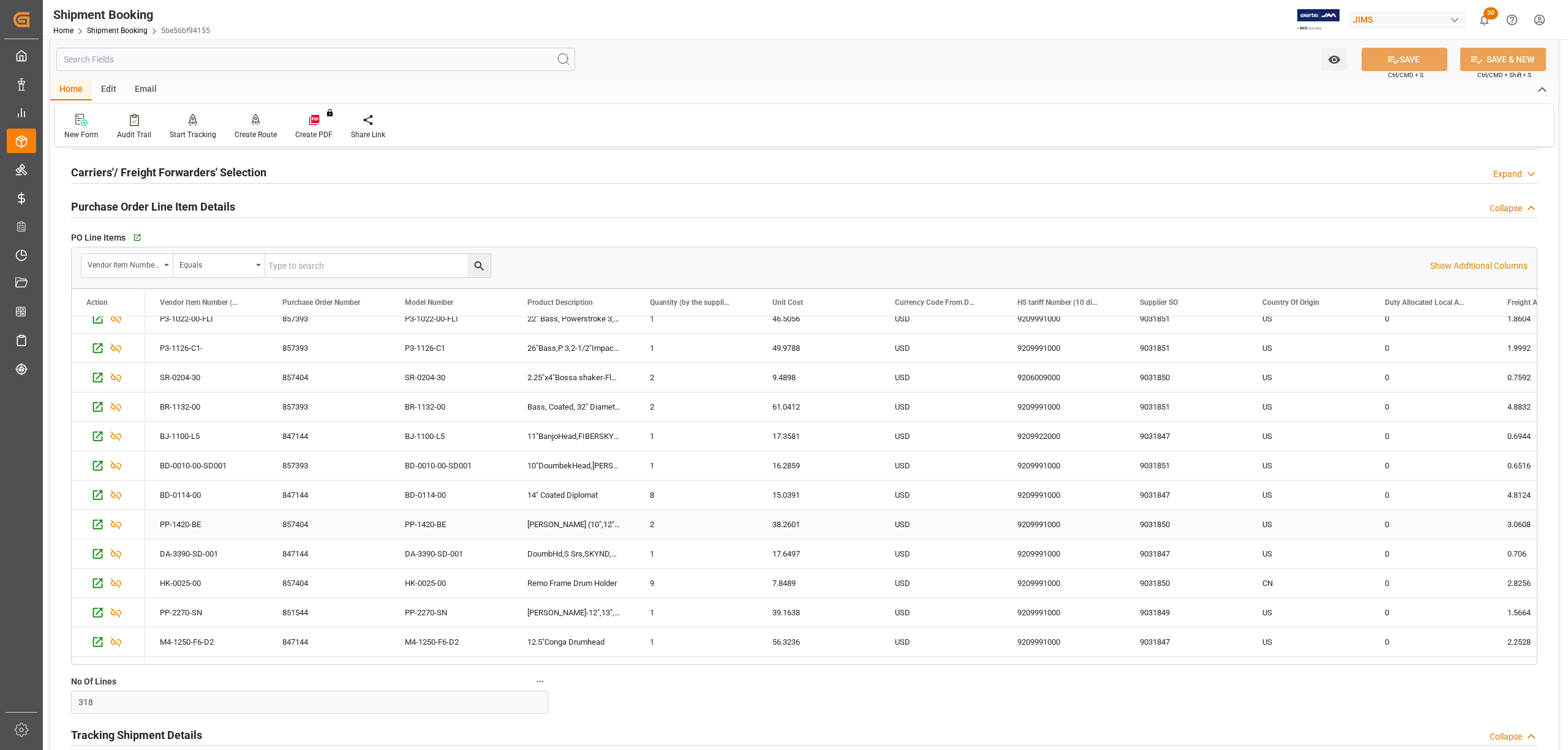
scroll to position [2876, 0]
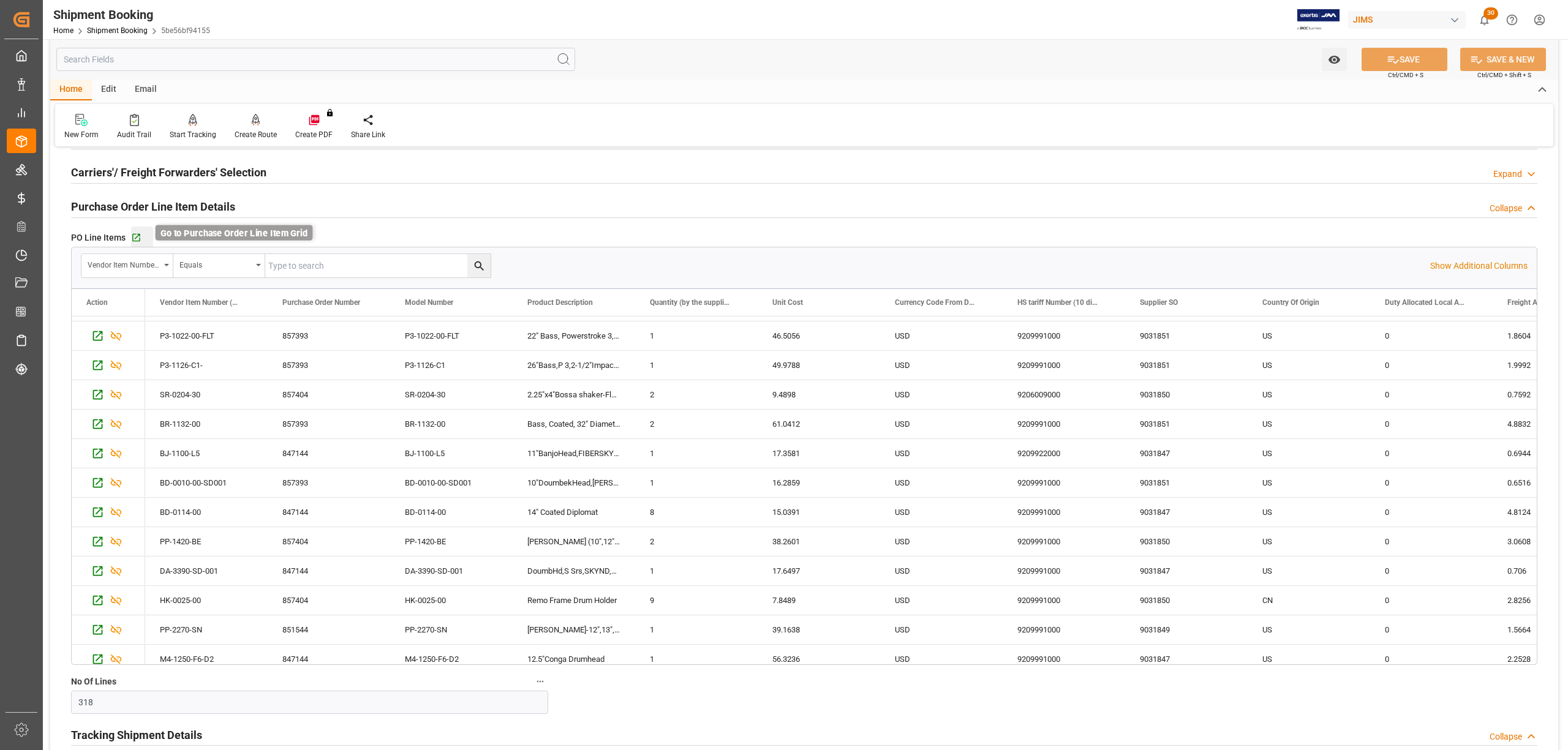
click at [138, 235] on icon "button" at bounding box center [136, 238] width 8 height 8
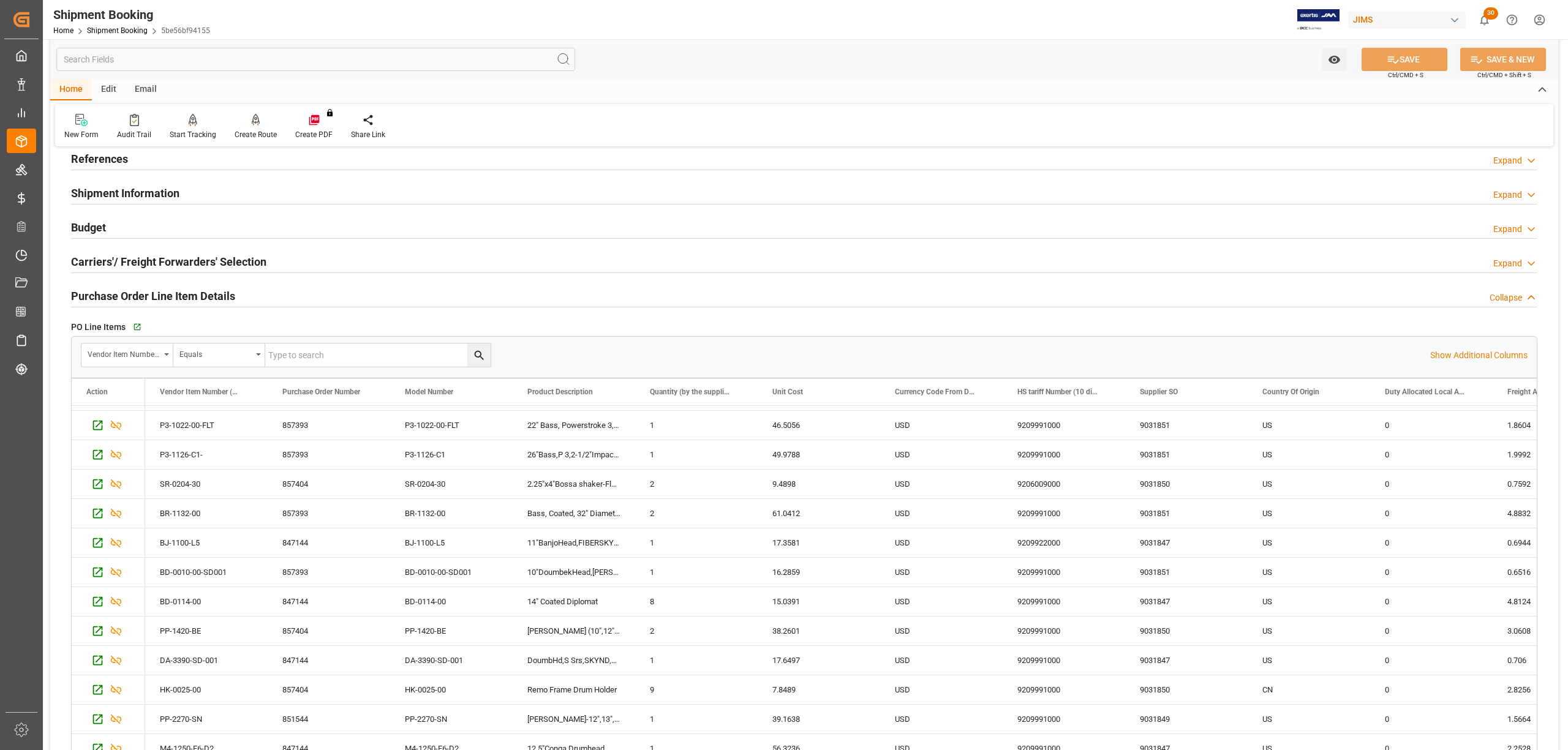
scroll to position [0, 0]
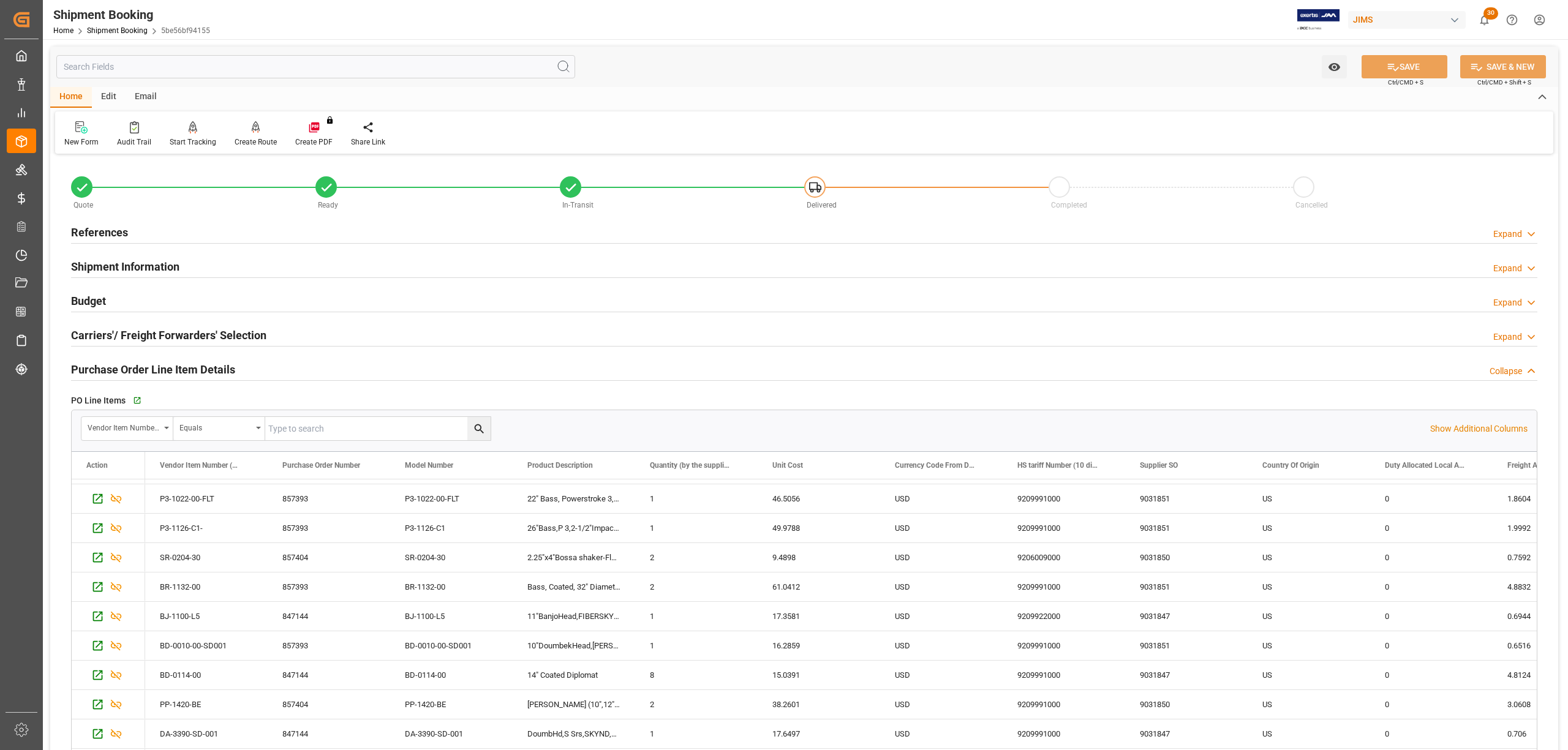
click at [89, 300] on h2 "Budget" at bounding box center [89, 301] width 35 height 17
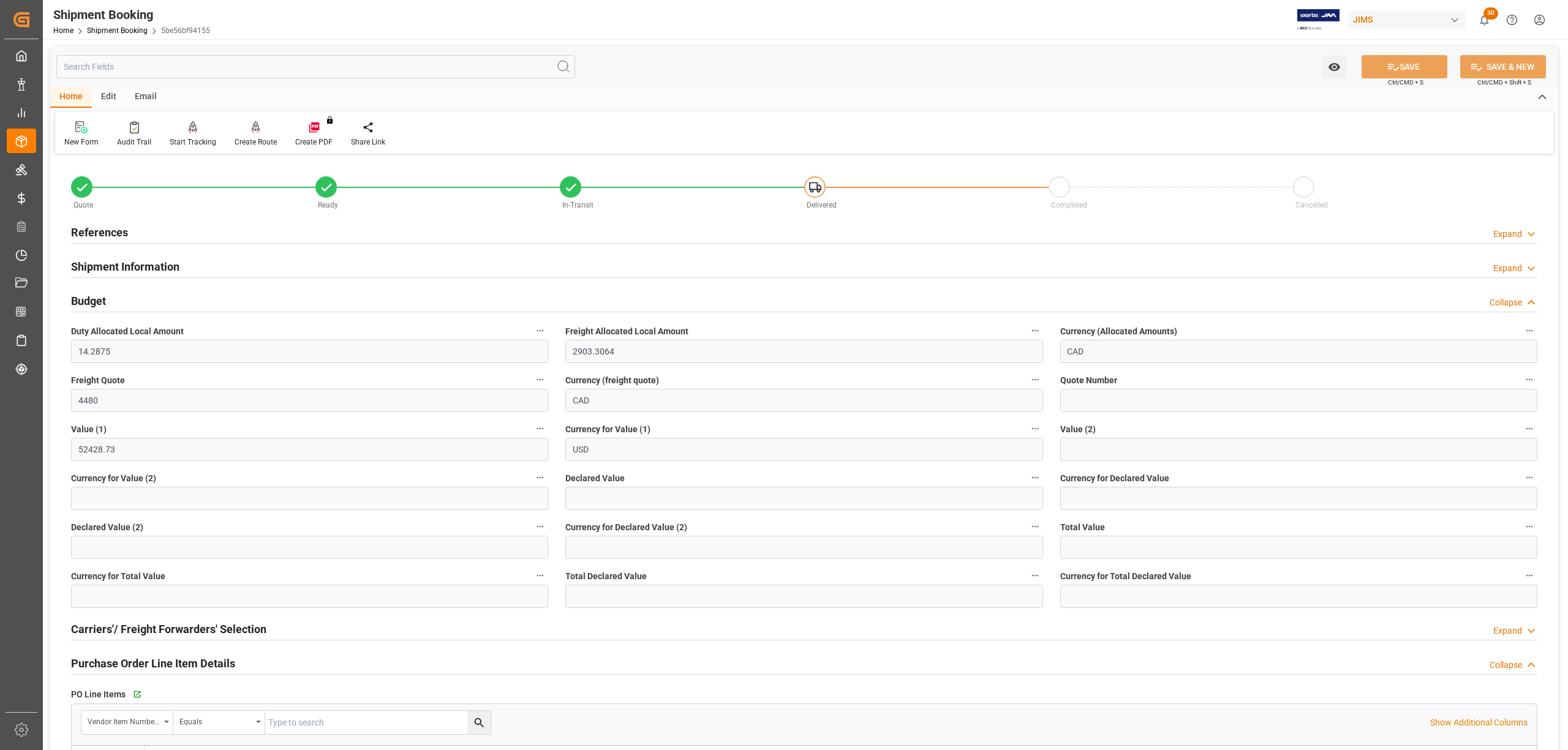
click at [104, 229] on h2 "References" at bounding box center [99, 232] width 57 height 17
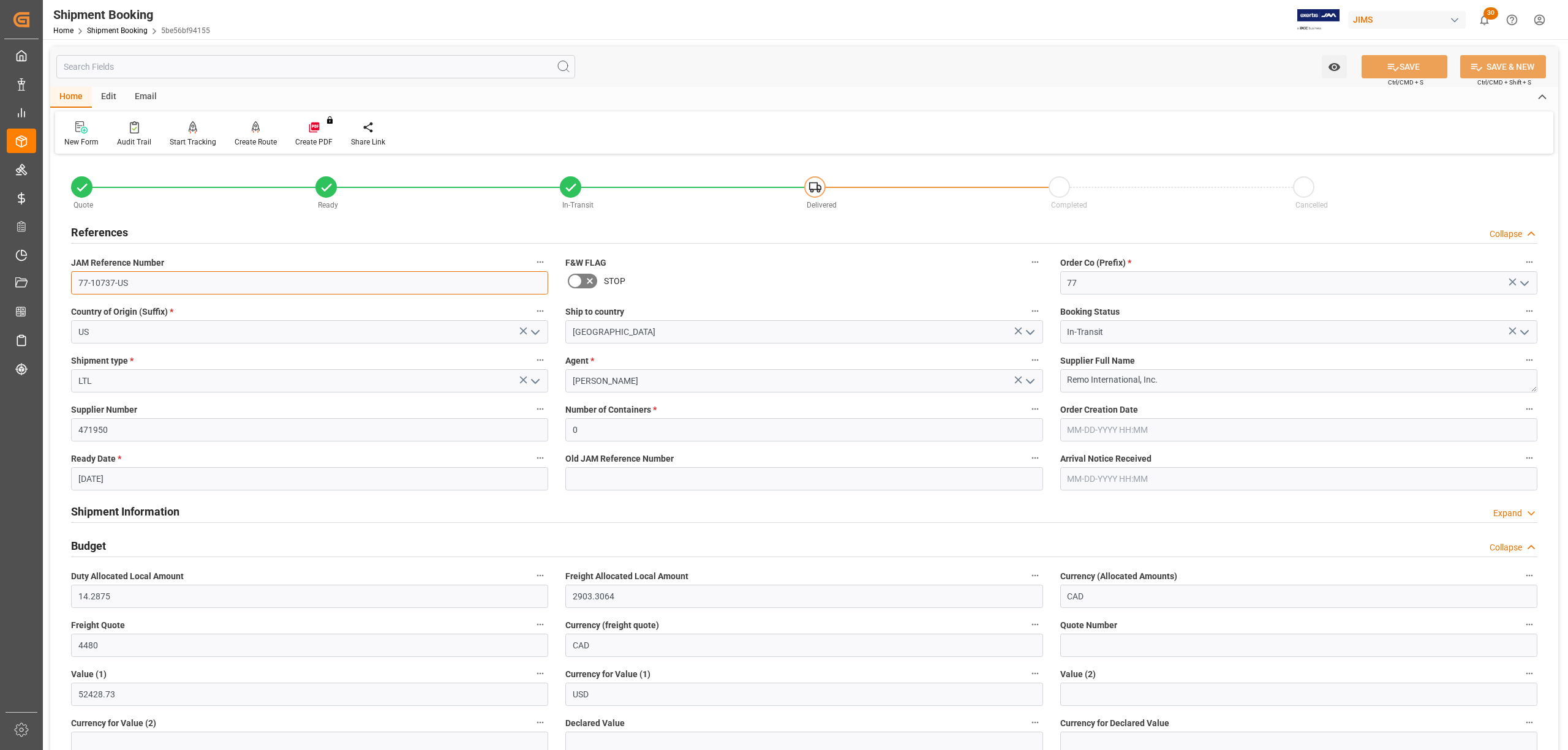
drag, startPoint x: 136, startPoint y: 278, endPoint x: 67, endPoint y: 287, distance: 69.6
click at [67, 287] on div "JAM Reference Number 77-10737-US" at bounding box center [309, 274] width 494 height 49
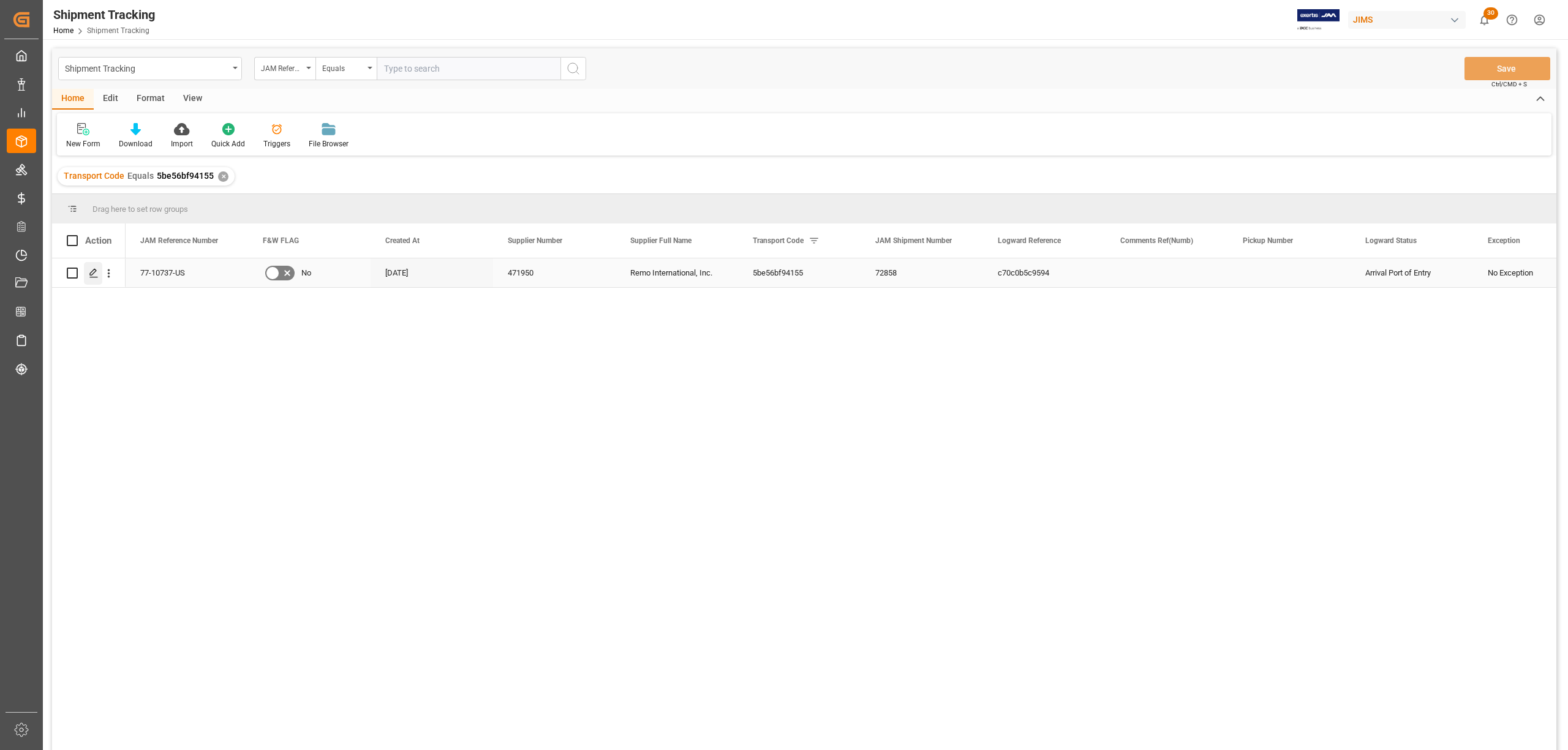
click at [91, 272] on polygon "Press SPACE to select this row." at bounding box center [93, 272] width 6 height 6
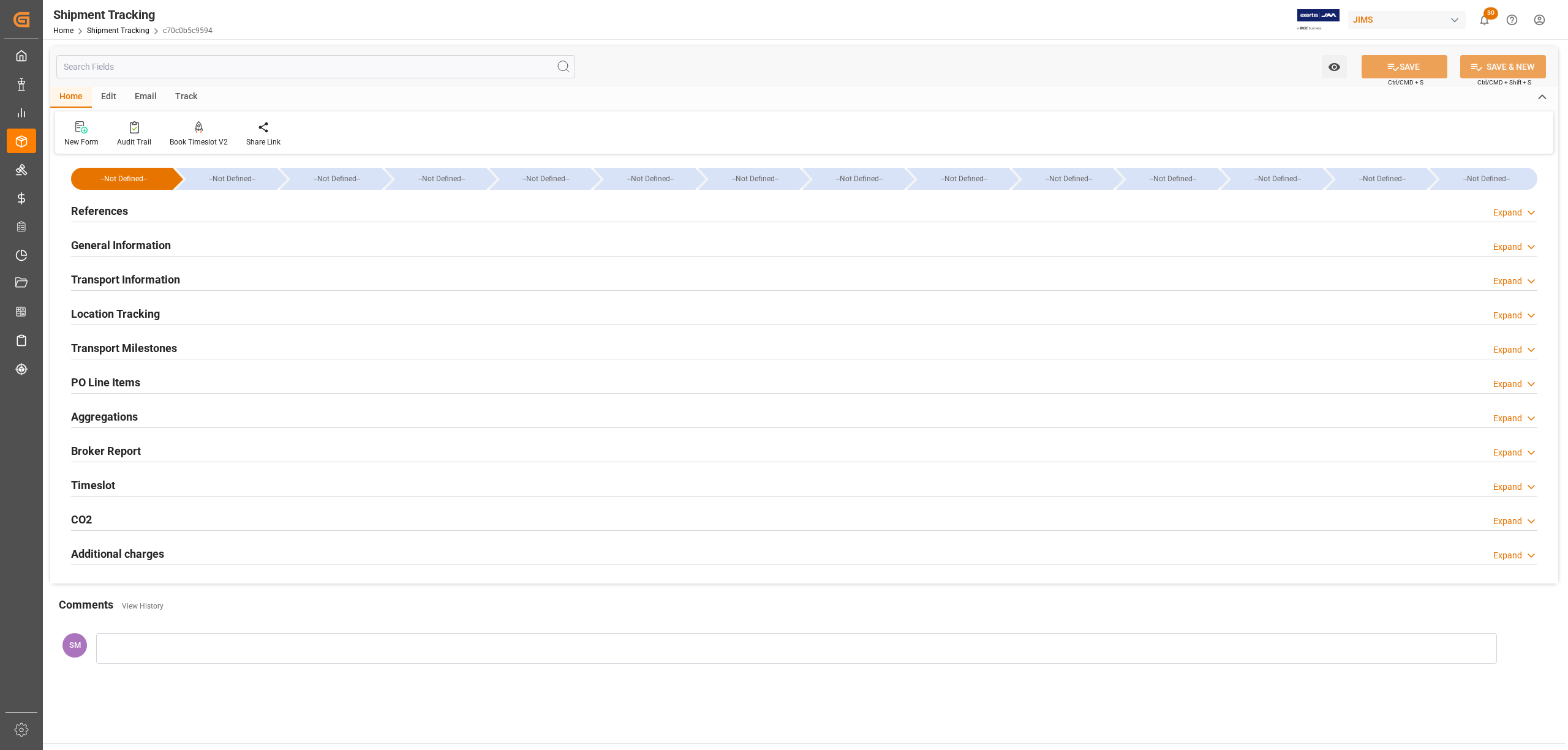
click at [121, 380] on h2 "PO Line Items" at bounding box center [106, 382] width 69 height 17
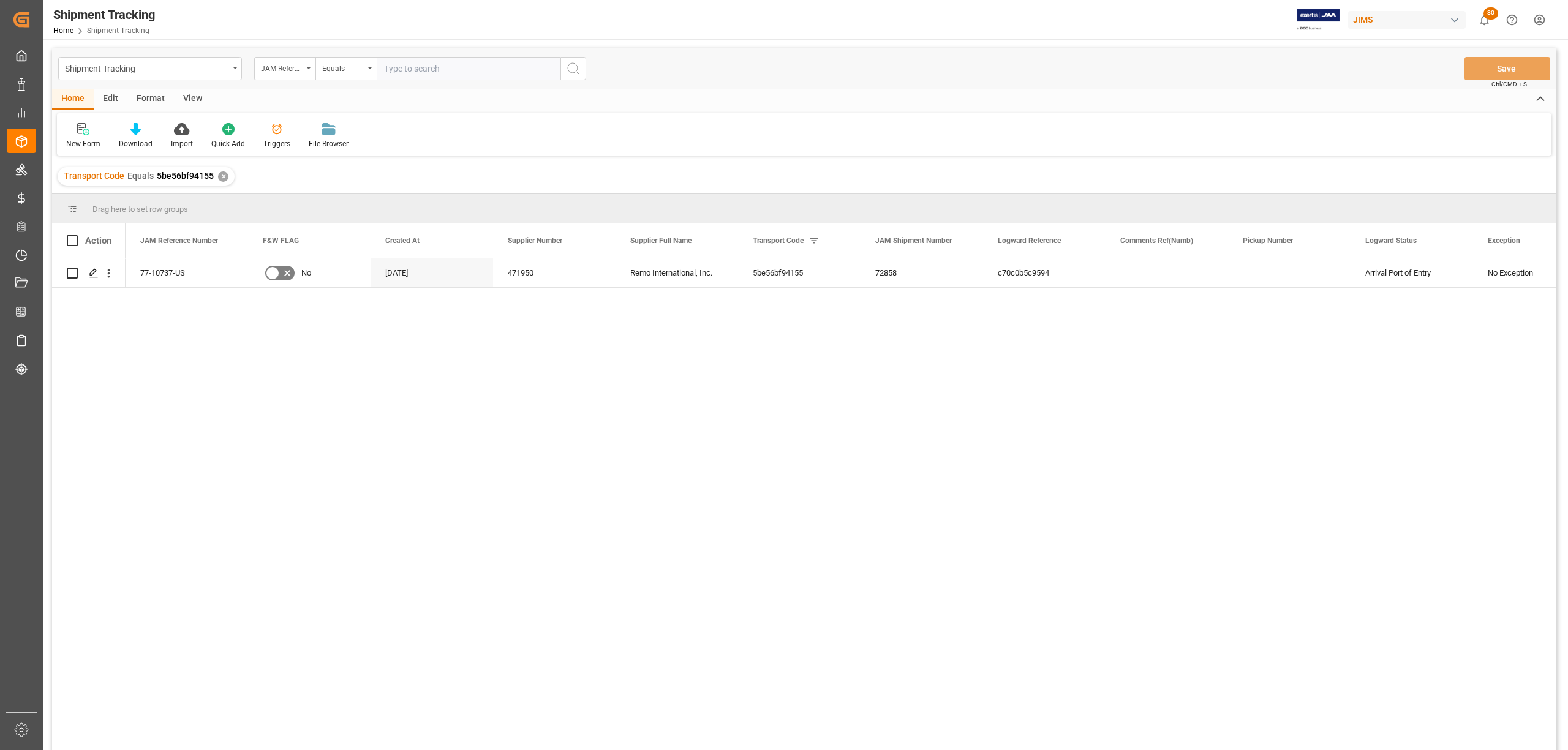
click at [196, 95] on div "View" at bounding box center [193, 99] width 37 height 21
click at [87, 136] on div "Default" at bounding box center [77, 136] width 42 height 27
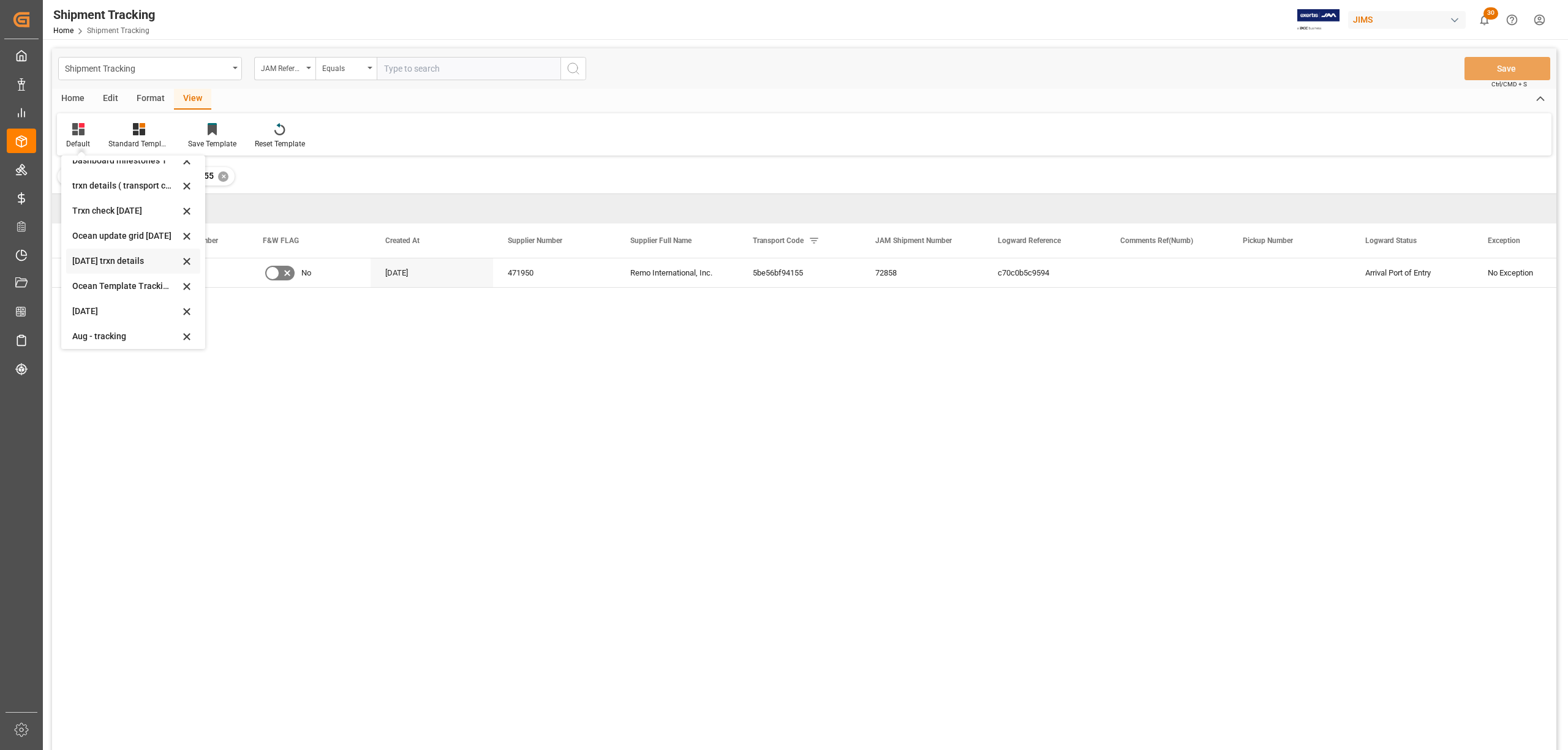
scroll to position [192, 0]
click at [89, 333] on div "tracking GIT template - Rev" at bounding box center [125, 332] width 107 height 13
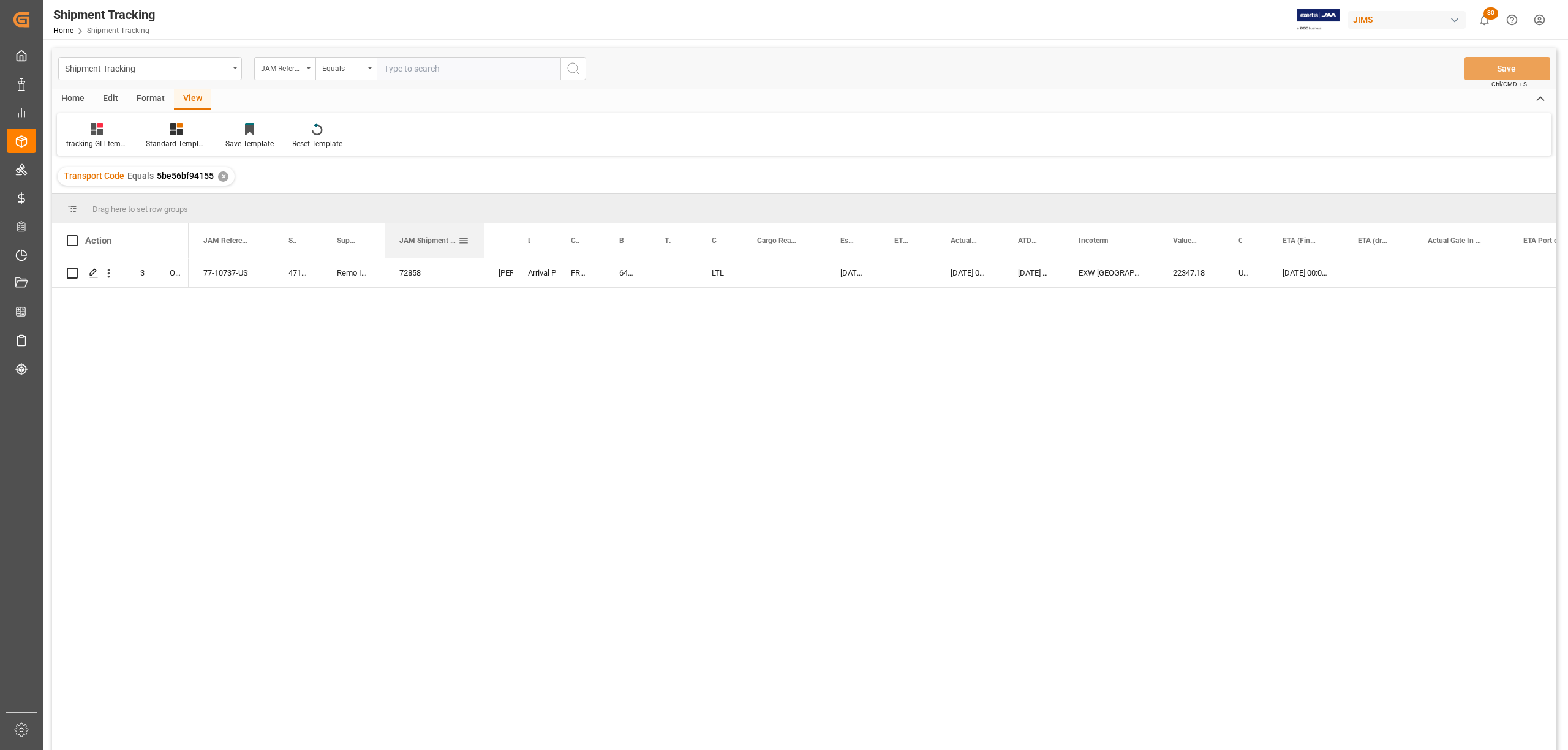
drag, startPoint x: 432, startPoint y: 233, endPoint x: 484, endPoint y: 233, distance: 52.0
click at [484, 233] on div at bounding box center [484, 240] width 5 height 34
click at [460, 271] on div "72858" at bounding box center [434, 273] width 99 height 29
click at [454, 280] on input "72858" at bounding box center [434, 279] width 79 height 23
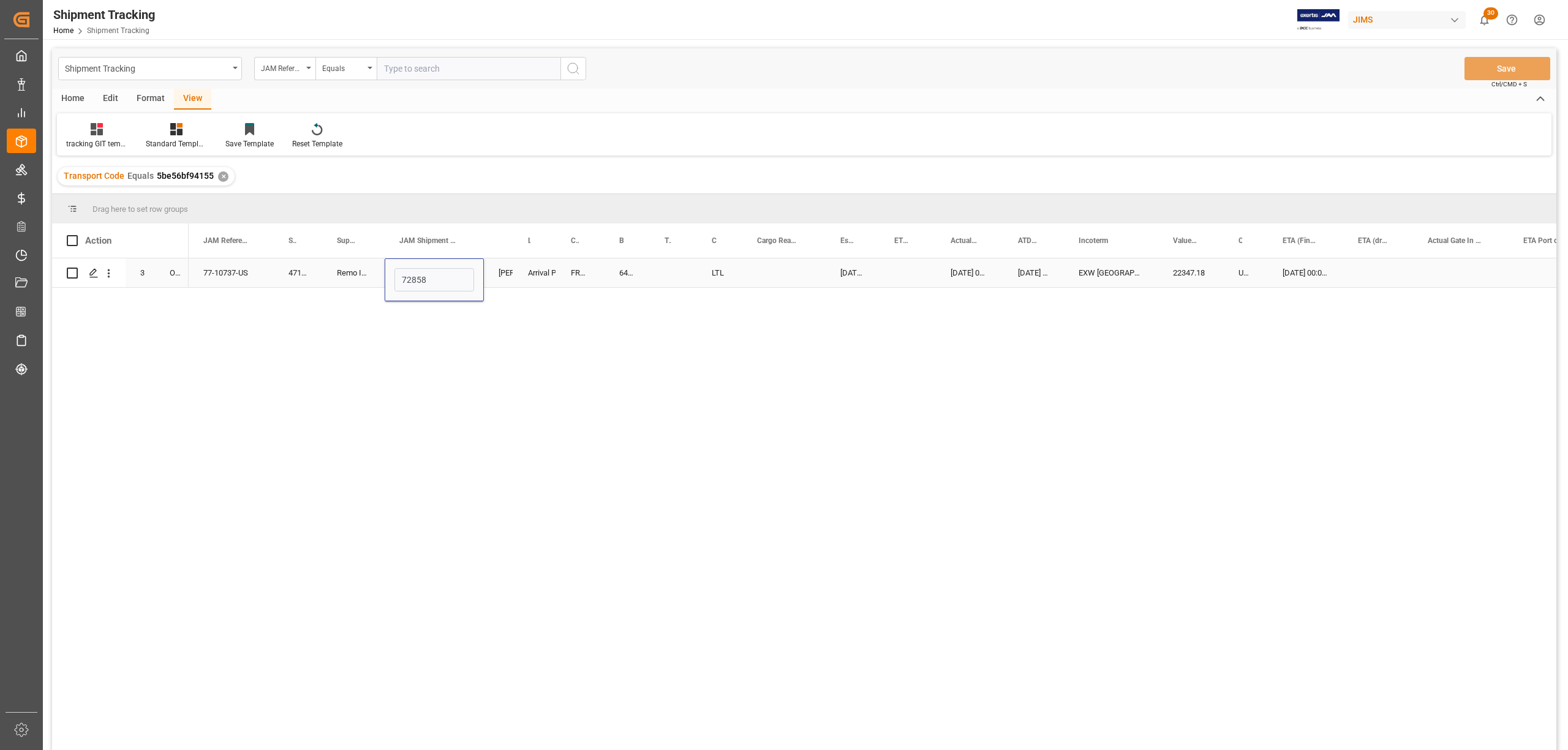
click at [591, 275] on div "FRONTLINE" at bounding box center [580, 273] width 49 height 29
click at [638, 270] on div "64229" at bounding box center [628, 273] width 45 height 29
click at [672, 263] on div "22347.18" at bounding box center [684, 273] width 65 height 29
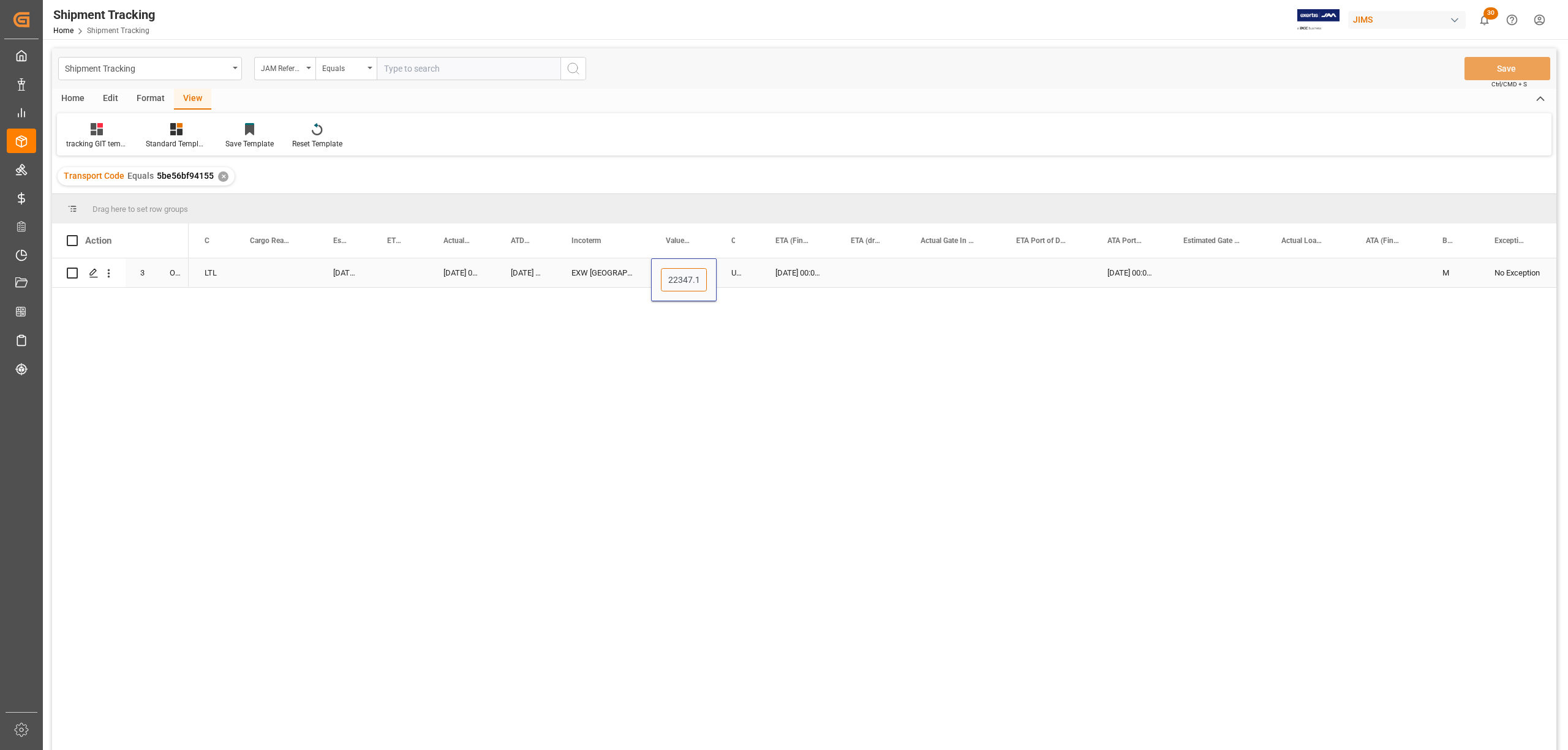
scroll to position [0, 5]
drag, startPoint x: 666, startPoint y: 275, endPoint x: 700, endPoint y: 278, distance: 34.1
click at [700, 278] on input "22347.18" at bounding box center [684, 279] width 46 height 23
drag, startPoint x: 670, startPoint y: 275, endPoint x: 709, endPoint y: 279, distance: 39.2
click at [709, 279] on div "22347.18" at bounding box center [684, 280] width 65 height 43
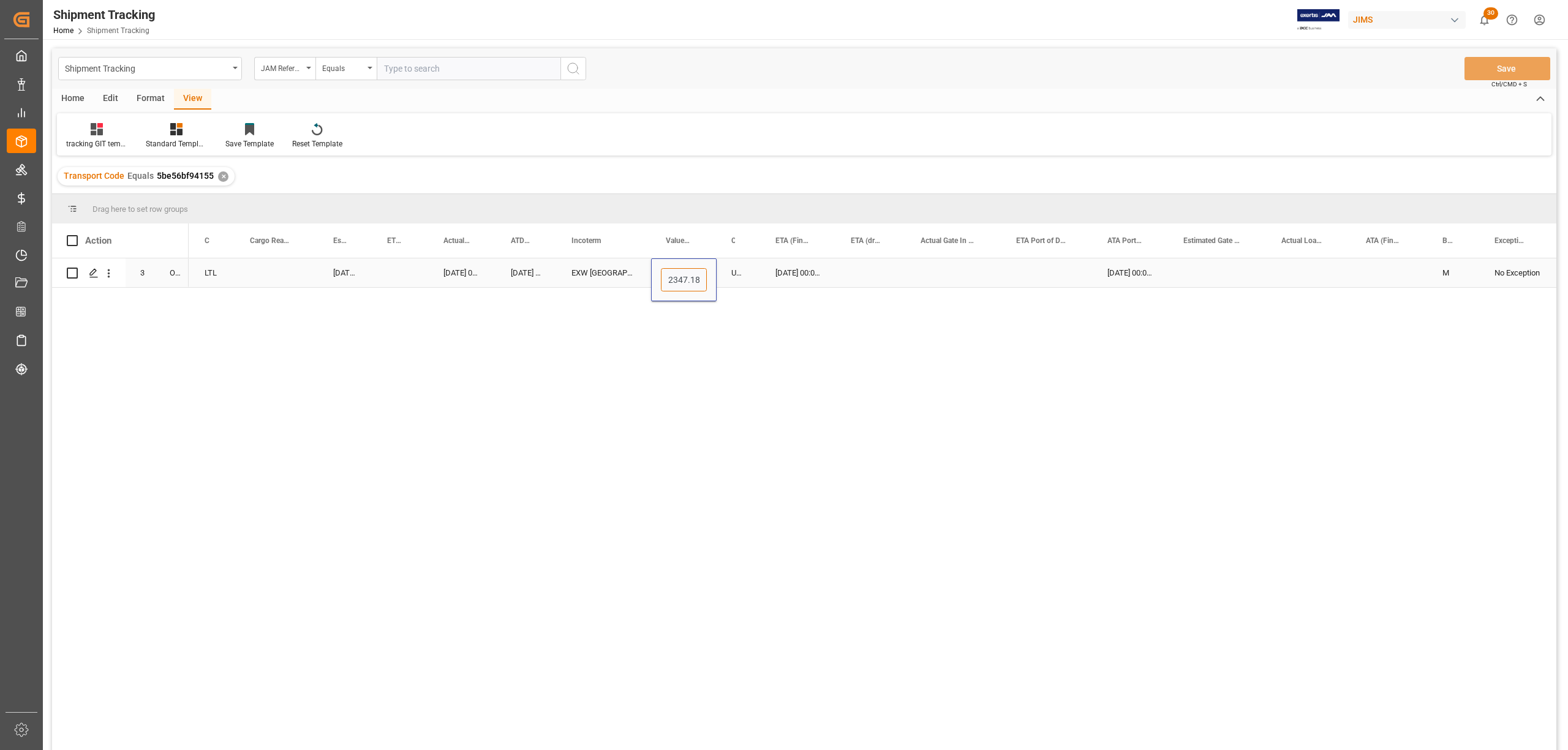
type input "22347.18"
click at [667, 277] on input "22347.18" at bounding box center [684, 279] width 46 height 23
type input "0"
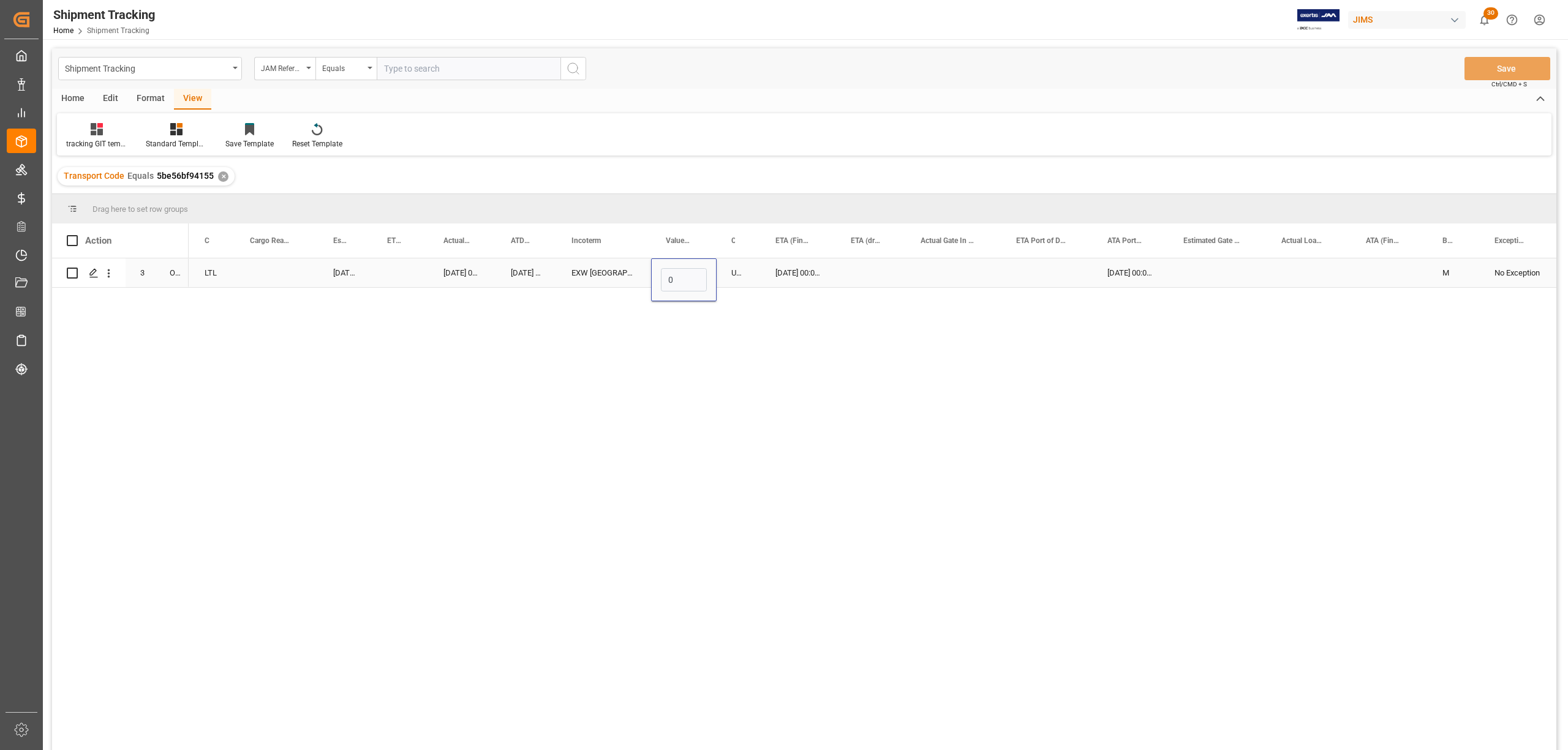
click at [861, 270] on div "Press SPACE to select this row." at bounding box center [871, 273] width 70 height 29
click at [1501, 69] on button "Save" at bounding box center [1507, 68] width 86 height 23
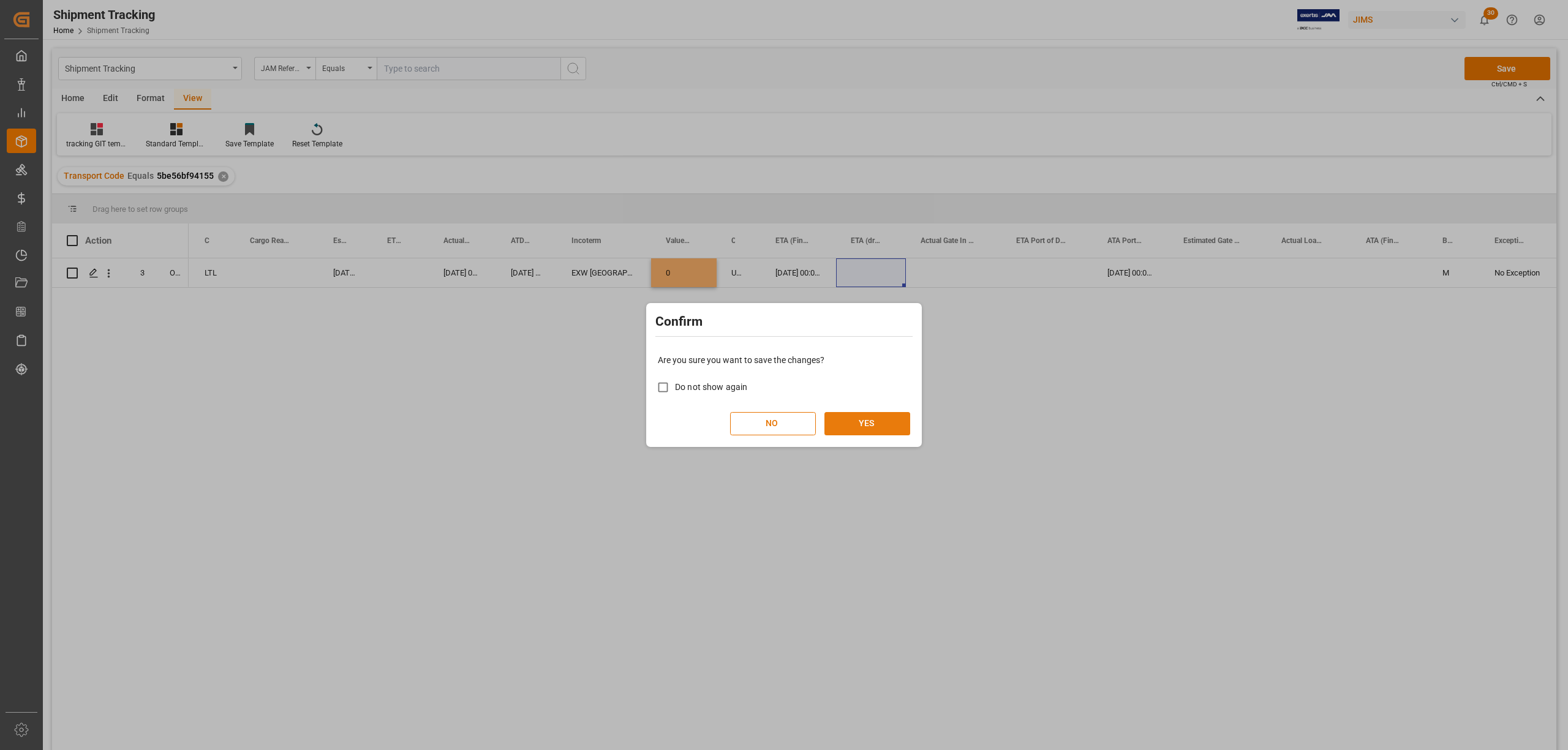
click at [874, 423] on button "YES" at bounding box center [867, 423] width 86 height 23
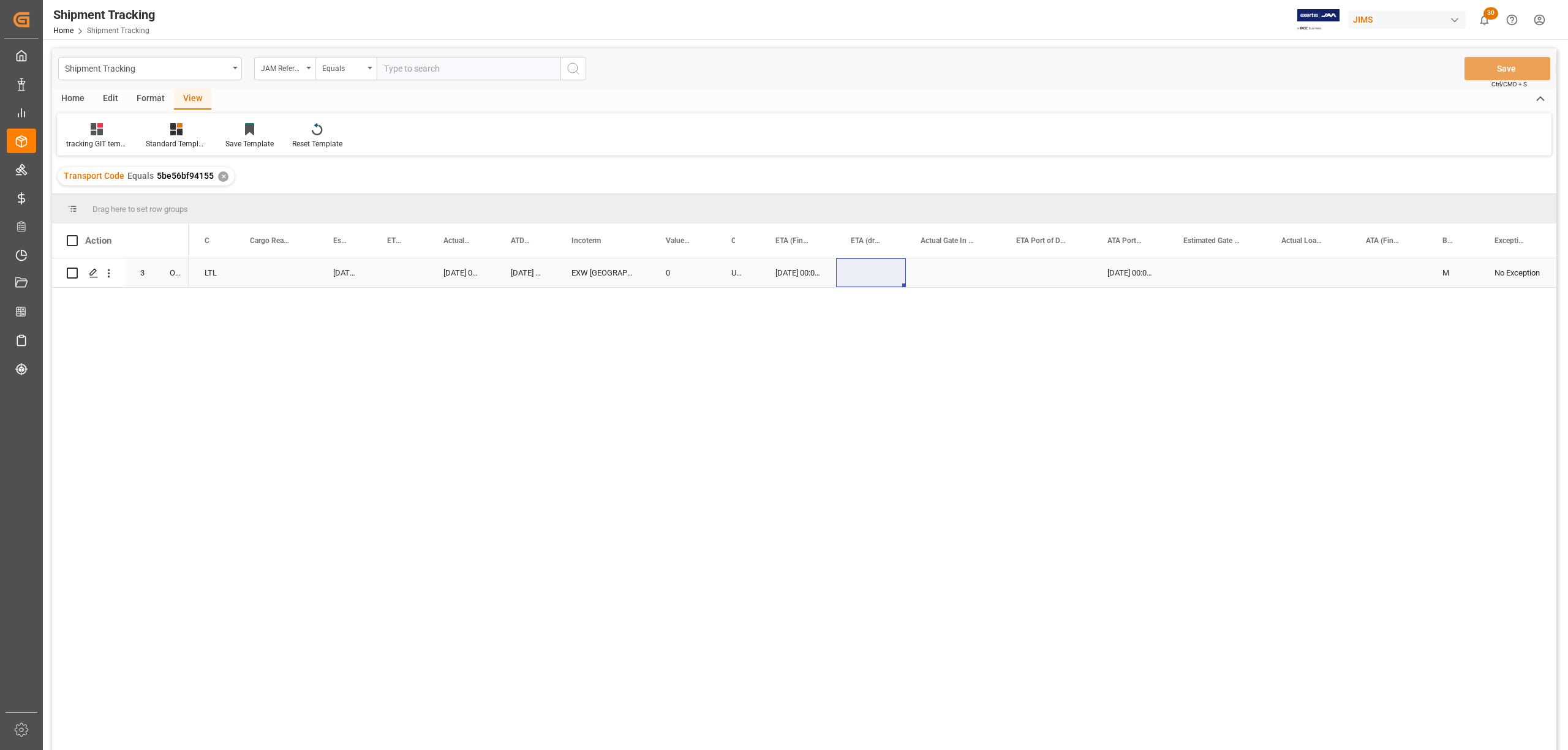
click at [586, 275] on div "EXW [GEOGRAPHIC_DATA] [GEOGRAPHIC_DATA]" at bounding box center [604, 273] width 94 height 29
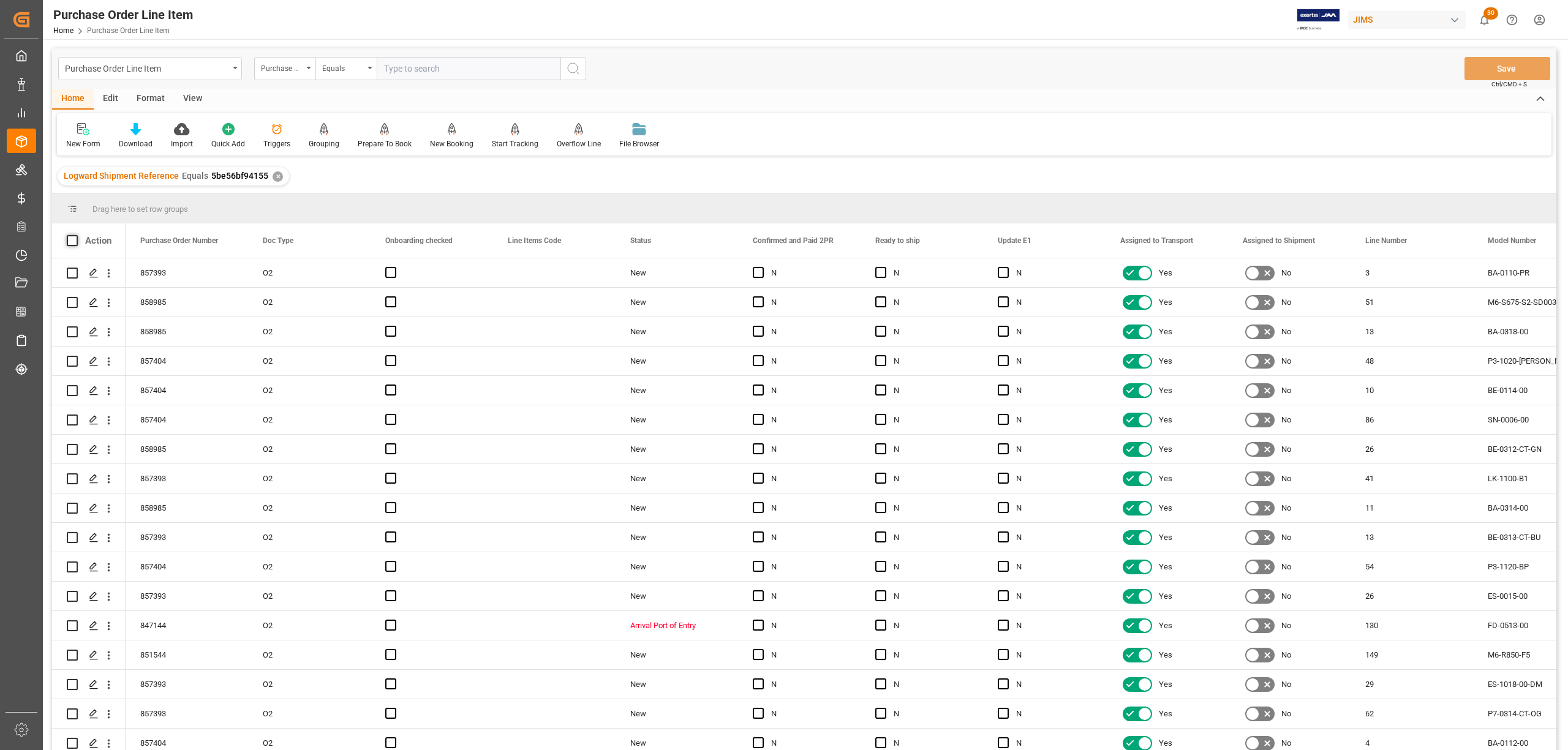
click at [76, 238] on span at bounding box center [72, 241] width 11 height 11
click at [76, 235] on input "checkbox" at bounding box center [76, 235] width 0 height 0
checkbox input "true"
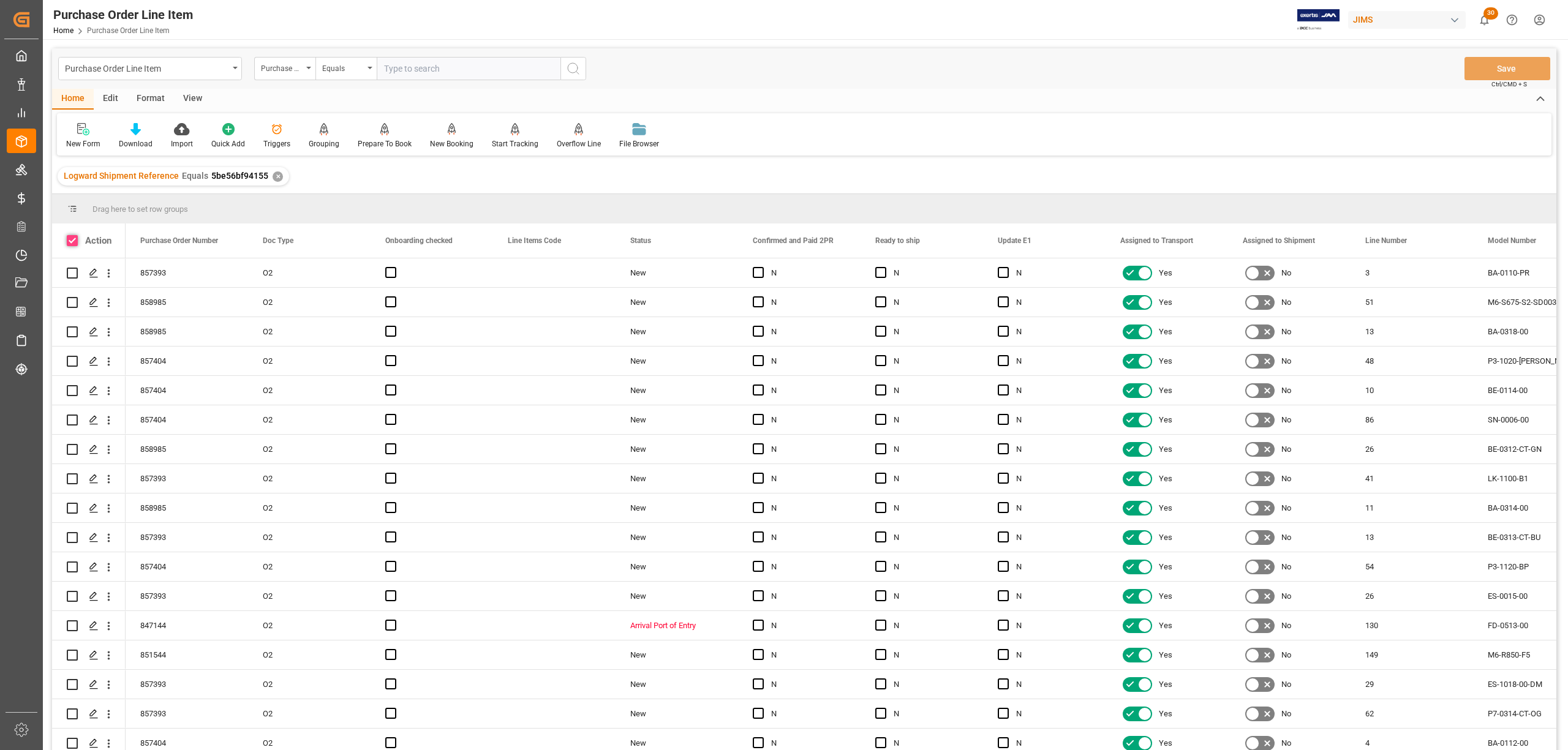
checkbox input "true"
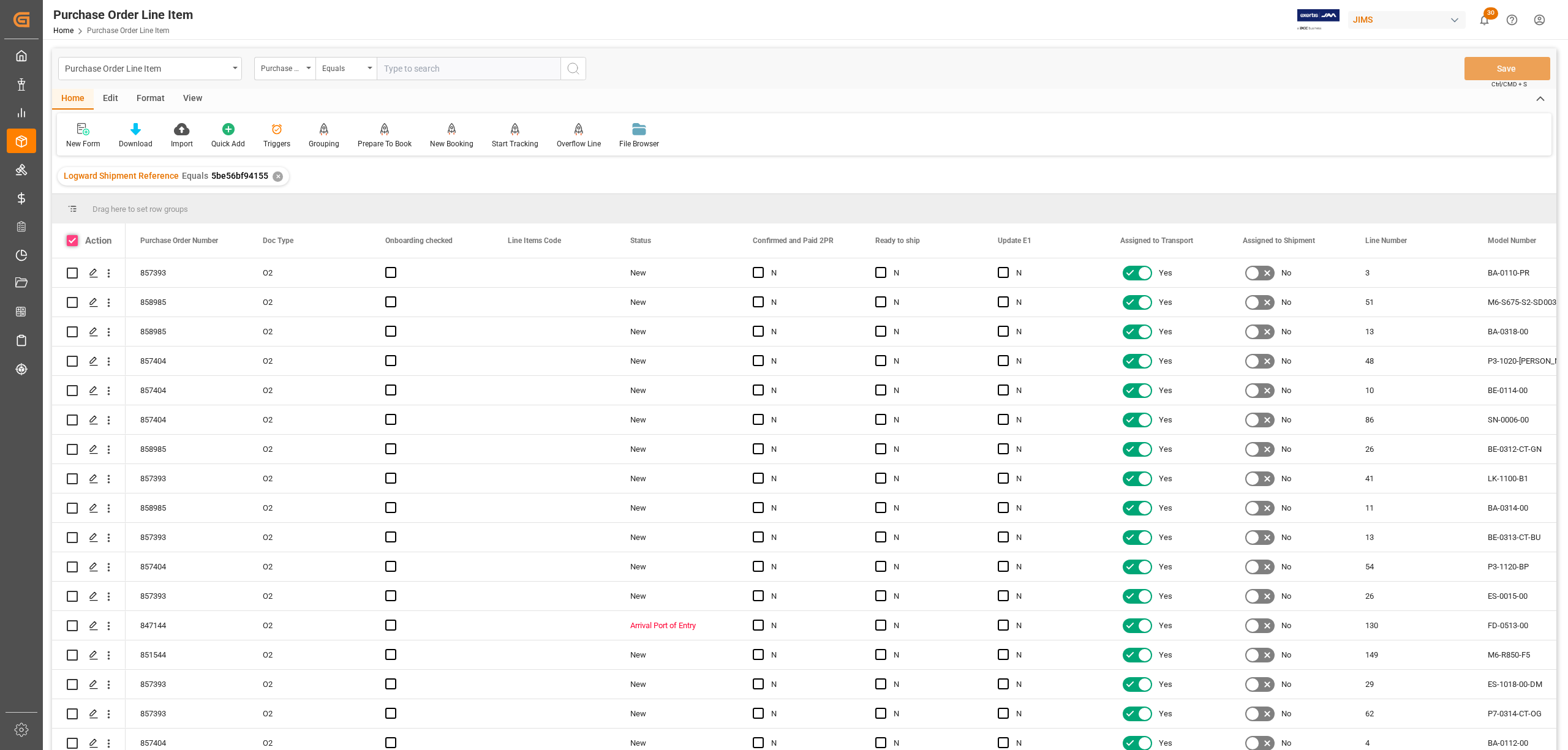
checkbox input "true"
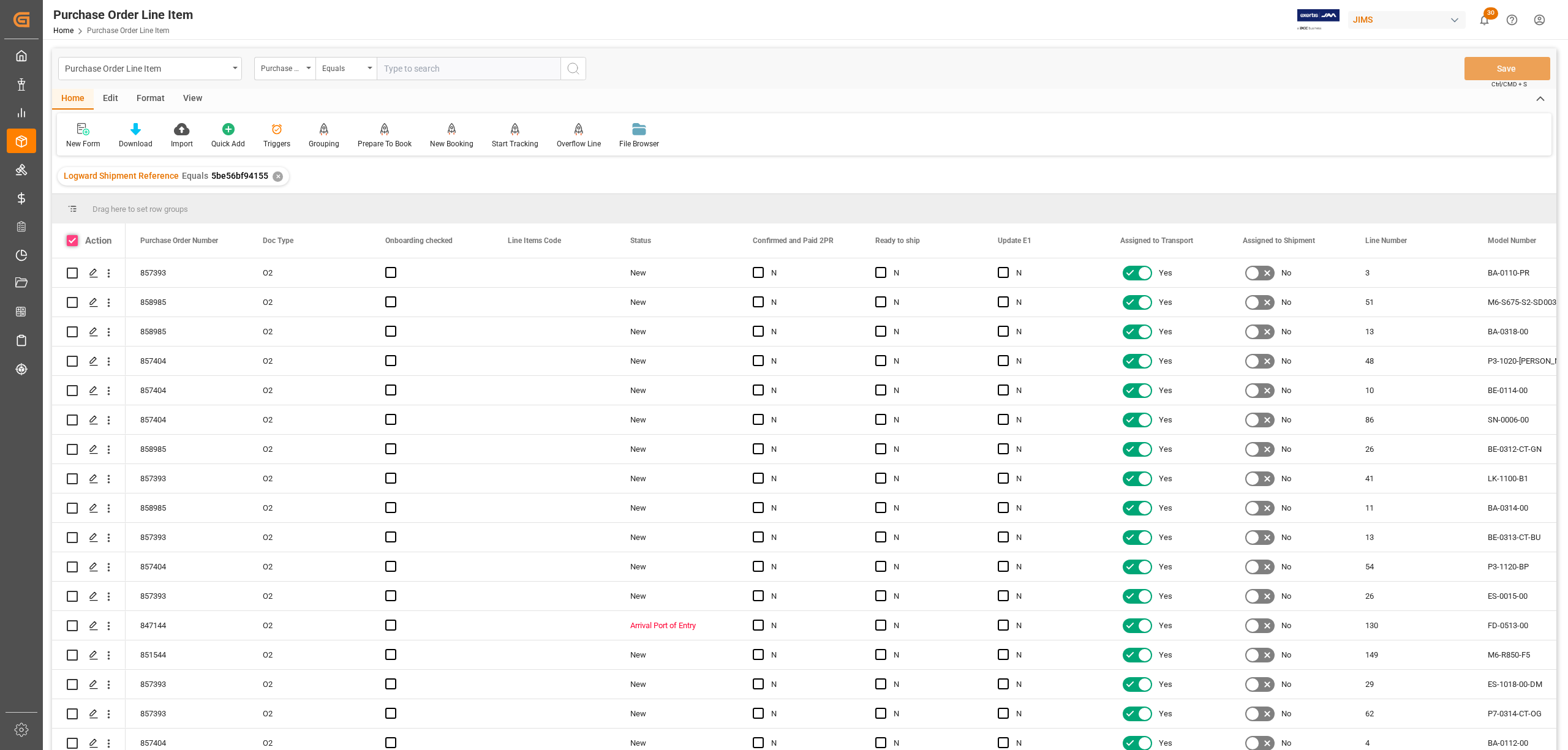
checkbox input "true"
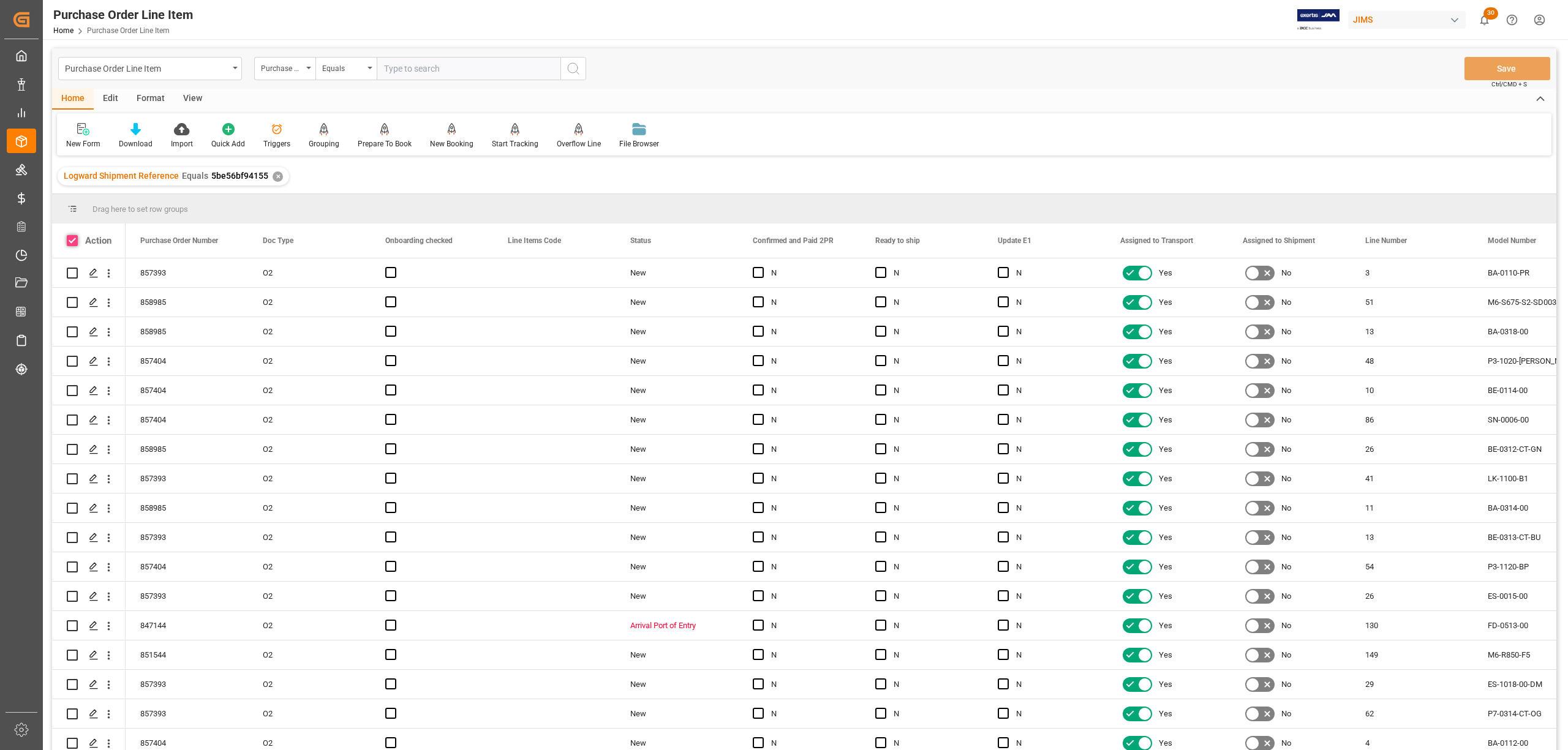
checkbox input "true"
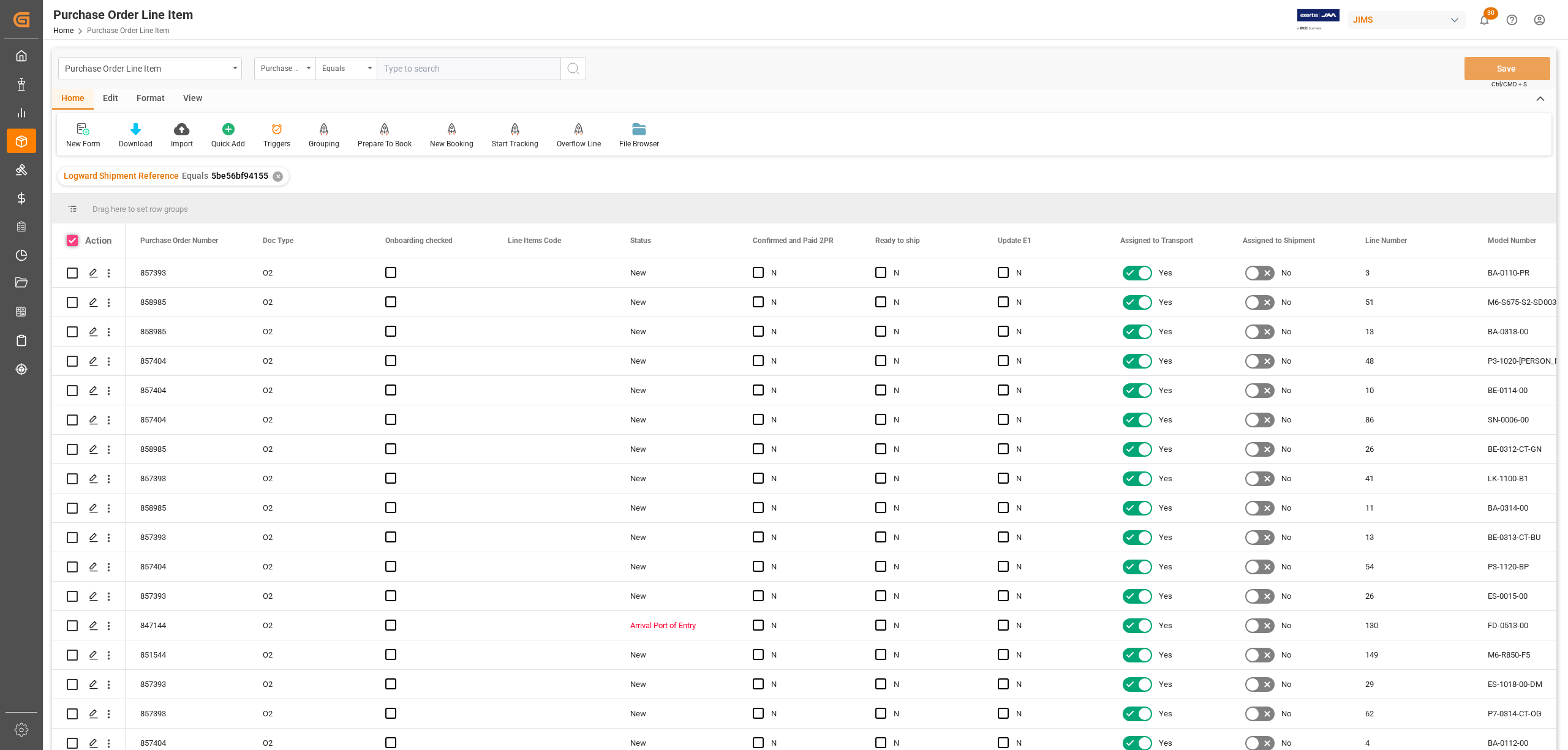
checkbox input "true"
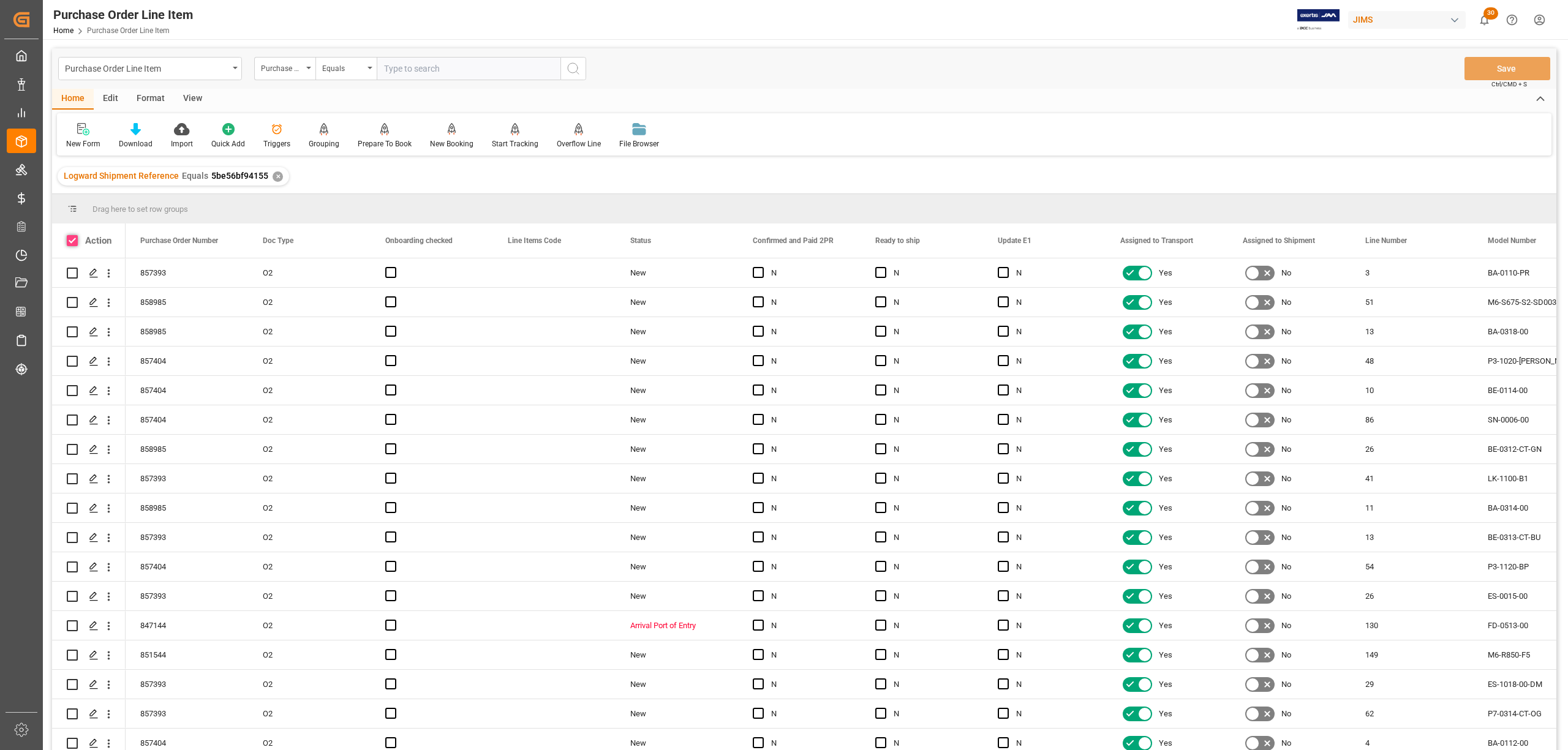
checkbox input "true"
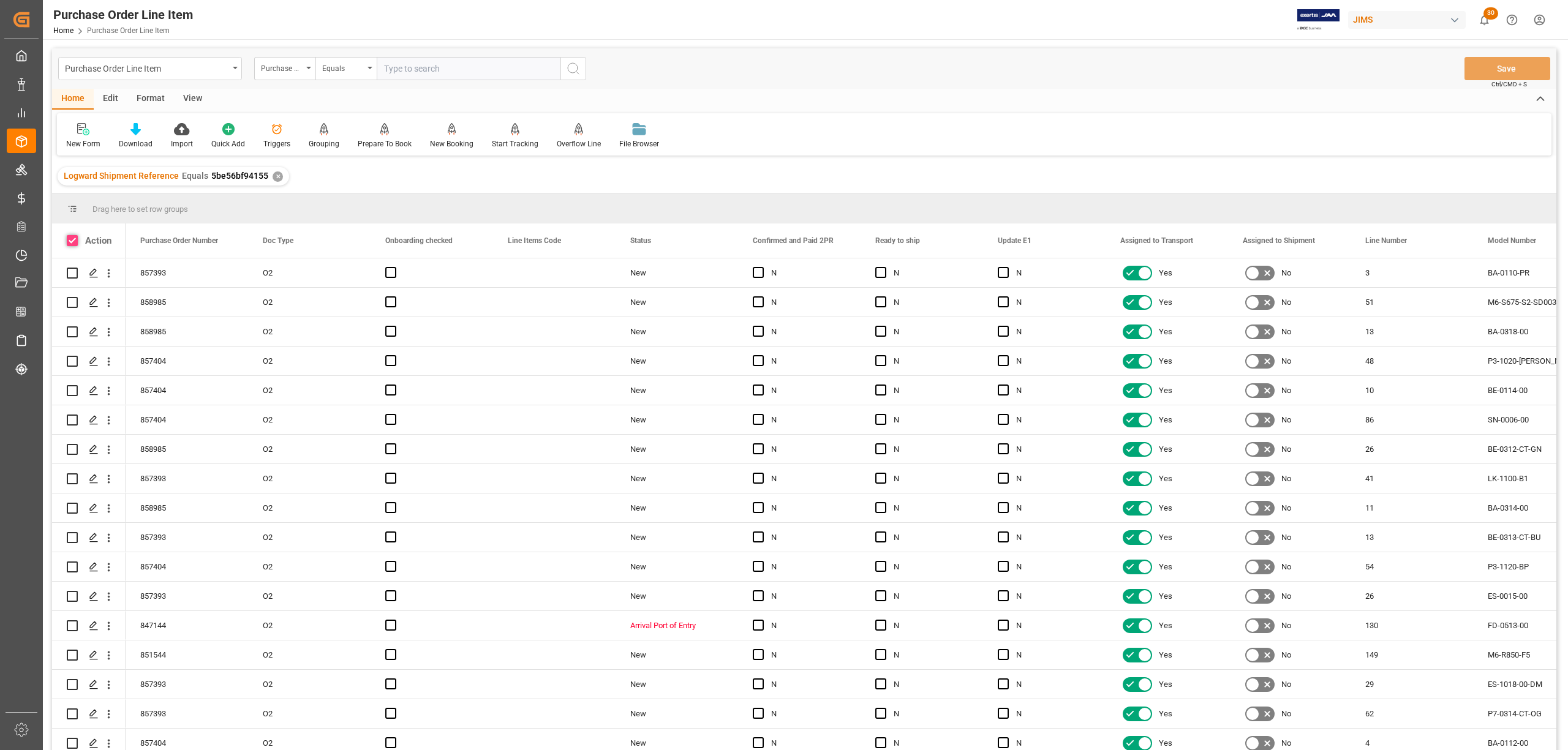
checkbox input "true"
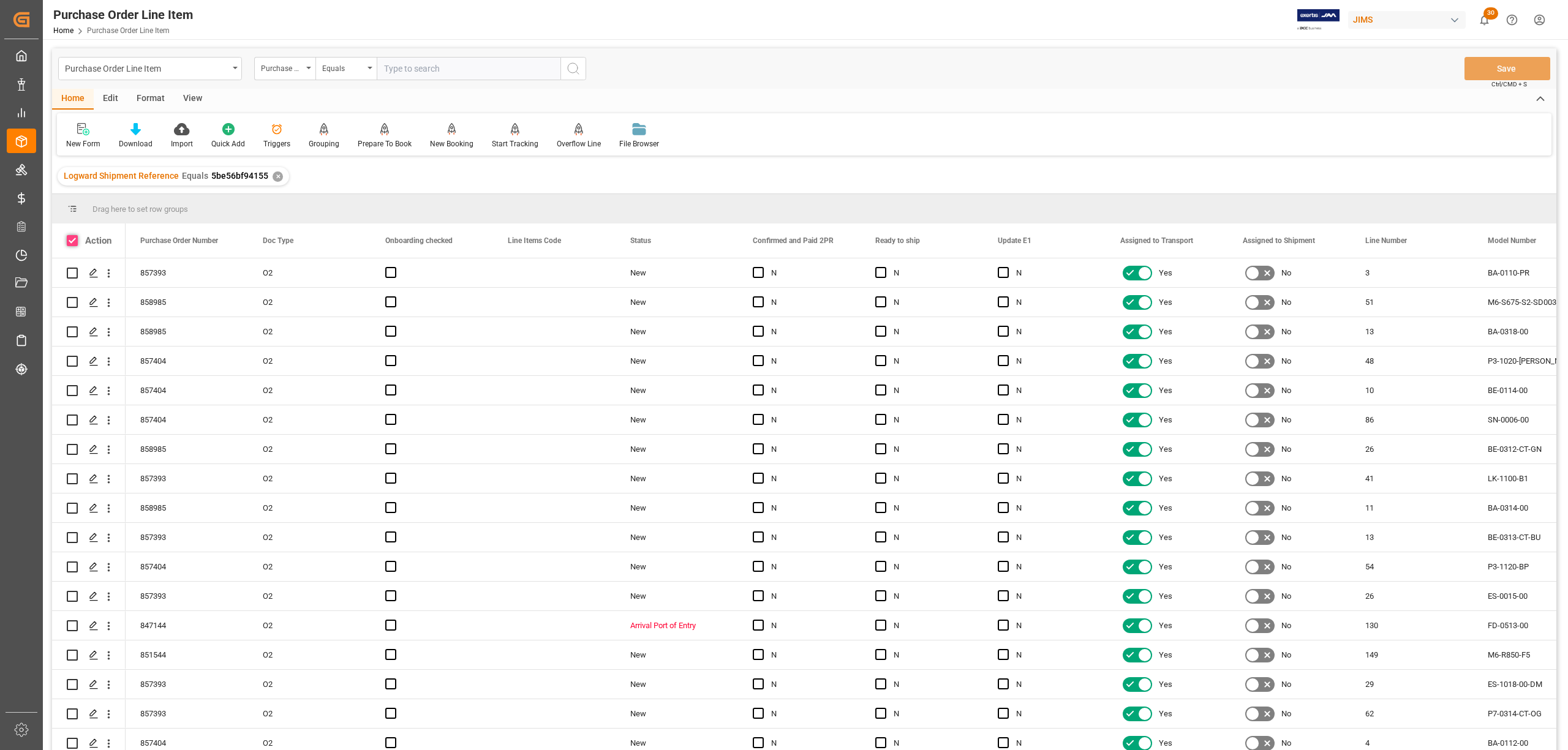
checkbox input "true"
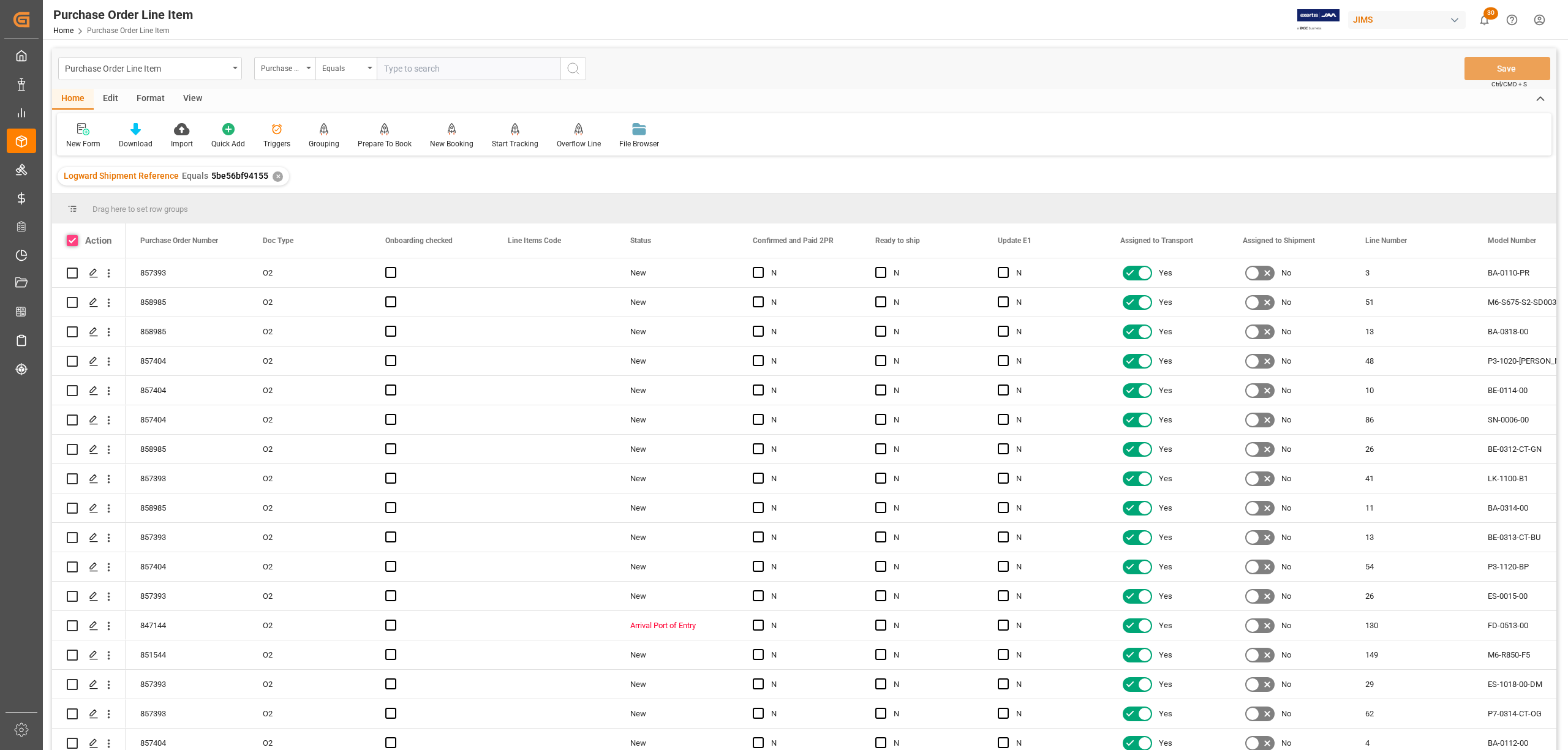
checkbox input "true"
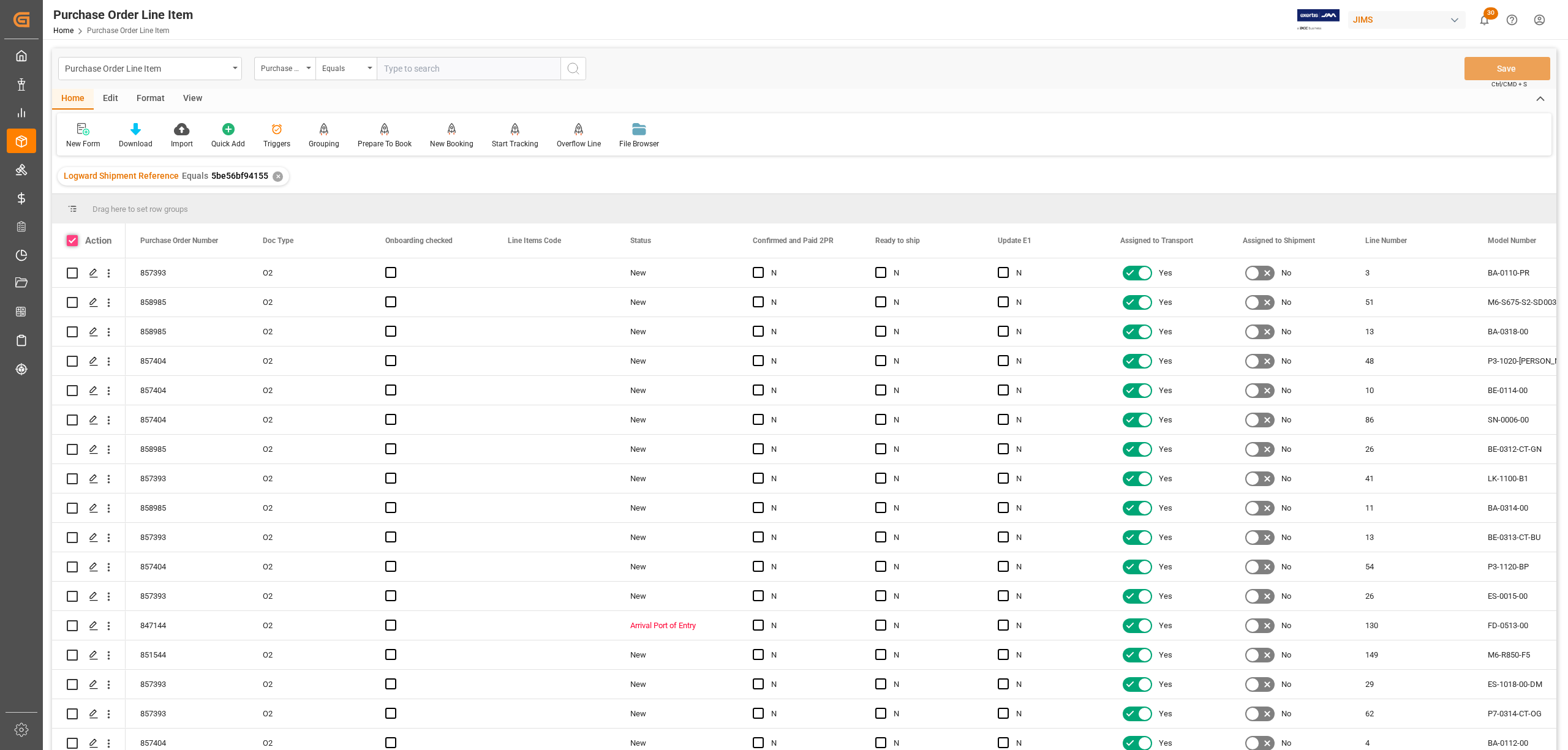
checkbox input "true"
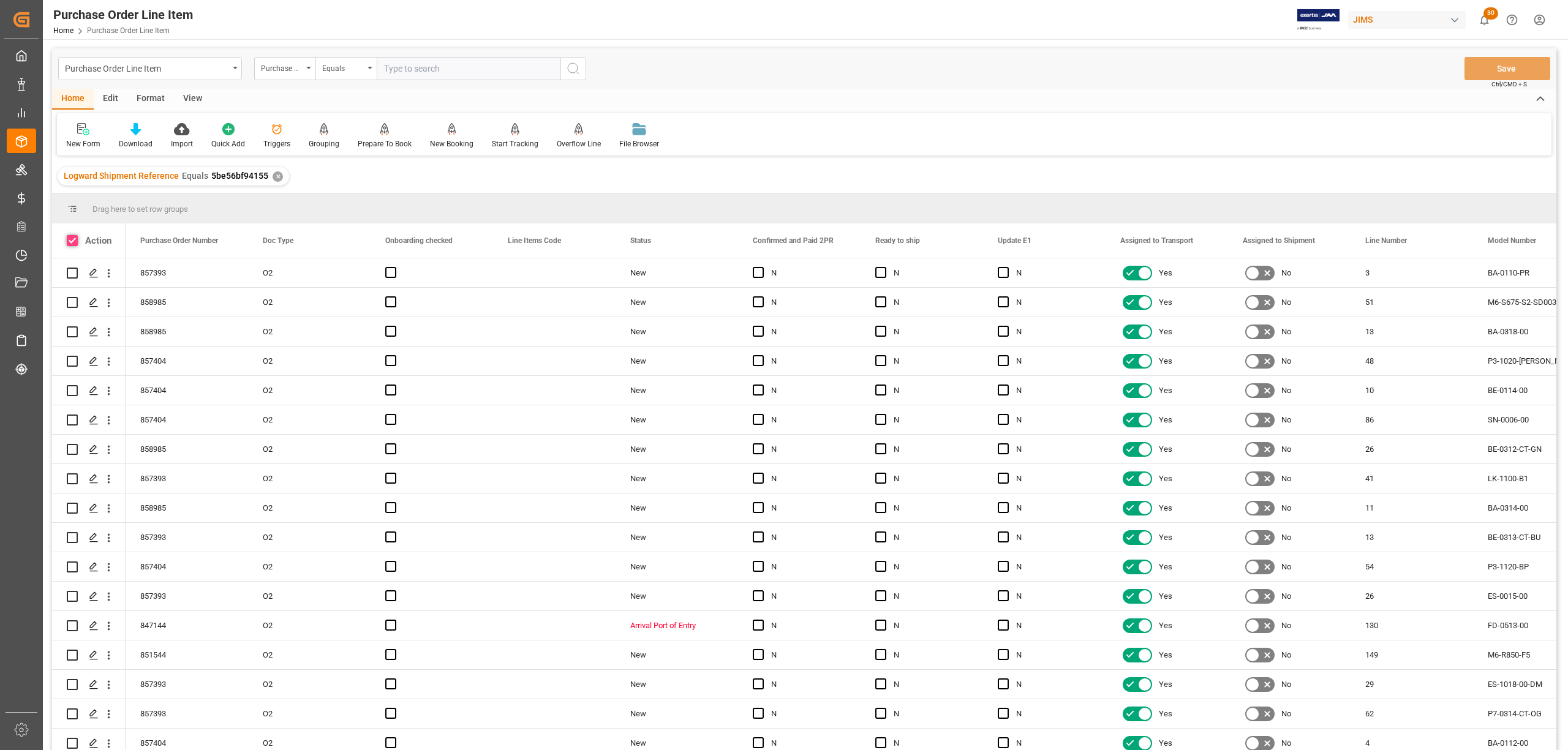
checkbox input "true"
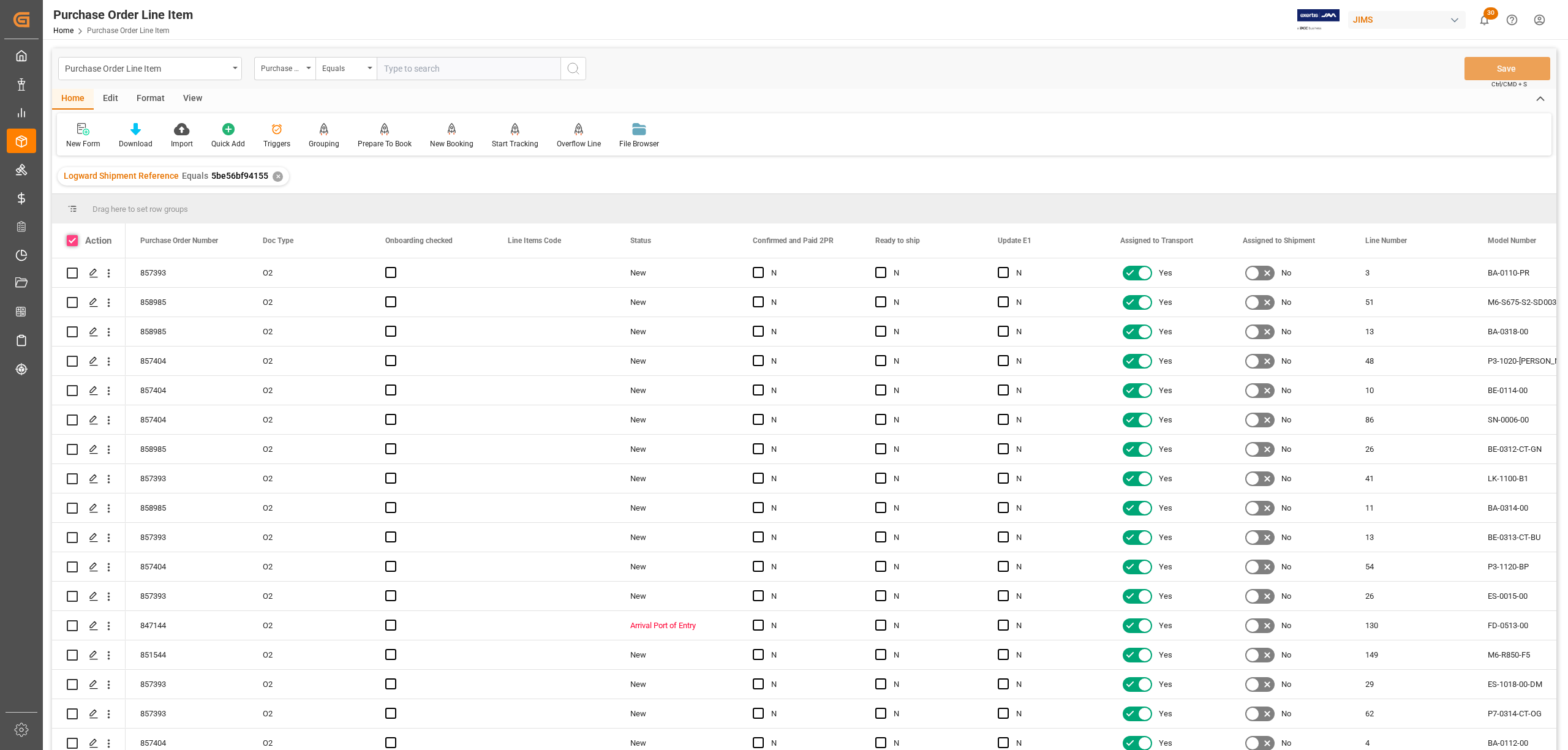
checkbox input "true"
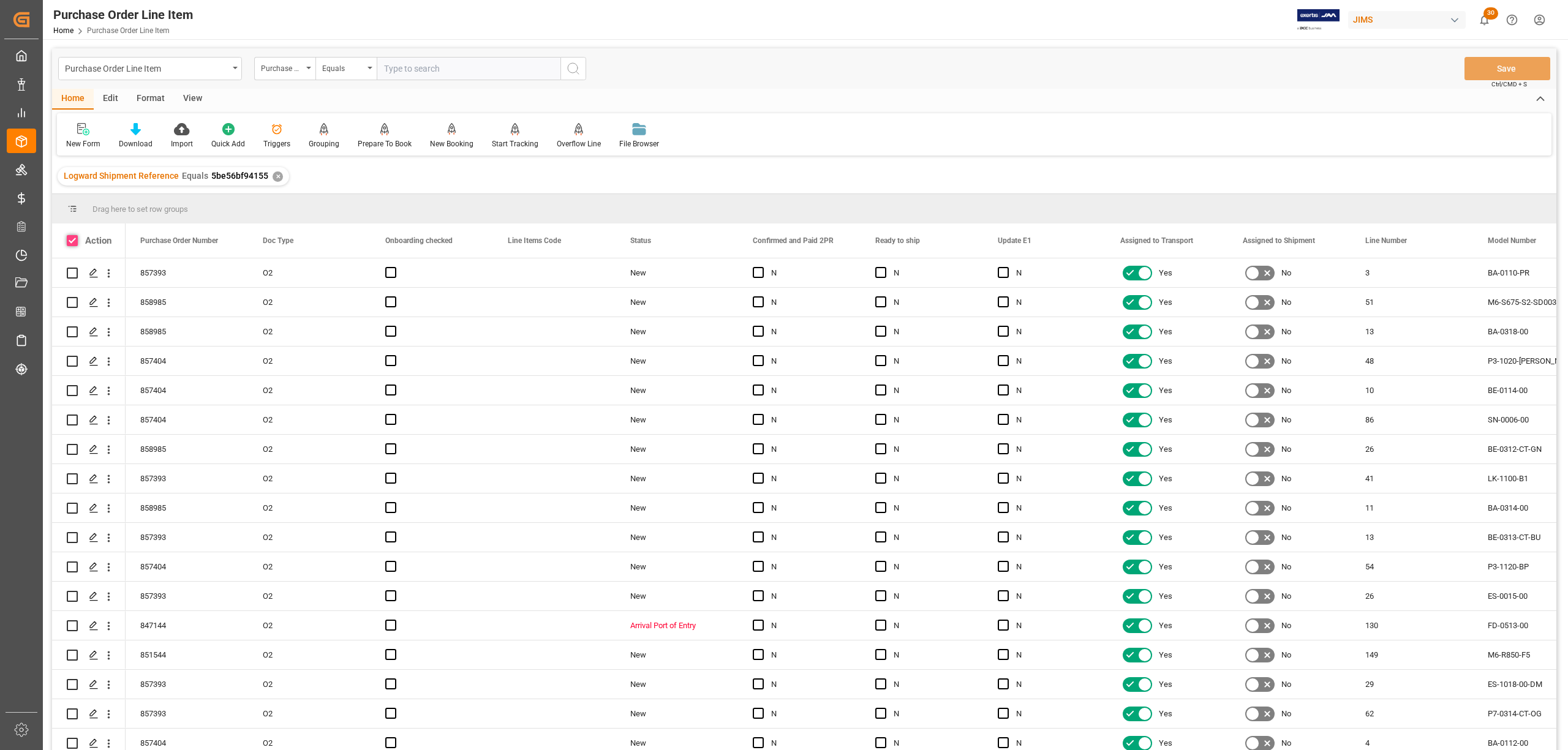
checkbox input "true"
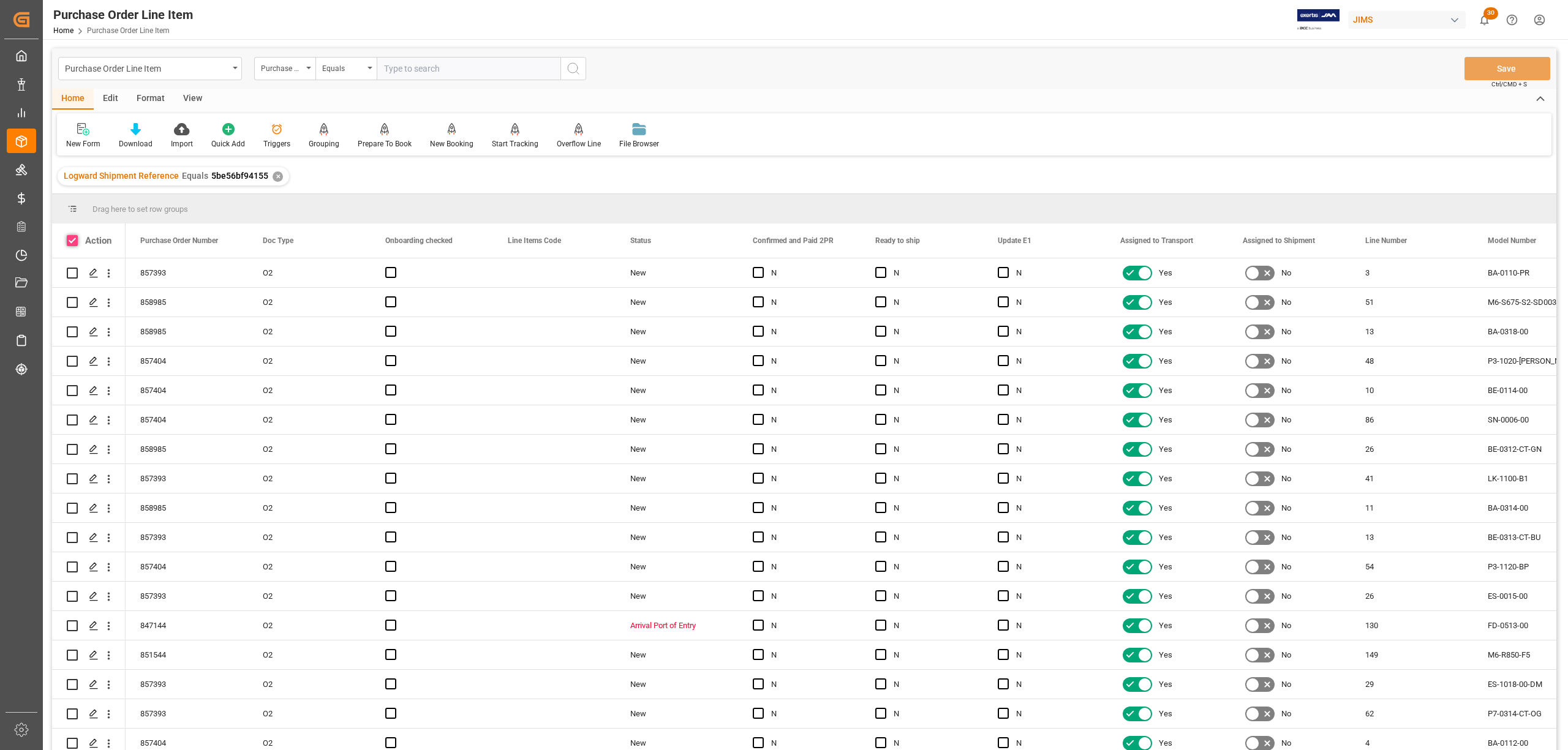
checkbox input "true"
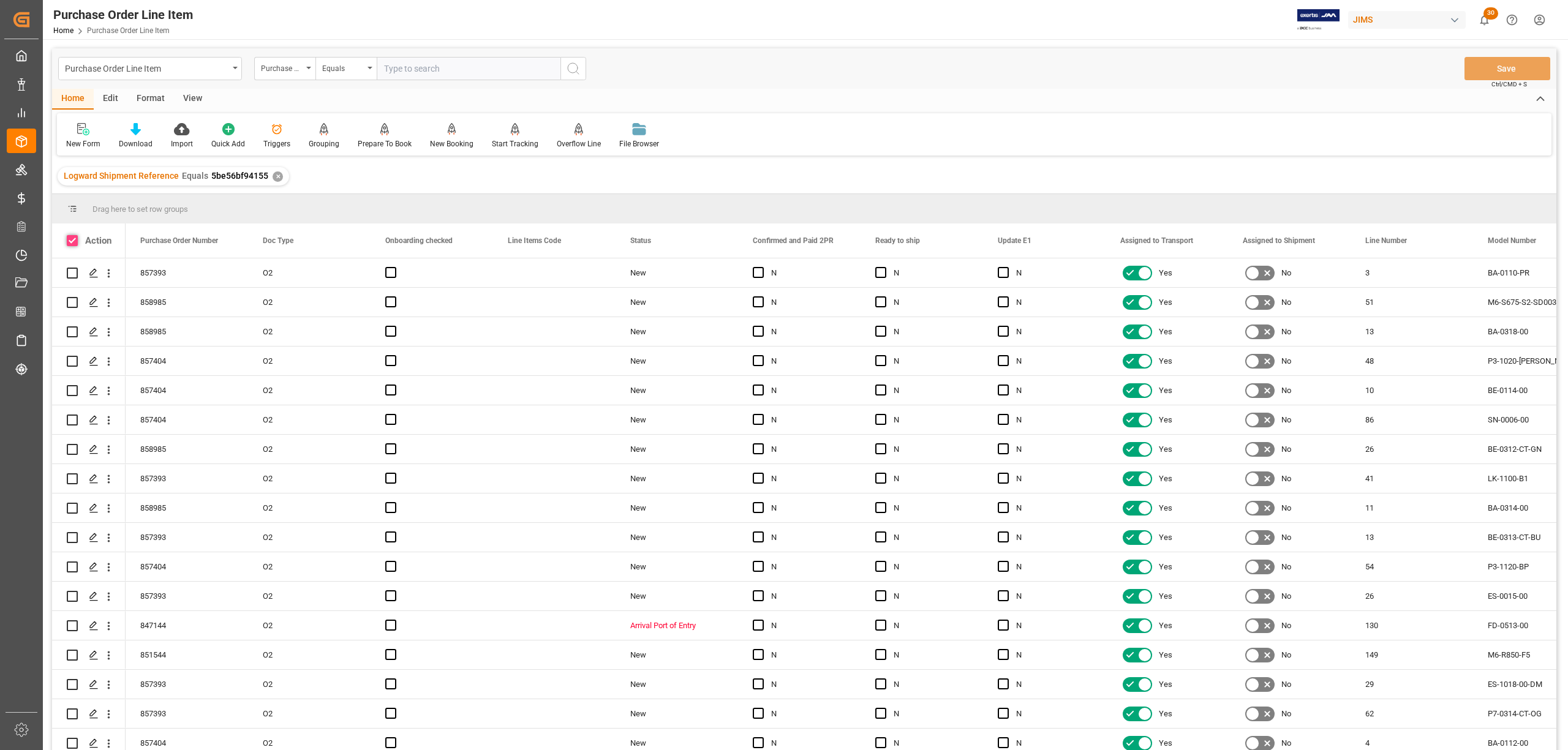
checkbox input "true"
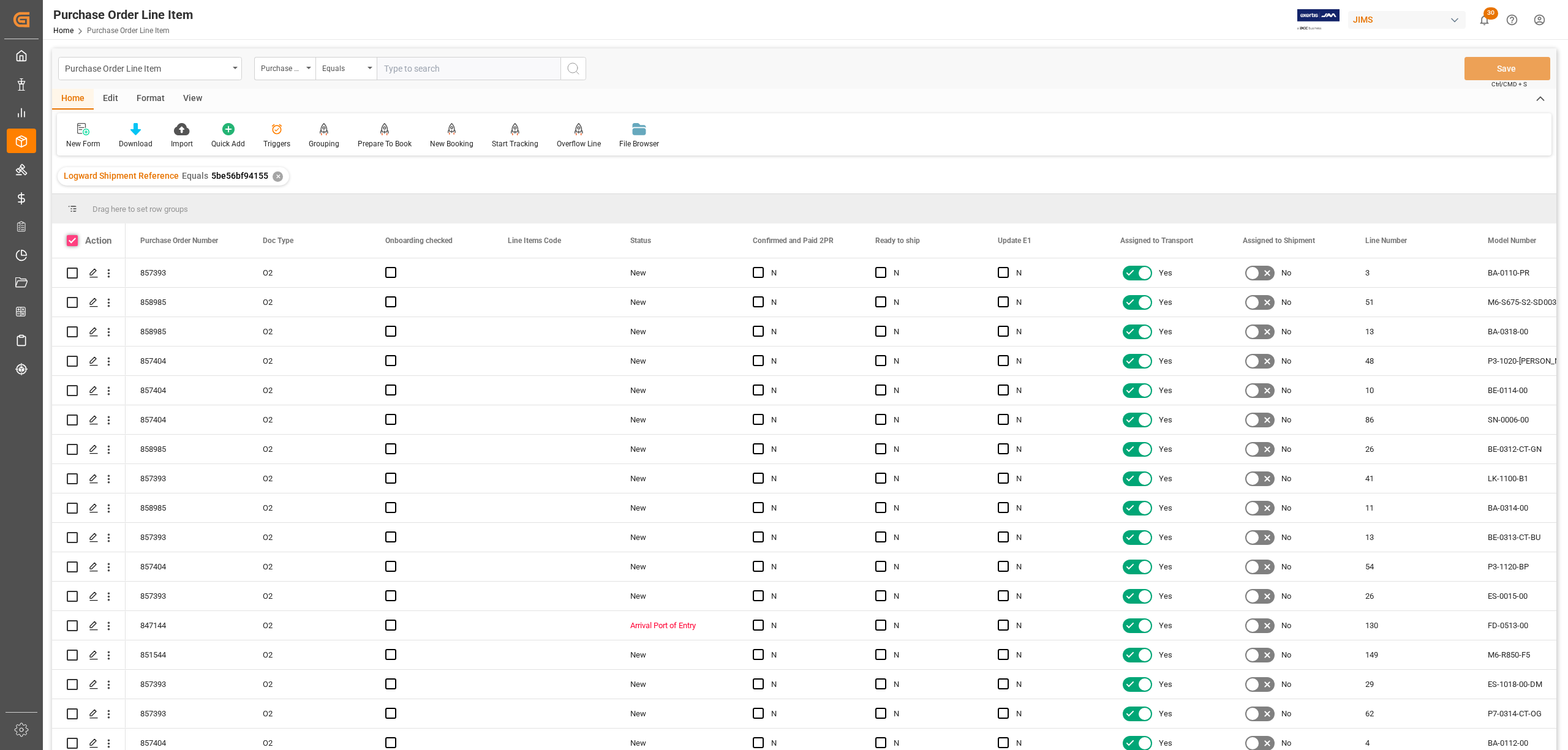
checkbox input "true"
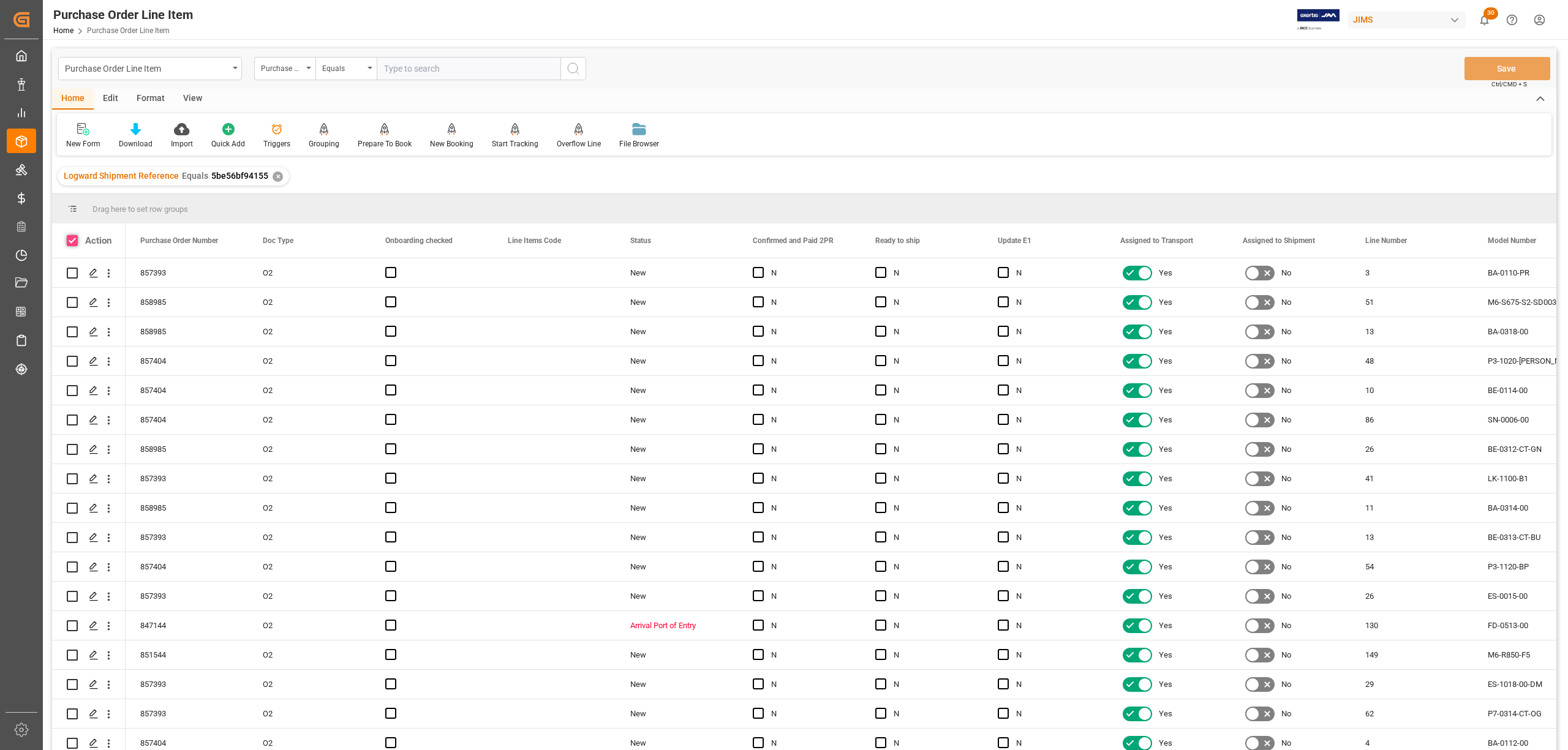
checkbox input "true"
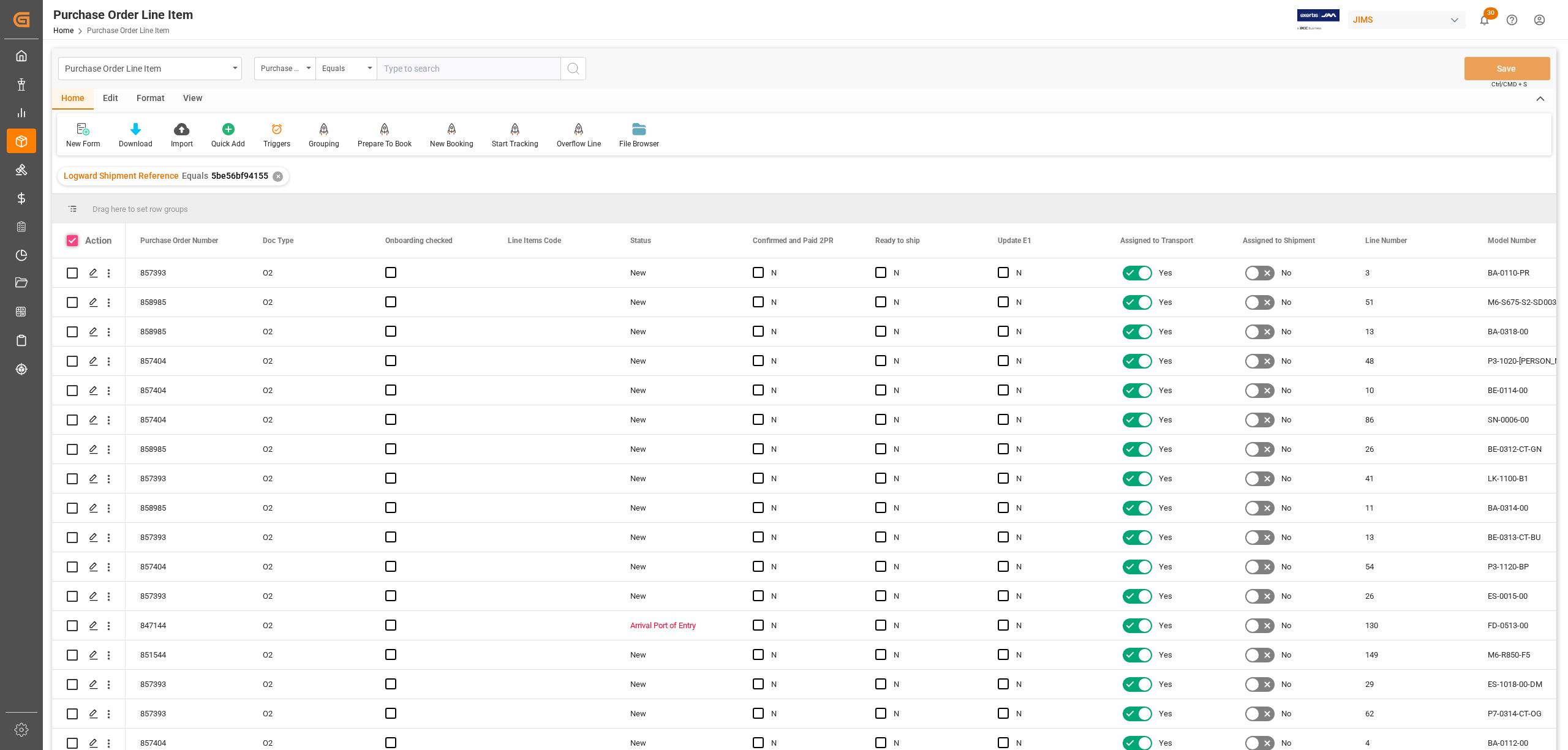
checkbox input "true"
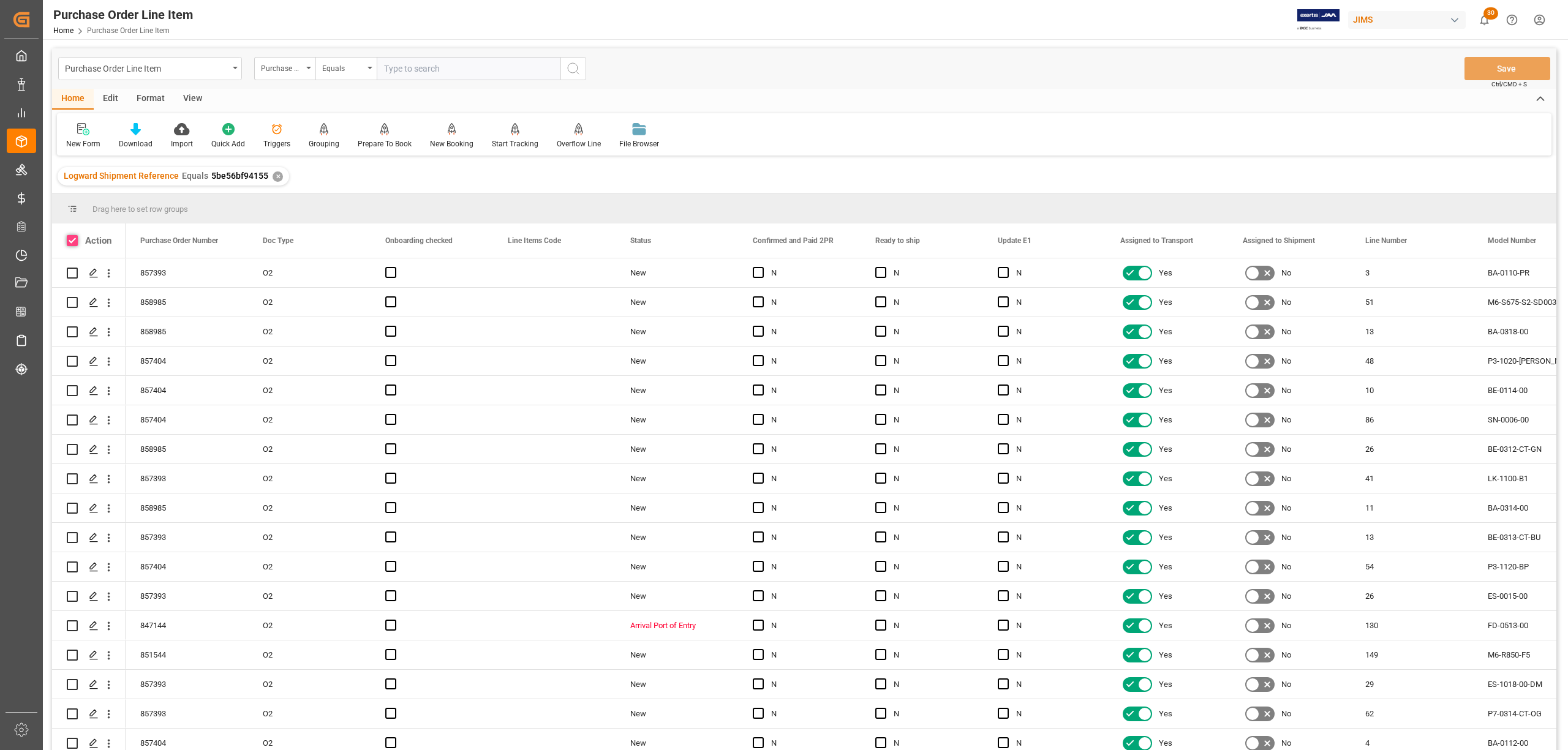
checkbox input "true"
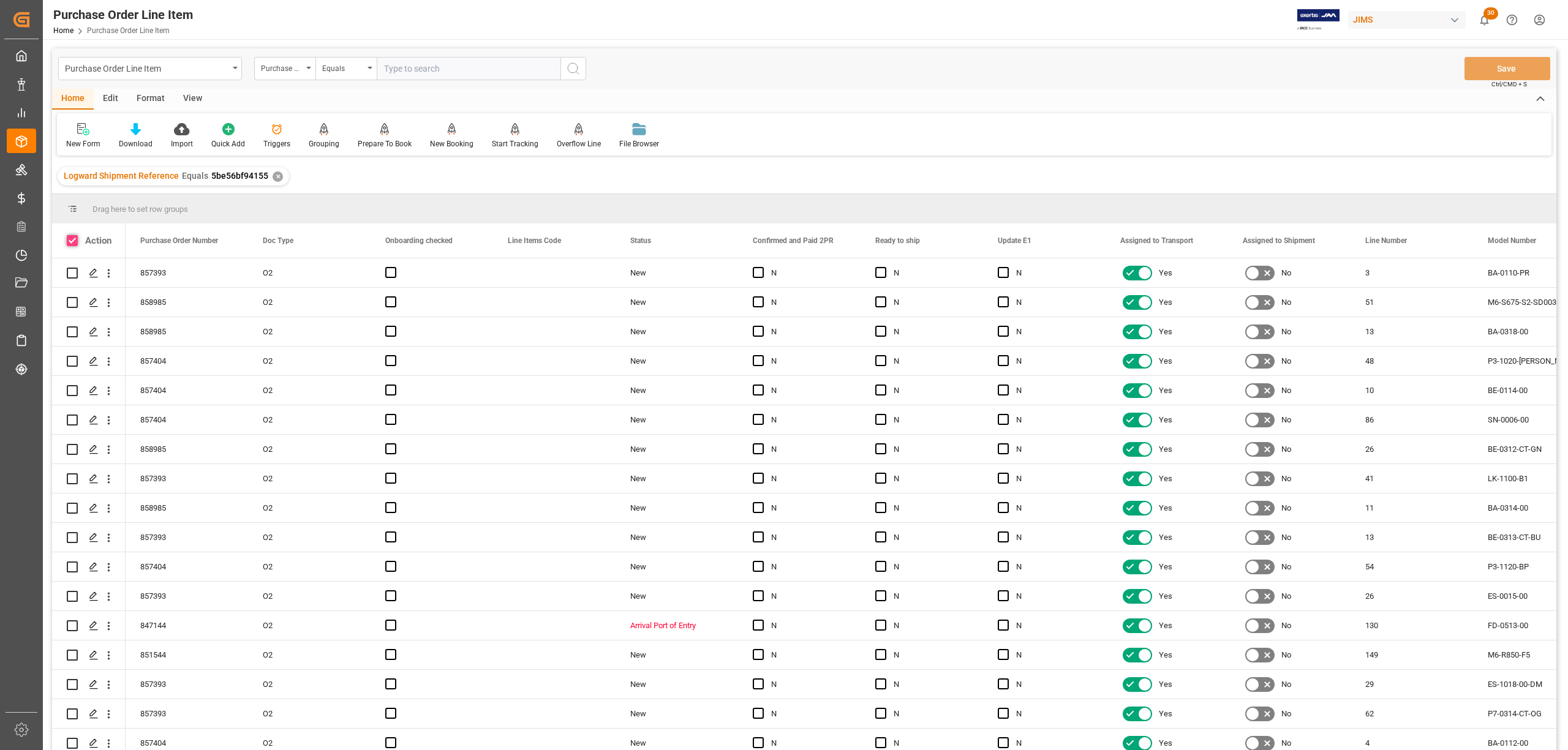
checkbox input "true"
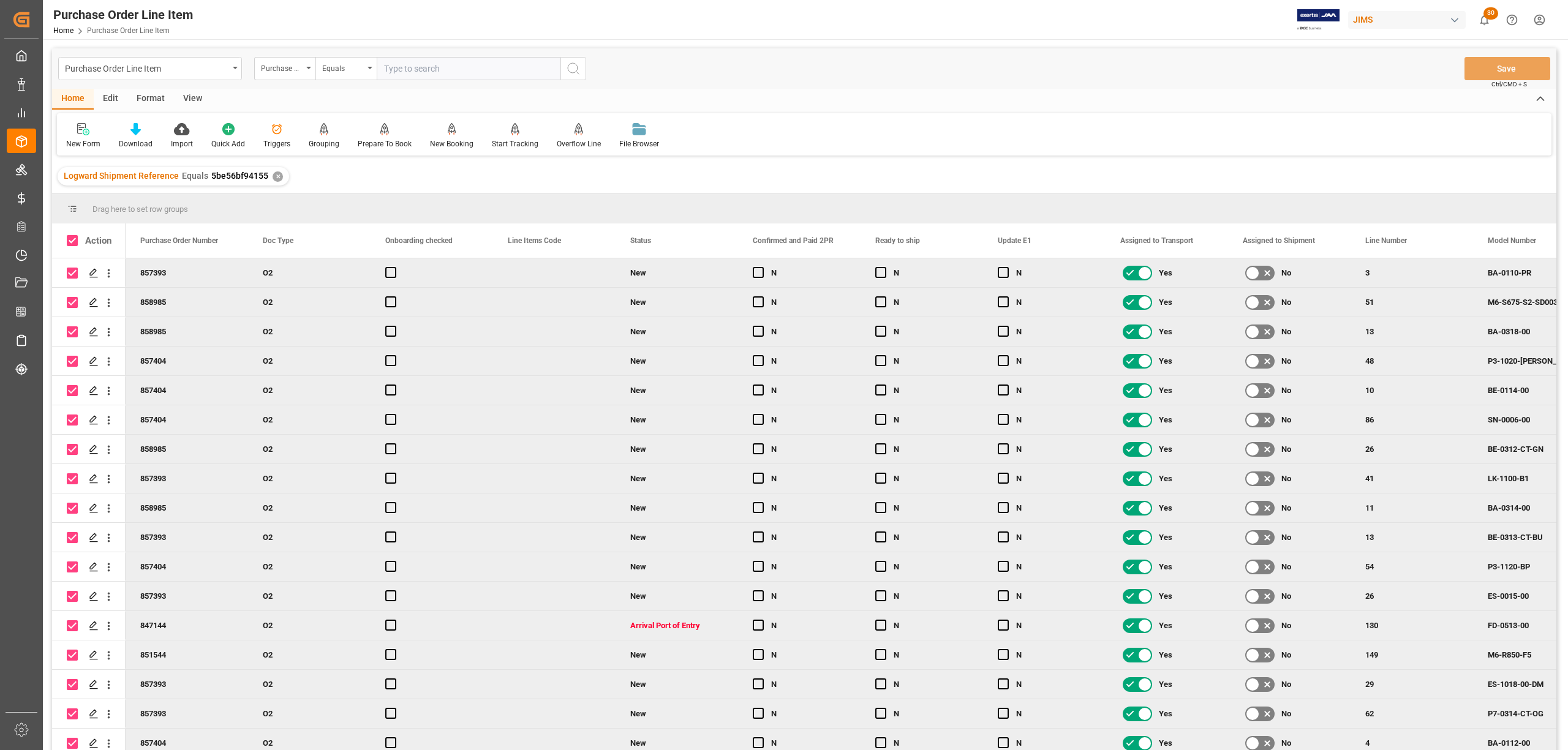
click at [181, 98] on div "View" at bounding box center [193, 99] width 37 height 21
click at [84, 139] on div "Default" at bounding box center [78, 144] width 24 height 11
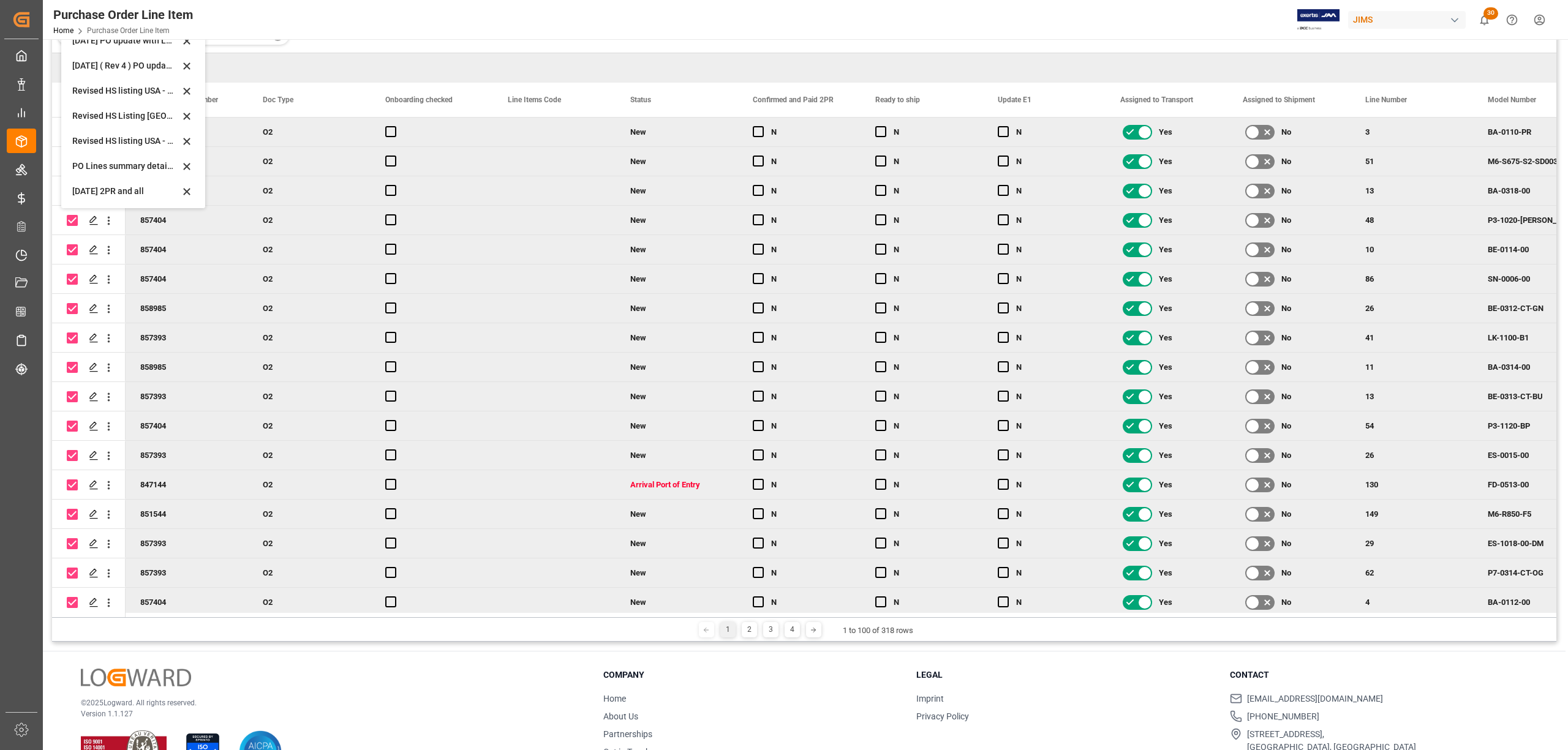
scroll to position [163, 0]
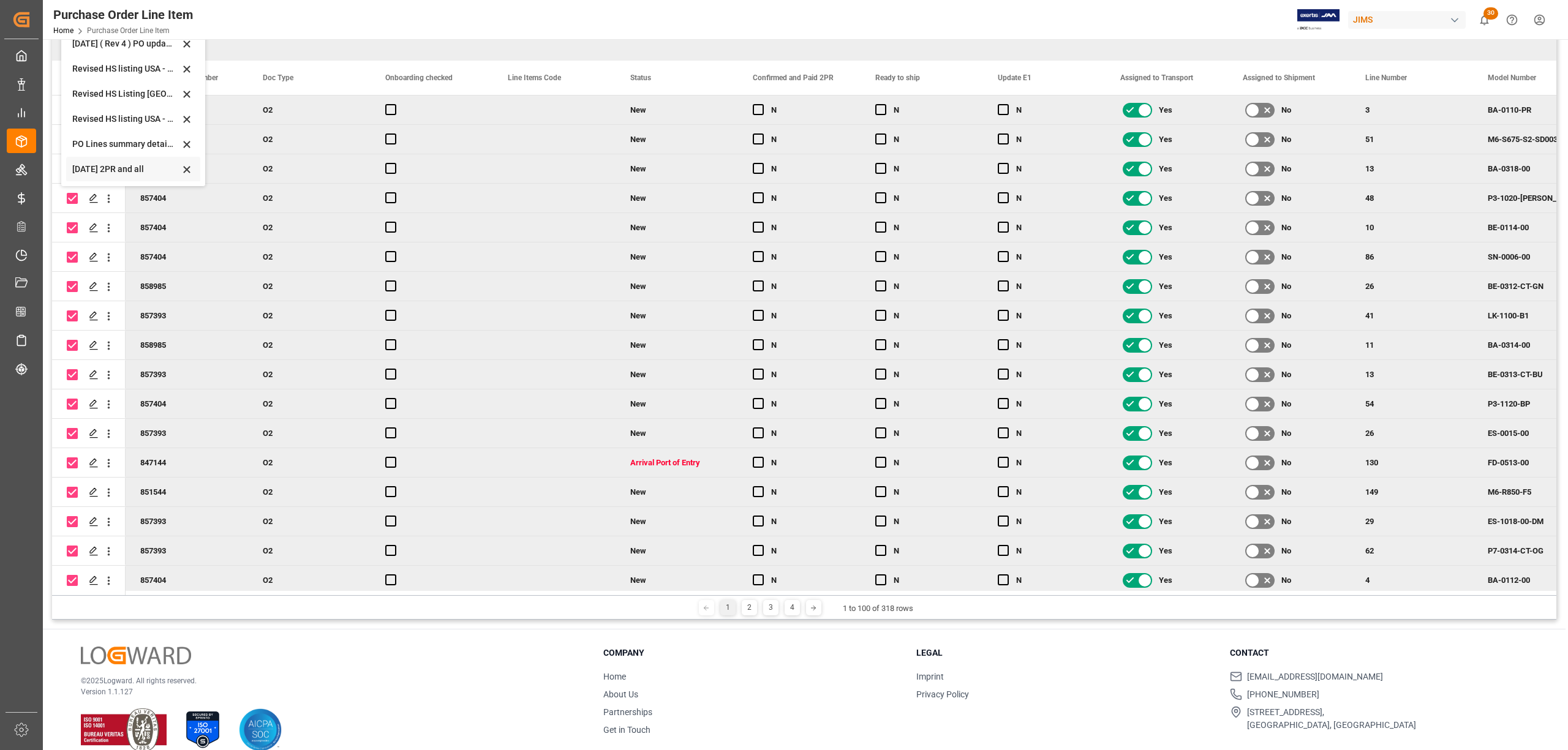
click at [123, 165] on div "Sept 2025 2PR and all" at bounding box center [125, 169] width 107 height 13
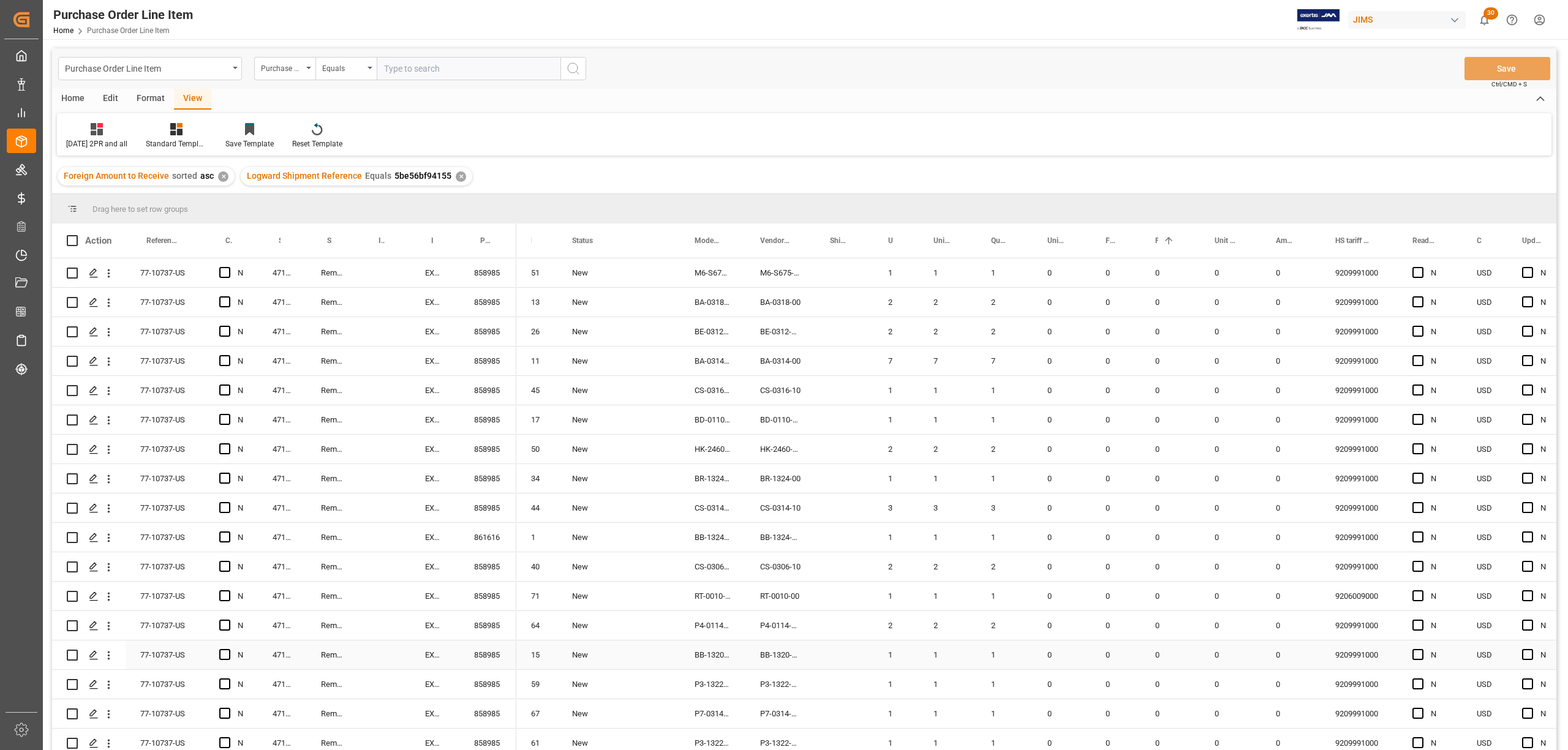
click at [853, 657] on div "Press SPACE to select this row." at bounding box center [844, 655] width 58 height 29
click at [77, 243] on span at bounding box center [72, 241] width 11 height 11
click at [76, 235] on input "checkbox" at bounding box center [76, 235] width 0 height 0
checkbox input "true"
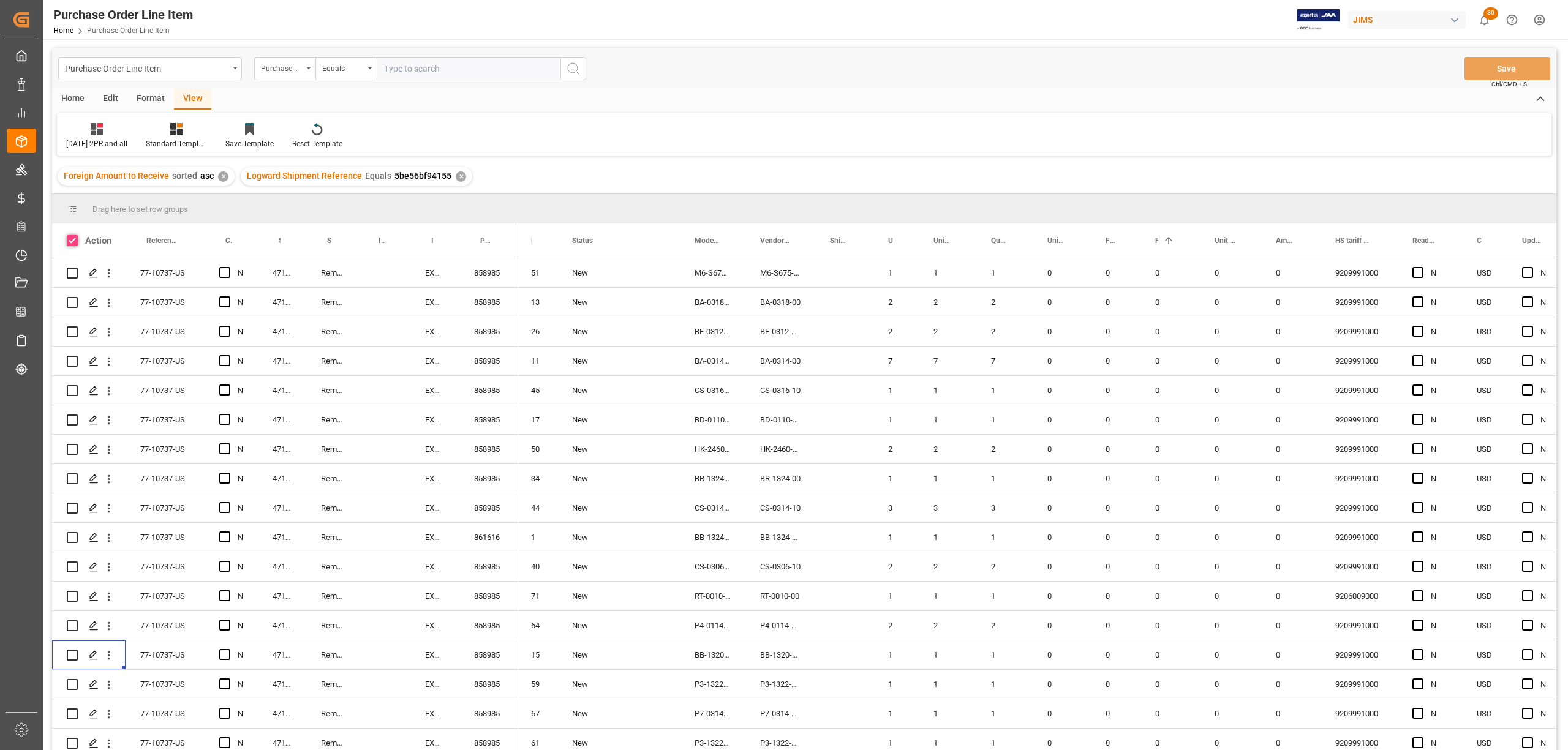
checkbox input "true"
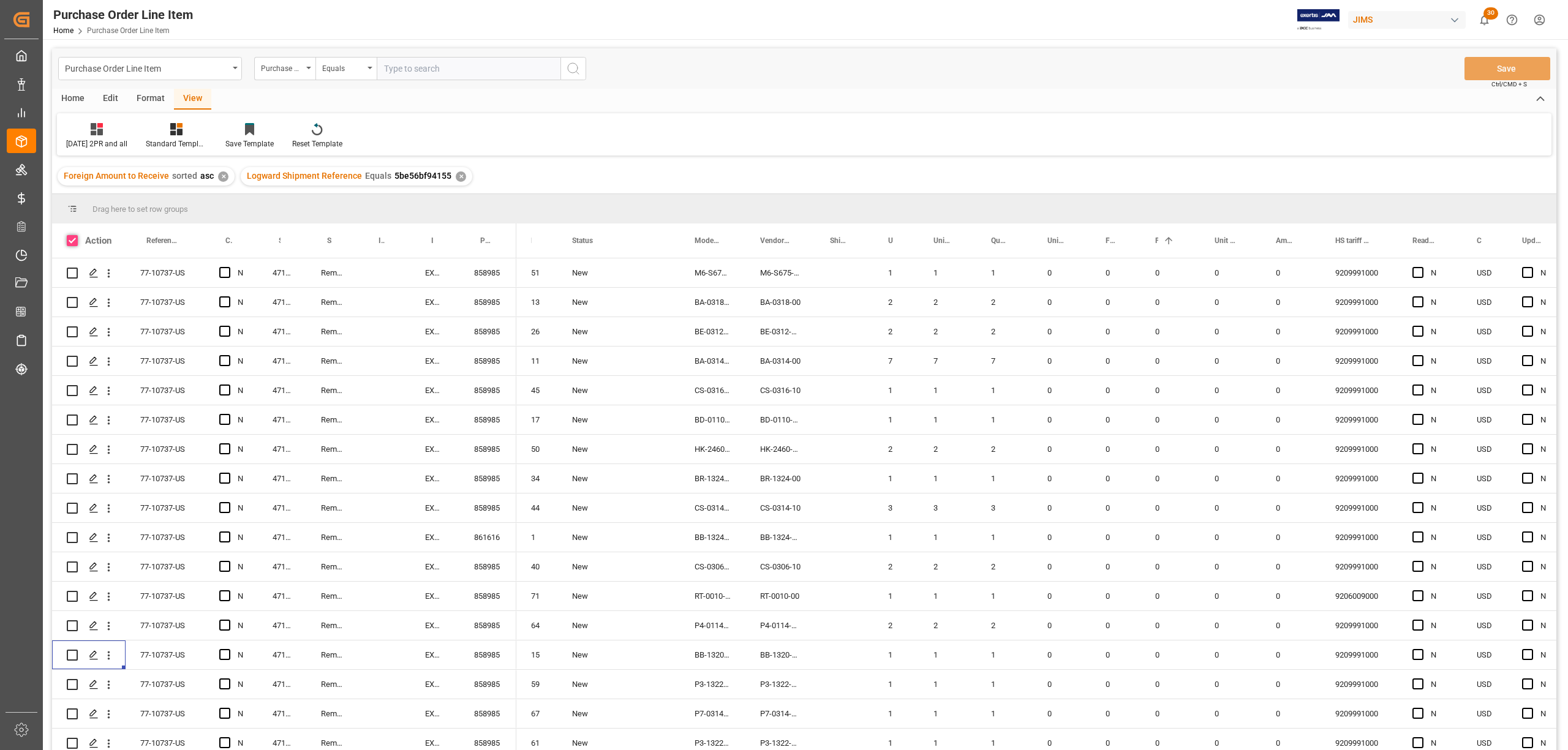
checkbox input "true"
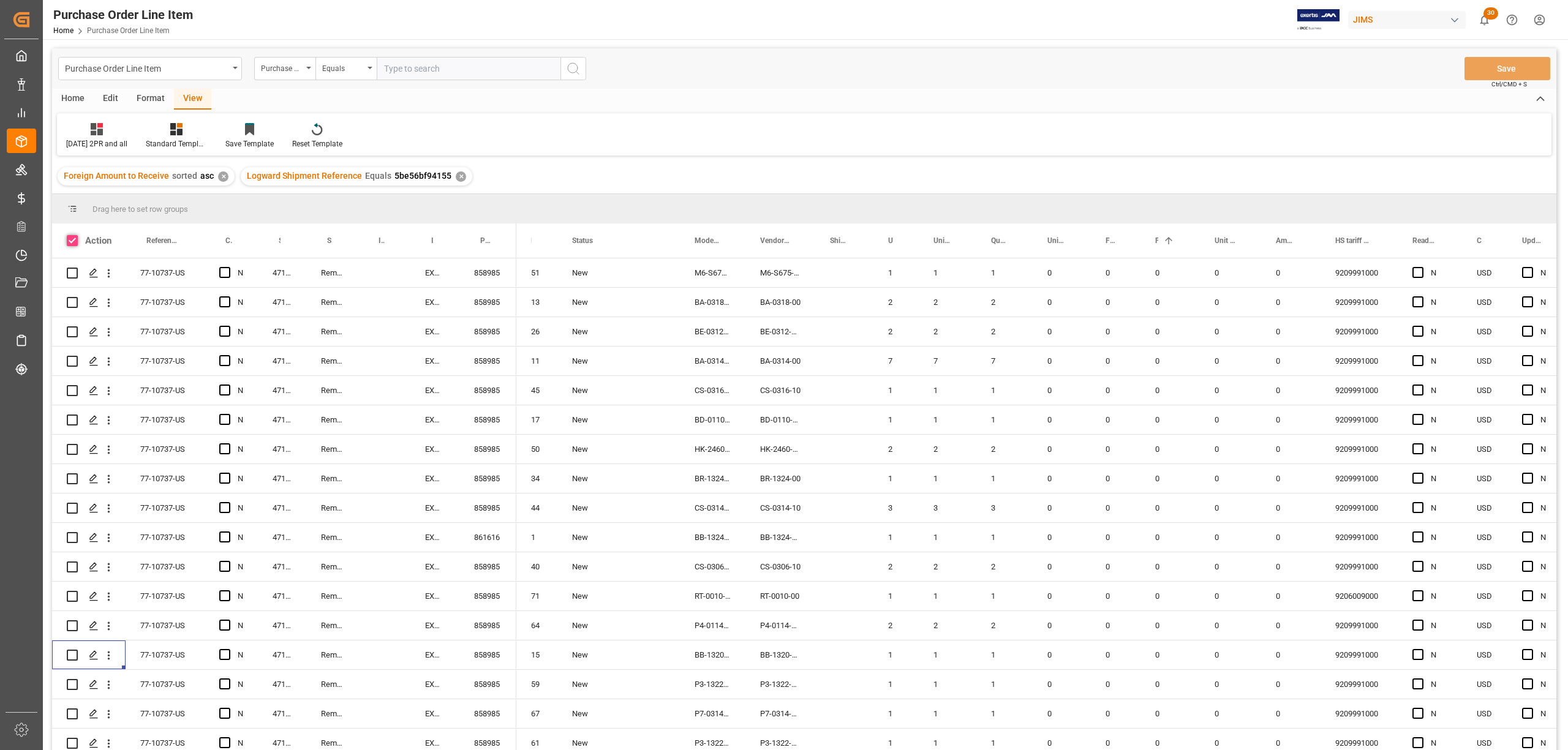
checkbox input "true"
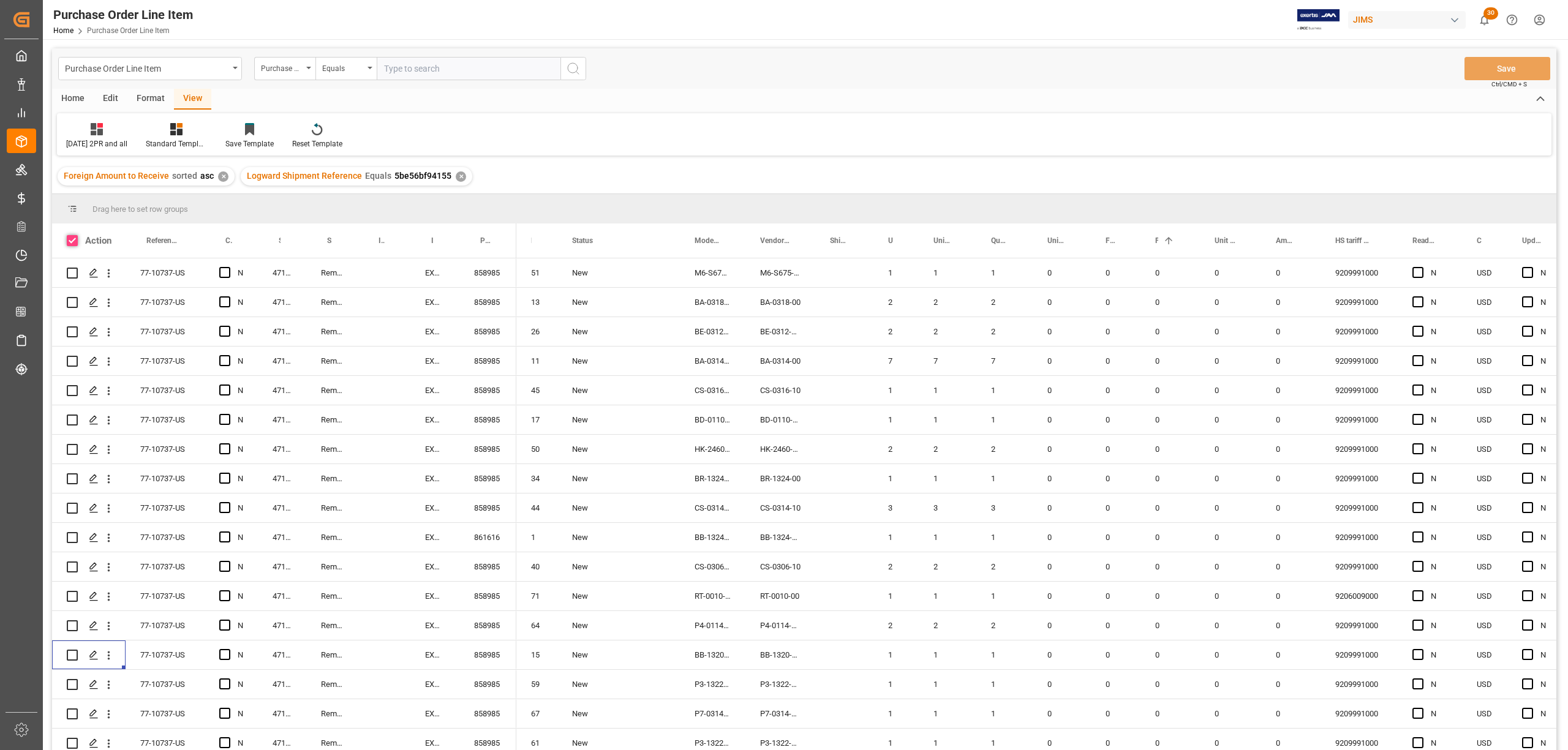
checkbox input "true"
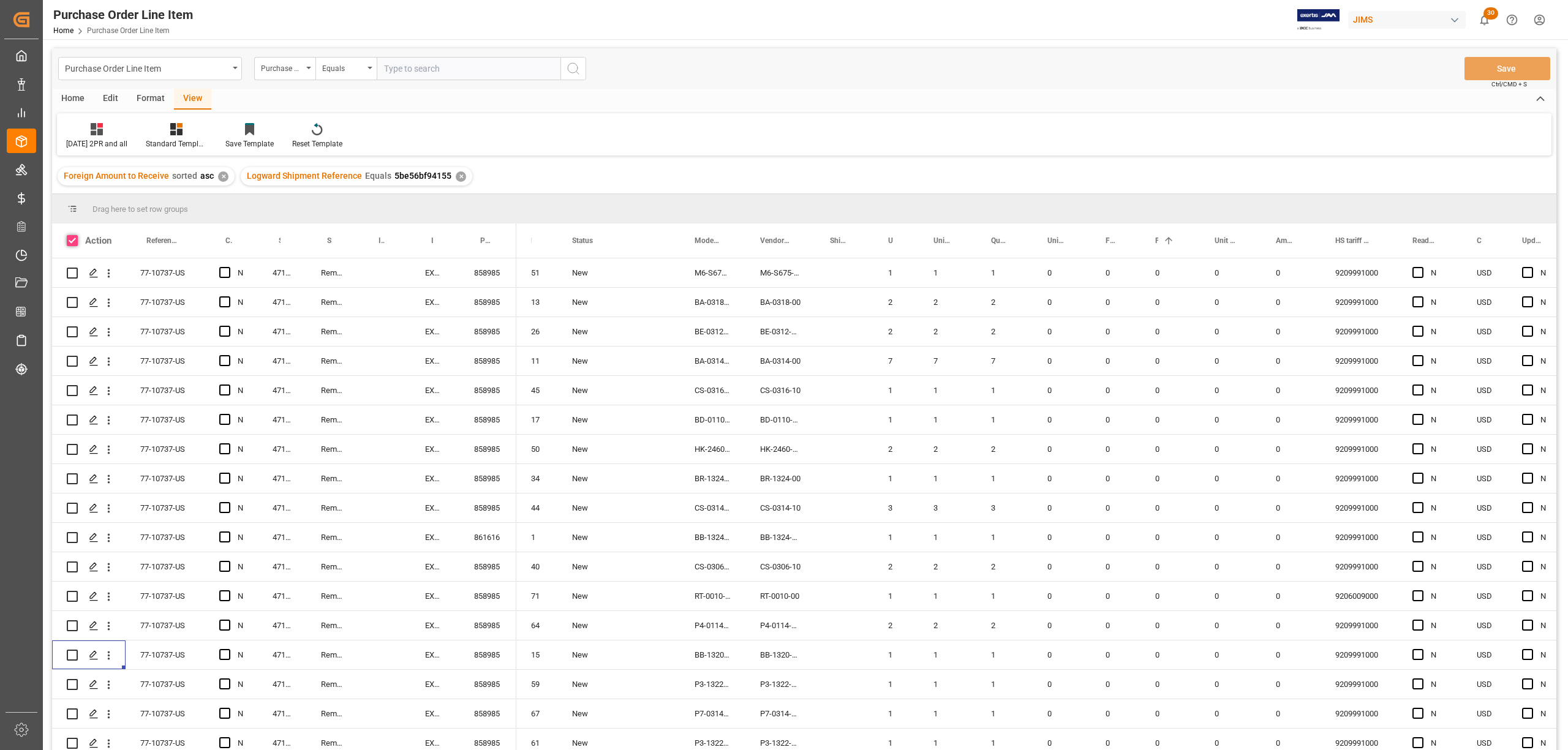
checkbox input "true"
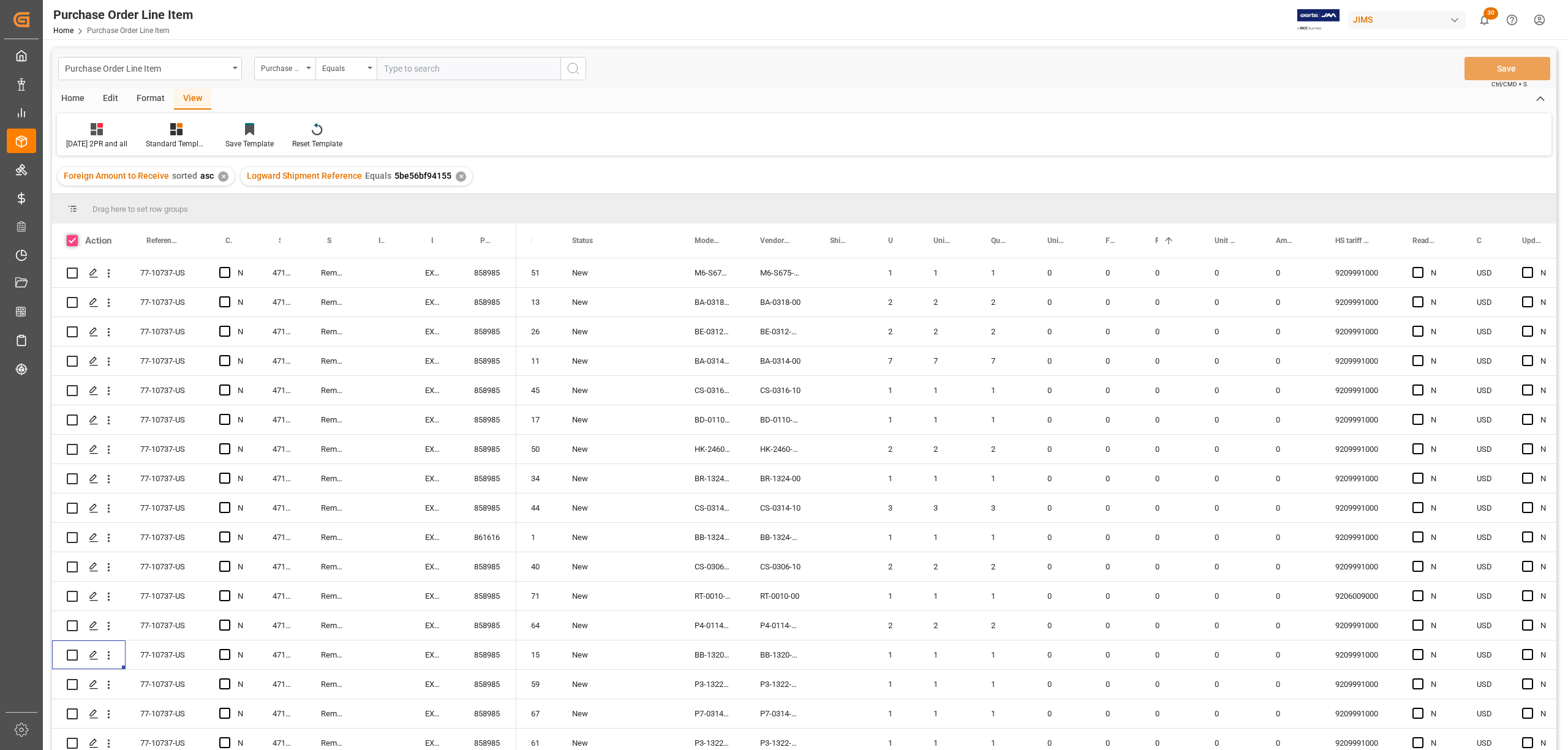
checkbox input "true"
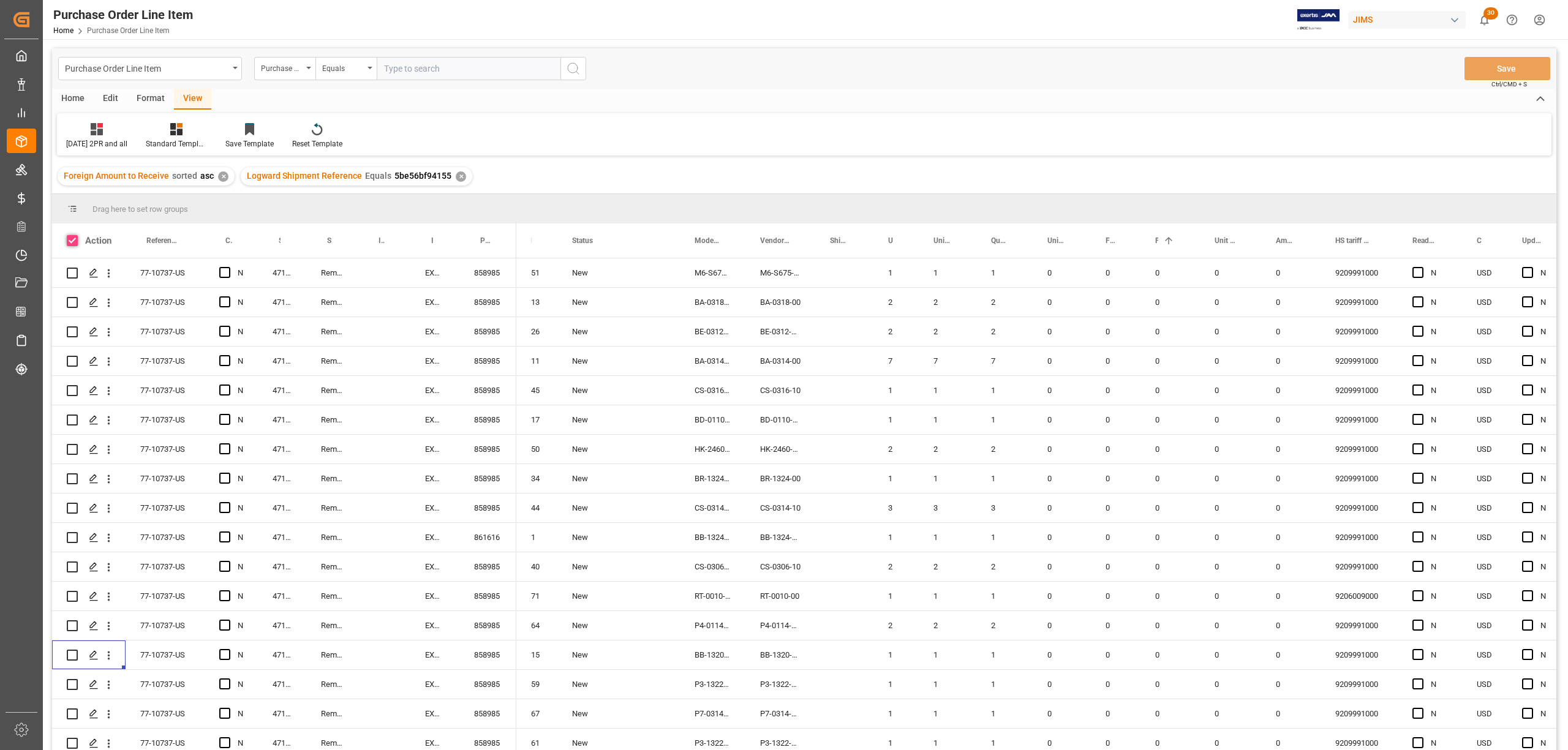
checkbox input "true"
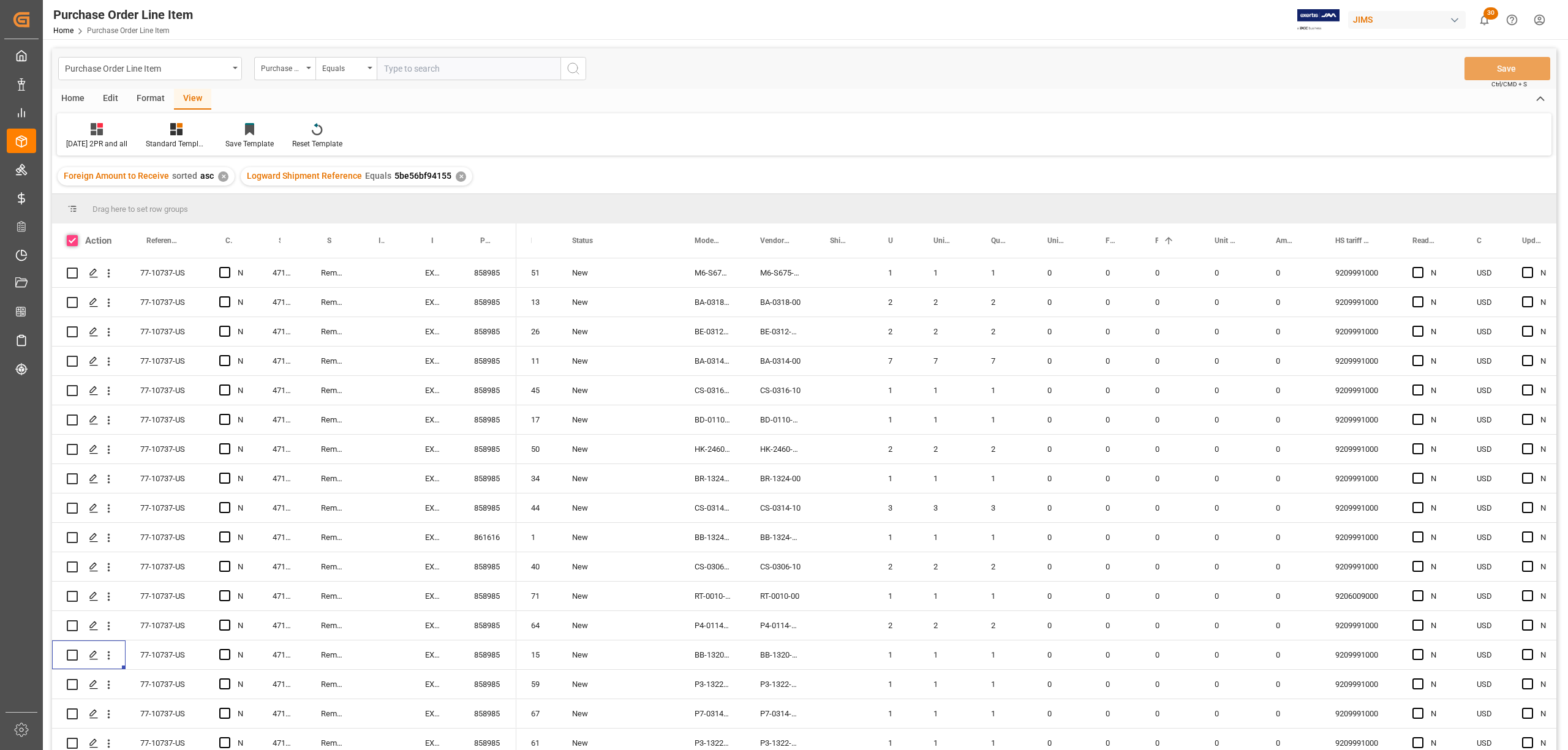
checkbox input "true"
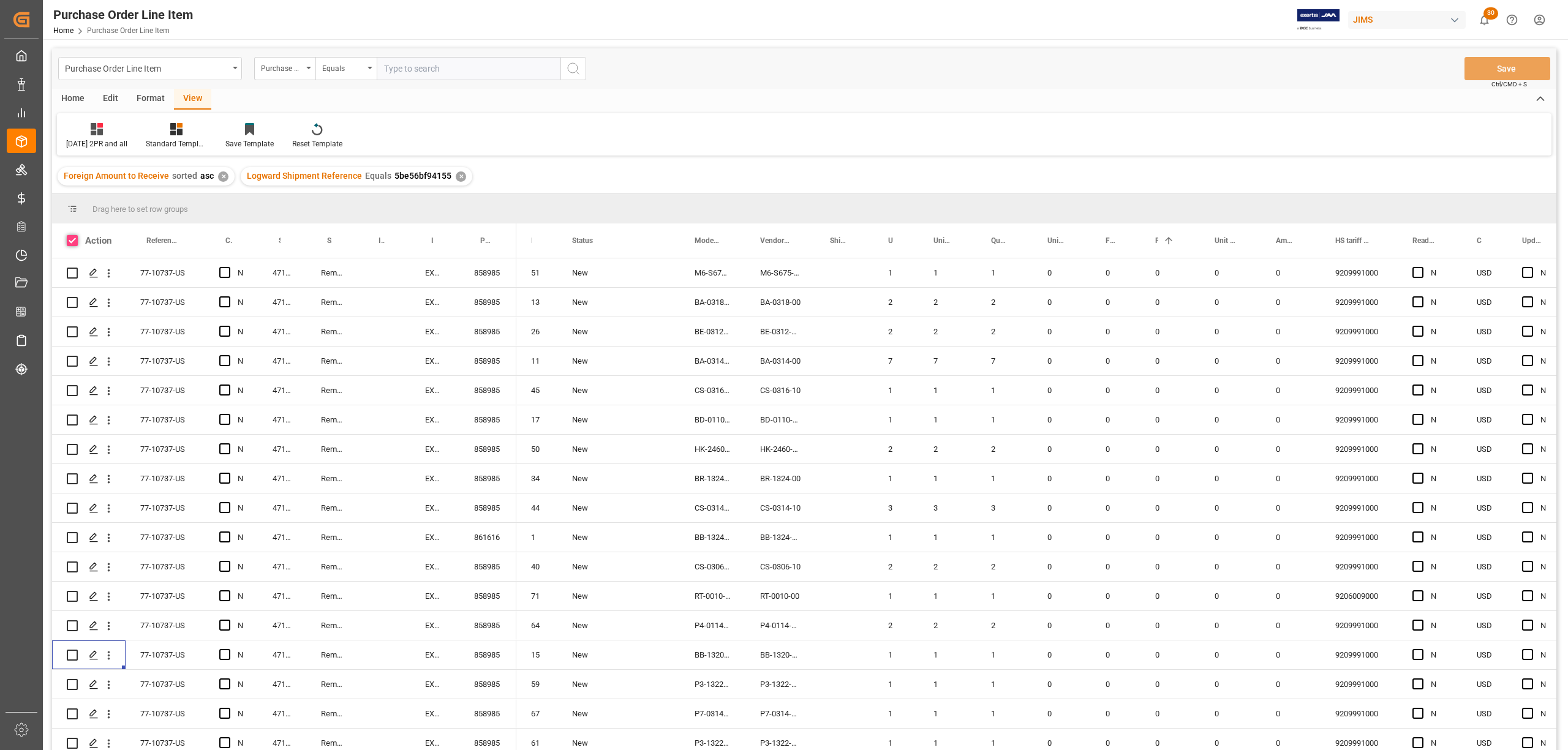
checkbox input "true"
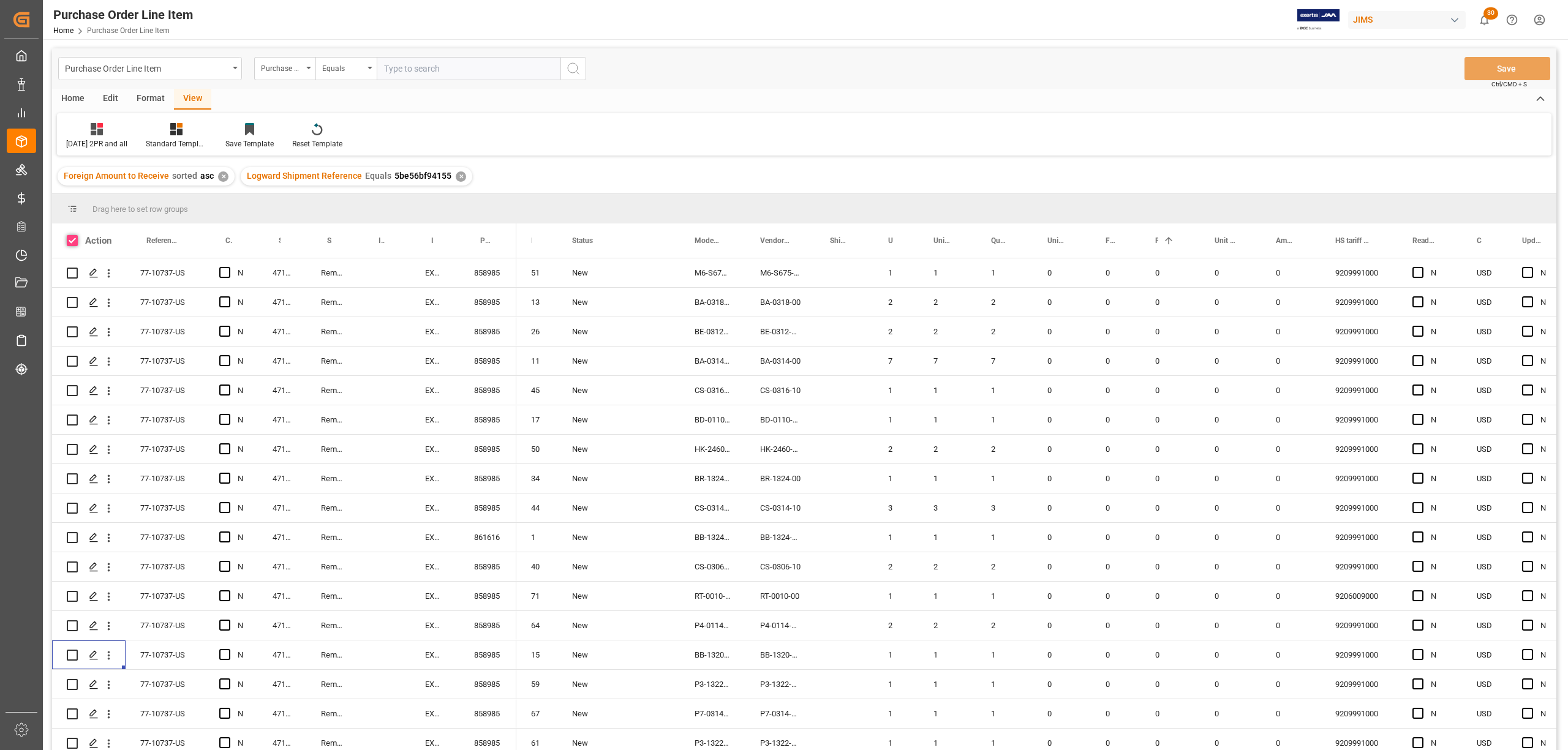
checkbox input "true"
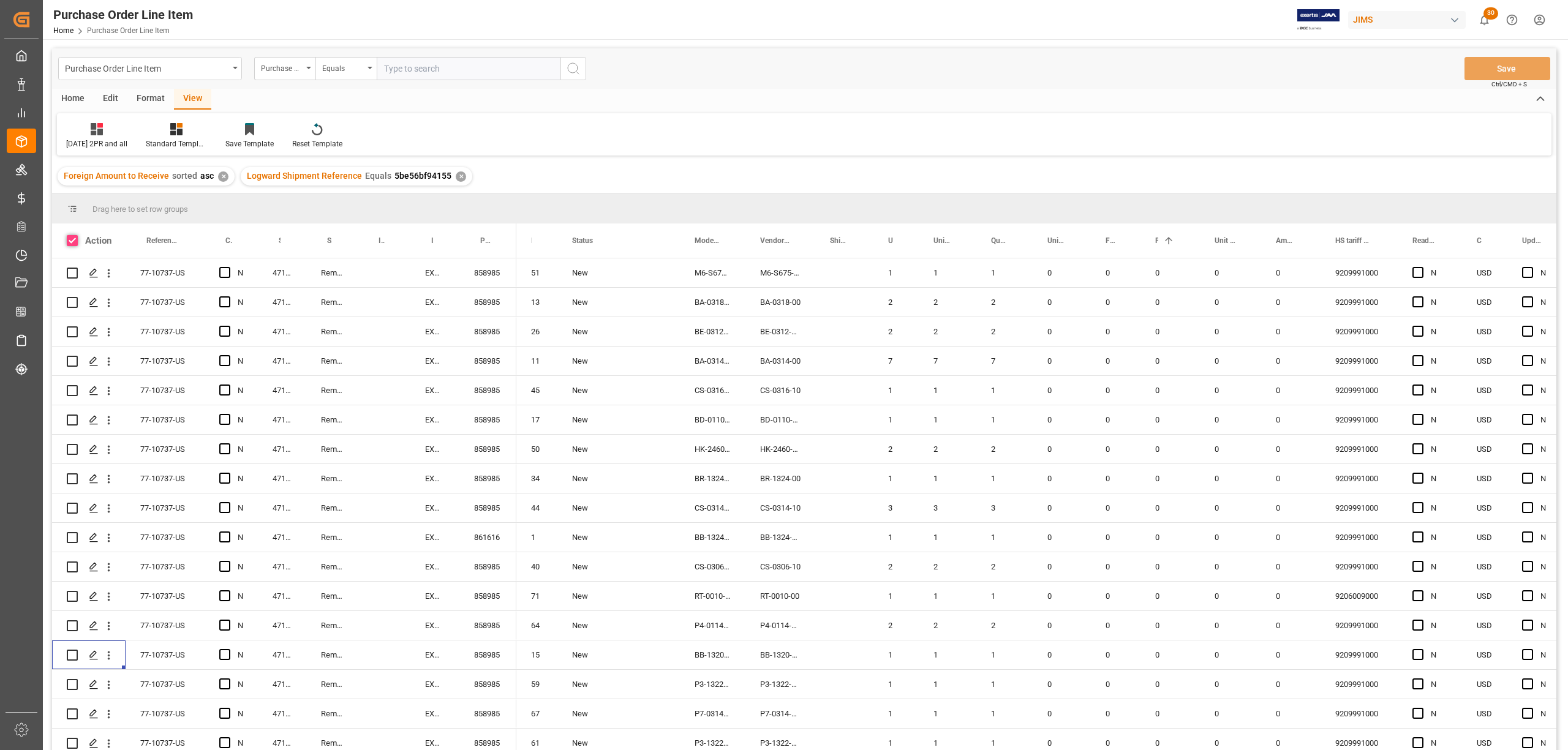
checkbox input "true"
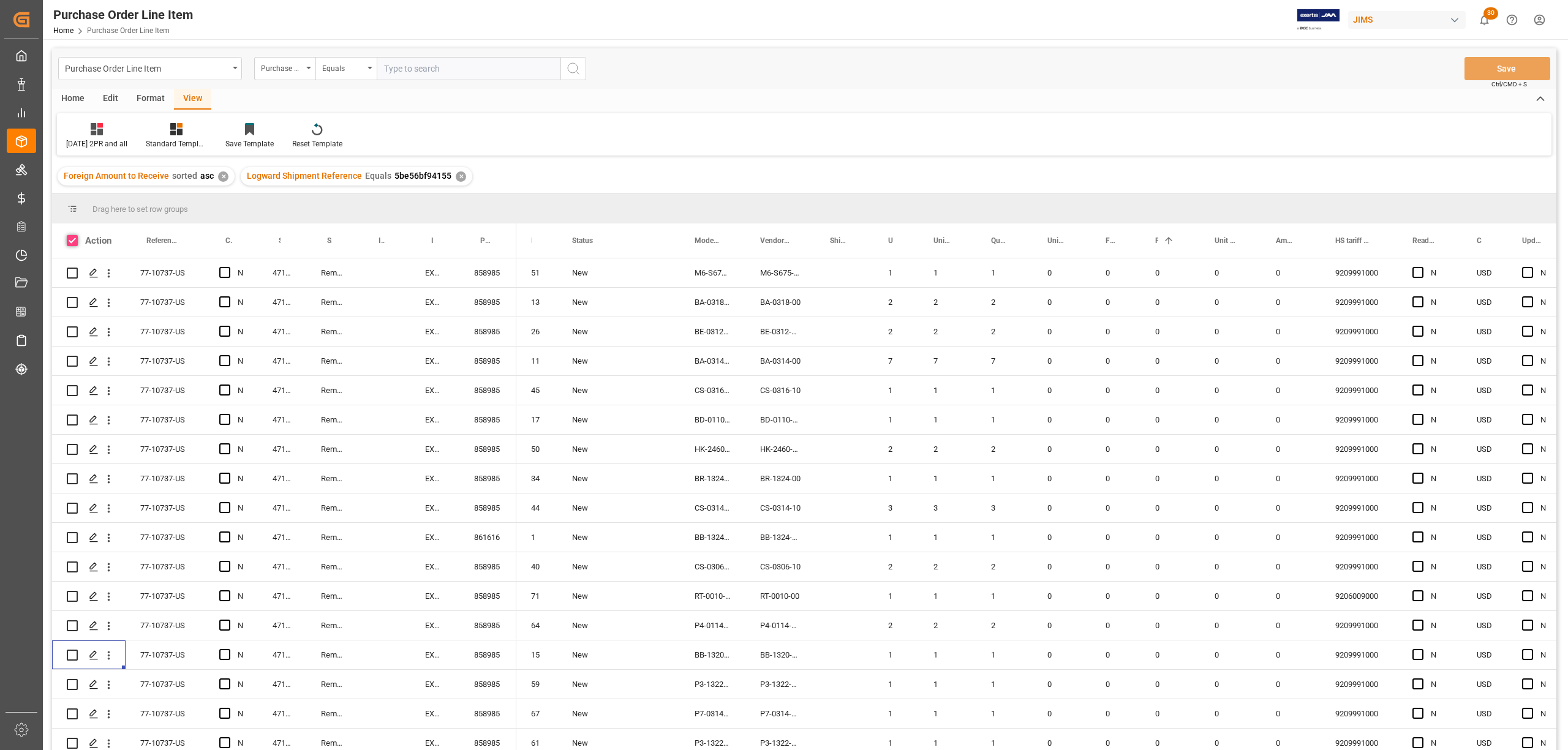
checkbox input "true"
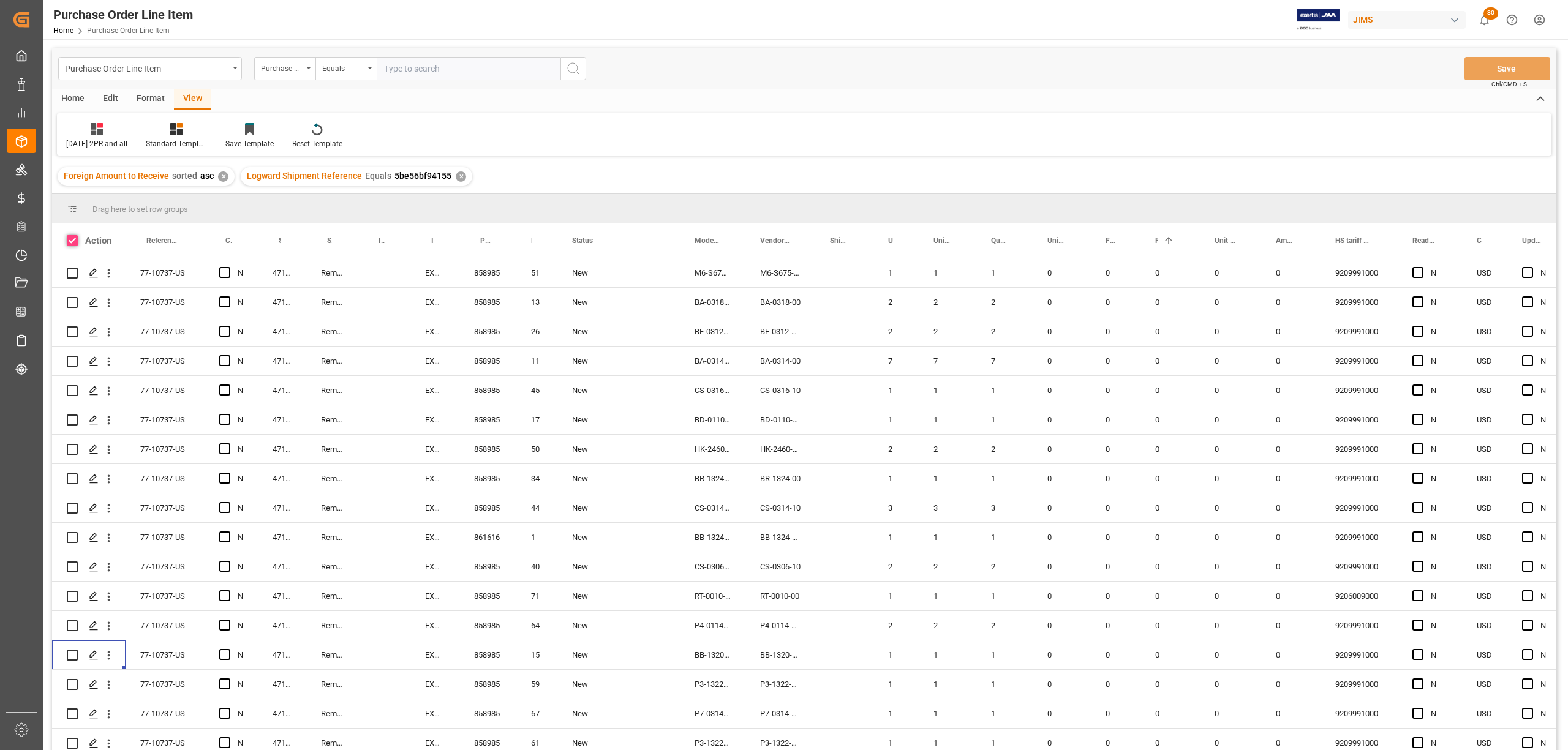
checkbox input "true"
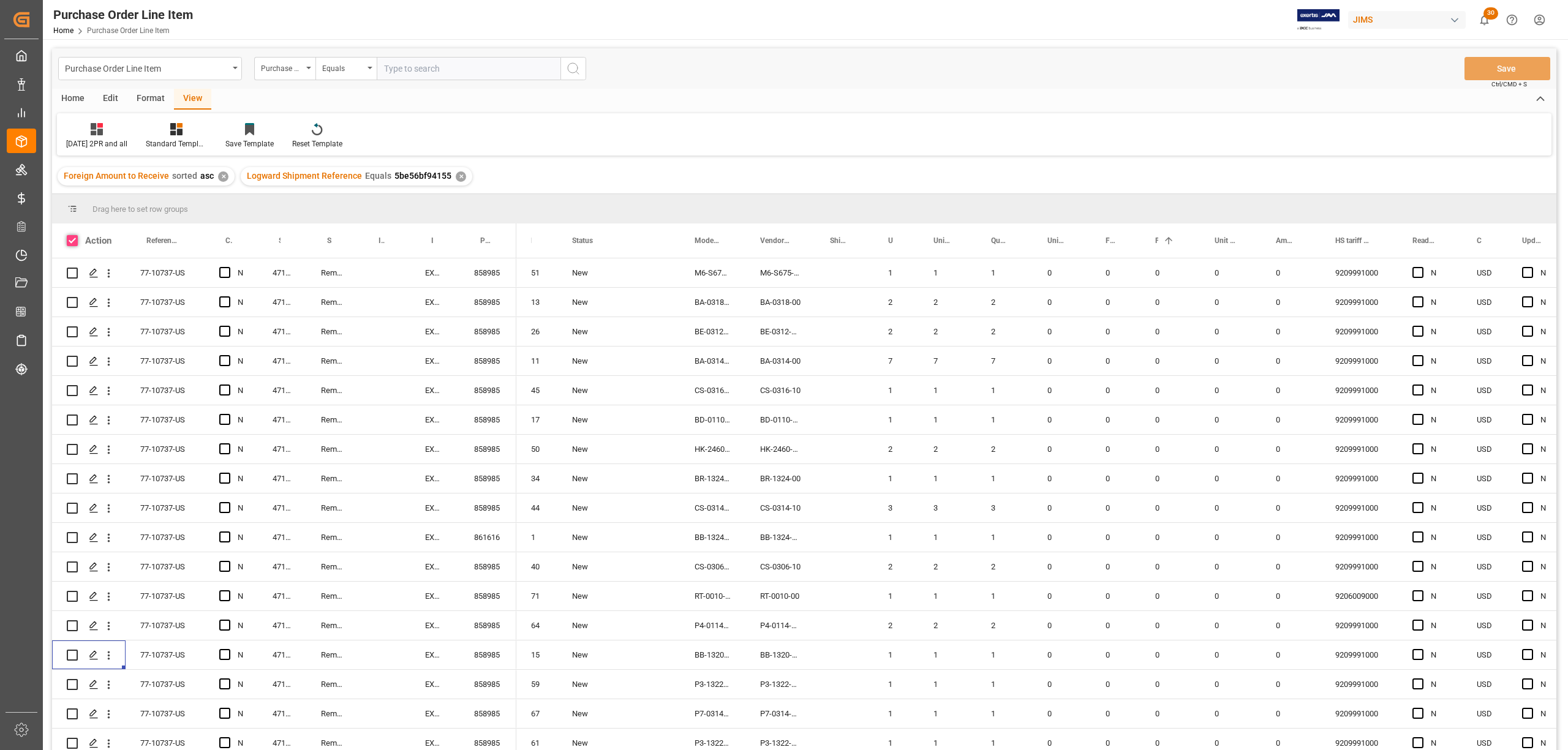
checkbox input "true"
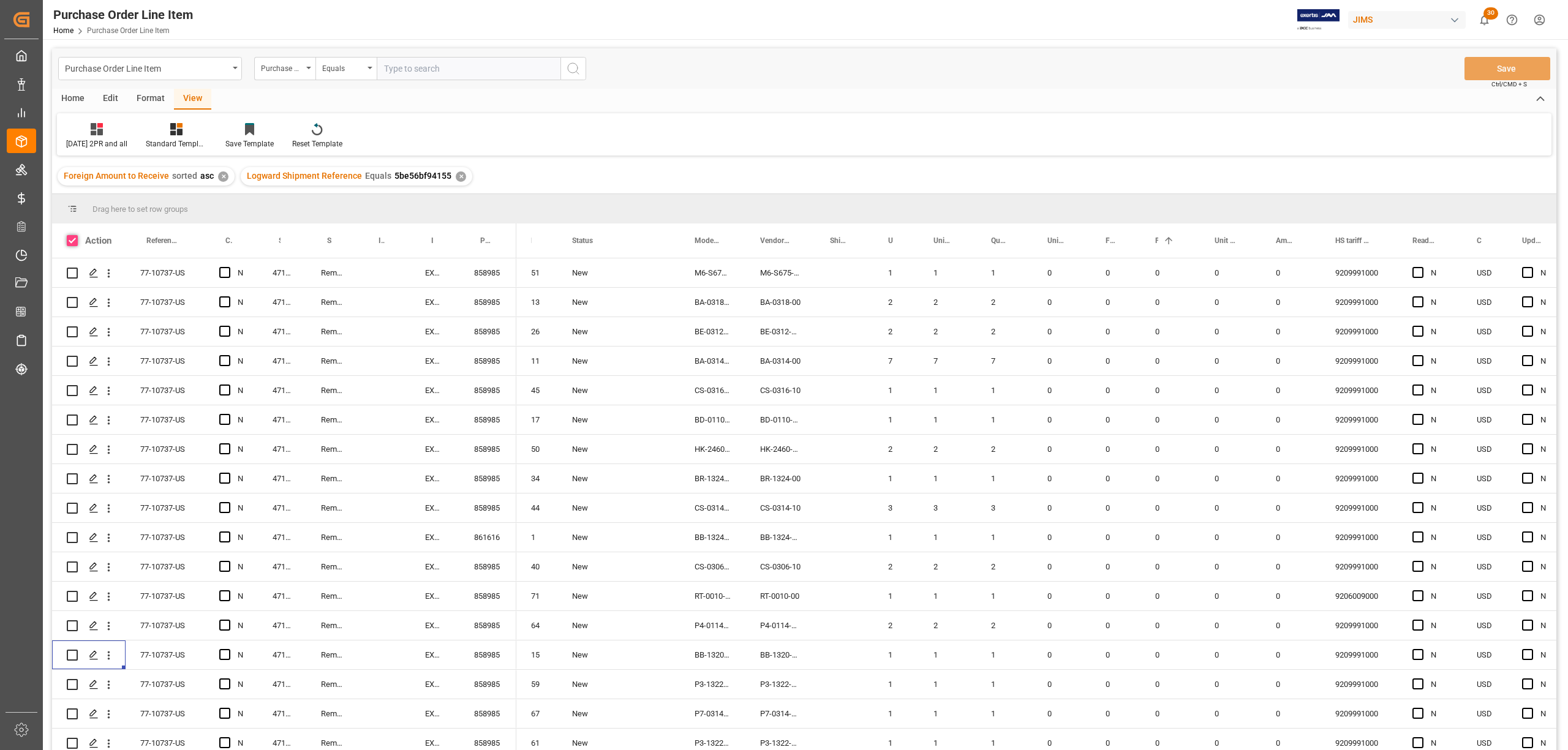
checkbox input "true"
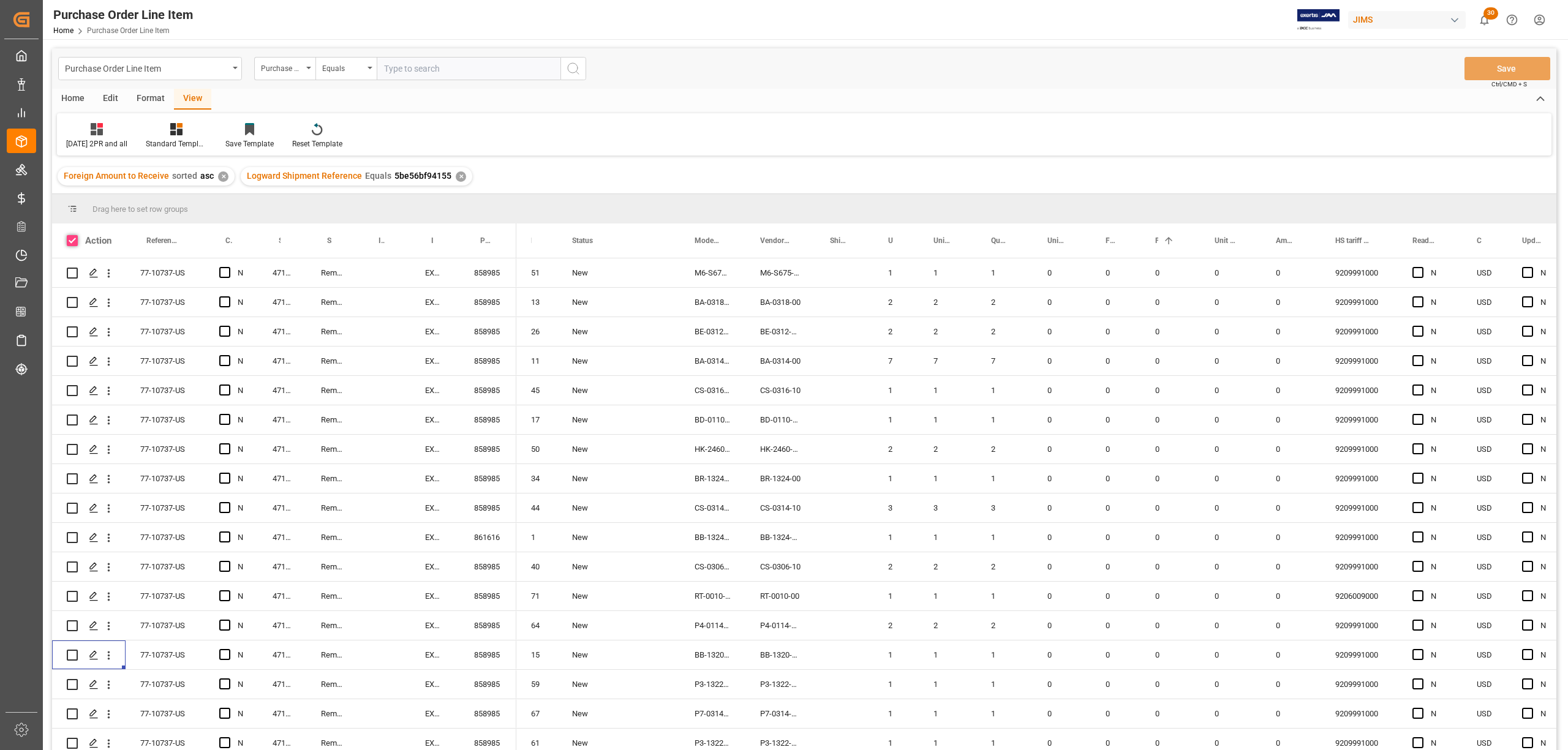
checkbox input "true"
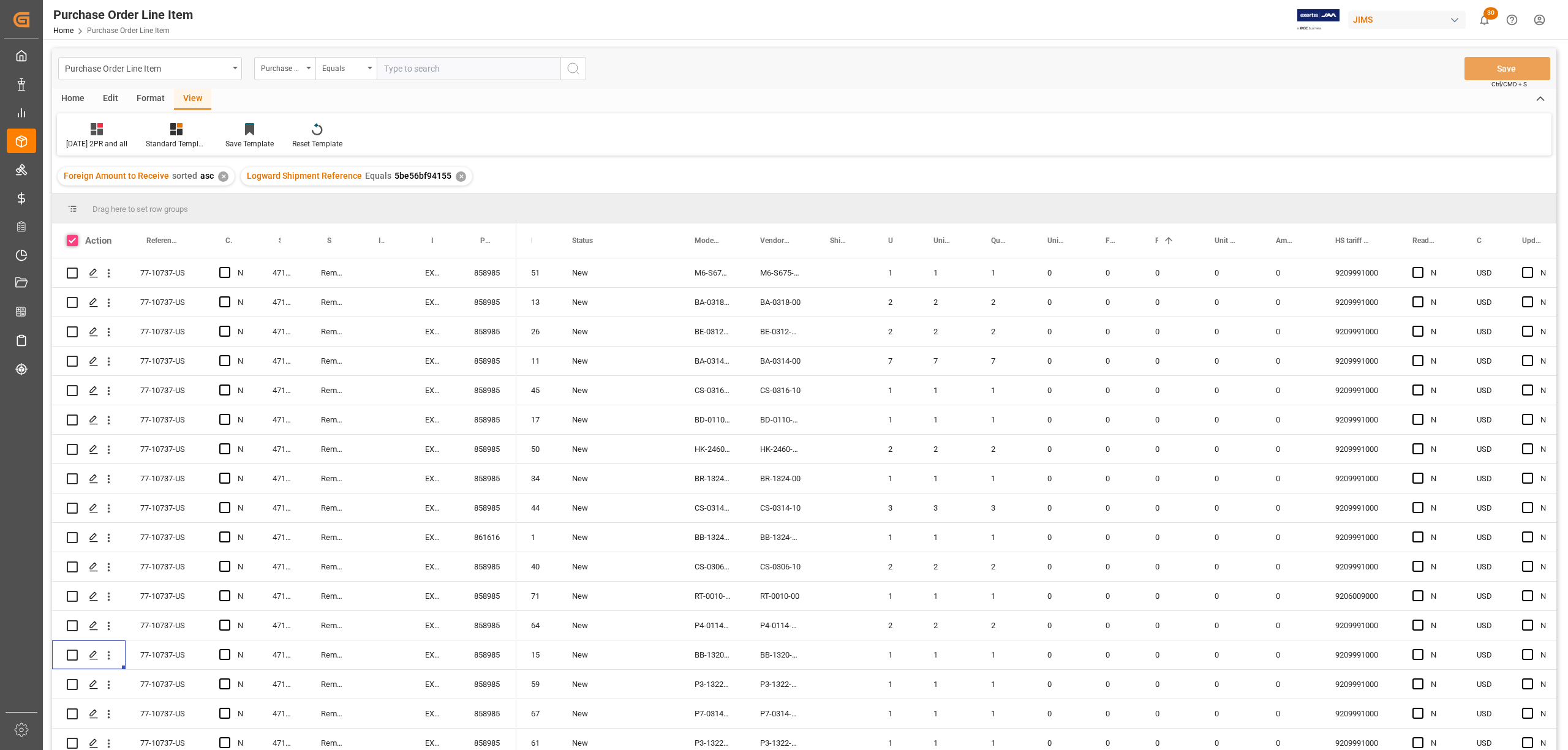
checkbox input "true"
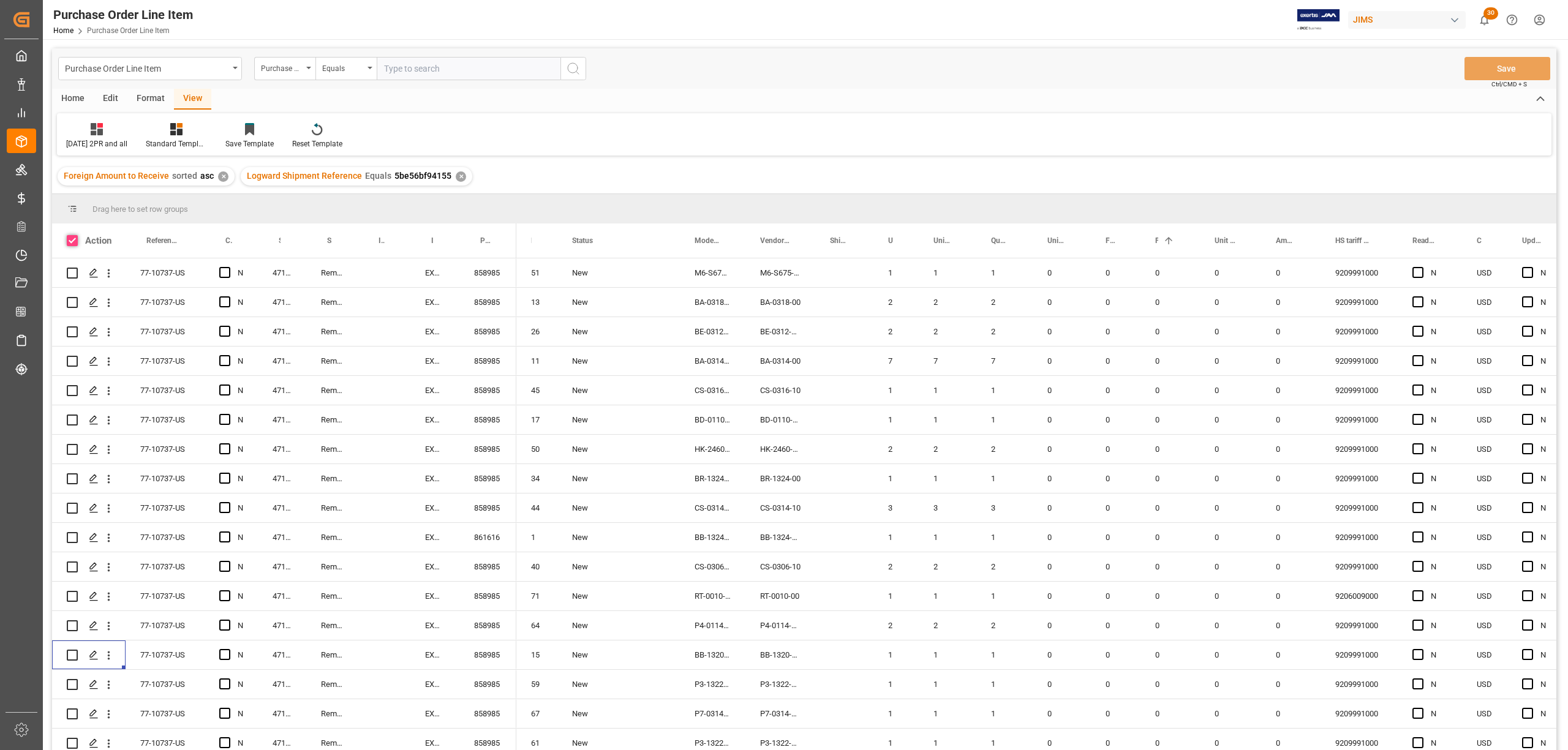
checkbox input "true"
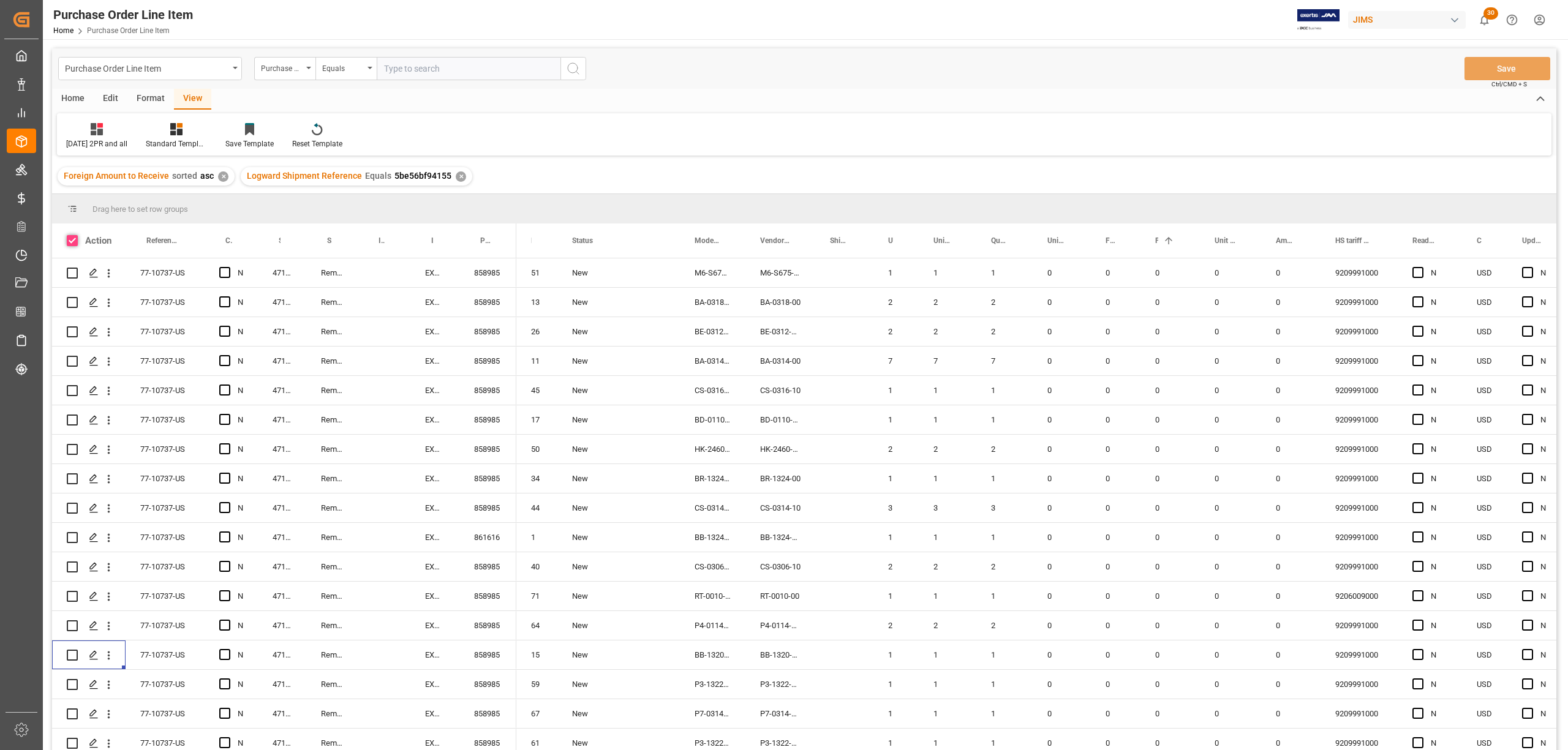
checkbox input "true"
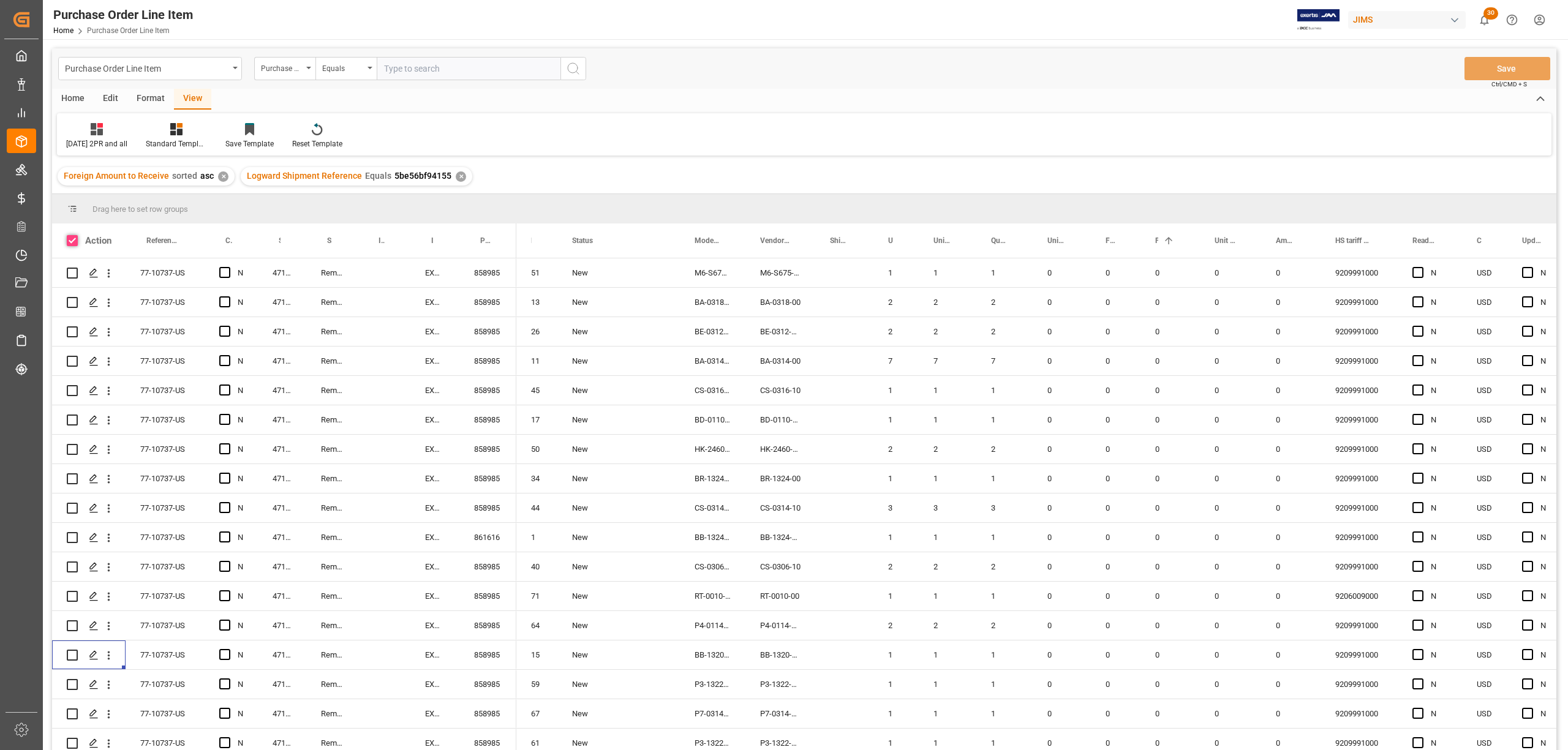
checkbox input "true"
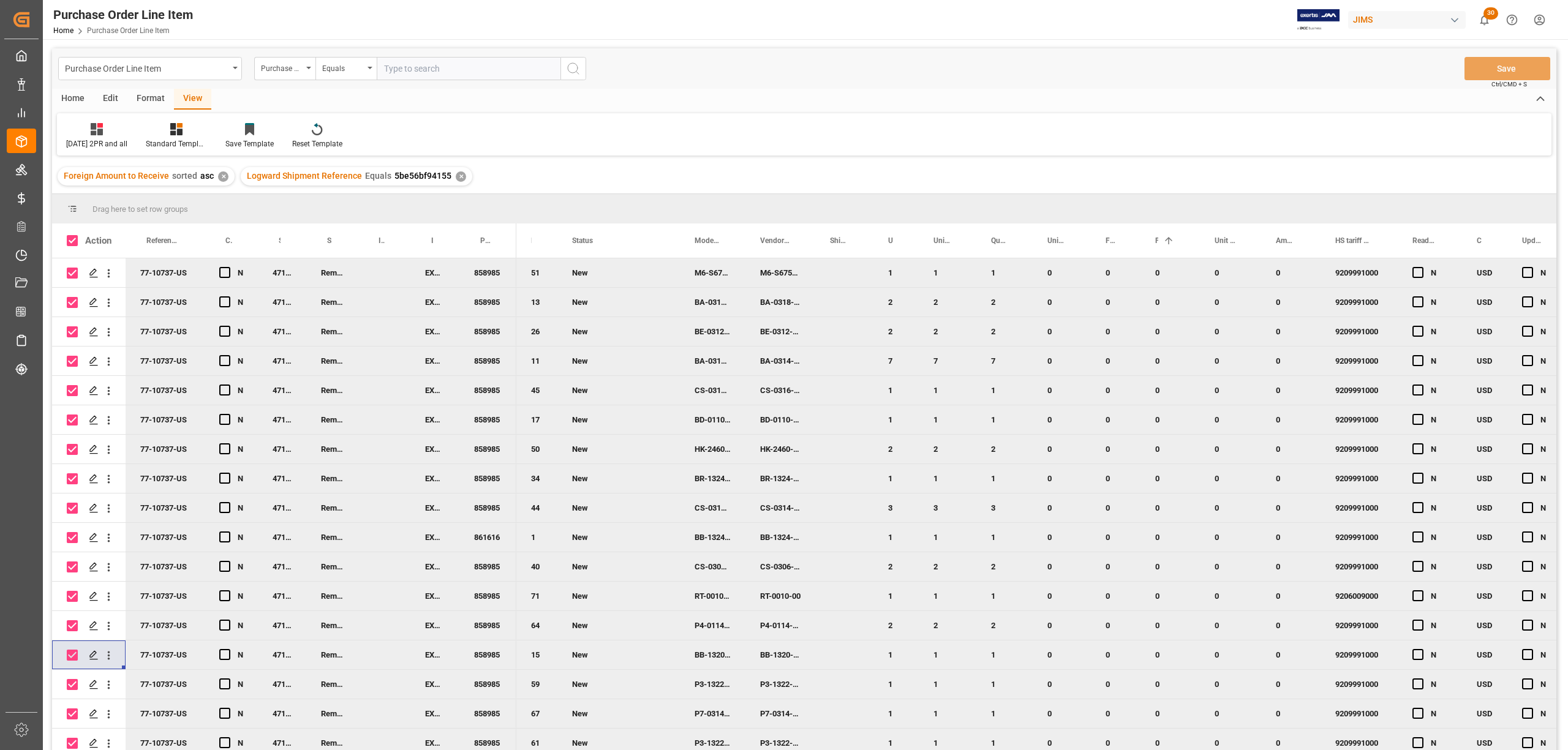
click at [75, 95] on div "Home" at bounding box center [73, 99] width 41 height 21
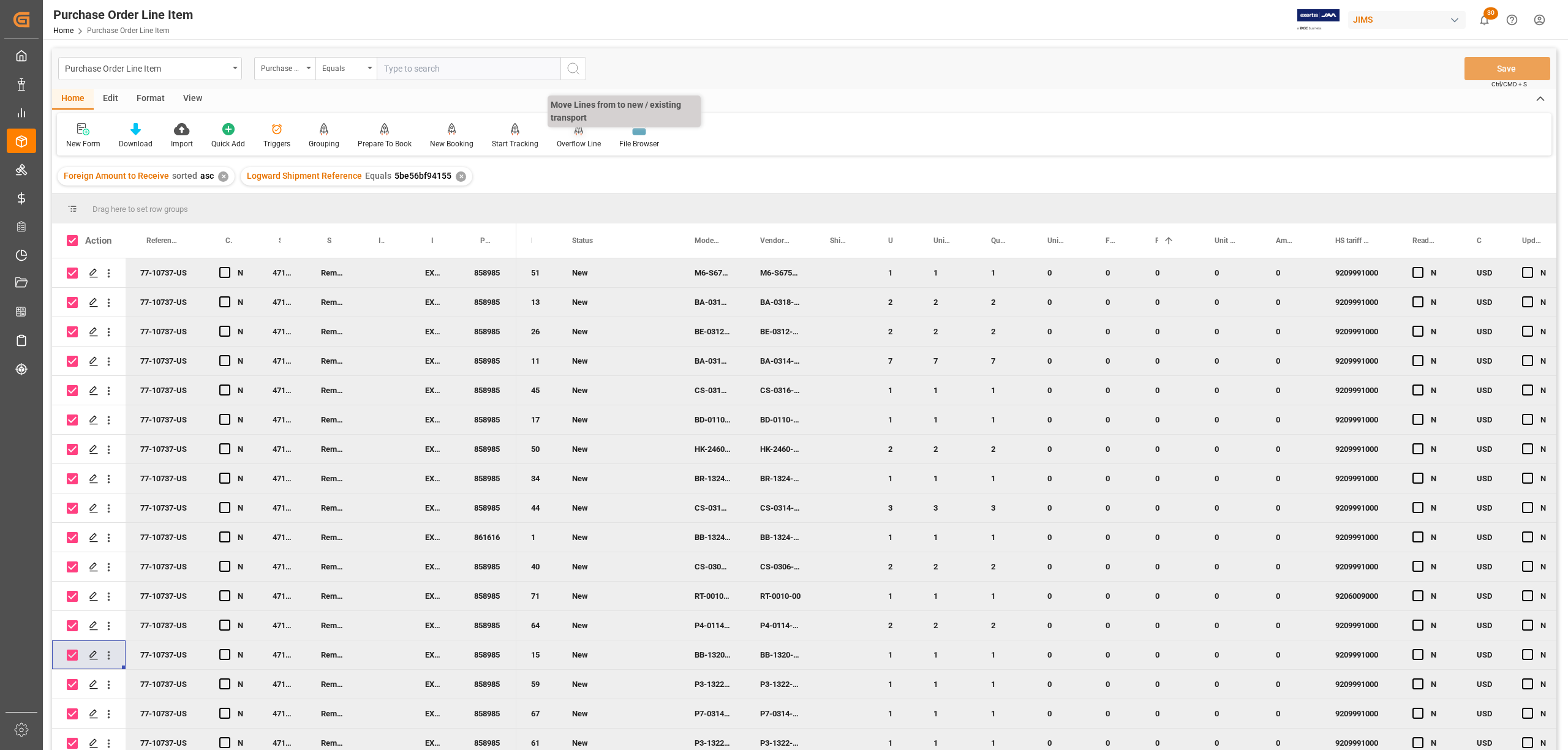
click at [564, 143] on div "Overflow Line" at bounding box center [579, 144] width 44 height 11
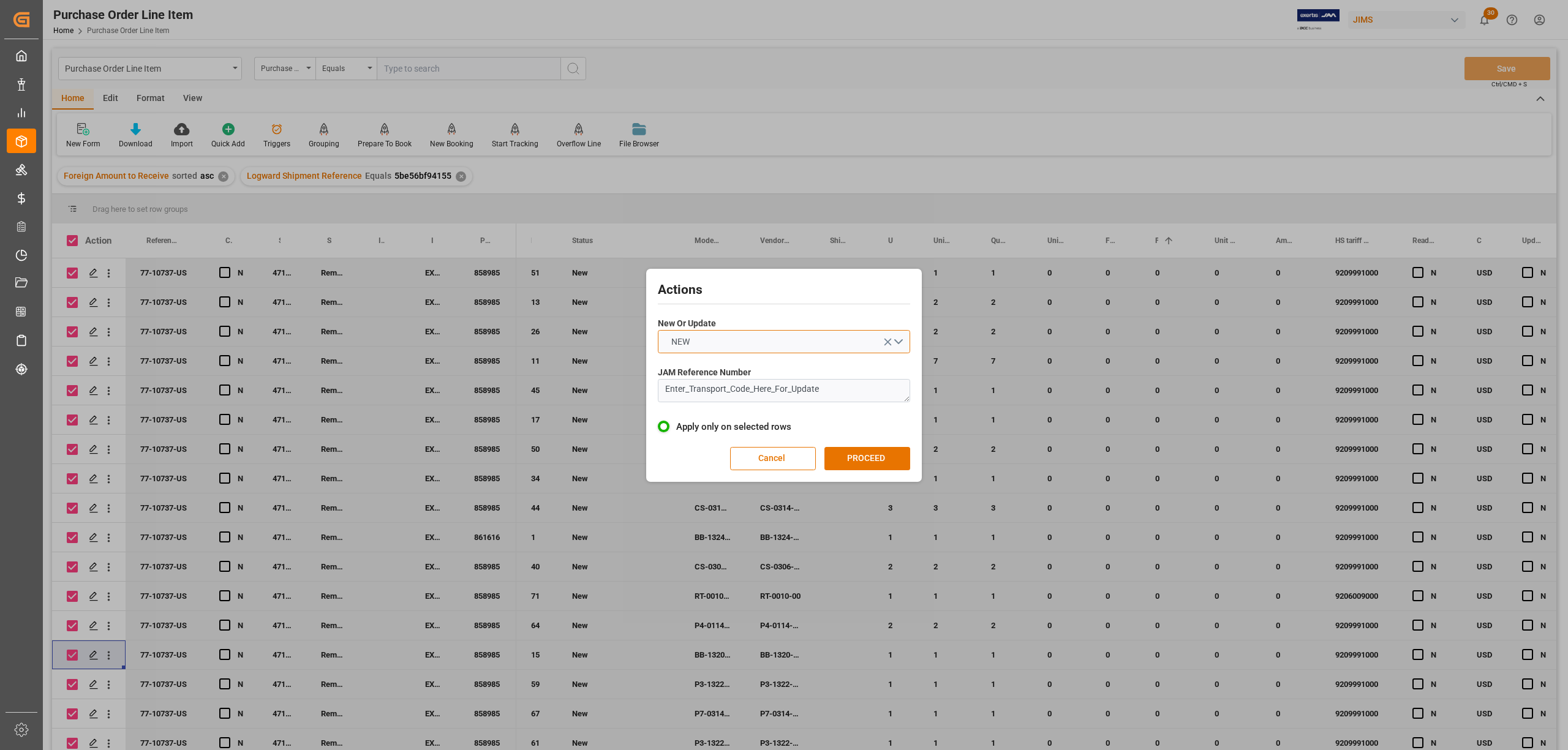
click at [894, 341] on button "NEW" at bounding box center [784, 341] width 252 height 23
click at [688, 372] on div "UPDATE" at bounding box center [784, 370] width 251 height 26
drag, startPoint x: 859, startPoint y: 391, endPoint x: 606, endPoint y: 393, distance: 253.0
click at [606, 393] on div "Actions New Or Update UPDATE JAM Reference Number Enter_Transport_Code_Here_For…" at bounding box center [784, 375] width 1568 height 750
click at [779, 457] on button "Cancel" at bounding box center [773, 459] width 86 height 23
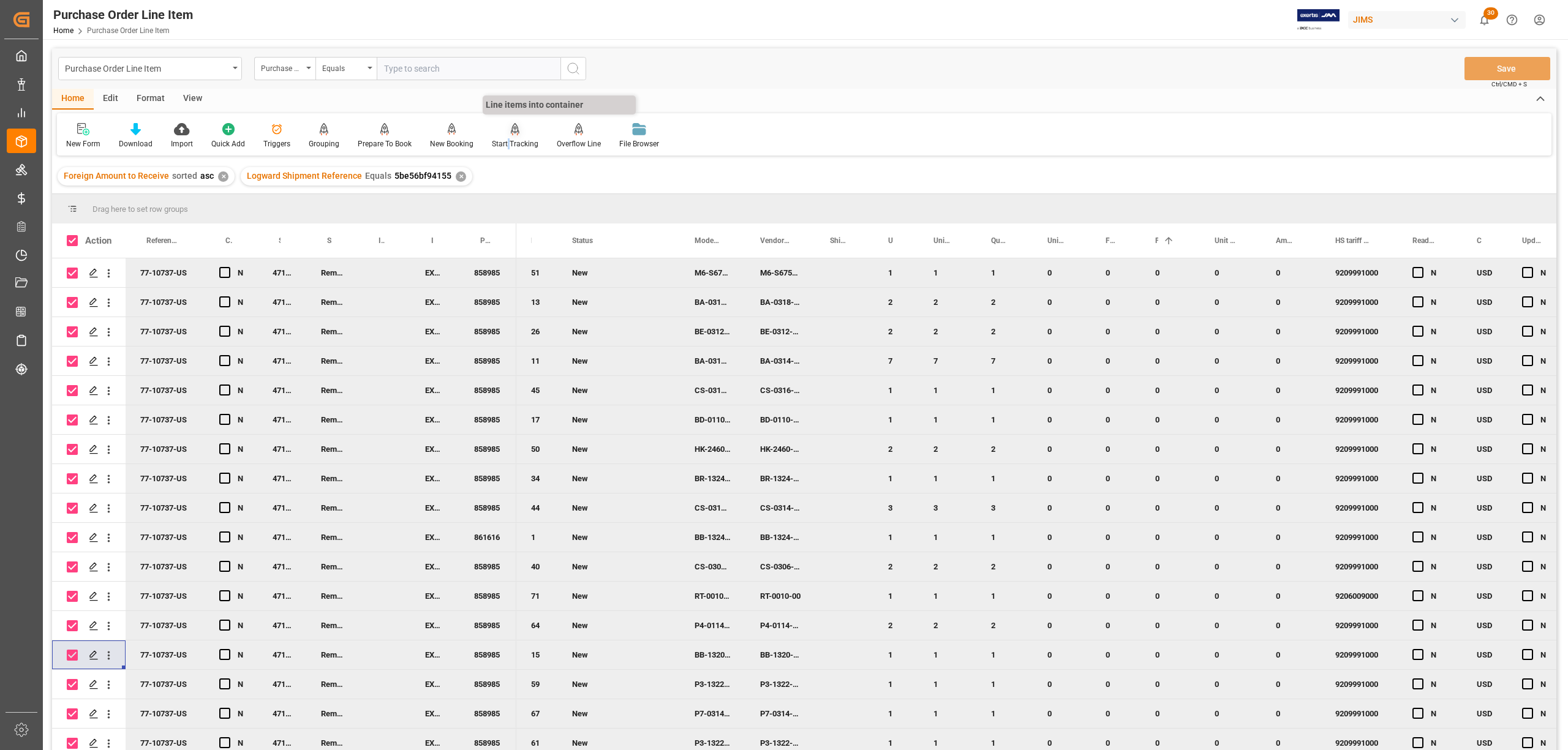
click at [506, 146] on div "Start Tracking" at bounding box center [516, 144] width 47 height 11
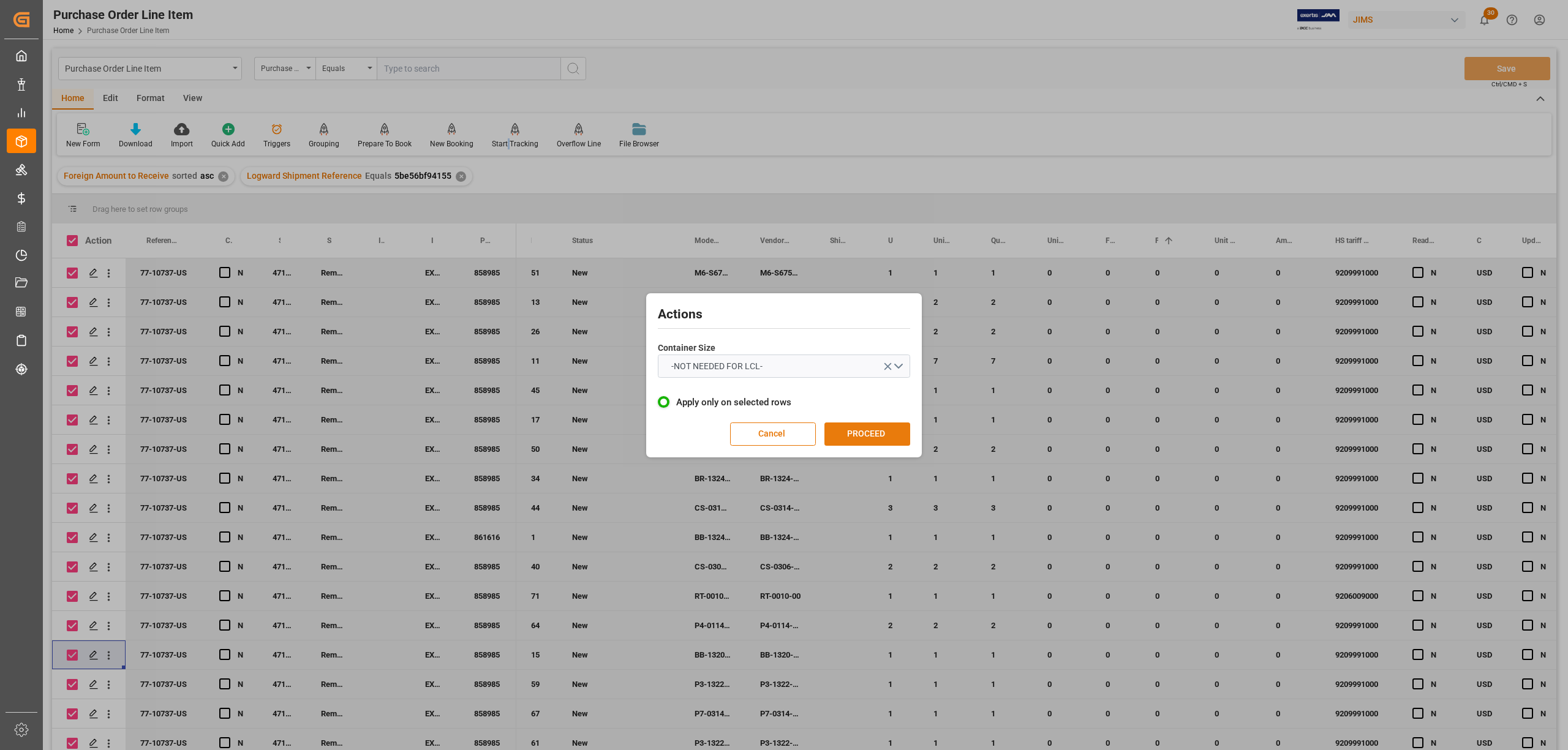
click at [861, 433] on button "PROCEED" at bounding box center [867, 434] width 86 height 23
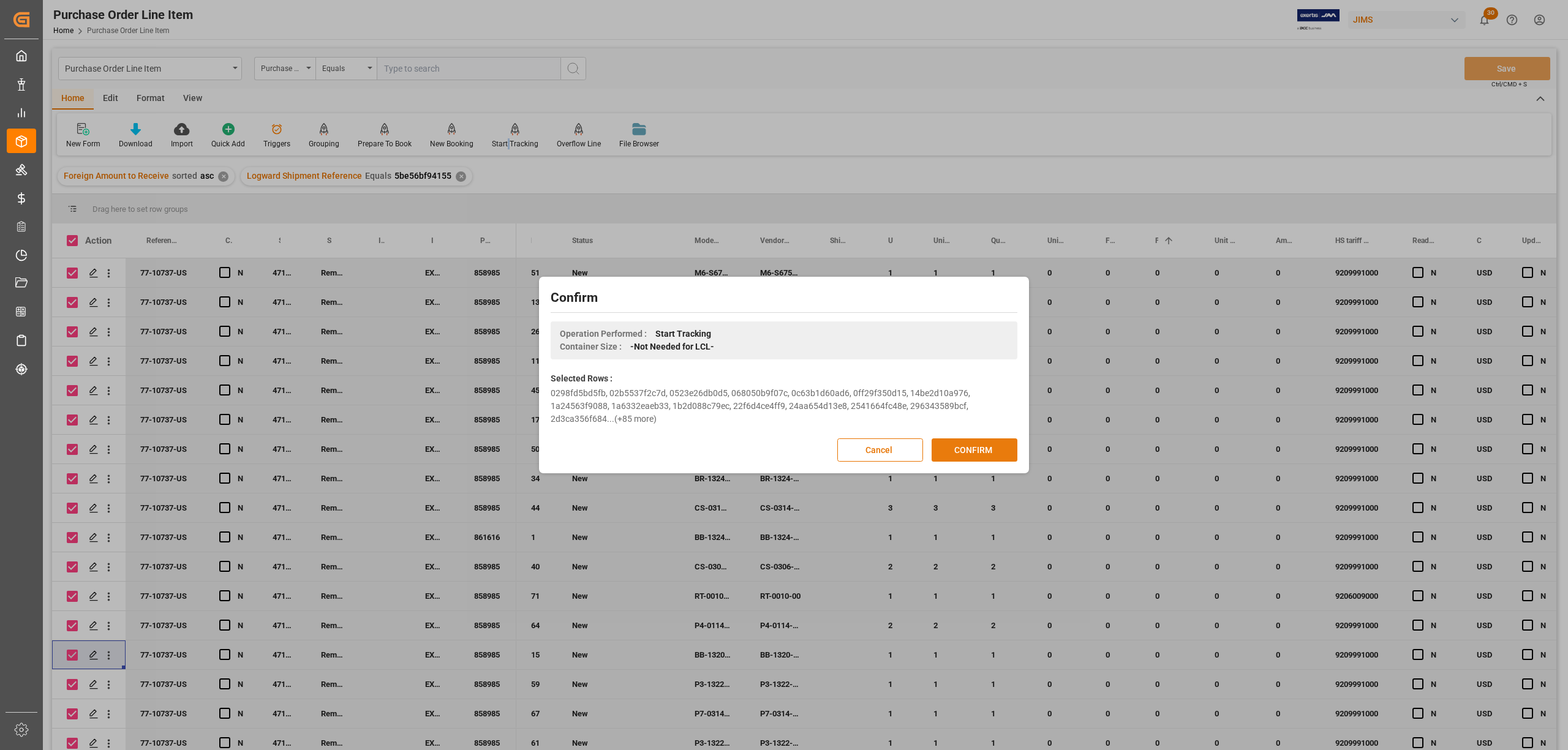
click at [986, 451] on button "CONFIRM" at bounding box center [974, 450] width 86 height 23
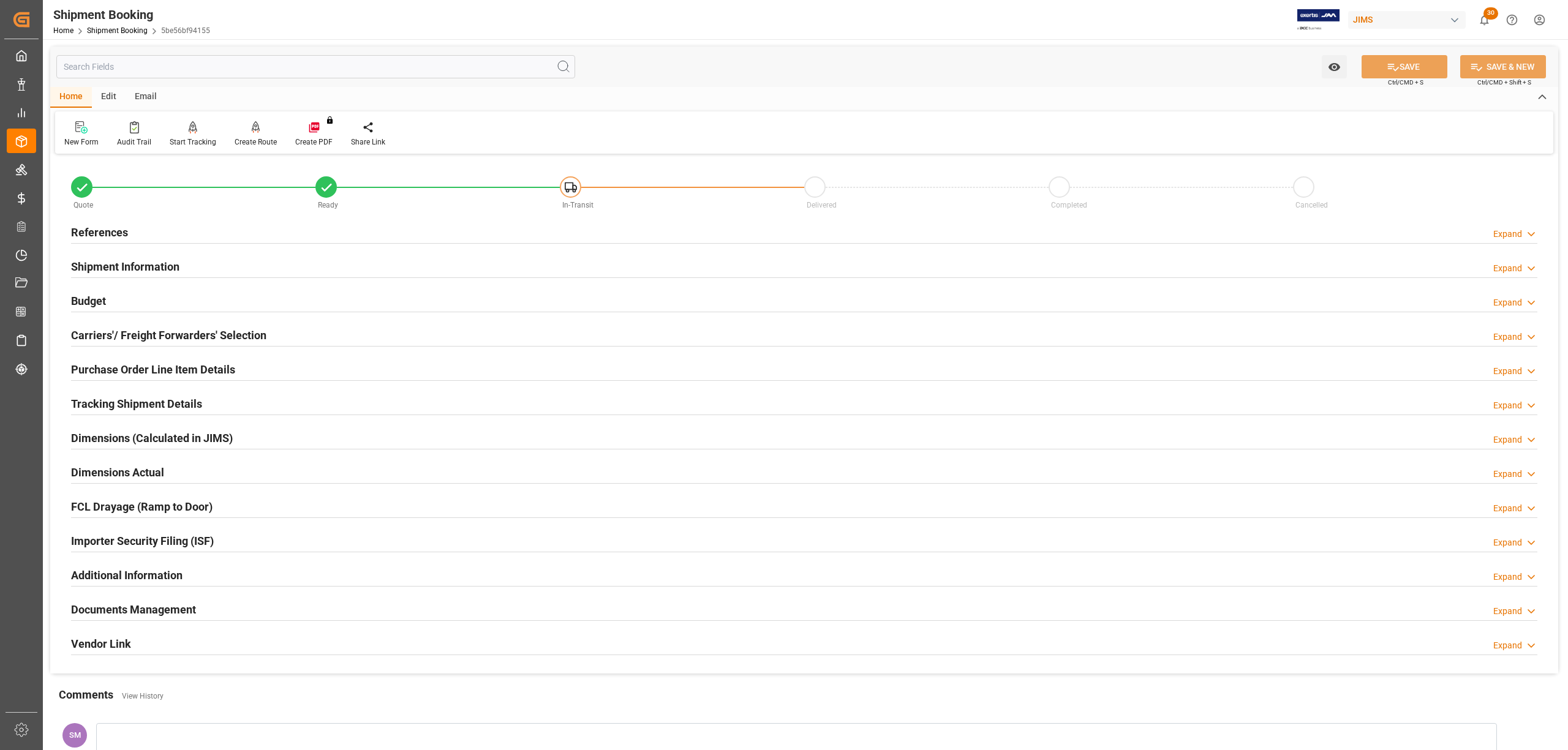
click at [111, 400] on h2 "Tracking Shipment Details" at bounding box center [137, 403] width 131 height 17
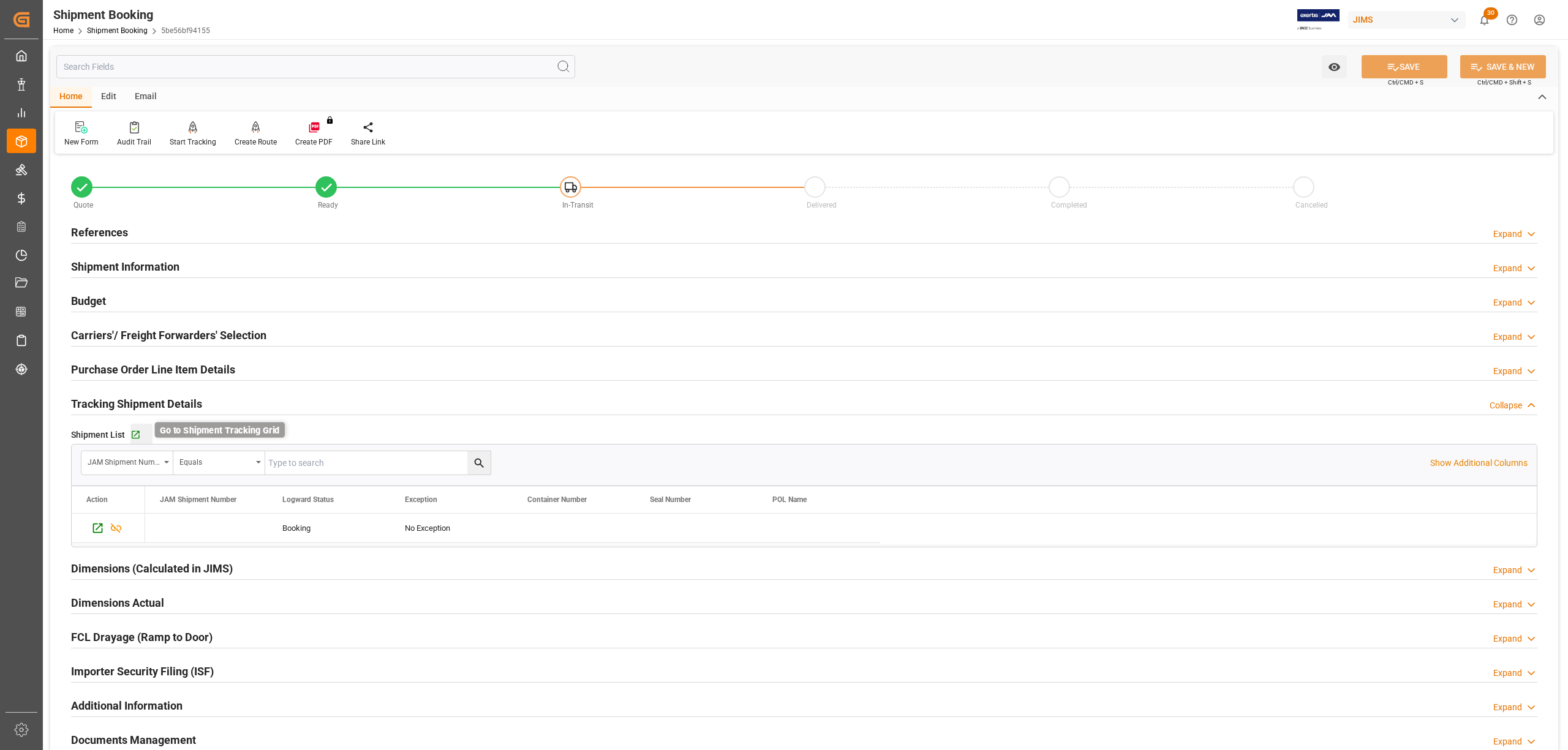
click at [133, 433] on icon "button" at bounding box center [136, 435] width 11 height 11
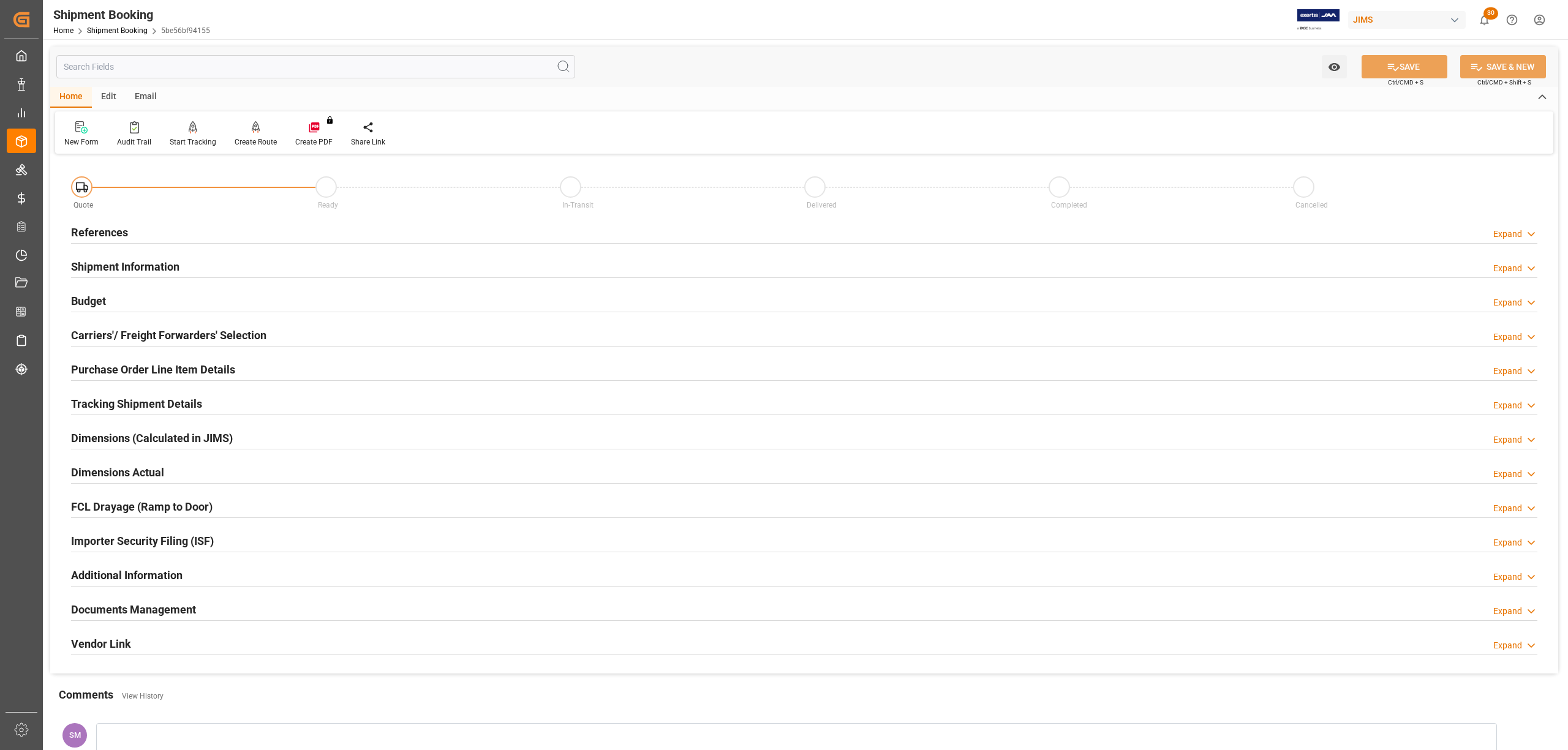
click at [148, 400] on h2 "Tracking Shipment Details" at bounding box center [137, 403] width 131 height 17
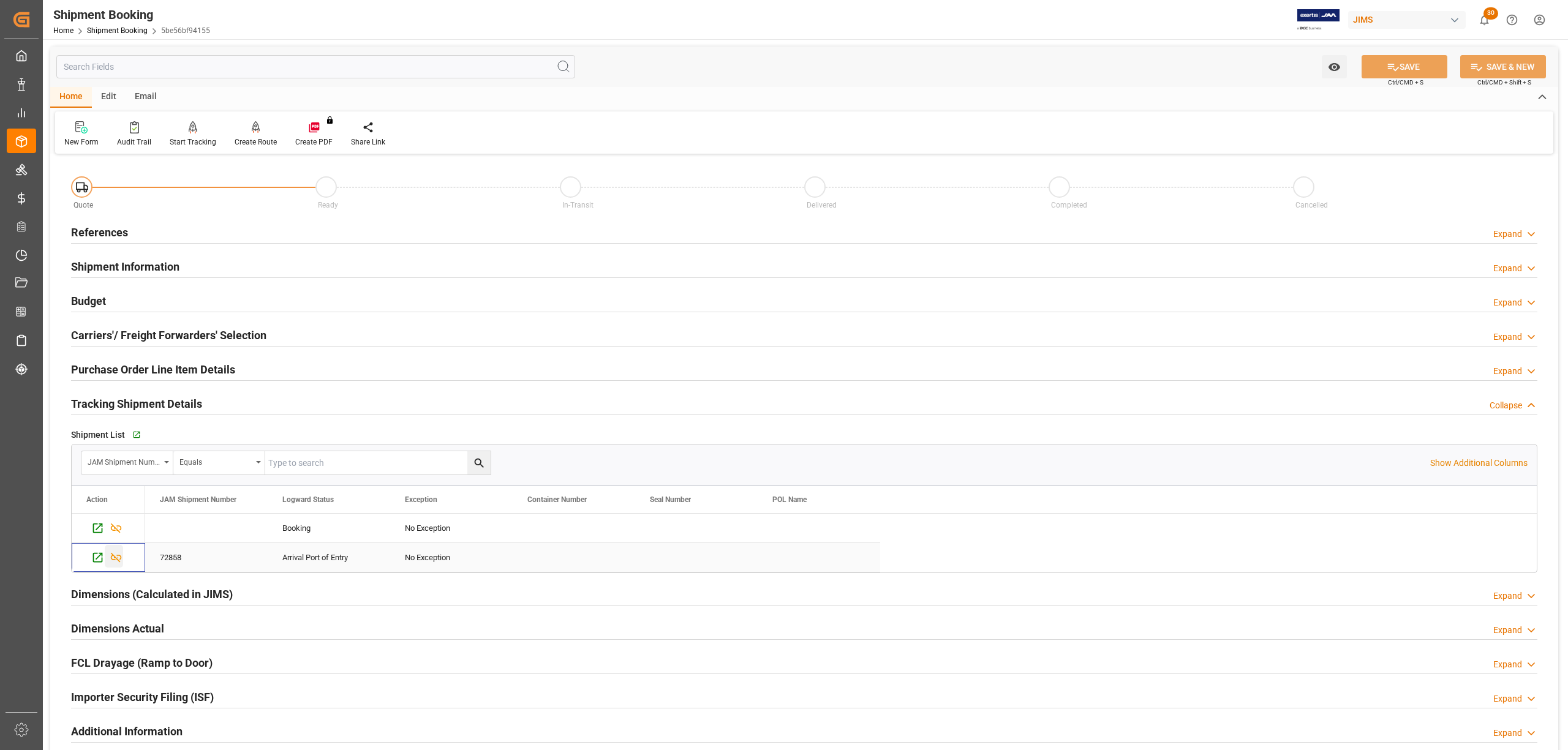
click at [118, 563] on icon "Press SPACE to select this row." at bounding box center [115, 557] width 13 height 13
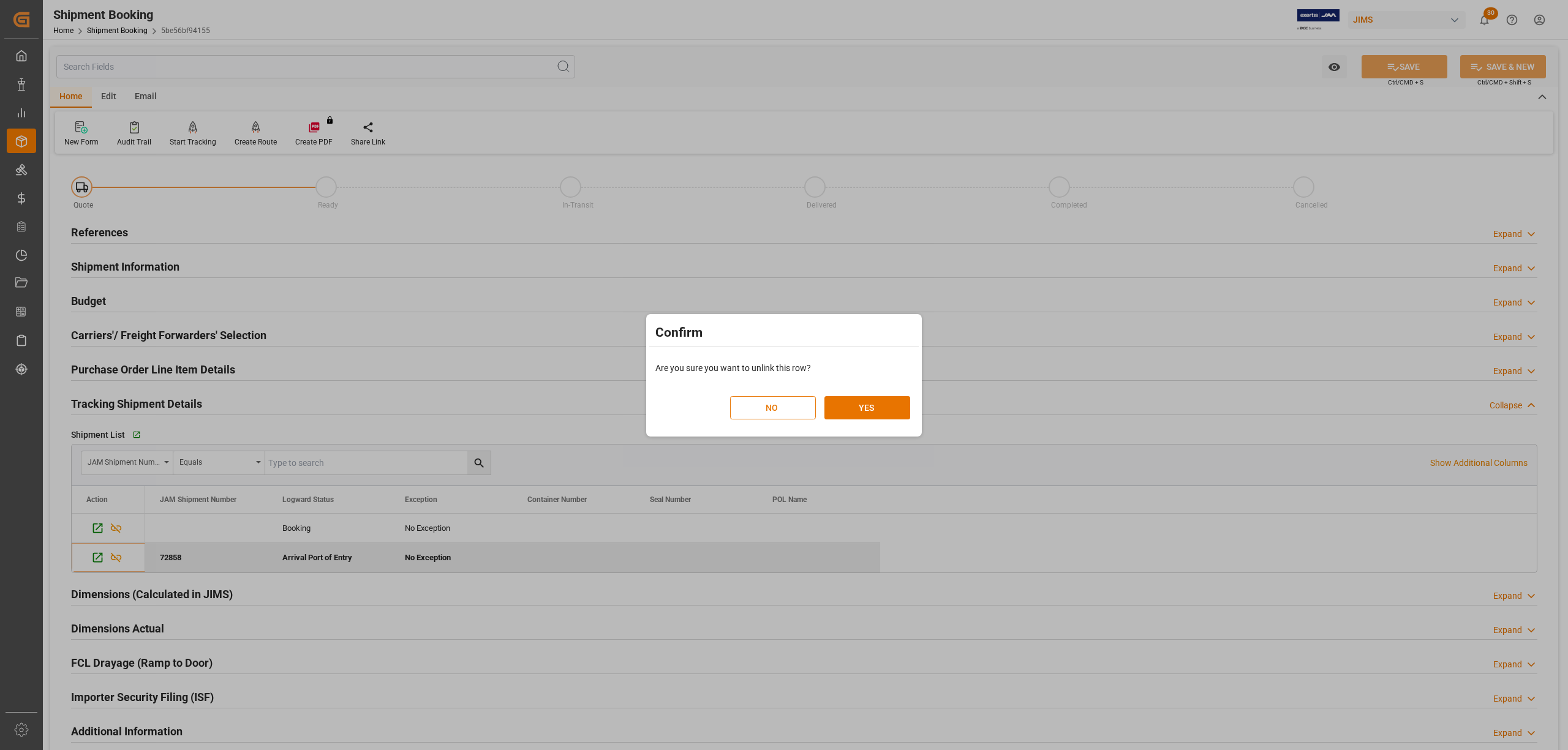
click at [783, 402] on button "NO" at bounding box center [773, 407] width 86 height 23
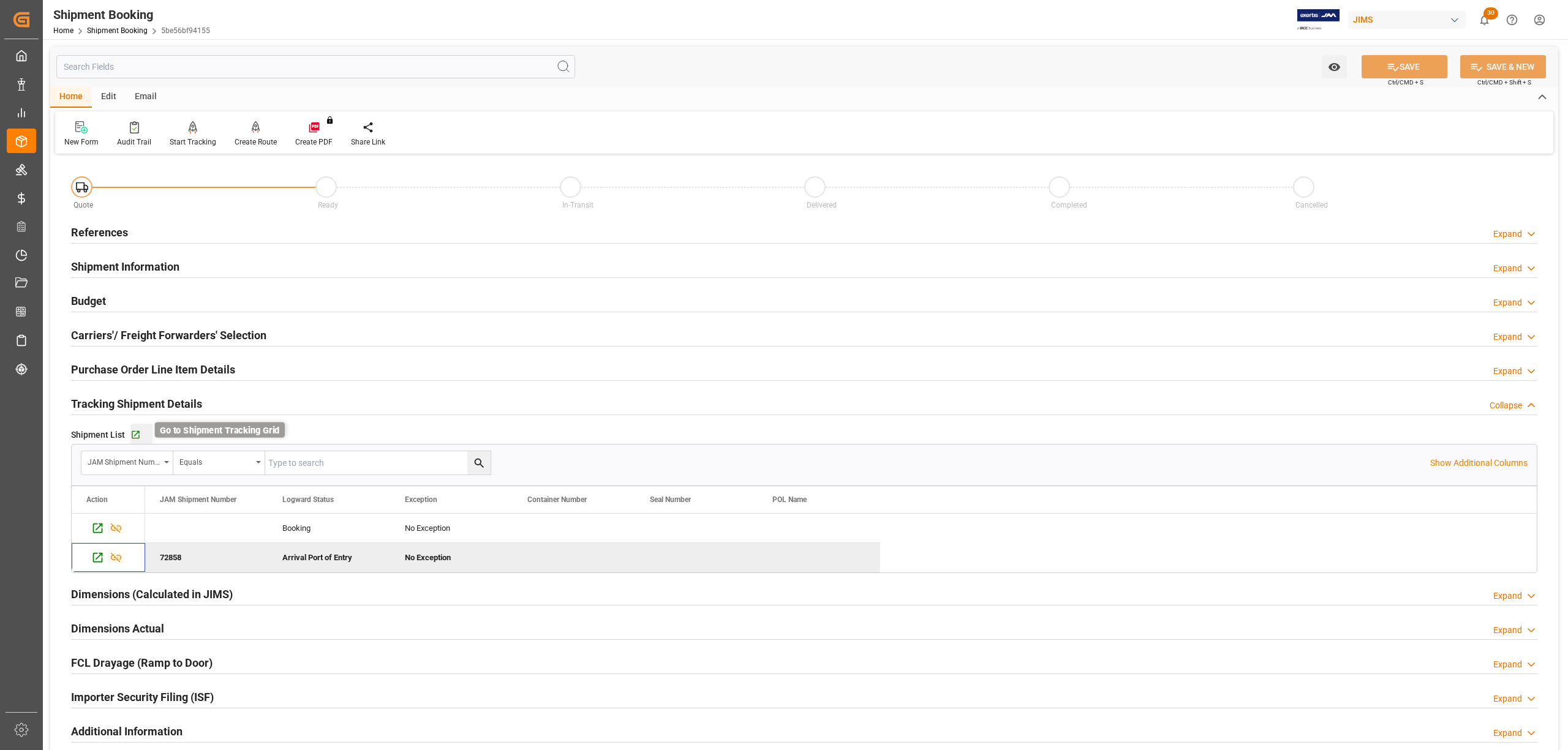
click at [136, 431] on icon "button" at bounding box center [136, 435] width 11 height 11
click at [119, 527] on icon "Press SPACE to select this row." at bounding box center [115, 528] width 13 height 13
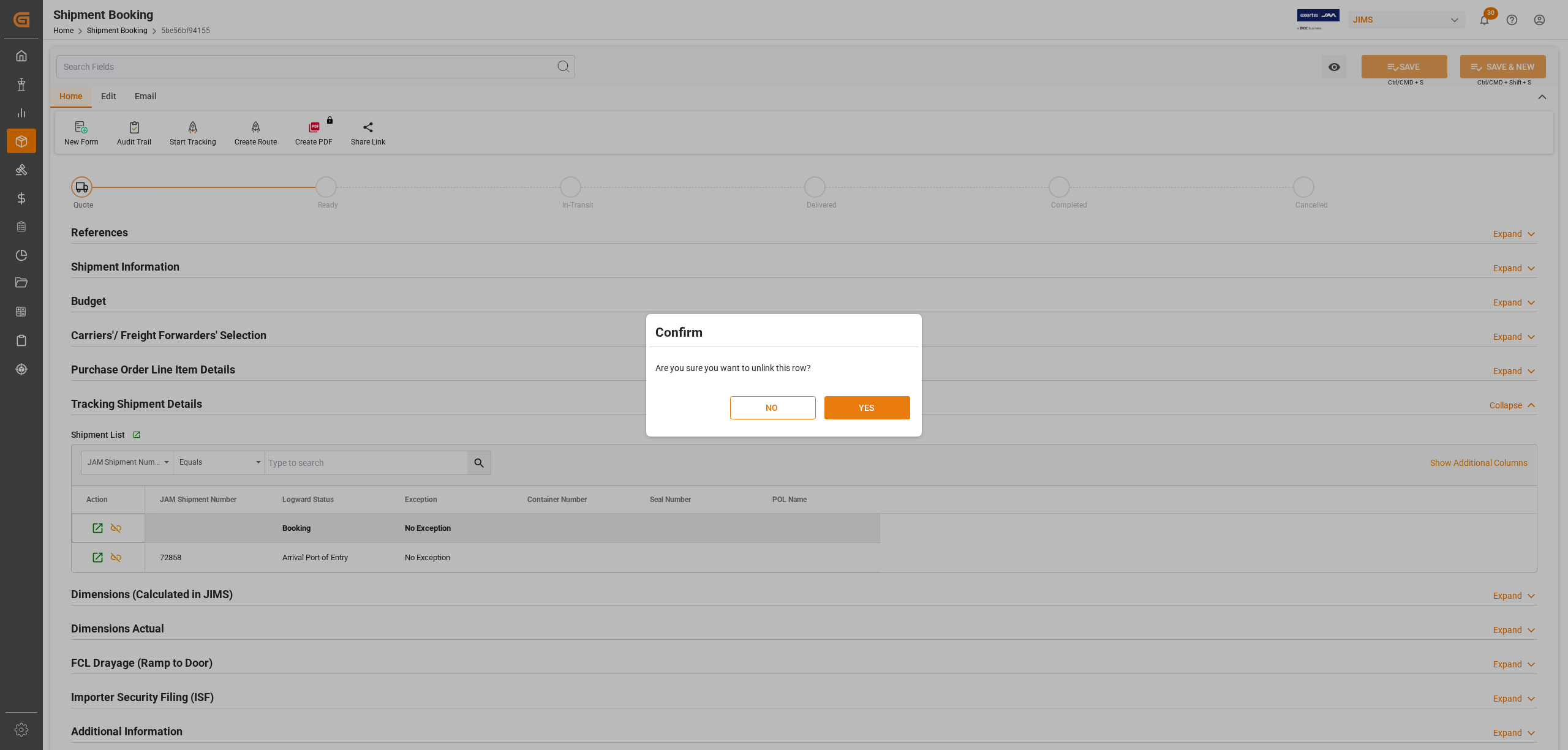
click at [871, 411] on button "YES" at bounding box center [867, 407] width 86 height 23
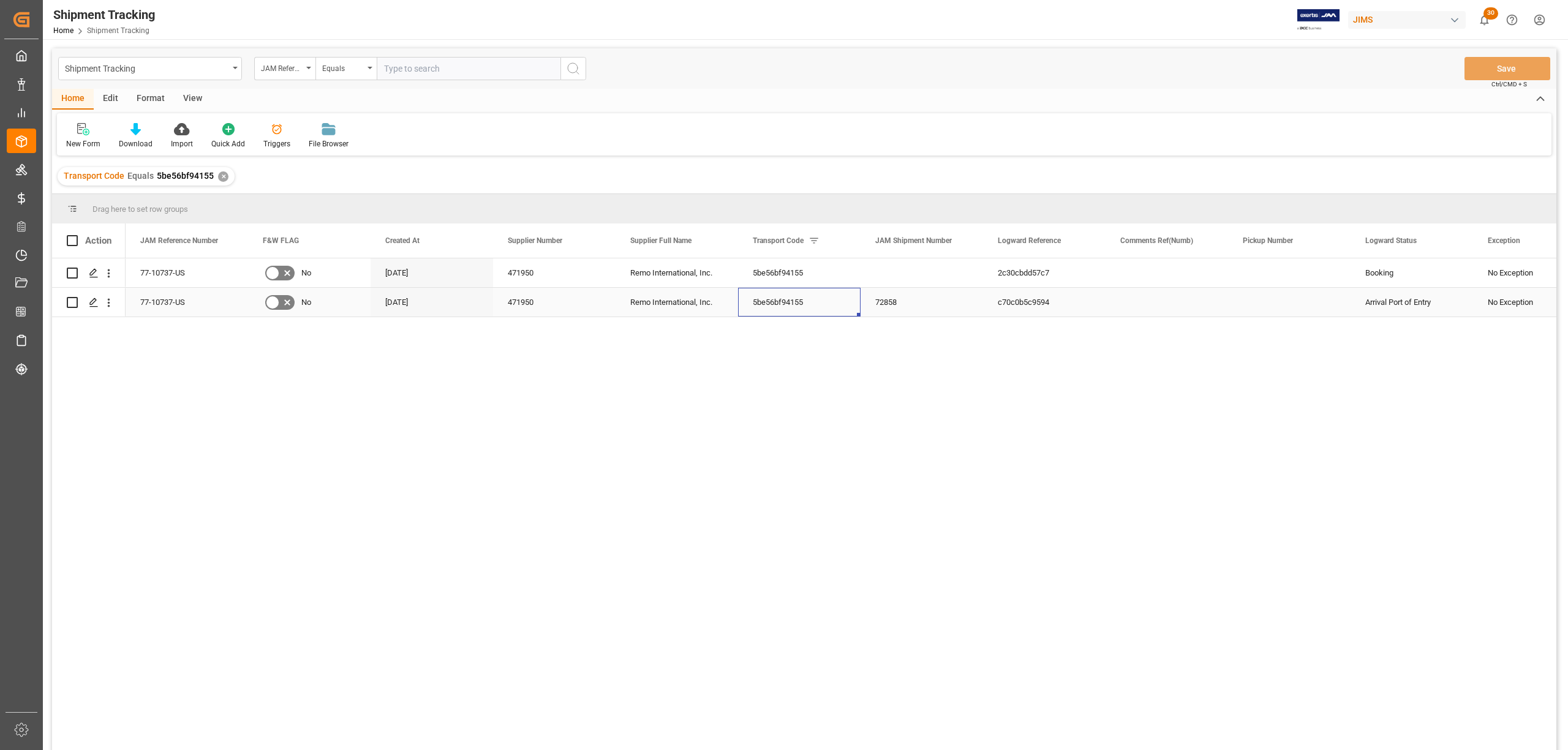
click at [804, 304] on div "5be56bf94155" at bounding box center [800, 302] width 123 height 29
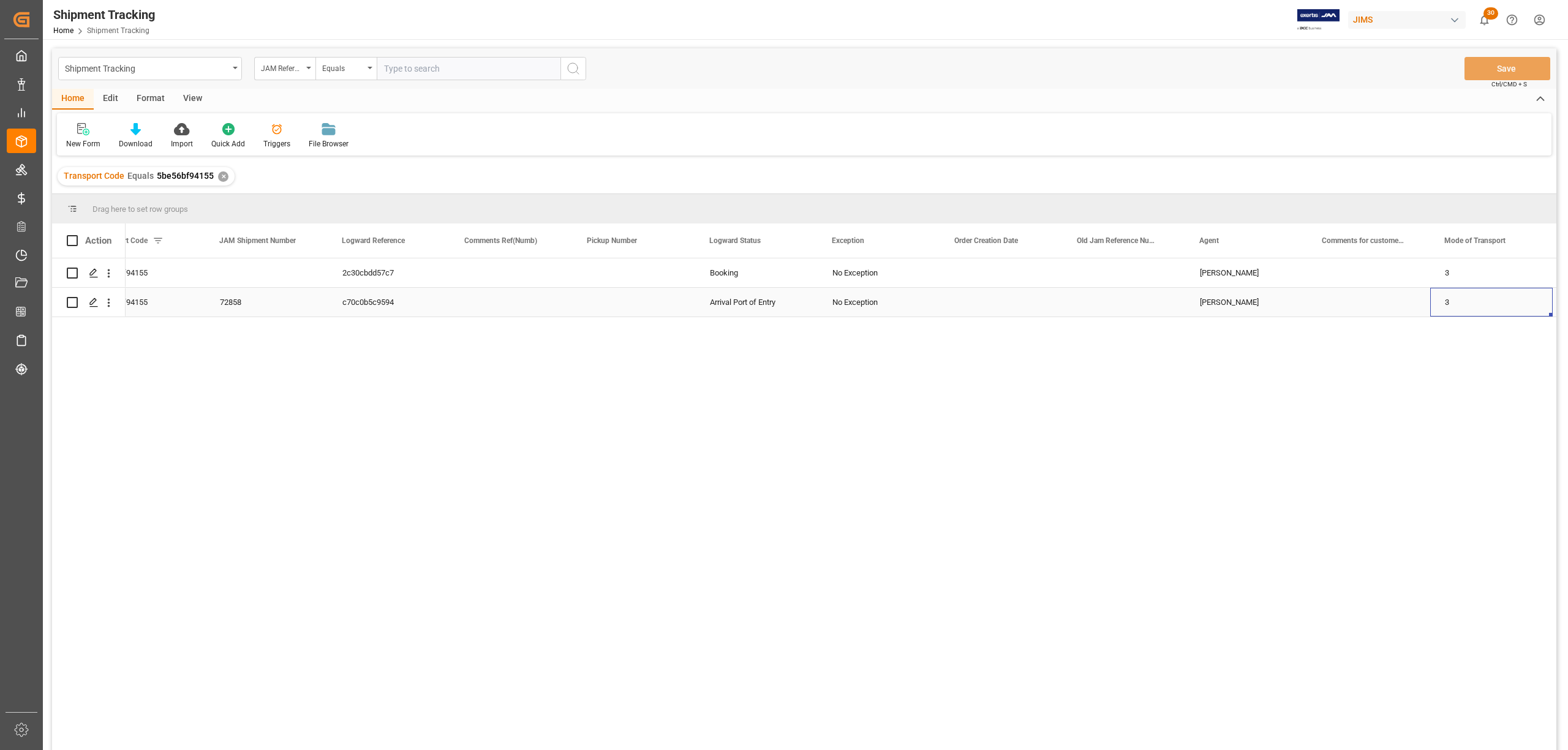
scroll to position [0, 900]
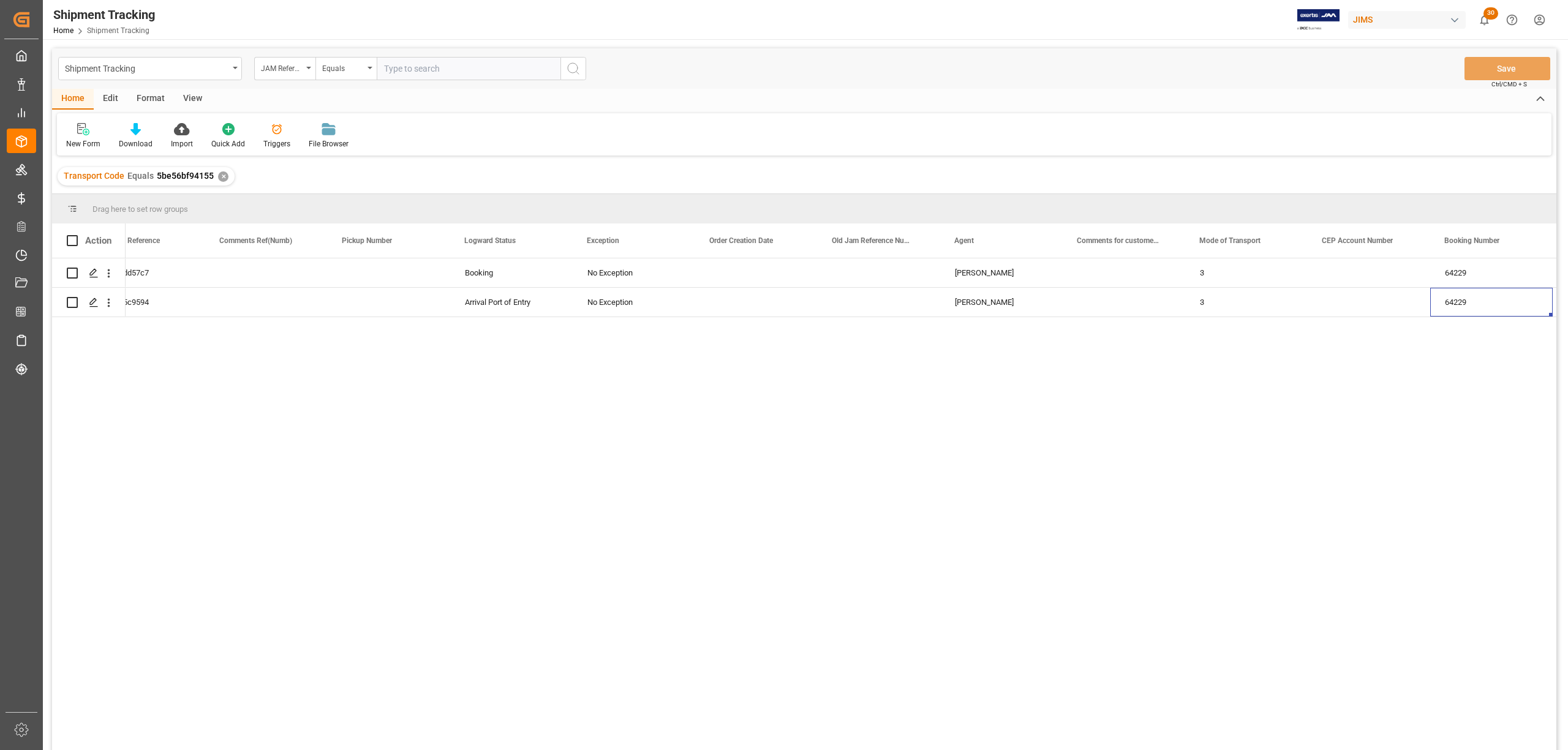
click at [189, 96] on div "View" at bounding box center [193, 99] width 37 height 21
click at [66, 133] on div at bounding box center [78, 129] width 24 height 13
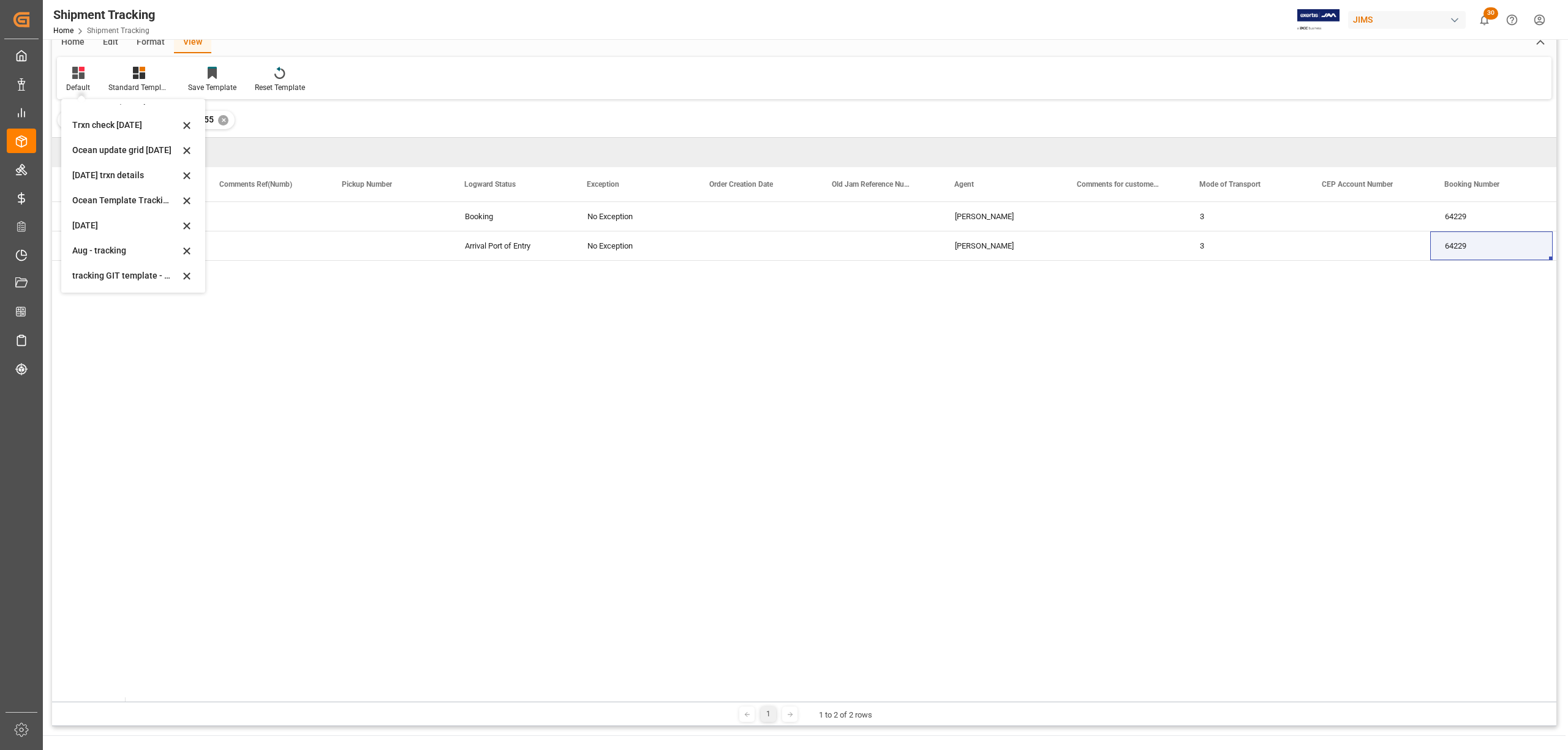
scroll to position [81, 0]
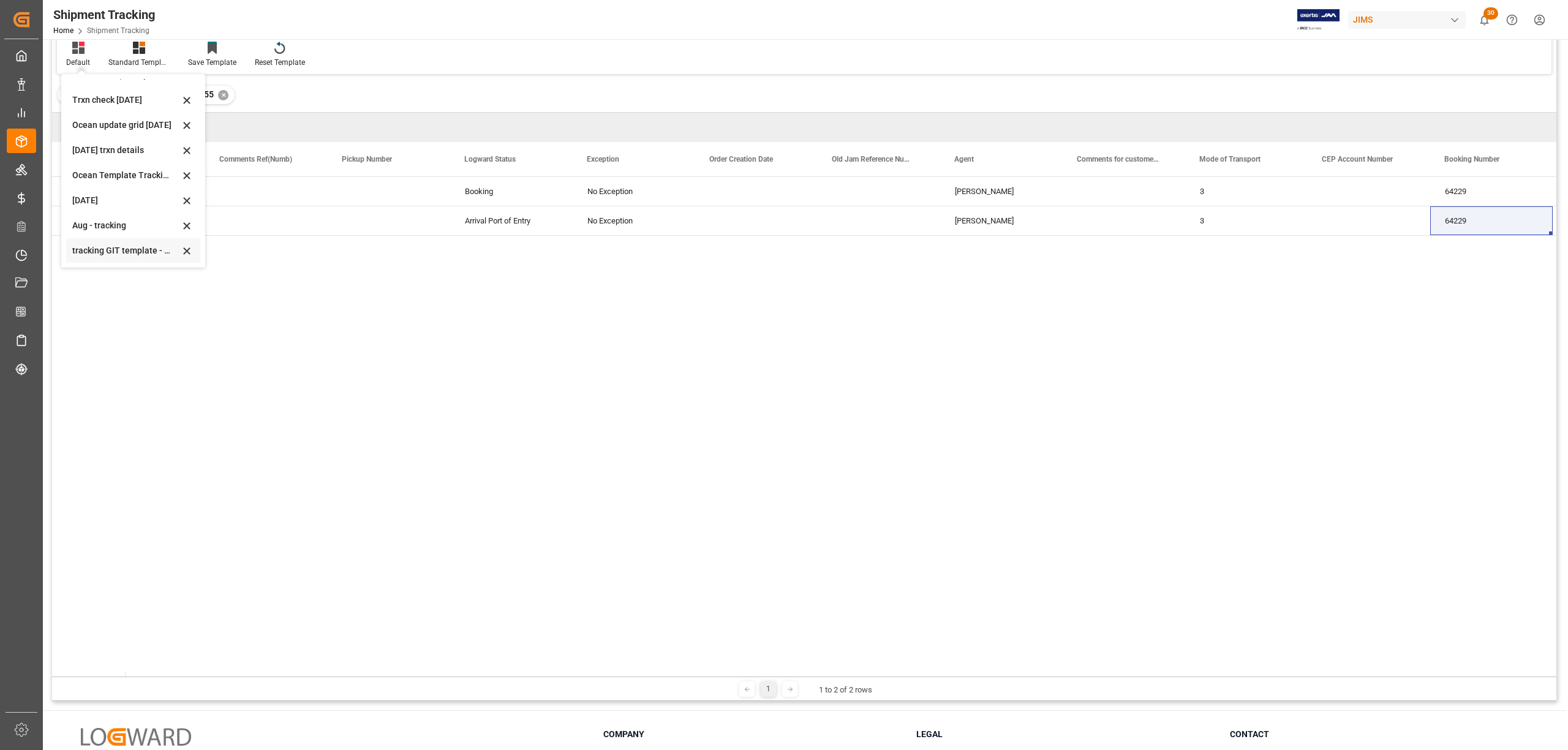
click at [85, 247] on div "tracking GIT template - Rev" at bounding box center [125, 251] width 107 height 13
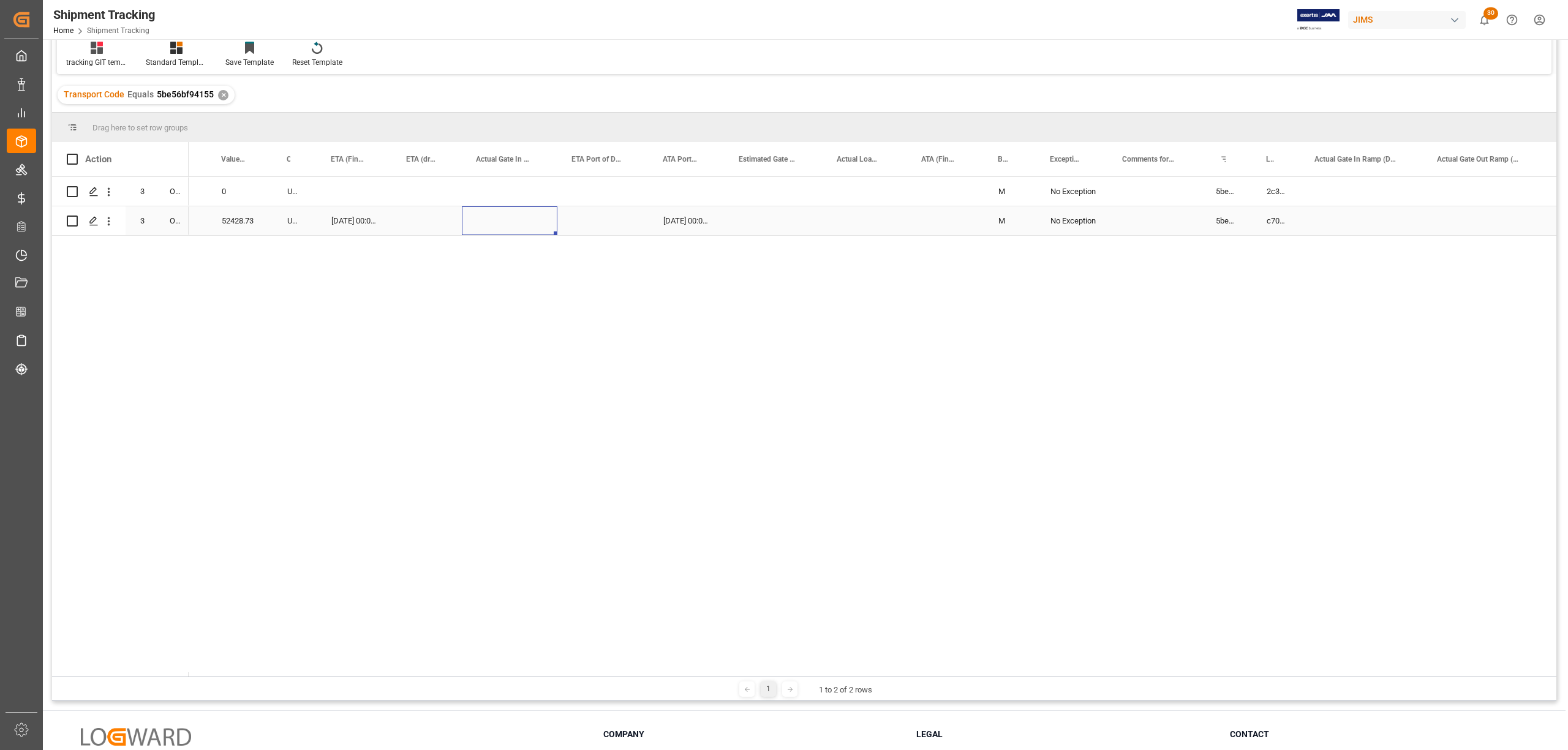
click at [527, 222] on div "Press SPACE to select this row." at bounding box center [510, 221] width 95 height 29
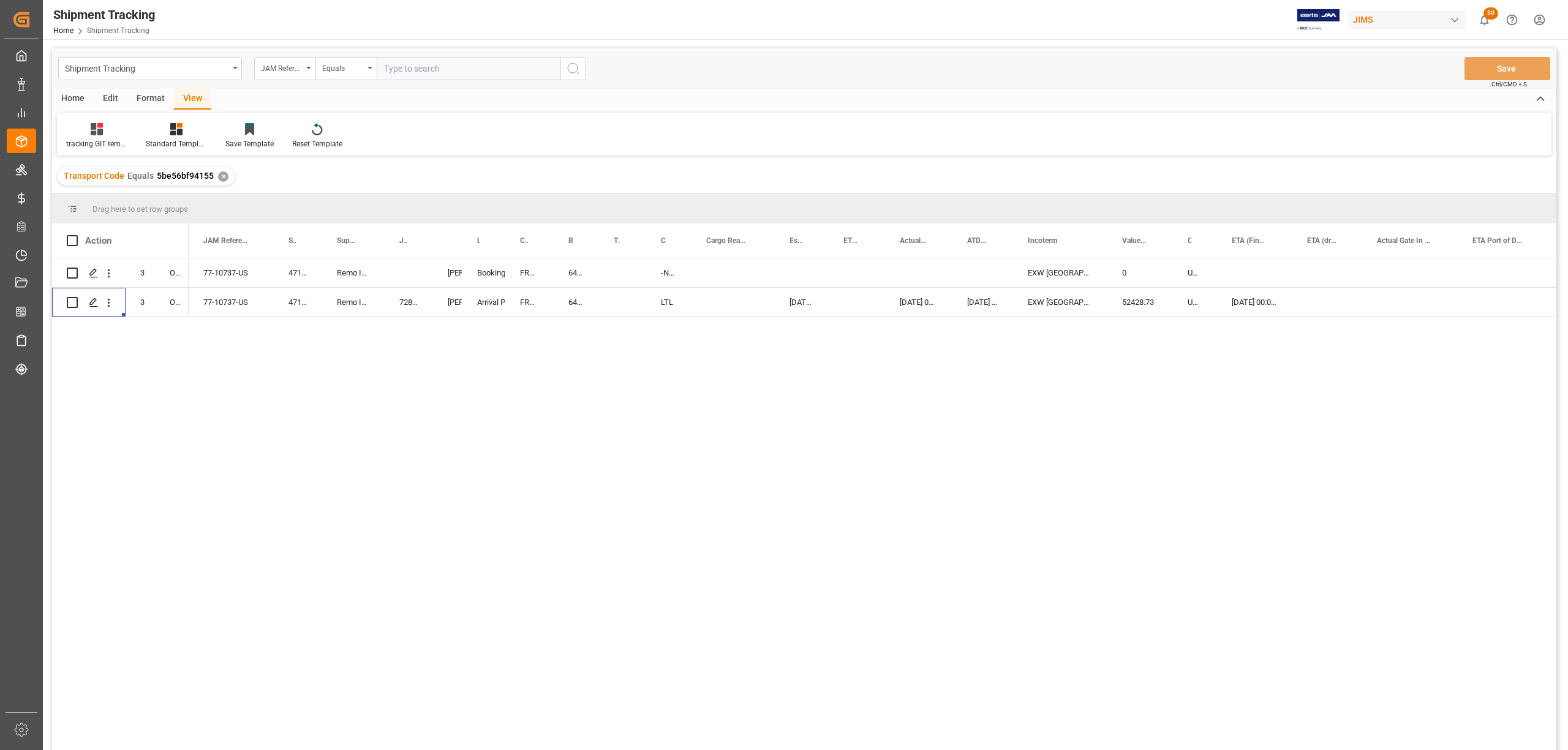
click at [216, 331] on div "0 USD EXW Valencia CA -Not Needed for LCL- 64229 FRONTLINE Booking Manthan Suta…" at bounding box center [872, 509] width 1368 height 500
click at [187, 97] on div "View" at bounding box center [193, 99] width 37 height 21
click at [77, 135] on div "tracking GIT template - Rev" at bounding box center [96, 136] width 79 height 27
click at [83, 187] on div "To Cancel" at bounding box center [129, 191] width 107 height 13
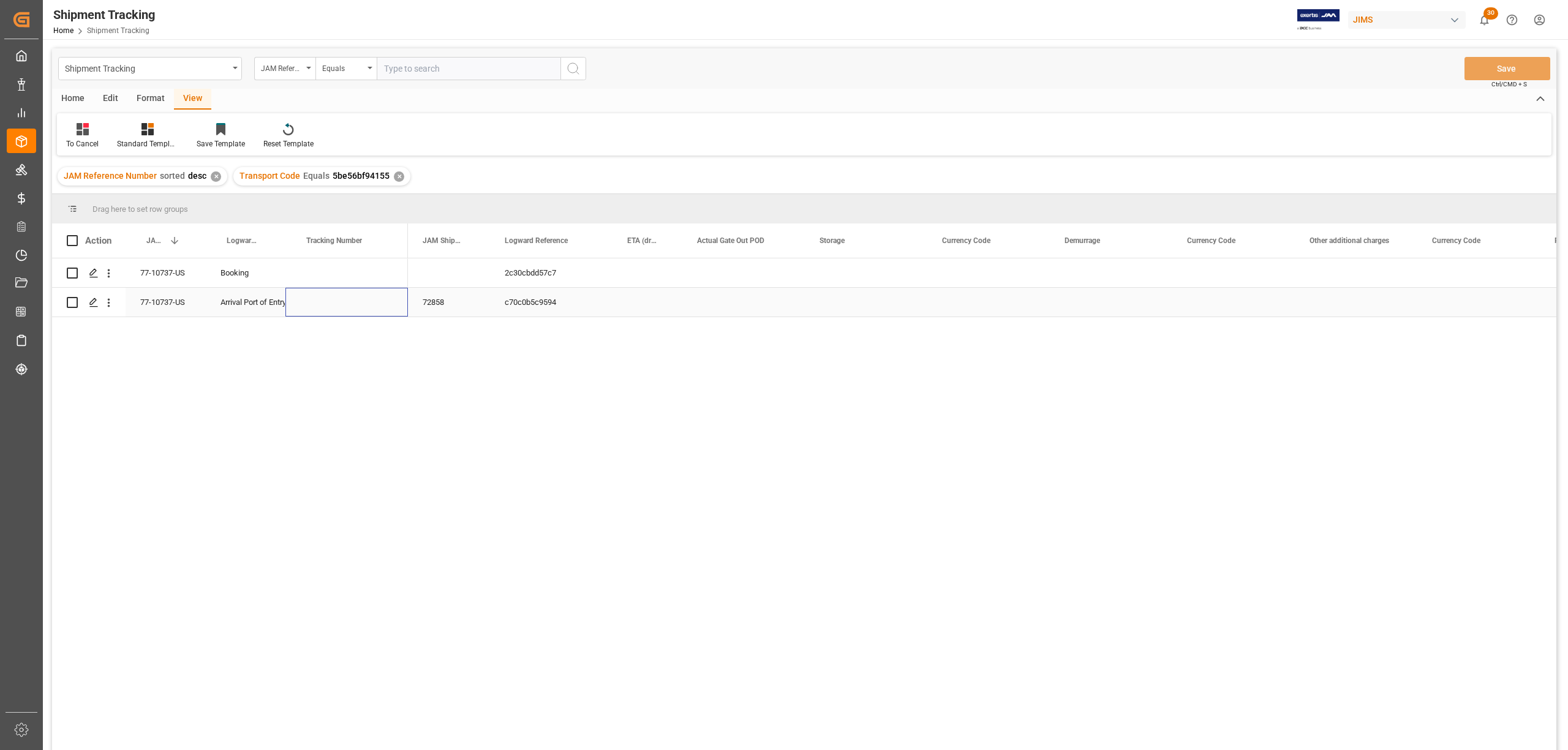
click at [329, 309] on div "Press SPACE to select this row." at bounding box center [347, 302] width 123 height 29
drag, startPoint x: 131, startPoint y: 258, endPoint x: 508, endPoint y: 277, distance: 377.5
click at [508, 277] on div "77-10737-US Booking 77-10737-US Arrival Port of Entry 2c30cbdd57c7 c70c0b5c9594…" at bounding box center [804, 506] width 1505 height 495
click at [79, 141] on div "To Cancel" at bounding box center [82, 144] width 33 height 11
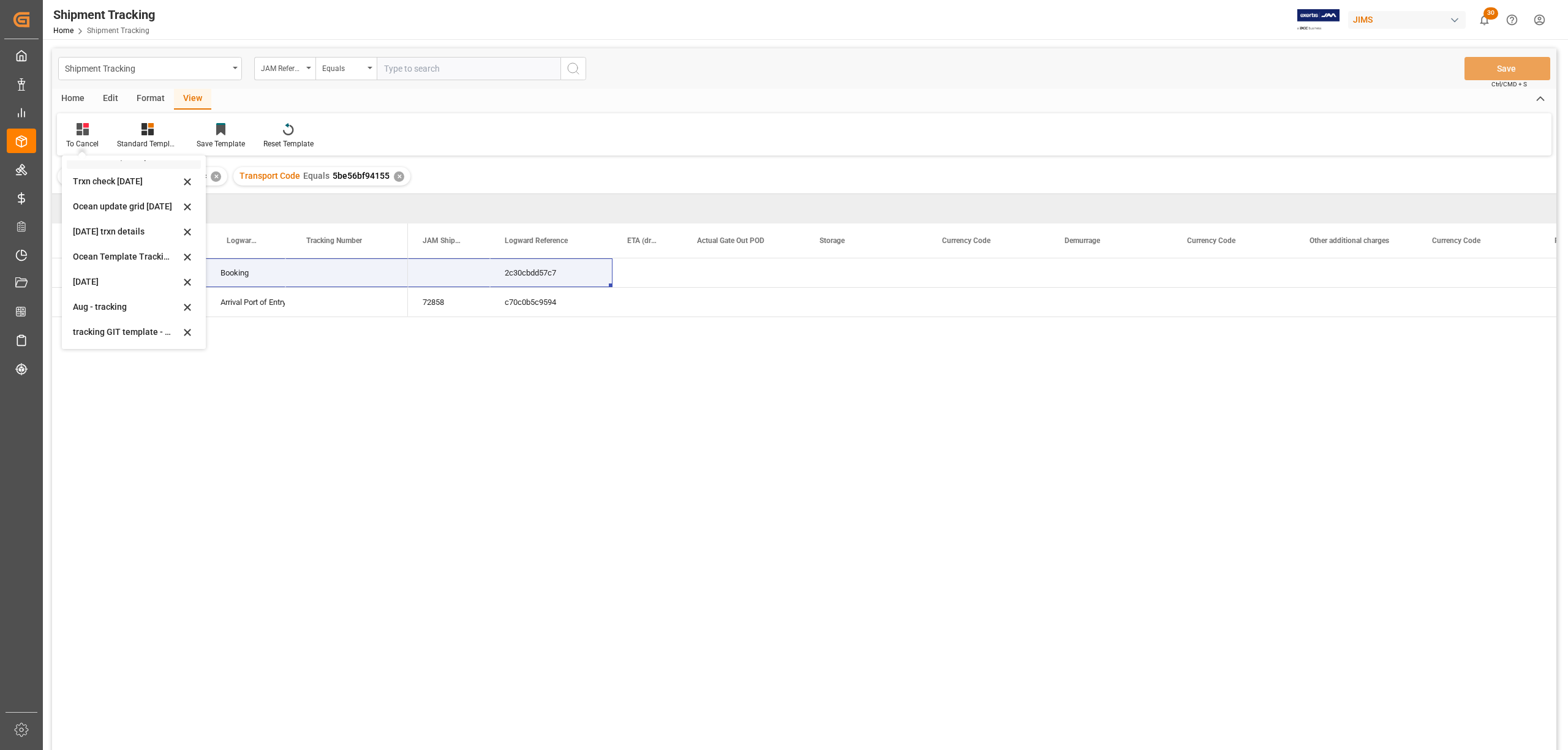
scroll to position [81, 0]
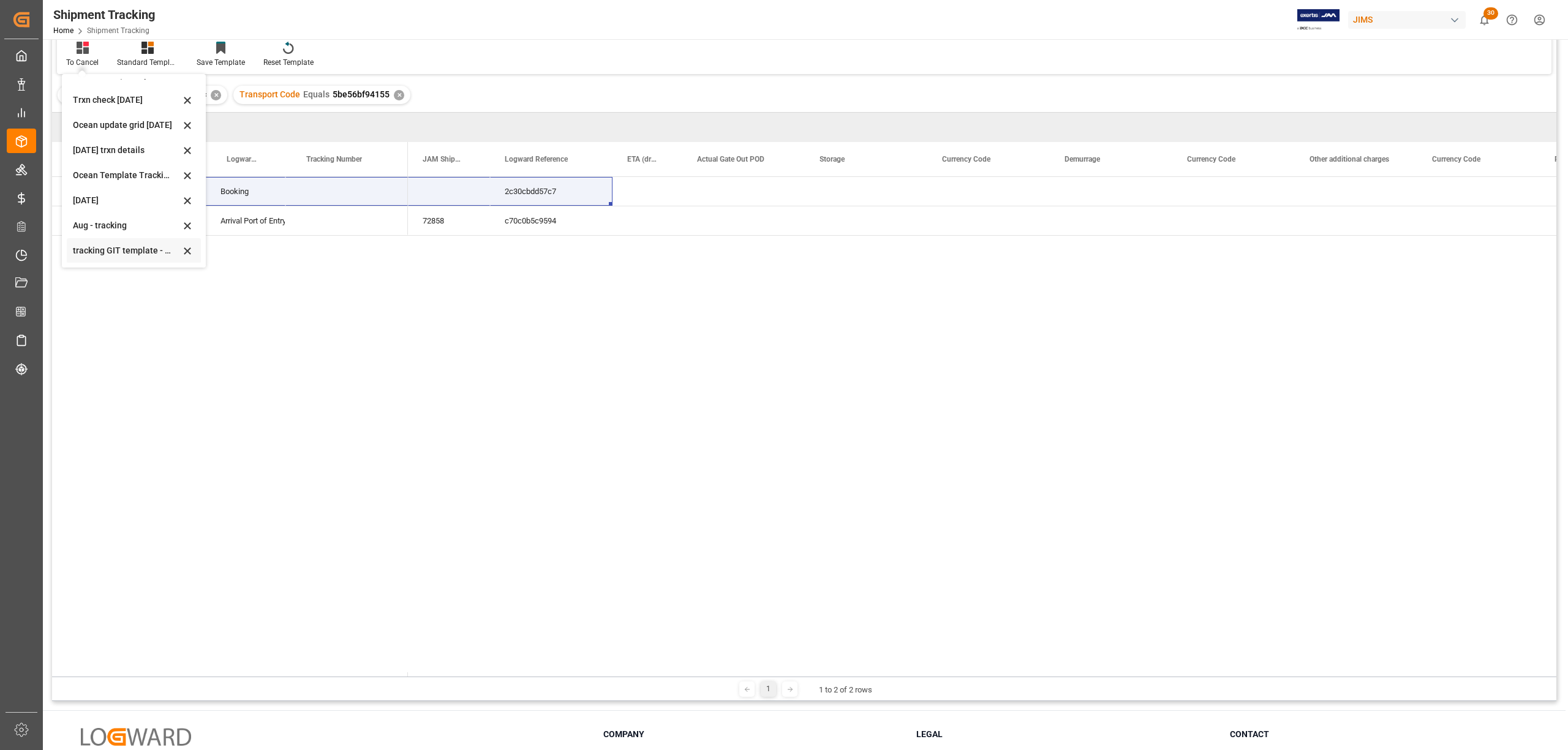
click at [96, 249] on div "tracking GIT template - Rev" at bounding box center [126, 251] width 107 height 13
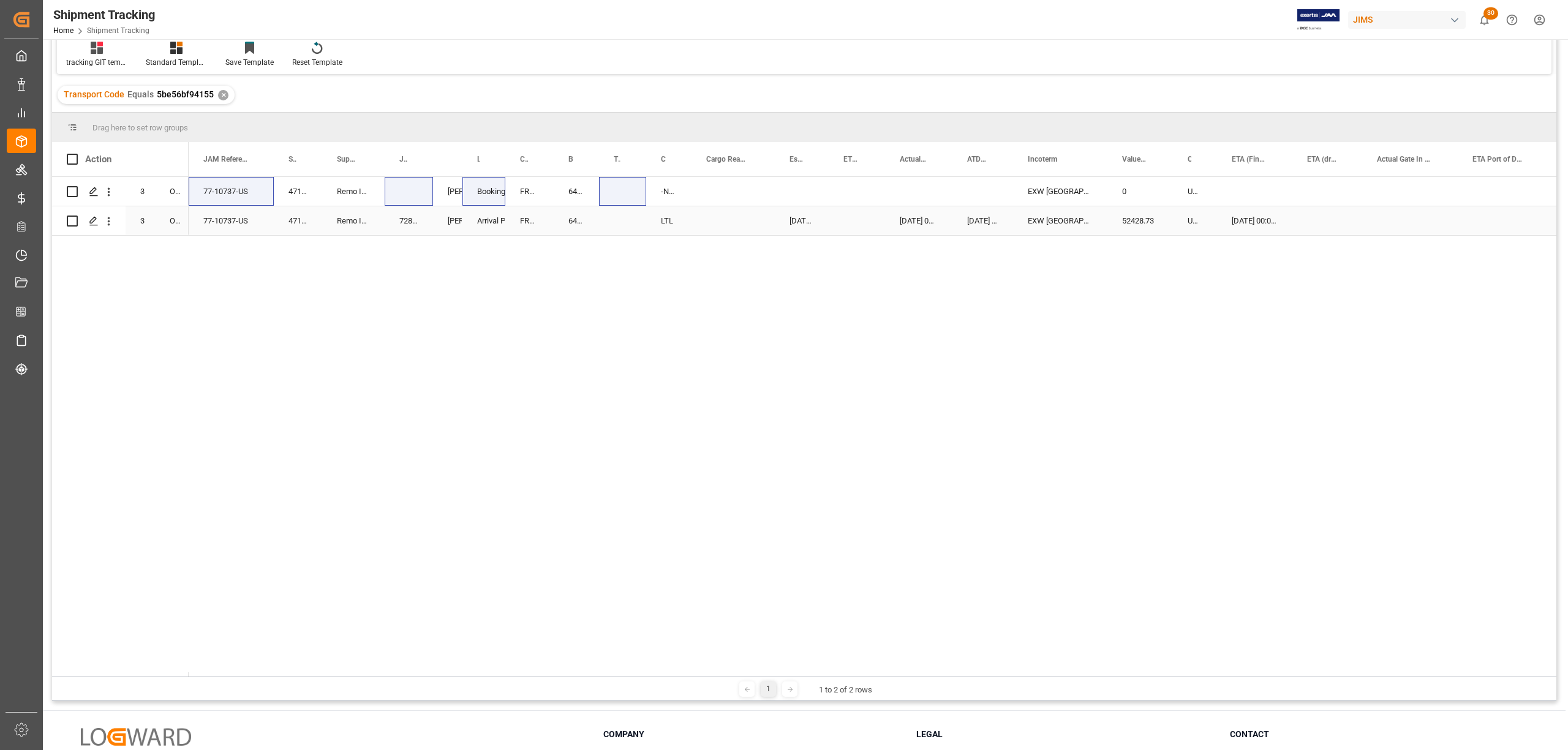
click at [733, 218] on div "Press SPACE to select this row." at bounding box center [733, 221] width 83 height 29
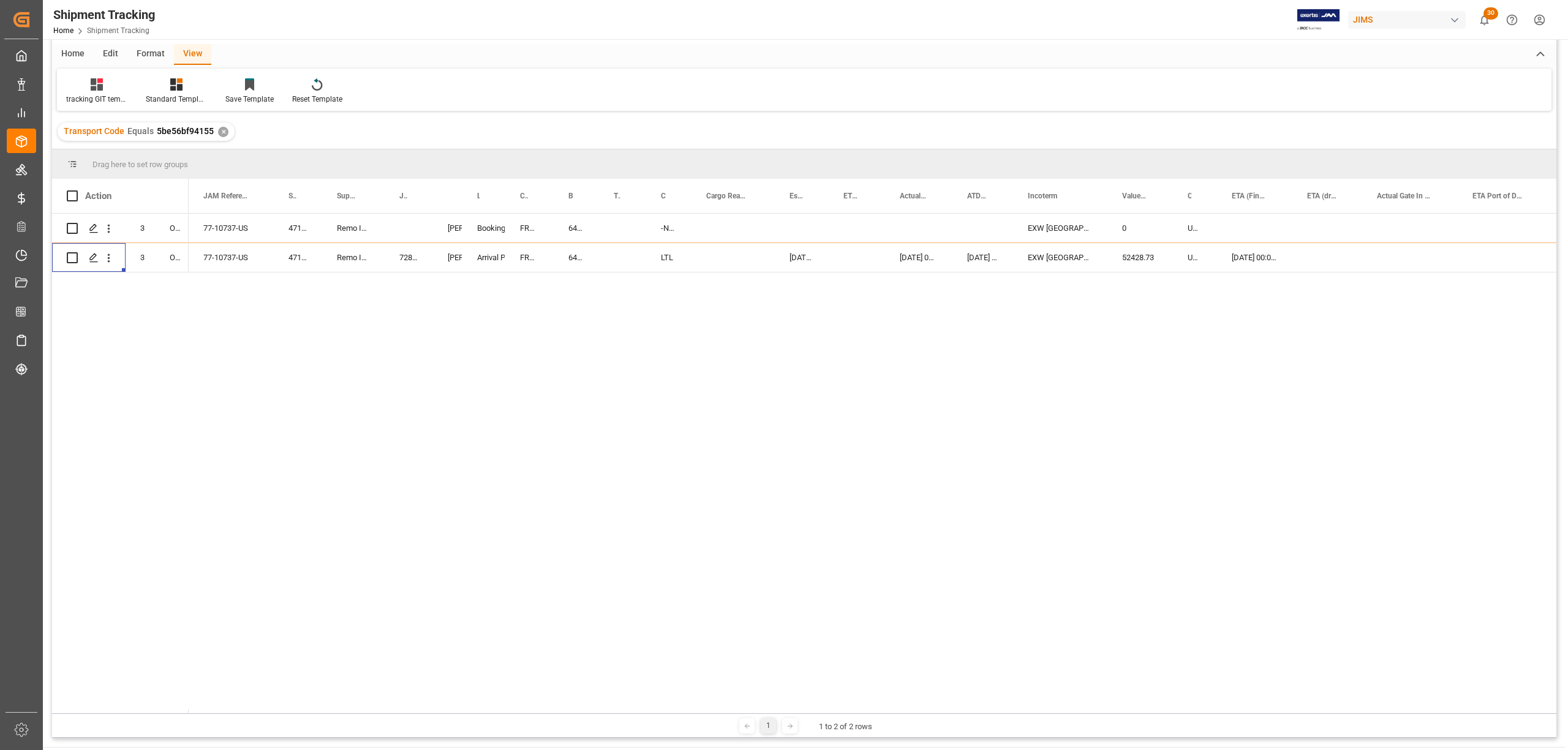
scroll to position [118, 0]
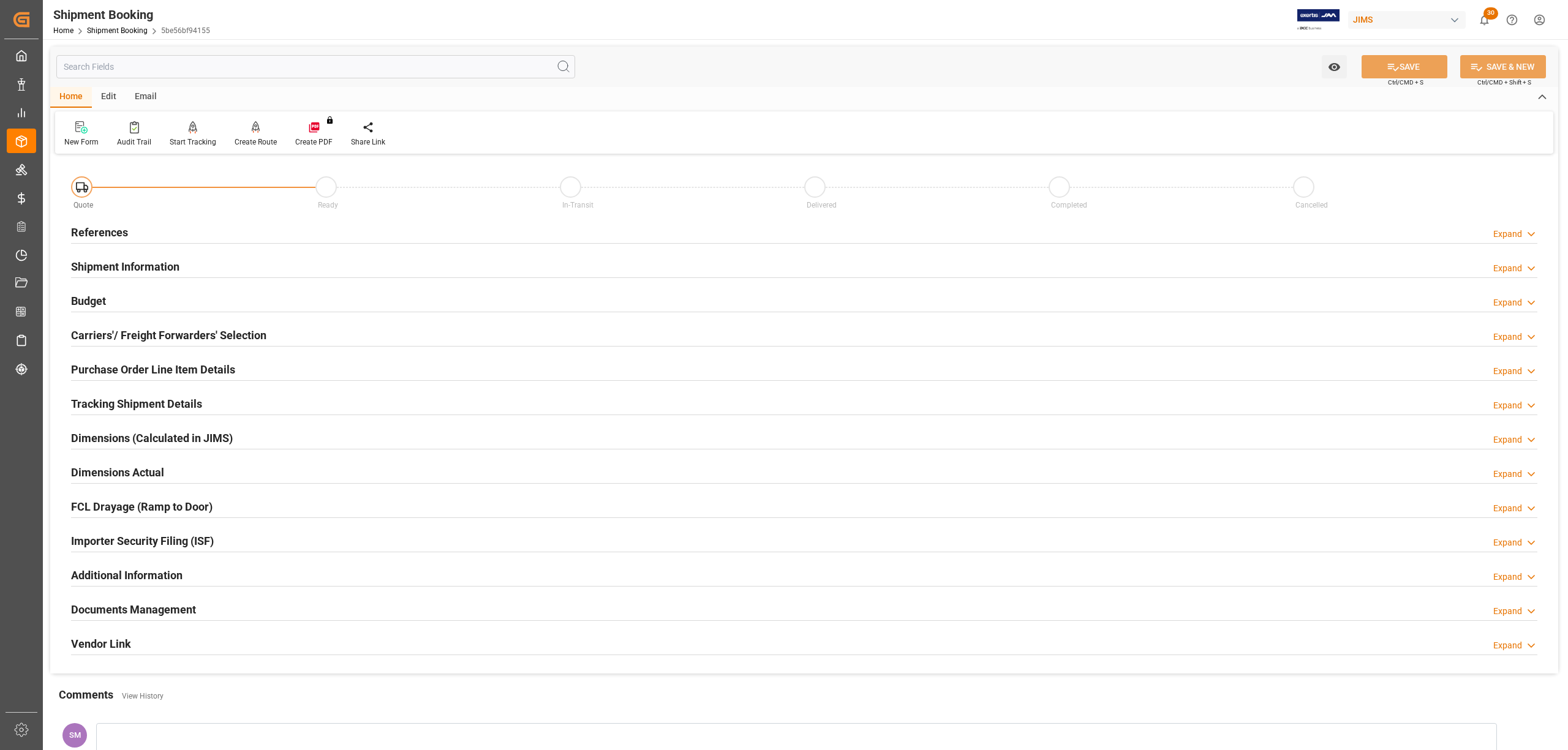
click at [157, 401] on h2 "Tracking Shipment Details" at bounding box center [137, 403] width 131 height 17
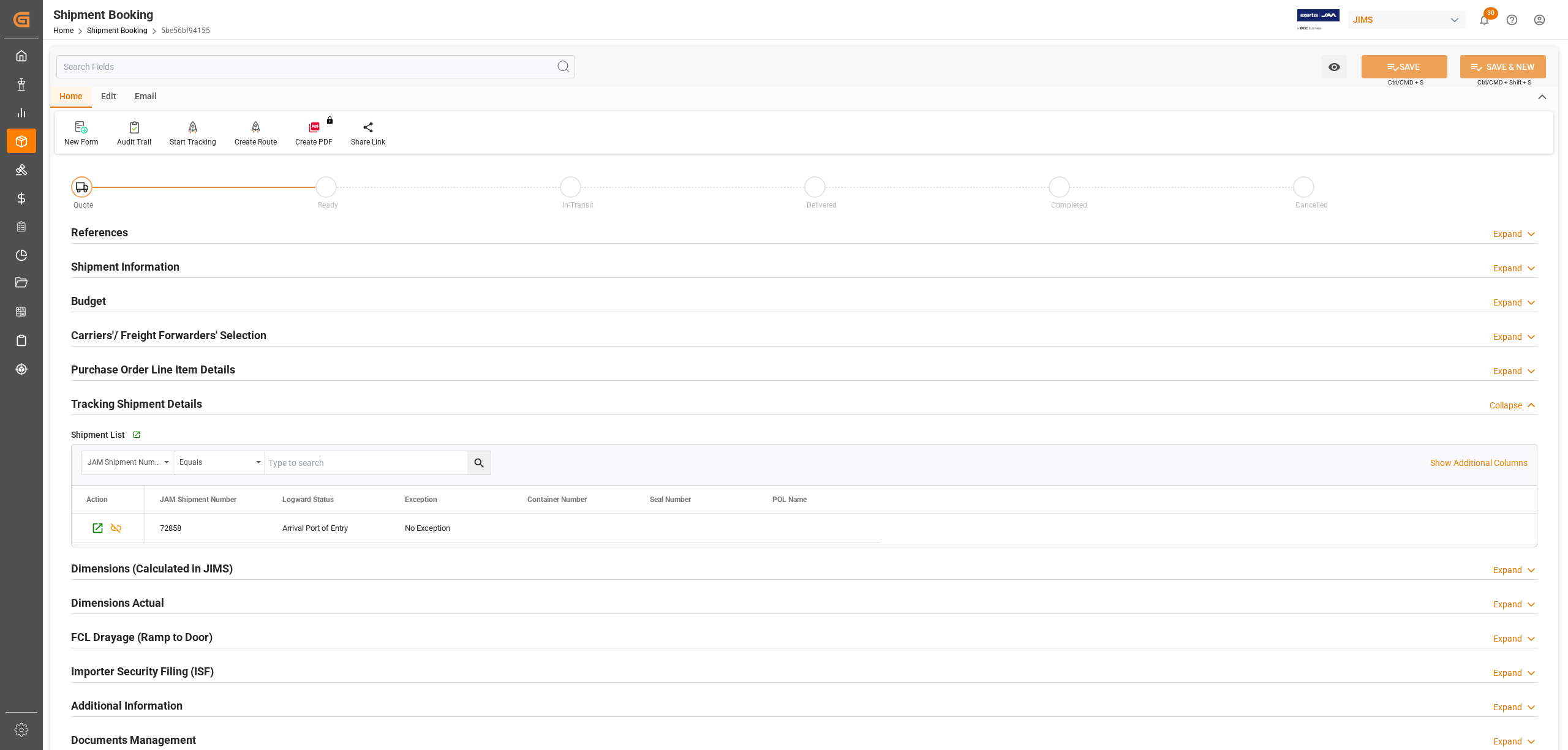
click at [123, 225] on h2 "References" at bounding box center [99, 232] width 57 height 17
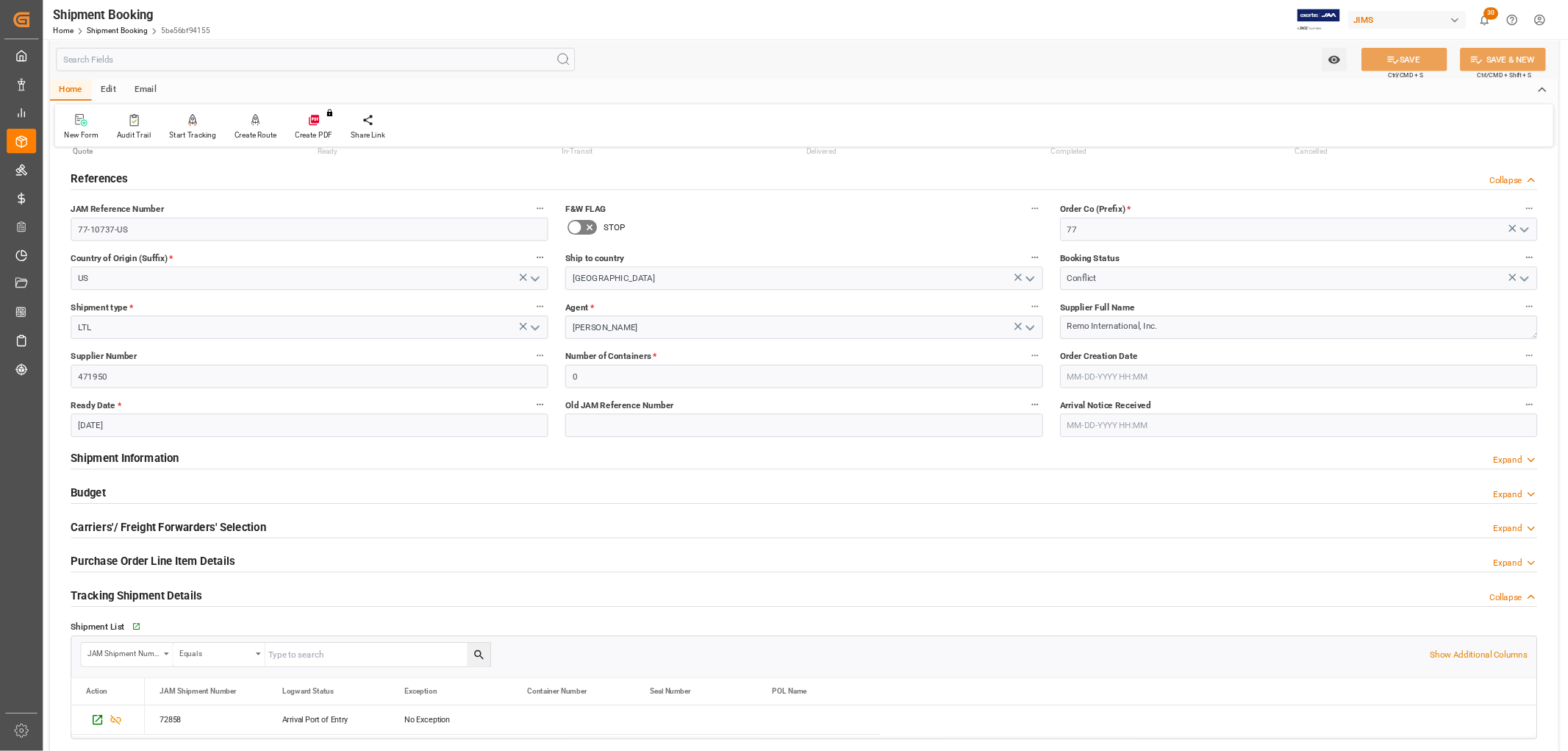
scroll to position [98, 0]
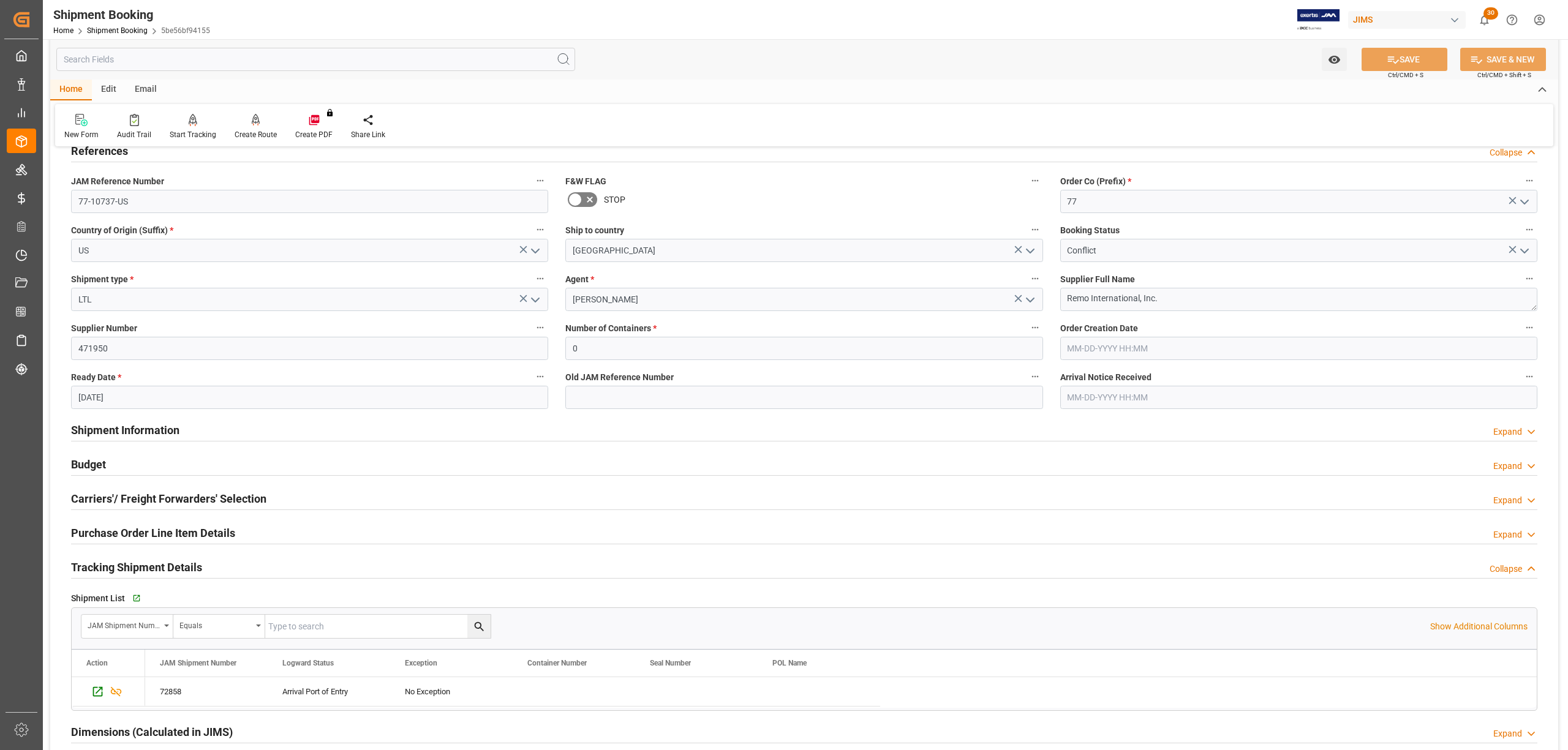
click at [111, 458] on div "Budget Expand" at bounding box center [804, 463] width 1467 height 23
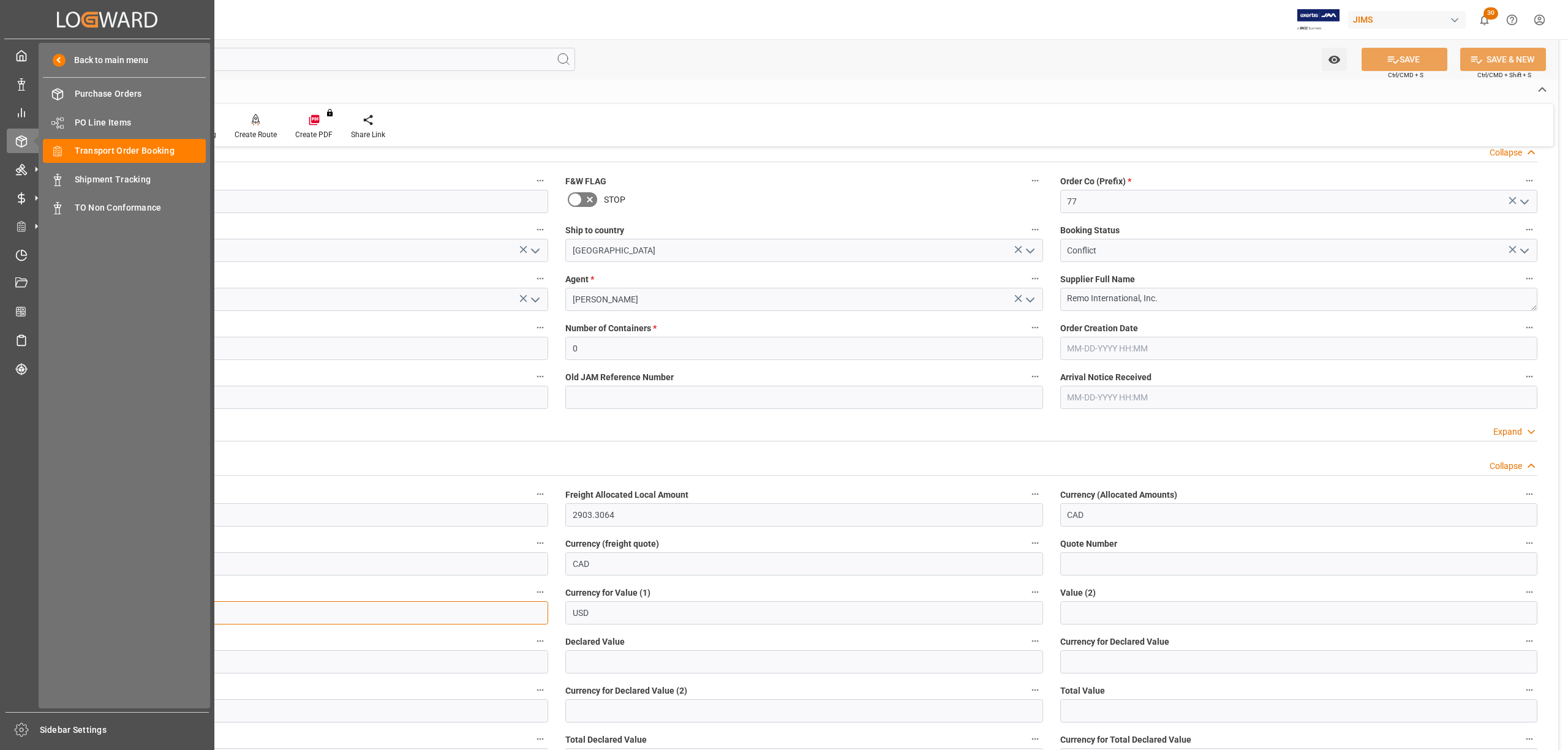
drag, startPoint x: 121, startPoint y: 617, endPoint x: 57, endPoint y: 613, distance: 64.1
click at [57, 613] on div "Created by potrace 1.15, written by [PERSON_NAME] [DATE]-[DATE] Created by potr…" at bounding box center [784, 375] width 1568 height 750
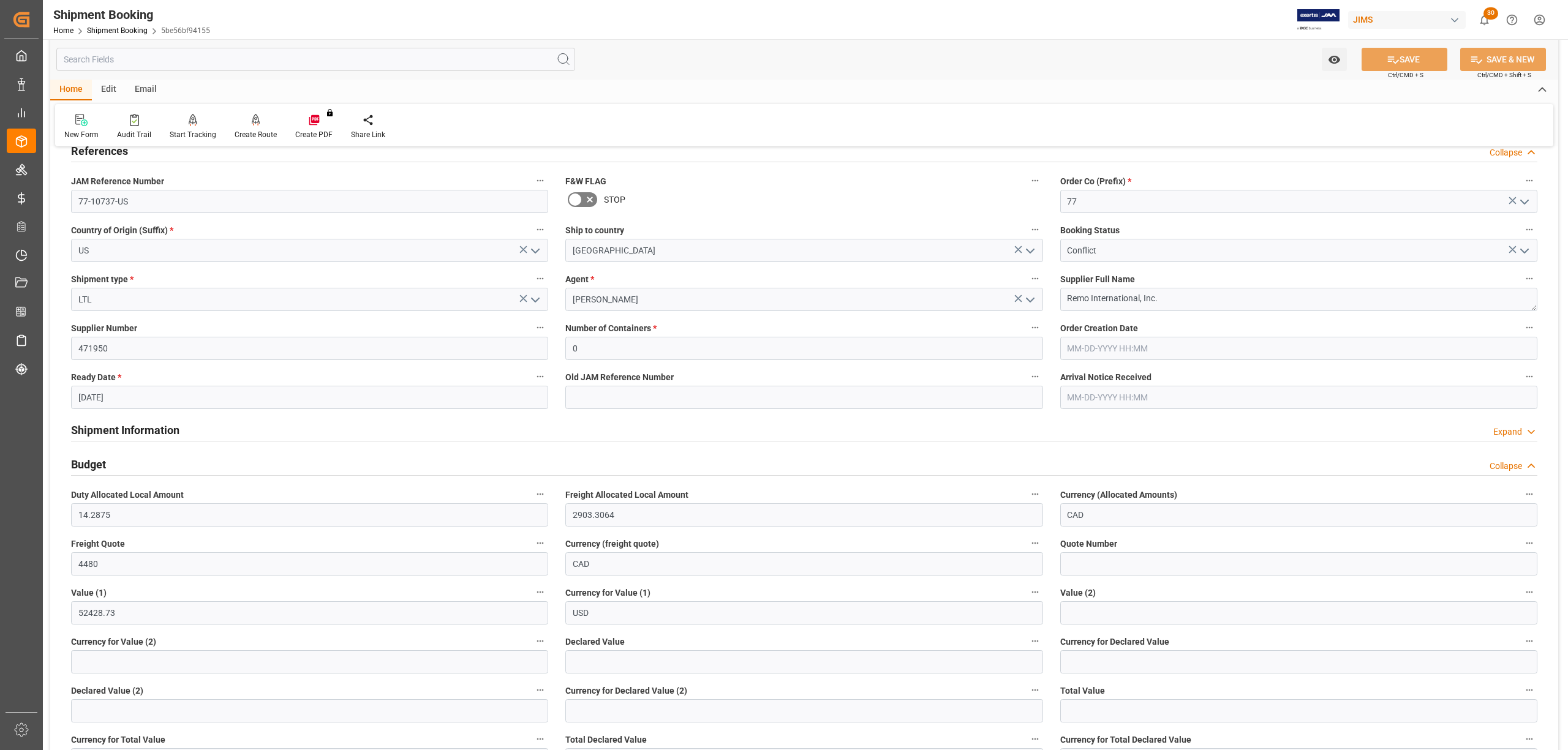
click at [790, 583] on div "Currency for Value (1) USD" at bounding box center [804, 604] width 494 height 49
click at [127, 30] on link "Shipment Booking" at bounding box center [117, 30] width 61 height 9
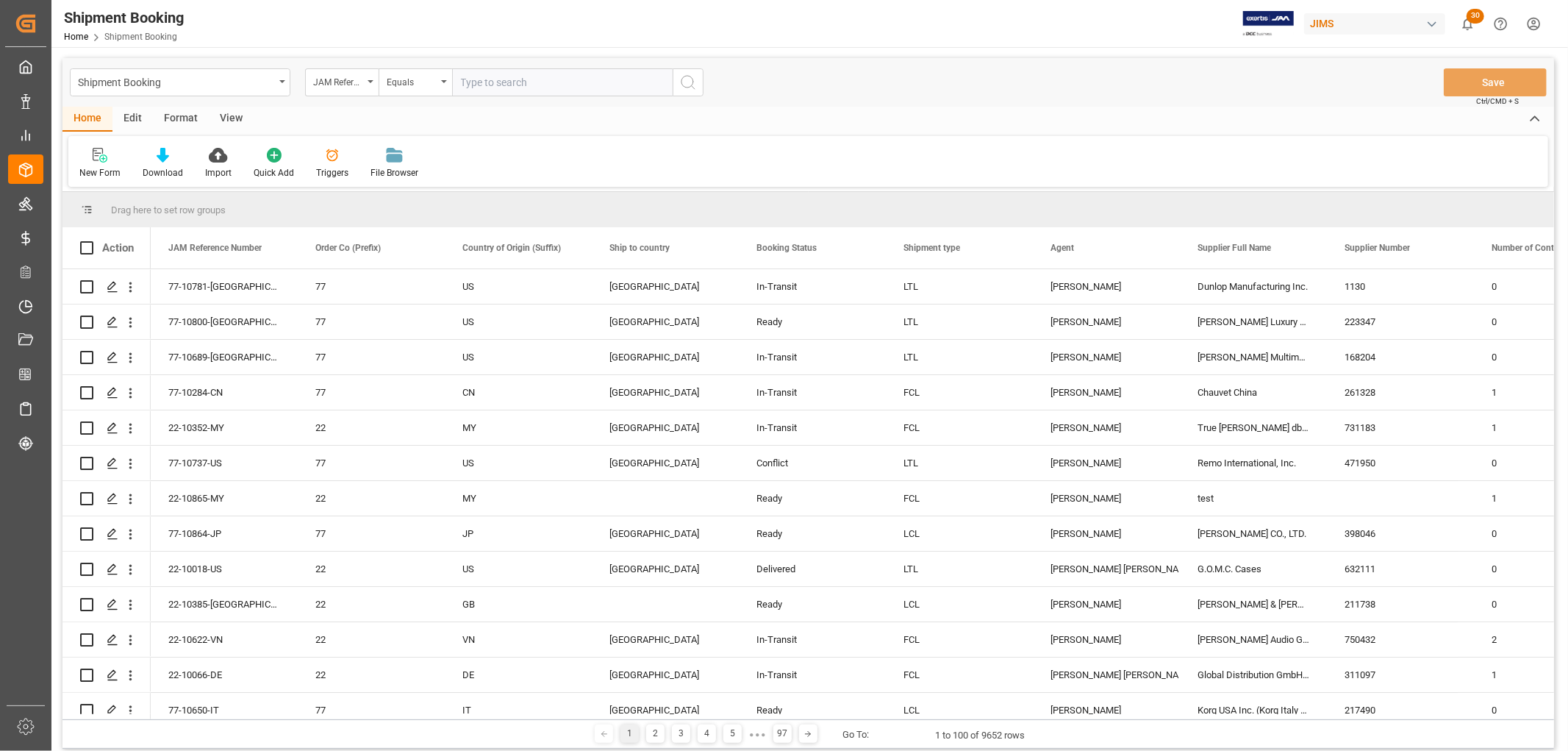
click at [471, 77] on input "text" at bounding box center [563, 82] width 221 height 28
type input "10852"
click at [685, 84] on icon "search button" at bounding box center [688, 82] width 18 height 18
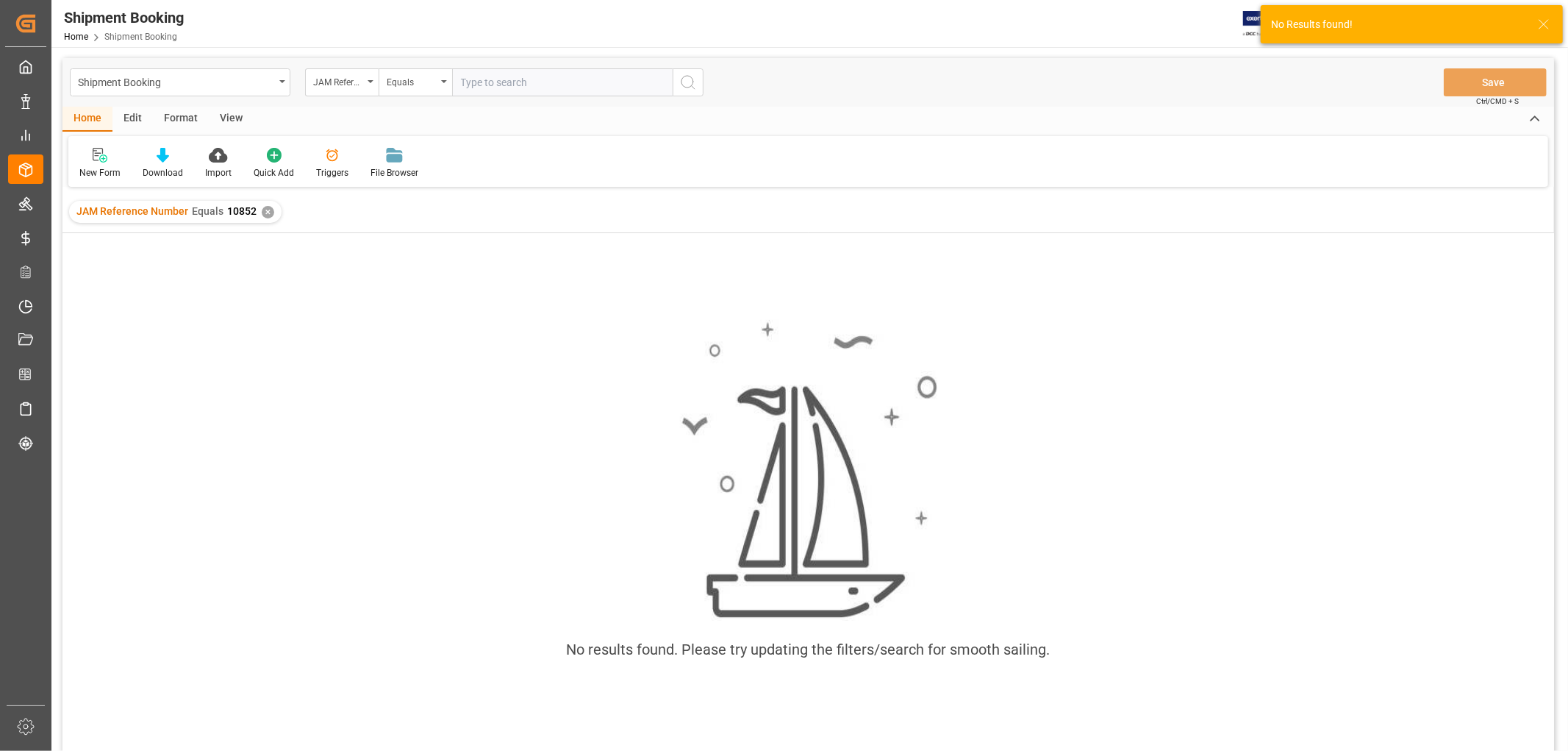
click at [271, 209] on div "✕" at bounding box center [268, 212] width 13 height 13
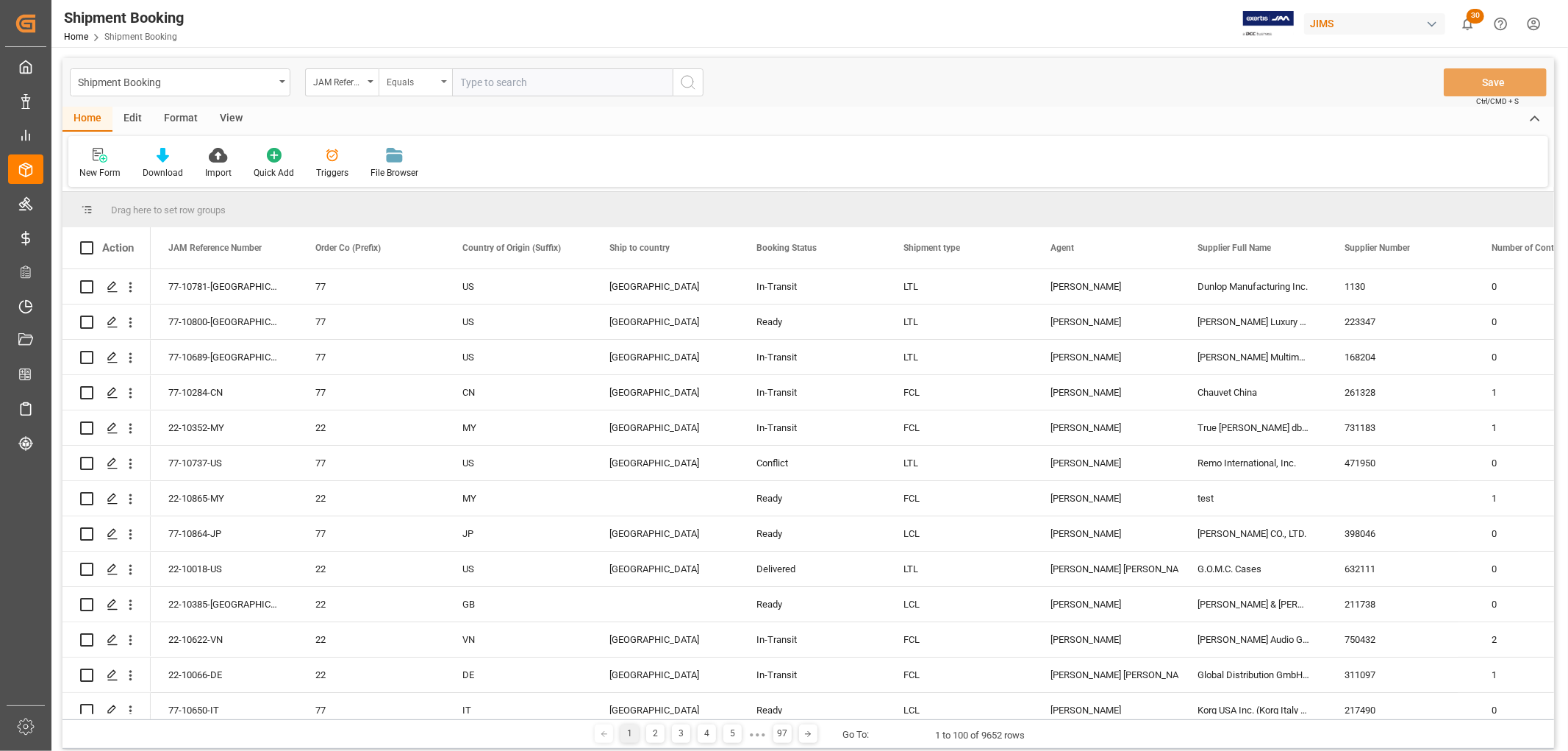
click at [447, 77] on div "Equals" at bounding box center [415, 82] width 74 height 28
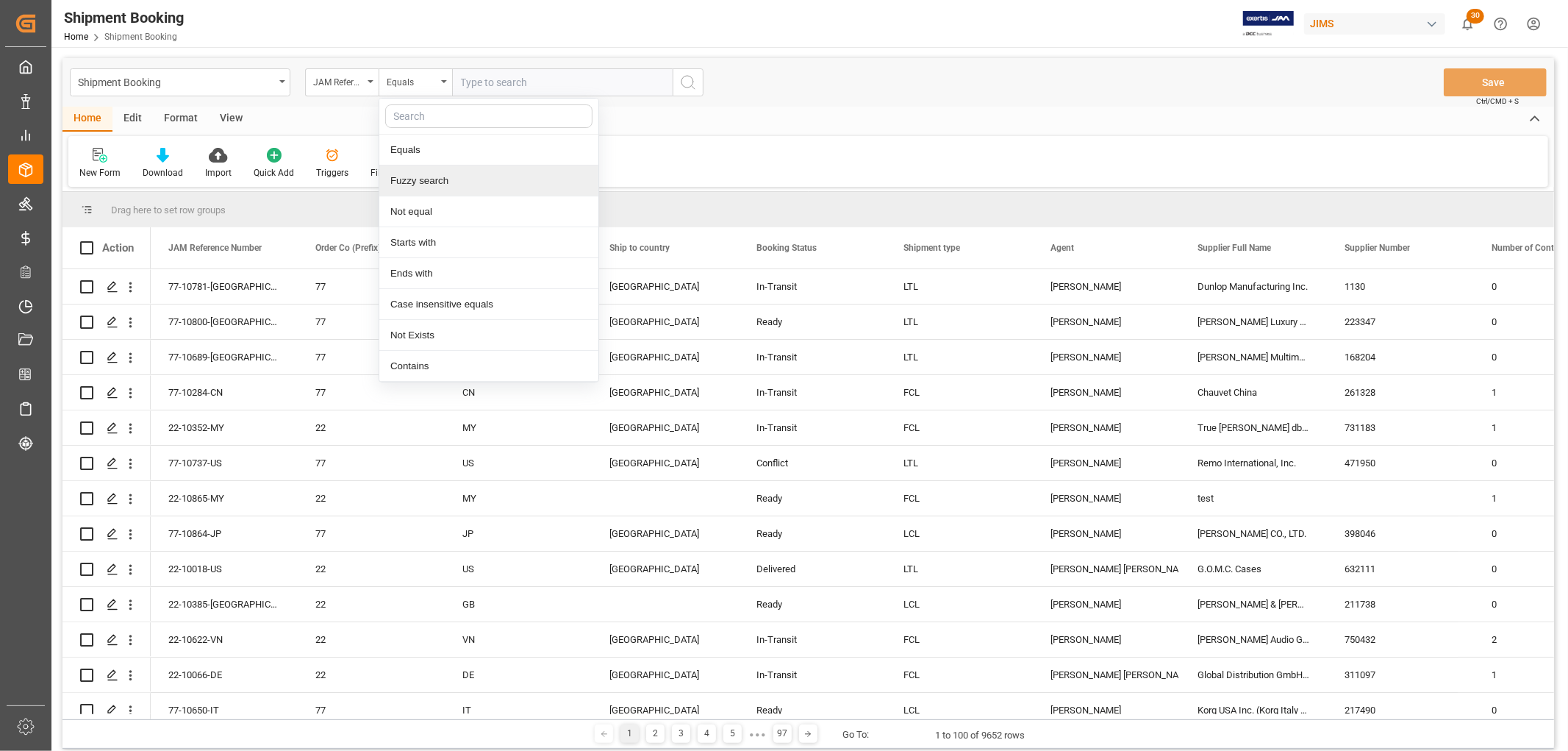
click at [437, 175] on div "Fuzzy search" at bounding box center [489, 181] width 219 height 31
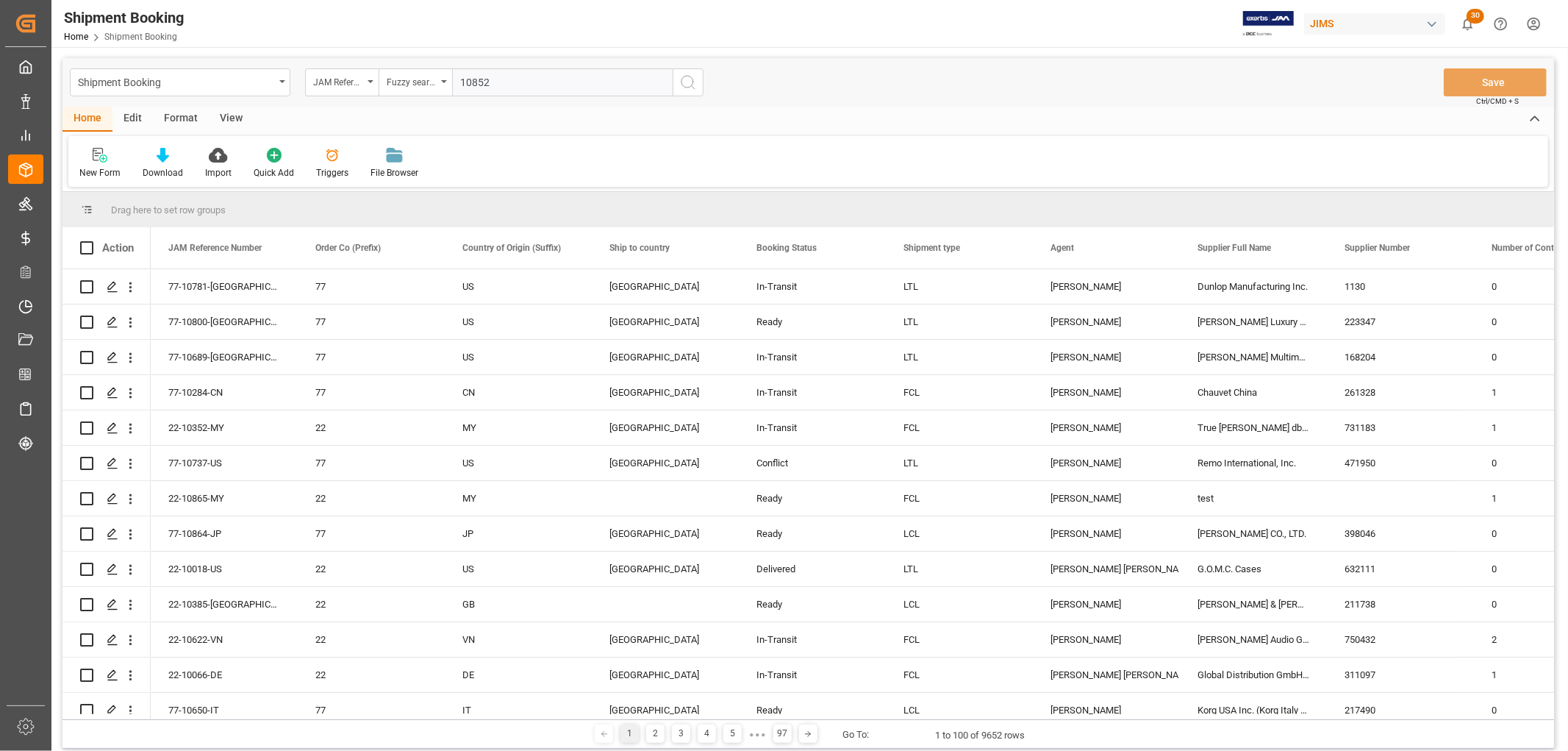
type input "10852"
click at [682, 83] on icon "search button" at bounding box center [688, 82] width 18 height 18
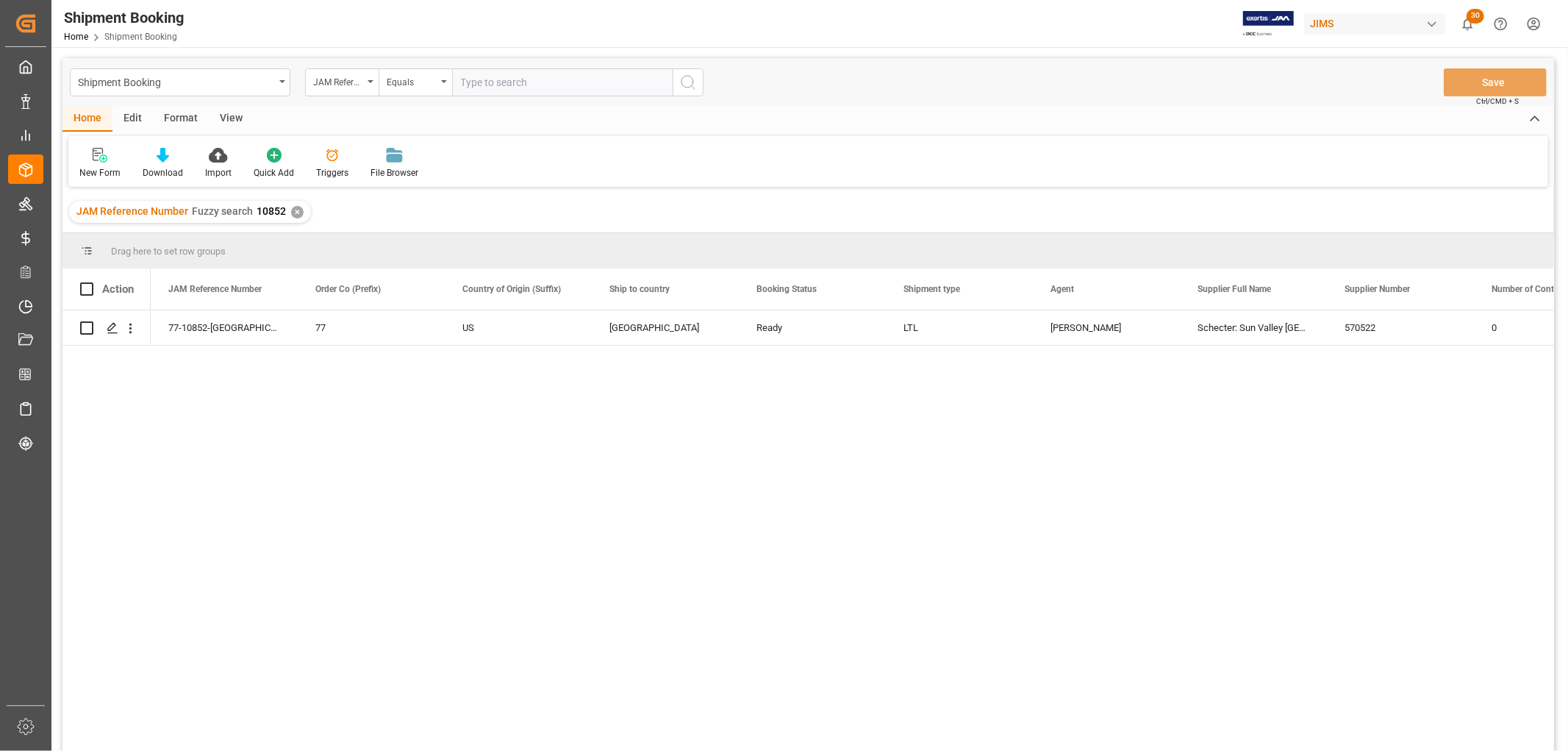
click at [237, 115] on div "View" at bounding box center [231, 118] width 45 height 25
click at [98, 159] on icon at bounding box center [94, 155] width 14 height 14
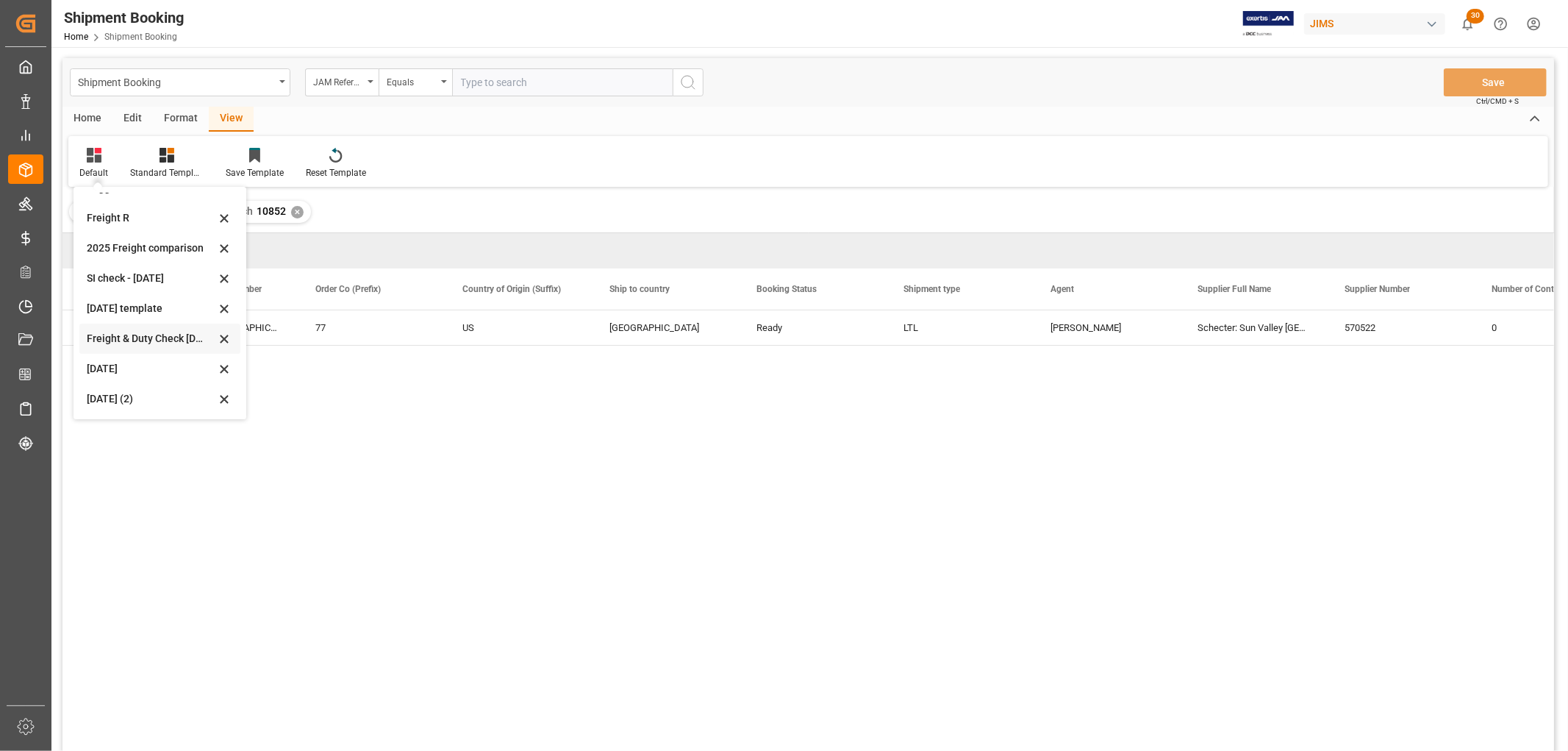
scroll to position [111, 0]
click at [101, 398] on div "Aug 2025 (2)" at bounding box center [150, 398] width 129 height 15
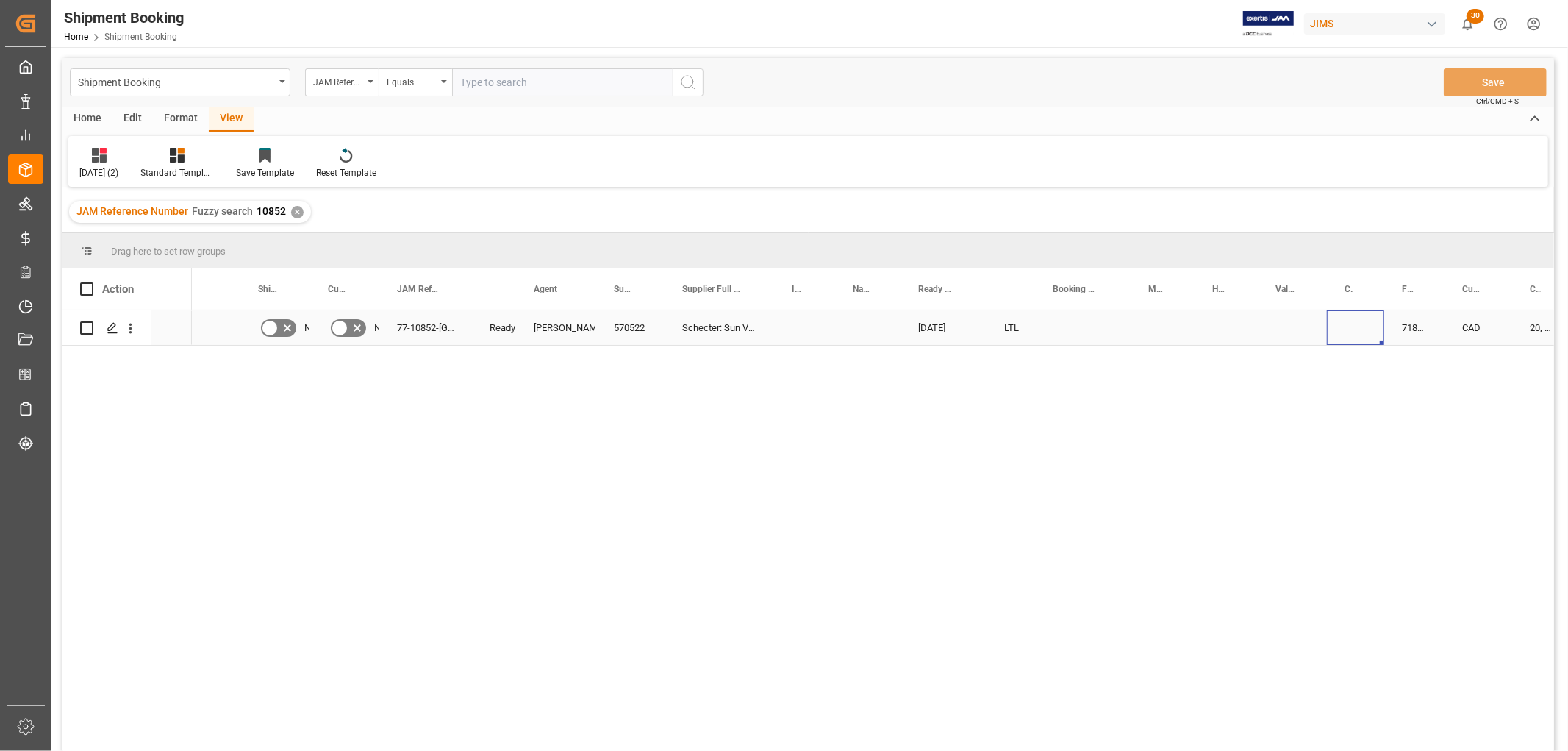
click at [1340, 327] on div "Press SPACE to select this row." at bounding box center [1356, 327] width 58 height 34
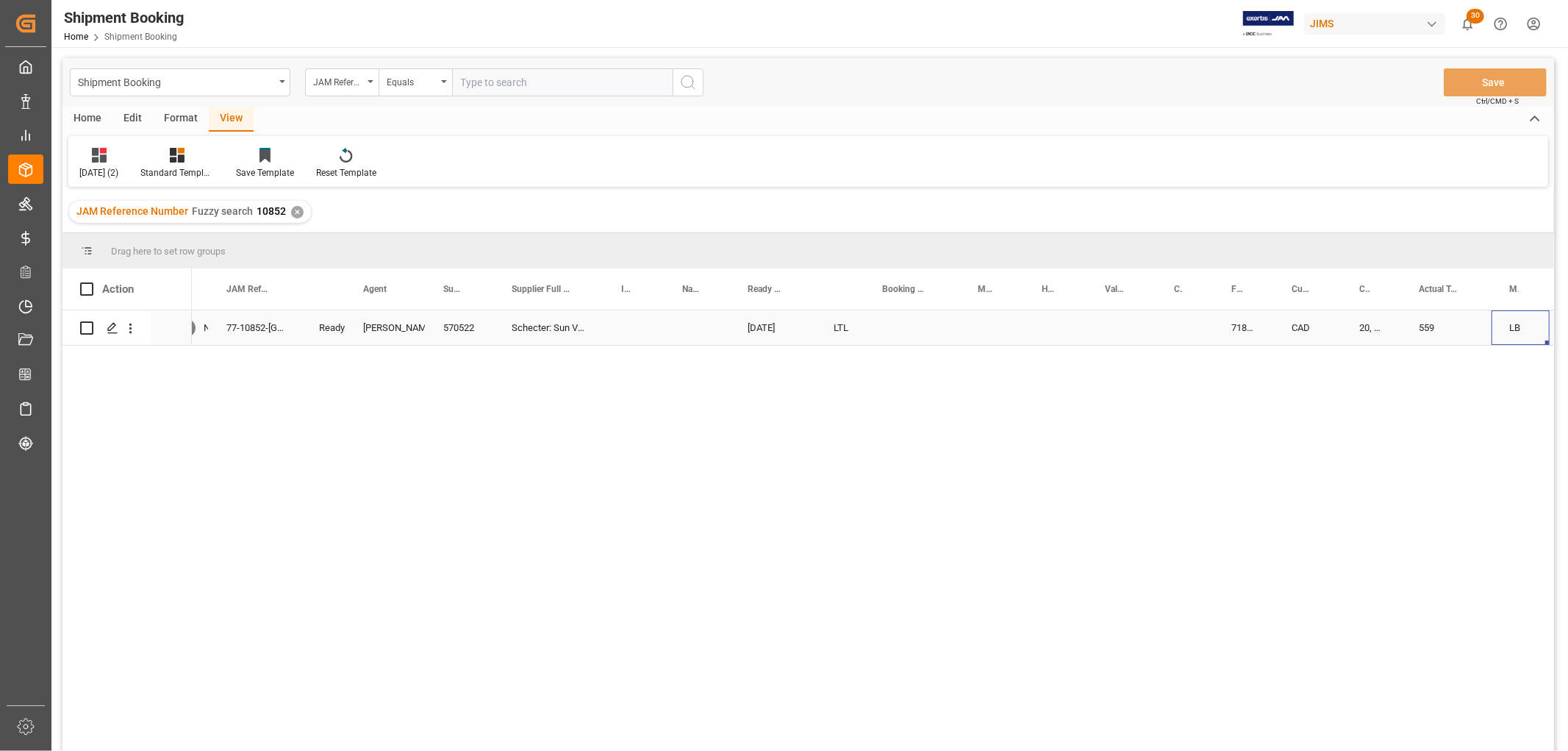
scroll to position [0, 254]
click at [1156, 329] on div "71815" at bounding box center [1161, 327] width 60 height 34
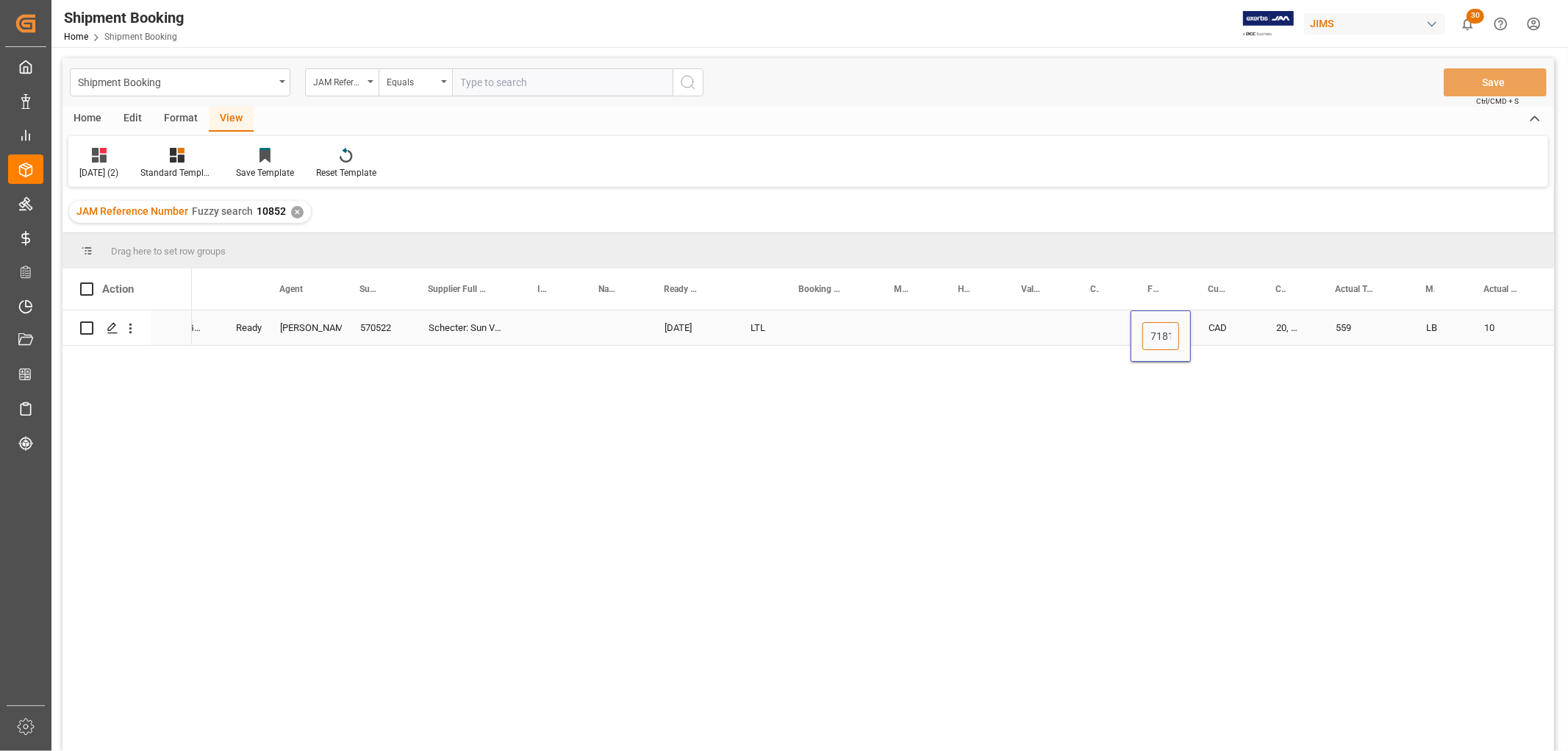
scroll to position [0, 0]
drag, startPoint x: 1177, startPoint y: 336, endPoint x: 1144, endPoint y: 339, distance: 33.1
click at [1144, 339] on input "71815" at bounding box center [1161, 335] width 37 height 28
type input "6"
type input "0"
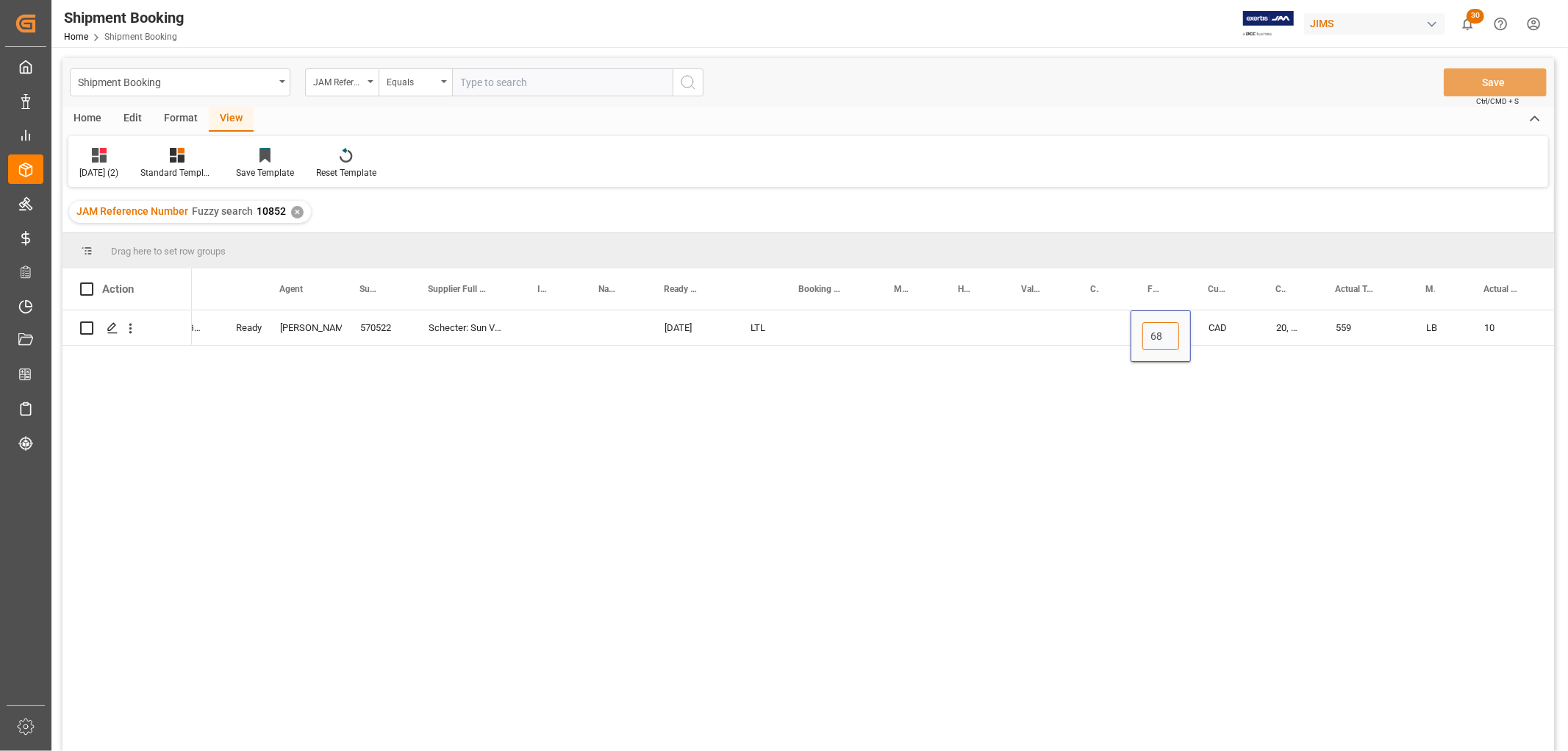
type input "687"
click at [1086, 328] on div "Press SPACE to select this row." at bounding box center [1102, 327] width 58 height 34
click at [1465, 77] on button "Save" at bounding box center [1495, 82] width 103 height 28
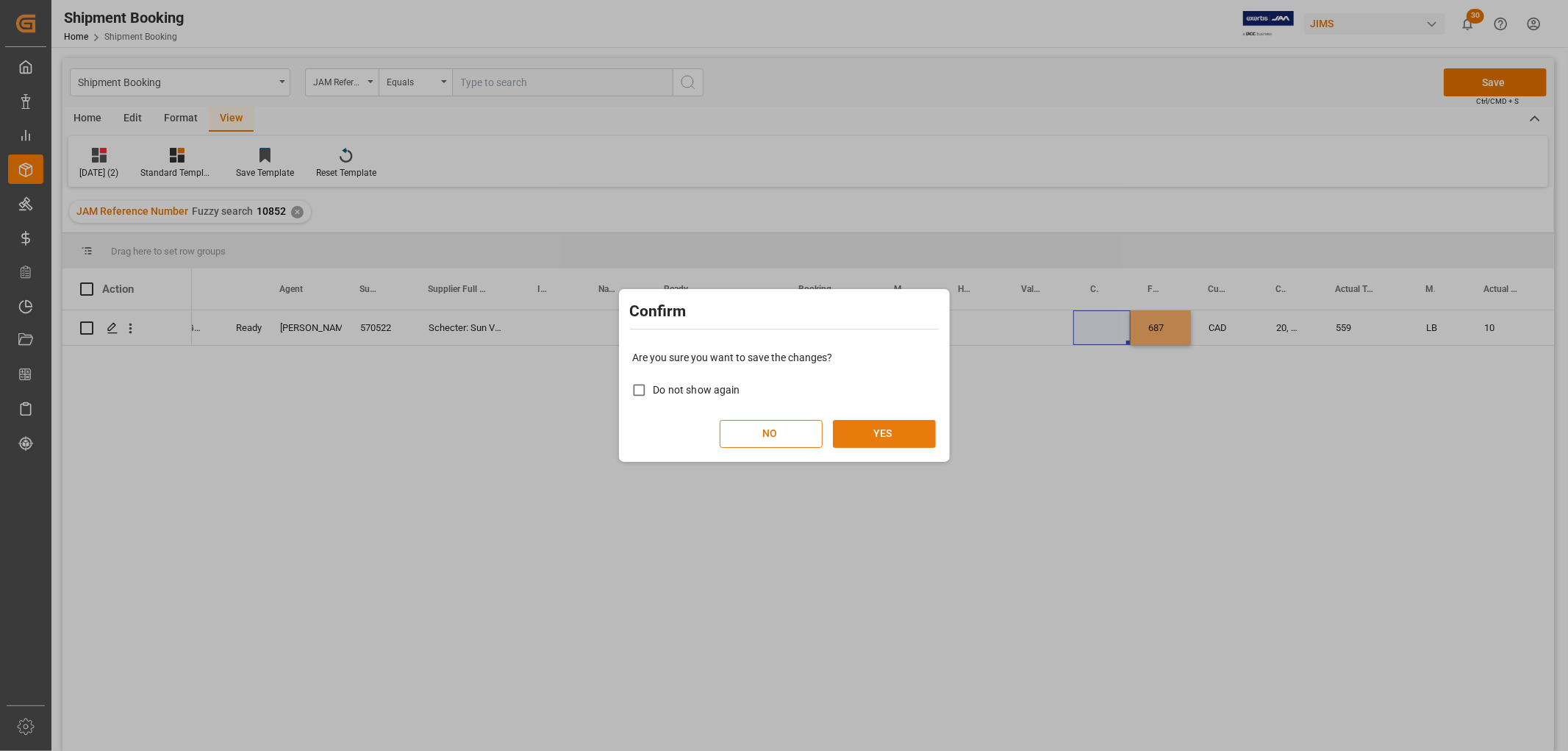
click at [891, 429] on button "YES" at bounding box center [884, 433] width 103 height 28
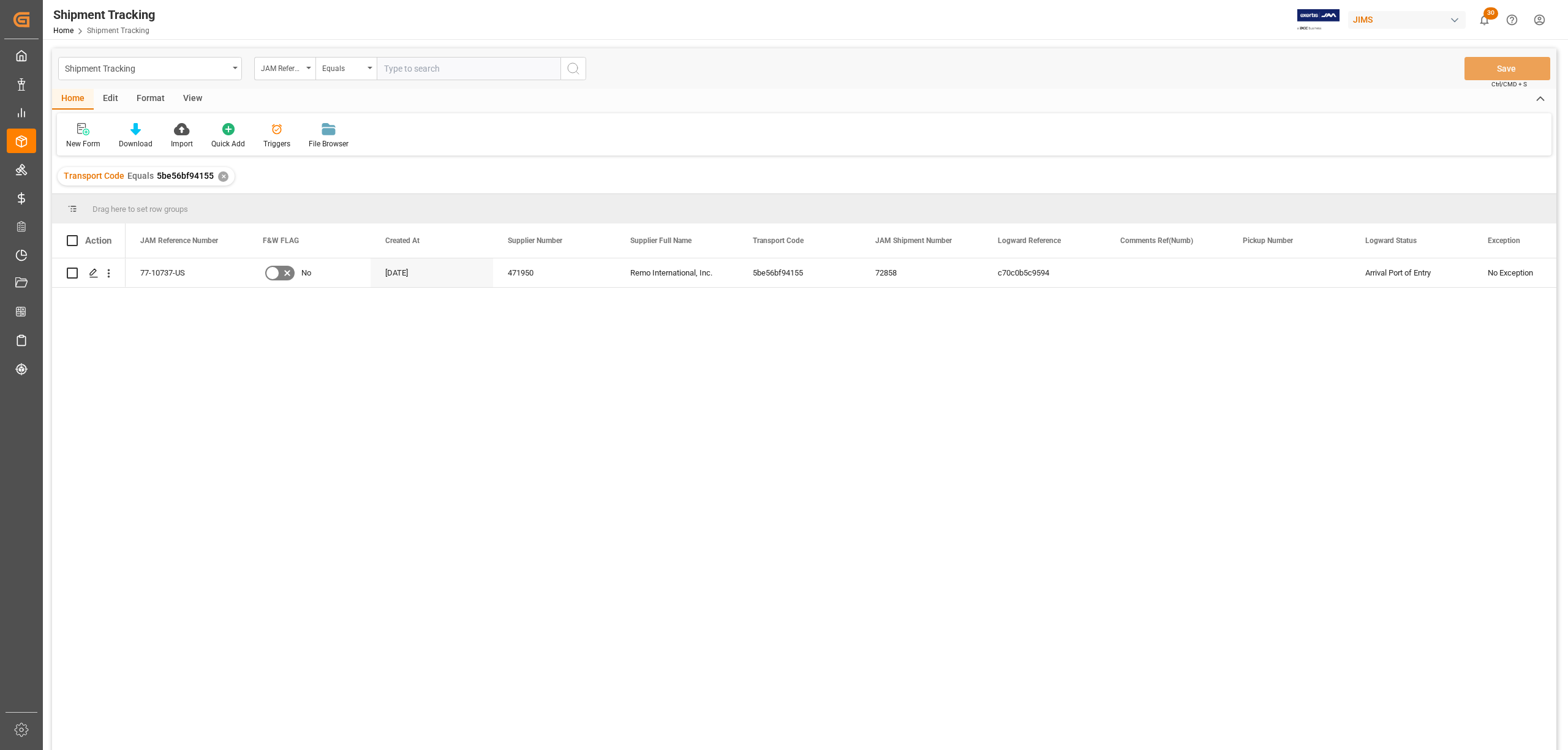
click at [183, 97] on div "View" at bounding box center [193, 99] width 37 height 21
click at [75, 137] on div "Default" at bounding box center [77, 136] width 42 height 27
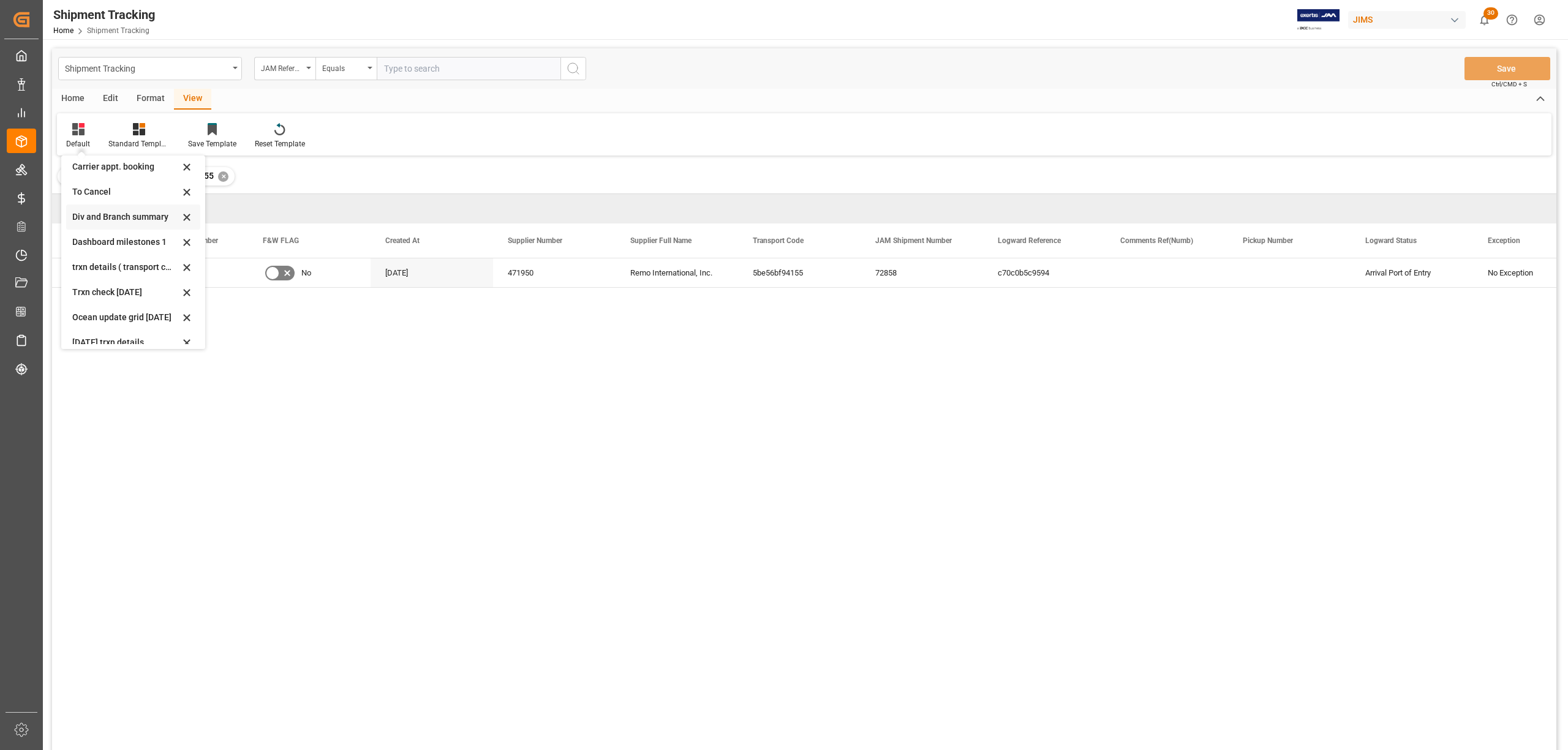
scroll to position [192, 0]
click at [92, 327] on div "tracking GIT template - Rev" at bounding box center [125, 332] width 107 height 13
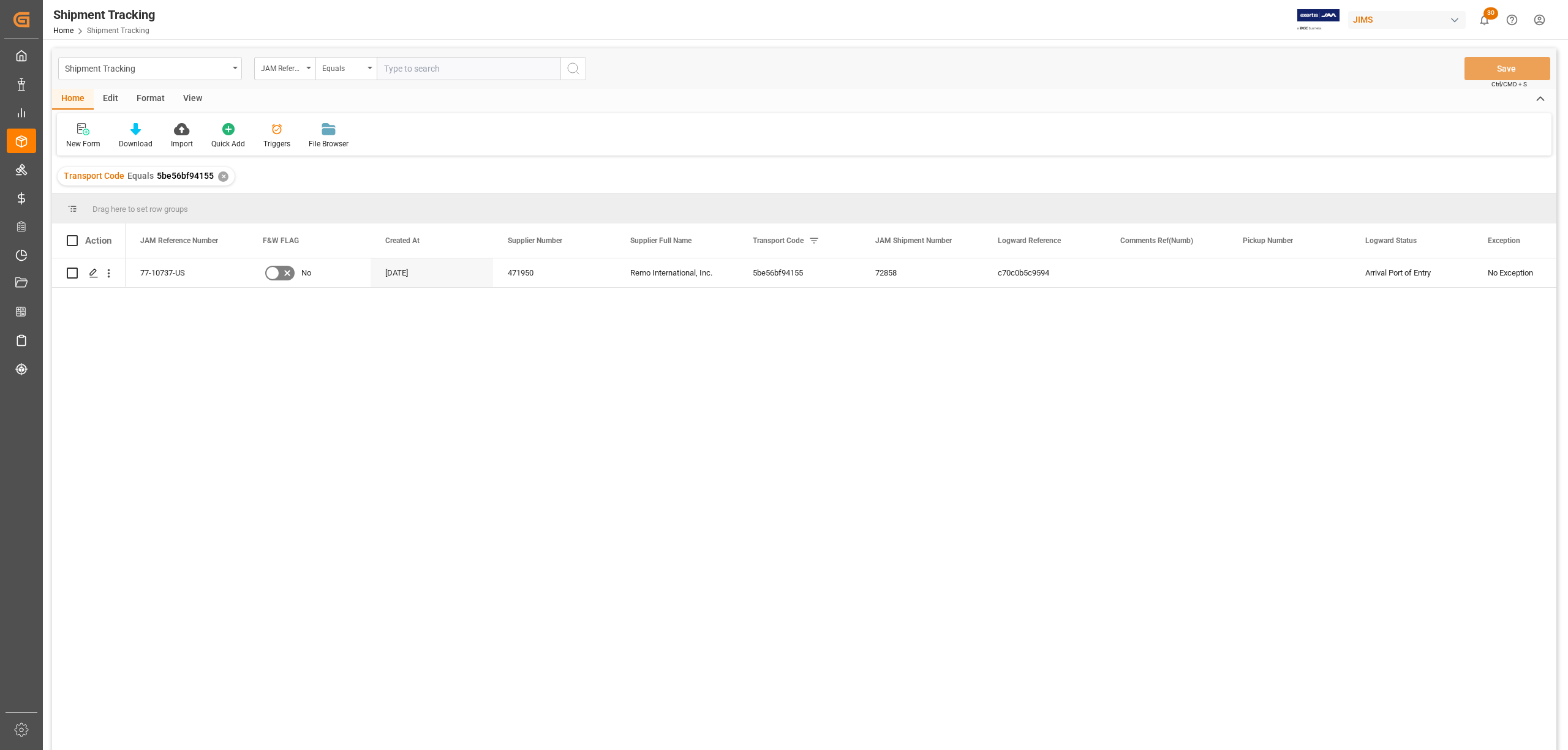
click at [189, 96] on div "View" at bounding box center [193, 99] width 37 height 21
click at [79, 135] on icon at bounding box center [78, 129] width 12 height 12
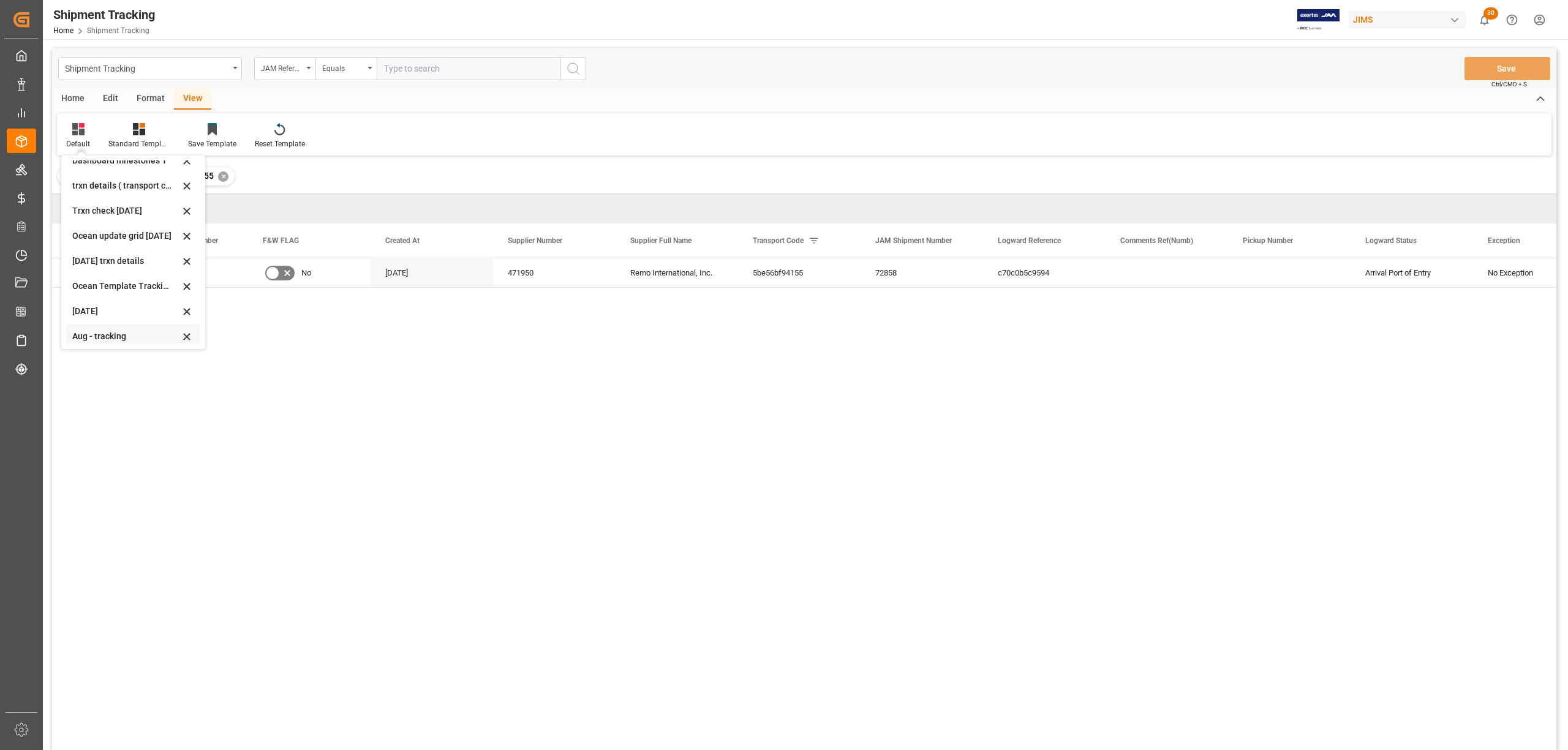
scroll to position [192, 0]
click at [120, 329] on div "tracking GIT template - Rev" at bounding box center [125, 332] width 107 height 13
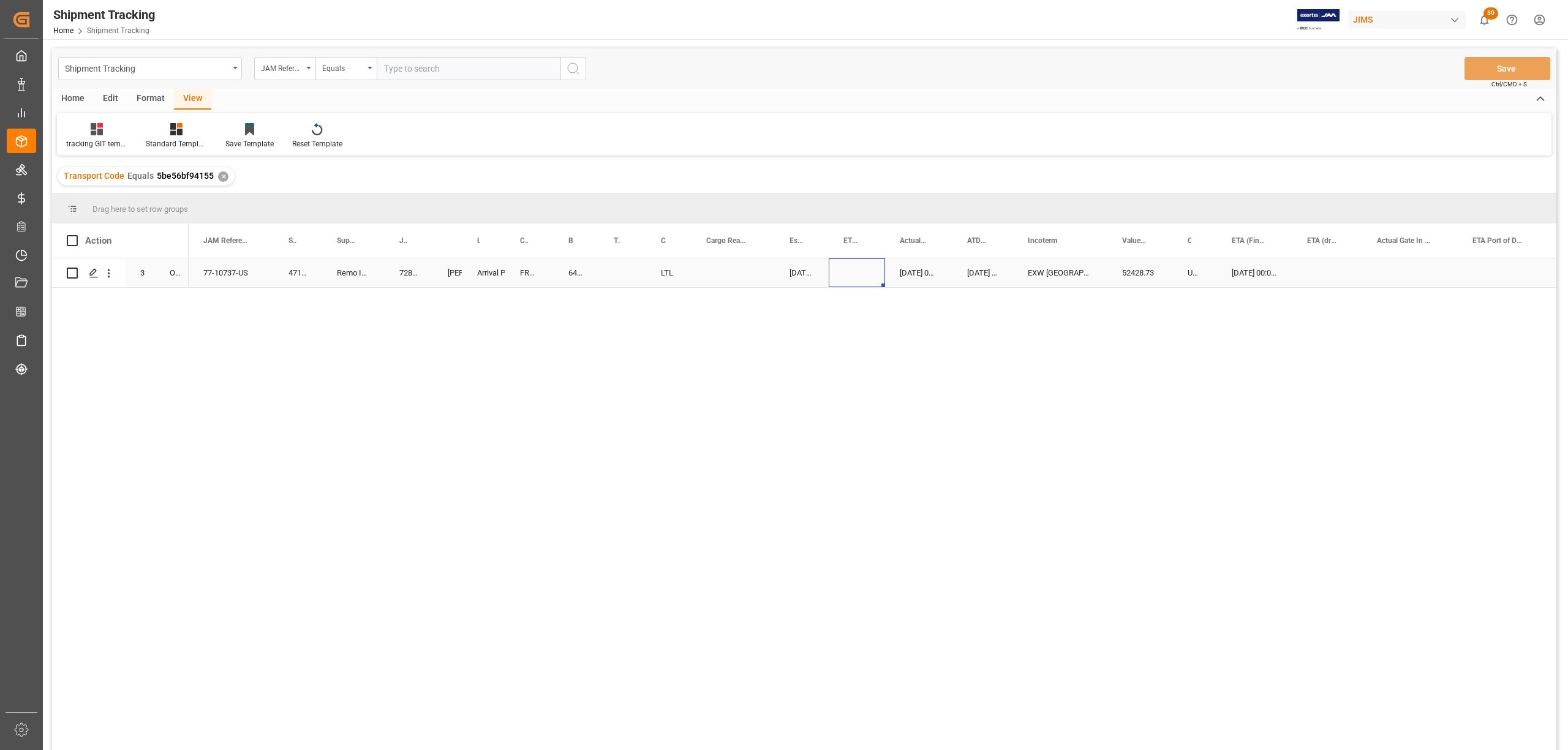
click at [846, 271] on div "Press SPACE to select this row." at bounding box center [857, 273] width 57 height 29
click at [355, 265] on div "Press SPACE to select this row." at bounding box center [354, 273] width 57 height 29
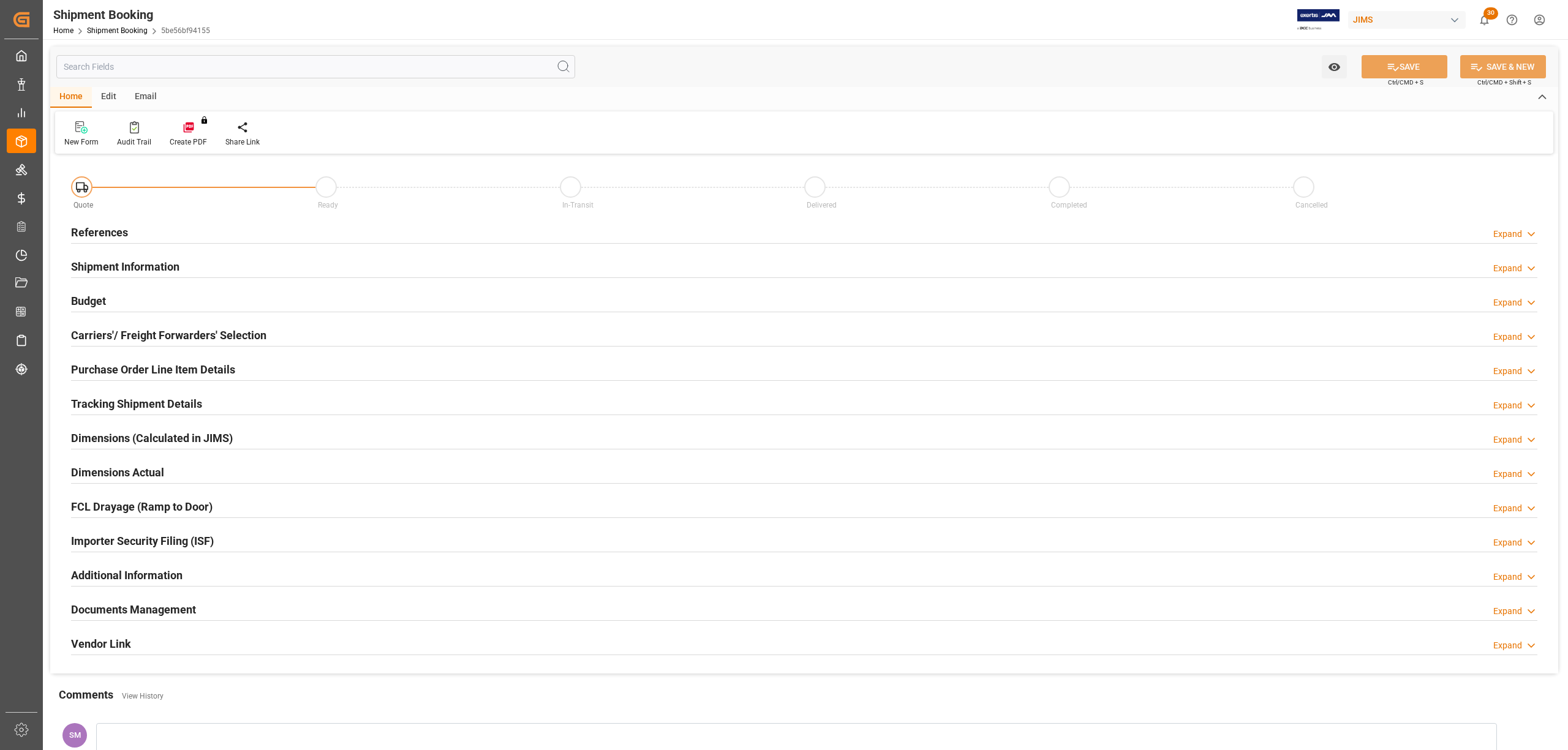
type input "318"
click at [131, 370] on h2 "Purchase Order Line Item Details" at bounding box center [153, 369] width 164 height 17
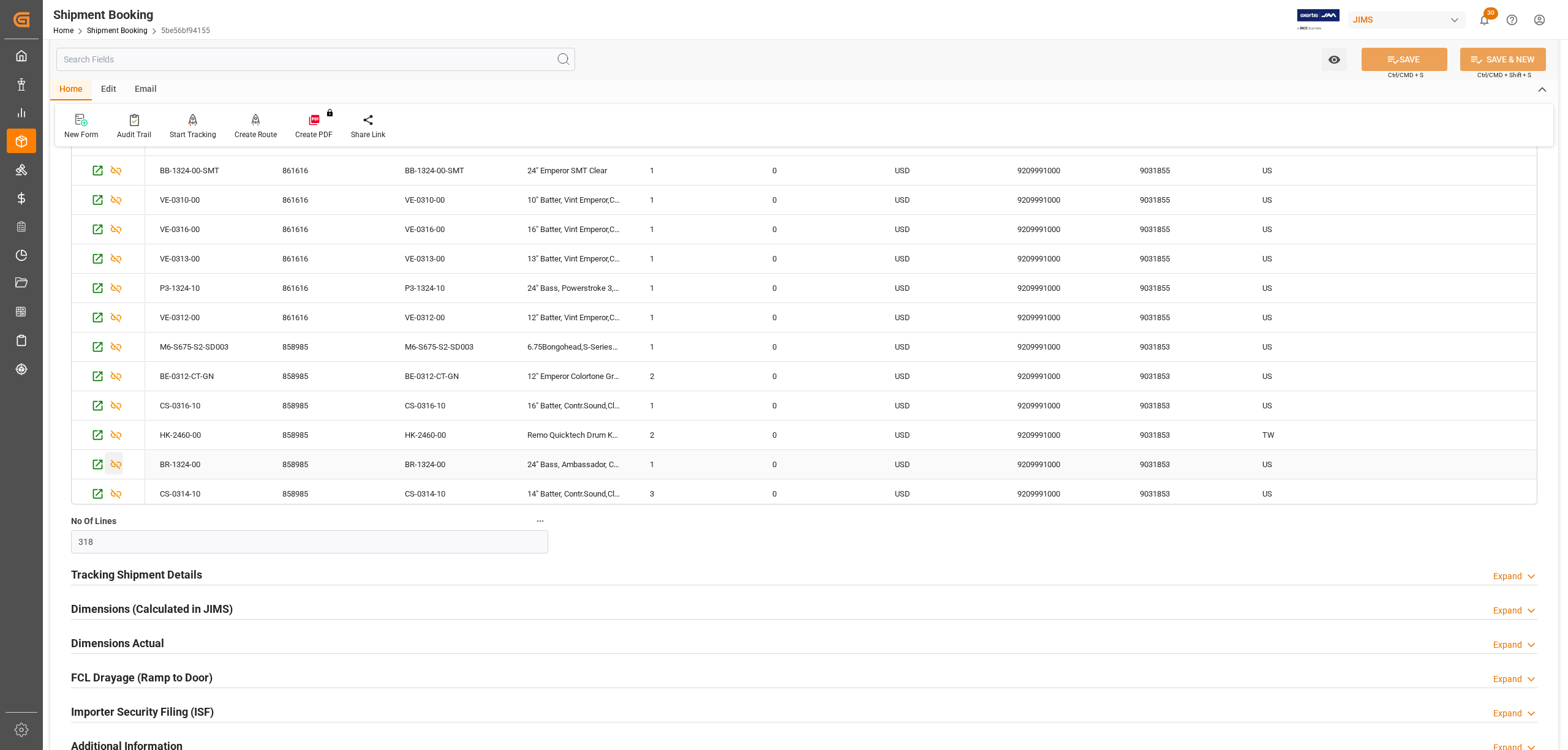
scroll to position [408, 0]
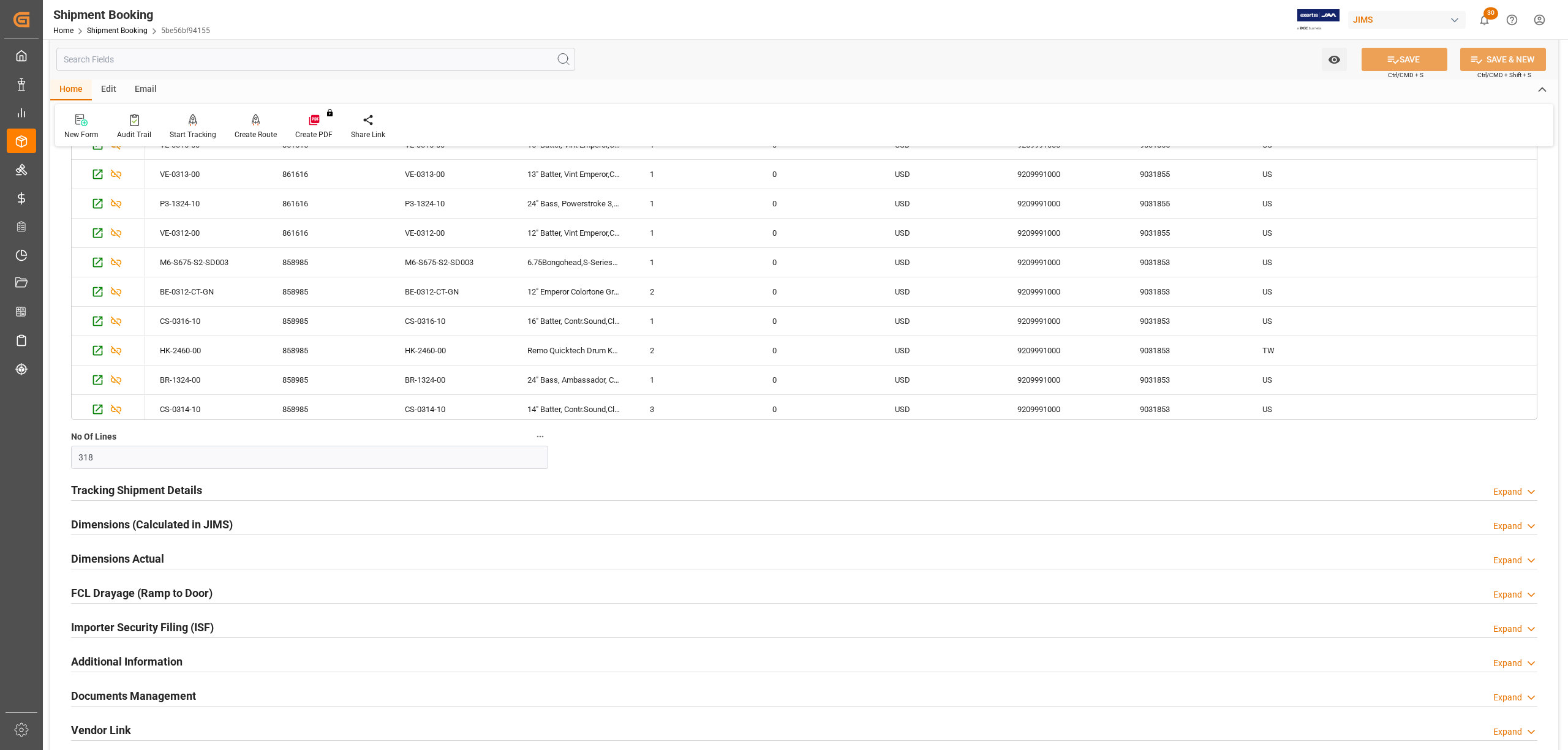
click at [123, 485] on h2 "Tracking Shipment Details" at bounding box center [137, 490] width 131 height 17
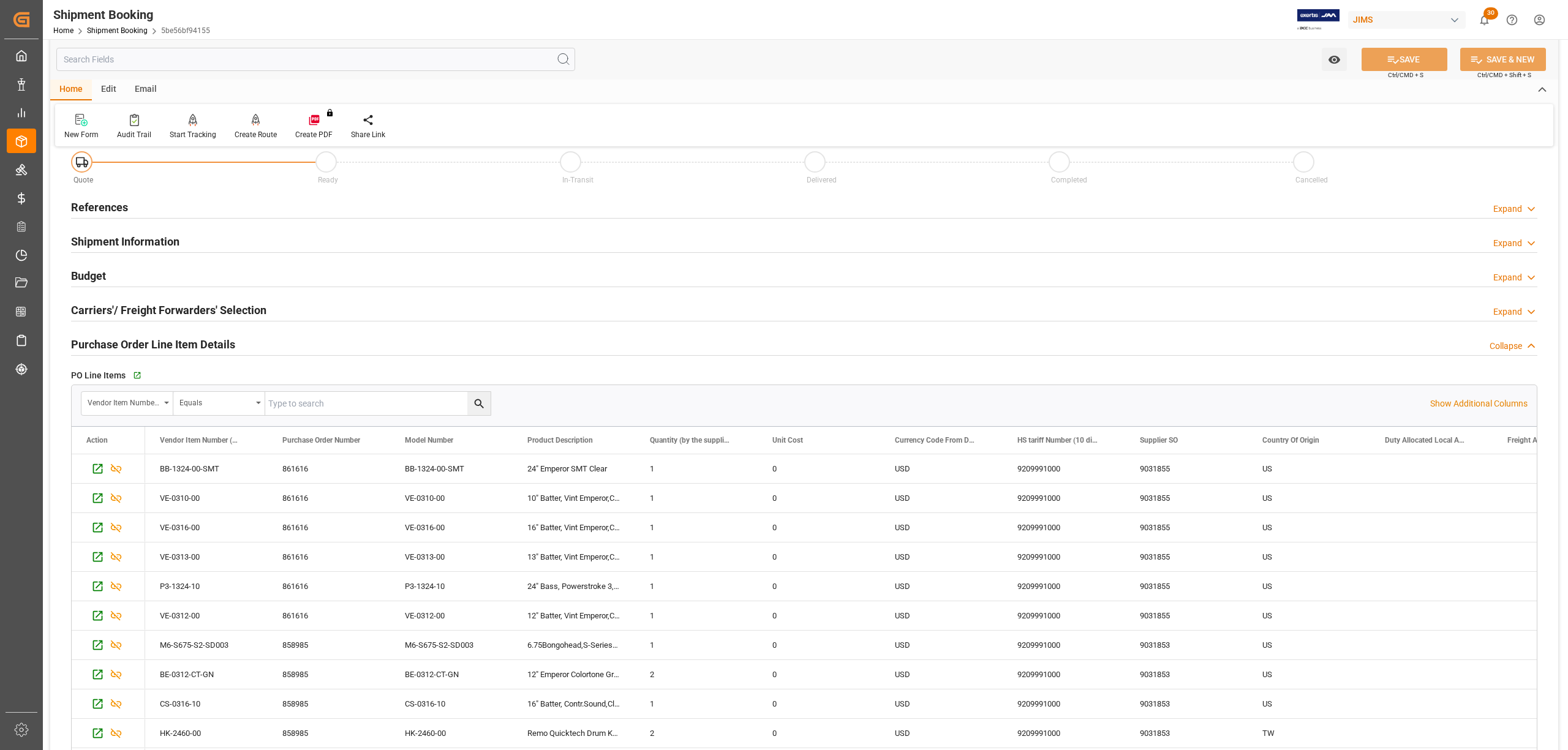
scroll to position [0, 0]
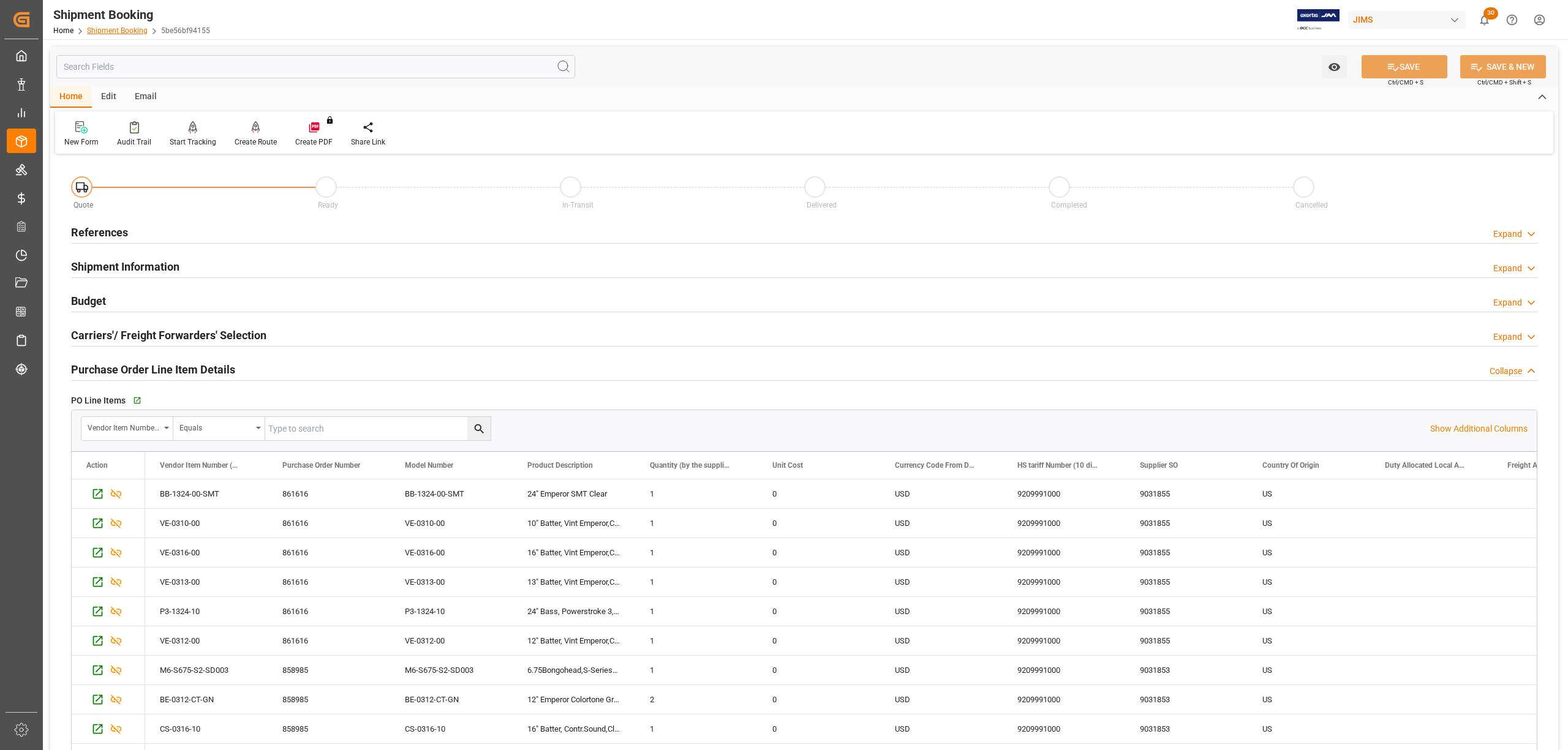
click at [109, 25] on div "Home Shipment Booking 5be56bf94155" at bounding box center [131, 30] width 157 height 13
click at [110, 29] on link "Shipment Booking" at bounding box center [117, 30] width 61 height 9
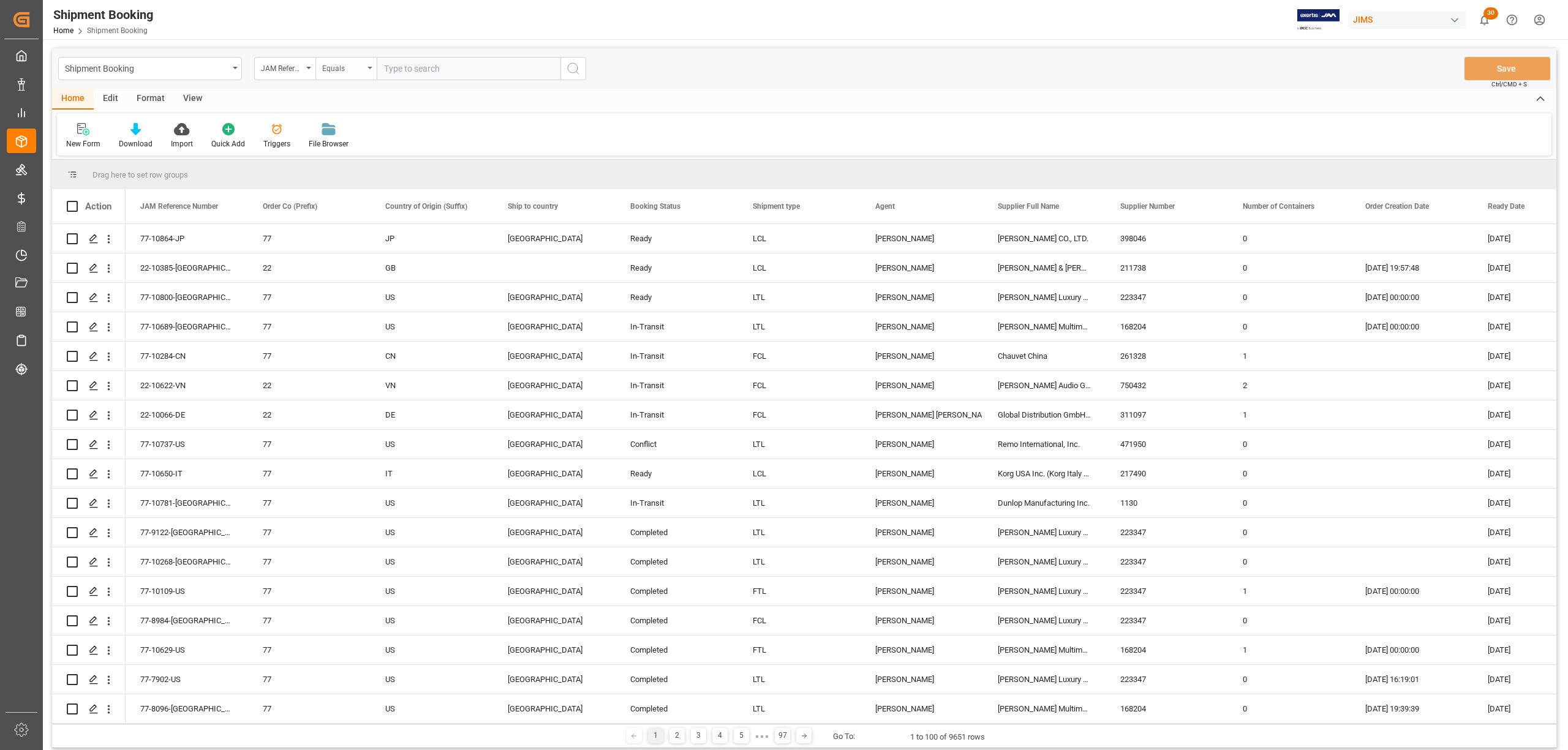
click at [369, 69] on div "Equals" at bounding box center [346, 68] width 61 height 23
click at [359, 147] on div "Fuzzy search" at bounding box center [408, 151] width 183 height 26
paste input "77-10781-US"
type input "77-10781-US"
click at [567, 65] on icon "search button" at bounding box center [574, 69] width 15 height 15
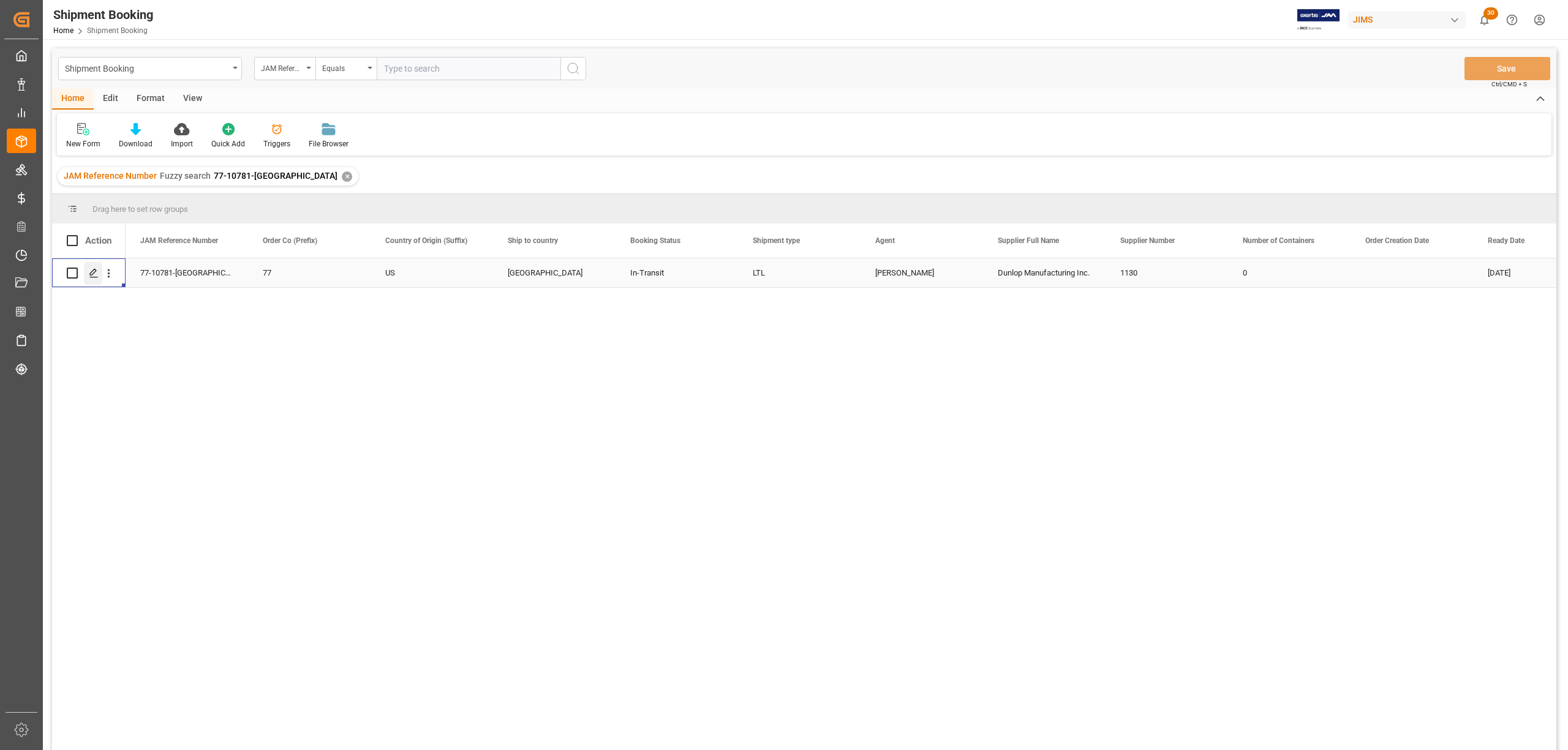
click at [94, 275] on icon "Press SPACE to select this row." at bounding box center [93, 273] width 10 height 10
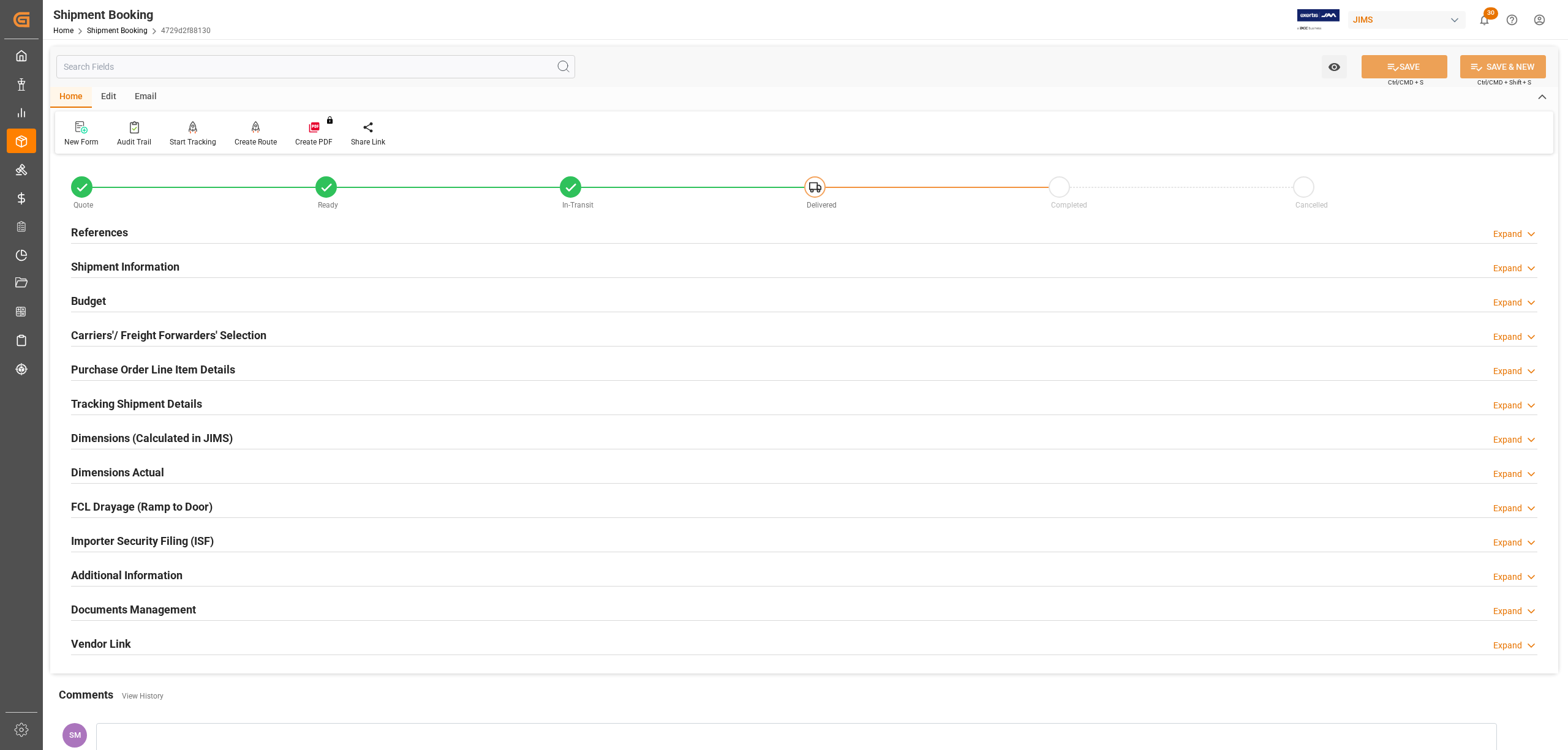
click at [113, 407] on h2 "Tracking Shipment Details" at bounding box center [137, 403] width 131 height 17
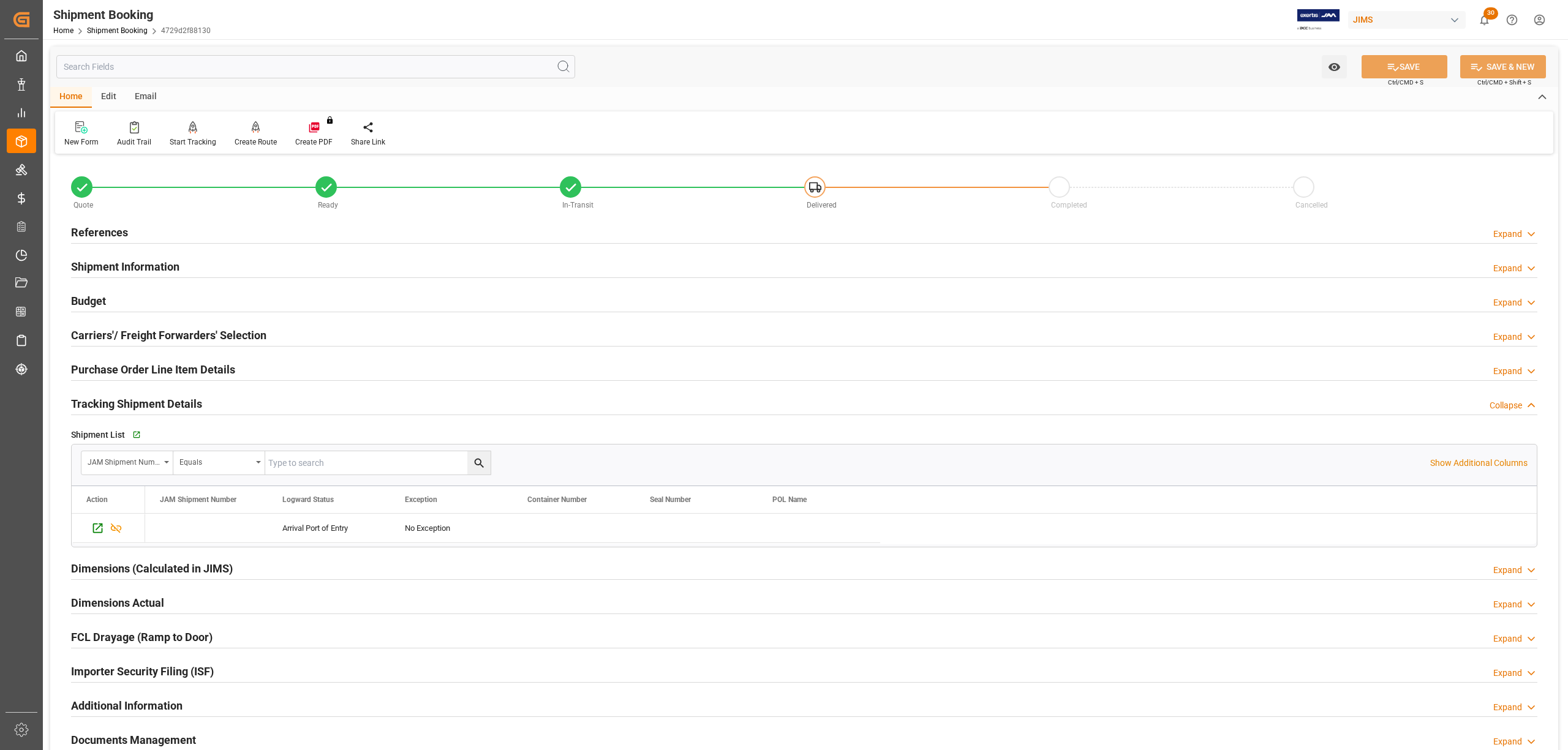
click at [114, 363] on h2 "Purchase Order Line Item Details" at bounding box center [153, 369] width 164 height 17
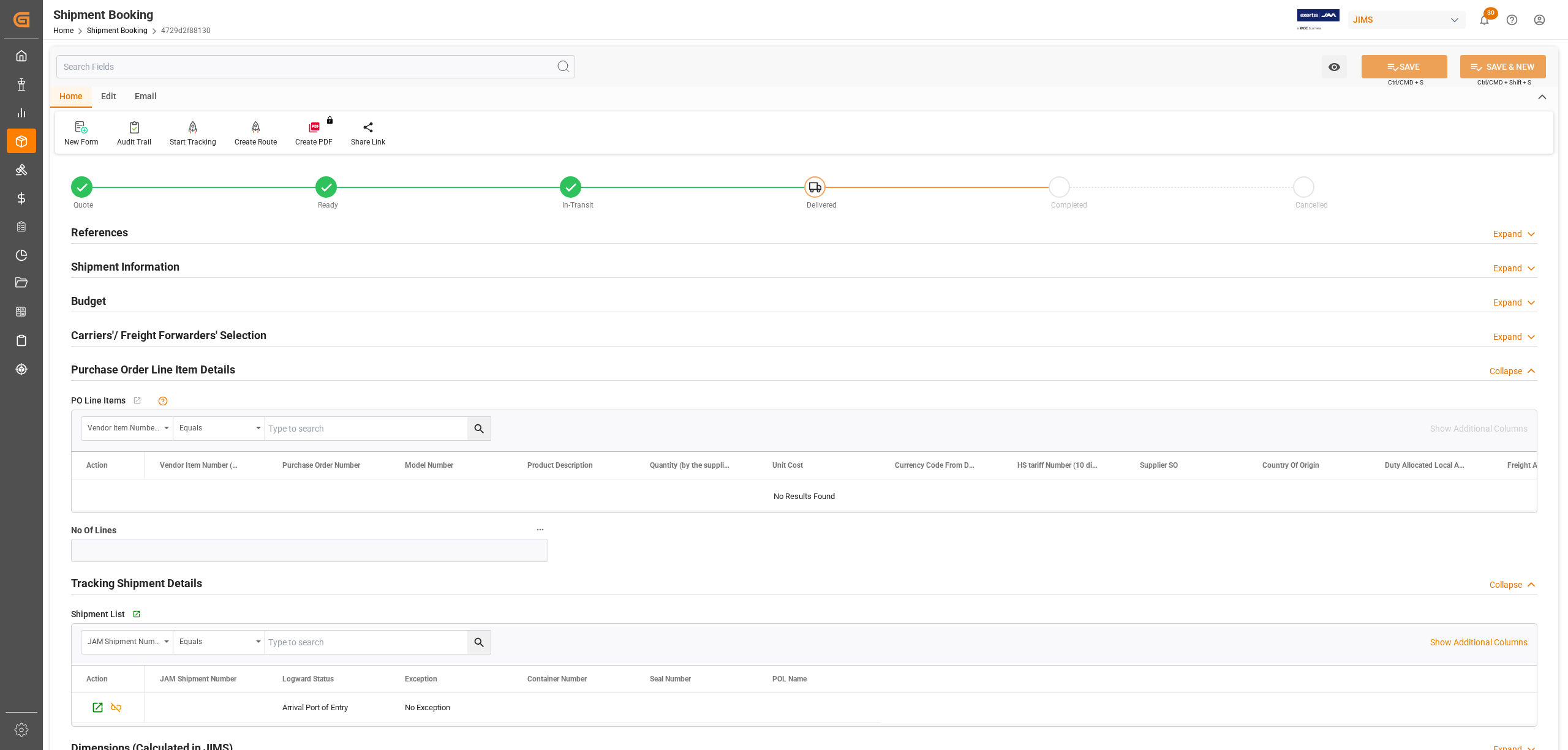
click at [95, 299] on h2 "Budget" at bounding box center [89, 301] width 35 height 17
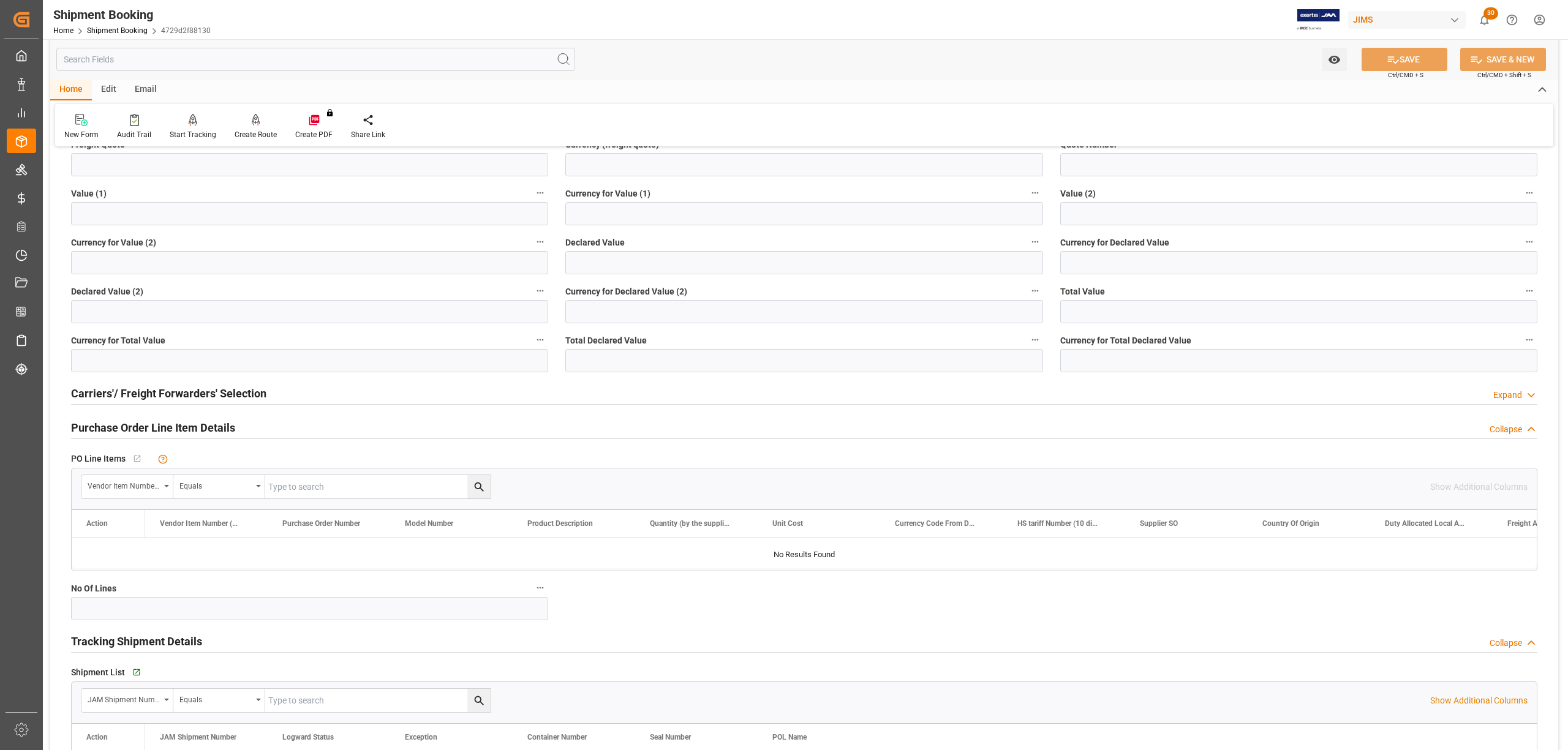
scroll to position [245, 0]
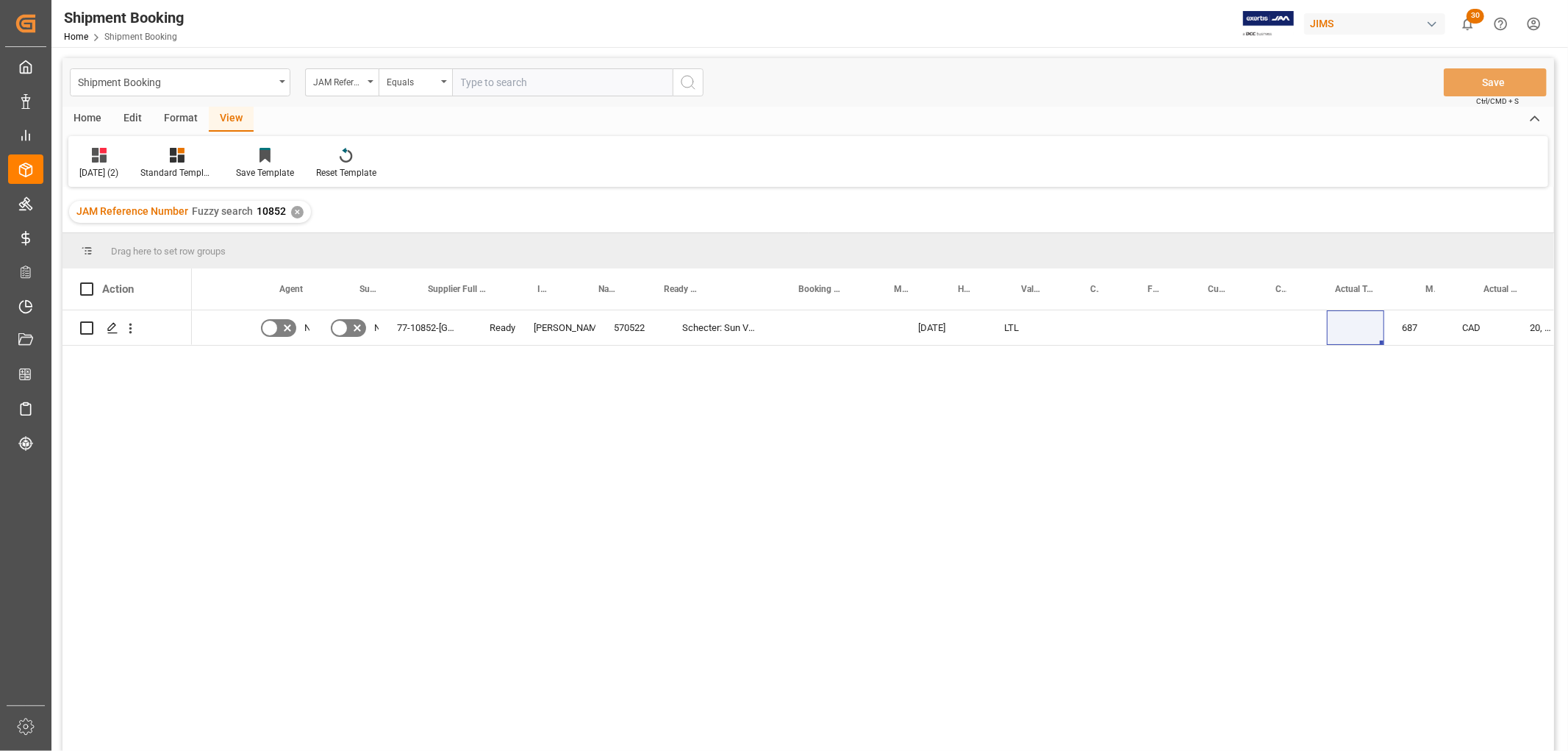
scroll to position [0, 254]
click at [443, 78] on div "Equals" at bounding box center [415, 82] width 74 height 28
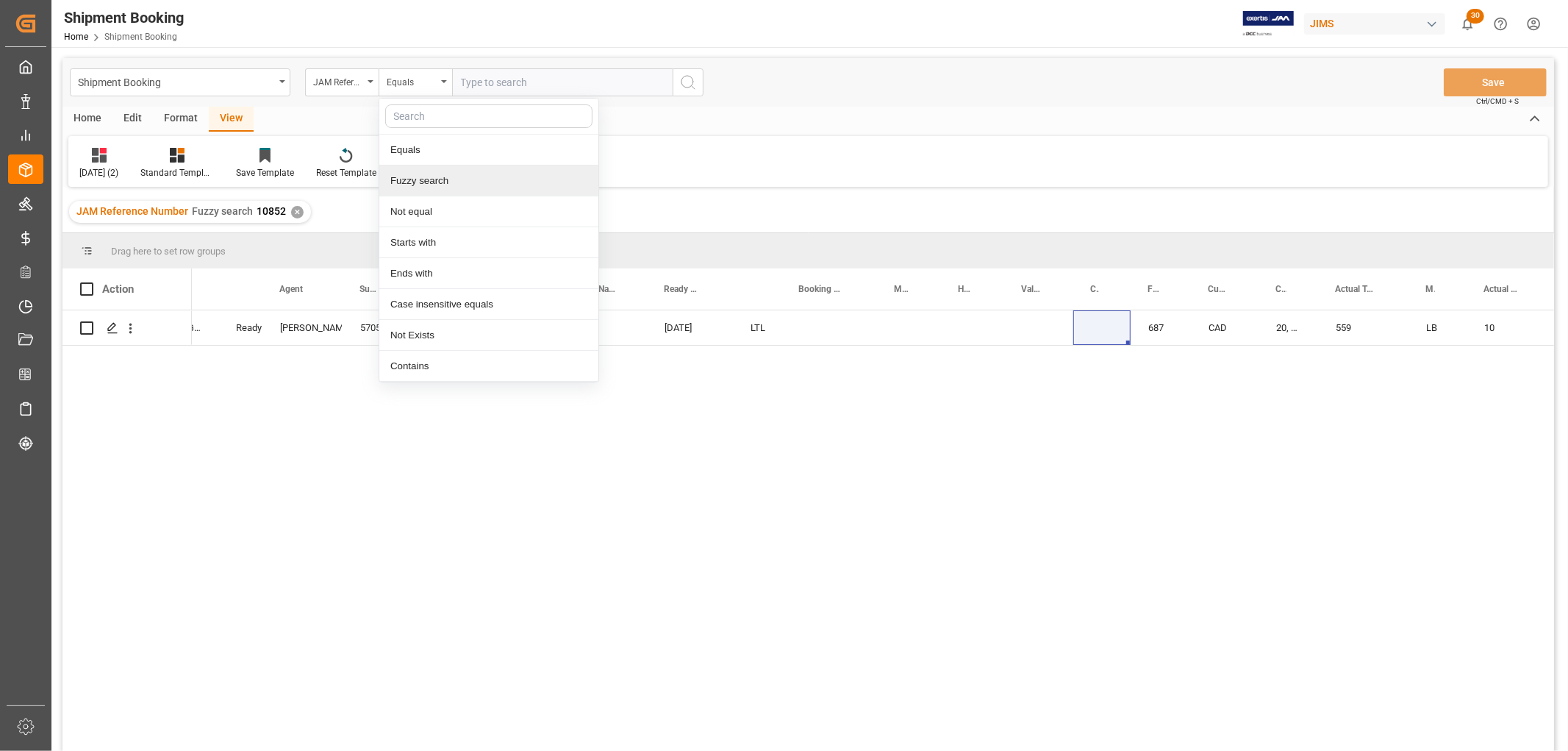
click at [432, 180] on div "Fuzzy search" at bounding box center [489, 181] width 219 height 31
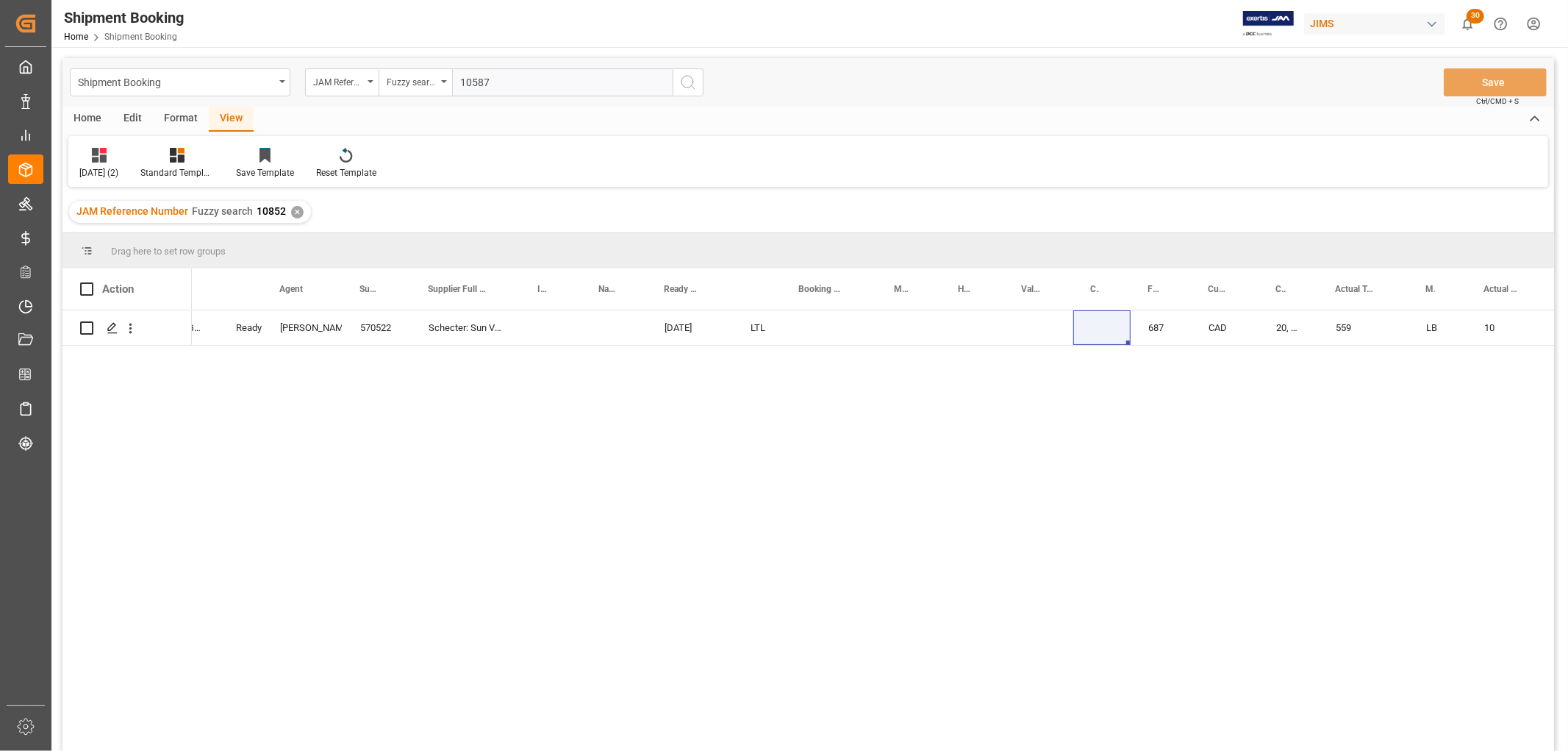
type input "10587"
click at [697, 79] on button "search button" at bounding box center [688, 82] width 31 height 28
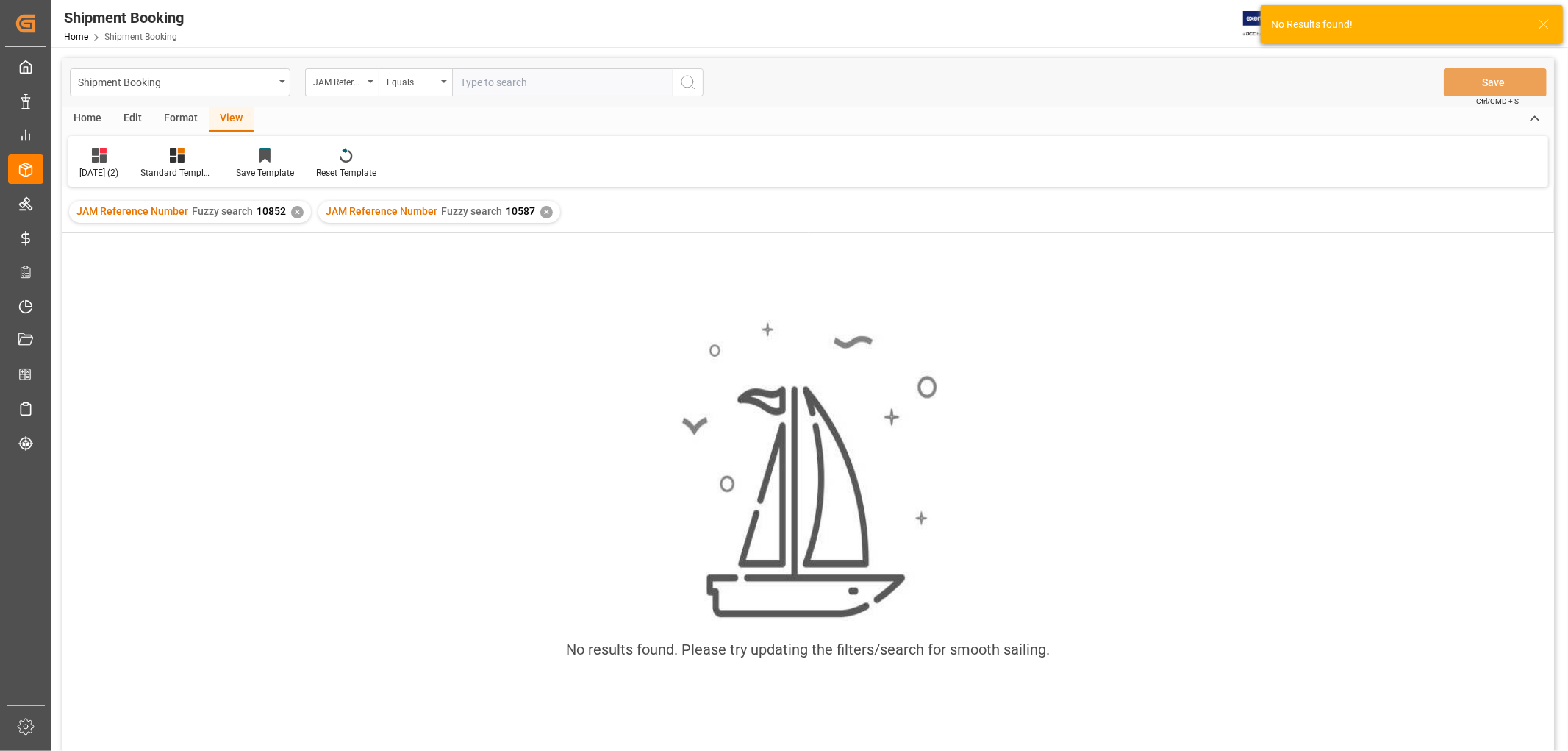
click at [296, 212] on div "✕" at bounding box center [298, 212] width 13 height 13
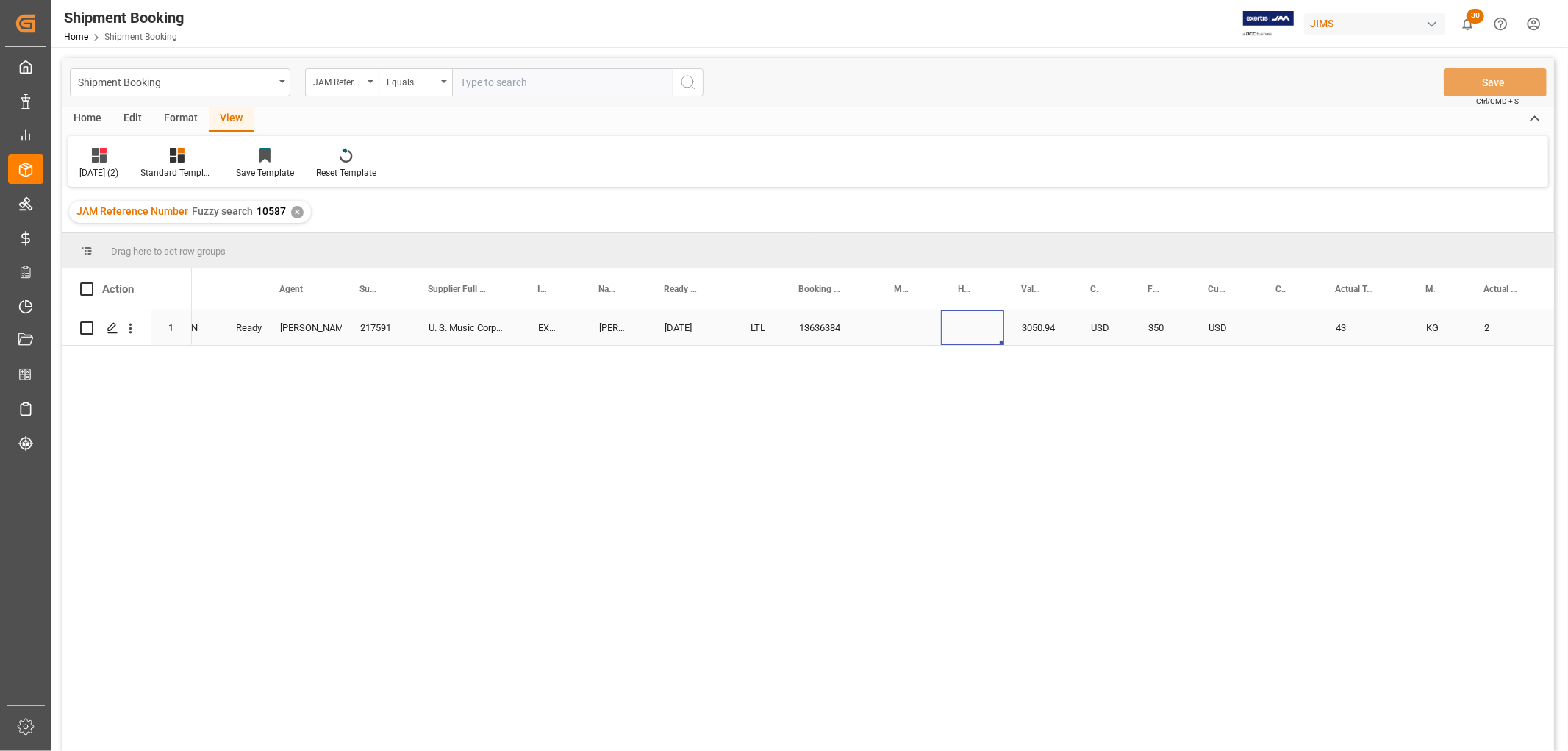
click at [976, 325] on div "Press SPACE to select this row." at bounding box center [972, 327] width 63 height 34
click at [970, 336] on input "Press SPACE to select this row." at bounding box center [972, 335] width 40 height 28
paste input "DMCNSY086313"
type input "DMCNSY086313"
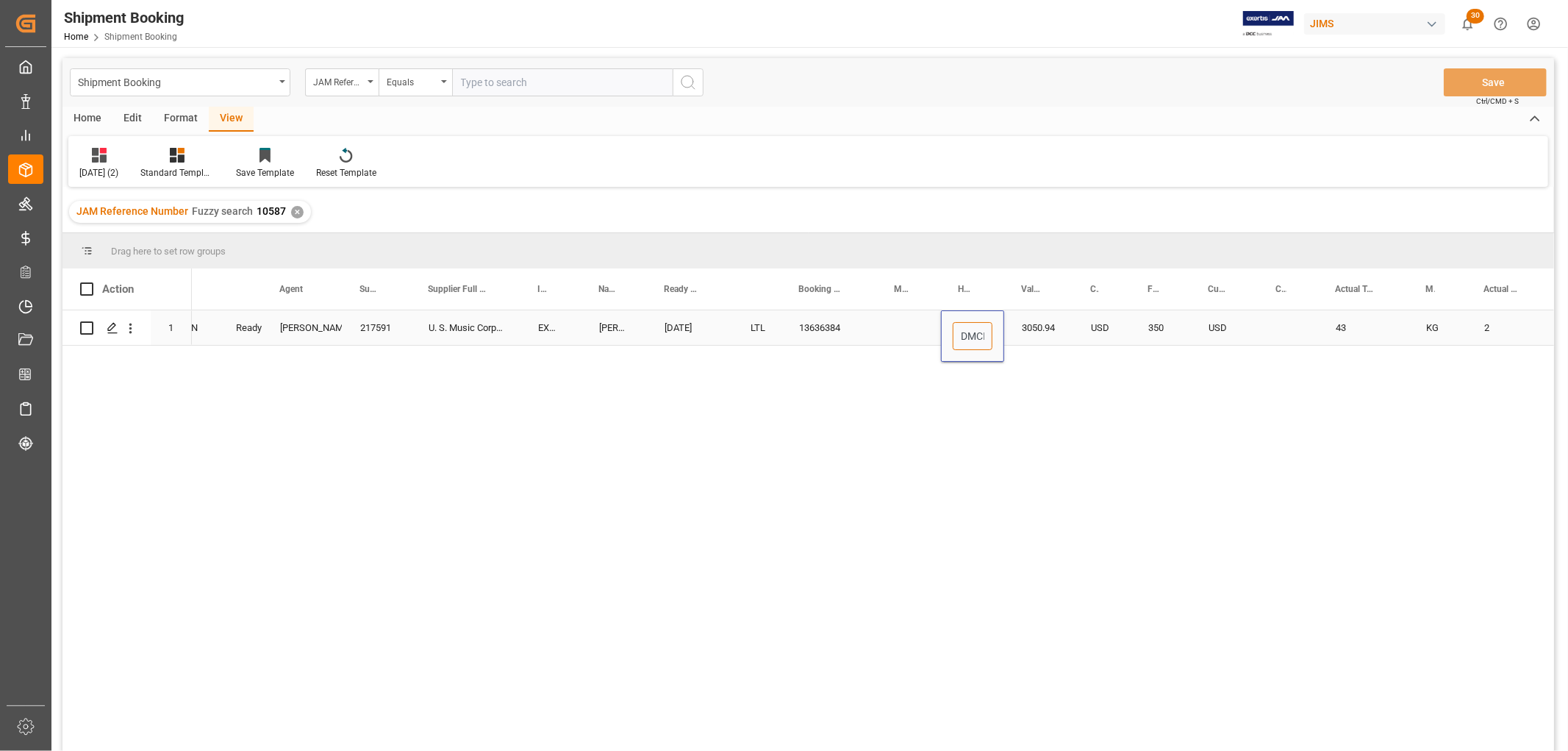
scroll to position [0, 54]
click at [903, 331] on div "Press SPACE to select this row." at bounding box center [909, 327] width 64 height 34
click at [1474, 72] on button "Save" at bounding box center [1495, 82] width 103 height 28
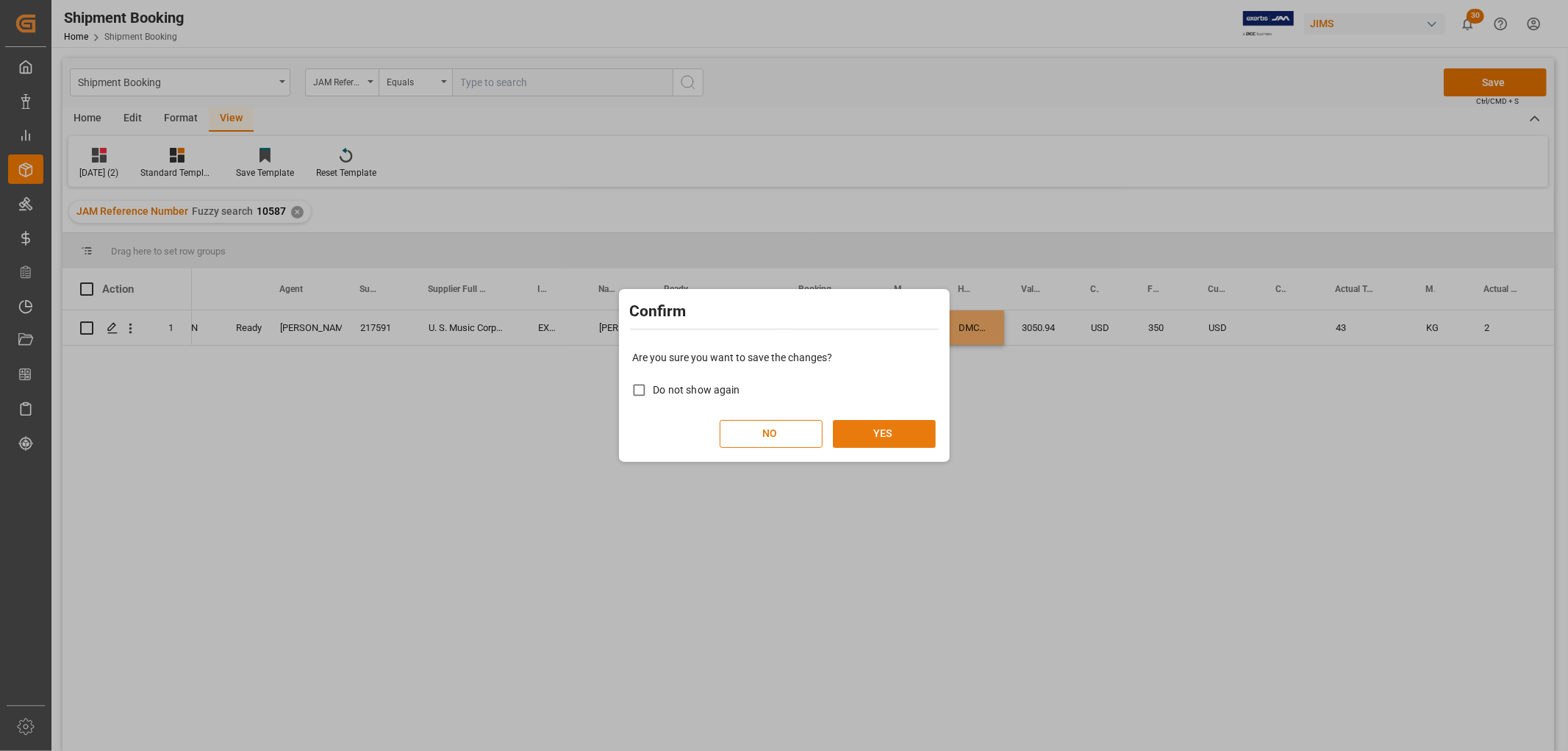
click at [882, 424] on button "YES" at bounding box center [884, 433] width 103 height 28
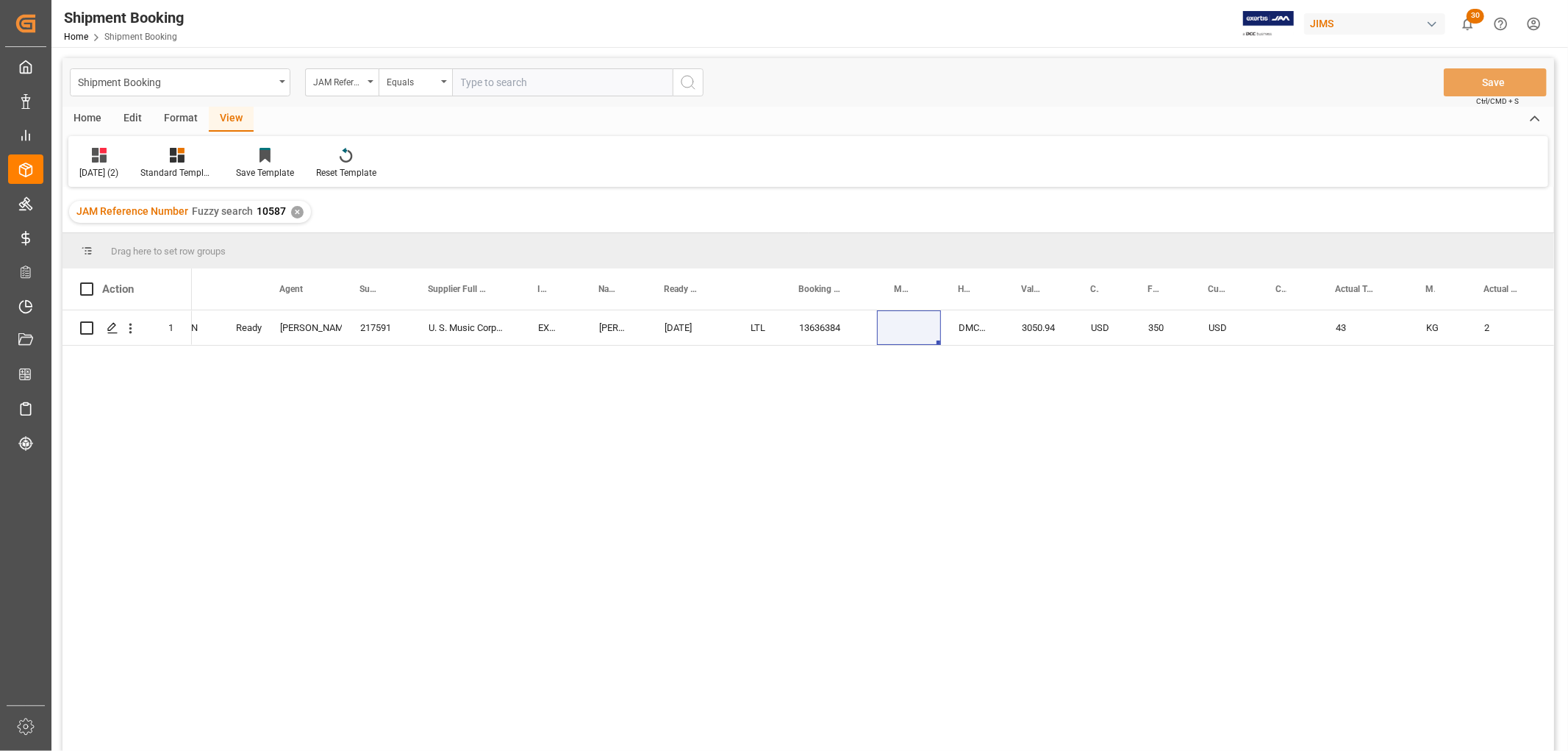
click at [229, 113] on div "View" at bounding box center [231, 118] width 45 height 25
click at [99, 163] on div "[DATE] (2)" at bounding box center [98, 163] width 61 height 32
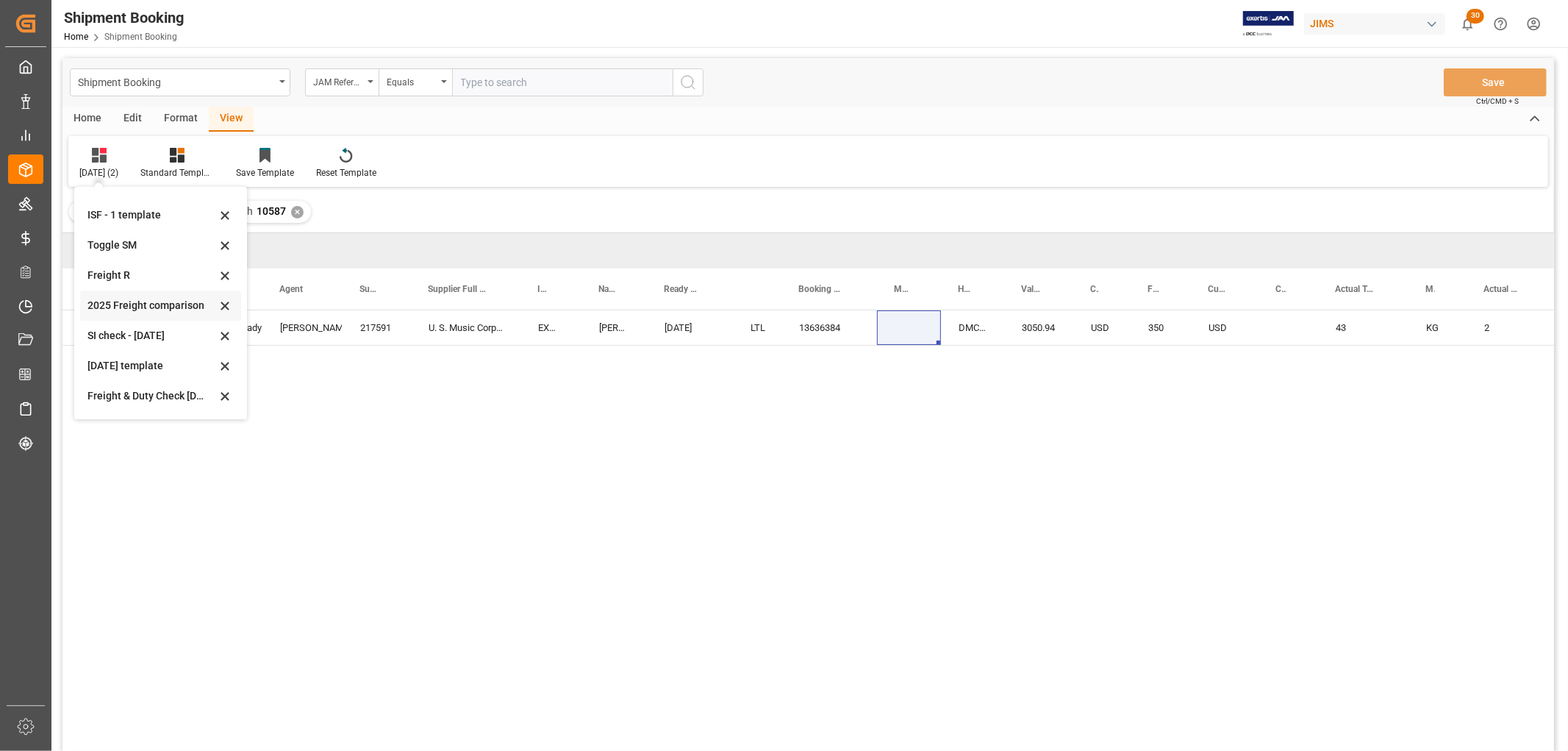
scroll to position [82, 0]
click at [111, 396] on div "[DATE]" at bounding box center [151, 397] width 129 height 15
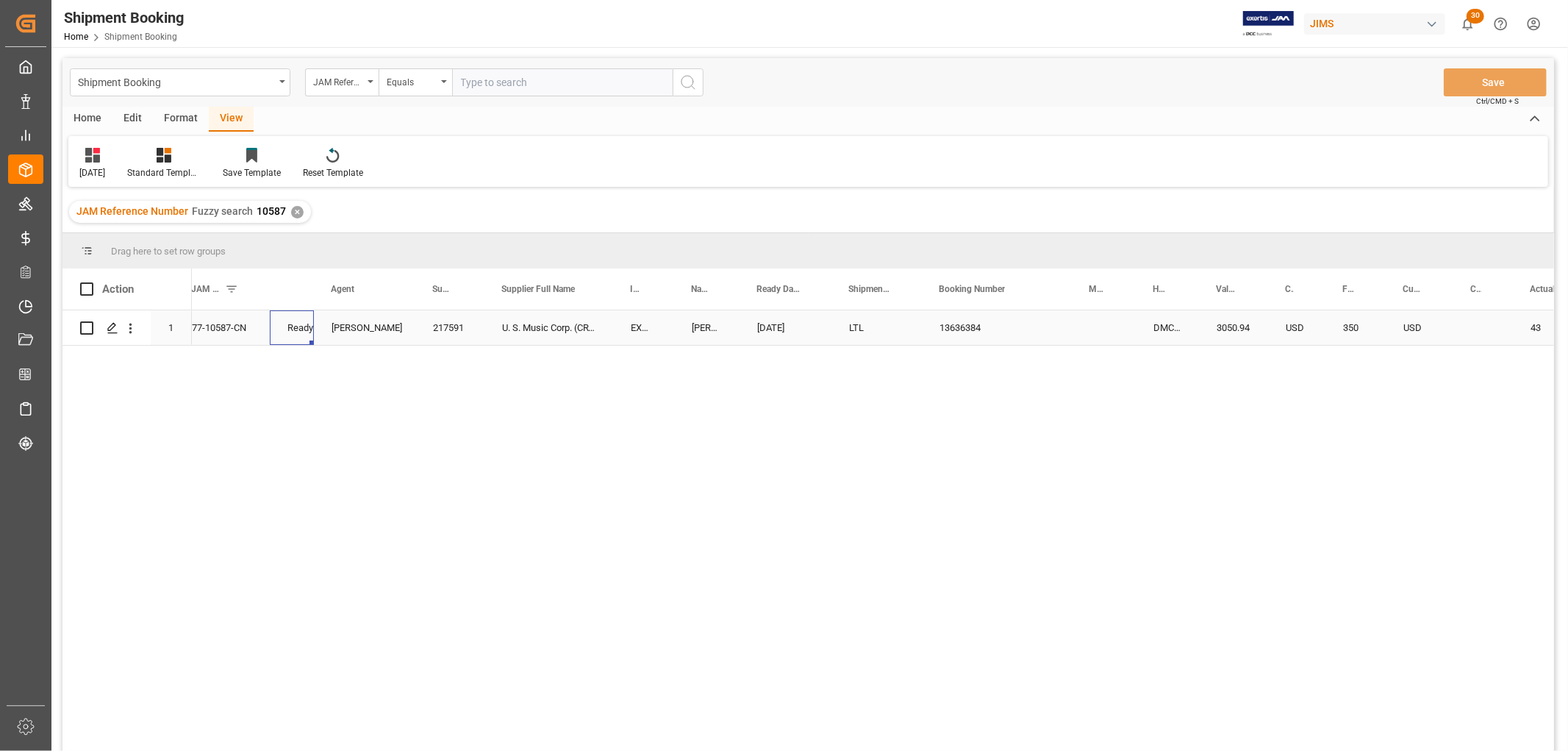
click at [296, 322] on div "Ready" at bounding box center [291, 328] width 9 height 34
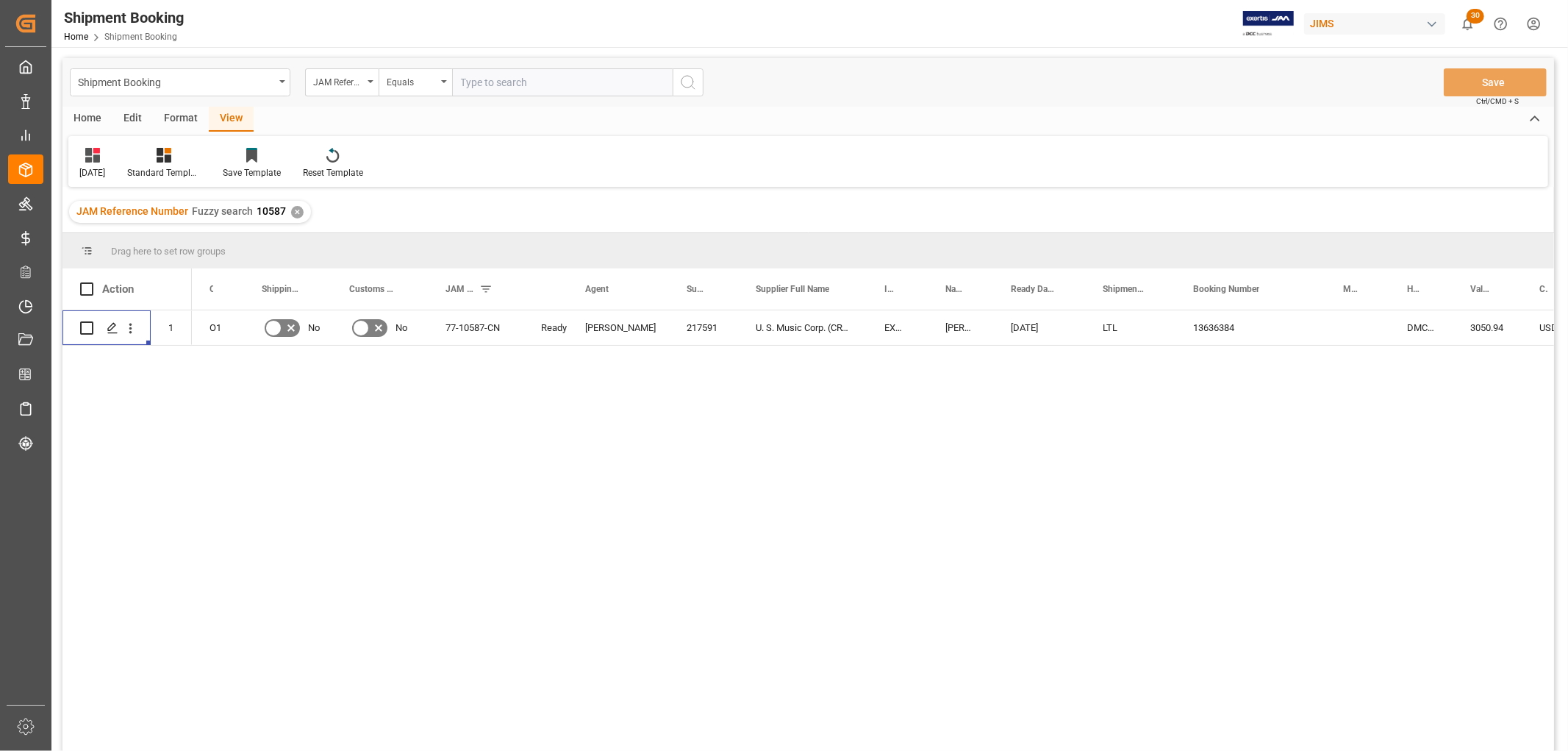
click at [576, 424] on div "No No 77-10587-CN Ready [PERSON_NAME] 217591 U. S. Music Corp. (CRT) EXW [GEOGR…" at bounding box center [873, 536] width 1362 height 450
click at [416, 640] on div "No No 77-10587-CN Ready [PERSON_NAME] 217591 U. S. Music Corp. (CRT) EXW [GEOGR…" at bounding box center [873, 536] width 1362 height 450
click at [439, 81] on div "Equals" at bounding box center [415, 82] width 74 height 28
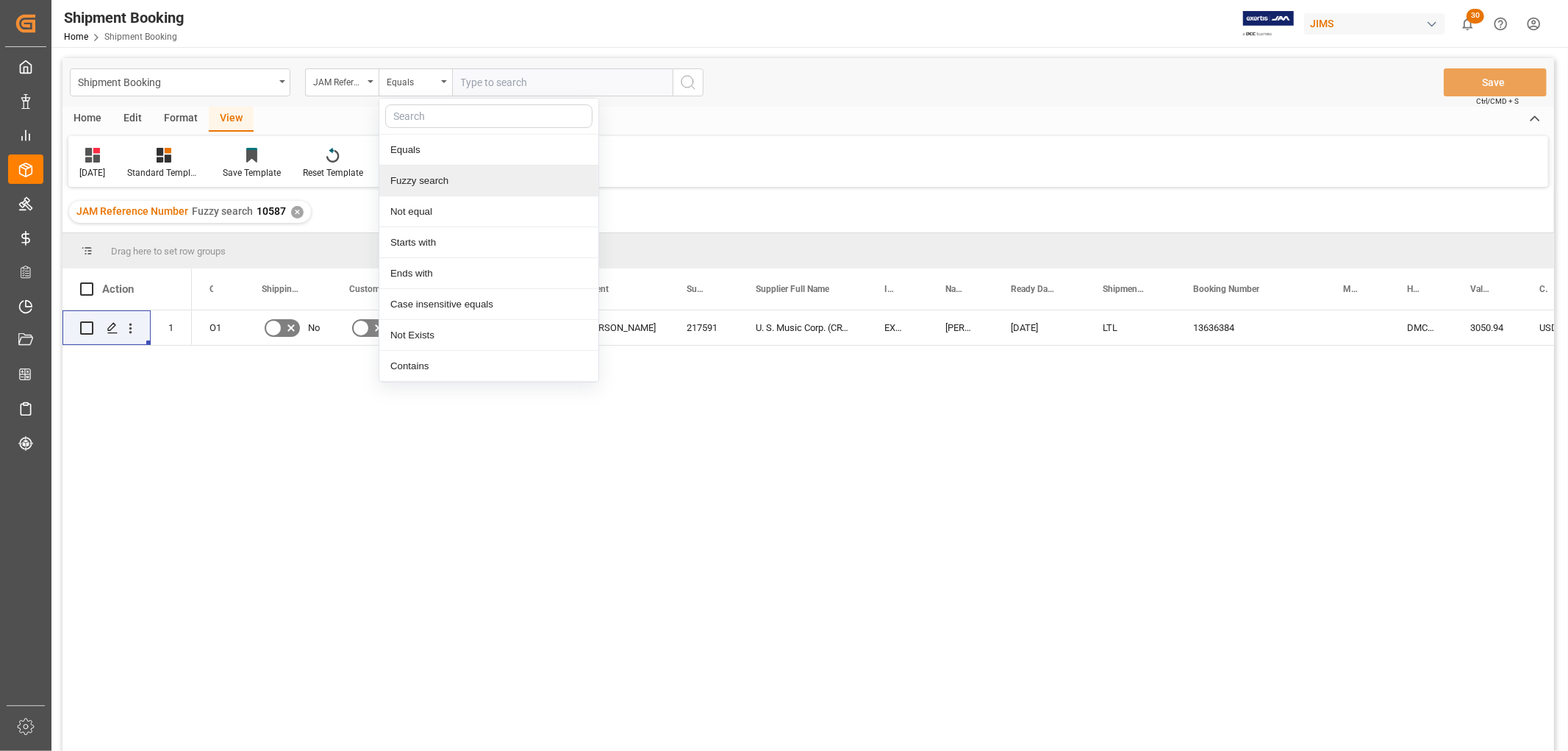
click at [445, 180] on div "Fuzzy search" at bounding box center [489, 181] width 219 height 31
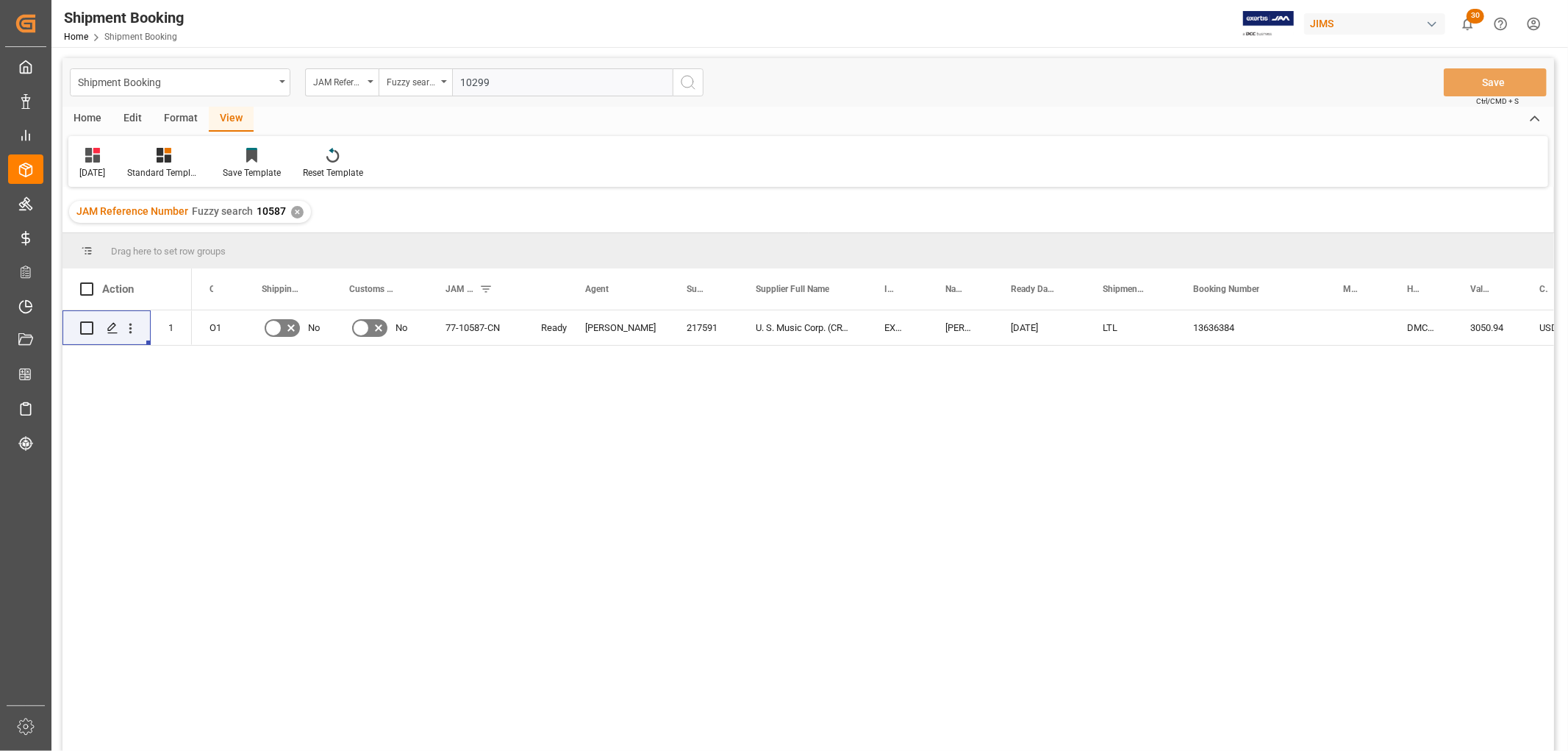
type input "10299"
click at [685, 74] on icon "search button" at bounding box center [688, 82] width 18 height 18
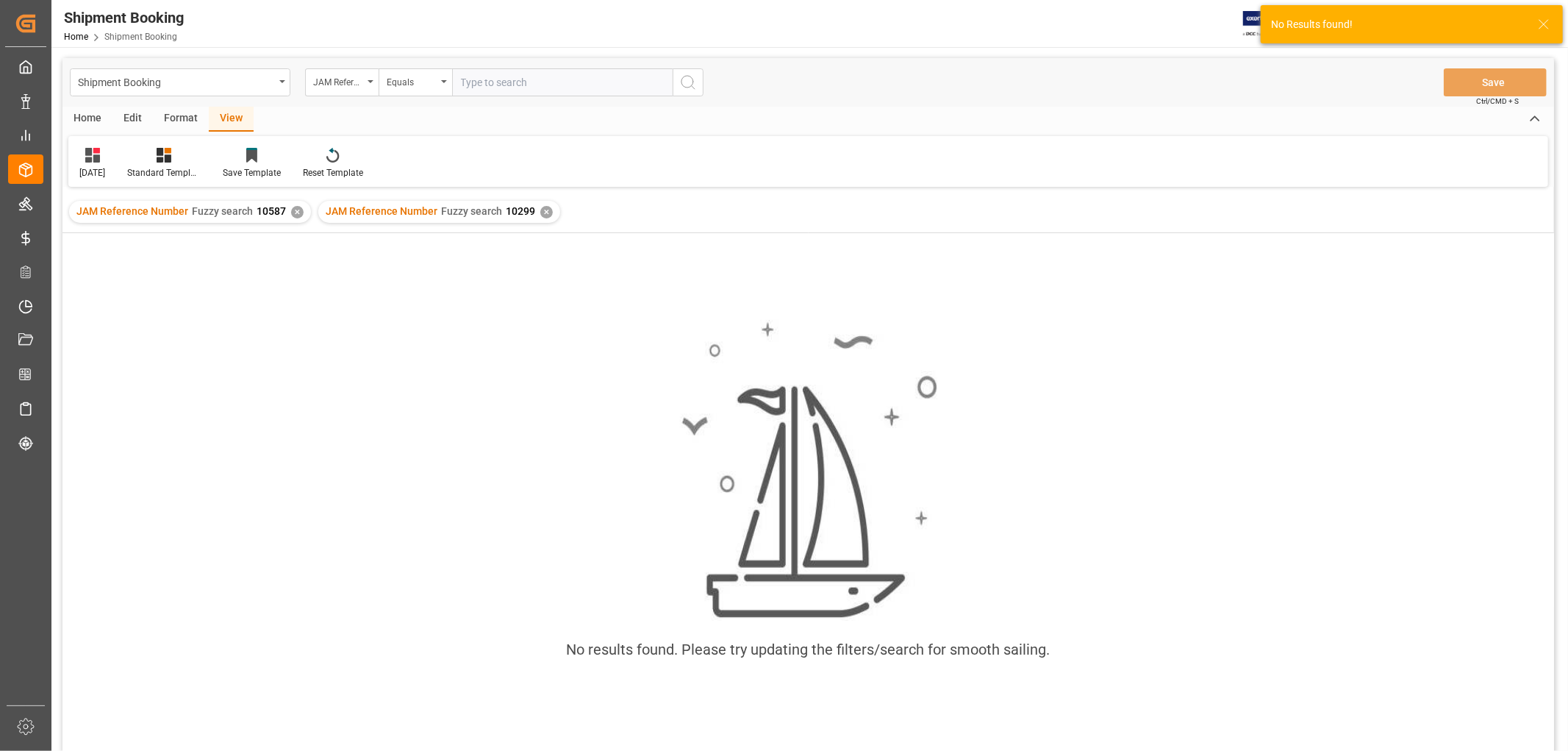
click at [296, 210] on div "✕" at bounding box center [298, 212] width 13 height 13
